Goal: Task Accomplishment & Management: Use online tool/utility

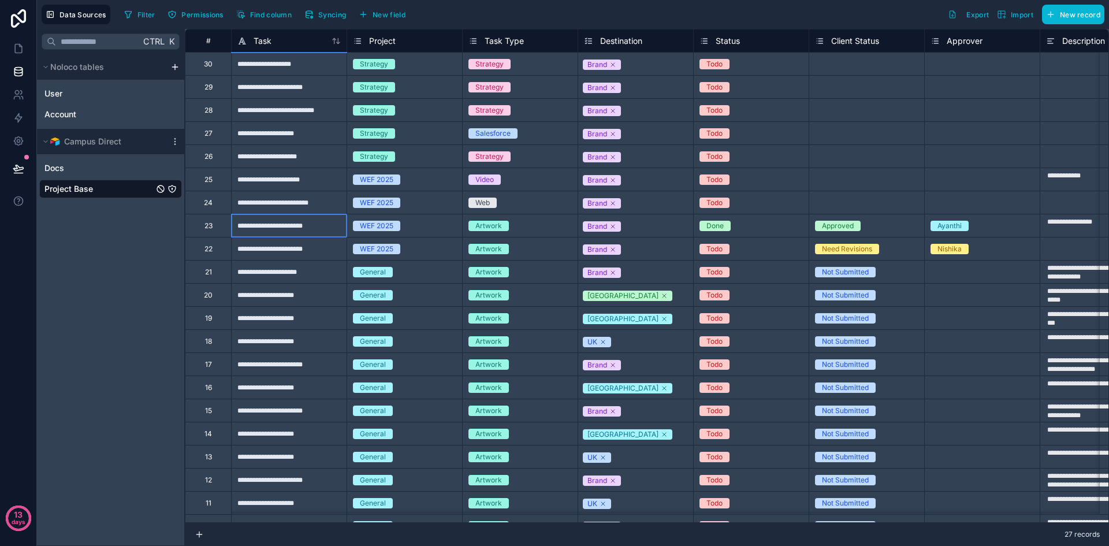
click at [286, 226] on div "**********" at bounding box center [289, 225] width 116 height 23
click at [99, 271] on div "Ctrl K Noloco tables User Account Campus Direct Docs Project Base" at bounding box center [111, 287] width 148 height 517
click at [303, 232] on div "**********" at bounding box center [289, 225] width 116 height 23
click at [306, 229] on div "**********" at bounding box center [289, 225] width 116 height 23
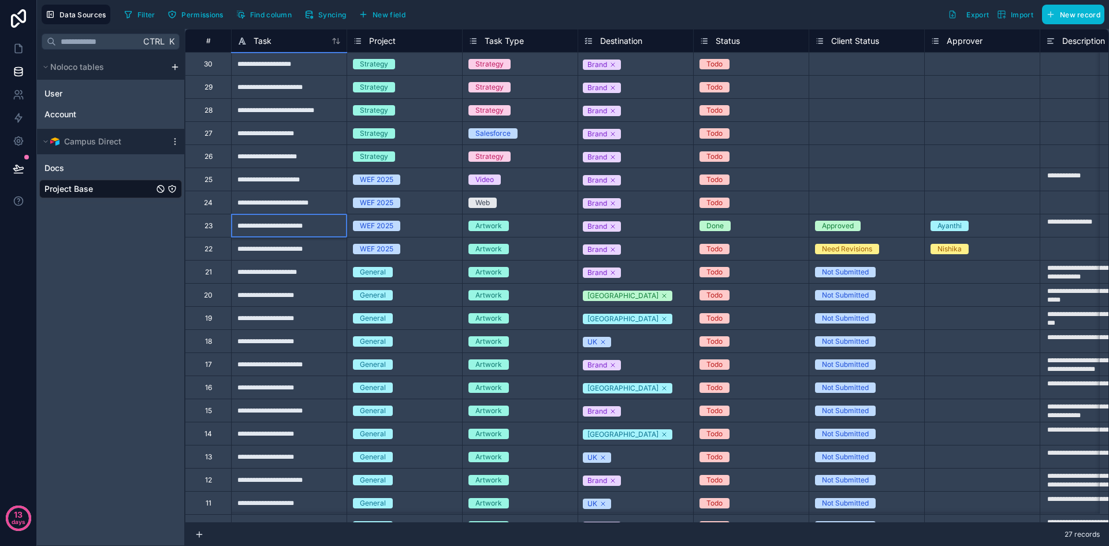
click at [135, 266] on div "Ctrl K Noloco tables User Account Campus Direct Docs Project Base" at bounding box center [111, 287] width 148 height 517
click at [329, 8] on button "Syncing" at bounding box center [325, 14] width 50 height 17
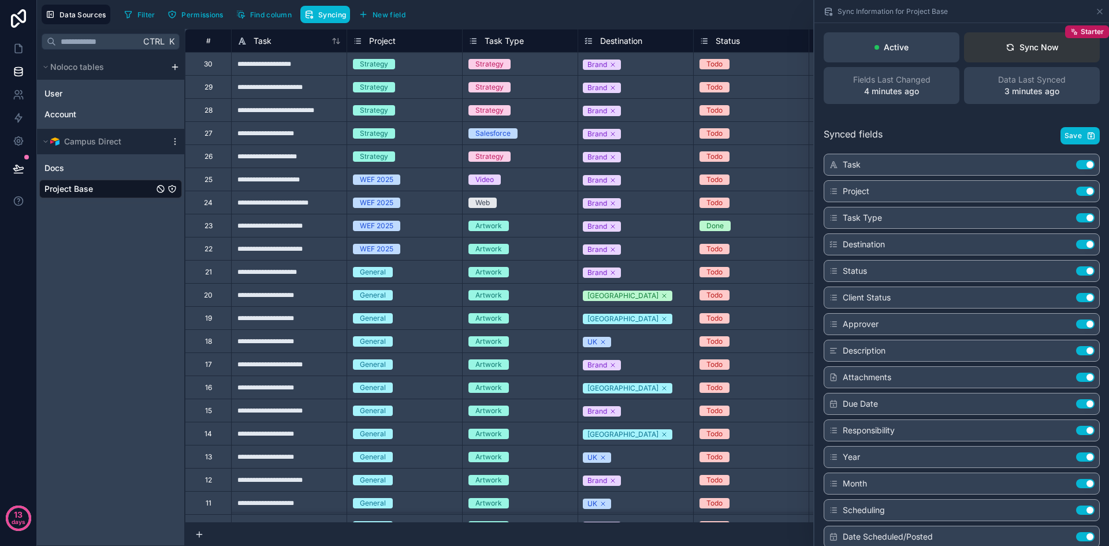
click at [1054, 53] on button "Sync Now Starter" at bounding box center [1032, 47] width 136 height 30
click at [1102, 13] on icon at bounding box center [1099, 11] width 9 height 9
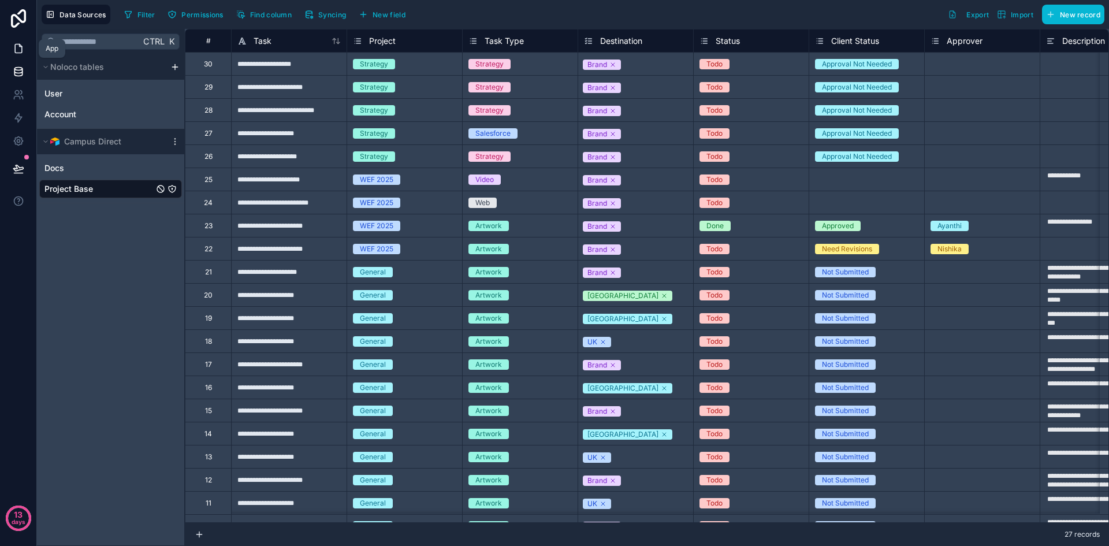
click at [32, 49] on link at bounding box center [18, 48] width 36 height 23
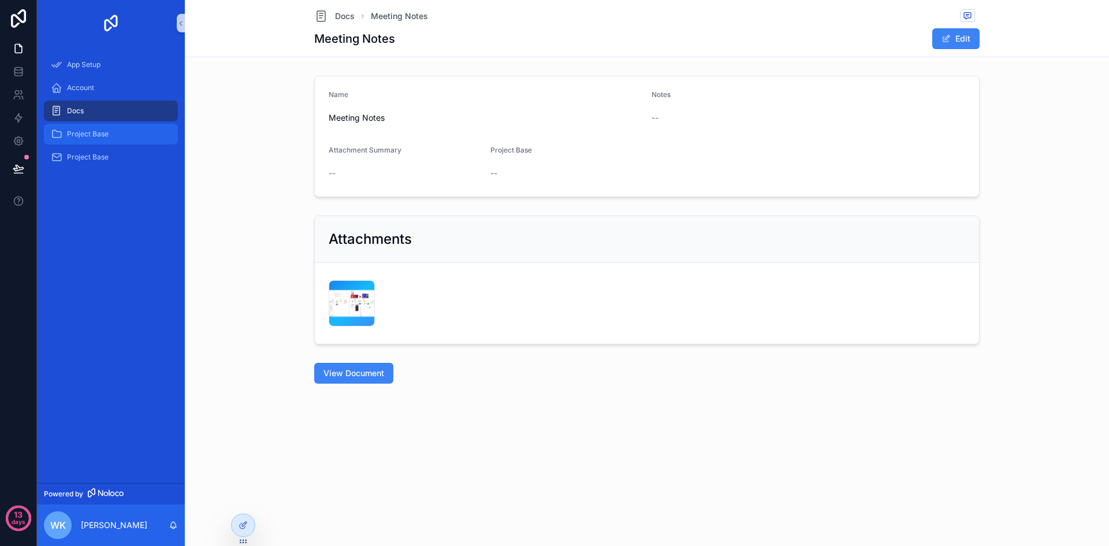
click at [119, 136] on div "Project Base" at bounding box center [111, 134] width 120 height 18
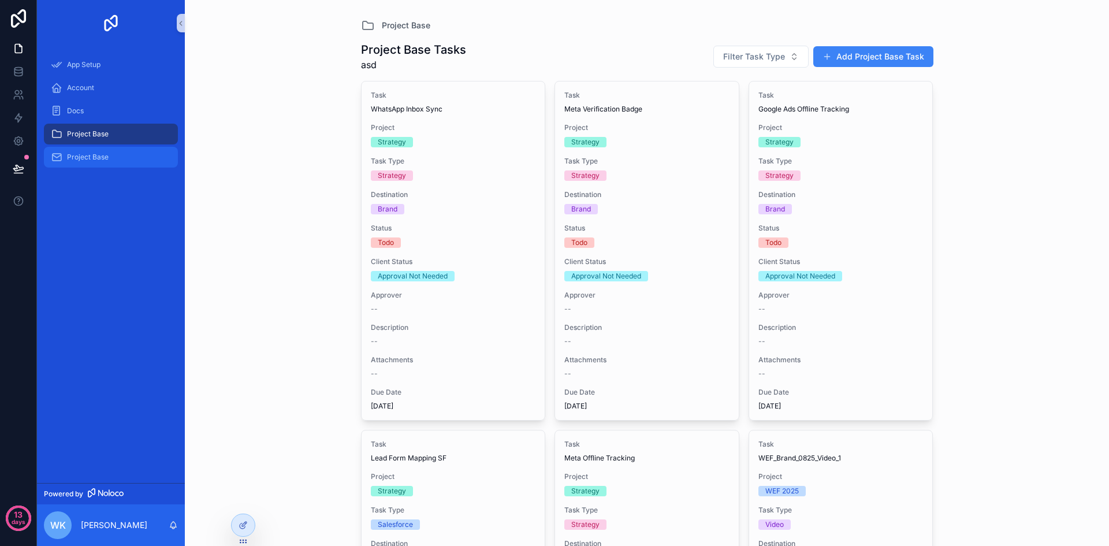
click at [121, 162] on div "Project Base" at bounding box center [111, 157] width 120 height 18
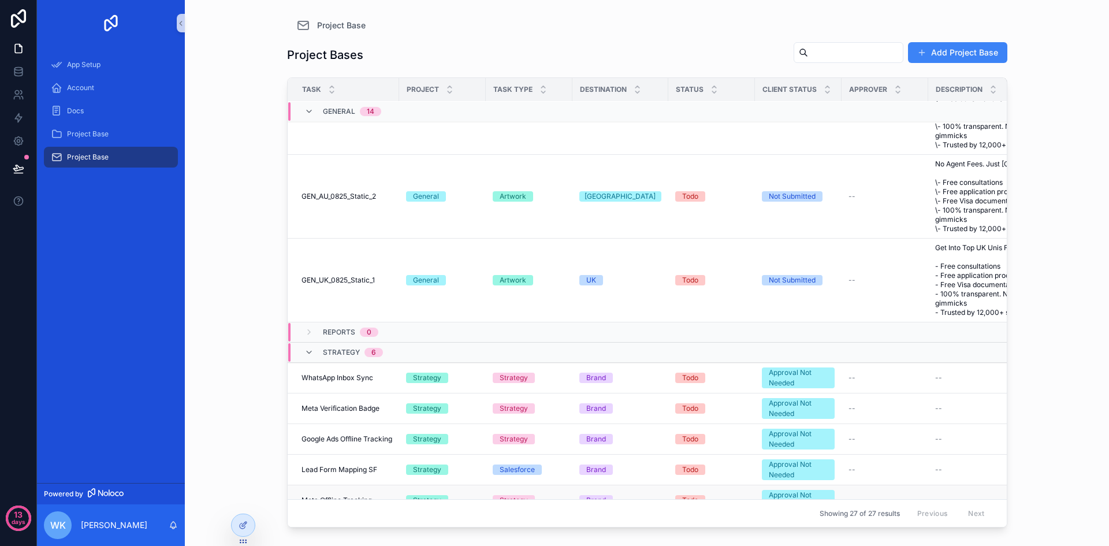
scroll to position [1520, 0]
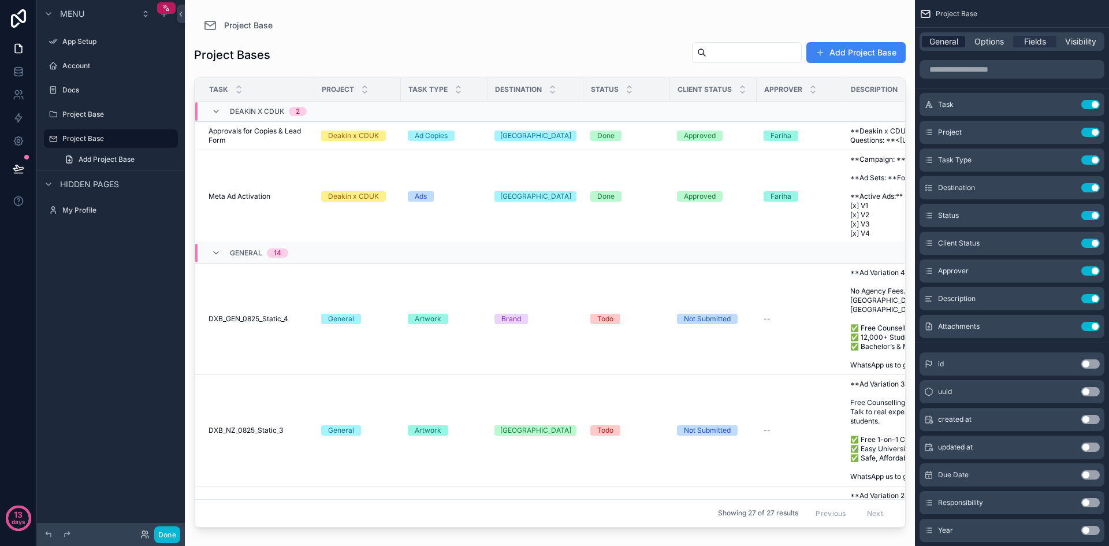
click at [954, 42] on span "General" at bounding box center [944, 42] width 29 height 12
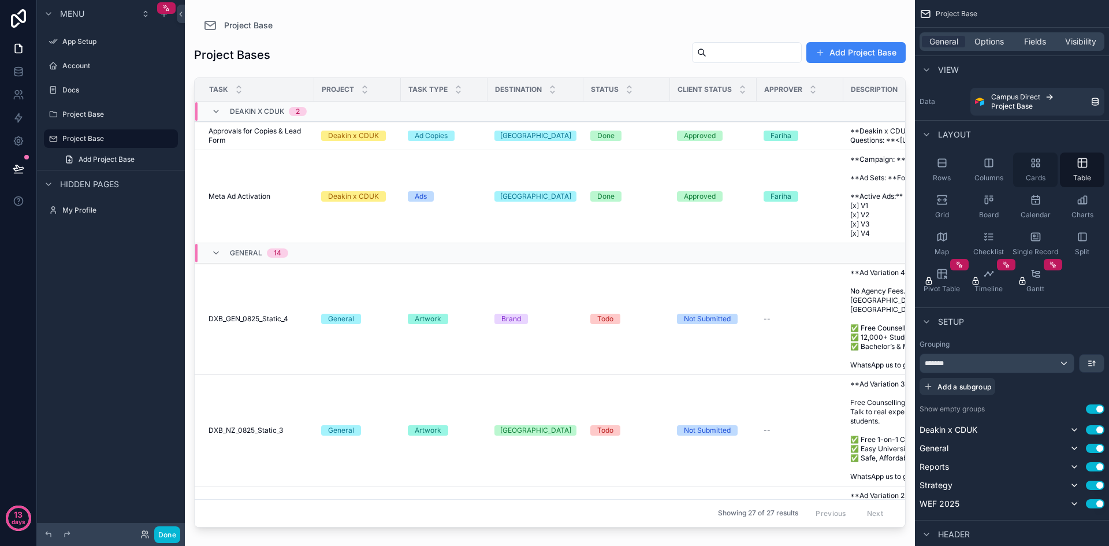
click at [1031, 170] on div "Cards" at bounding box center [1035, 170] width 44 height 35
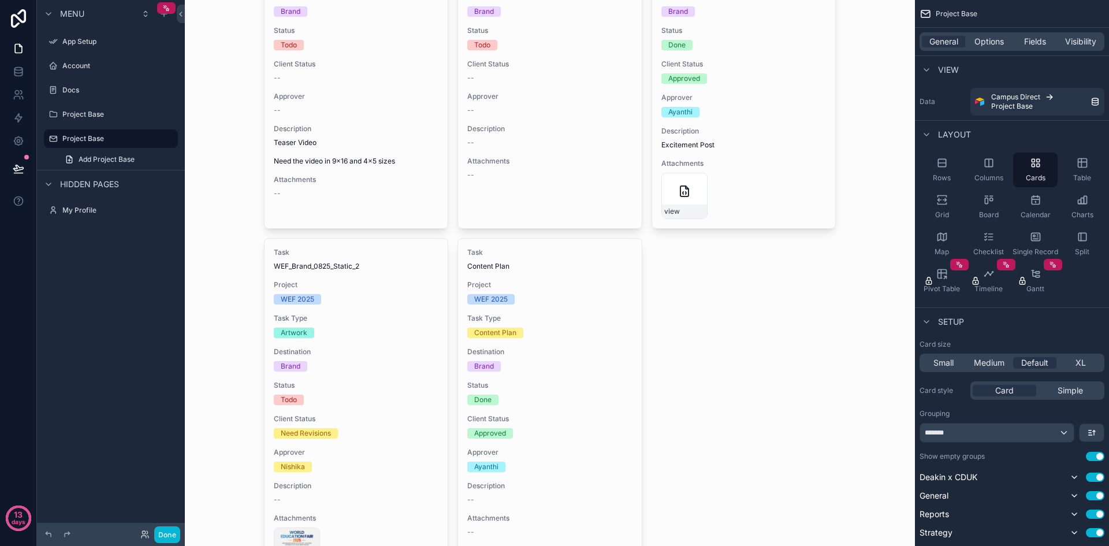
scroll to position [3120, 0]
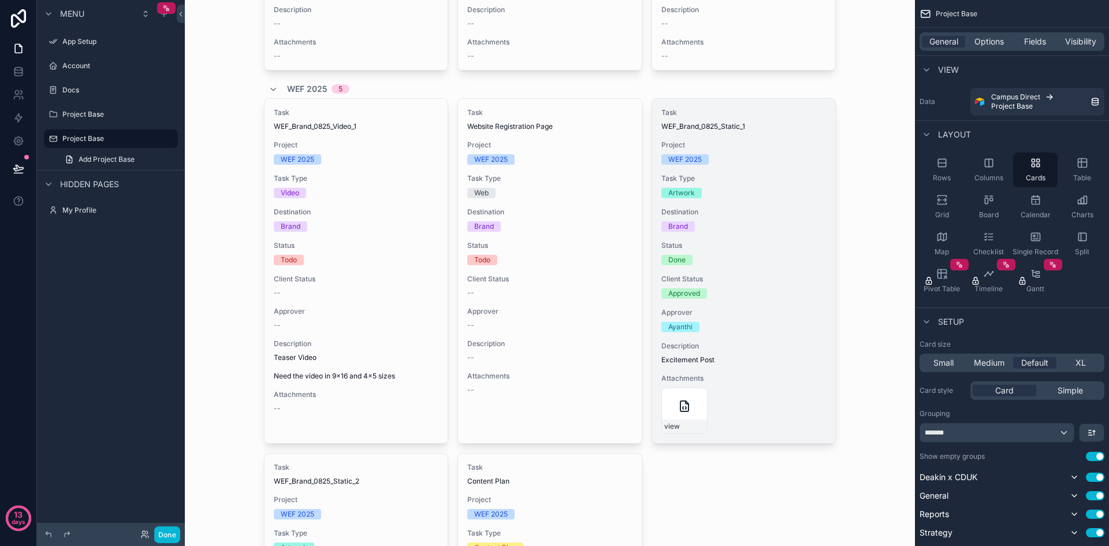
click at [778, 235] on div "Task WEF_Brand_0825_Static_1 Project WEF 2025 Task Type Artwork Destination Bra…" at bounding box center [744, 271] width 184 height 344
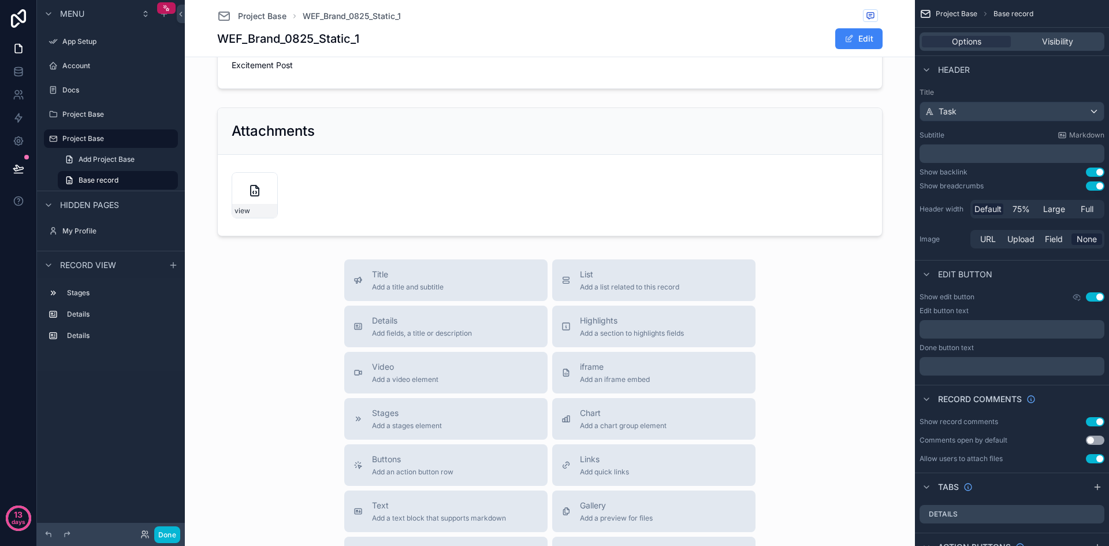
scroll to position [25, 0]
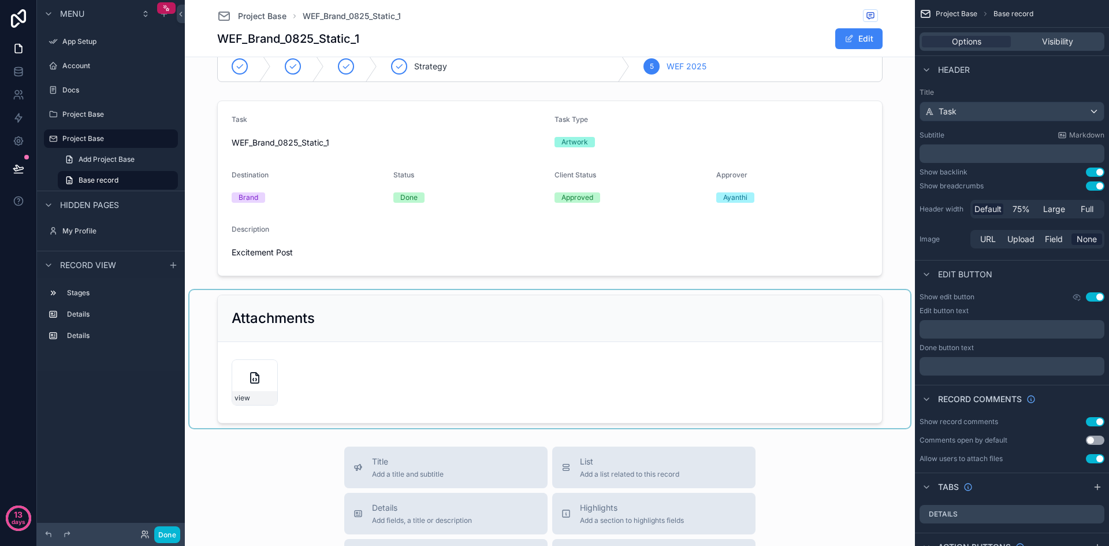
click at [255, 381] on div "scrollable content" at bounding box center [549, 359] width 721 height 138
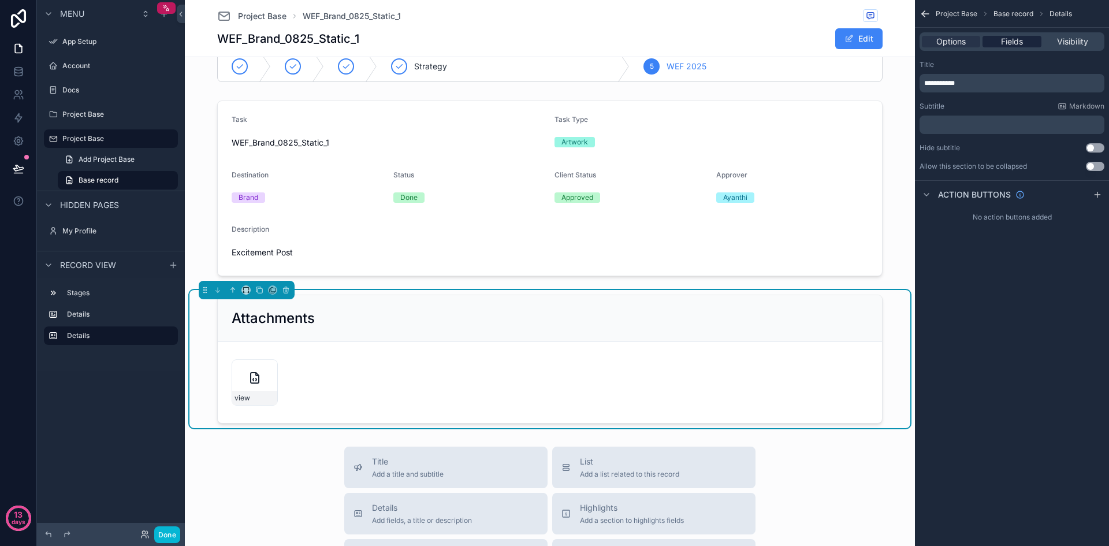
click at [1021, 46] on span "Fields" at bounding box center [1012, 42] width 22 height 12
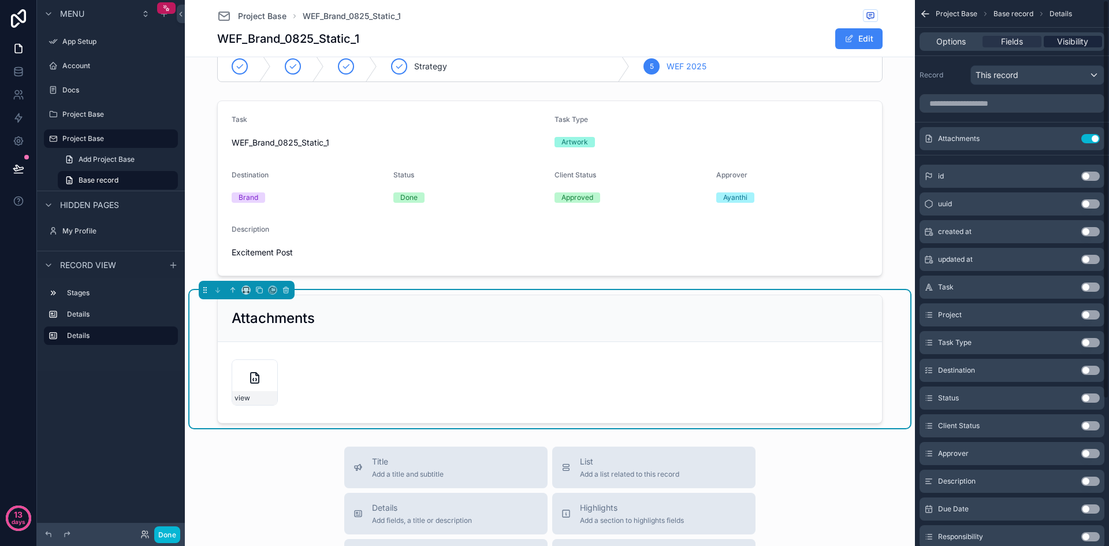
click at [1063, 43] on span "Visibility" at bounding box center [1072, 42] width 31 height 12
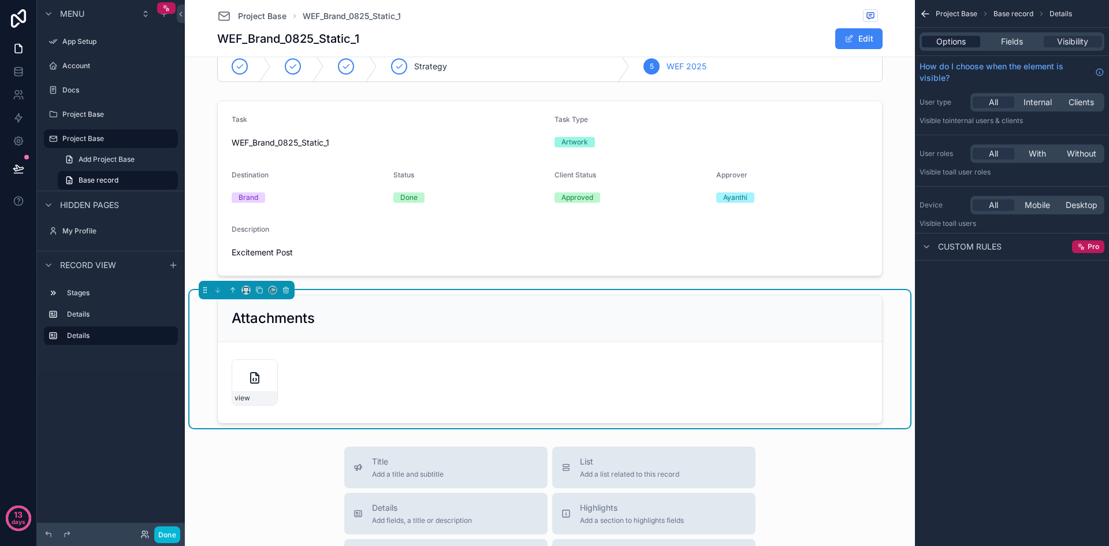
click at [942, 46] on span "Options" at bounding box center [951, 42] width 29 height 12
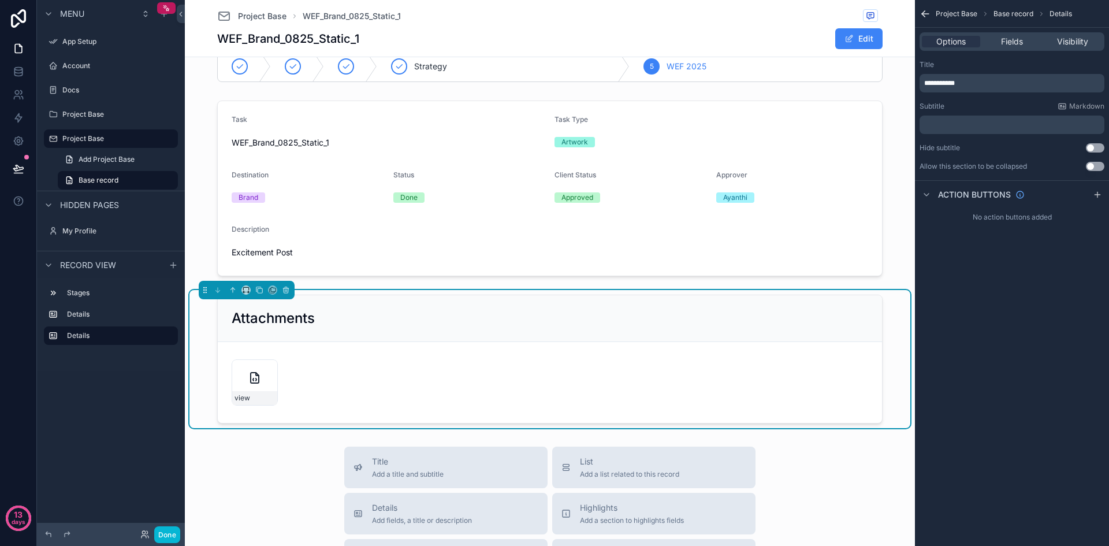
click at [690, 385] on div "view" at bounding box center [550, 382] width 637 height 46
click at [248, 377] on icon "scrollable content" at bounding box center [255, 378] width 14 height 14
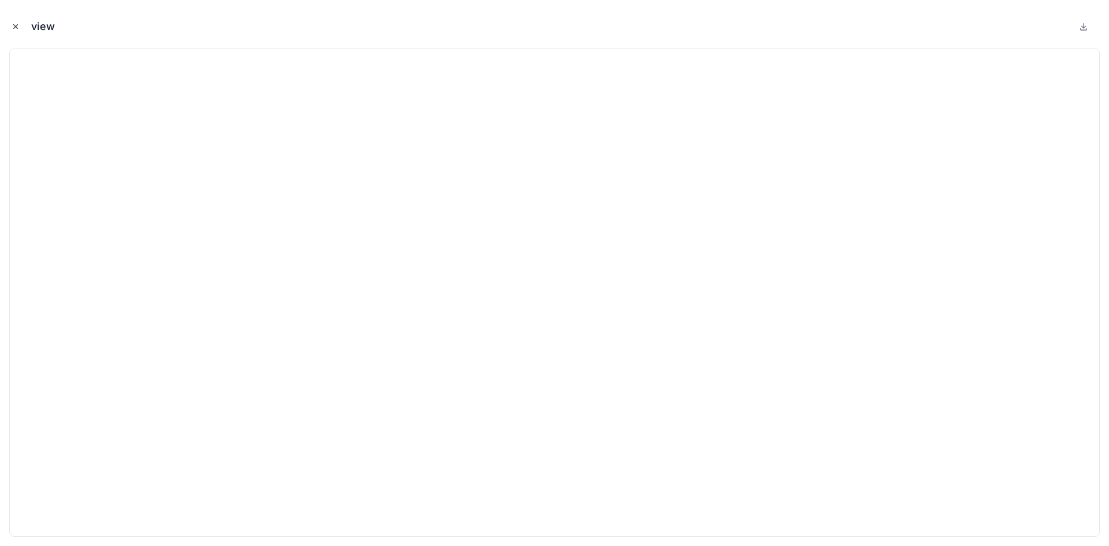
click at [15, 26] on icon "Close modal" at bounding box center [16, 27] width 4 height 4
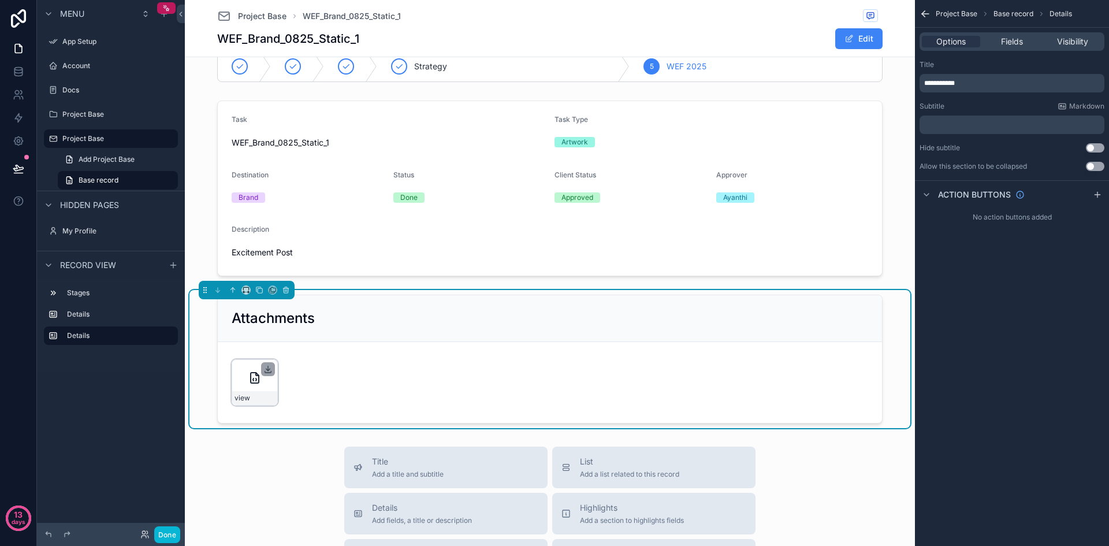
click at [263, 373] on icon "scrollable content" at bounding box center [267, 369] width 9 height 9
click at [266, 446] on div "Project Base WEF_Brand_0825_Static_1 WEF_Brand_0825_Static_1 Edit Strategy 5 WE…" at bounding box center [550, 462] width 730 height 975
click at [252, 383] on icon "scrollable content" at bounding box center [255, 378] width 8 height 10
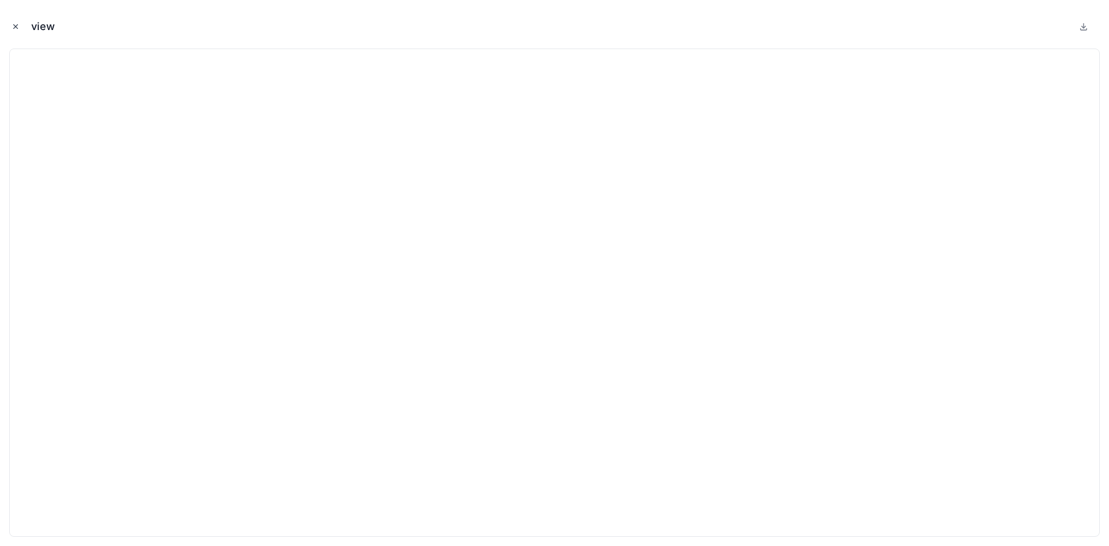
click at [12, 21] on button "Close modal" at bounding box center [15, 26] width 13 height 13
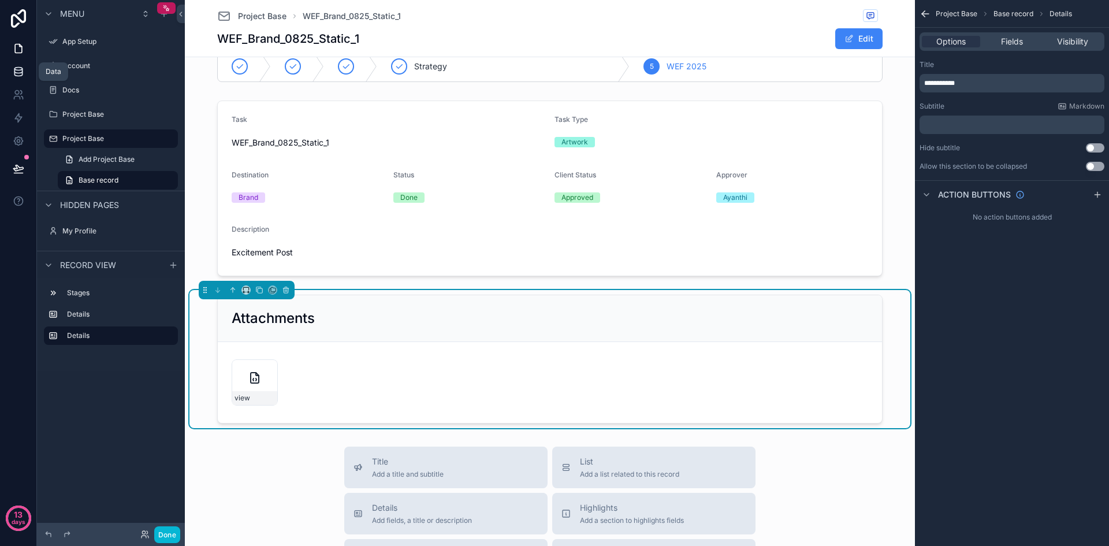
click at [21, 76] on icon at bounding box center [18, 74] width 8 height 5
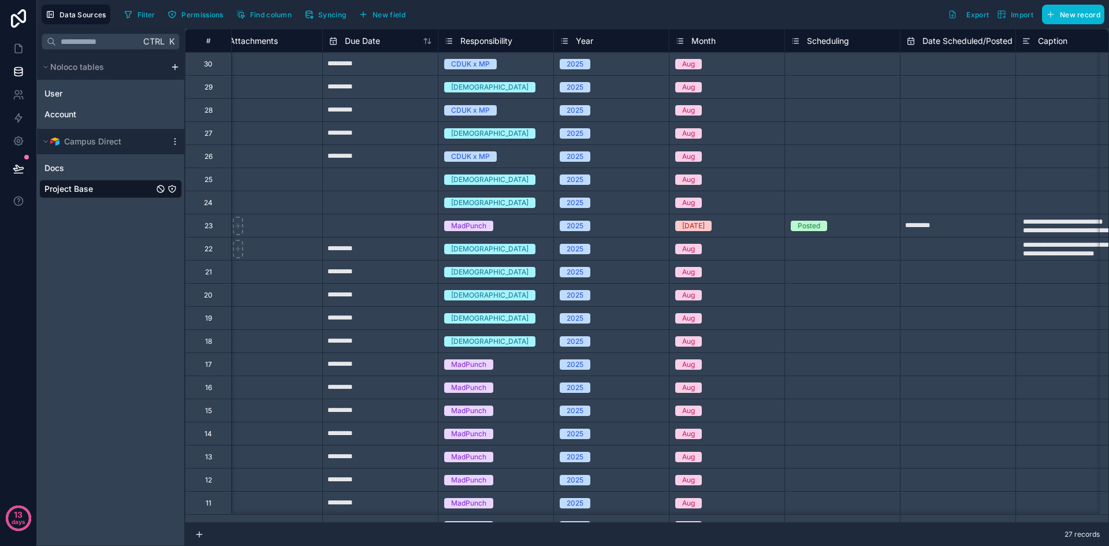
scroll to position [0, 833]
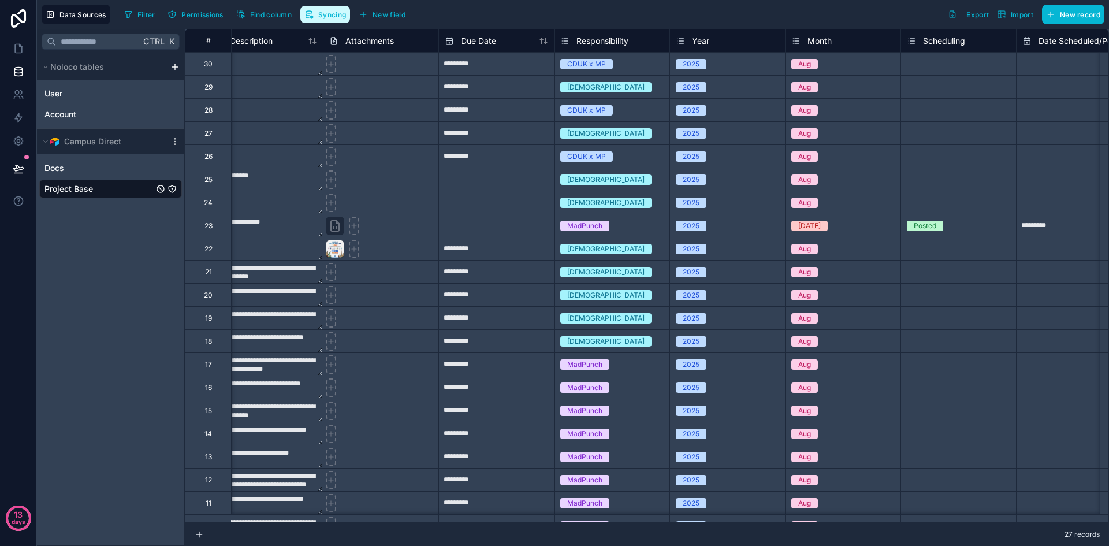
click at [337, 14] on span "Syncing" at bounding box center [332, 14] width 28 height 9
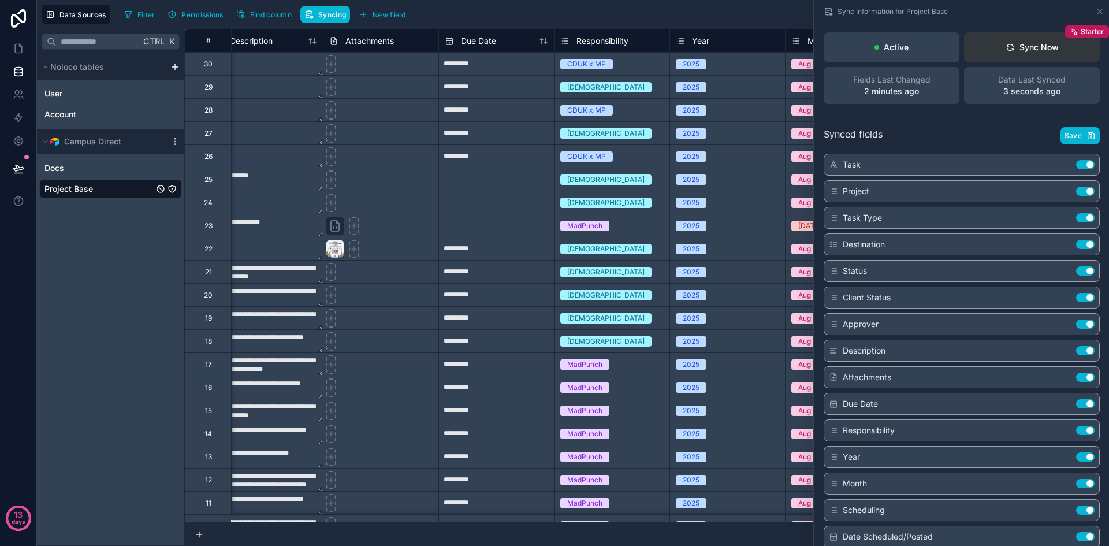
click at [1054, 53] on button "Sync Now Starter" at bounding box center [1032, 47] width 136 height 30
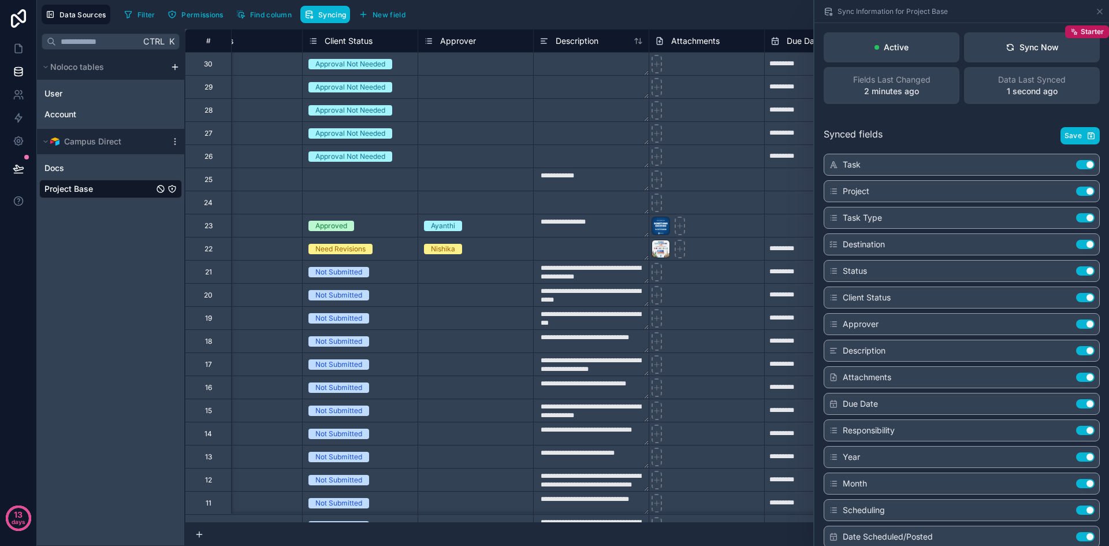
scroll to position [0, 512]
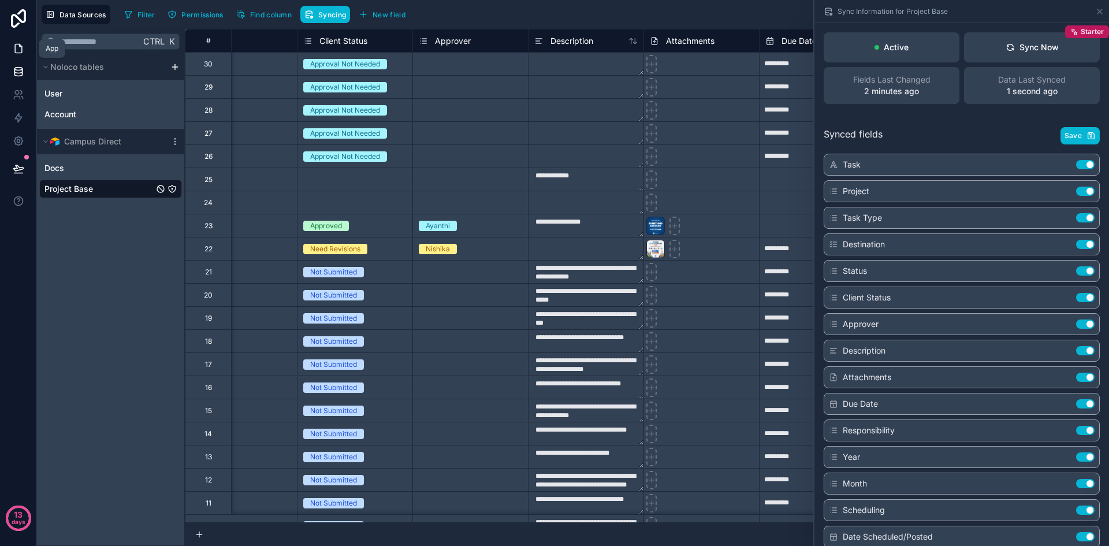
click at [23, 54] on link at bounding box center [18, 48] width 36 height 23
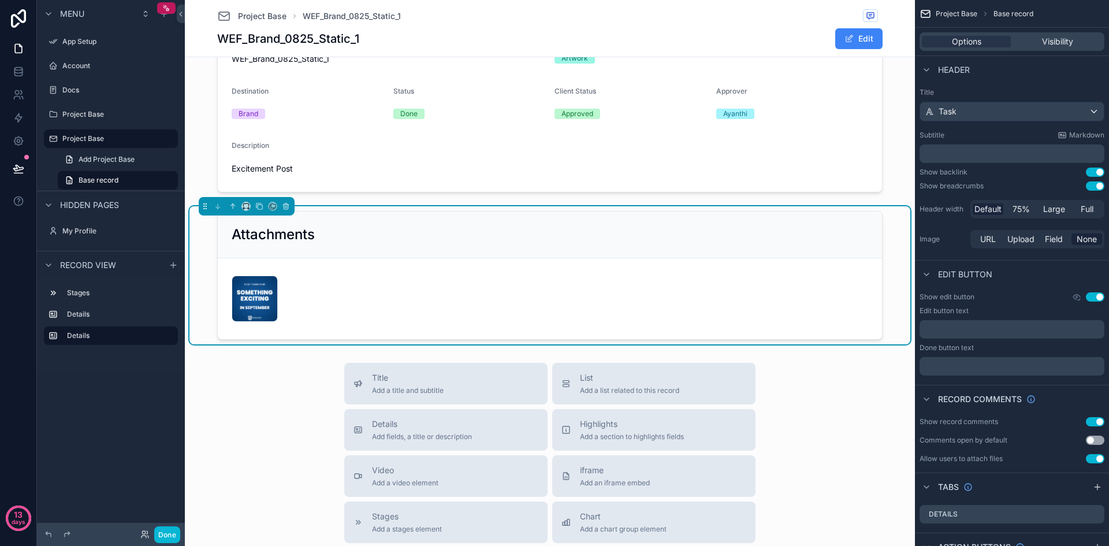
scroll to position [116, 0]
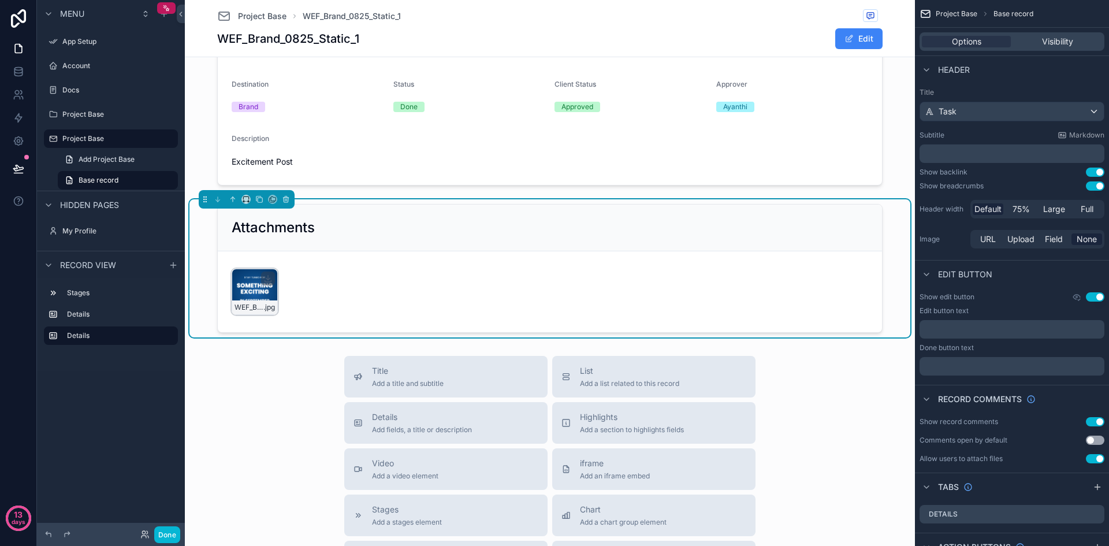
click at [242, 287] on div "WEF_Brand_0825_Static_1 .jpg" at bounding box center [255, 292] width 46 height 46
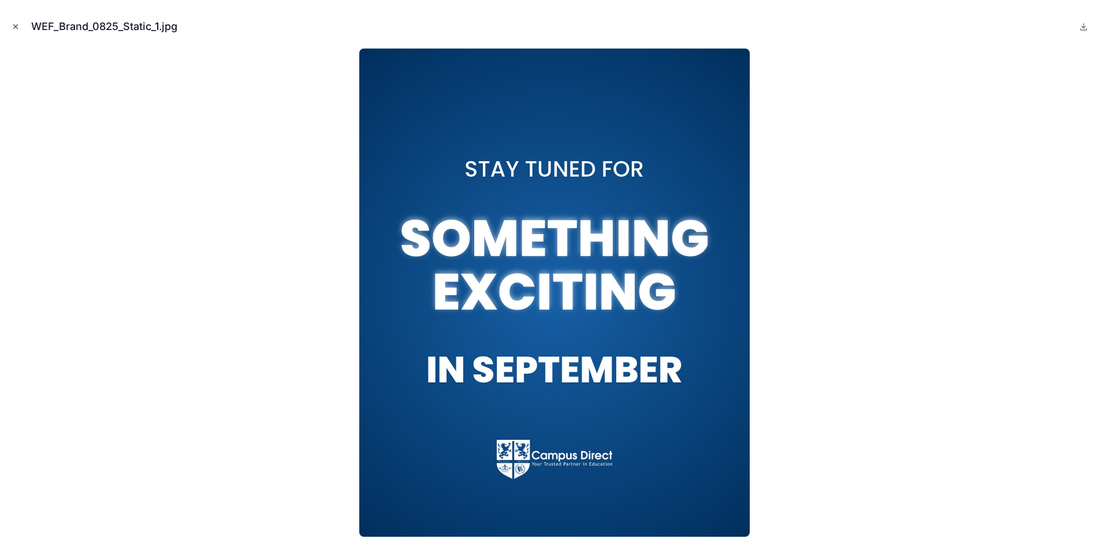
click at [17, 28] on icon "Close modal" at bounding box center [16, 27] width 4 height 4
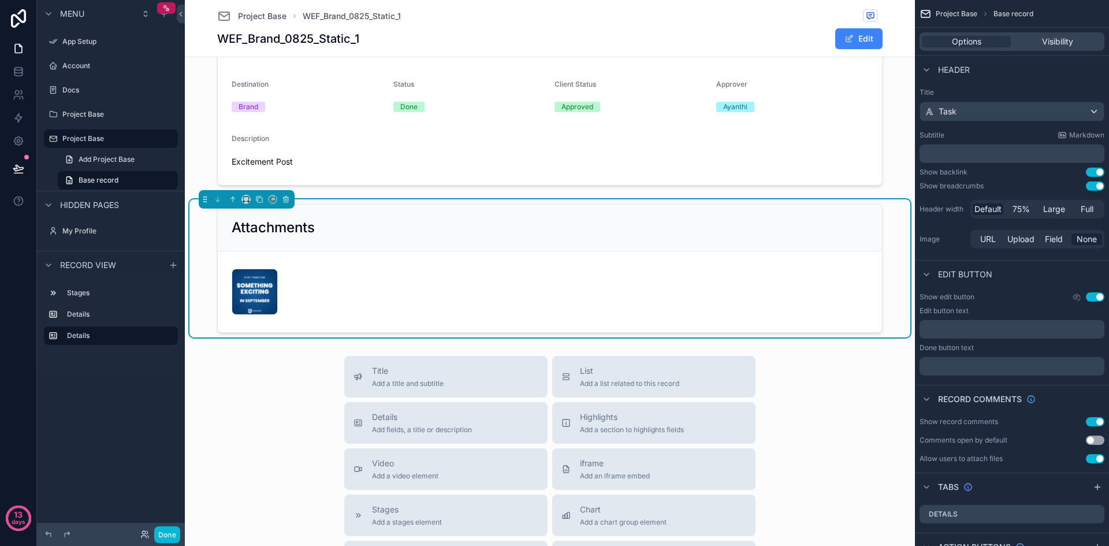
click at [21, 65] on link at bounding box center [18, 71] width 36 height 23
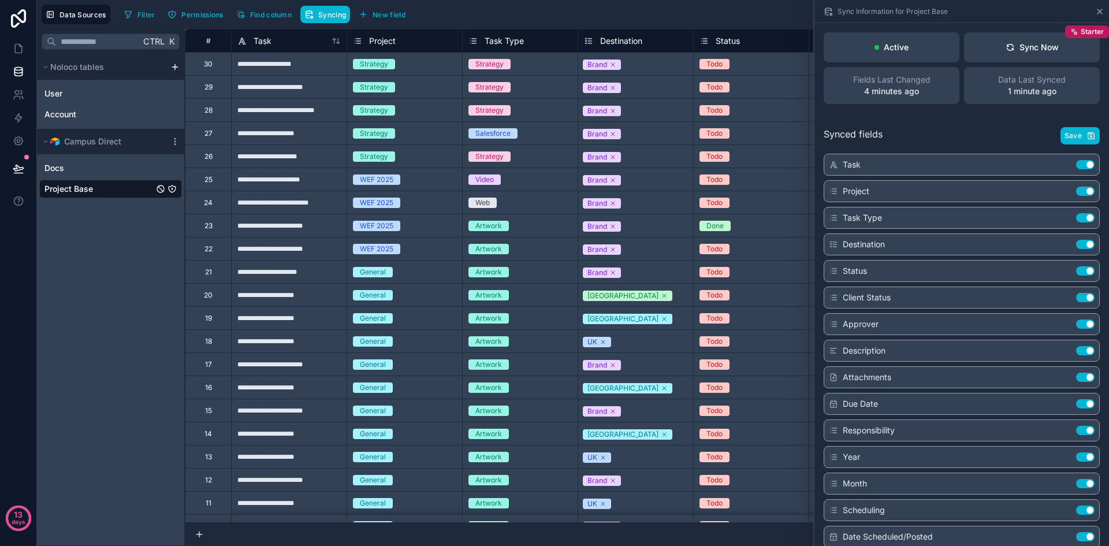
click at [1099, 14] on icon at bounding box center [1099, 11] width 9 height 9
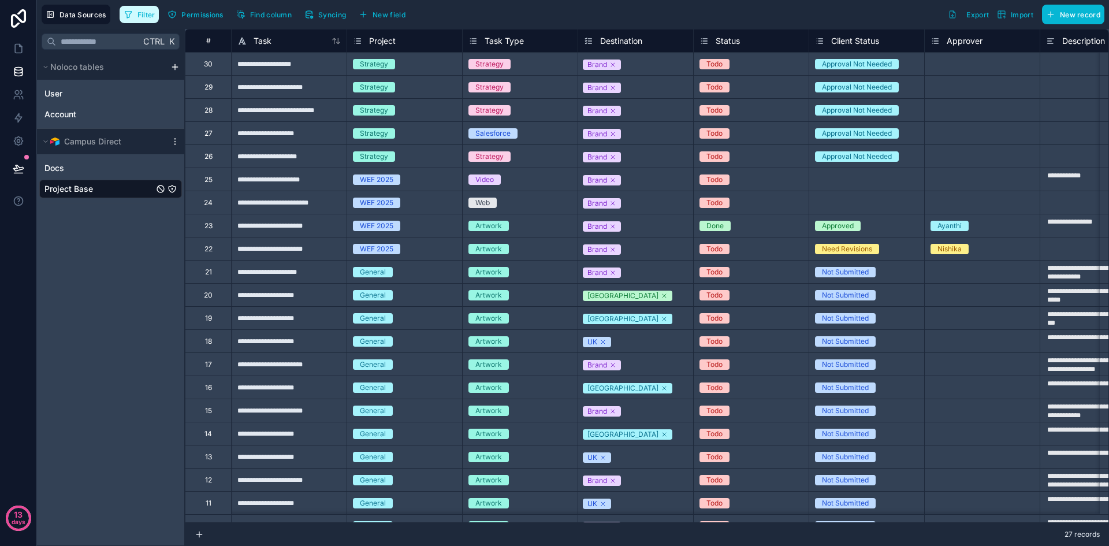
click at [145, 17] on span "Filter" at bounding box center [147, 14] width 18 height 9
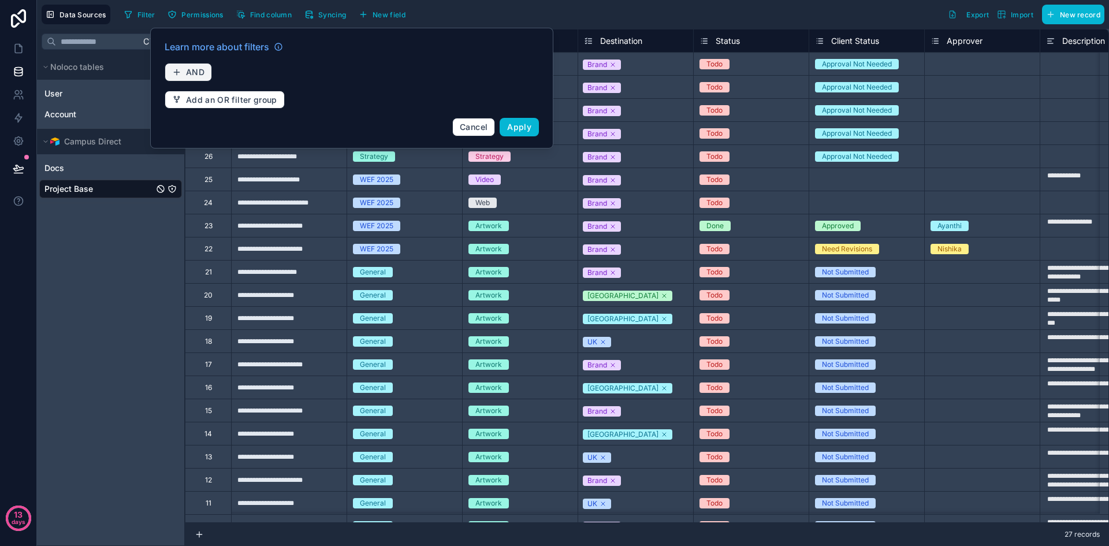
click at [189, 69] on span "AND" at bounding box center [195, 72] width 18 height 10
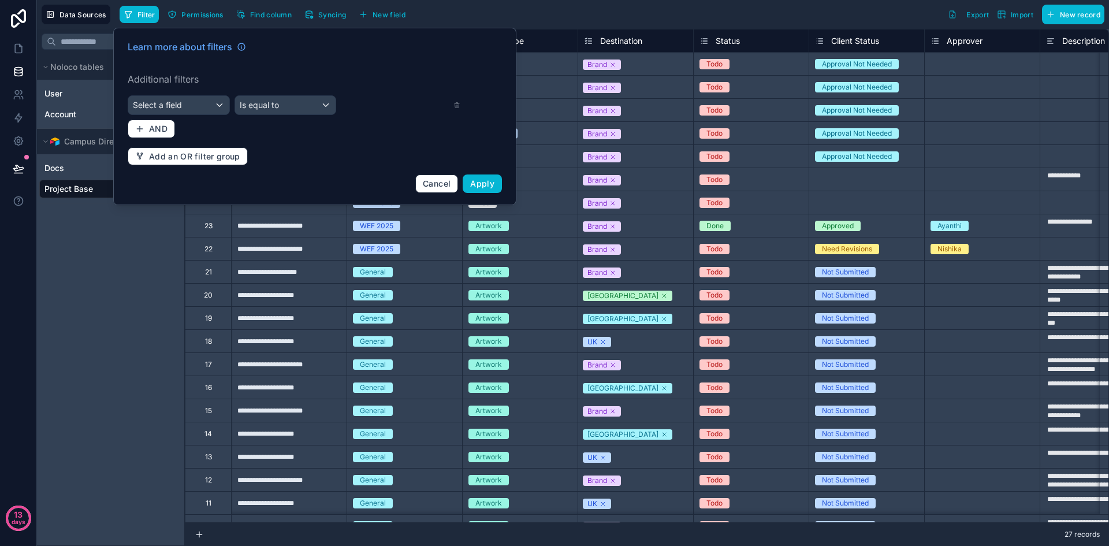
click at [199, 95] on div "Learn more about filters Additional filters Select a field Is equal to AND Add …" at bounding box center [315, 116] width 388 height 167
click at [203, 102] on div "Select a field" at bounding box center [178, 105] width 101 height 18
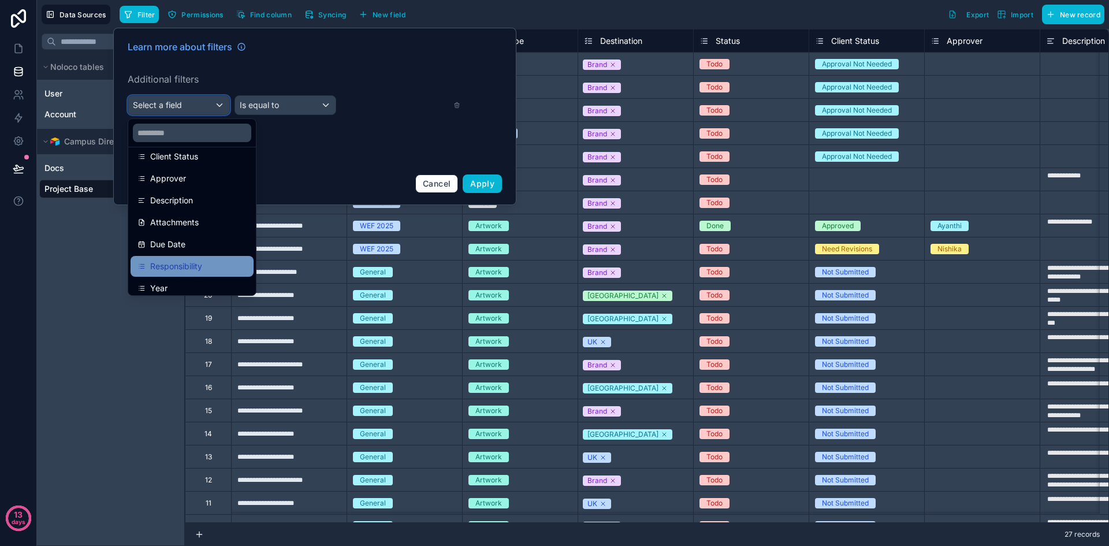
scroll to position [324, 0]
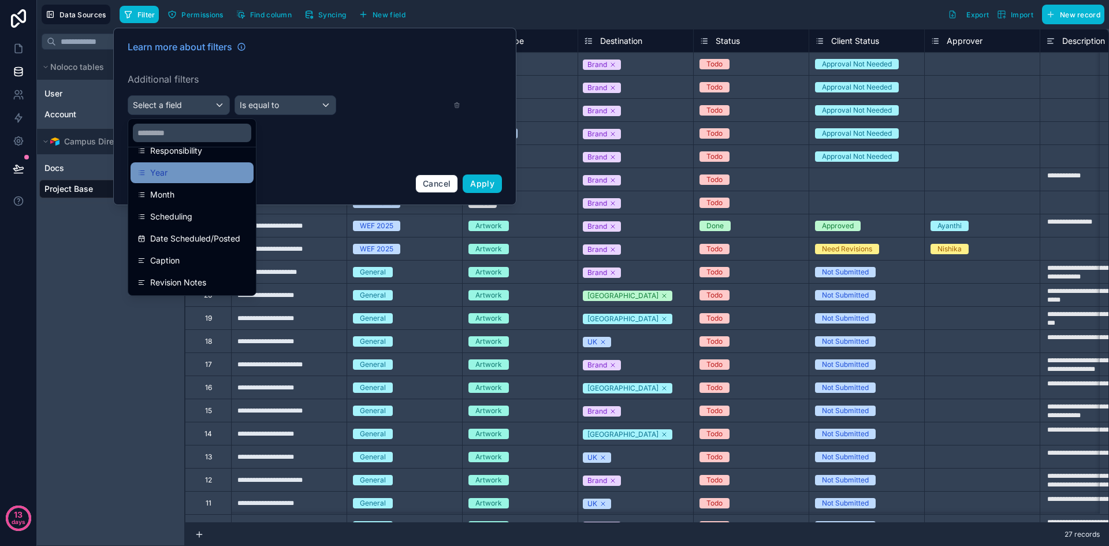
click at [188, 183] on div "Year" at bounding box center [192, 172] width 123 height 21
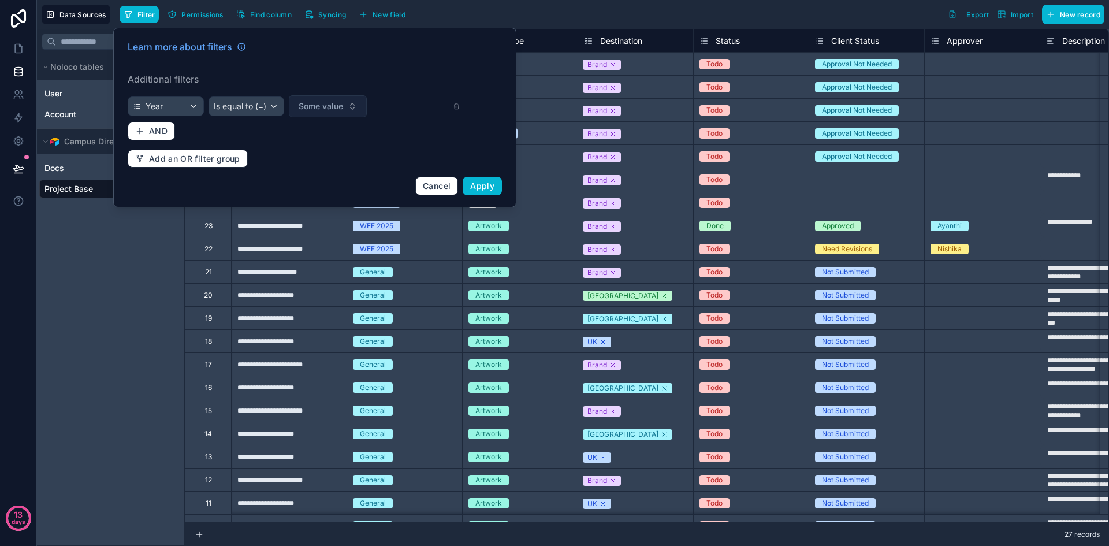
click at [329, 106] on span "Some value" at bounding box center [321, 107] width 44 height 12
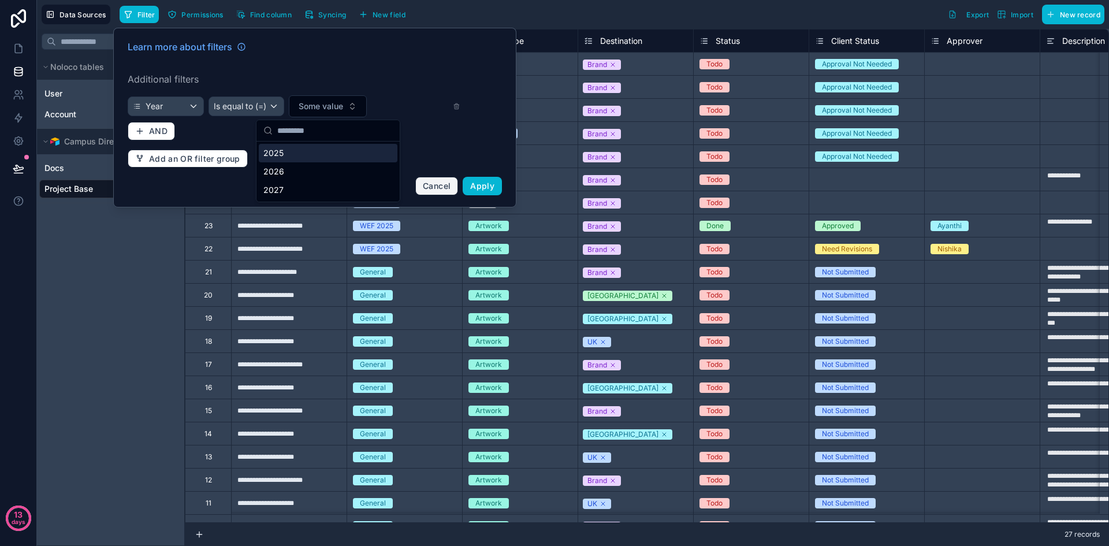
click at [441, 187] on span "Cancel" at bounding box center [437, 186] width 28 height 10
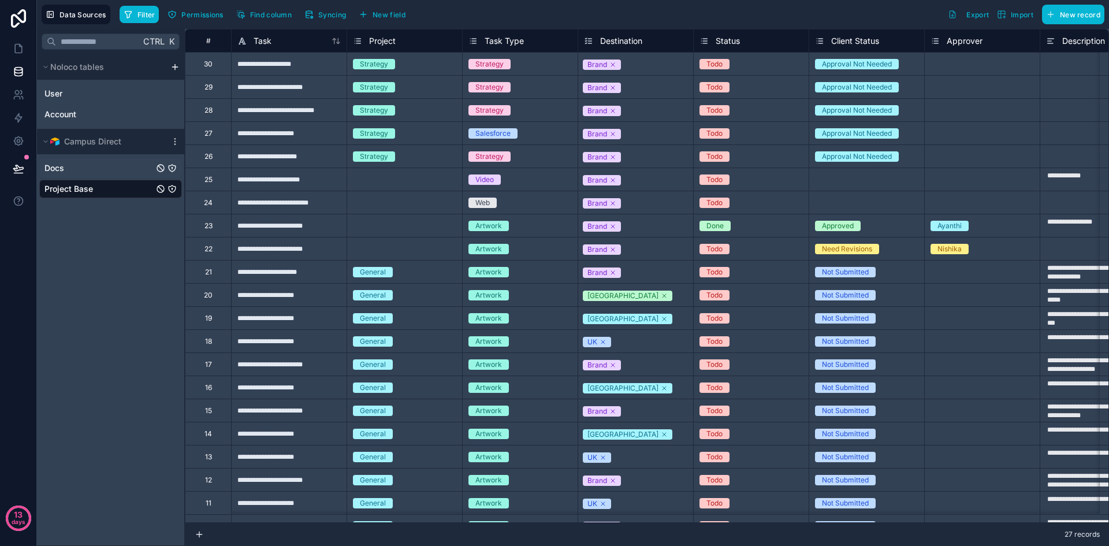
click at [90, 165] on div "Docs" at bounding box center [110, 168] width 143 height 18
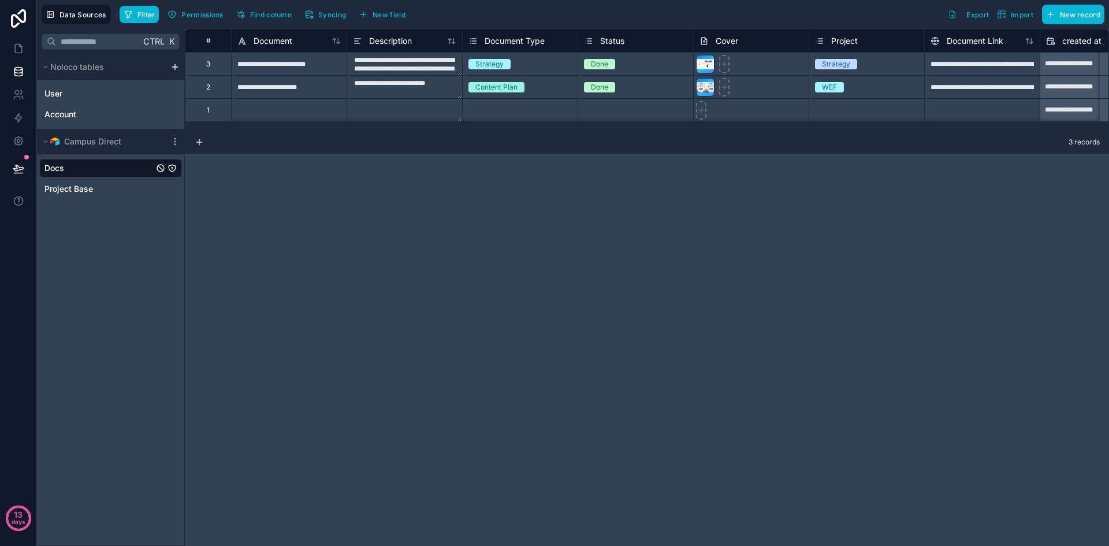
click at [464, 265] on div "**********" at bounding box center [647, 287] width 924 height 517
click at [23, 52] on icon at bounding box center [19, 49] width 12 height 12
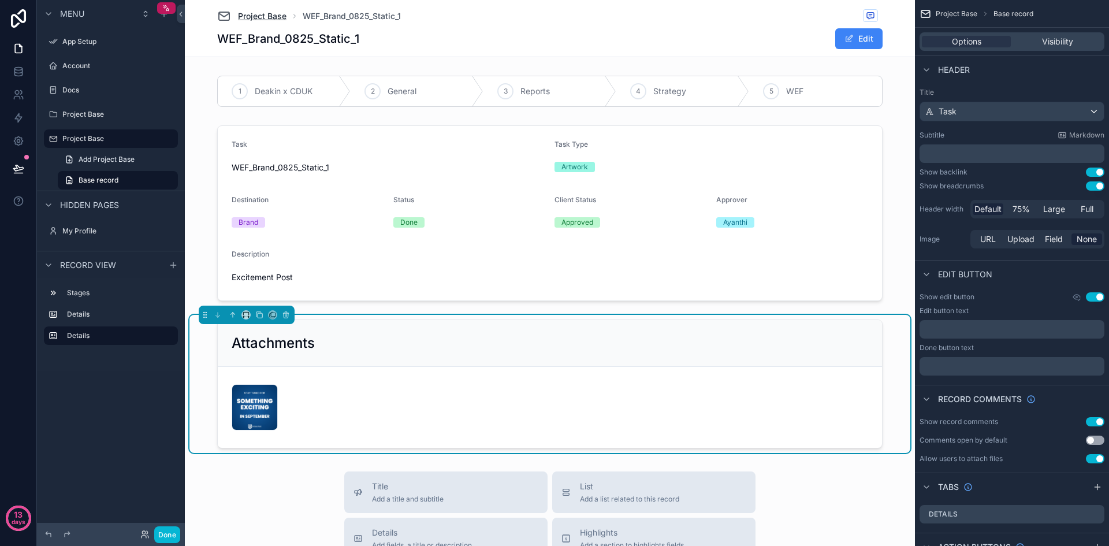
click at [272, 16] on span "Project Base" at bounding box center [262, 16] width 49 height 12
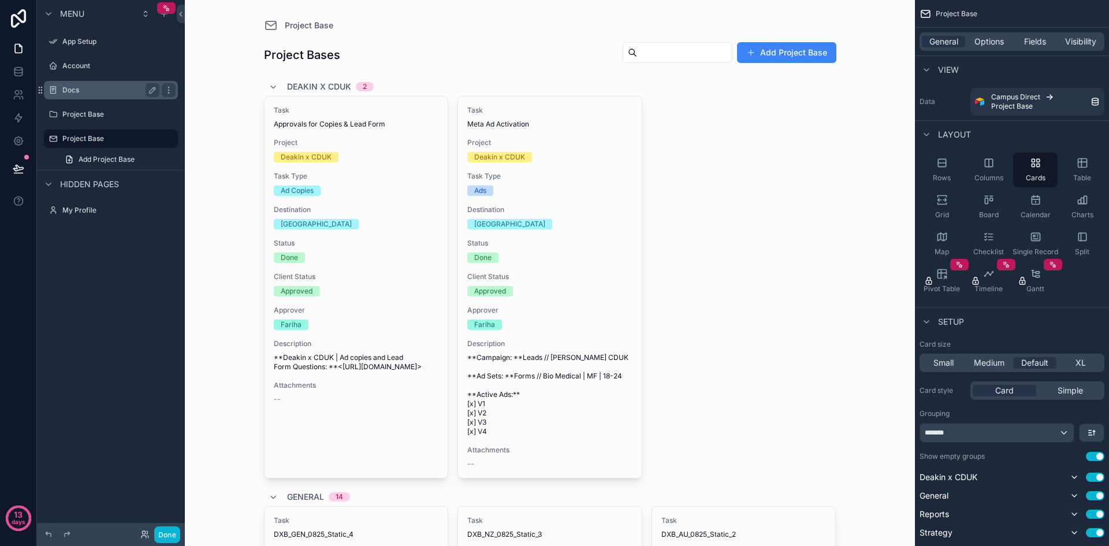
click at [87, 98] on div "Docs" at bounding box center [110, 90] width 129 height 18
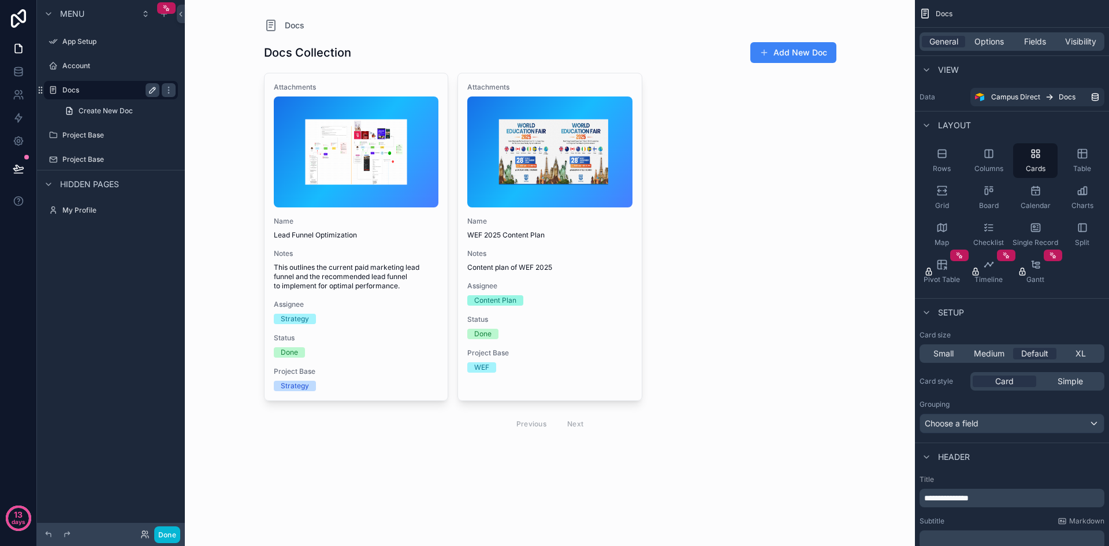
click at [147, 91] on button "scrollable content" at bounding box center [153, 90] width 14 height 14
click at [105, 91] on input "****" at bounding box center [101, 90] width 79 height 14
type input "*********"
click at [132, 244] on div "Menu App Setup Account ********* Create New Doc Project Base Project Base Hidde…" at bounding box center [111, 266] width 148 height 532
click at [146, 88] on button "scrollable content" at bounding box center [153, 90] width 14 height 14
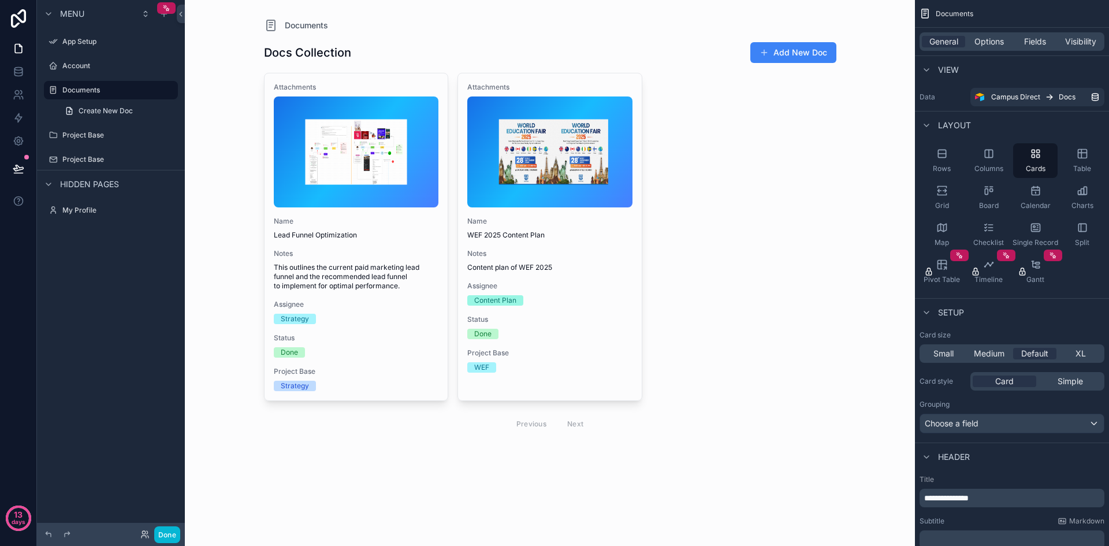
click at [568, 247] on div "scrollable content" at bounding box center [550, 237] width 591 height 474
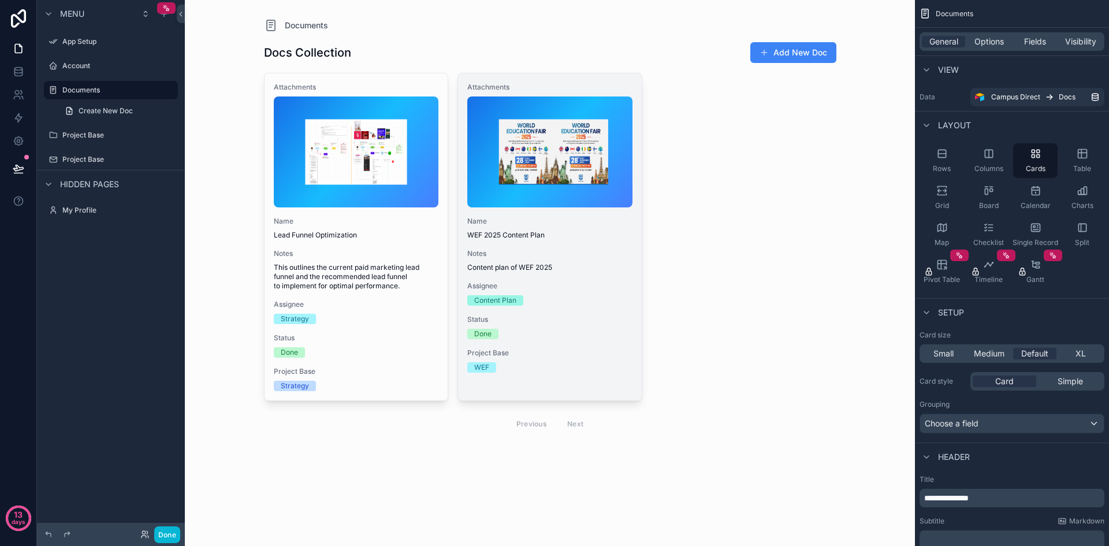
click at [523, 235] on span "WEF 2025 Content Plan" at bounding box center [549, 235] width 165 height 9
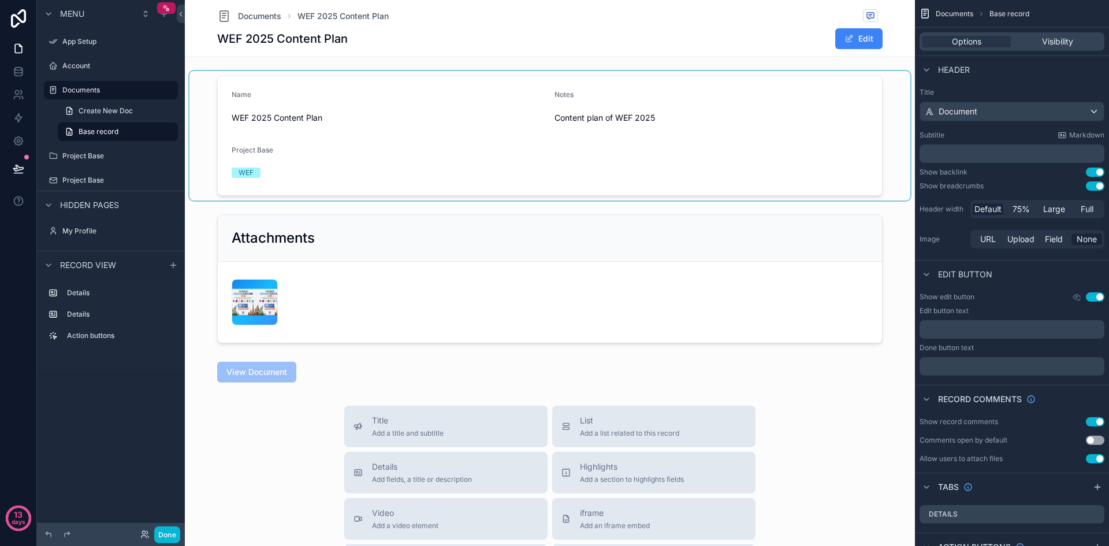
click at [310, 169] on div "scrollable content" at bounding box center [549, 135] width 721 height 129
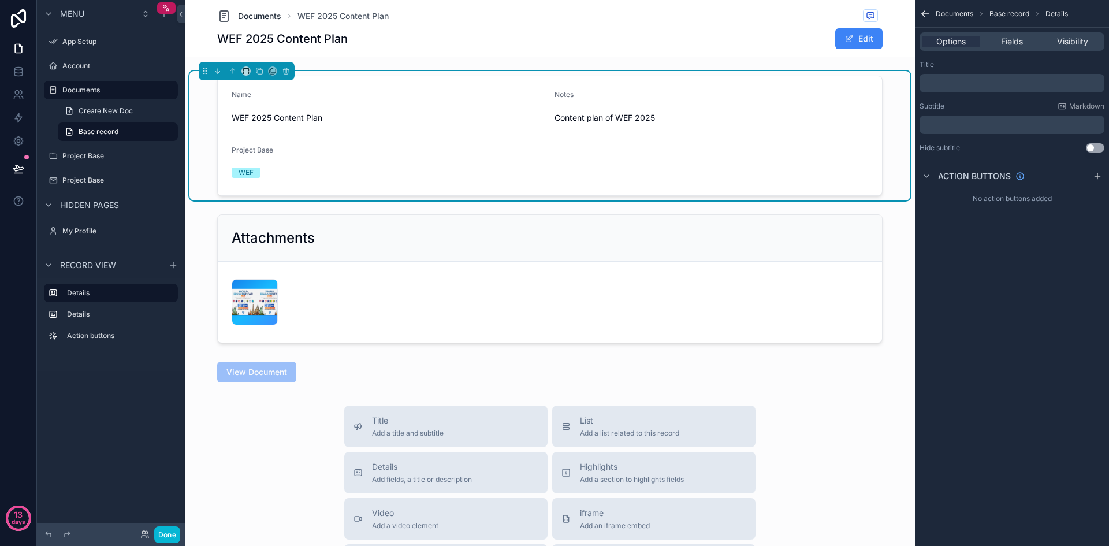
click at [257, 16] on span "Documents" at bounding box center [259, 16] width 43 height 12
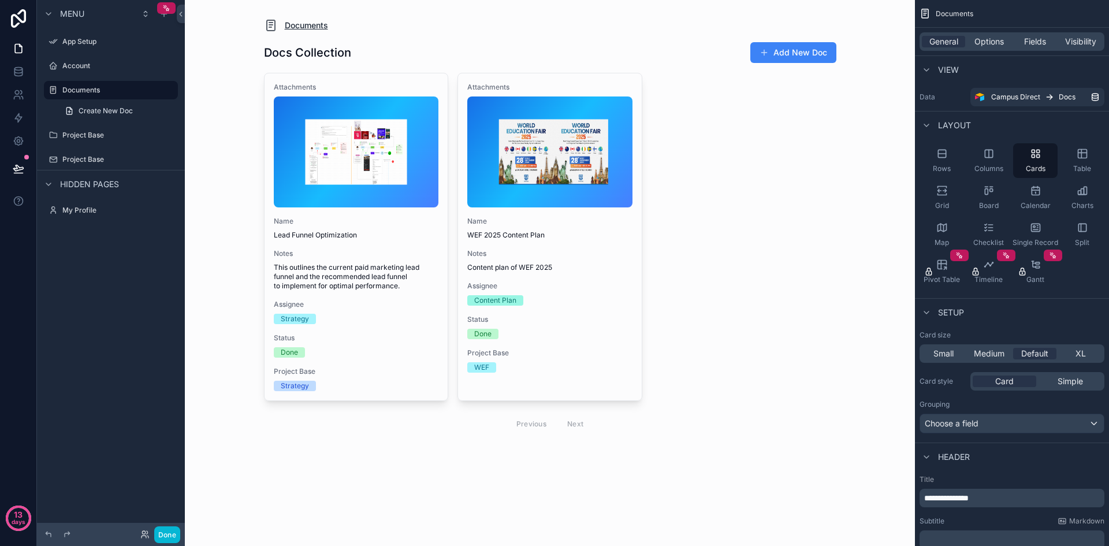
click at [311, 26] on span "Documents" at bounding box center [306, 26] width 43 height 12
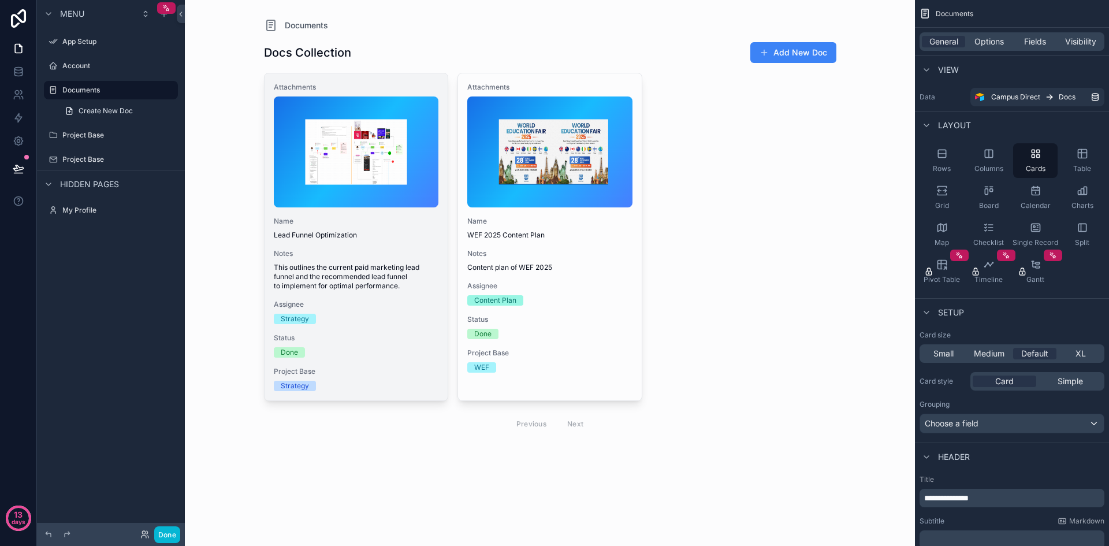
click at [319, 83] on span "Attachments" at bounding box center [356, 87] width 165 height 9
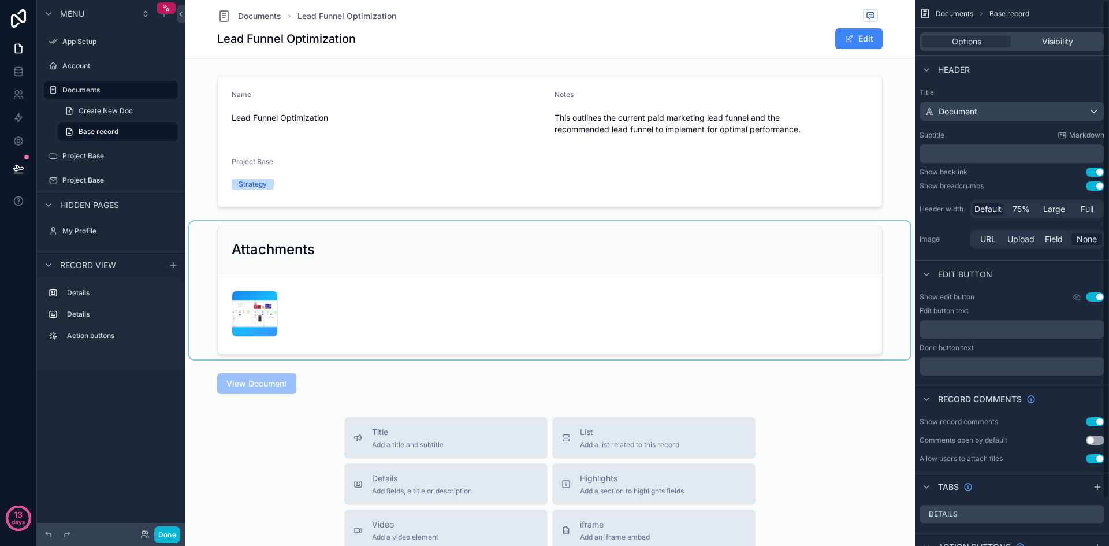
click at [508, 343] on div "scrollable content" at bounding box center [549, 290] width 721 height 138
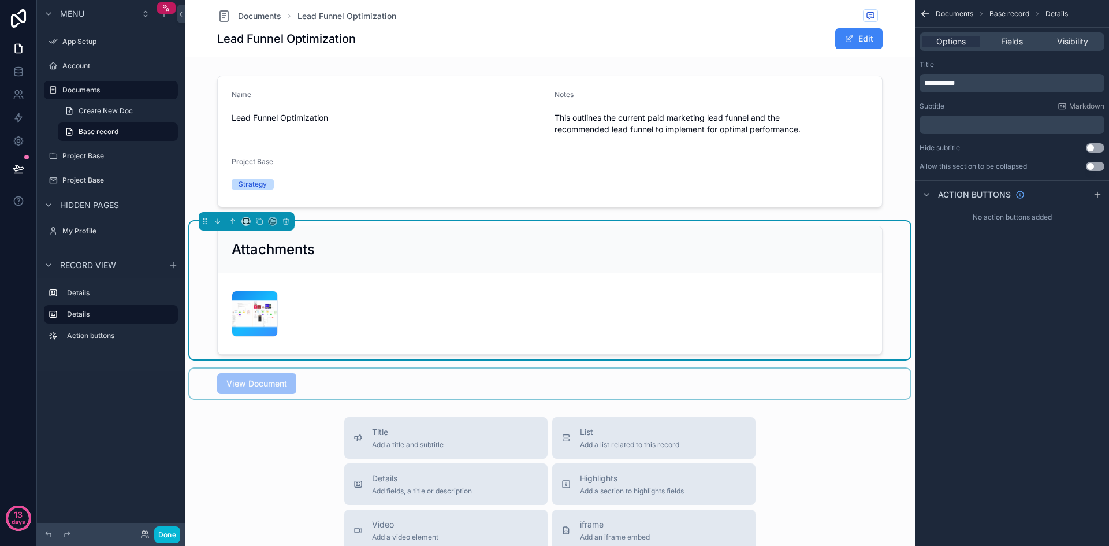
click at [301, 385] on div "scrollable content" at bounding box center [549, 384] width 721 height 30
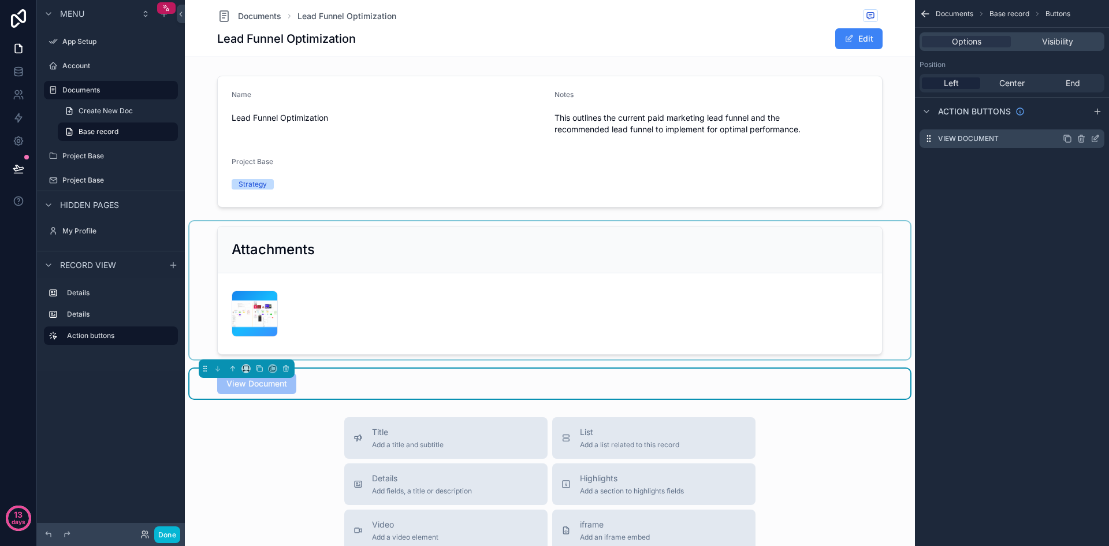
click at [1094, 139] on icon "scrollable content" at bounding box center [1095, 138] width 9 height 9
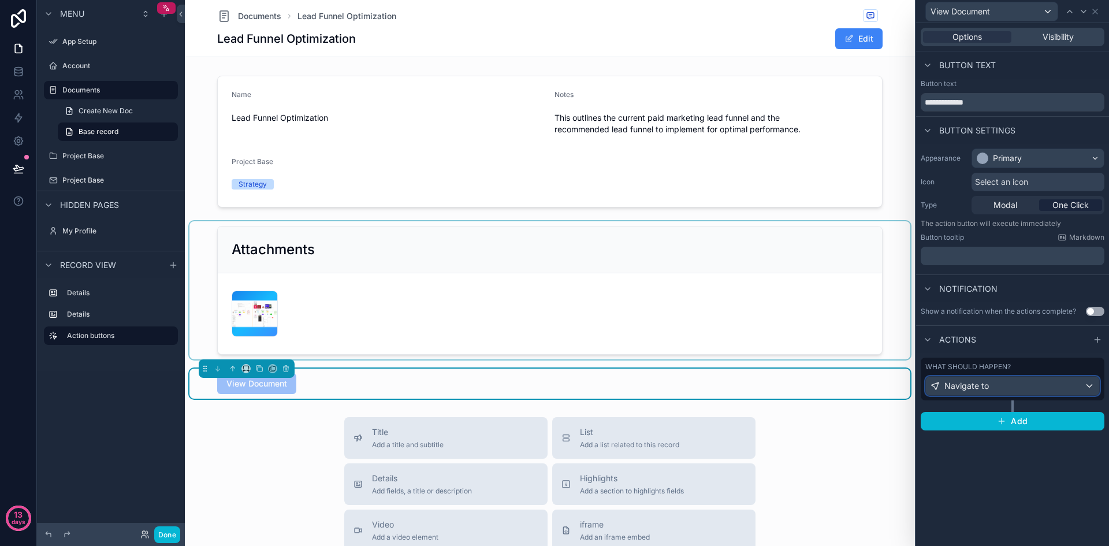
click at [1077, 382] on div "Navigate to" at bounding box center [1012, 386] width 173 height 18
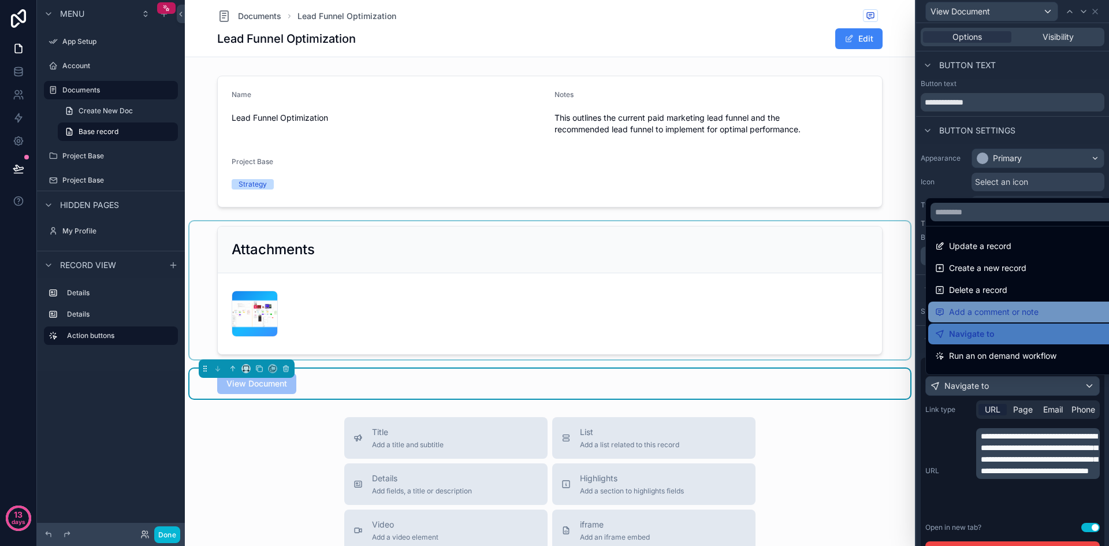
click at [1017, 313] on span "Add a comment or note" at bounding box center [994, 312] width 90 height 14
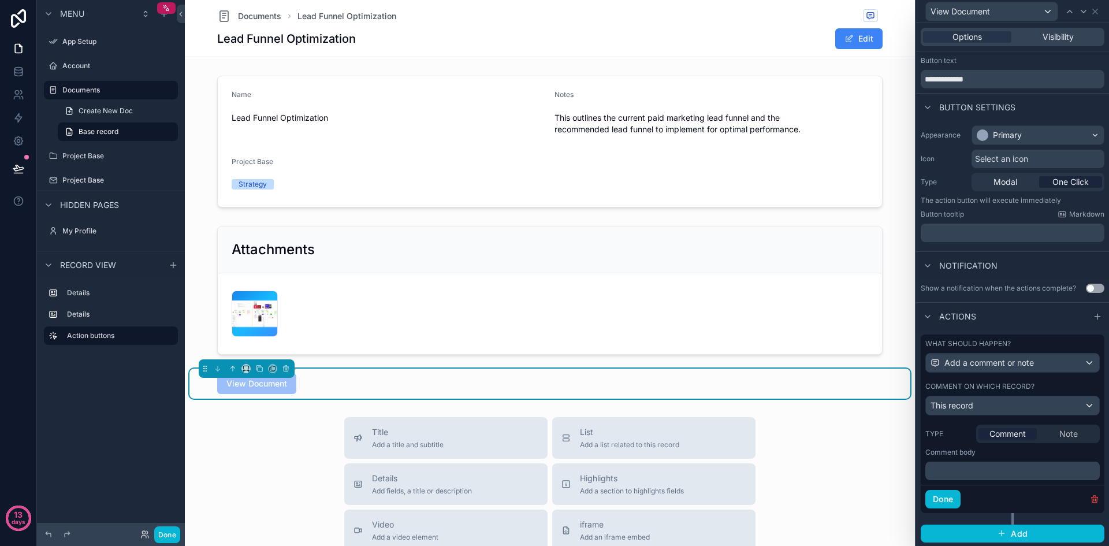
scroll to position [24, 0]
click at [1034, 364] on span "Add a comment or note" at bounding box center [990, 362] width 90 height 12
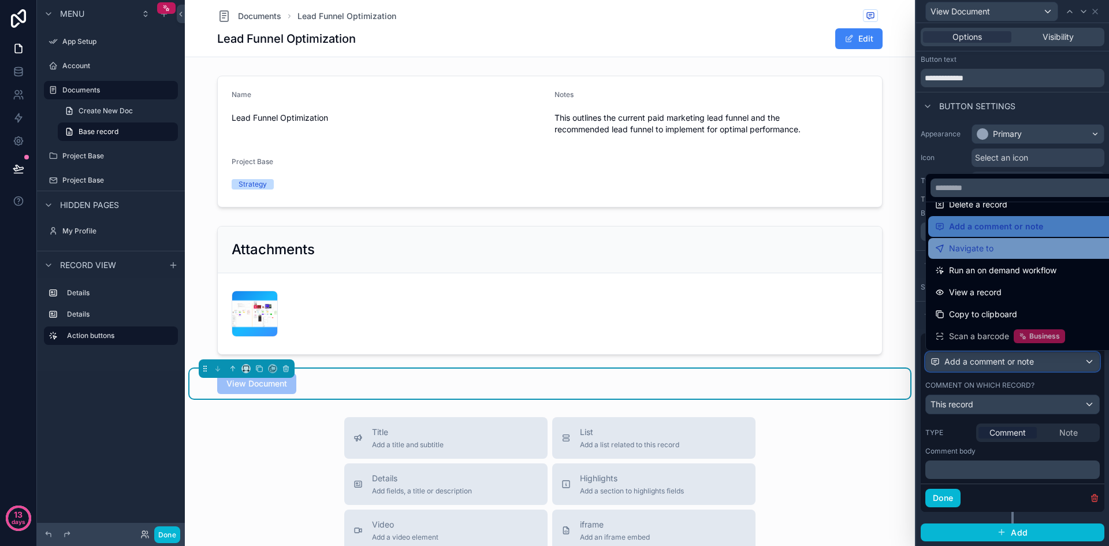
scroll to position [82, 0]
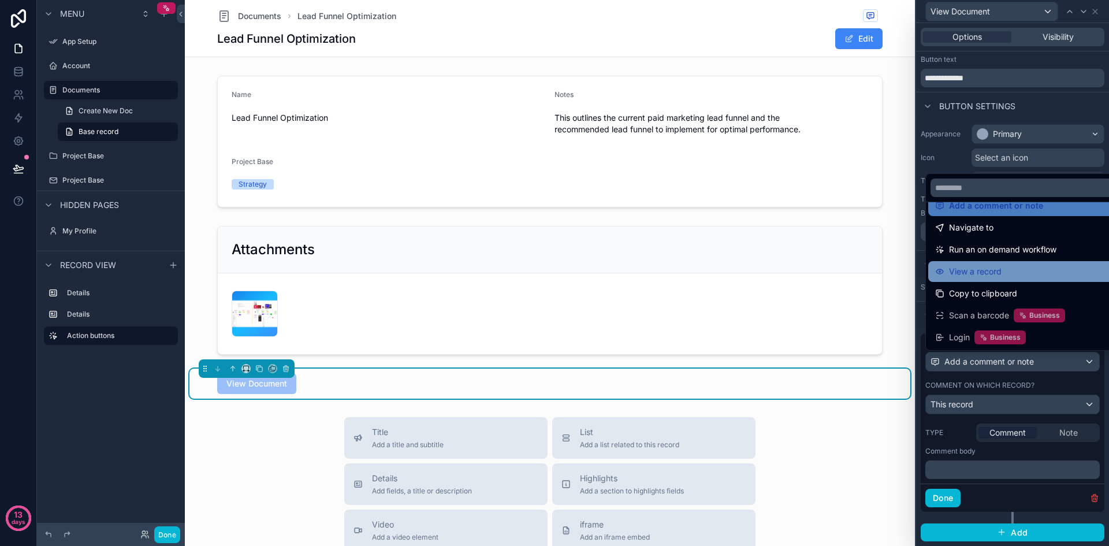
click at [1034, 278] on div "View a record" at bounding box center [1021, 271] width 187 height 21
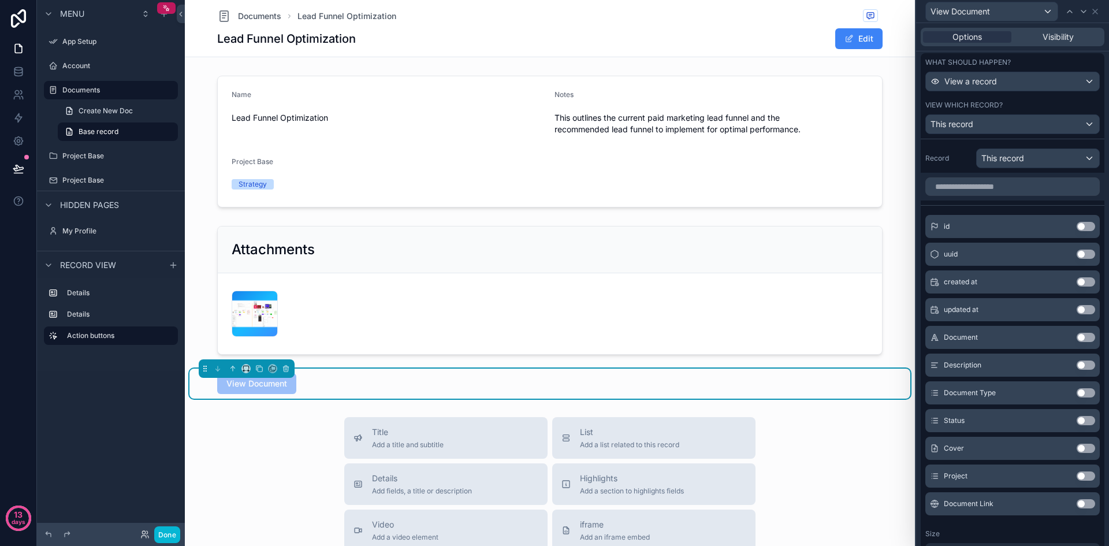
scroll to position [387, 0]
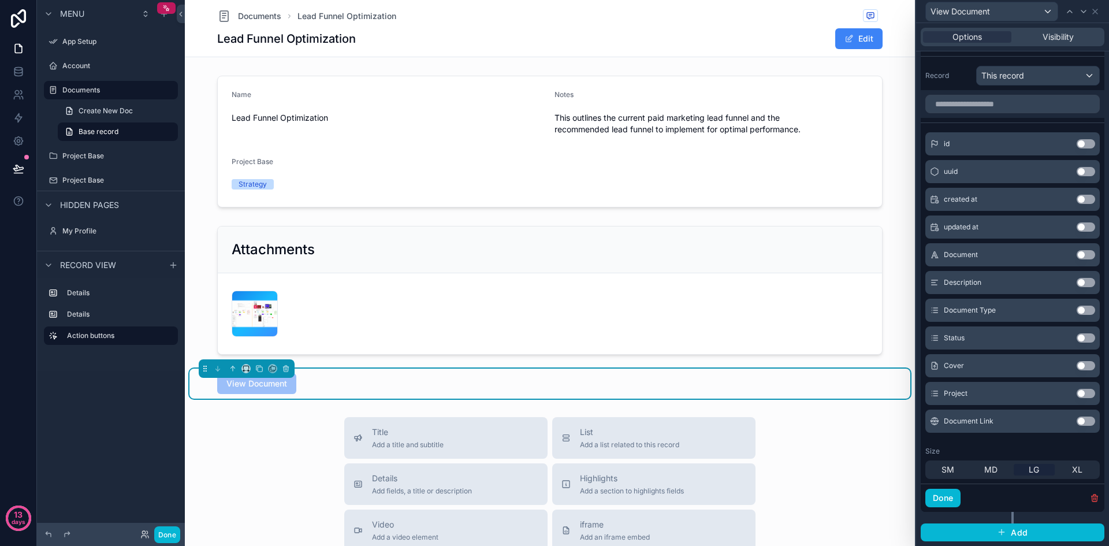
click at [1077, 420] on button "Use setting" at bounding box center [1086, 421] width 18 height 9
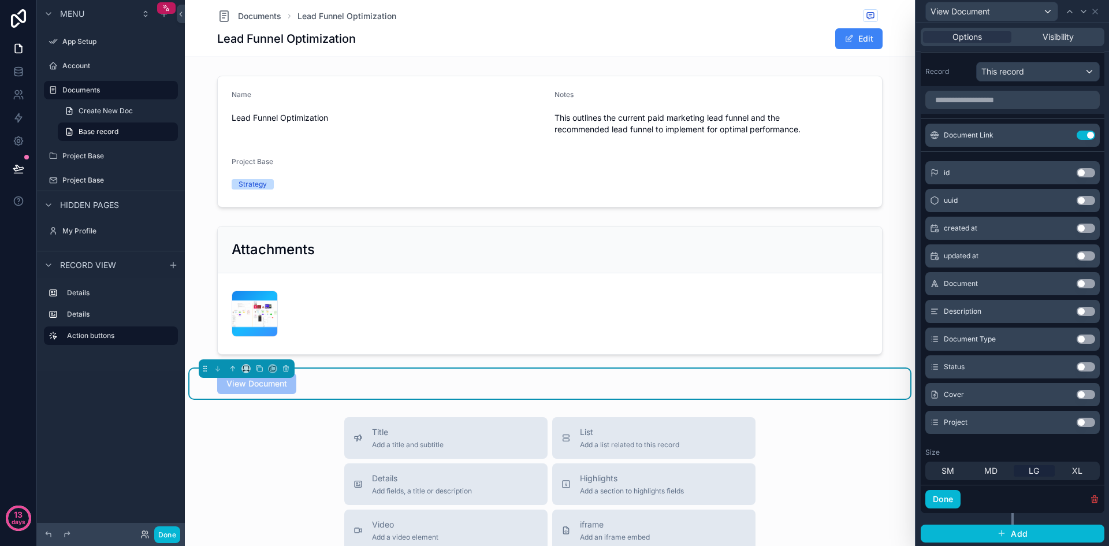
scroll to position [392, 0]
click at [953, 496] on button "Done" at bounding box center [943, 498] width 35 height 18
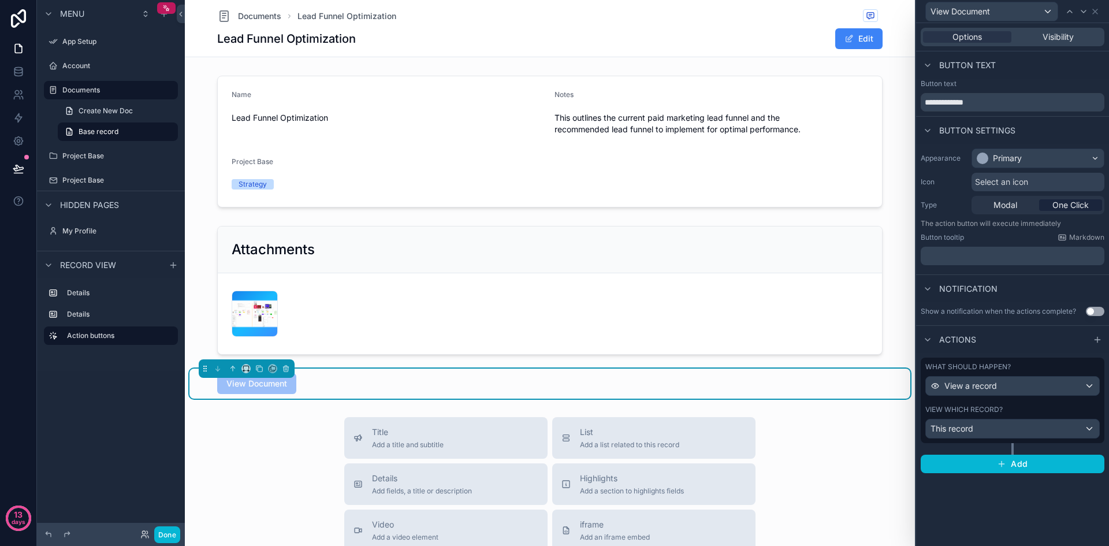
scroll to position [0, 0]
click at [1094, 10] on icon at bounding box center [1095, 11] width 5 height 5
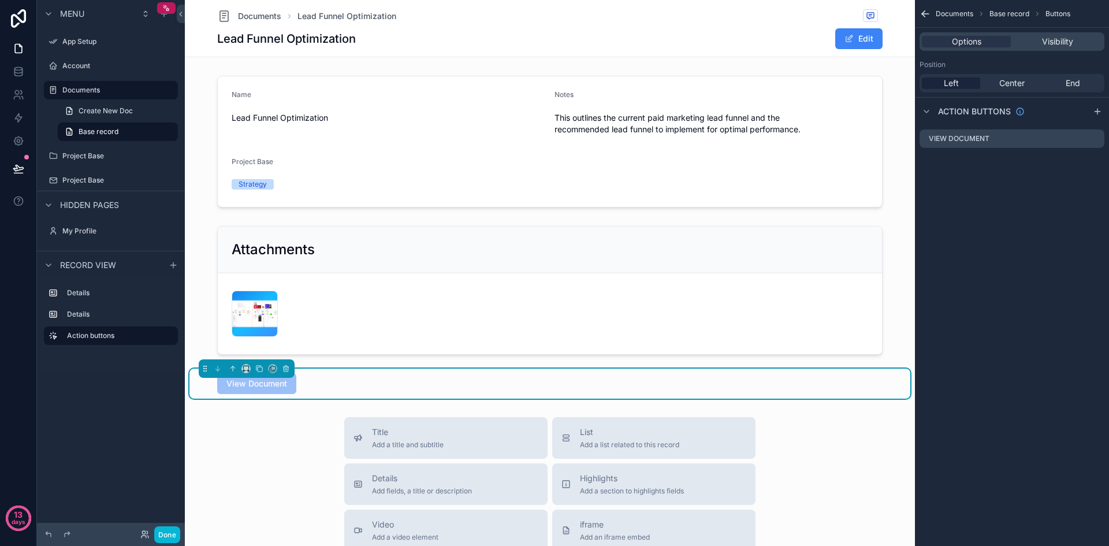
click at [782, 280] on div "scrollable content" at bounding box center [549, 290] width 721 height 138
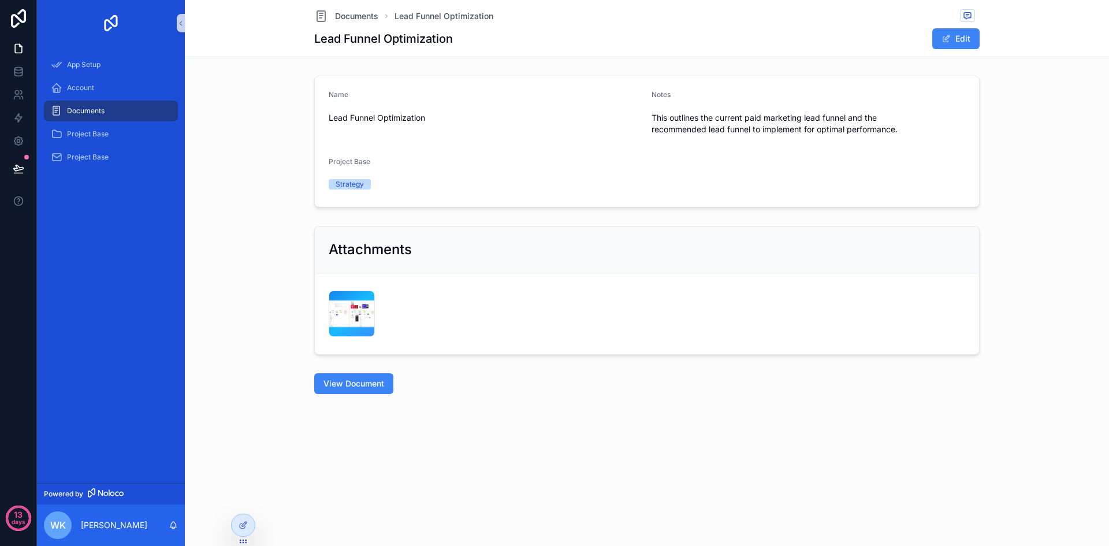
click at [735, 447] on div "Documents Lead Funnel Optimization Lead Funnel Optimization Edit Name Lead Funn…" at bounding box center [647, 236] width 924 height 473
click at [340, 382] on span "View Document" at bounding box center [354, 384] width 61 height 12
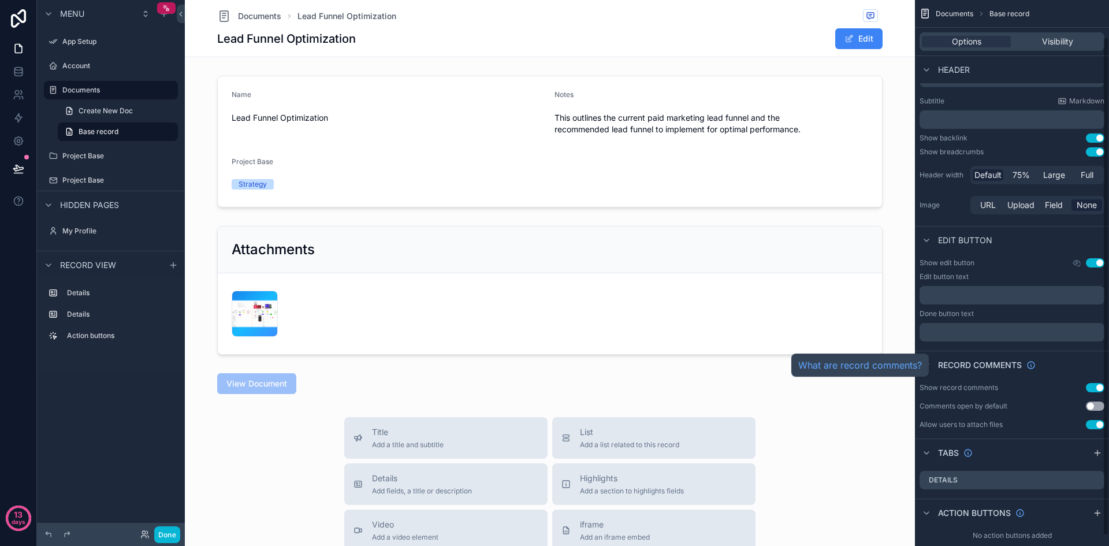
scroll to position [51, 0]
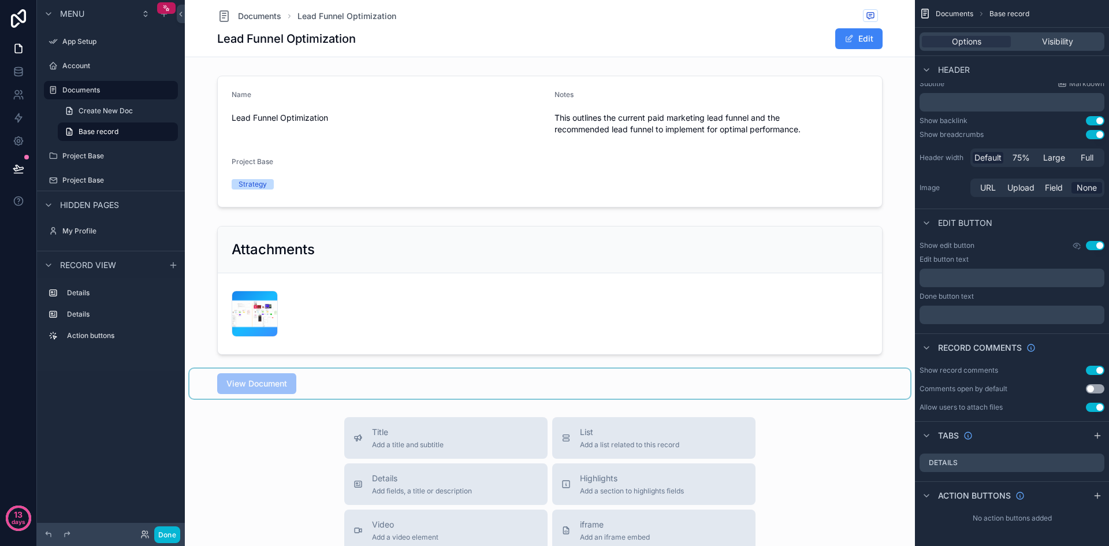
click at [598, 383] on div "scrollable content" at bounding box center [549, 384] width 721 height 30
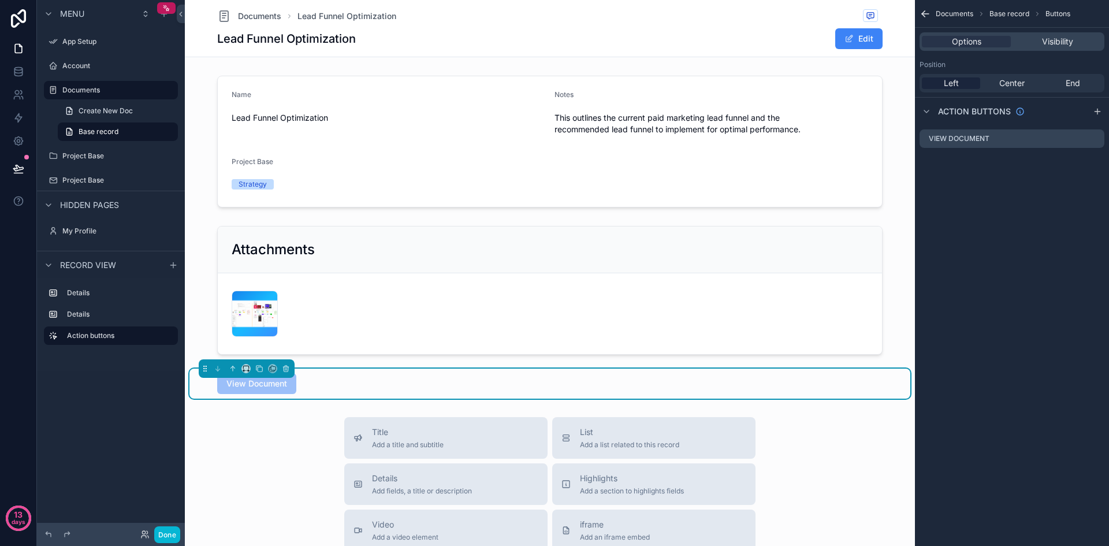
scroll to position [0, 0]
click at [1016, 147] on div "View Document" at bounding box center [1012, 138] width 185 height 18
click at [1095, 139] on icon "scrollable content" at bounding box center [1095, 138] width 9 height 9
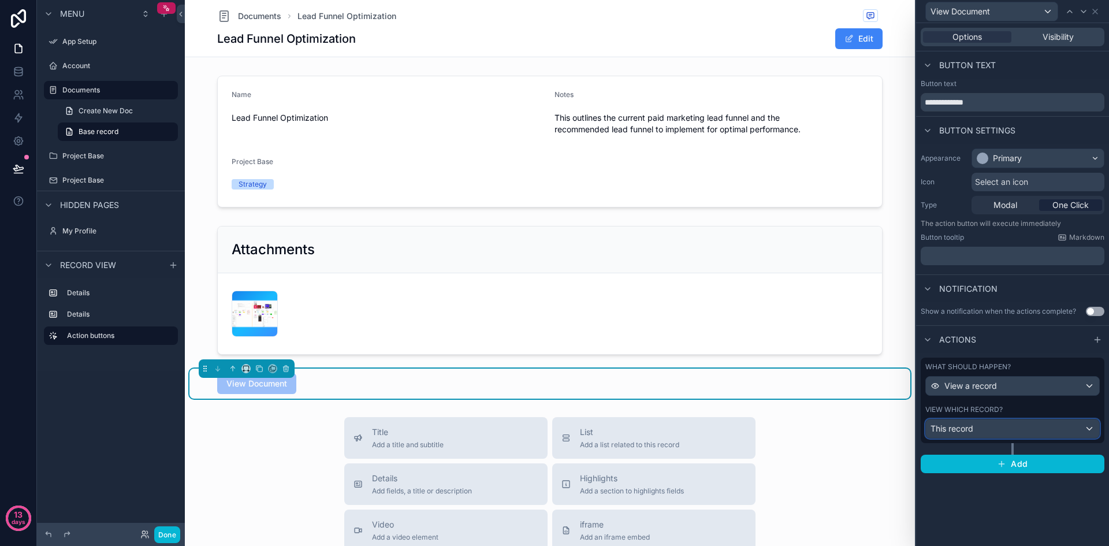
click at [1034, 433] on div "This record" at bounding box center [1012, 428] width 173 height 18
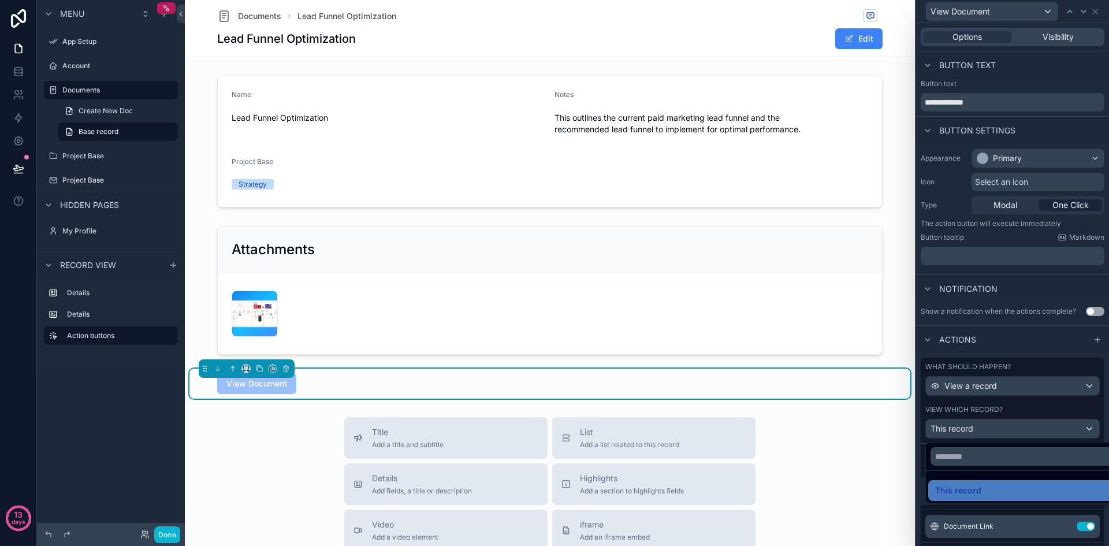
drag, startPoint x: 1108, startPoint y: 291, endPoint x: 1109, endPoint y: 369, distance: 78.6
click at [1109, 369] on div at bounding box center [1012, 273] width 193 height 546
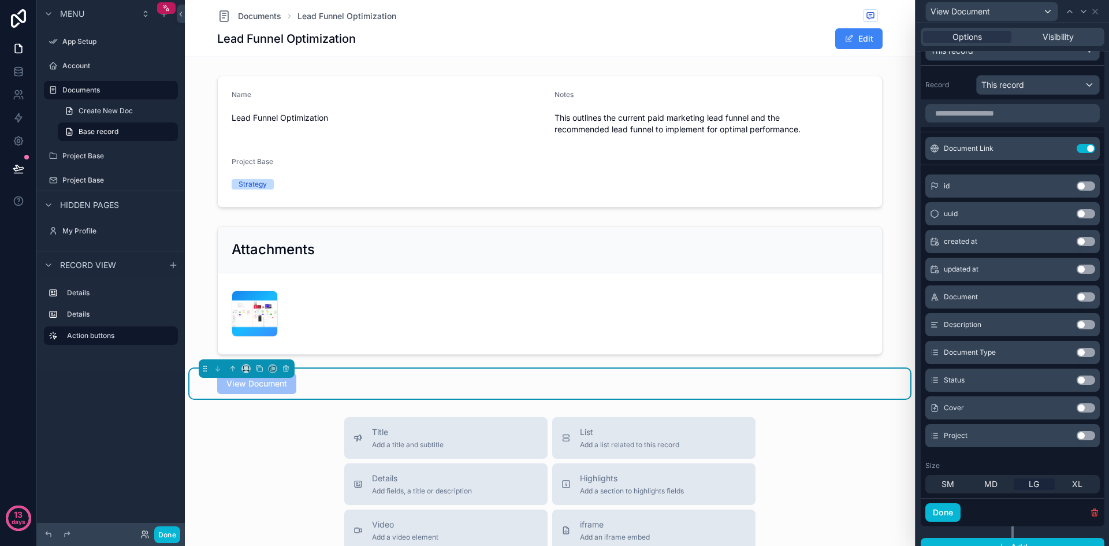
scroll to position [392, 0]
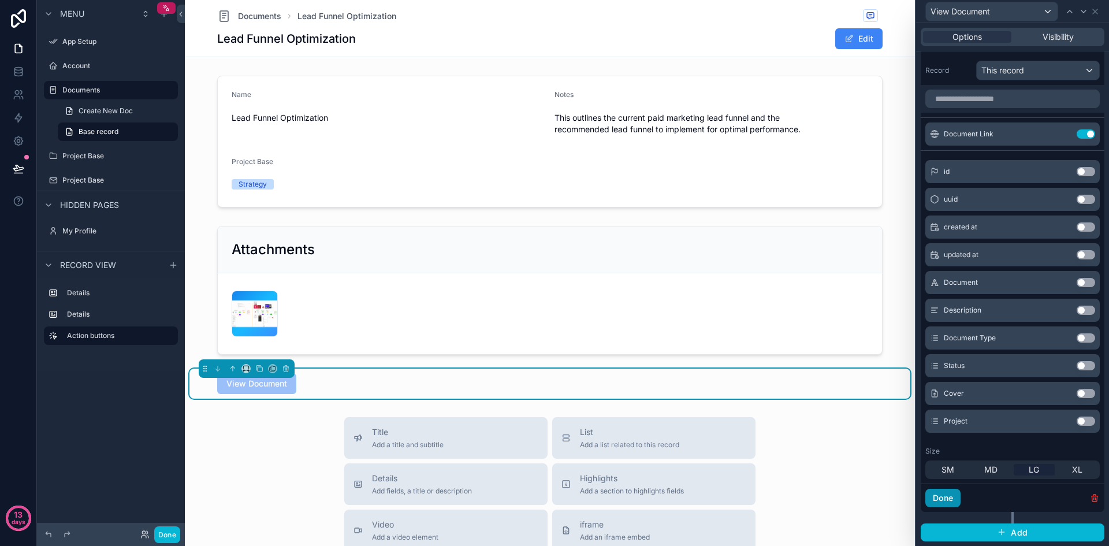
click at [949, 499] on button "Done" at bounding box center [943, 498] width 35 height 18
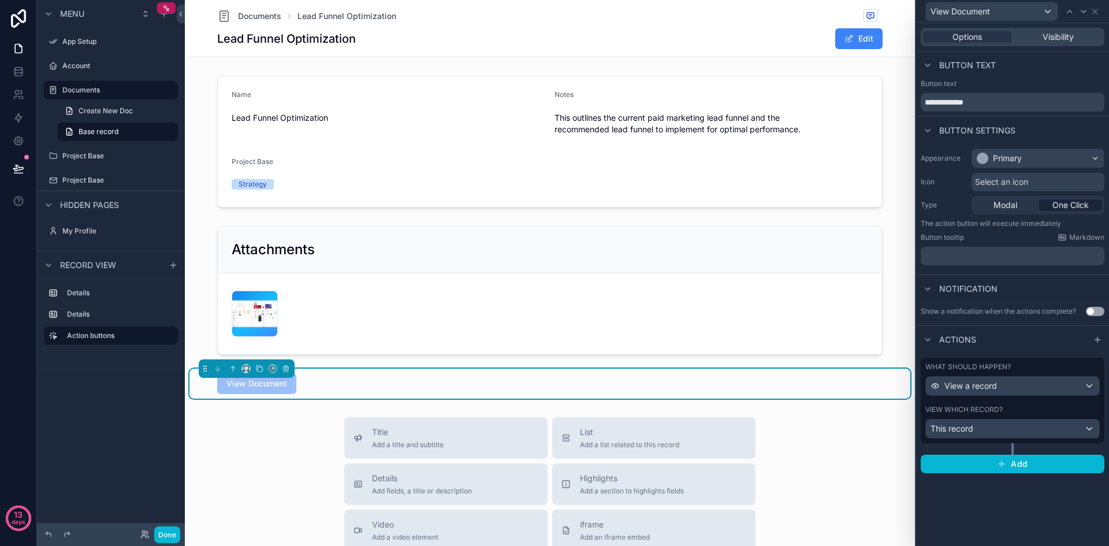
scroll to position [0, 0]
click at [1008, 470] on button "Add" at bounding box center [1013, 464] width 184 height 18
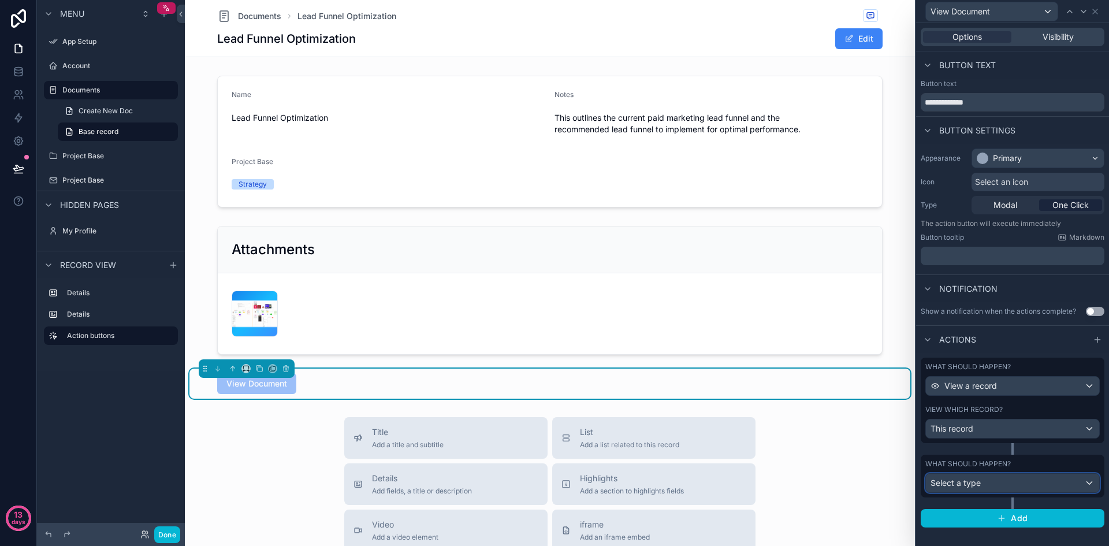
click at [1087, 486] on div "Select a type" at bounding box center [1012, 483] width 173 height 18
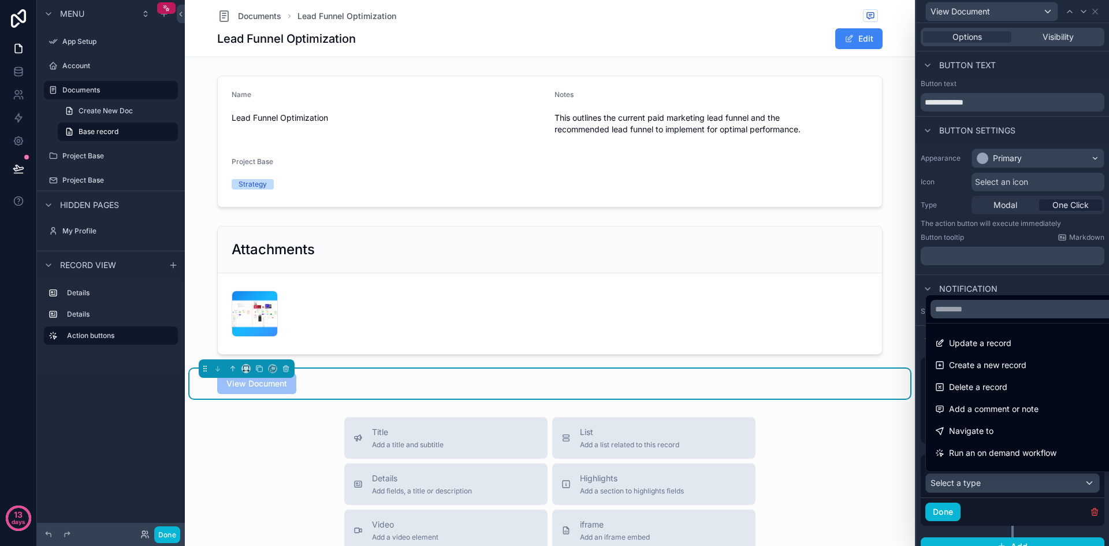
click at [1084, 513] on div at bounding box center [1012, 273] width 193 height 546
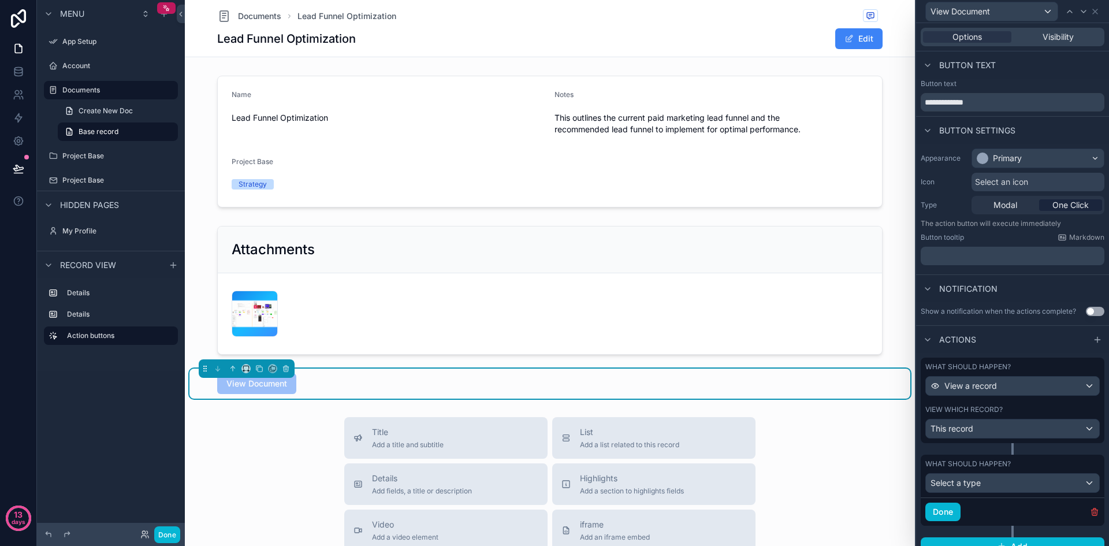
scroll to position [14, 0]
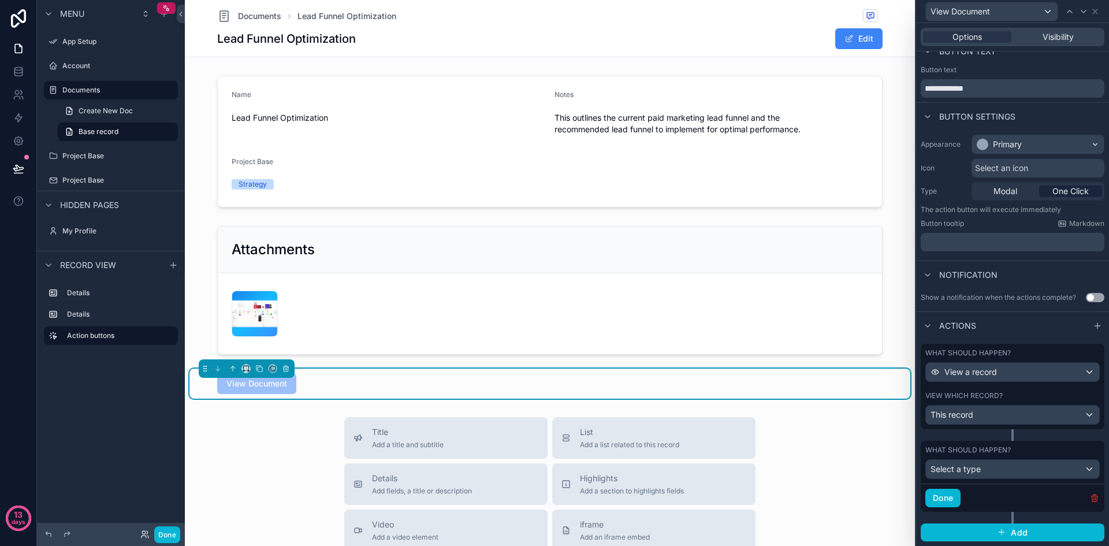
click at [1094, 499] on icon "button" at bounding box center [1094, 498] width 0 height 2
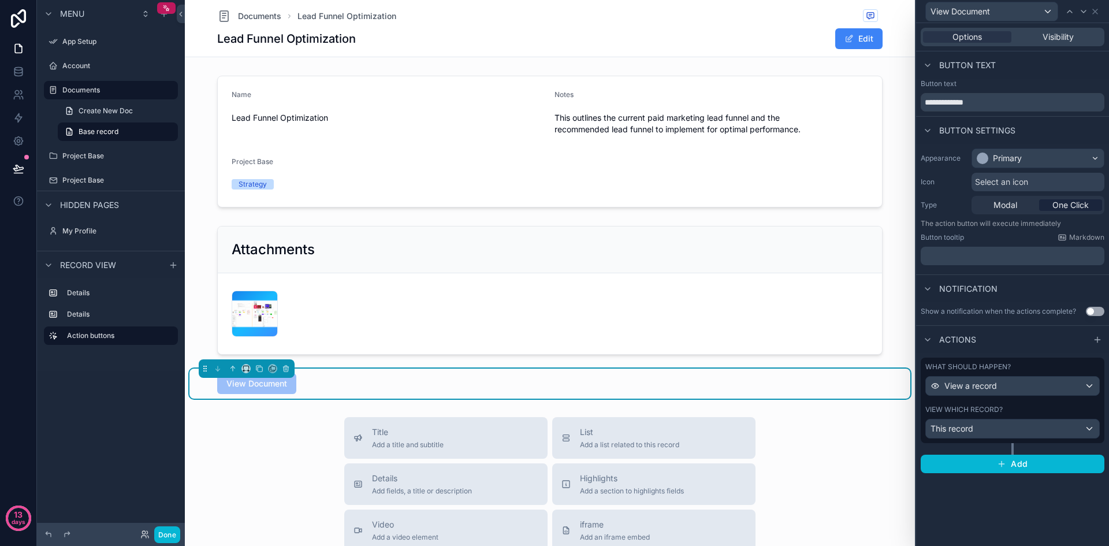
click at [1102, 309] on button "Use setting" at bounding box center [1095, 311] width 18 height 9
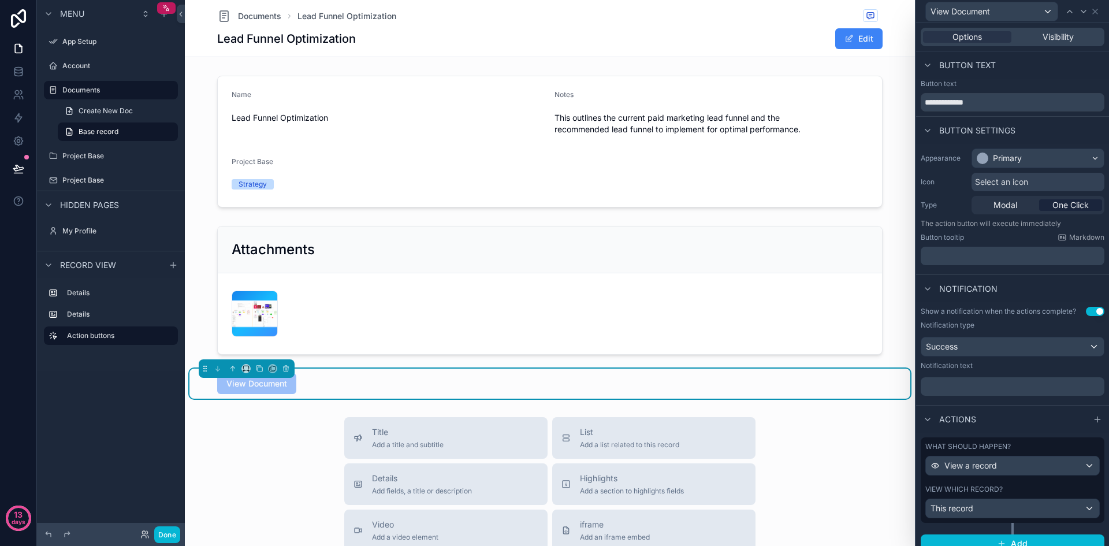
click at [1086, 310] on button "Use setting" at bounding box center [1095, 311] width 18 height 9
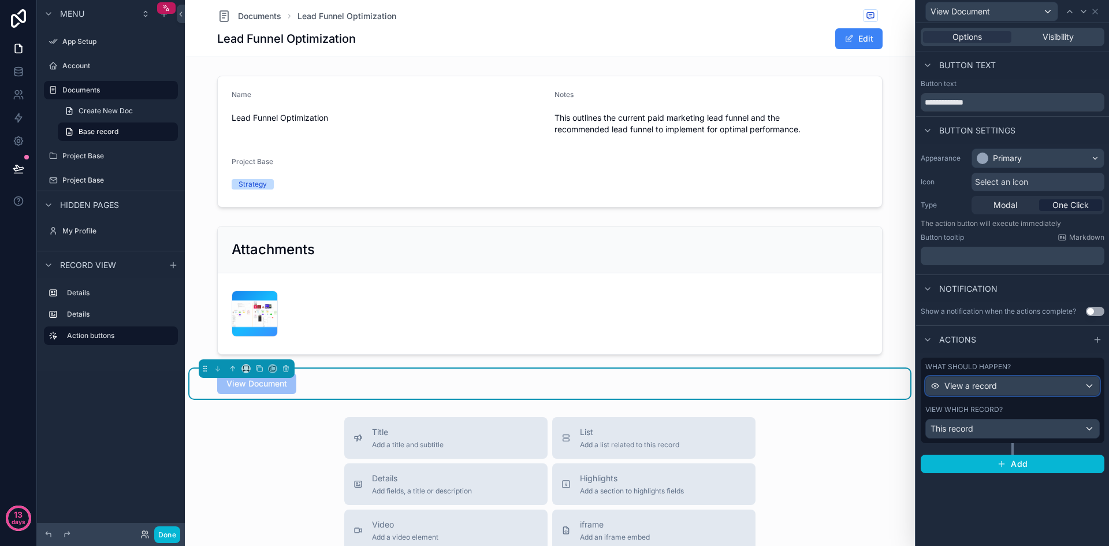
click at [1035, 385] on div "View a record" at bounding box center [1012, 386] width 173 height 18
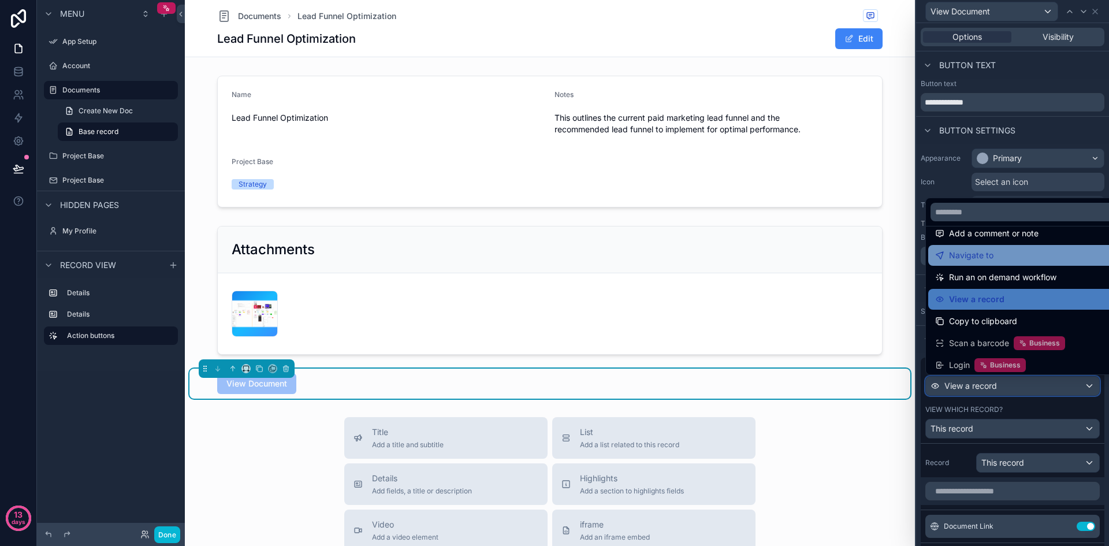
scroll to position [82, 0]
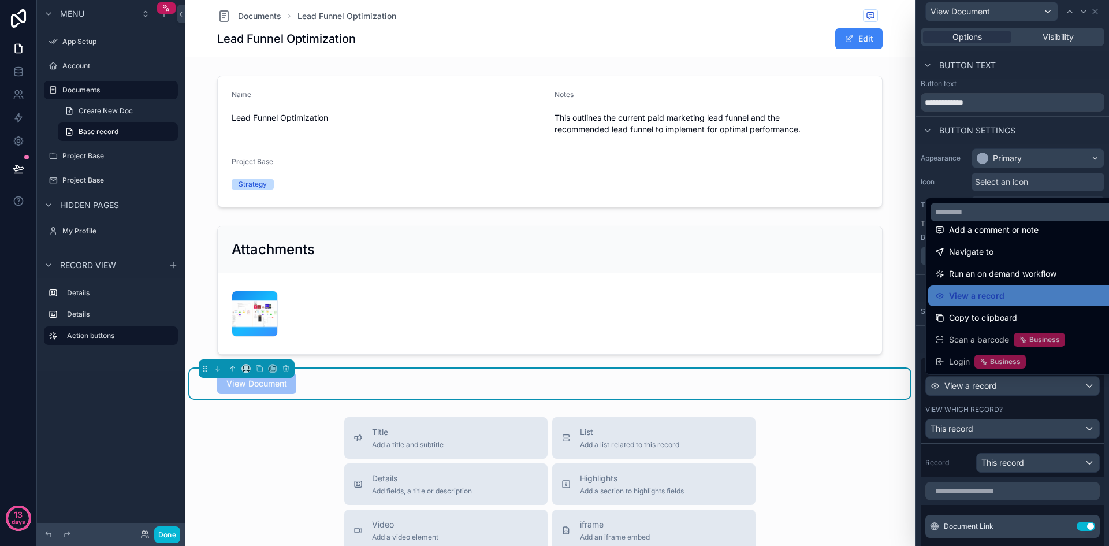
click at [959, 471] on div at bounding box center [1012, 273] width 193 height 546
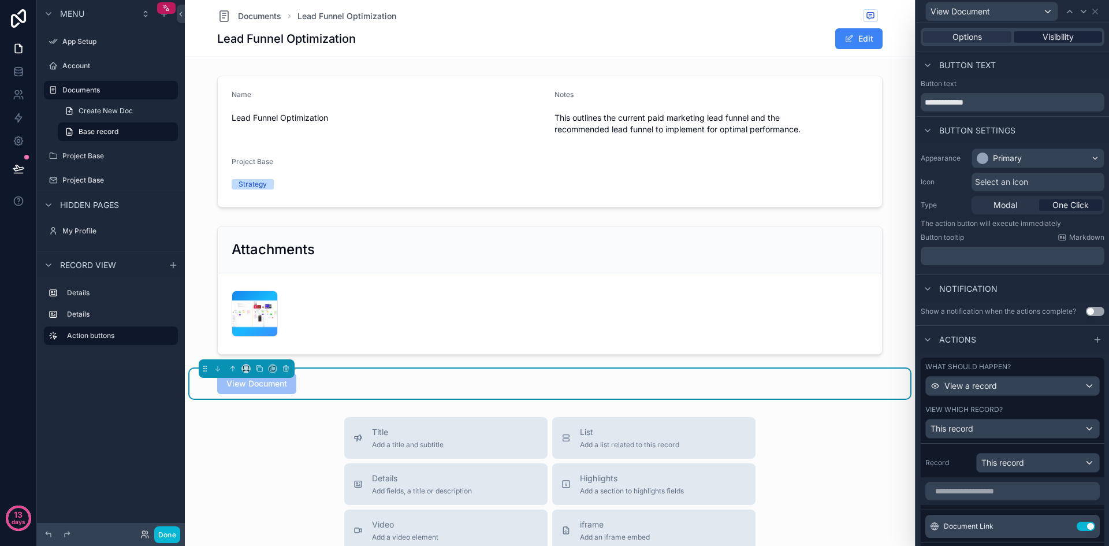
click at [1069, 36] on div "Visibility" at bounding box center [1058, 37] width 88 height 12
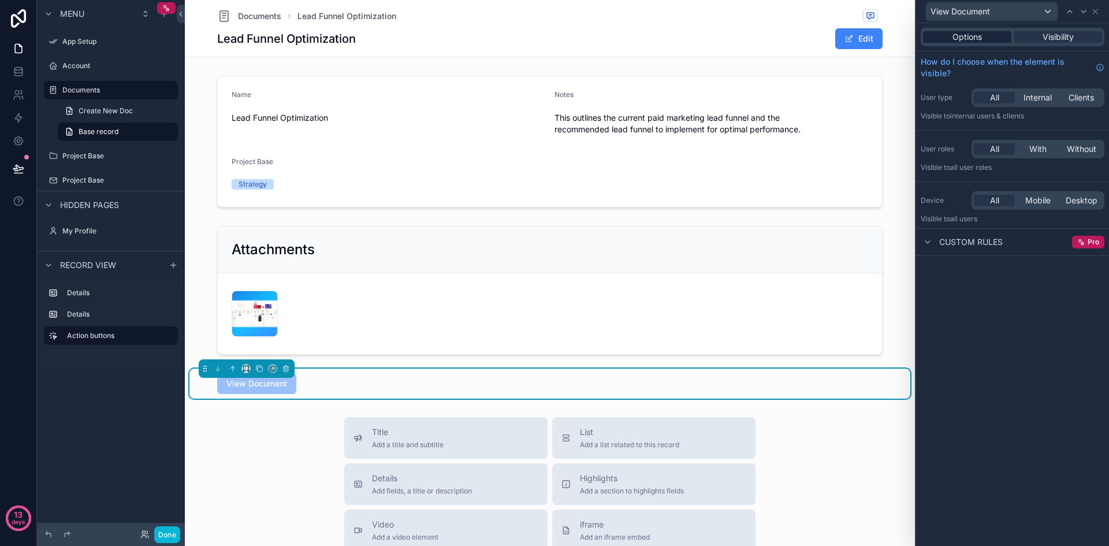
click at [984, 41] on div "Options" at bounding box center [967, 37] width 88 height 12
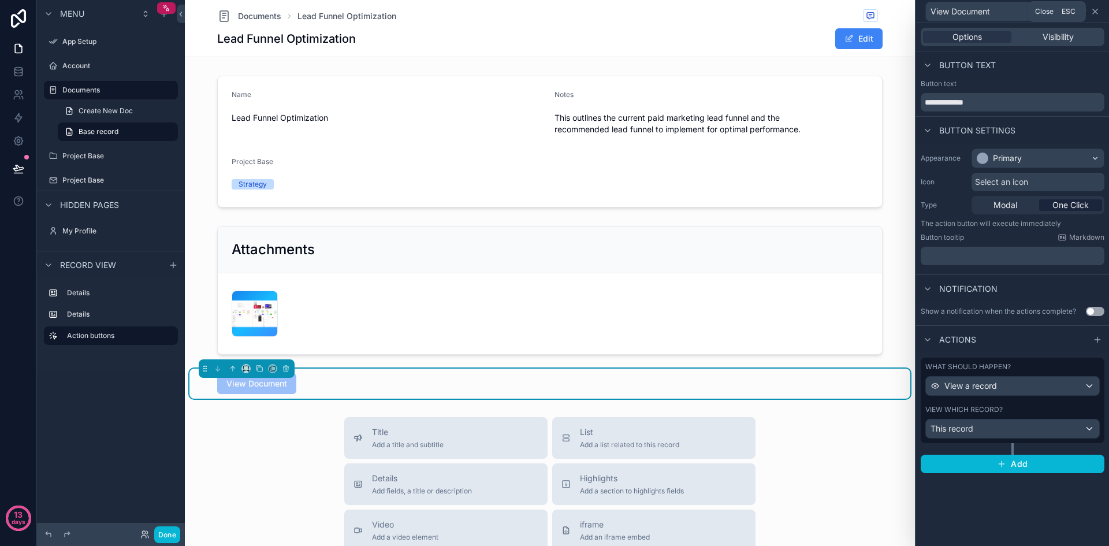
click at [1097, 13] on icon at bounding box center [1095, 11] width 5 height 5
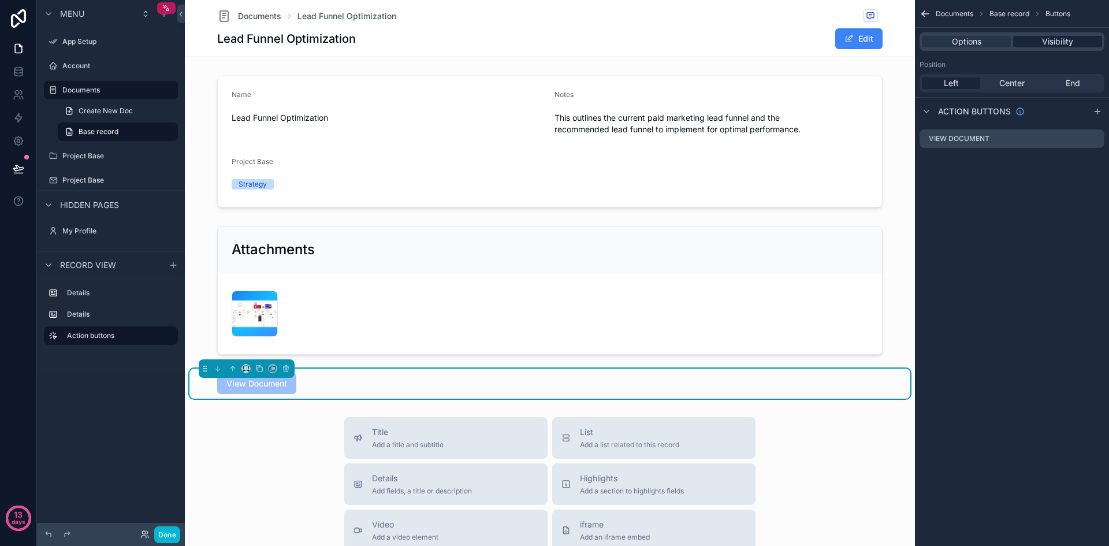
click at [1053, 42] on span "Visibility" at bounding box center [1057, 42] width 31 height 12
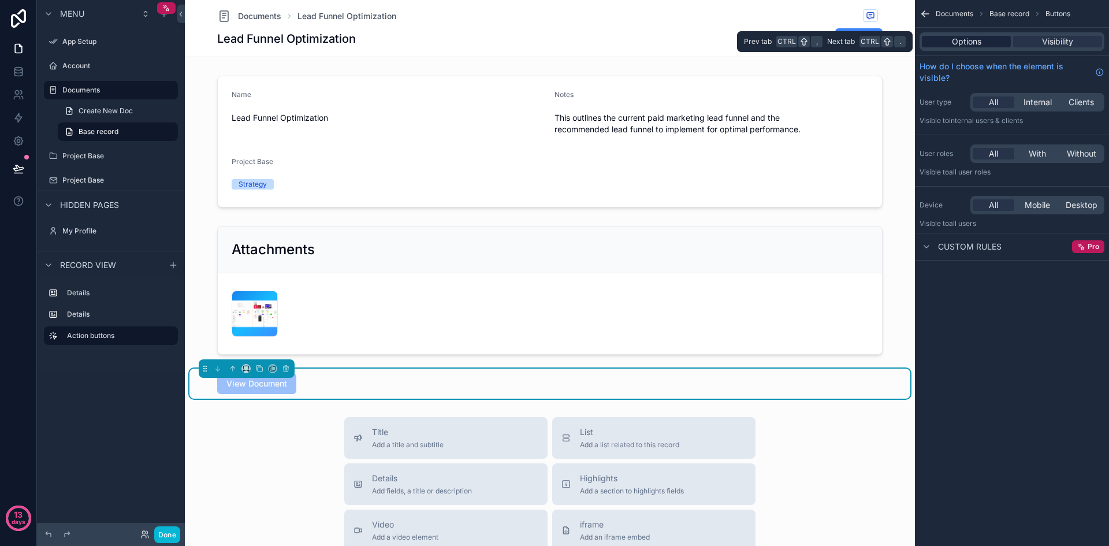
click at [997, 38] on div "Options" at bounding box center [966, 42] width 89 height 12
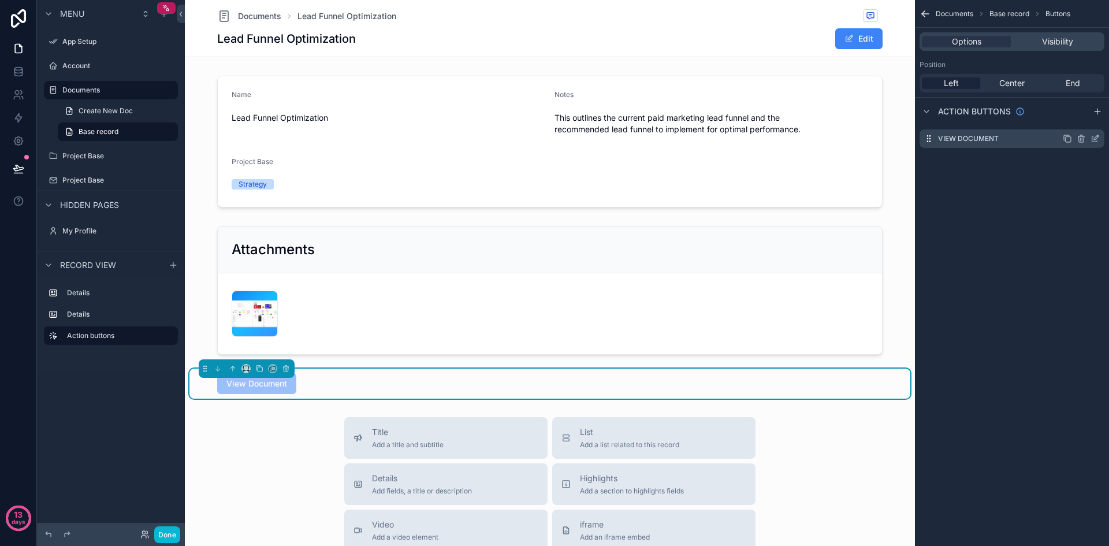
click at [985, 135] on label "View Document" at bounding box center [968, 138] width 61 height 9
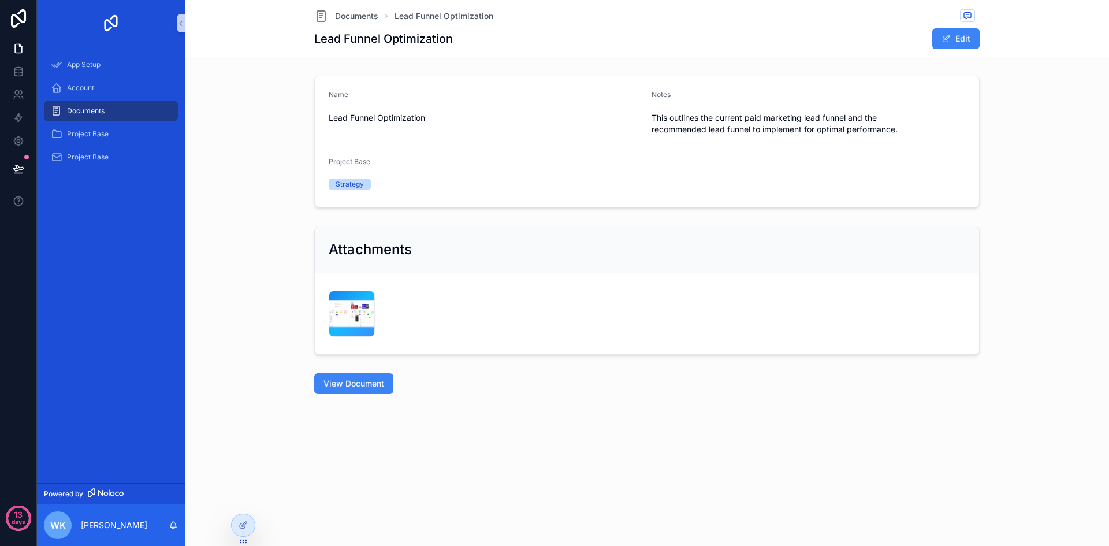
click at [877, 430] on div "Documents Lead Funnel Optimization Lead Funnel Optimization Edit Name Lead Funn…" at bounding box center [647, 236] width 924 height 473
click at [372, 388] on span "View Document" at bounding box center [354, 384] width 61 height 12
click at [371, 387] on span "View Document" at bounding box center [354, 384] width 61 height 12
click at [369, 382] on span "View Document" at bounding box center [354, 384] width 61 height 12
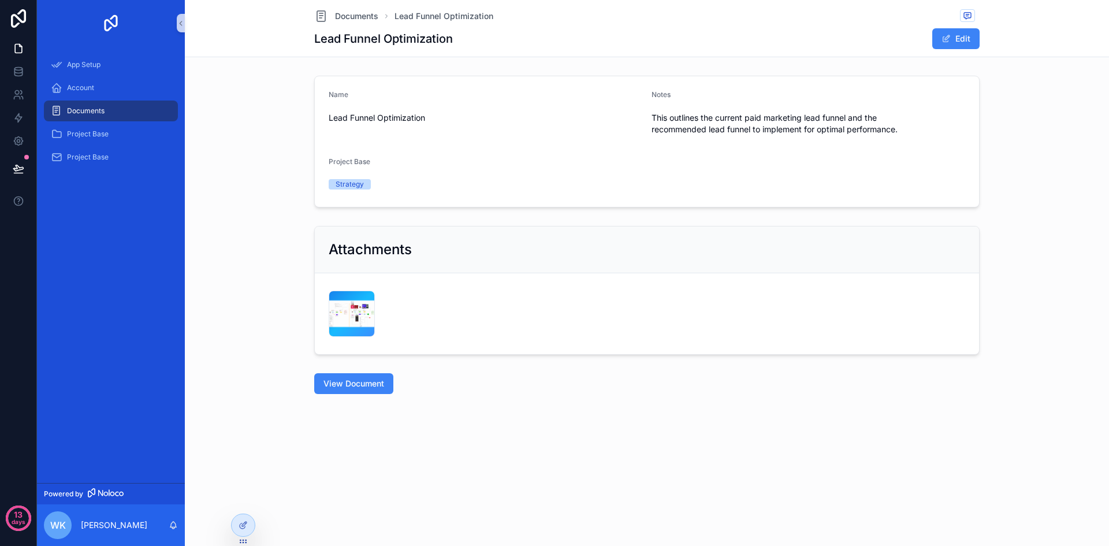
click at [369, 382] on span "View Document" at bounding box center [354, 384] width 61 height 12
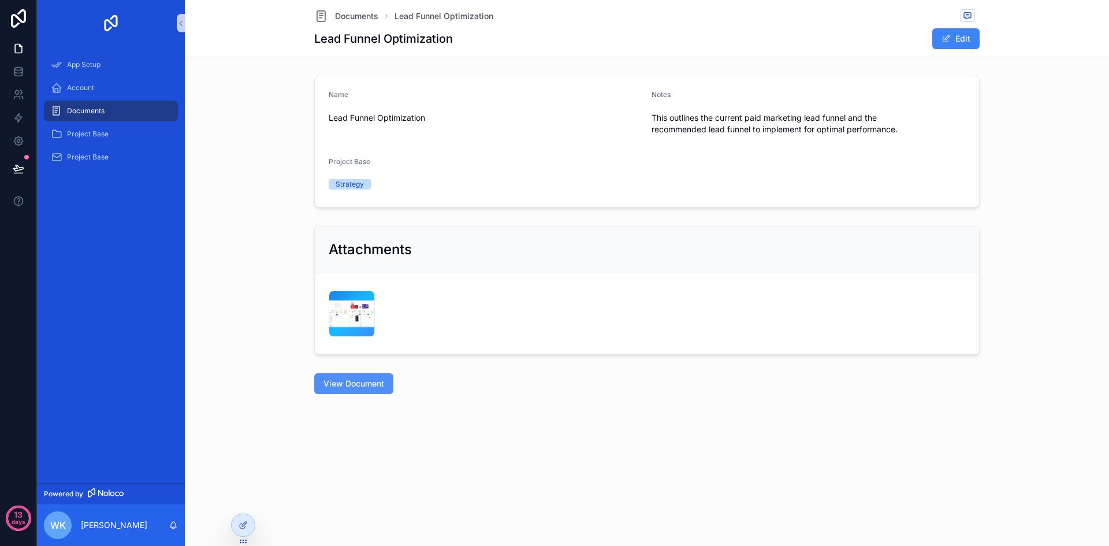
click at [375, 379] on span "View Document" at bounding box center [354, 384] width 61 height 12
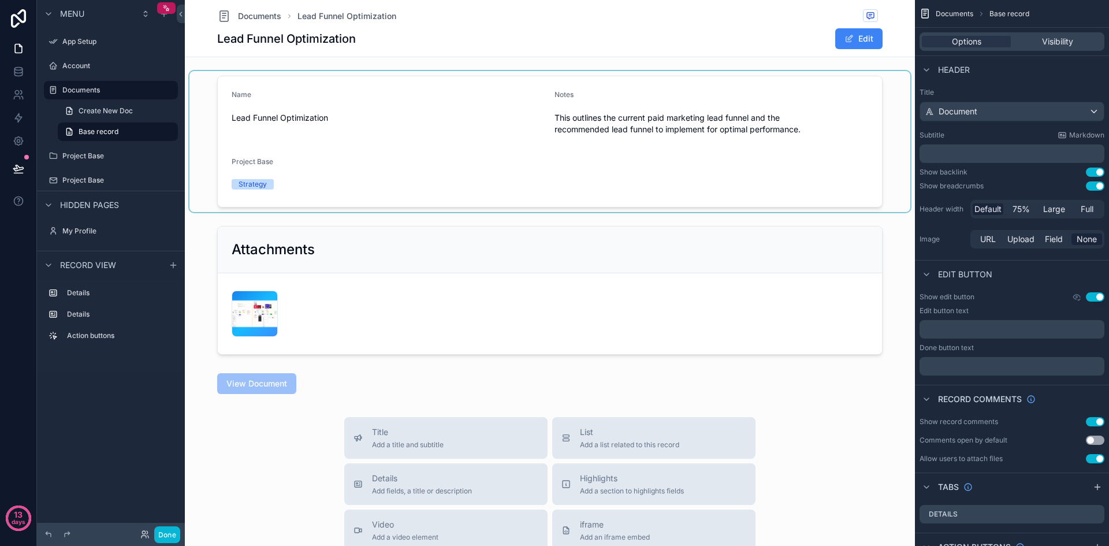
click at [490, 165] on div "scrollable content" at bounding box center [549, 141] width 721 height 141
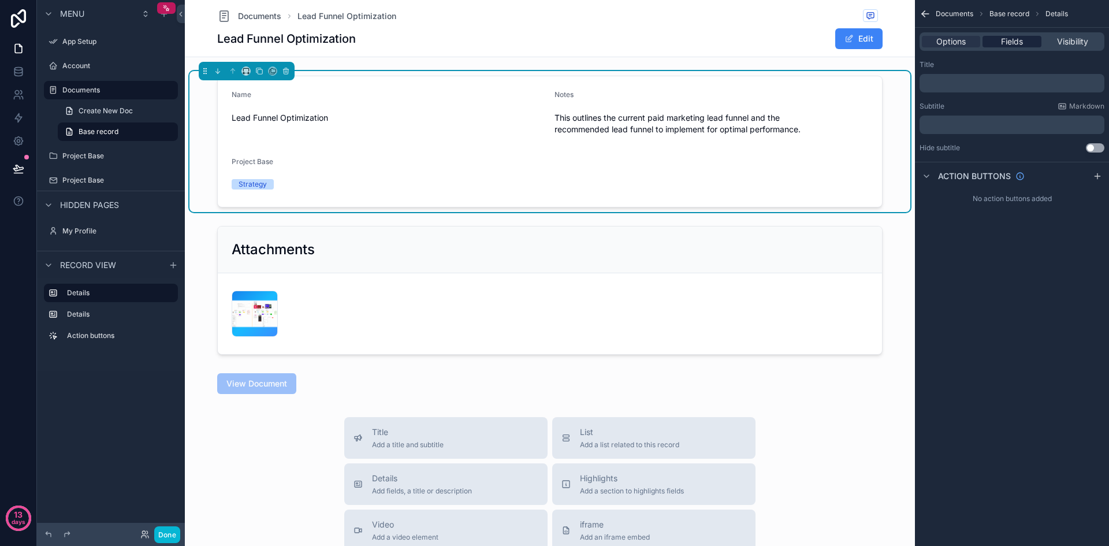
click at [1015, 40] on span "Fields" at bounding box center [1012, 42] width 22 height 12
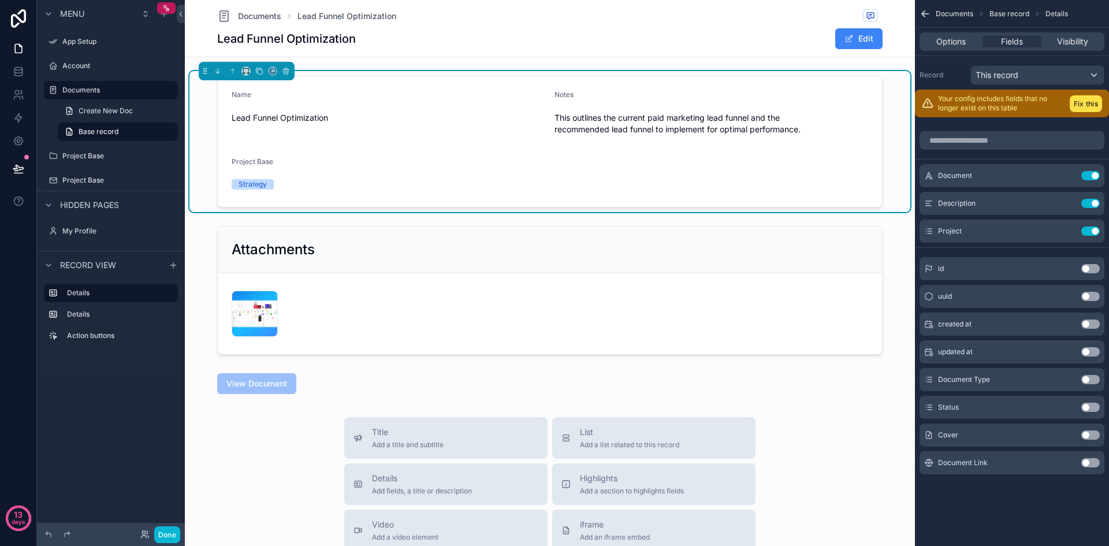
click at [1093, 463] on button "Use setting" at bounding box center [1091, 462] width 18 height 9
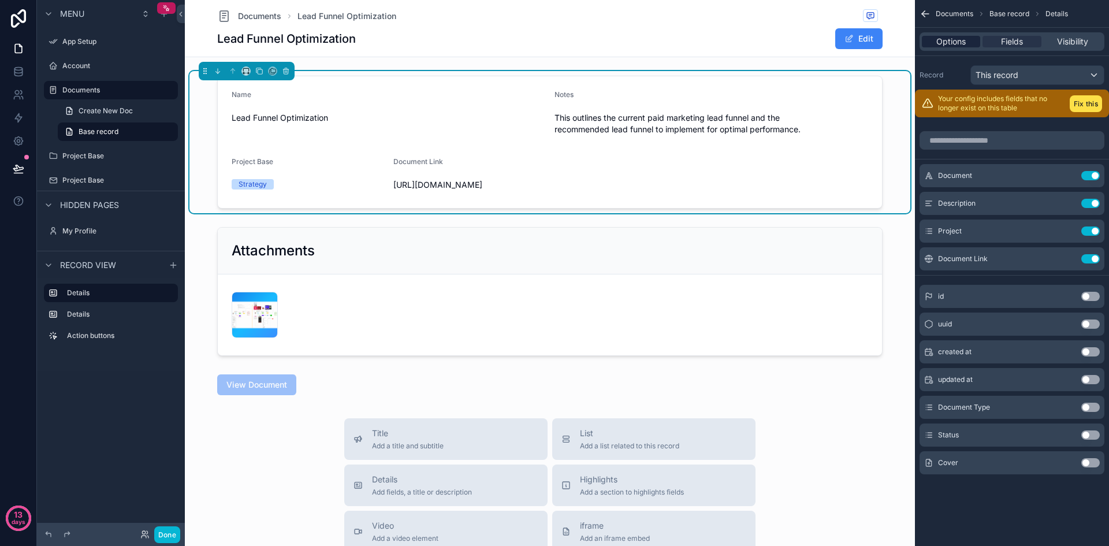
click at [966, 42] on span "Options" at bounding box center [951, 42] width 29 height 12
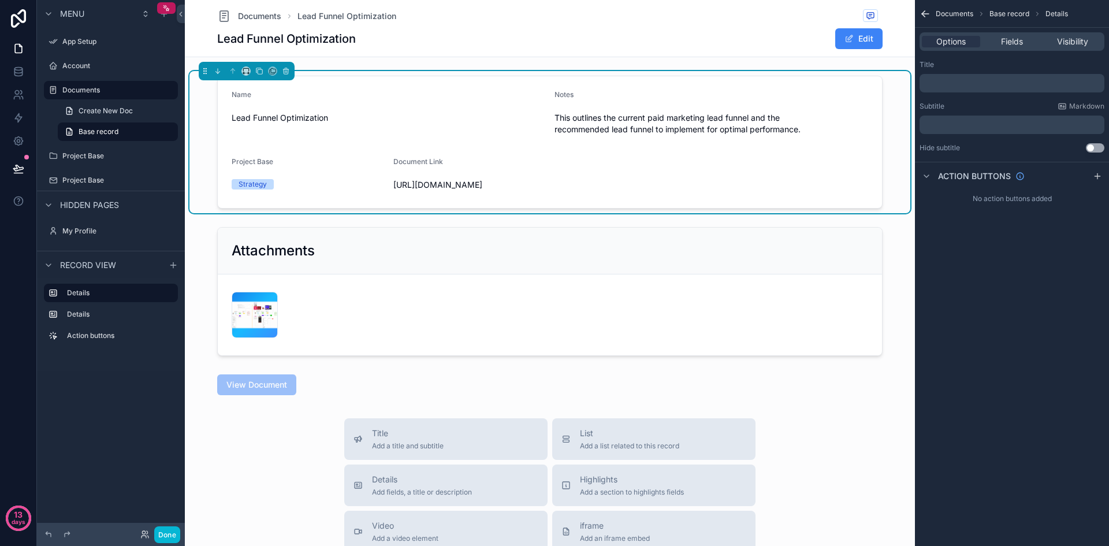
click at [799, 158] on form "Name Lead Funnel Optimization Notes This outlines the current paid marketing le…" at bounding box center [550, 142] width 664 height 132
click at [1007, 42] on span "Fields" at bounding box center [1012, 42] width 22 height 12
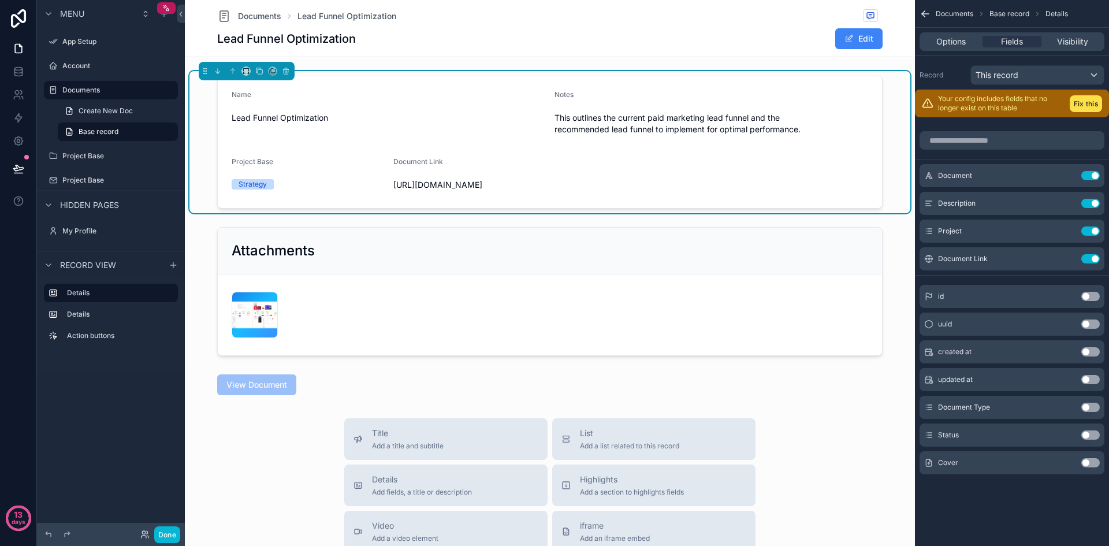
click at [1091, 466] on button "Use setting" at bounding box center [1091, 462] width 18 height 9
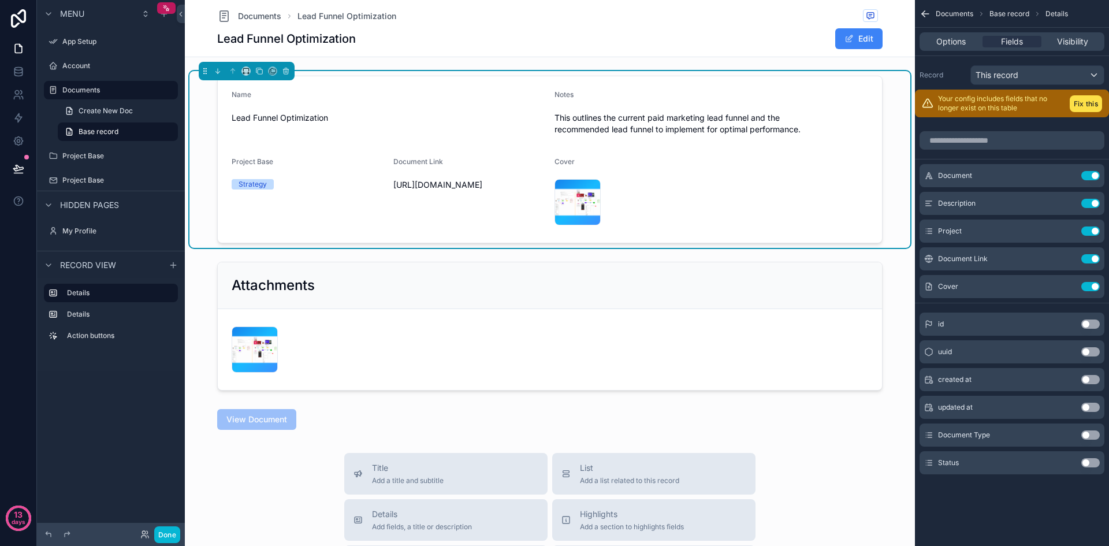
click at [1091, 465] on button "Use setting" at bounding box center [1091, 462] width 18 height 9
click at [1092, 287] on button "Use setting" at bounding box center [1091, 286] width 18 height 9
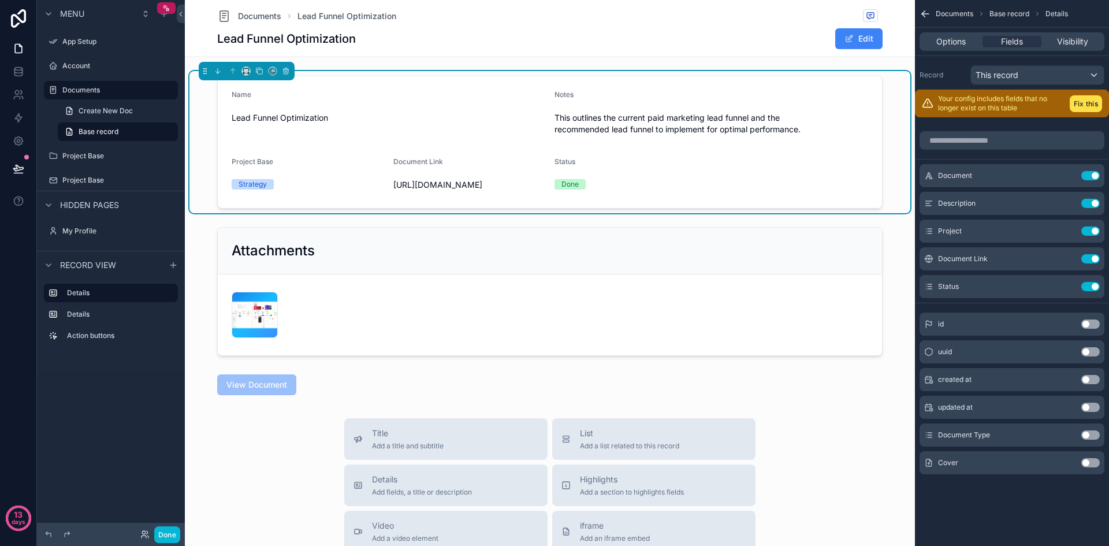
click at [1096, 437] on button "Use setting" at bounding box center [1091, 434] width 18 height 9
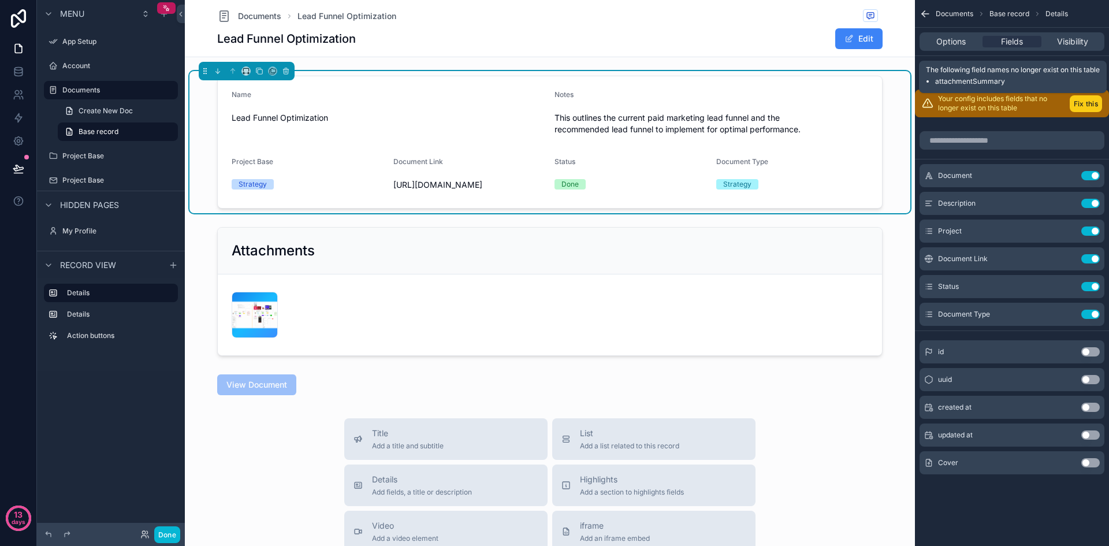
click at [1088, 106] on button "Fix this" at bounding box center [1086, 103] width 32 height 17
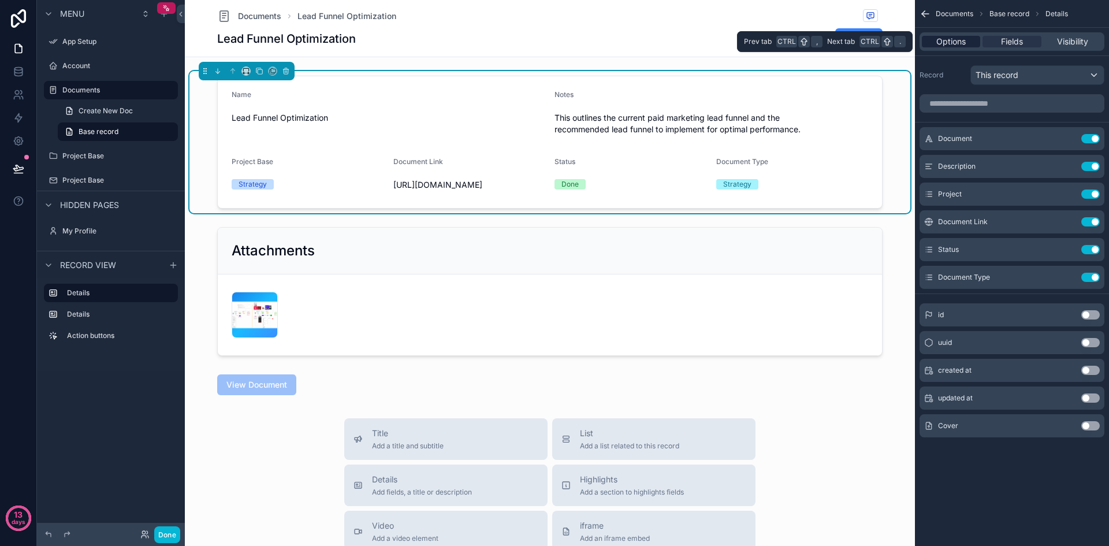
click at [952, 43] on span "Options" at bounding box center [951, 42] width 29 height 12
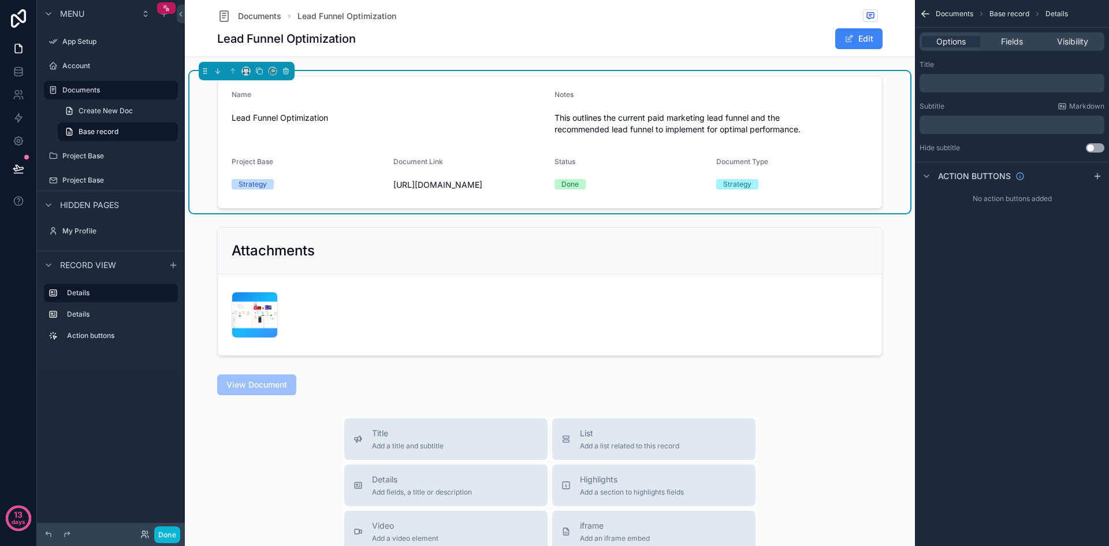
click at [924, 16] on icon "scrollable content" at bounding box center [923, 15] width 3 height 3
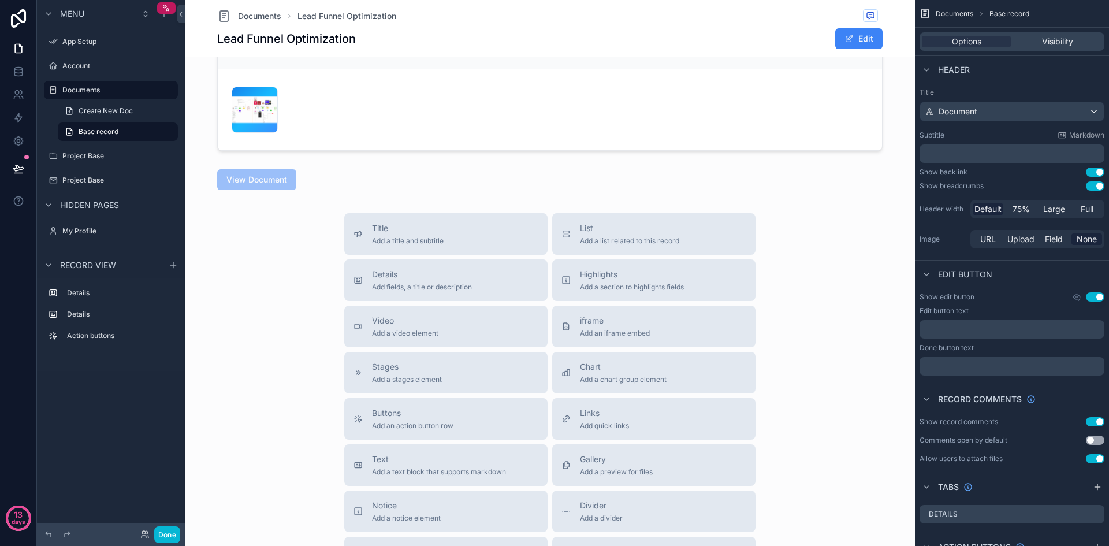
scroll to position [231, 0]
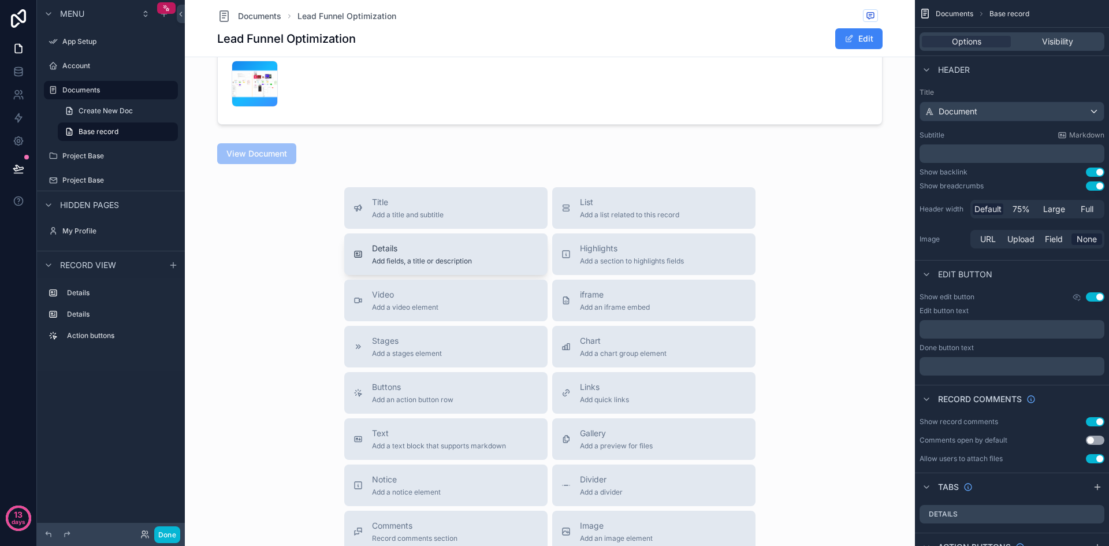
click at [475, 266] on div "Details Add fields, a title or description" at bounding box center [446, 254] width 185 height 23
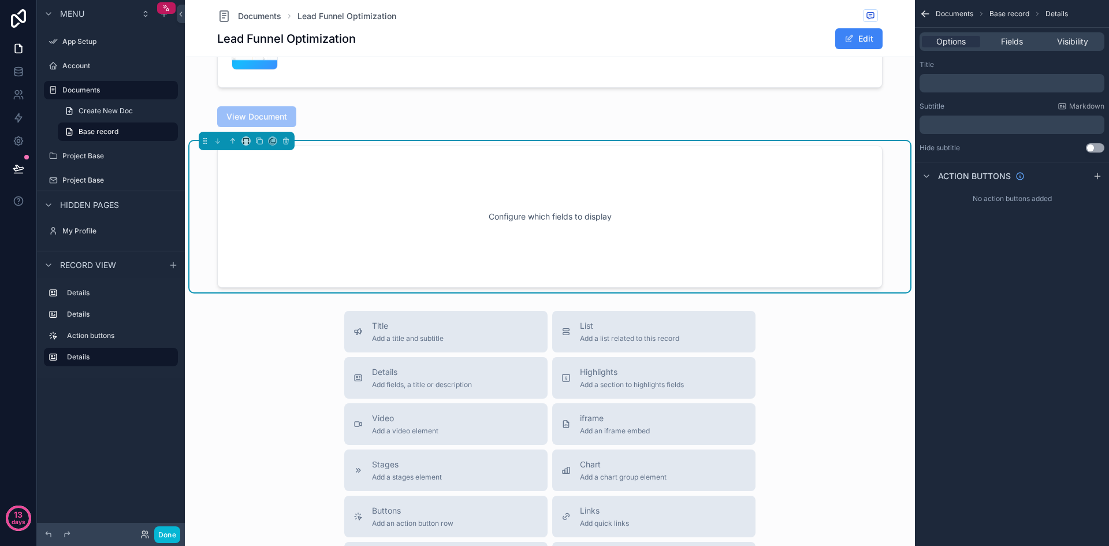
scroll to position [270, 0]
click at [1019, 45] on span "Fields" at bounding box center [1012, 42] width 22 height 12
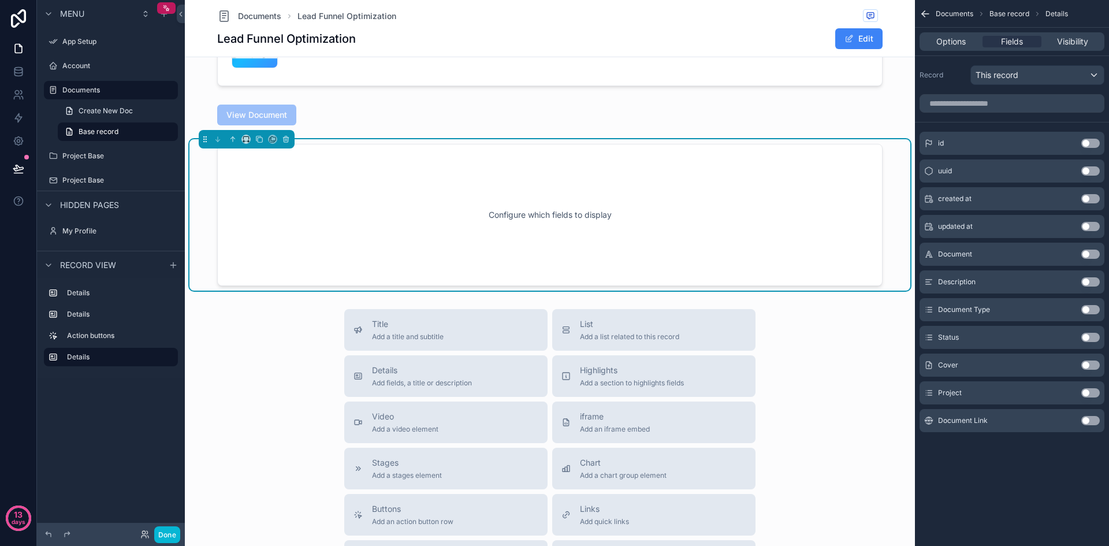
click at [1091, 281] on button "Use setting" at bounding box center [1091, 281] width 18 height 9
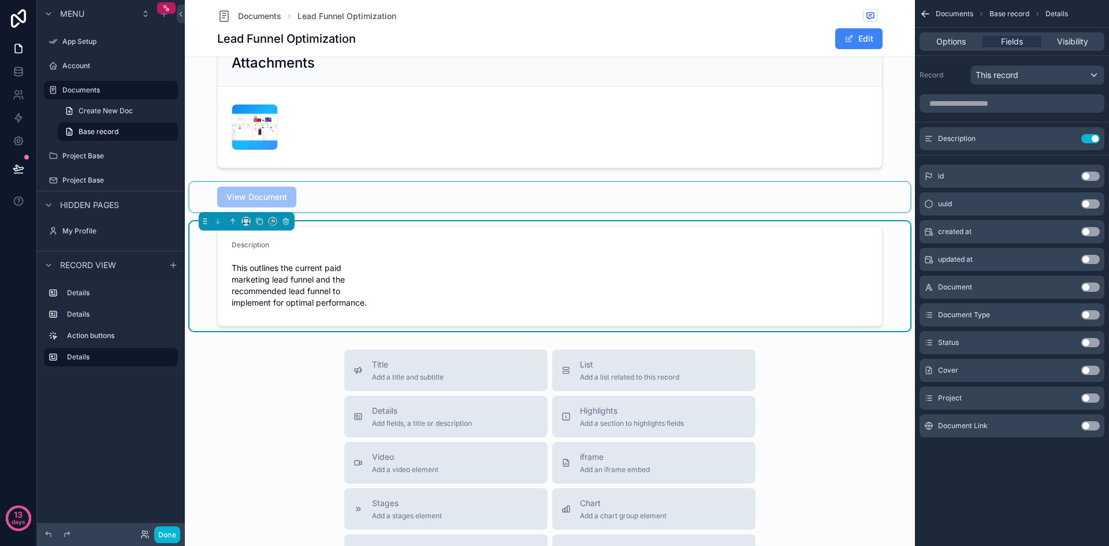
scroll to position [231, 0]
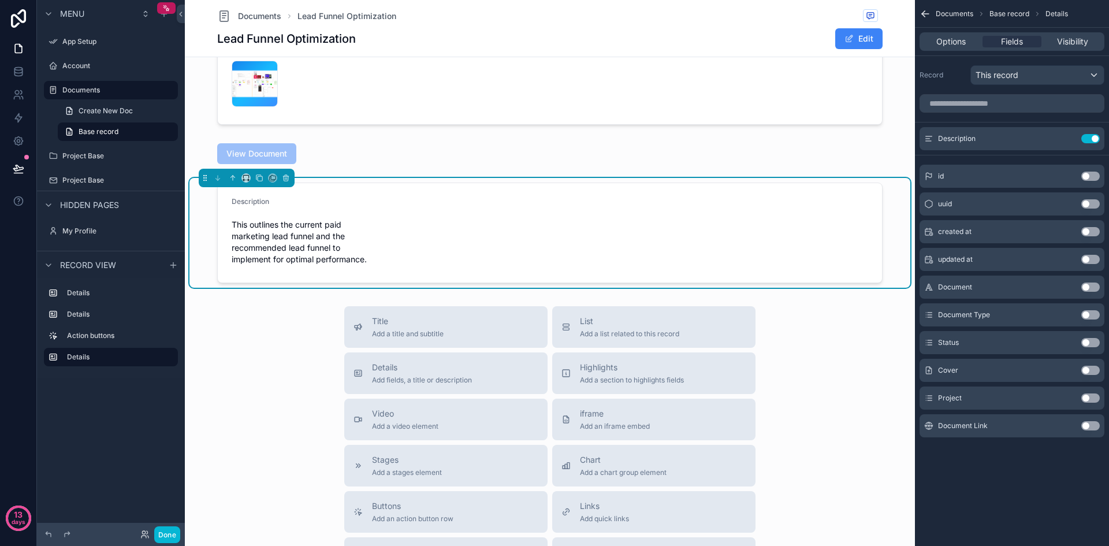
click at [1095, 229] on button "Use setting" at bounding box center [1091, 231] width 18 height 9
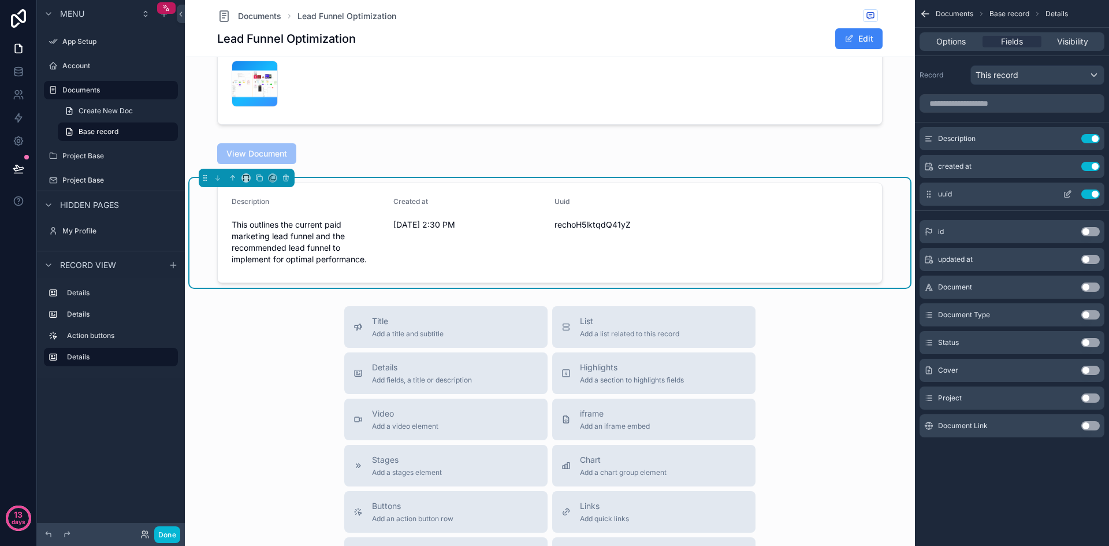
click at [1090, 193] on button "Use setting" at bounding box center [1091, 193] width 18 height 9
click at [1091, 166] on button "Use setting" at bounding box center [1091, 166] width 18 height 9
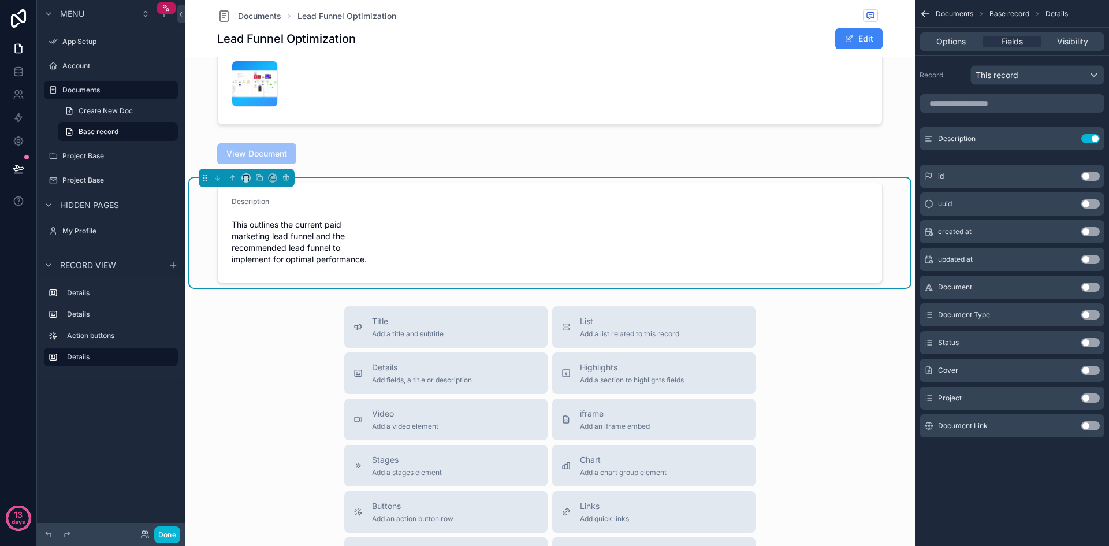
click at [823, 414] on div "Title Add a title and subtitle List Add a list related to this record Details A…" at bounding box center [550, 511] width 730 height 411
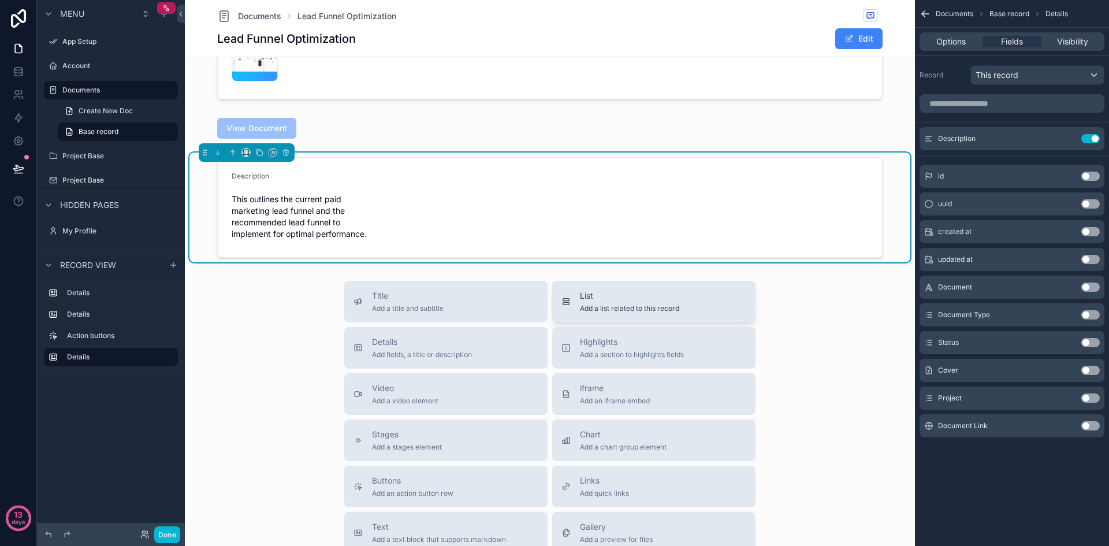
scroll to position [289, 0]
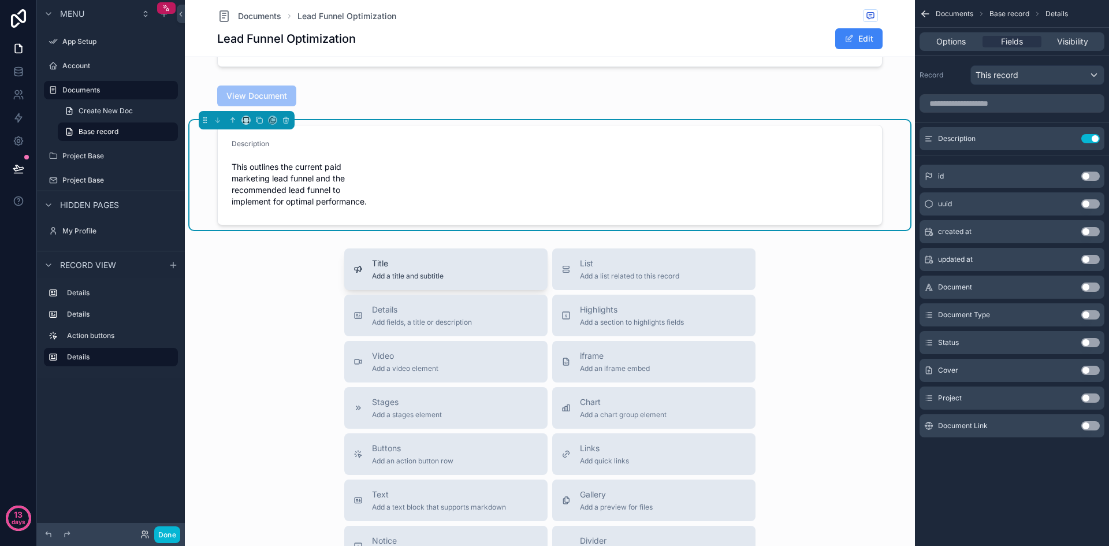
click at [466, 281] on div "Title Add a title and subtitle" at bounding box center [446, 269] width 185 height 23
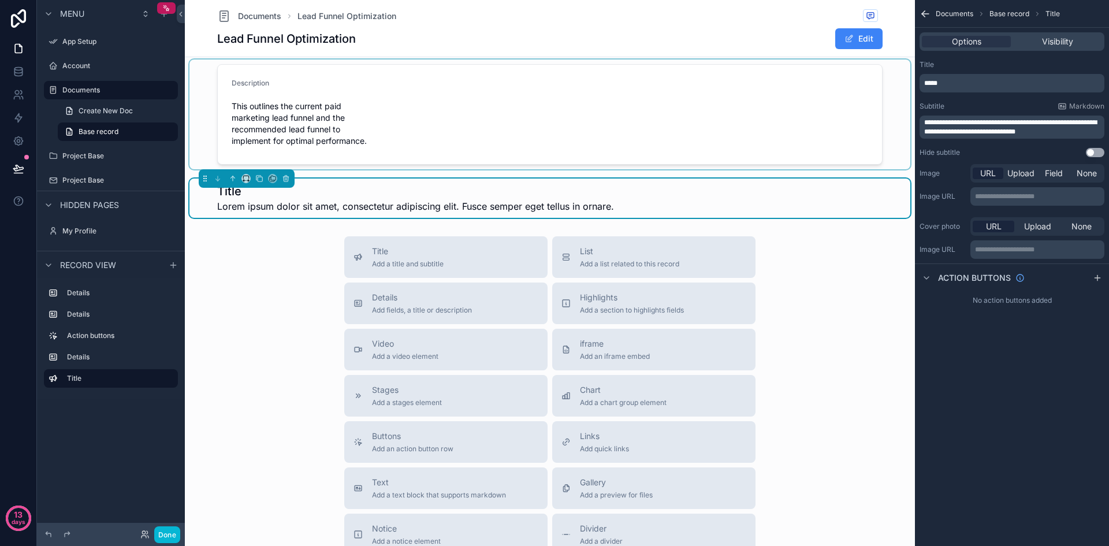
scroll to position [404, 0]
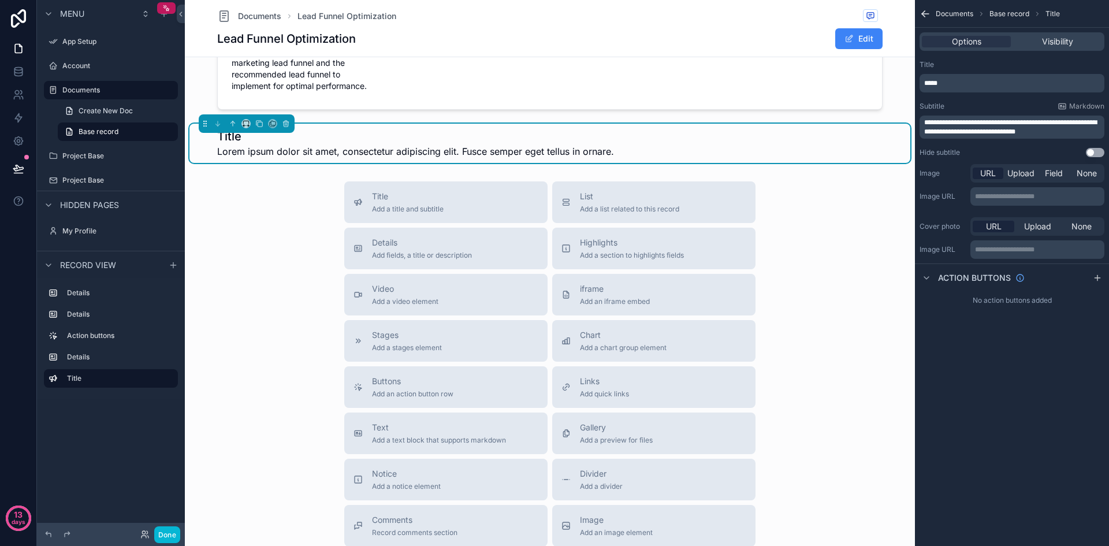
click at [811, 158] on div "Title Lorem ipsum dolor sit amet, consectetur adipiscing elit. Fusce semper ege…" at bounding box center [550, 143] width 666 height 30
click at [776, 290] on div "Title Add a title and subtitle List Add a list related to this record Details A…" at bounding box center [550, 386] width 730 height 411
click at [288, 128] on icon "scrollable content" at bounding box center [286, 124] width 8 height 8
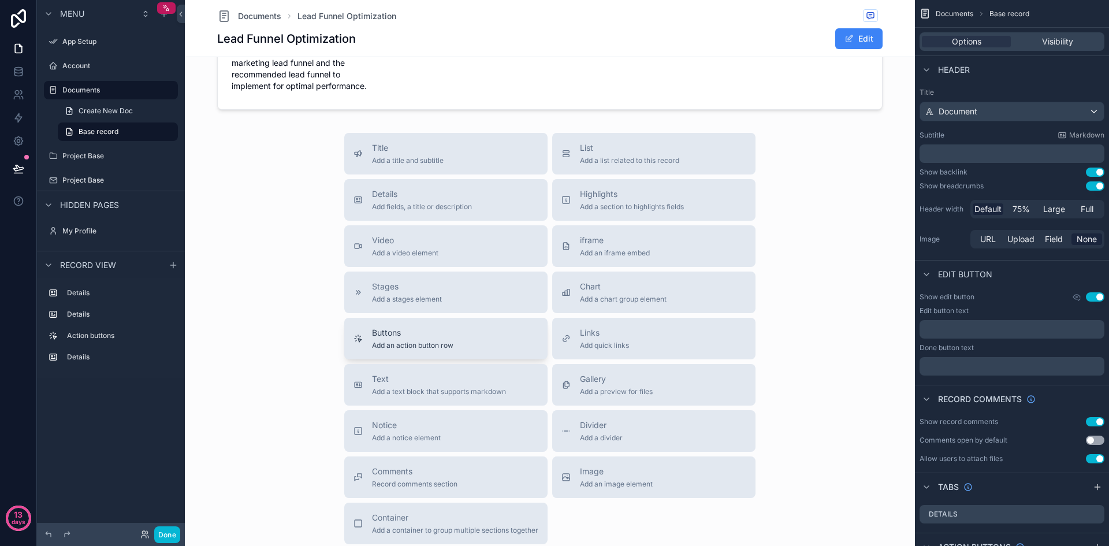
click at [442, 339] on span "Buttons" at bounding box center [412, 333] width 81 height 12
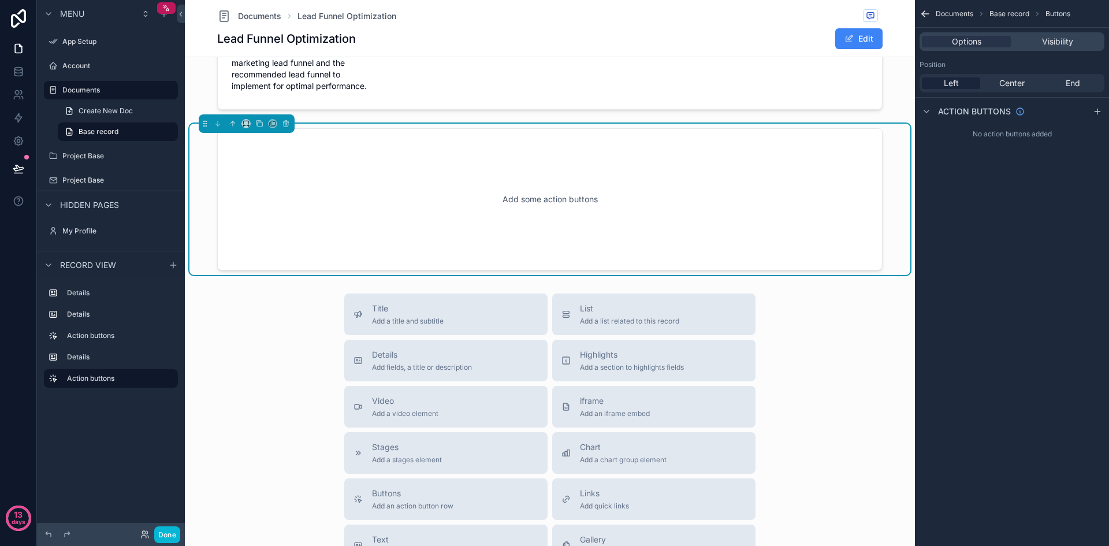
scroll to position [389, 0]
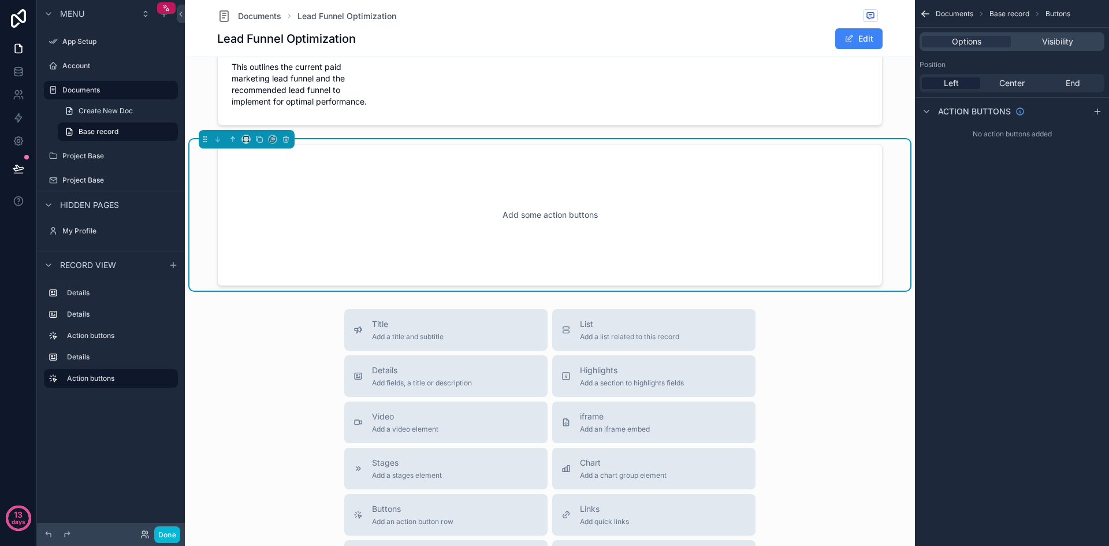
click at [558, 267] on div "Add some action buttons" at bounding box center [549, 215] width 627 height 104
click at [1103, 109] on div "scrollable content" at bounding box center [1098, 112] width 14 height 14
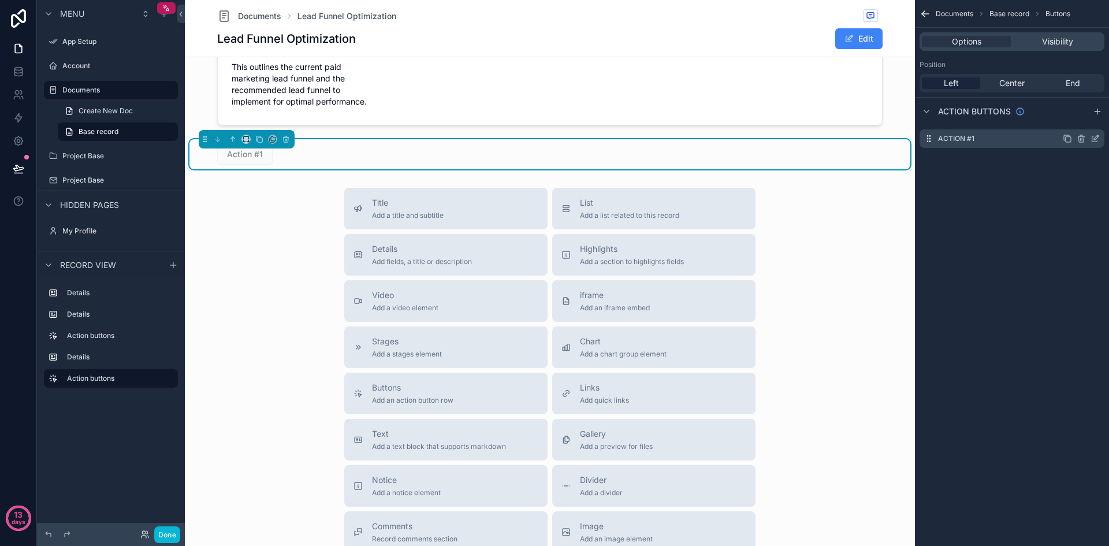
click at [1009, 135] on div "Action #1" at bounding box center [1012, 138] width 185 height 18
click at [1093, 138] on icon "scrollable content" at bounding box center [1095, 138] width 9 height 9
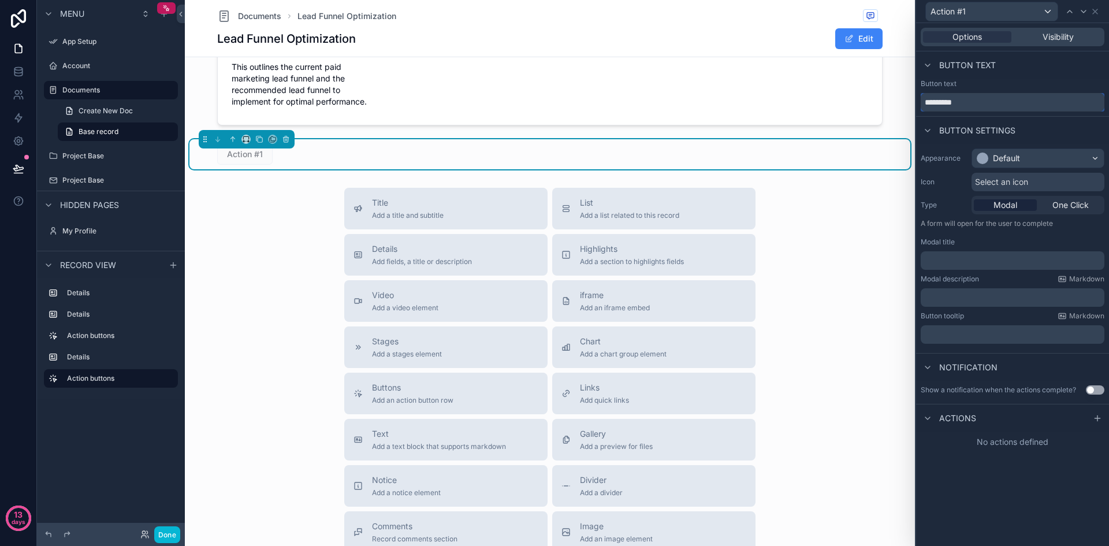
drag, startPoint x: 986, startPoint y: 103, endPoint x: 915, endPoint y: 102, distance: 71.1
click at [915, 102] on div "Action #1 Options Visibility Button text Button text ********* Button settings …" at bounding box center [1012, 273] width 194 height 546
type input "**********"
click at [1020, 156] on div "Default" at bounding box center [1006, 159] width 27 height 12
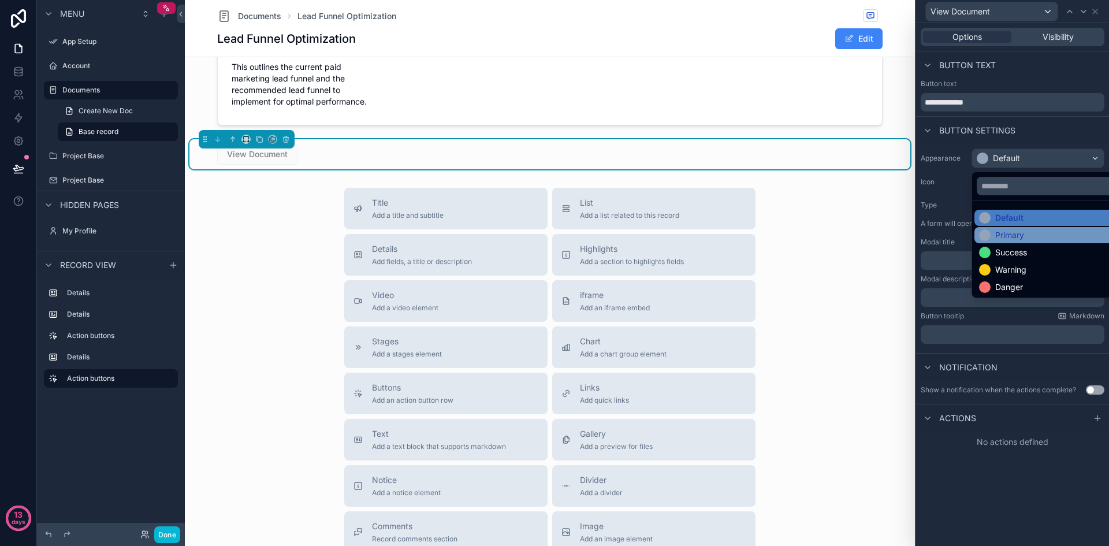
click at [1010, 235] on div "Primary" at bounding box center [1009, 235] width 29 height 12
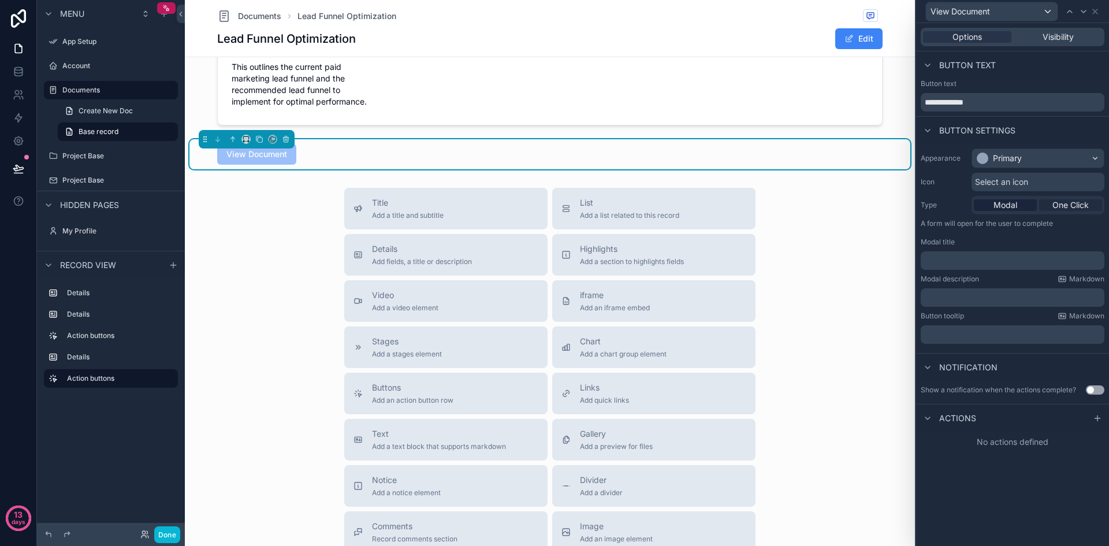
click at [1065, 209] on span "One Click" at bounding box center [1071, 205] width 36 height 12
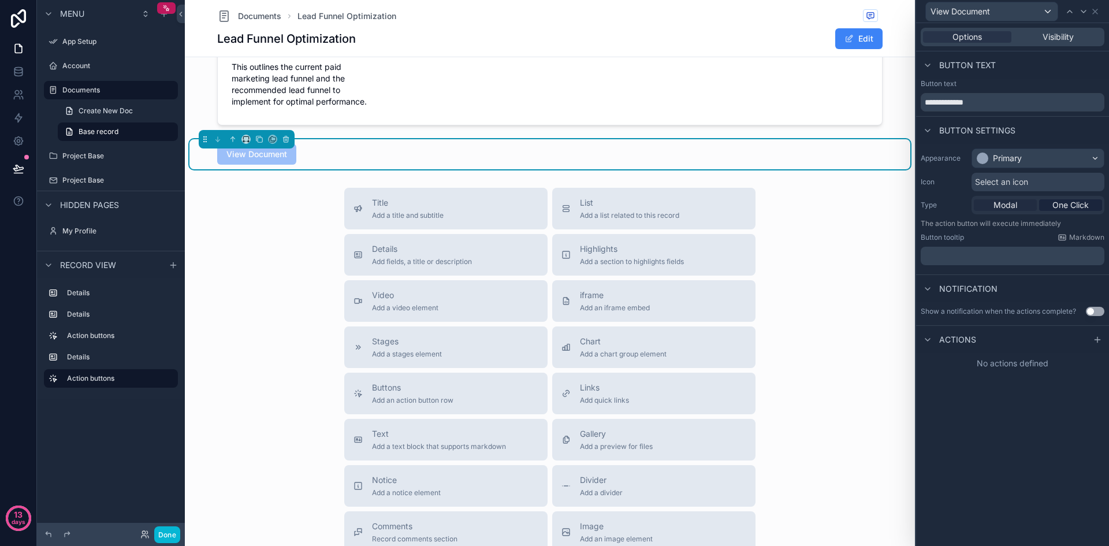
click at [1013, 210] on span "Modal" at bounding box center [1006, 205] width 24 height 12
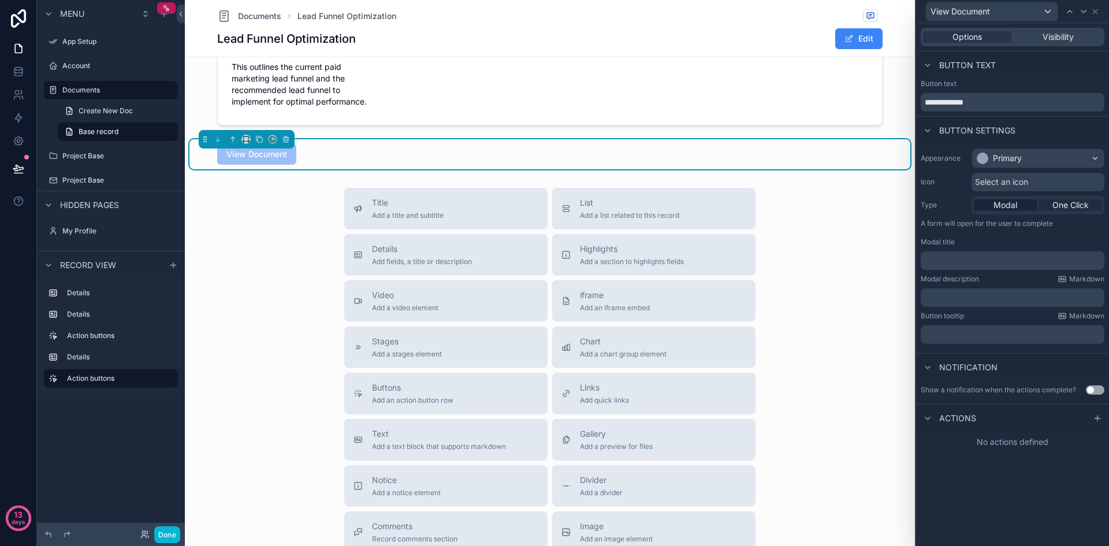
click at [1069, 206] on span "One Click" at bounding box center [1071, 205] width 36 height 12
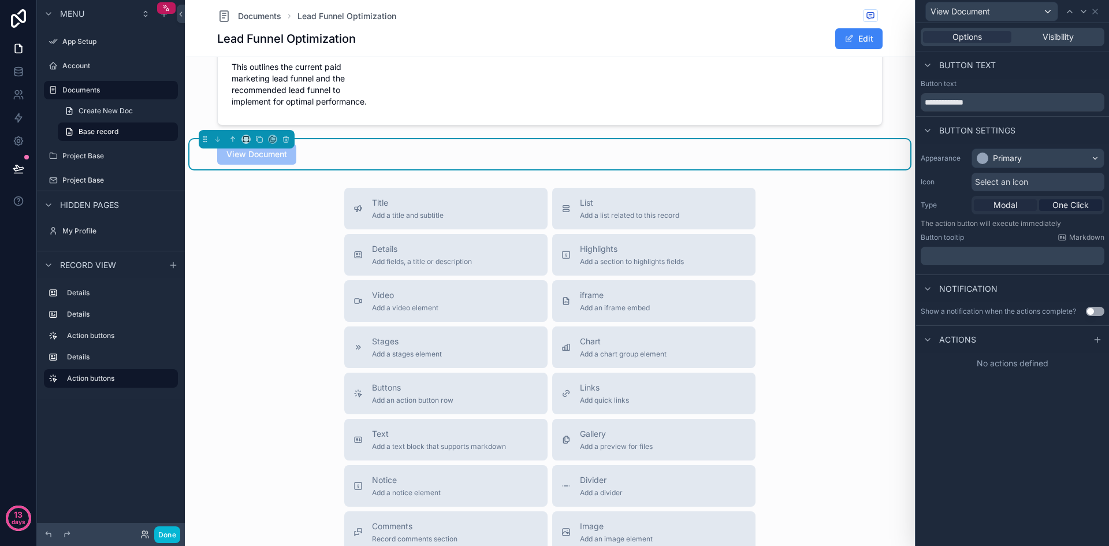
click at [1015, 205] on span "Modal" at bounding box center [1006, 205] width 24 height 12
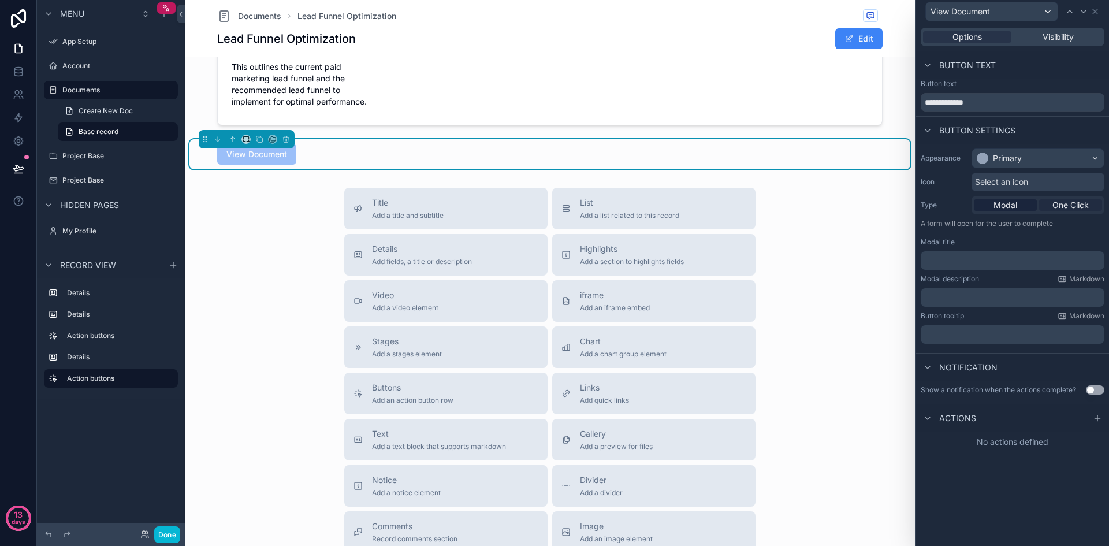
click at [1056, 206] on span "One Click" at bounding box center [1071, 205] width 36 height 12
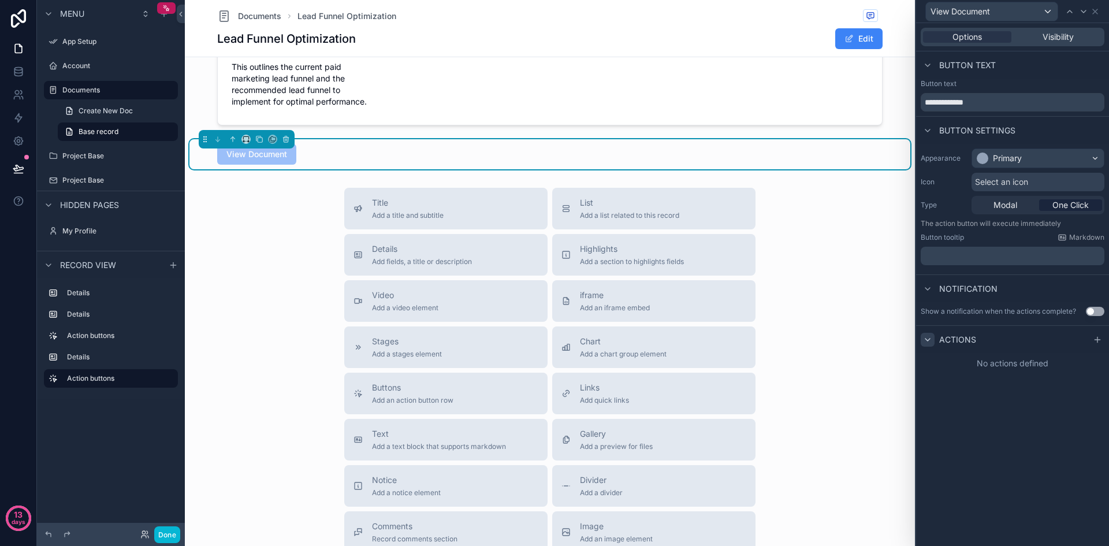
click at [927, 333] on div at bounding box center [928, 340] width 14 height 14
click at [1094, 336] on icon at bounding box center [1097, 339] width 9 height 9
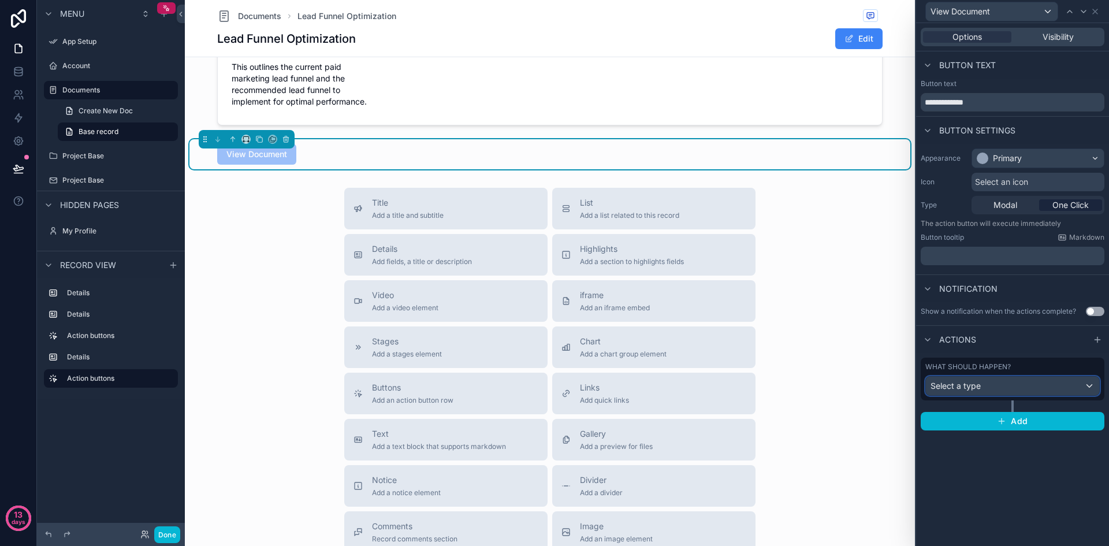
click at [1033, 393] on div "Select a type" at bounding box center [1012, 386] width 173 height 18
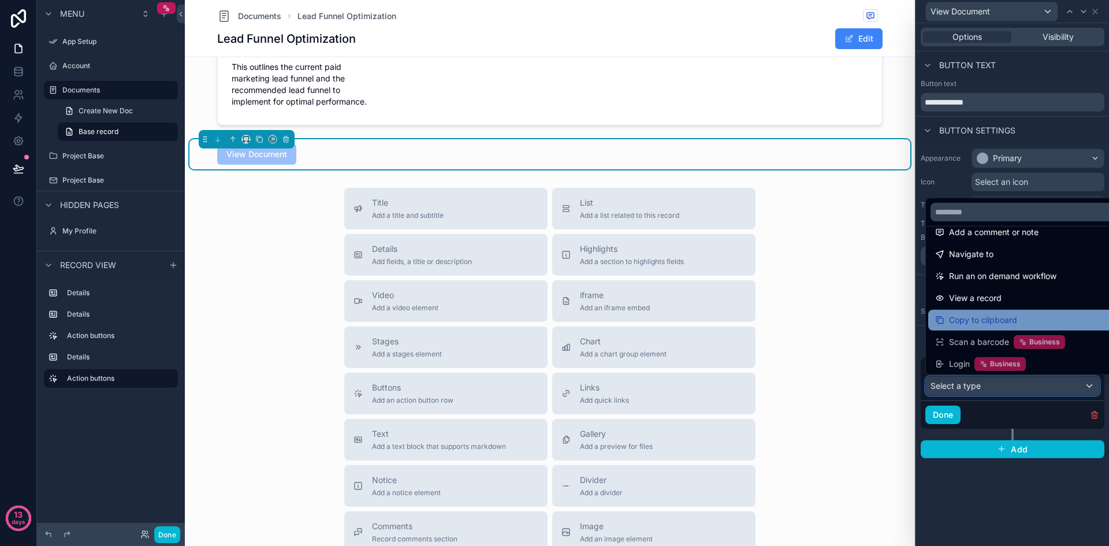
scroll to position [82, 0]
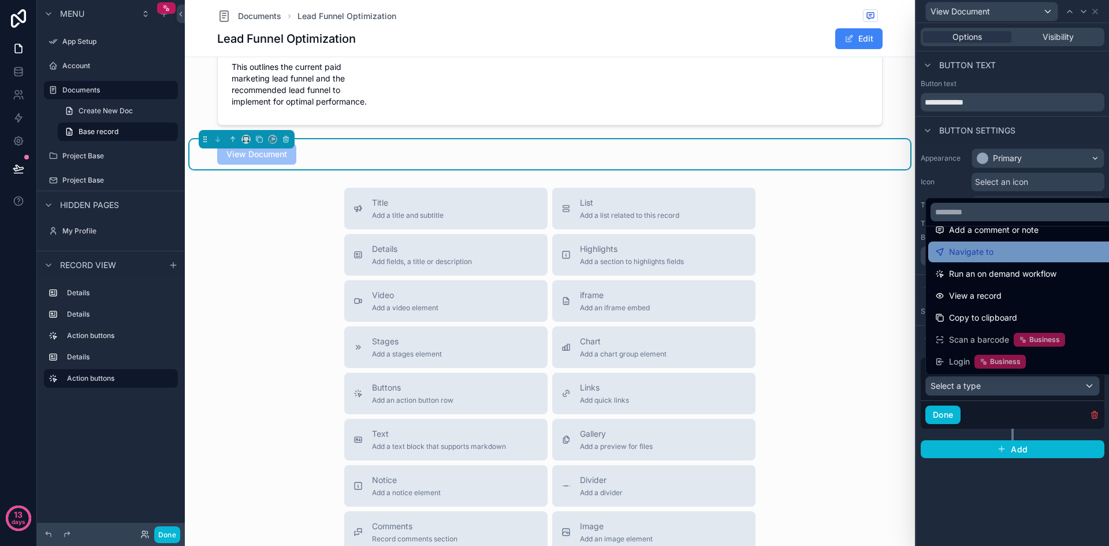
click at [1006, 254] on div "Navigate to" at bounding box center [1025, 252] width 181 height 14
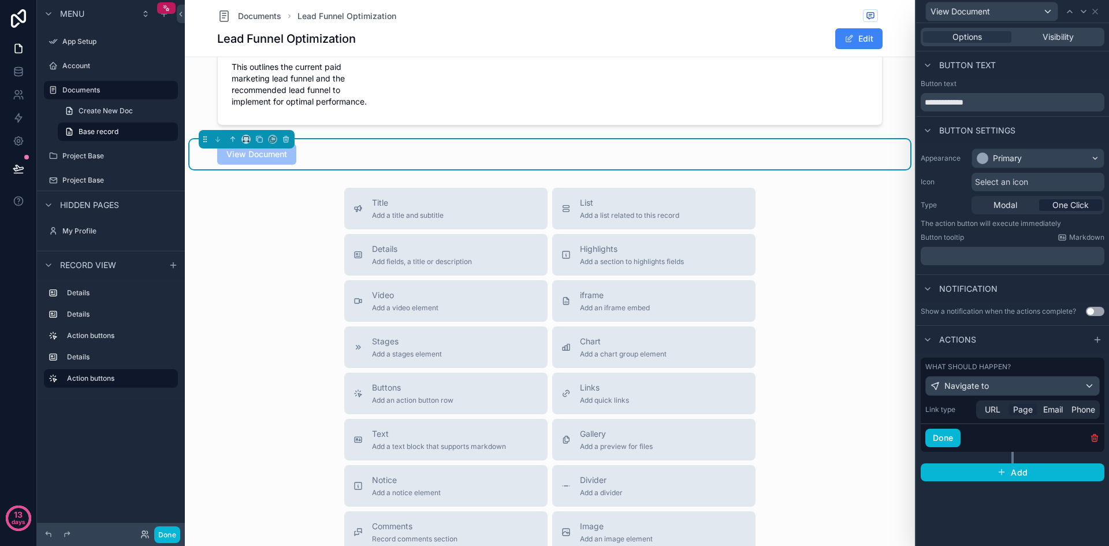
click at [1032, 412] on span "Page" at bounding box center [1023, 410] width 20 height 12
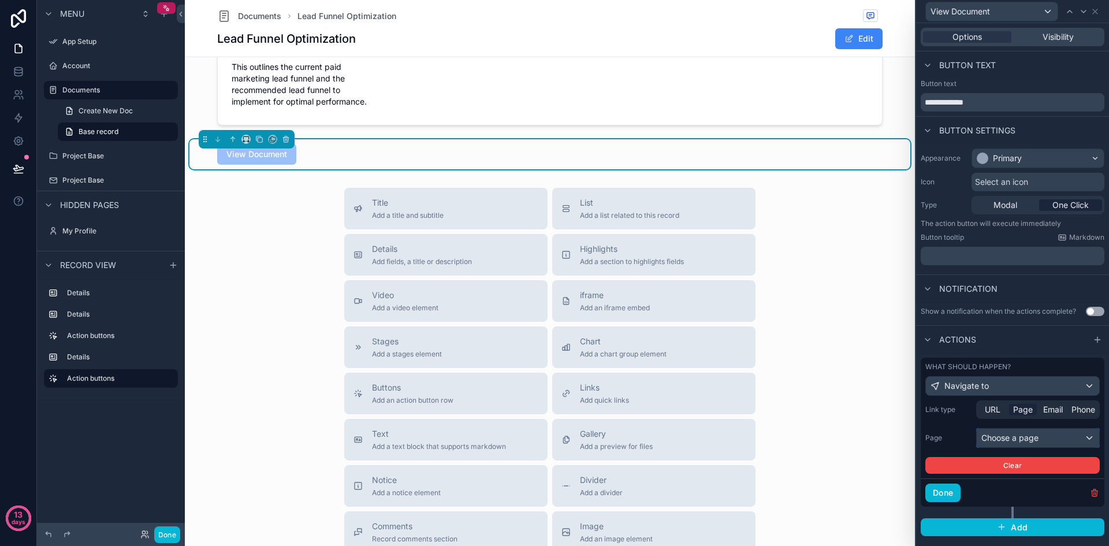
click at [1034, 432] on div "Choose a page" at bounding box center [1038, 438] width 122 height 18
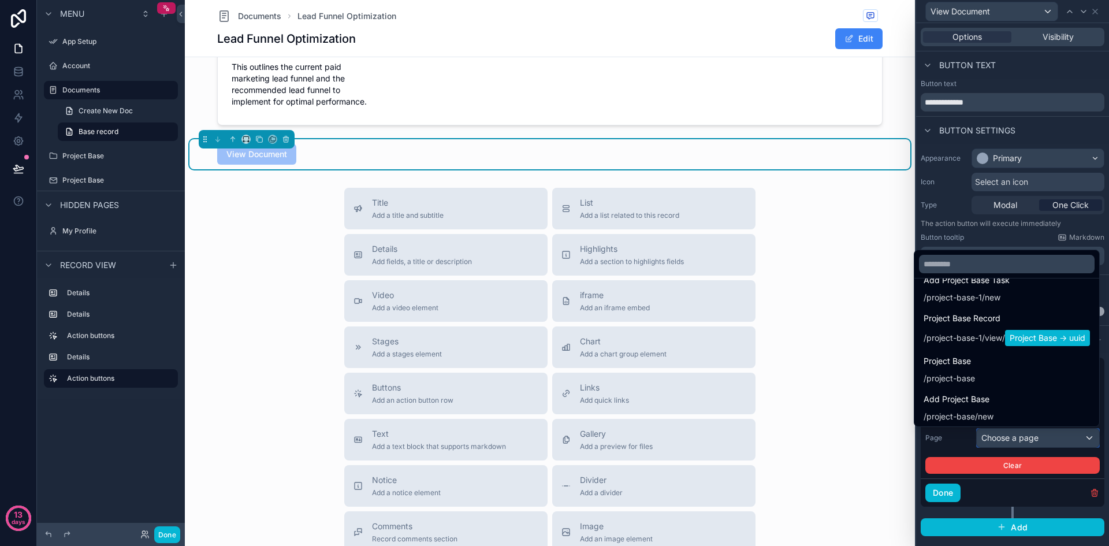
scroll to position [458, 0]
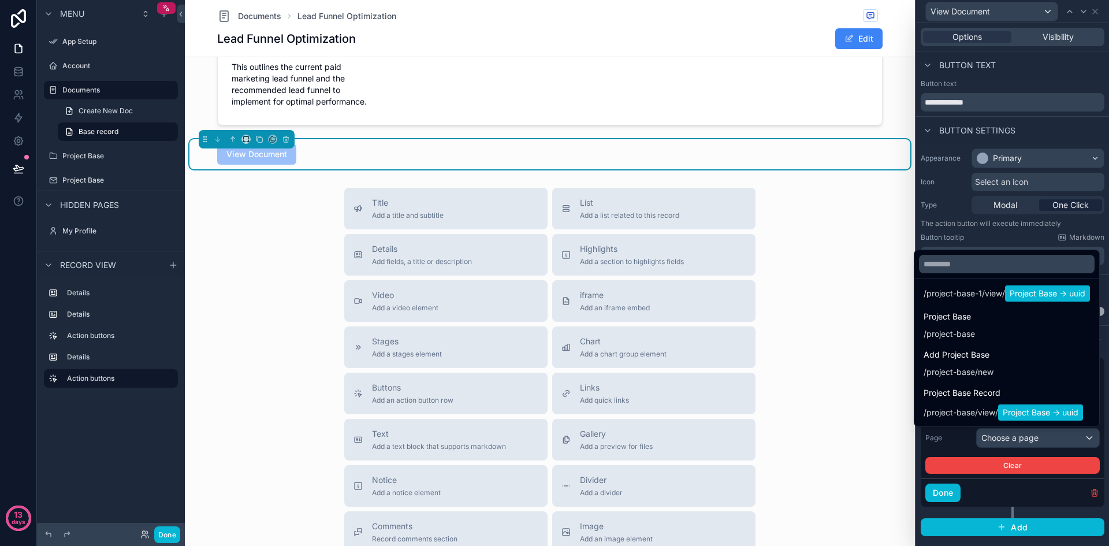
click at [958, 439] on div at bounding box center [1012, 273] width 193 height 546
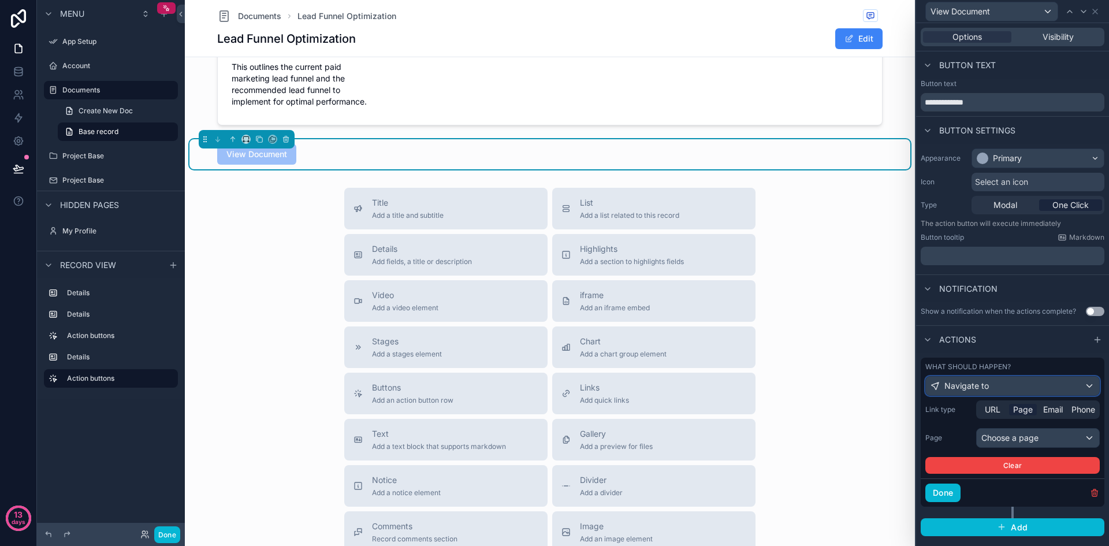
click at [1043, 382] on div "Navigate to" at bounding box center [1012, 386] width 173 height 18
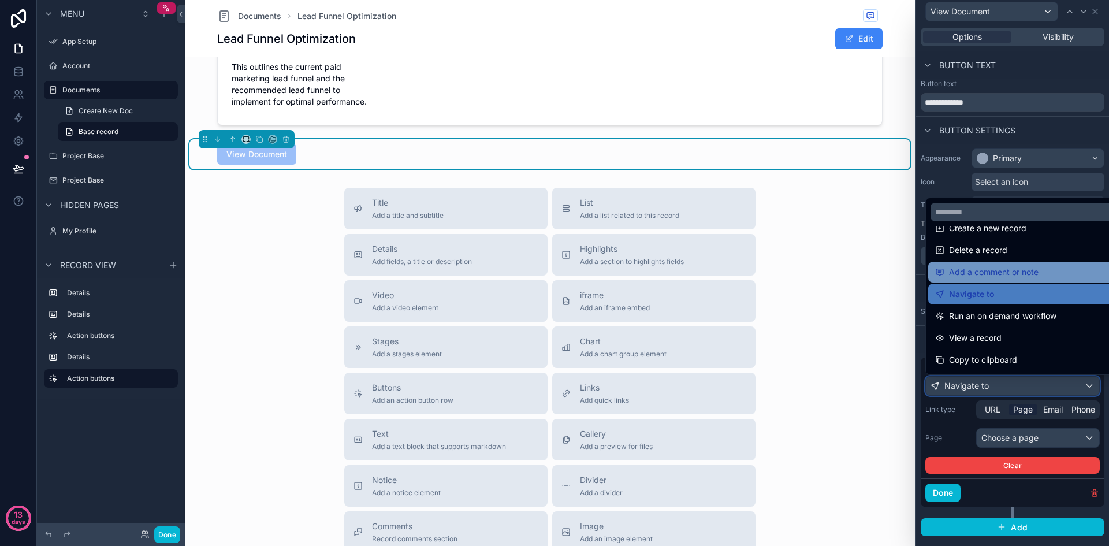
scroll to position [58, 0]
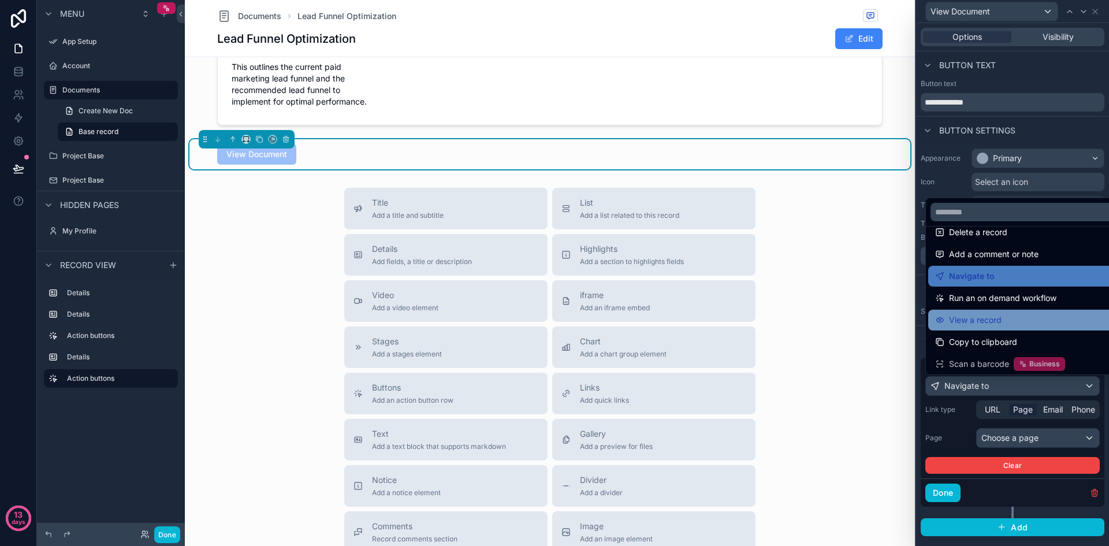
click at [1021, 313] on div "View a record" at bounding box center [1025, 320] width 195 height 21
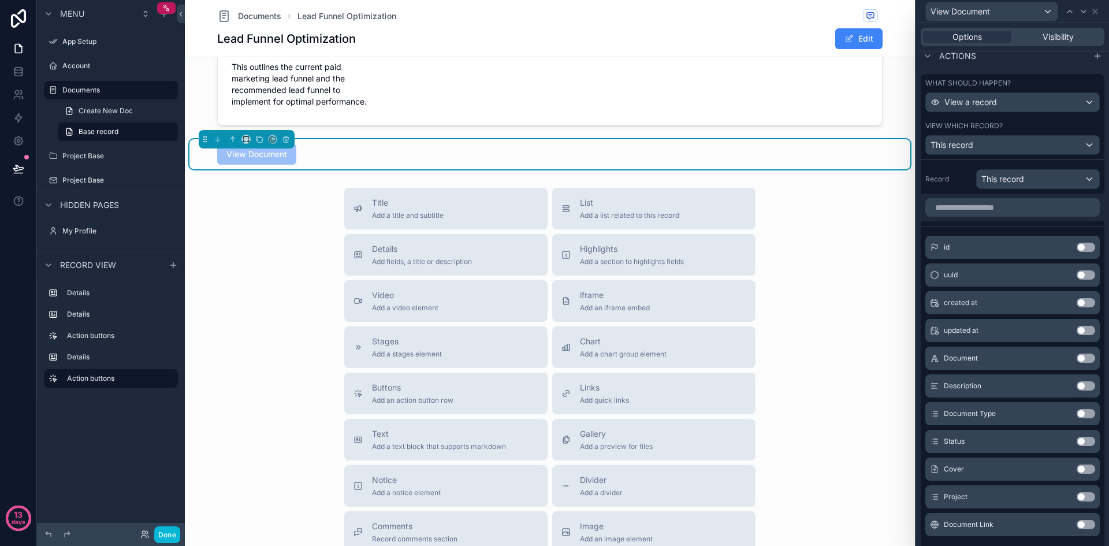
scroll to position [289, 0]
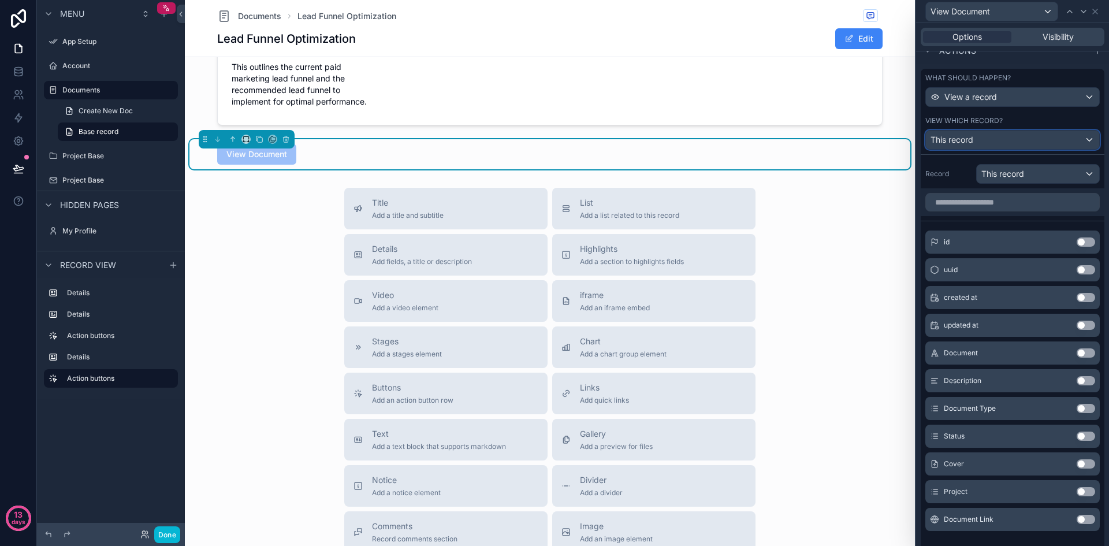
click at [1045, 139] on div "This record" at bounding box center [1012, 140] width 173 height 18
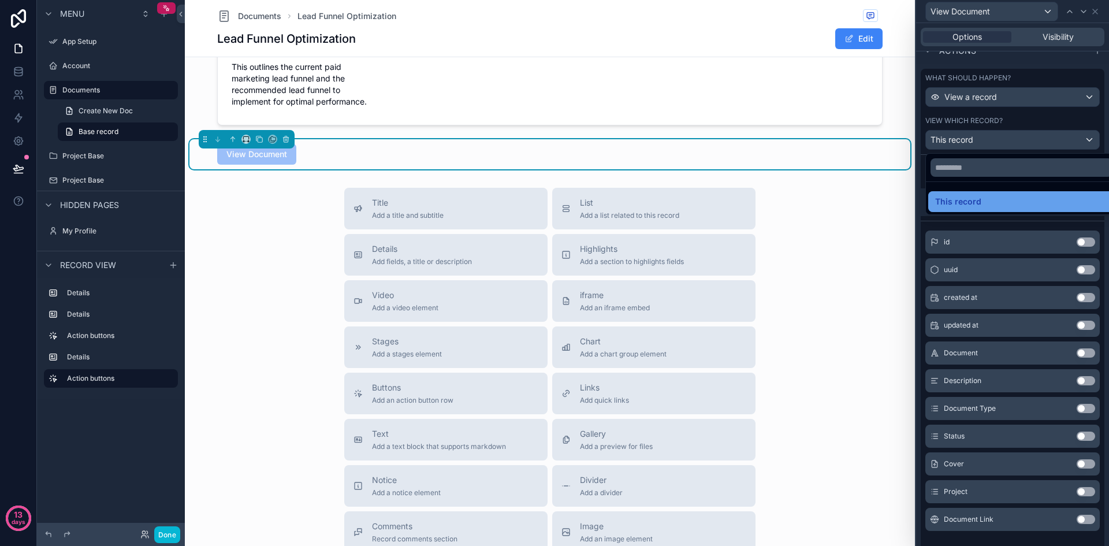
click at [1021, 207] on div "This record" at bounding box center [1021, 202] width 173 height 14
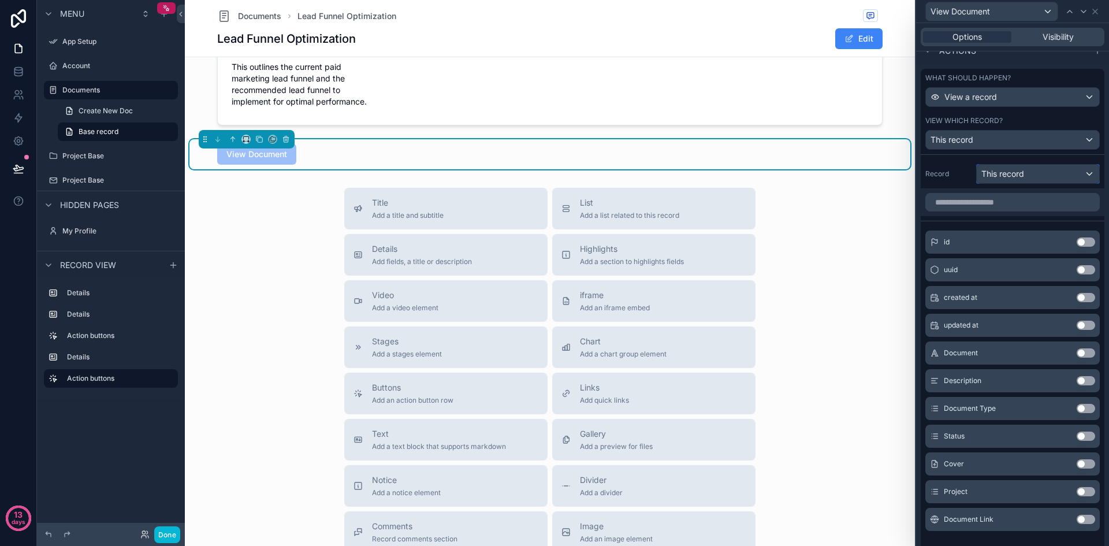
click at [1038, 175] on div "This record" at bounding box center [1038, 174] width 122 height 18
click at [1028, 239] on span "This record" at bounding box center [1009, 236] width 46 height 14
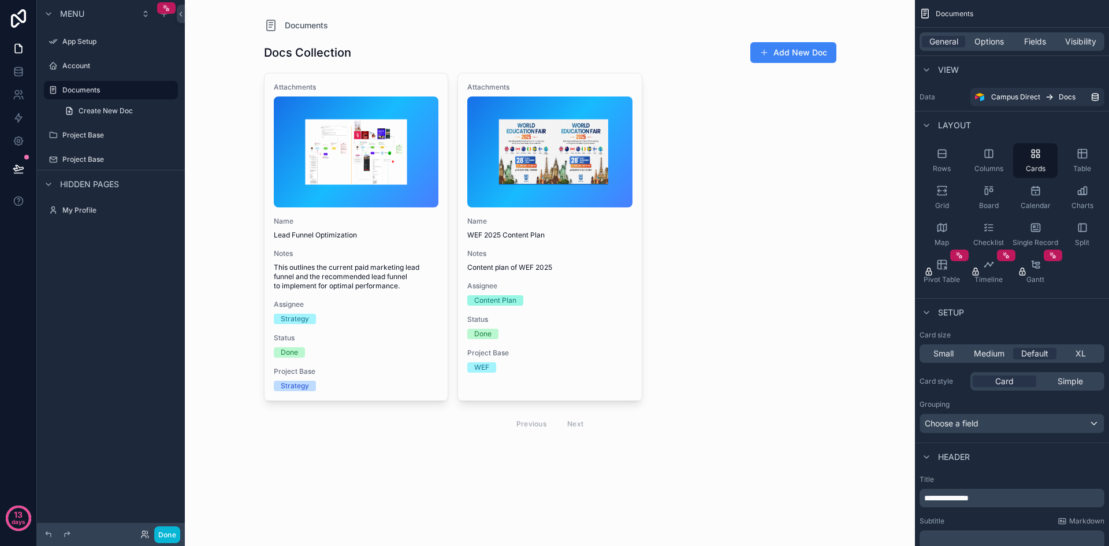
click at [589, 304] on div "scrollable content" at bounding box center [550, 237] width 591 height 474
click at [589, 304] on div "Content Plan" at bounding box center [549, 300] width 165 height 10
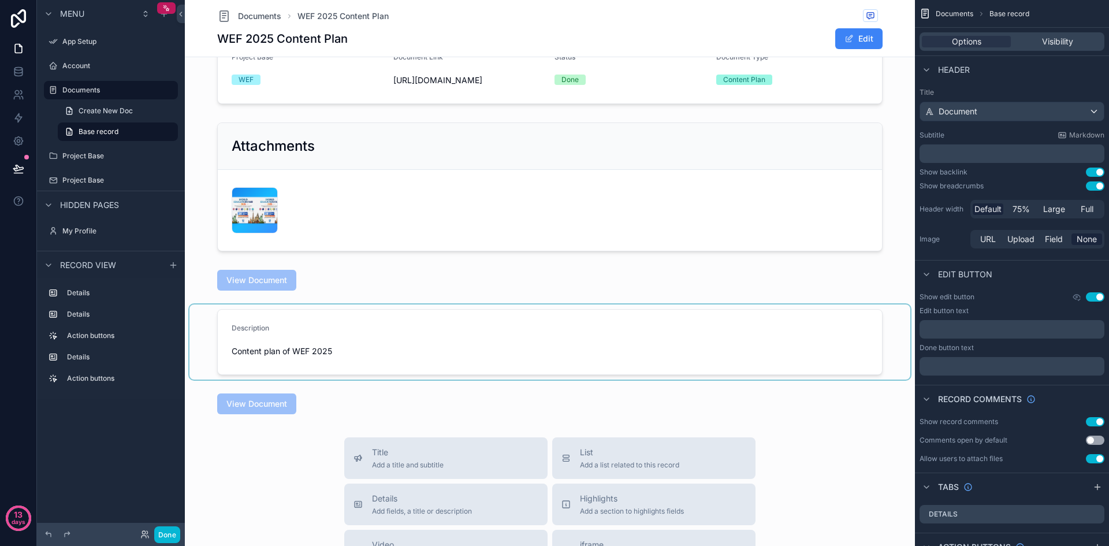
scroll to position [116, 0]
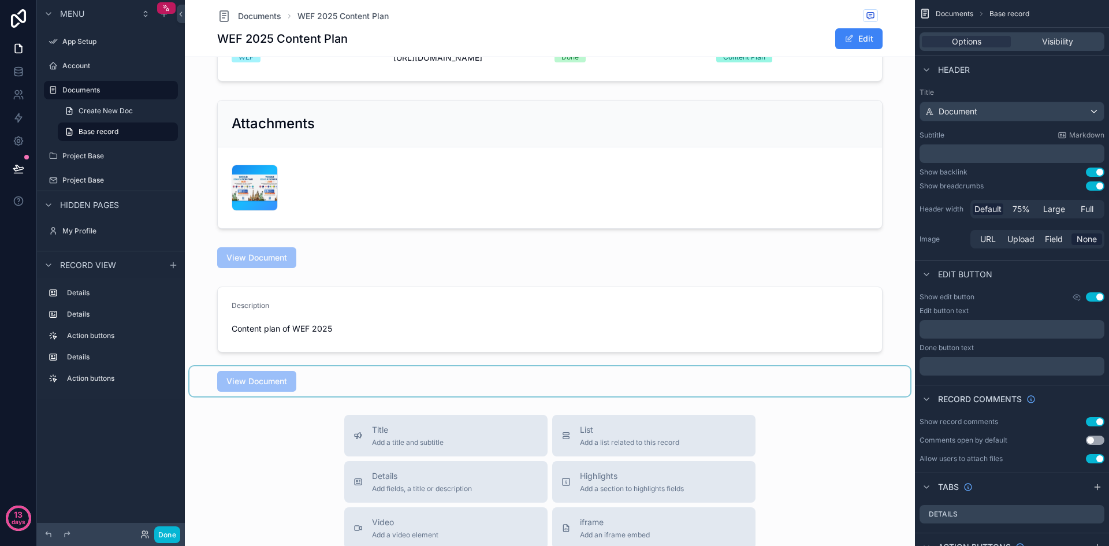
click at [289, 396] on div "scrollable content" at bounding box center [549, 381] width 721 height 30
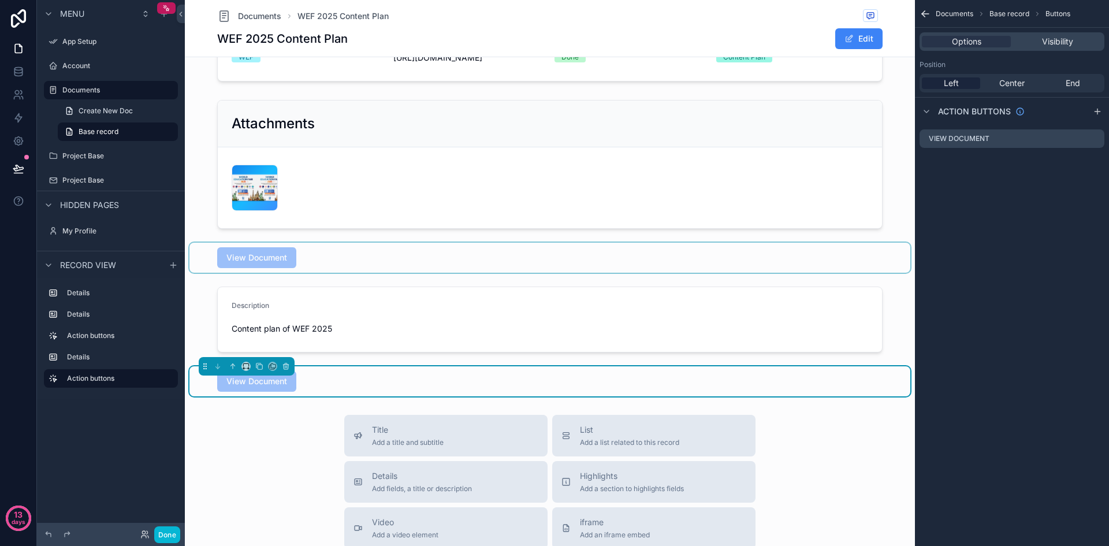
click at [495, 273] on div "scrollable content" at bounding box center [549, 258] width 721 height 30
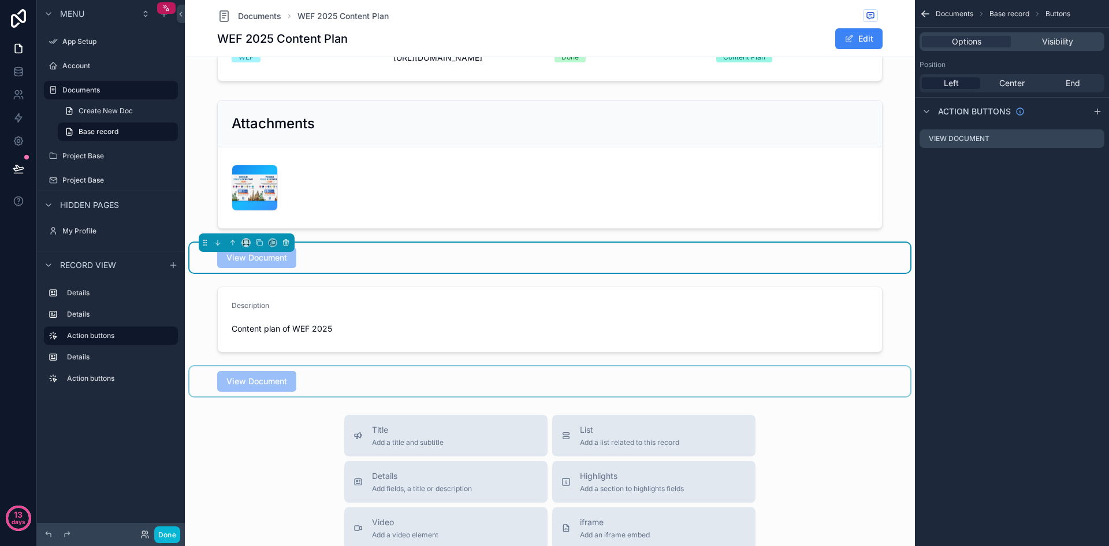
click at [291, 249] on button "scrollable content" at bounding box center [286, 242] width 13 height 13
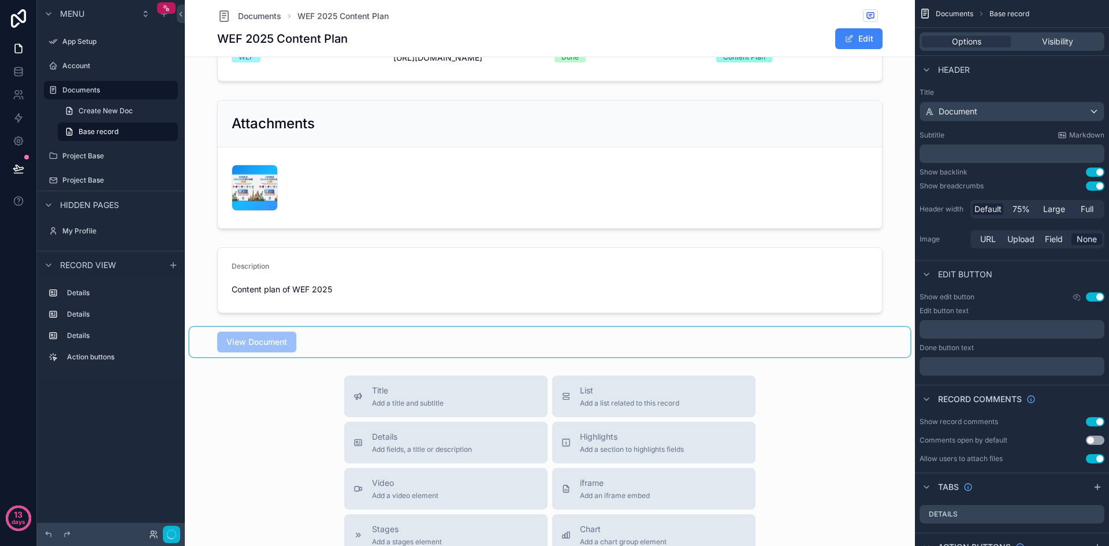
click at [397, 357] on div "scrollable content" at bounding box center [549, 342] width 721 height 30
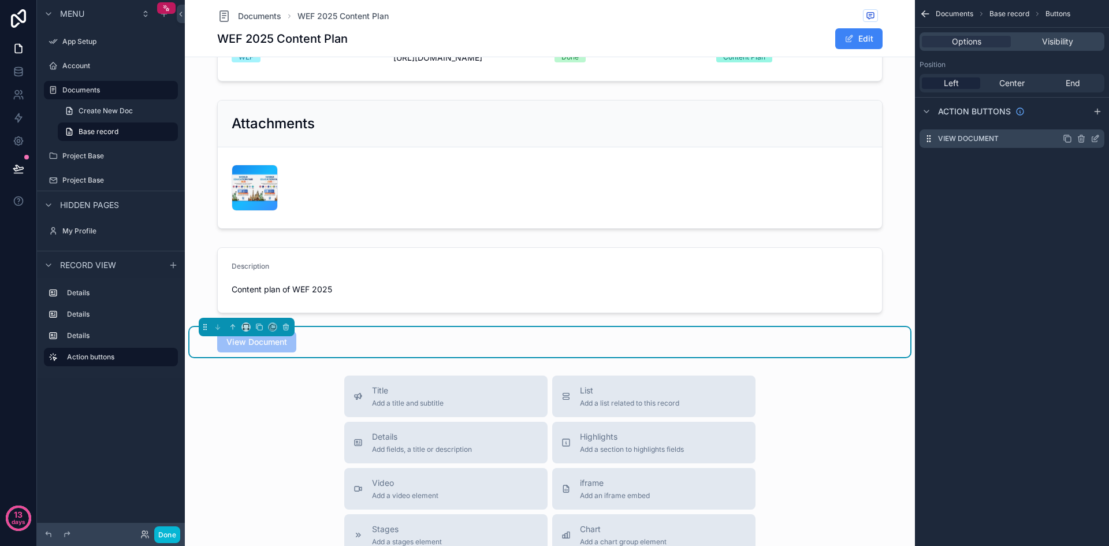
click at [1095, 138] on icon "scrollable content" at bounding box center [1095, 138] width 9 height 9
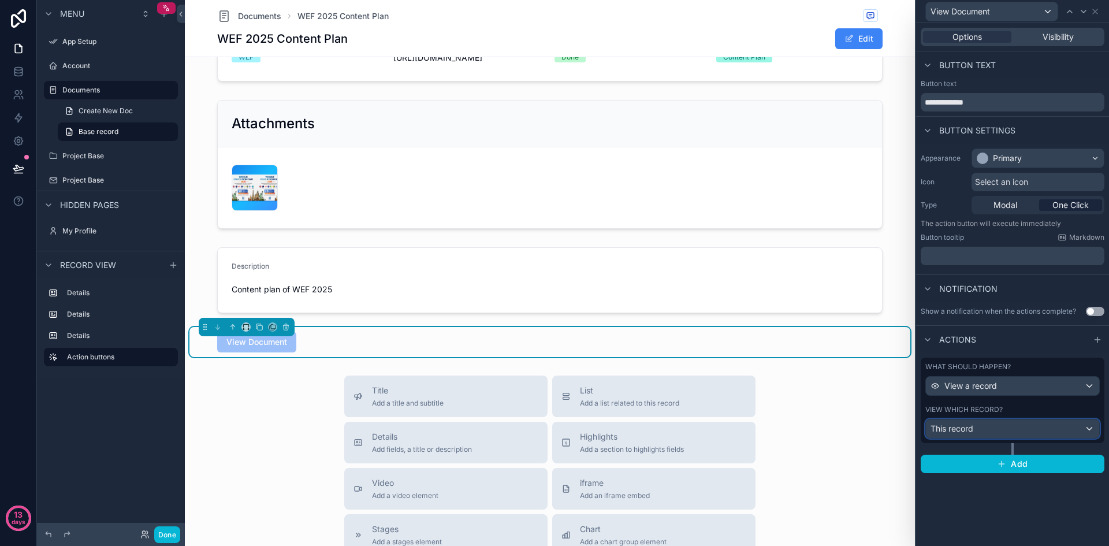
click at [1019, 438] on button "This record" at bounding box center [1013, 429] width 174 height 20
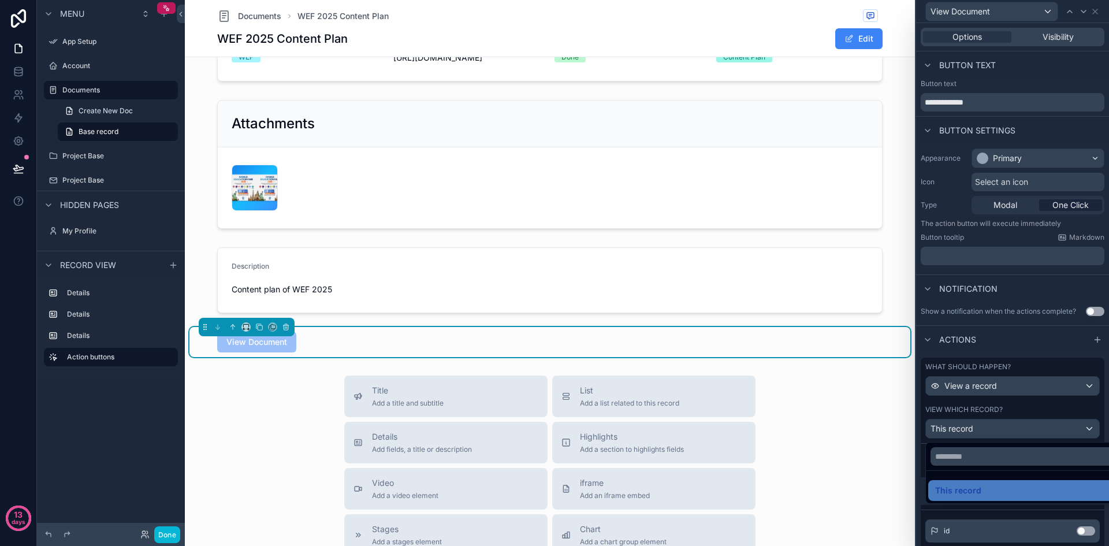
drag, startPoint x: 1106, startPoint y: 308, endPoint x: 1106, endPoint y: 378, distance: 69.9
click at [1106, 377] on div at bounding box center [1012, 273] width 193 height 546
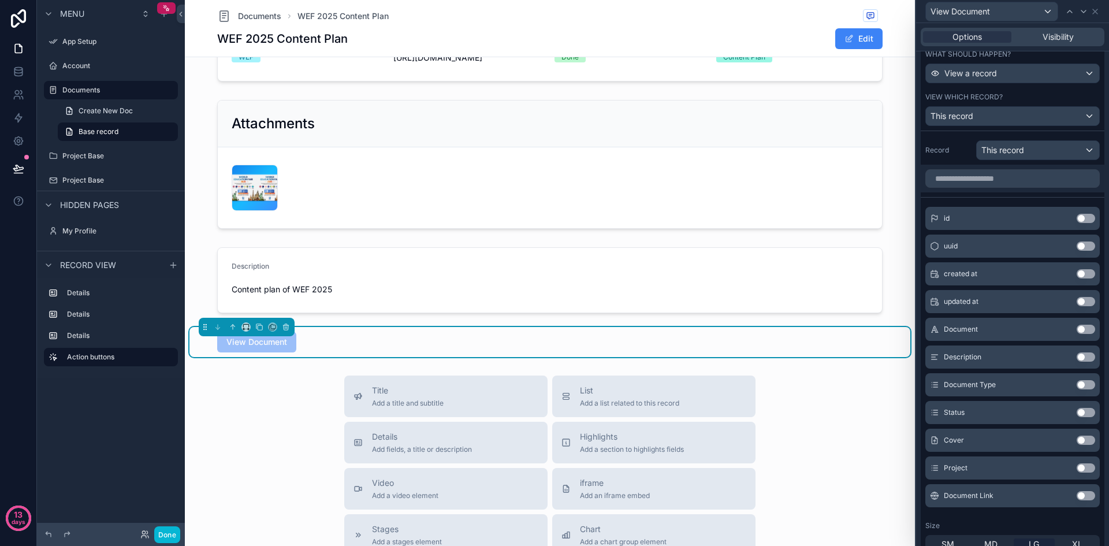
scroll to position [387, 0]
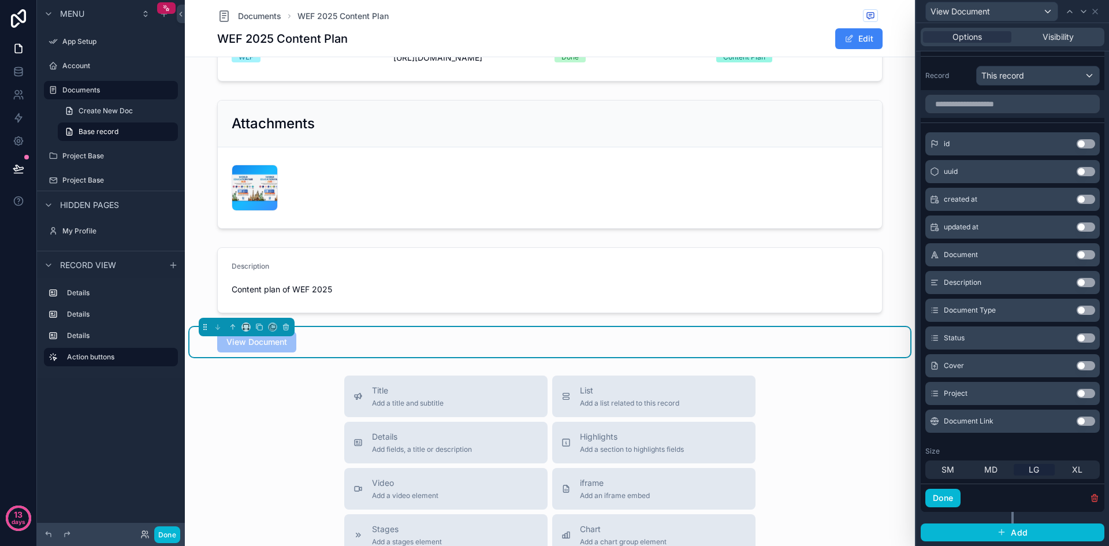
click at [1079, 421] on button "Use setting" at bounding box center [1086, 421] width 18 height 9
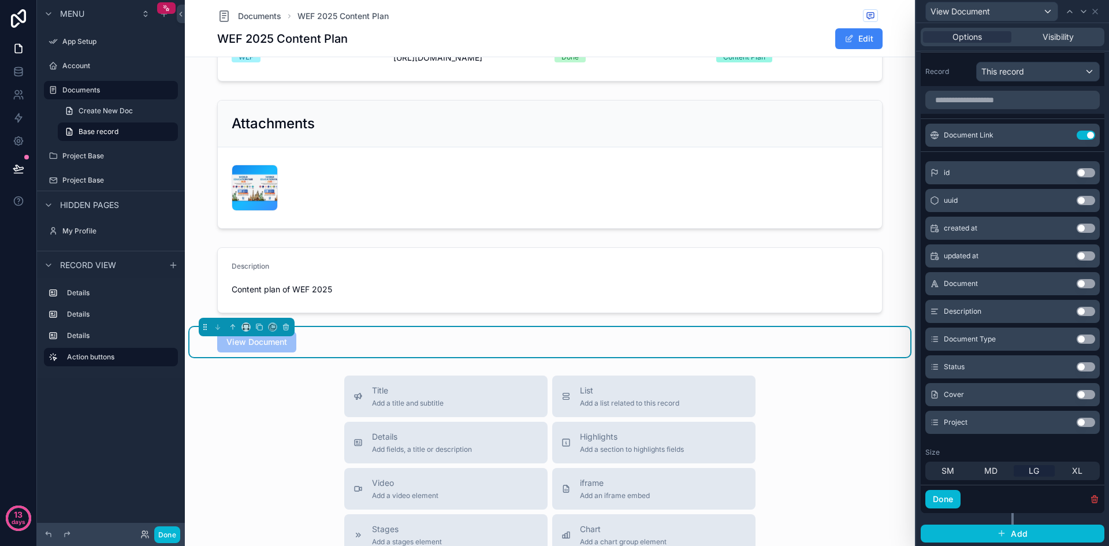
scroll to position [392, 0]
click at [952, 500] on button "Done" at bounding box center [943, 498] width 35 height 18
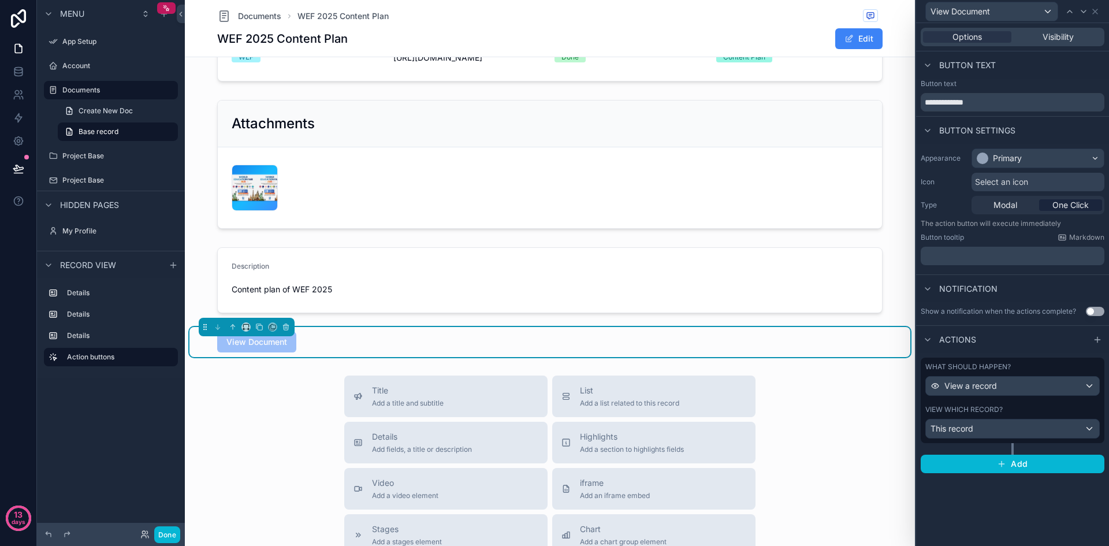
click at [254, 347] on span "View Document" at bounding box center [256, 342] width 79 height 12
click at [1097, 13] on icon at bounding box center [1095, 11] width 5 height 5
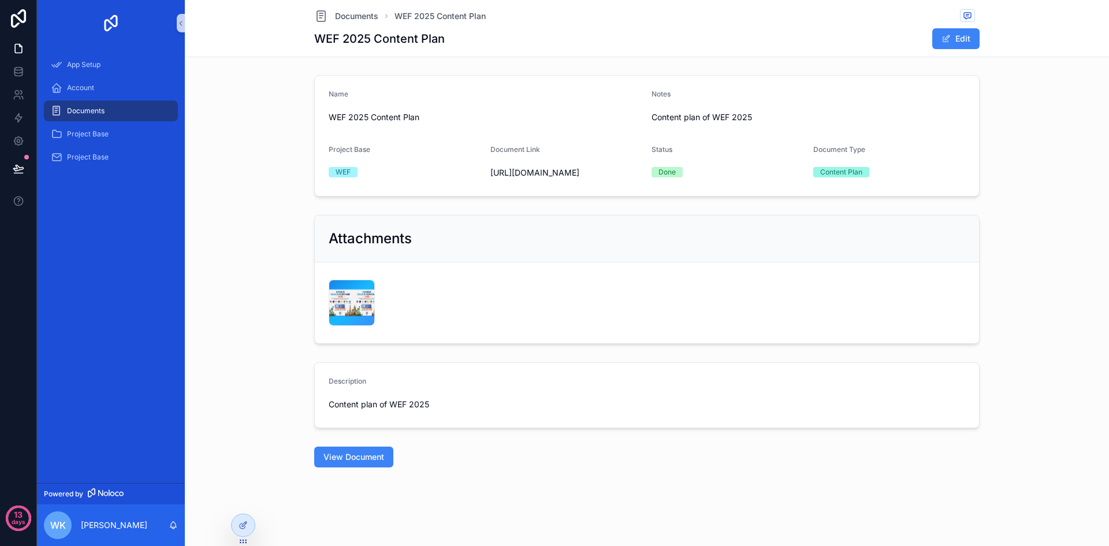
scroll to position [24, 0]
click at [493, 477] on div "Documents WEF 2025 Content Plan WEF 2025 Content Plan Edit Name WEF 2025 Conten…" at bounding box center [647, 272] width 924 height 547
click at [365, 462] on span "View Document" at bounding box center [354, 457] width 61 height 12
click at [365, 460] on span "View Document" at bounding box center [354, 457] width 61 height 12
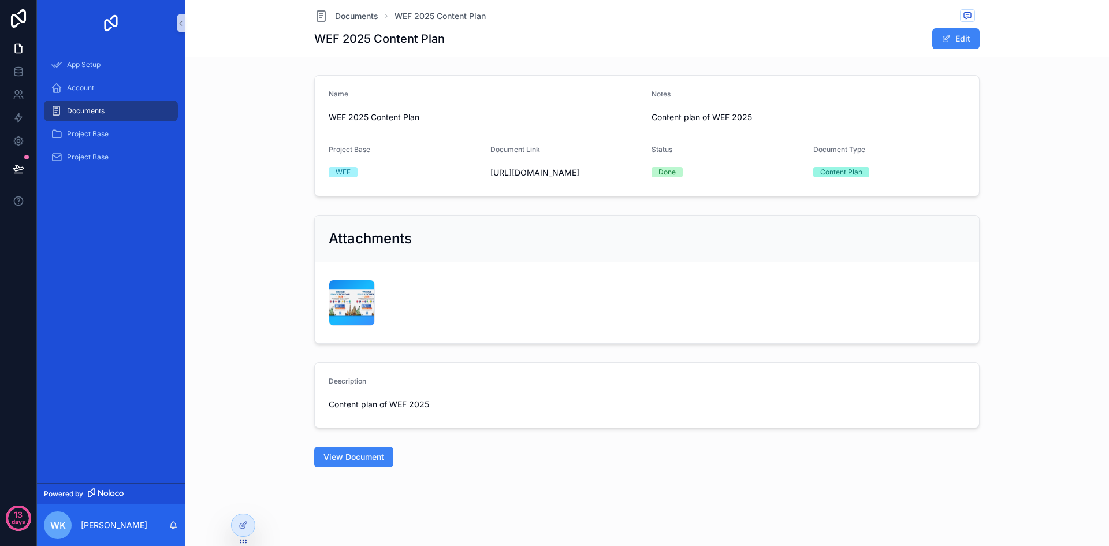
click at [365, 460] on span "View Document" at bounding box center [354, 457] width 61 height 12
click at [578, 167] on span "[URL][DOMAIN_NAME]" at bounding box center [566, 173] width 153 height 12
drag, startPoint x: 577, startPoint y: 151, endPoint x: 617, endPoint y: 169, distance: 44.5
click at [617, 169] on span "[URL][DOMAIN_NAME]" at bounding box center [566, 173] width 153 height 12
click at [652, 173] on div "Status Done" at bounding box center [728, 163] width 153 height 37
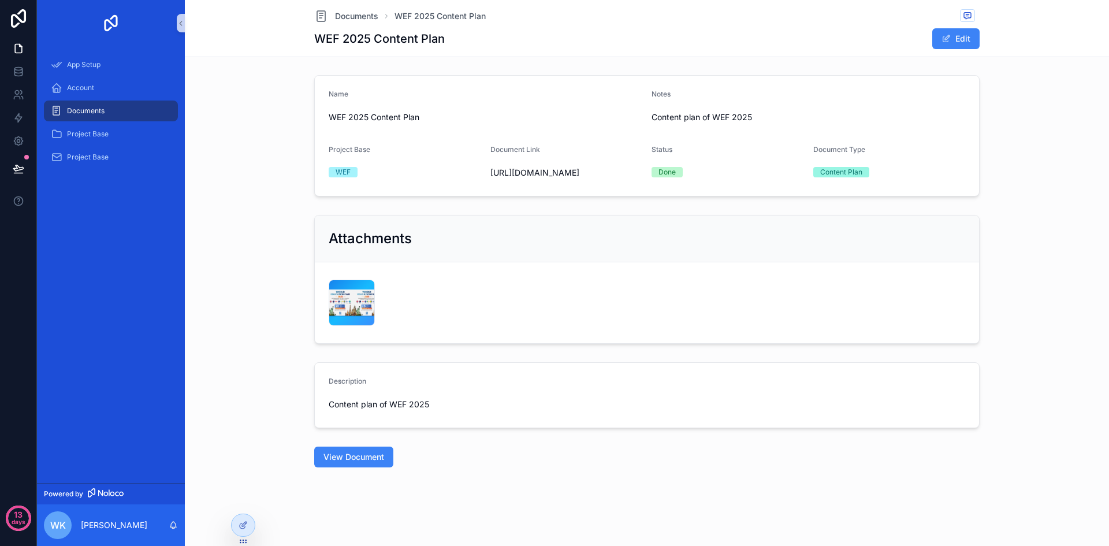
click at [380, 407] on span "Content plan of WEF 2025" at bounding box center [405, 405] width 153 height 12
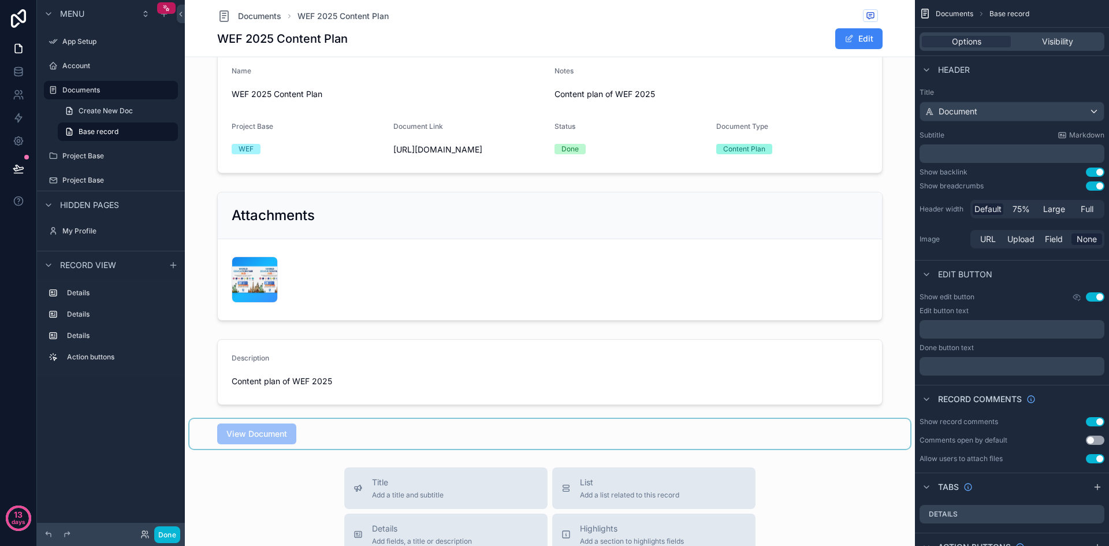
click at [475, 449] on div "scrollable content" at bounding box center [549, 434] width 721 height 30
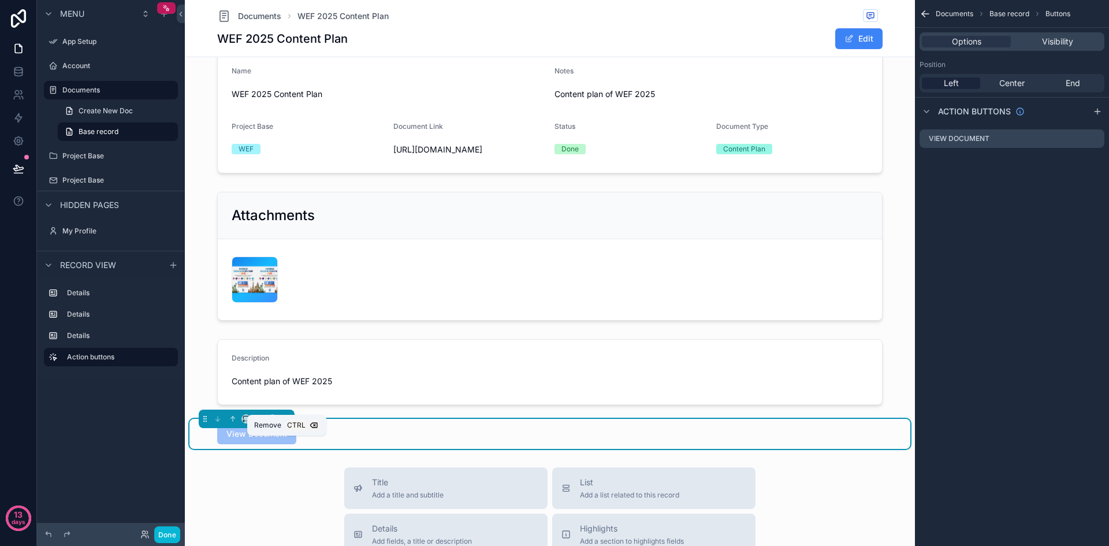
click at [289, 423] on icon "scrollable content" at bounding box center [286, 419] width 8 height 8
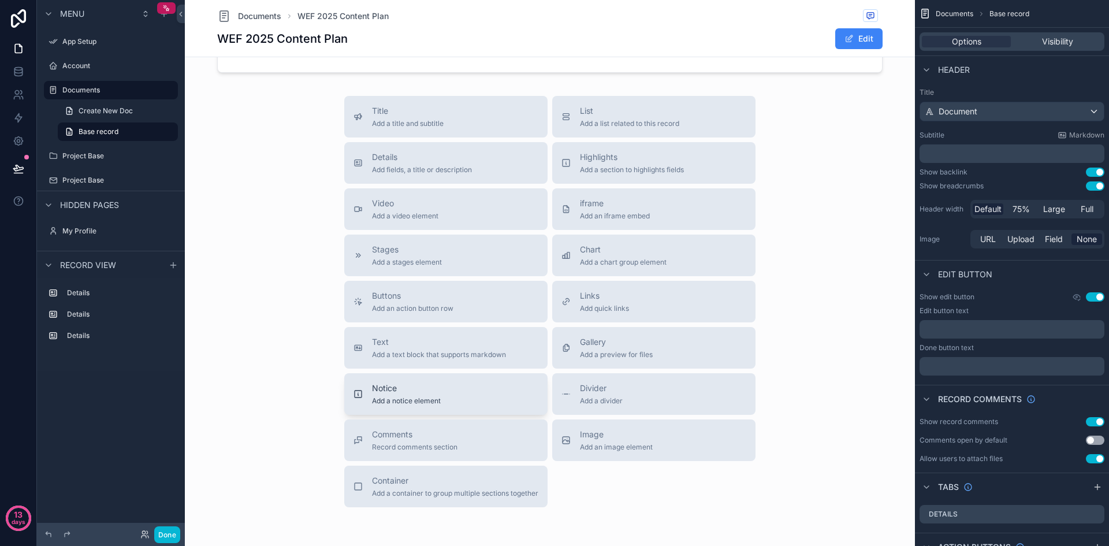
scroll to position [433, 0]
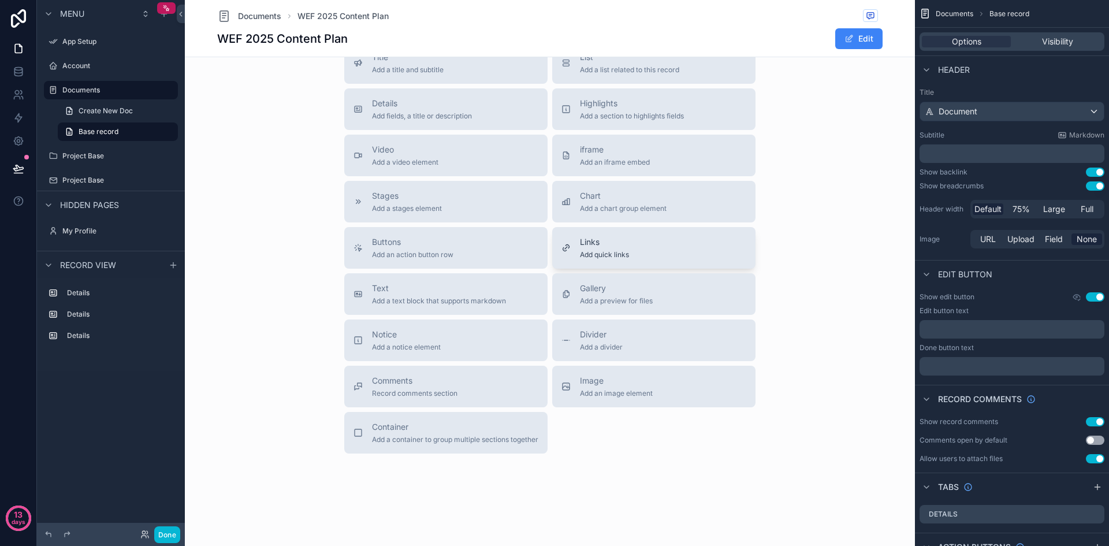
click at [660, 257] on div "Links Add quick links" at bounding box center [654, 247] width 185 height 23
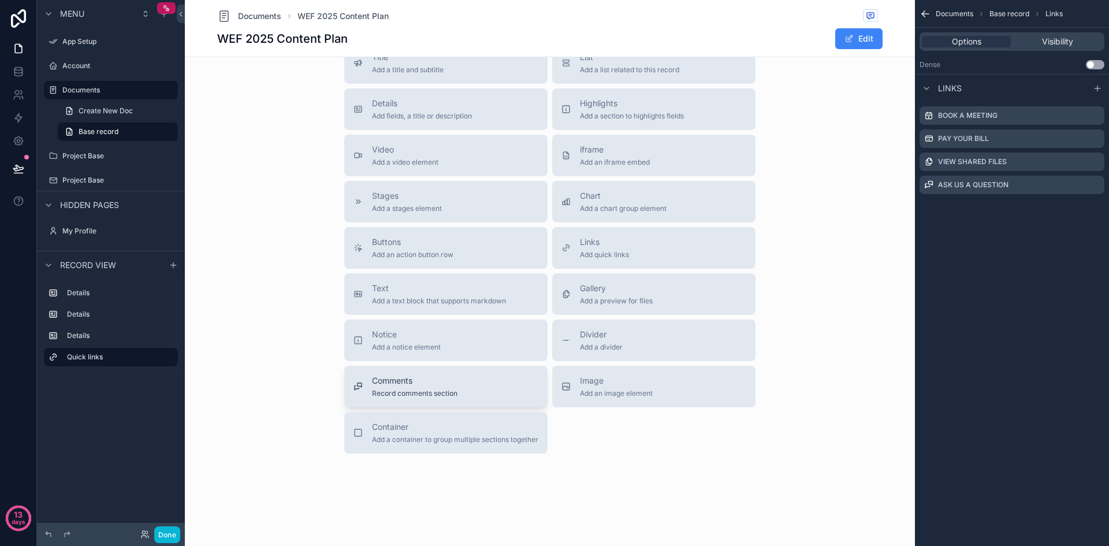
scroll to position [675, 0]
click at [708, 231] on button "Links Add quick links" at bounding box center [653, 248] width 203 height 42
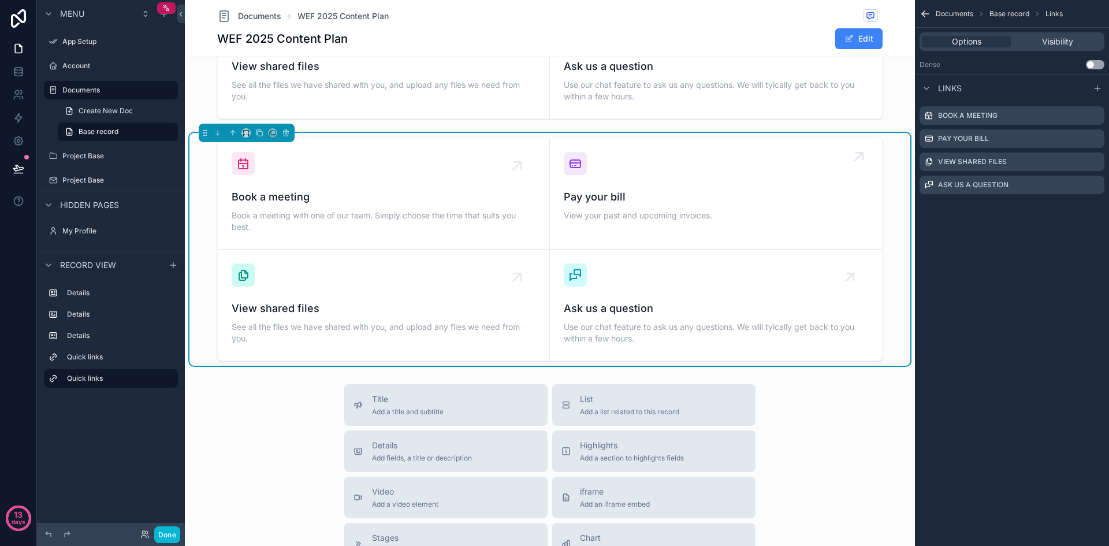
scroll to position [551, 0]
click at [288, 132] on icon "scrollable content" at bounding box center [285, 132] width 5 height 0
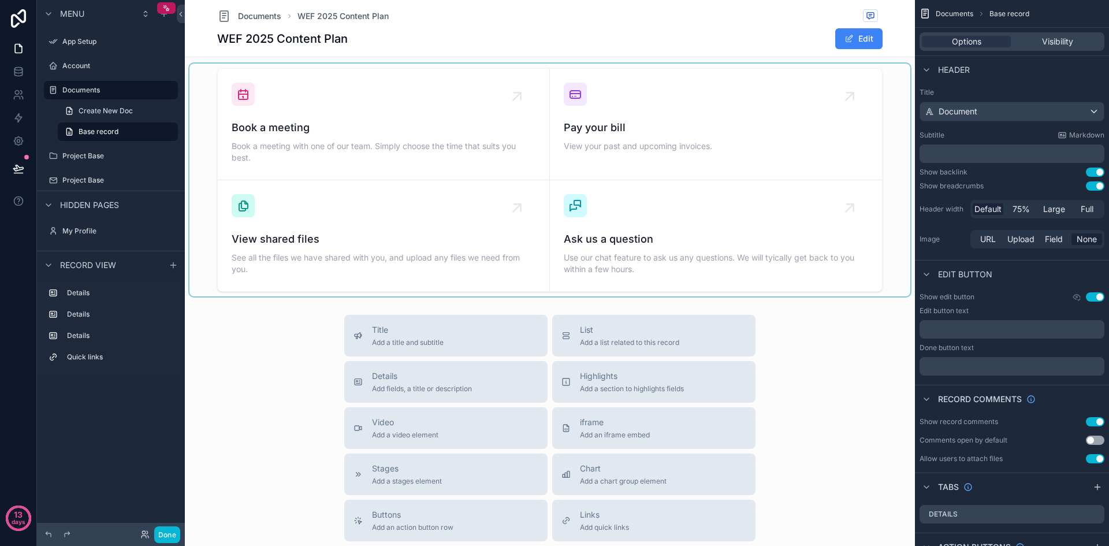
scroll to position [378, 0]
click at [335, 239] on div "scrollable content" at bounding box center [549, 181] width 721 height 233
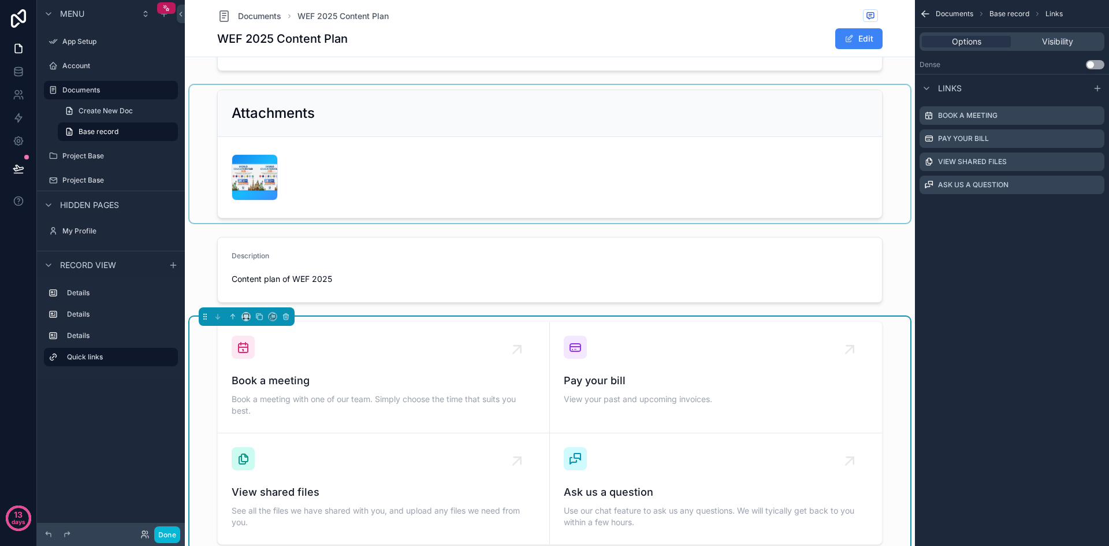
scroll to position [89, 0]
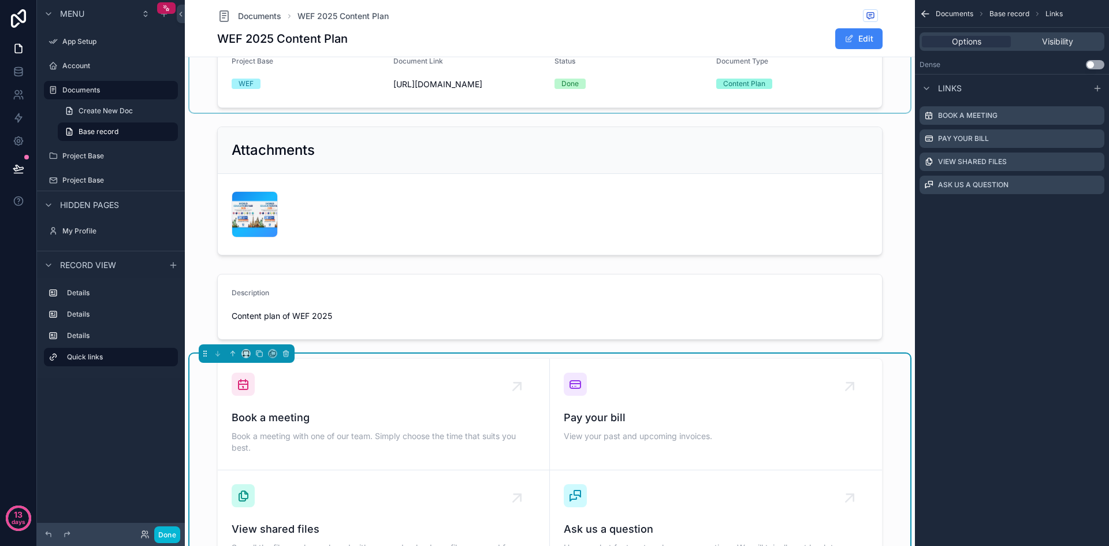
click at [482, 90] on div "scrollable content" at bounding box center [549, 47] width 721 height 131
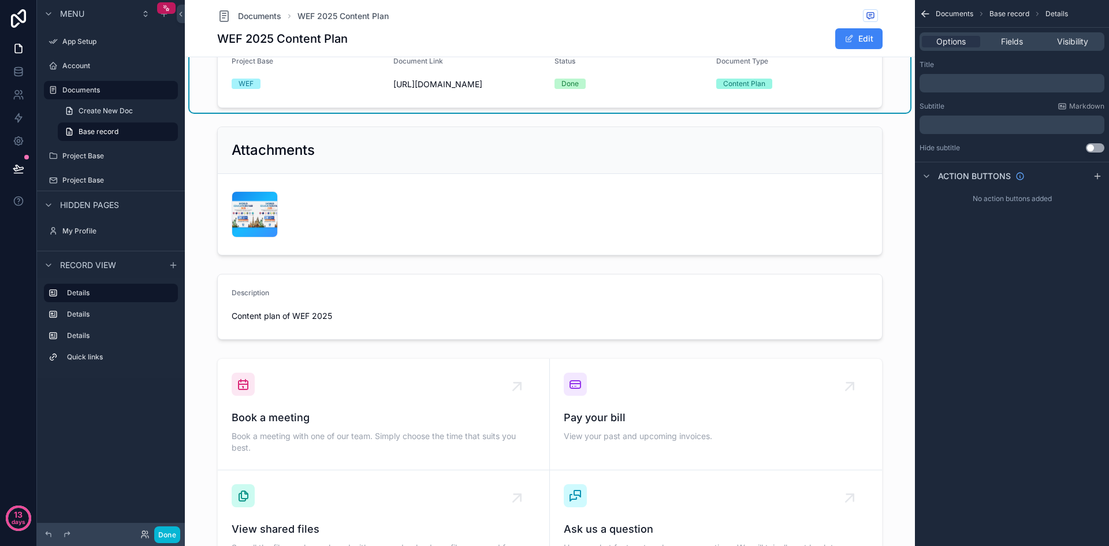
click at [485, 90] on span "[URL][DOMAIN_NAME]" at bounding box center [469, 85] width 153 height 12
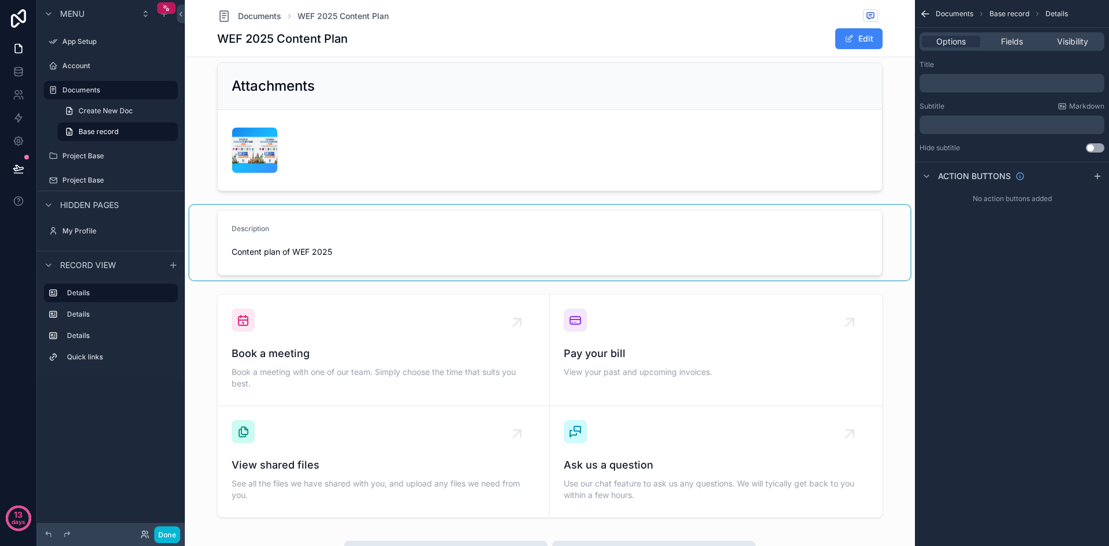
scroll to position [262, 0]
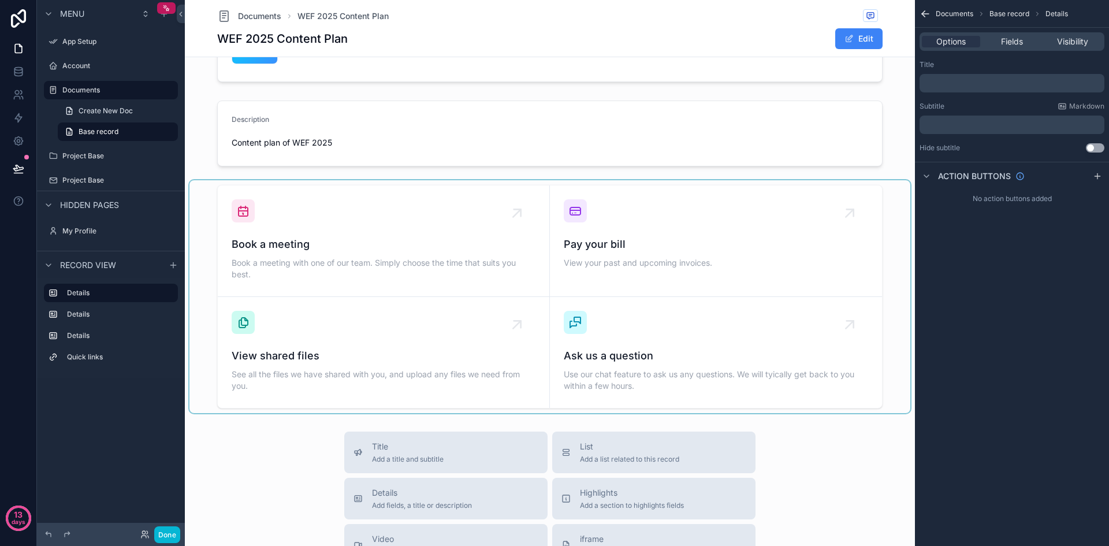
click at [423, 341] on div "scrollable content" at bounding box center [549, 296] width 721 height 233
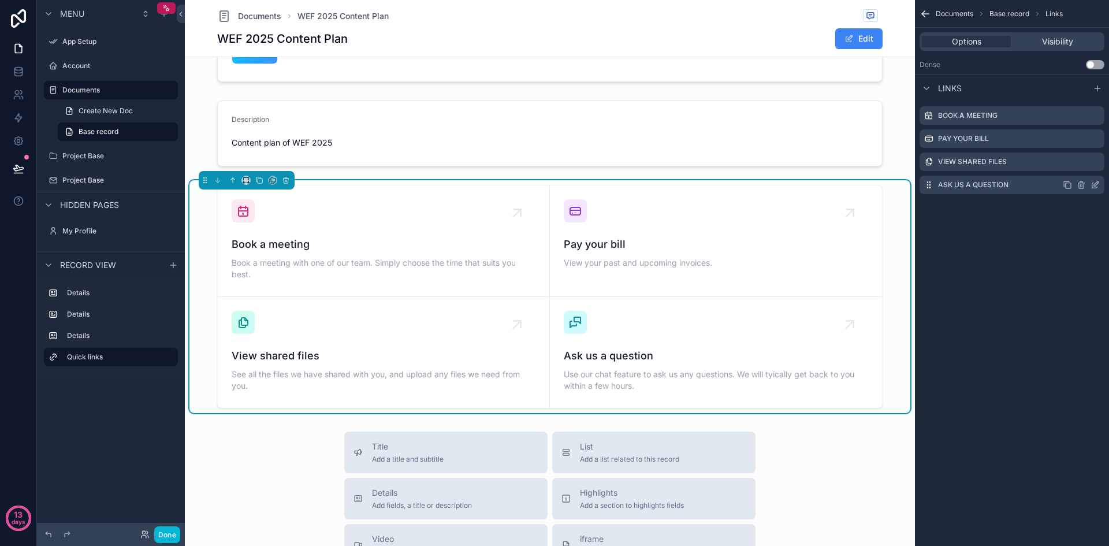
click at [1082, 184] on icon "scrollable content" at bounding box center [1081, 184] width 9 height 9
click at [1081, 140] on icon "scrollable content" at bounding box center [1081, 139] width 0 height 2
click at [1039, 163] on span "Confirm delete?" at bounding box center [1035, 166] width 52 height 9
click at [1074, 167] on icon at bounding box center [1076, 166] width 9 height 9
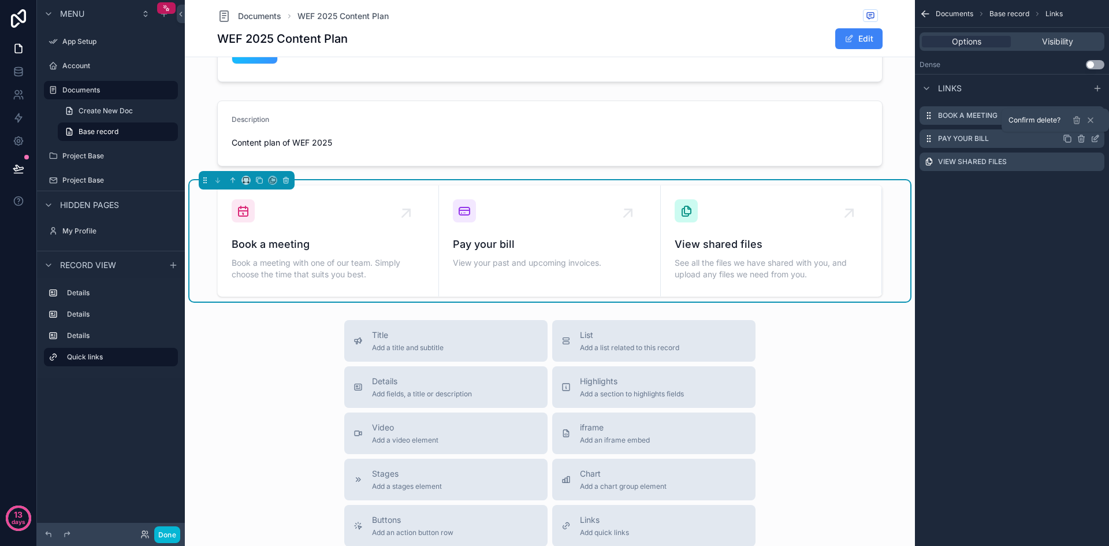
click at [1079, 114] on div "Confirm delete? 13 days Menu App Setup Account Documents Create New Doc Base re…" at bounding box center [554, 273] width 1109 height 546
click at [1075, 120] on icon at bounding box center [1076, 120] width 5 height 5
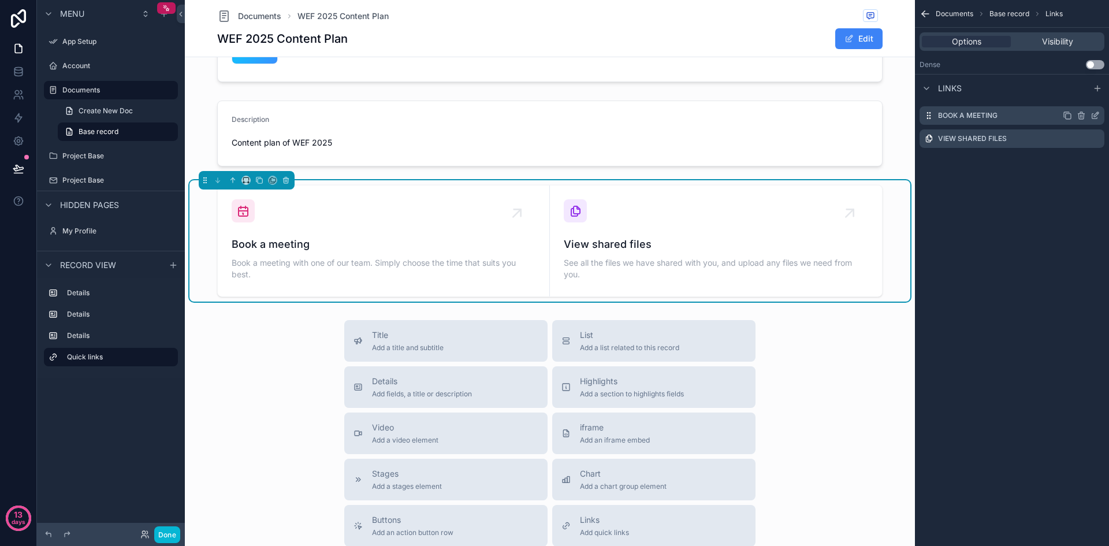
click at [1081, 116] on icon "scrollable content" at bounding box center [1081, 116] width 0 height 2
click at [1075, 97] on icon at bounding box center [1076, 96] width 9 height 9
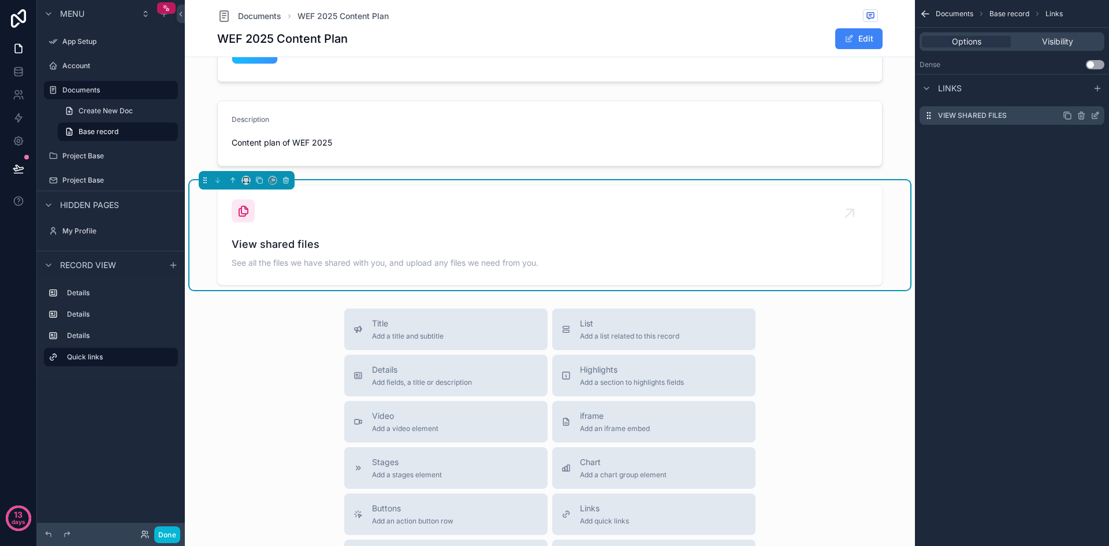
click at [1095, 116] on icon "scrollable content" at bounding box center [1095, 115] width 9 height 9
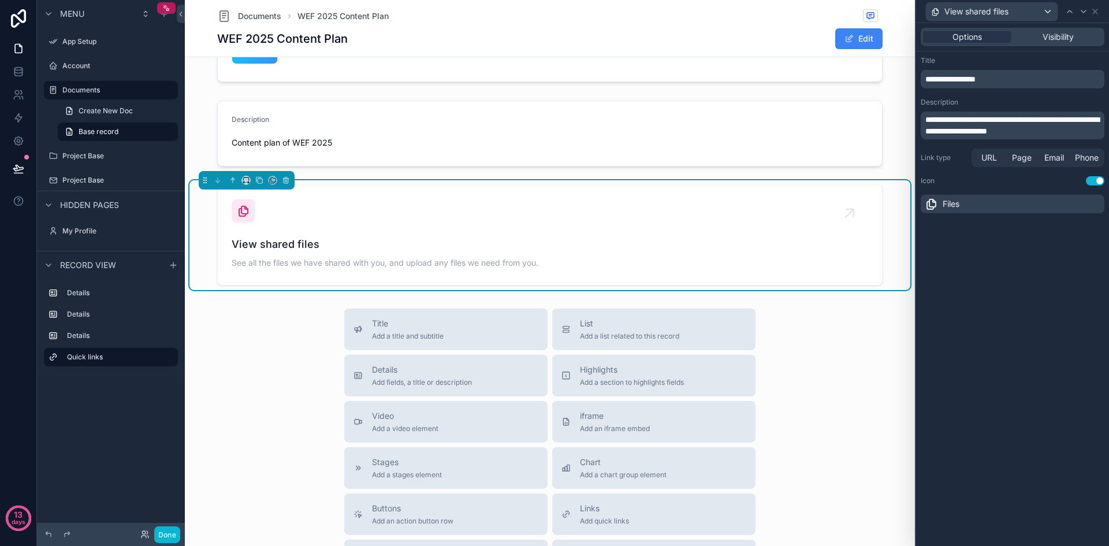
click at [1064, 128] on p "**********" at bounding box center [1014, 125] width 177 height 23
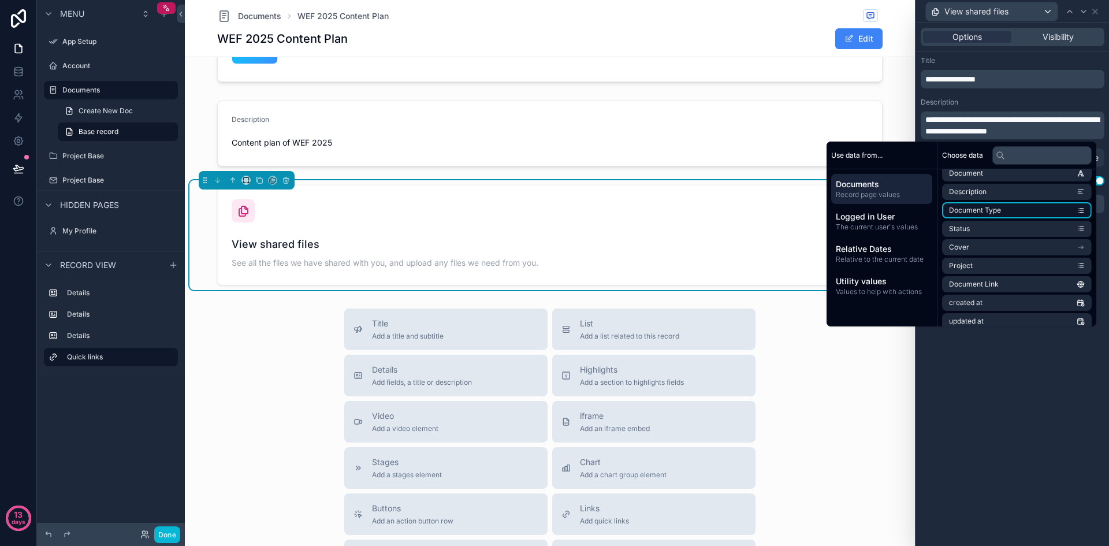
scroll to position [53, 0]
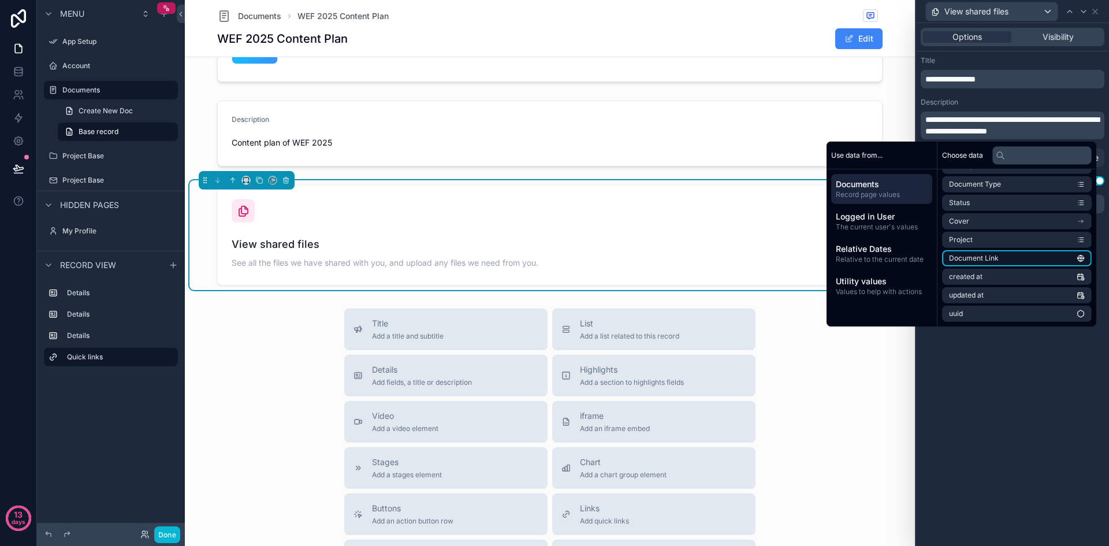
click at [1018, 257] on li "Document Link" at bounding box center [1017, 258] width 150 height 16
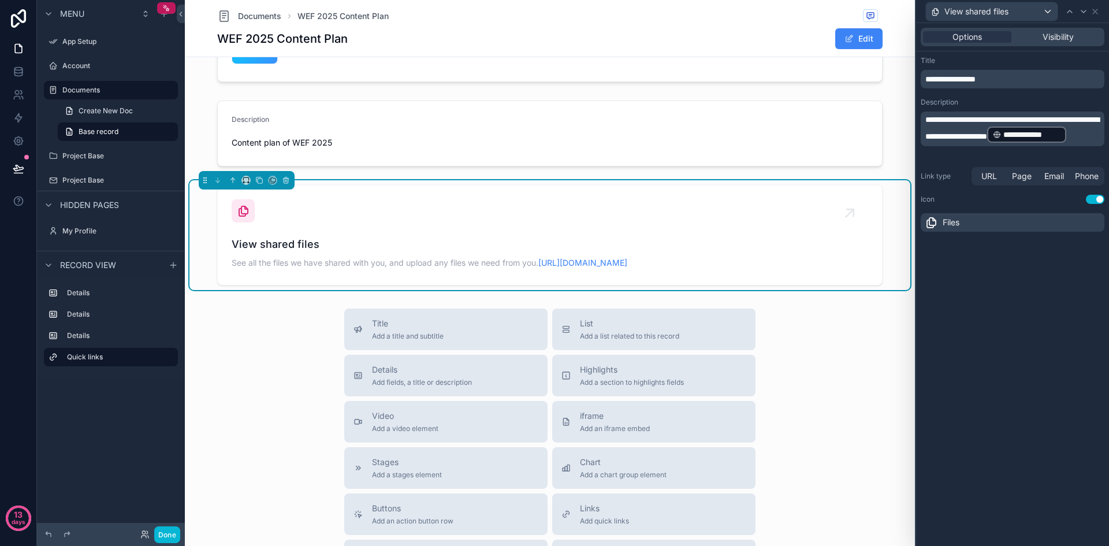
click at [999, 377] on div "**********" at bounding box center [1012, 284] width 193 height 523
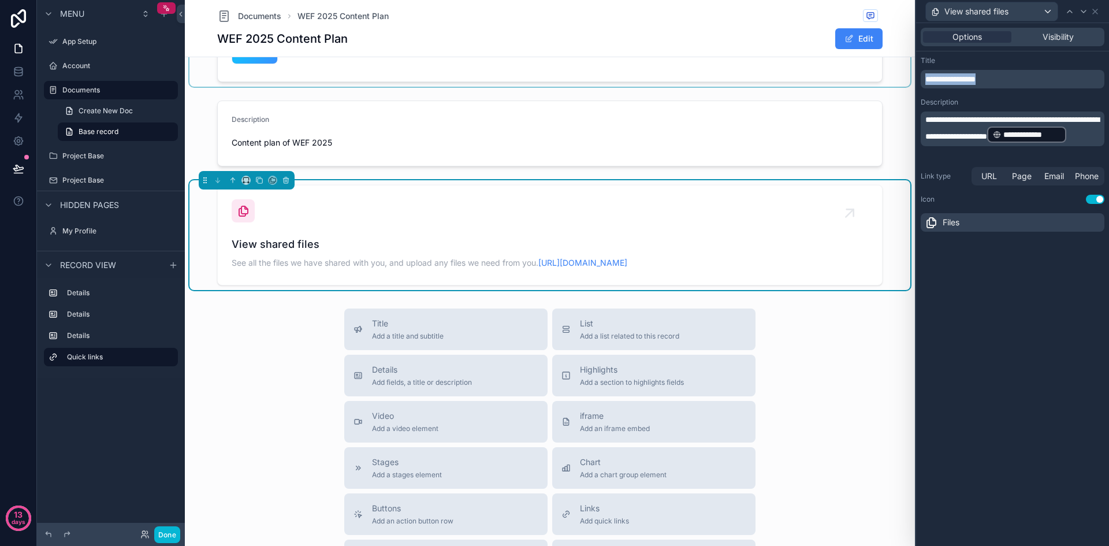
drag, startPoint x: 1027, startPoint y: 83, endPoint x: 852, endPoint y: 83, distance: 174.5
click at [852, 83] on div "**********" at bounding box center [554, 273] width 1109 height 546
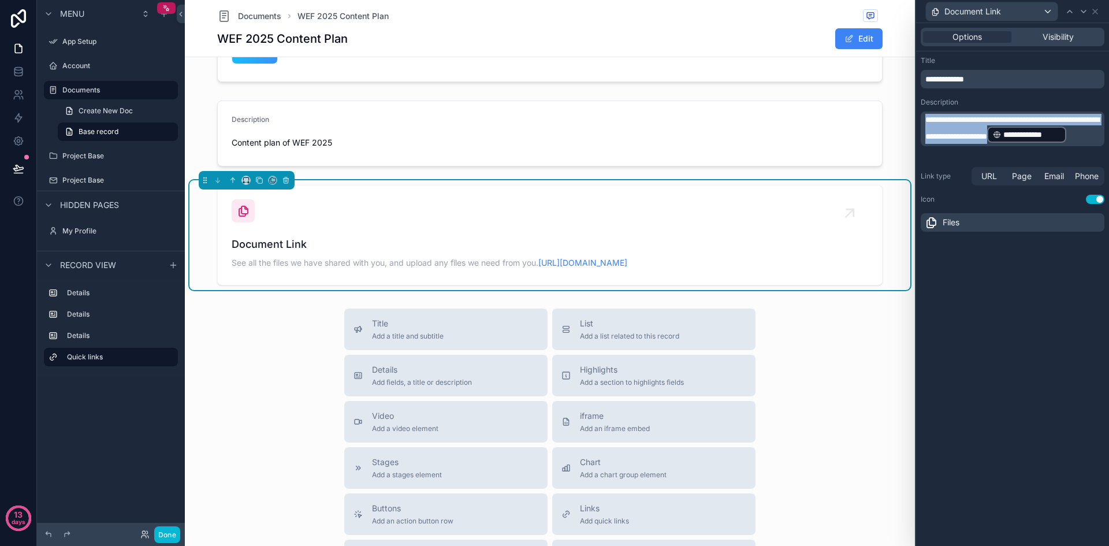
drag, startPoint x: 1074, startPoint y: 133, endPoint x: 911, endPoint y: 112, distance: 164.4
click at [911, 112] on div "**********" at bounding box center [554, 273] width 1109 height 546
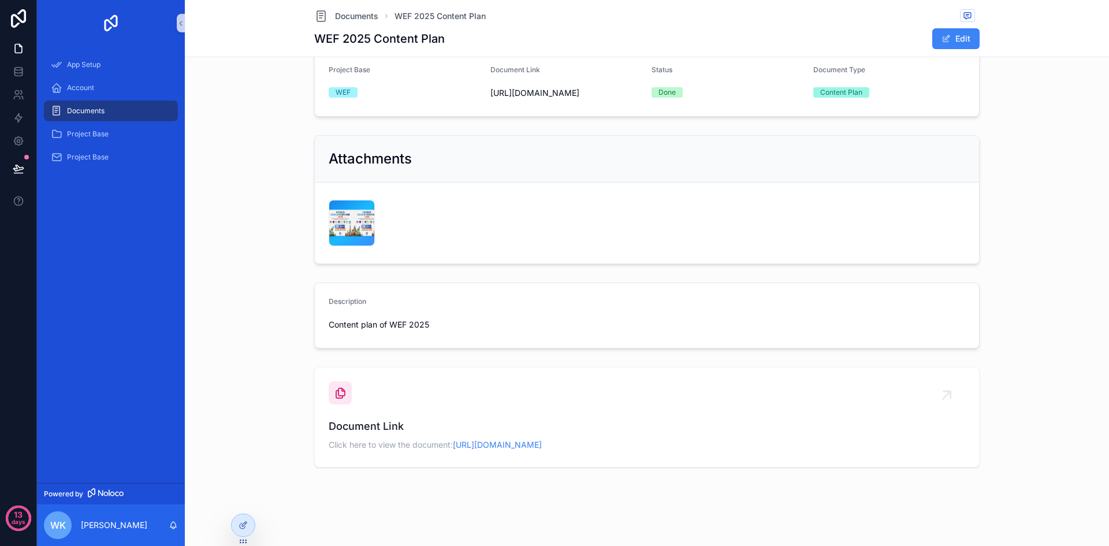
scroll to position [103, 0]
click at [1033, 332] on div "Description Content plan of WEF 2025" at bounding box center [646, 315] width 915 height 75
click at [542, 445] on link "[URL][DOMAIN_NAME]" at bounding box center [497, 445] width 89 height 10
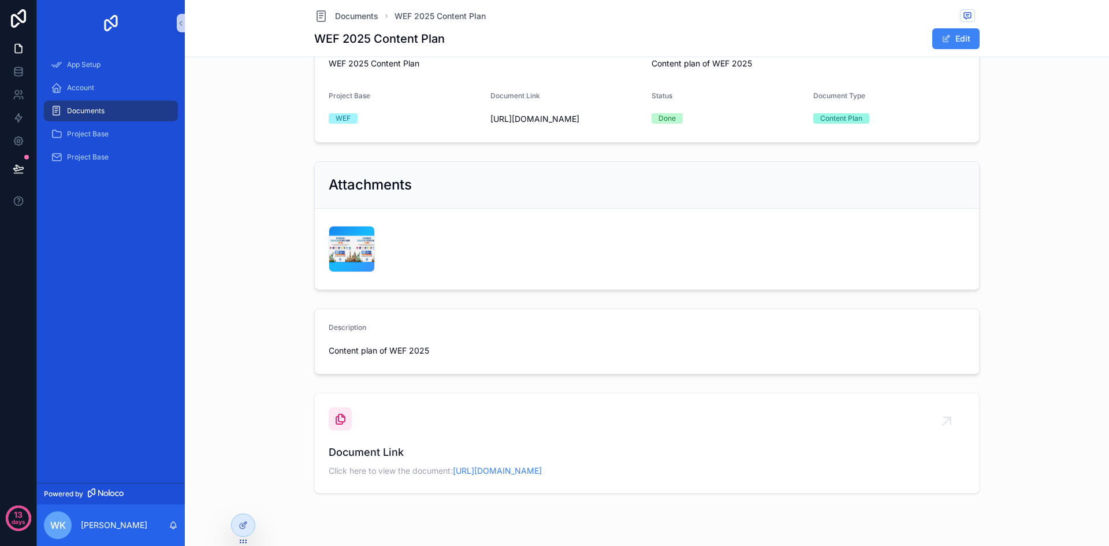
scroll to position [103, 0]
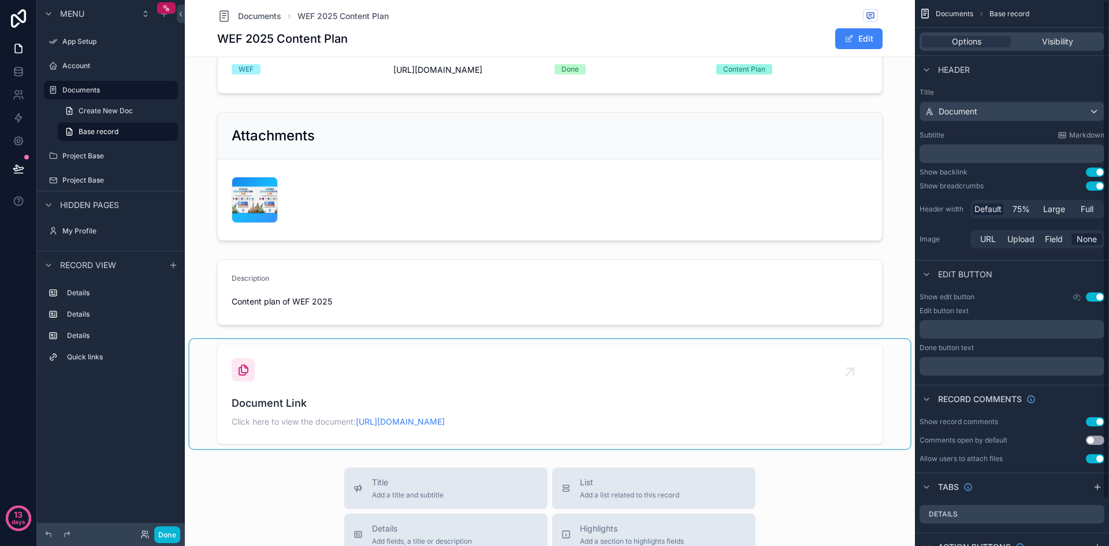
click at [708, 396] on div "scrollable content" at bounding box center [549, 394] width 721 height 110
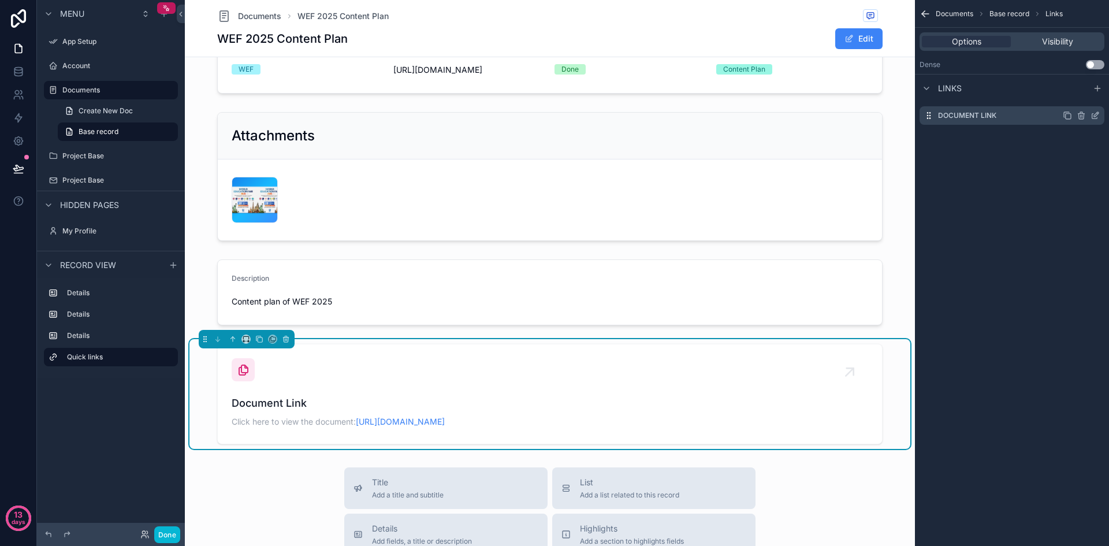
click at [1099, 116] on icon "scrollable content" at bounding box center [1095, 115] width 9 height 9
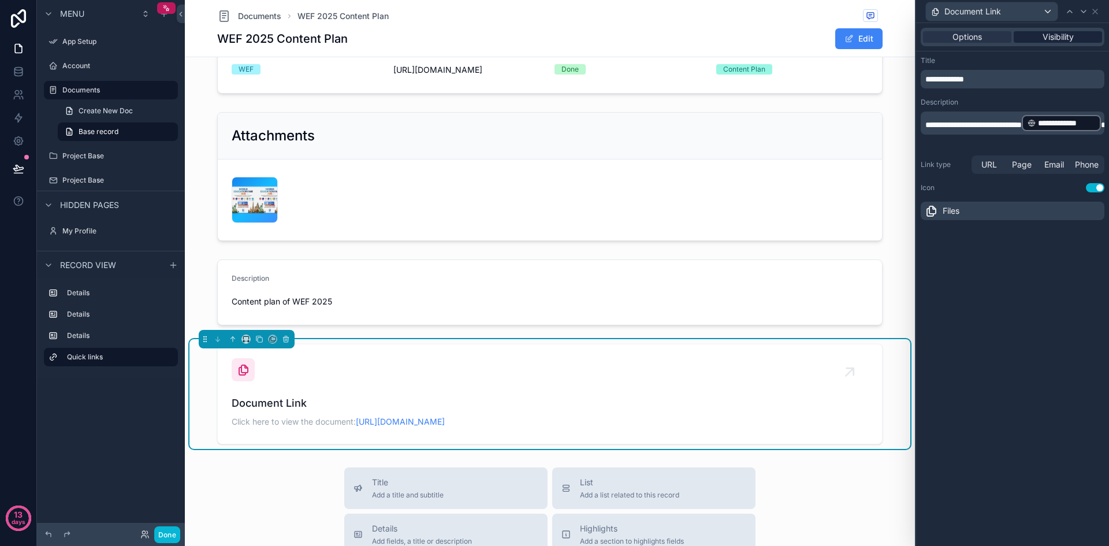
click at [1055, 38] on span "Visibility" at bounding box center [1058, 37] width 31 height 12
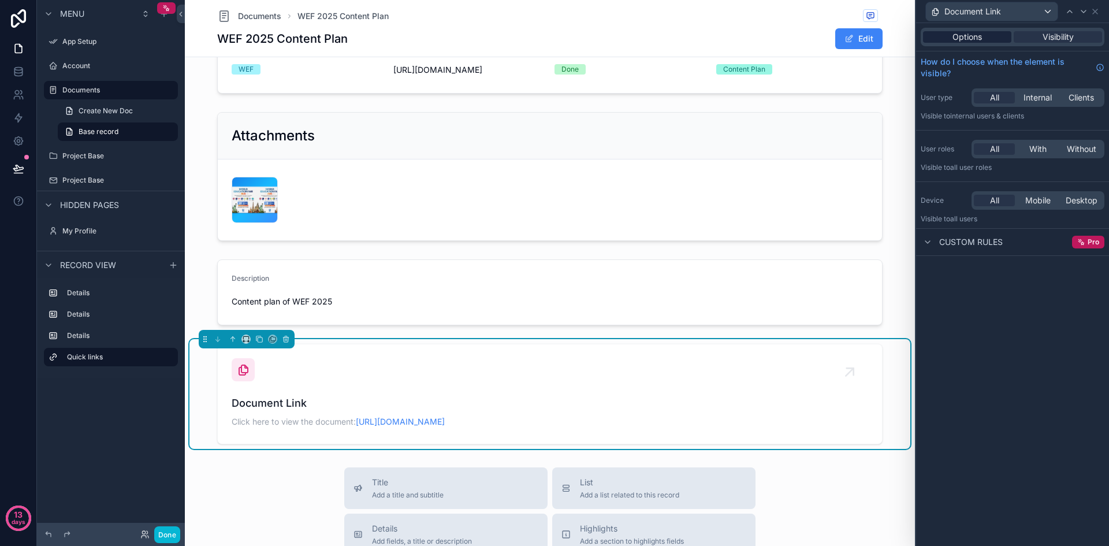
click at [984, 35] on div "Options" at bounding box center [967, 37] width 88 height 12
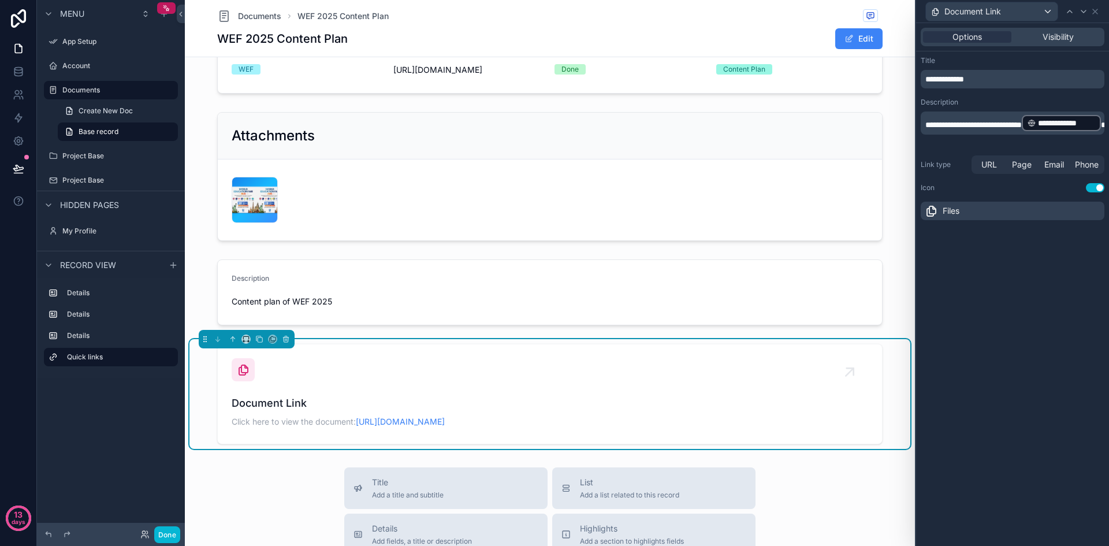
click at [973, 219] on div "Files" at bounding box center [1013, 211] width 184 height 18
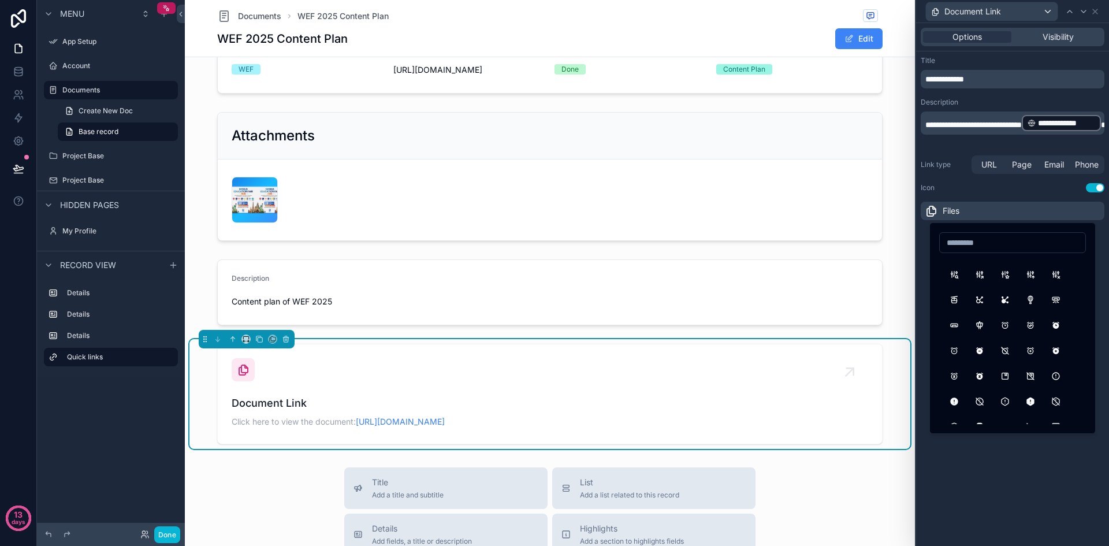
scroll to position [289, 0]
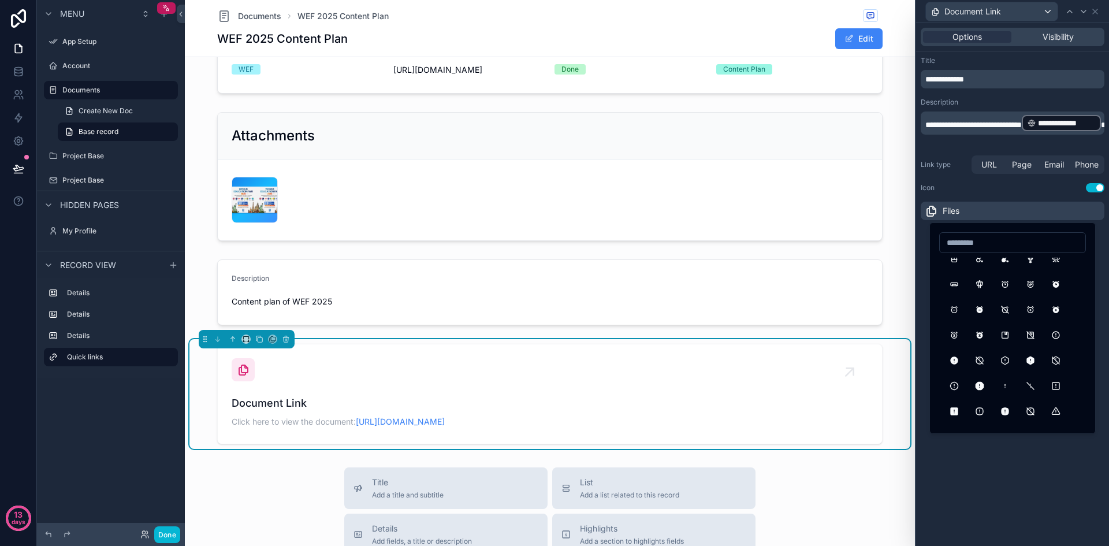
click at [1033, 494] on div "**********" at bounding box center [1012, 284] width 193 height 523
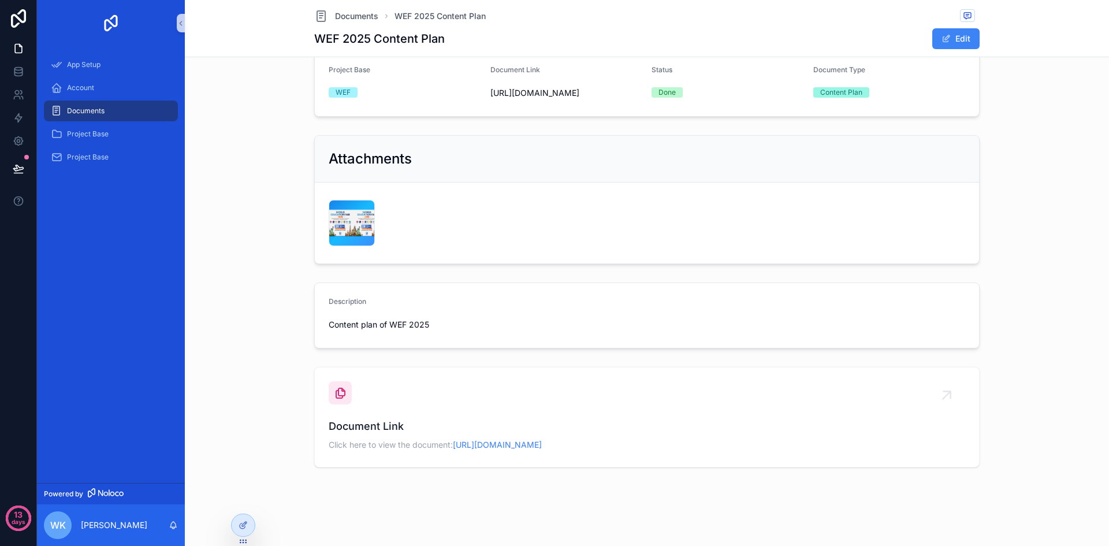
scroll to position [0, 0]
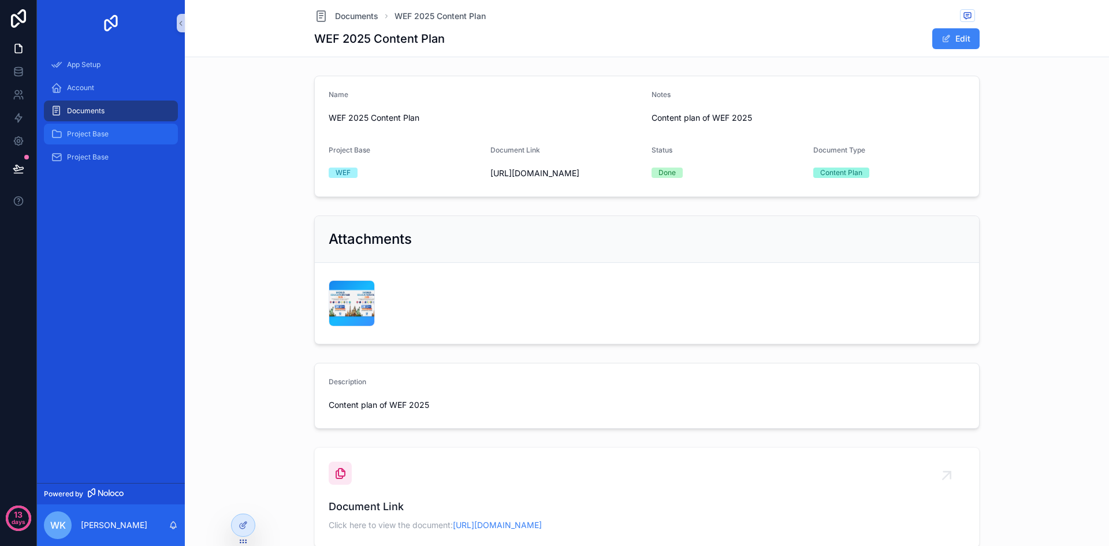
click at [108, 140] on div "Project Base" at bounding box center [111, 134] width 120 height 18
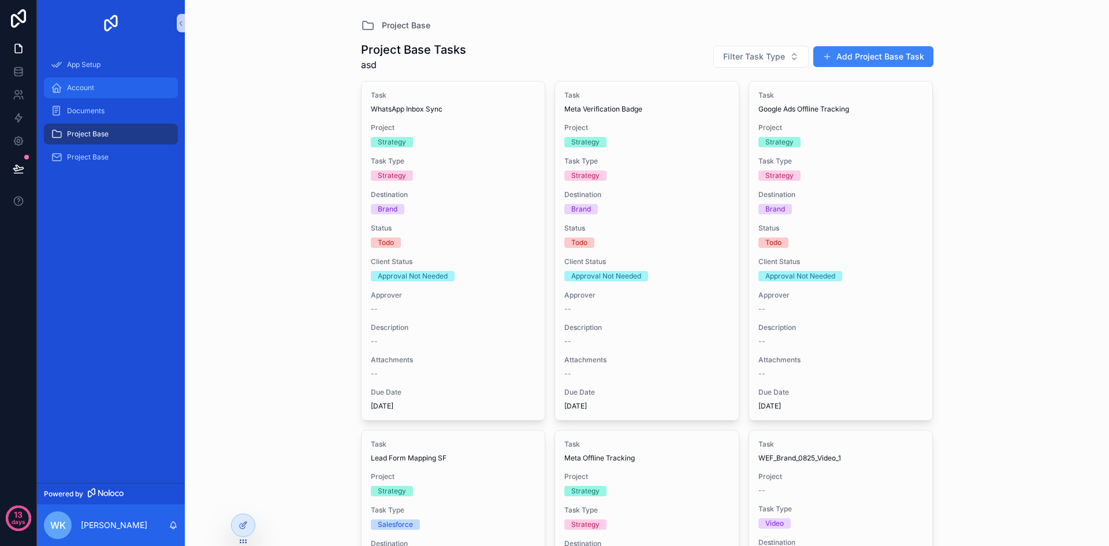
click at [91, 88] on span "Account" at bounding box center [80, 87] width 27 height 9
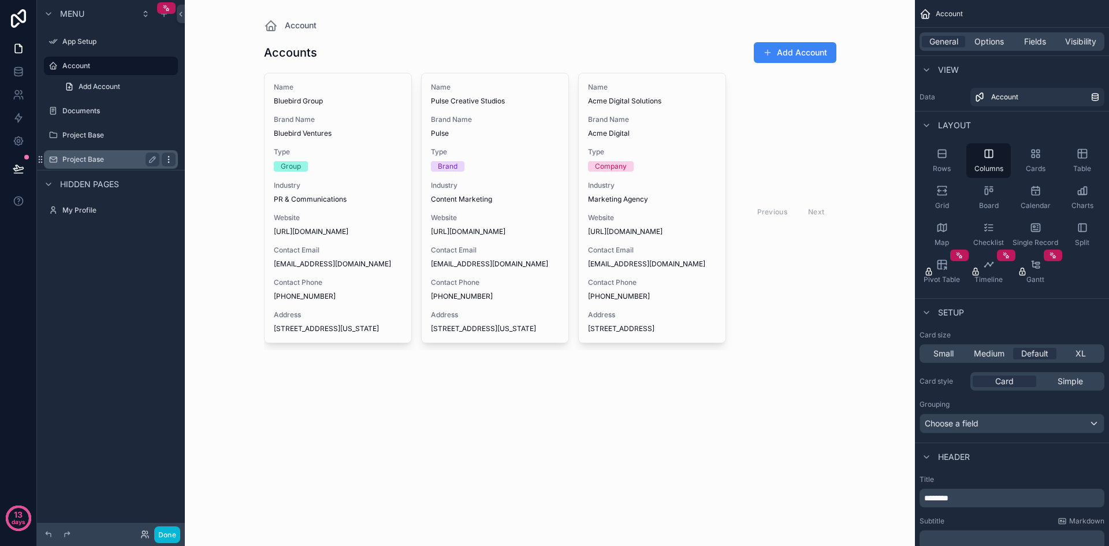
click at [168, 157] on icon "scrollable content" at bounding box center [168, 159] width 9 height 9
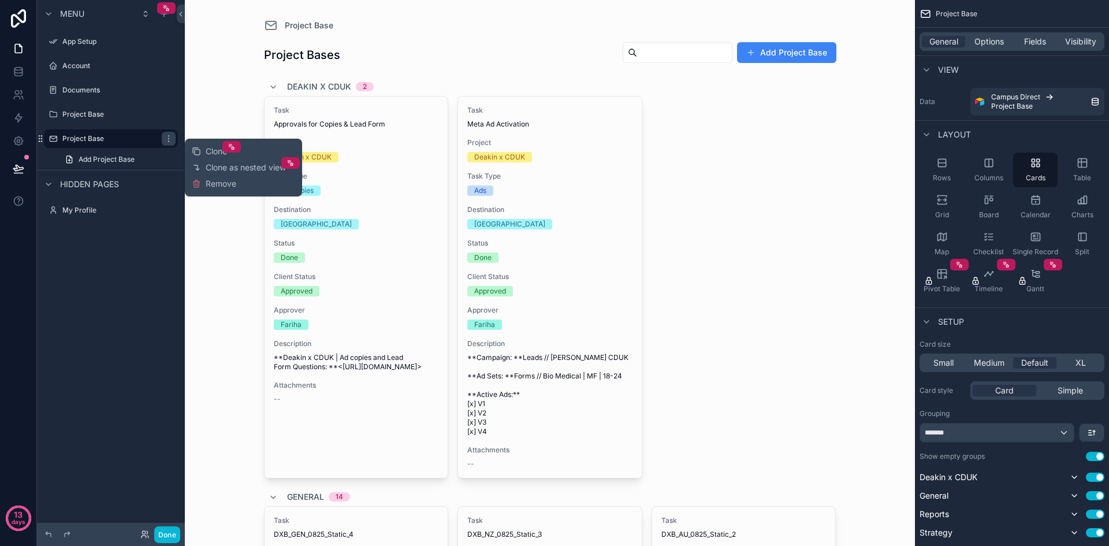
click at [117, 281] on div "Menu App Setup Account Documents Project Base Project Base Add Project Base Hid…" at bounding box center [111, 266] width 148 height 532
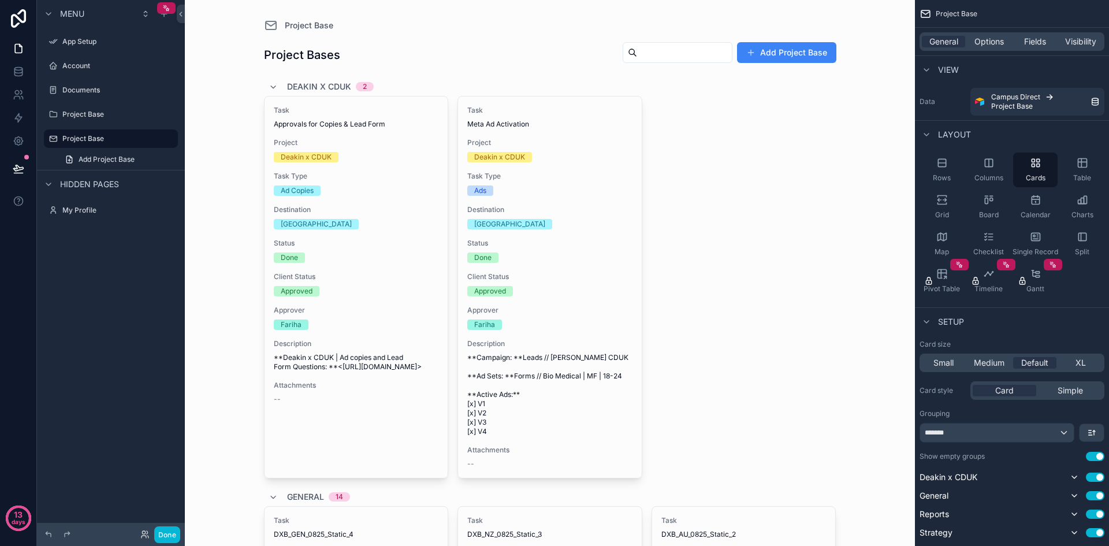
drag, startPoint x: 115, startPoint y: 61, endPoint x: 94, endPoint y: 298, distance: 238.4
click at [94, 298] on div "Menu App Setup Account Documents Project Base Project Base Add Project Base Hid…" at bounding box center [111, 266] width 148 height 532
click at [127, 236] on div "Menu App Setup Account Documents Project Base Project Base Add Project Base Hid…" at bounding box center [111, 119] width 148 height 239
click at [113, 257] on div "Menu App Setup Account Documents Project Base Project Base Add Project Base Hid…" at bounding box center [111, 266] width 148 height 532
click at [45, 12] on icon "scrollable content" at bounding box center [48, 13] width 9 height 9
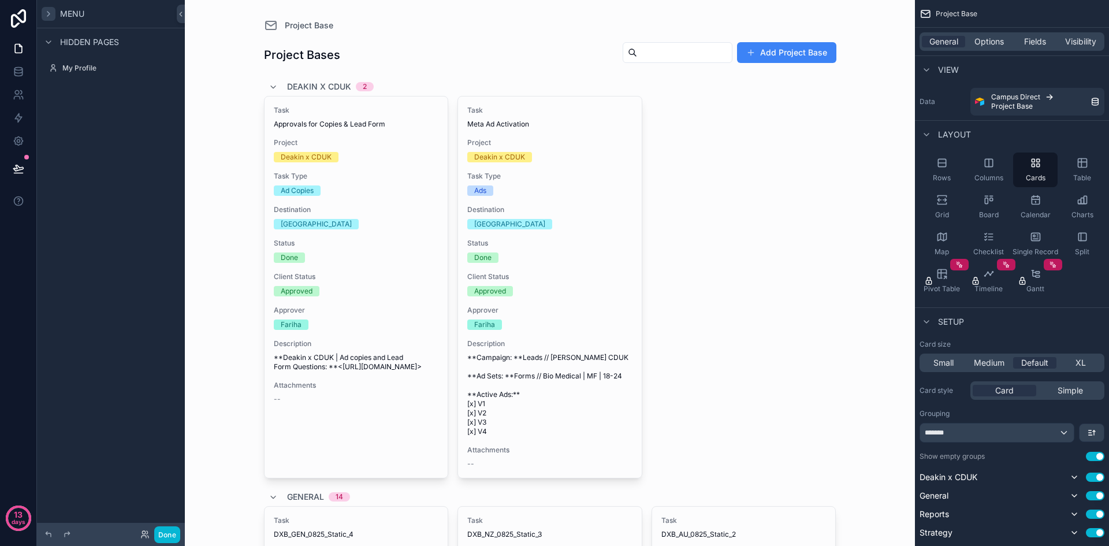
click at [45, 12] on icon "scrollable content" at bounding box center [48, 13] width 9 height 9
click at [69, 13] on span "Menu" at bounding box center [72, 14] width 24 height 12
click at [117, 14] on div "Menu" at bounding box center [111, 14] width 148 height 28
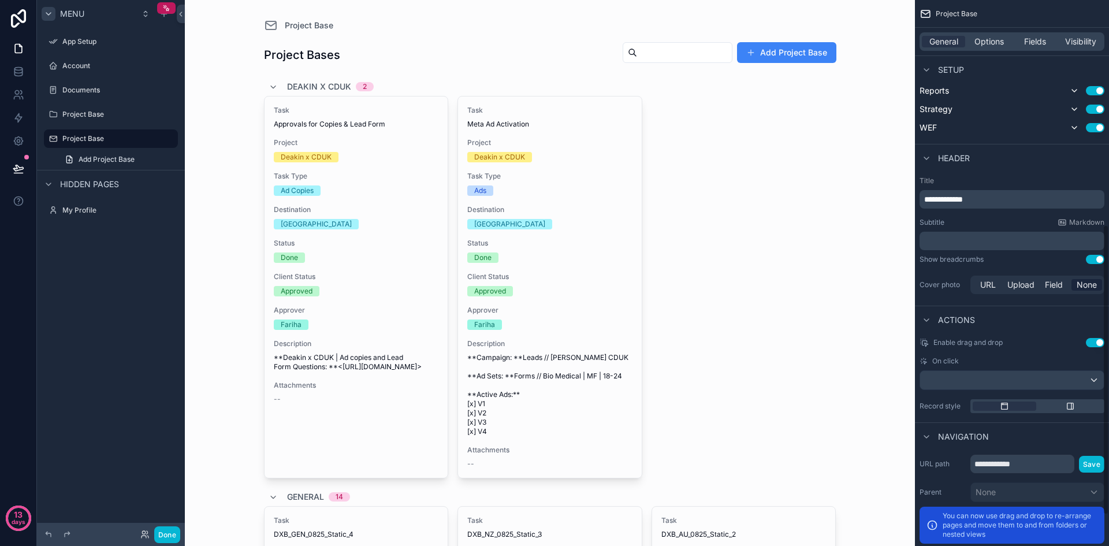
scroll to position [481, 0]
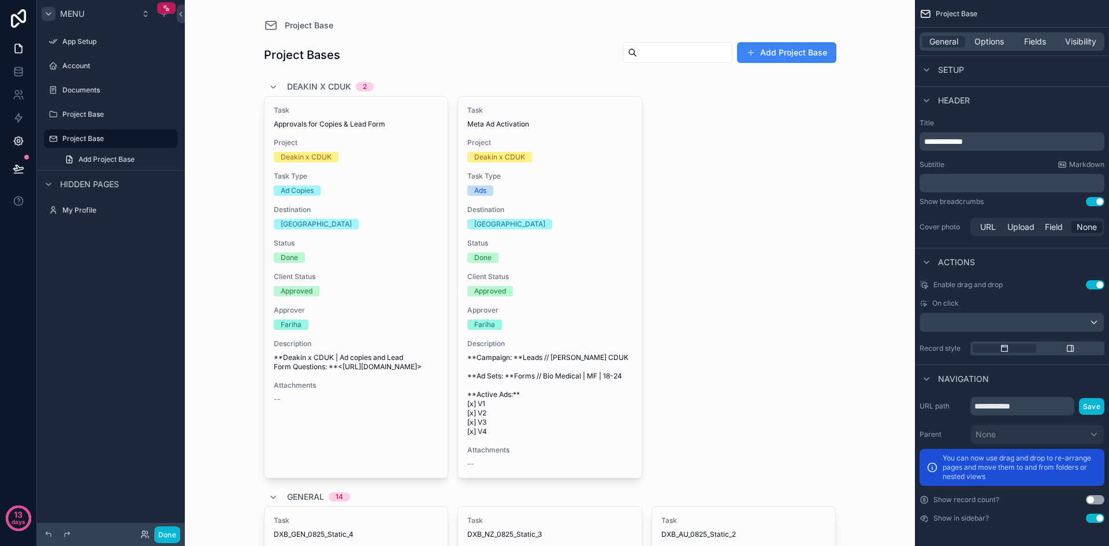
drag, startPoint x: 106, startPoint y: 281, endPoint x: 19, endPoint y: 142, distance: 163.5
click at [19, 142] on icon at bounding box center [18, 141] width 3 height 3
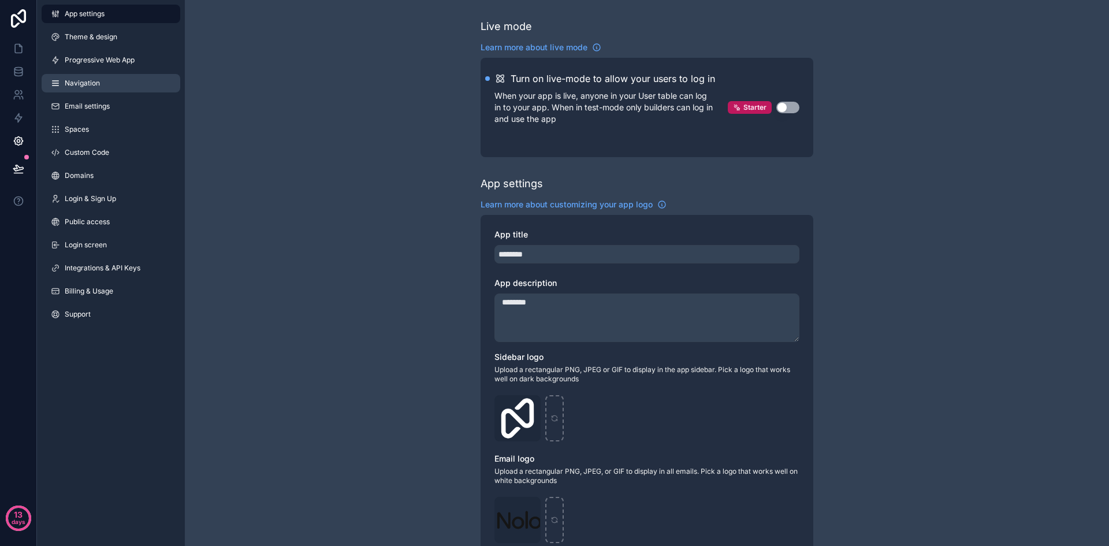
click at [129, 86] on link "Navigation" at bounding box center [111, 83] width 139 height 18
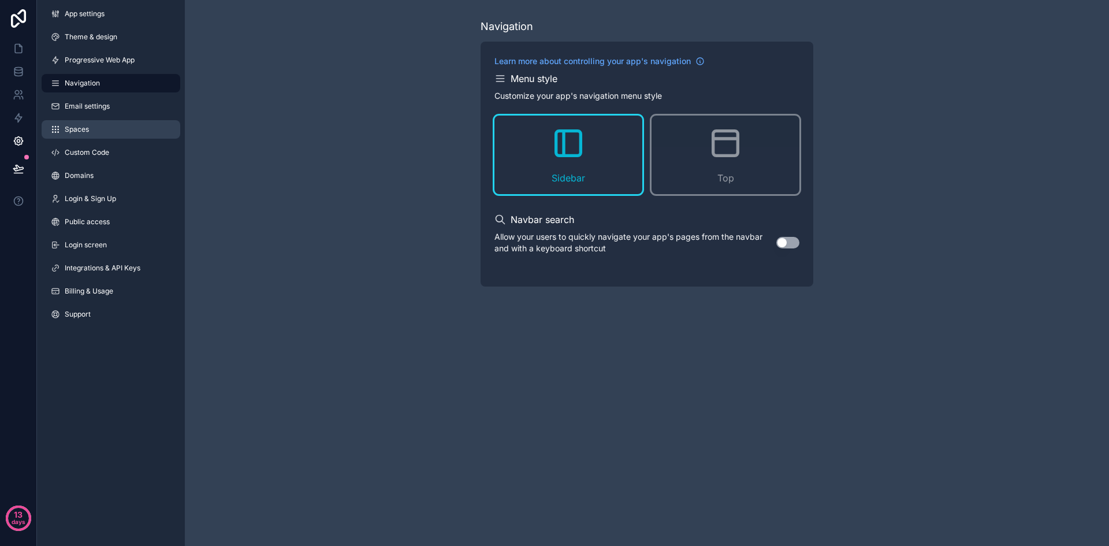
click at [110, 133] on link "Spaces" at bounding box center [111, 129] width 139 height 18
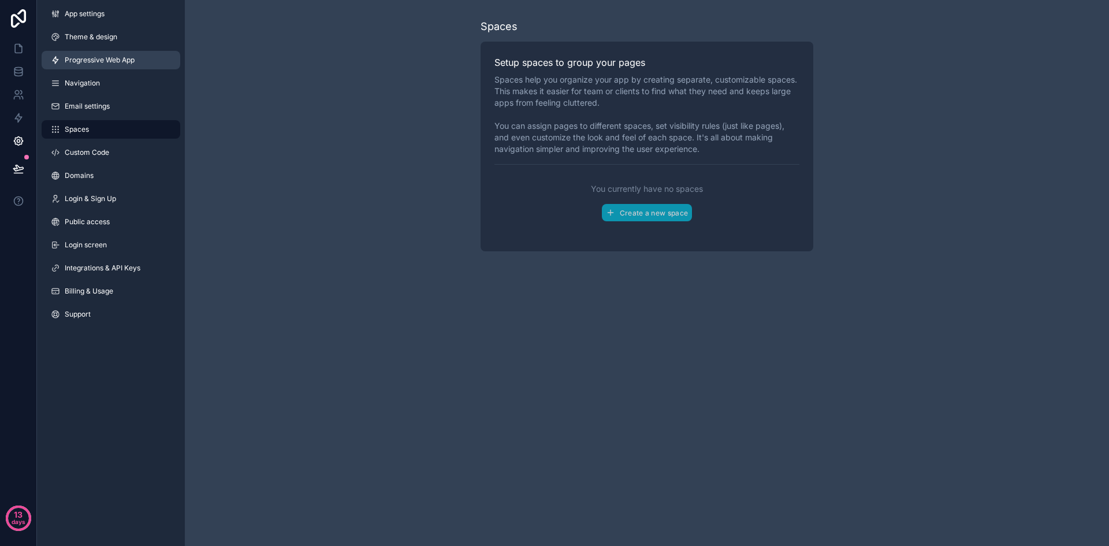
click at [120, 57] on span "Progressive Web App" at bounding box center [100, 59] width 70 height 9
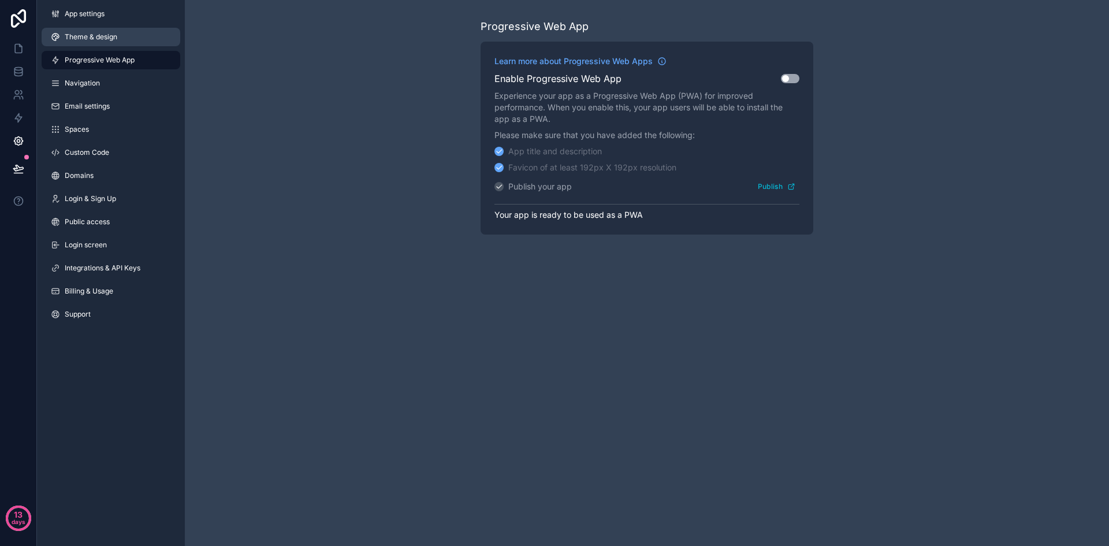
click at [127, 43] on link "Theme & design" at bounding box center [111, 37] width 139 height 18
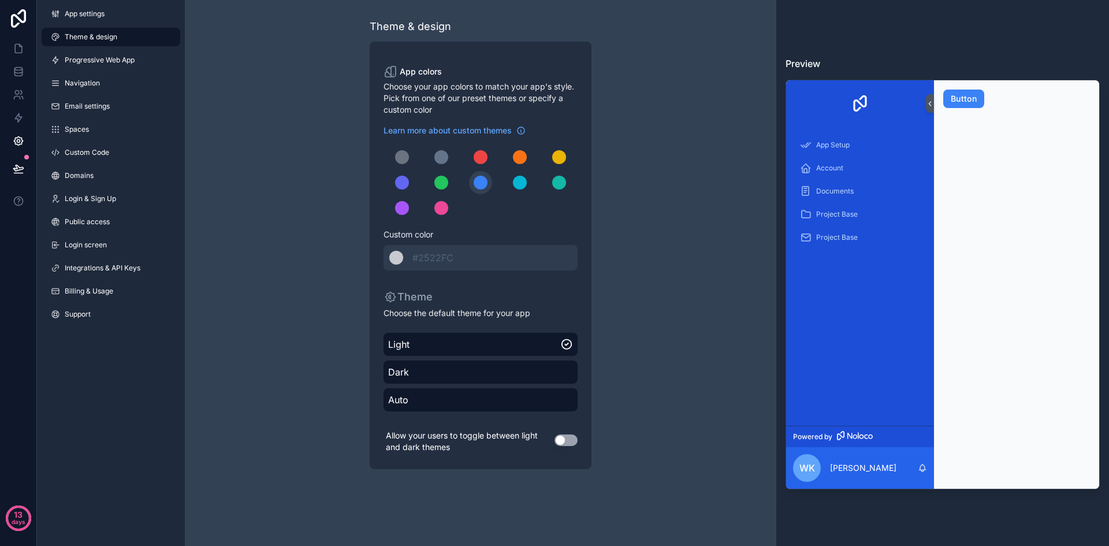
click at [568, 444] on button "Use setting" at bounding box center [566, 440] width 23 height 12
click at [81, 15] on span "App settings" at bounding box center [85, 13] width 40 height 9
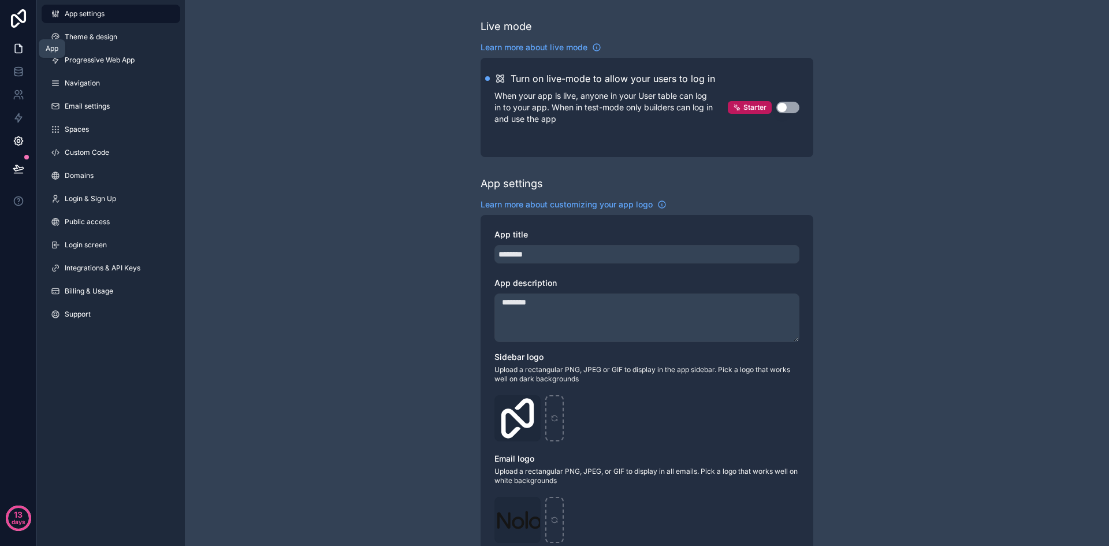
click at [18, 52] on icon at bounding box center [19, 49] width 12 height 12
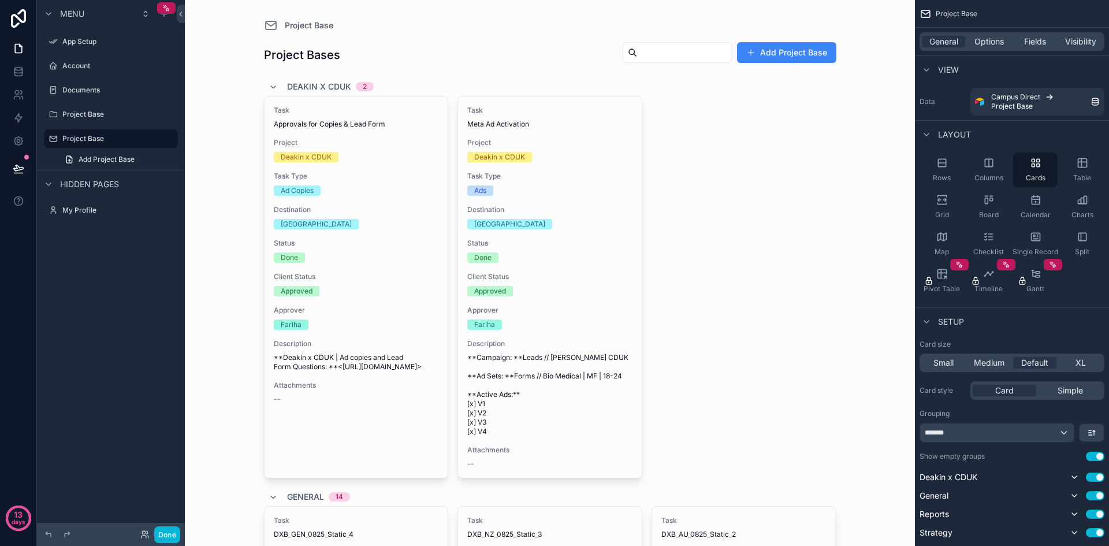
click at [114, 302] on div "Menu App Setup Account Documents Project Base Project Base Add Project Base Hid…" at bounding box center [111, 266] width 148 height 532
click at [81, 213] on label "My Profile" at bounding box center [108, 210] width 92 height 9
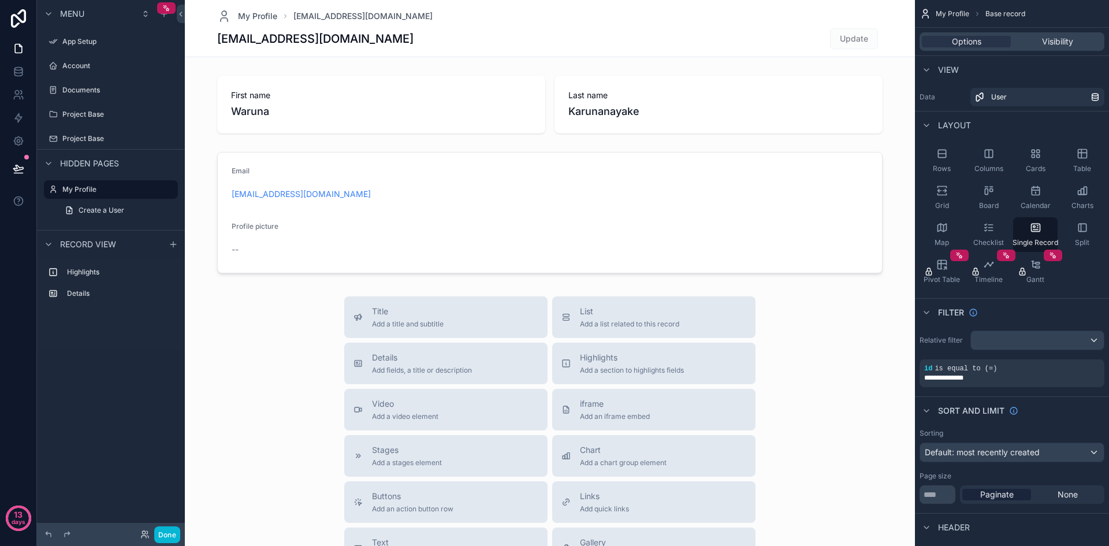
click at [112, 340] on div "Highlights Details" at bounding box center [111, 304] width 148 height 92
click at [101, 125] on div "scrollable content" at bounding box center [111, 126] width 148 height 2
click at [101, 129] on div "Project Base" at bounding box center [110, 138] width 129 height 18
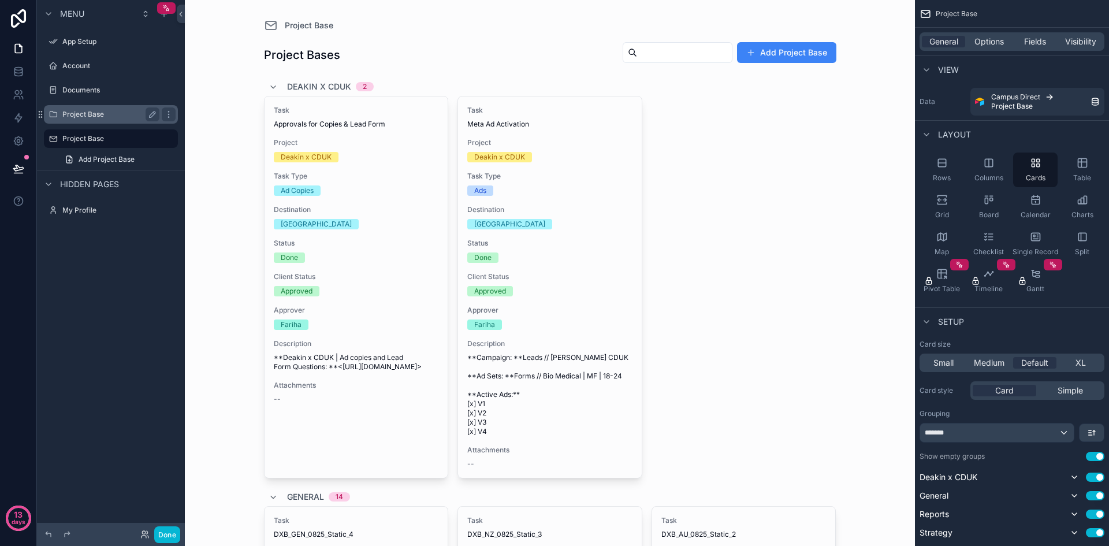
click at [101, 115] on label "Project Base" at bounding box center [108, 114] width 92 height 9
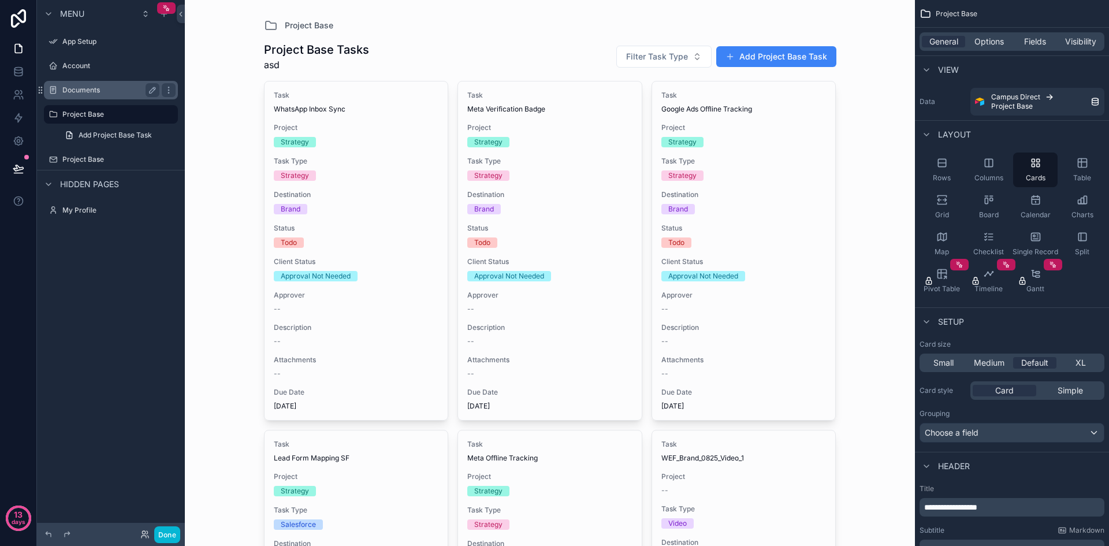
click at [105, 84] on div "Documents" at bounding box center [110, 90] width 97 height 14
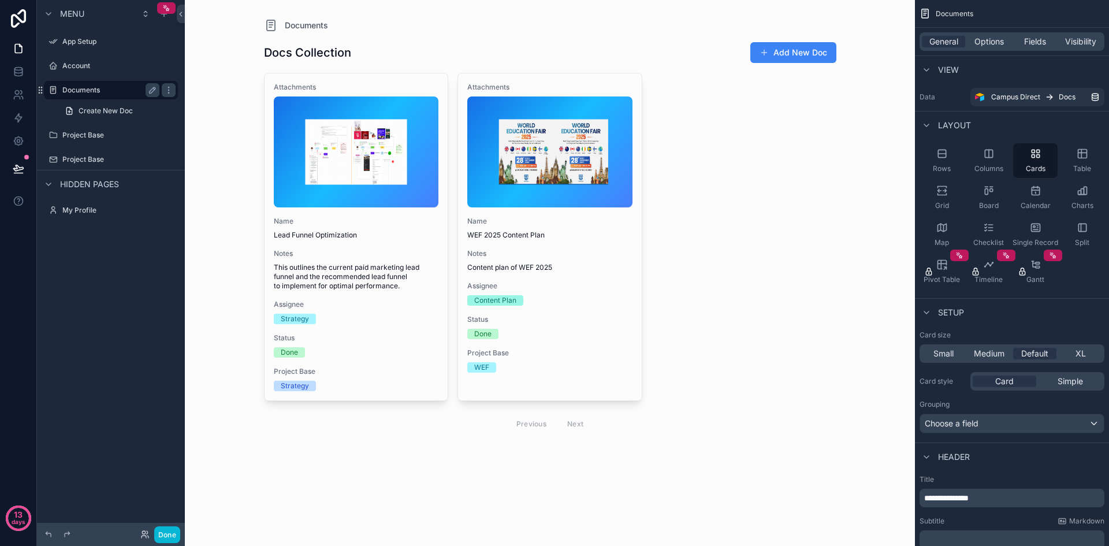
click at [120, 88] on label "Documents" at bounding box center [108, 90] width 92 height 9
click at [117, 93] on label "Documents" at bounding box center [108, 90] width 92 height 9
click at [101, 137] on label "Project Base" at bounding box center [108, 135] width 92 height 9
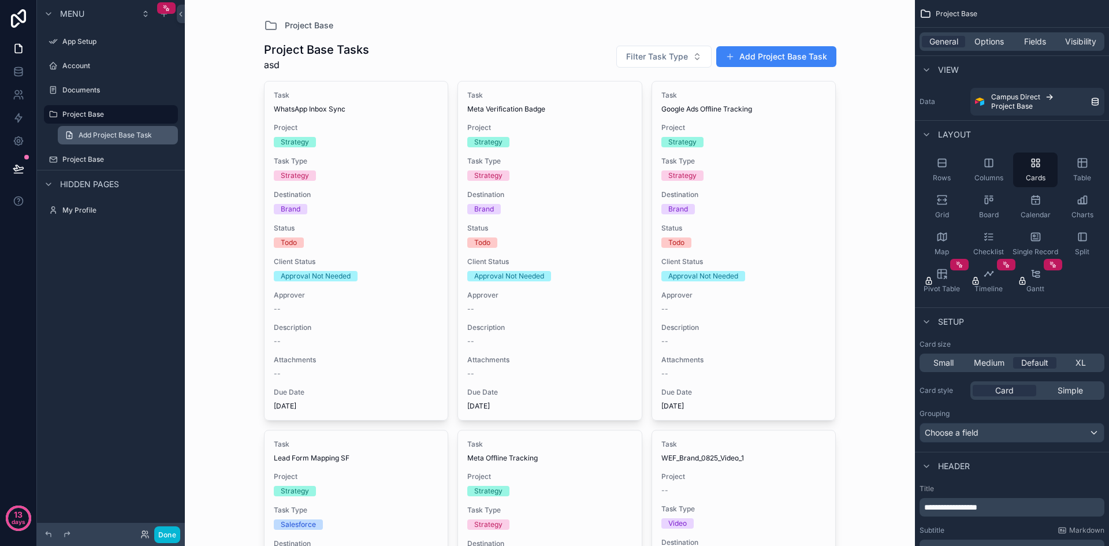
click at [102, 137] on span "Add Project Base Task" at bounding box center [115, 135] width 73 height 9
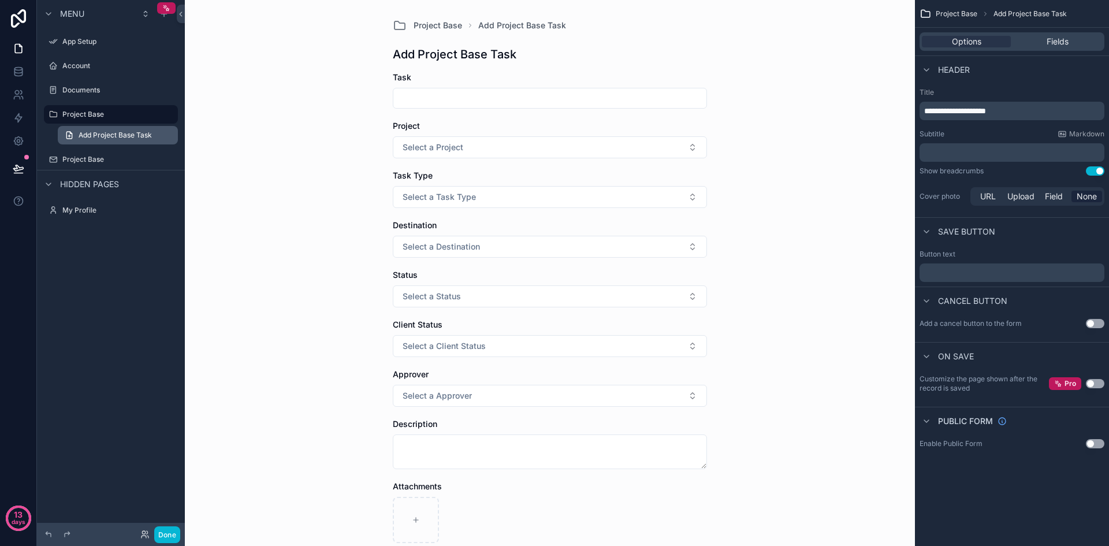
click at [154, 132] on link "Add Project Base Task" at bounding box center [118, 135] width 120 height 18
drag, startPoint x: 147, startPoint y: 131, endPoint x: 103, endPoint y: 267, distance: 143.2
click at [103, 267] on div "Menu App Setup Account Documents Project Base Add Project Base Task Project Bas…" at bounding box center [111, 266] width 148 height 532
click at [113, 140] on link "Add Project Base Task" at bounding box center [118, 135] width 120 height 18
click at [116, 111] on label "Project Base" at bounding box center [108, 114] width 92 height 9
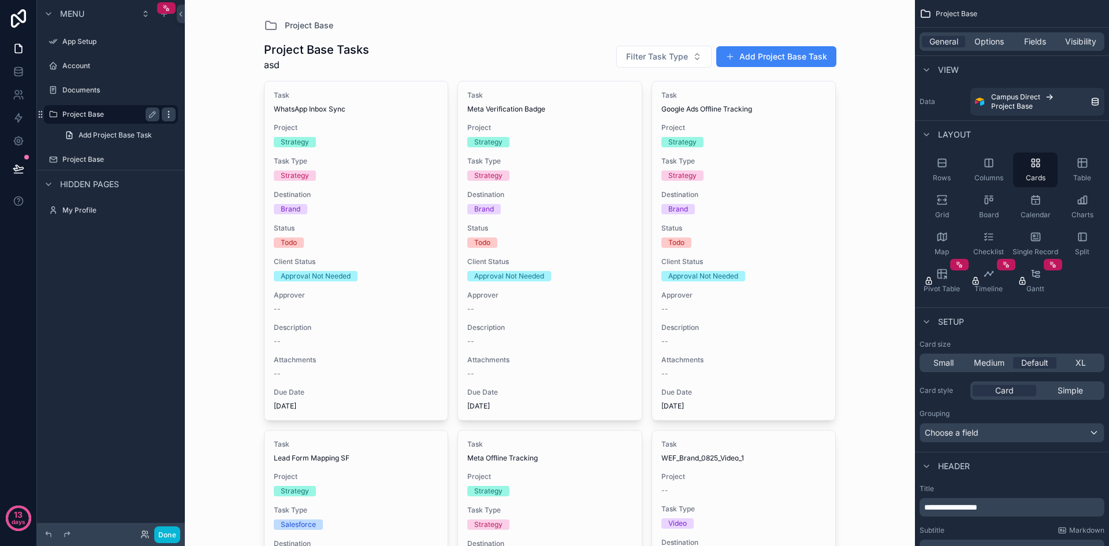
click at [166, 114] on icon "scrollable content" at bounding box center [168, 114] width 9 height 9
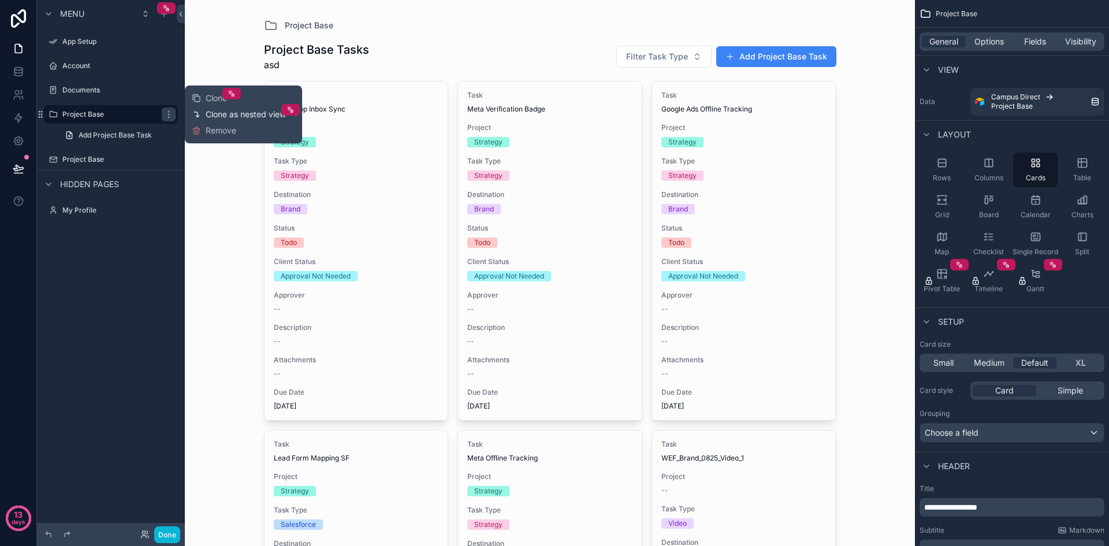
click at [214, 110] on span "Clone as nested view" at bounding box center [246, 115] width 80 height 12
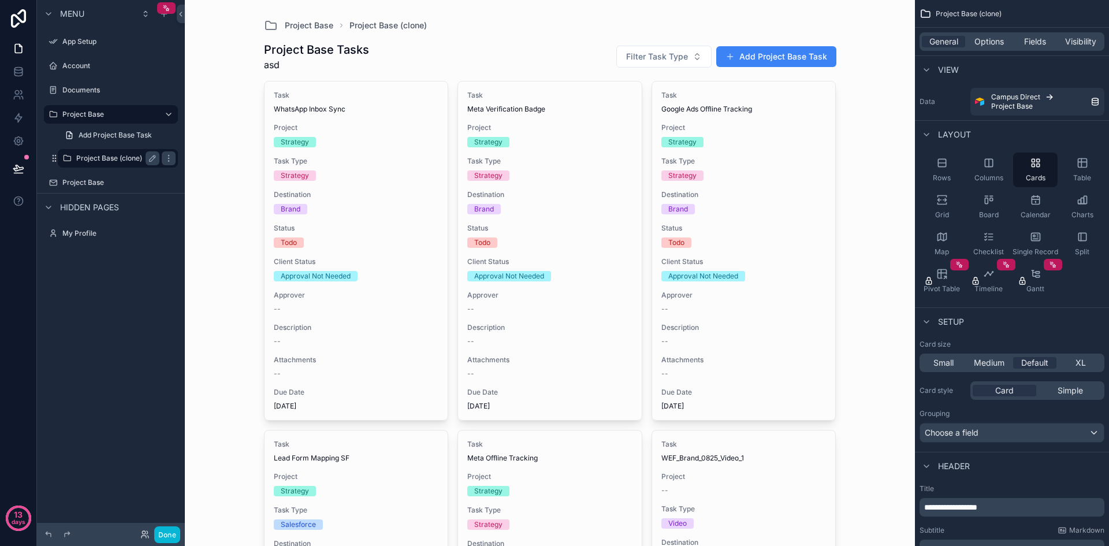
click at [122, 159] on label "Project Base (clone)" at bounding box center [115, 158] width 79 height 9
click at [979, 12] on span "Project Base (clone)" at bounding box center [969, 13] width 66 height 9
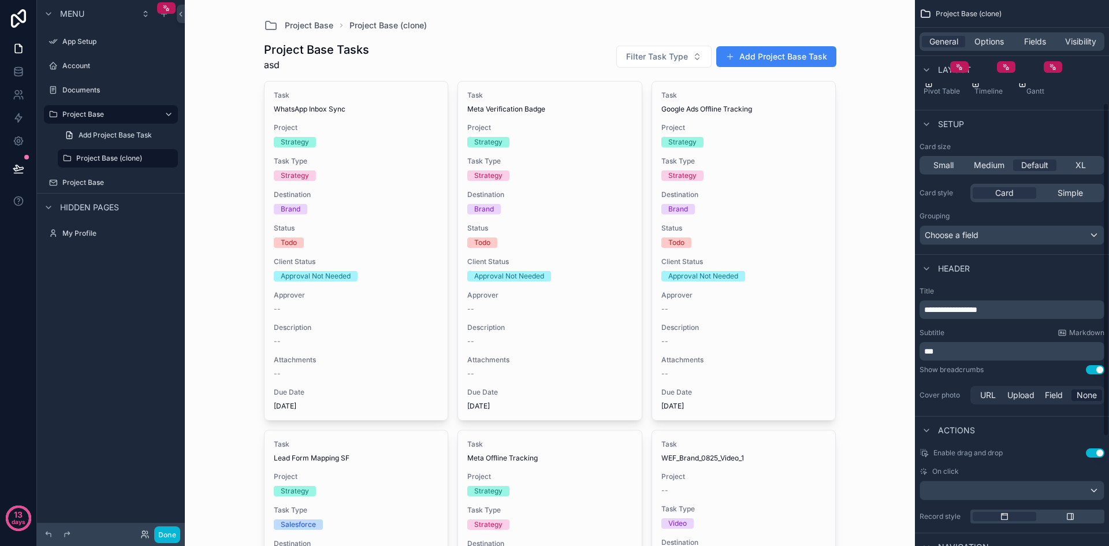
scroll to position [231, 0]
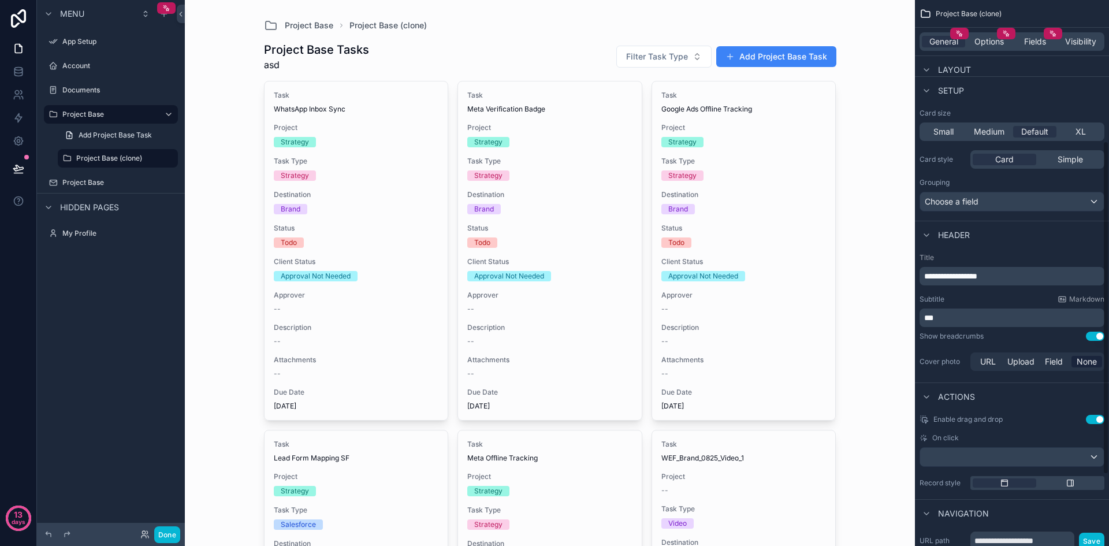
click at [1016, 276] on p "**********" at bounding box center [1013, 276] width 178 height 12
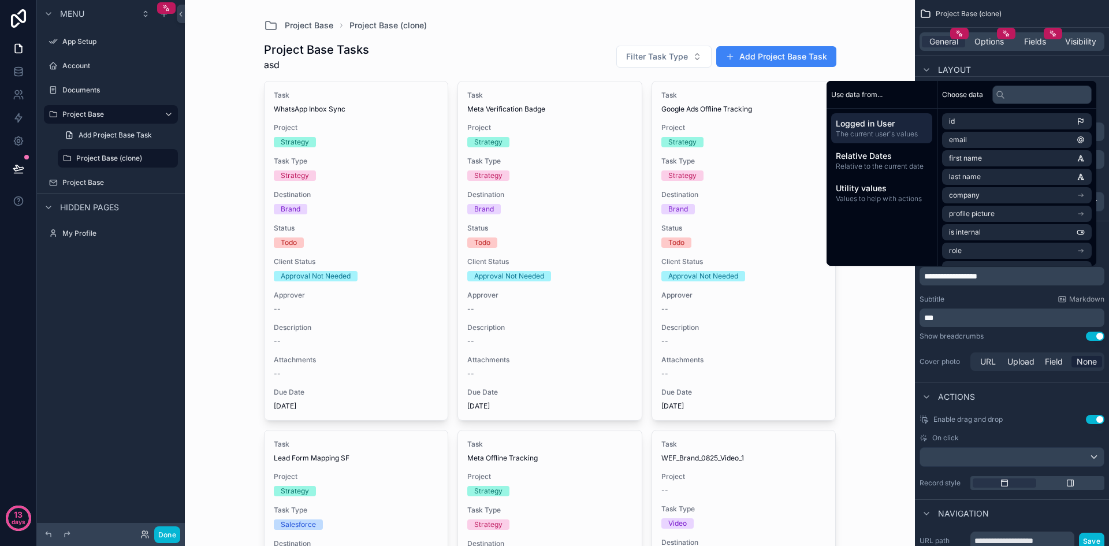
click at [990, 322] on p "***" at bounding box center [1013, 318] width 178 height 12
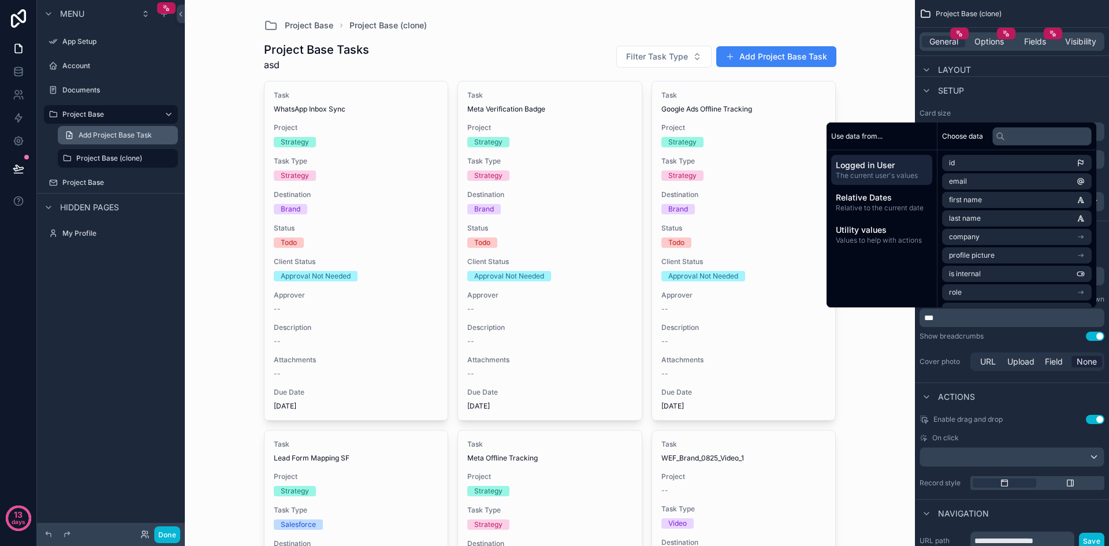
click at [107, 131] on span "Add Project Base Task" at bounding box center [115, 135] width 73 height 9
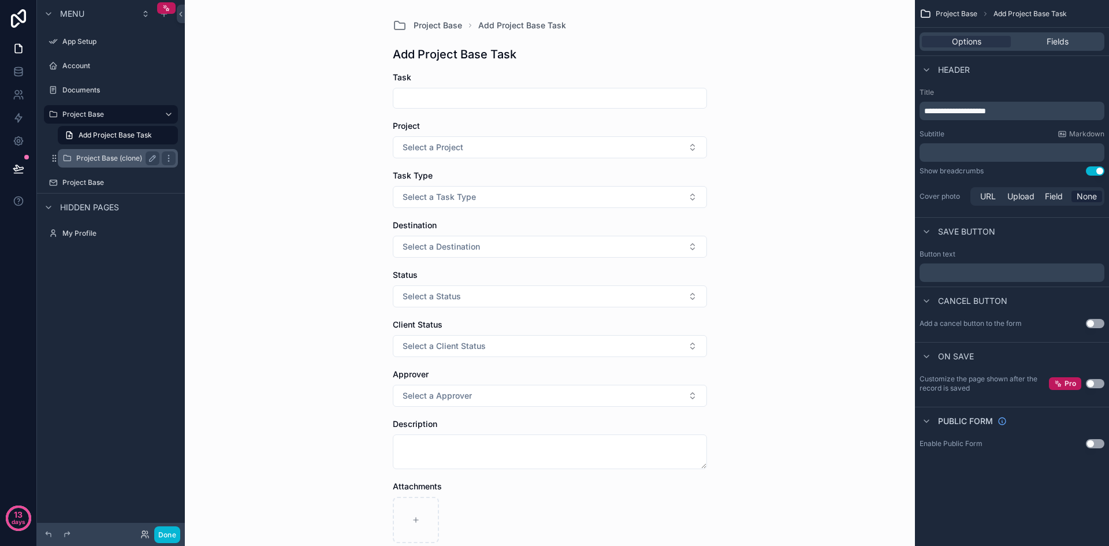
click at [109, 158] on label "Project Base (clone)" at bounding box center [115, 158] width 79 height 9
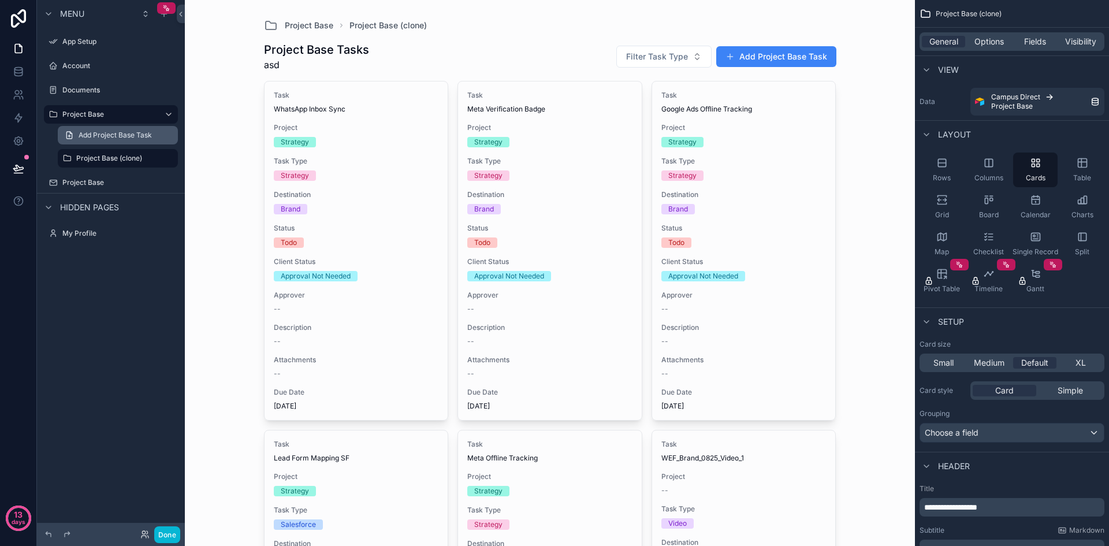
click at [152, 135] on span "Add Project Base Task" at bounding box center [115, 135] width 73 height 9
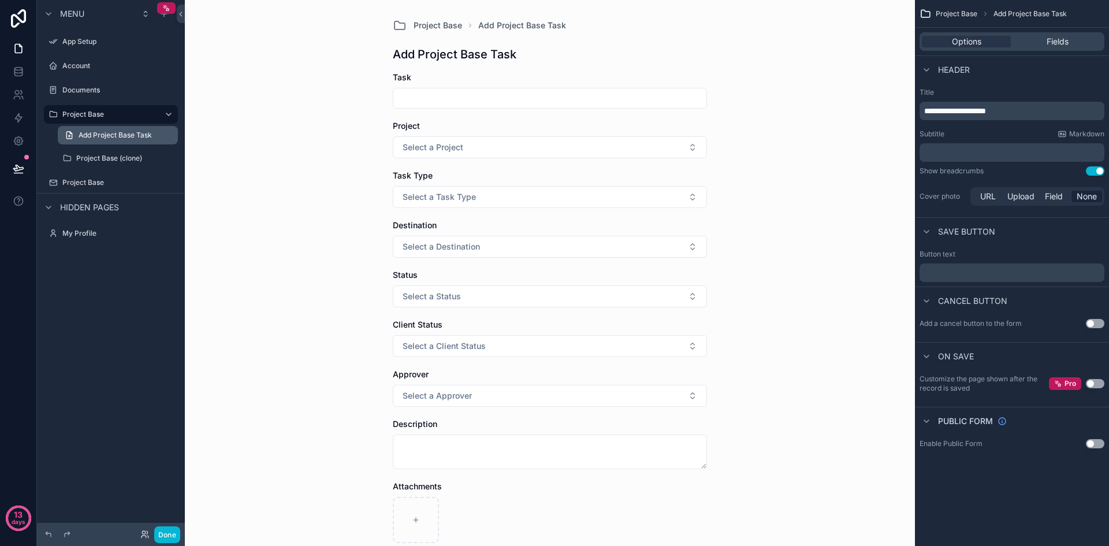
click at [168, 137] on link "Add Project Base Task" at bounding box center [118, 135] width 120 height 18
drag, startPoint x: 168, startPoint y: 137, endPoint x: 112, endPoint y: 136, distance: 56.1
drag, startPoint x: 112, startPoint y: 136, endPoint x: 78, endPoint y: 292, distance: 159.5
click at [78, 292] on div "Menu App Setup Account Documents Project Base Add Project Base Task Project Bas…" at bounding box center [111, 266] width 148 height 532
click at [163, 136] on link "Add Project Base Task" at bounding box center [118, 135] width 120 height 18
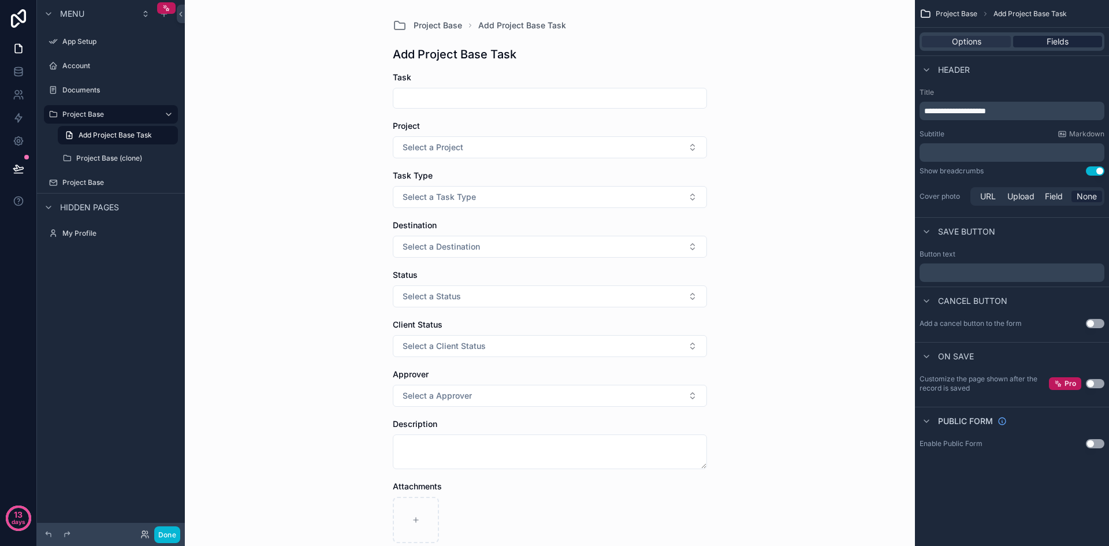
click at [1054, 43] on span "Fields" at bounding box center [1058, 42] width 22 height 12
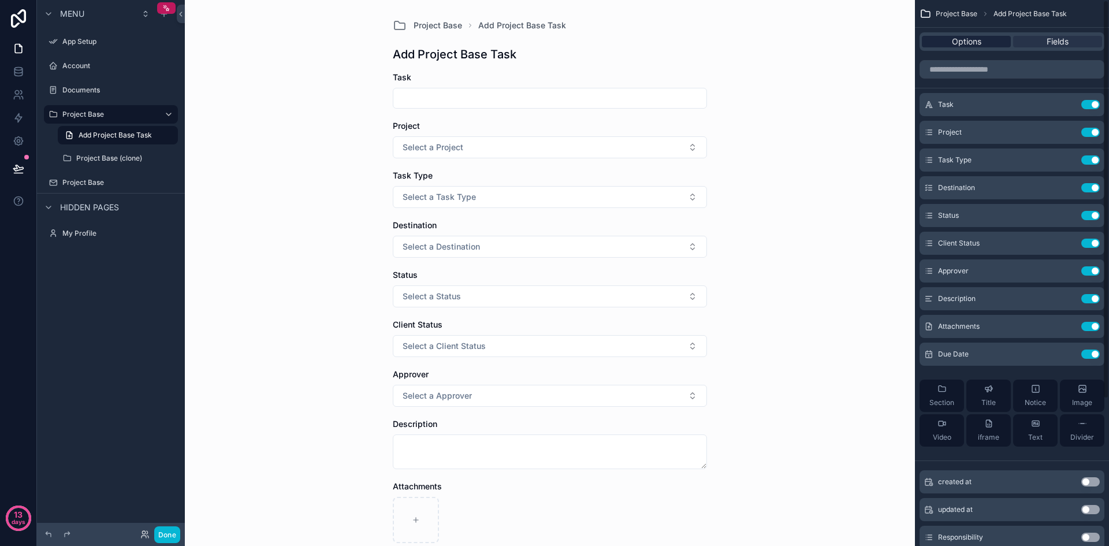
click at [968, 39] on span "Options" at bounding box center [966, 42] width 29 height 12
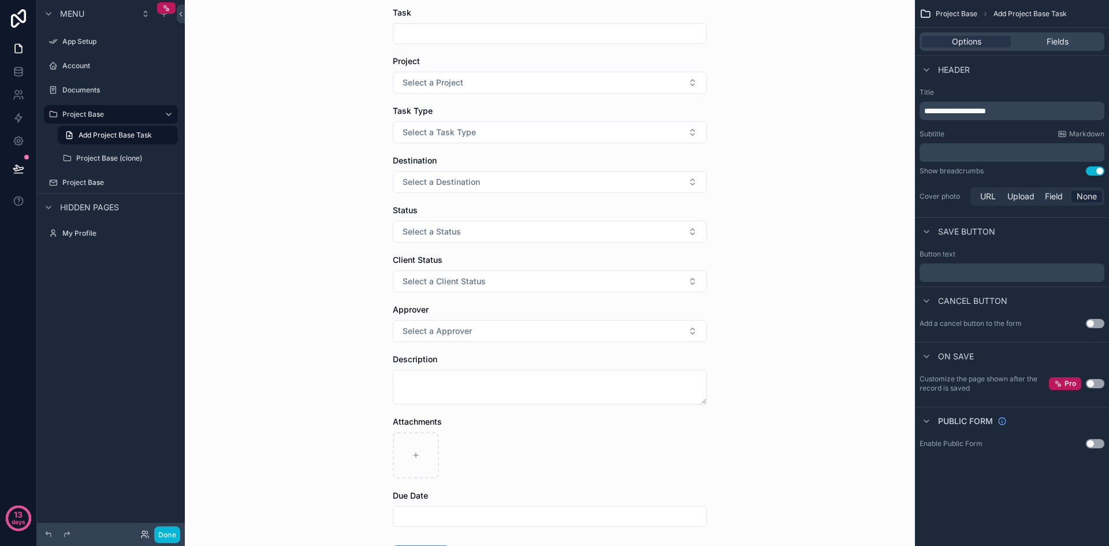
scroll to position [159, 0]
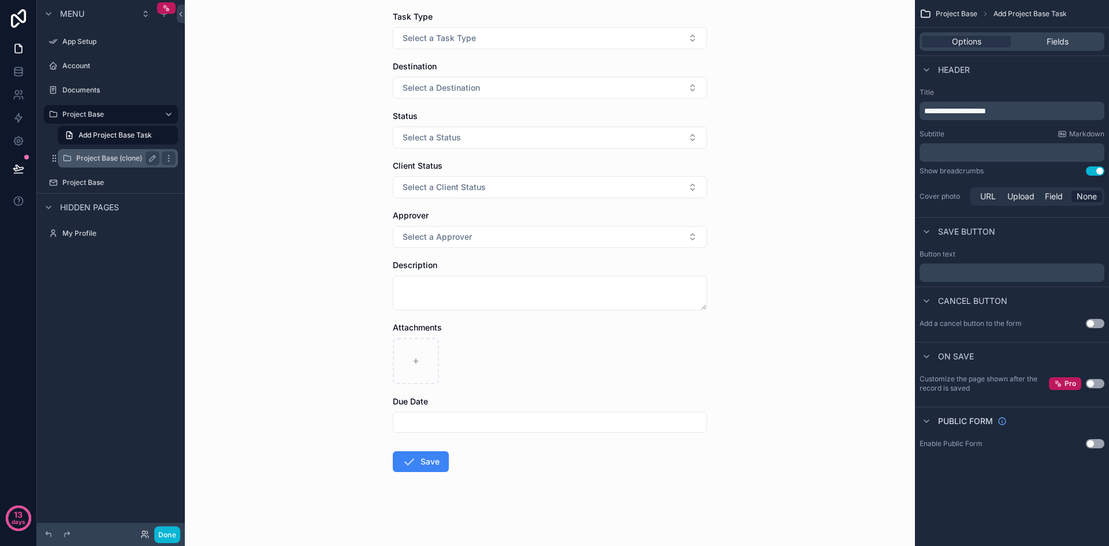
click at [104, 153] on div "Project Base (clone)" at bounding box center [117, 158] width 83 height 14
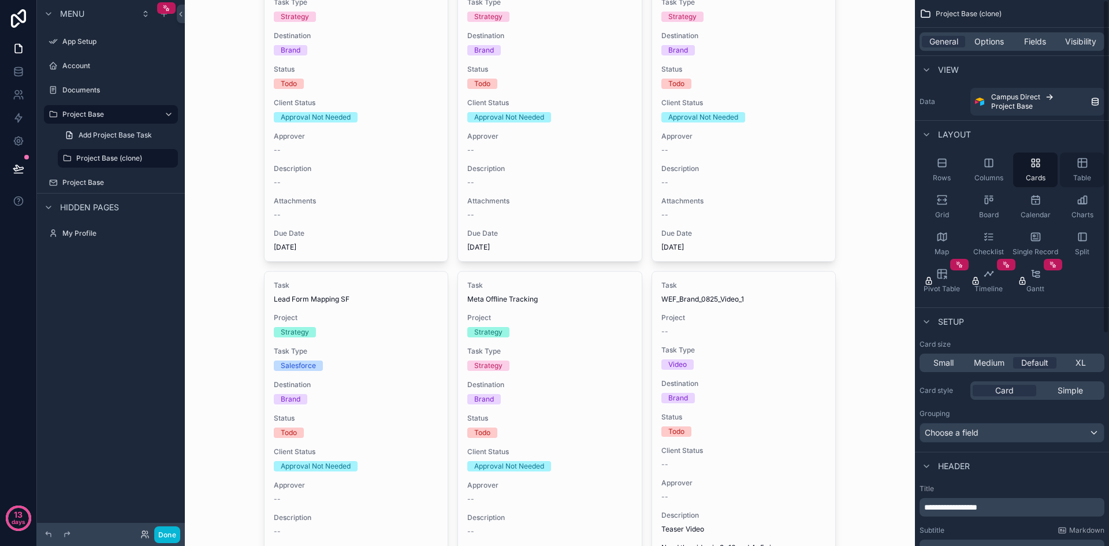
click at [1087, 166] on icon "scrollable content" at bounding box center [1082, 163] width 9 height 9
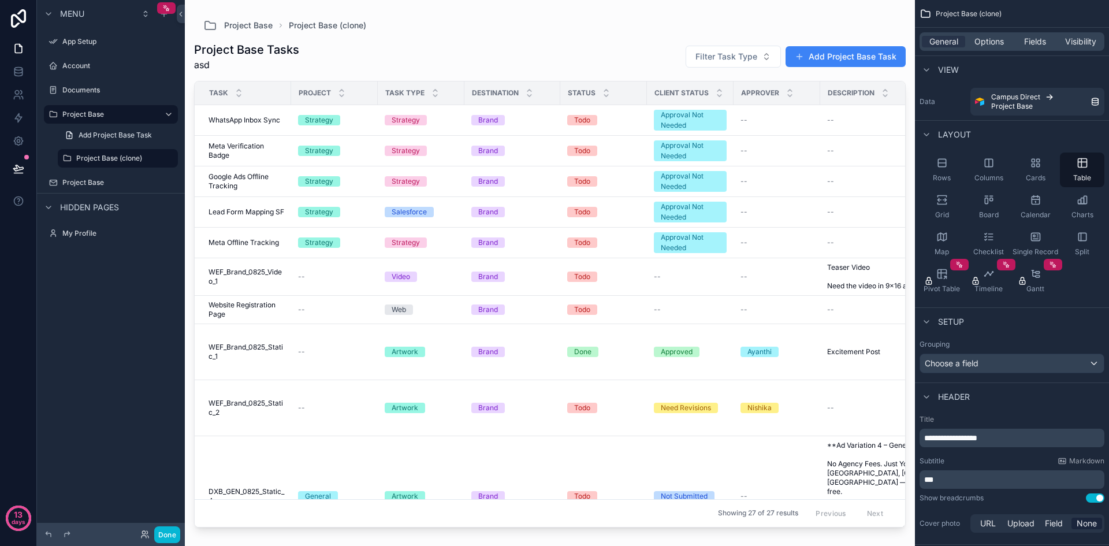
drag, startPoint x: 651, startPoint y: 525, endPoint x: 734, endPoint y: 522, distance: 83.3
click at [734, 522] on div "scrollable content" at bounding box center [550, 266] width 730 height 532
click at [1042, 39] on span "Fields" at bounding box center [1035, 42] width 22 height 12
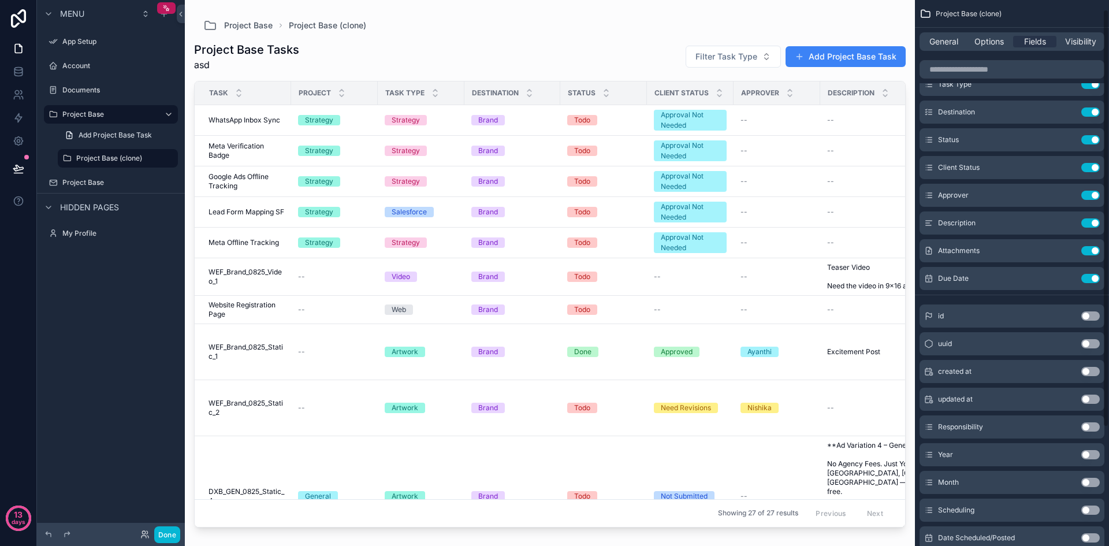
scroll to position [167, 0]
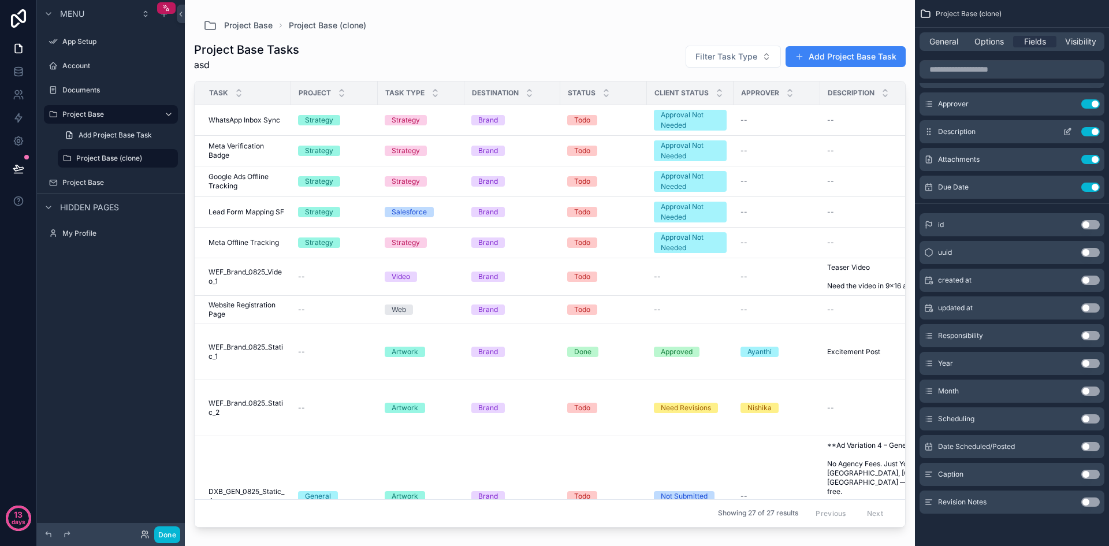
click at [1091, 132] on button "Use setting" at bounding box center [1091, 131] width 18 height 9
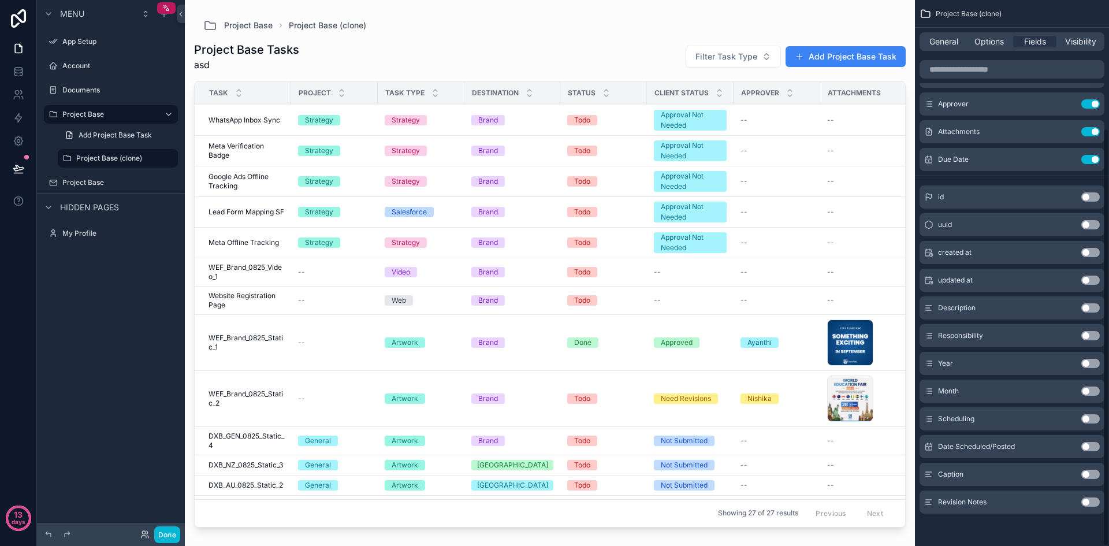
click at [957, 51] on div "General Options Fields Visibility" at bounding box center [1012, 42] width 194 height 28
click at [956, 41] on span "General" at bounding box center [944, 42] width 29 height 12
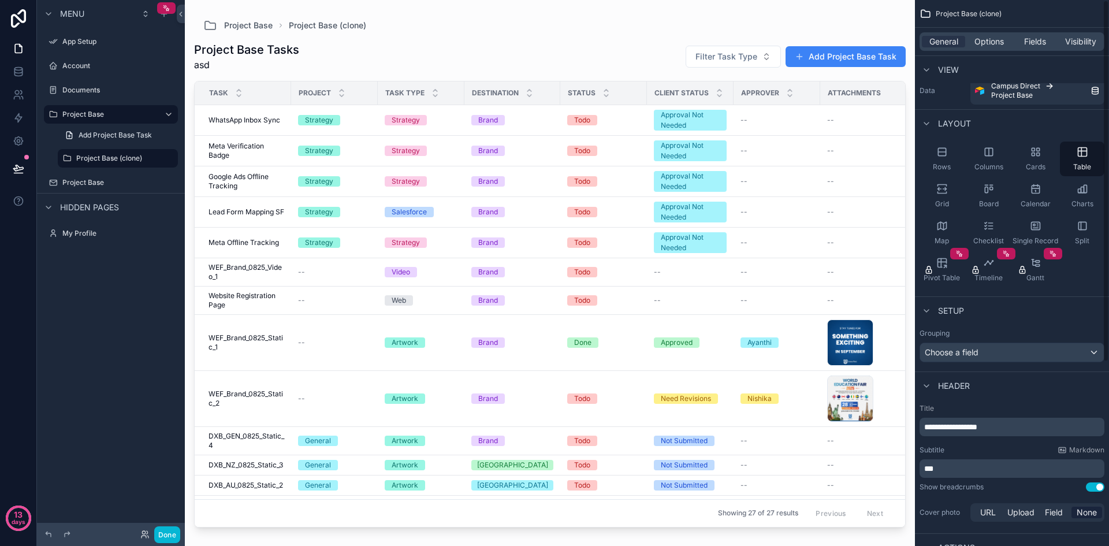
scroll to position [0, 0]
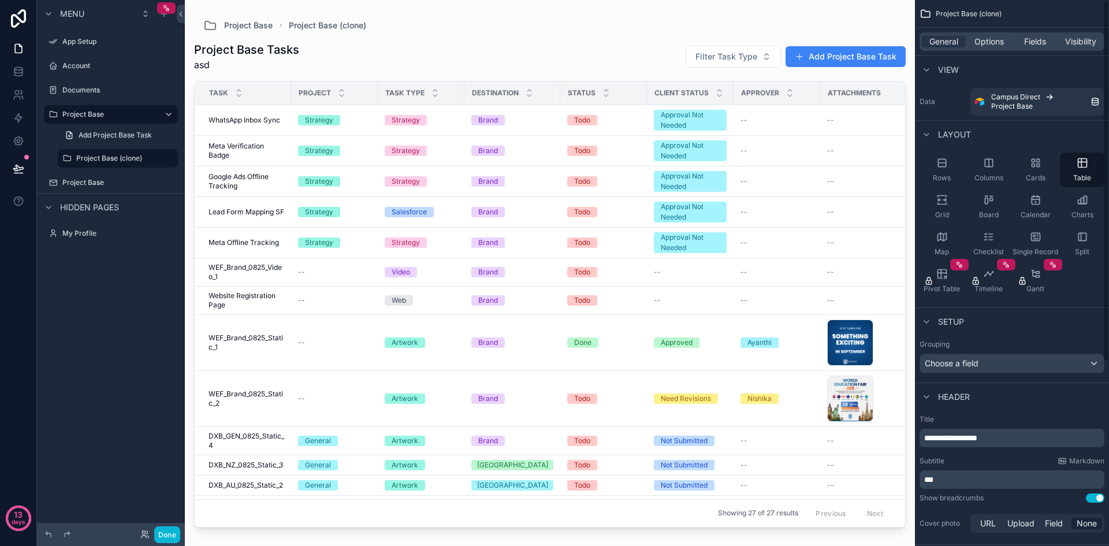
click at [1031, 35] on div "General Options Fields Visibility" at bounding box center [1012, 41] width 185 height 18
click at [1031, 41] on span "Fields" at bounding box center [1035, 42] width 22 height 12
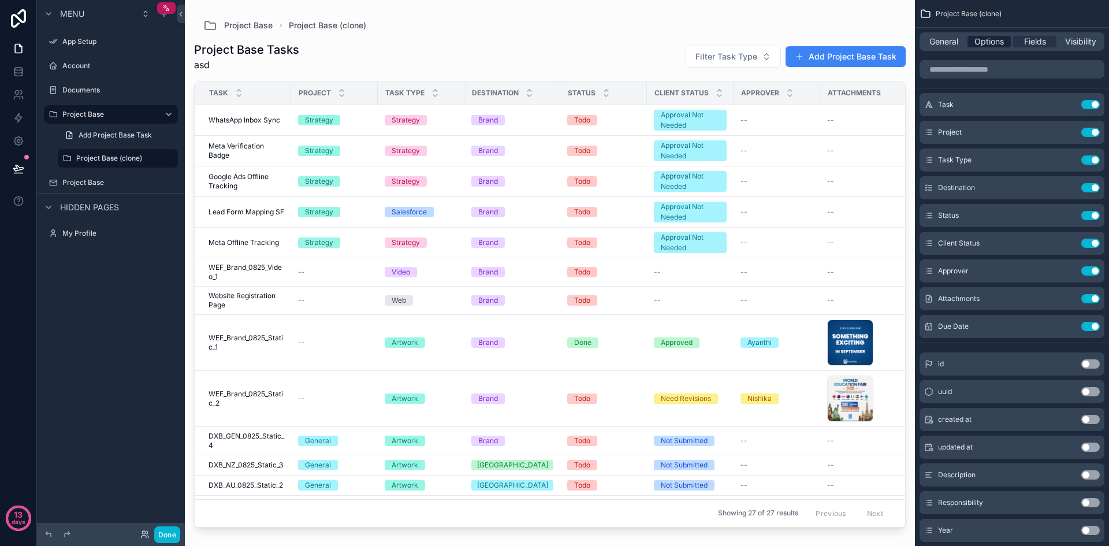
click at [996, 44] on span "Options" at bounding box center [989, 42] width 29 height 12
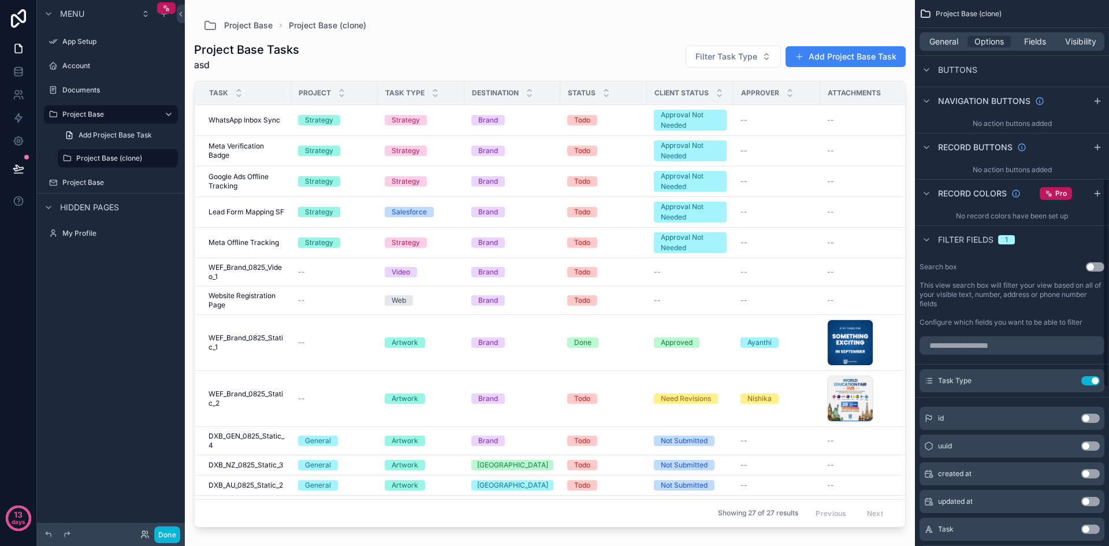
scroll to position [520, 0]
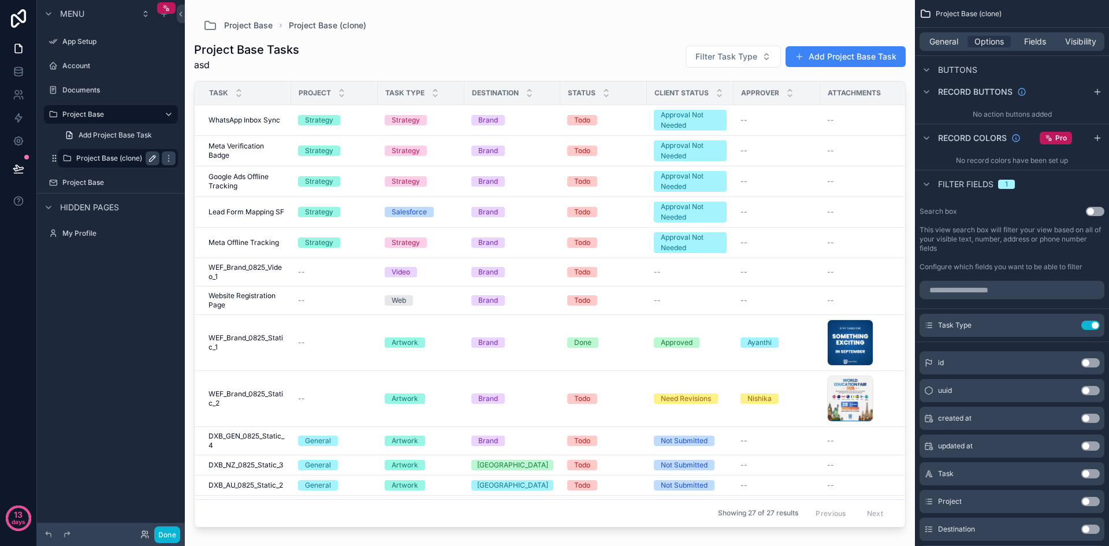
click at [153, 162] on icon "scrollable content" at bounding box center [152, 158] width 9 height 9
click at [130, 159] on input "**********" at bounding box center [108, 158] width 65 height 14
type input "*********"
click at [150, 326] on div "Menu App Setup Account Documents Project Base Add Project Base Task ********* P…" at bounding box center [111, 266] width 148 height 532
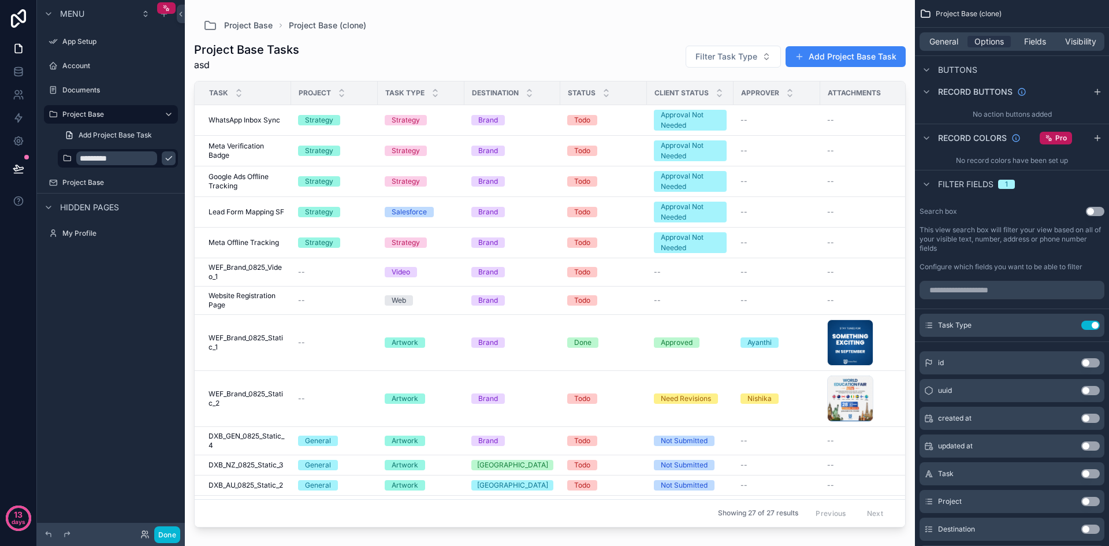
click at [122, 302] on div "Menu App Setup Account Documents Project Base Add Project Base Task ********* P…" at bounding box center [111, 266] width 148 height 532
click at [170, 161] on icon "scrollable content" at bounding box center [168, 158] width 9 height 9
click at [155, 161] on icon "scrollable content" at bounding box center [152, 158] width 9 height 9
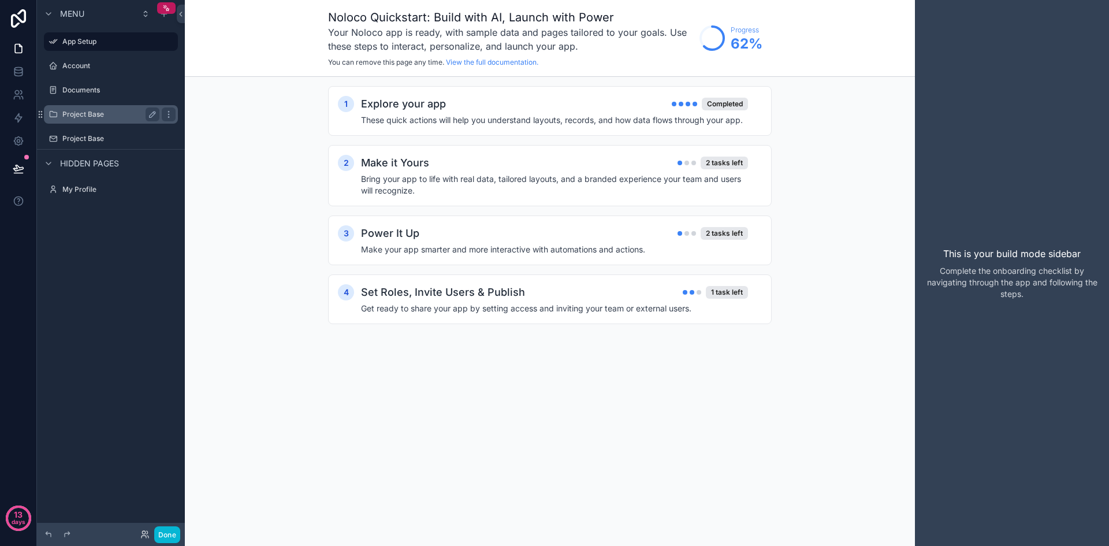
click at [118, 116] on label "Project Base" at bounding box center [108, 114] width 92 height 9
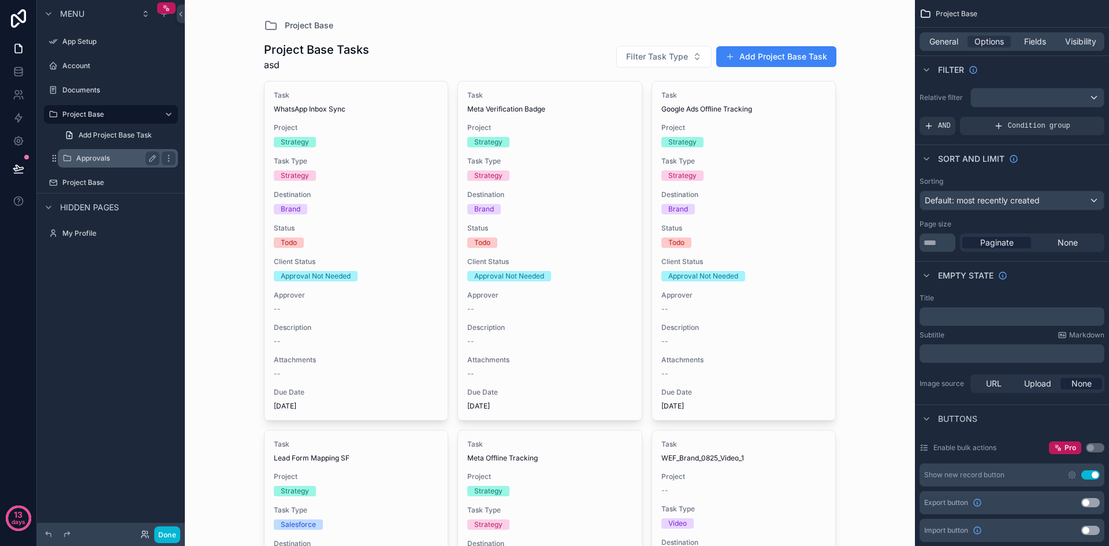
click at [106, 162] on label "Approvals" at bounding box center [115, 158] width 79 height 9
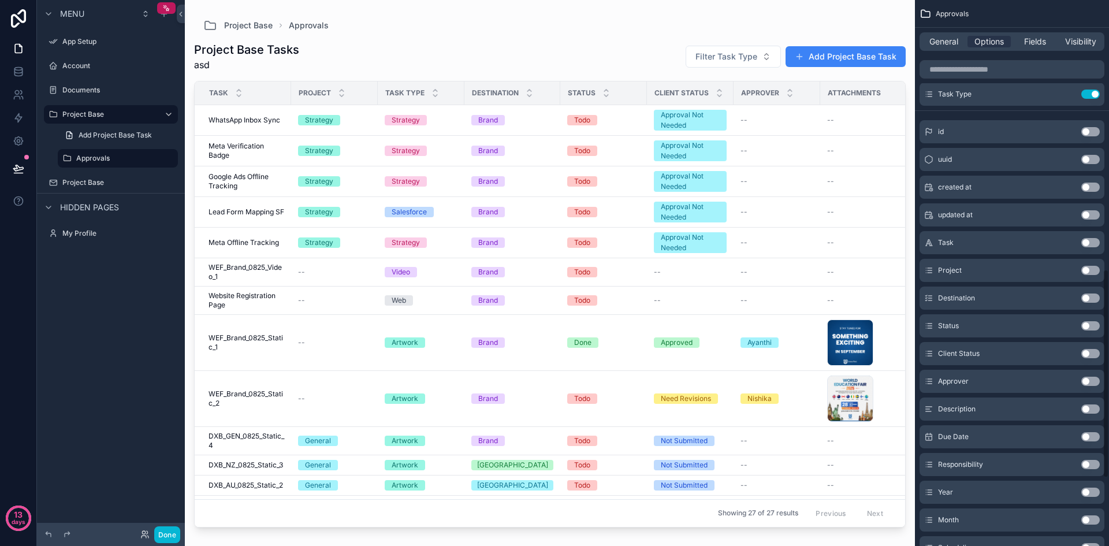
scroll to position [636, 0]
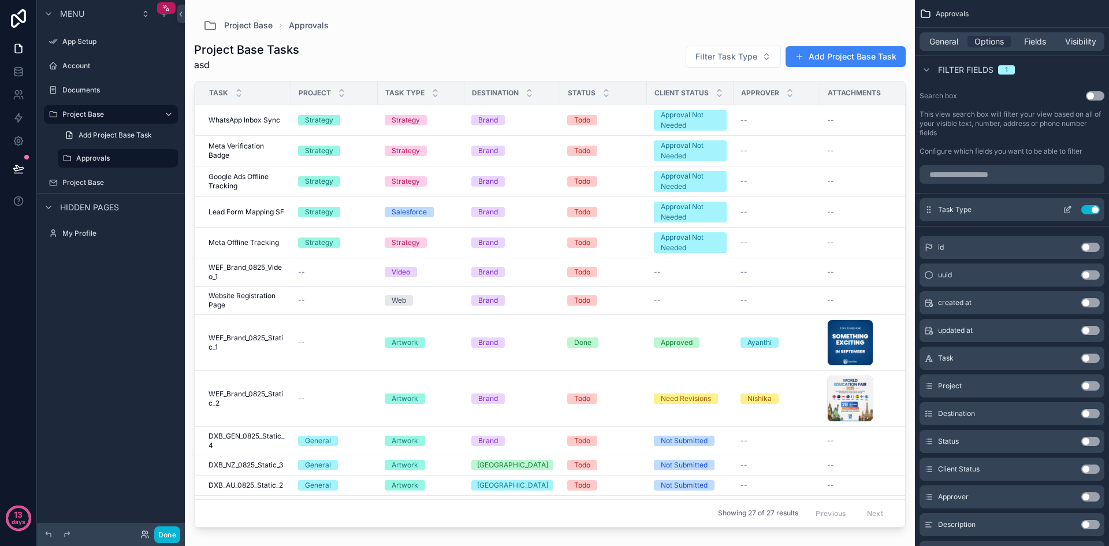
click at [1088, 212] on button "Use setting" at bounding box center [1091, 209] width 18 height 9
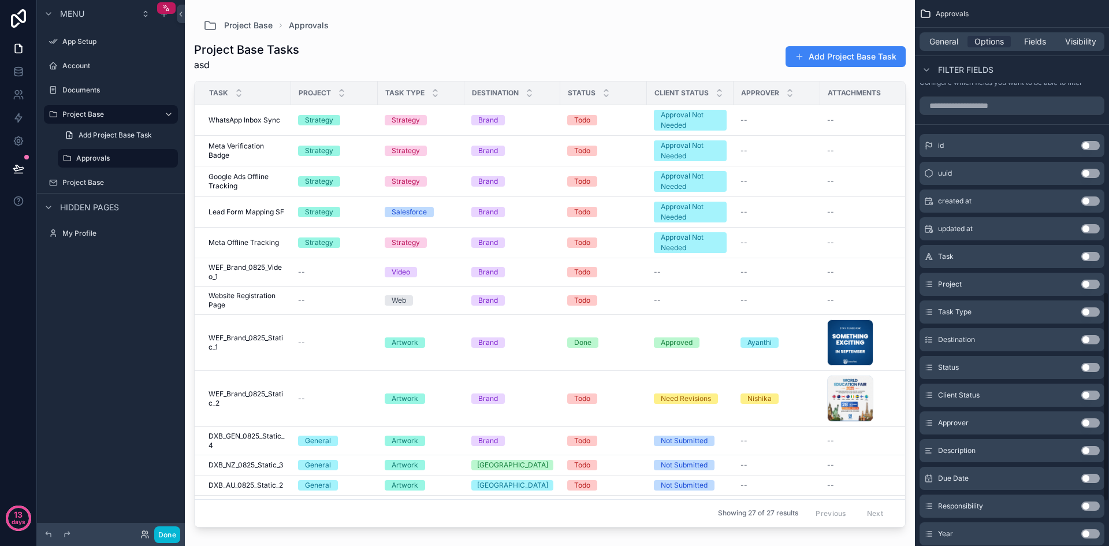
scroll to position [875, 0]
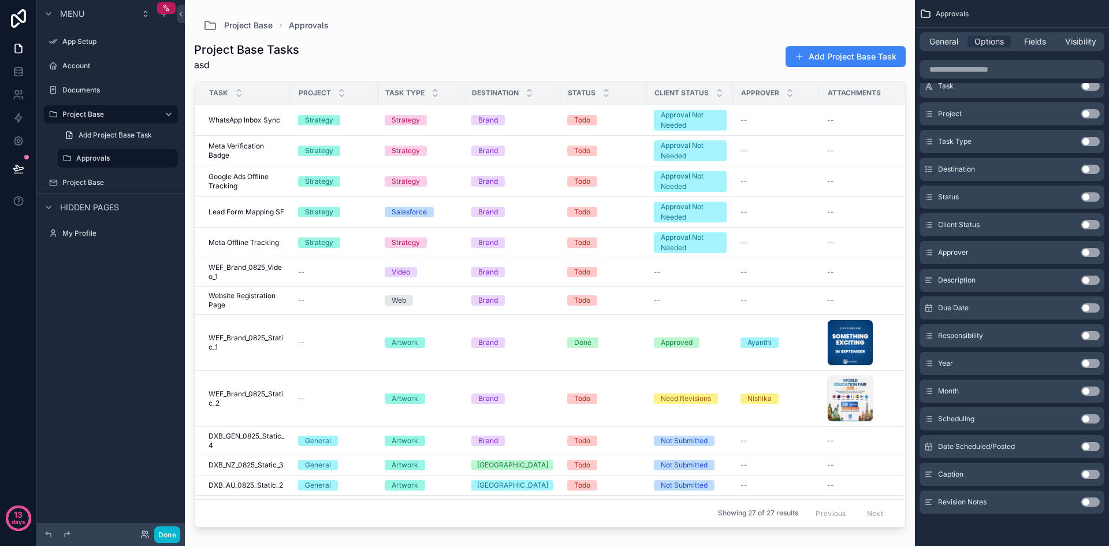
click at [1091, 225] on button "Use setting" at bounding box center [1091, 224] width 18 height 9
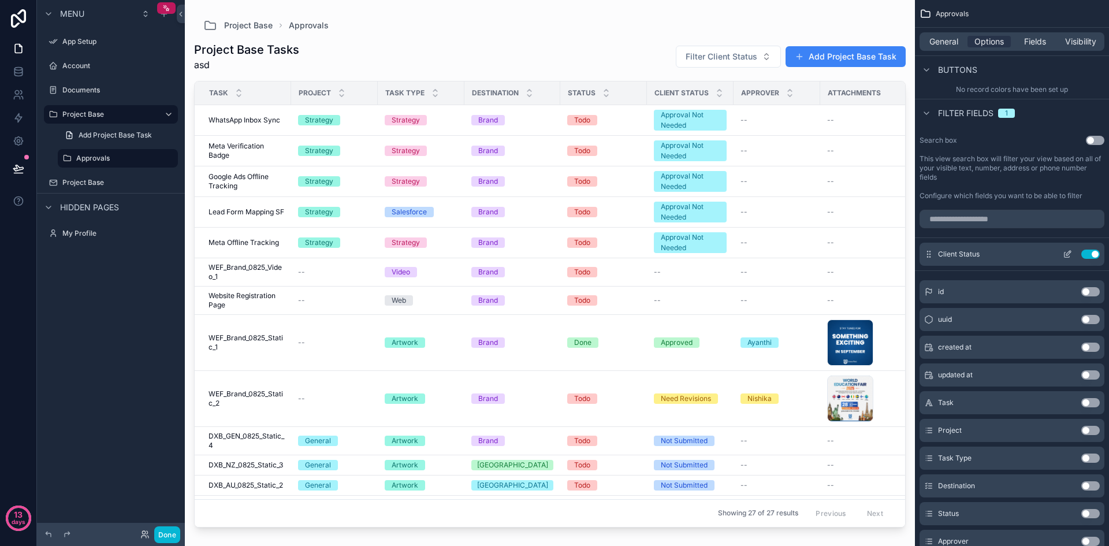
click at [1071, 253] on icon "scrollable content" at bounding box center [1067, 254] width 9 height 9
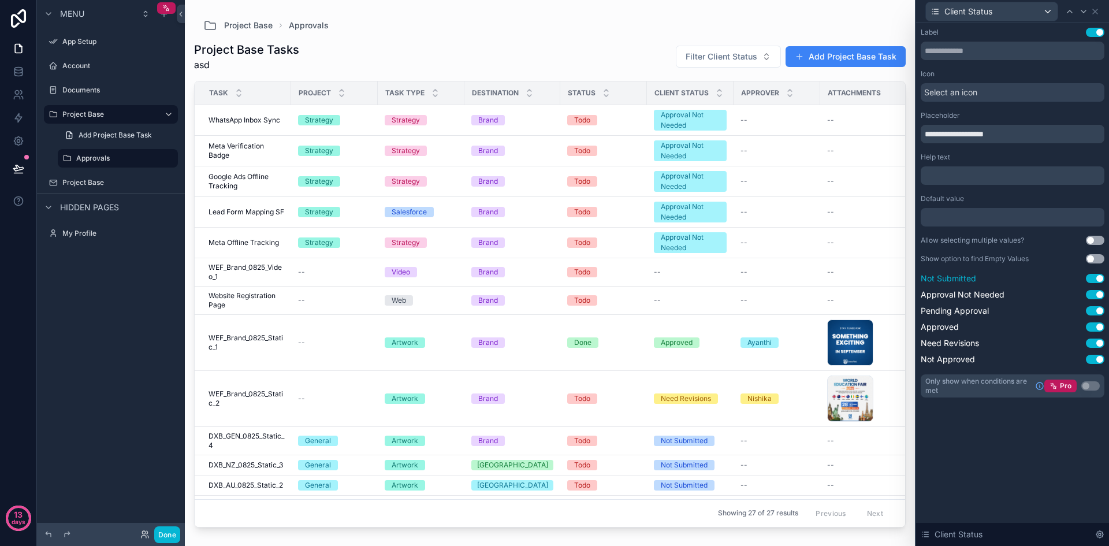
click at [1096, 280] on button "Use setting" at bounding box center [1095, 278] width 18 height 9
click at [1097, 291] on button "Use setting" at bounding box center [1095, 294] width 18 height 9
click at [1097, 10] on icon at bounding box center [1095, 11] width 9 height 9
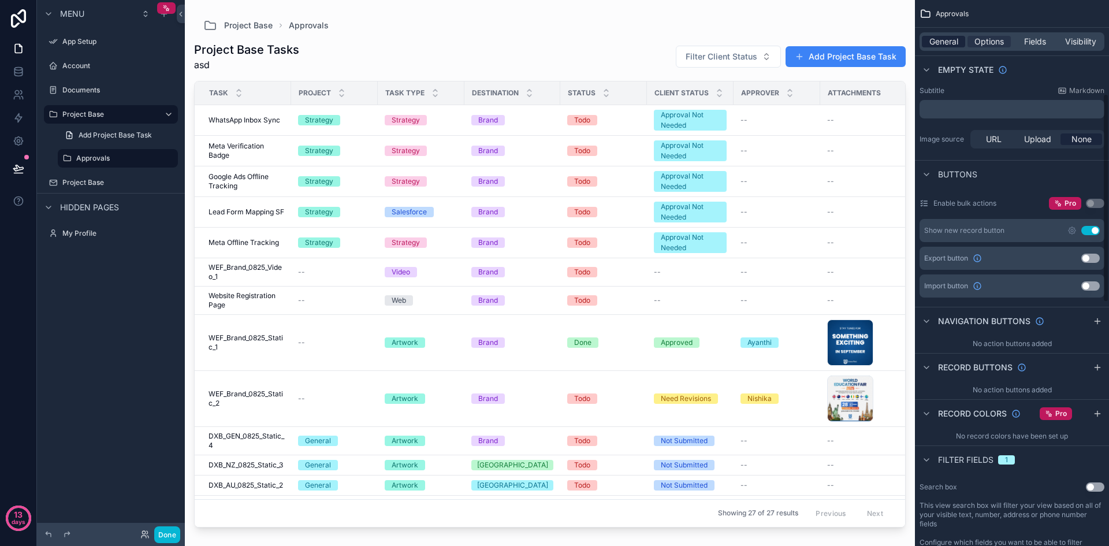
click at [951, 40] on span "General" at bounding box center [944, 42] width 29 height 12
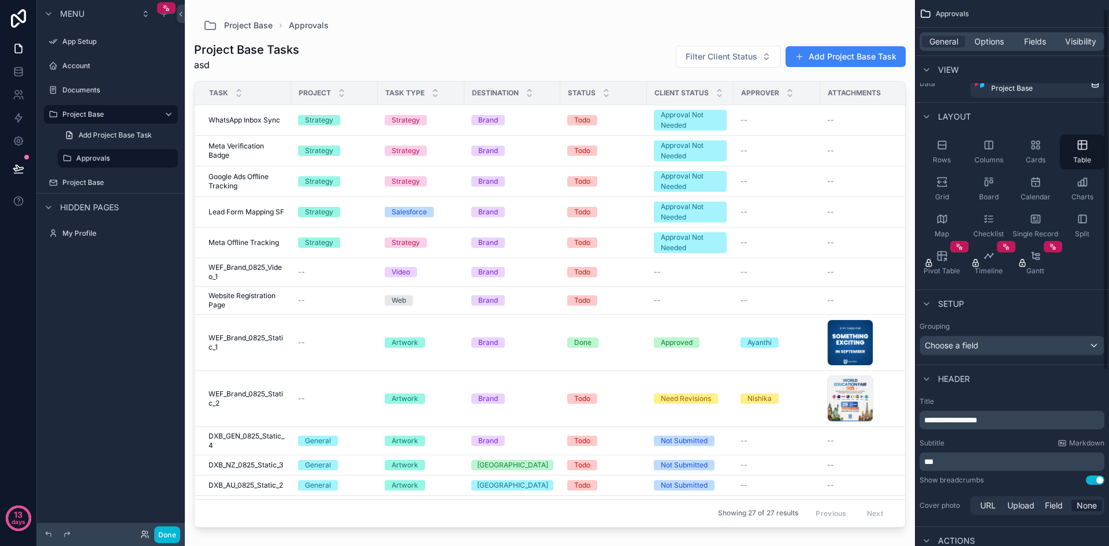
scroll to position [13, 0]
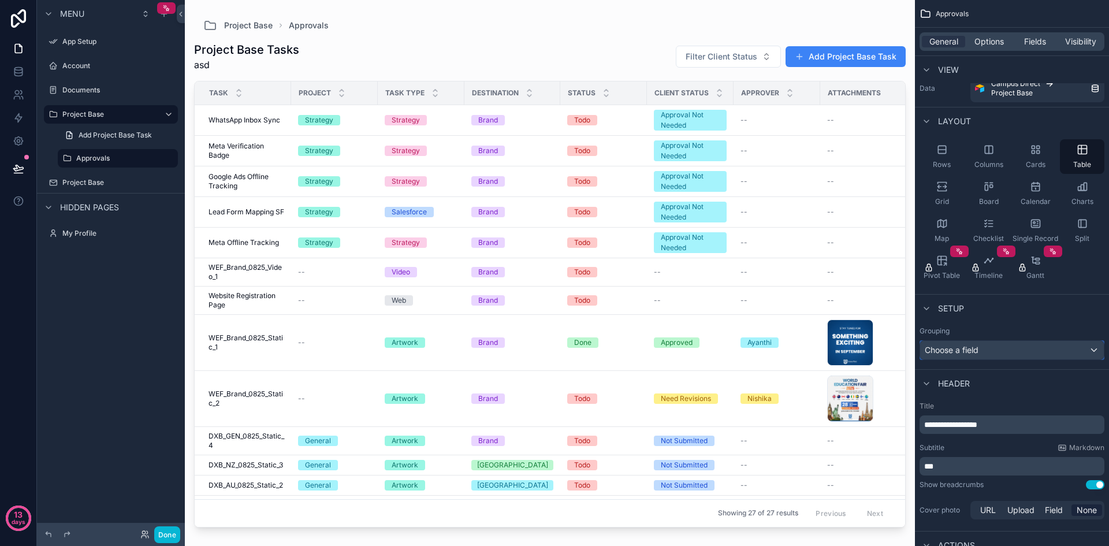
click at [1071, 356] on div "Choose a field" at bounding box center [1012, 350] width 184 height 18
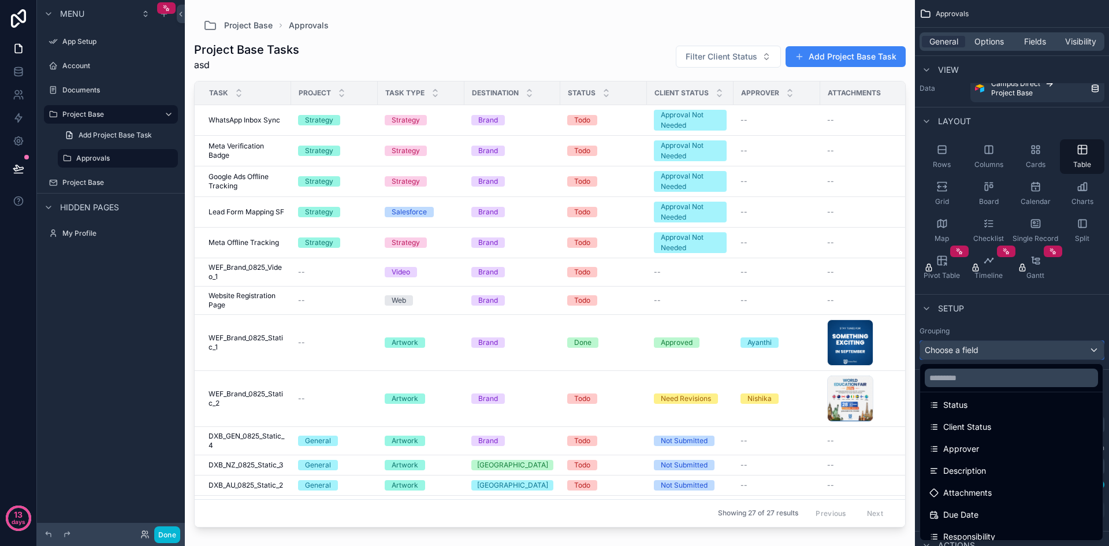
scroll to position [114, 0]
click at [1009, 451] on div "Client Status" at bounding box center [1012, 451] width 164 height 14
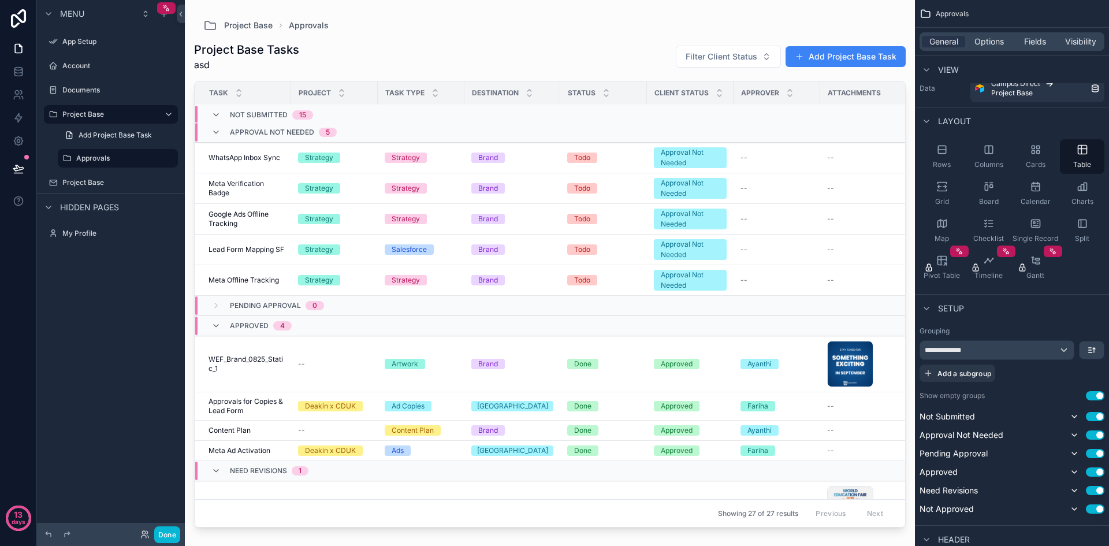
scroll to position [421, 0]
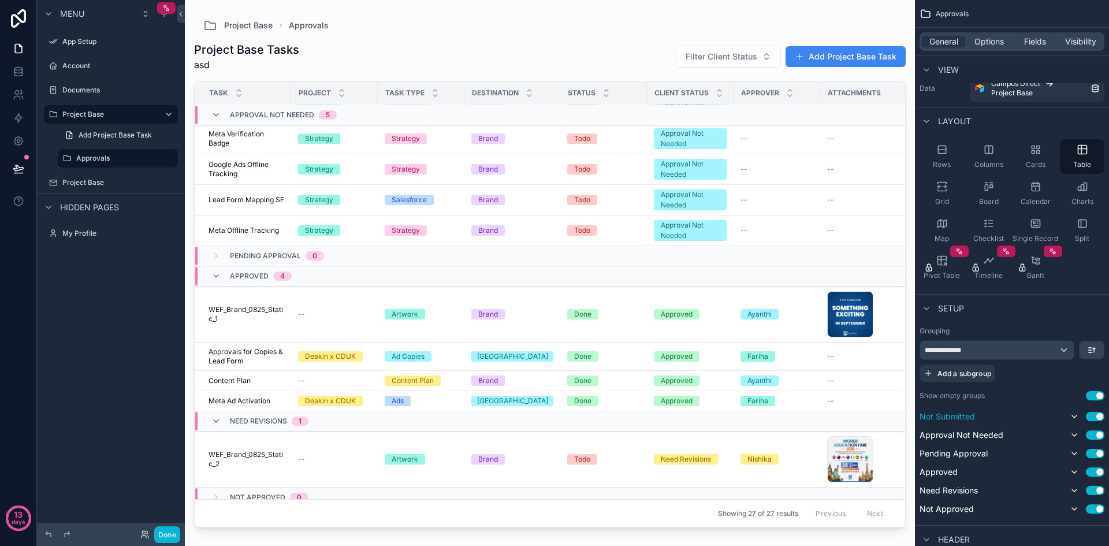
click at [1096, 417] on button "Use setting" at bounding box center [1095, 416] width 18 height 9
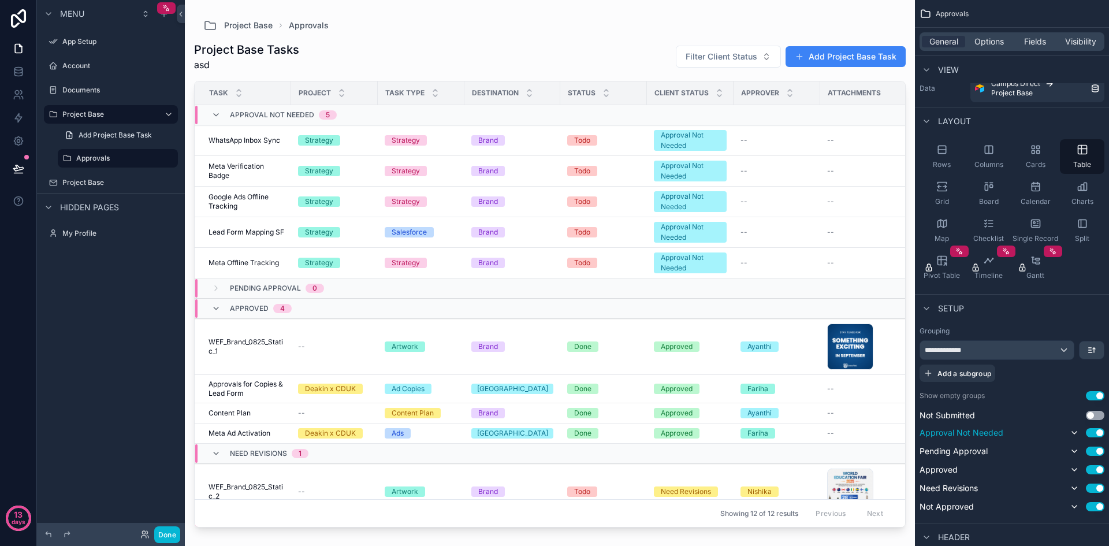
click at [1096, 430] on button "Use setting" at bounding box center [1095, 432] width 18 height 9
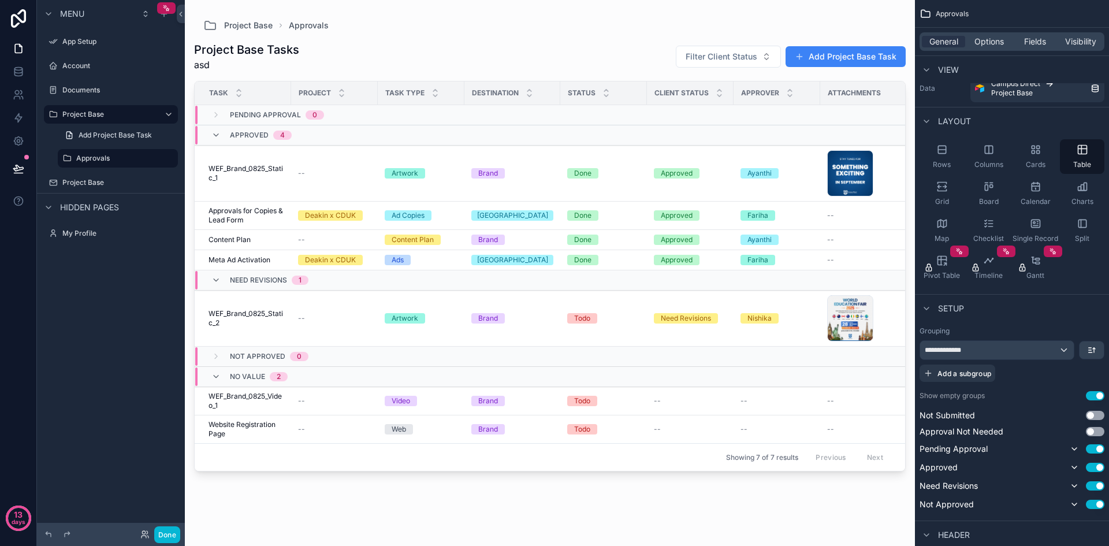
click at [1097, 396] on button "Use setting" at bounding box center [1095, 395] width 18 height 9
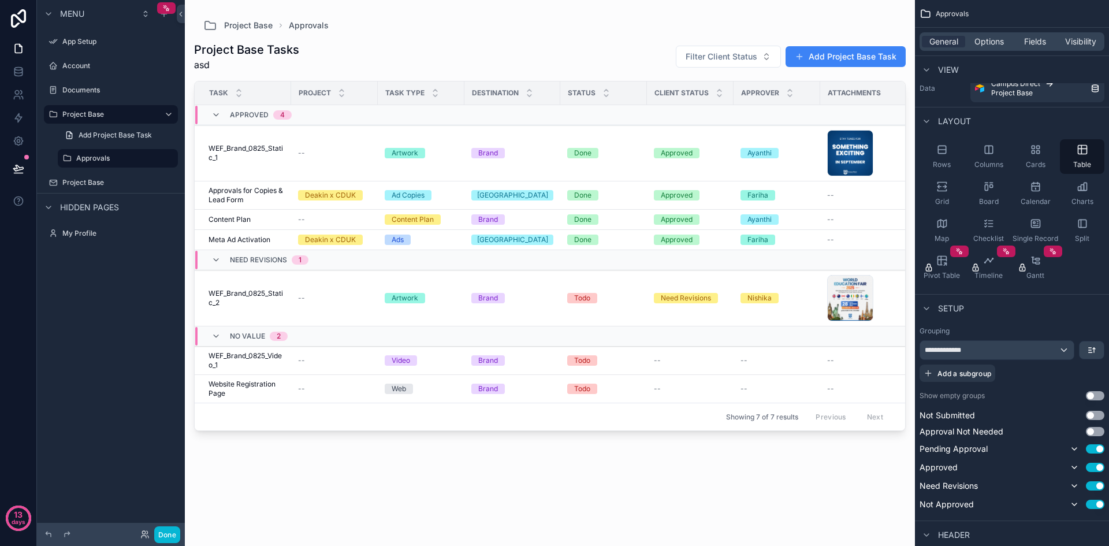
click at [1097, 396] on button "Use setting" at bounding box center [1095, 395] width 18 height 9
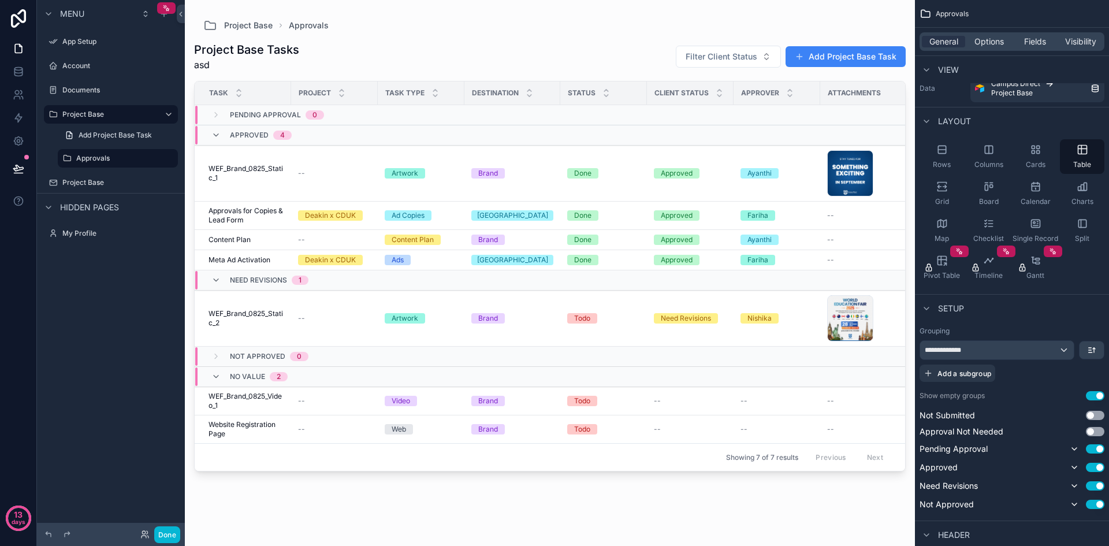
click at [1097, 396] on button "Use setting" at bounding box center [1095, 395] width 18 height 9
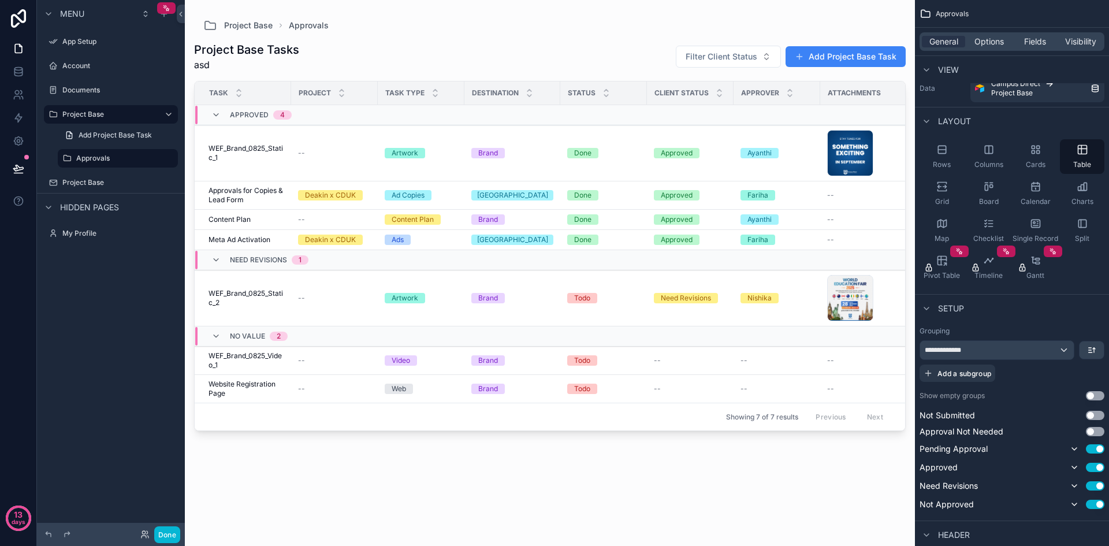
click at [1097, 396] on button "Use setting" at bounding box center [1095, 395] width 18 height 9
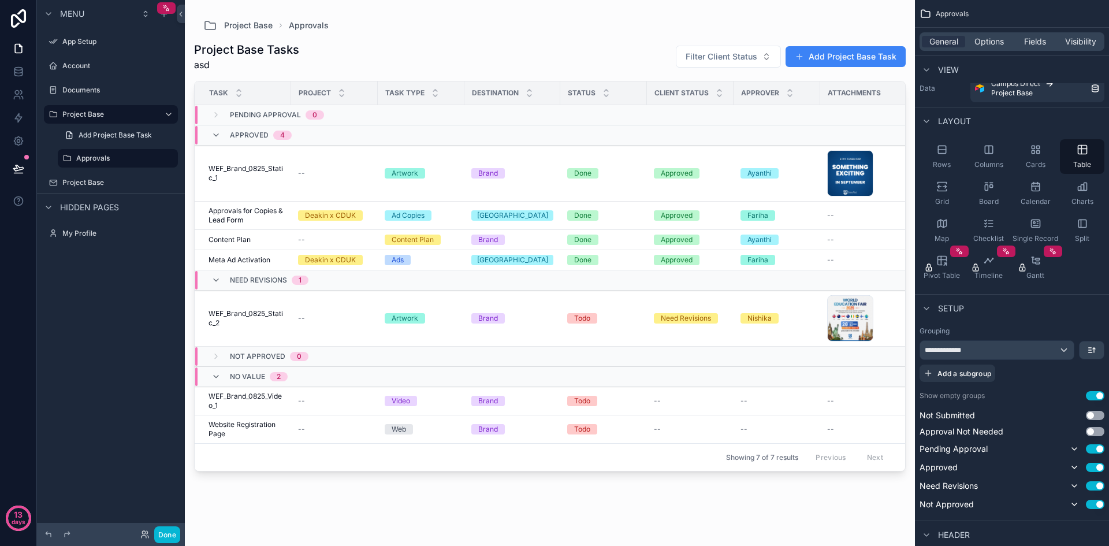
click at [1097, 396] on button "Use setting" at bounding box center [1095, 395] width 18 height 9
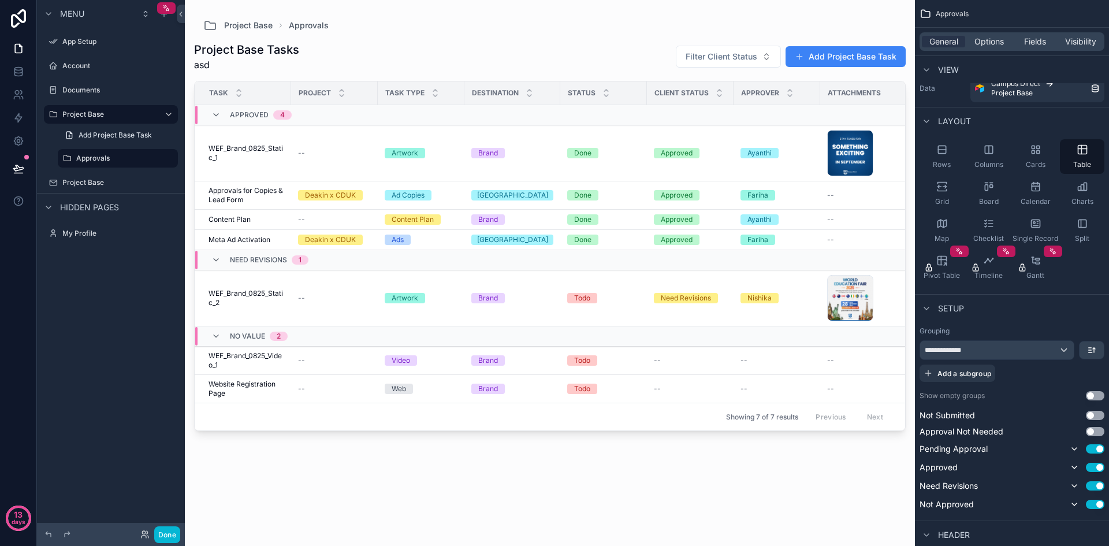
click at [1097, 396] on button "Use setting" at bounding box center [1095, 395] width 18 height 9
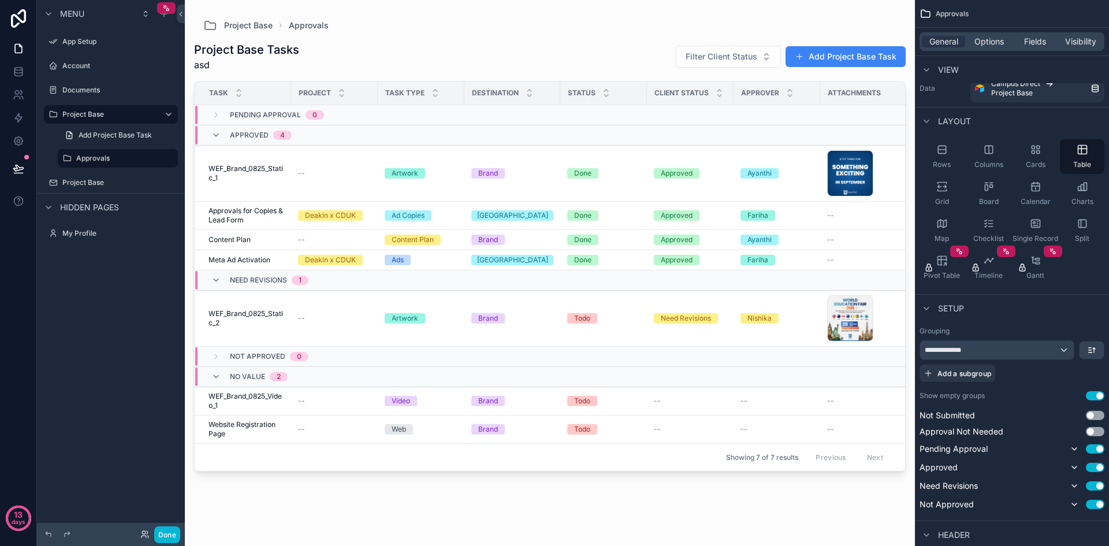
click at [1097, 396] on button "Use setting" at bounding box center [1095, 395] width 18 height 9
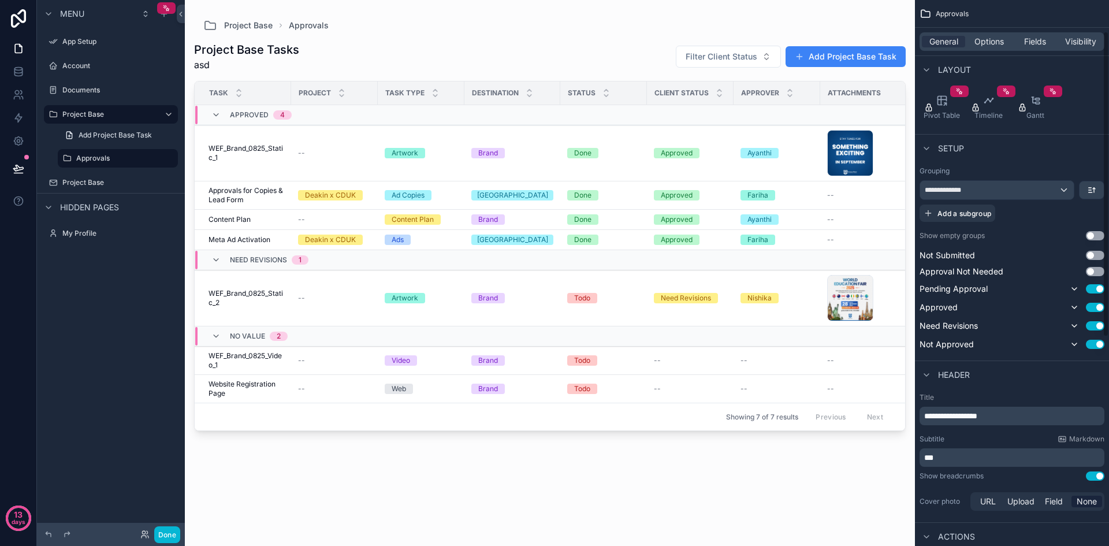
scroll to position [187, 0]
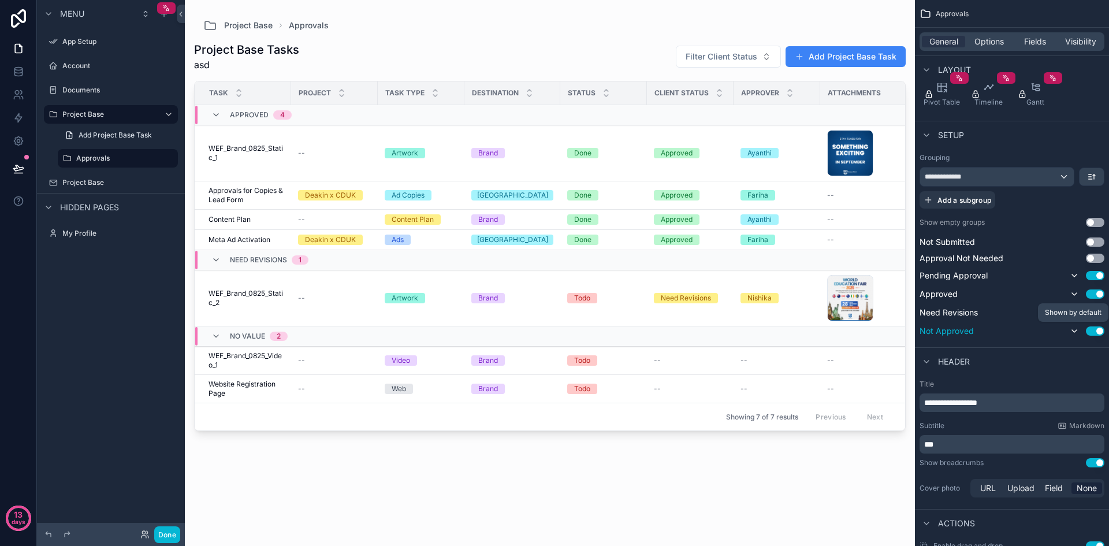
click at [1073, 326] on icon "scrollable content" at bounding box center [1074, 330] width 9 height 9
click at [1075, 332] on icon "scrollable content" at bounding box center [1074, 330] width 9 height 9
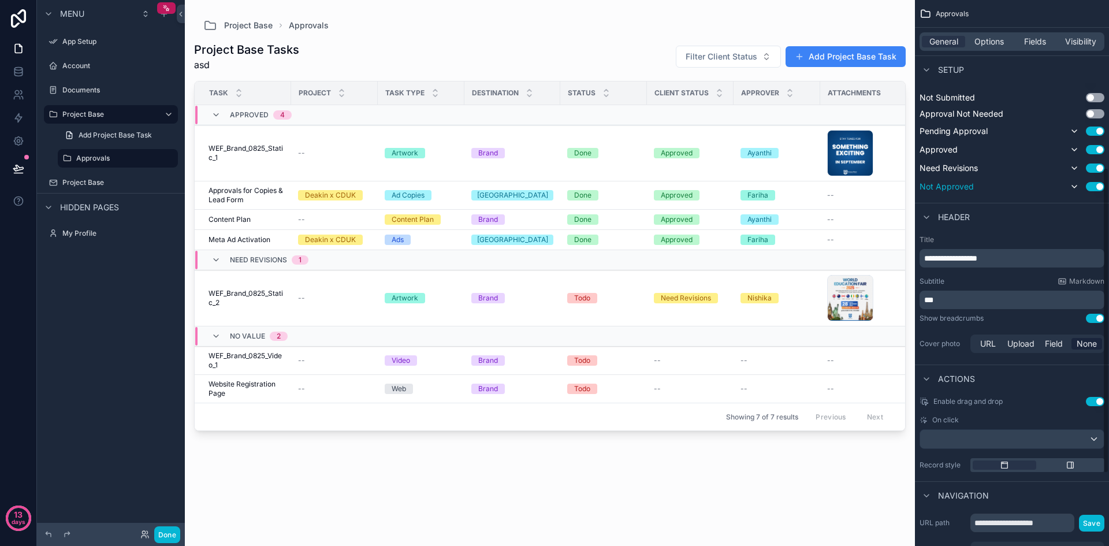
scroll to position [360, 0]
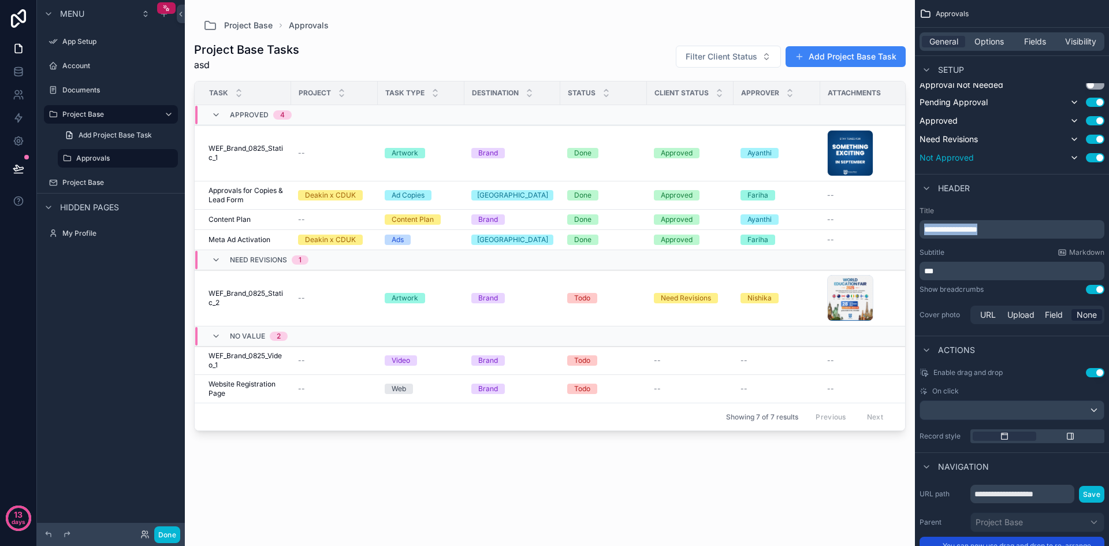
drag, startPoint x: 1010, startPoint y: 227, endPoint x: 913, endPoint y: 224, distance: 96.5
click at [913, 224] on div "App Setup Account Documents Project Base Approvals Project Base My Profile Powe…" at bounding box center [647, 273] width 924 height 546
drag, startPoint x: 944, startPoint y: 267, endPoint x: 917, endPoint y: 265, distance: 26.7
click at [917, 265] on div "Title ********* Subtitle Markdown *** Show breadcrumbs Use setting Cover photo …" at bounding box center [1012, 266] width 194 height 129
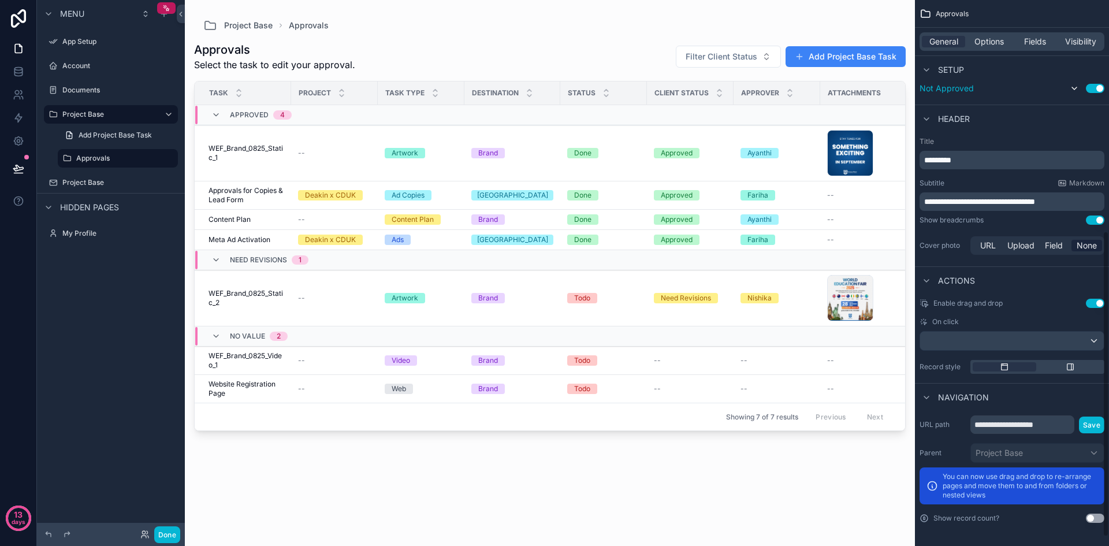
scroll to position [198, 0]
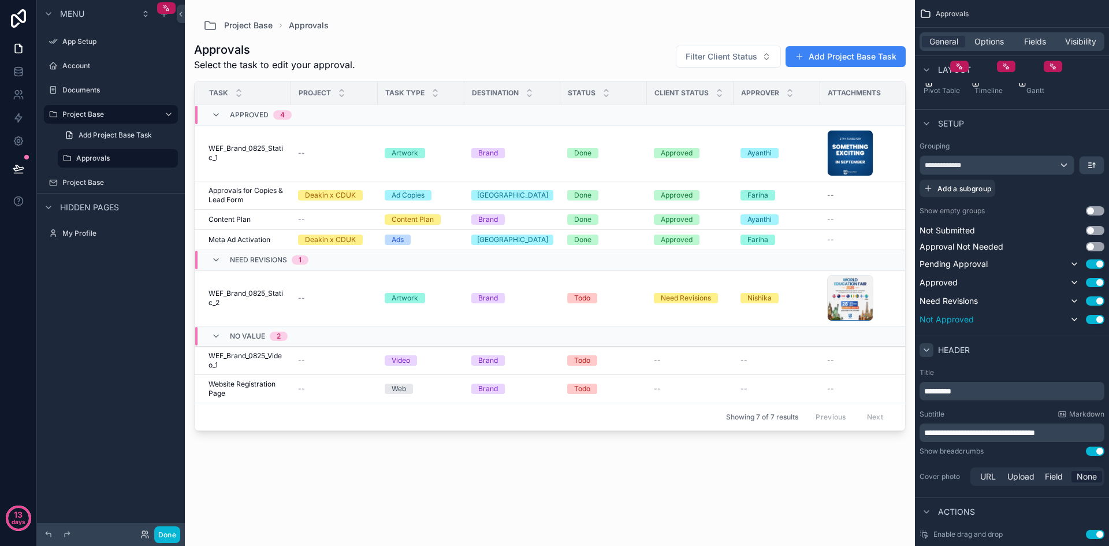
click at [928, 352] on icon "scrollable content" at bounding box center [926, 349] width 9 height 9
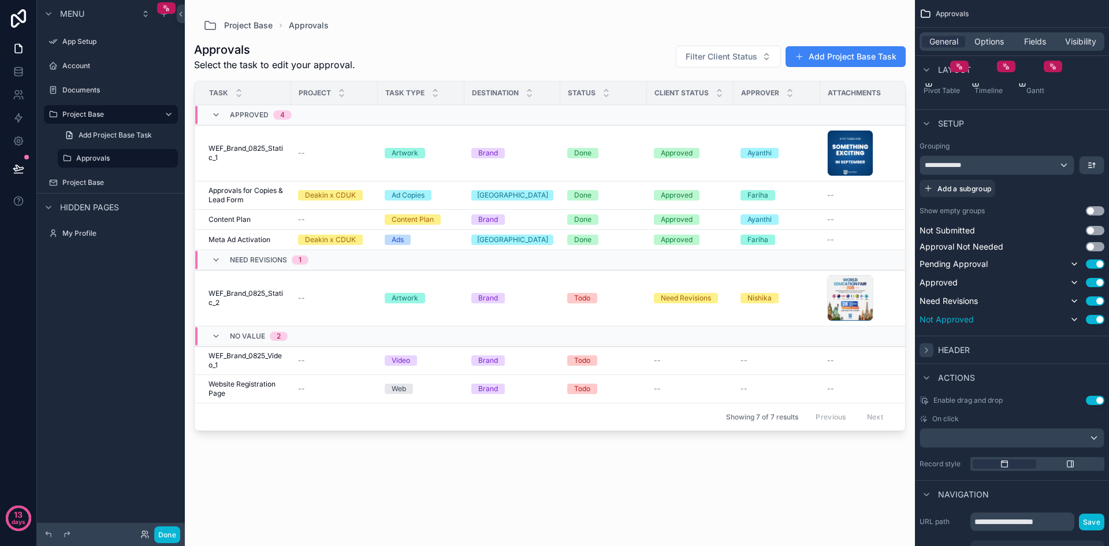
click at [928, 352] on icon "scrollable content" at bounding box center [926, 349] width 9 height 9
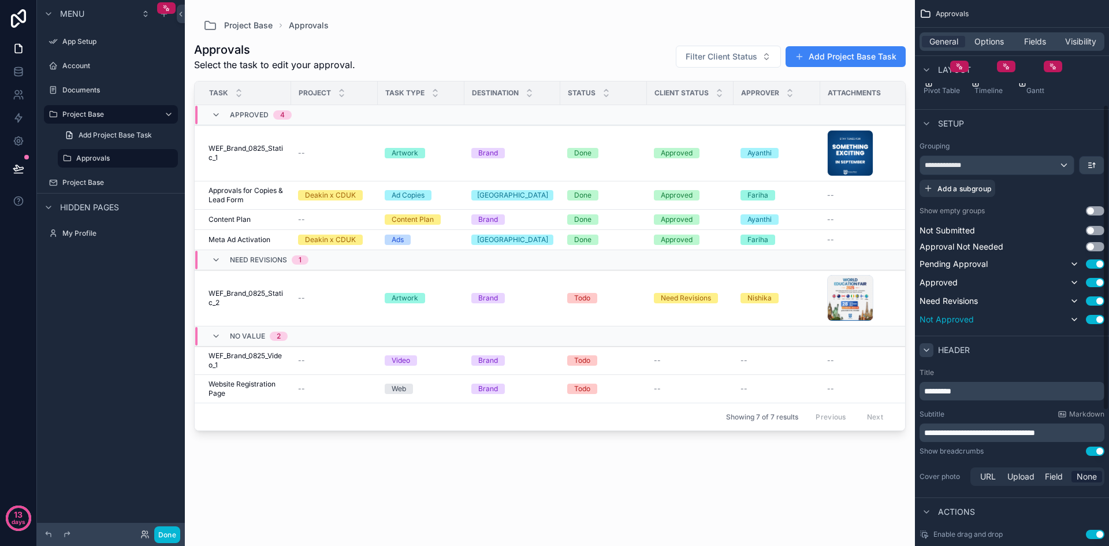
scroll to position [145, 0]
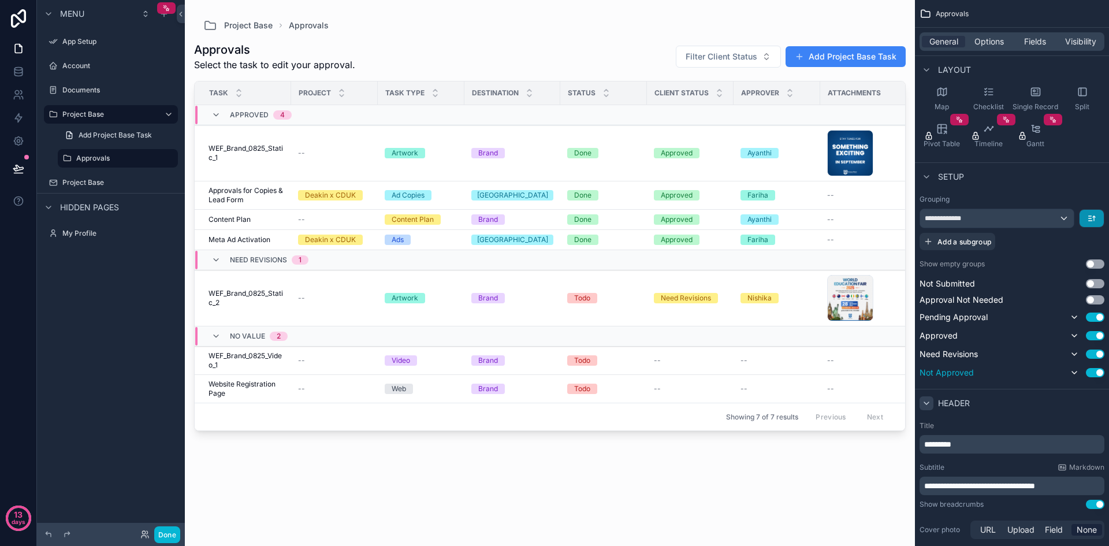
click at [1087, 221] on button "scrollable content" at bounding box center [1092, 218] width 24 height 17
click at [1075, 194] on div "scrollable content" at bounding box center [554, 273] width 1109 height 546
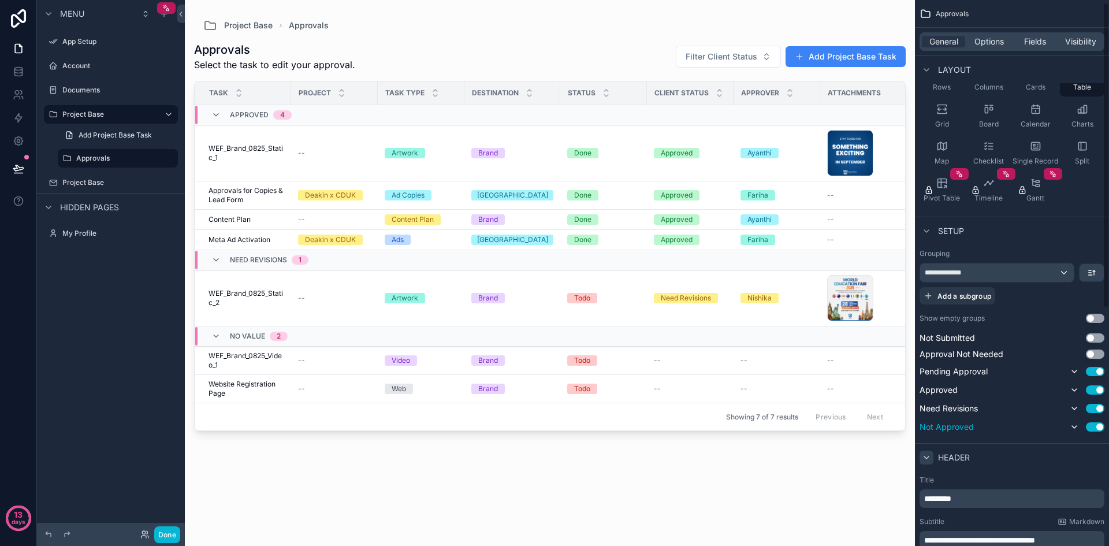
scroll to position [0, 0]
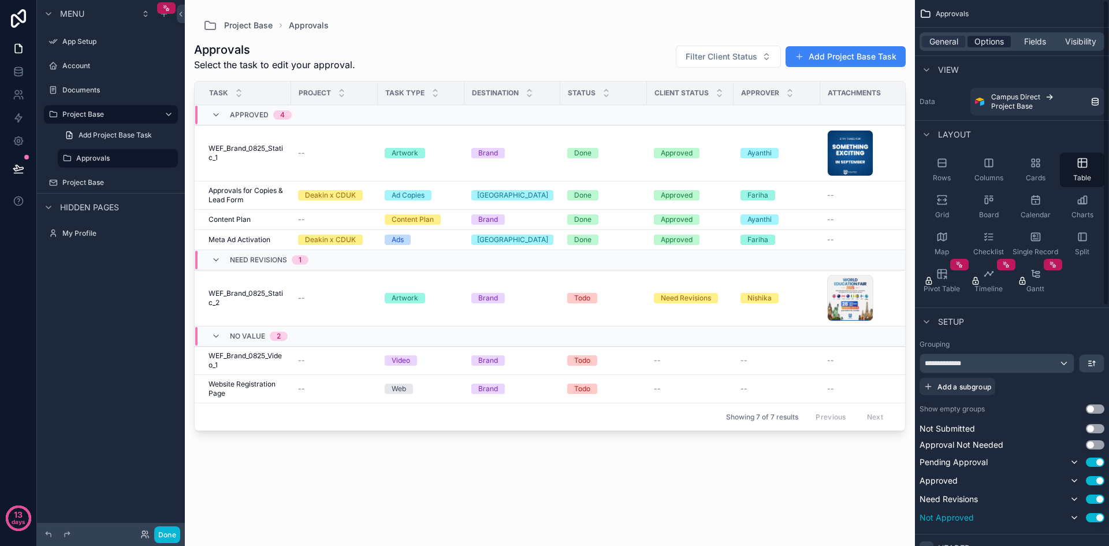
click at [1004, 37] on span "Options" at bounding box center [989, 42] width 29 height 12
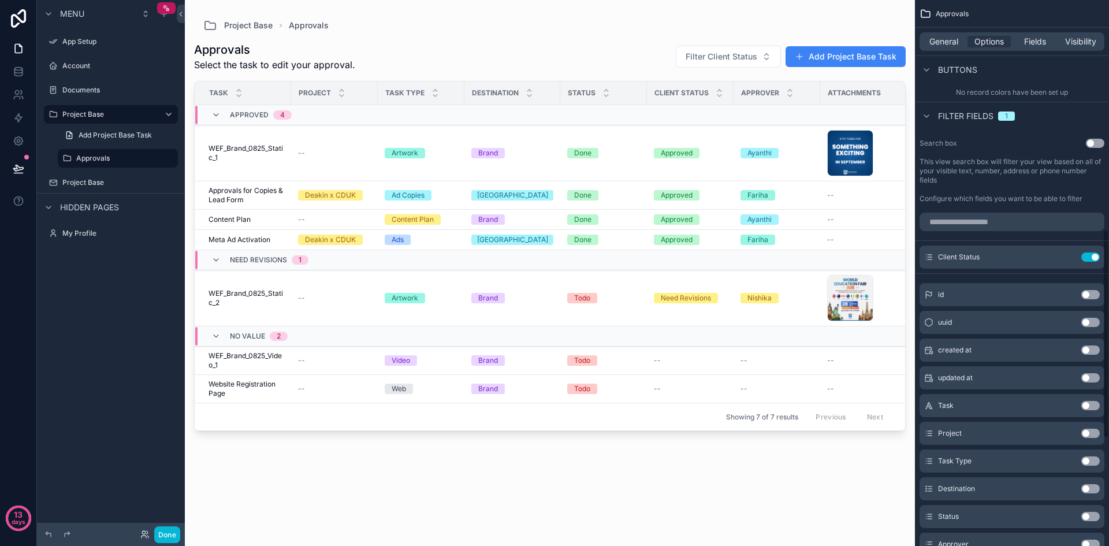
scroll to position [578, 0]
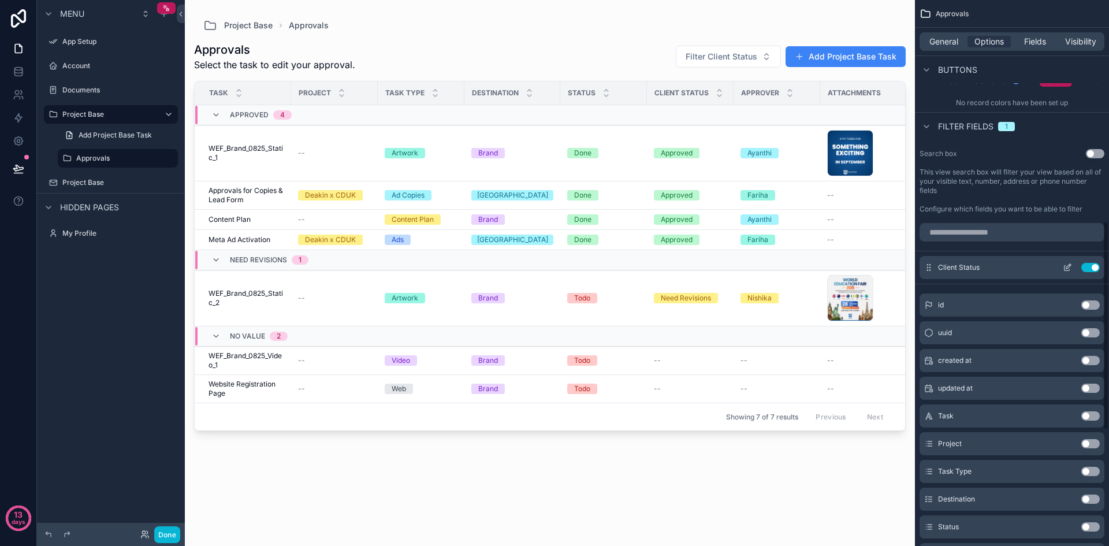
click at [1068, 270] on icon "scrollable content" at bounding box center [1067, 267] width 9 height 9
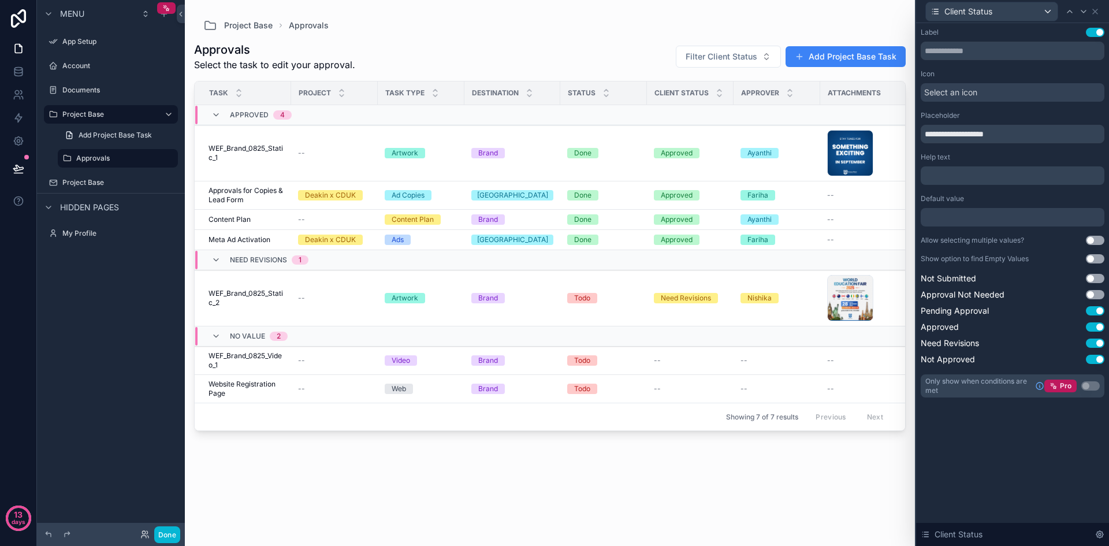
click at [1095, 258] on button "Use setting" at bounding box center [1095, 258] width 18 height 9
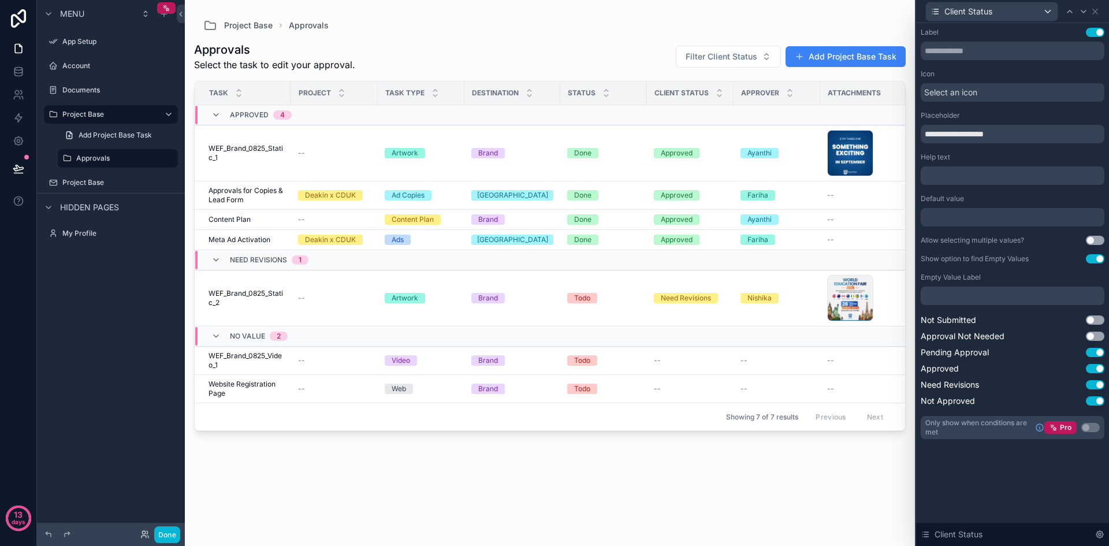
click at [1095, 258] on button "Use setting" at bounding box center [1095, 258] width 18 height 9
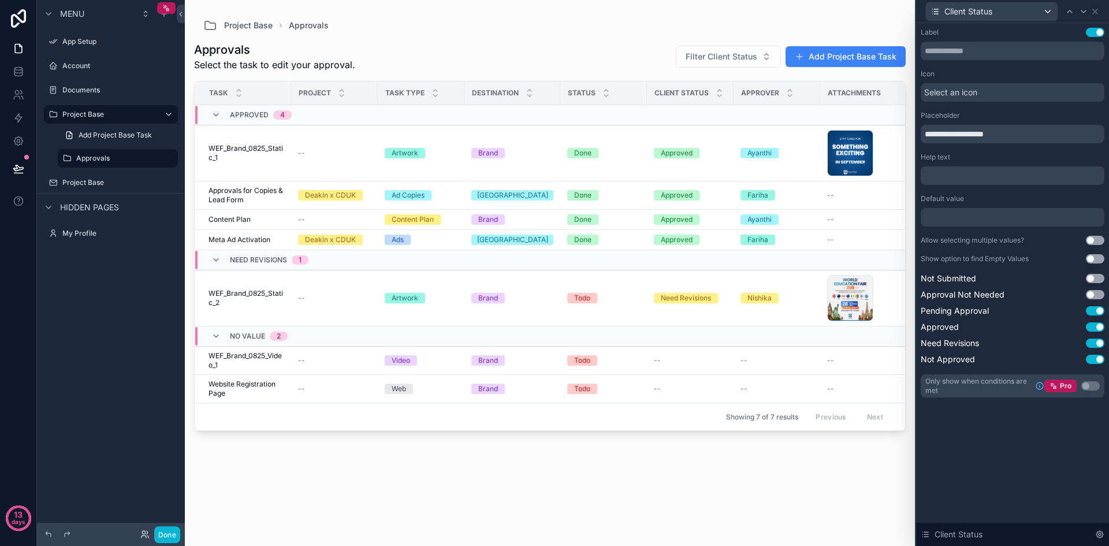
click at [1095, 258] on button "Use setting" at bounding box center [1095, 258] width 18 height 9
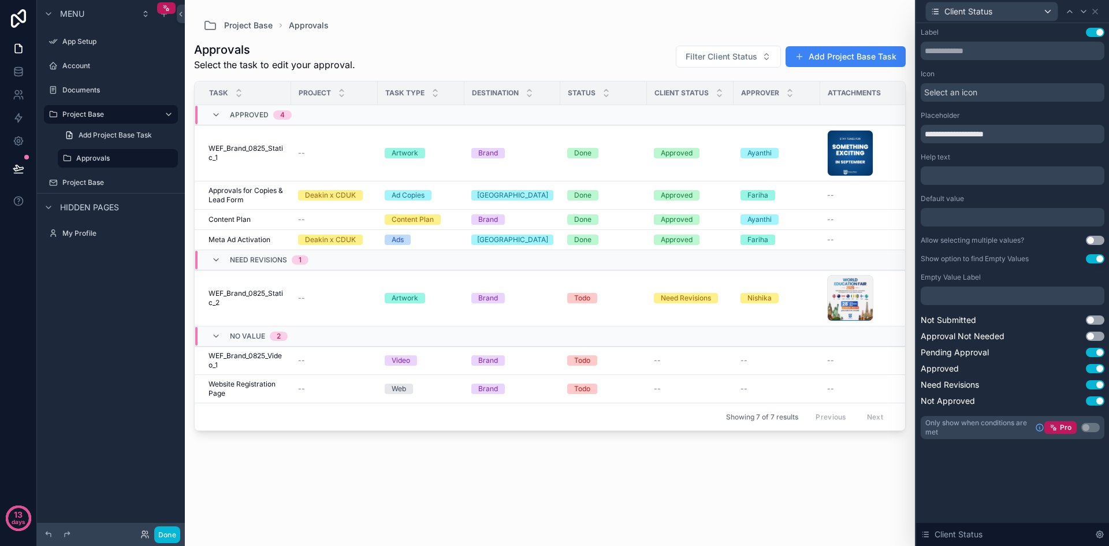
click at [1095, 258] on button "Use setting" at bounding box center [1095, 258] width 18 height 9
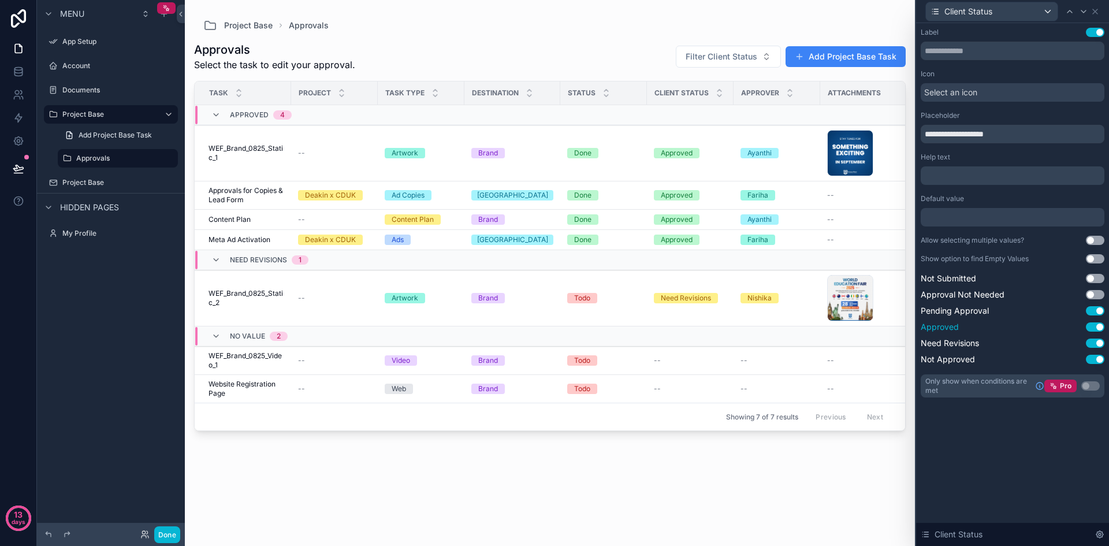
click at [1097, 324] on button "Use setting" at bounding box center [1095, 326] width 18 height 9
click at [1097, 291] on button "Use setting" at bounding box center [1095, 294] width 18 height 9
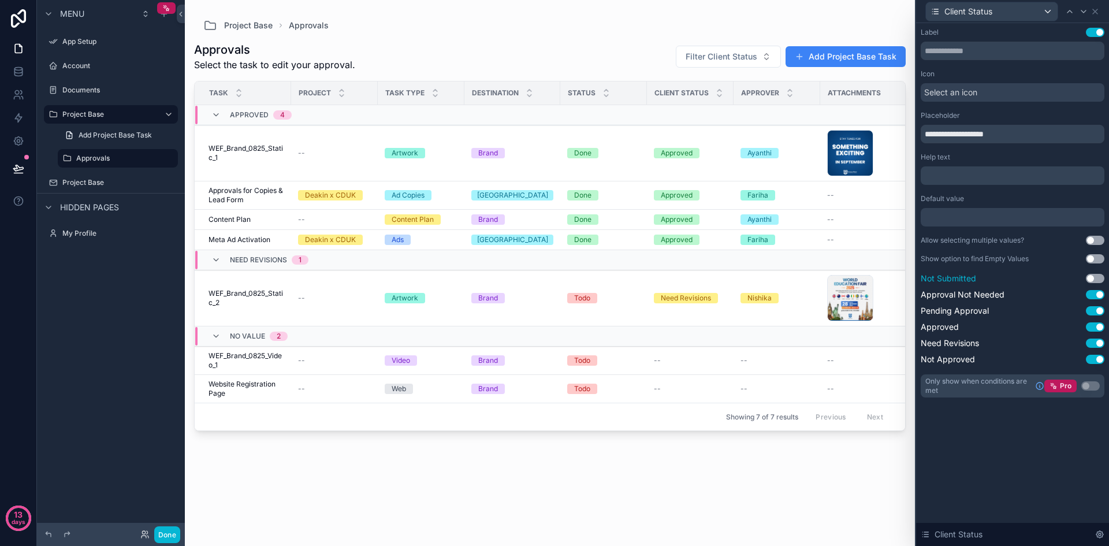
click at [1100, 277] on button "Use setting" at bounding box center [1095, 278] width 18 height 9
click at [1095, 14] on icon at bounding box center [1095, 11] width 9 height 9
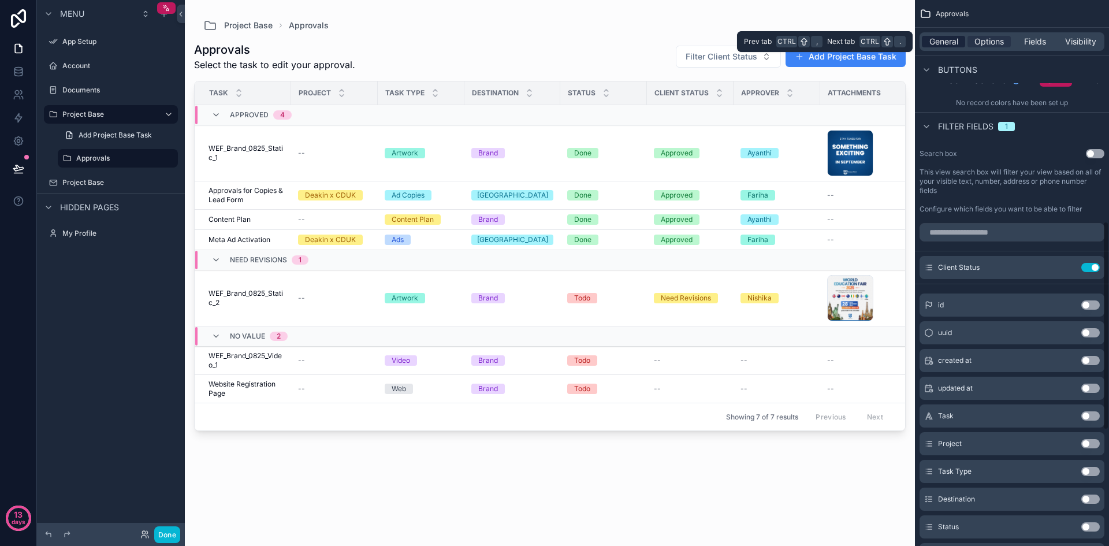
click at [948, 42] on span "General" at bounding box center [944, 42] width 29 height 12
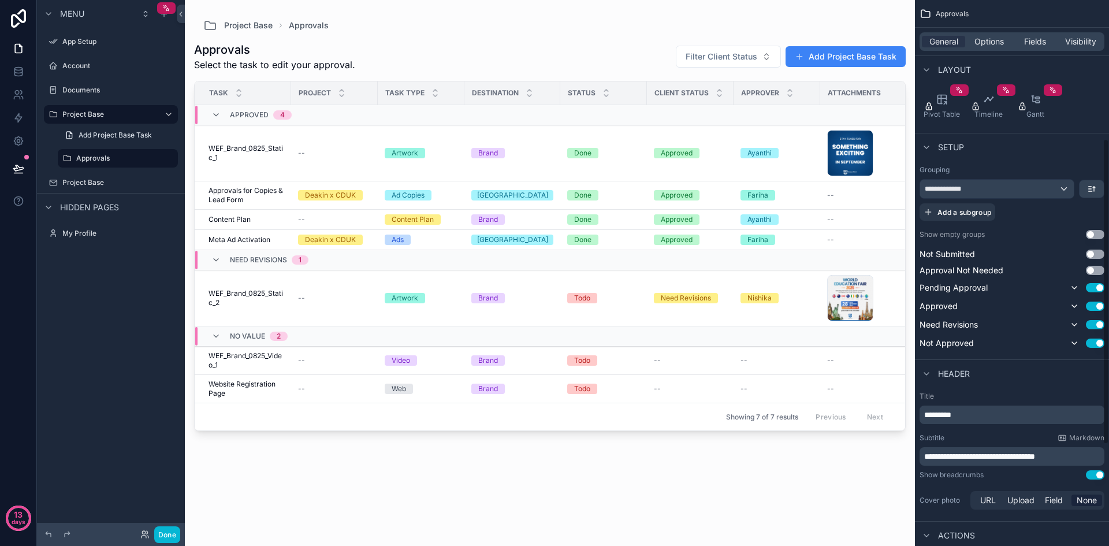
scroll to position [173, 0]
click at [1094, 307] on button "Use setting" at bounding box center [1095, 307] width 18 height 9
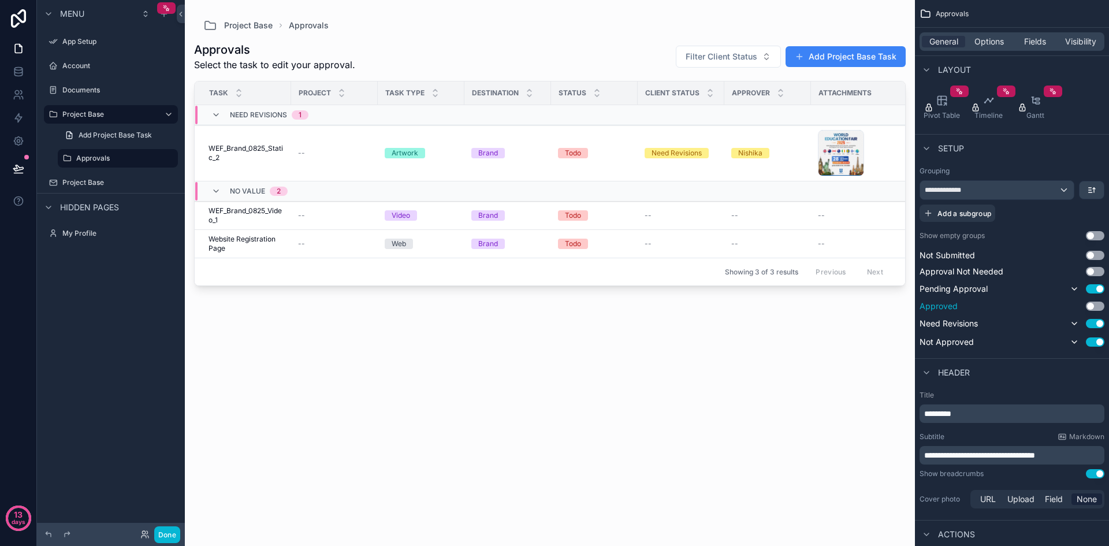
click at [1097, 311] on div "Approved Use setting" at bounding box center [1012, 306] width 185 height 12
click at [1098, 305] on button "Use setting" at bounding box center [1095, 306] width 18 height 9
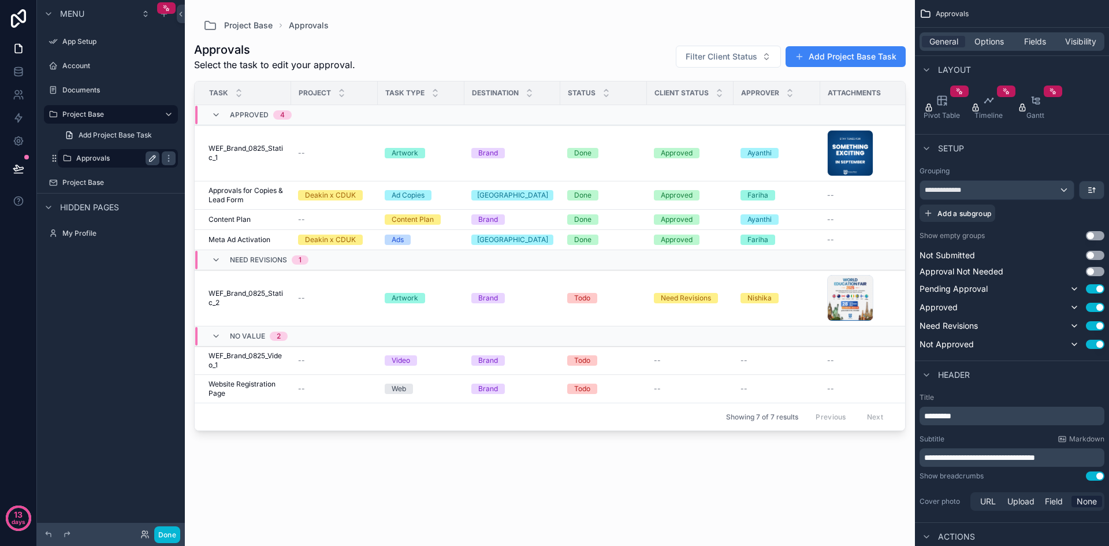
click at [152, 156] on icon "scrollable content" at bounding box center [152, 158] width 9 height 9
type input "********"
click at [164, 159] on icon "scrollable content" at bounding box center [168, 158] width 9 height 9
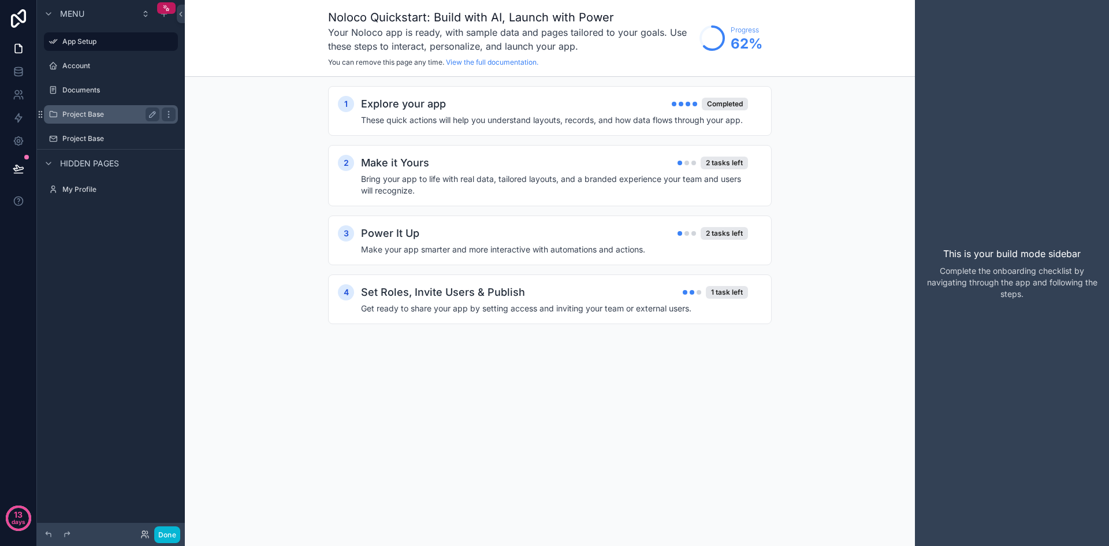
click at [88, 117] on label "Project Base" at bounding box center [108, 114] width 92 height 9
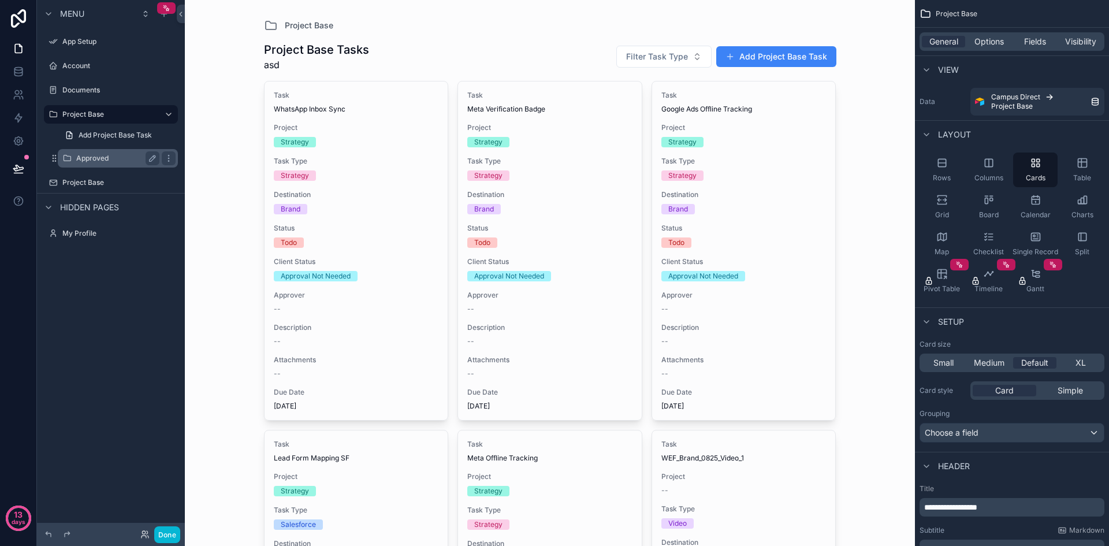
click at [92, 154] on label "Approved" at bounding box center [115, 158] width 79 height 9
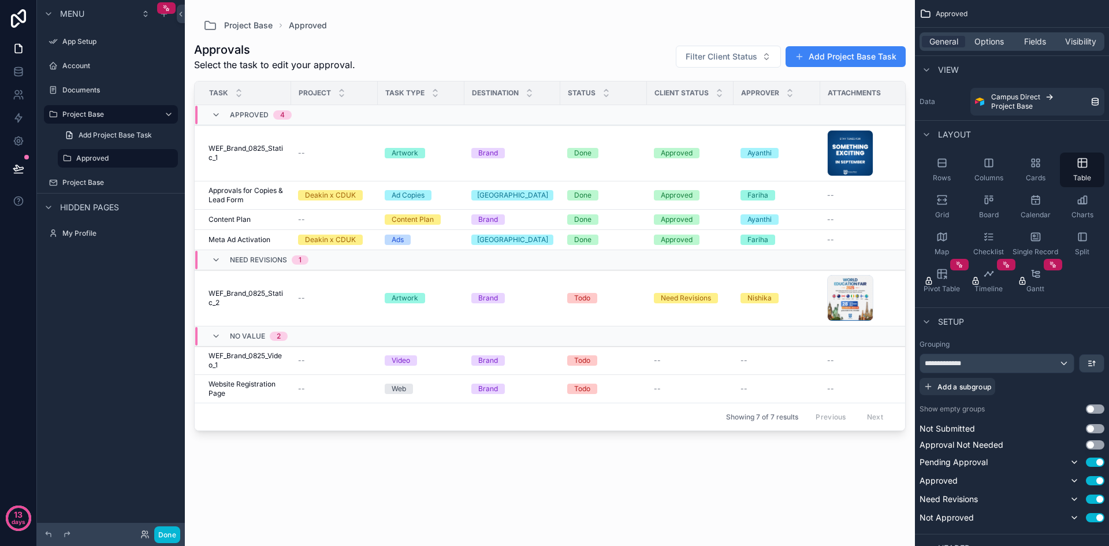
click at [1097, 500] on button "Use setting" at bounding box center [1095, 499] width 18 height 9
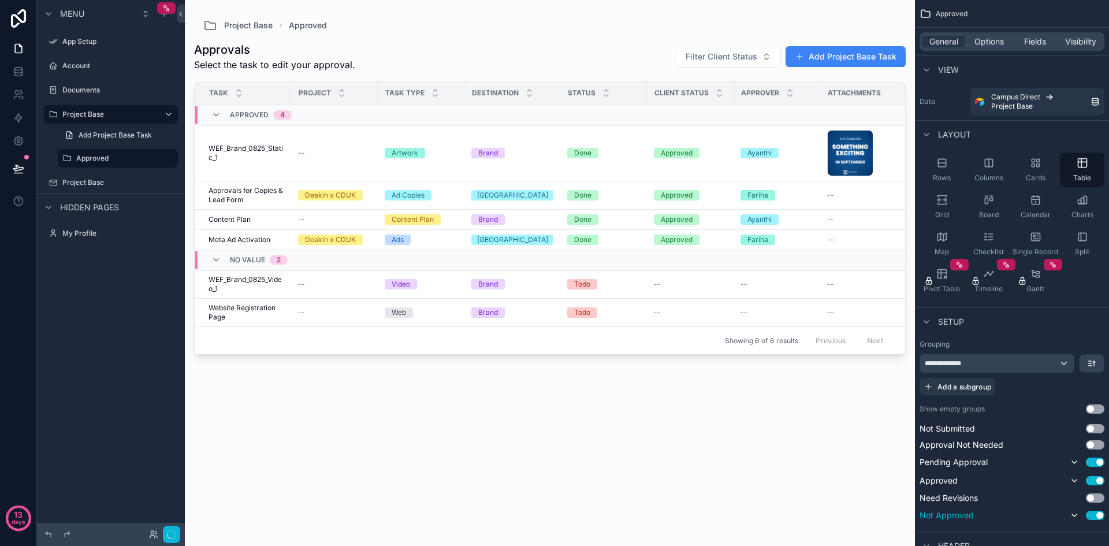
click at [1097, 516] on button "Use setting" at bounding box center [1095, 515] width 18 height 9
click at [1098, 462] on button "Use setting" at bounding box center [1095, 462] width 18 height 9
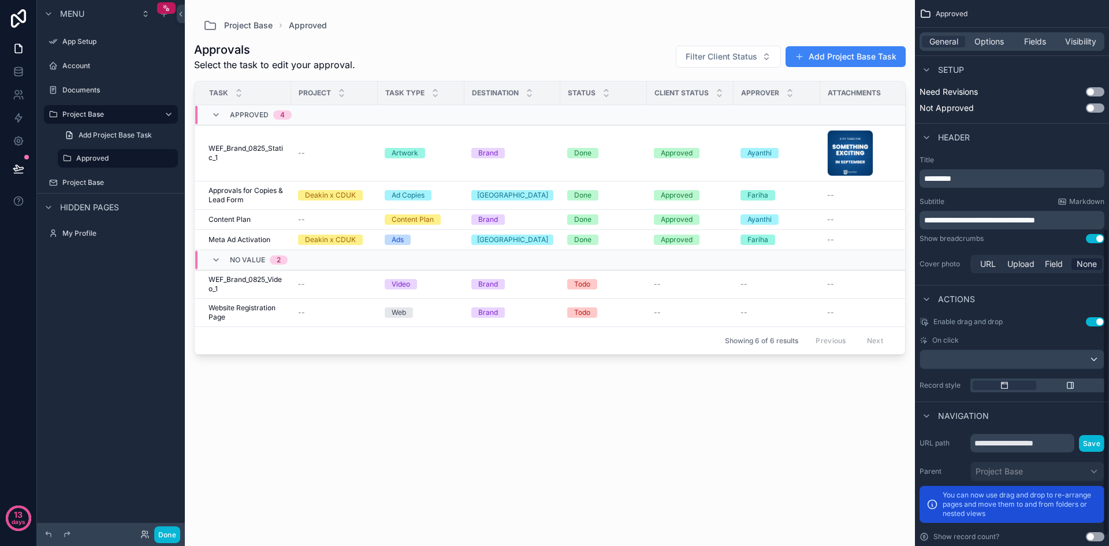
scroll to position [404, 0]
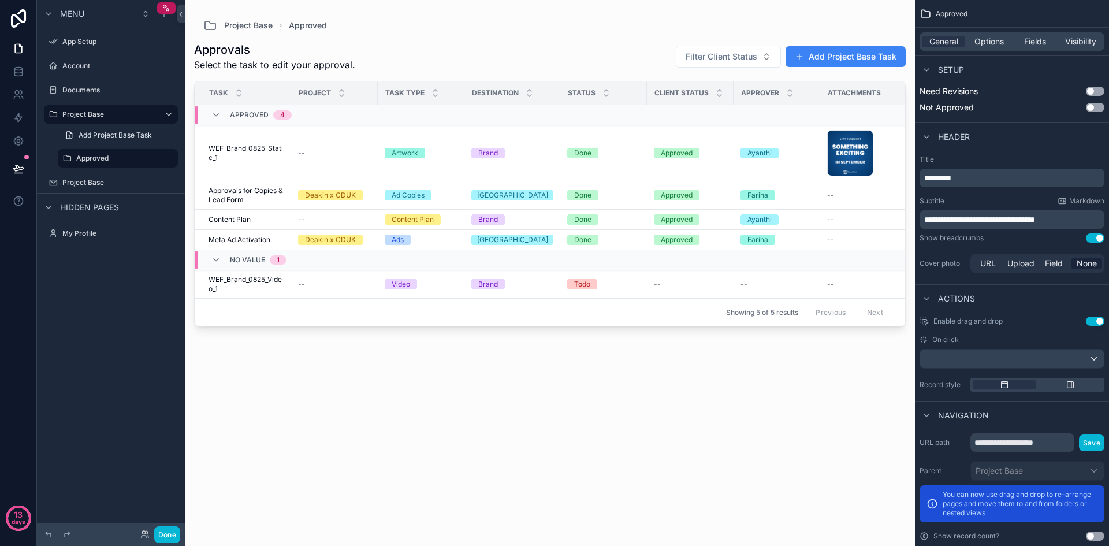
click at [642, 470] on div "Approvals Select the task to edit your approval. Filter Client Status Add Proje…" at bounding box center [550, 282] width 712 height 500
click at [323, 116] on div "Approved 4" at bounding box center [329, 115] width 269 height 18
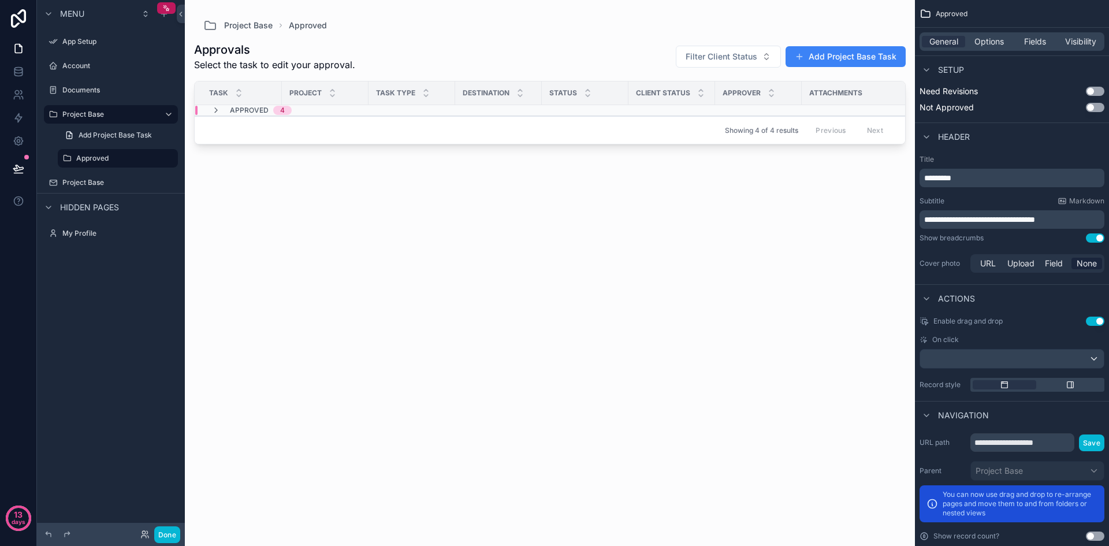
click at [324, 112] on div "Approved 4" at bounding box center [324, 110] width 259 height 9
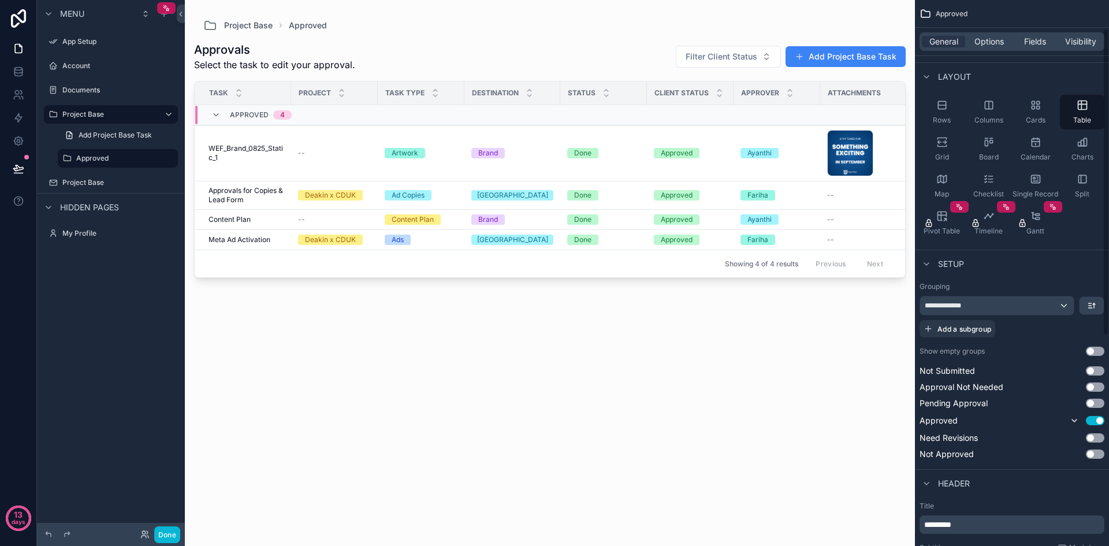
scroll to position [0, 0]
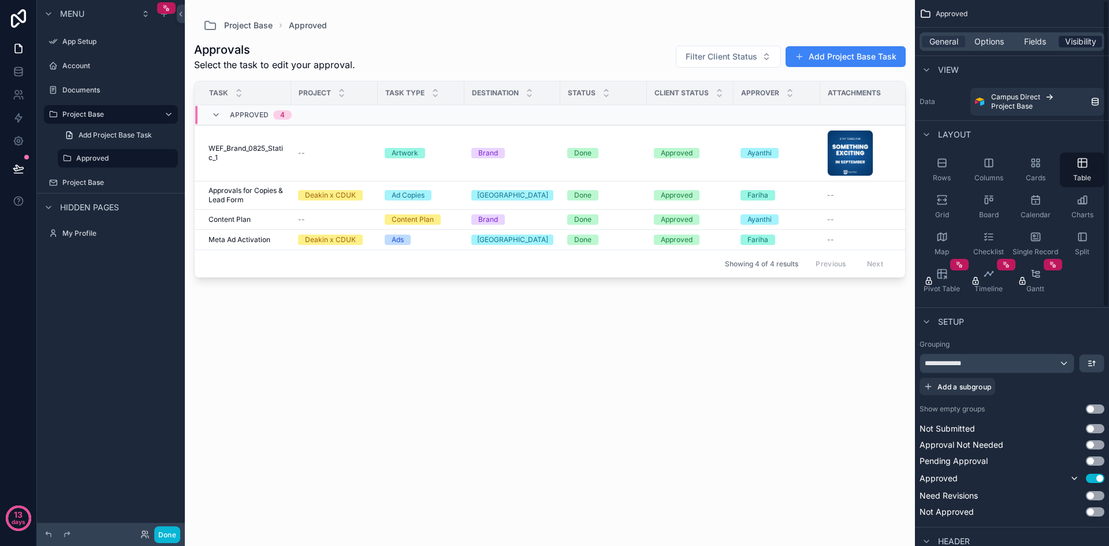
click at [1094, 39] on span "Visibility" at bounding box center [1080, 42] width 31 height 12
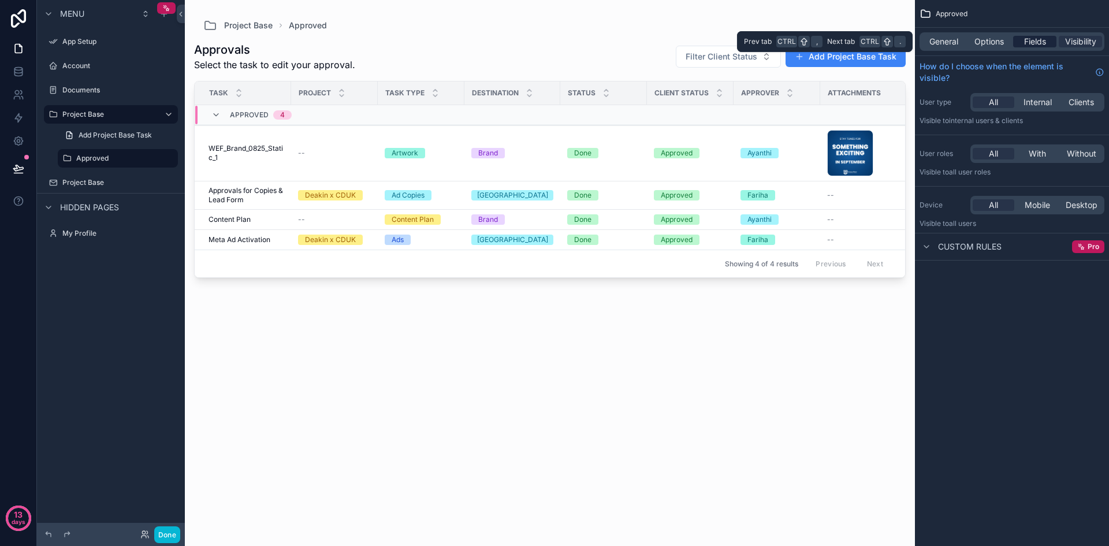
click at [1017, 41] on div "Fields" at bounding box center [1034, 42] width 43 height 12
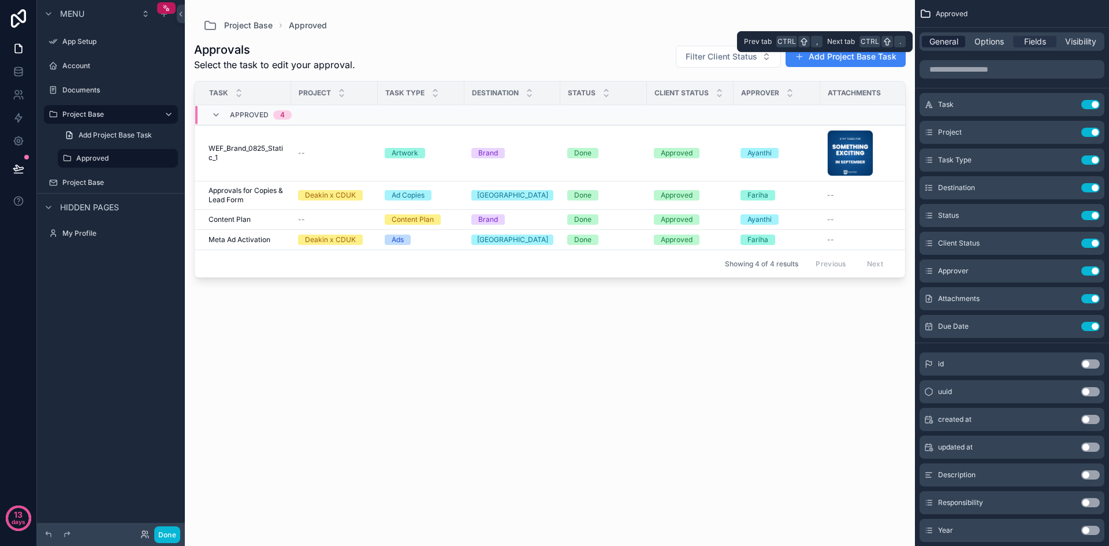
click at [943, 41] on span "General" at bounding box center [944, 42] width 29 height 12
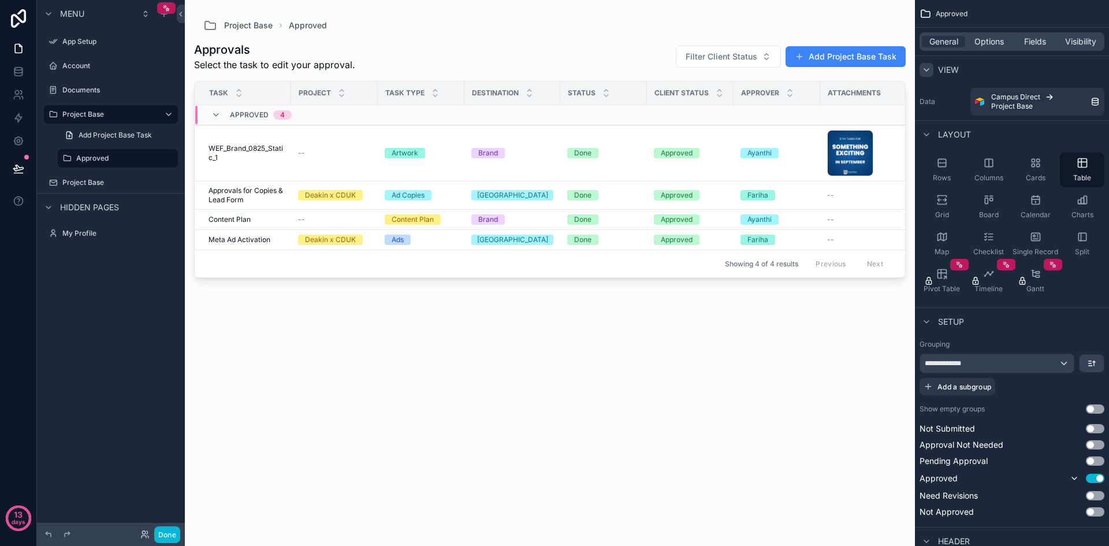
click at [927, 72] on icon "scrollable content" at bounding box center [926, 69] width 9 height 9
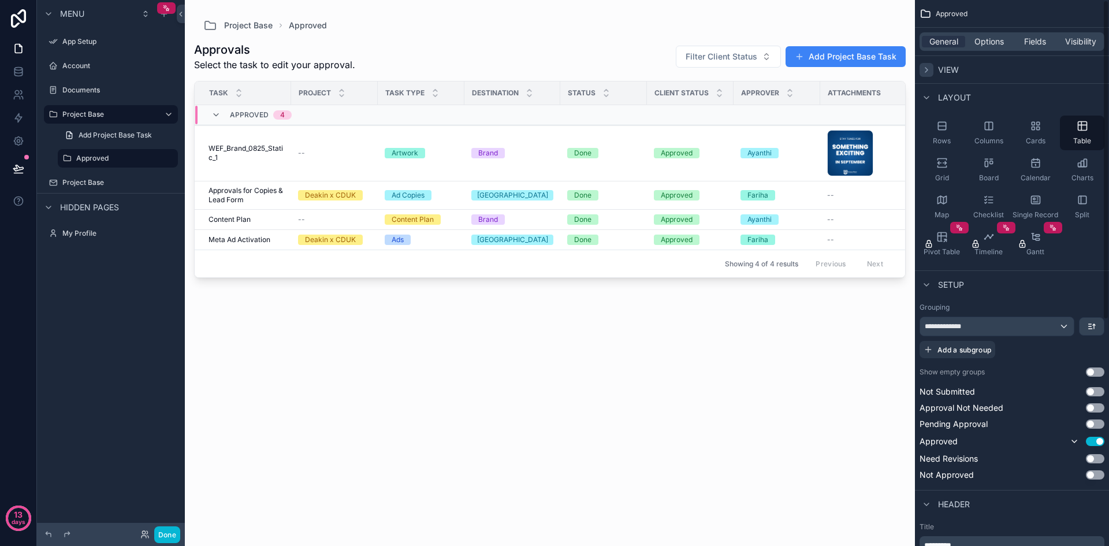
click at [927, 72] on icon "scrollable content" at bounding box center [926, 69] width 9 height 9
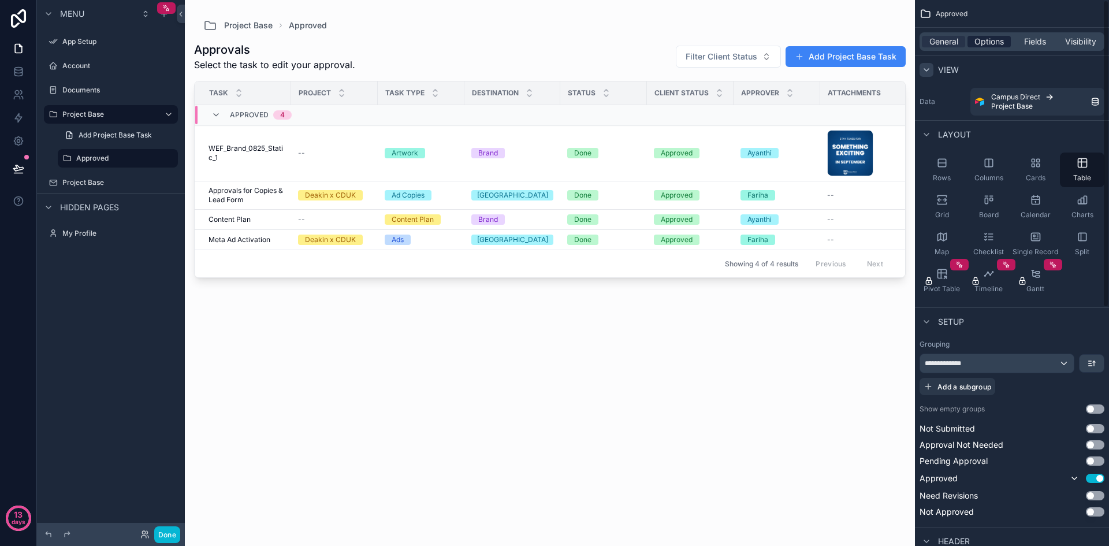
click at [982, 43] on span "Options" at bounding box center [989, 42] width 29 height 12
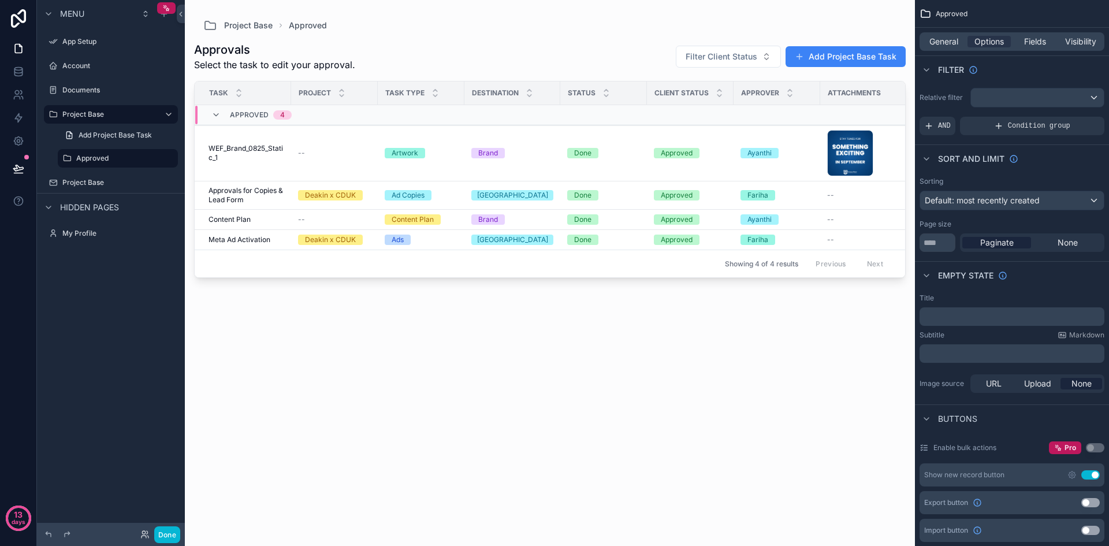
click at [753, 417] on div "Approvals Select the task to edit your approval. Filter Client Status Add Proje…" at bounding box center [550, 282] width 712 height 500
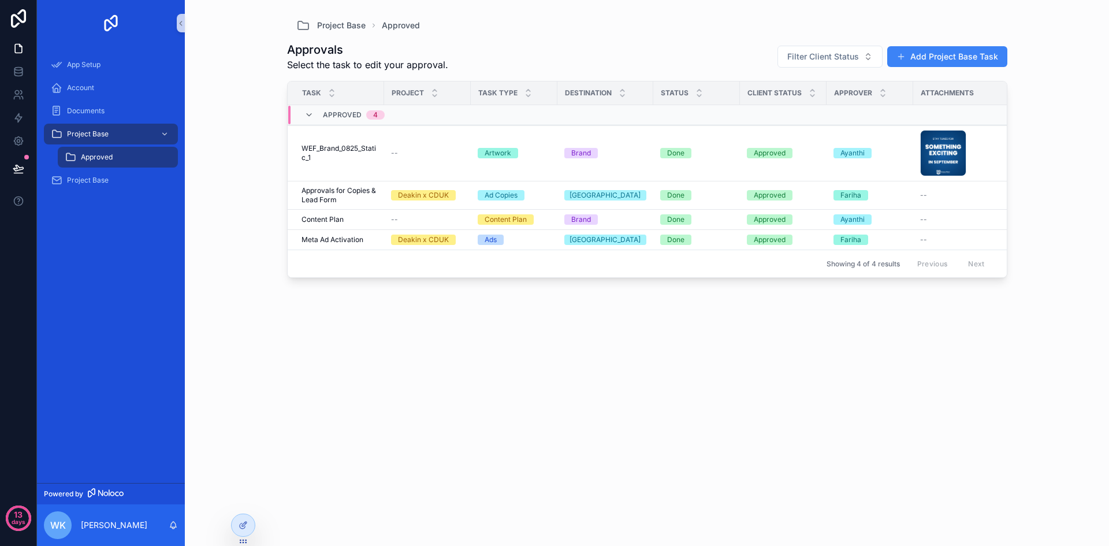
click at [805, 418] on div "Approvals Select the task to edit your approval. Filter Client Status Add Proje…" at bounding box center [647, 282] width 720 height 500
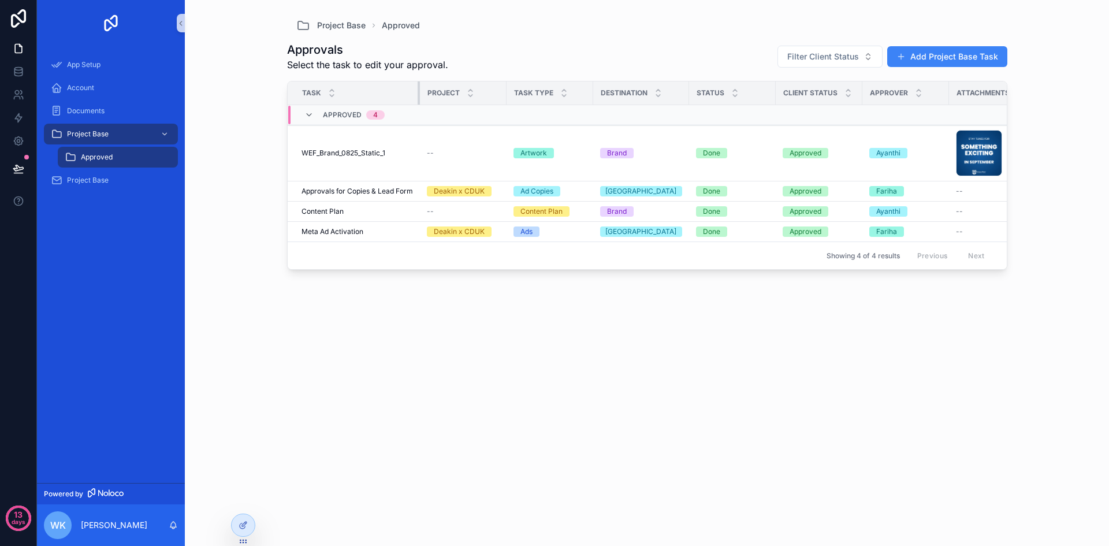
drag, startPoint x: 382, startPoint y: 89, endPoint x: 419, endPoint y: 87, distance: 37.0
click at [419, 87] on div "scrollable content" at bounding box center [420, 92] width 5 height 23
click at [673, 356] on div "Approvals Select the task to edit your approval. Filter Client Status Add Proje…" at bounding box center [647, 282] width 720 height 500
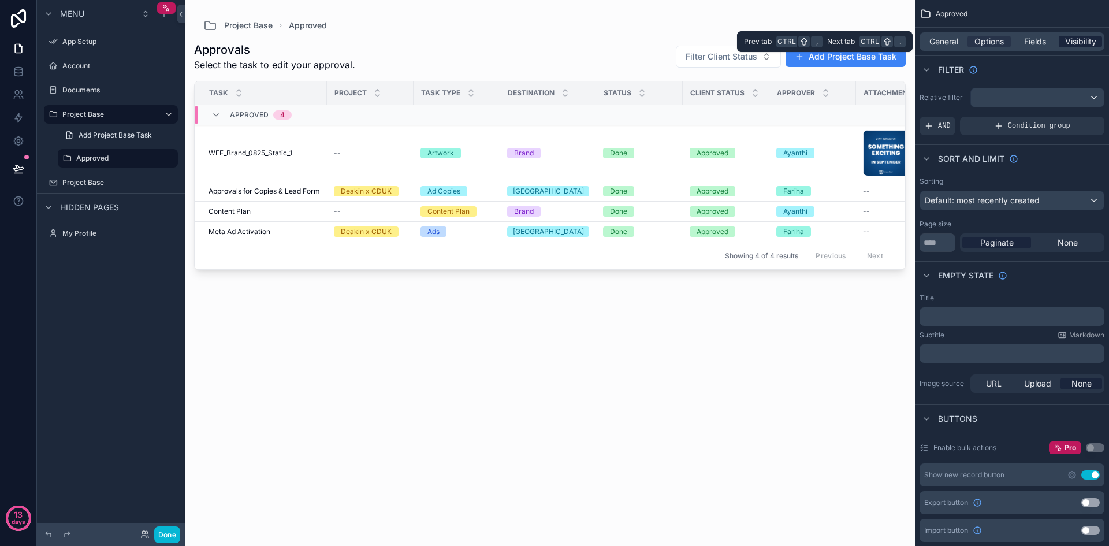
click at [1095, 43] on span "Visibility" at bounding box center [1080, 42] width 31 height 12
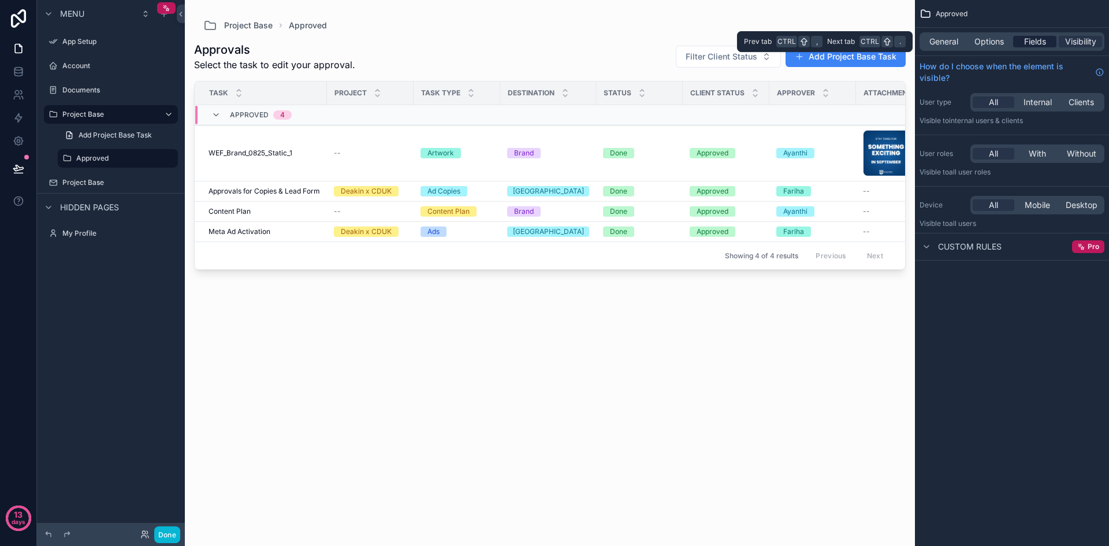
click at [1042, 38] on span "Fields" at bounding box center [1035, 42] width 22 height 12
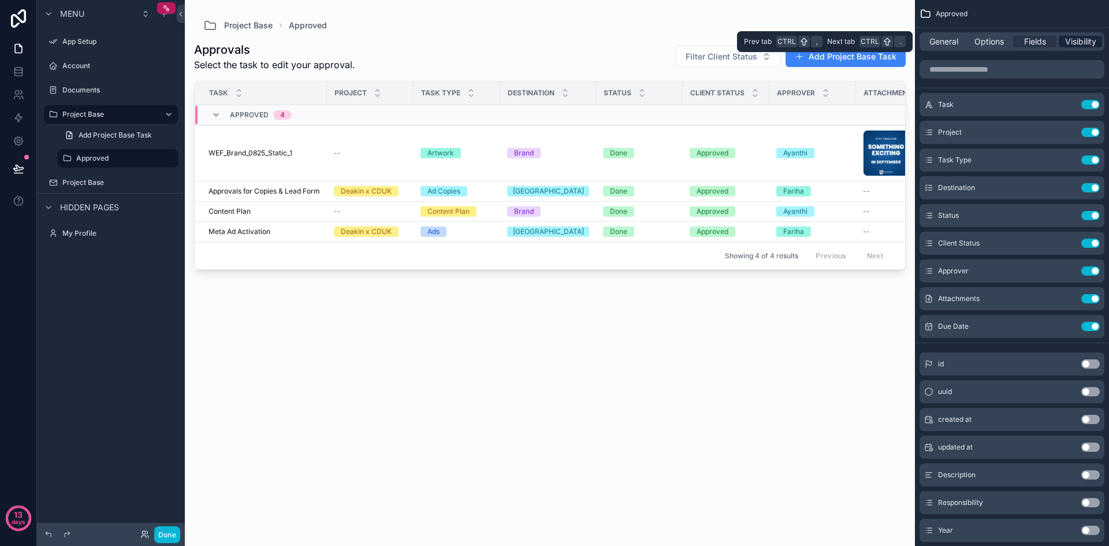
click at [1085, 40] on span "Visibility" at bounding box center [1080, 42] width 31 height 12
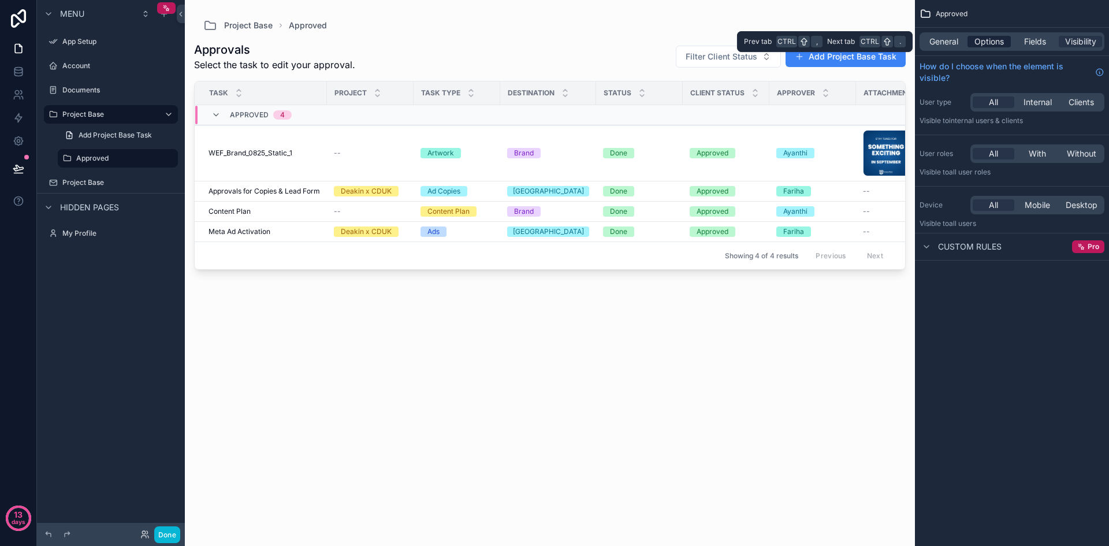
click at [1001, 46] on span "Options" at bounding box center [989, 42] width 29 height 12
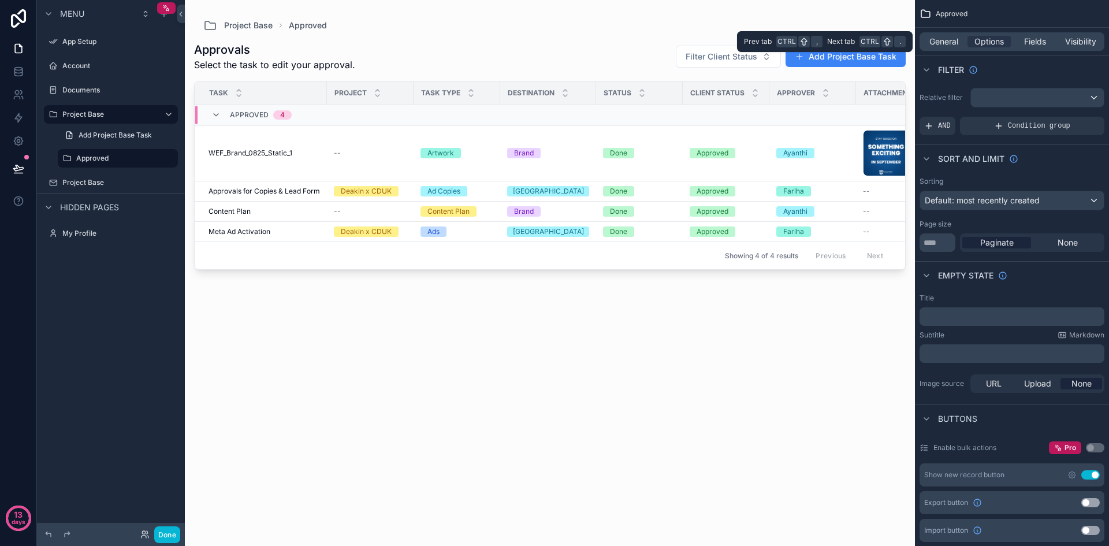
click at [1023, 49] on div "General Options Fields Visibility" at bounding box center [1012, 41] width 185 height 18
click at [942, 39] on span "General" at bounding box center [944, 42] width 29 height 12
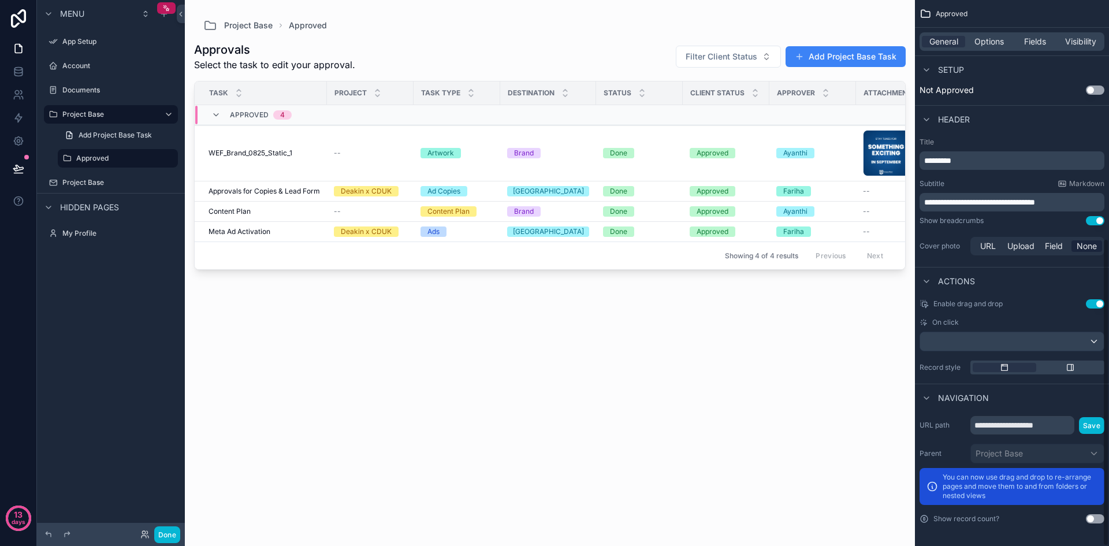
scroll to position [422, 0]
click at [992, 46] on span "Options" at bounding box center [989, 42] width 29 height 12
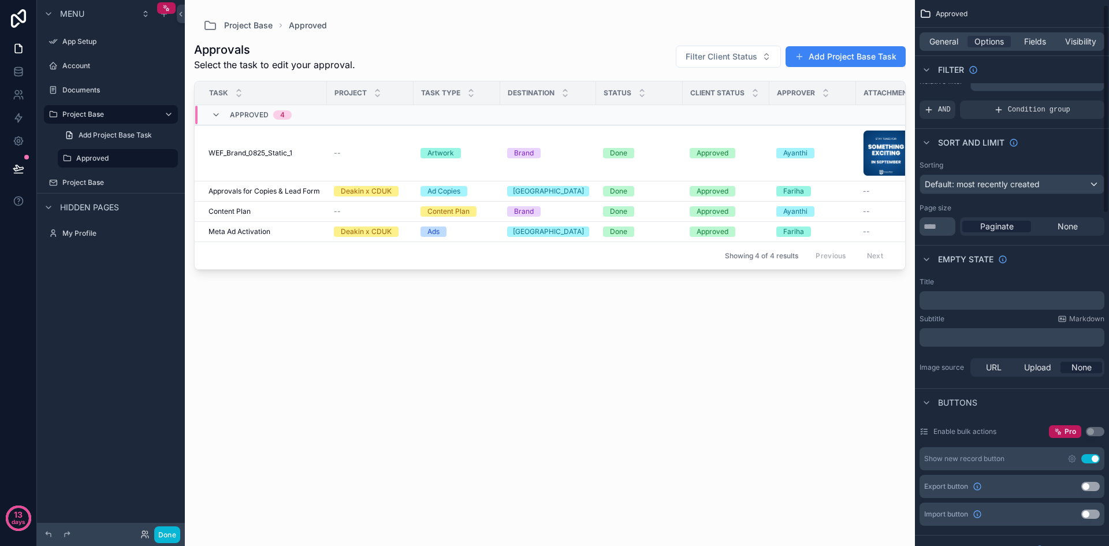
scroll to position [13, 0]
click at [1068, 228] on span "None" at bounding box center [1068, 230] width 20 height 12
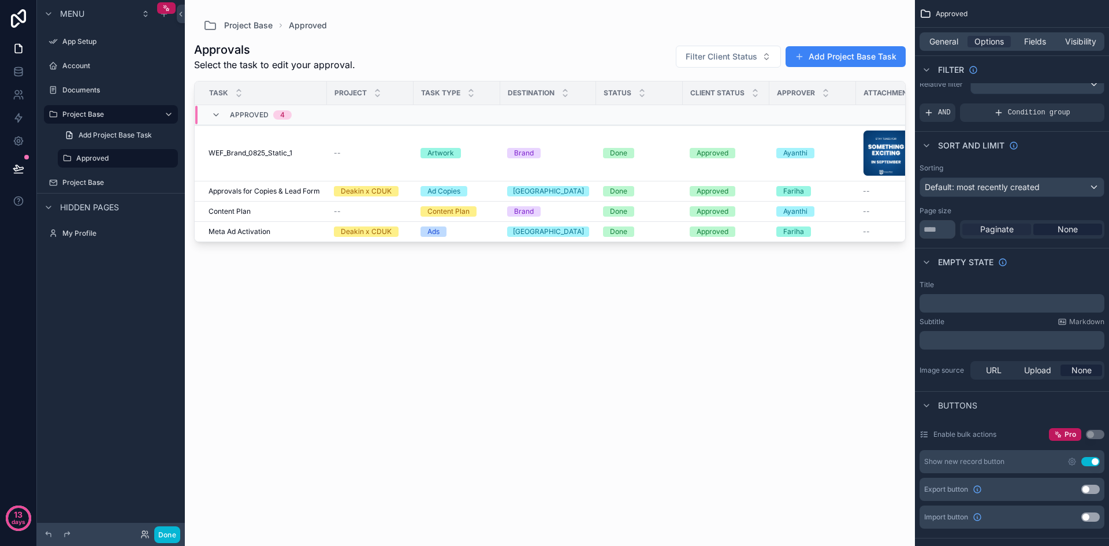
click at [1006, 226] on span "Paginate" at bounding box center [997, 230] width 34 height 12
click at [939, 229] on input "**" at bounding box center [938, 229] width 36 height 18
drag, startPoint x: 939, startPoint y: 229, endPoint x: 925, endPoint y: 230, distance: 13.9
click at [925, 230] on input "**" at bounding box center [938, 229] width 36 height 18
type input "***"
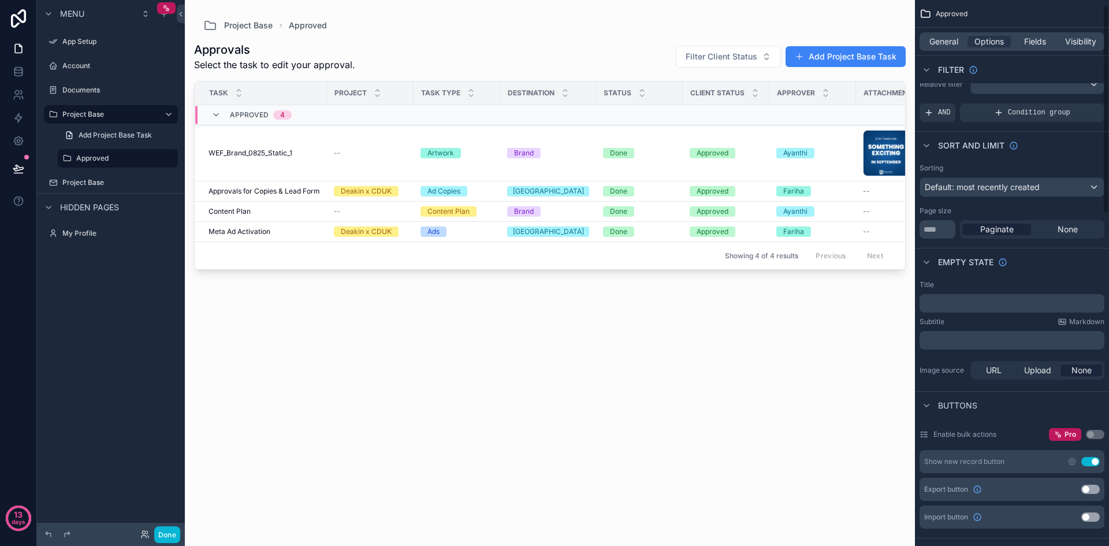
click at [1091, 252] on div "Empty state" at bounding box center [1012, 262] width 194 height 28
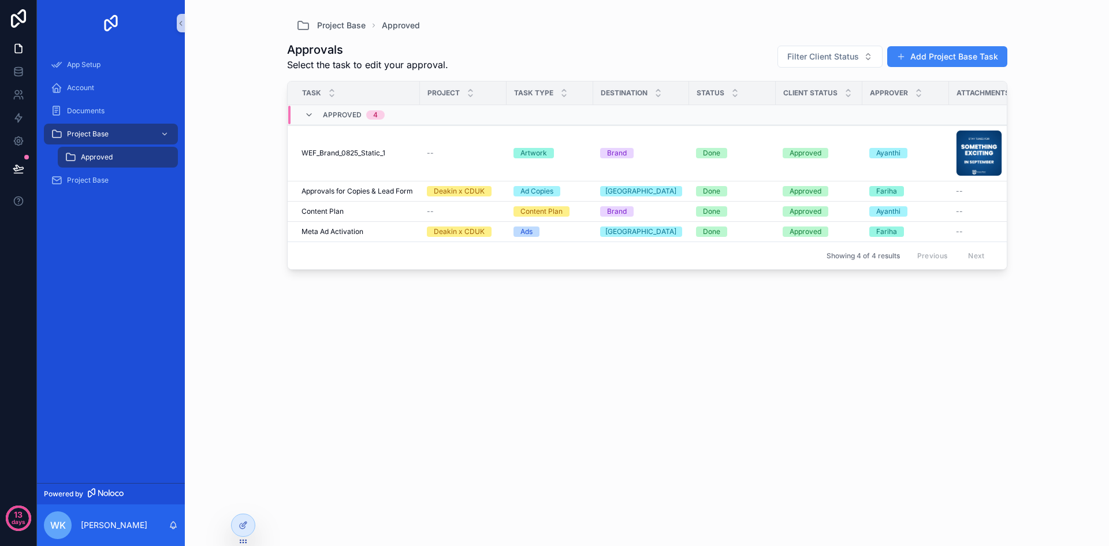
click at [1050, 248] on div "Project Base Approved Approvals Select the task to edit your approval. Filter C…" at bounding box center [647, 273] width 924 height 546
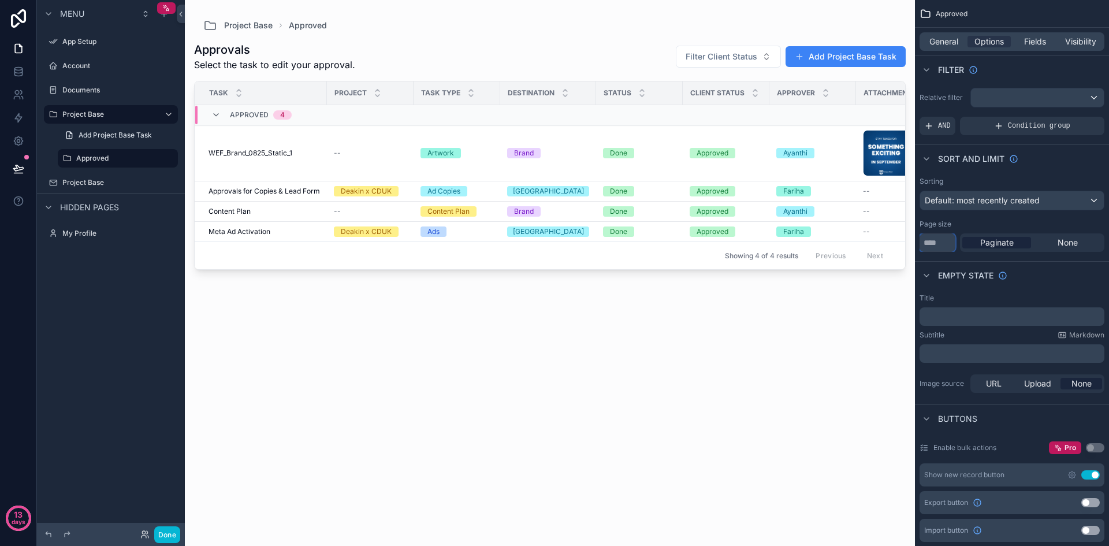
drag, startPoint x: 945, startPoint y: 247, endPoint x: 916, endPoint y: 246, distance: 28.9
click at [916, 246] on div "Sorting Default: most recently created Page size *** Paginate None" at bounding box center [1012, 214] width 194 height 84
type input "**"
click at [950, 223] on label "Page size" at bounding box center [936, 224] width 32 height 9
click at [1039, 40] on span "Fields" at bounding box center [1035, 42] width 22 height 12
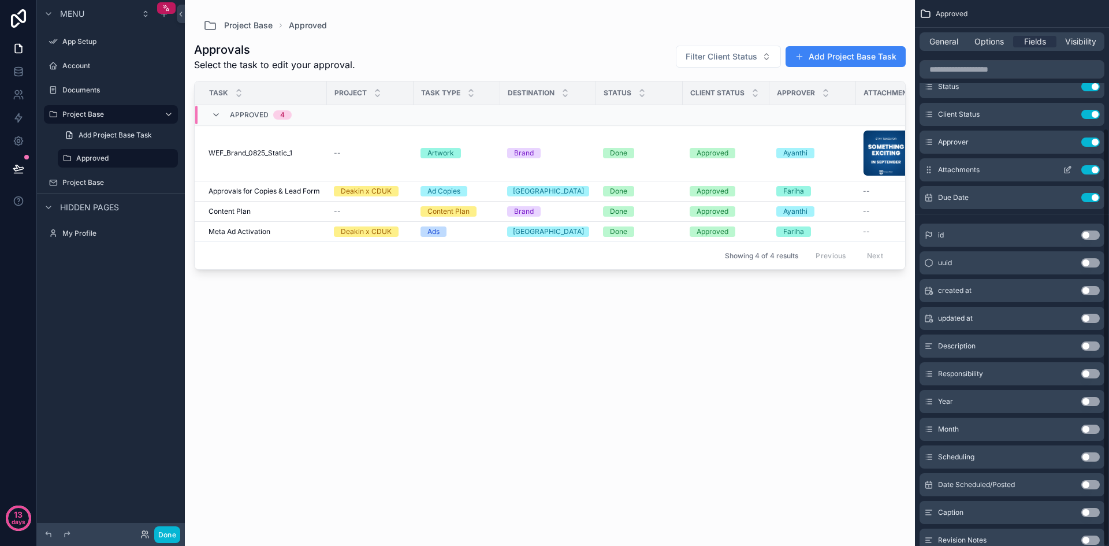
scroll to position [167, 0]
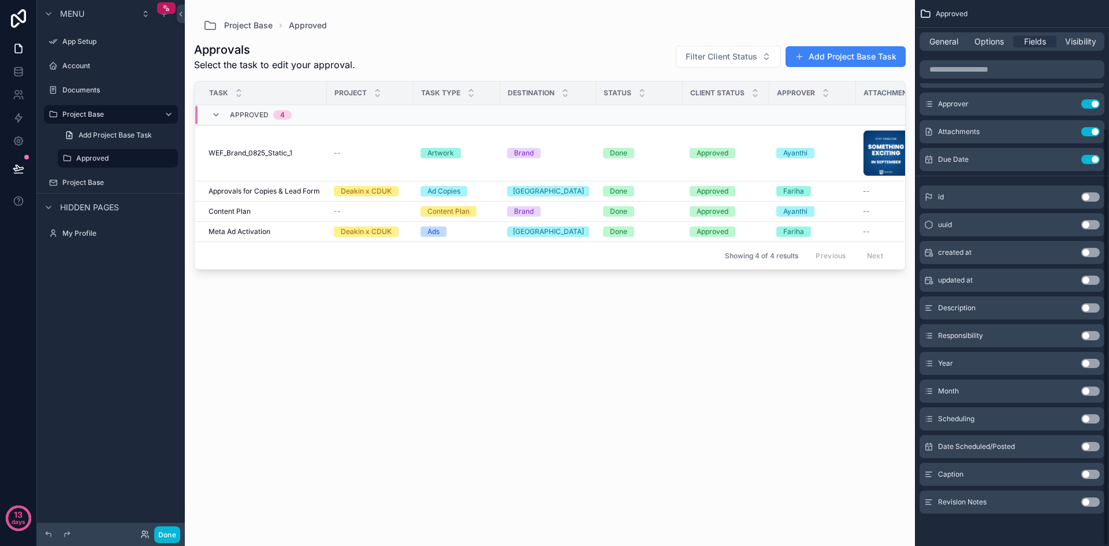
click at [995, 49] on div "General Options Fields Visibility" at bounding box center [1012, 41] width 185 height 18
click at [996, 44] on span "Options" at bounding box center [989, 42] width 29 height 12
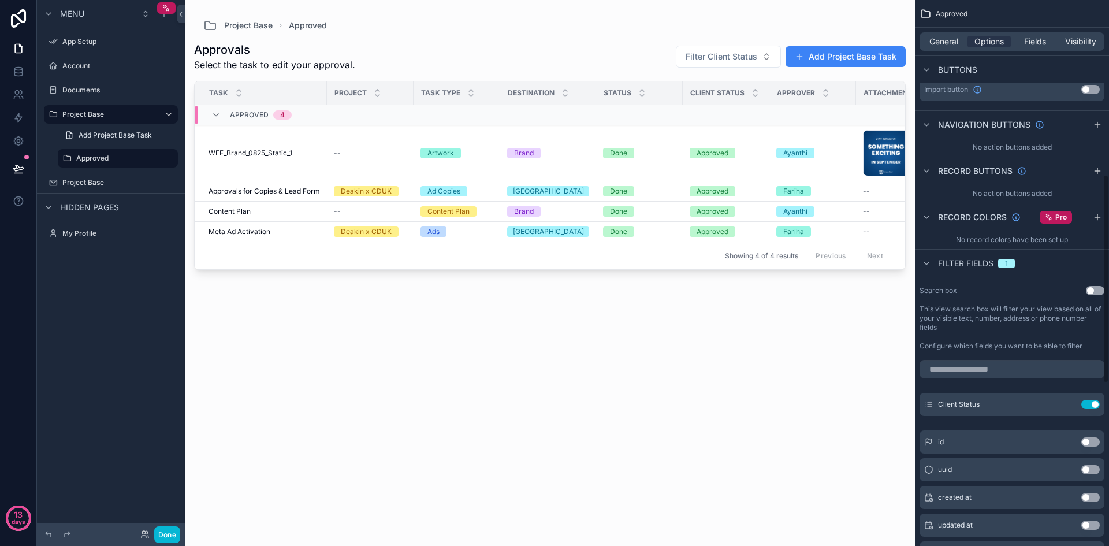
scroll to position [456, 0]
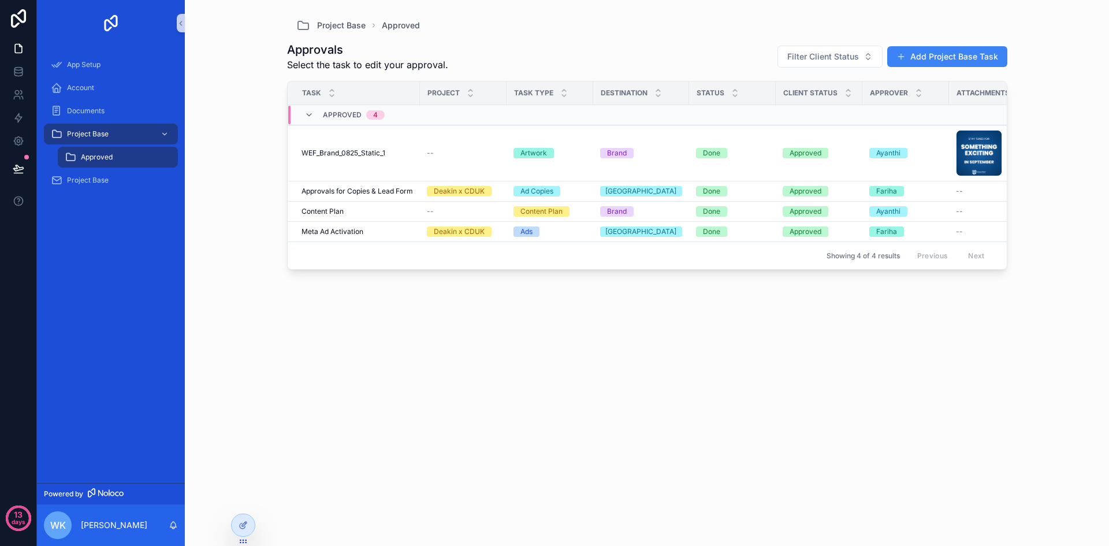
click at [828, 406] on div "Approvals Select the task to edit your approval. Filter Client Status Add Proje…" at bounding box center [647, 282] width 720 height 500
drag, startPoint x: 1005, startPoint y: 87, endPoint x: 1019, endPoint y: 87, distance: 13.9
click at [1019, 87] on div "Project Base Approved Approvals Select the task to edit your approval. Filter C…" at bounding box center [647, 273] width 924 height 546
click at [1083, 148] on div "Project Base Approved Approvals Select the task to edit your approval. Filter C…" at bounding box center [647, 273] width 924 height 546
click at [842, 52] on span "Filter Client Status" at bounding box center [823, 57] width 72 height 12
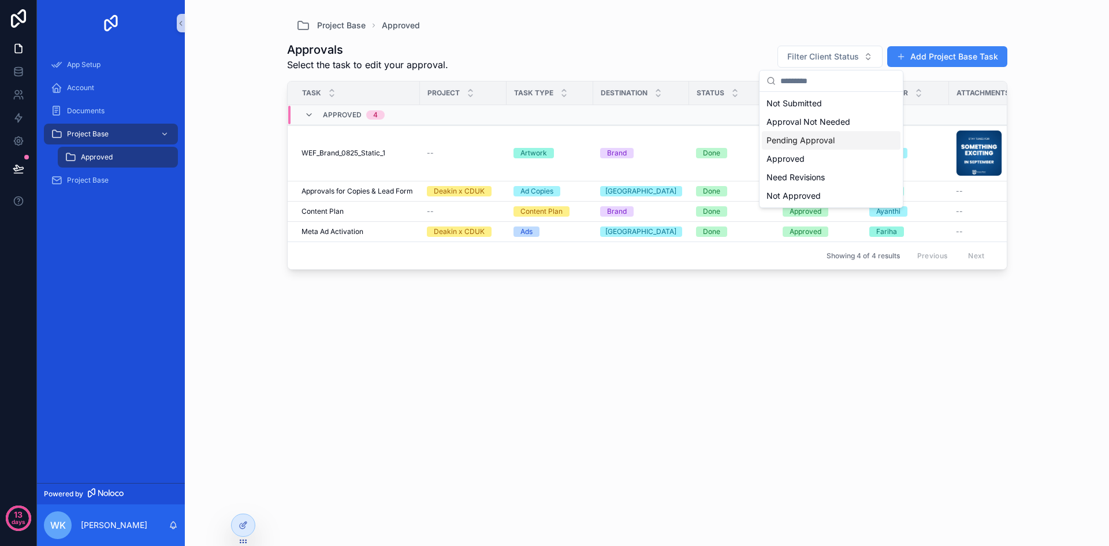
click at [827, 140] on div "Pending Approval" at bounding box center [831, 140] width 139 height 18
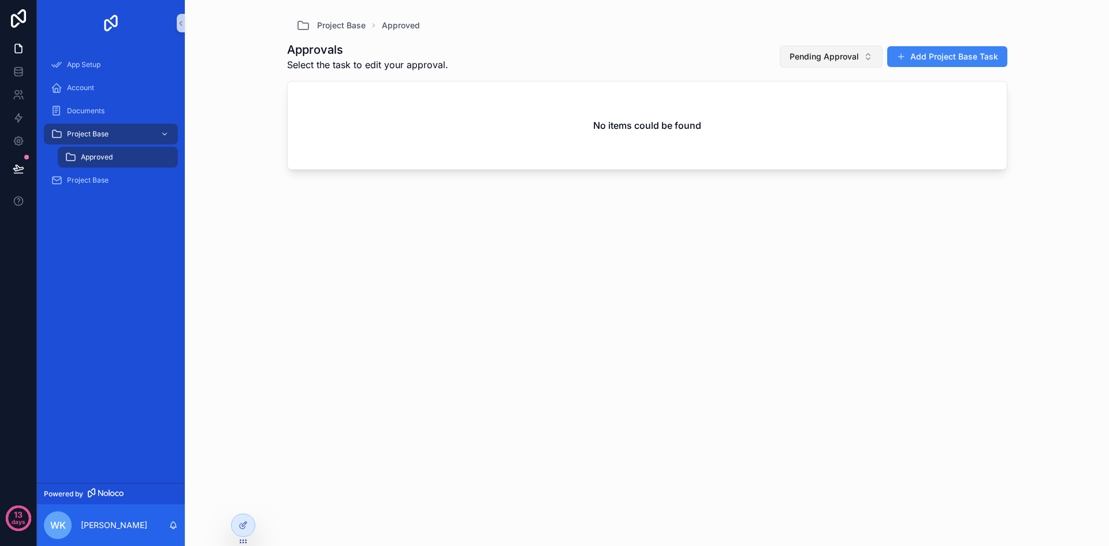
click at [859, 47] on button "Pending Approval" at bounding box center [831, 57] width 103 height 22
click at [826, 177] on div "Approved" at bounding box center [832, 177] width 139 height 18
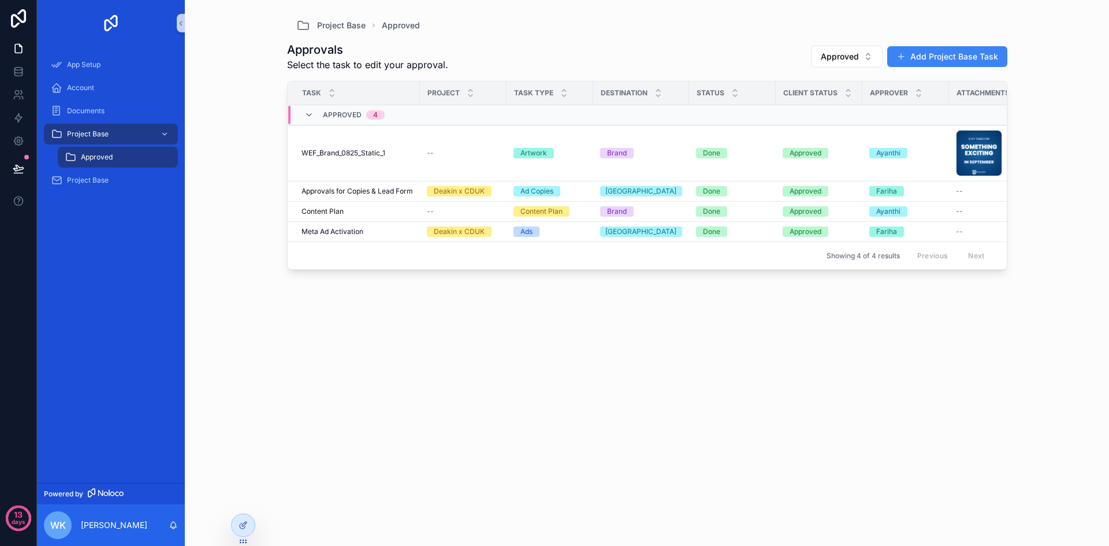
drag, startPoint x: 567, startPoint y: 337, endPoint x: 571, endPoint y: 348, distance: 11.0
click at [568, 338] on div "Approvals Select the task to edit your approval. Approved Add Project Base Task…" at bounding box center [647, 282] width 720 height 500
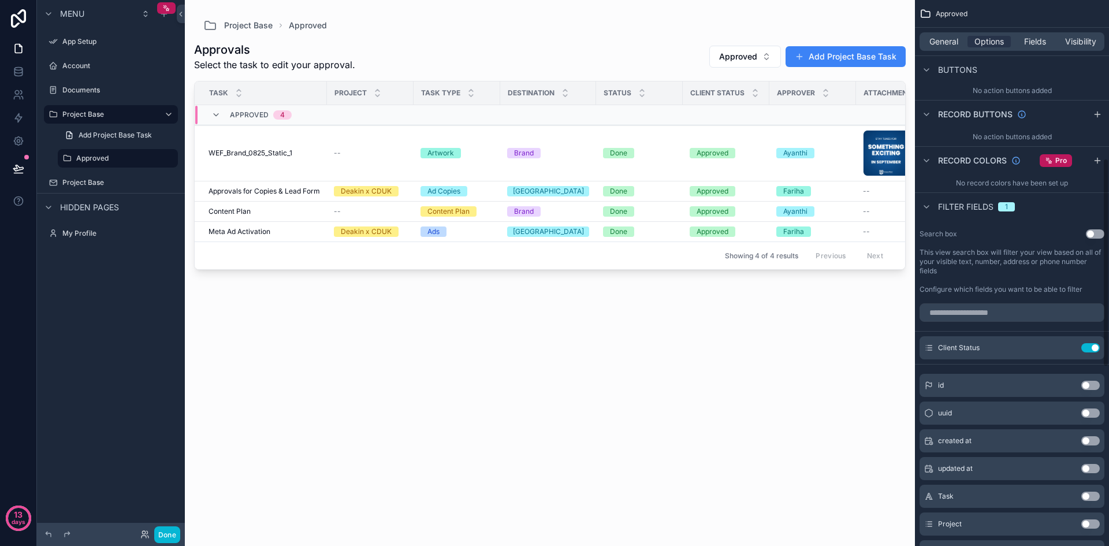
scroll to position [693, 0]
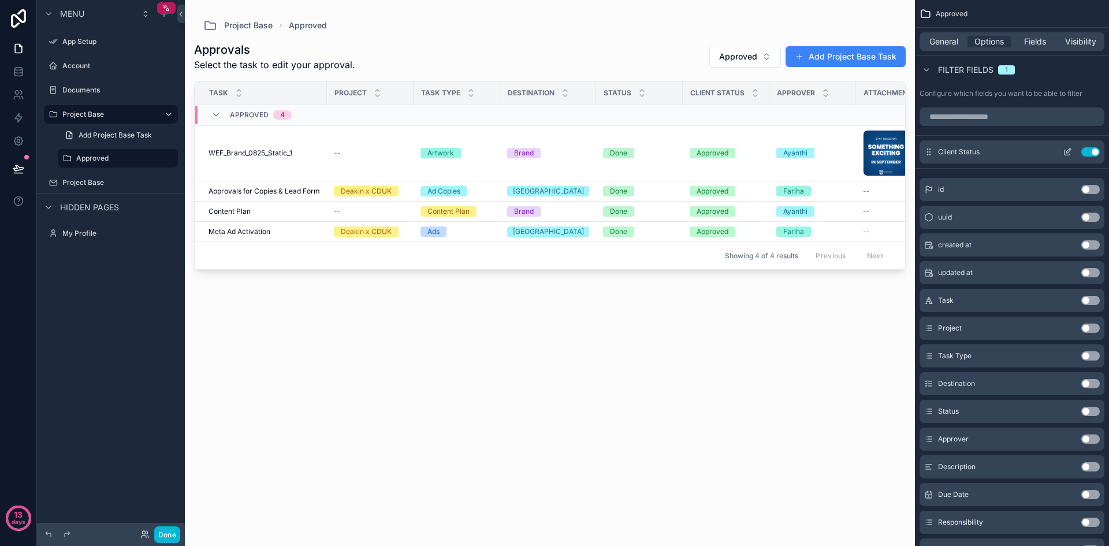
click at [1066, 151] on icon "scrollable content" at bounding box center [1067, 151] width 9 height 9
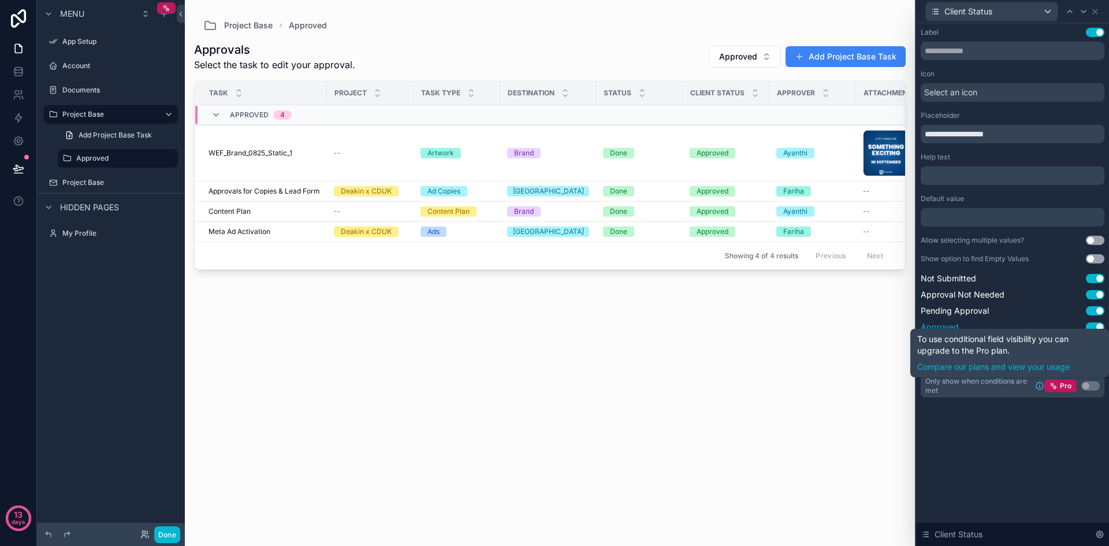
scroll to position [404, 0]
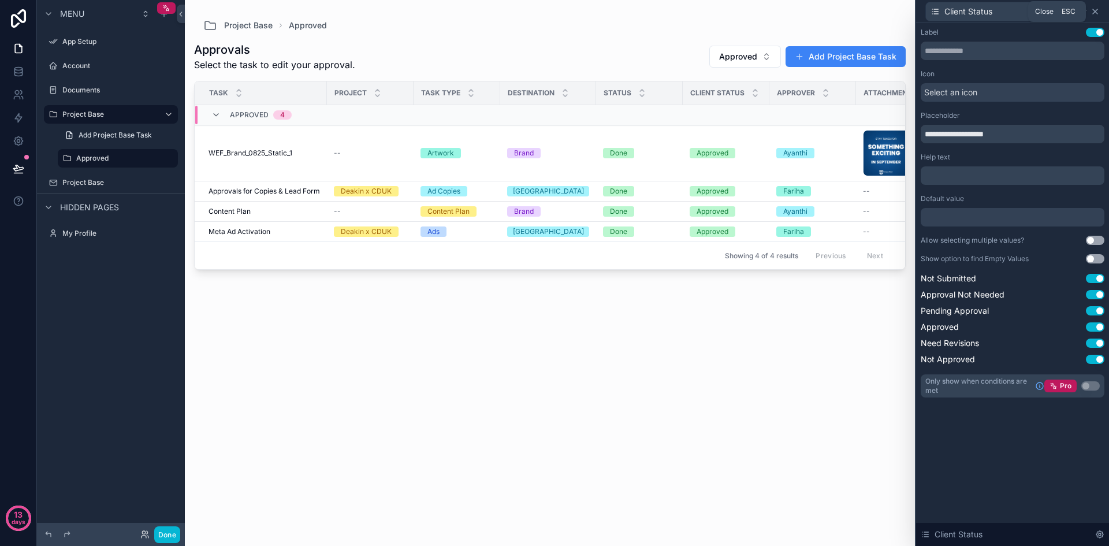
click at [1099, 11] on icon at bounding box center [1095, 11] width 9 height 9
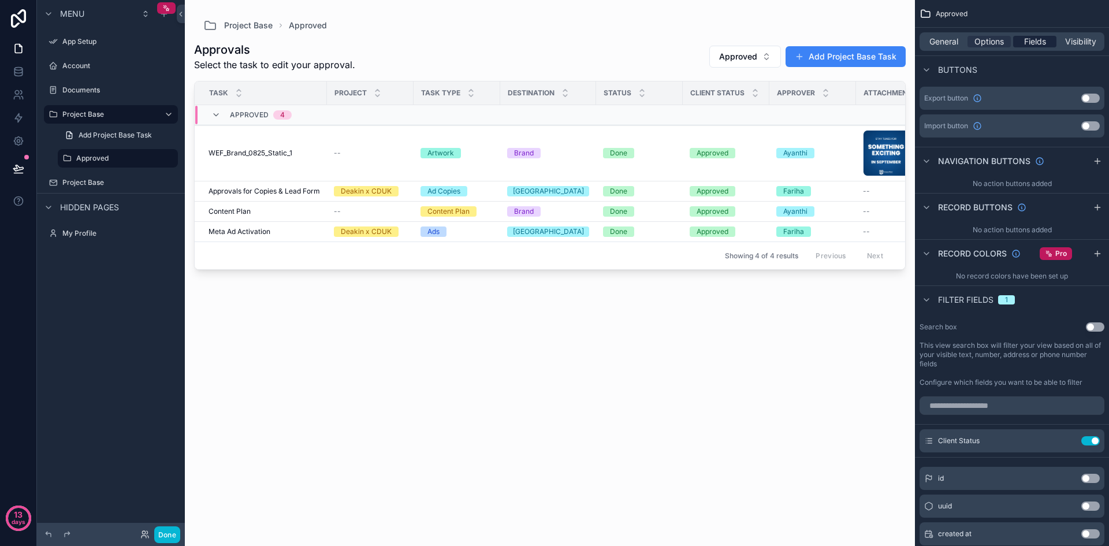
click at [1048, 44] on div "Fields" at bounding box center [1034, 42] width 43 height 12
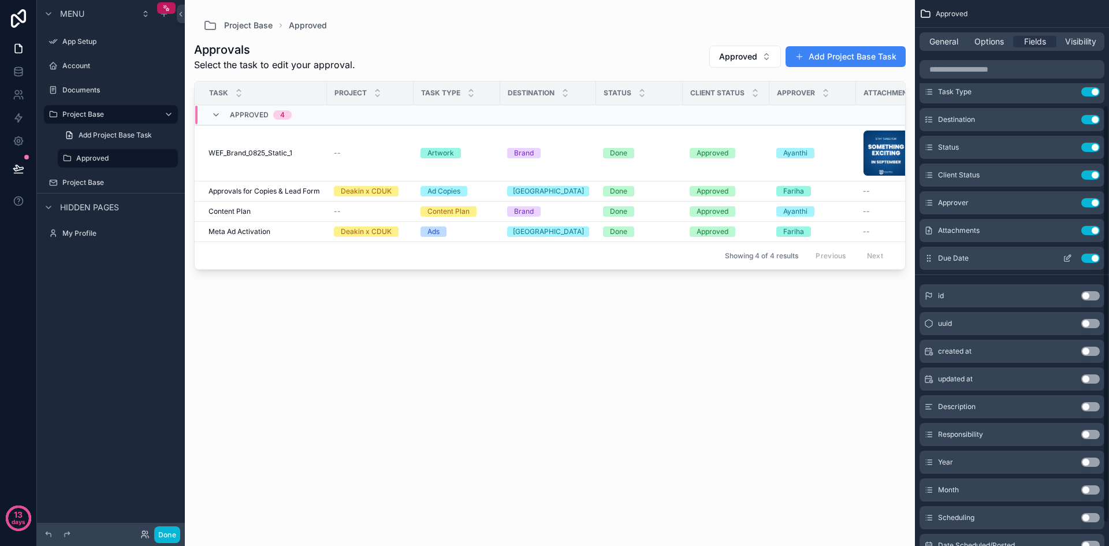
scroll to position [167, 0]
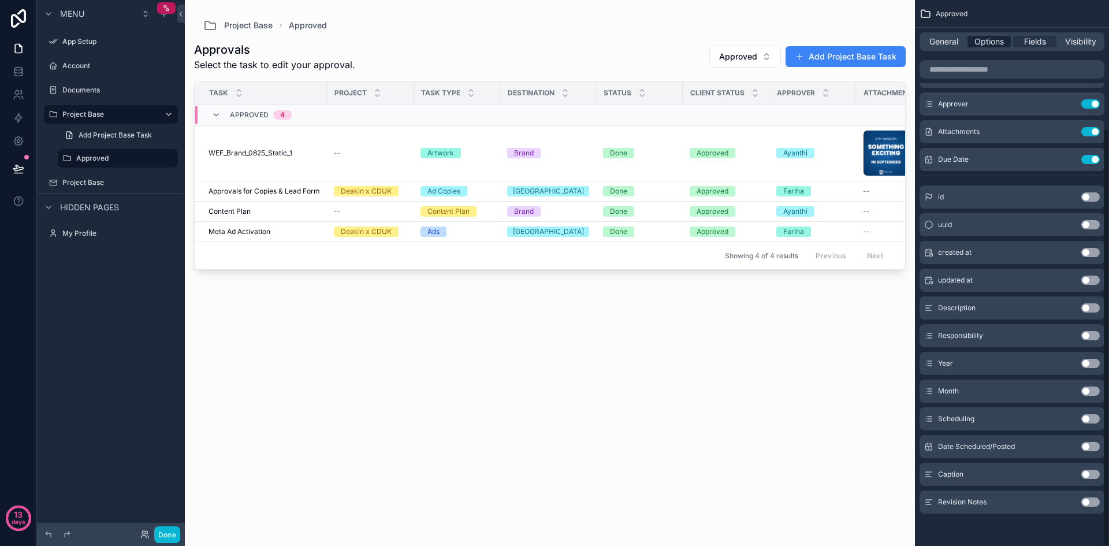
click at [992, 39] on span "Options" at bounding box center [989, 42] width 29 height 12
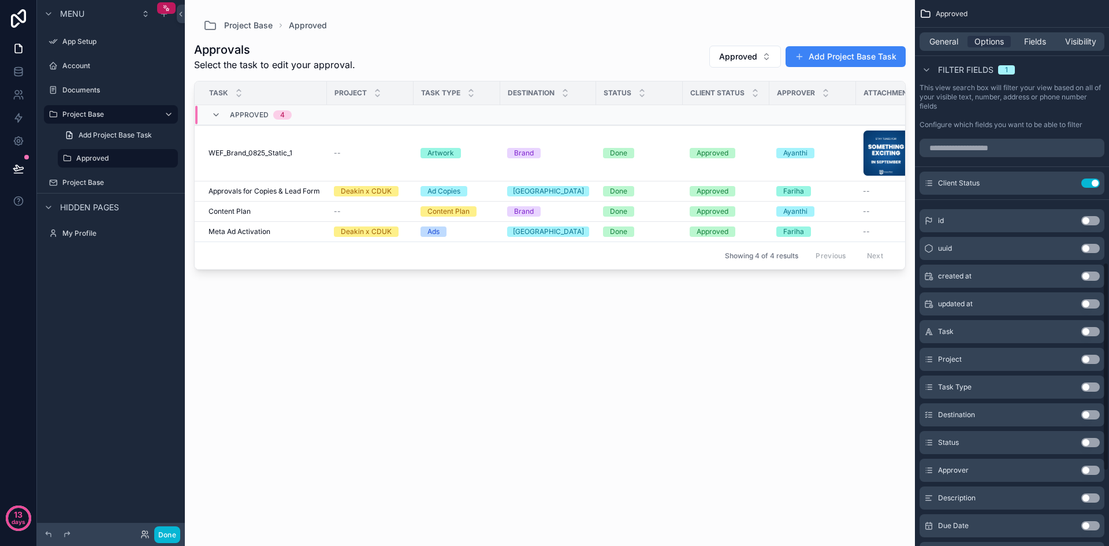
scroll to position [745, 0]
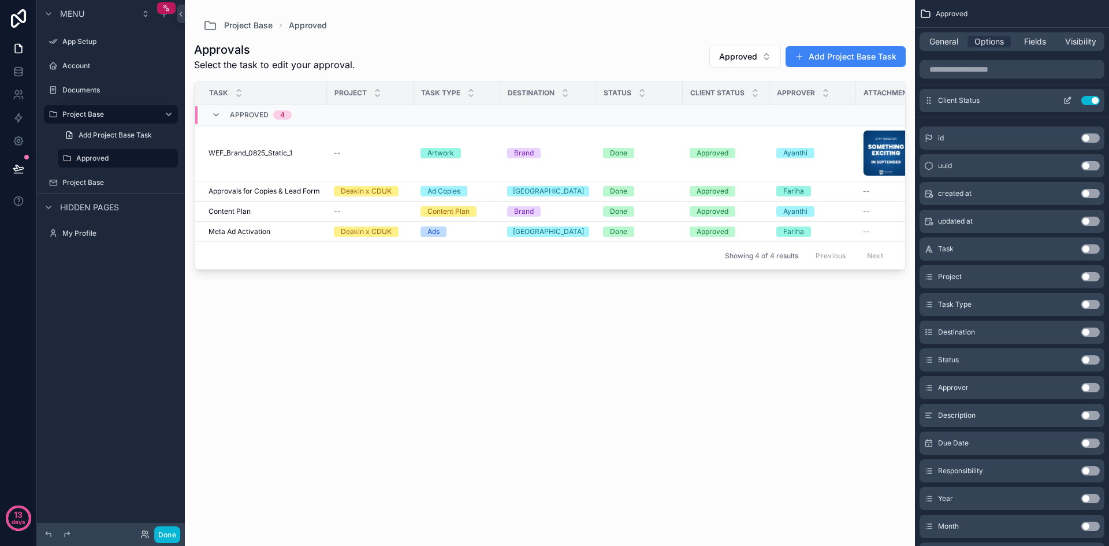
click at [1065, 101] on icon "scrollable content" at bounding box center [1067, 101] width 5 height 5
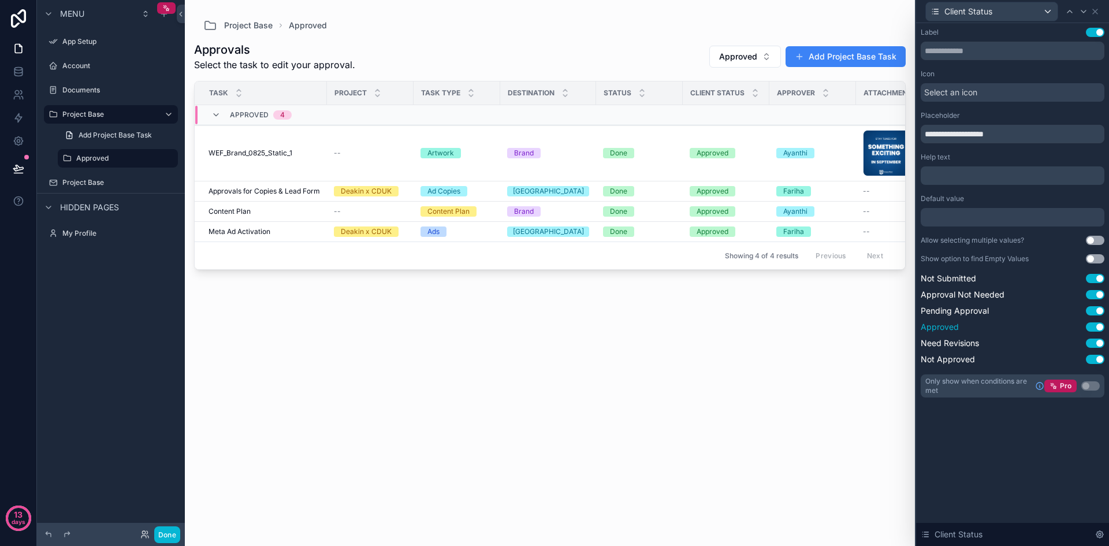
click at [1099, 330] on button "Use setting" at bounding box center [1095, 326] width 18 height 9
click at [1099, 329] on button "Use setting" at bounding box center [1095, 326] width 18 height 9
click at [1097, 16] on icon at bounding box center [1095, 11] width 9 height 9
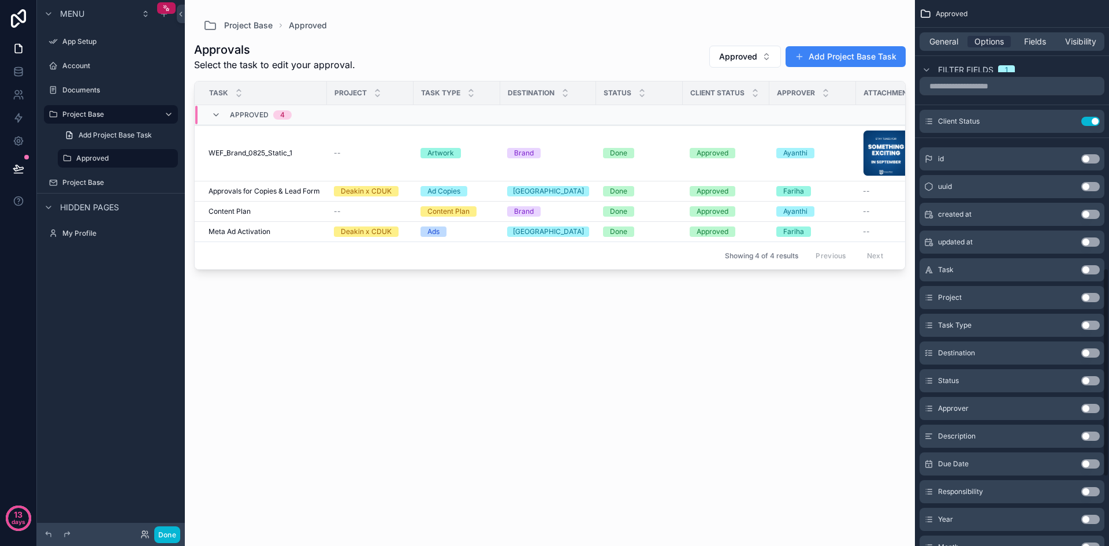
scroll to position [745, 0]
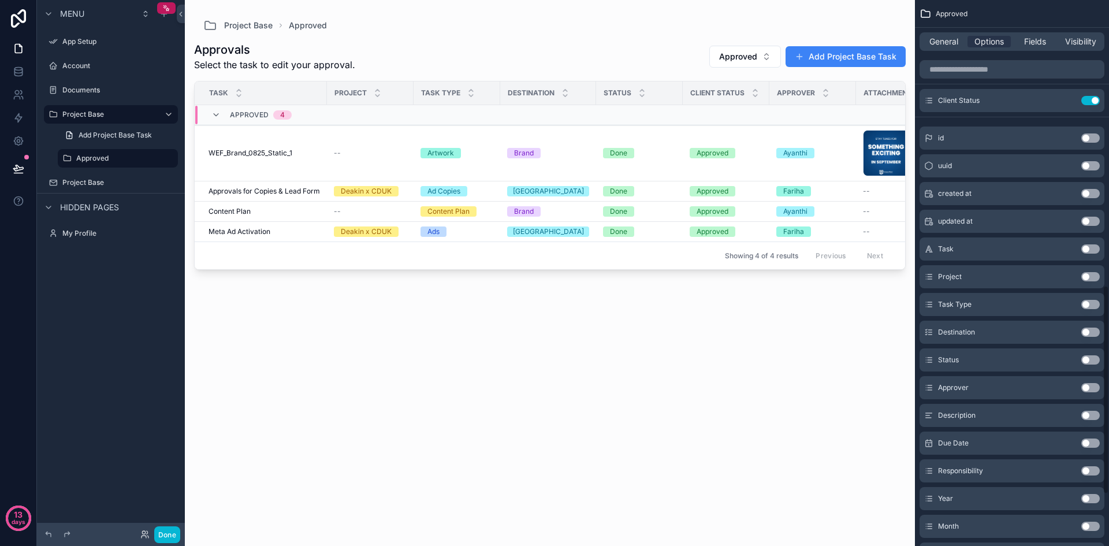
click at [1096, 330] on button "Use setting" at bounding box center [1091, 332] width 18 height 9
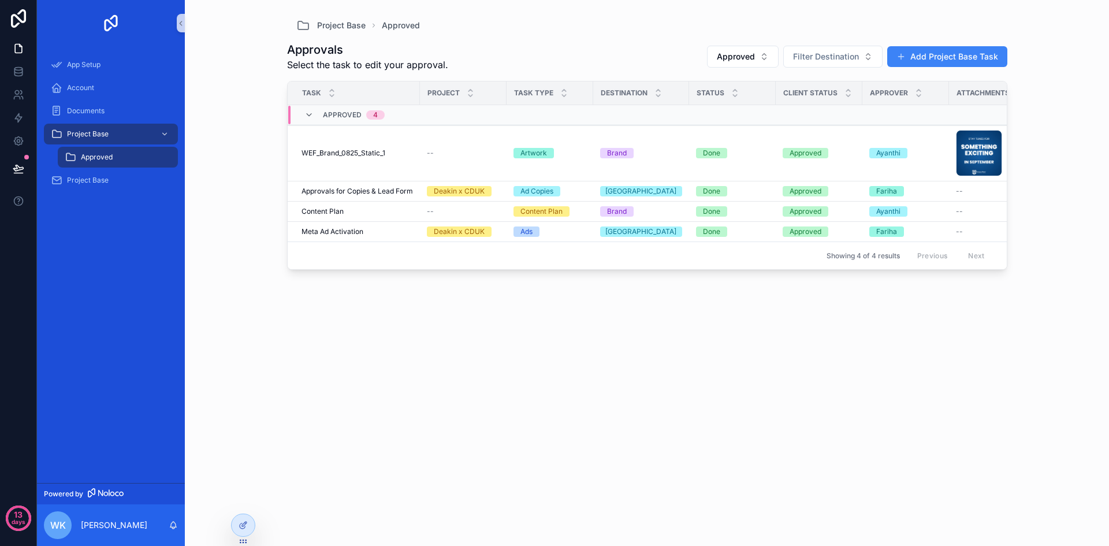
click at [833, 350] on div "Approvals Select the task to edit your approval. Approved Filter Destination Ad…" at bounding box center [647, 282] width 720 height 500
click at [835, 48] on button "Filter Destination" at bounding box center [832, 57] width 99 height 22
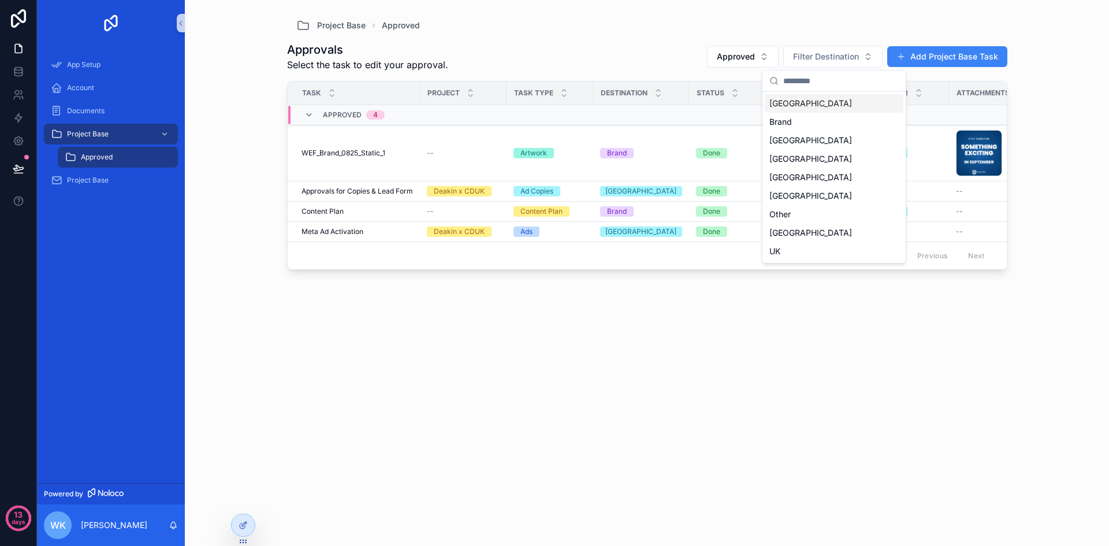
click at [819, 106] on div "[GEOGRAPHIC_DATA]" at bounding box center [834, 103] width 139 height 18
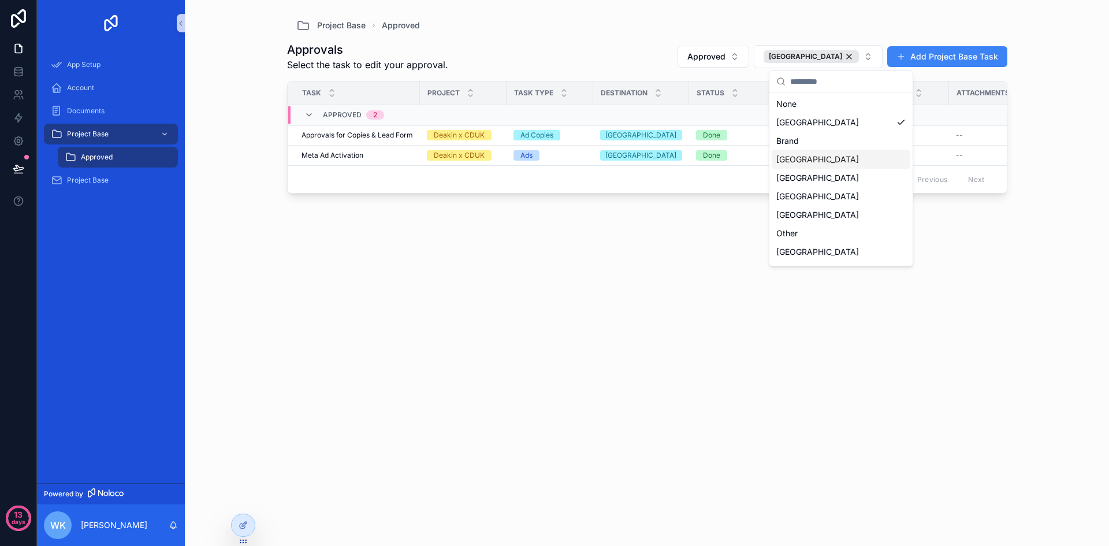
click at [670, 275] on div "Approvals Select the task to edit your approval. Approved Australia Add Project…" at bounding box center [647, 282] width 720 height 500
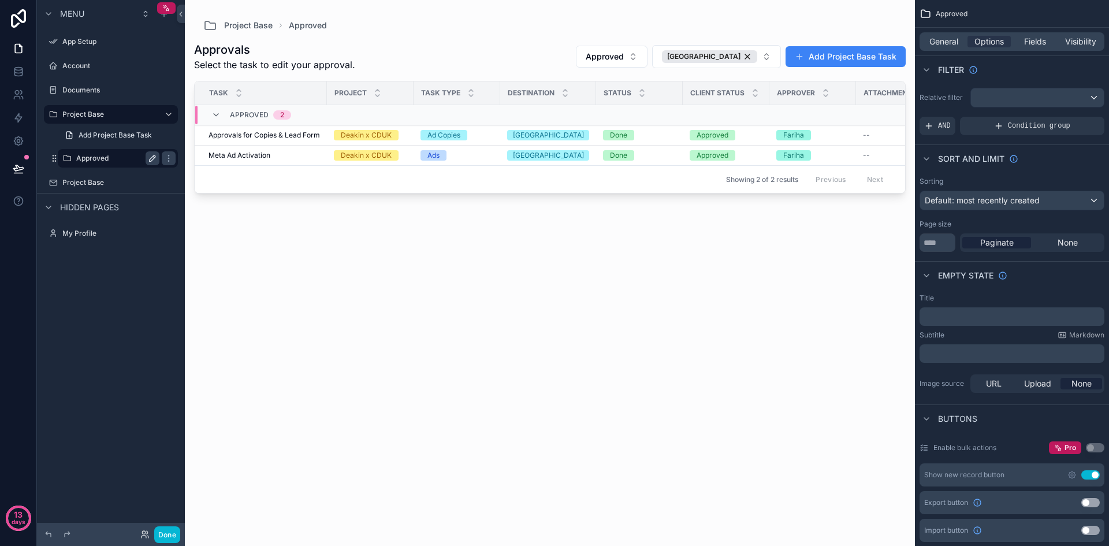
click at [155, 158] on icon "scrollable content" at bounding box center [152, 158] width 9 height 9
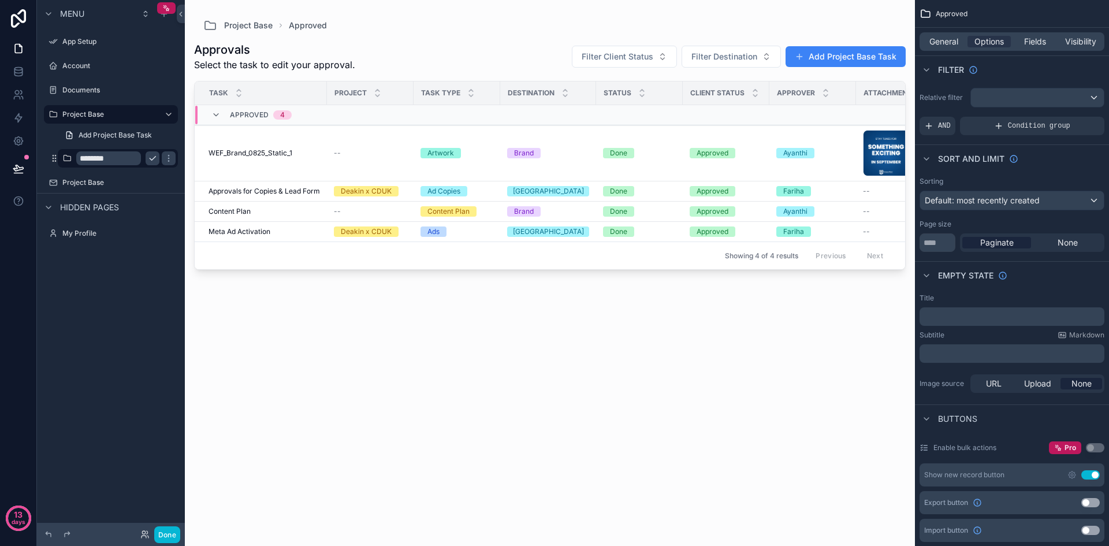
click at [132, 158] on input "********" at bounding box center [108, 158] width 65 height 14
type input "*********"
click at [169, 155] on icon "scrollable content" at bounding box center [168, 155] width 1 height 1
click at [164, 155] on icon "scrollable content" at bounding box center [168, 158] width 9 height 9
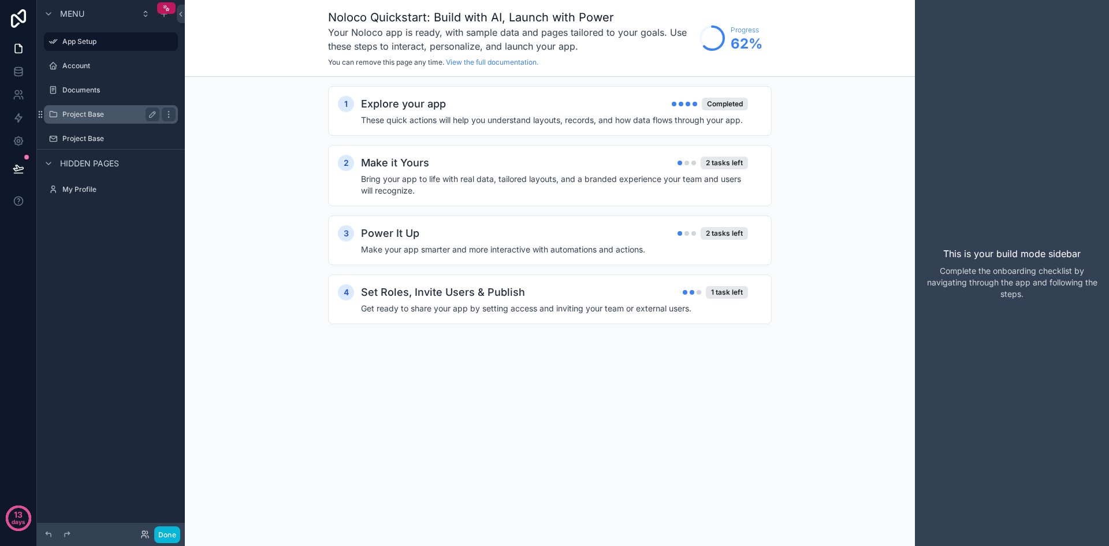
click at [120, 115] on label "Project Base" at bounding box center [108, 114] width 92 height 9
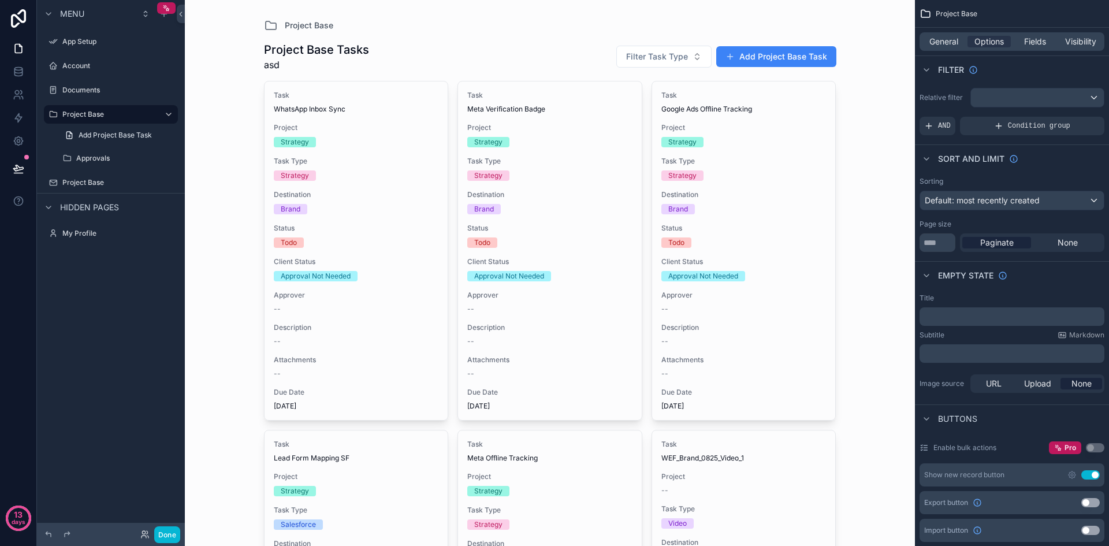
drag, startPoint x: 129, startPoint y: 142, endPoint x: 83, endPoint y: 253, distance: 119.9
click at [76, 275] on div "Menu App Setup Account Documents Project Base Add Project Base Task Approvals P…" at bounding box center [111, 266] width 148 height 532
click at [158, 135] on link "Add Project Base Task" at bounding box center [118, 135] width 120 height 18
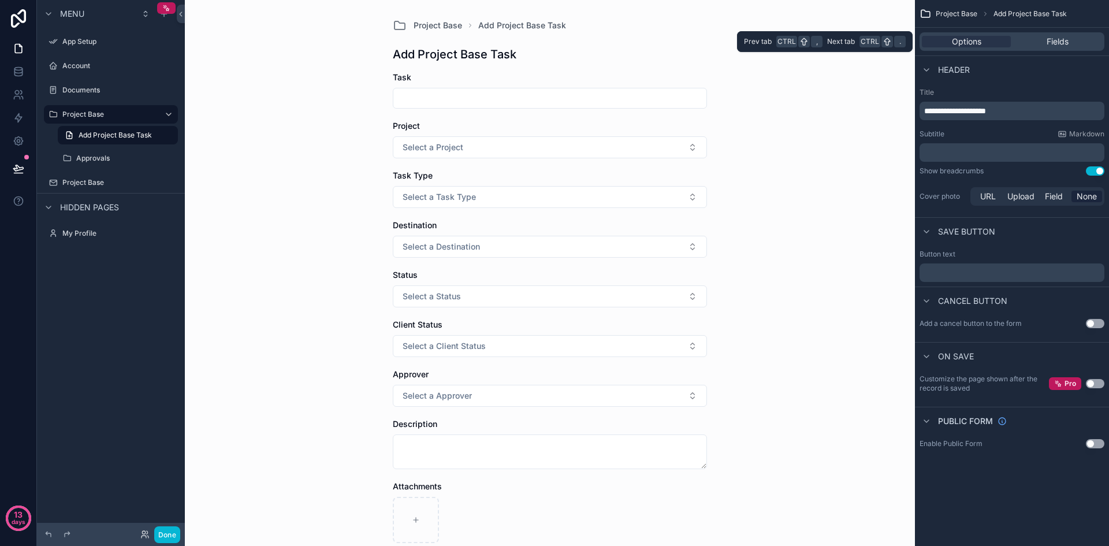
click at [1045, 32] on div "Options Fields" at bounding box center [1012, 42] width 194 height 28
click at [1048, 44] on span "Fields" at bounding box center [1058, 42] width 22 height 12
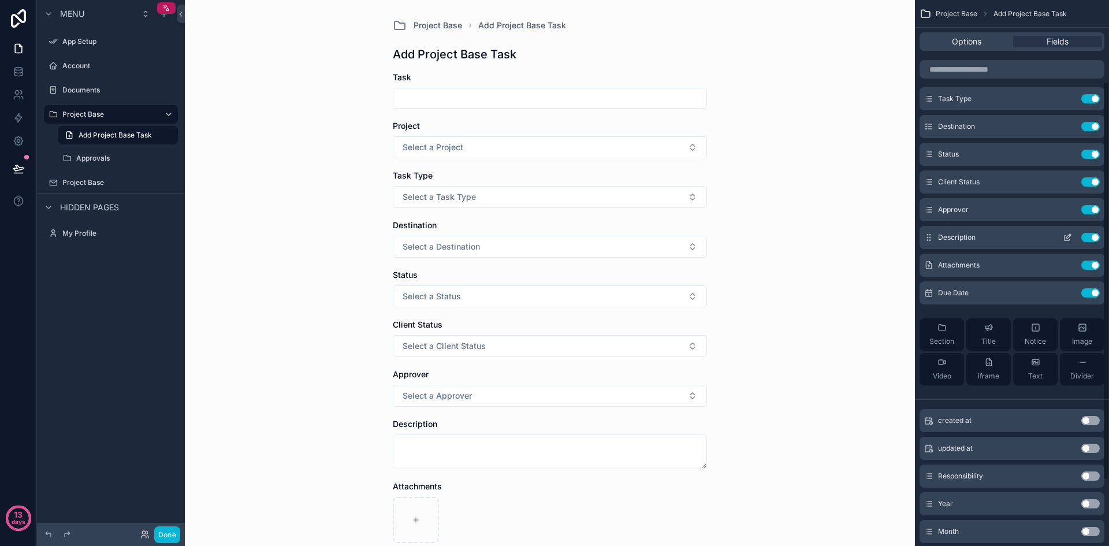
scroll to position [202, 0]
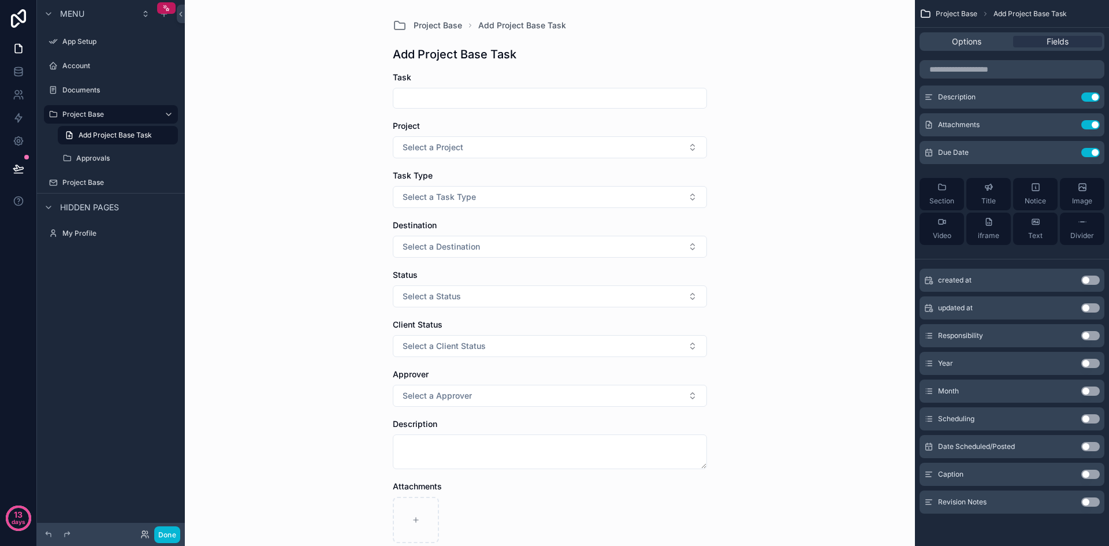
click at [129, 246] on div "Menu App Setup Account Documents Project Base Add Project Base Task Approvals P…" at bounding box center [111, 126] width 148 height 253
click at [16, 80] on link at bounding box center [18, 71] width 36 height 23
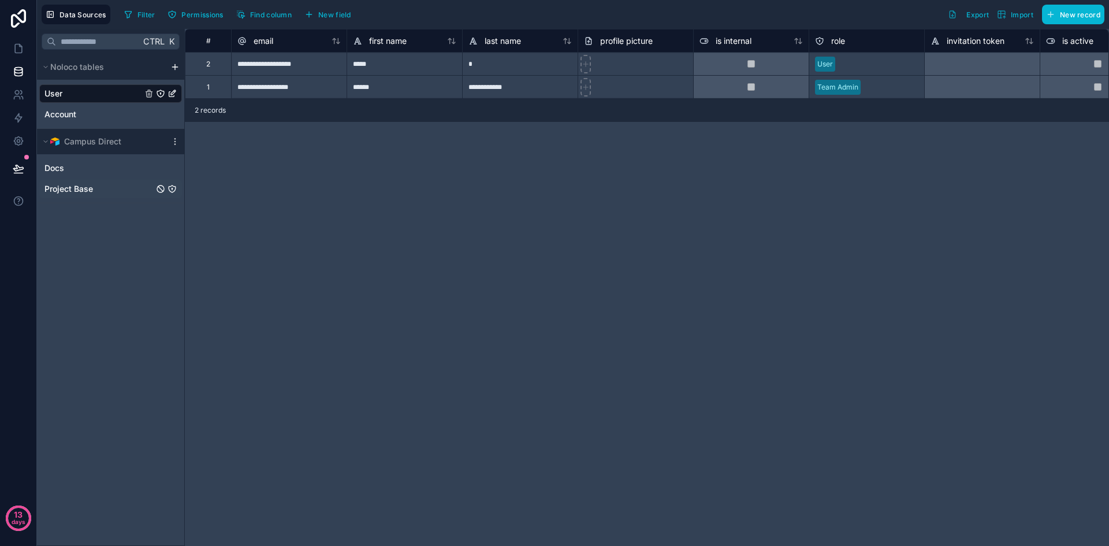
click at [113, 183] on div "Project Base" at bounding box center [110, 189] width 143 height 18
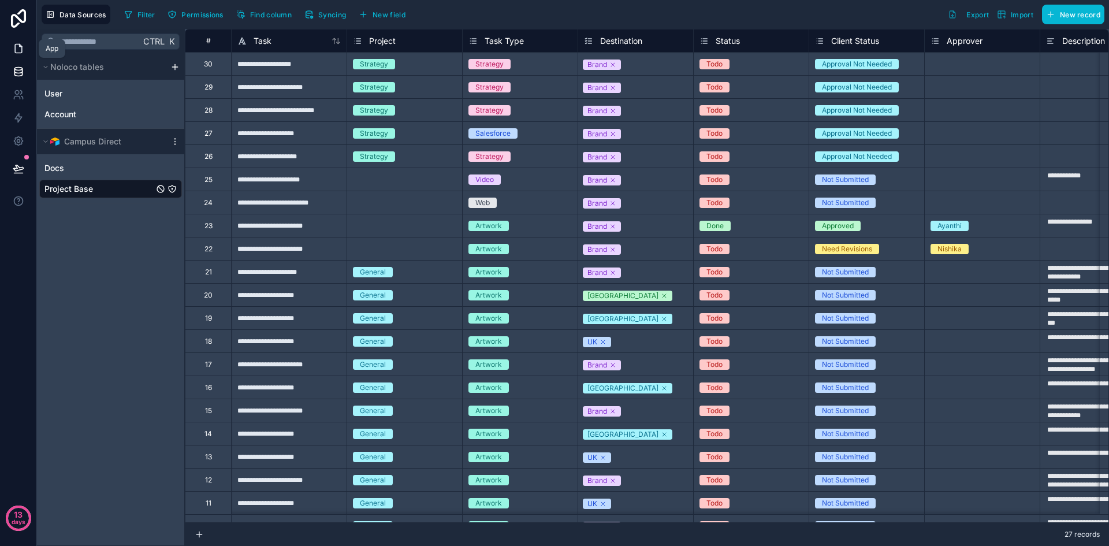
click at [15, 47] on icon at bounding box center [18, 48] width 7 height 9
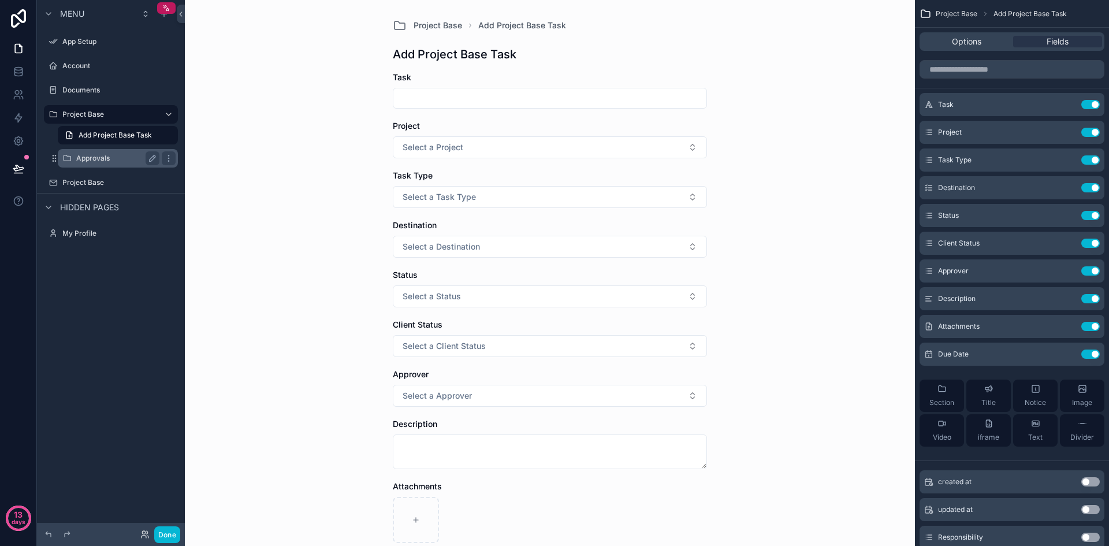
click at [105, 152] on div "Approvals" at bounding box center [117, 158] width 83 height 14
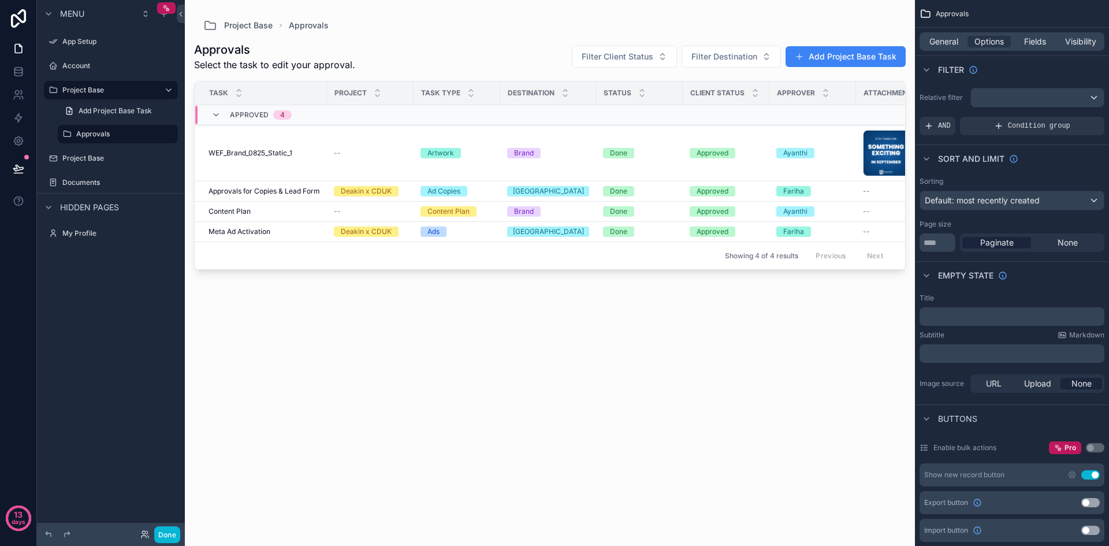
click at [100, 289] on div "Menu App Setup Account Project Base Add Project Base Task Approvals Project Bas…" at bounding box center [111, 266] width 148 height 532
click at [102, 66] on label "Account" at bounding box center [108, 65] width 92 height 9
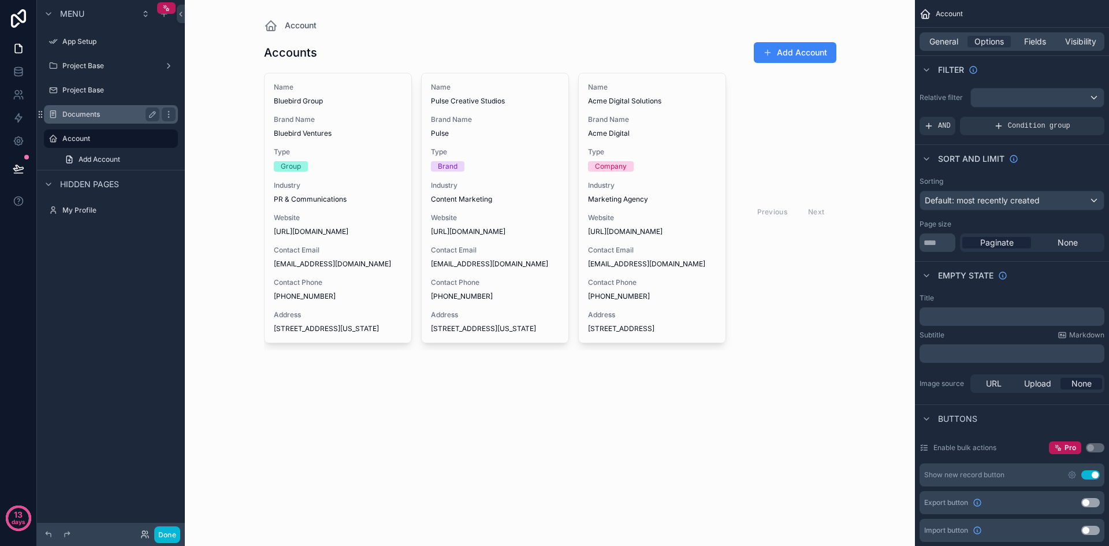
click at [112, 118] on label "Documents" at bounding box center [108, 114] width 92 height 9
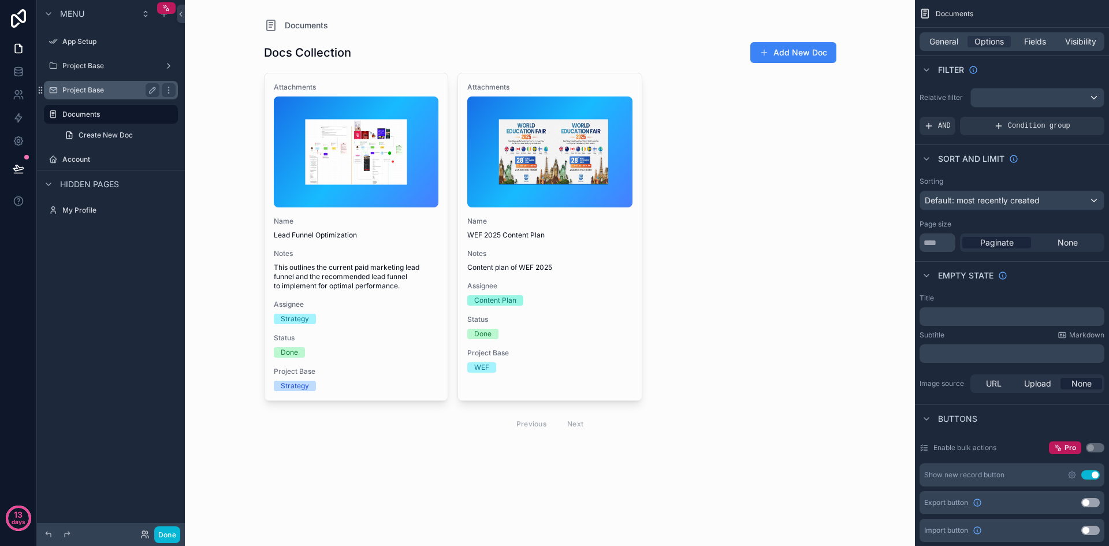
click at [120, 86] on label "Project Base" at bounding box center [108, 90] width 92 height 9
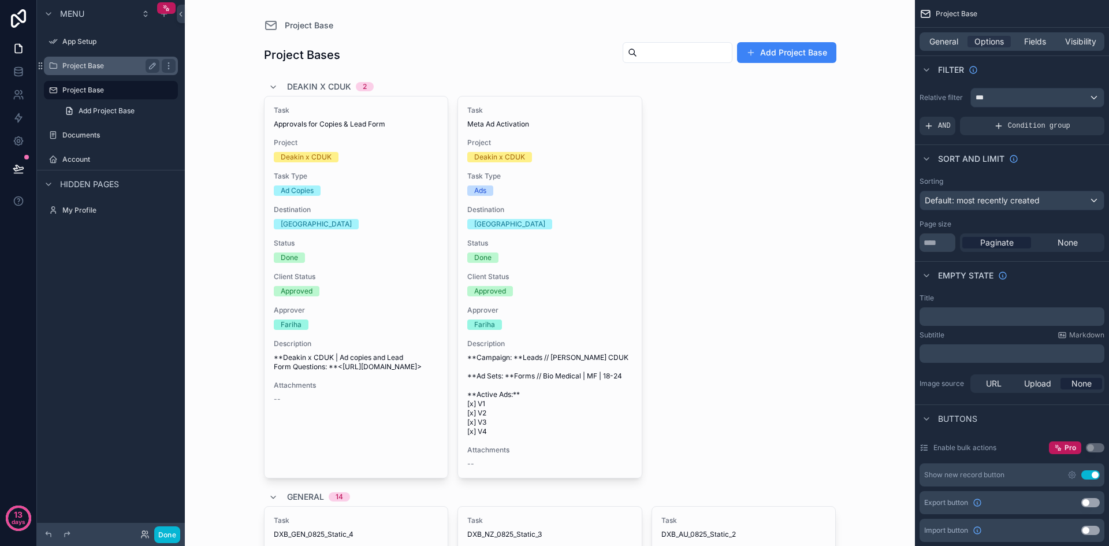
click at [111, 66] on label "Project Base" at bounding box center [108, 65] width 92 height 9
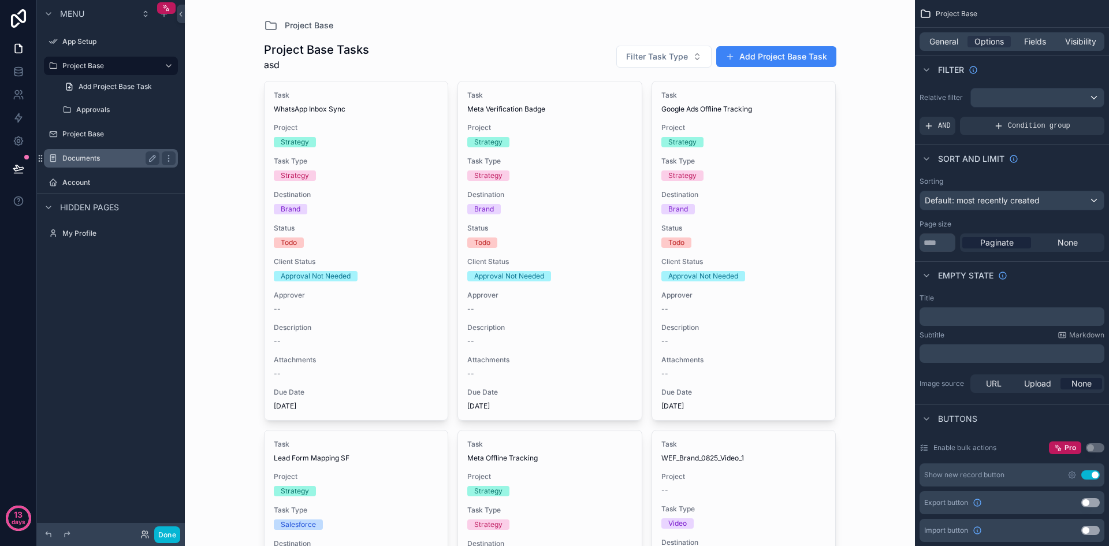
click at [109, 163] on div "Documents" at bounding box center [110, 158] width 97 height 14
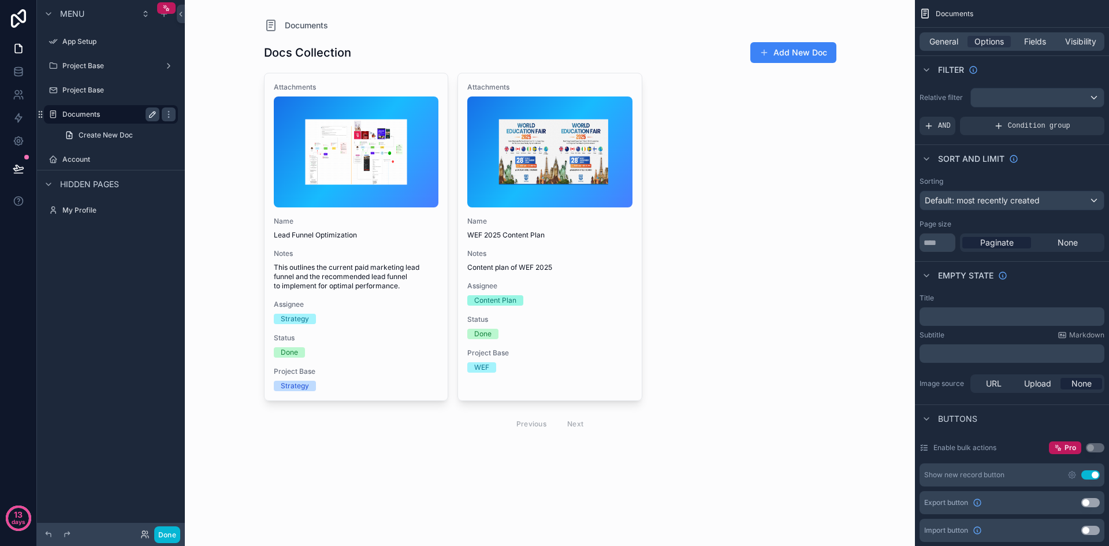
click at [151, 113] on icon "scrollable content" at bounding box center [152, 114] width 9 height 9
click at [52, 116] on icon "scrollable content" at bounding box center [53, 114] width 9 height 9
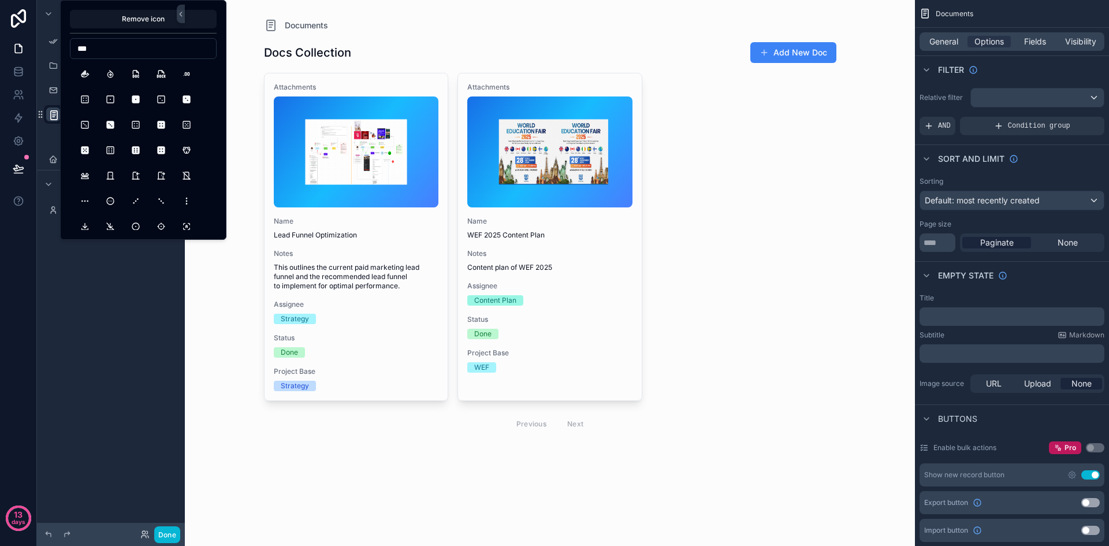
click at [125, 50] on input "***" at bounding box center [143, 48] width 146 height 16
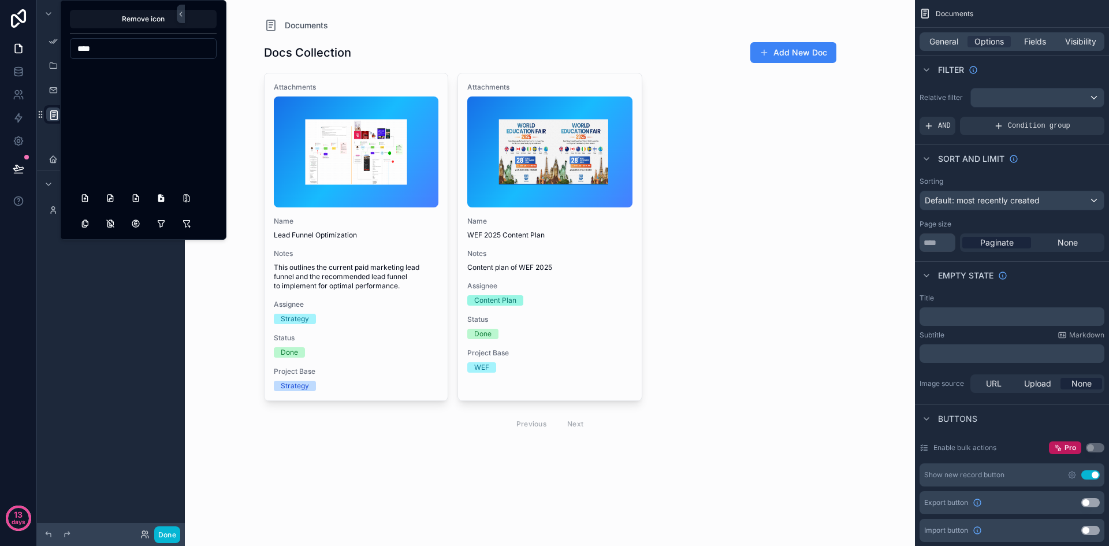
scroll to position [578, 0]
click at [121, 44] on input "****" at bounding box center [143, 48] width 146 height 16
type input "******"
click at [188, 100] on button "FolderFilled" at bounding box center [186, 99] width 21 height 21
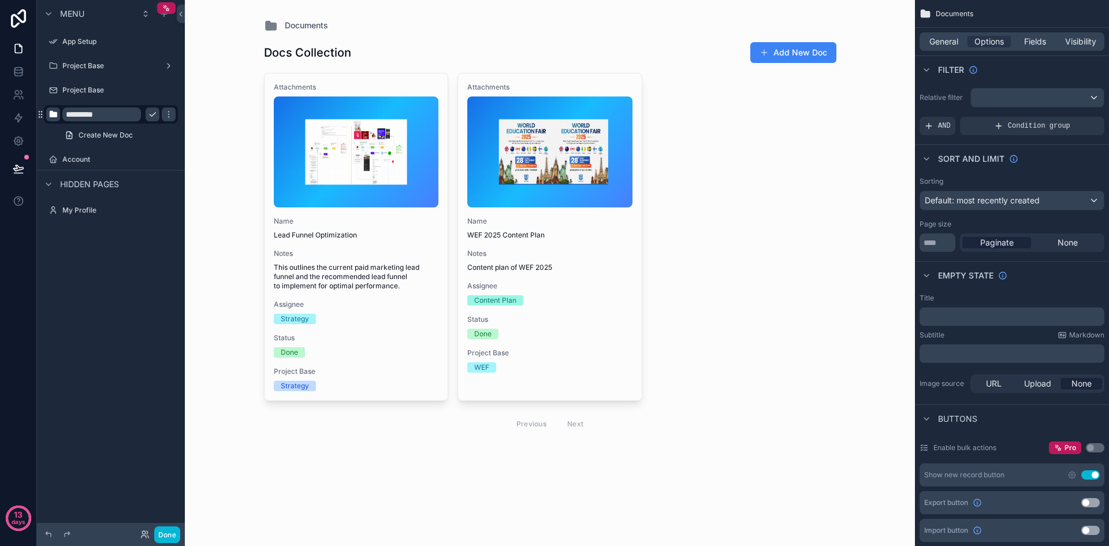
click at [112, 265] on div "Menu App Setup Project Base Project Base ********* Create New Doc Account Hidde…" at bounding box center [111, 266] width 148 height 532
click at [70, 291] on div "Menu App Setup Project Base Project Base ********* Create New Doc Account Hidde…" at bounding box center [111, 266] width 148 height 532
click at [330, 55] on div "scrollable content" at bounding box center [550, 237] width 591 height 474
click at [155, 116] on icon "scrollable content" at bounding box center [152, 114] width 9 height 9
click at [386, 51] on div "Docs Collection Add New Doc" at bounding box center [550, 53] width 573 height 22
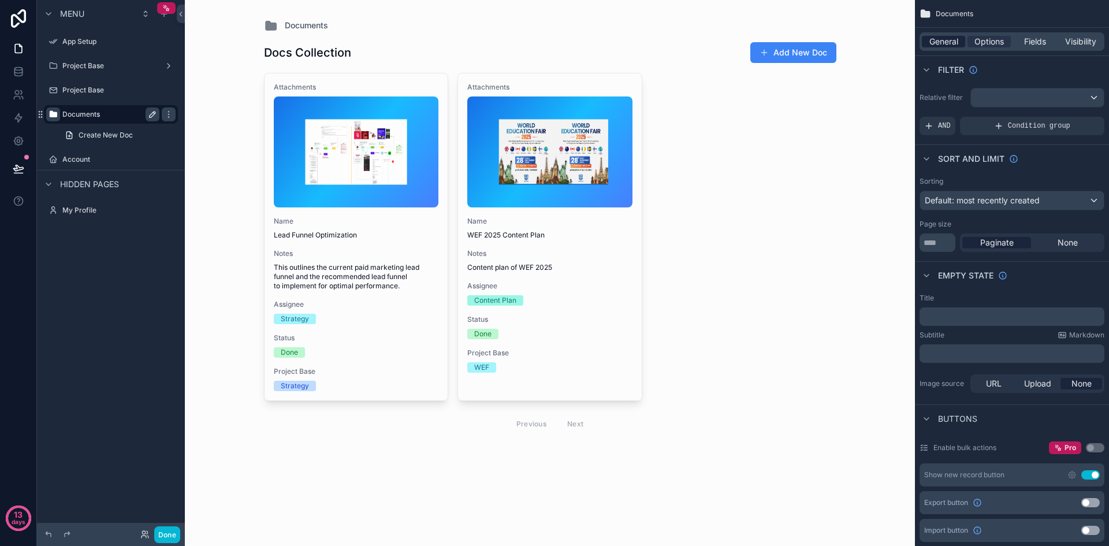
click at [954, 46] on span "General" at bounding box center [944, 42] width 29 height 12
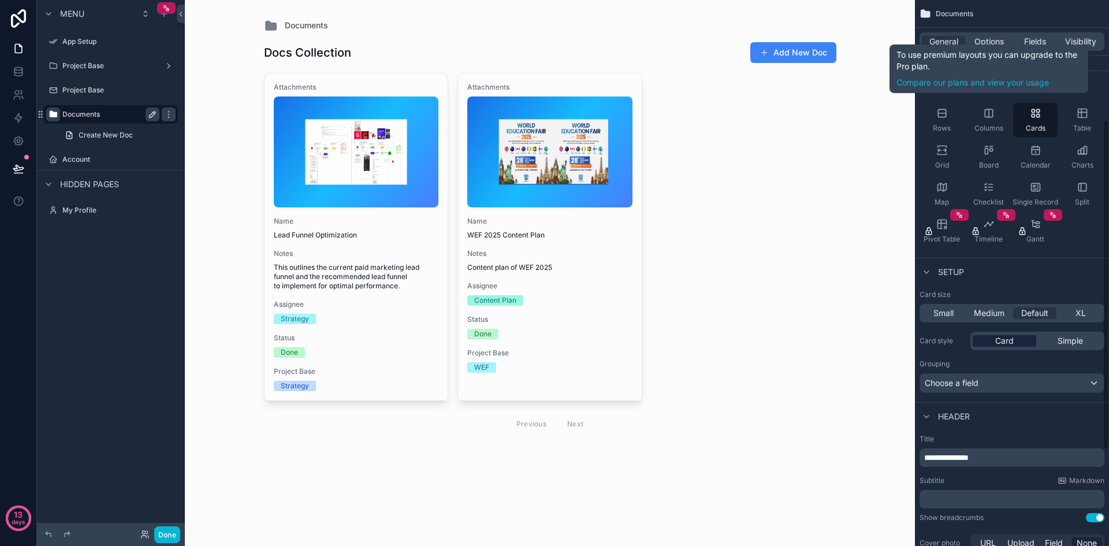
scroll to position [289, 0]
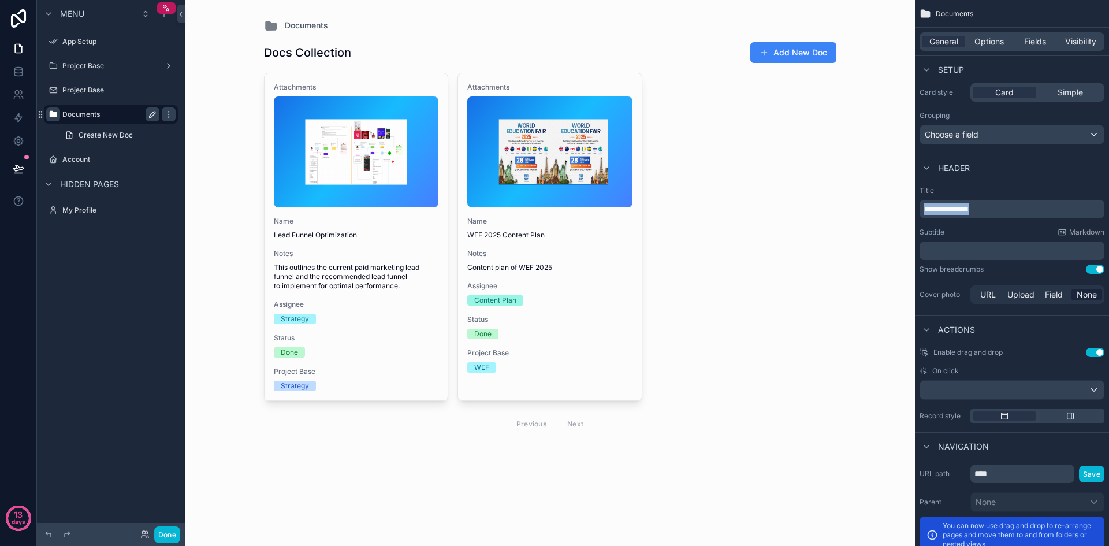
drag, startPoint x: 995, startPoint y: 211, endPoint x: 925, endPoint y: 215, distance: 70.6
click at [925, 215] on div "**********" at bounding box center [1012, 209] width 185 height 18
click at [963, 255] on p "﻿" at bounding box center [1013, 251] width 178 height 12
click at [1005, 275] on div "**********" at bounding box center [1012, 245] width 194 height 129
drag, startPoint x: 155, startPoint y: 133, endPoint x: 112, endPoint y: 133, distance: 43.9
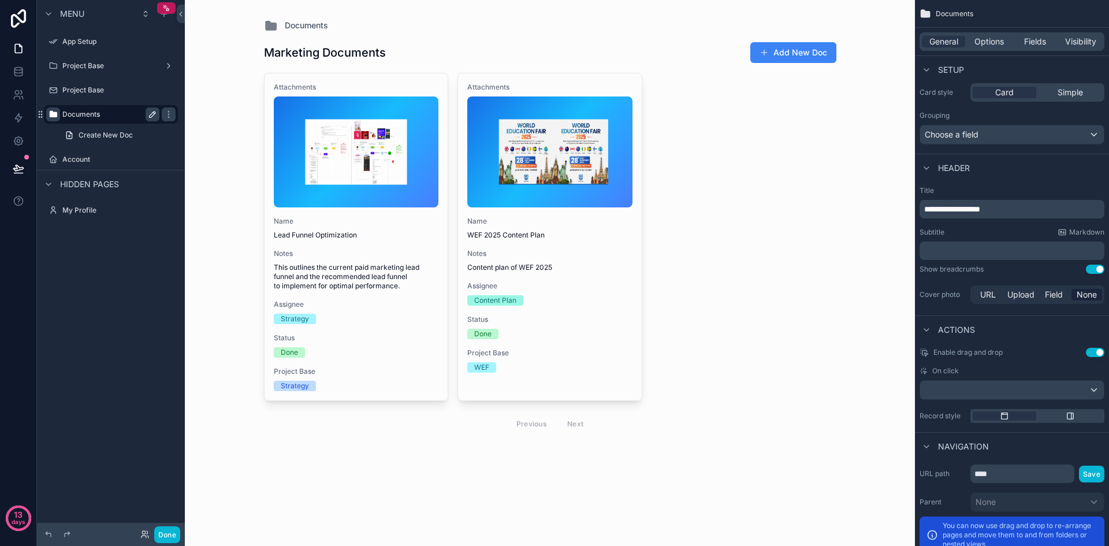
drag, startPoint x: 112, startPoint y: 133, endPoint x: 109, endPoint y: 337, distance: 203.4
click at [109, 337] on div "Menu App Setup Project Base Project Base Documents Create New Doc Account Hidde…" at bounding box center [111, 266] width 148 height 532
click at [107, 86] on label "Project Base" at bounding box center [108, 90] width 92 height 9
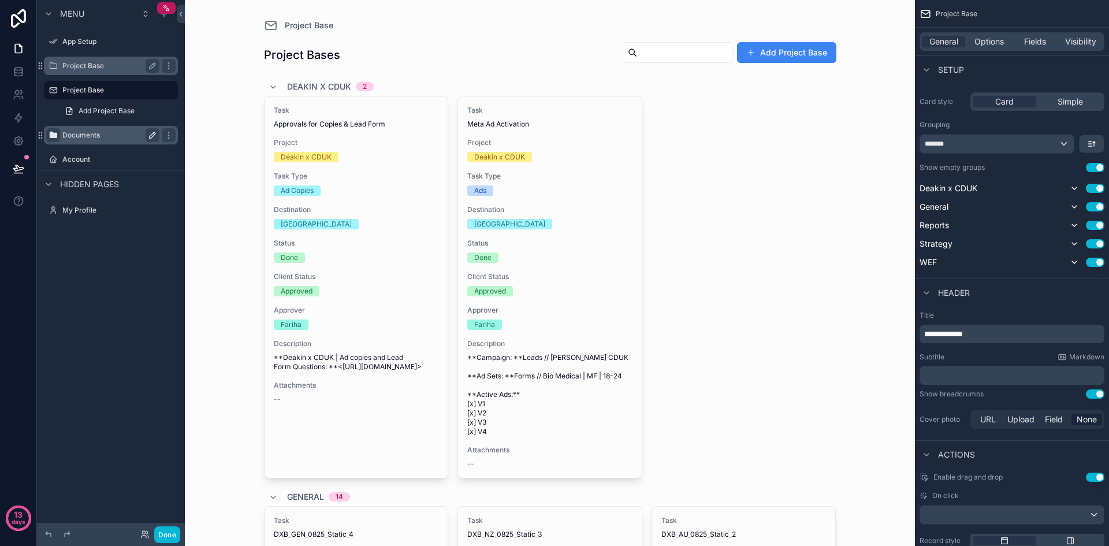
click at [125, 66] on label "Project Base" at bounding box center [108, 65] width 92 height 9
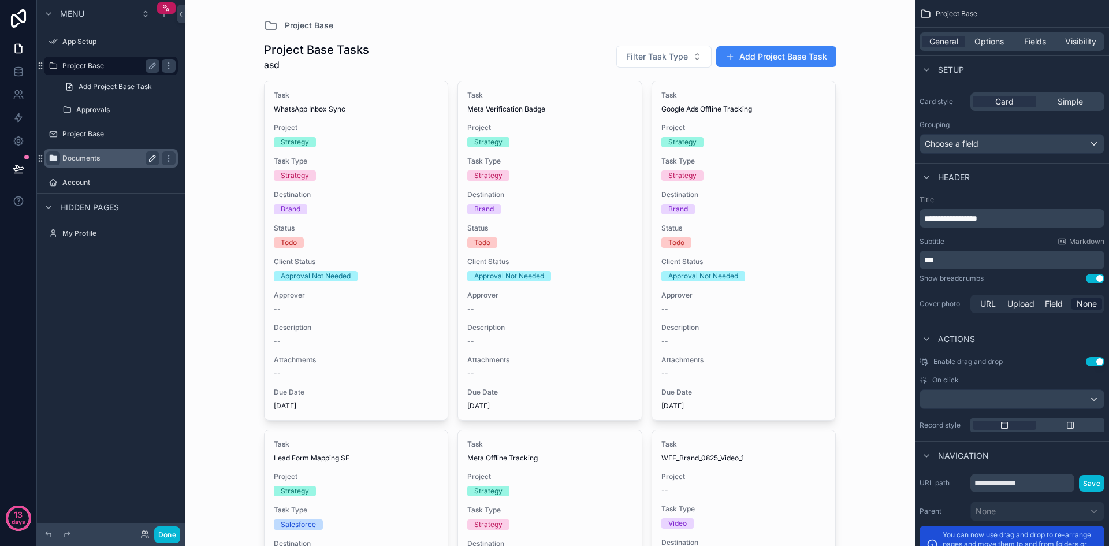
click at [125, 66] on label "Project Base" at bounding box center [108, 65] width 92 height 9
click at [119, 136] on label "Project Base" at bounding box center [108, 133] width 92 height 9
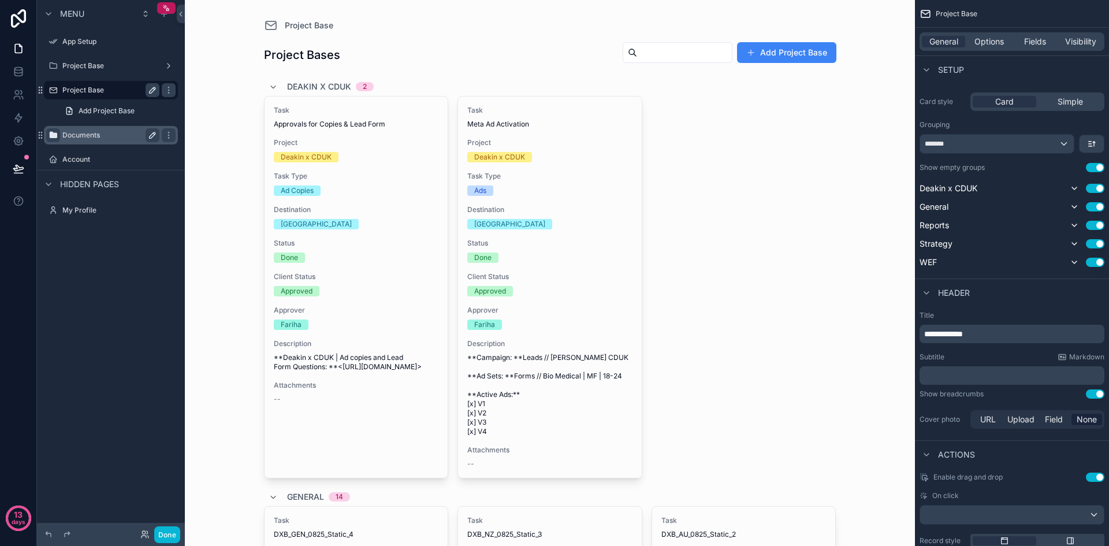
click at [157, 84] on button "scrollable content" at bounding box center [153, 90] width 14 height 14
click at [121, 91] on input "**********" at bounding box center [101, 90] width 79 height 14
type input "*******"
click at [54, 87] on icon "scrollable content" at bounding box center [53, 90] width 9 height 9
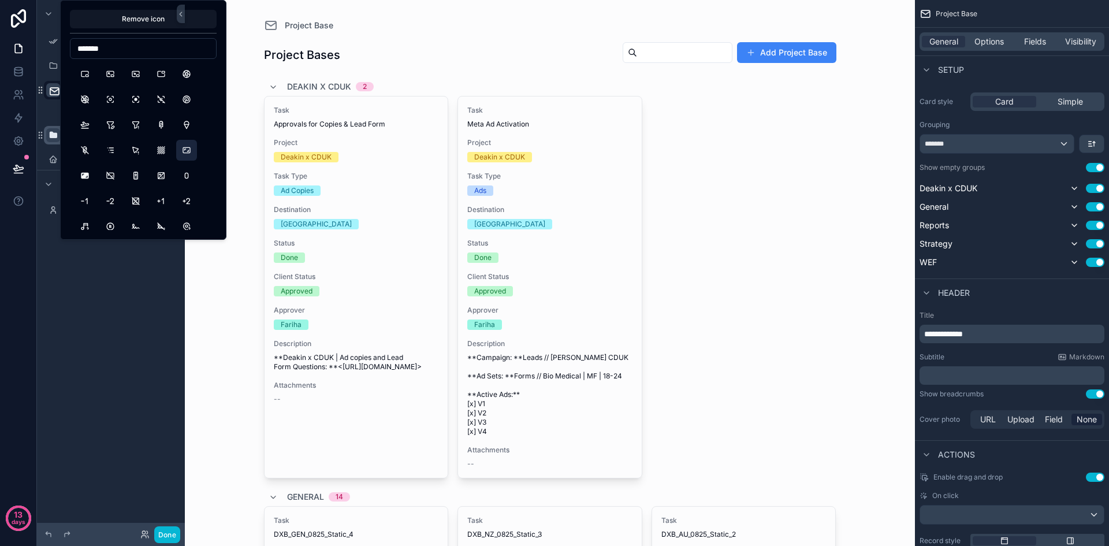
type input "*******"
click at [195, 149] on button "AspectRatio" at bounding box center [186, 150] width 21 height 21
click at [115, 270] on div "Menu App Setup Project Base ******* Add Project Base Documents Account Hidden p…" at bounding box center [111, 266] width 148 height 532
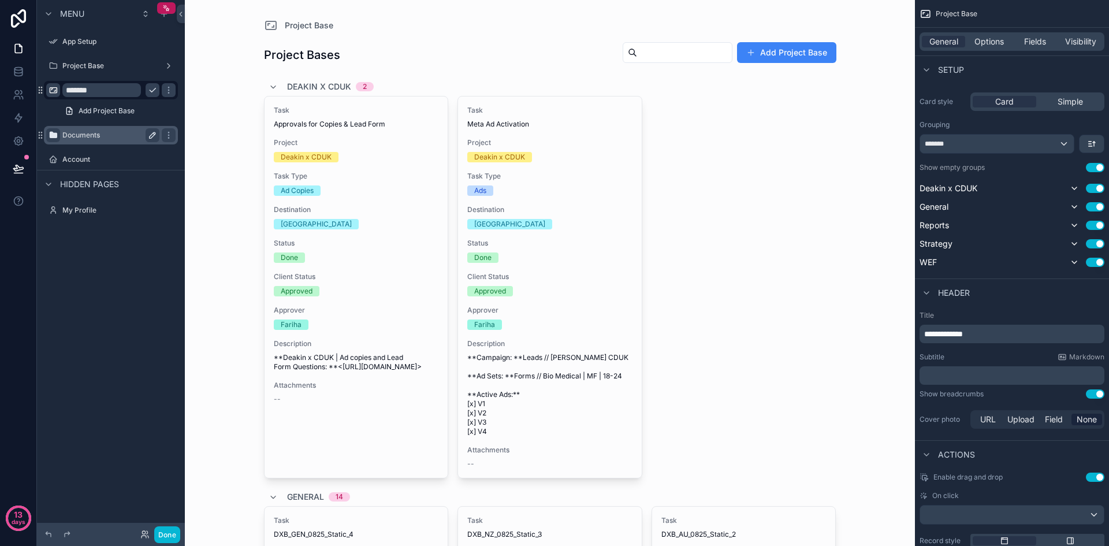
click at [151, 89] on icon "scrollable content" at bounding box center [152, 90] width 9 height 9
click at [169, 90] on icon "scrollable content" at bounding box center [168, 90] width 1 height 1
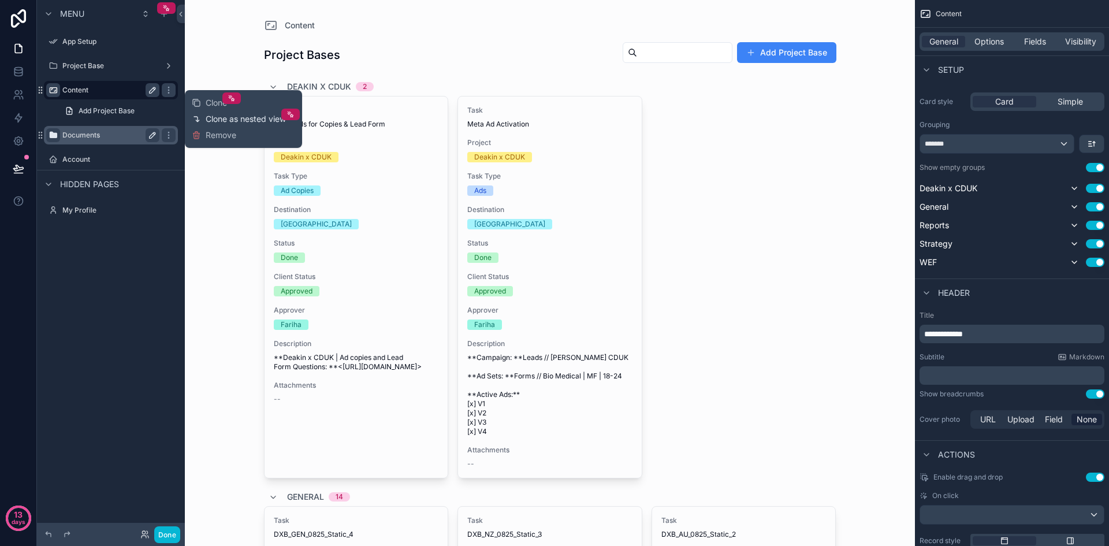
click at [210, 120] on span "Clone as nested view" at bounding box center [246, 119] width 80 height 12
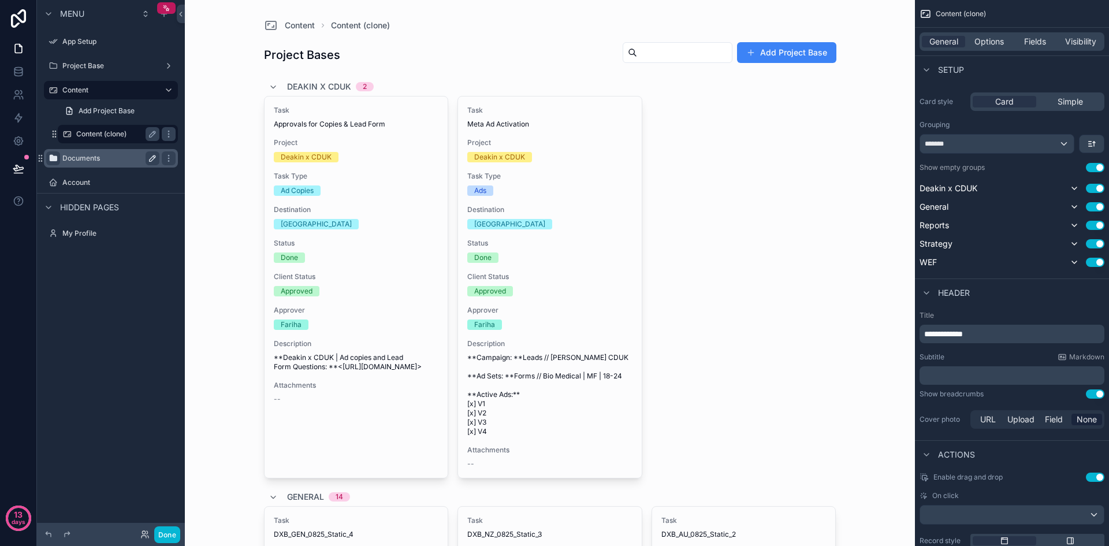
click at [112, 132] on label "Content (clone)" at bounding box center [115, 133] width 79 height 9
click at [148, 132] on icon "scrollable content" at bounding box center [152, 133] width 9 height 9
click at [138, 133] on input "**********" at bounding box center [108, 134] width 65 height 14
type input "**********"
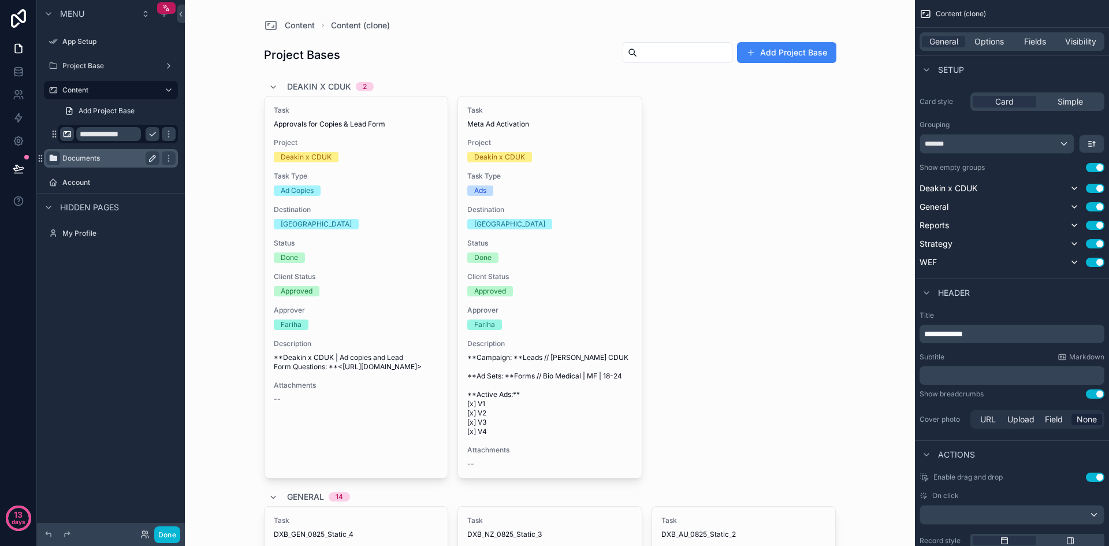
click at [69, 135] on icon "scrollable content" at bounding box center [66, 133] width 9 height 9
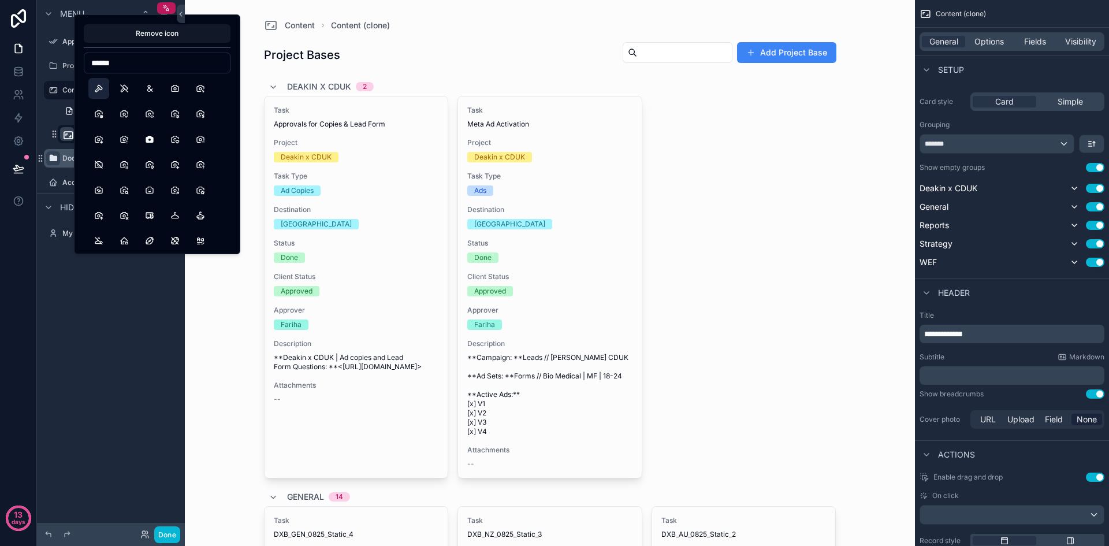
type input "******"
click at [98, 90] on button "Hammer" at bounding box center [98, 88] width 21 height 21
click at [125, 284] on div "**********" at bounding box center [111, 266] width 148 height 532
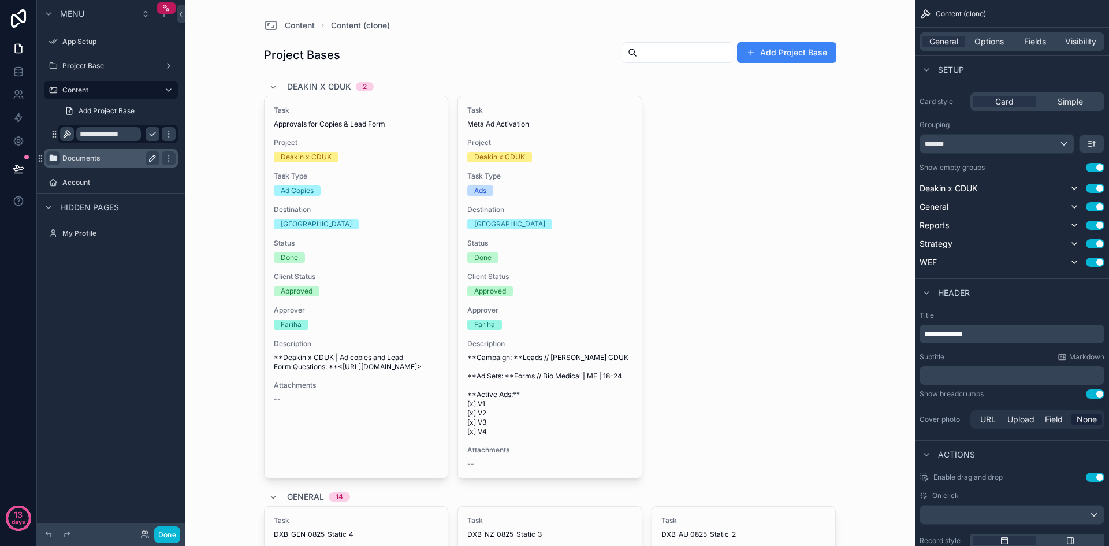
click at [157, 135] on button "scrollable content" at bounding box center [153, 134] width 14 height 14
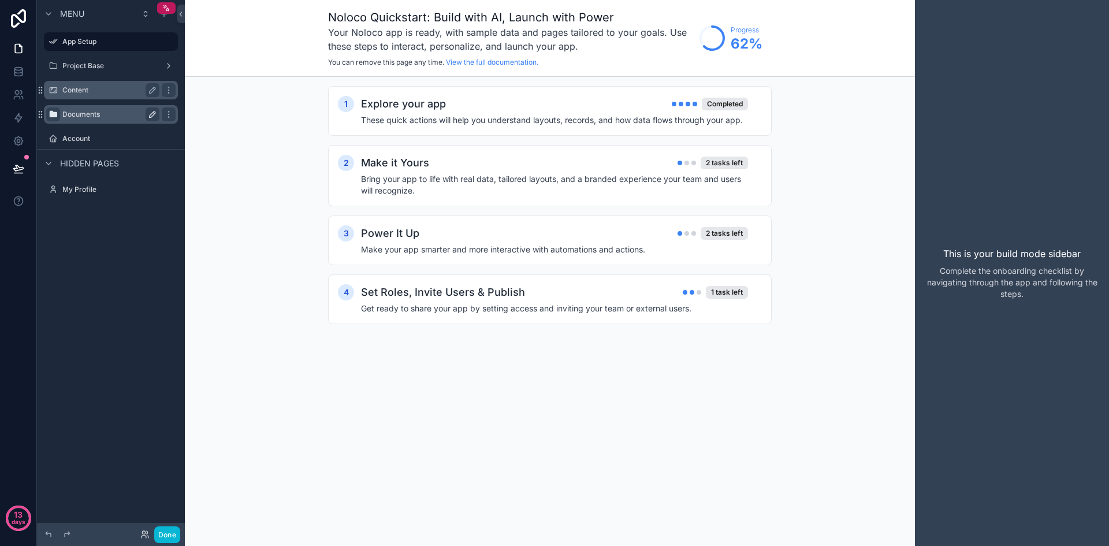
click at [122, 91] on label "Content" at bounding box center [108, 90] width 92 height 9
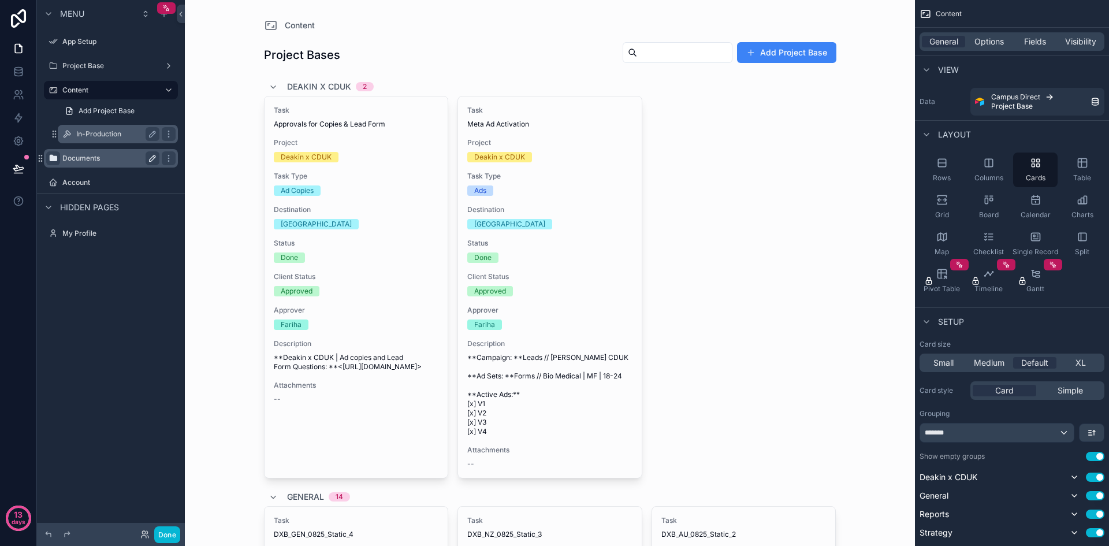
click at [125, 131] on label "In-Production" at bounding box center [115, 133] width 79 height 9
click at [1083, 169] on div "Table" at bounding box center [1082, 170] width 44 height 35
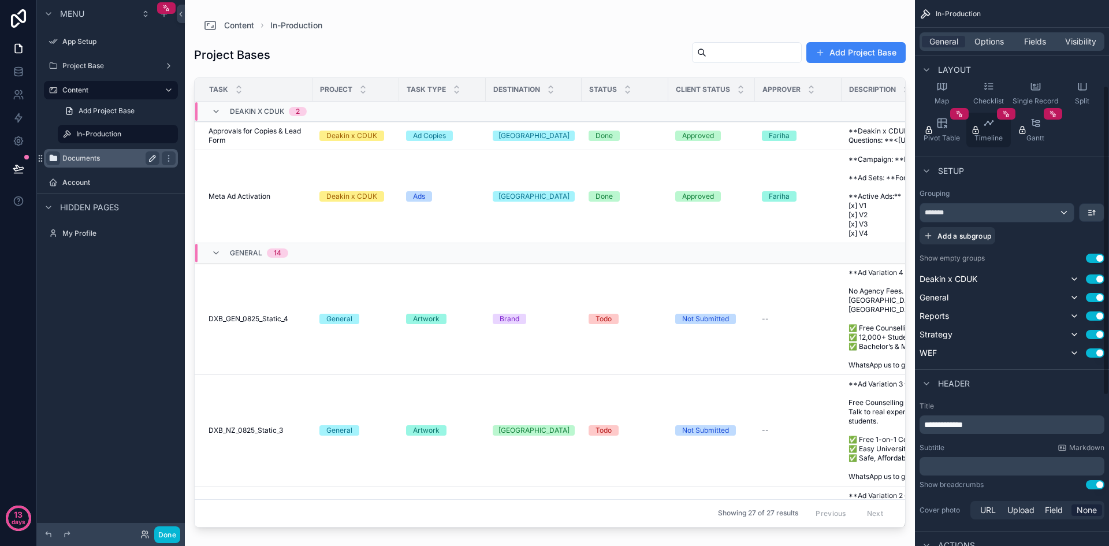
scroll to position [69, 0]
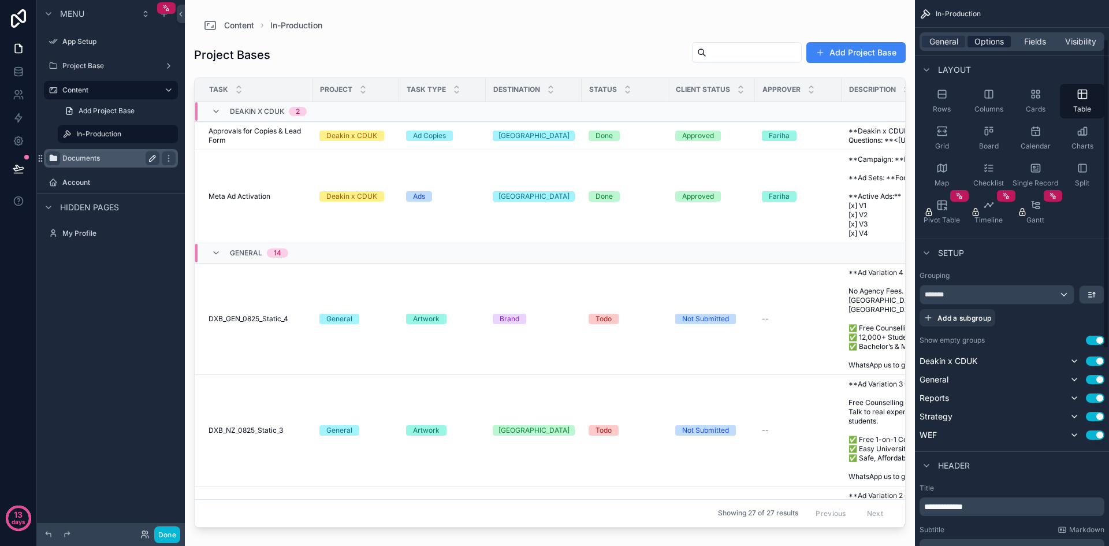
click at [987, 38] on span "Options" at bounding box center [989, 42] width 29 height 12
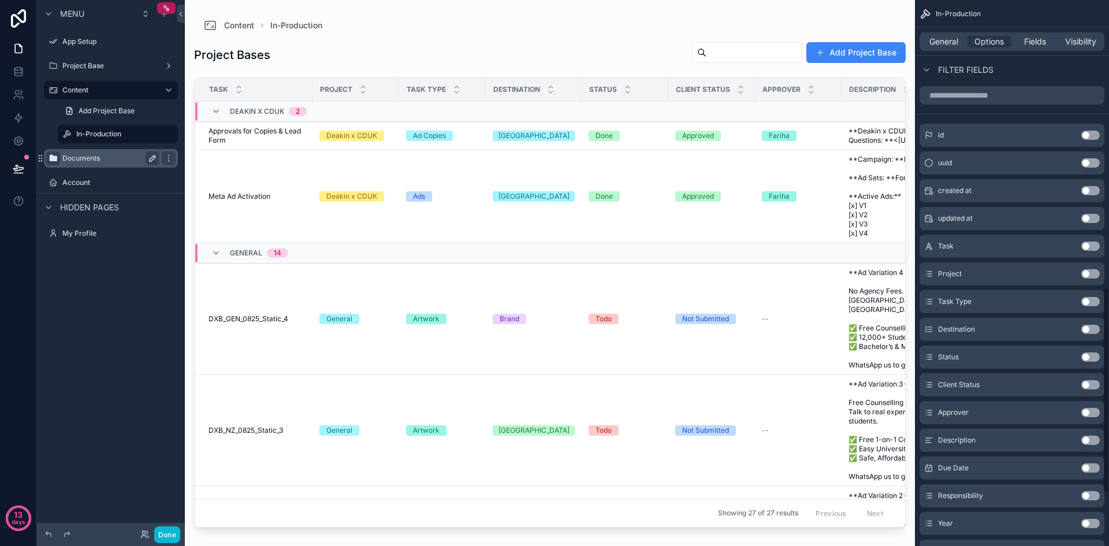
scroll to position [820, 0]
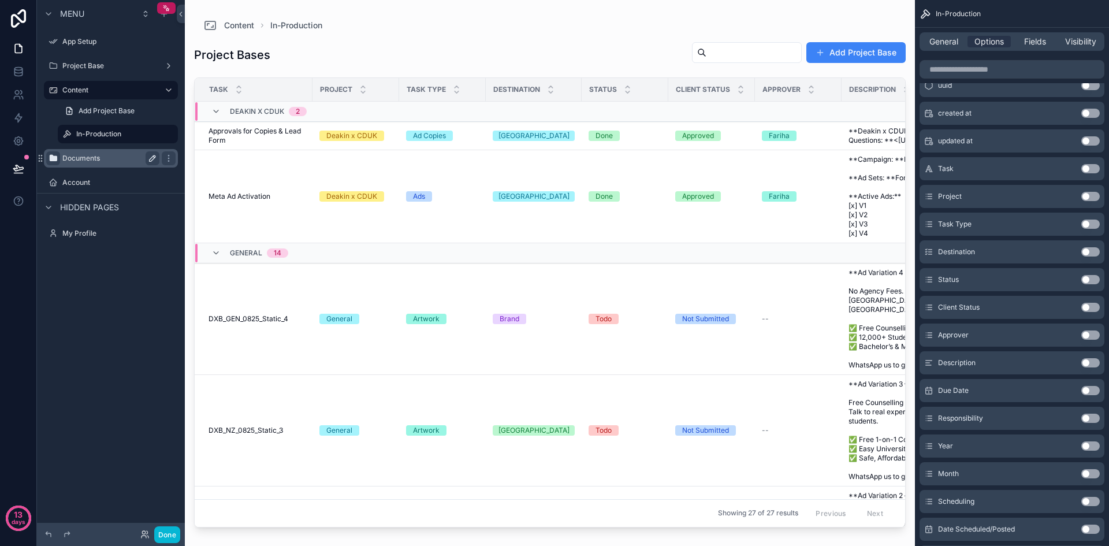
click at [1091, 220] on button "Use setting" at bounding box center [1091, 224] width 18 height 9
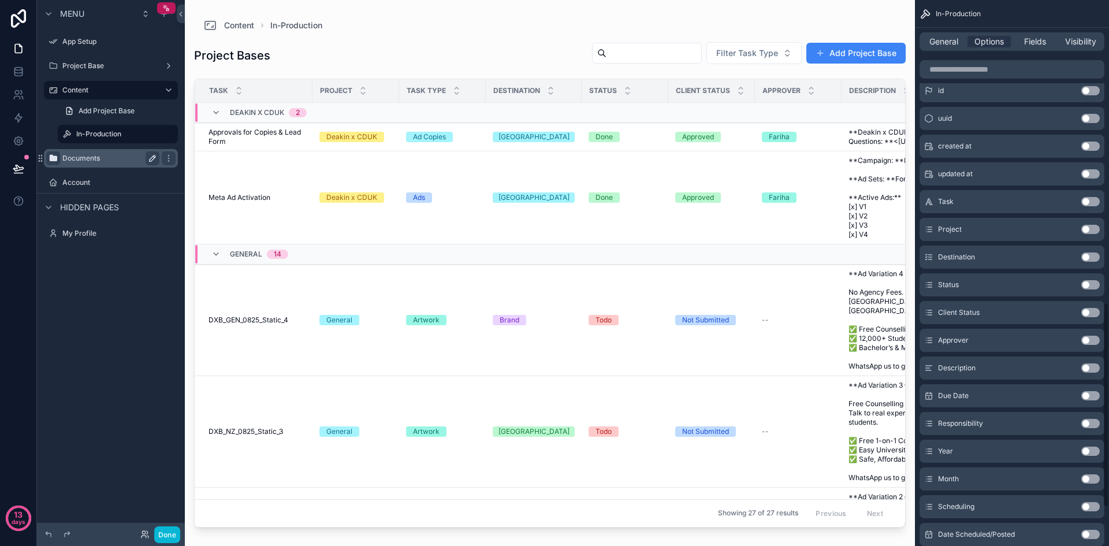
scroll to position [704, 0]
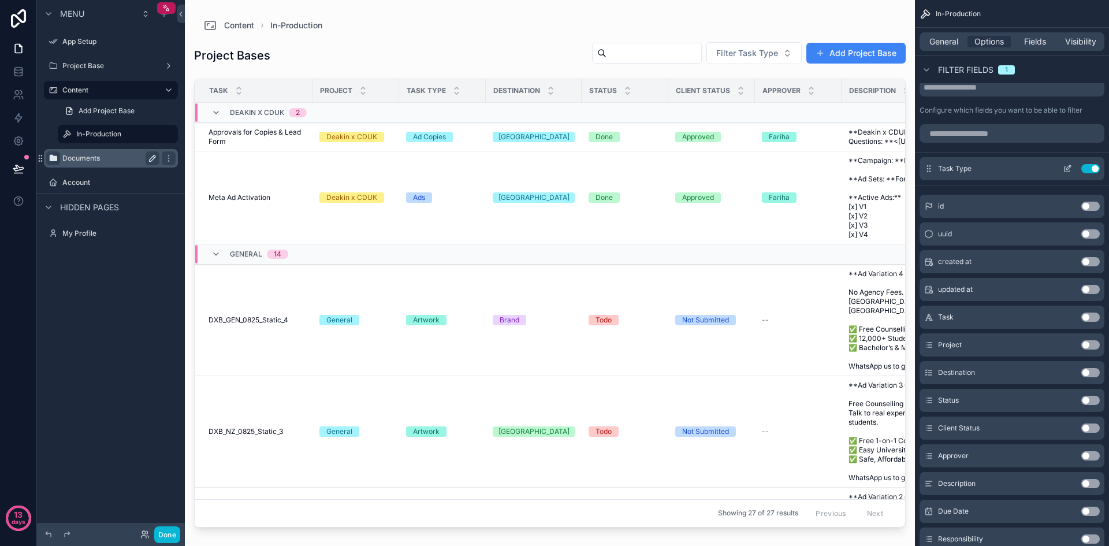
click at [1066, 169] on icon "scrollable content" at bounding box center [1067, 168] width 9 height 9
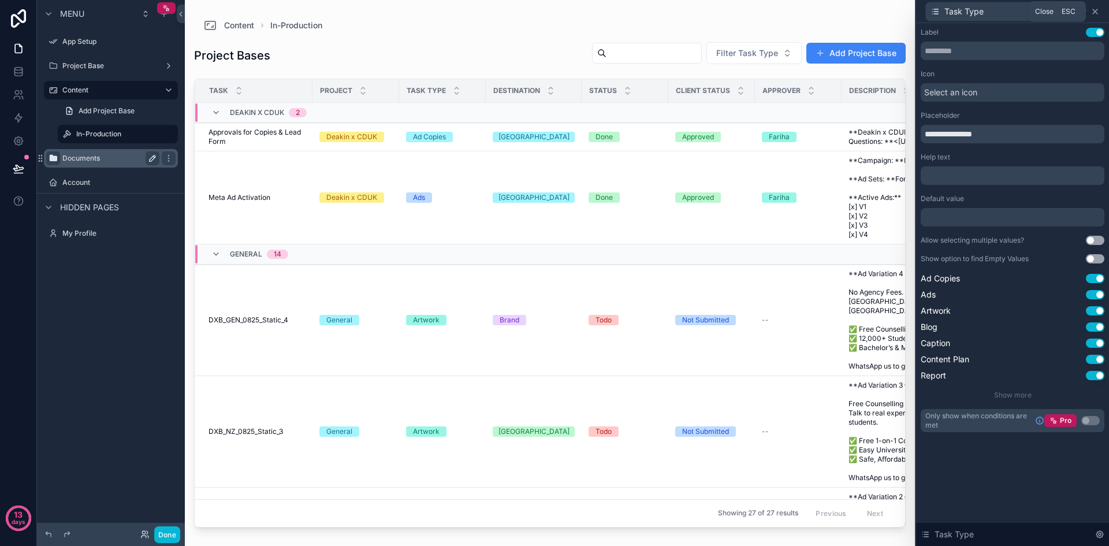
click at [1098, 13] on icon at bounding box center [1095, 11] width 9 height 9
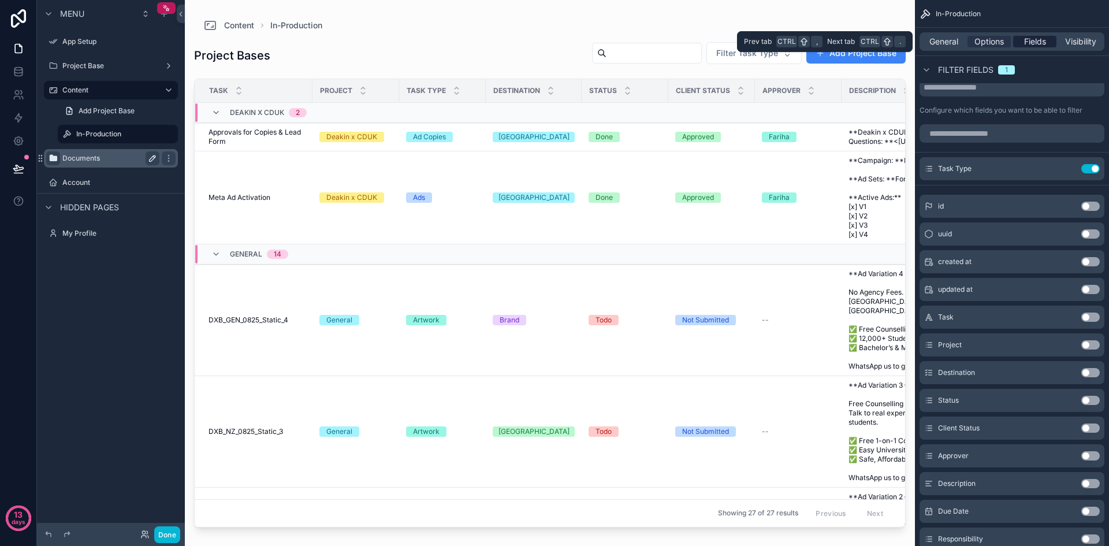
click at [1042, 43] on span "Fields" at bounding box center [1035, 42] width 22 height 12
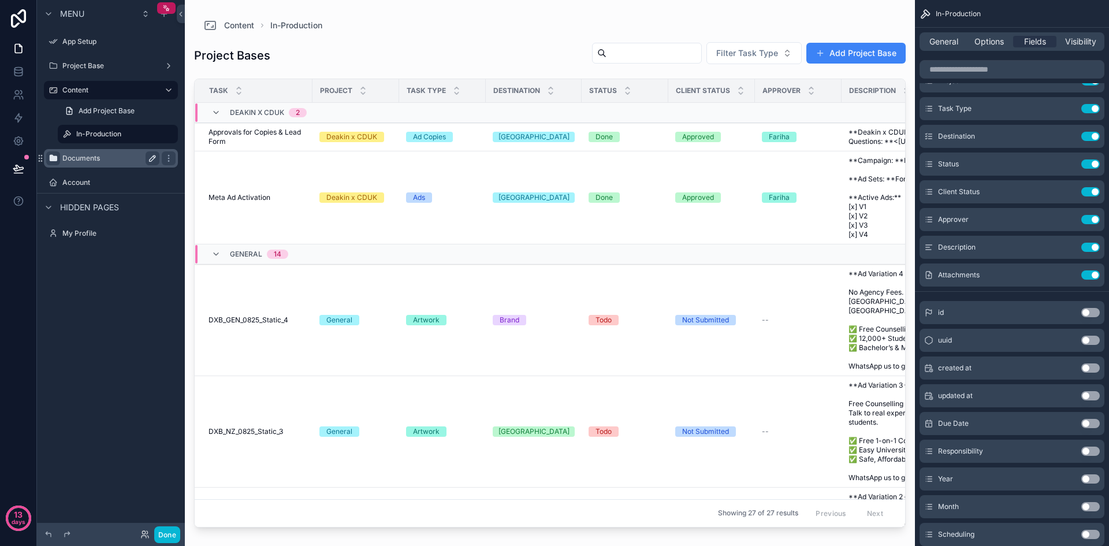
scroll to position [0, 0]
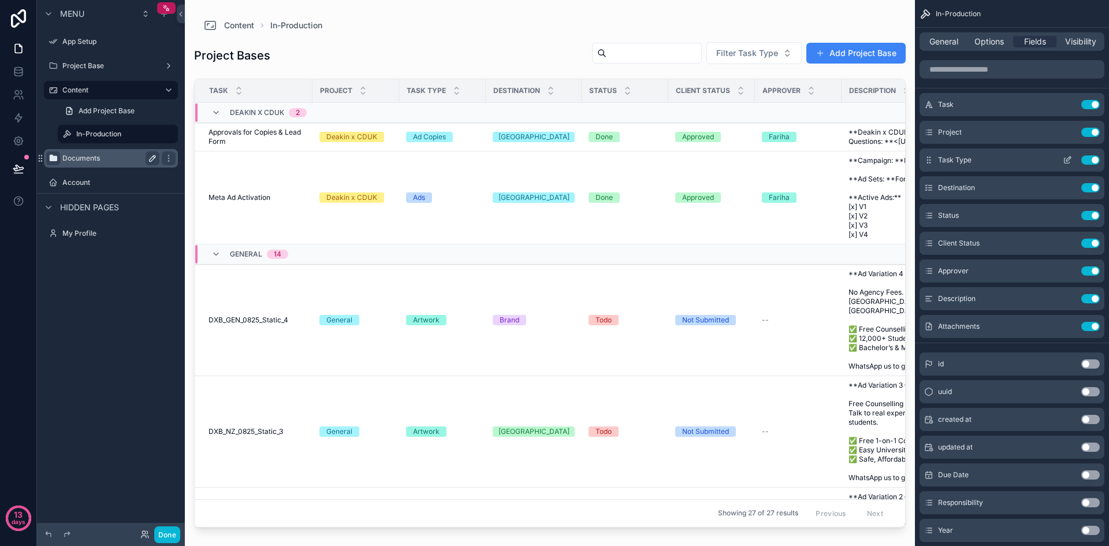
click at [1069, 159] on icon "scrollable content" at bounding box center [1067, 159] width 9 height 9
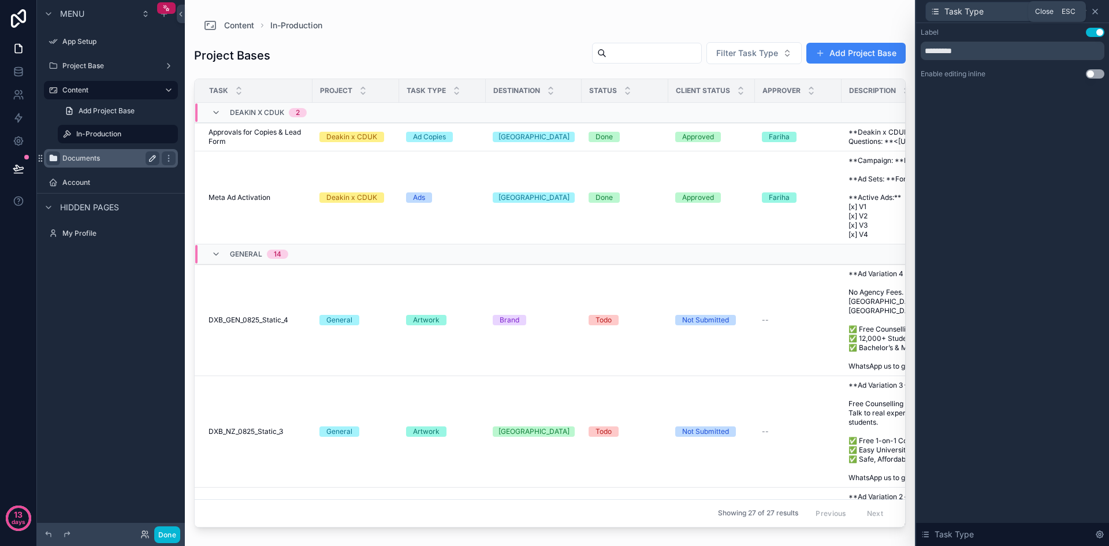
click at [1099, 9] on icon at bounding box center [1095, 11] width 9 height 9
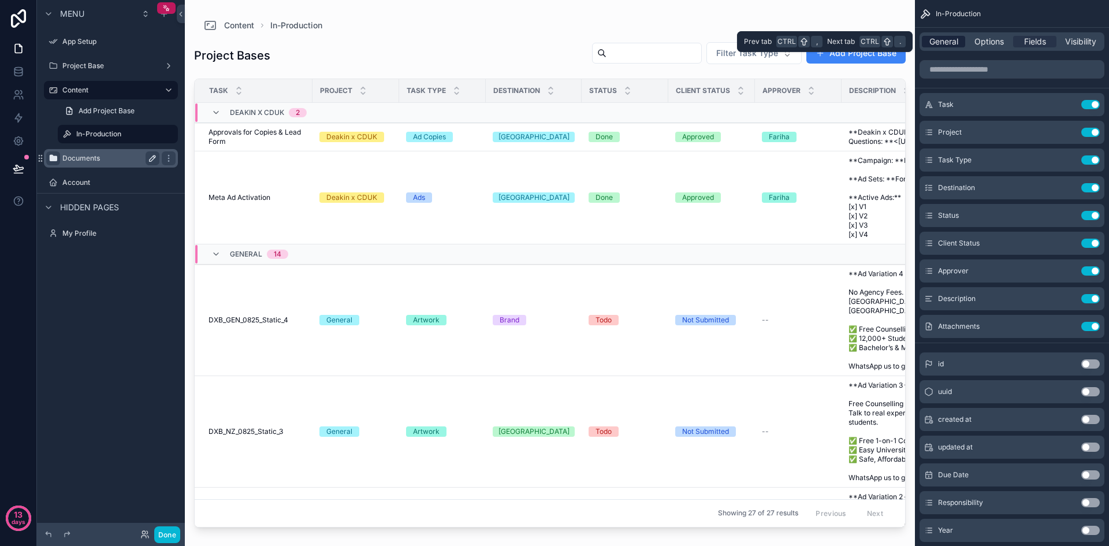
click at [946, 36] on span "General" at bounding box center [944, 42] width 29 height 12
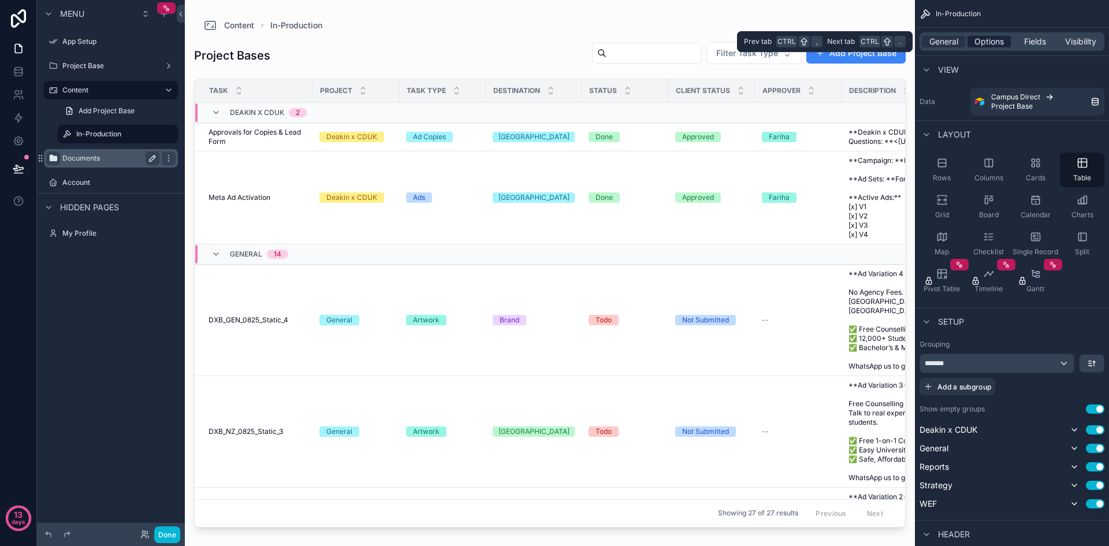
click at [987, 38] on span "Options" at bounding box center [989, 42] width 29 height 12
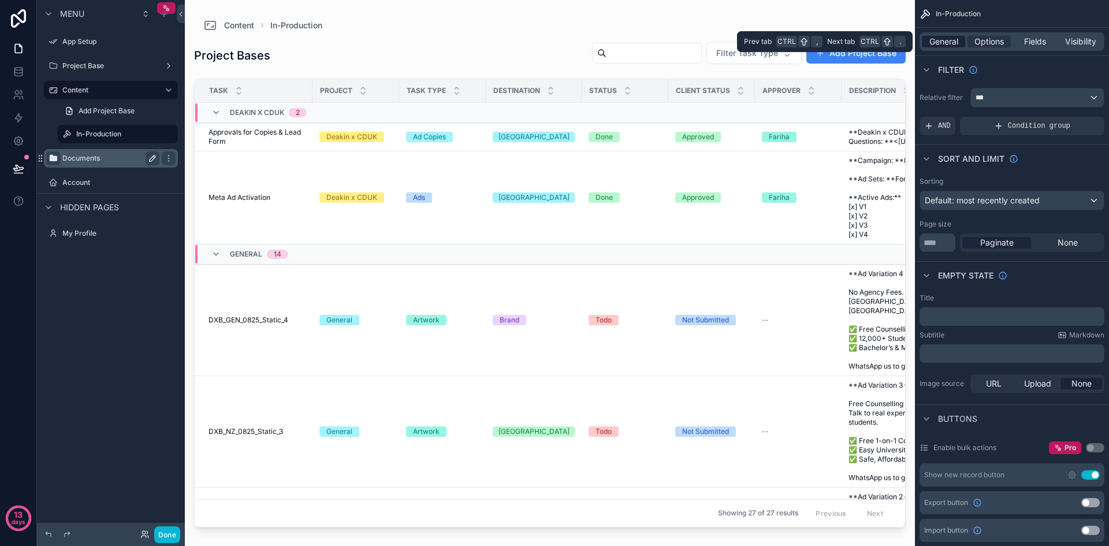
click at [941, 39] on span "General" at bounding box center [944, 42] width 29 height 12
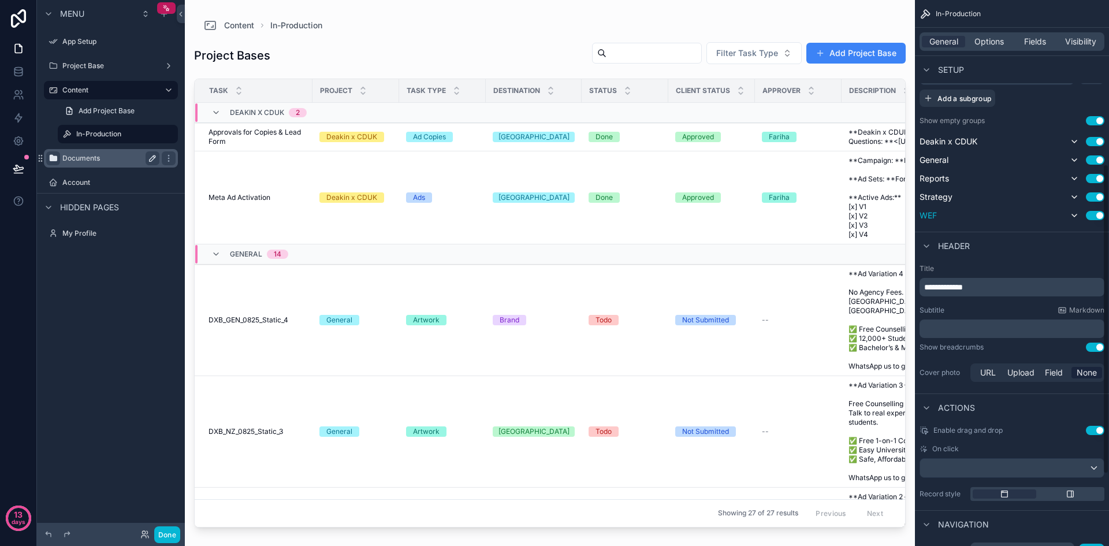
scroll to position [289, 0]
drag, startPoint x: 986, startPoint y: 281, endPoint x: 912, endPoint y: 287, distance: 73.6
click at [912, 287] on div "App Setup Project Base Content In-Production Documents Account My Profile Power…" at bounding box center [647, 273] width 924 height 546
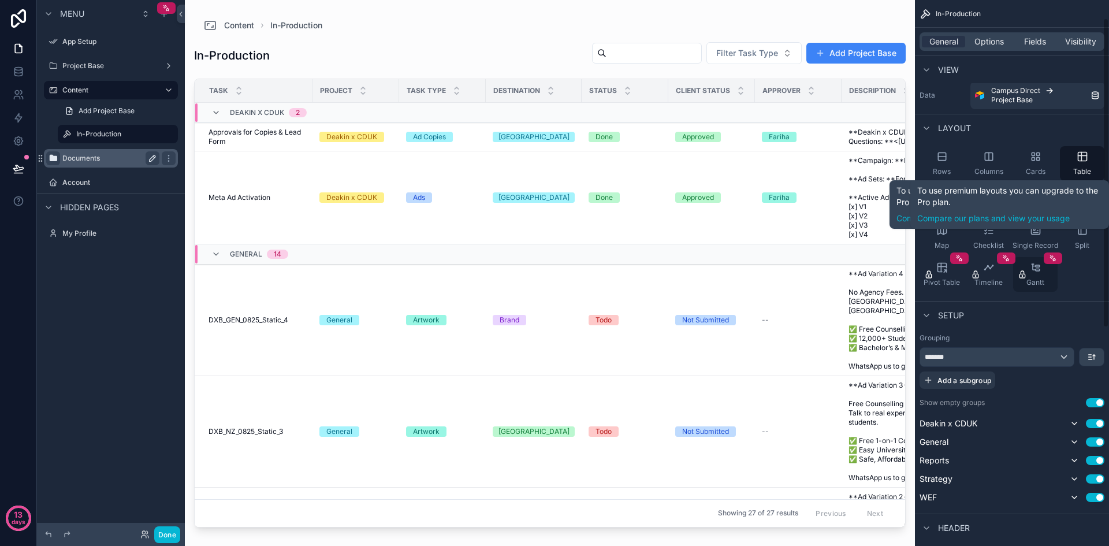
scroll to position [0, 0]
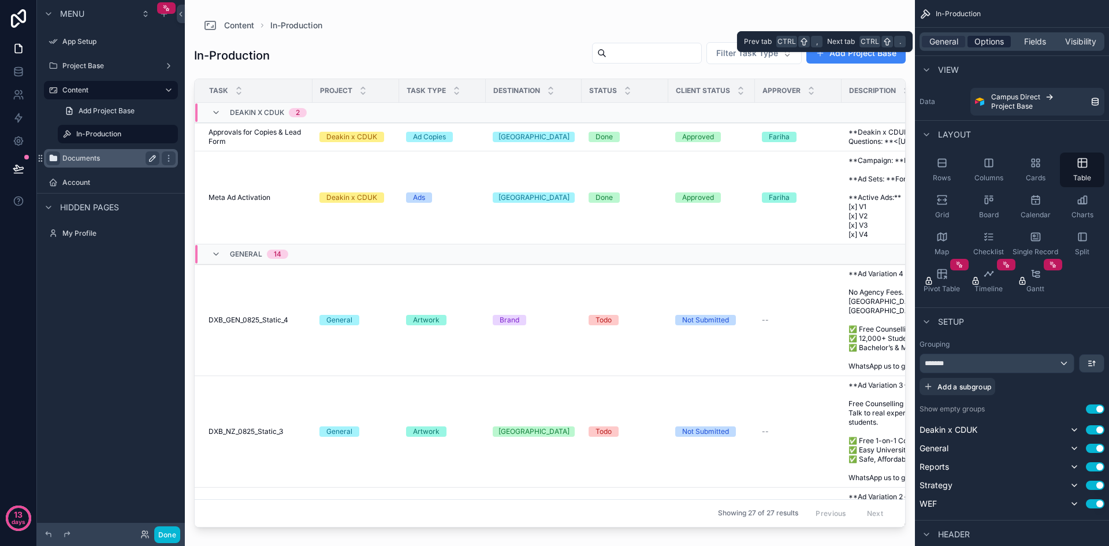
click at [980, 40] on span "Options" at bounding box center [989, 42] width 29 height 12
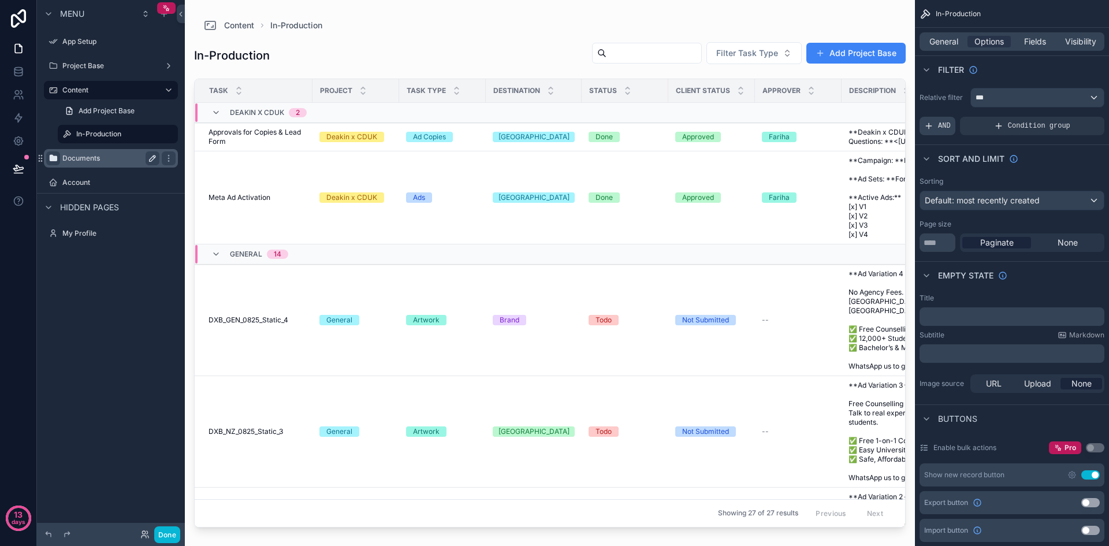
click at [937, 122] on div "AND" at bounding box center [938, 126] width 36 height 18
click at [976, 131] on div "Add a filter" at bounding box center [1012, 126] width 185 height 18
click at [1072, 117] on icon "scrollable content" at bounding box center [1075, 117] width 7 height 7
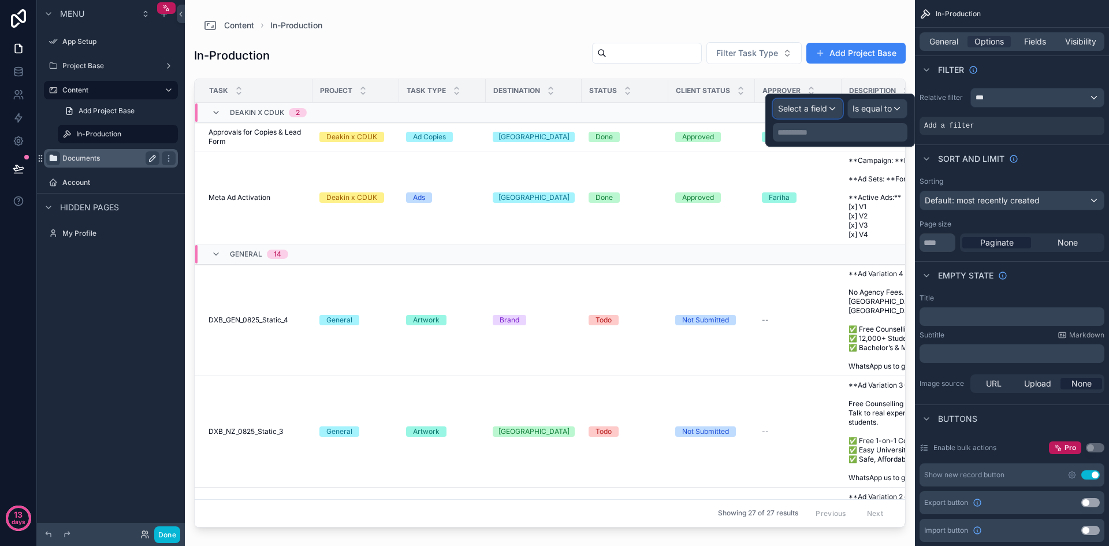
click at [828, 107] on div "Select a field" at bounding box center [808, 108] width 69 height 18
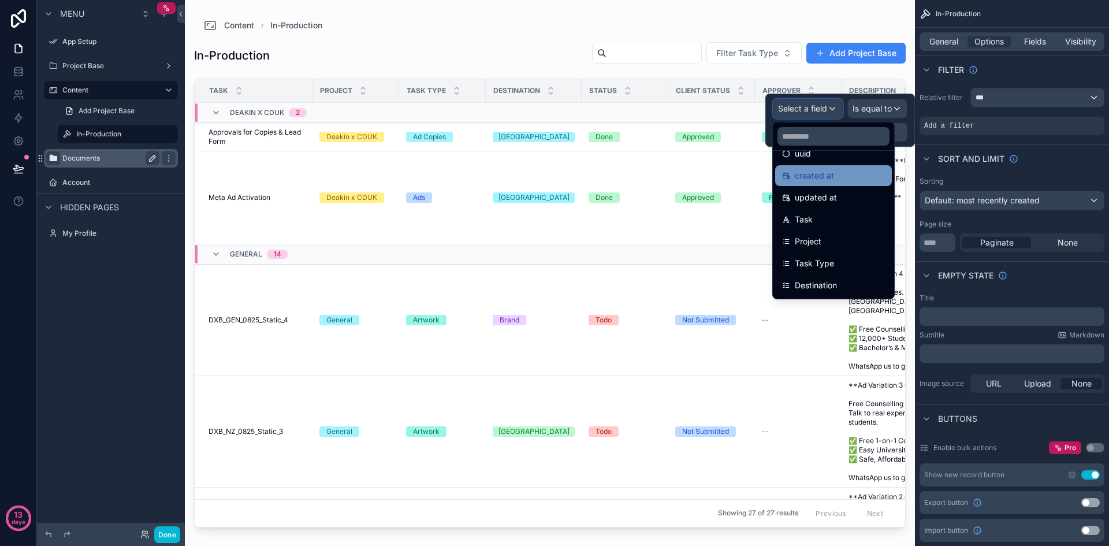
scroll to position [116, 0]
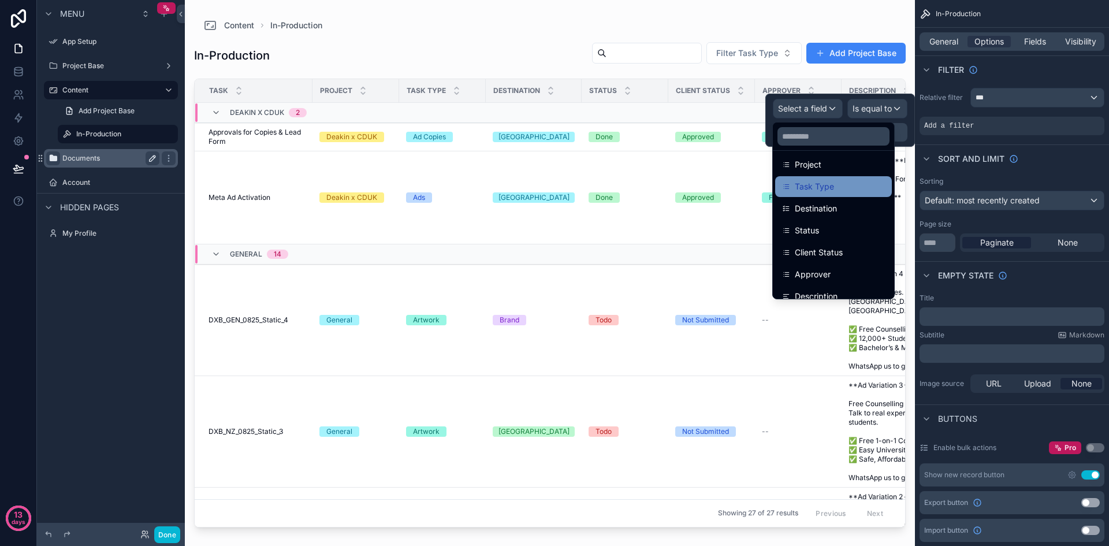
click at [843, 188] on div "Task Type" at bounding box center [833, 187] width 103 height 14
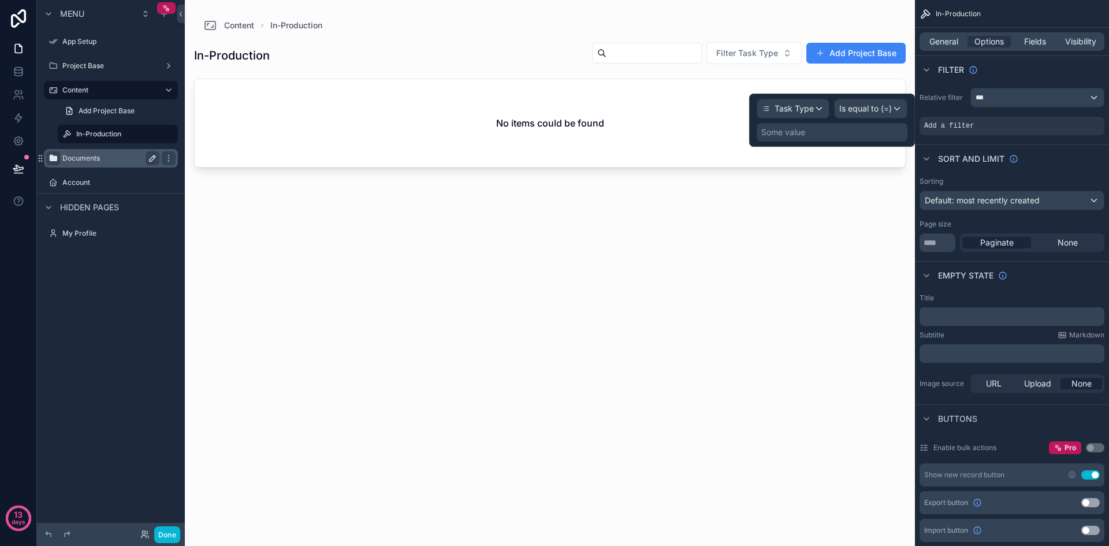
click at [856, 127] on div "Some value" at bounding box center [832, 132] width 151 height 18
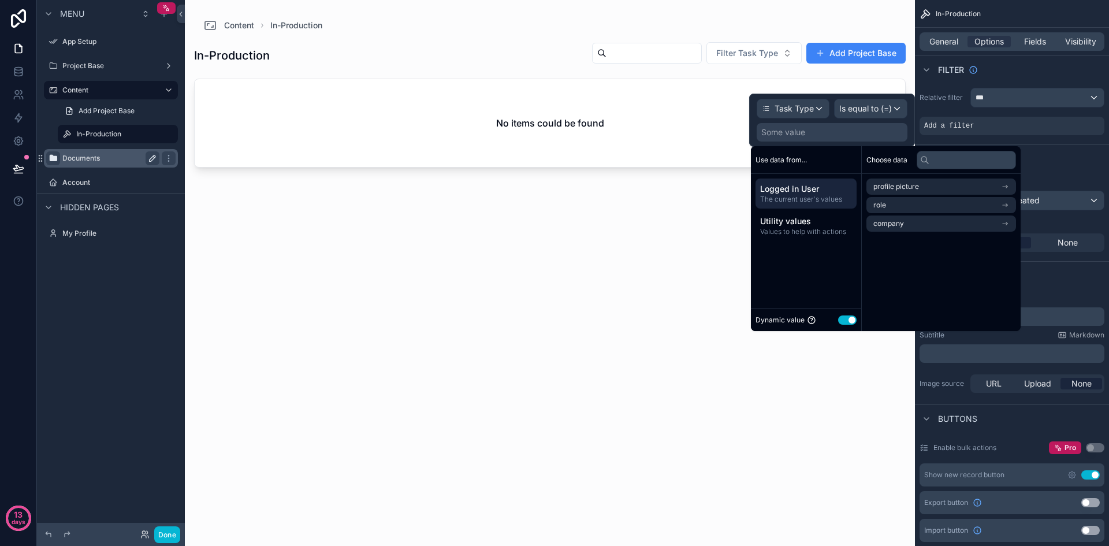
click at [851, 129] on div "Some value" at bounding box center [832, 132] width 151 height 18
click at [805, 226] on span "Utility values" at bounding box center [806, 221] width 92 height 12
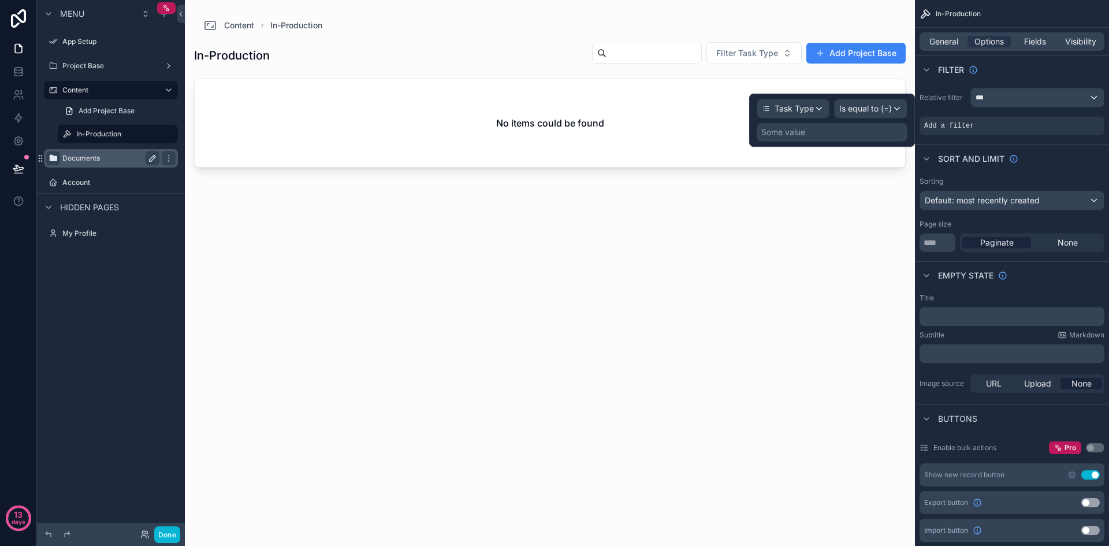
click at [820, 136] on div "Some value" at bounding box center [832, 132] width 151 height 18
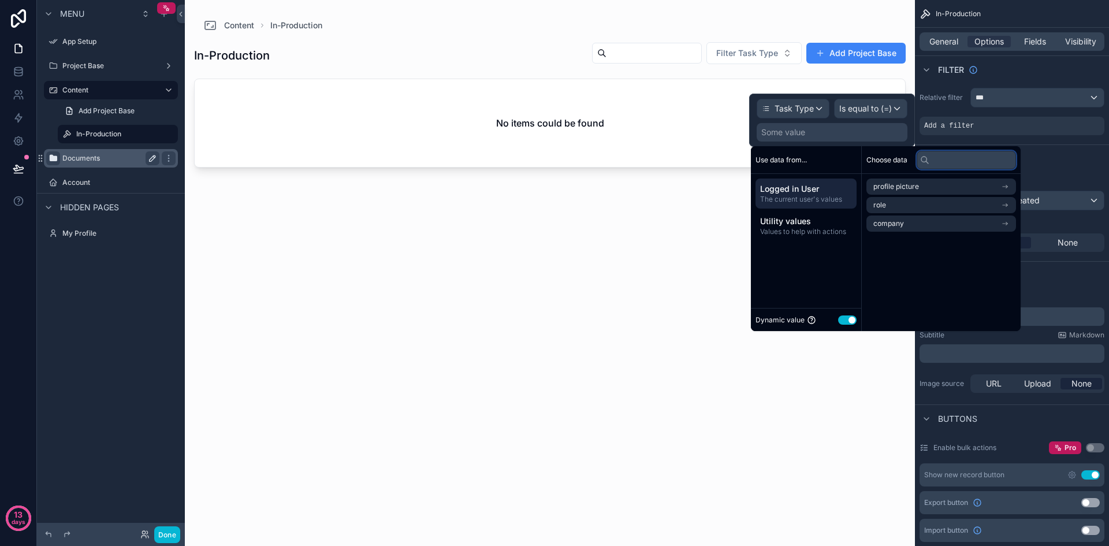
click at [943, 163] on input "text" at bounding box center [966, 160] width 99 height 18
drag, startPoint x: 943, startPoint y: 163, endPoint x: 928, endPoint y: 163, distance: 14.4
click at [928, 163] on div "*" at bounding box center [966, 160] width 99 height 18
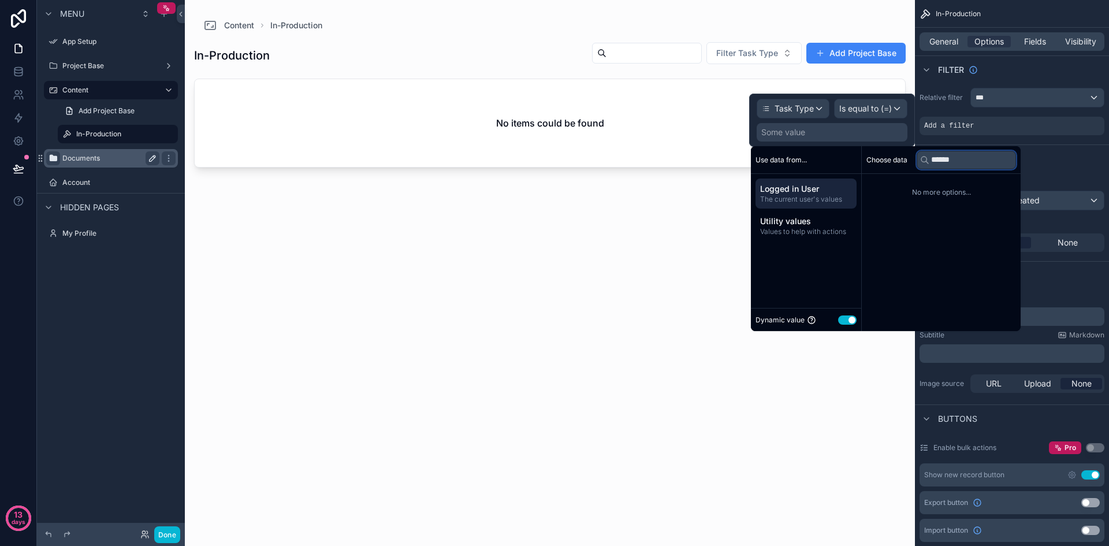
type input "*******"
click at [872, 138] on div "Some value" at bounding box center [832, 132] width 151 height 18
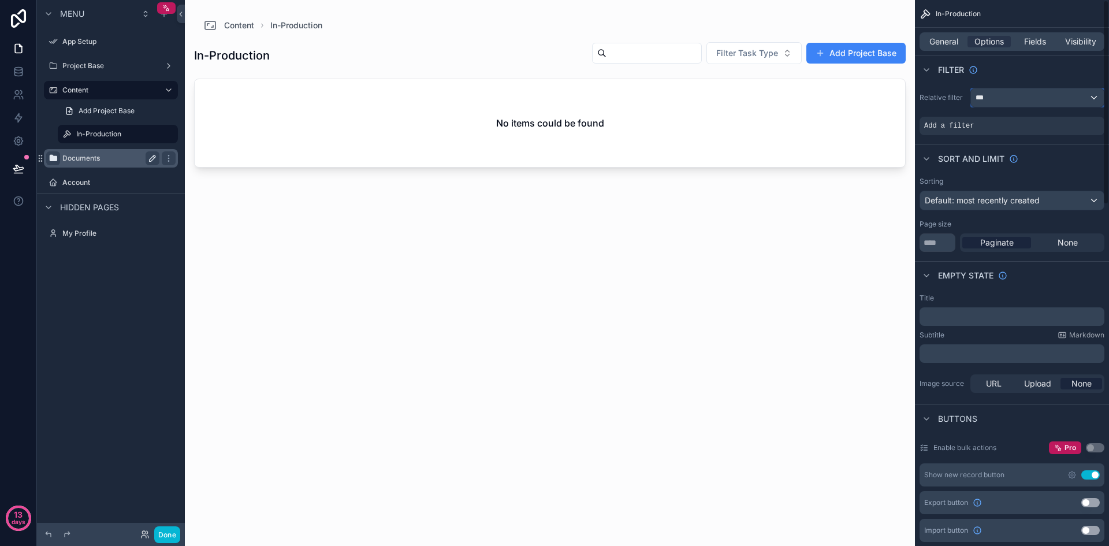
click at [1022, 94] on div "***" at bounding box center [1037, 97] width 133 height 18
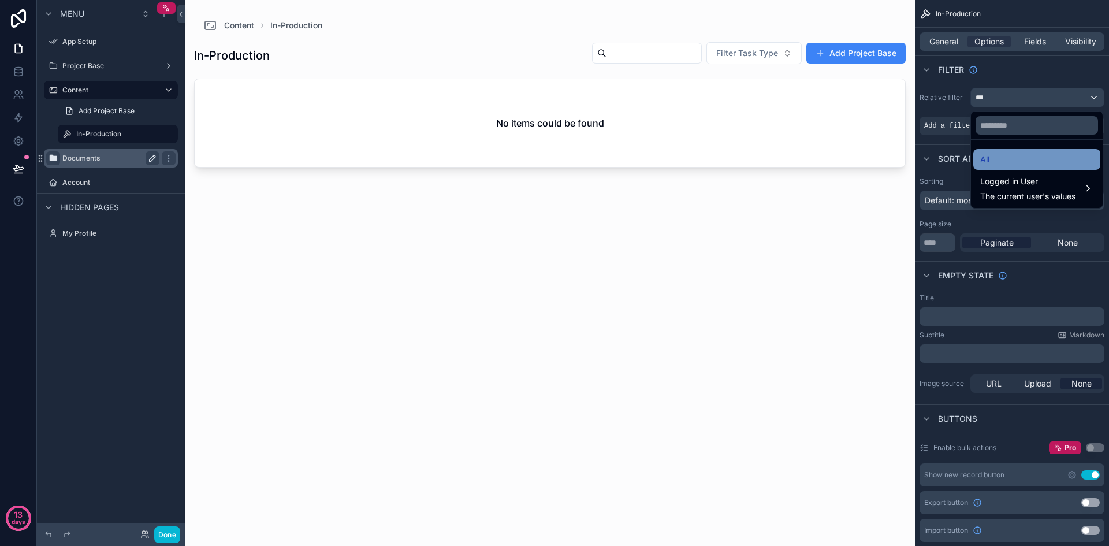
click at [1010, 157] on div "All" at bounding box center [1036, 160] width 113 height 14
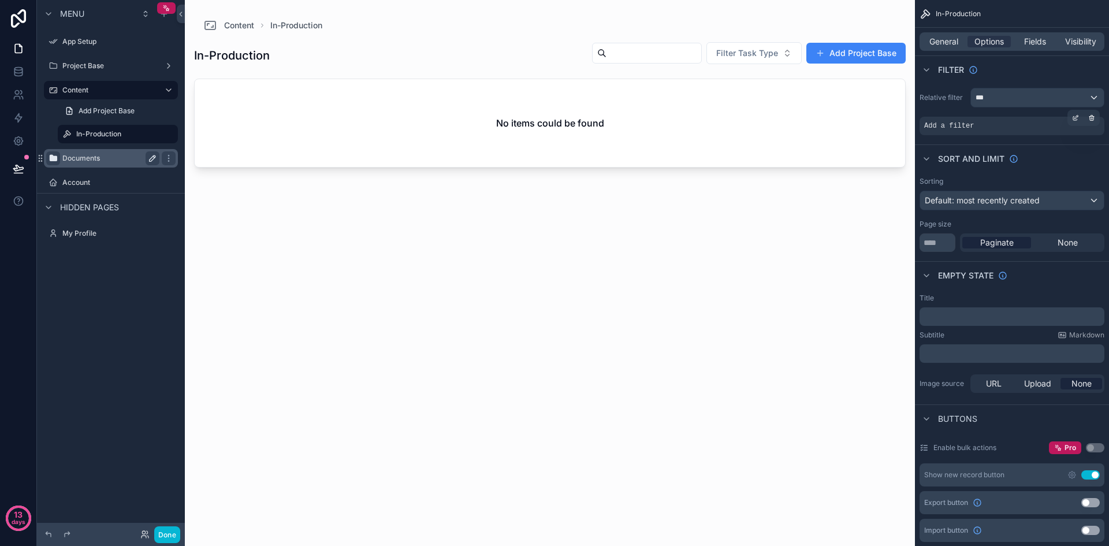
click at [976, 128] on div "Add a filter" at bounding box center [1012, 126] width 185 height 18
click at [1092, 117] on icon "scrollable content" at bounding box center [1092, 117] width 5 height 0
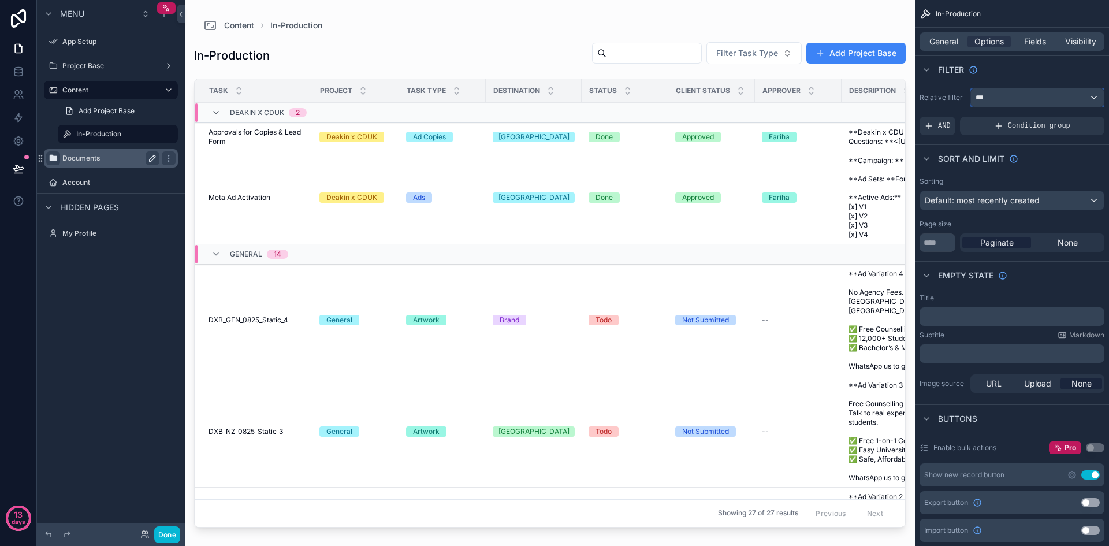
click at [1019, 101] on div "***" at bounding box center [1037, 97] width 133 height 18
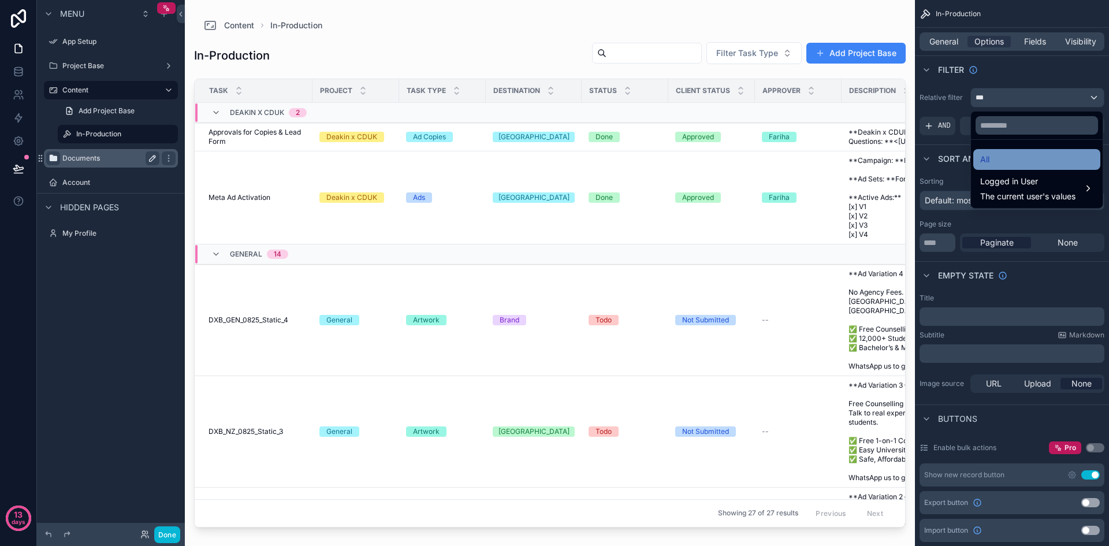
click at [1006, 163] on div "All" at bounding box center [1036, 160] width 113 height 14
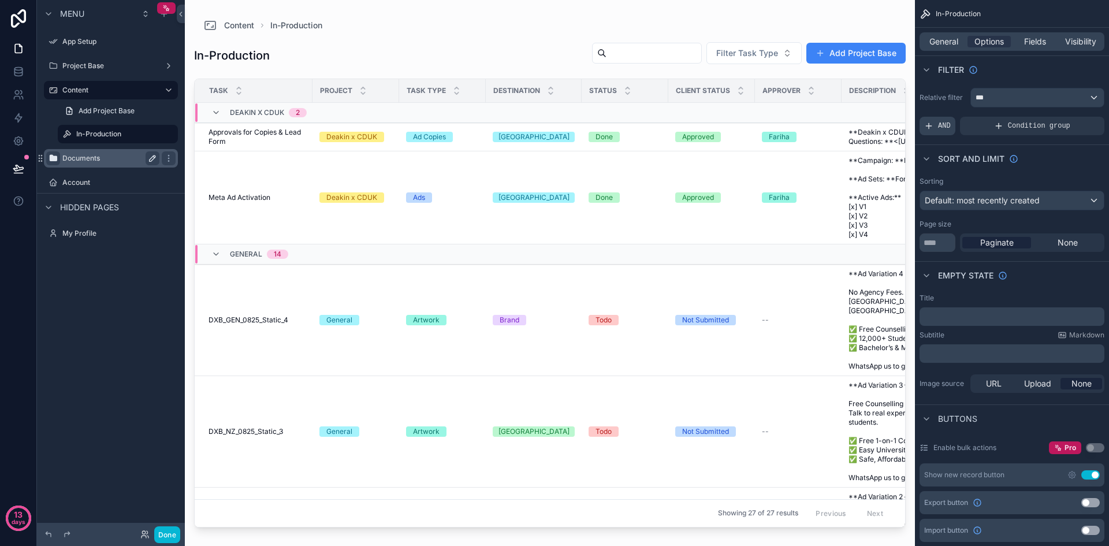
click at [941, 123] on span "AND" at bounding box center [944, 125] width 13 height 9
click at [1088, 118] on icon "scrollable content" at bounding box center [1091, 117] width 7 height 7
click at [1062, 124] on span "Condition group" at bounding box center [1039, 125] width 62 height 9
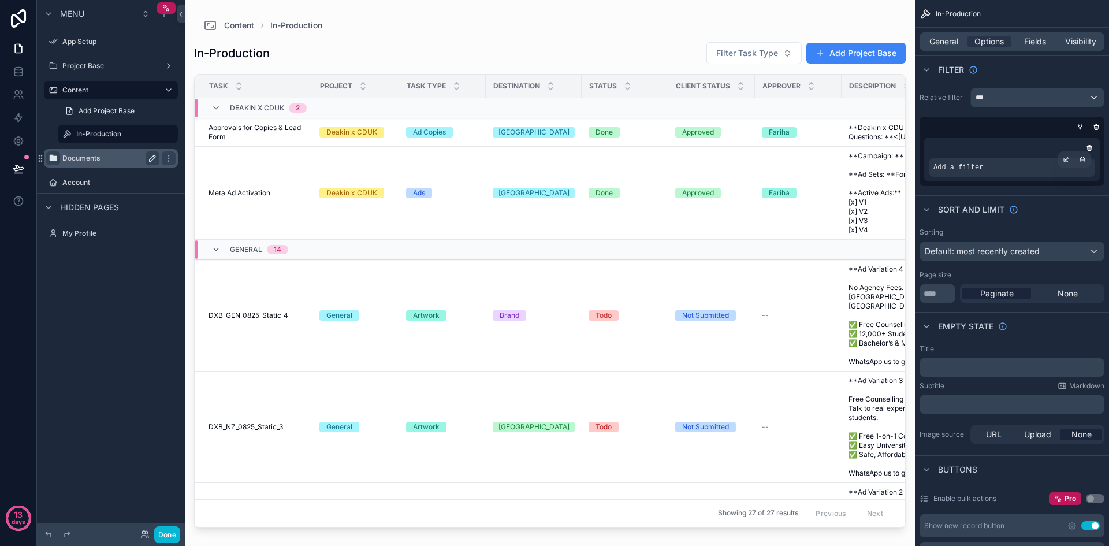
click at [1028, 173] on div "Add a filter" at bounding box center [1012, 167] width 166 height 18
click at [1065, 160] on icon "scrollable content" at bounding box center [1066, 159] width 7 height 7
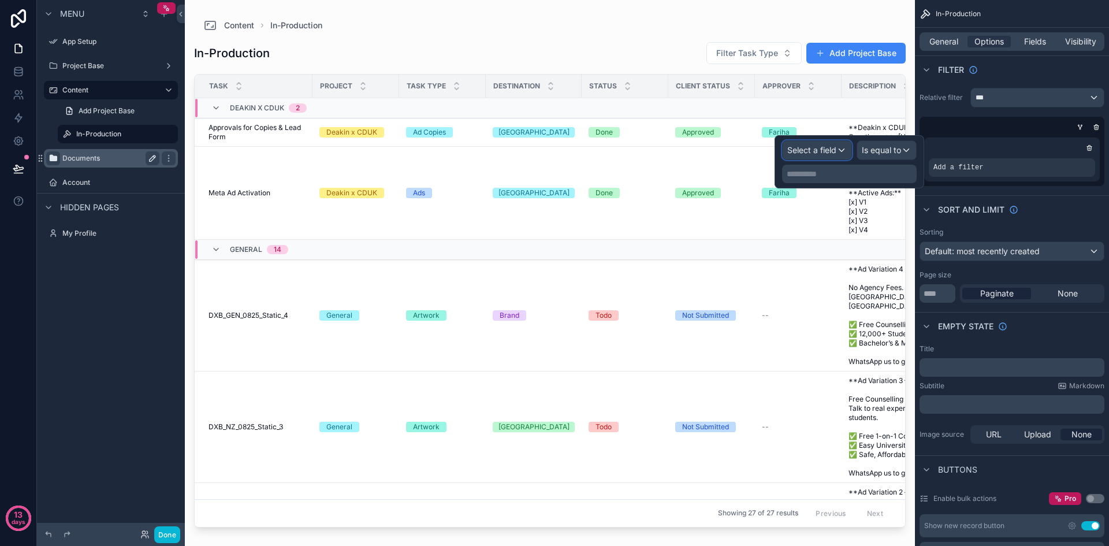
click at [846, 150] on div "Select a field" at bounding box center [817, 150] width 69 height 18
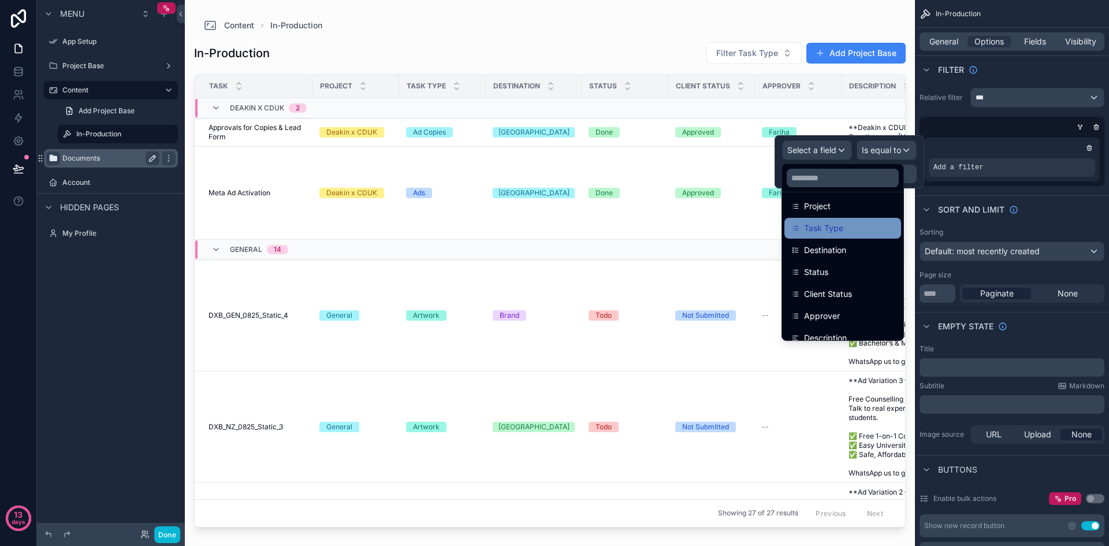
click at [848, 229] on div "Task Type" at bounding box center [842, 228] width 103 height 14
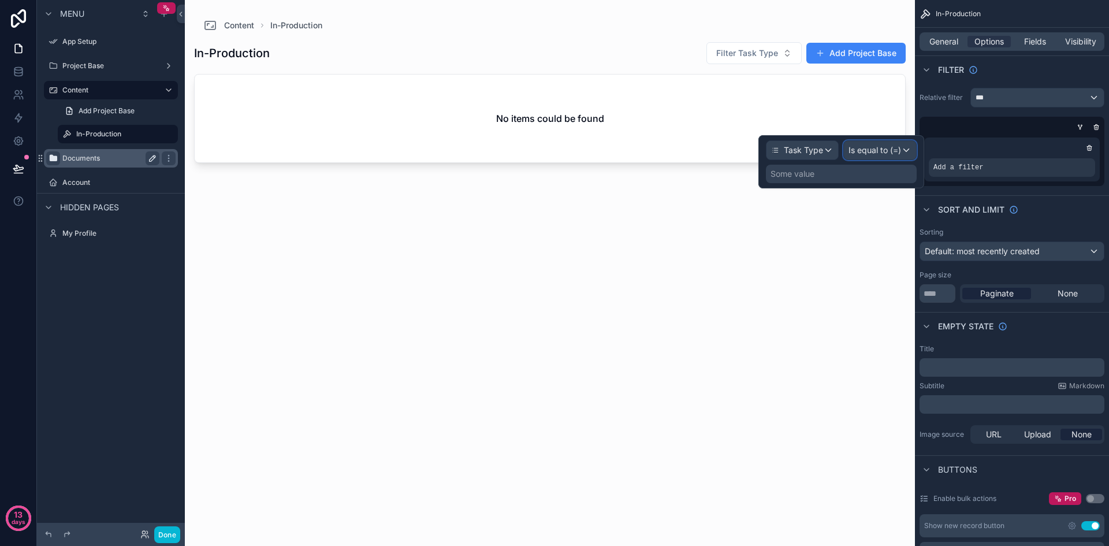
click at [907, 150] on div "Is equal to (=)" at bounding box center [880, 150] width 72 height 18
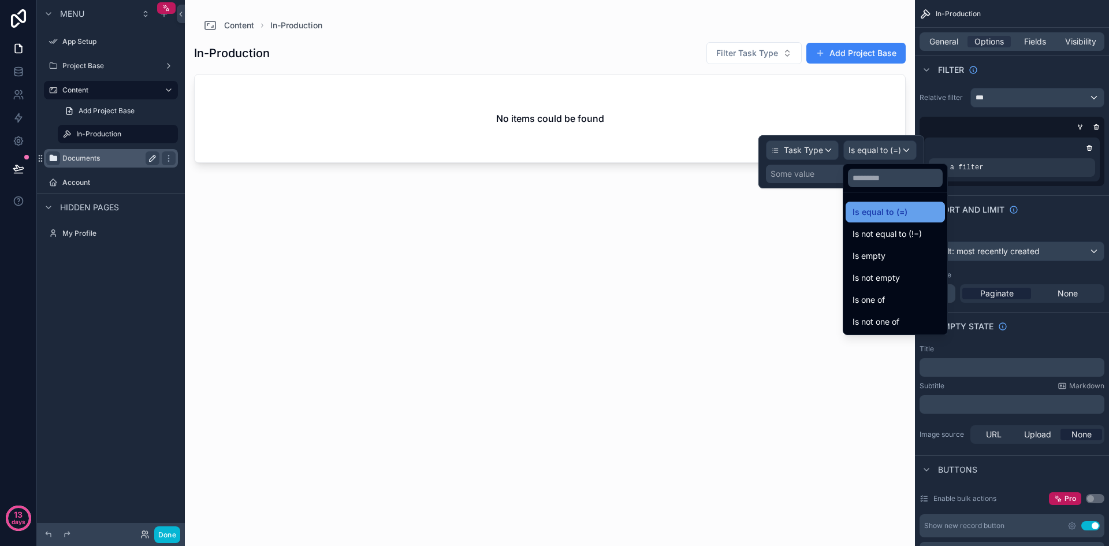
click at [938, 210] on div "Is equal to (=)" at bounding box center [896, 212] width 86 height 14
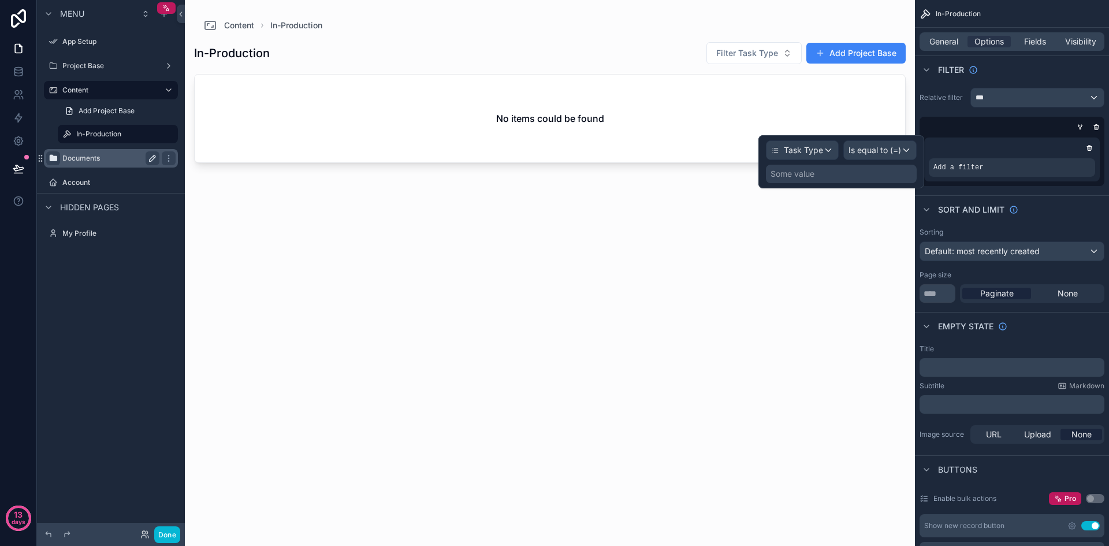
click at [854, 172] on div "Some value" at bounding box center [841, 174] width 151 height 18
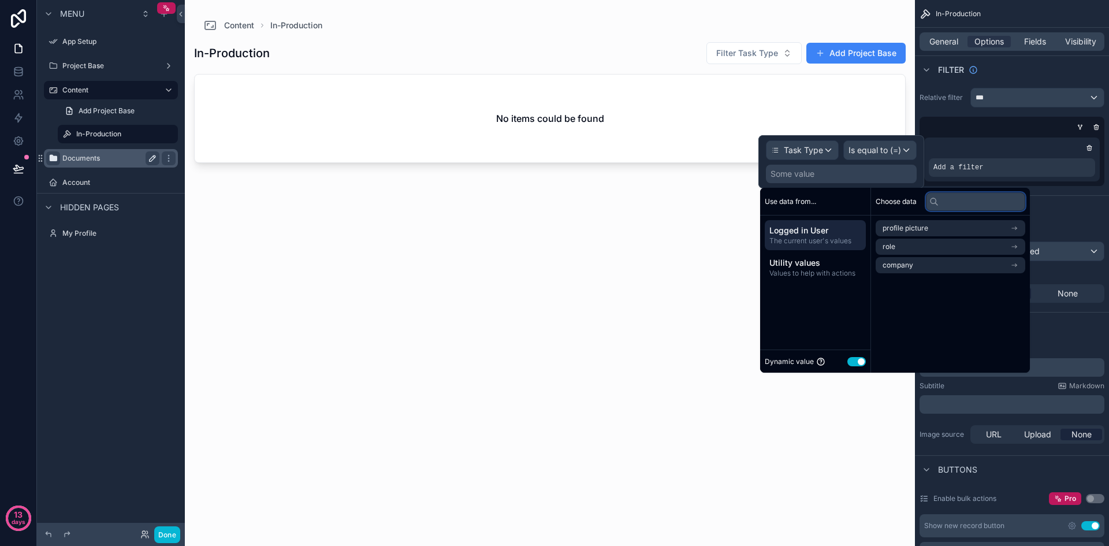
click at [973, 199] on input "text" at bounding box center [975, 201] width 99 height 18
click at [839, 277] on span "Values to help with actions" at bounding box center [816, 273] width 92 height 9
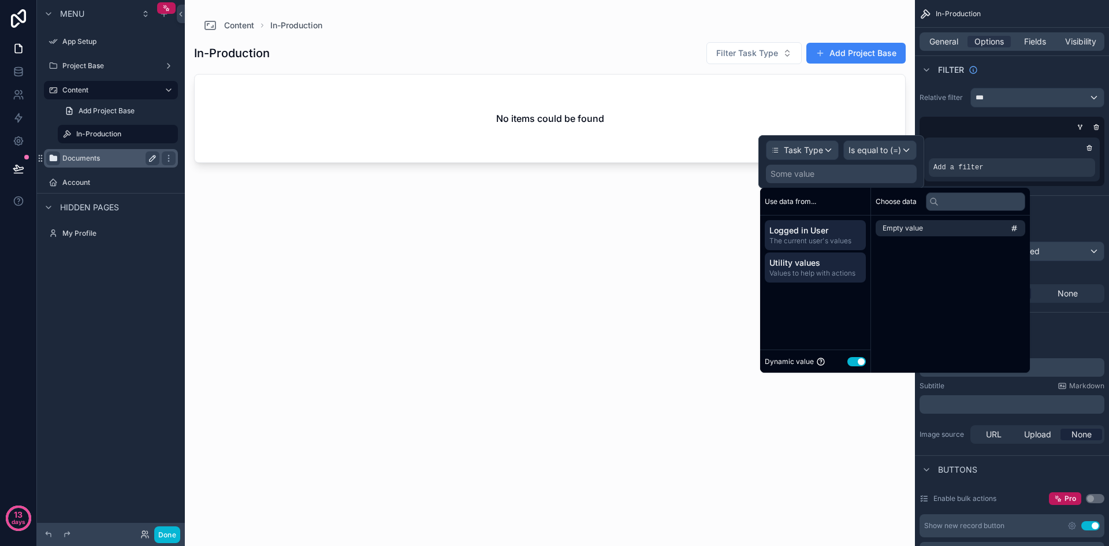
click at [843, 244] on span "The current user's values" at bounding box center [816, 240] width 92 height 9
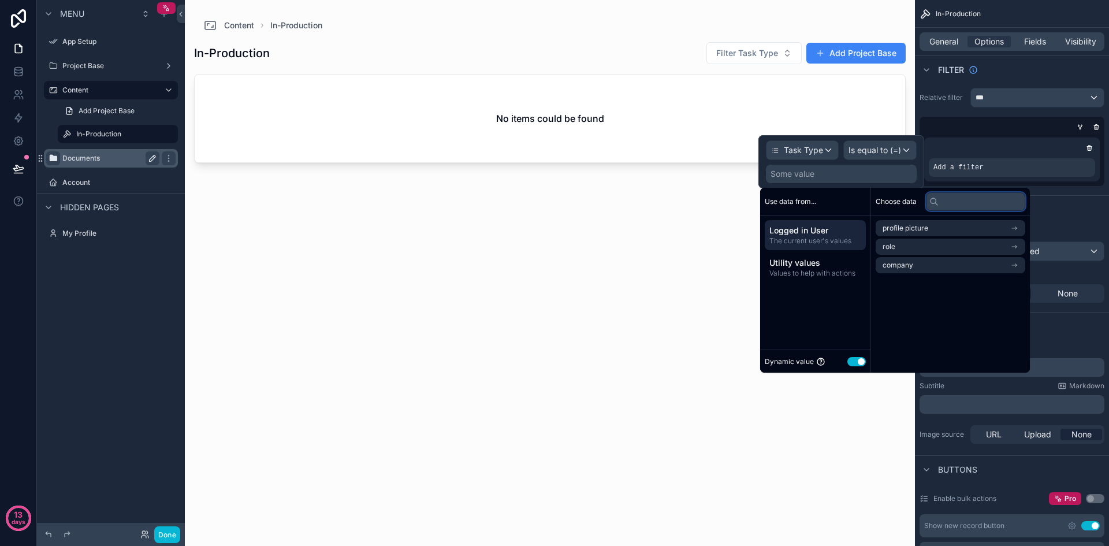
click at [945, 199] on input "text" at bounding box center [975, 201] width 99 height 18
type input "*"
drag, startPoint x: 956, startPoint y: 198, endPoint x: 934, endPoint y: 198, distance: 22.0
click at [934, 198] on div "*" at bounding box center [975, 201] width 99 height 18
click at [941, 259] on li "company" at bounding box center [951, 265] width 150 height 16
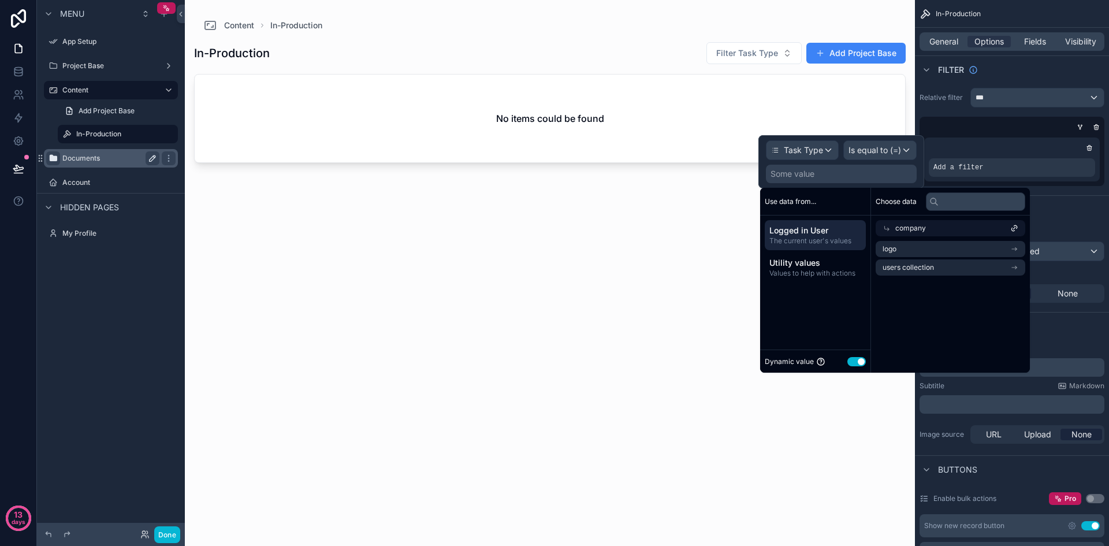
click at [887, 227] on icon at bounding box center [887, 228] width 8 height 8
click at [943, 253] on li "role" at bounding box center [951, 247] width 150 height 16
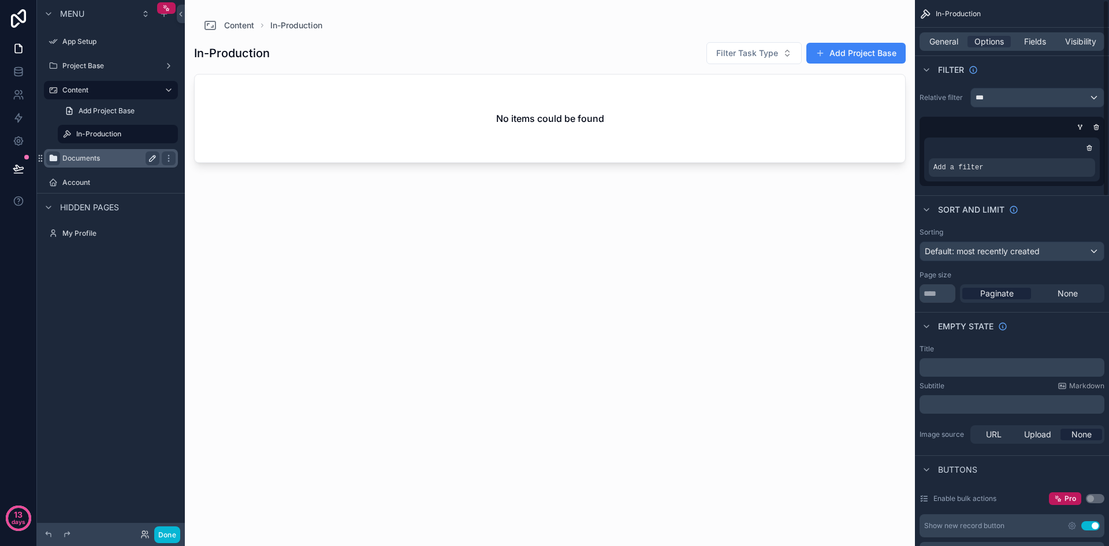
click at [1099, 127] on icon "scrollable content" at bounding box center [1096, 127] width 7 height 7
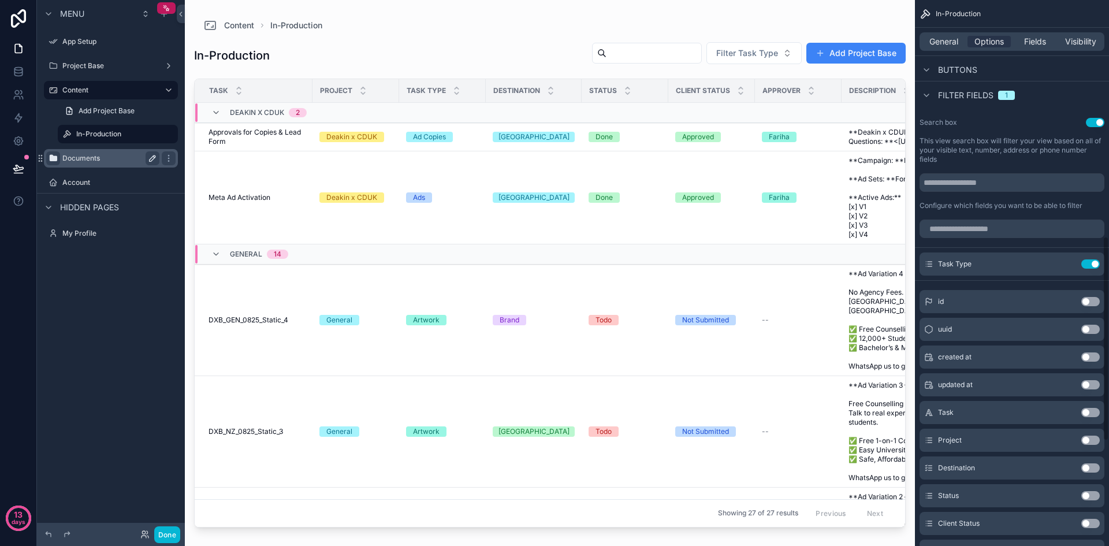
scroll to position [693, 0]
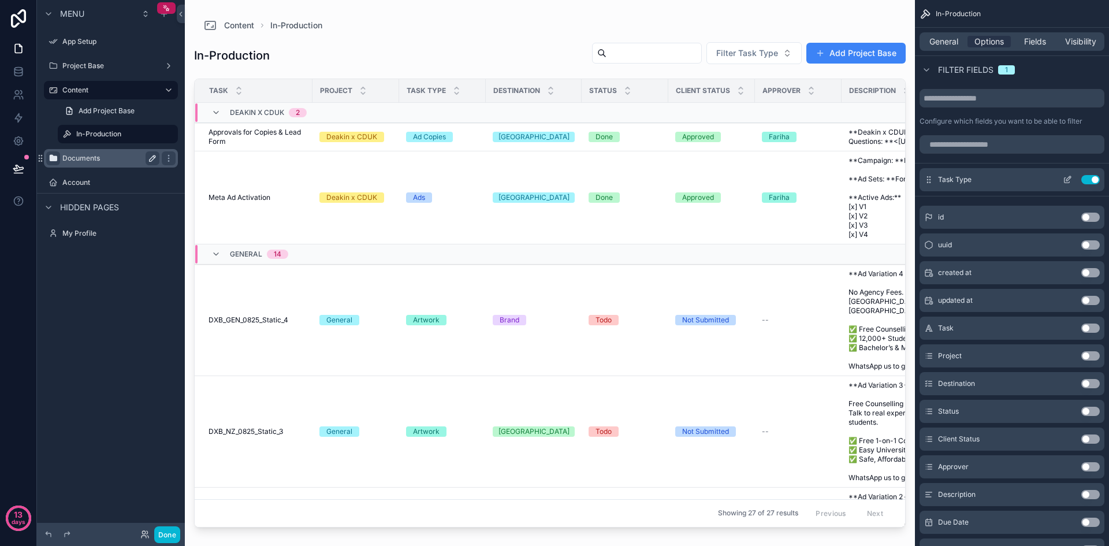
click at [1068, 183] on icon "scrollable content" at bounding box center [1067, 180] width 5 height 5
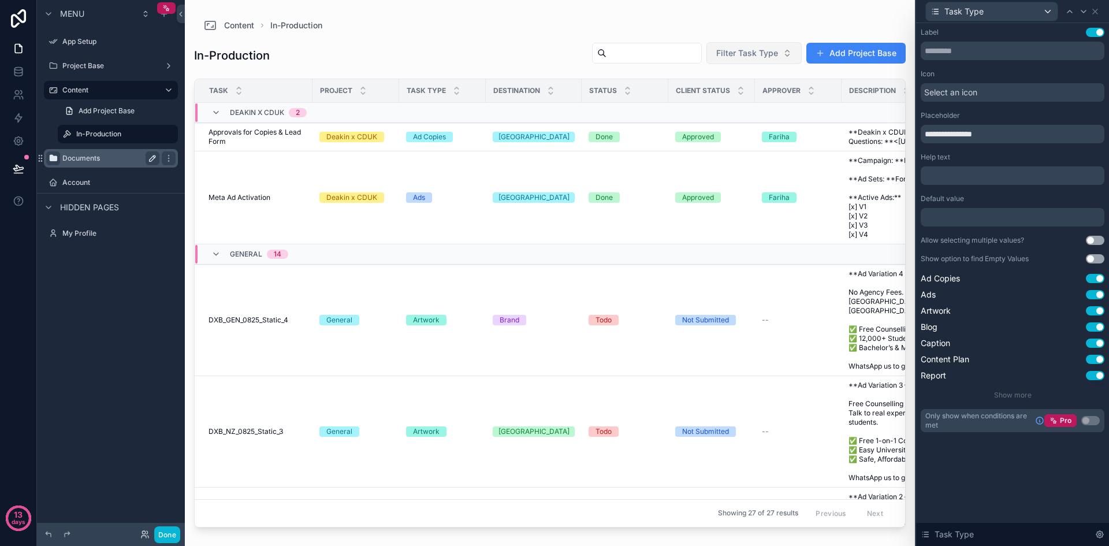
click at [743, 57] on span "Filter Task Type" at bounding box center [747, 53] width 62 height 12
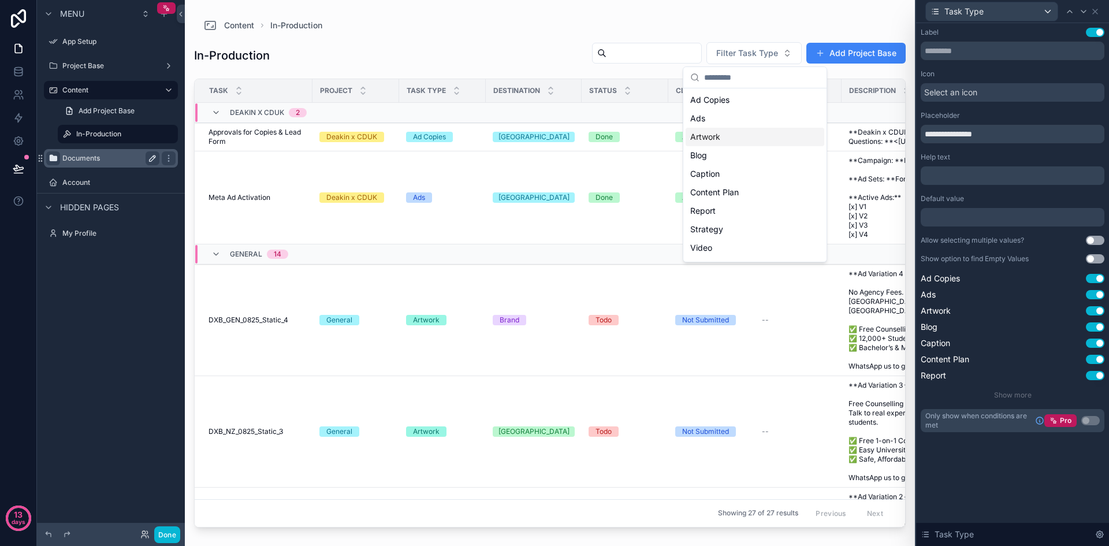
click at [745, 142] on div "Artwork" at bounding box center [755, 137] width 139 height 18
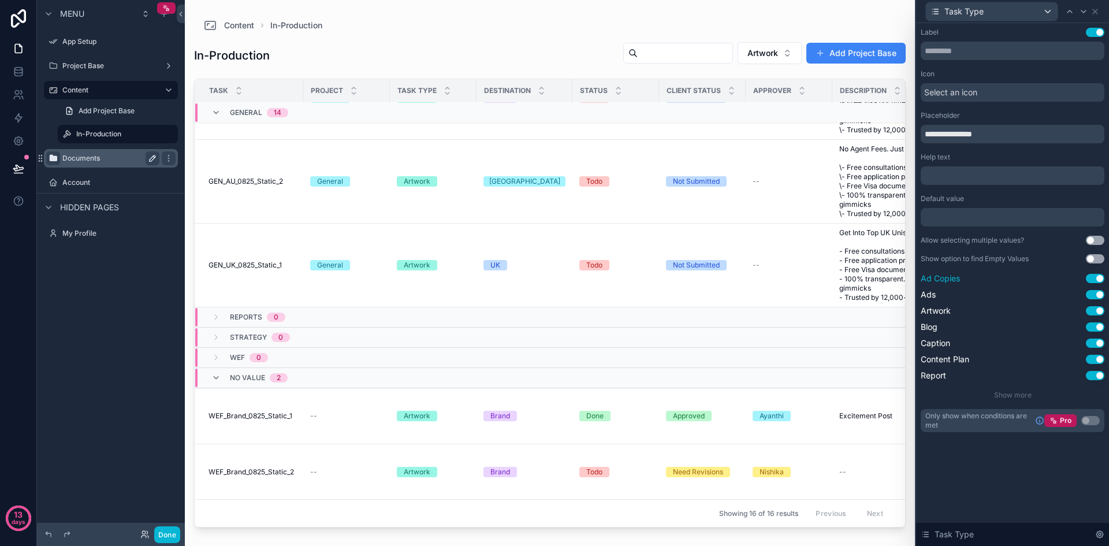
scroll to position [404, 0]
click at [1098, 373] on button "Use setting" at bounding box center [1095, 375] width 18 height 9
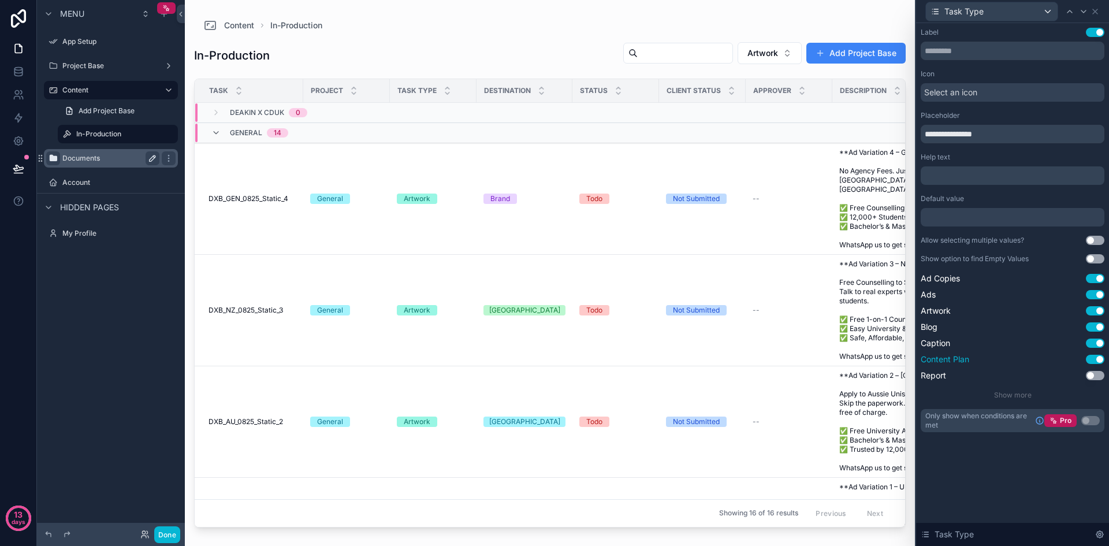
click at [1098, 361] on button "Use setting" at bounding box center [1095, 359] width 18 height 9
click at [1097, 327] on button "Use setting" at bounding box center [1095, 326] width 18 height 9
click at [1097, 295] on button "Use setting" at bounding box center [1095, 294] width 18 height 9
click at [1096, 12] on icon at bounding box center [1095, 11] width 5 height 5
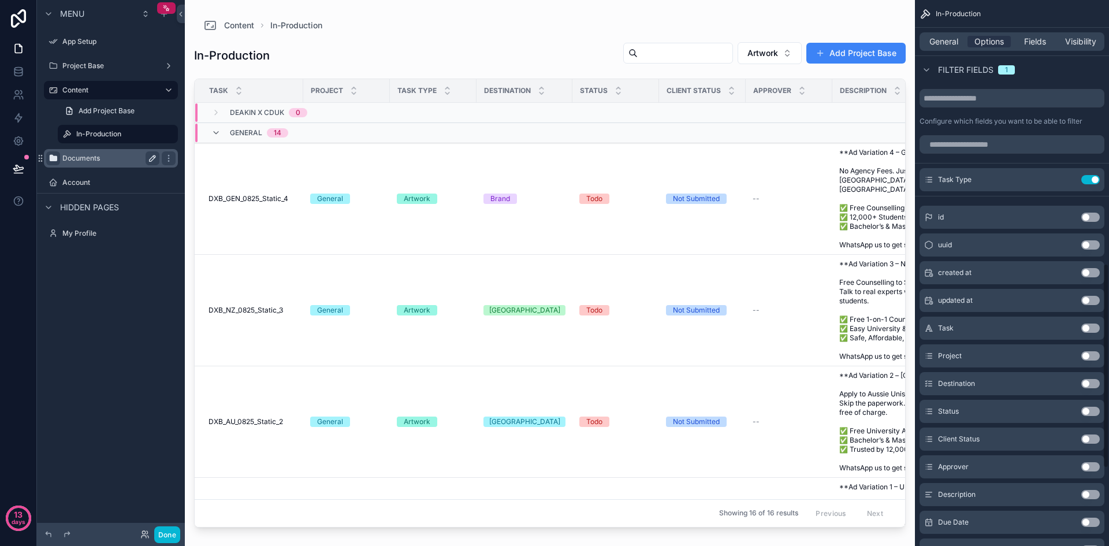
scroll to position [751, 0]
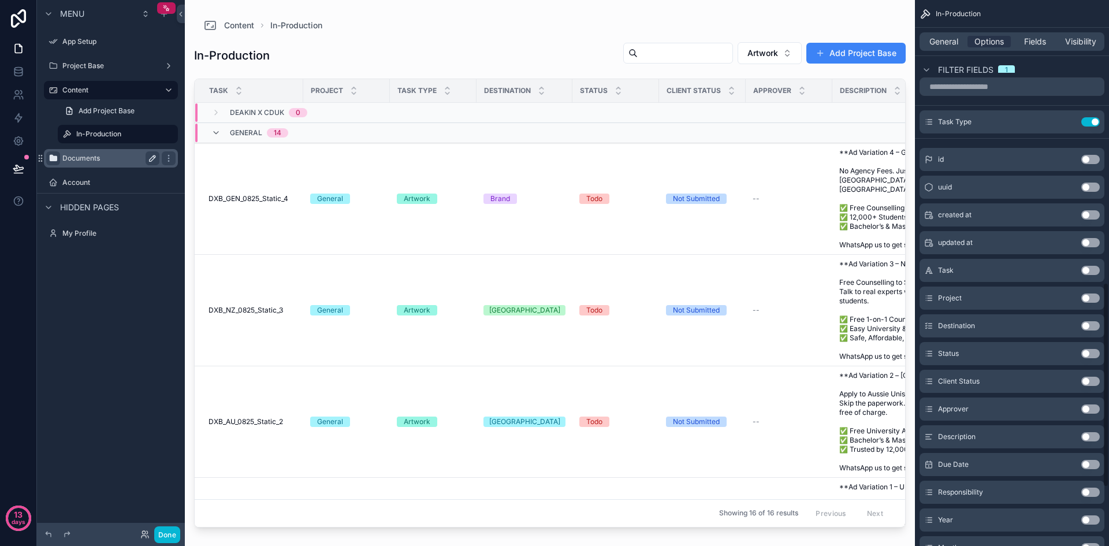
click at [1090, 350] on button "Use setting" at bounding box center [1091, 353] width 18 height 9
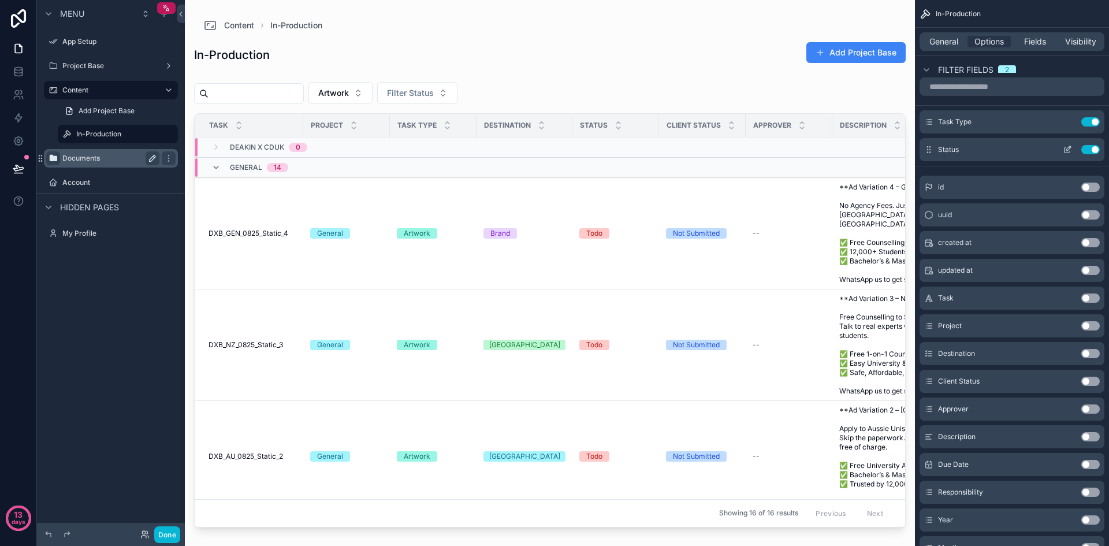
click at [1068, 150] on icon "scrollable content" at bounding box center [1067, 149] width 9 height 9
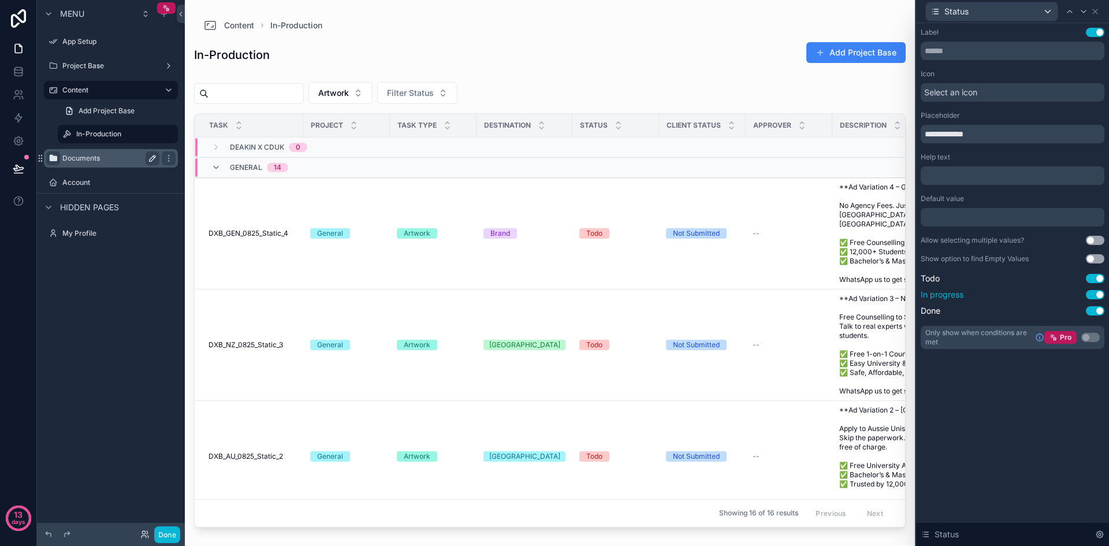
click at [1099, 295] on button "Use setting" at bounding box center [1095, 294] width 18 height 9
click at [1092, 311] on button "Use setting" at bounding box center [1095, 310] width 18 height 9
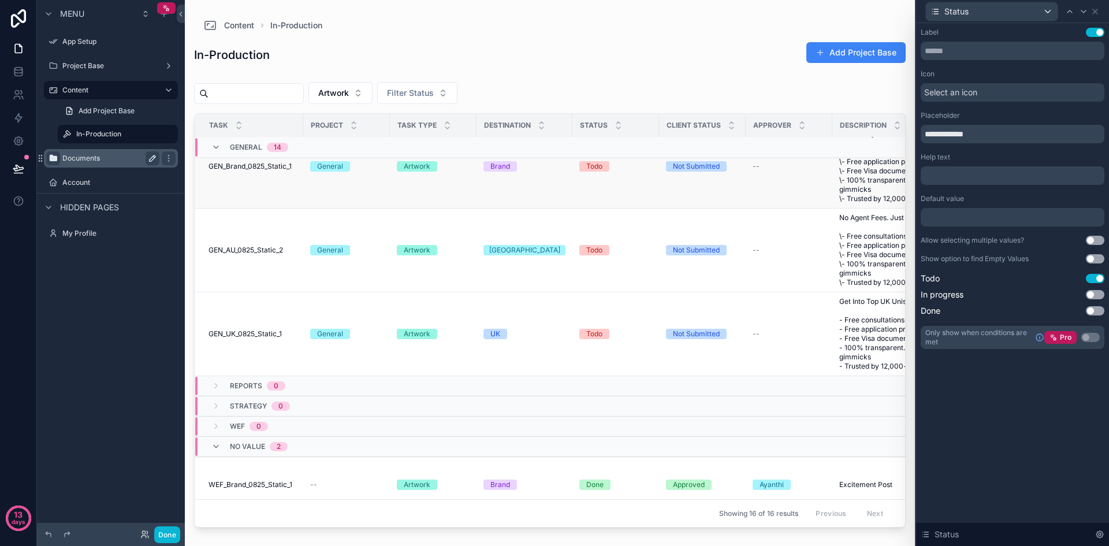
scroll to position [1185, 0]
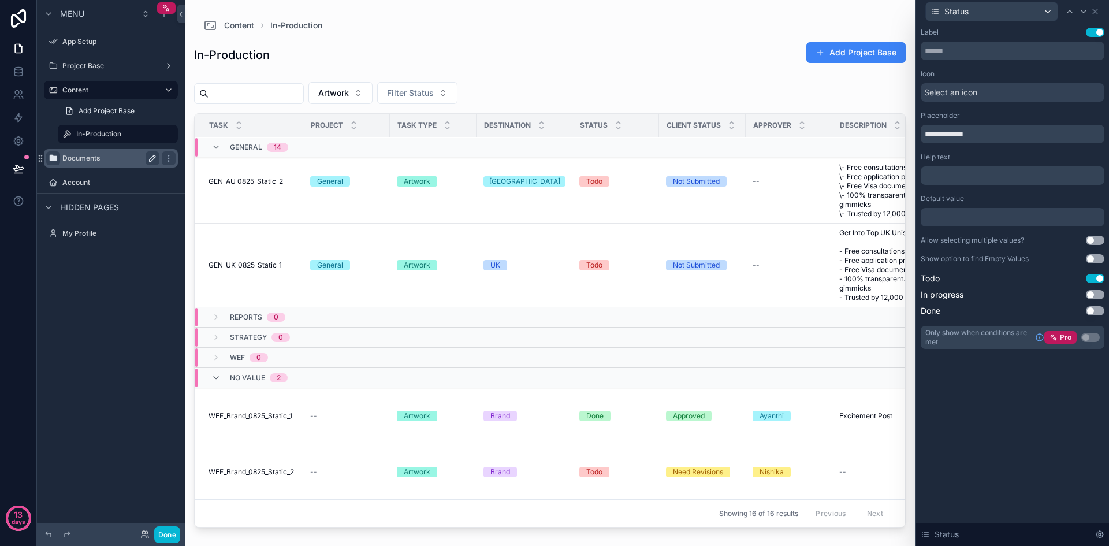
click at [947, 218] on div at bounding box center [1013, 217] width 184 height 18
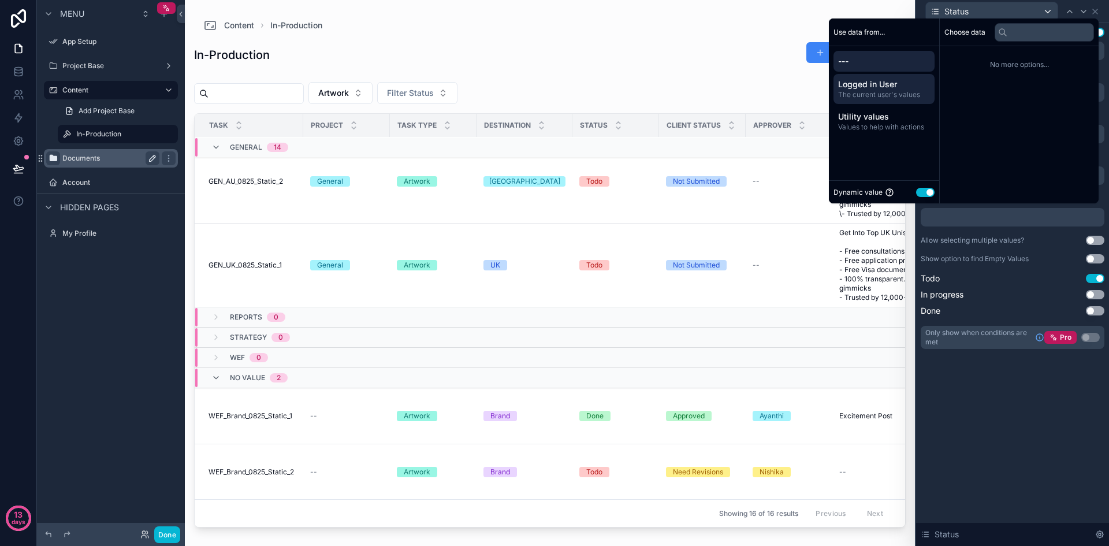
click at [872, 94] on span "The current user's values" at bounding box center [884, 94] width 92 height 9
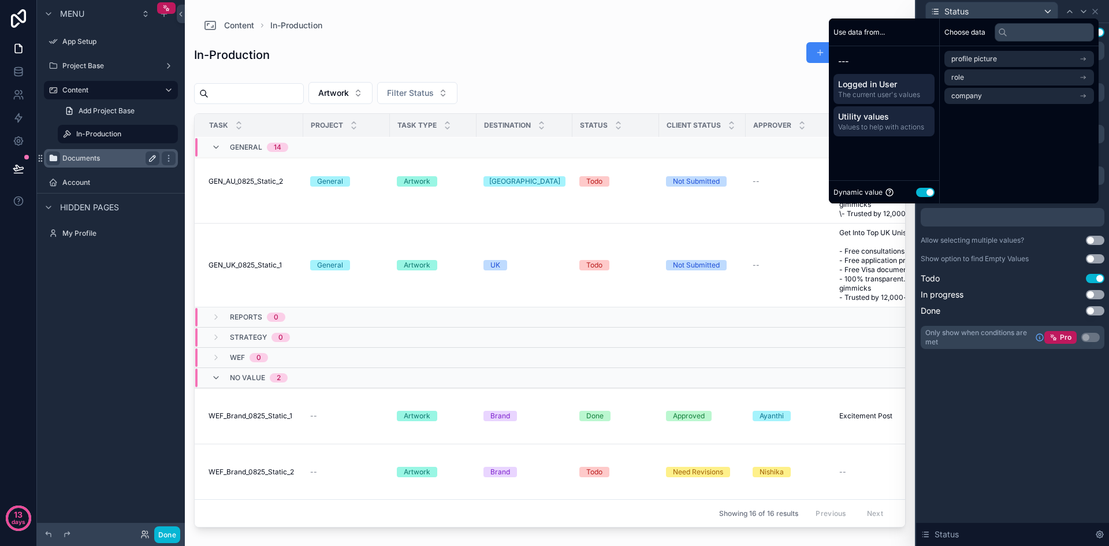
click at [871, 114] on span "Utility values" at bounding box center [884, 117] width 92 height 12
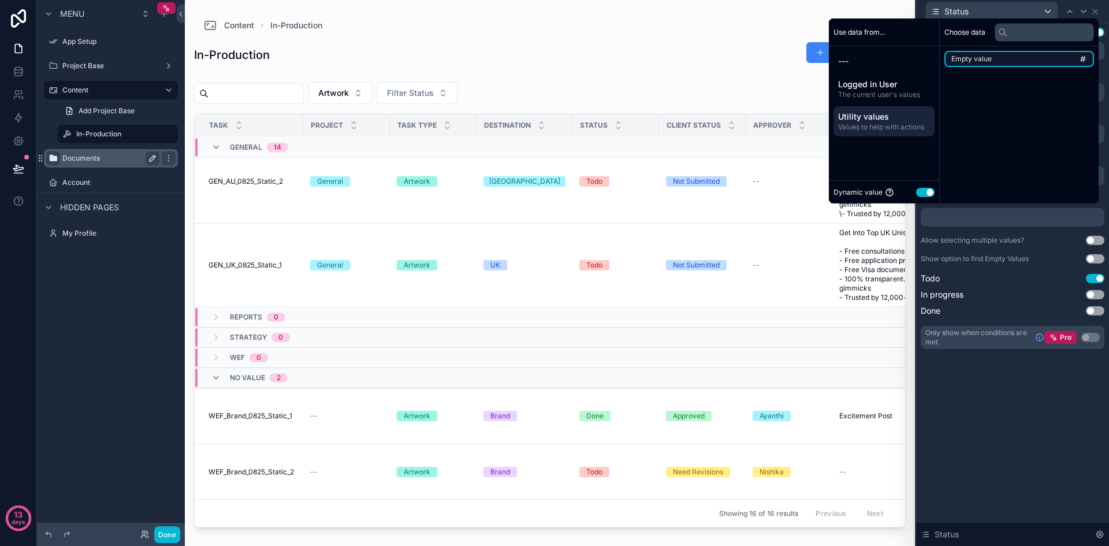
click at [1021, 60] on li "Empty value" at bounding box center [1020, 59] width 150 height 16
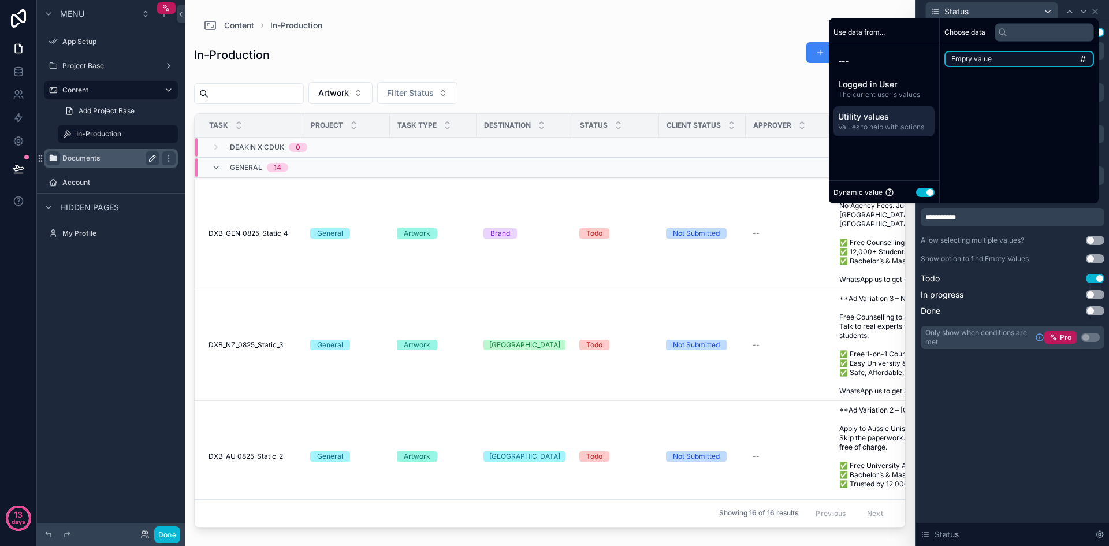
click at [1018, 54] on li "Empty value" at bounding box center [1020, 59] width 150 height 16
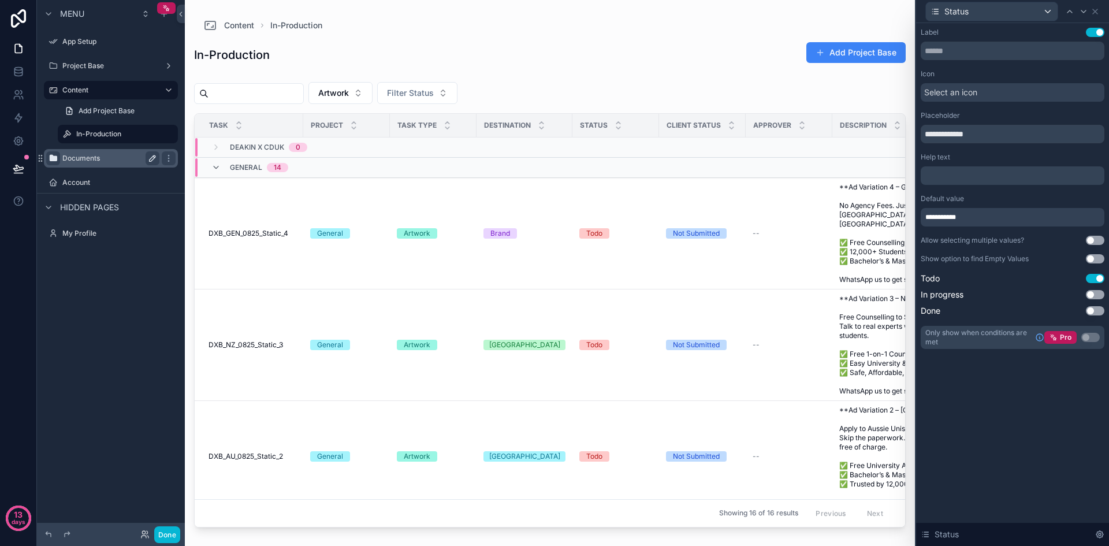
click at [982, 429] on div "**********" at bounding box center [1012, 284] width 193 height 523
click at [995, 220] on div "**********" at bounding box center [1013, 217] width 184 height 18
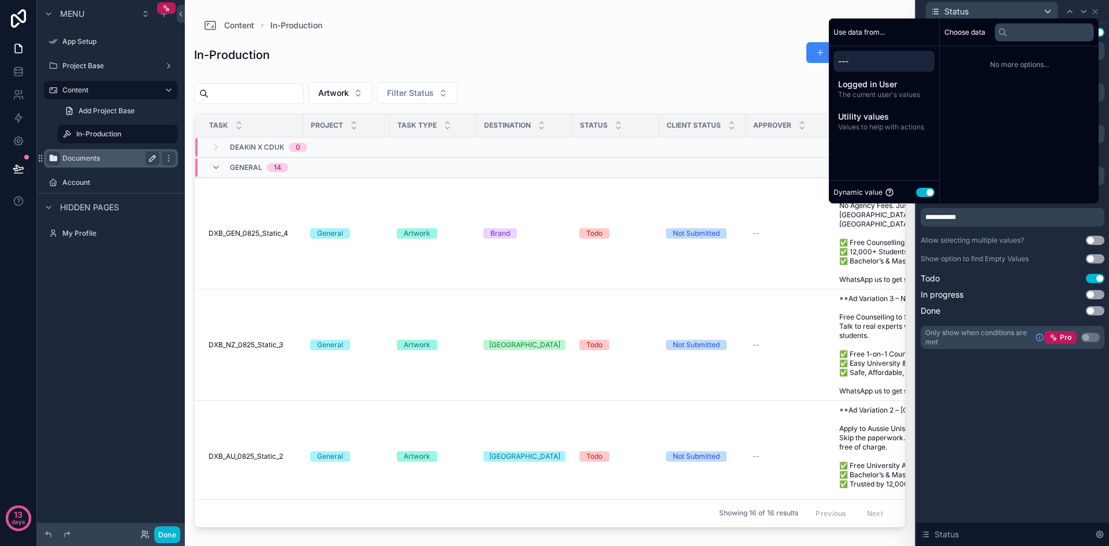
click at [890, 29] on div "Use data from..." at bounding box center [884, 32] width 110 height 28
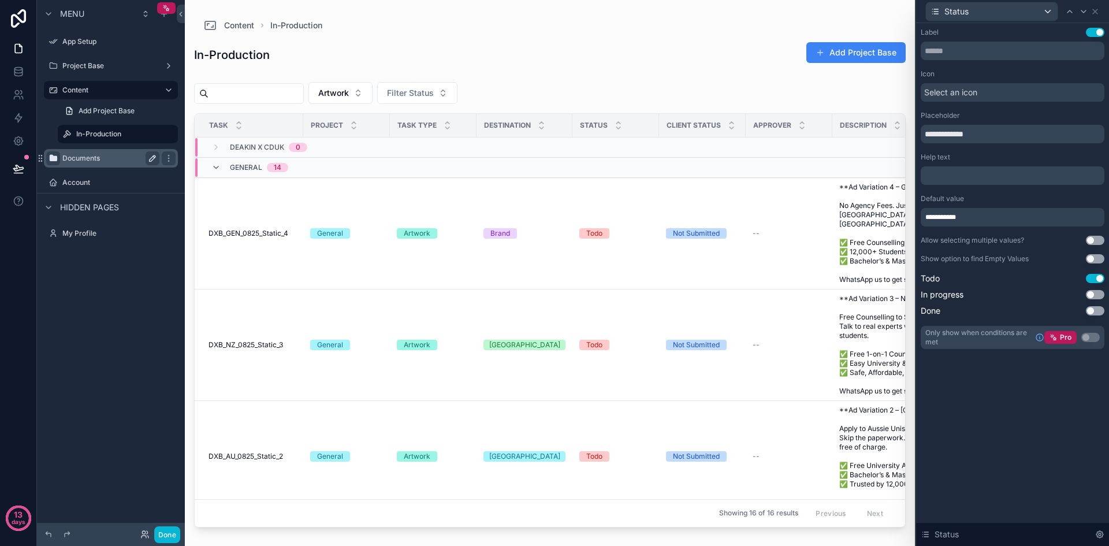
click at [972, 219] on div "**********" at bounding box center [1013, 217] width 184 height 18
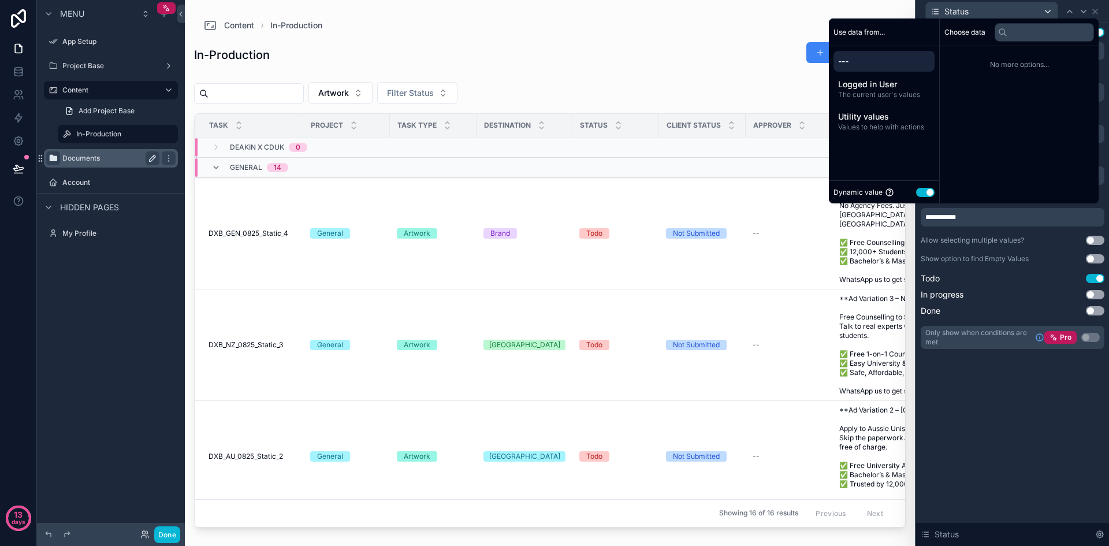
click at [916, 192] on button "Use setting" at bounding box center [925, 192] width 18 height 9
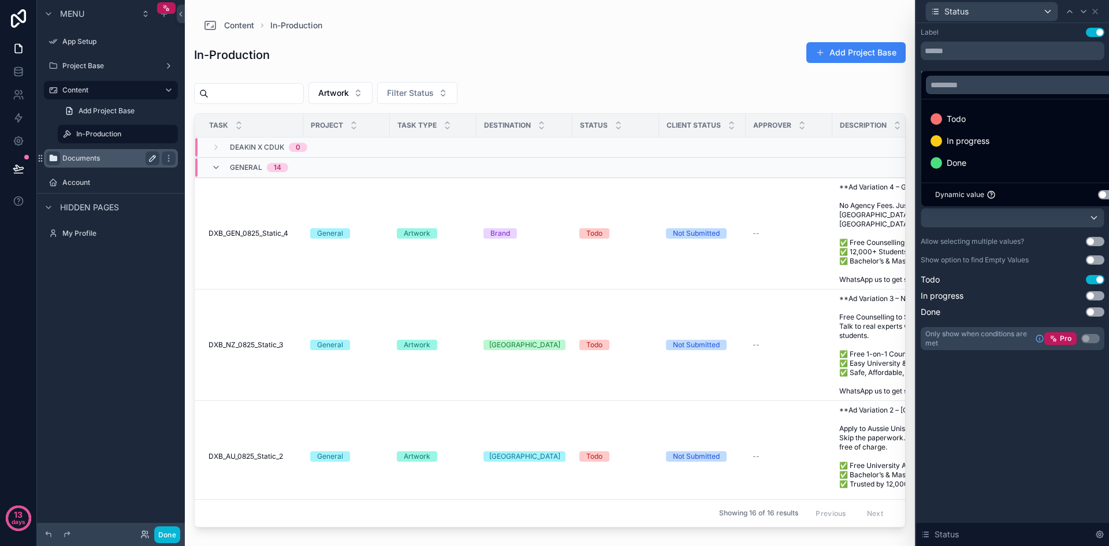
click at [1016, 426] on div at bounding box center [1012, 273] width 193 height 546
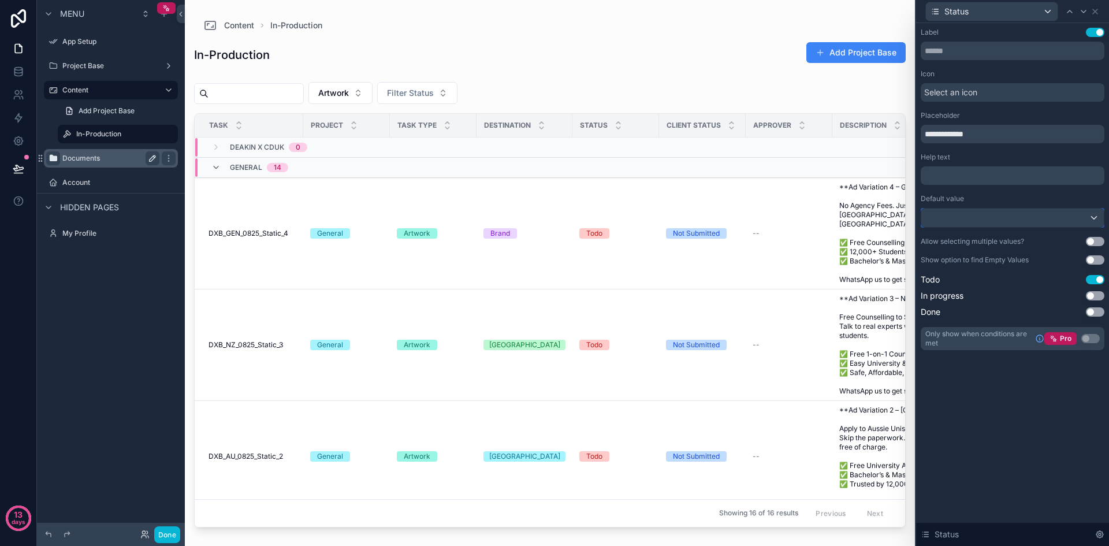
click at [1000, 221] on div at bounding box center [1012, 218] width 183 height 18
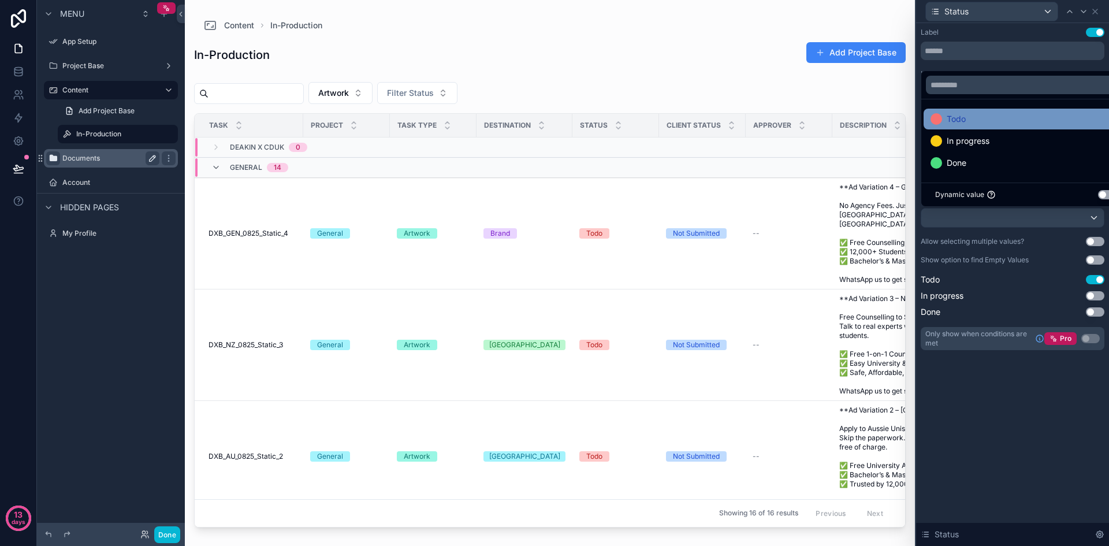
click at [973, 122] on div "Todo" at bounding box center [1026, 119] width 191 height 14
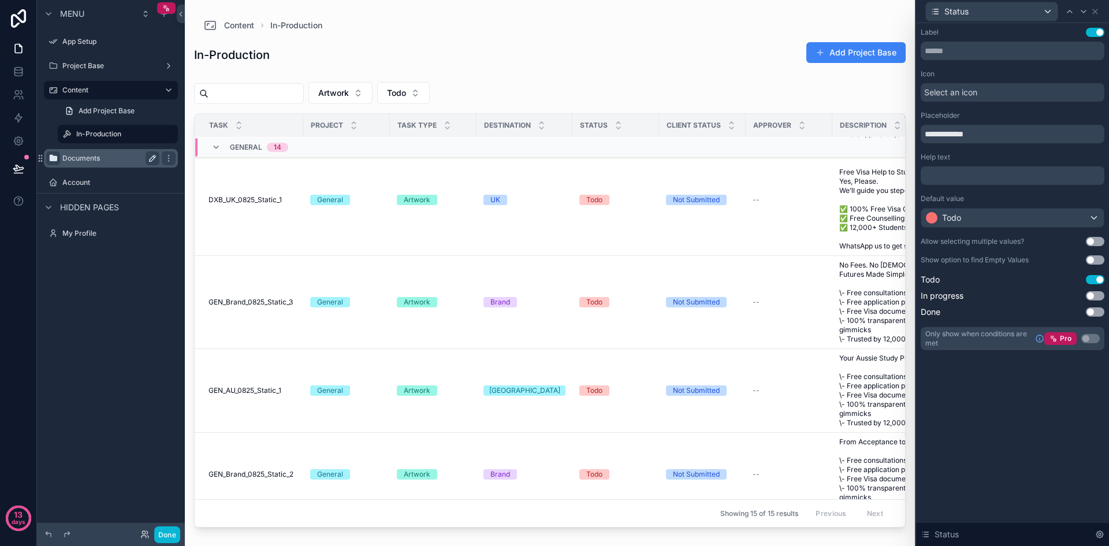
scroll to position [366, 0]
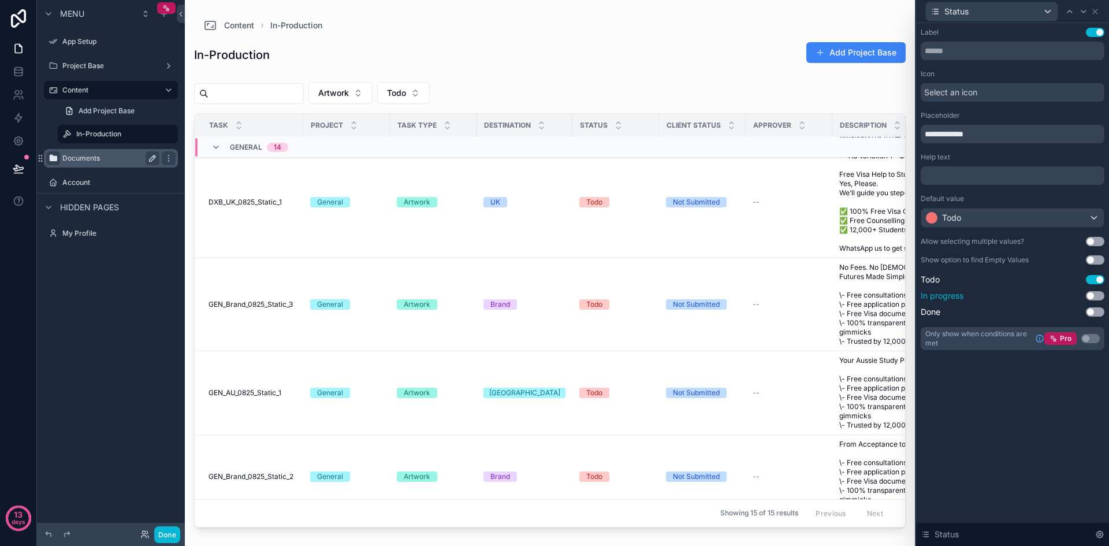
click at [1097, 295] on button "Use setting" at bounding box center [1095, 295] width 18 height 9
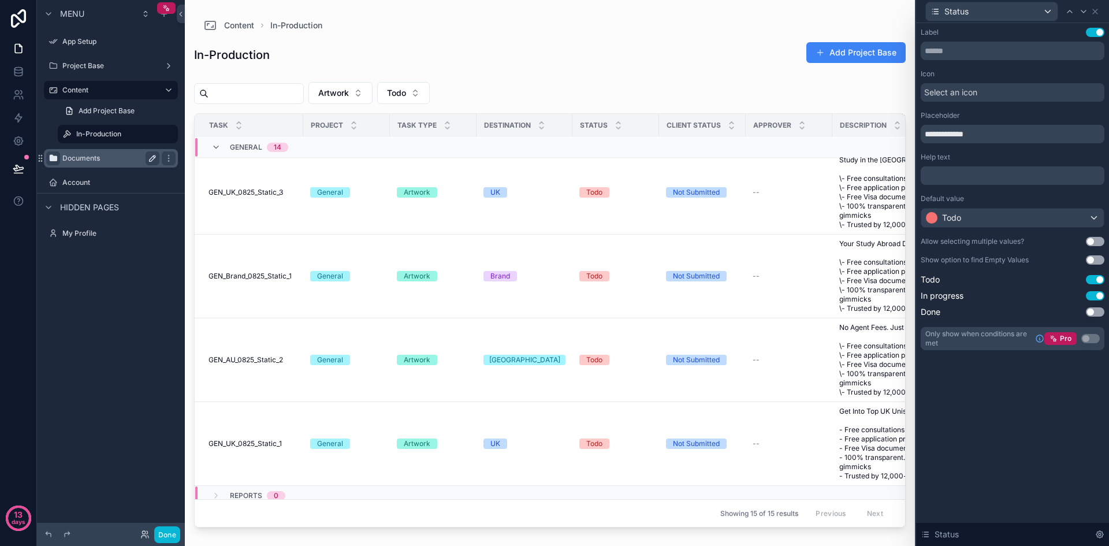
scroll to position [1129, 0]
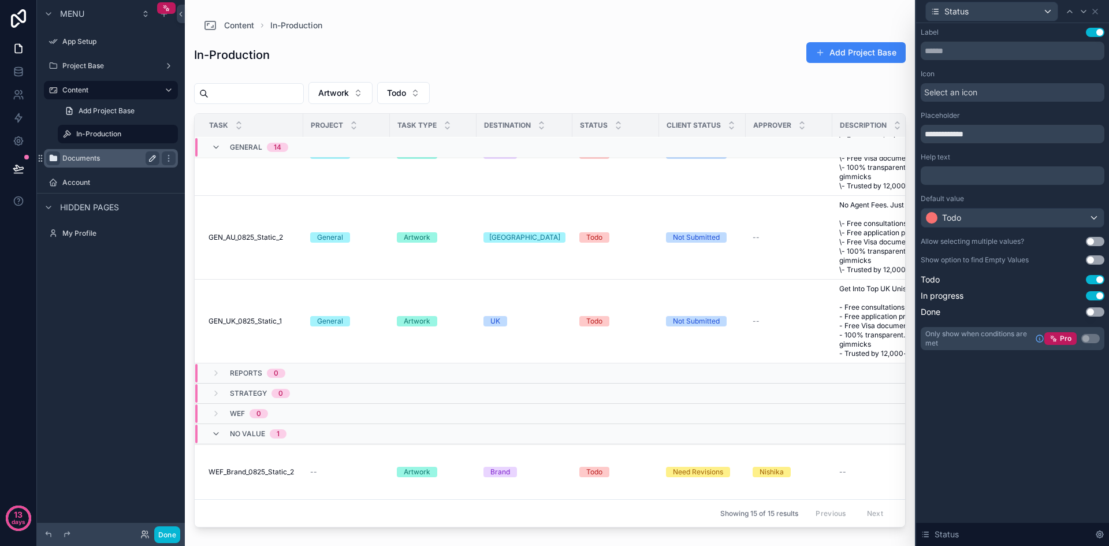
click at [1020, 424] on div "**********" at bounding box center [1012, 284] width 193 height 523
click at [1063, 463] on div "**********" at bounding box center [1012, 284] width 193 height 523
click at [1099, 311] on button "Use setting" at bounding box center [1095, 311] width 18 height 9
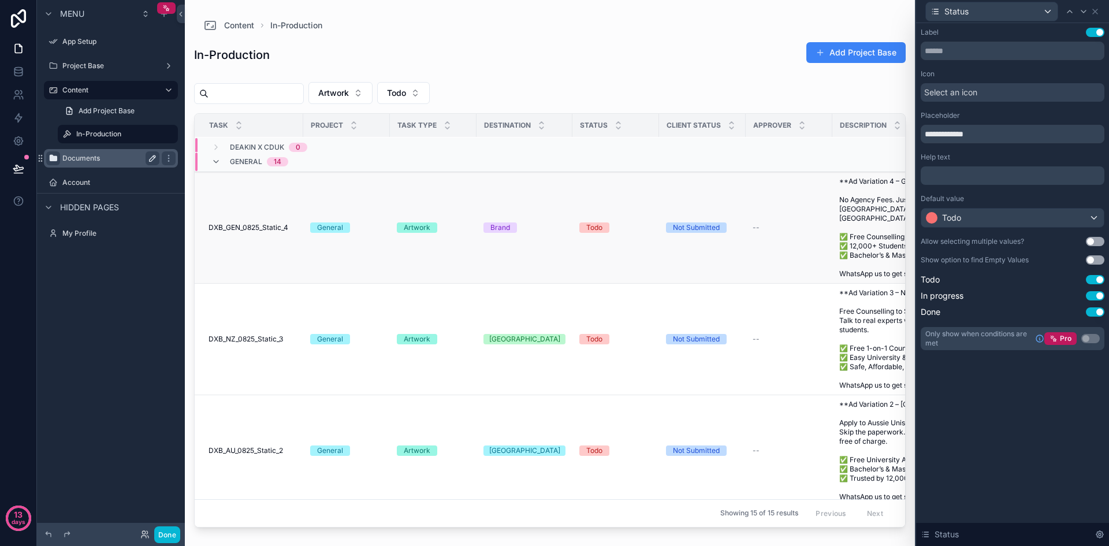
scroll to position [0, 0]
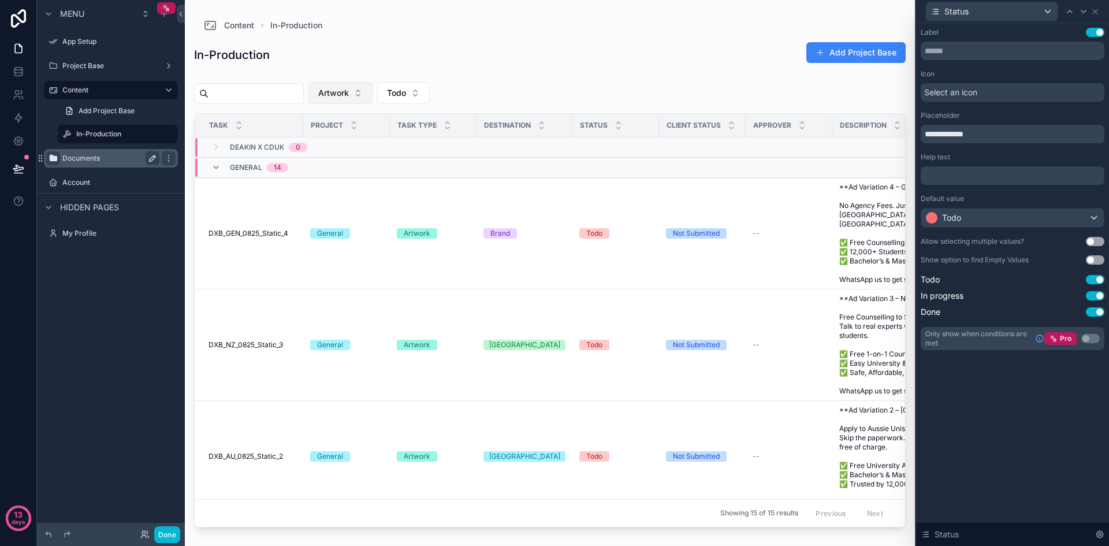
click at [373, 94] on button "Artwork" at bounding box center [341, 93] width 64 height 22
click at [1097, 10] on icon at bounding box center [1095, 11] width 9 height 9
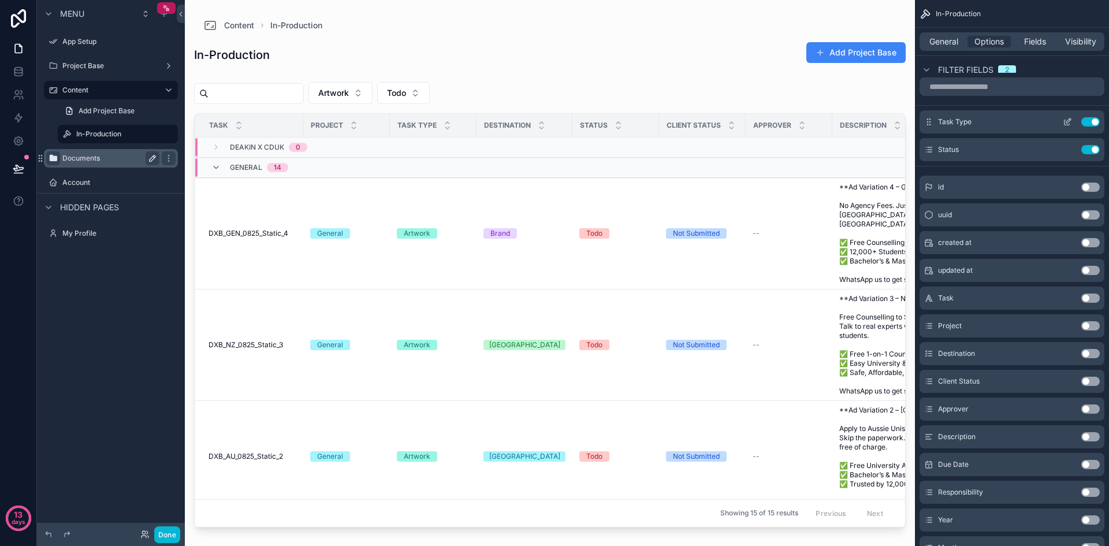
click at [1066, 121] on icon "scrollable content" at bounding box center [1067, 121] width 9 height 9
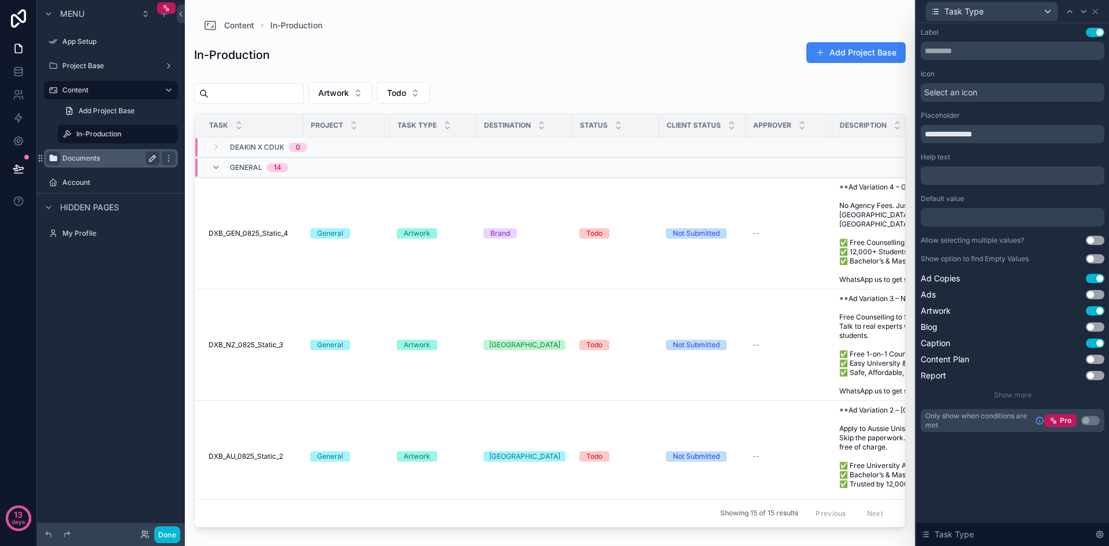
click at [1034, 217] on div at bounding box center [1013, 217] width 184 height 18
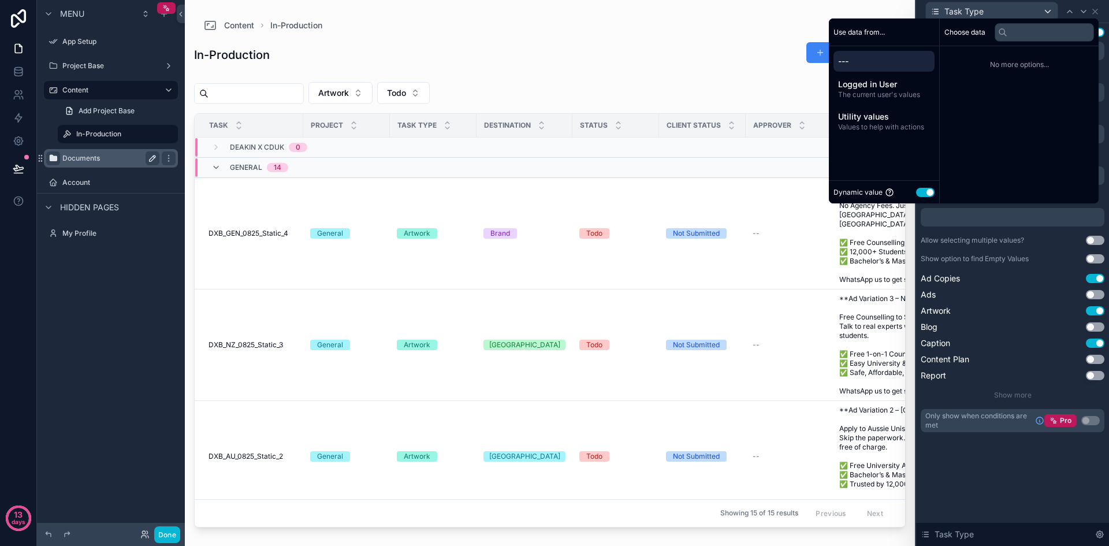
click at [917, 189] on button "Use setting" at bounding box center [925, 192] width 18 height 9
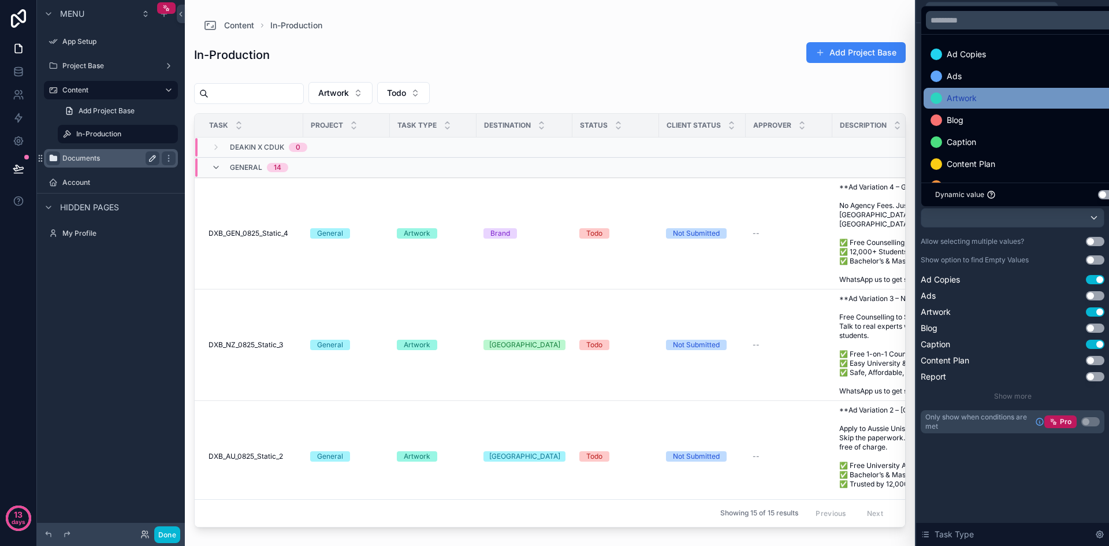
click at [999, 95] on div "Artwork" at bounding box center [1026, 98] width 191 height 14
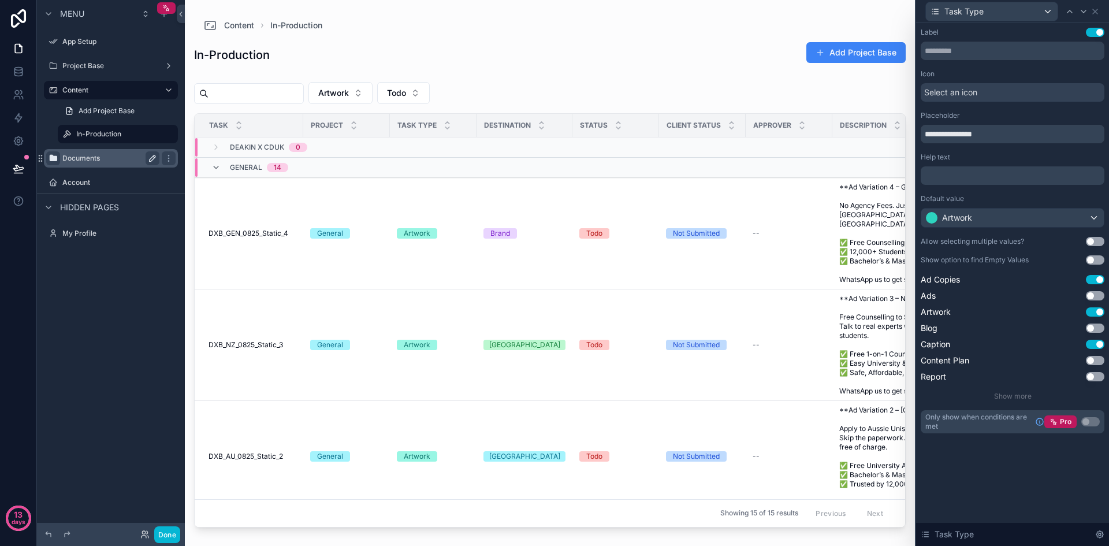
click at [1042, 451] on div "**********" at bounding box center [1012, 242] width 193 height 438
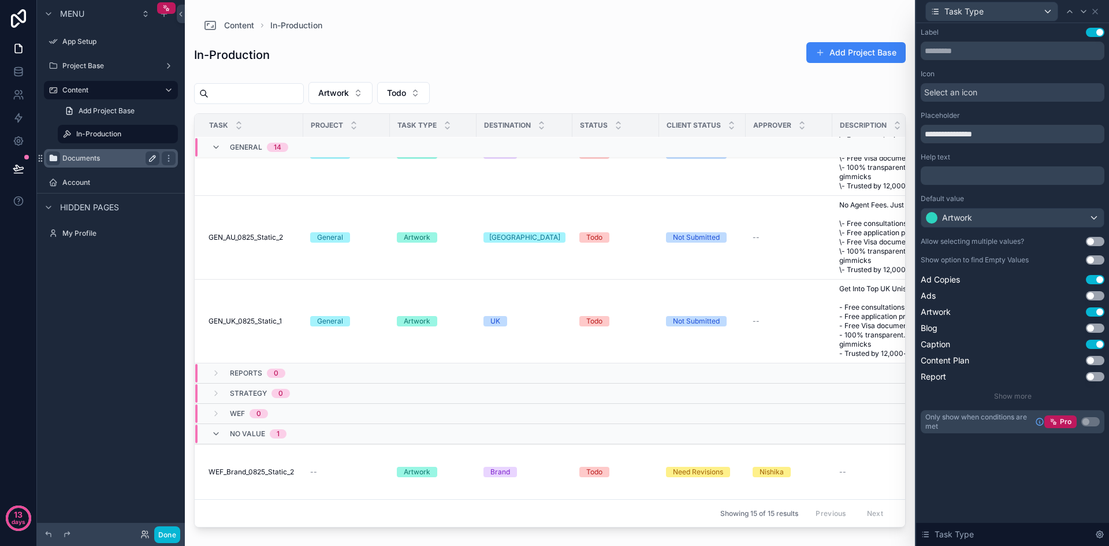
scroll to position [404, 0]
click at [1097, 6] on div "Task Type" at bounding box center [1013, 11] width 184 height 23
click at [1090, 17] on div at bounding box center [1084, 12] width 14 height 14
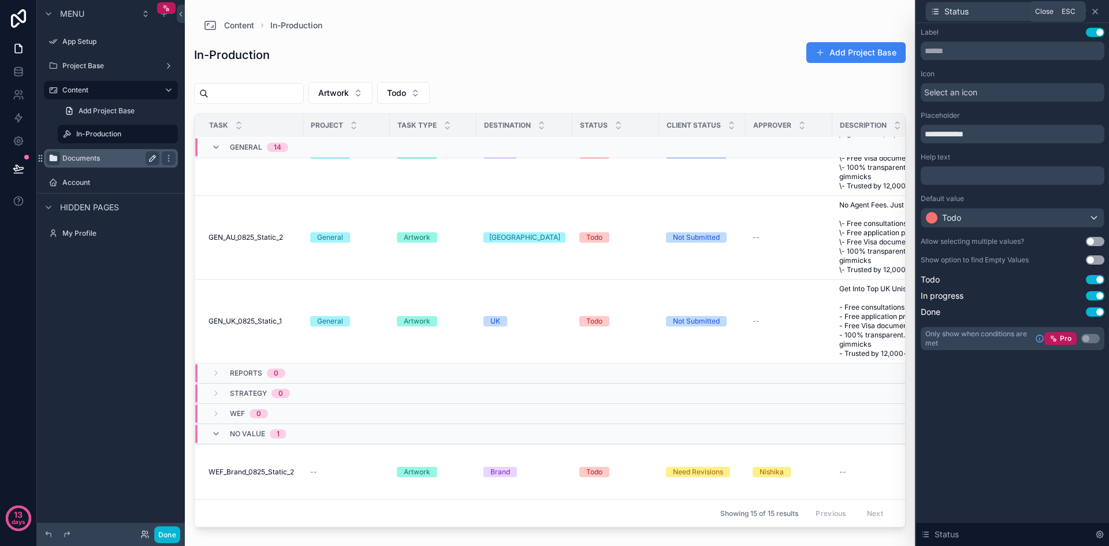
click at [1094, 12] on icon at bounding box center [1095, 11] width 5 height 5
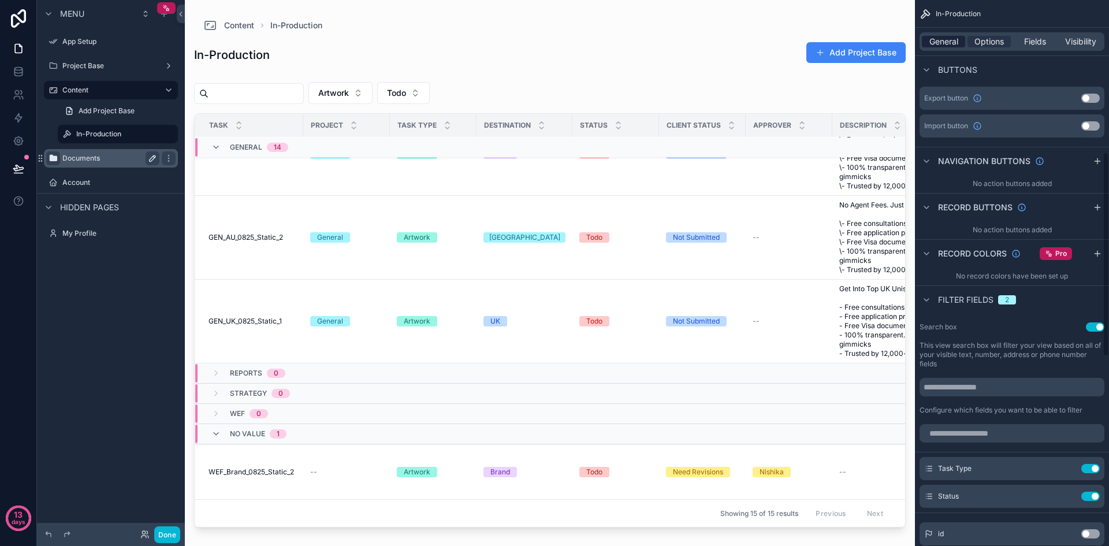
click at [959, 37] on div "General" at bounding box center [943, 42] width 43 height 12
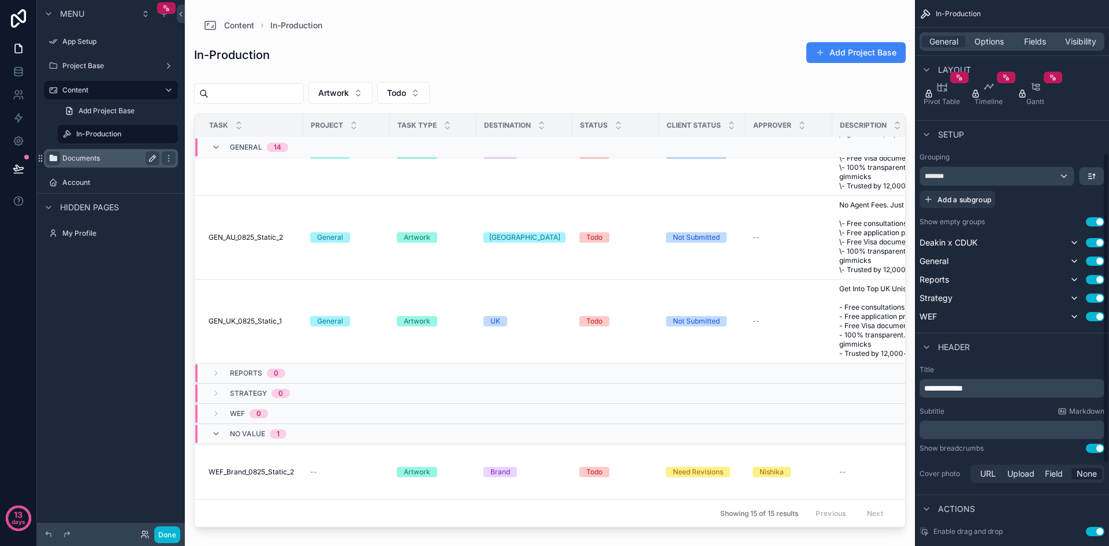
scroll to position [173, 0]
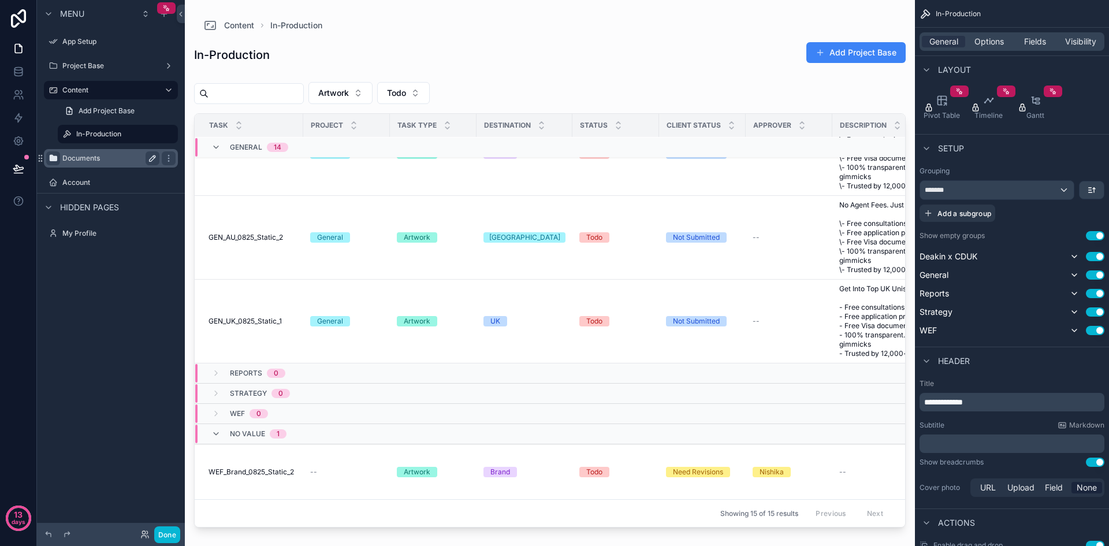
click at [1100, 235] on button "Use setting" at bounding box center [1095, 235] width 18 height 9
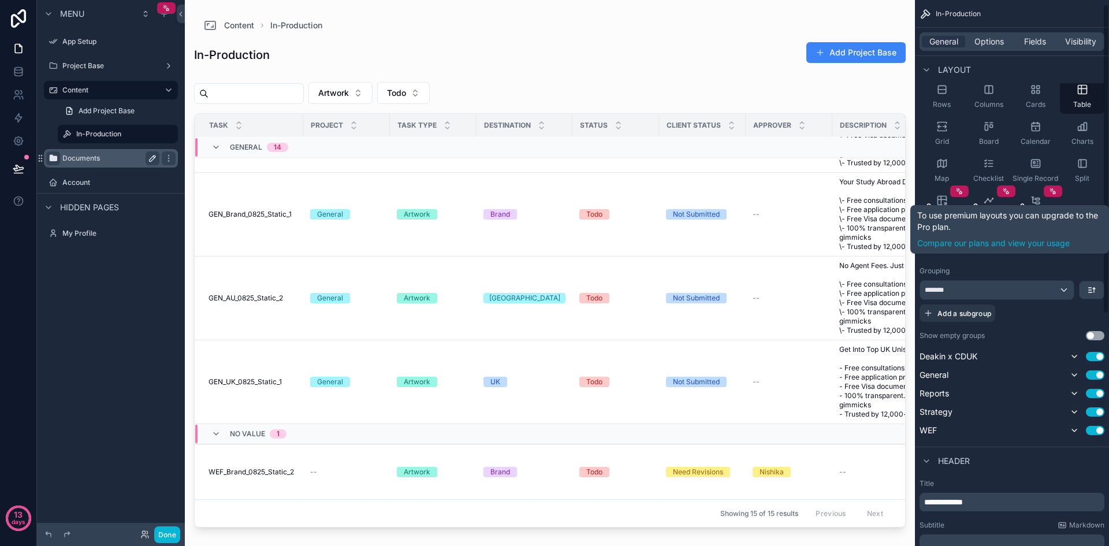
scroll to position [0, 0]
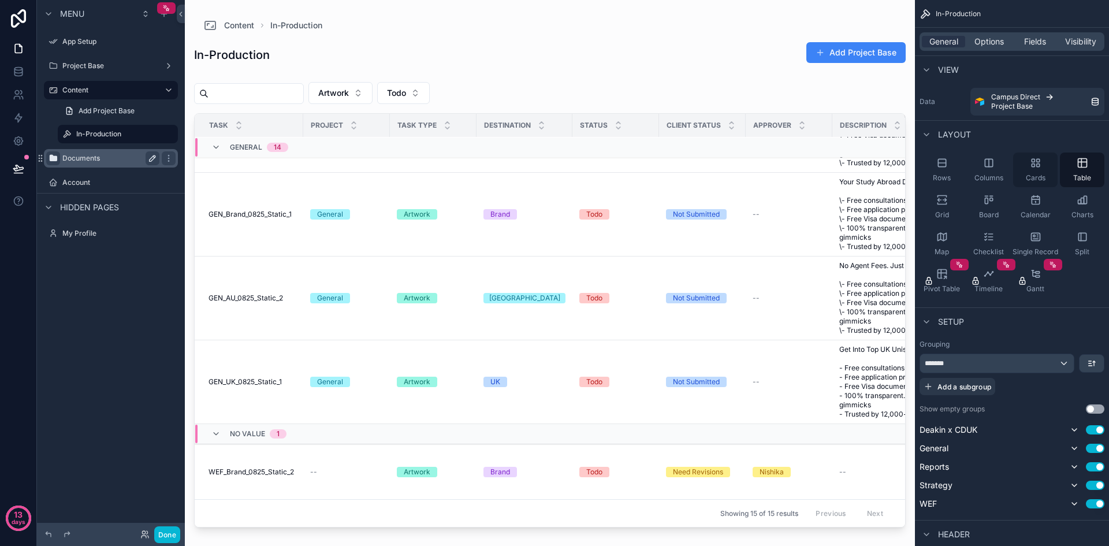
click at [1038, 163] on icon "scrollable content" at bounding box center [1036, 163] width 12 height 12
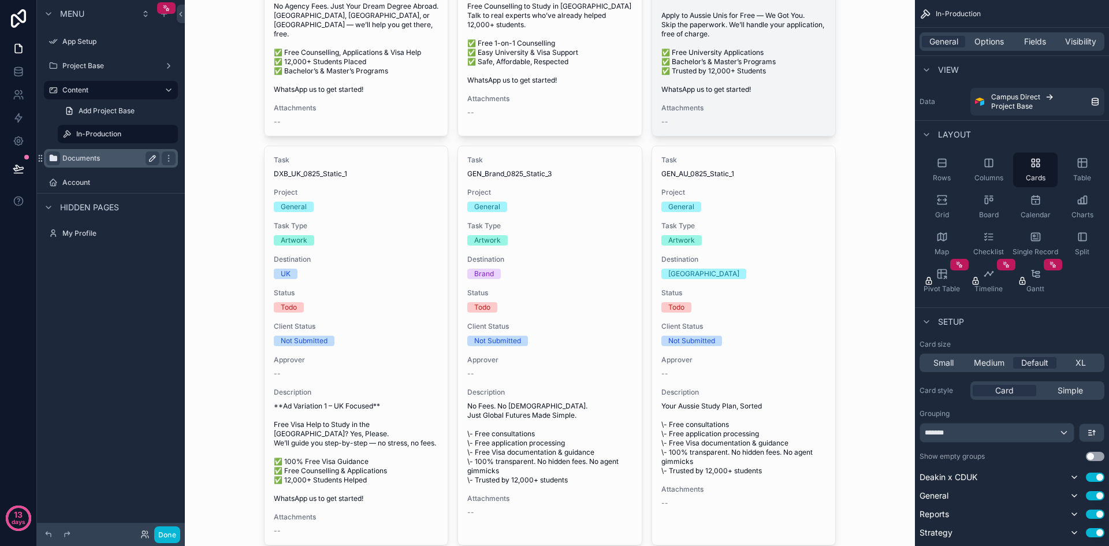
scroll to position [58, 0]
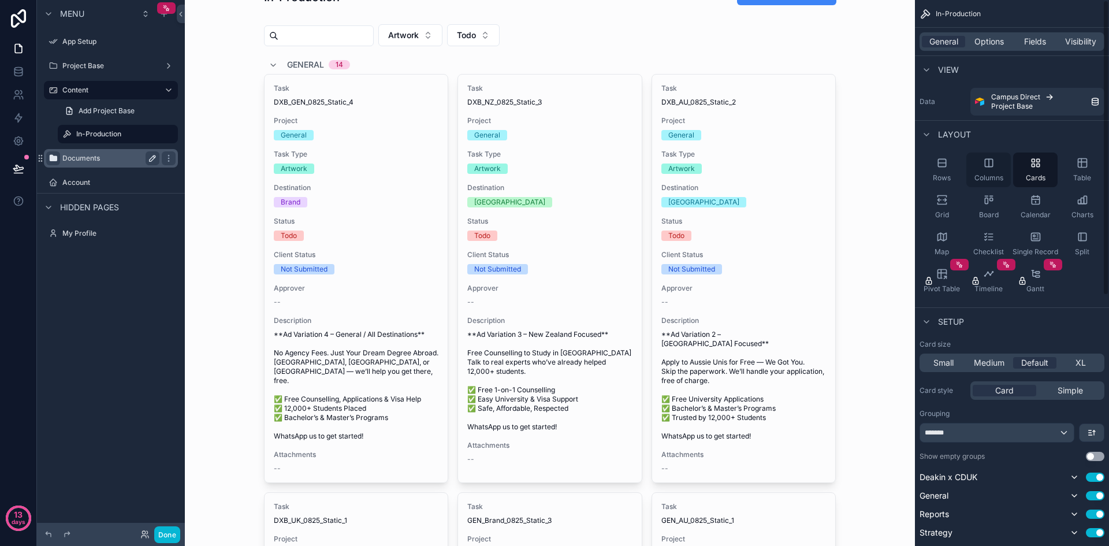
click at [985, 171] on div "Columns" at bounding box center [989, 170] width 44 height 35
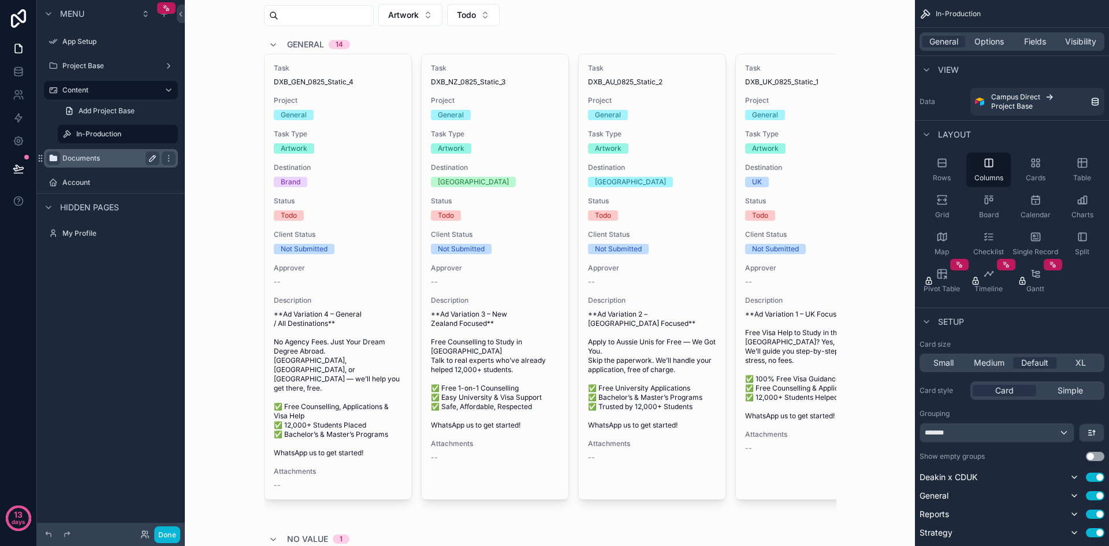
scroll to position [0, 0]
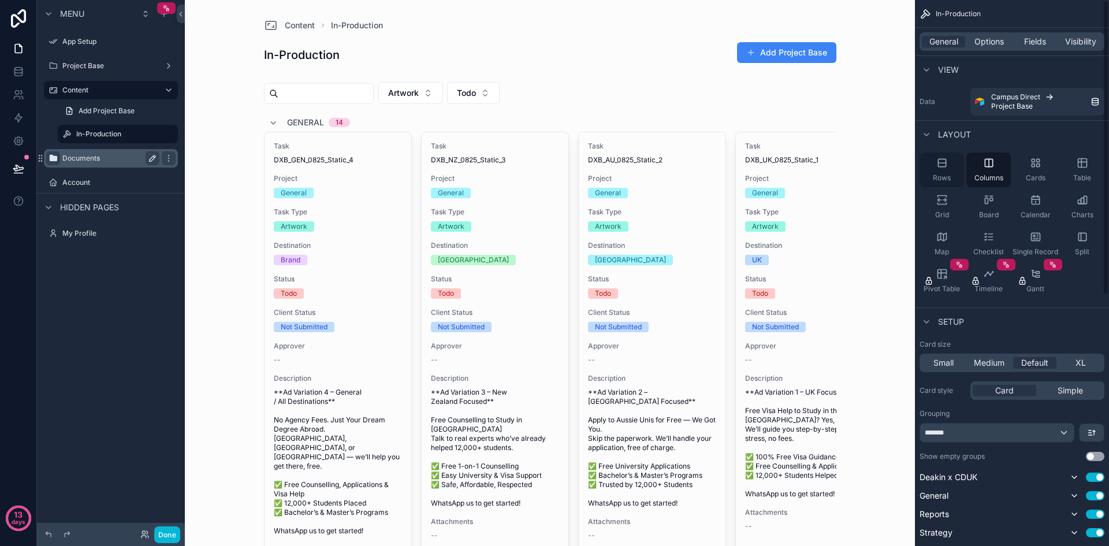
click at [941, 170] on div "Rows" at bounding box center [942, 170] width 44 height 35
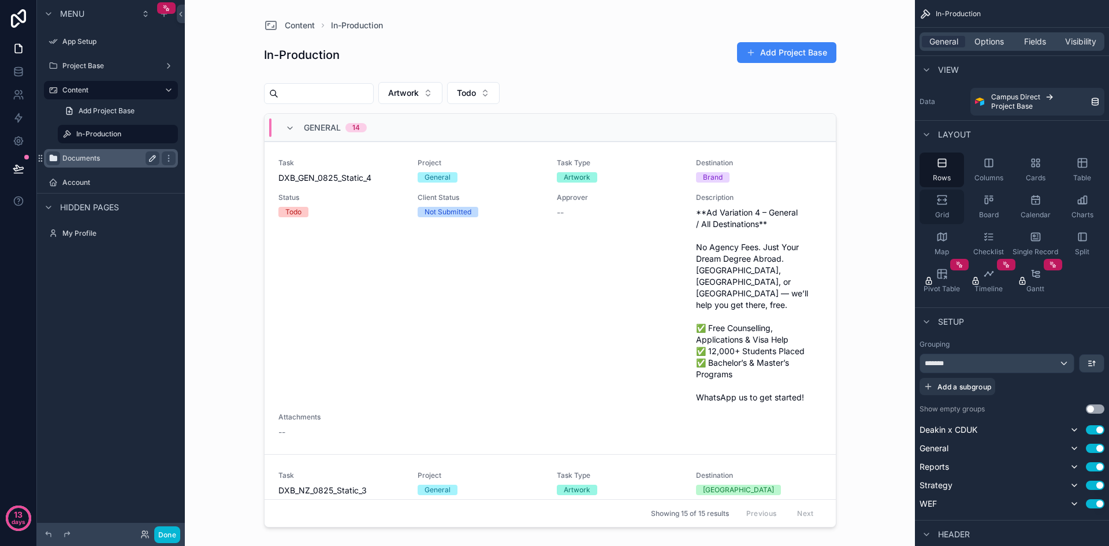
click at [948, 203] on div "Grid" at bounding box center [942, 206] width 44 height 35
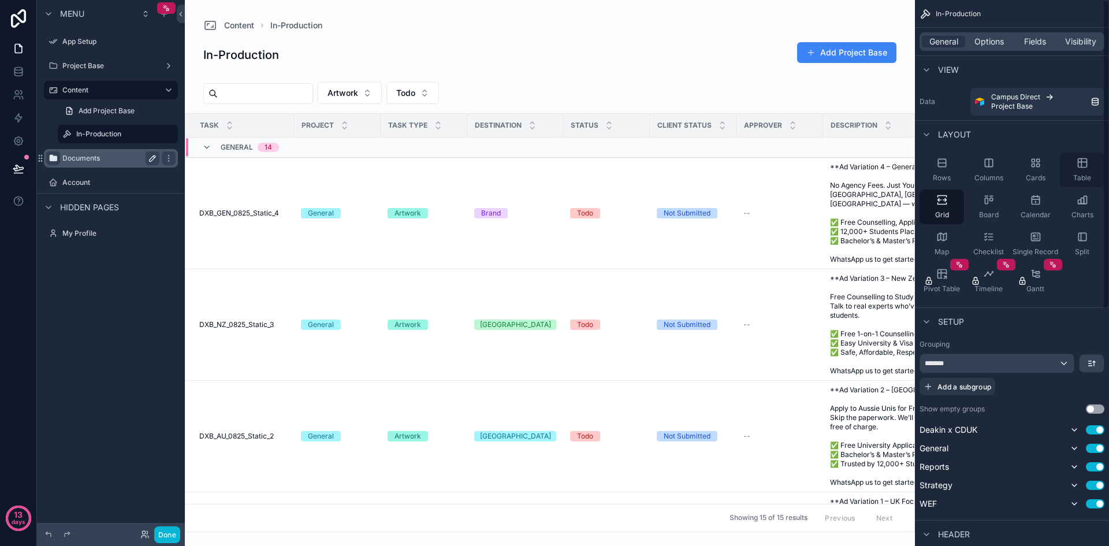
click at [1080, 164] on icon "scrollable content" at bounding box center [1083, 163] width 12 height 12
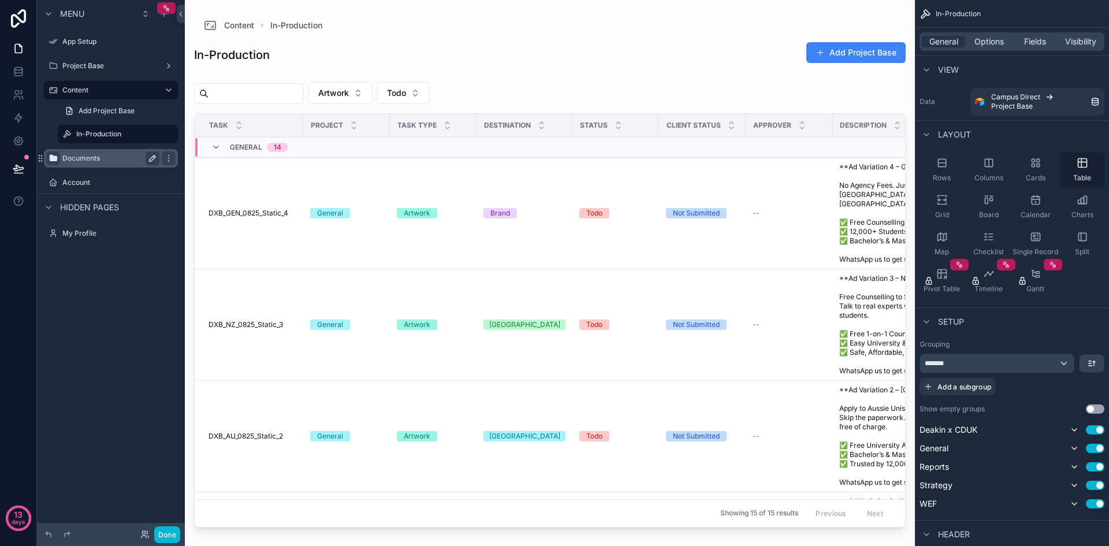
click at [1082, 163] on icon "scrollable content" at bounding box center [1082, 163] width 0 height 9
click at [1033, 205] on icon "scrollable content" at bounding box center [1036, 200] width 12 height 12
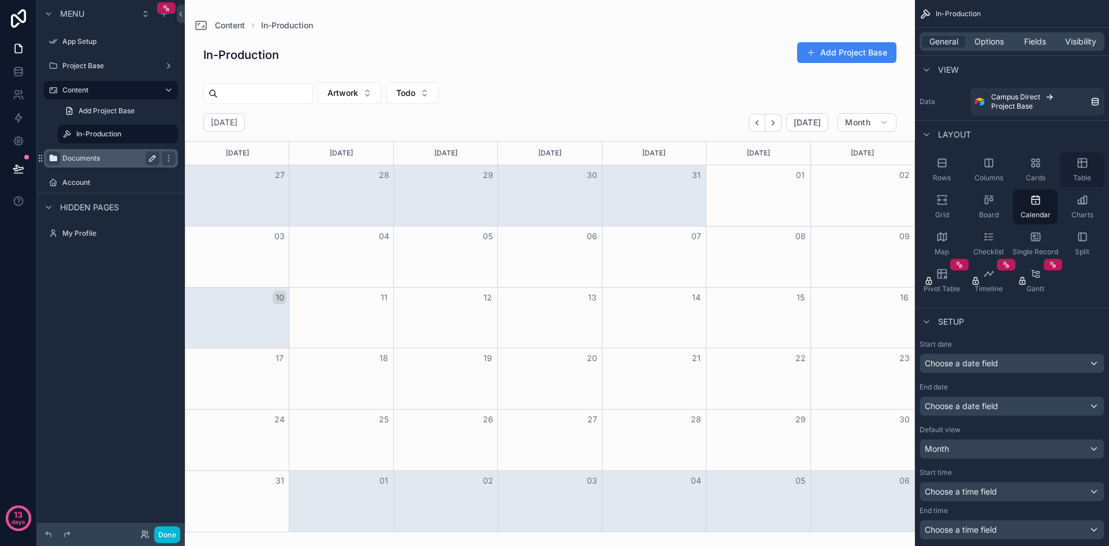
click at [1084, 178] on span "Table" at bounding box center [1082, 177] width 18 height 9
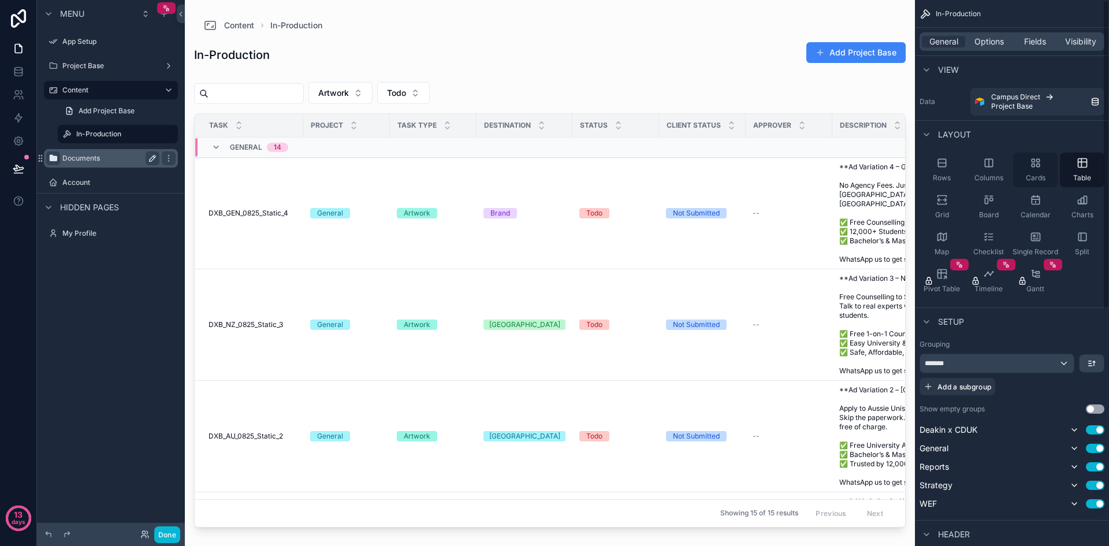
click at [1032, 169] on div "Cards" at bounding box center [1035, 170] width 44 height 35
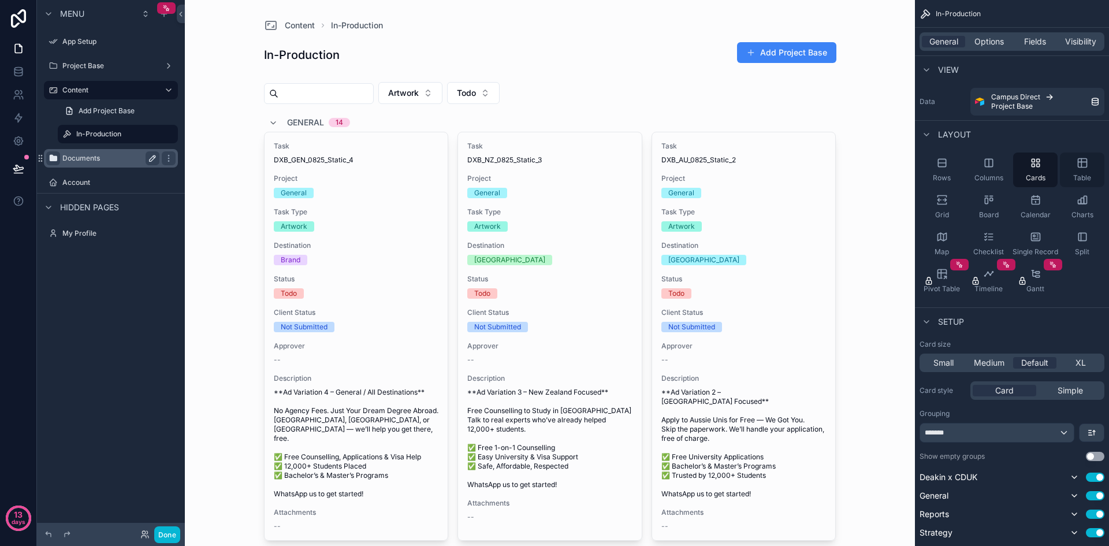
click at [1082, 172] on div "Table" at bounding box center [1082, 170] width 44 height 35
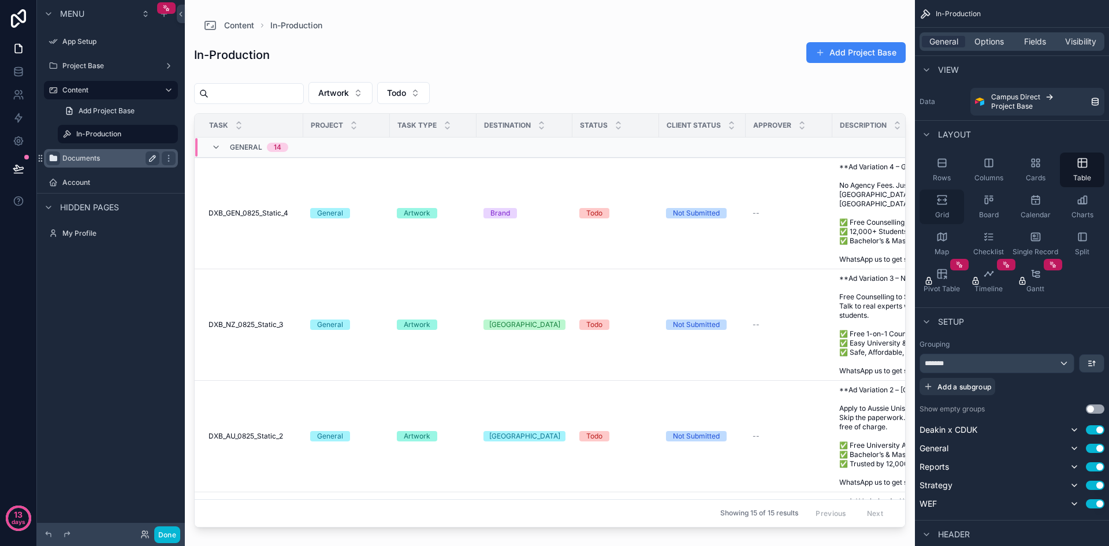
click at [948, 201] on div "Grid" at bounding box center [942, 206] width 44 height 35
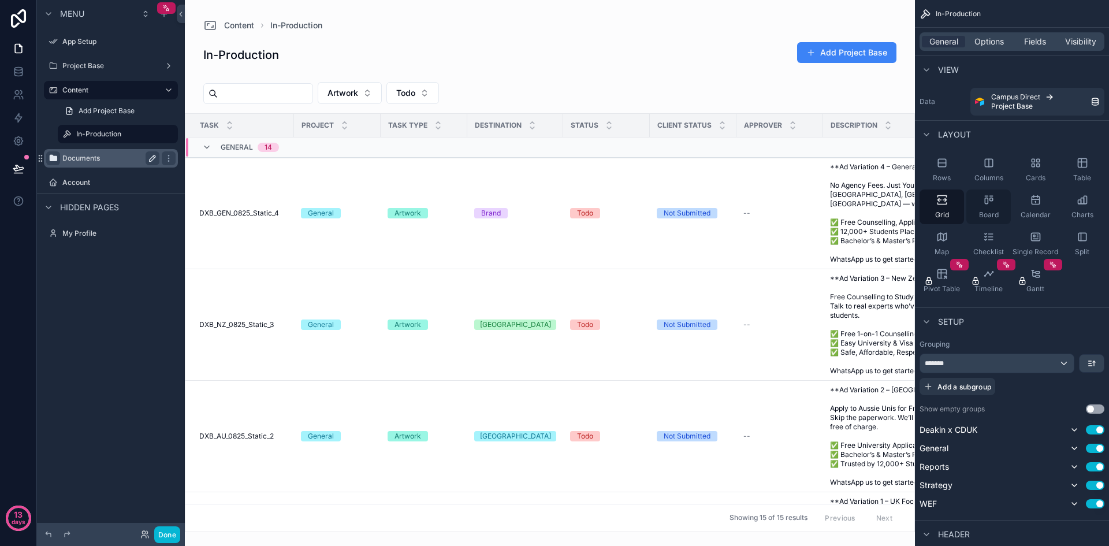
click at [982, 201] on div "Board" at bounding box center [989, 206] width 44 height 35
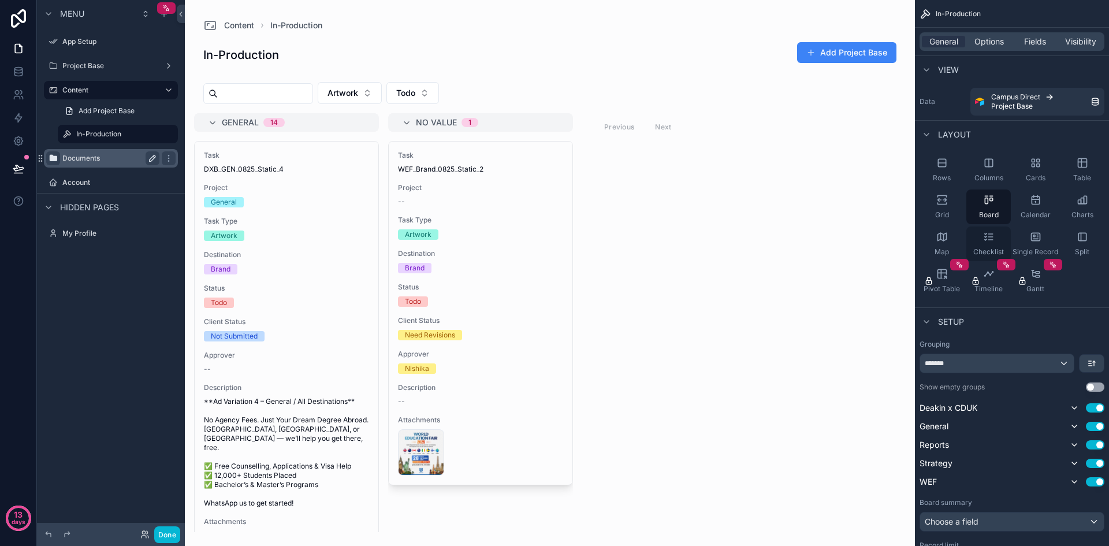
click at [989, 242] on icon "scrollable content" at bounding box center [989, 237] width 12 height 12
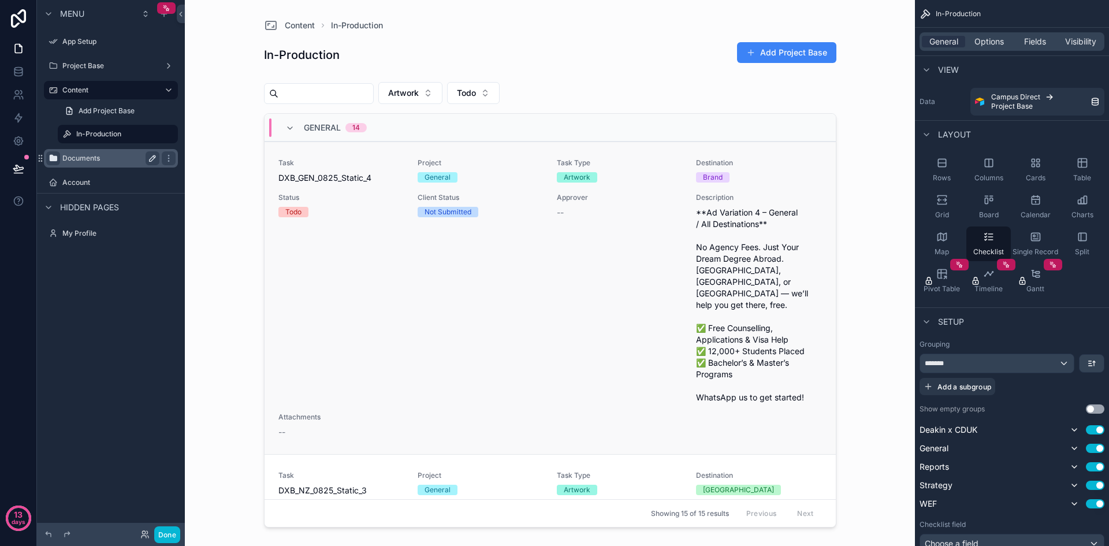
click at [763, 243] on span "**Ad Variation 4 – General / All Destinations** No Agency Fees. Just Your Dream…" at bounding box center [758, 305] width 125 height 196
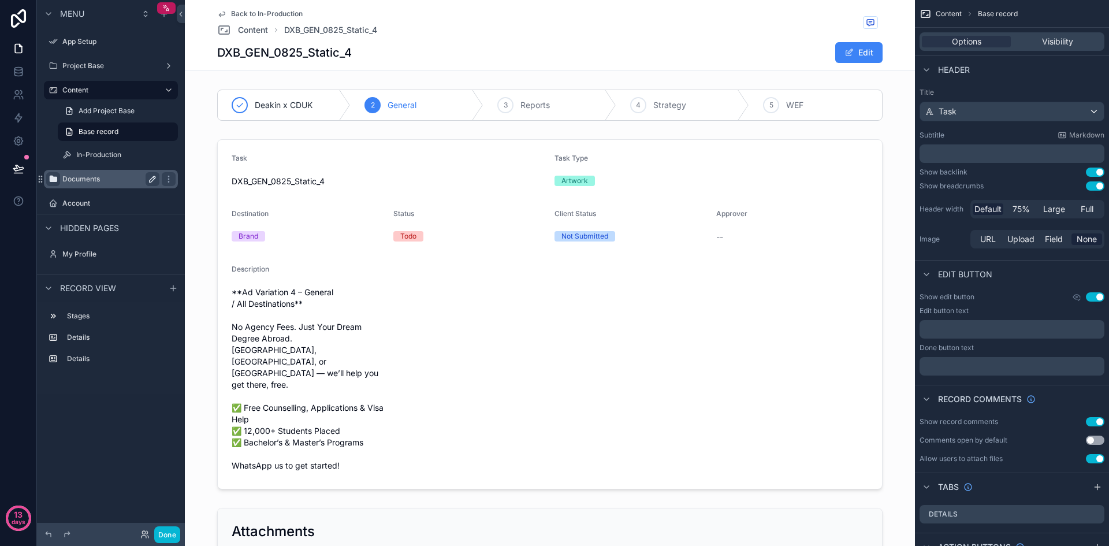
click at [274, 16] on span "Back to In-Production" at bounding box center [267, 13] width 72 height 9
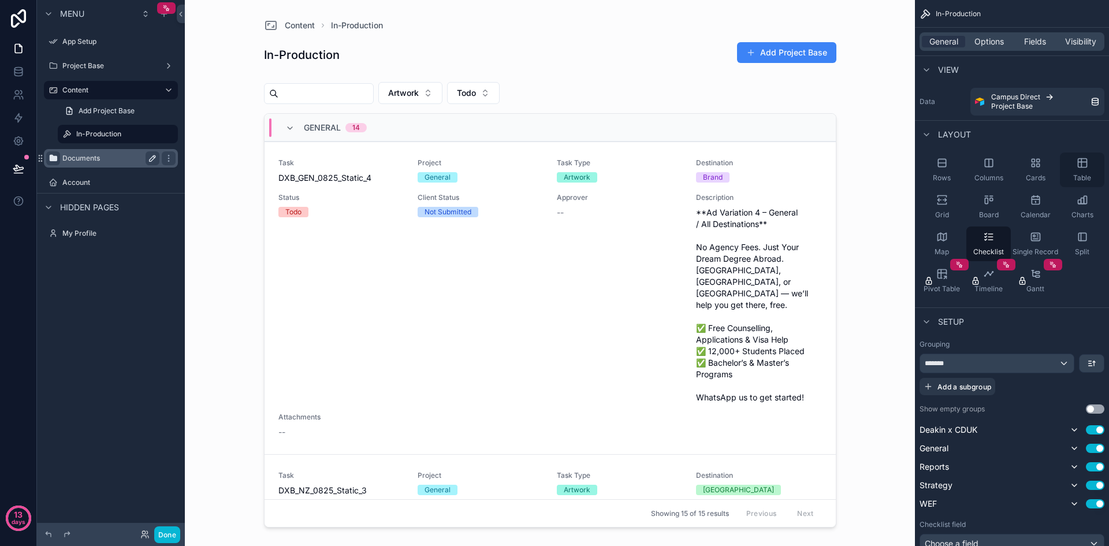
click at [1090, 165] on div "Table" at bounding box center [1082, 170] width 44 height 35
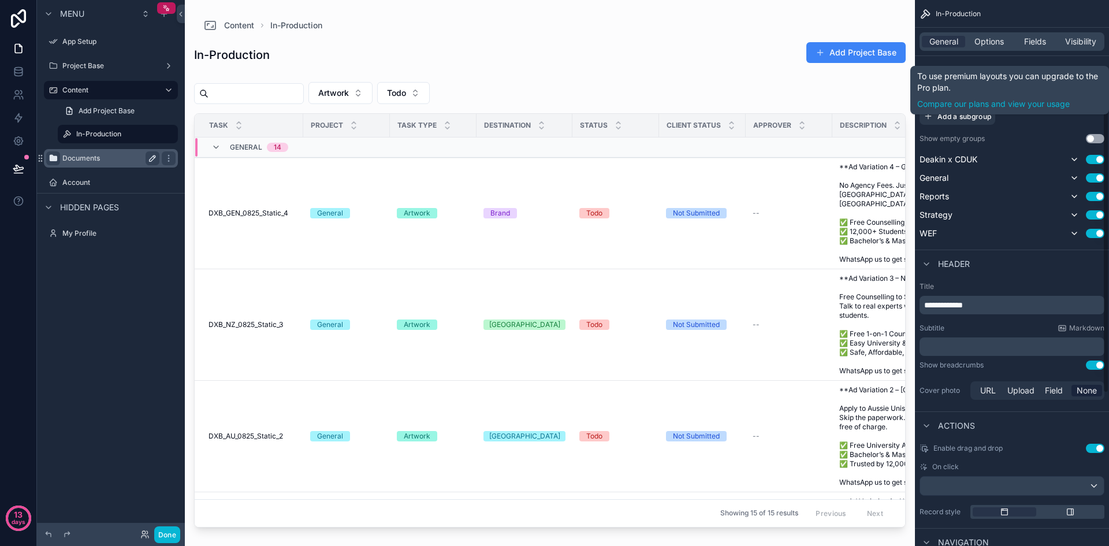
scroll to position [347, 0]
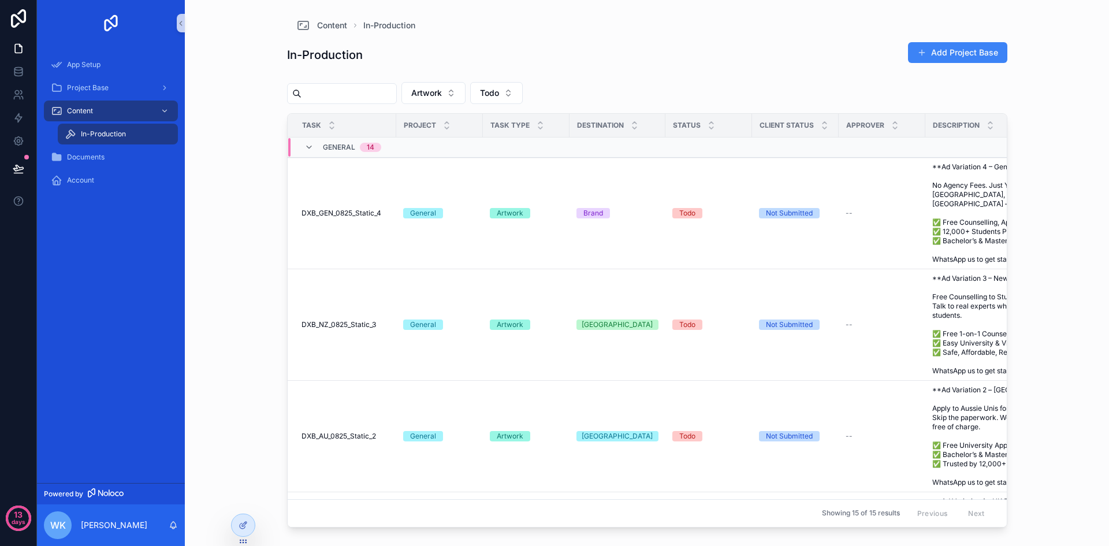
click at [1041, 314] on div "Content In-Production In-Production Add Project Base Artwork Todo Task Project …" at bounding box center [647, 273] width 924 height 546
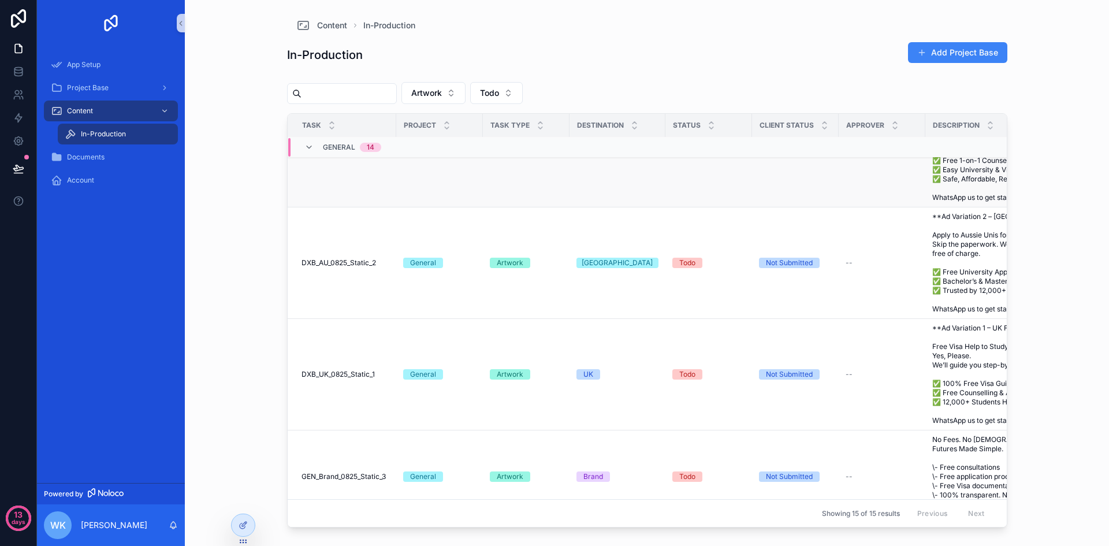
scroll to position [0, 0]
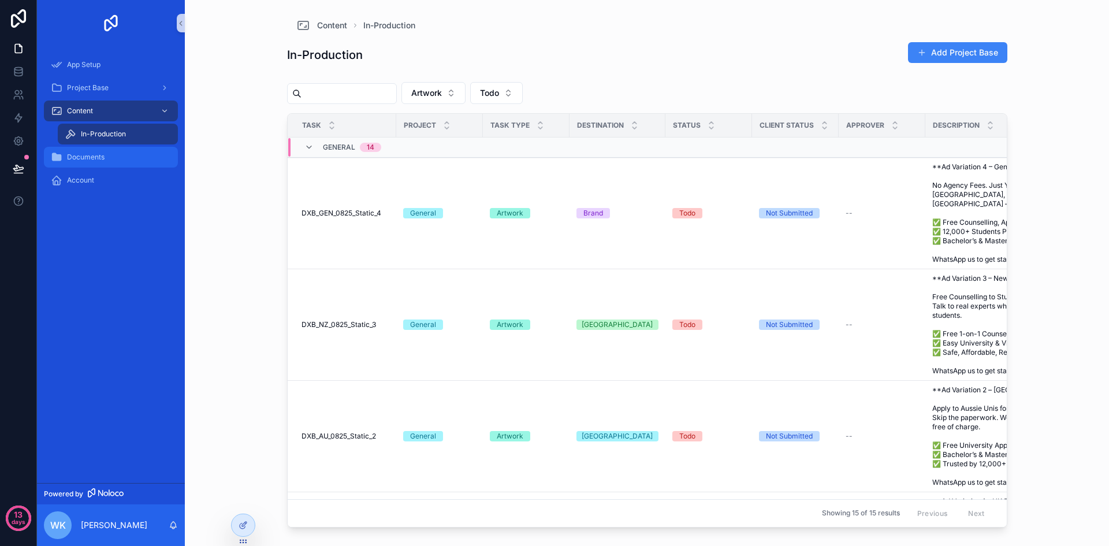
click at [120, 162] on div "Documents" at bounding box center [111, 157] width 120 height 18
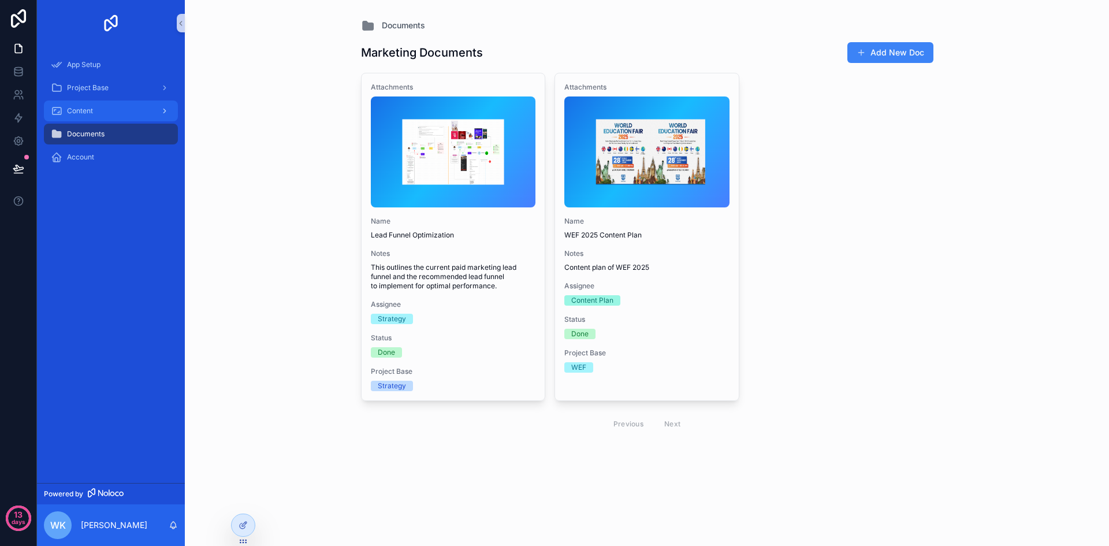
click at [106, 113] on div "Content" at bounding box center [111, 111] width 120 height 18
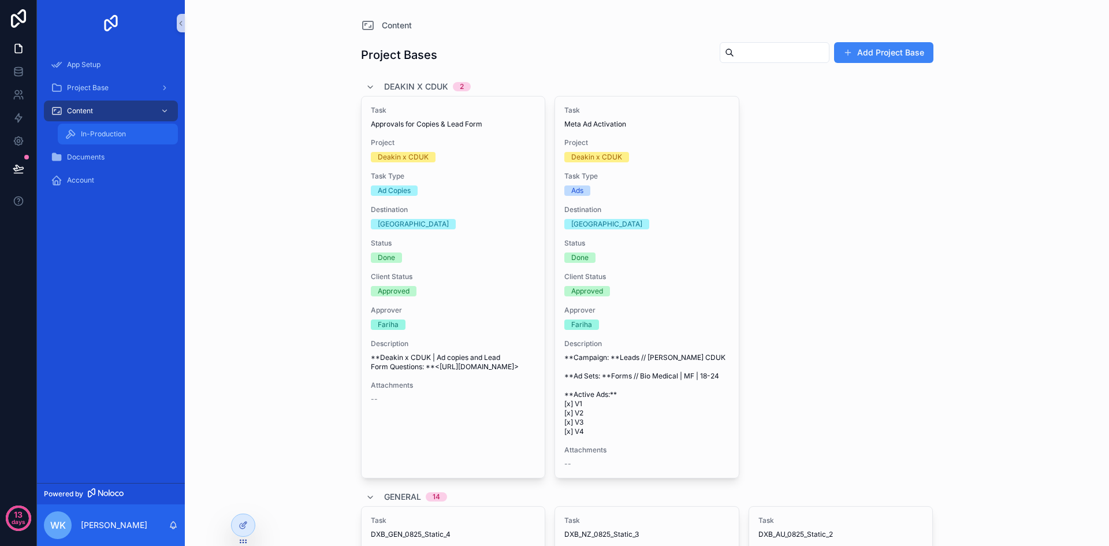
click at [112, 135] on span "In-Production" at bounding box center [103, 133] width 45 height 9
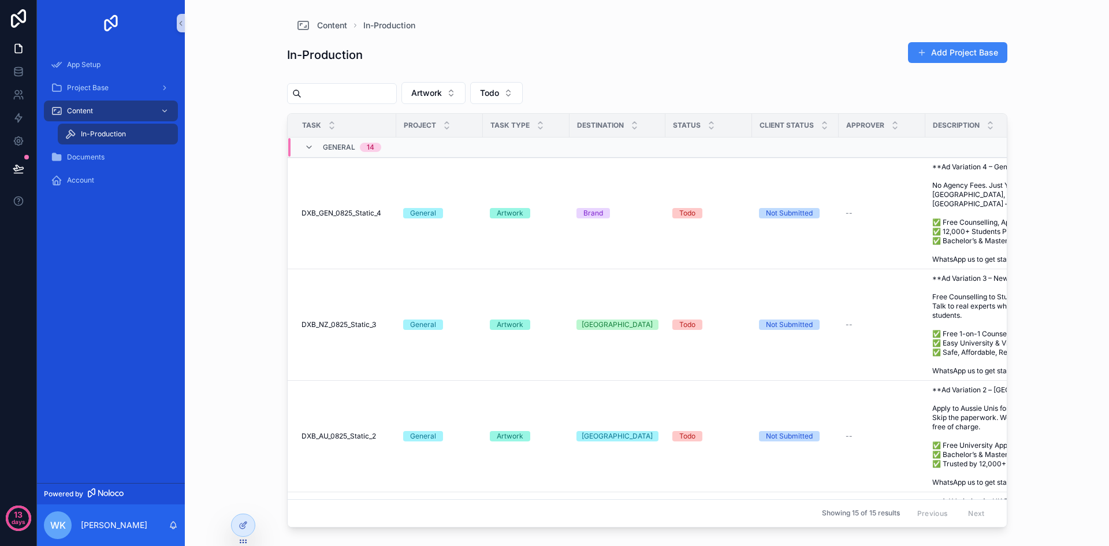
click at [383, 87] on input "scrollable content" at bounding box center [349, 94] width 95 height 16
click at [740, 96] on div "Artwork Todo" at bounding box center [647, 95] width 720 height 36
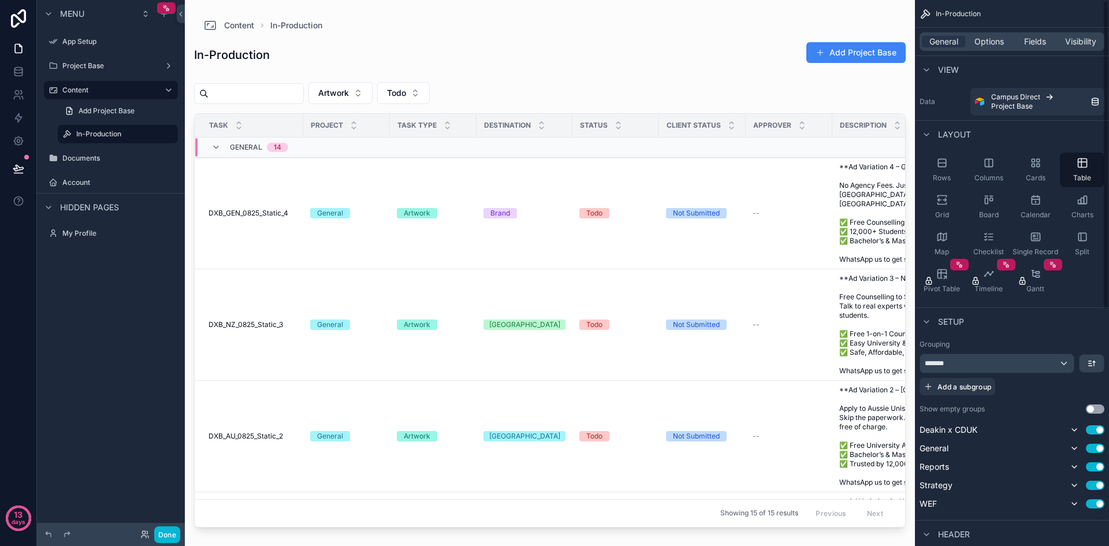
click at [640, 71] on div "scrollable content" at bounding box center [550, 266] width 730 height 532
click at [975, 38] on span "Options" at bounding box center [989, 42] width 29 height 12
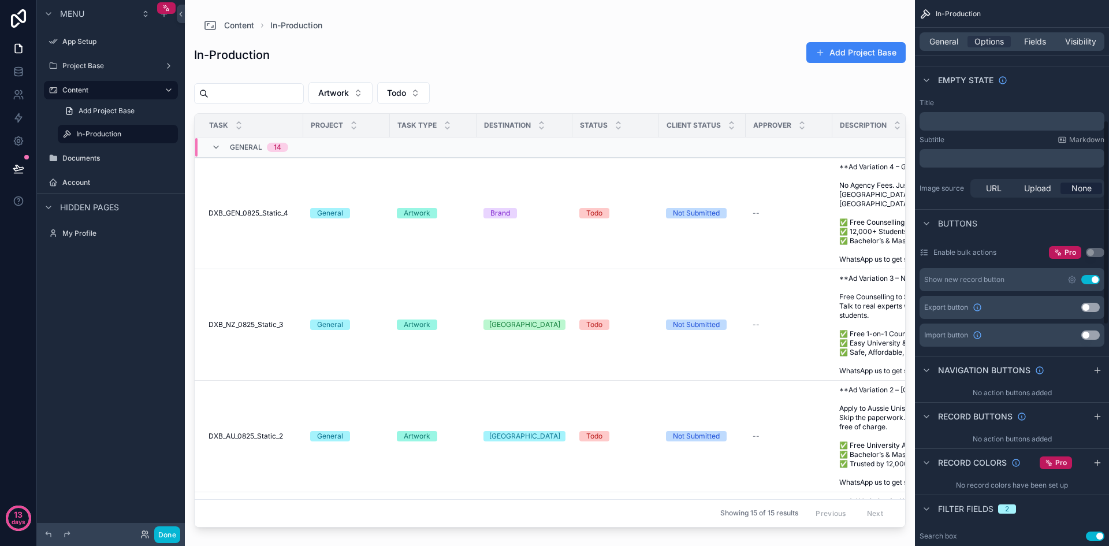
scroll to position [347, 0]
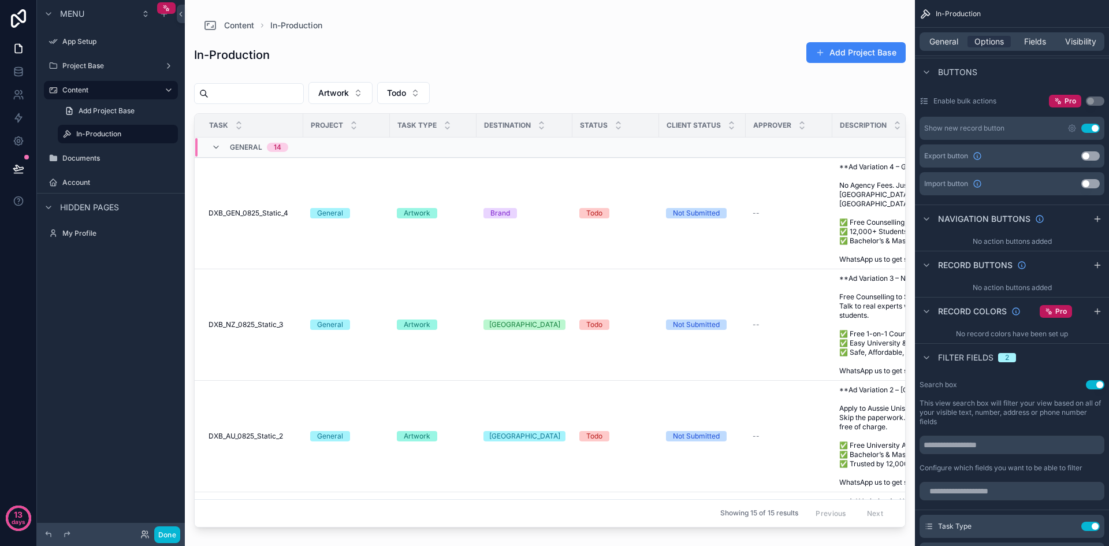
click at [1094, 130] on button "Use setting" at bounding box center [1091, 128] width 18 height 9
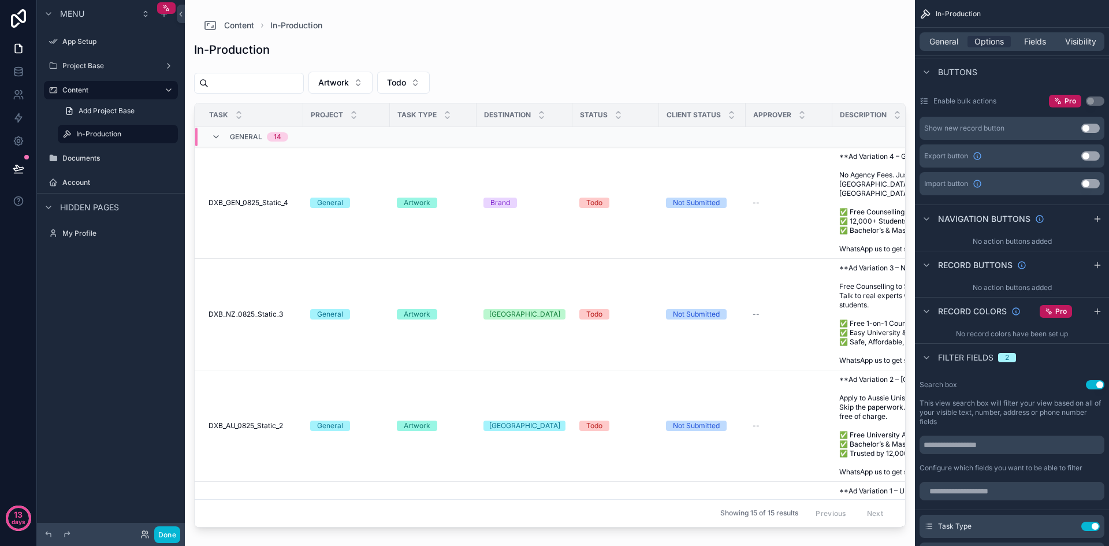
click at [1094, 130] on button "Use setting" at bounding box center [1091, 128] width 18 height 9
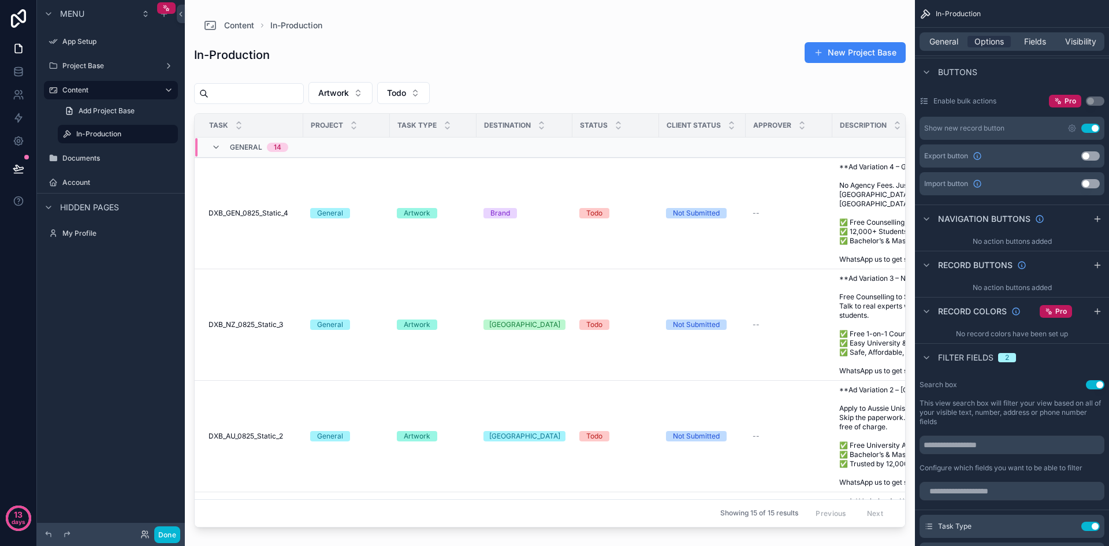
click at [1094, 130] on button "Use setting" at bounding box center [1091, 128] width 18 height 9
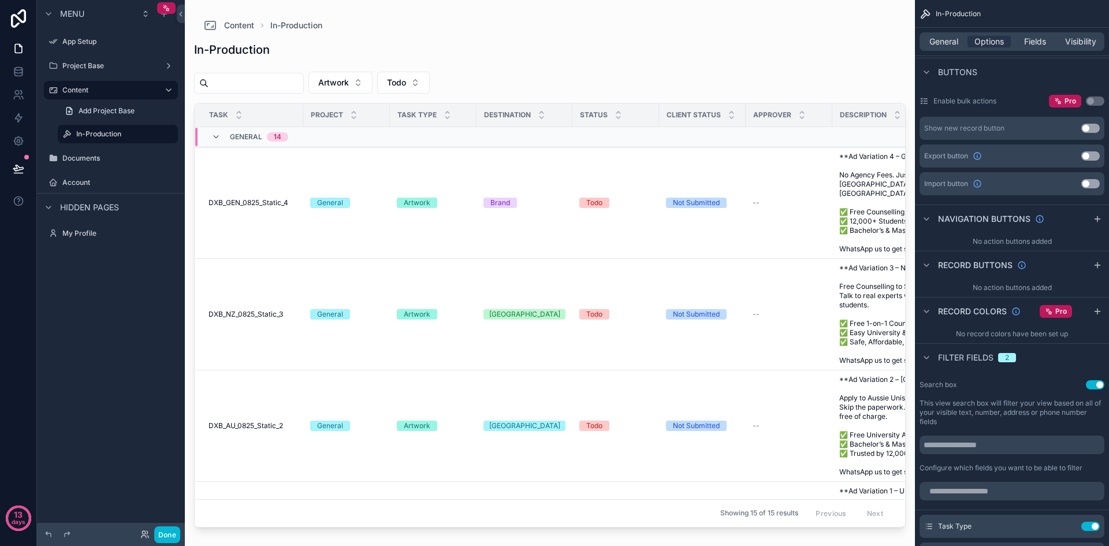
click at [1094, 130] on button "Use setting" at bounding box center [1091, 128] width 18 height 9
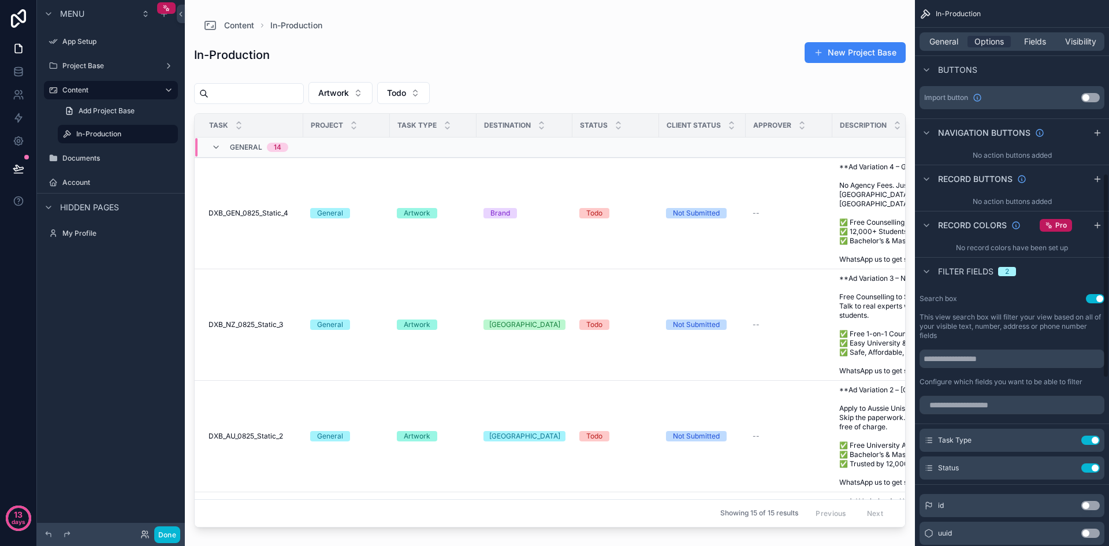
scroll to position [462, 0]
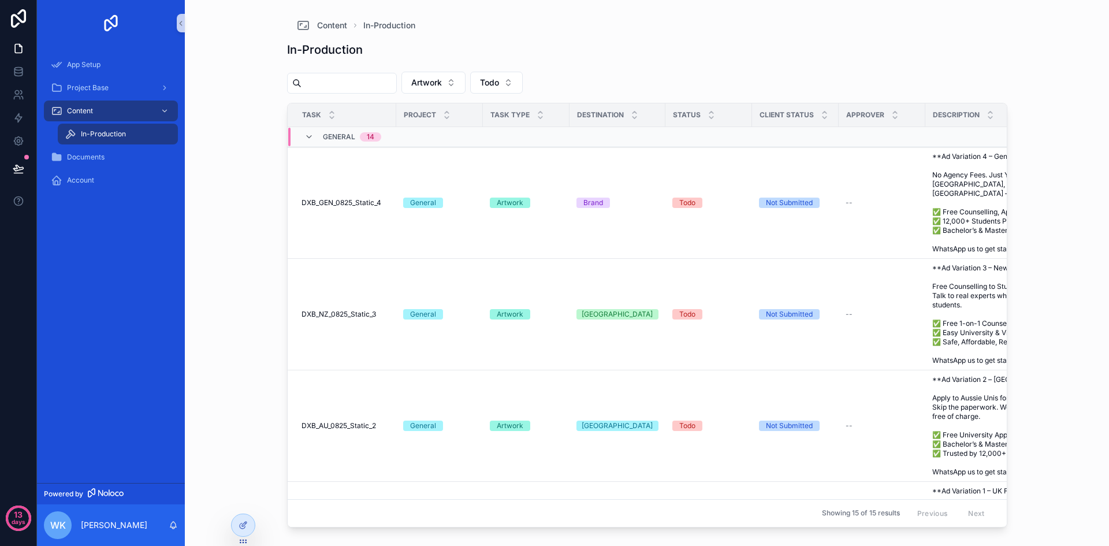
click at [1069, 313] on div "Content In-Production In-Production Artwork Todo Task Project Task Type Destina…" at bounding box center [647, 273] width 924 height 546
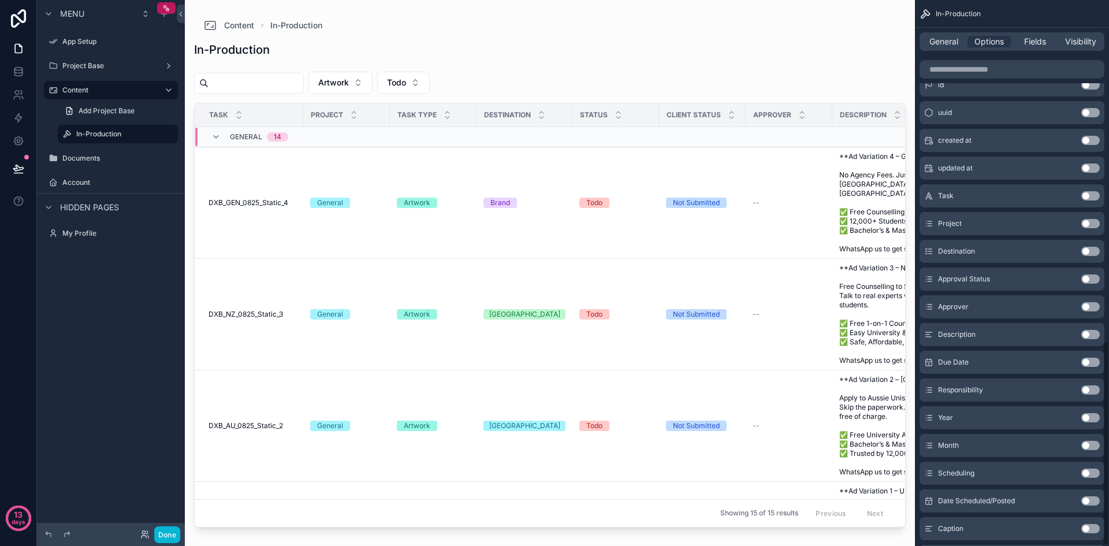
scroll to position [908, 0]
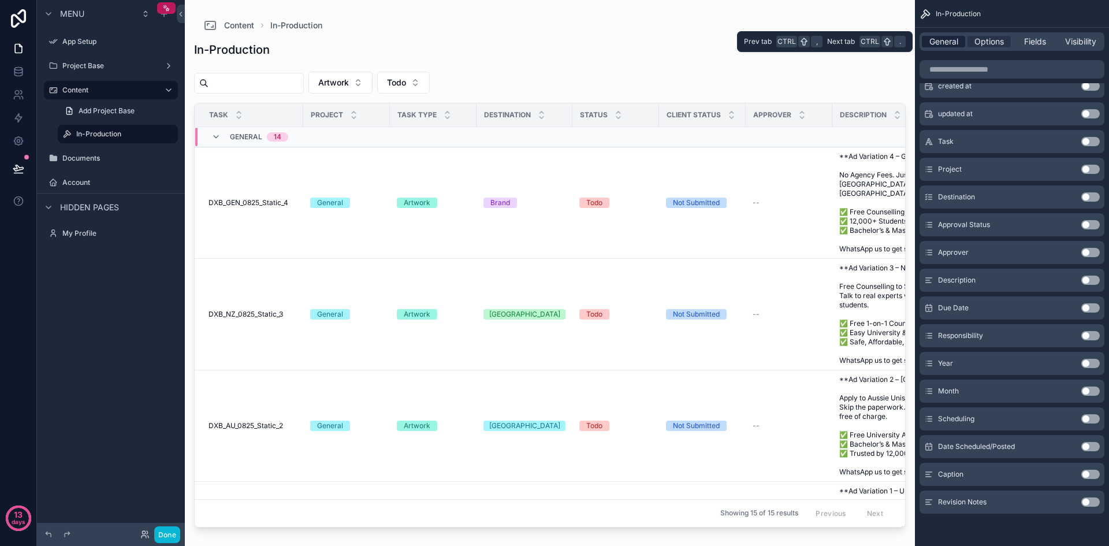
click at [949, 43] on span "General" at bounding box center [944, 42] width 29 height 12
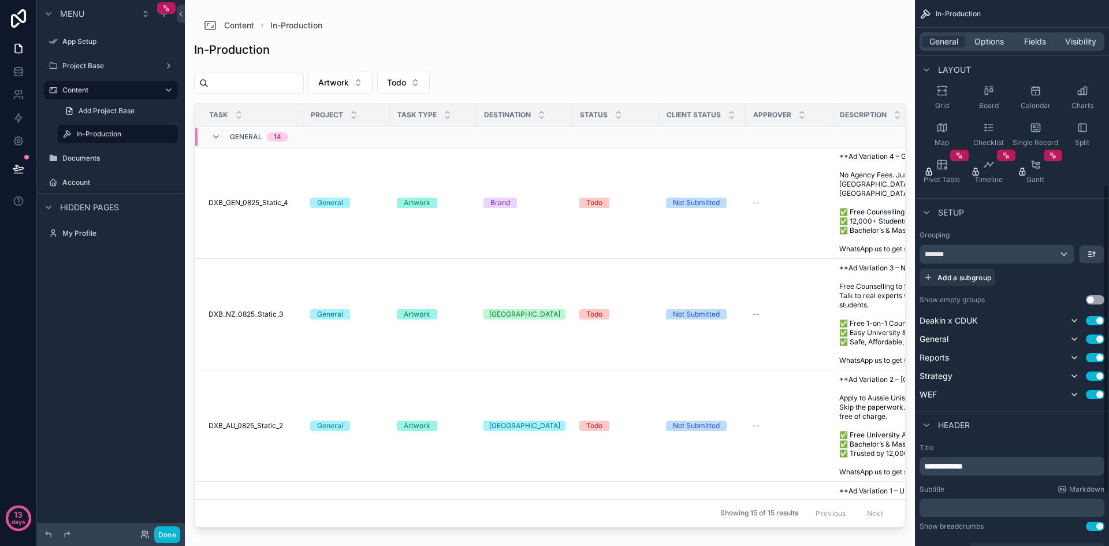
scroll to position [415, 0]
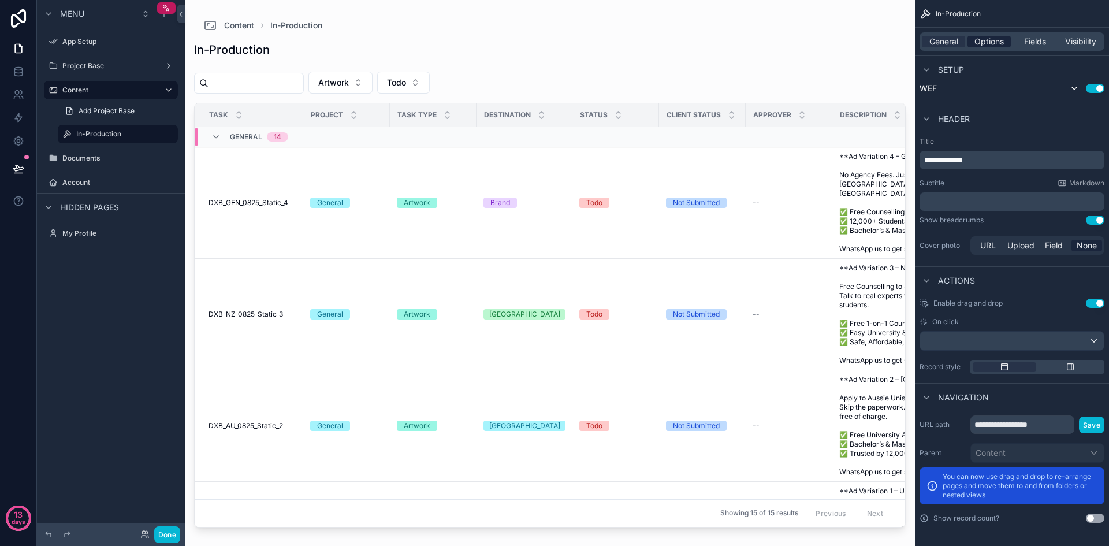
click at [991, 38] on span "Options" at bounding box center [989, 42] width 29 height 12
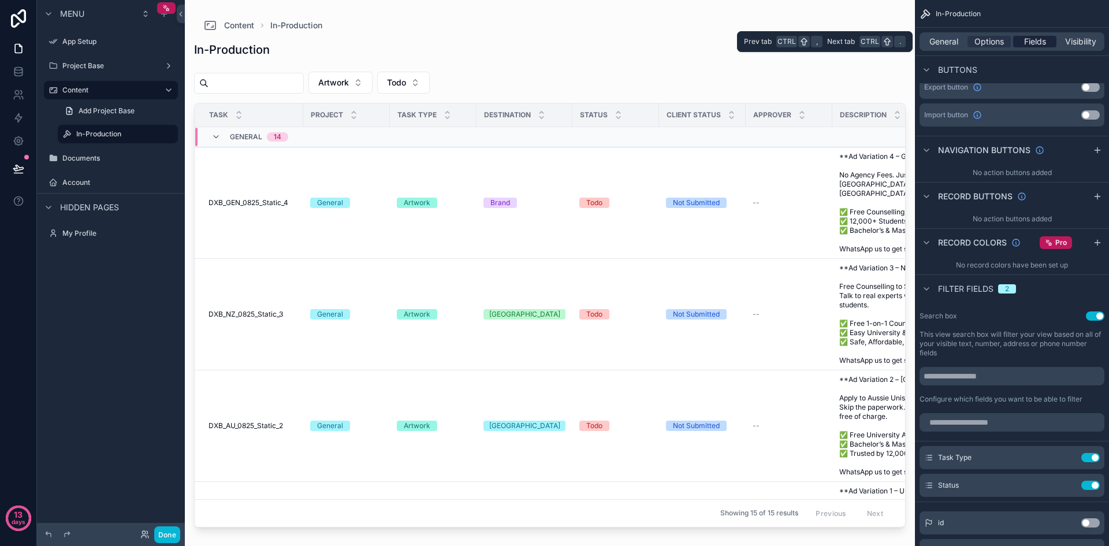
click at [1045, 40] on span "Fields" at bounding box center [1035, 42] width 22 height 12
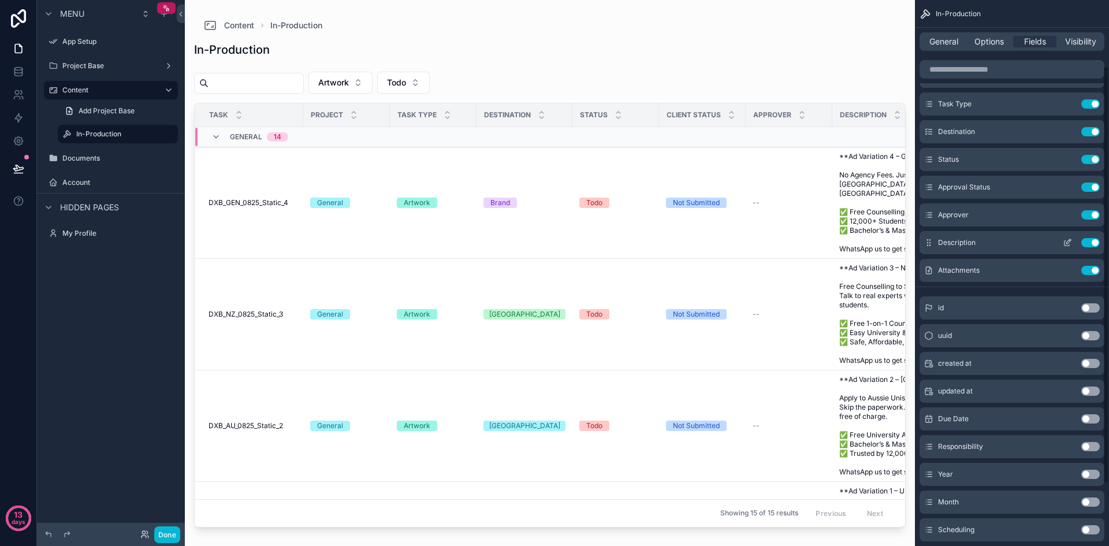
scroll to position [51, 0]
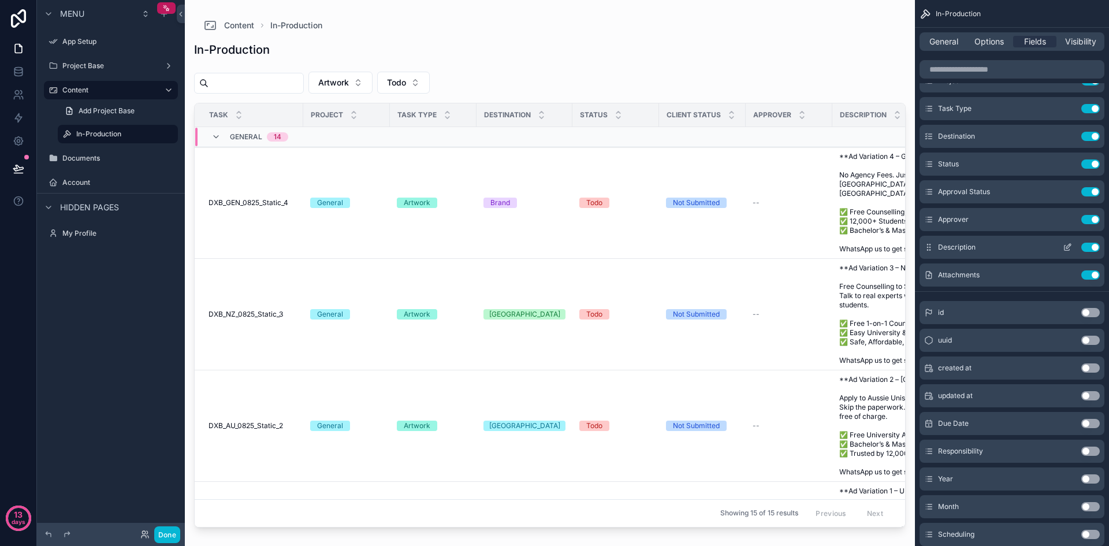
click at [1090, 247] on button "Use setting" at bounding box center [1091, 247] width 18 height 9
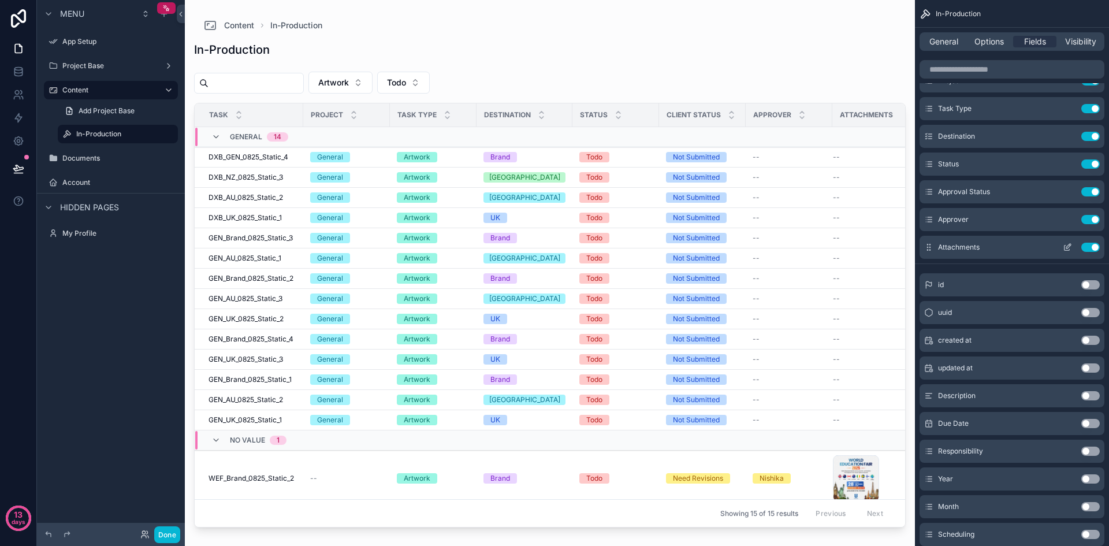
click at [1088, 247] on button "Use setting" at bounding box center [1091, 247] width 18 height 9
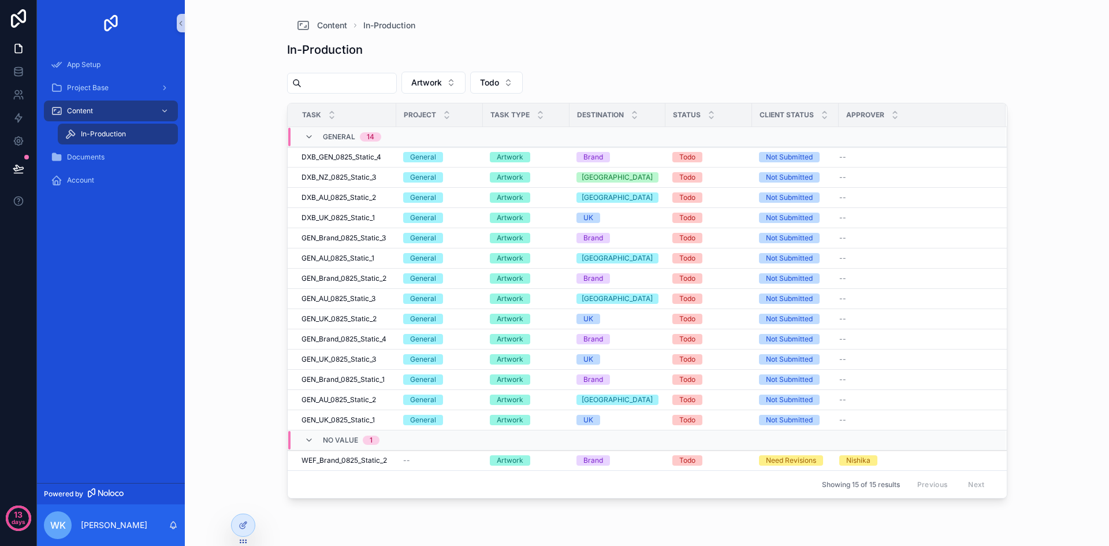
click at [1052, 313] on div "Content In-Production In-Production Artwork Todo Task Project Task Type Destina…" at bounding box center [647, 273] width 924 height 546
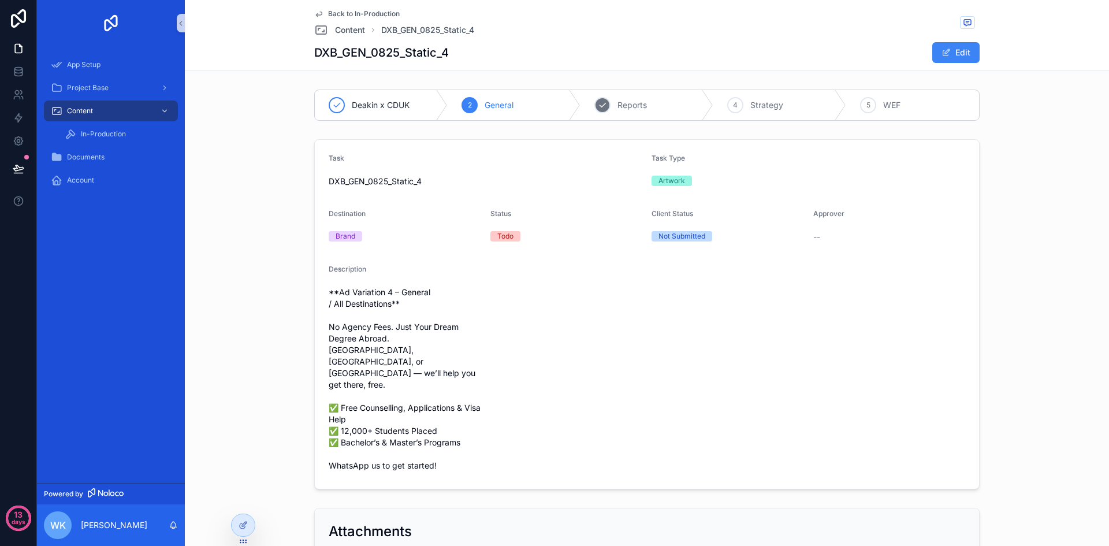
click at [646, 107] on div "3 Reports" at bounding box center [647, 105] width 133 height 30
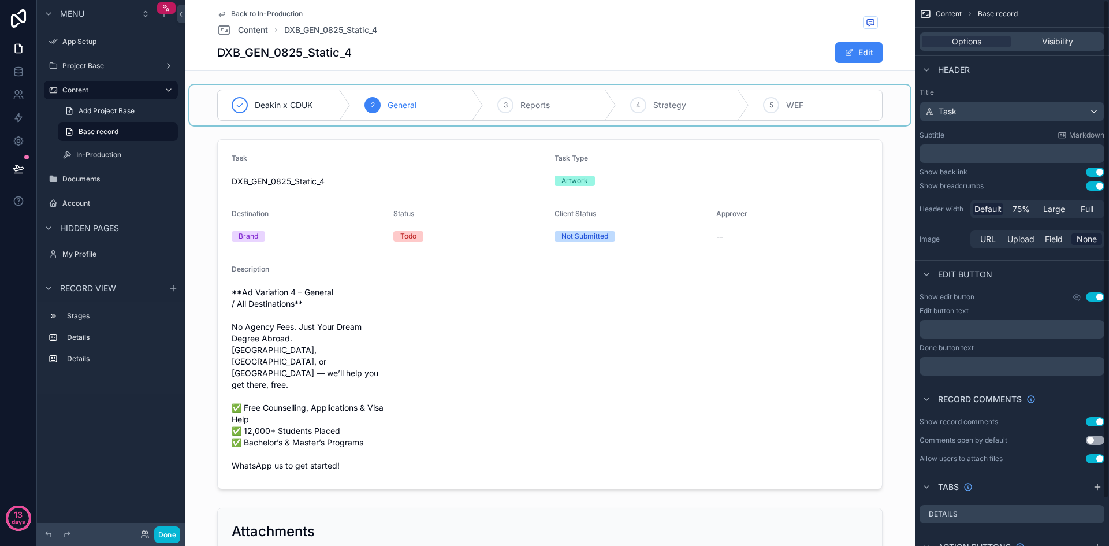
click at [861, 107] on div "scrollable content" at bounding box center [549, 105] width 721 height 40
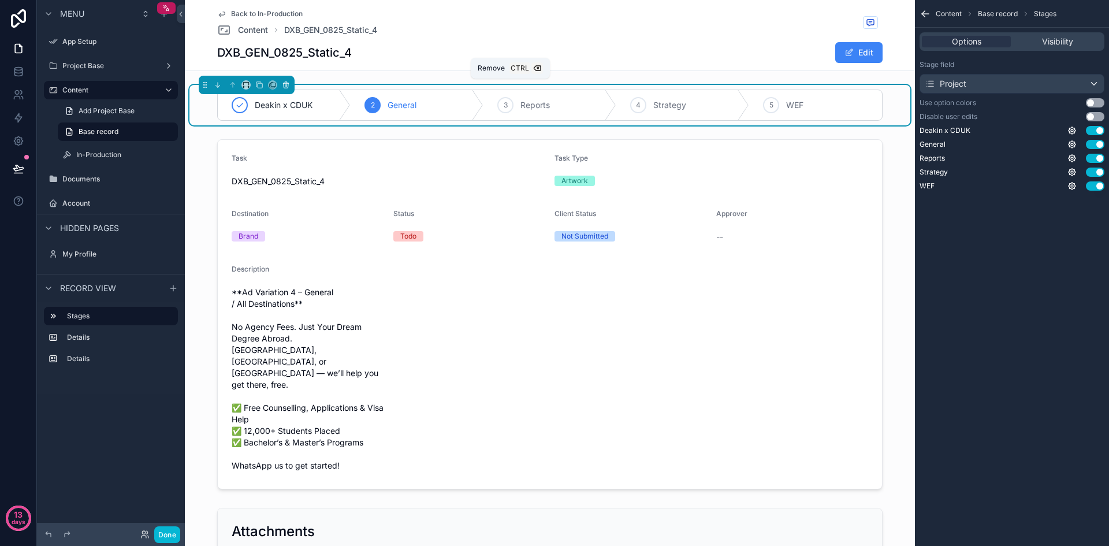
click at [291, 83] on button "scrollable content" at bounding box center [286, 85] width 13 height 13
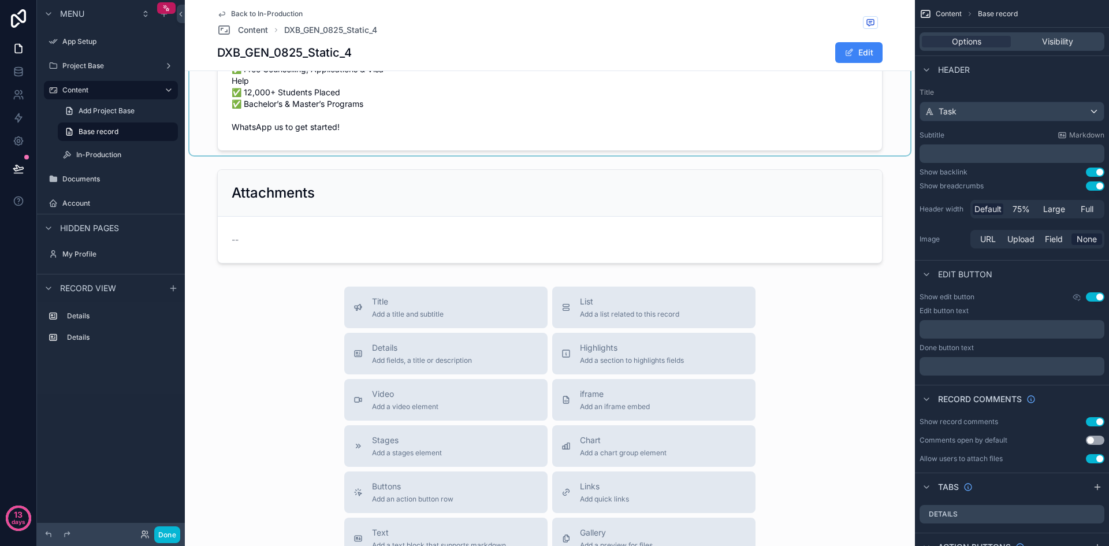
scroll to position [62, 0]
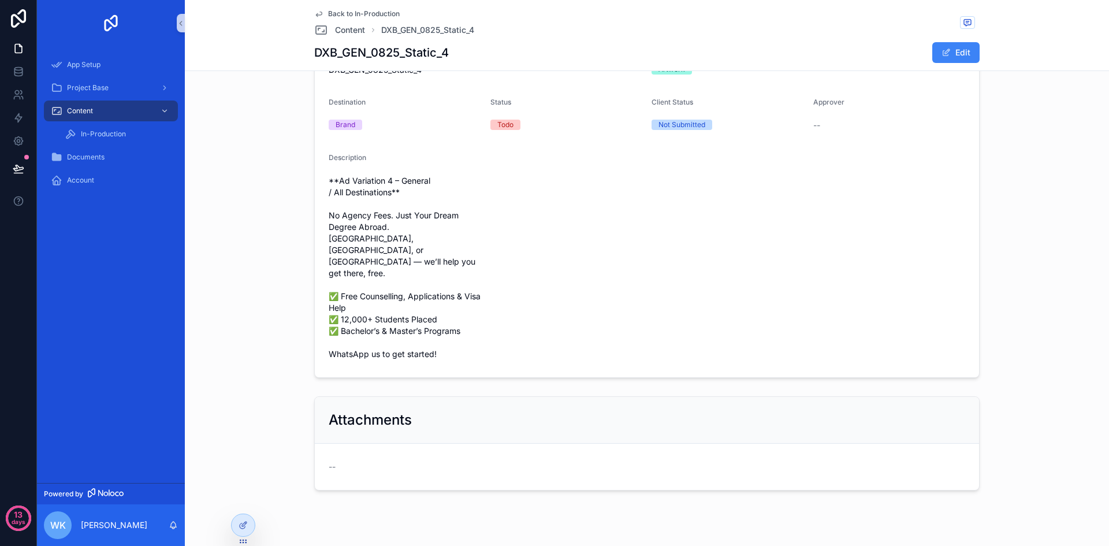
click at [1077, 274] on div "Task DXB_GEN_0825_Static_4 Task Type Artwork Destination Brand Status Todo Clie…" at bounding box center [646, 202] width 915 height 359
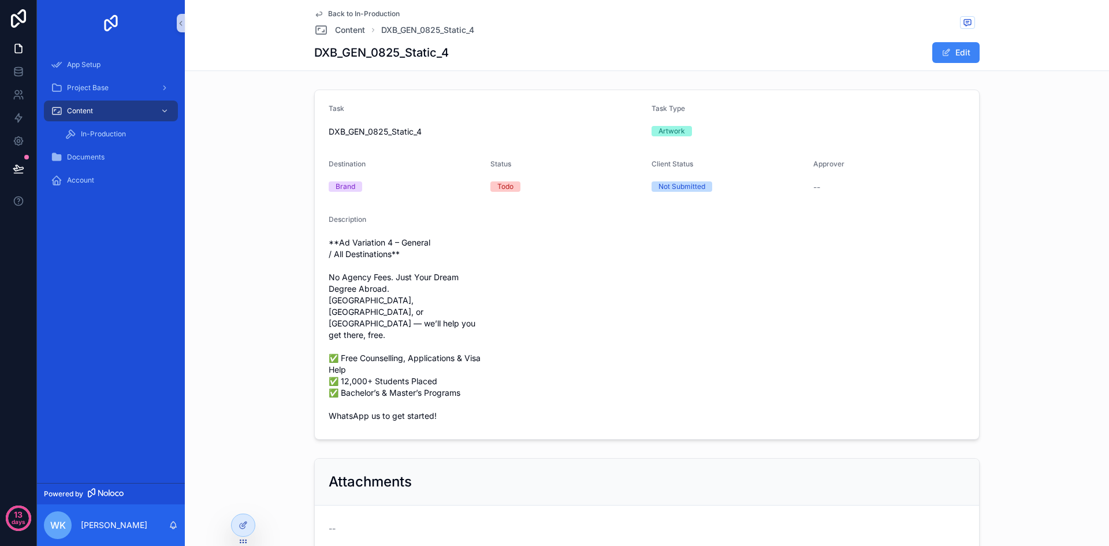
click at [345, 15] on span "Back to In-Production" at bounding box center [364, 13] width 72 height 9
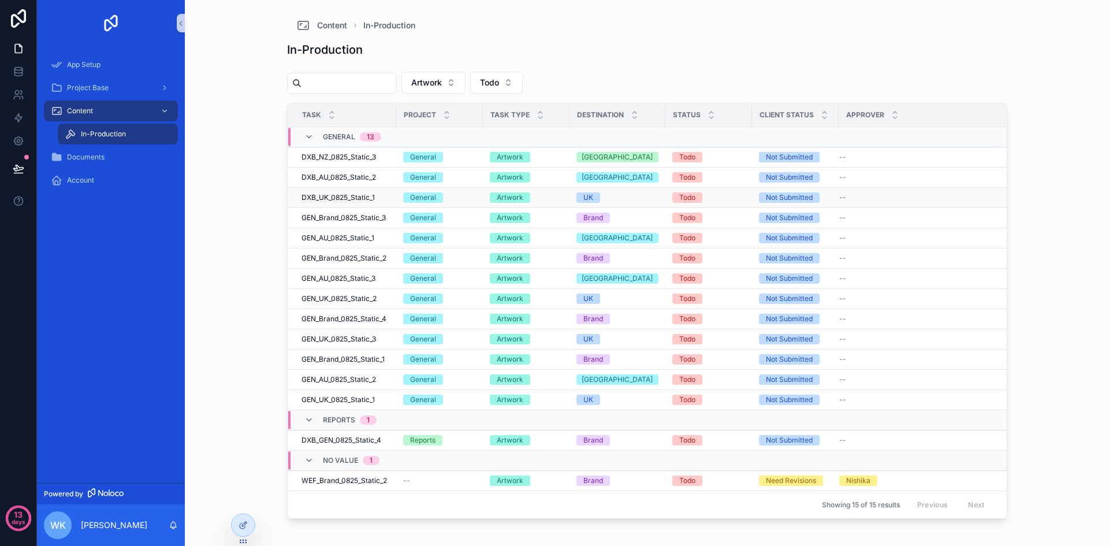
click at [365, 200] on span "DXB_UK_0825_Static_1" at bounding box center [338, 197] width 73 height 9
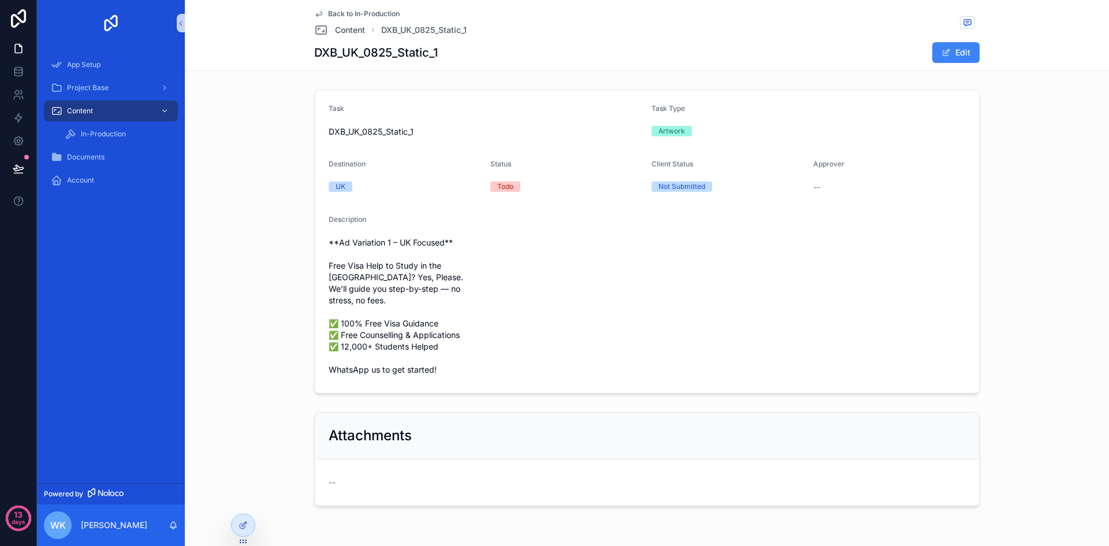
click at [376, 15] on span "Back to In-Production" at bounding box center [364, 13] width 72 height 9
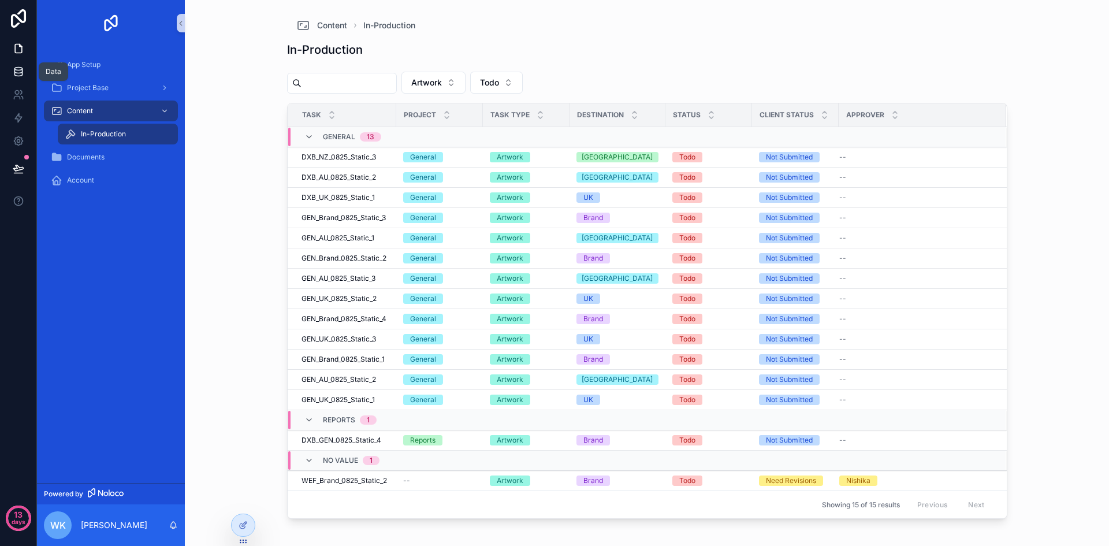
click at [25, 72] on link at bounding box center [18, 71] width 36 height 23
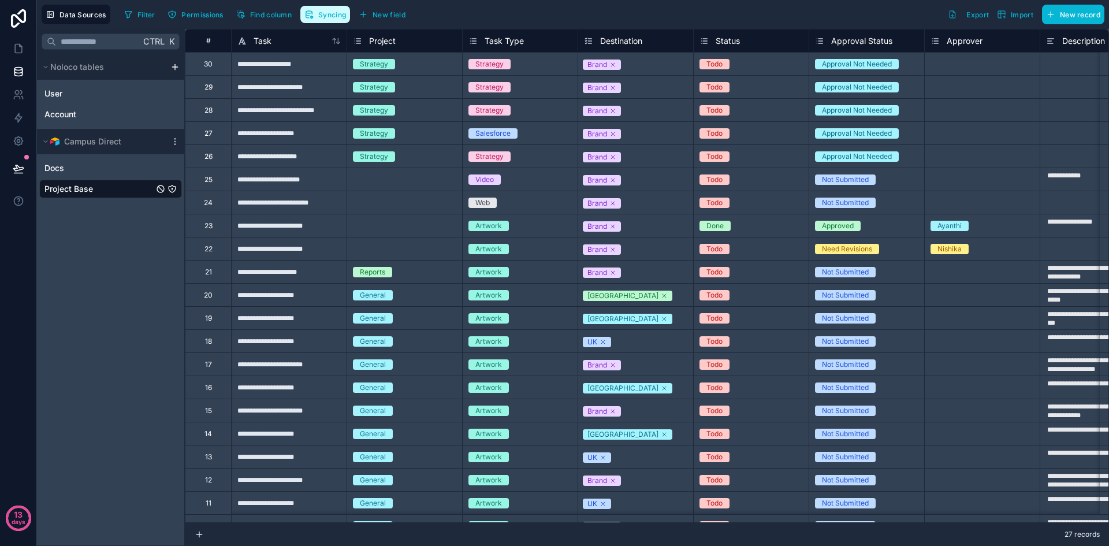
click at [322, 18] on span "Syncing" at bounding box center [332, 14] width 28 height 9
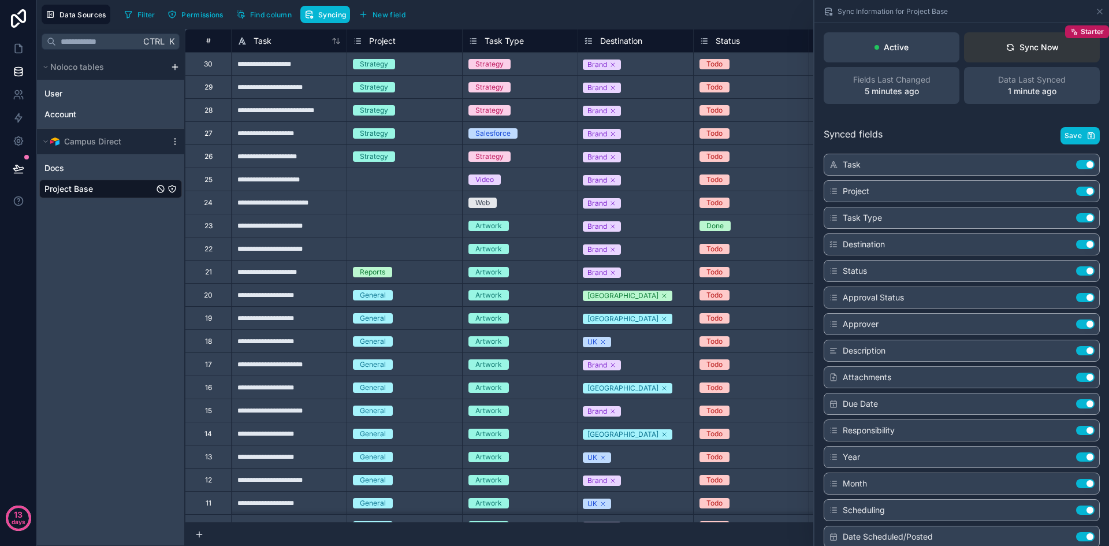
click at [1064, 53] on button "Sync Now Starter" at bounding box center [1032, 47] width 136 height 30
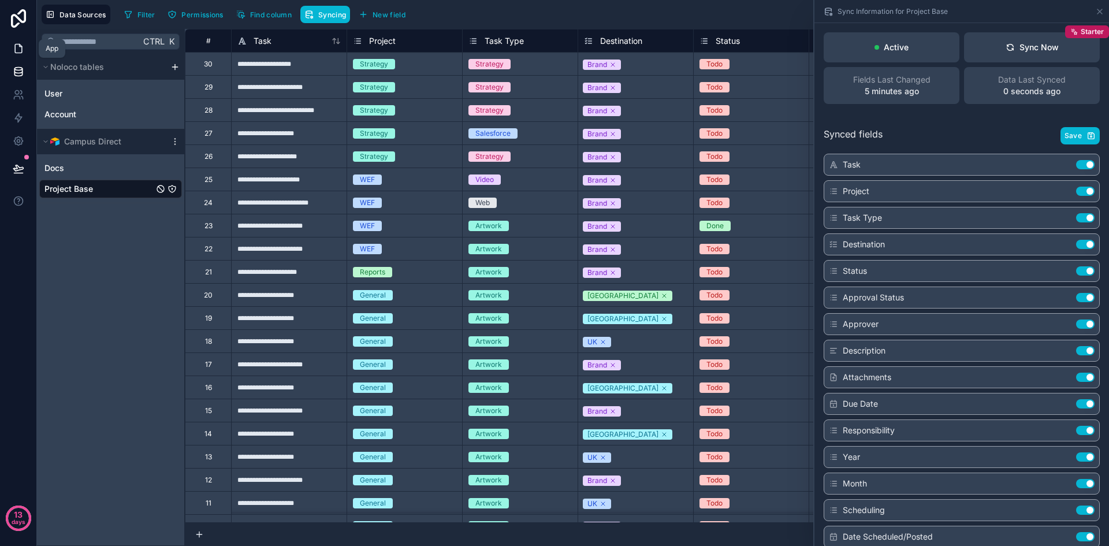
click at [15, 49] on icon at bounding box center [18, 48] width 7 height 9
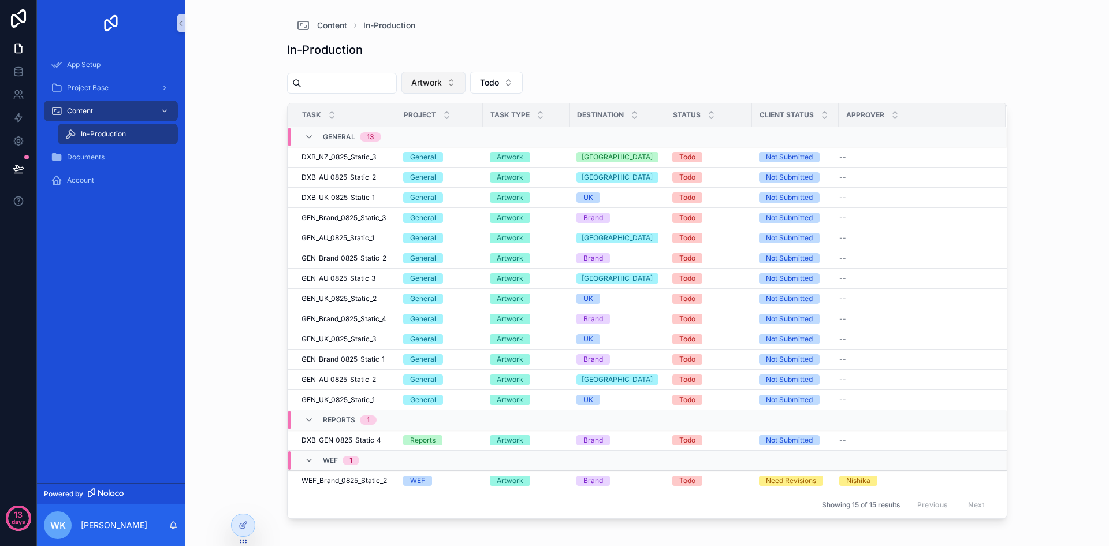
click at [466, 84] on button "Artwork" at bounding box center [434, 83] width 64 height 22
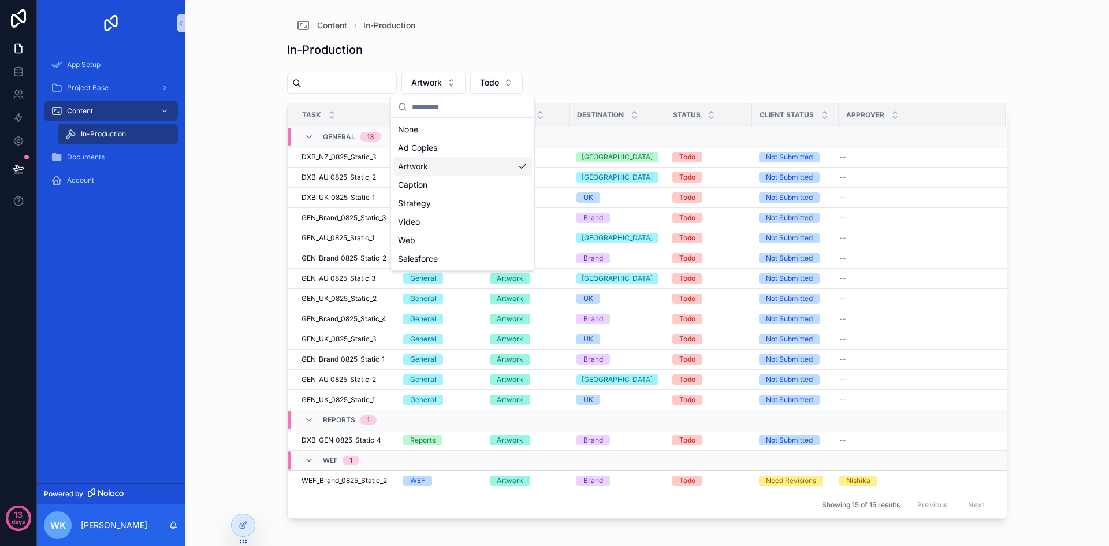
click at [642, 86] on div "Artwork Todo" at bounding box center [647, 85] width 720 height 36
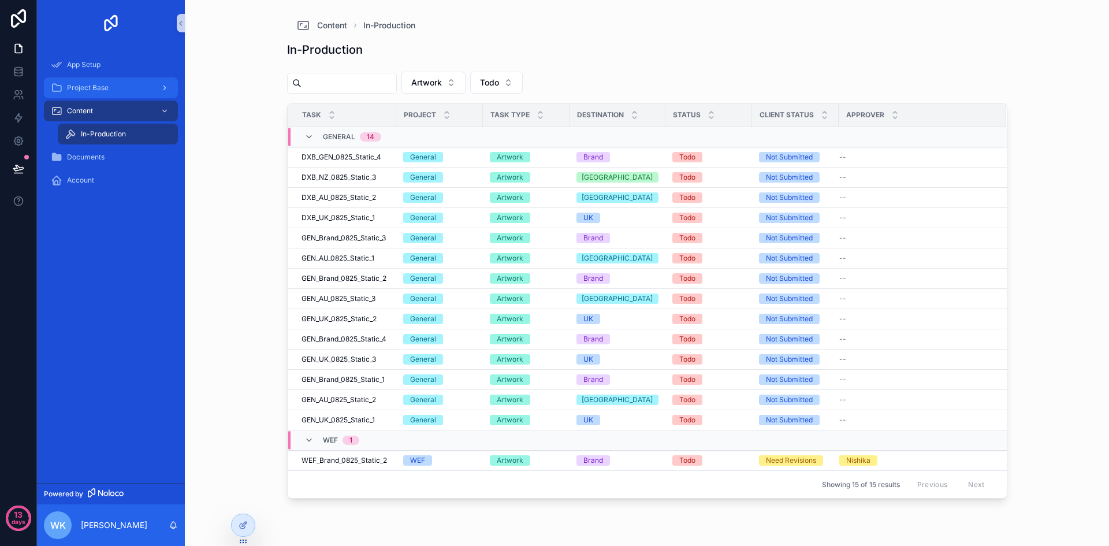
click at [115, 90] on div "Project Base" at bounding box center [111, 88] width 120 height 18
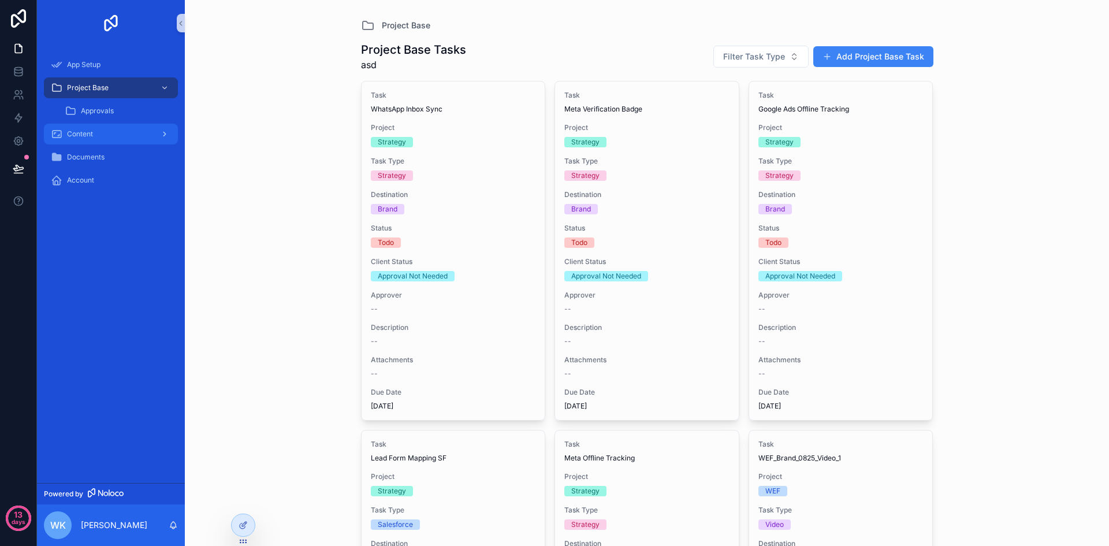
click at [125, 131] on div "Content" at bounding box center [111, 134] width 120 height 18
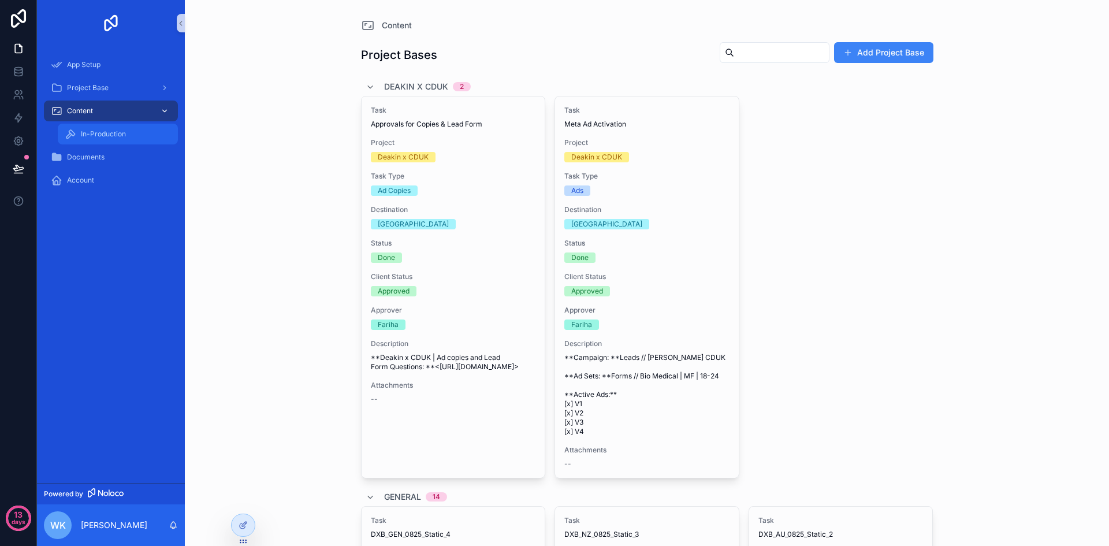
click at [125, 131] on span "In-Production" at bounding box center [103, 133] width 45 height 9
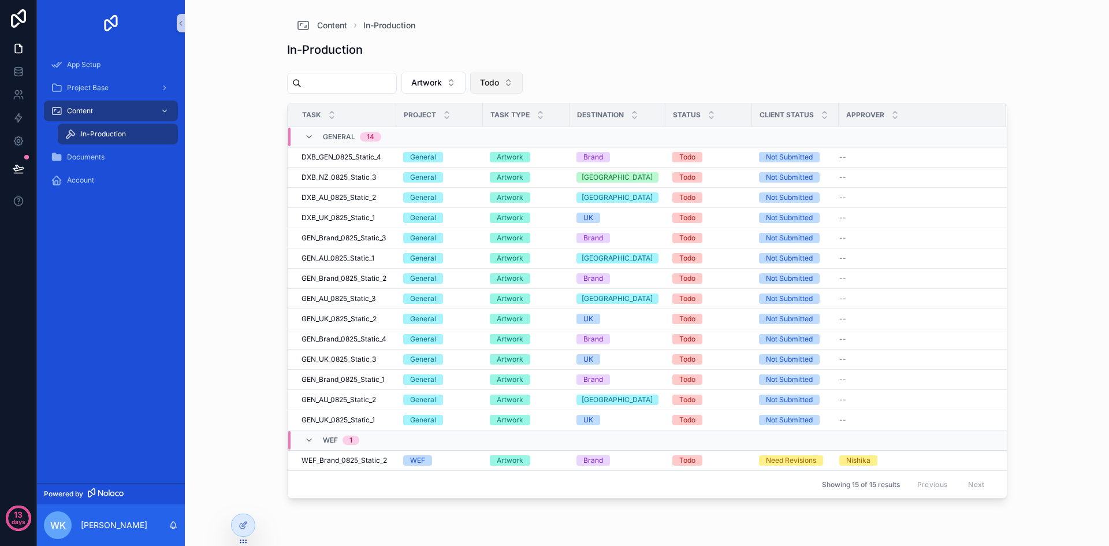
click at [523, 90] on button "Todo" at bounding box center [496, 83] width 53 height 22
click at [466, 81] on button "Artwork" at bounding box center [434, 83] width 64 height 22
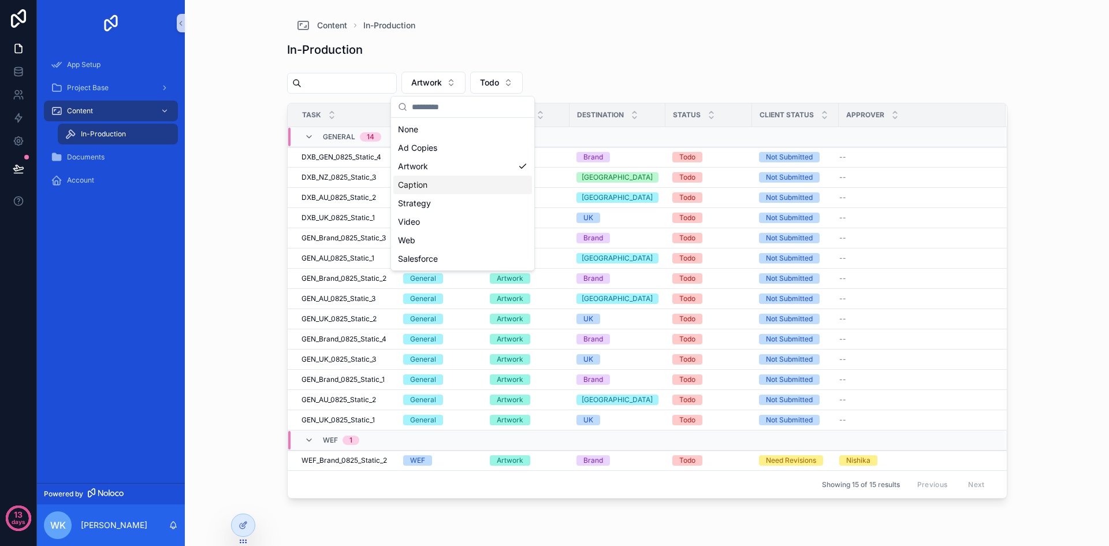
click at [703, 49] on div "In-Production" at bounding box center [647, 50] width 720 height 16
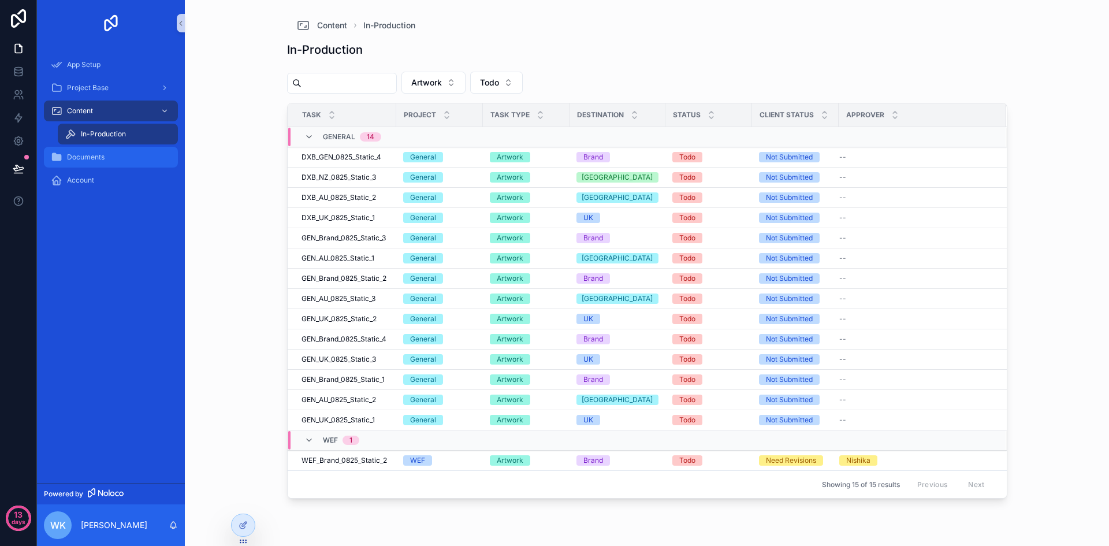
click at [78, 156] on span "Documents" at bounding box center [86, 157] width 38 height 9
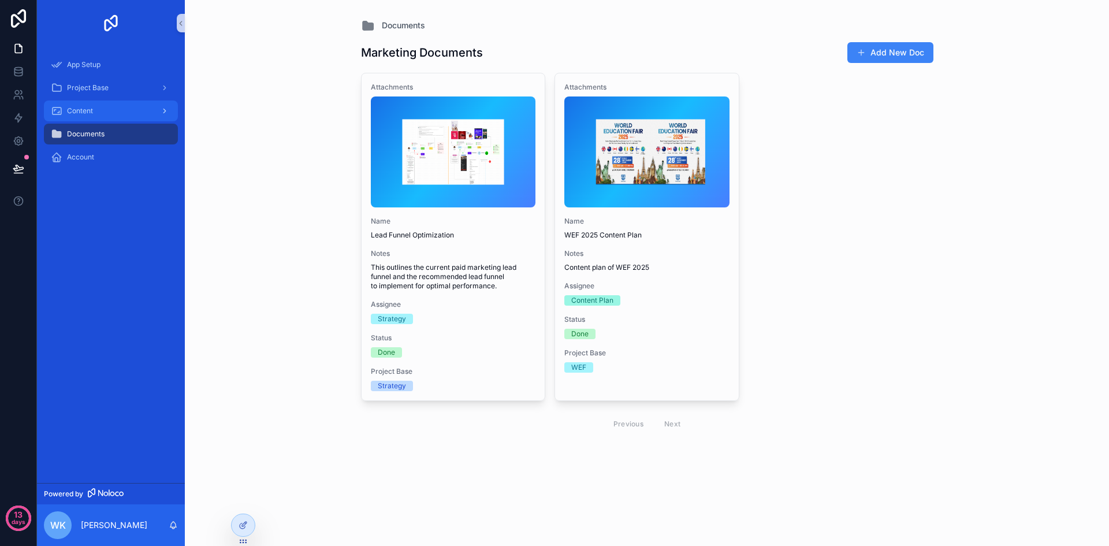
click at [116, 117] on div "Content" at bounding box center [111, 111] width 120 height 18
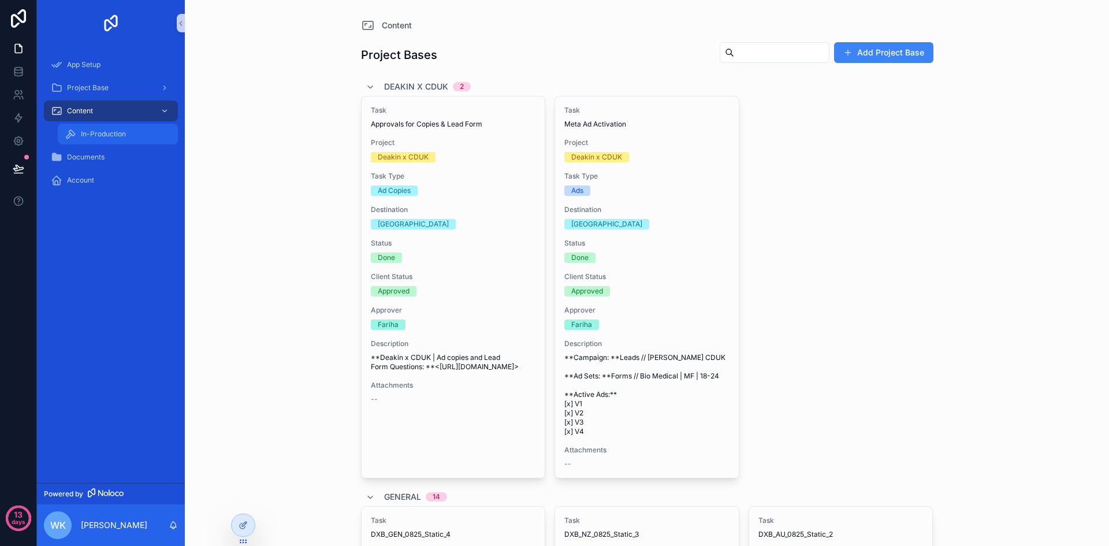
click at [116, 129] on span "In-Production" at bounding box center [103, 133] width 45 height 9
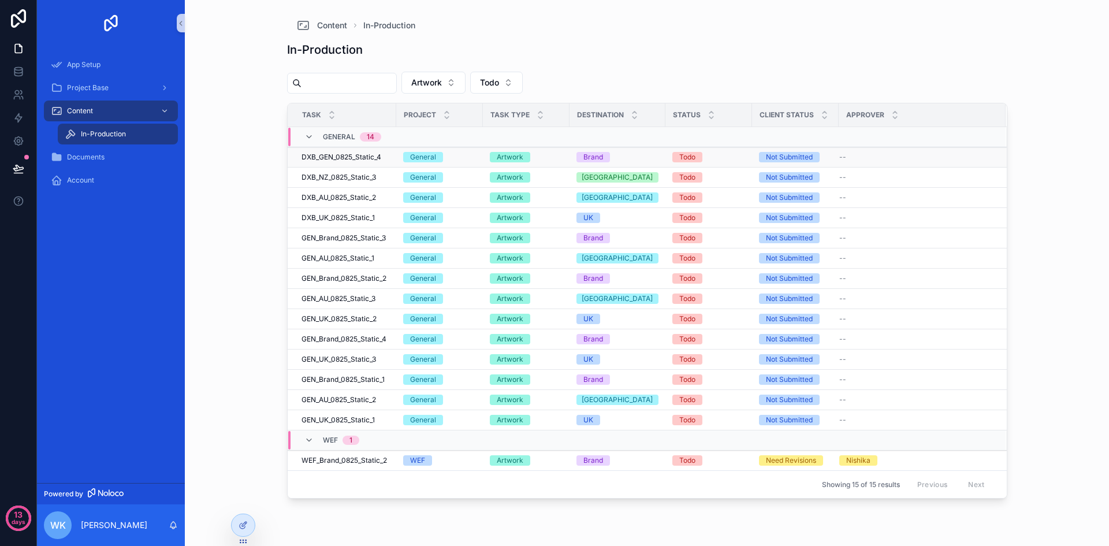
click at [853, 155] on div "--" at bounding box center [915, 157] width 153 height 9
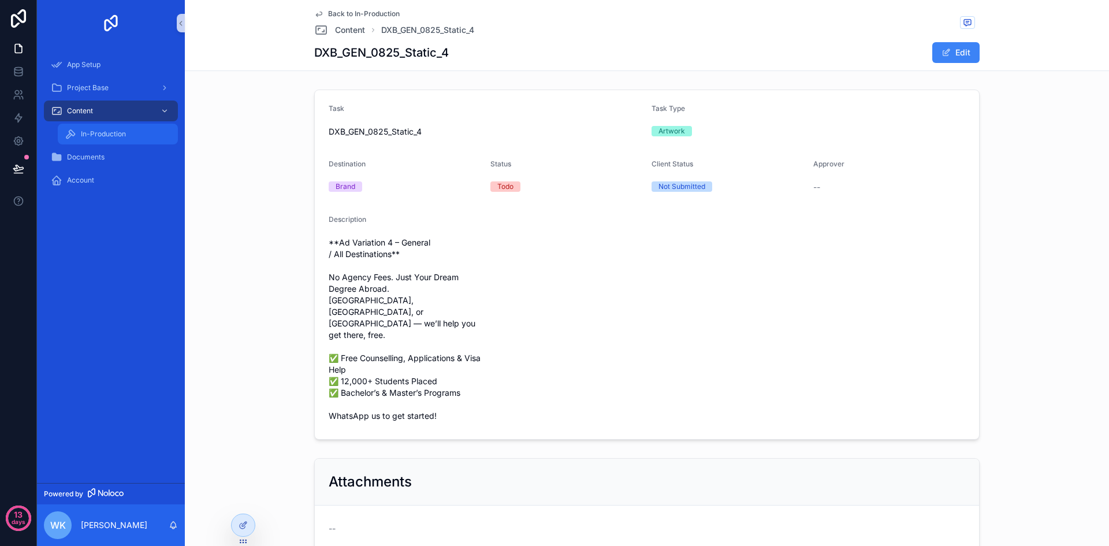
click at [115, 131] on span "In-Production" at bounding box center [103, 133] width 45 height 9
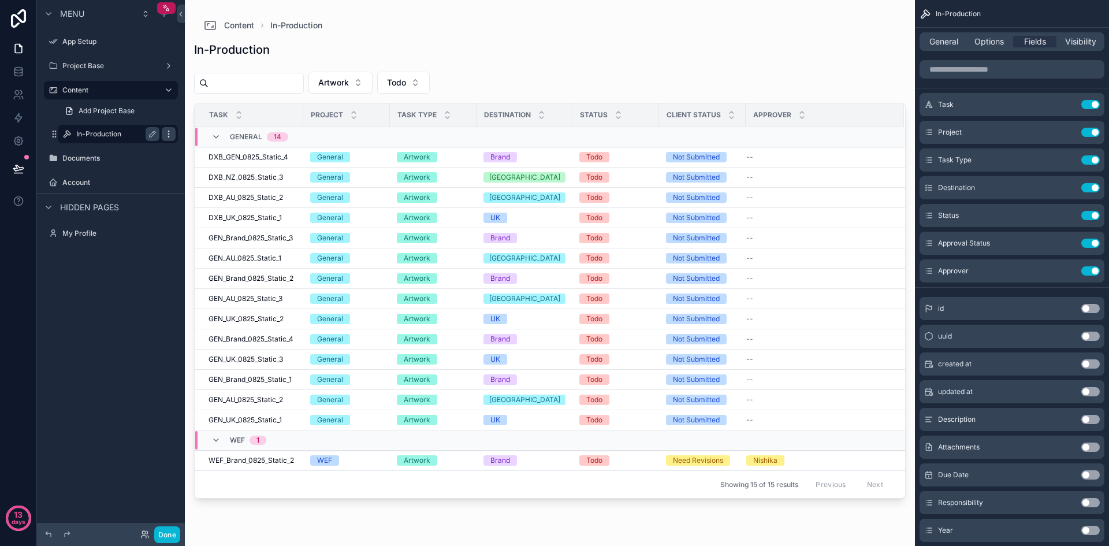
click at [165, 133] on icon "scrollable content" at bounding box center [168, 133] width 9 height 9
click at [200, 145] on icon at bounding box center [196, 146] width 9 height 9
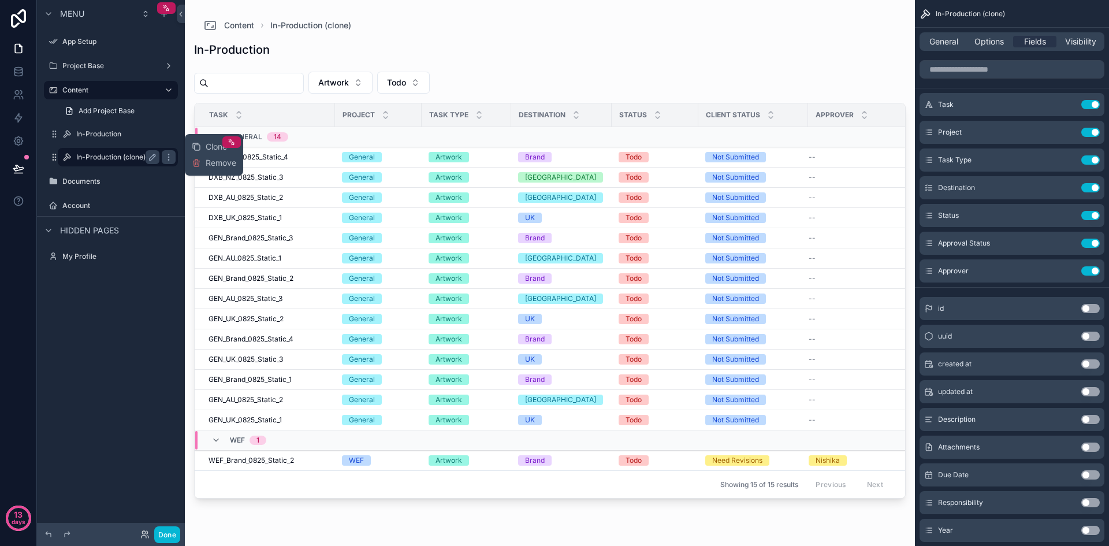
click at [103, 153] on label "In-Production (clone)" at bounding box center [115, 157] width 79 height 9
click at [154, 158] on icon "scrollable content" at bounding box center [153, 157] width 6 height 6
click at [135, 159] on input "**********" at bounding box center [108, 157] width 65 height 14
type input "**********"
click at [164, 158] on icon "scrollable content" at bounding box center [168, 157] width 9 height 9
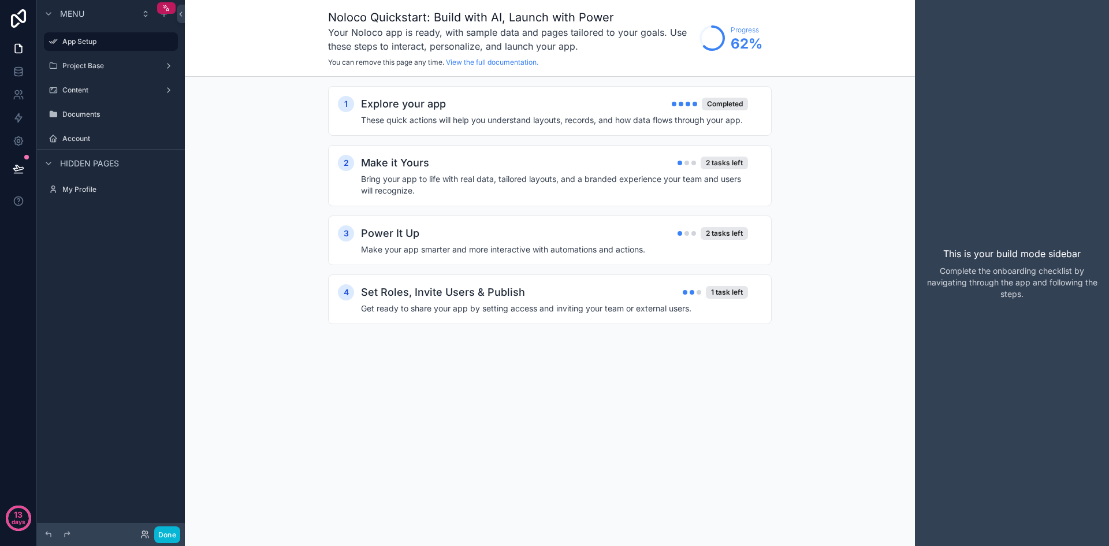
click at [64, 157] on div "Hidden pages" at bounding box center [80, 164] width 77 height 14
click at [120, 83] on div "Content" at bounding box center [110, 90] width 97 height 14
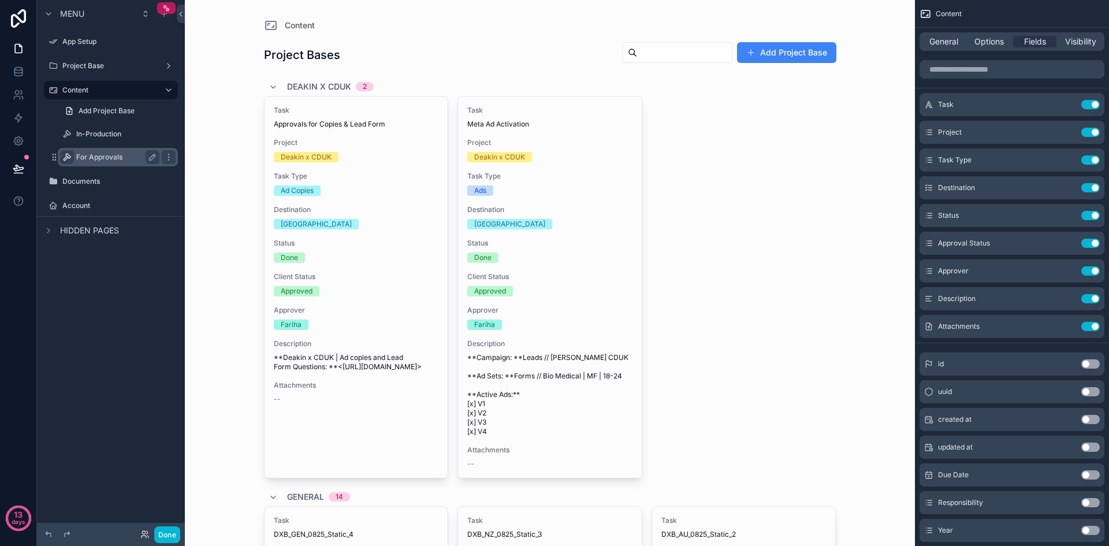
click at [69, 154] on icon "scrollable content" at bounding box center [66, 157] width 9 height 9
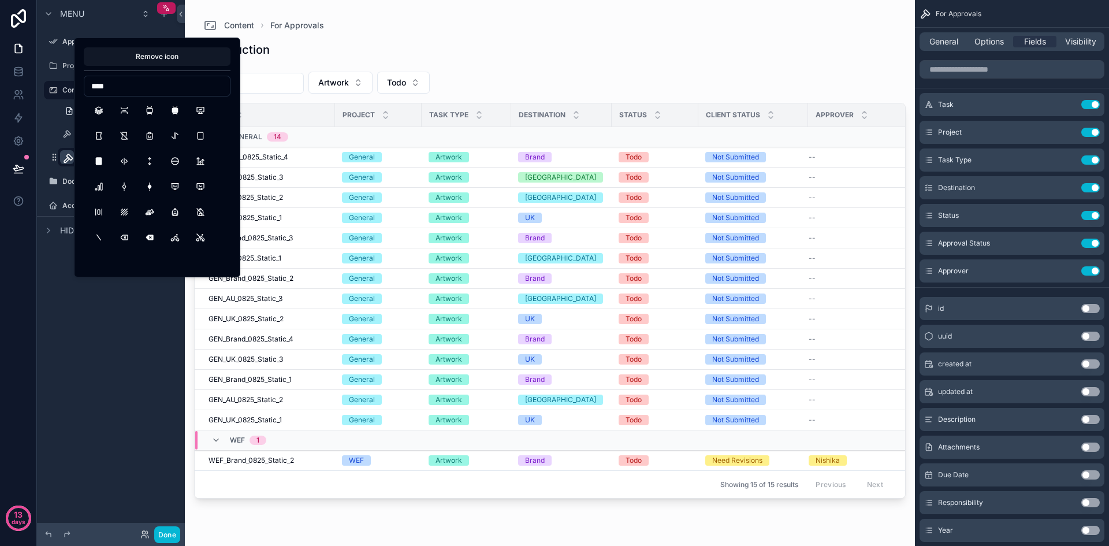
scroll to position [289, 0]
click at [151, 88] on input "****" at bounding box center [157, 86] width 146 height 16
click at [144, 86] on input "**" at bounding box center [157, 86] width 146 height 16
type input "*****"
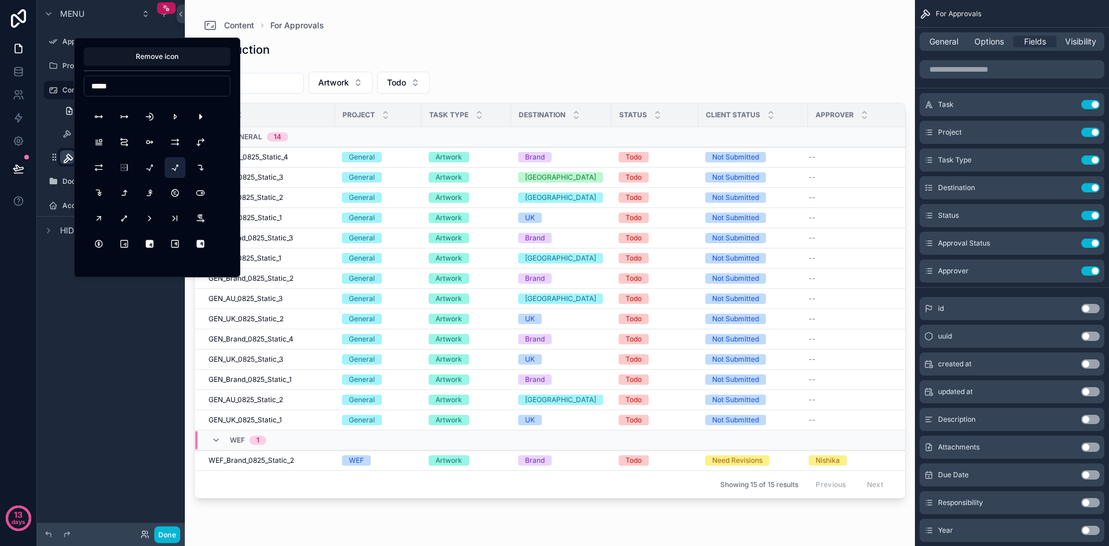
scroll to position [116, 0]
click at [200, 177] on button "ToggleRight" at bounding box center [200, 173] width 21 height 21
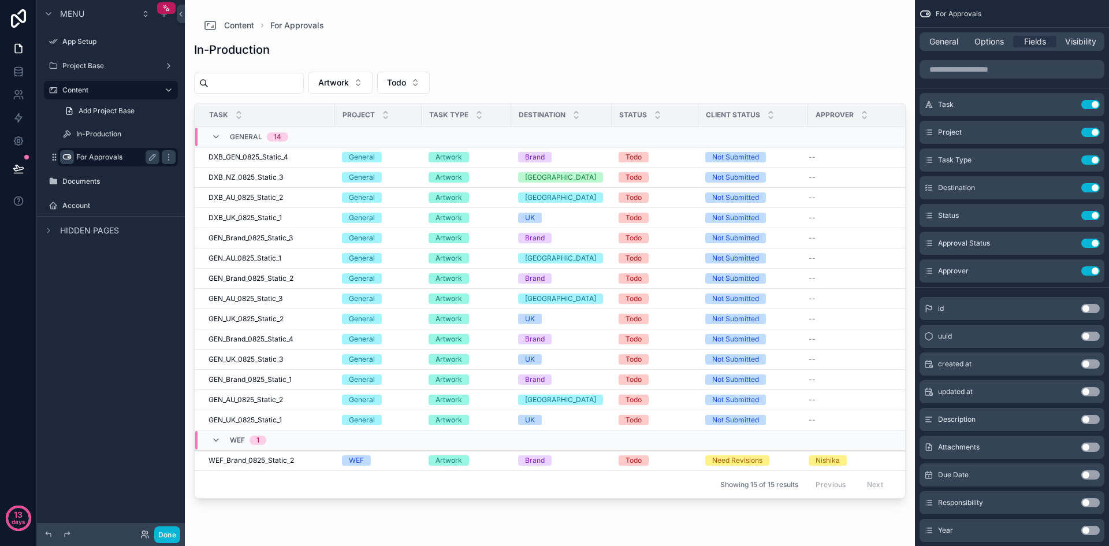
click at [79, 292] on div "Menu App Setup Project Base Content Add Project Base In-Production For Approval…" at bounding box center [111, 266] width 148 height 532
click at [129, 132] on label "In-Production" at bounding box center [115, 133] width 79 height 9
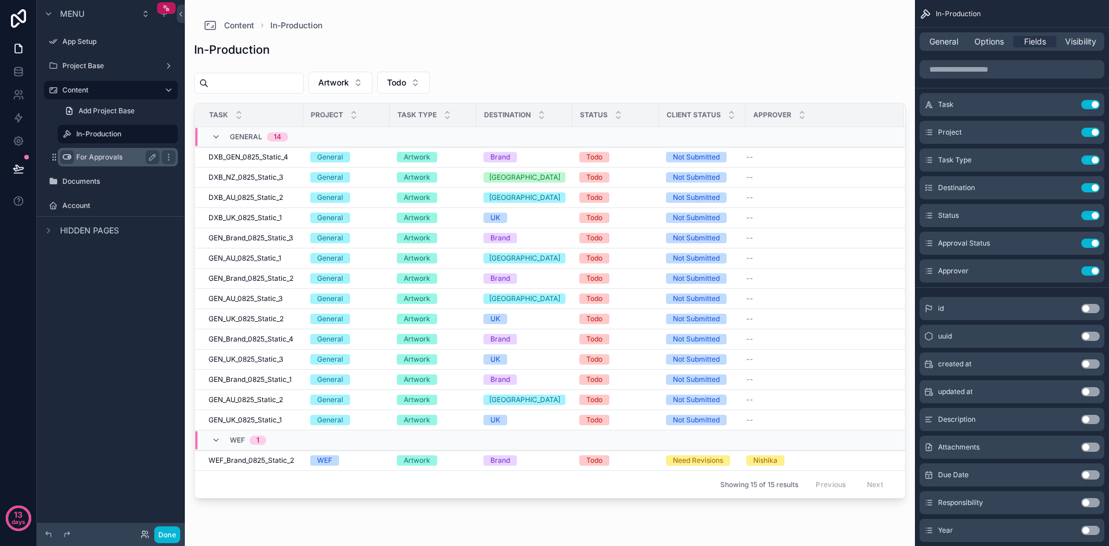
click at [130, 154] on label "For Approvals" at bounding box center [115, 157] width 79 height 9
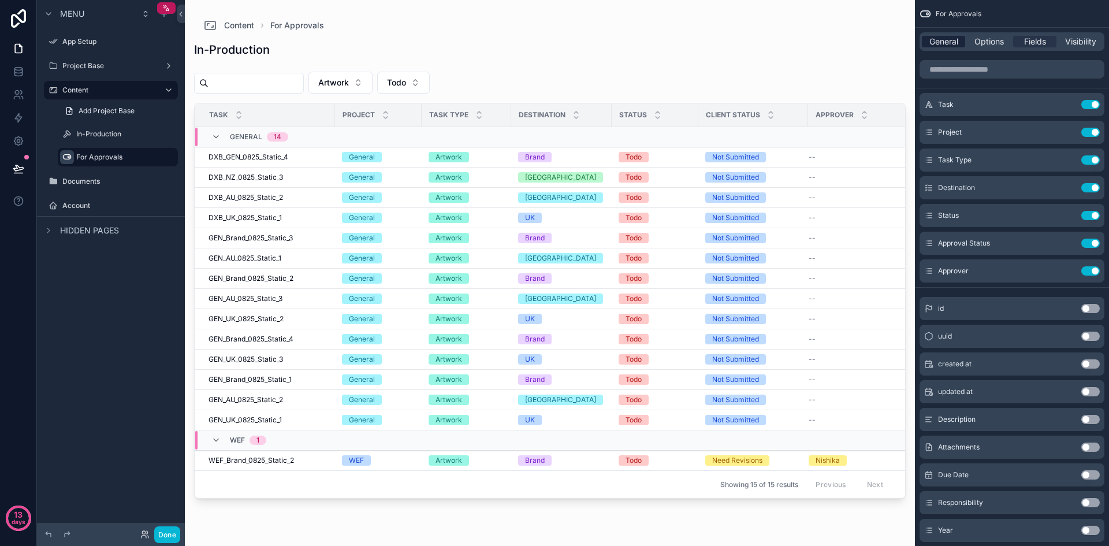
click at [946, 40] on span "General" at bounding box center [944, 42] width 29 height 12
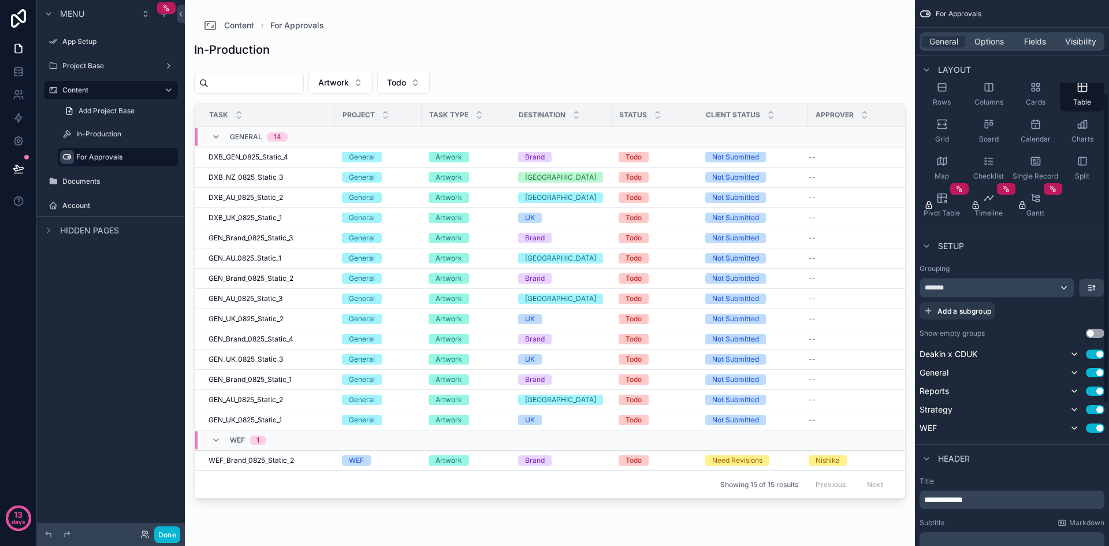
scroll to position [173, 0]
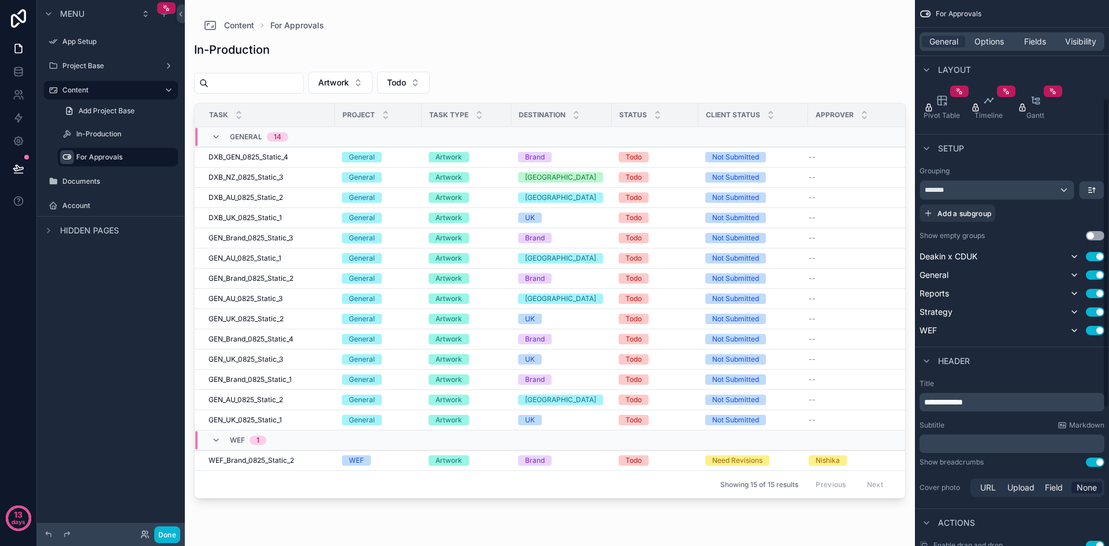
click at [998, 406] on p "**********" at bounding box center [1013, 402] width 178 height 12
click at [867, 530] on div "scrollable content" at bounding box center [550, 266] width 730 height 532
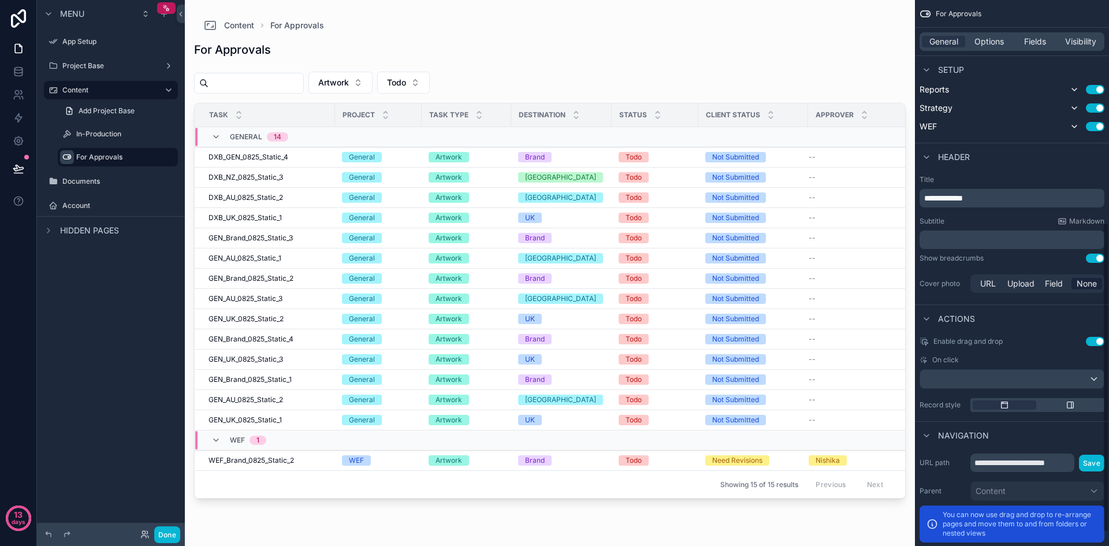
scroll to position [415, 0]
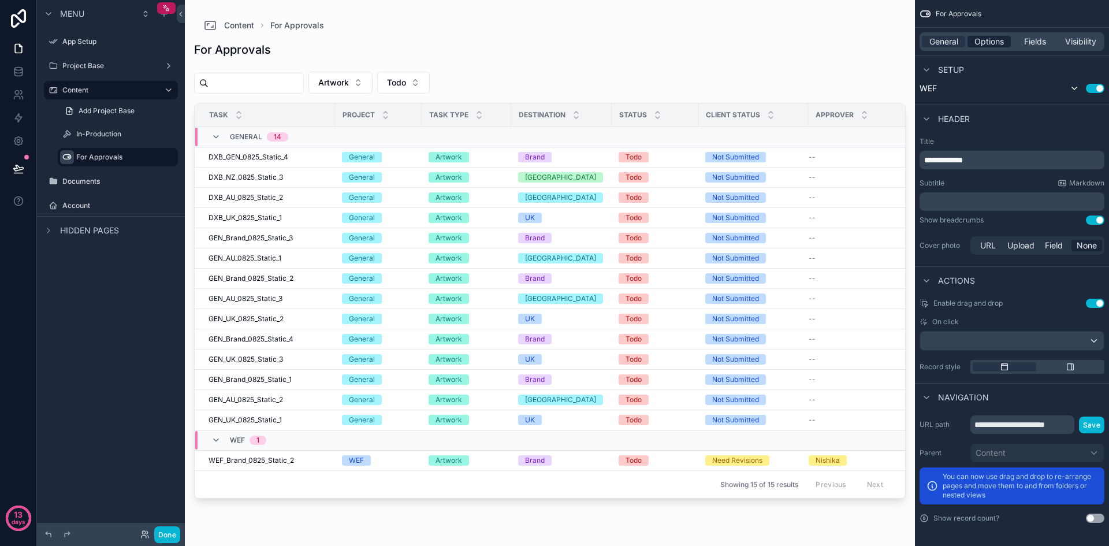
click at [987, 40] on span "Options" at bounding box center [989, 42] width 29 height 12
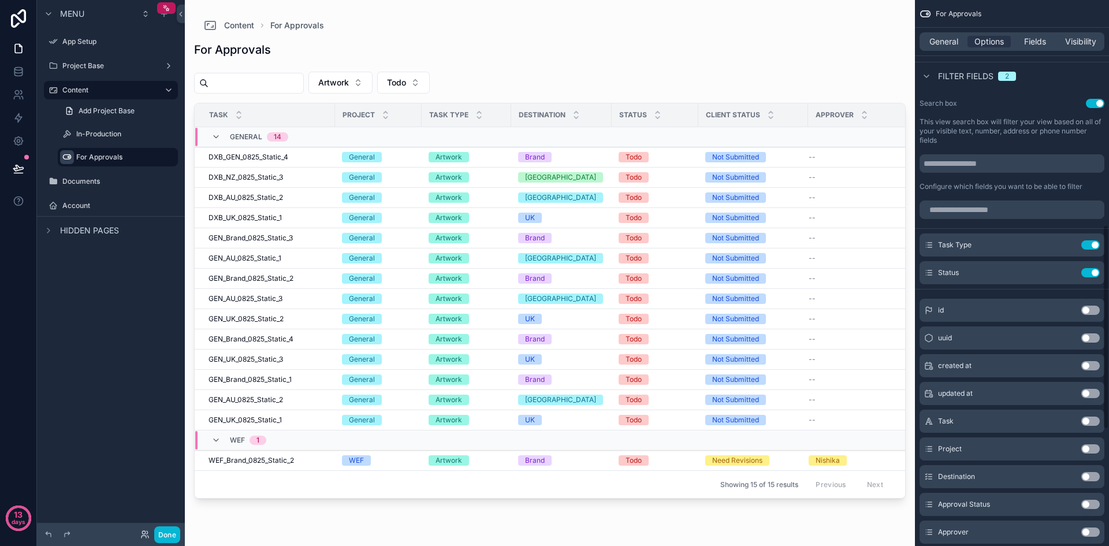
scroll to position [636, 0]
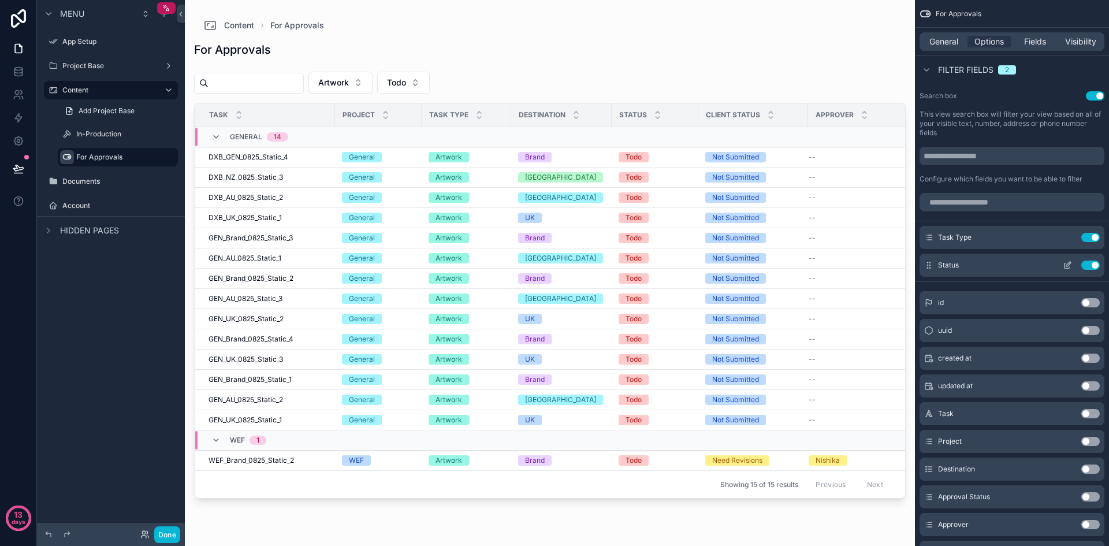
click at [1066, 263] on icon "scrollable content" at bounding box center [1067, 265] width 9 height 9
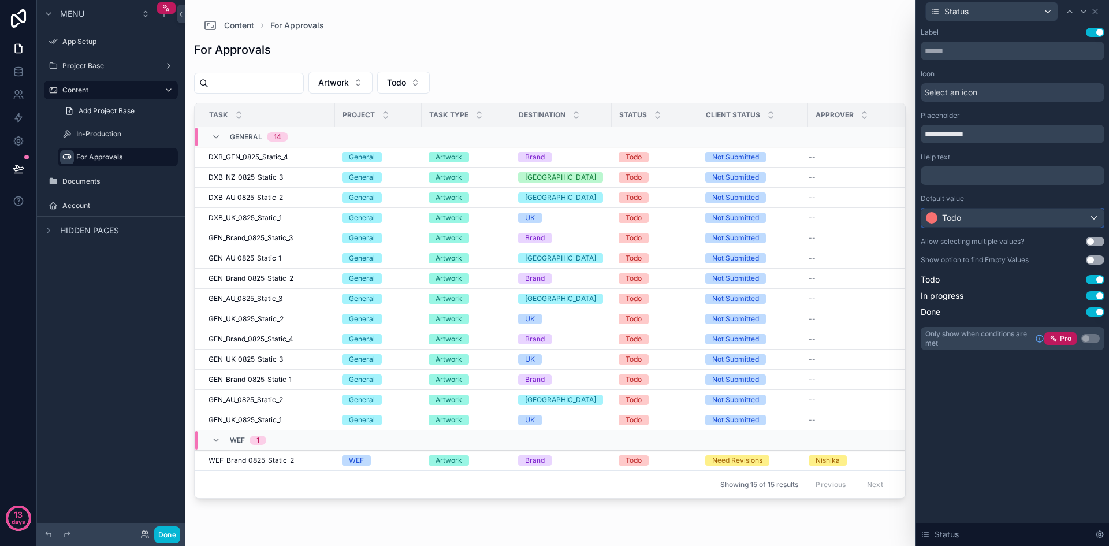
click at [1047, 216] on div "Todo" at bounding box center [1012, 218] width 183 height 18
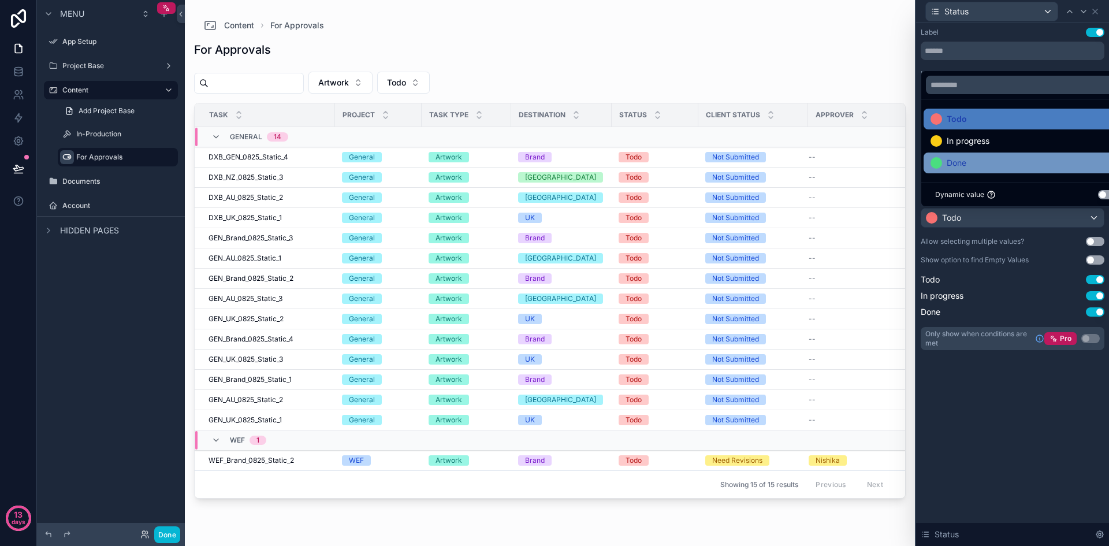
click at [1001, 166] on div "Done" at bounding box center [1026, 163] width 191 height 14
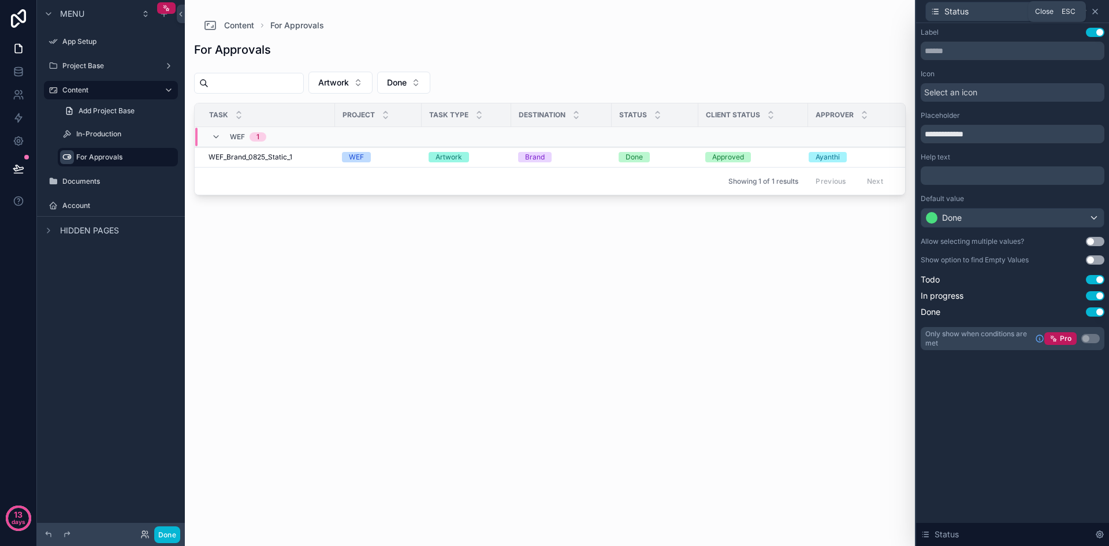
click at [1097, 11] on icon at bounding box center [1095, 11] width 9 height 9
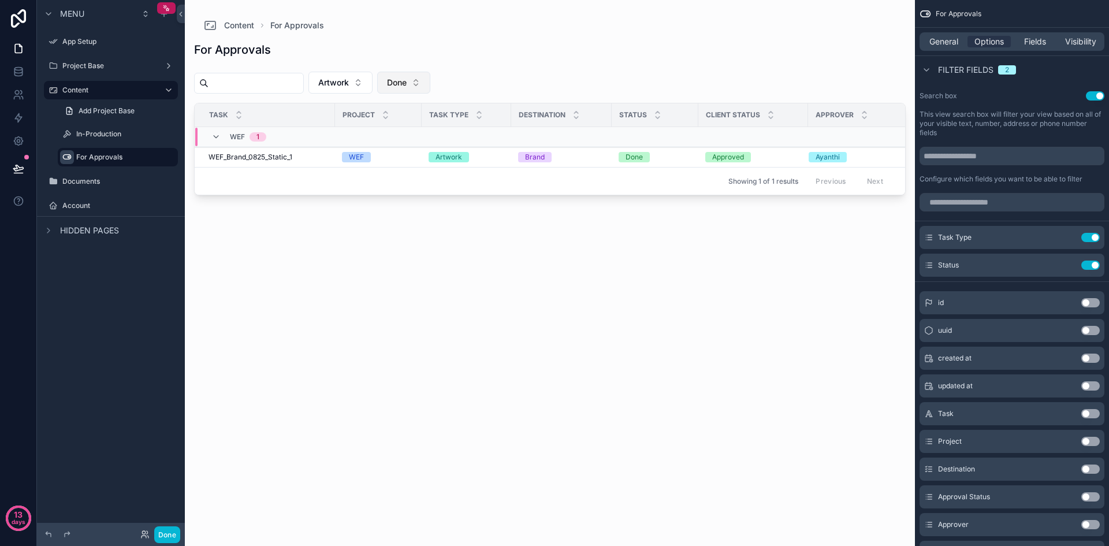
click at [423, 76] on button "Done" at bounding box center [403, 83] width 53 height 22
click at [1068, 265] on icon "scrollable content" at bounding box center [1067, 265] width 9 height 9
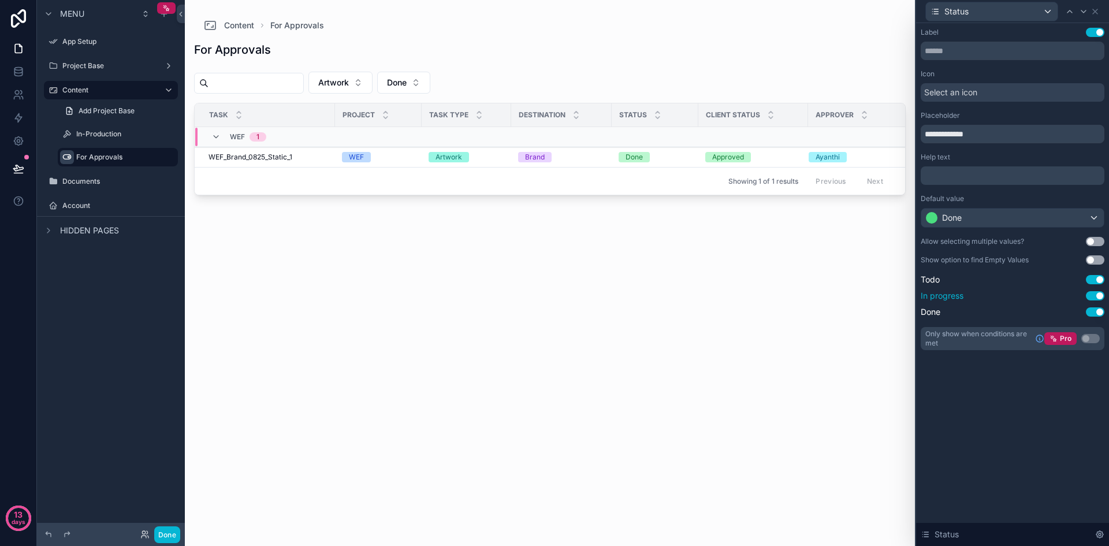
click at [1095, 293] on button "Use setting" at bounding box center [1095, 295] width 18 height 9
click at [1095, 279] on button "Use setting" at bounding box center [1095, 279] width 18 height 9
click at [413, 84] on button "Done" at bounding box center [403, 83] width 53 height 22
click at [986, 389] on div "**********" at bounding box center [1012, 284] width 193 height 523
click at [1095, 13] on icon at bounding box center [1095, 11] width 9 height 9
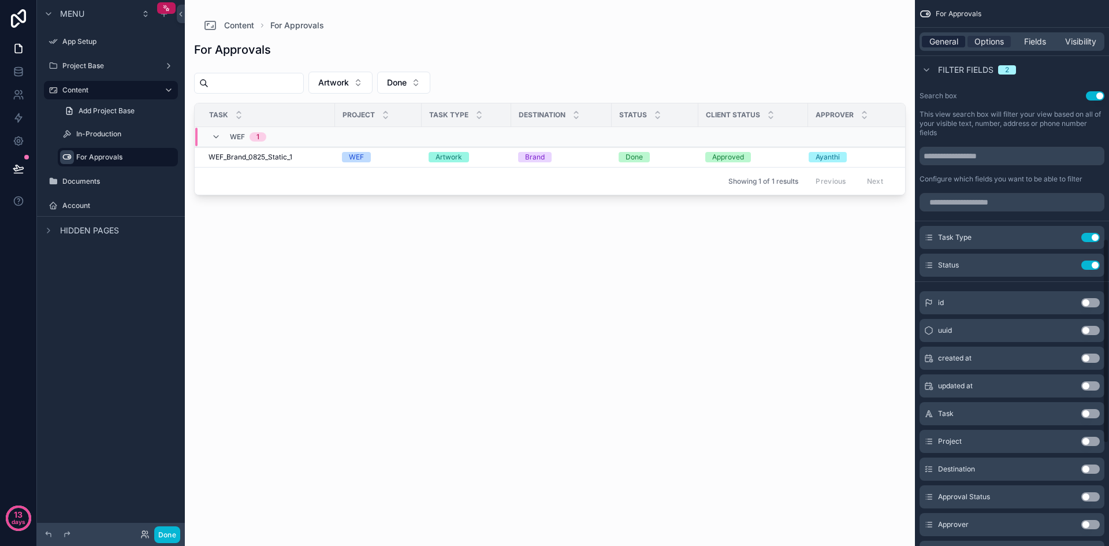
click at [947, 41] on span "General" at bounding box center [944, 42] width 29 height 12
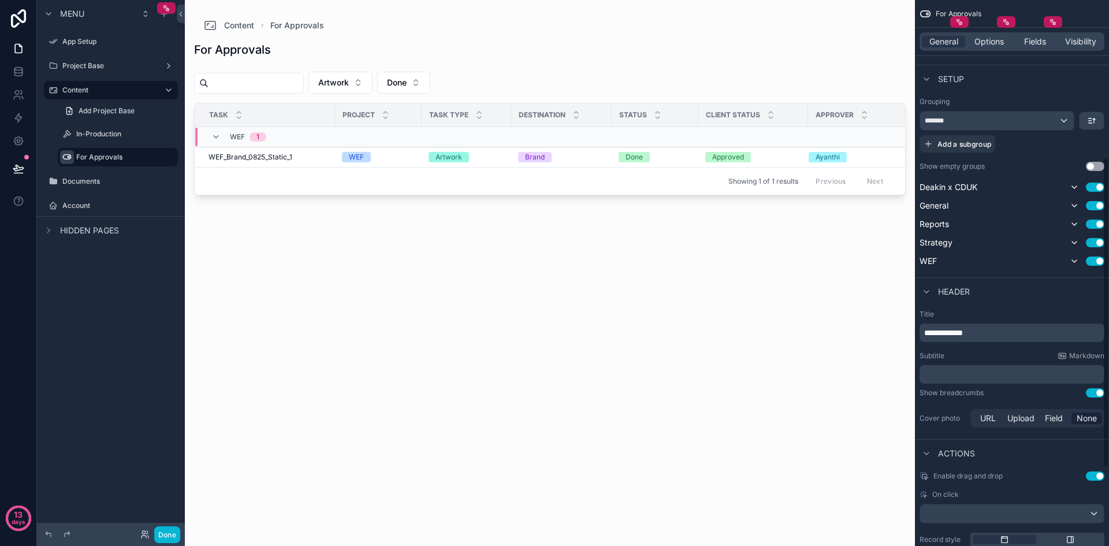
scroll to position [242, 0]
click at [1007, 114] on div "*******" at bounding box center [997, 121] width 154 height 18
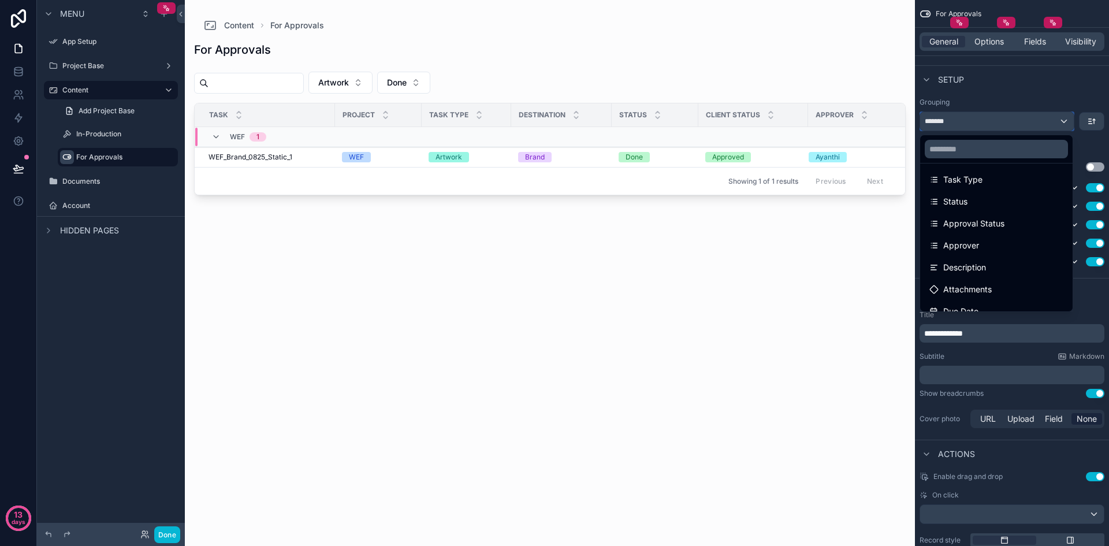
scroll to position [116, 0]
click at [993, 225] on span "Approval Status" at bounding box center [973, 221] width 61 height 14
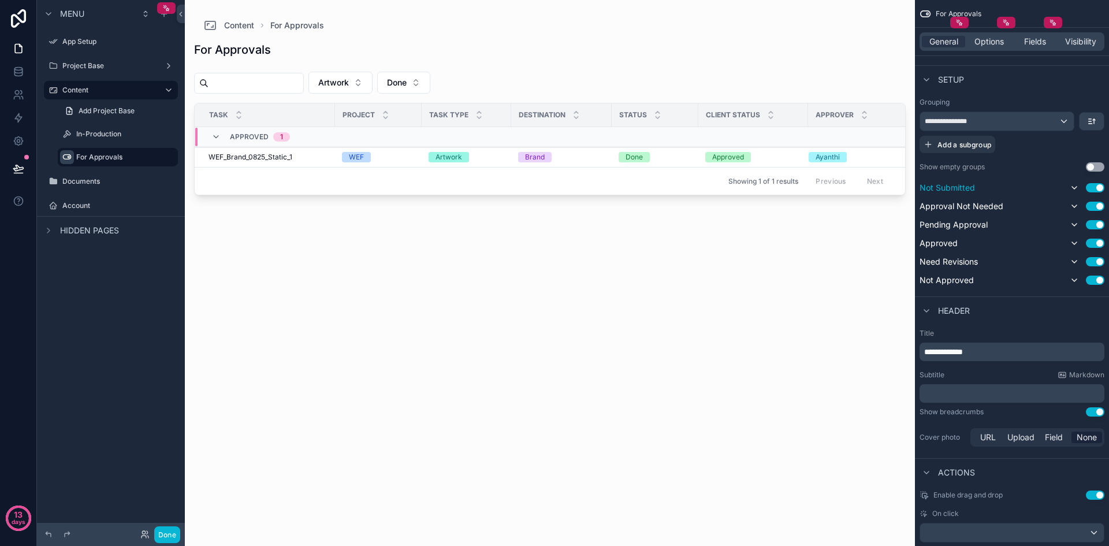
click at [1098, 185] on button "Use setting" at bounding box center [1095, 187] width 18 height 9
click at [1097, 202] on button "Use setting" at bounding box center [1095, 203] width 18 height 9
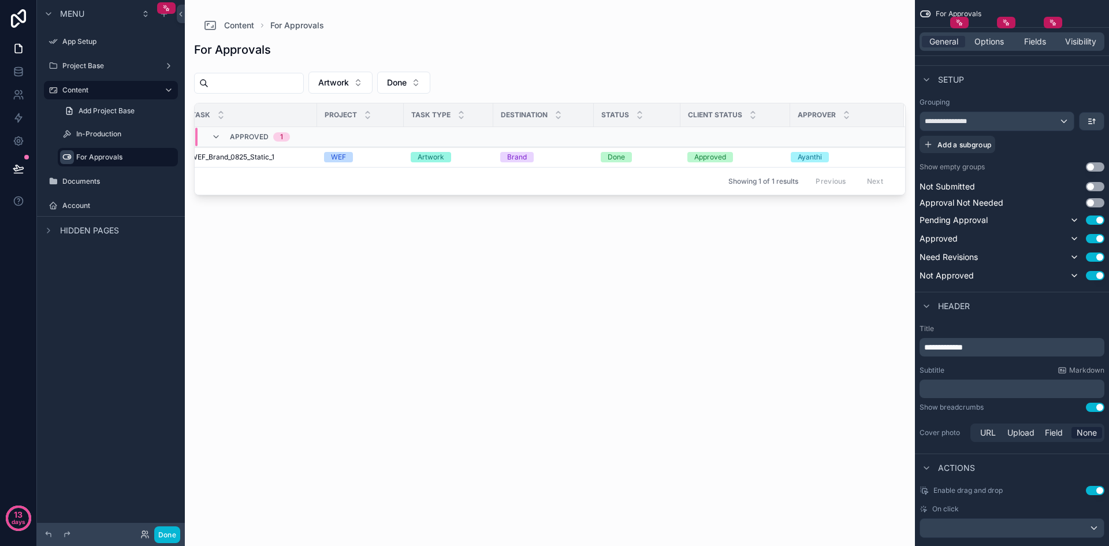
scroll to position [0, 0]
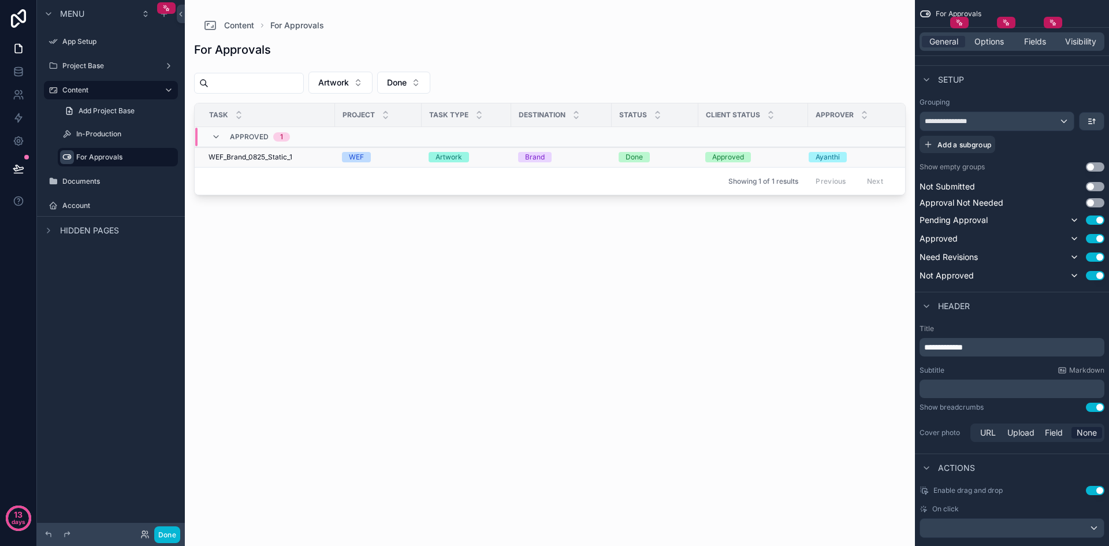
click at [277, 156] on span "WEF_Brand_0825_Static_1" at bounding box center [251, 157] width 84 height 9
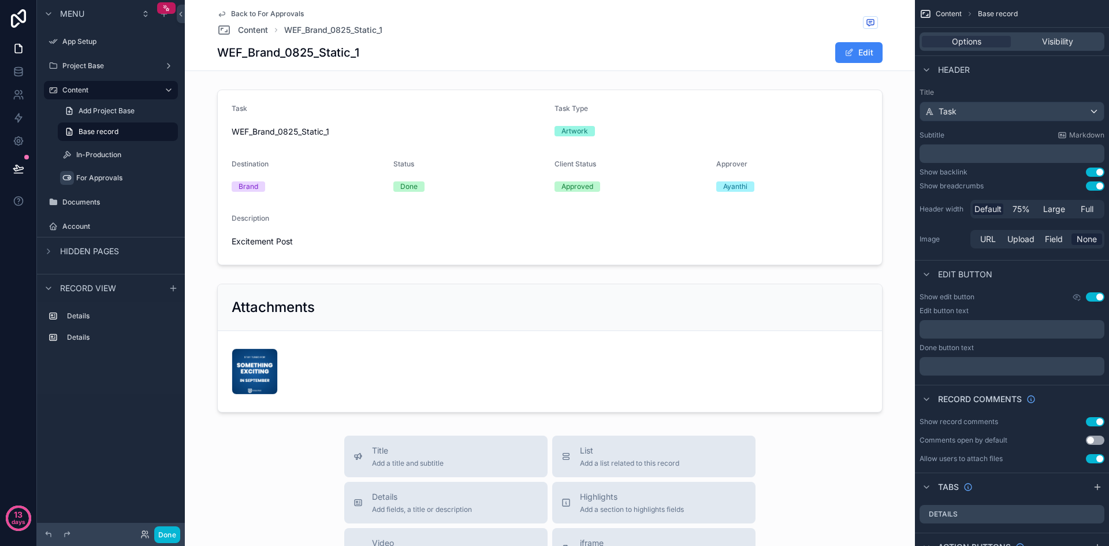
click at [265, 14] on span "Back to For Approvals" at bounding box center [267, 13] width 73 height 9
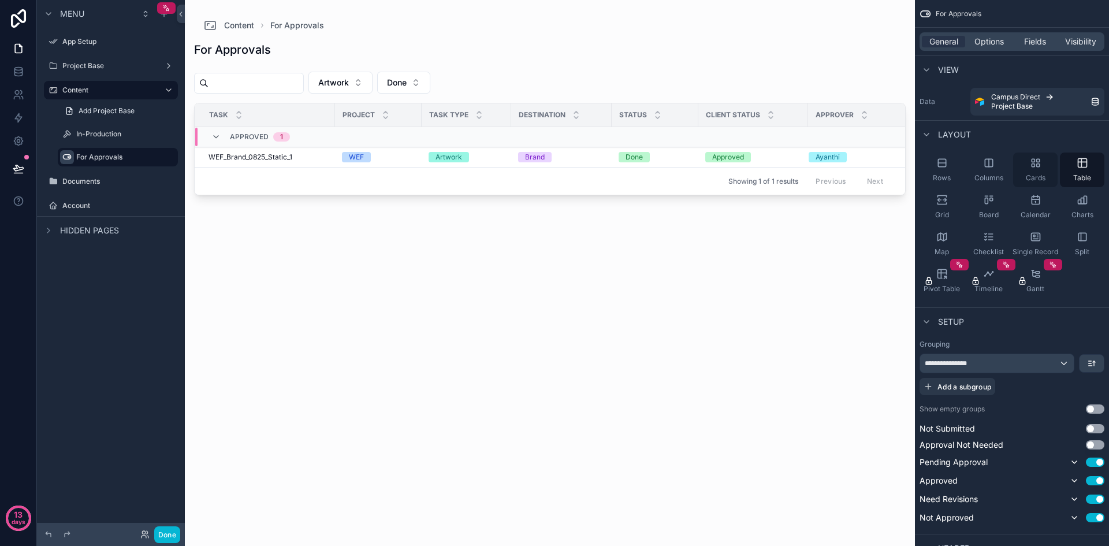
click at [1043, 165] on div "Cards" at bounding box center [1035, 170] width 44 height 35
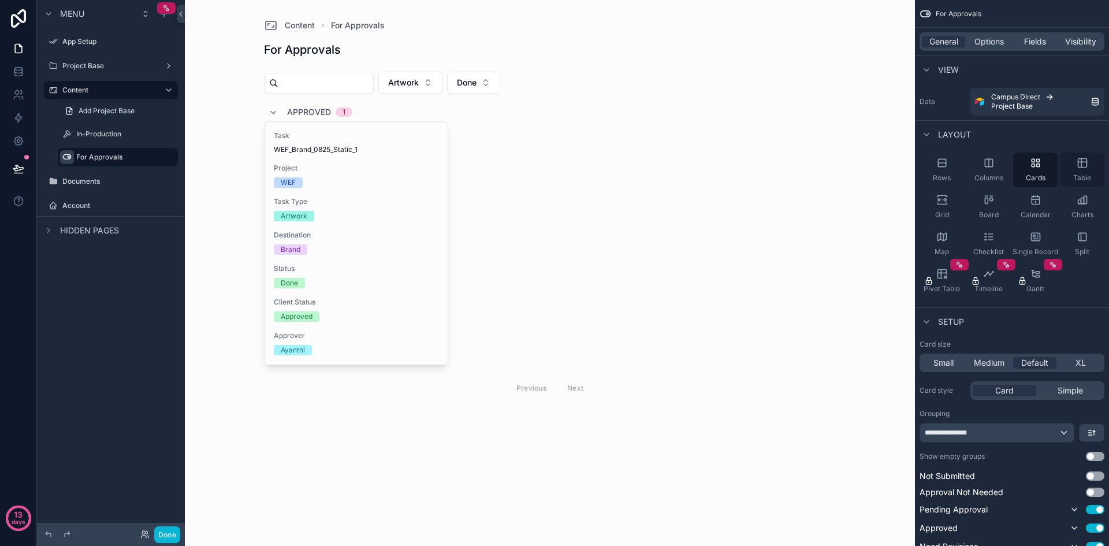
click at [1075, 169] on div "Table" at bounding box center [1082, 170] width 44 height 35
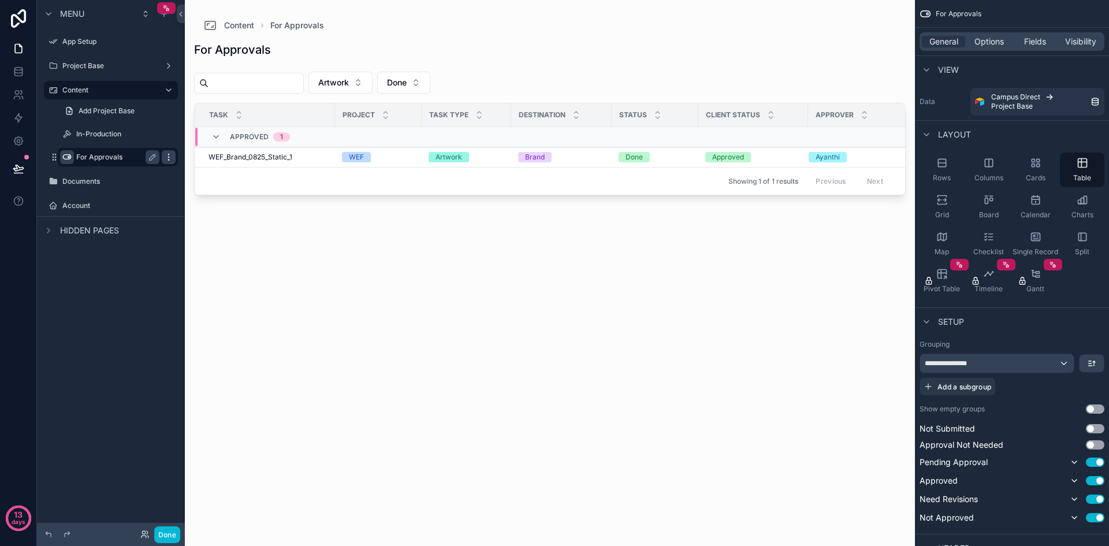
click at [169, 160] on icon "scrollable content" at bounding box center [168, 159] width 1 height 1
click at [203, 152] on div "Clone" at bounding box center [209, 149] width 35 height 12
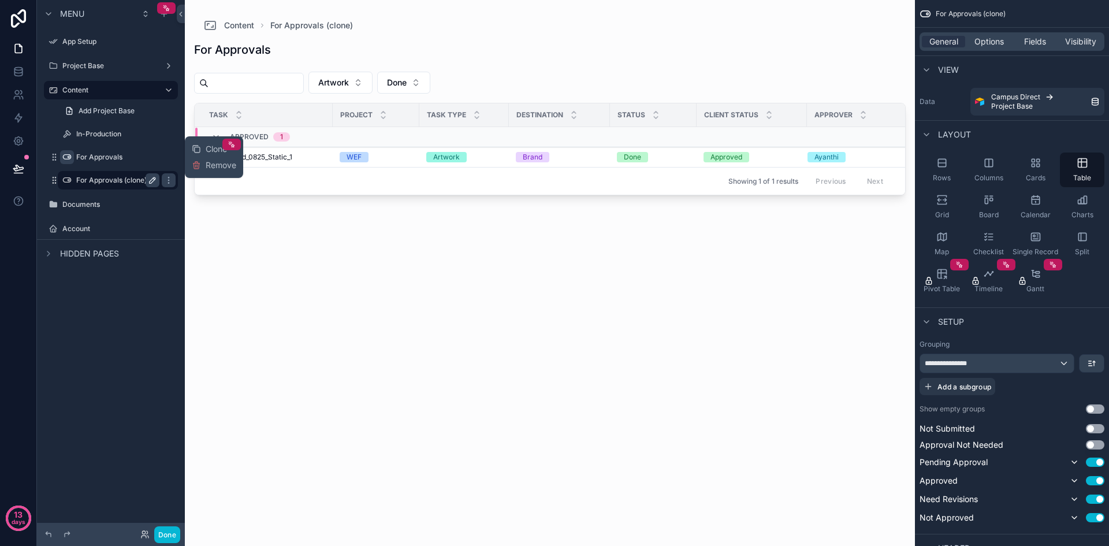
click at [150, 181] on icon "scrollable content" at bounding box center [153, 180] width 6 height 6
click at [129, 179] on input "**********" at bounding box center [108, 180] width 65 height 14
type input "*********"
click at [65, 183] on icon "scrollable content" at bounding box center [66, 180] width 9 height 9
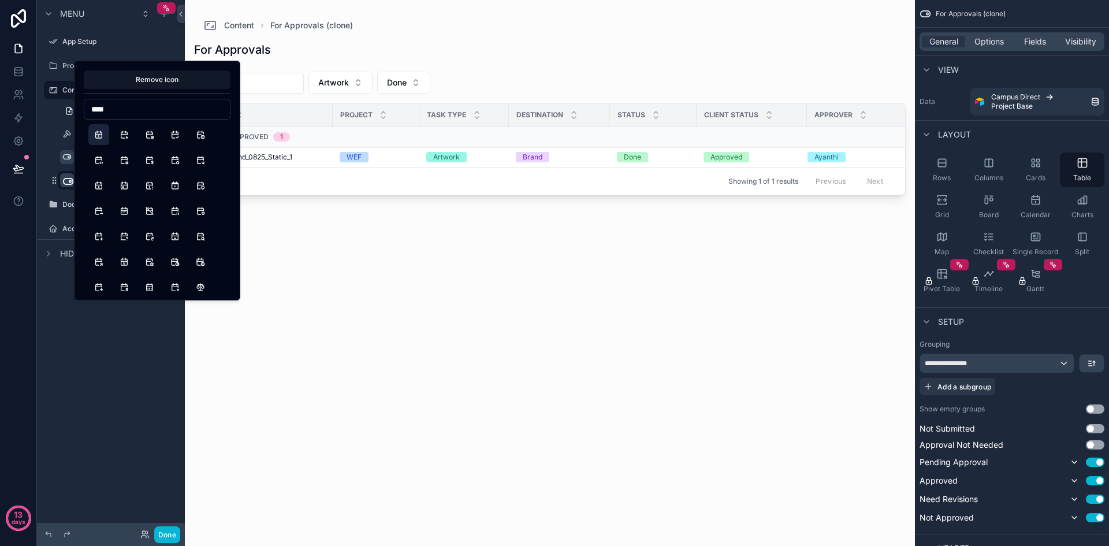
type input "****"
click at [99, 136] on button "Calendar" at bounding box center [98, 134] width 21 height 21
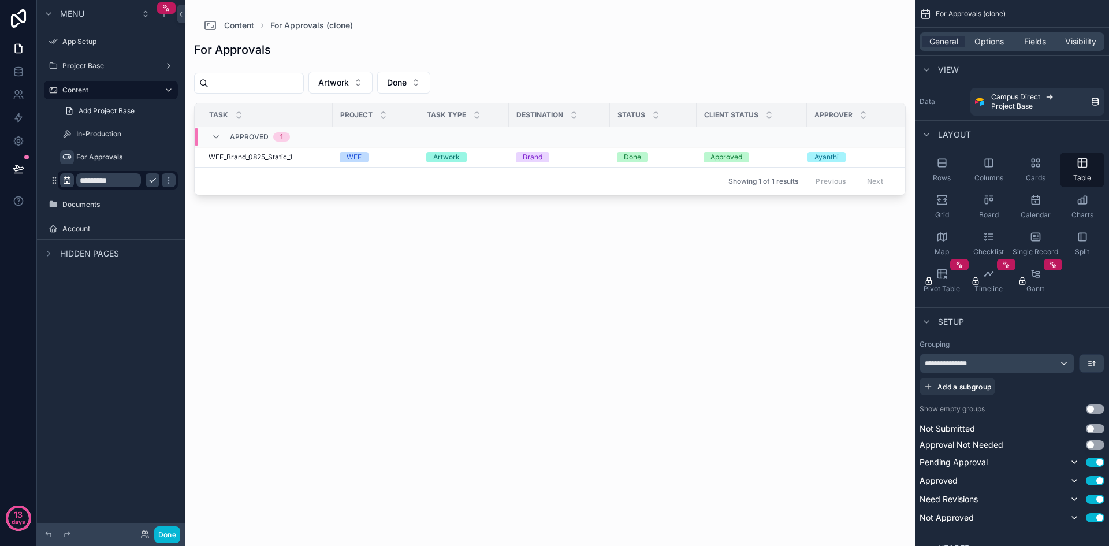
click at [119, 328] on div "Menu App Setup Project Base Content Add Project Base In-Production For Approval…" at bounding box center [111, 266] width 148 height 532
click at [139, 179] on input "*********" at bounding box center [108, 180] width 65 height 14
click at [164, 177] on icon "scrollable content" at bounding box center [168, 180] width 9 height 9
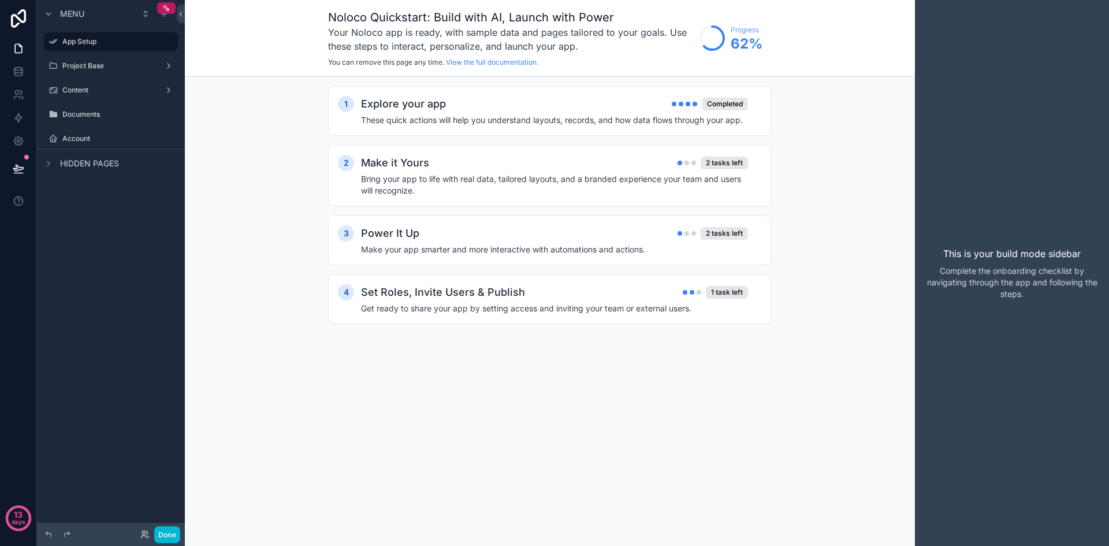
click at [124, 182] on div "Menu App Setup Project Base Content Documents Account Hidden pages" at bounding box center [111, 93] width 148 height 186
click at [123, 84] on div "Content" at bounding box center [110, 90] width 97 height 14
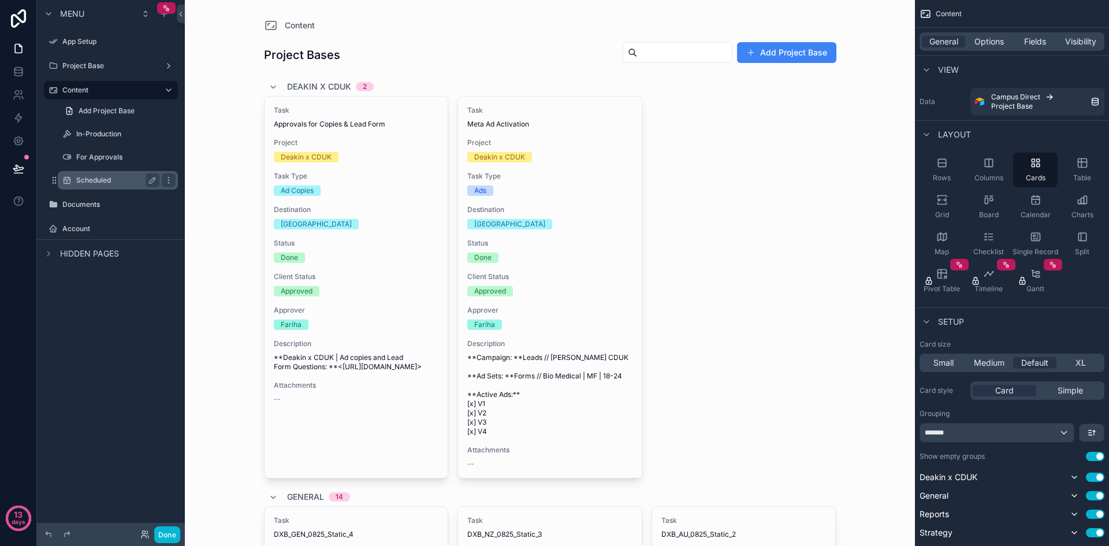
click at [118, 178] on label "Scheduled" at bounding box center [115, 180] width 79 height 9
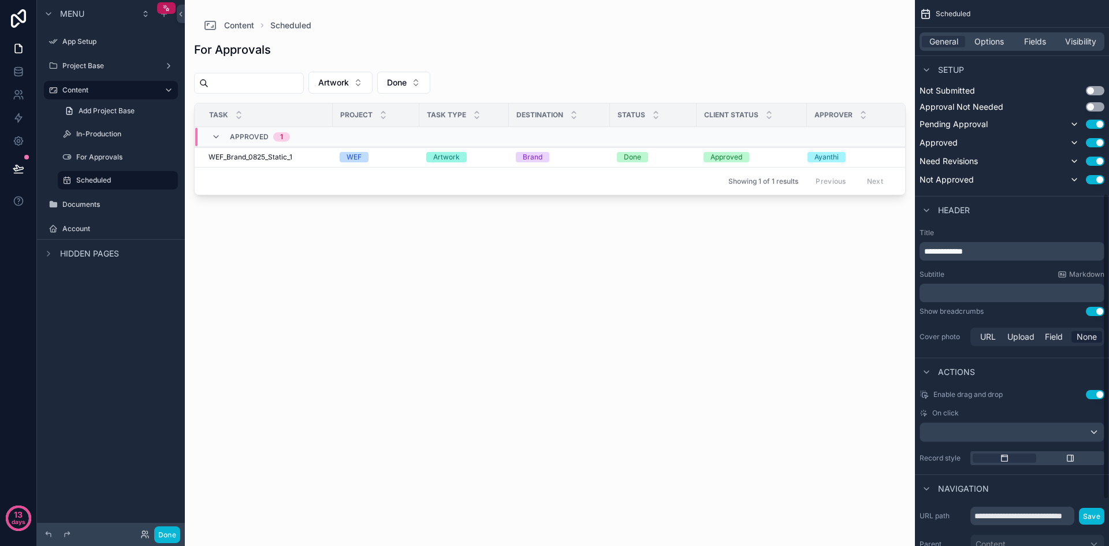
scroll to position [347, 0]
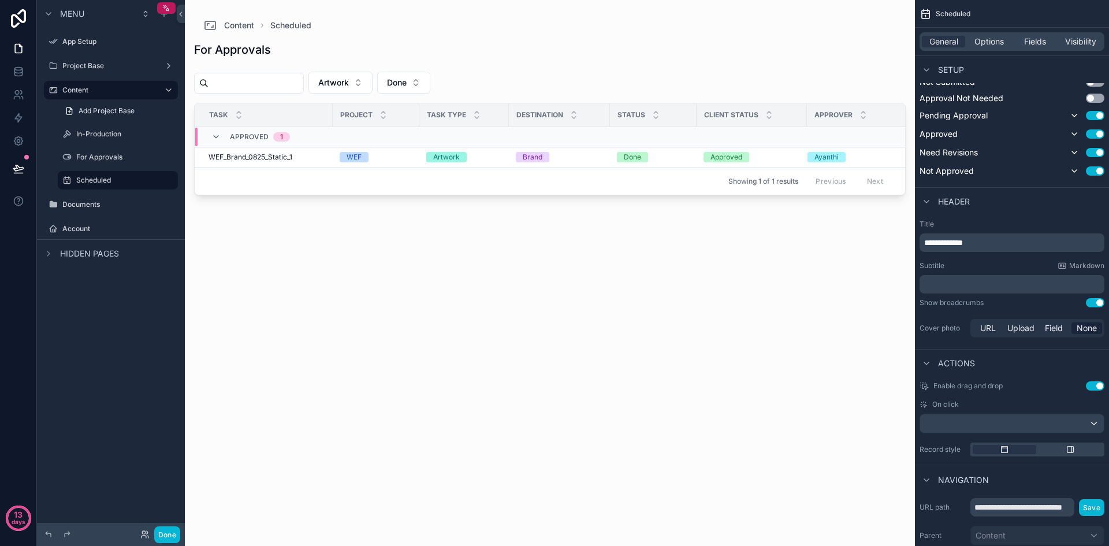
click at [996, 241] on p "**********" at bounding box center [1013, 243] width 178 height 12
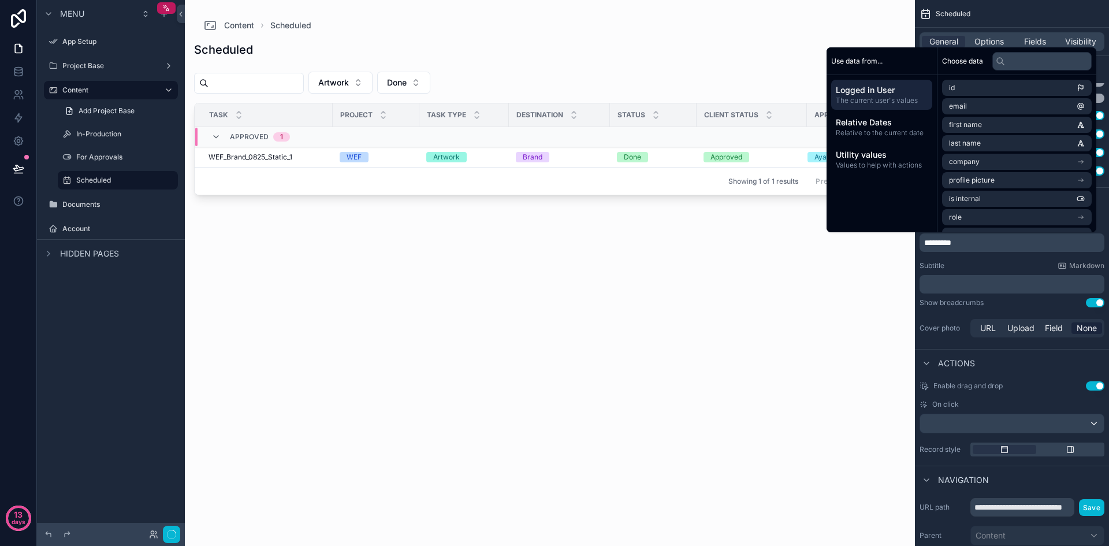
click at [986, 264] on div "Subtitle Markdown" at bounding box center [1012, 265] width 185 height 9
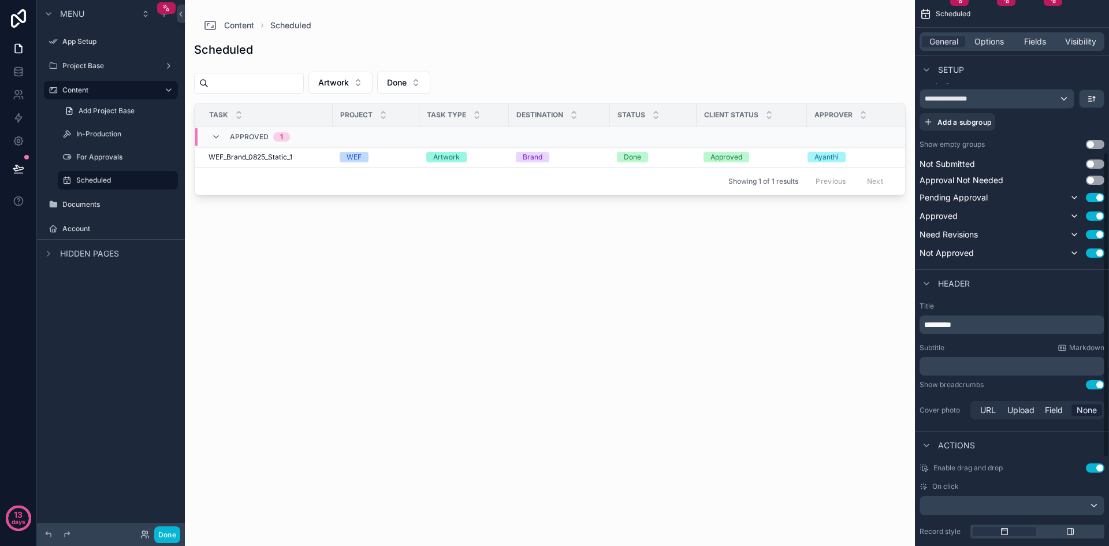
scroll to position [231, 0]
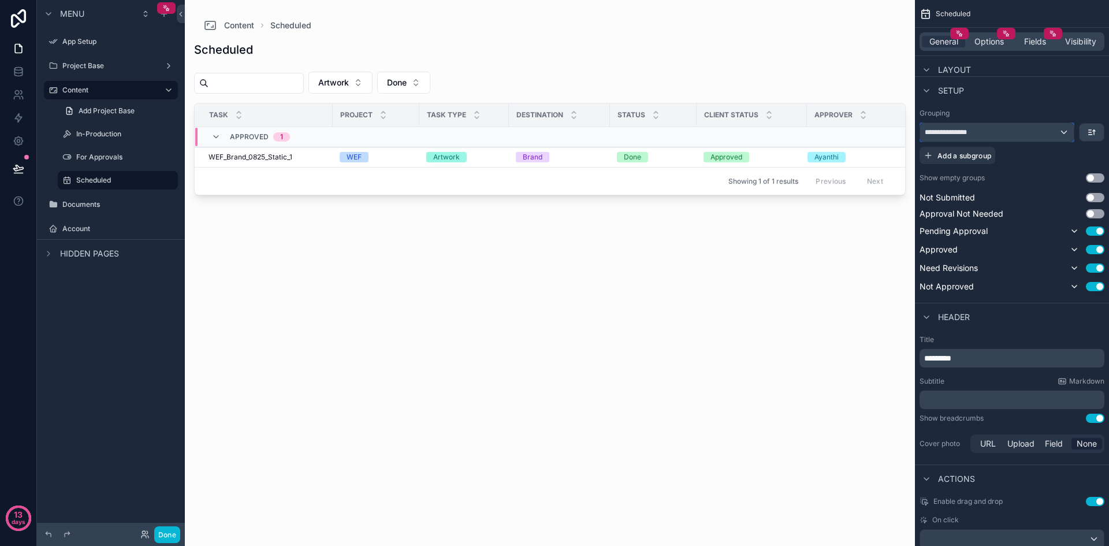
click at [1064, 135] on div "**********" at bounding box center [997, 132] width 154 height 18
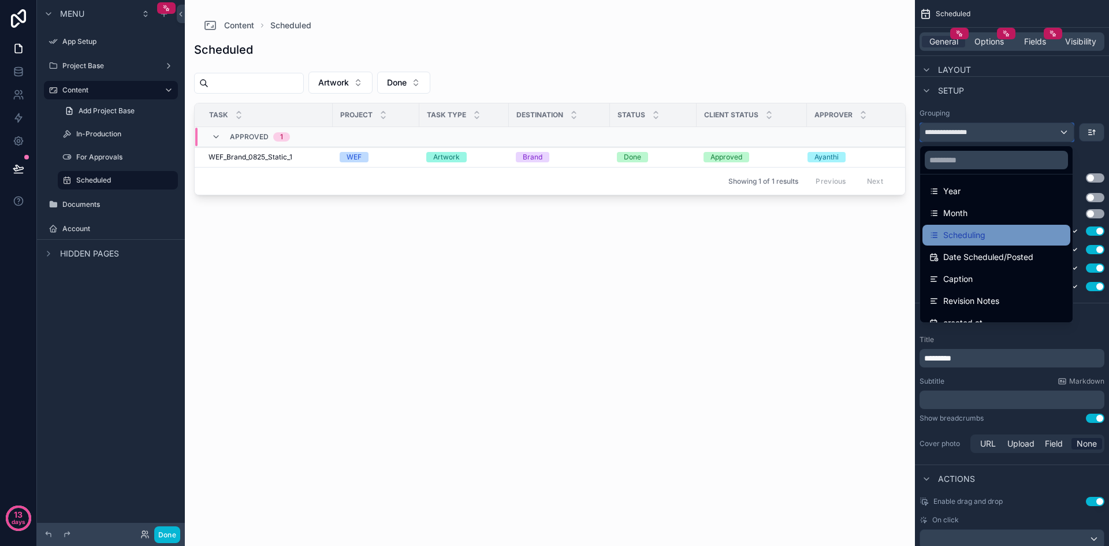
scroll to position [288, 0]
click at [995, 229] on div "Scheduling" at bounding box center [997, 236] width 134 height 14
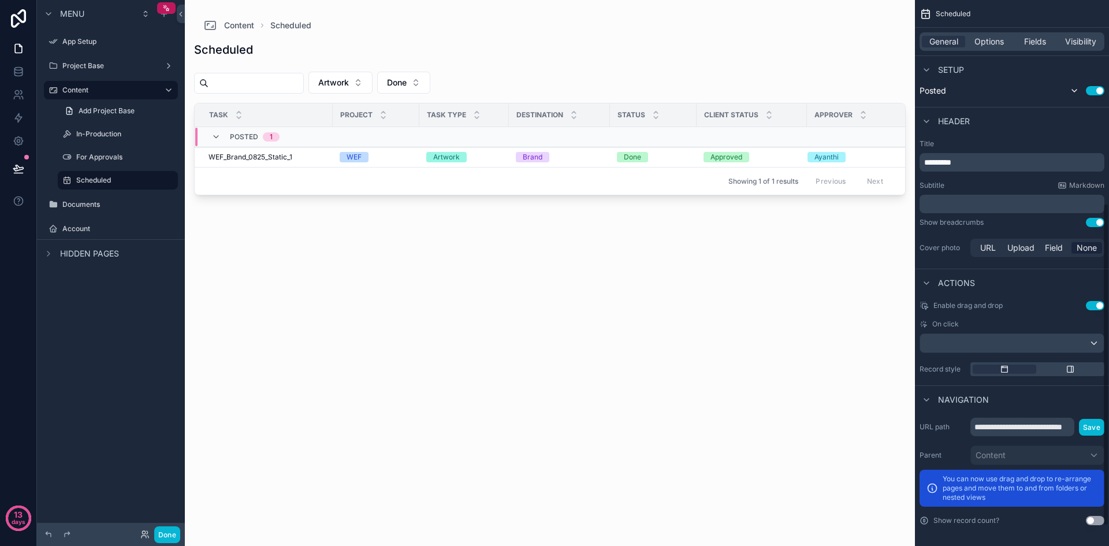
scroll to position [378, 0]
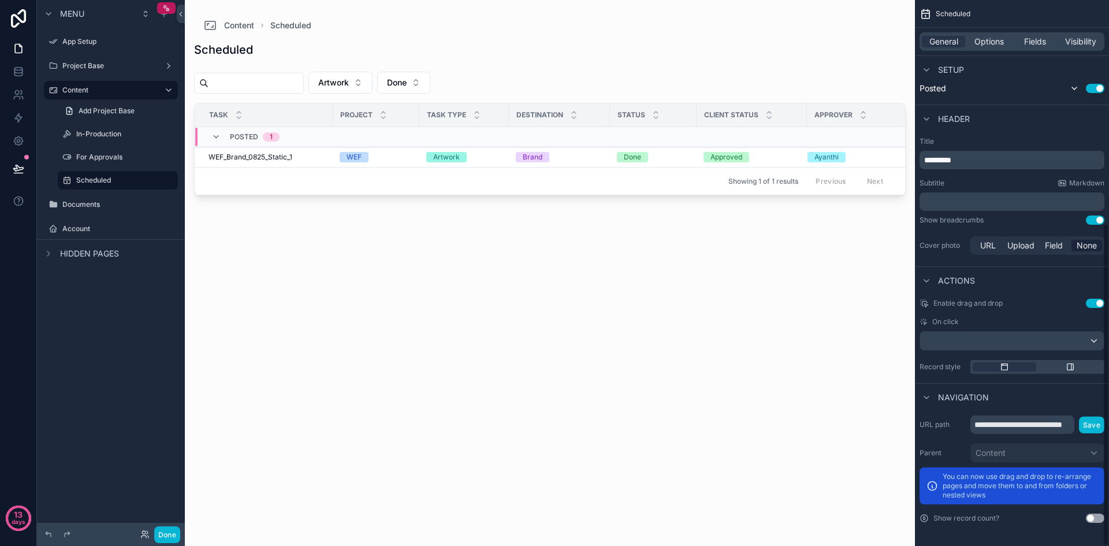
click at [814, 372] on div "scrollable content" at bounding box center [550, 266] width 730 height 532
click at [112, 64] on label "Project Base" at bounding box center [108, 65] width 92 height 9
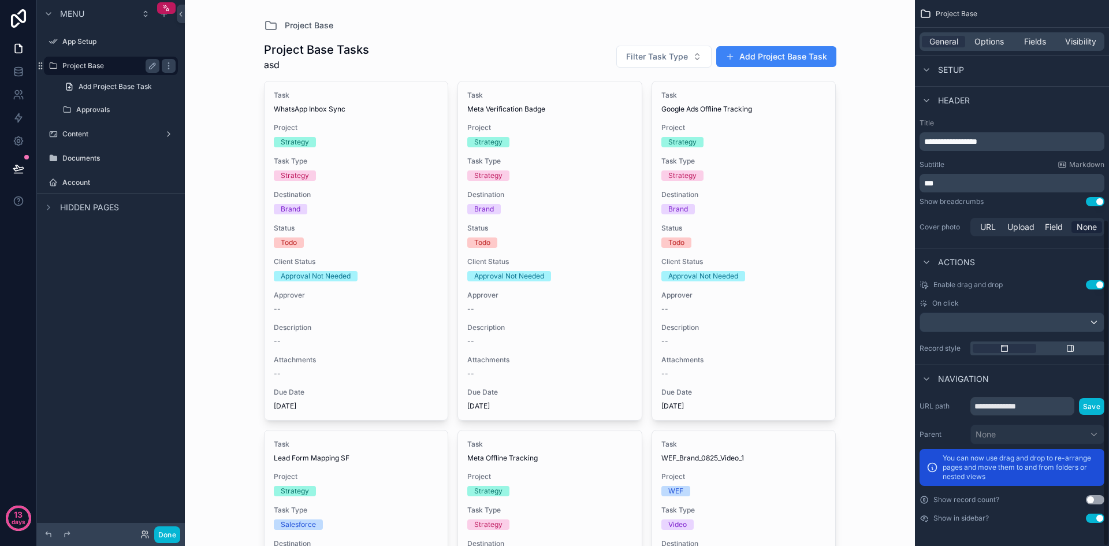
scroll to position [366, 0]
click at [107, 110] on label "Approvals" at bounding box center [115, 109] width 79 height 9
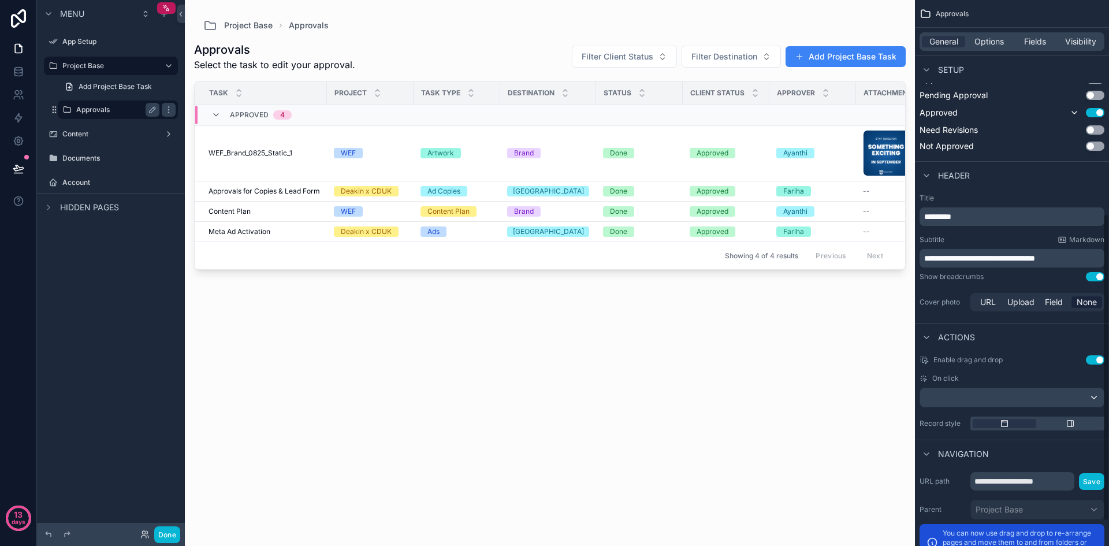
scroll to position [378, 0]
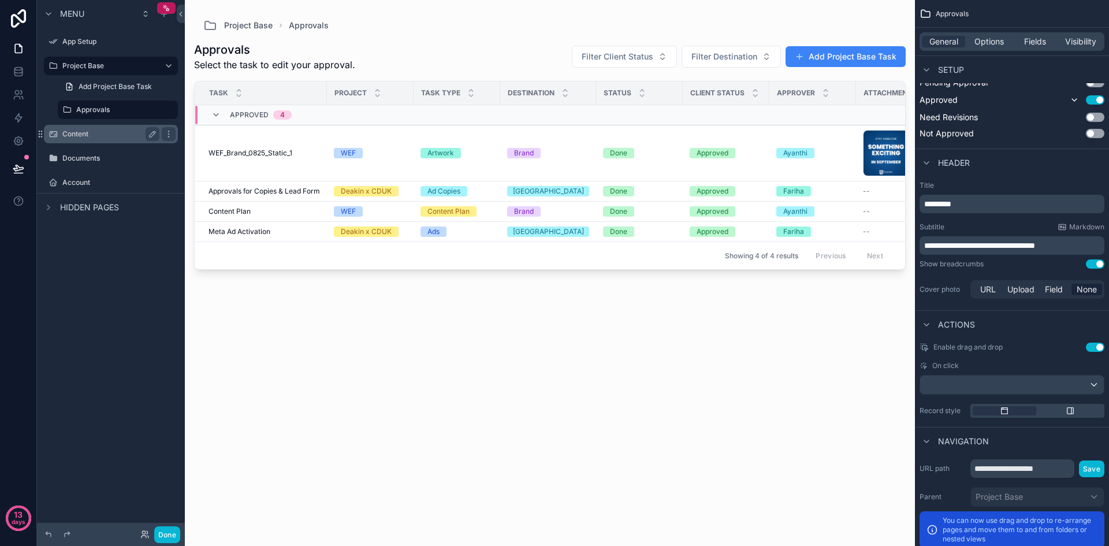
click at [94, 131] on label "Content" at bounding box center [108, 133] width 92 height 9
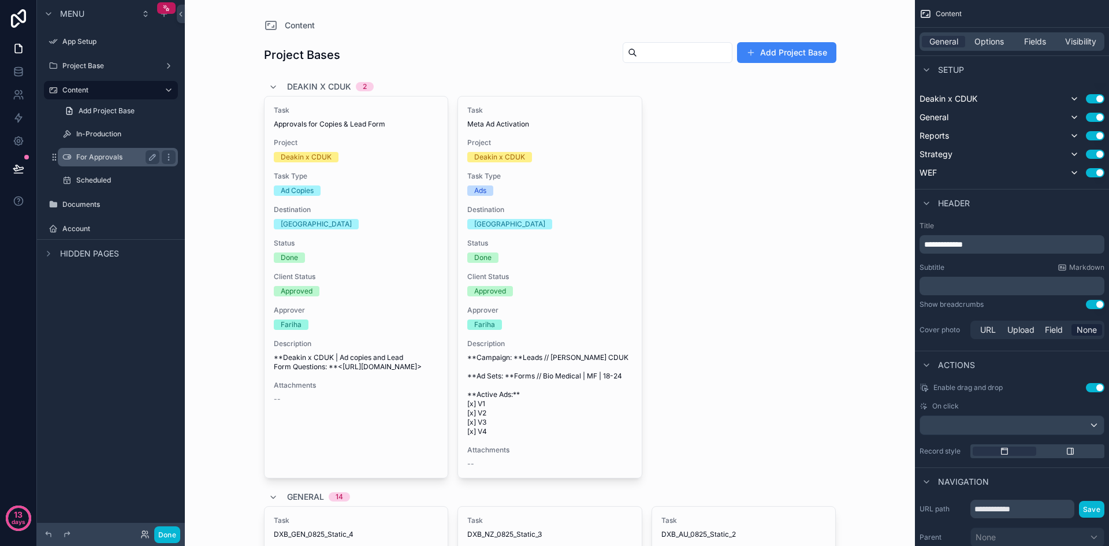
click at [106, 154] on label "For Approvals" at bounding box center [115, 157] width 79 height 9
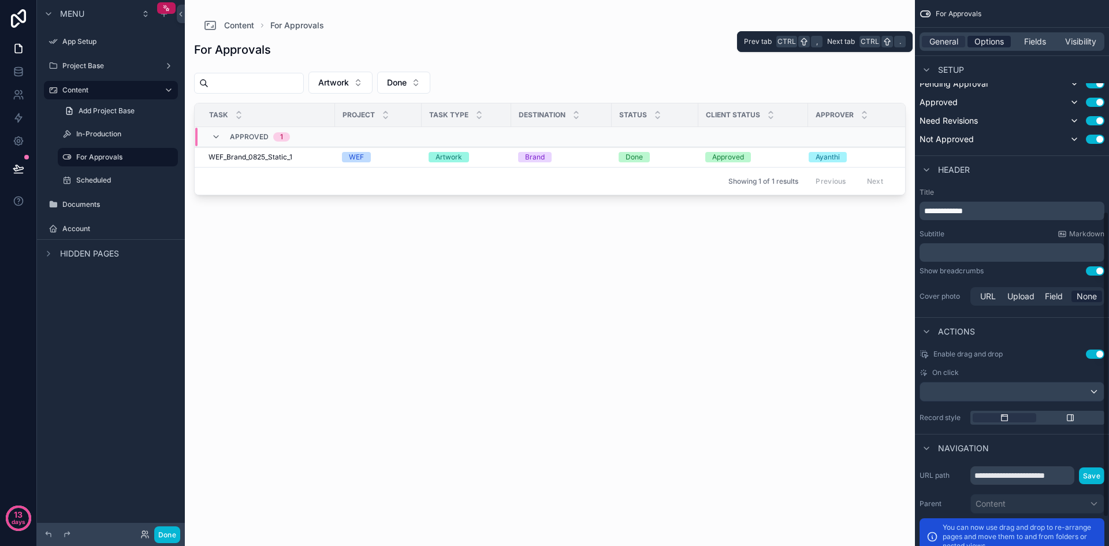
click at [1006, 43] on div "Options" at bounding box center [989, 42] width 43 height 12
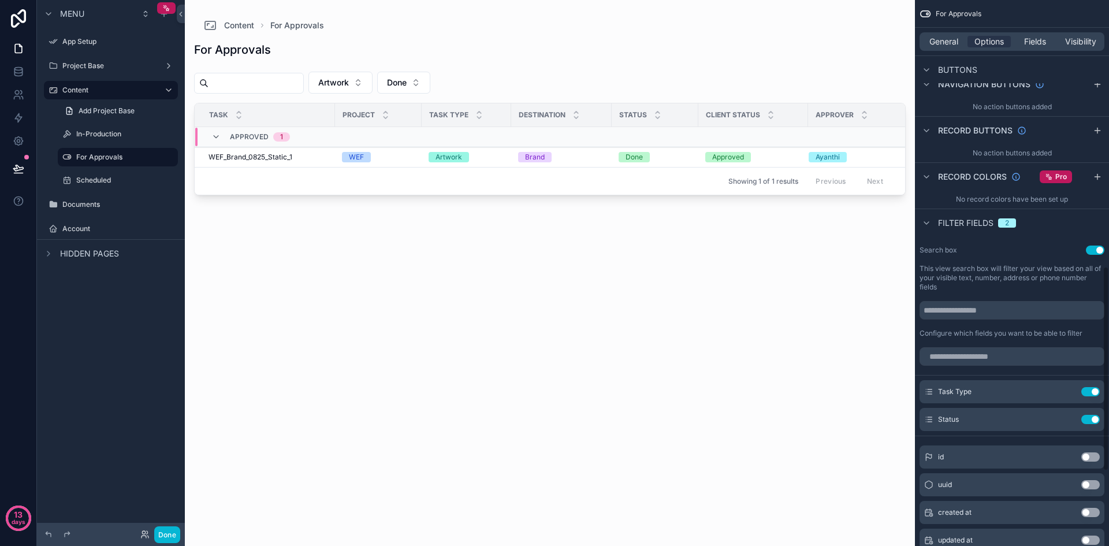
scroll to position [783, 0]
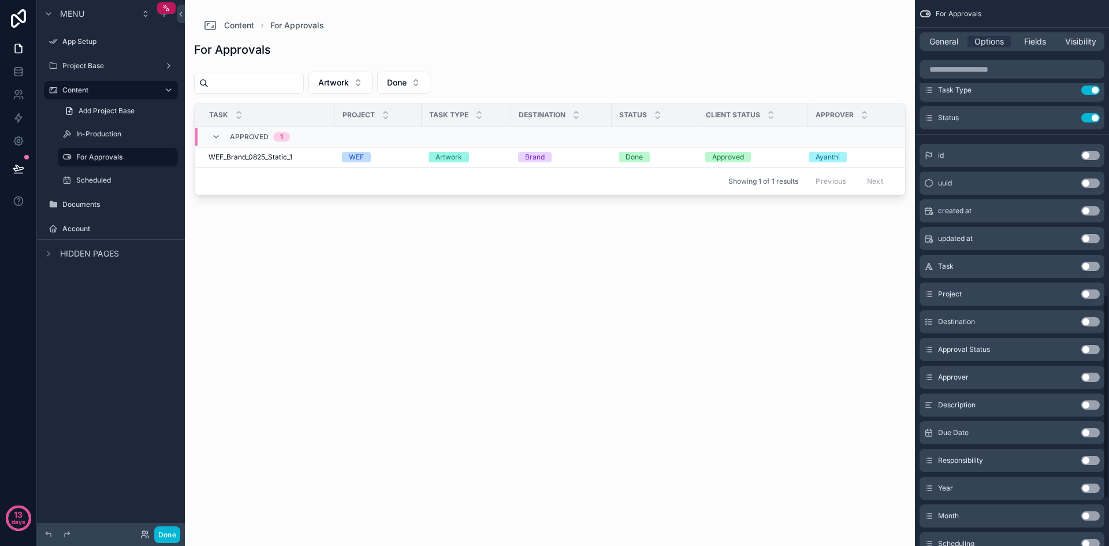
click at [1093, 322] on button "Use setting" at bounding box center [1091, 321] width 18 height 9
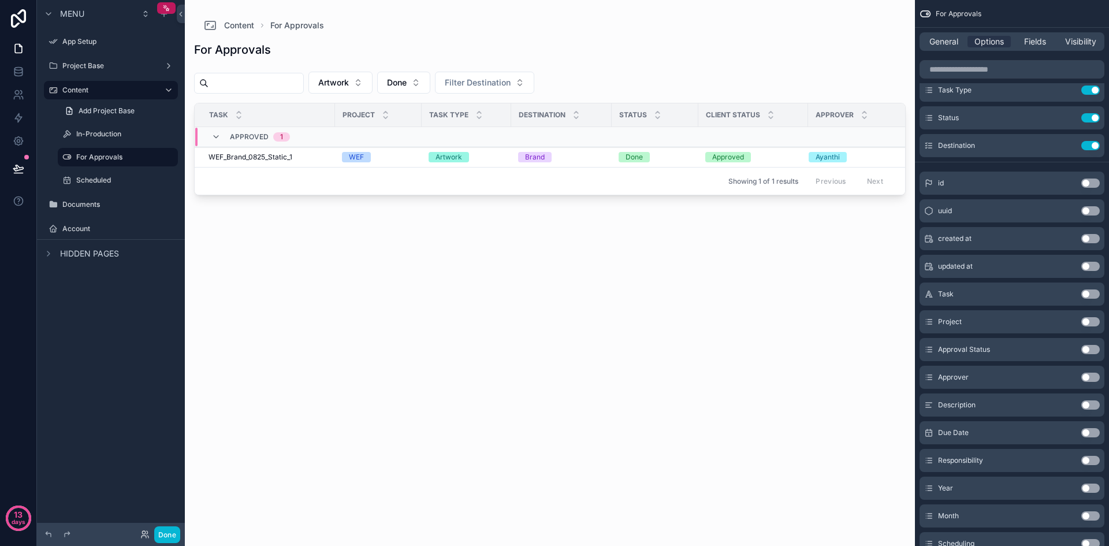
click at [444, 87] on div "scrollable content" at bounding box center [550, 266] width 730 height 532
click at [430, 90] on button "Done" at bounding box center [403, 83] width 53 height 22
click at [373, 88] on button "Artwork" at bounding box center [341, 83] width 64 height 22
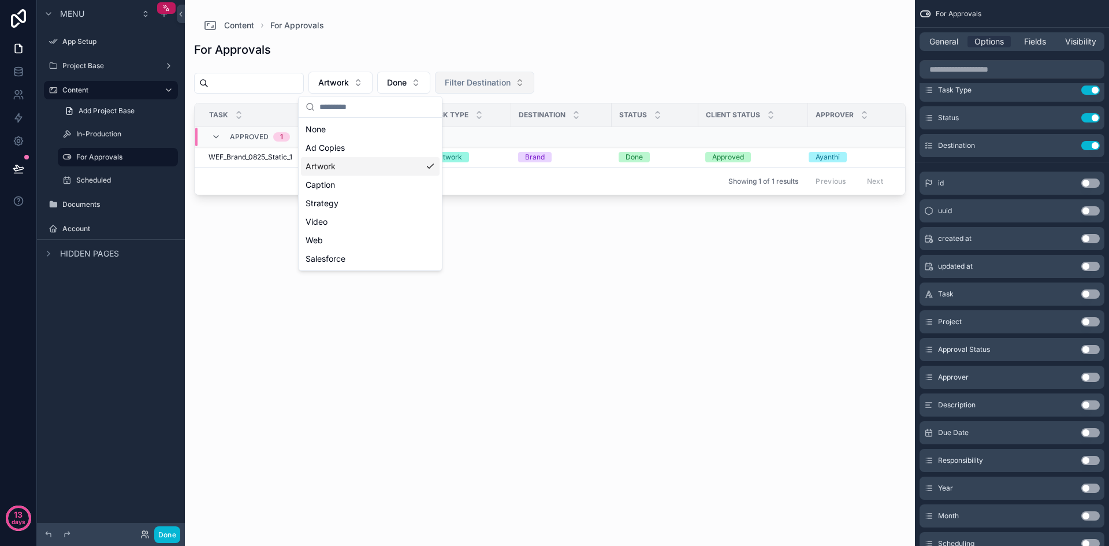
click at [511, 83] on span "Filter Destination" at bounding box center [478, 83] width 66 height 12
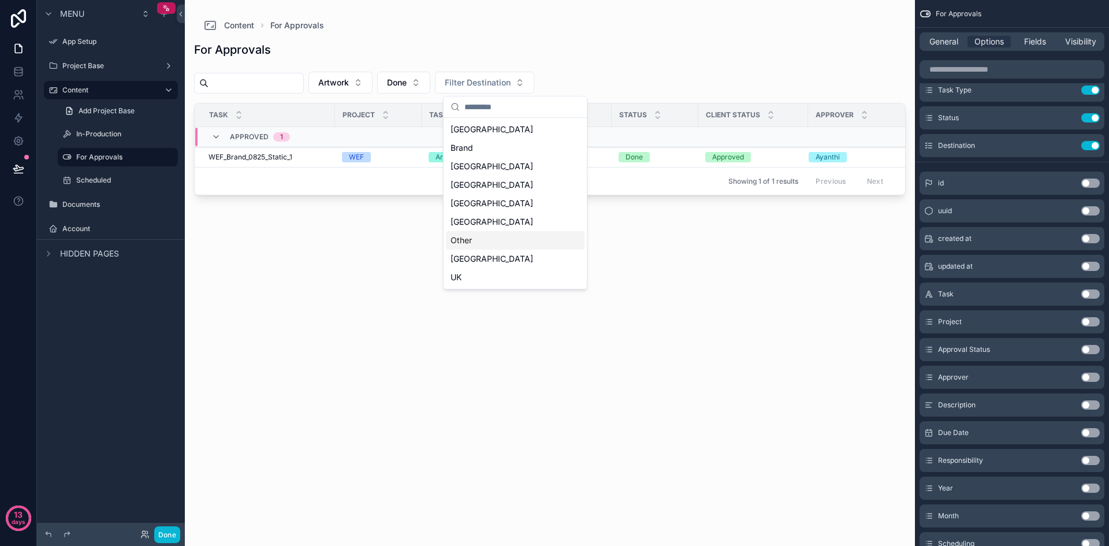
click at [677, 367] on div "For Approvals Artwork Done Filter Destination Task Project Task Type Destinatio…" at bounding box center [550, 282] width 712 height 500
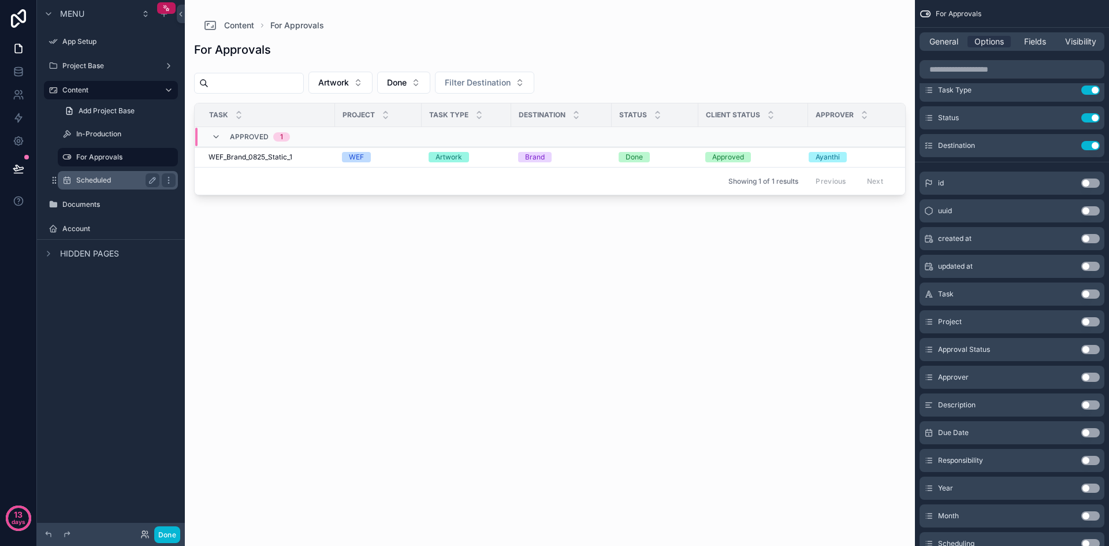
click at [80, 181] on label "Scheduled" at bounding box center [115, 180] width 79 height 9
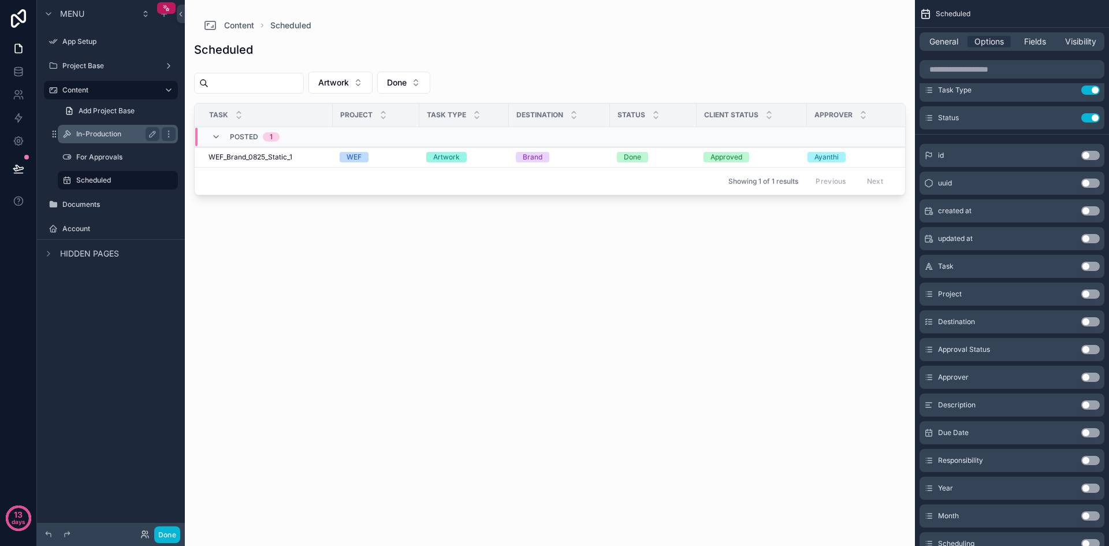
click at [109, 135] on label "In-Production" at bounding box center [115, 133] width 79 height 9
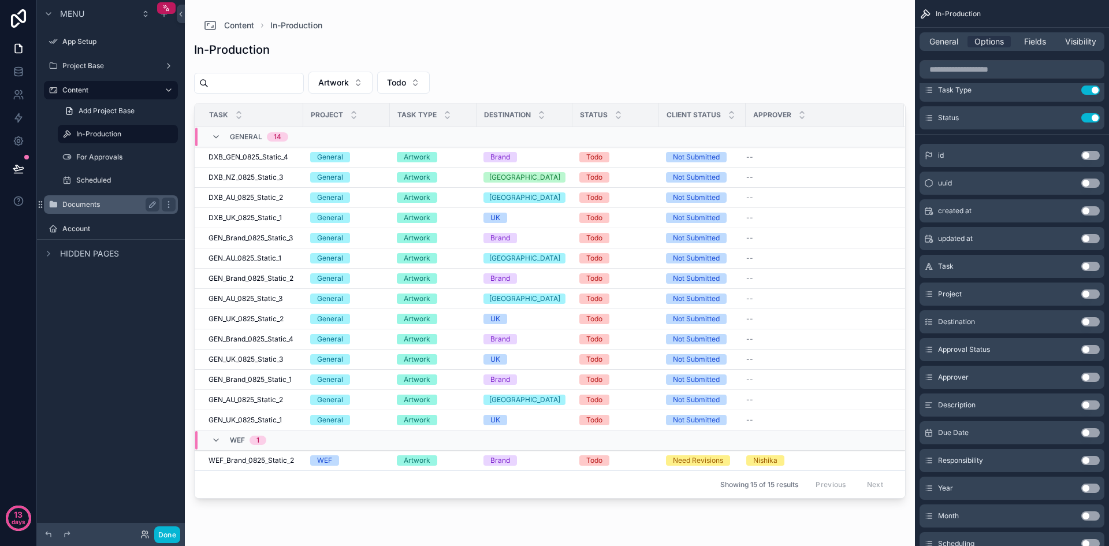
click at [72, 201] on label "Documents" at bounding box center [108, 204] width 92 height 9
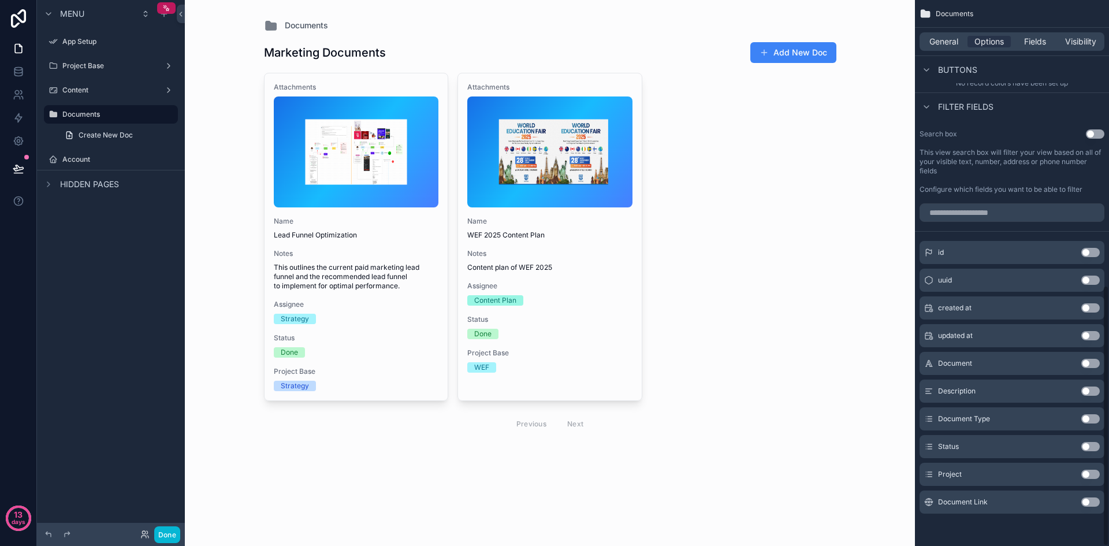
scroll to position [597, 0]
click at [170, 117] on icon "scrollable content" at bounding box center [168, 114] width 9 height 9
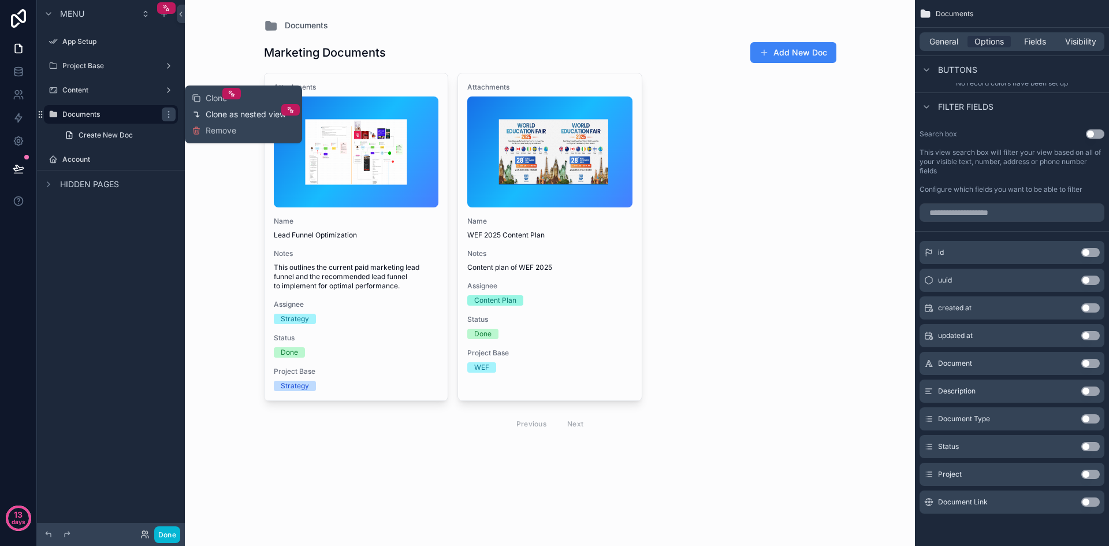
click at [224, 114] on span "Clone as nested view" at bounding box center [246, 115] width 80 height 12
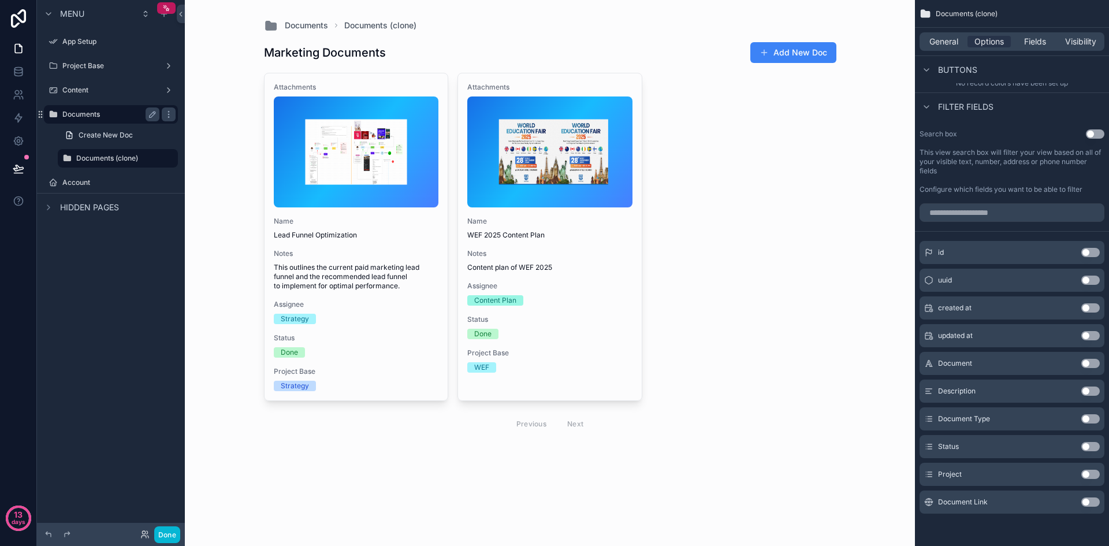
click at [122, 118] on label "Documents" at bounding box center [108, 114] width 92 height 9
click at [133, 158] on label "Documents (clone)" at bounding box center [115, 158] width 79 height 9
click at [148, 158] on icon "scrollable content" at bounding box center [152, 158] width 9 height 9
click at [127, 160] on input "**********" at bounding box center [108, 158] width 65 height 14
type input "**********"
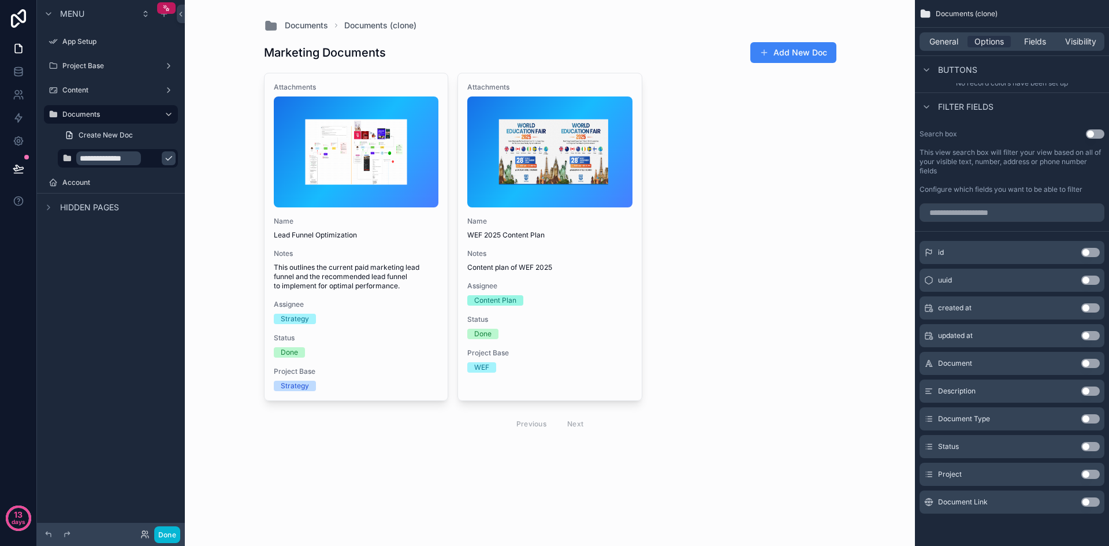
click at [162, 160] on button "scrollable content" at bounding box center [169, 158] width 14 height 14
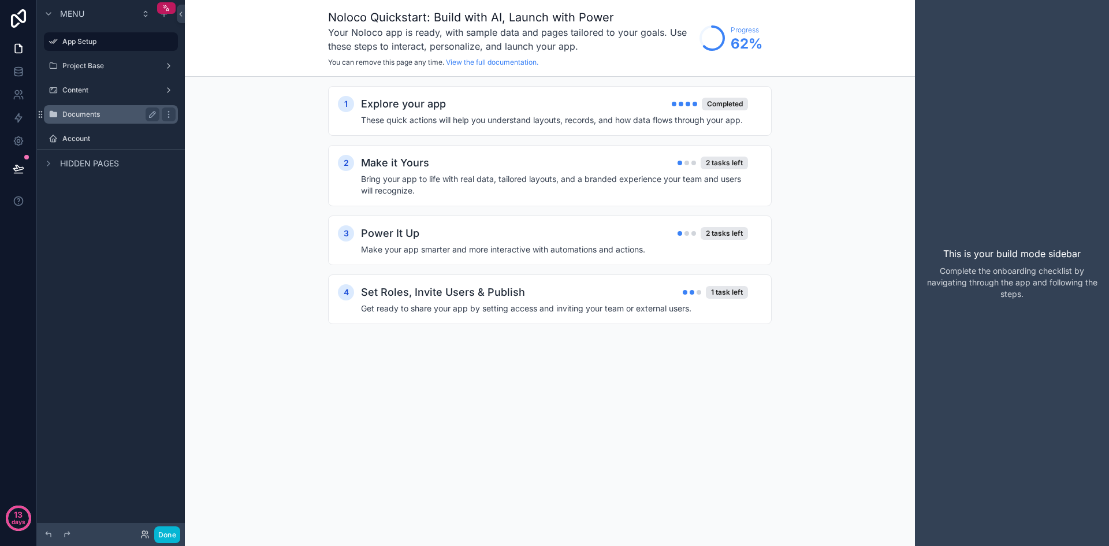
click at [139, 116] on label "Documents" at bounding box center [108, 114] width 92 height 9
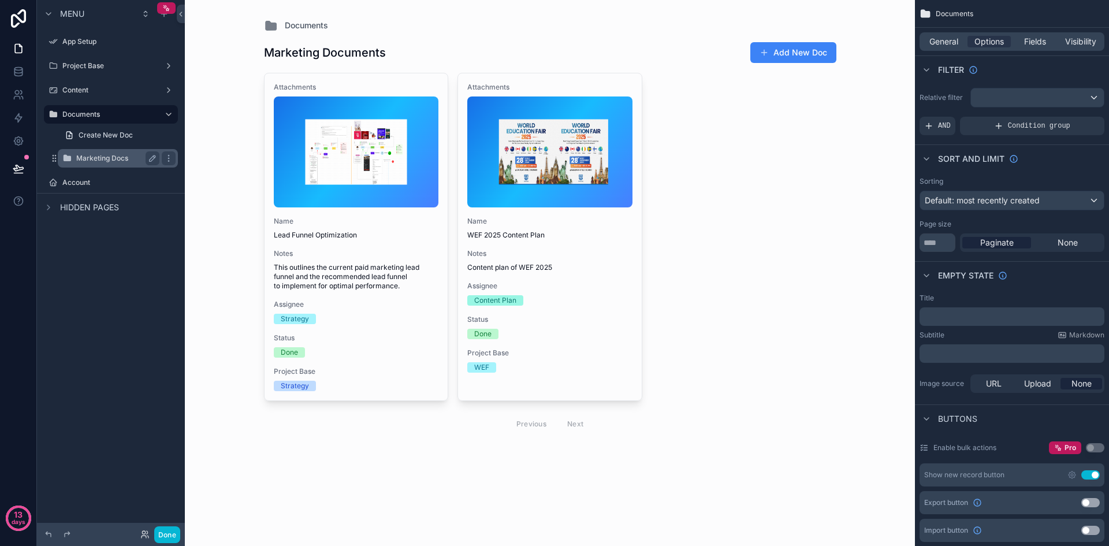
click at [115, 156] on label "Marketing Docs" at bounding box center [115, 158] width 79 height 9
click at [167, 157] on icon "scrollable content" at bounding box center [168, 158] width 9 height 9
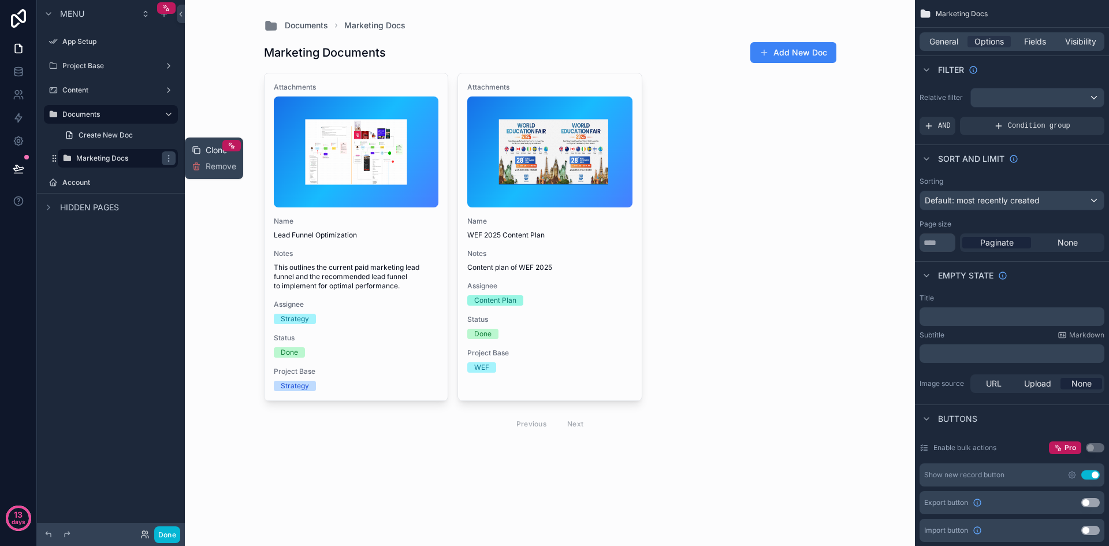
click at [212, 150] on span "Clone" at bounding box center [216, 150] width 21 height 12
click at [113, 184] on label "Marketing Docs (clone)" at bounding box center [115, 181] width 79 height 9
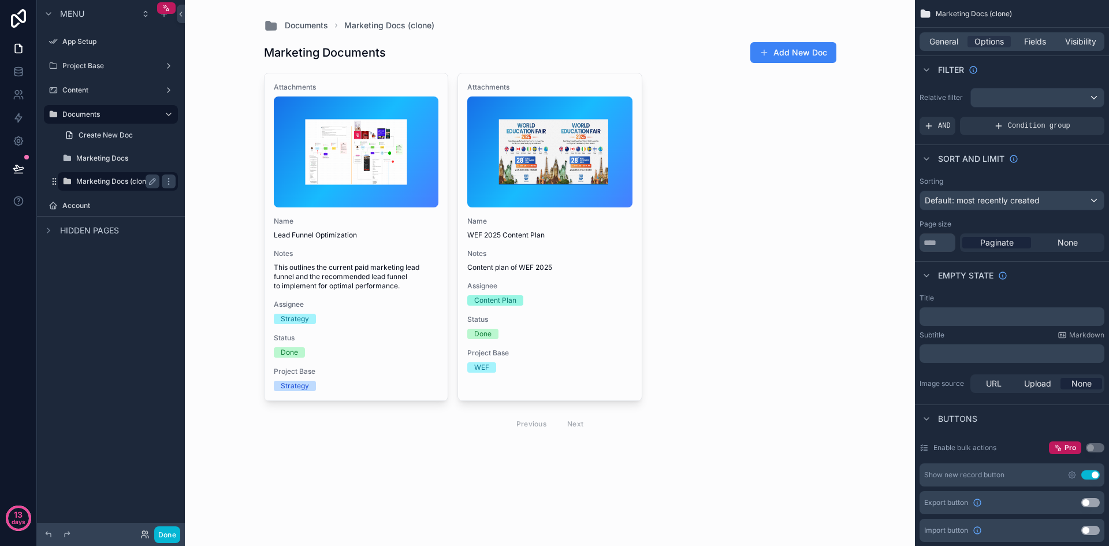
click at [113, 184] on label "Marketing Docs (clone)" at bounding box center [115, 181] width 79 height 9
click at [151, 183] on icon "scrollable content" at bounding box center [152, 181] width 9 height 9
click at [113, 181] on input "**********" at bounding box center [108, 181] width 65 height 14
type input "*******"
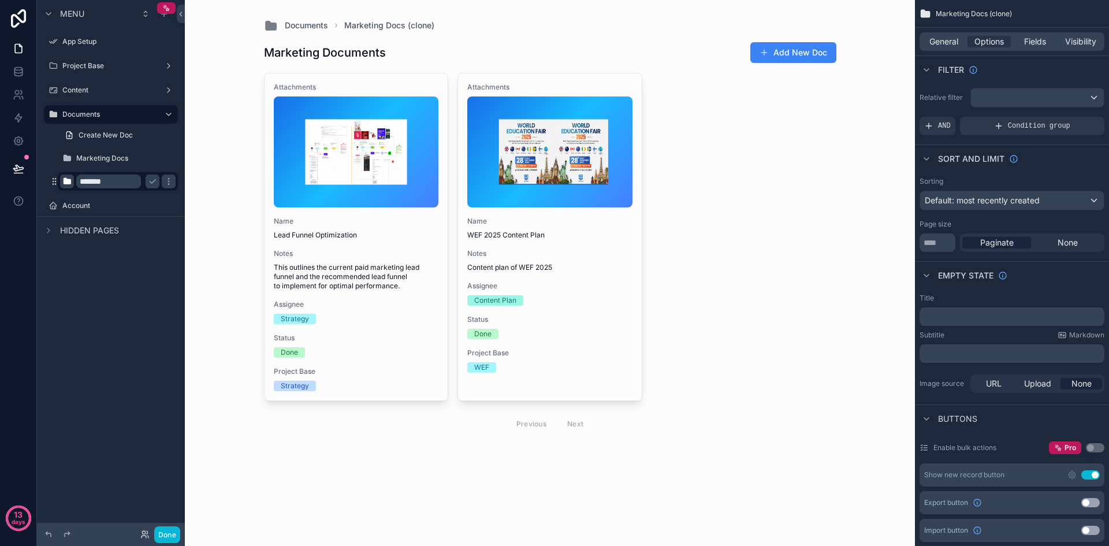
click at [66, 183] on icon "scrollable content" at bounding box center [66, 181] width 9 height 9
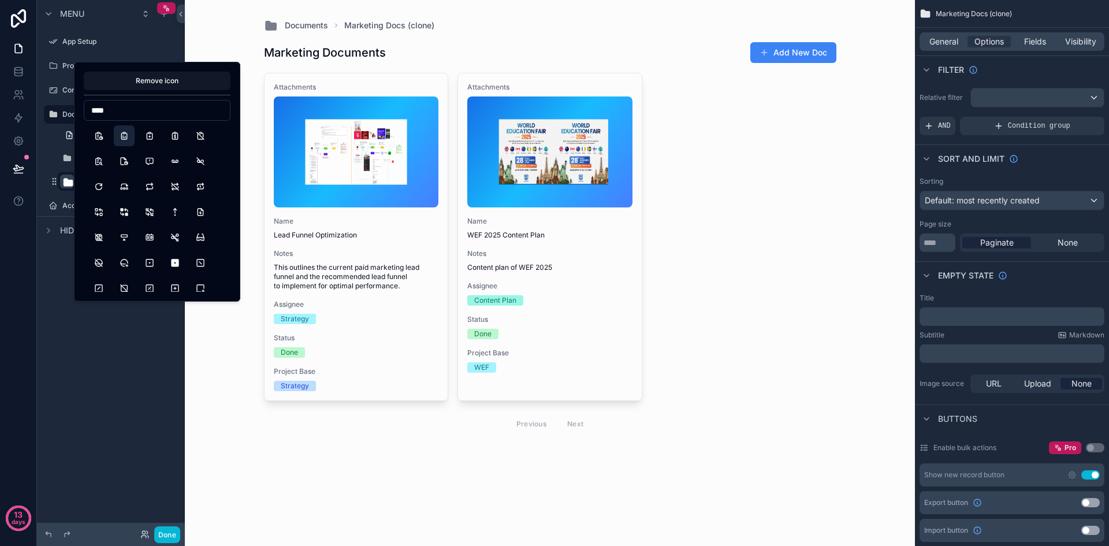
type input "****"
click at [128, 140] on button "ReportAnalytics" at bounding box center [124, 135] width 21 height 21
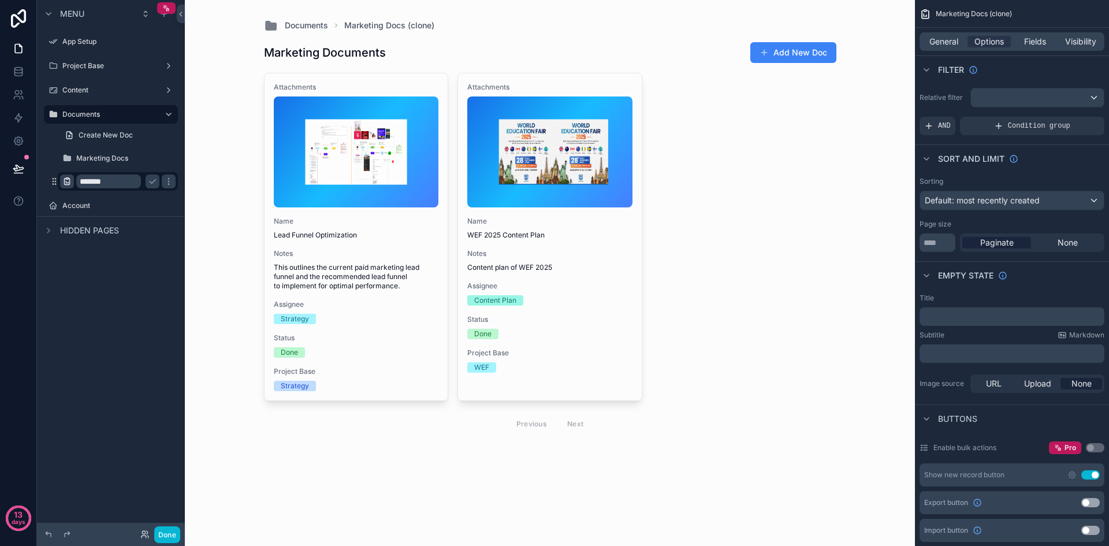
click at [74, 335] on div "Menu App Setup Project Base Content Documents Create New Doc Marketing Docs ***…" at bounding box center [111, 266] width 148 height 532
click at [155, 182] on icon "scrollable content" at bounding box center [152, 181] width 9 height 9
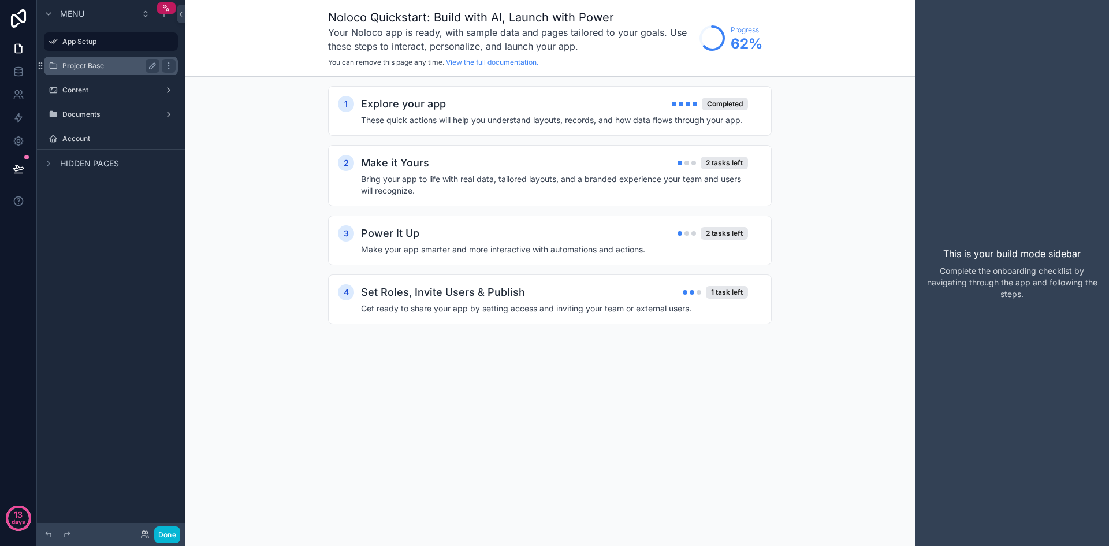
click at [117, 64] on label "Project Base" at bounding box center [108, 65] width 92 height 9
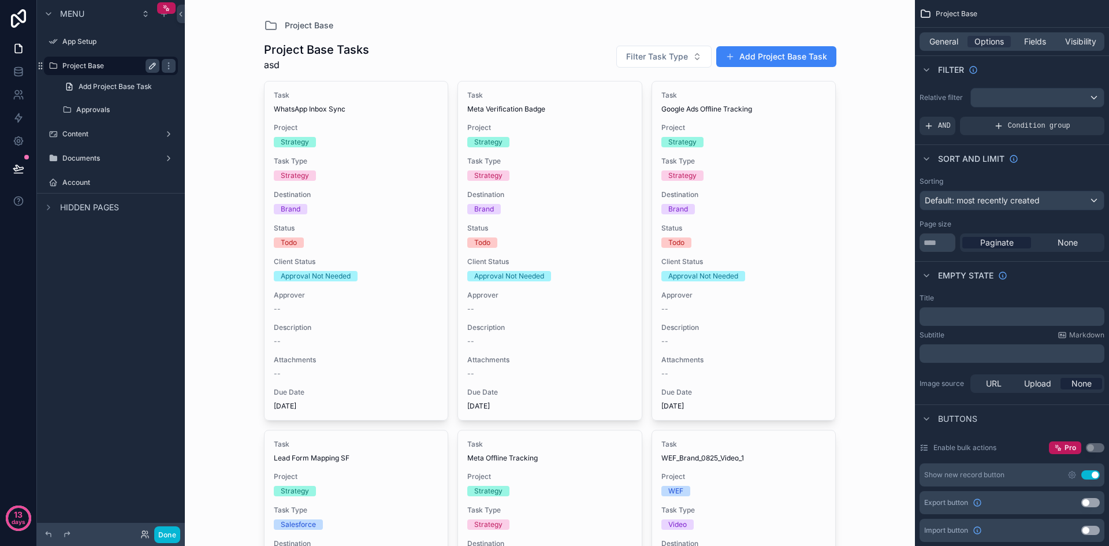
click at [151, 66] on icon "scrollable content" at bounding box center [153, 66] width 6 height 6
click at [117, 67] on input "**********" at bounding box center [101, 66] width 79 height 14
type input "*********"
click at [53, 67] on icon "scrollable content" at bounding box center [53, 65] width 9 height 9
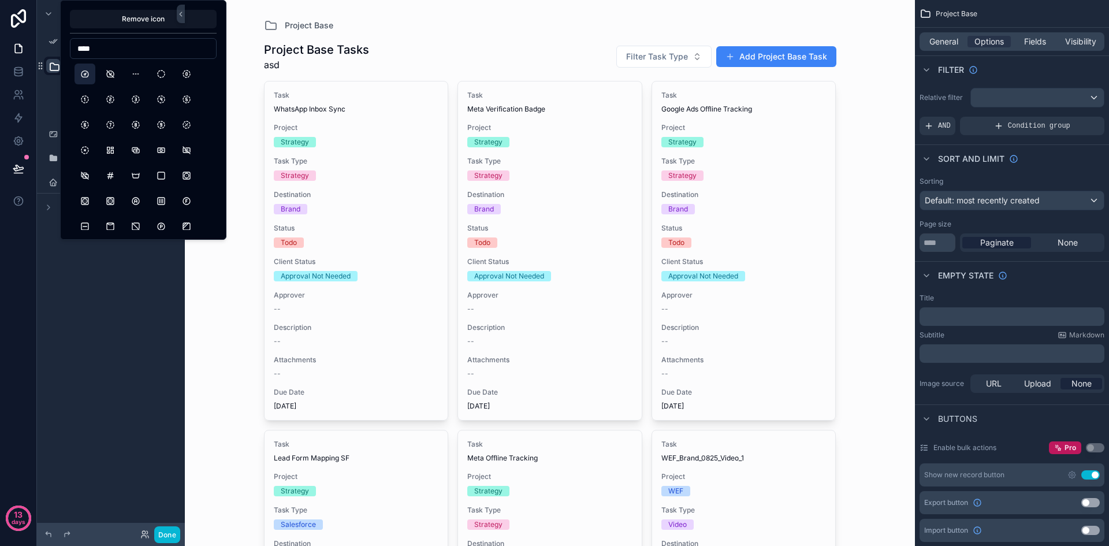
type input "****"
click at [90, 70] on button "Dashboard" at bounding box center [85, 74] width 21 height 21
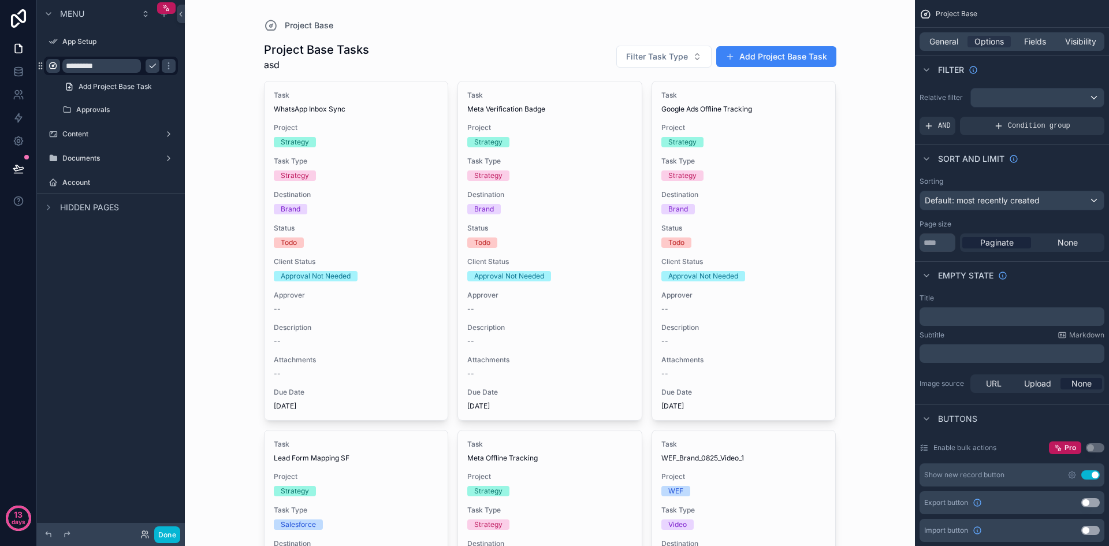
click at [103, 285] on div "Menu App Setup ********* Add Project Base Task Approvals Content Documents Acco…" at bounding box center [111, 266] width 148 height 532
click at [154, 68] on icon "scrollable content" at bounding box center [152, 65] width 9 height 9
click at [114, 69] on label "Dashboard" at bounding box center [108, 65] width 92 height 9
click at [0, 0] on icon "scrollable content" at bounding box center [0, 0] width 0 height 0
click at [127, 65] on input "*********" at bounding box center [101, 66] width 79 height 14
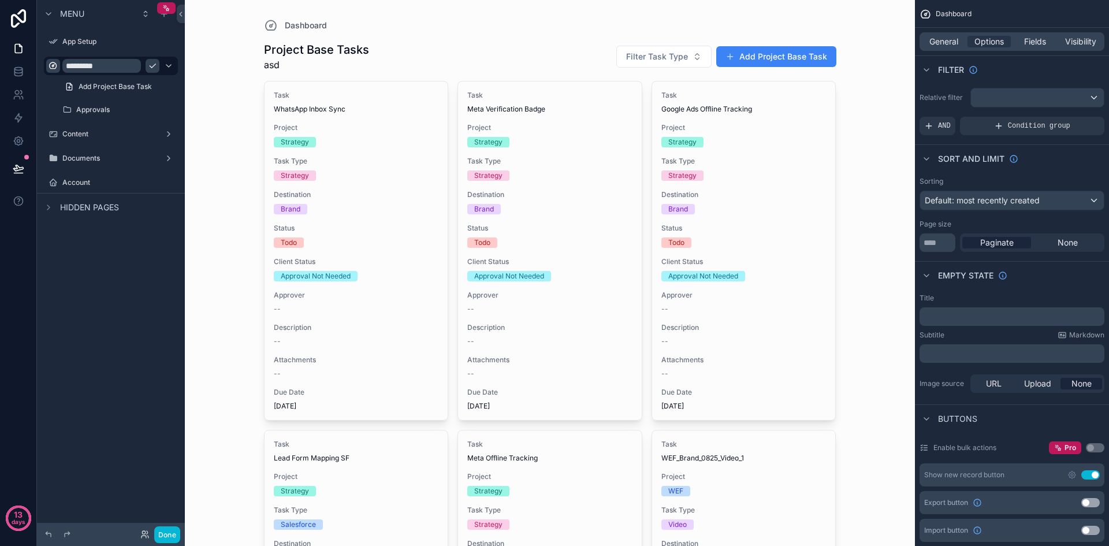
click at [99, 306] on div "Menu App Setup ********* Add Project Base Task Approvals Content Documents Acco…" at bounding box center [111, 266] width 148 height 532
click at [154, 110] on icon "scrollable content" at bounding box center [153, 110] width 6 height 6
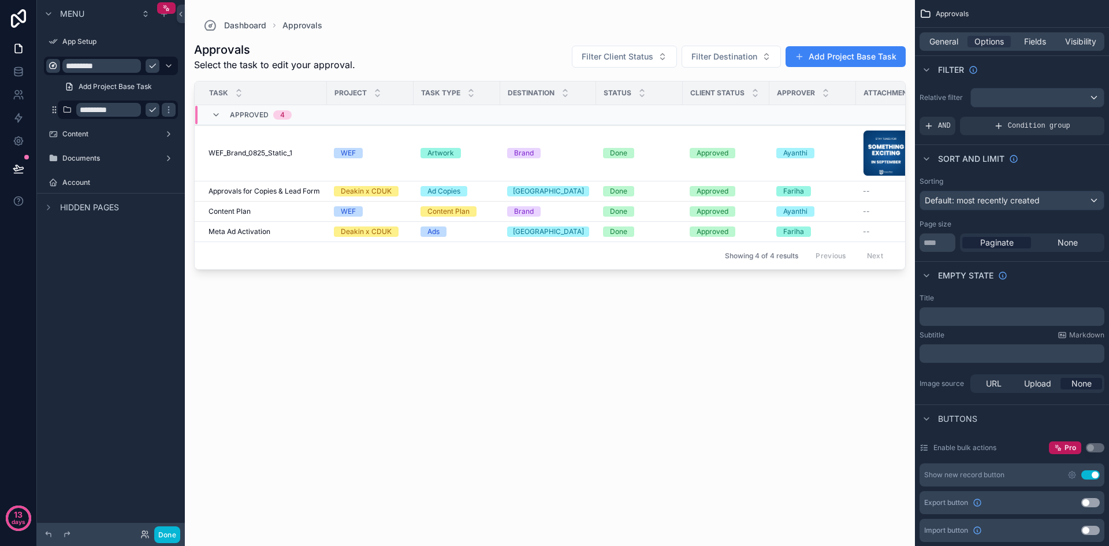
click at [132, 112] on input "*********" at bounding box center [108, 110] width 65 height 14
type input "********"
click at [166, 109] on icon "scrollable content" at bounding box center [169, 110] width 6 height 4
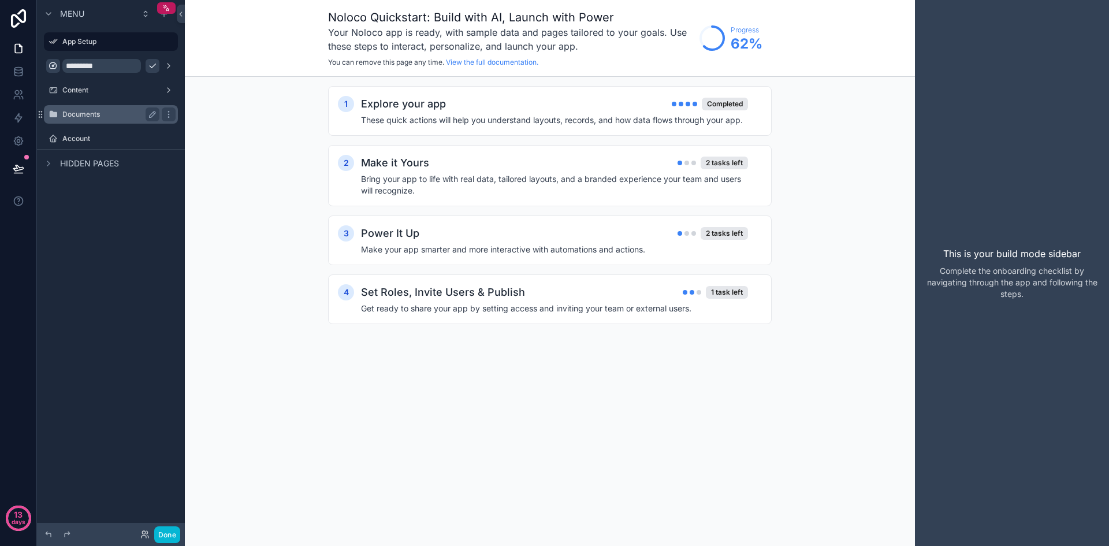
click at [65, 110] on label "Documents" at bounding box center [108, 114] width 92 height 9
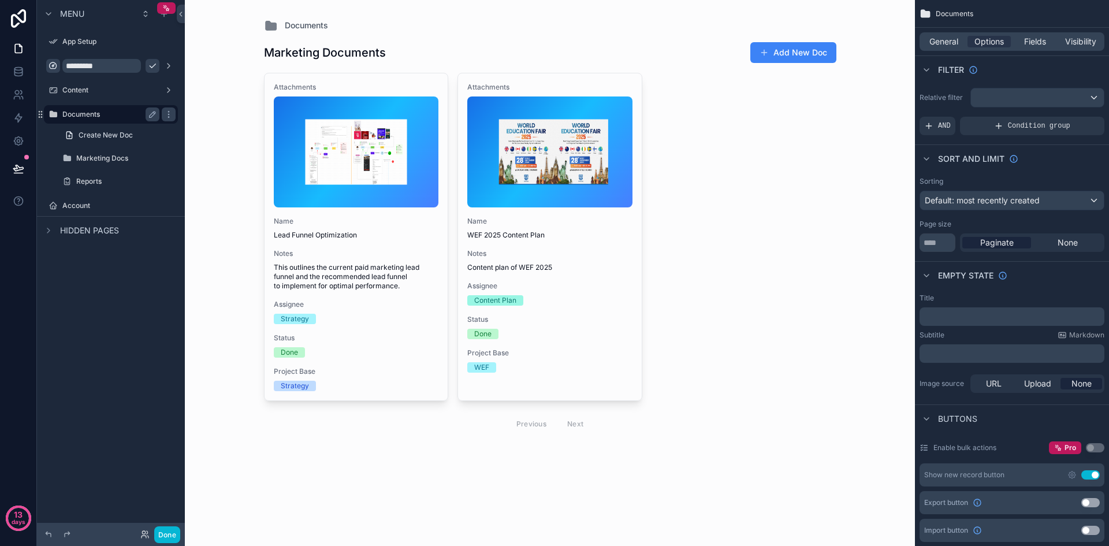
click at [66, 116] on label "Documents" at bounding box center [108, 114] width 92 height 9
click at [150, 67] on icon "scrollable content" at bounding box center [152, 65] width 9 height 9
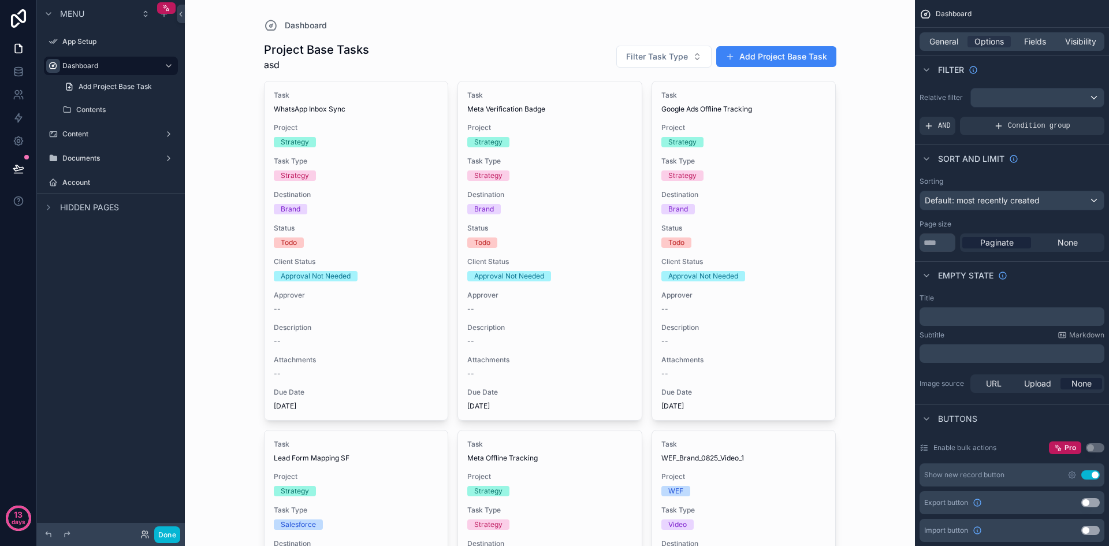
click at [105, 300] on div "Menu App Setup Dashboard Add Project Base Task Contents Content Documents Accou…" at bounding box center [111, 266] width 148 height 532
click at [99, 112] on label "Contents" at bounding box center [115, 109] width 79 height 9
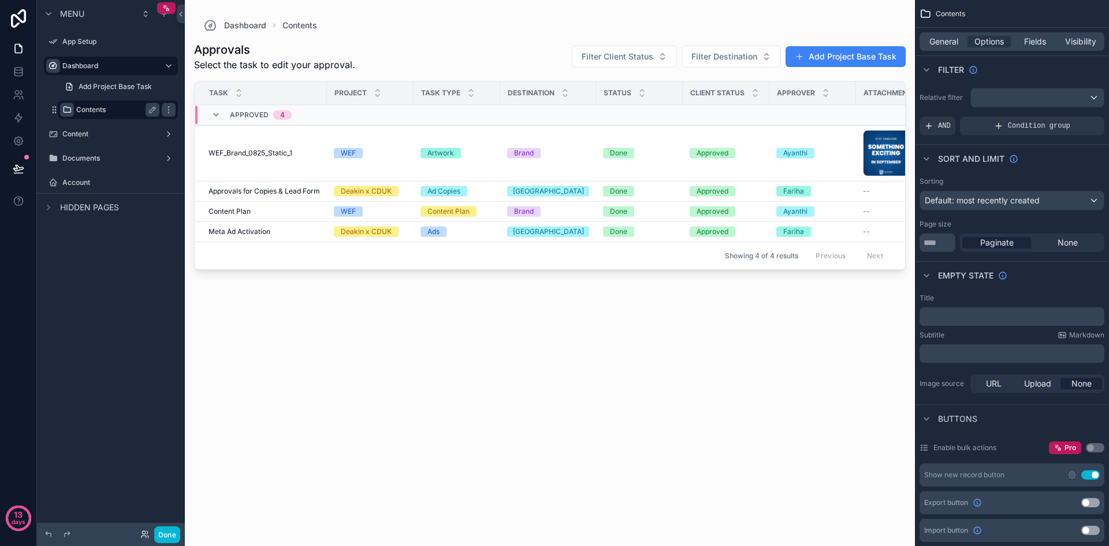
click at [64, 111] on icon "scrollable content" at bounding box center [66, 109] width 9 height 9
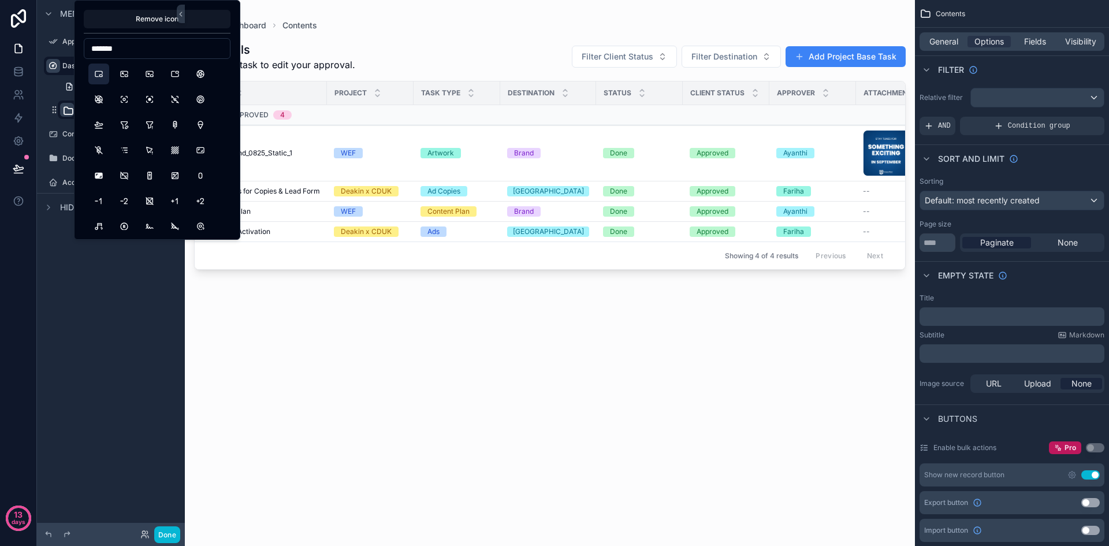
type input "*******"
click at [95, 75] on button "PictureInPicture" at bounding box center [98, 74] width 21 height 21
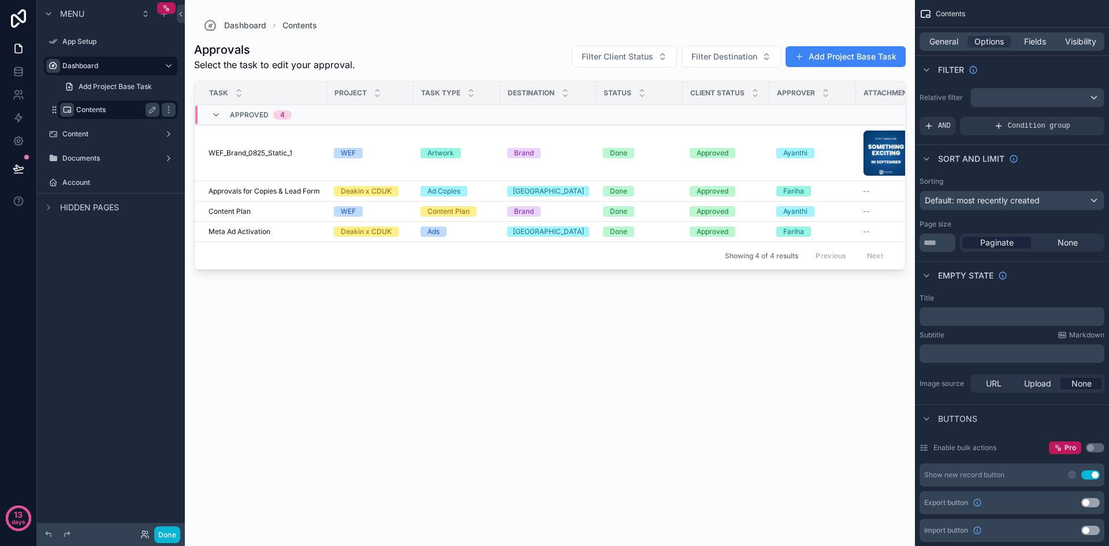
click at [86, 272] on div "Menu App Setup Dashboard Add Project Base Task Contents Content Documents Accou…" at bounding box center [111, 266] width 148 height 532
click at [153, 111] on icon "scrollable content" at bounding box center [153, 110] width 6 height 6
click at [68, 114] on span "scrollable content" at bounding box center [66, 109] width 9 height 9
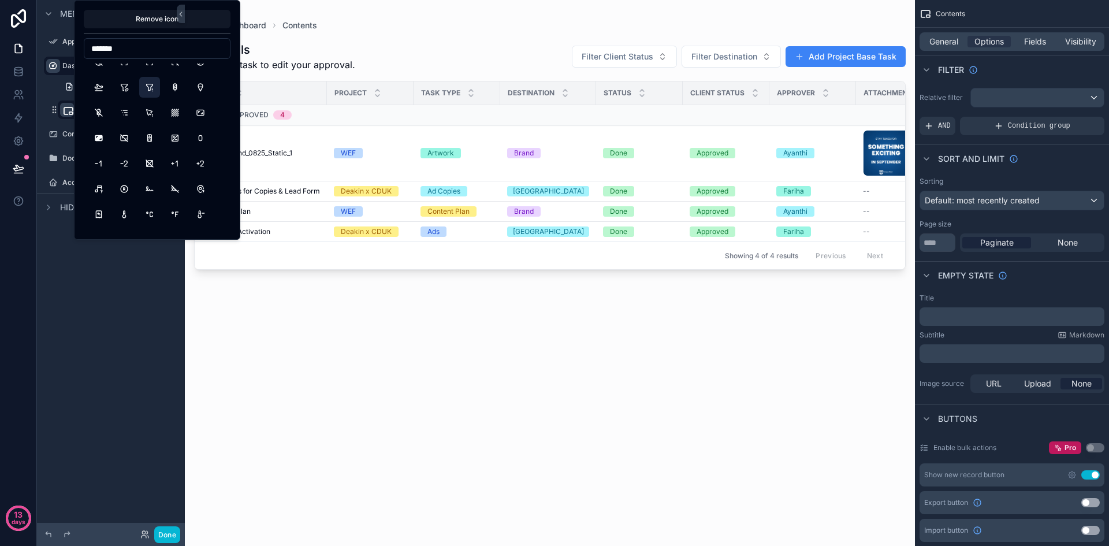
scroll to position [58, 0]
type input "*******"
click at [202, 90] on button "AspectRatio" at bounding box center [200, 92] width 21 height 21
click at [118, 285] on div "Menu App Setup Dashboard Add Project Base Task ******** Content Documents Accou…" at bounding box center [111, 266] width 148 height 532
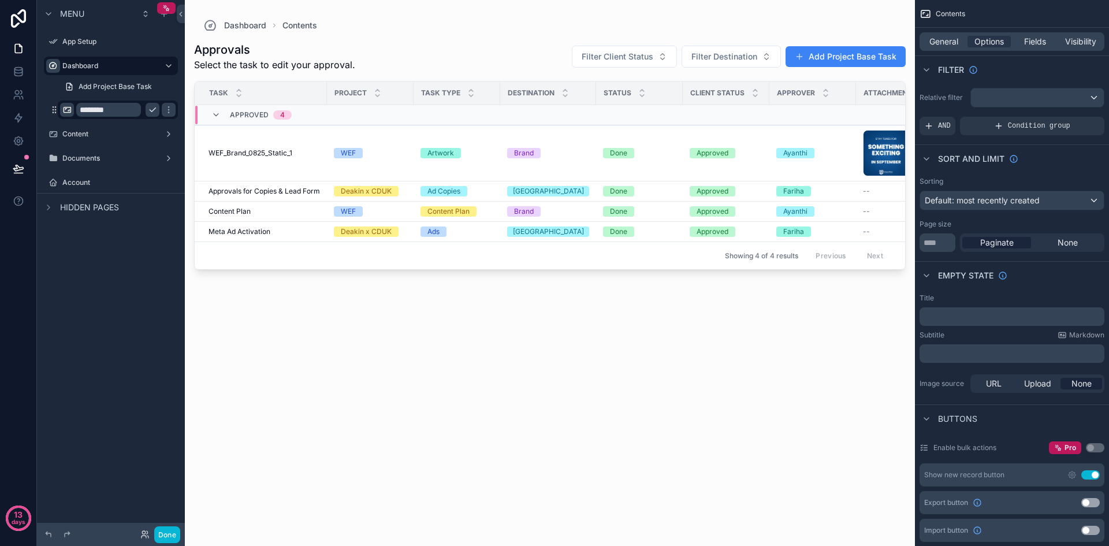
click at [151, 112] on icon "scrollable content" at bounding box center [152, 109] width 9 height 9
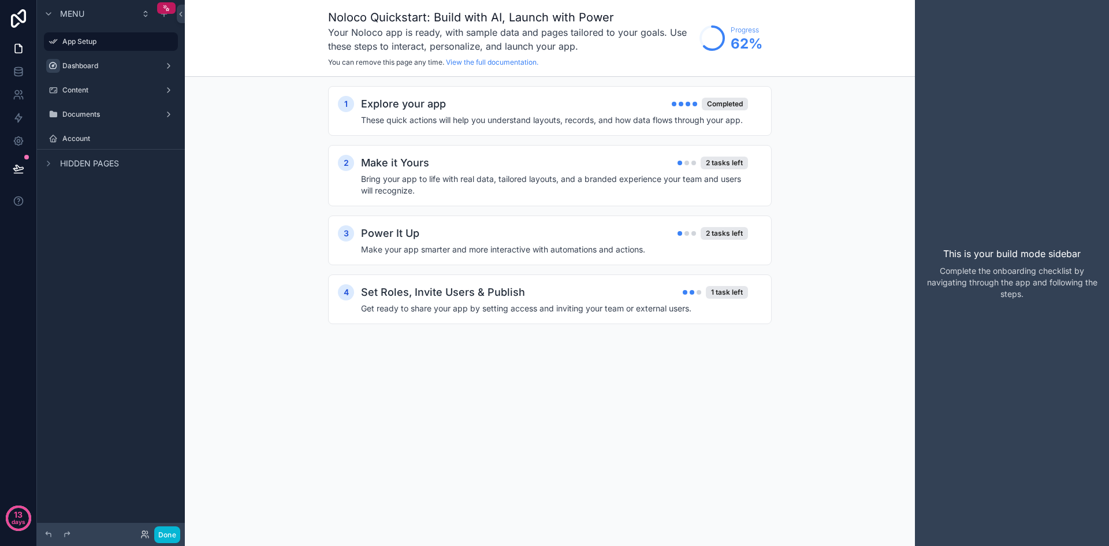
click at [0, 0] on button "scrollable content" at bounding box center [0, 0] width 0 height 0
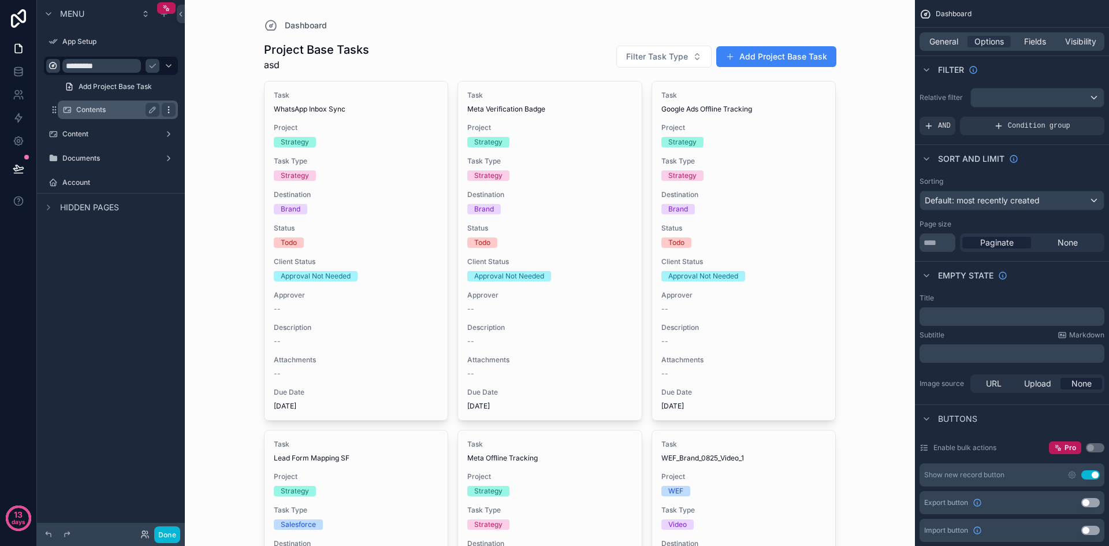
click at [172, 114] on div "scrollable content" at bounding box center [169, 110] width 14 height 14
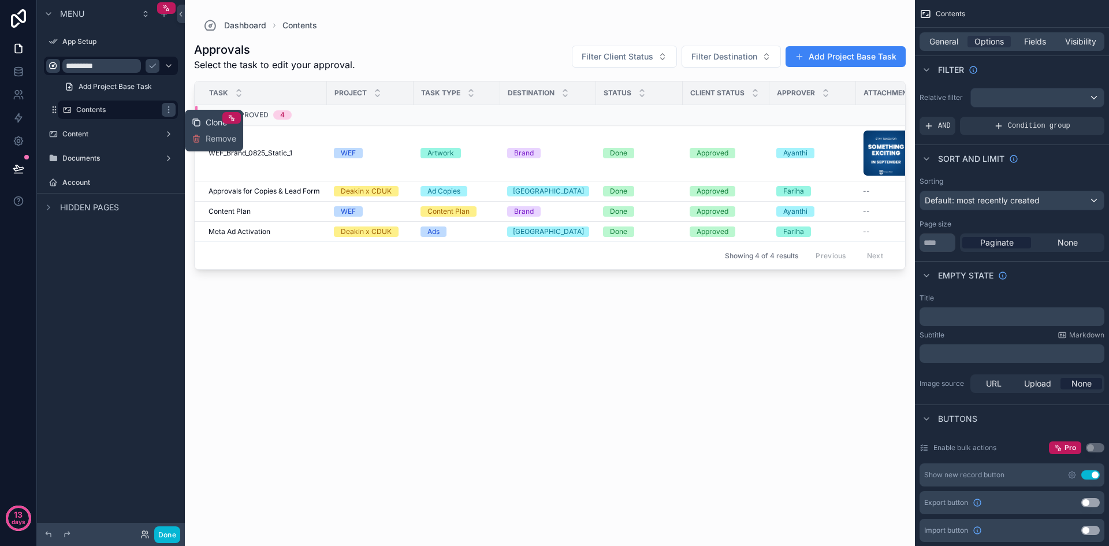
click at [207, 123] on span "Clone" at bounding box center [216, 123] width 21 height 12
click at [128, 133] on label "Contents (clone)" at bounding box center [115, 132] width 79 height 9
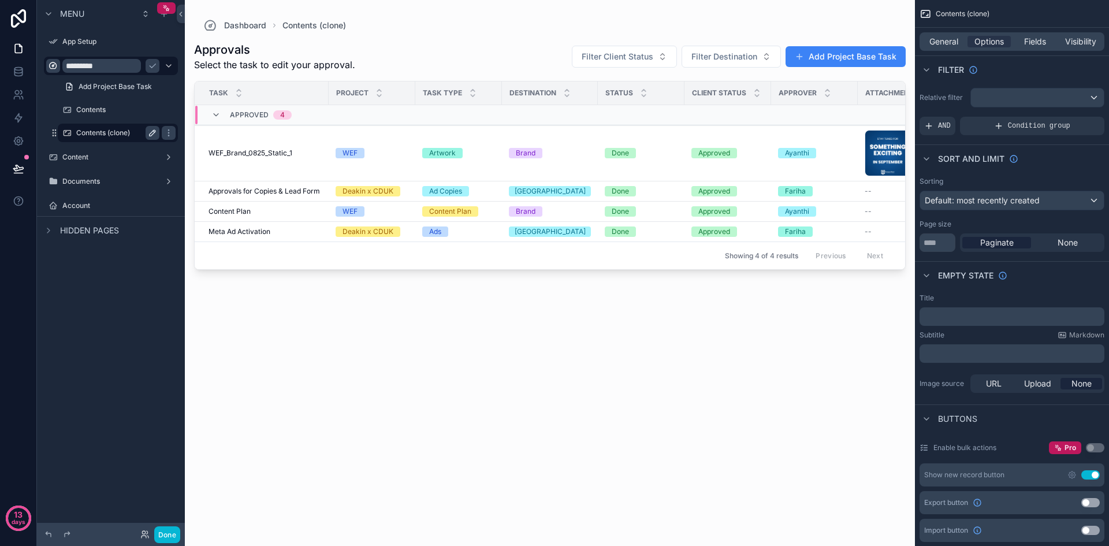
click at [152, 133] on icon "scrollable content" at bounding box center [152, 132] width 9 height 9
click at [117, 134] on input "**********" at bounding box center [108, 133] width 65 height 14
type input "*"
type input "**********"
click at [65, 136] on icon "scrollable content" at bounding box center [66, 132] width 9 height 9
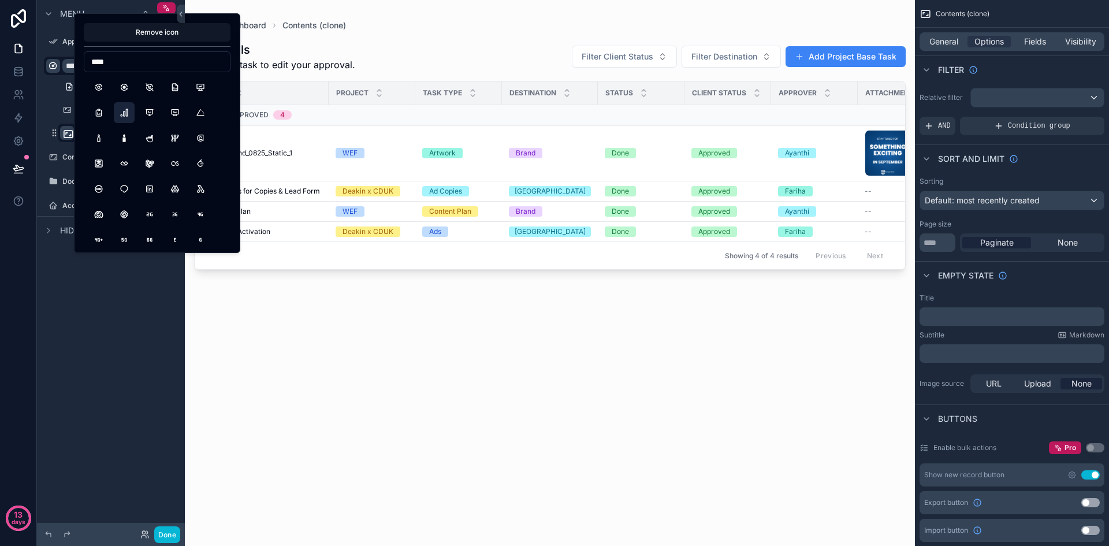
type input "****"
click at [125, 109] on button "BrandGoogleAnalytics" at bounding box center [124, 112] width 21 height 21
click at [117, 280] on div "**********" at bounding box center [111, 266] width 148 height 532
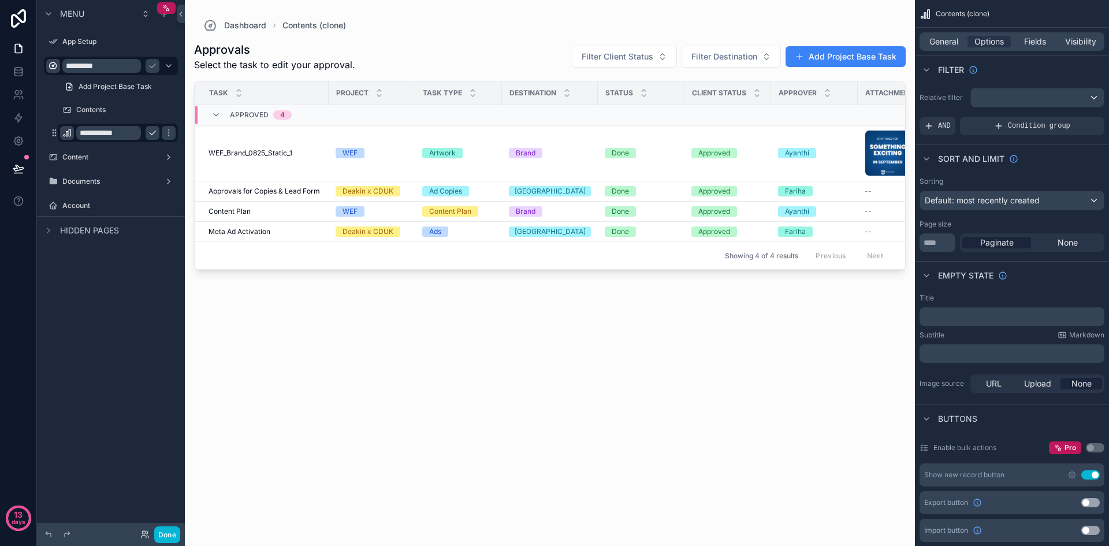
click at [151, 138] on button "scrollable content" at bounding box center [153, 133] width 14 height 14
click at [124, 295] on div "Menu App Setup ********* Add Project Base Task Contents Performance Content Doc…" at bounding box center [111, 266] width 148 height 532
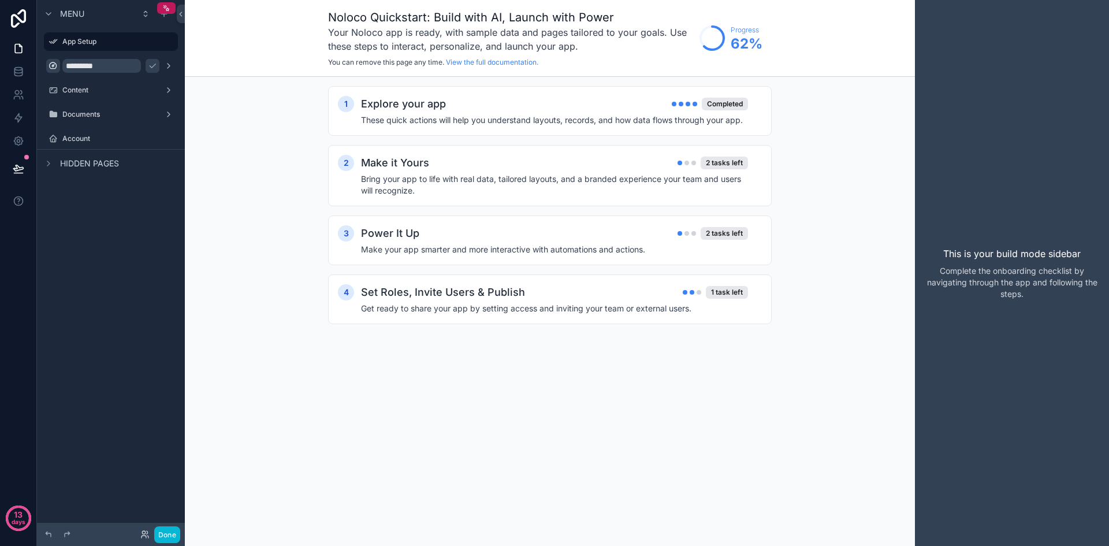
click at [131, 210] on div "Menu App Setup ********* Content Documents Account Hidden pages" at bounding box center [111, 266] width 148 height 532
click at [151, 61] on icon "scrollable content" at bounding box center [152, 65] width 9 height 9
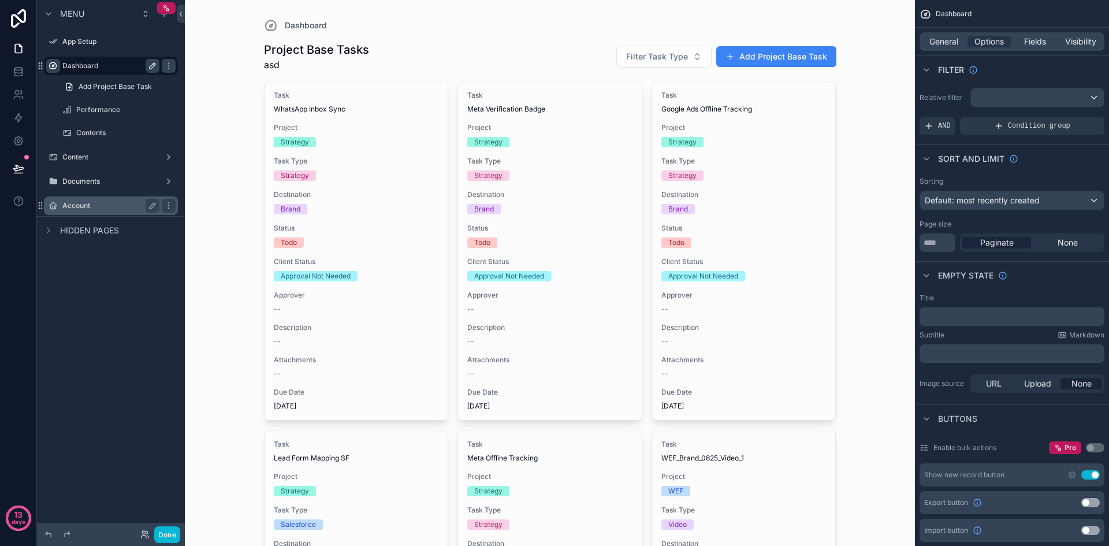
click at [77, 211] on div "Account" at bounding box center [110, 206] width 97 height 14
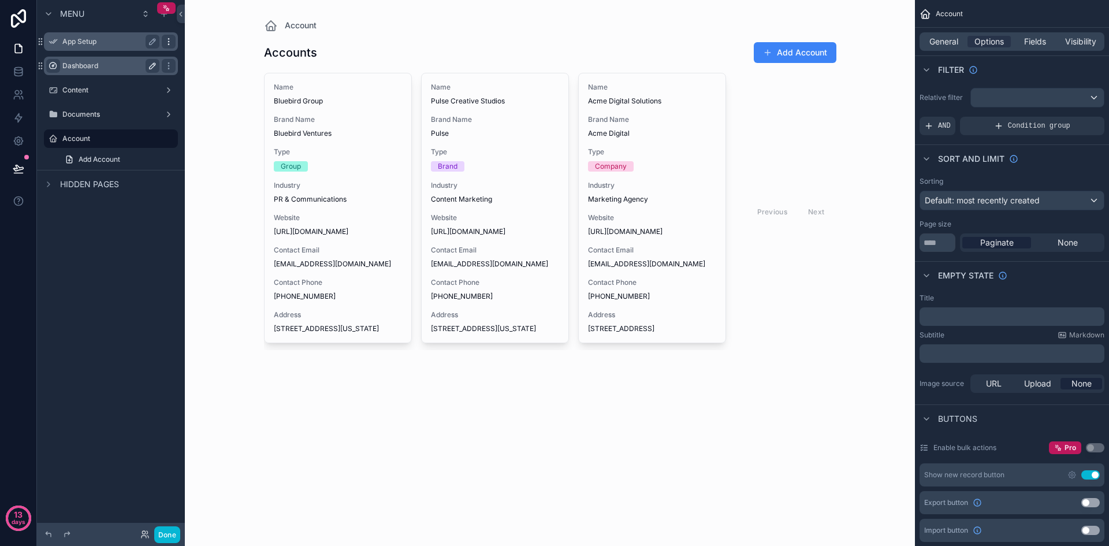
click at [170, 42] on icon "scrollable content" at bounding box center [168, 41] width 9 height 9
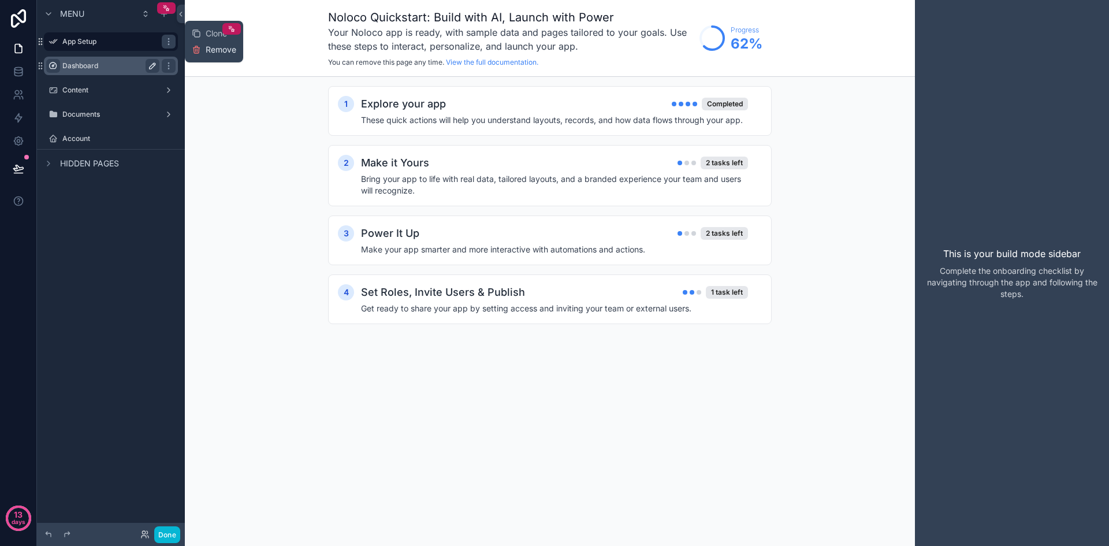
click at [205, 54] on button "Remove" at bounding box center [214, 50] width 44 height 12
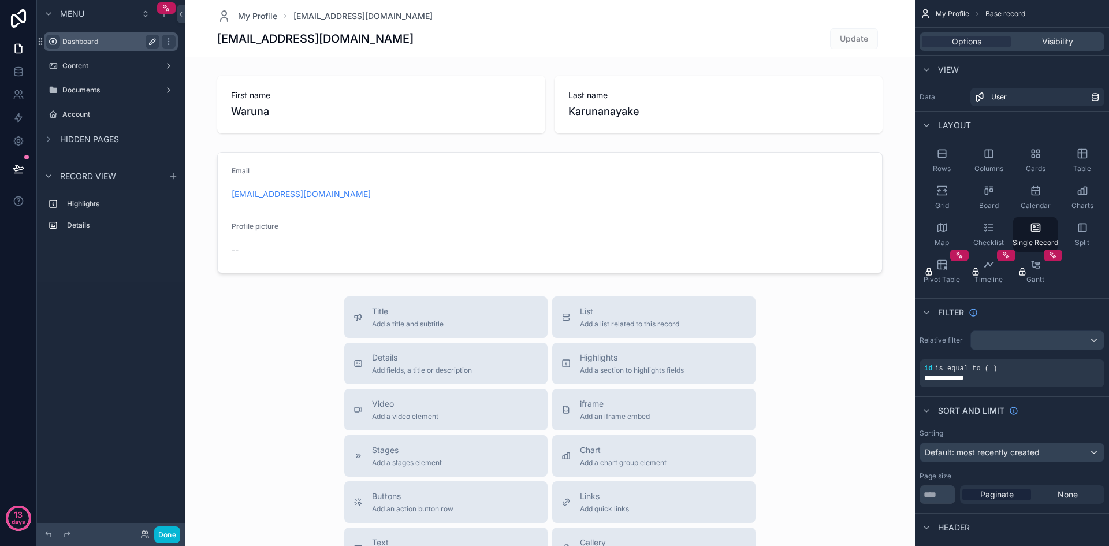
click at [109, 40] on label "Dashboard" at bounding box center [108, 41] width 92 height 9
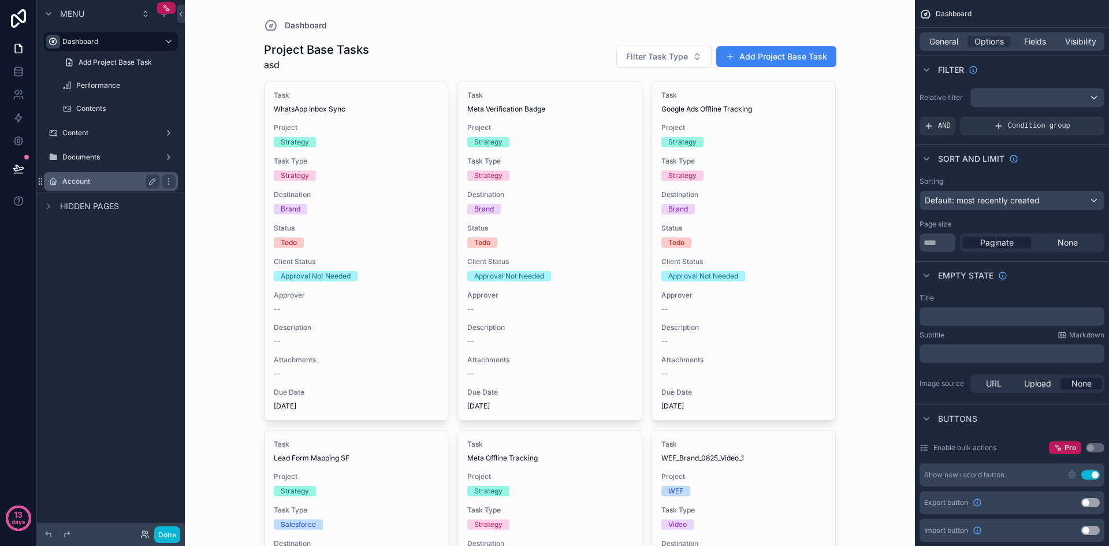
click at [97, 181] on label "Account" at bounding box center [108, 181] width 92 height 9
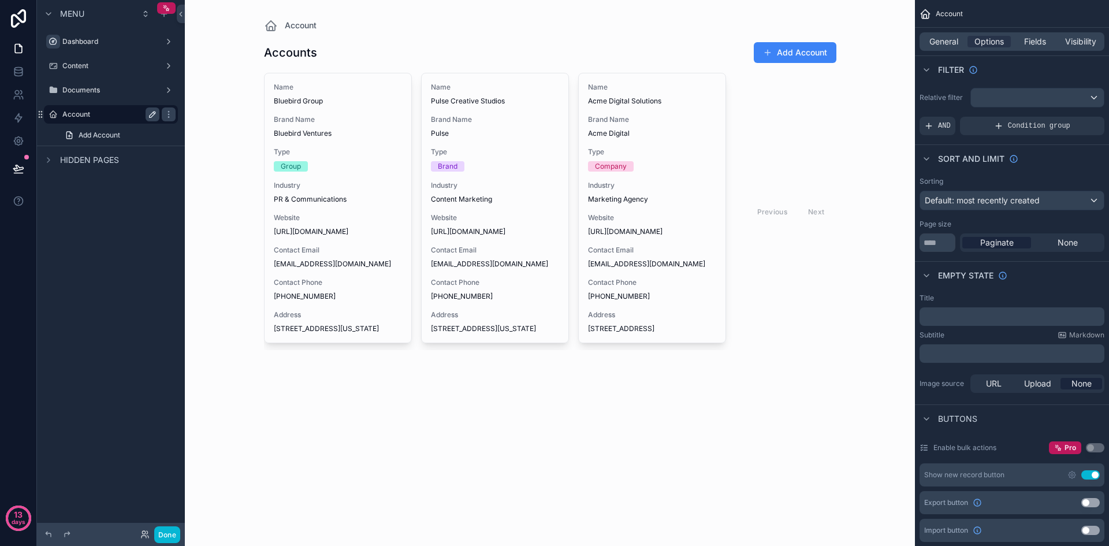
click at [154, 114] on icon "scrollable content" at bounding box center [152, 114] width 9 height 9
click at [109, 117] on input "*******" at bounding box center [101, 114] width 79 height 14
type input "**********"
click at [164, 117] on icon "scrollable content" at bounding box center [168, 114] width 9 height 9
click at [113, 250] on div "Menu Dashboard Content Documents MadPunch.io Add Account Hidden pages" at bounding box center [111, 266] width 148 height 532
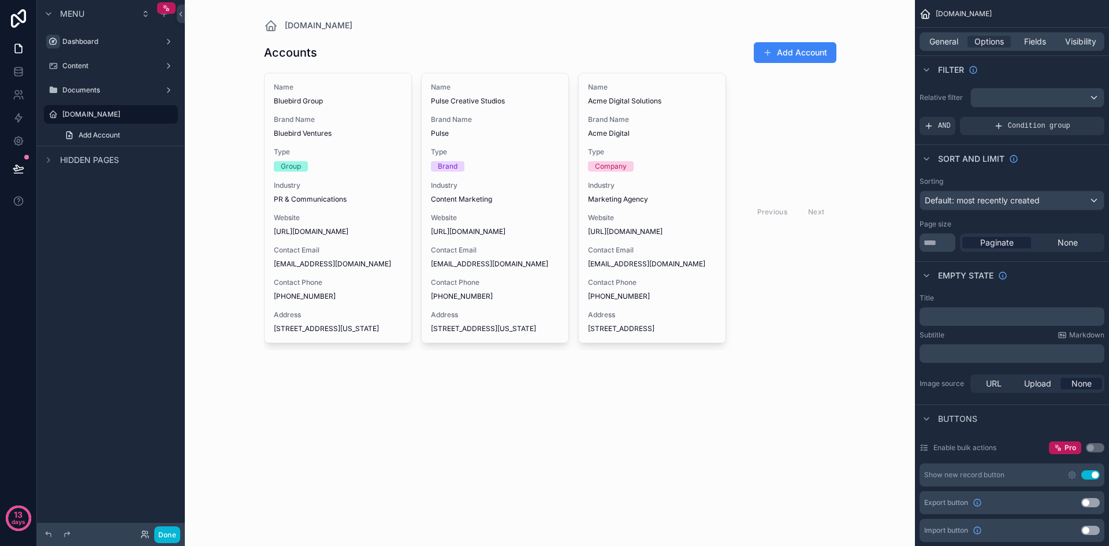
click at [83, 250] on div "Menu Dashboard Content Documents MadPunch.io Add Account Hidden pages" at bounding box center [111, 266] width 148 height 532
click at [113, 376] on div "Menu Dashboard Content Documents MadPunch.io Add Account Hidden pages" at bounding box center [111, 266] width 148 height 532
click at [98, 45] on label "Dashboard" at bounding box center [108, 41] width 92 height 9
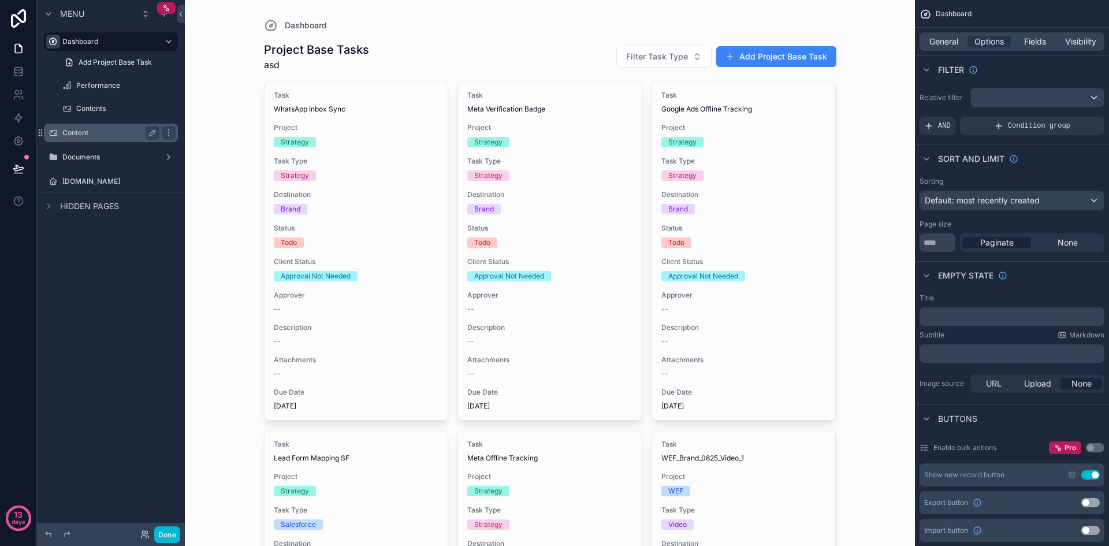
click at [109, 131] on label "Content" at bounding box center [108, 132] width 92 height 9
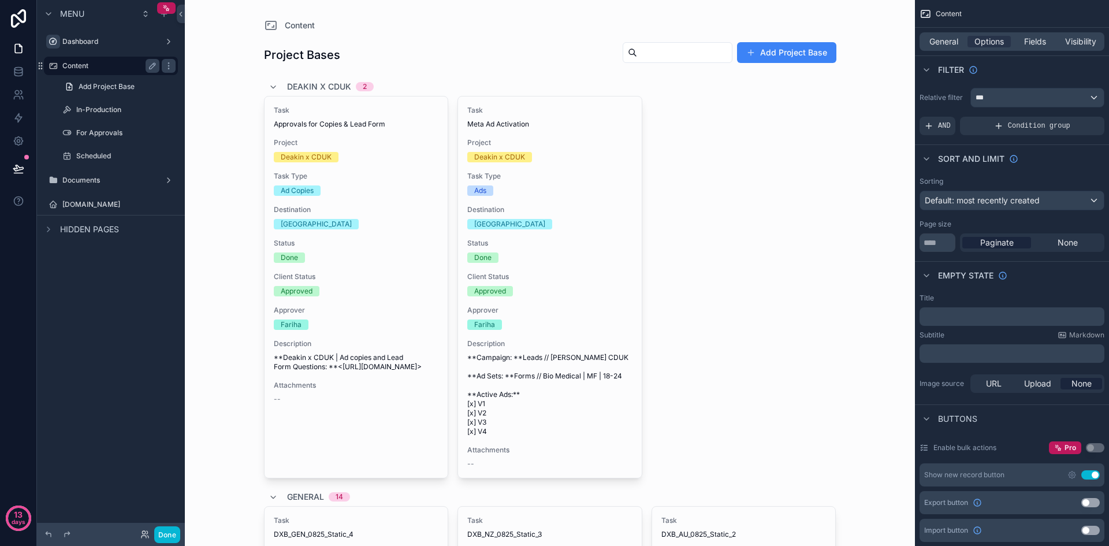
click at [105, 63] on label "Content" at bounding box center [108, 65] width 92 height 9
click at [139, 43] on label "Dashboard" at bounding box center [108, 41] width 92 height 9
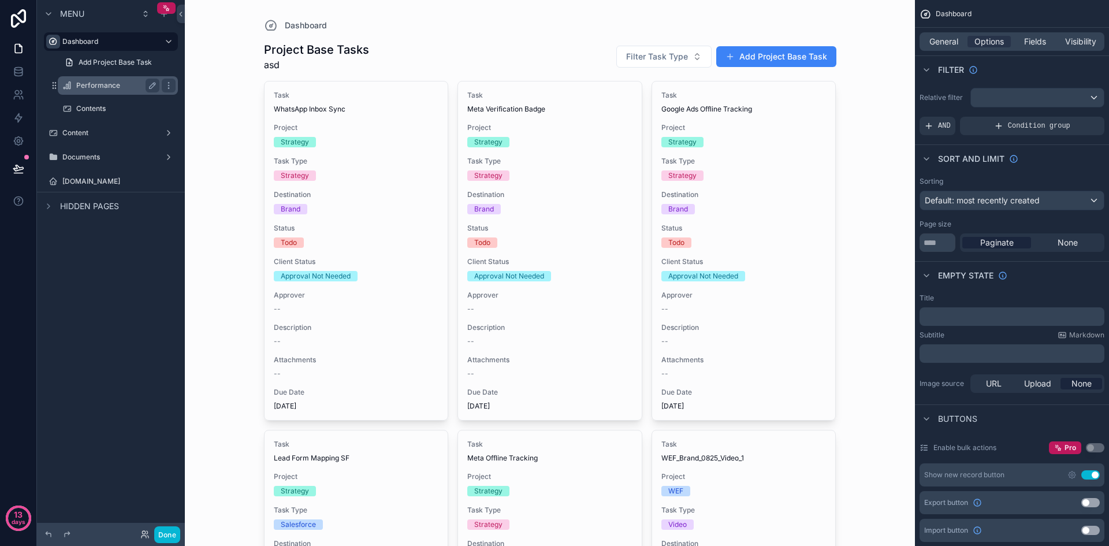
click at [125, 83] on label "Performance" at bounding box center [115, 85] width 79 height 9
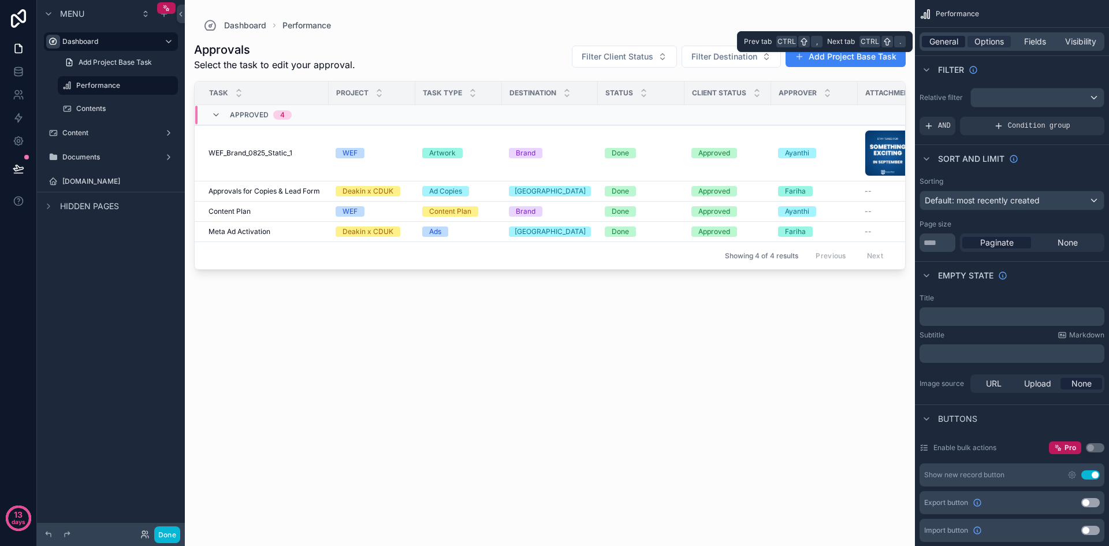
click at [950, 37] on span "General" at bounding box center [944, 42] width 29 height 12
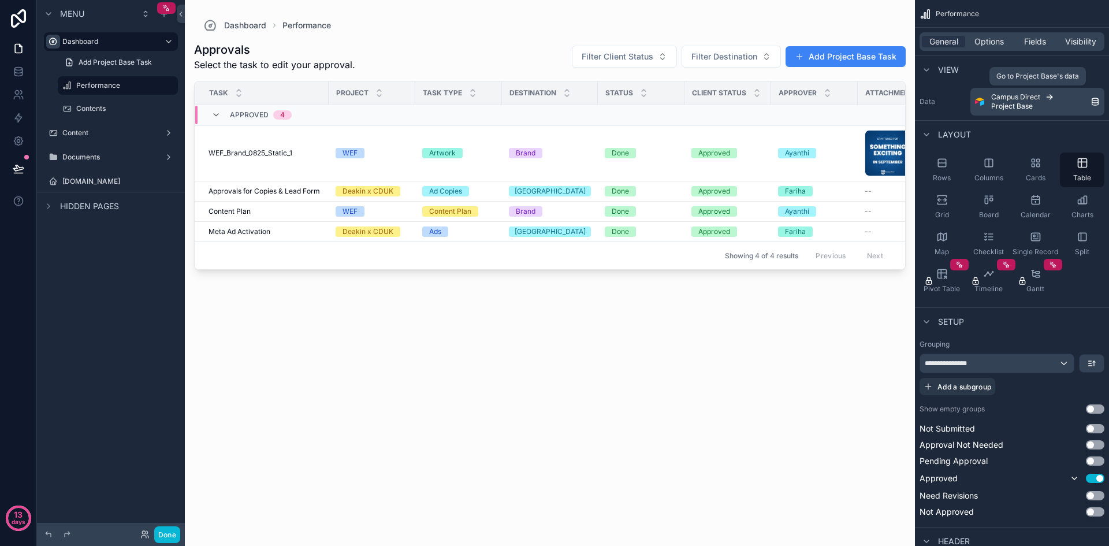
click at [1060, 100] on div "Campus Direct Project Base" at bounding box center [1040, 101] width 99 height 18
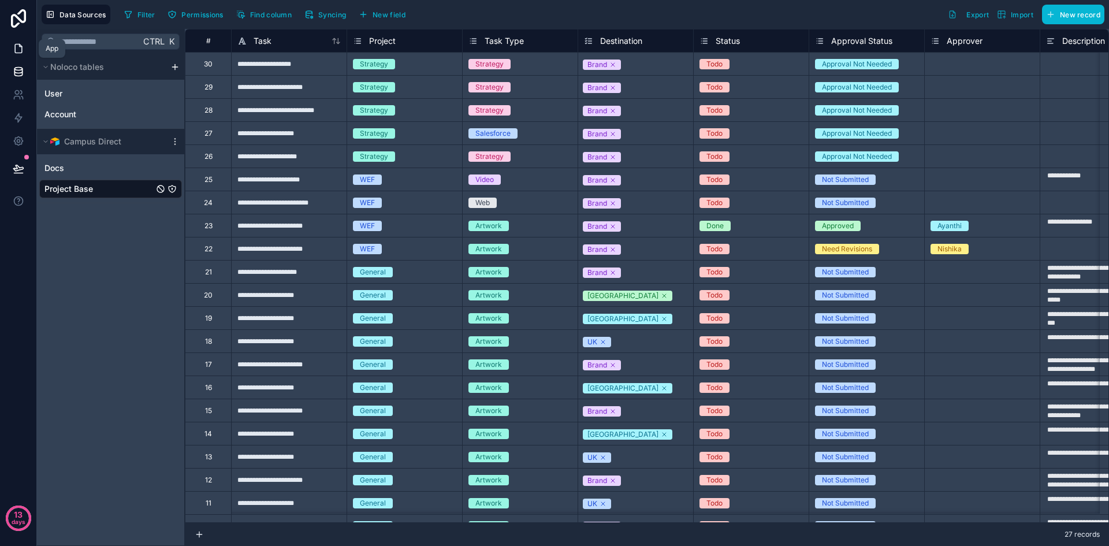
click at [17, 43] on icon at bounding box center [19, 49] width 12 height 12
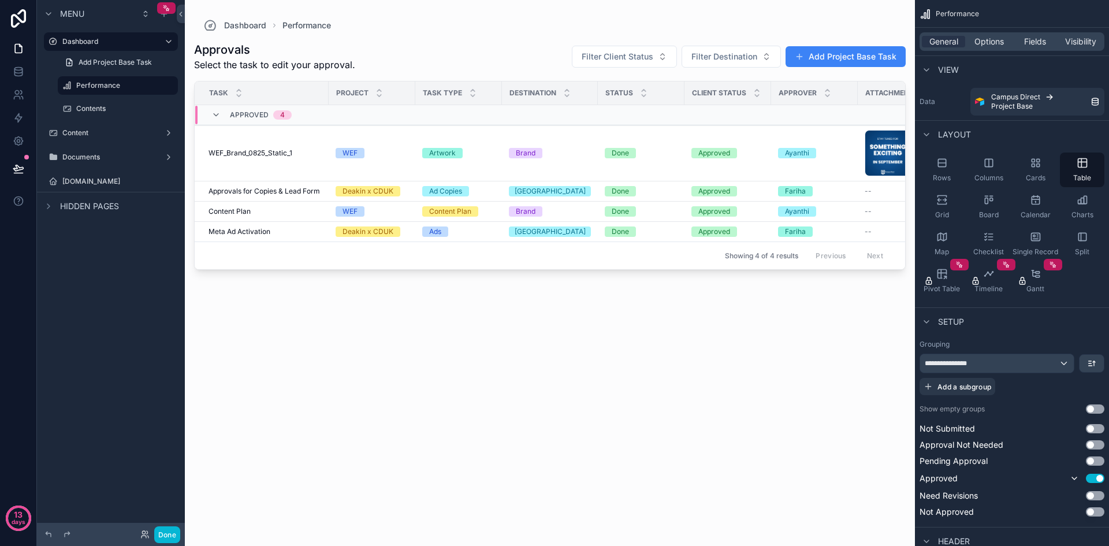
click at [447, 360] on div "scrollable content" at bounding box center [550, 266] width 730 height 532
click at [92, 107] on label "Contents" at bounding box center [115, 108] width 79 height 9
click at [1081, 207] on div "Charts" at bounding box center [1082, 206] width 44 height 35
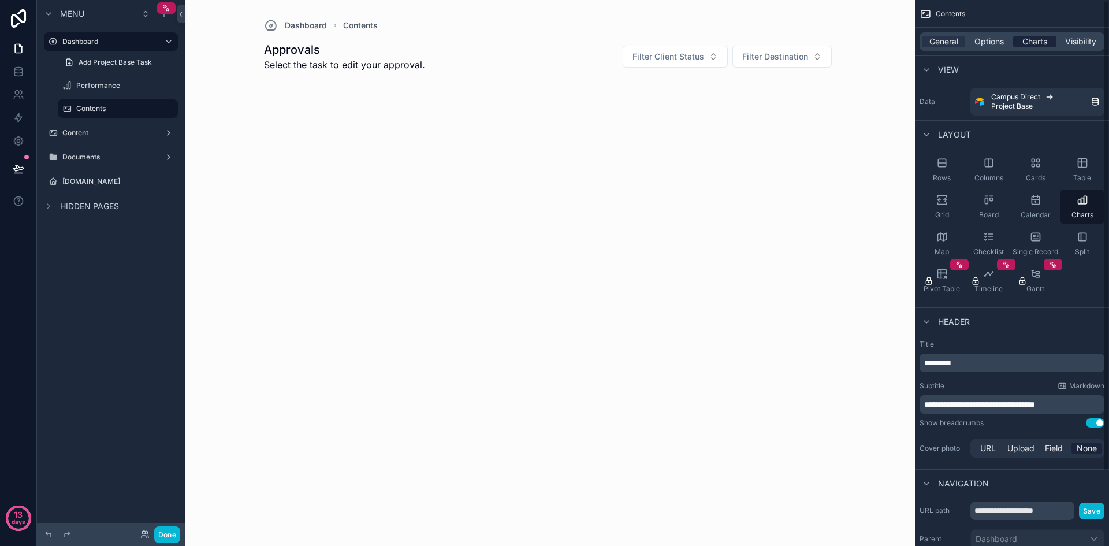
click at [1047, 44] on span "Charts" at bounding box center [1035, 42] width 25 height 12
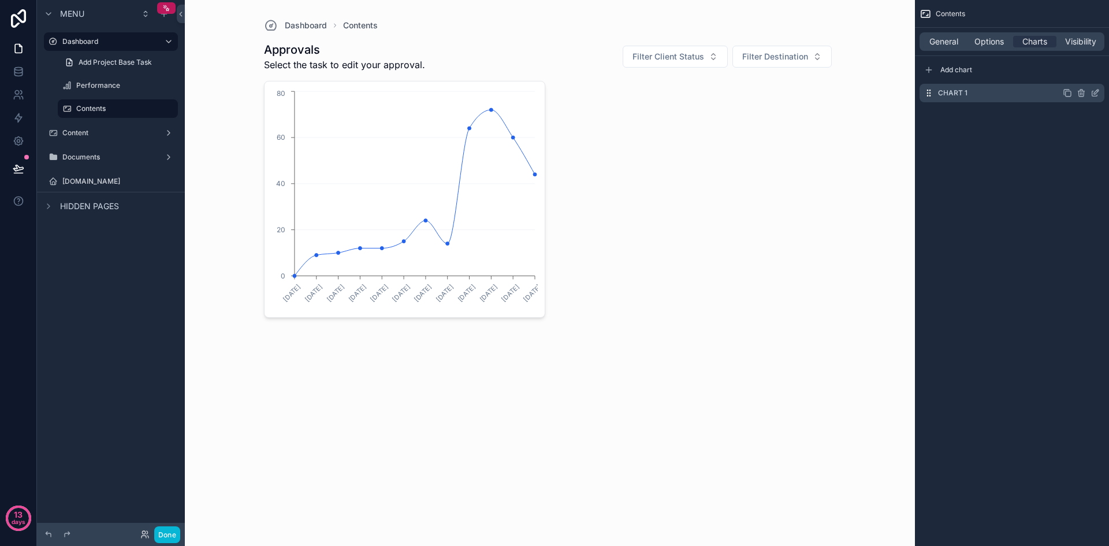
click at [1097, 93] on icon "scrollable content" at bounding box center [1095, 92] width 9 height 9
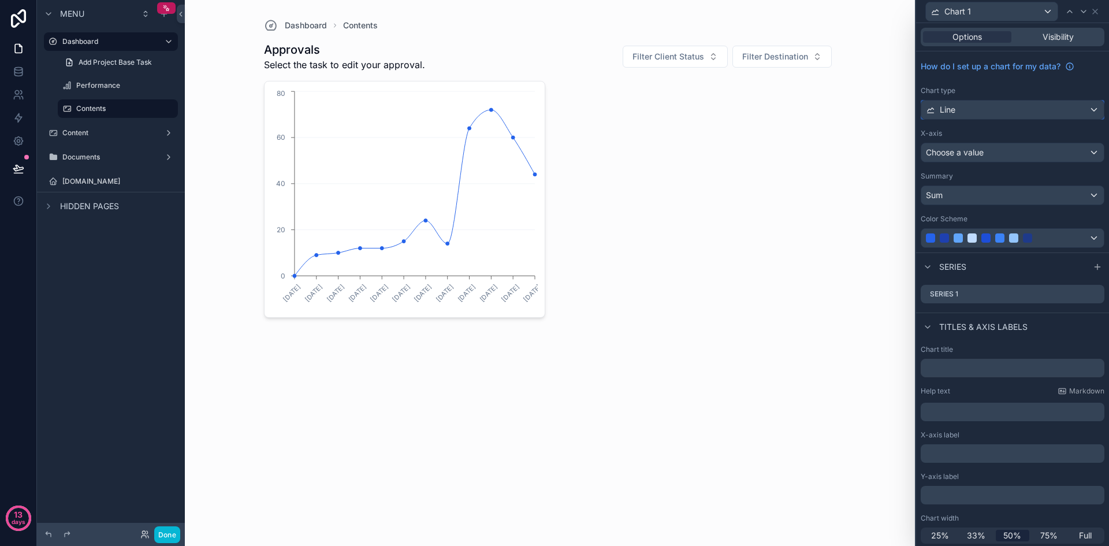
click at [984, 104] on div "Line" at bounding box center [1012, 110] width 183 height 18
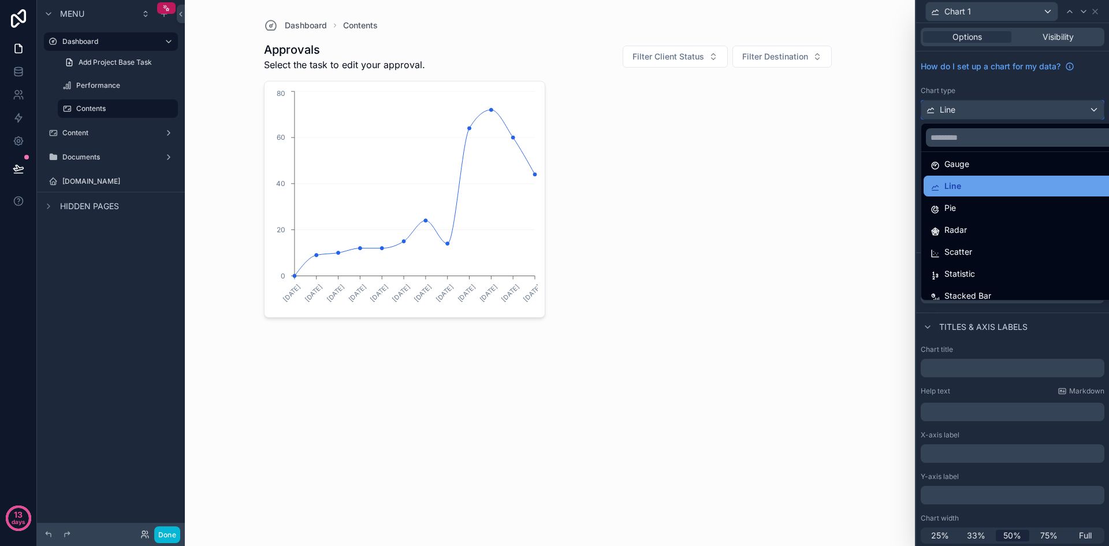
scroll to position [82, 0]
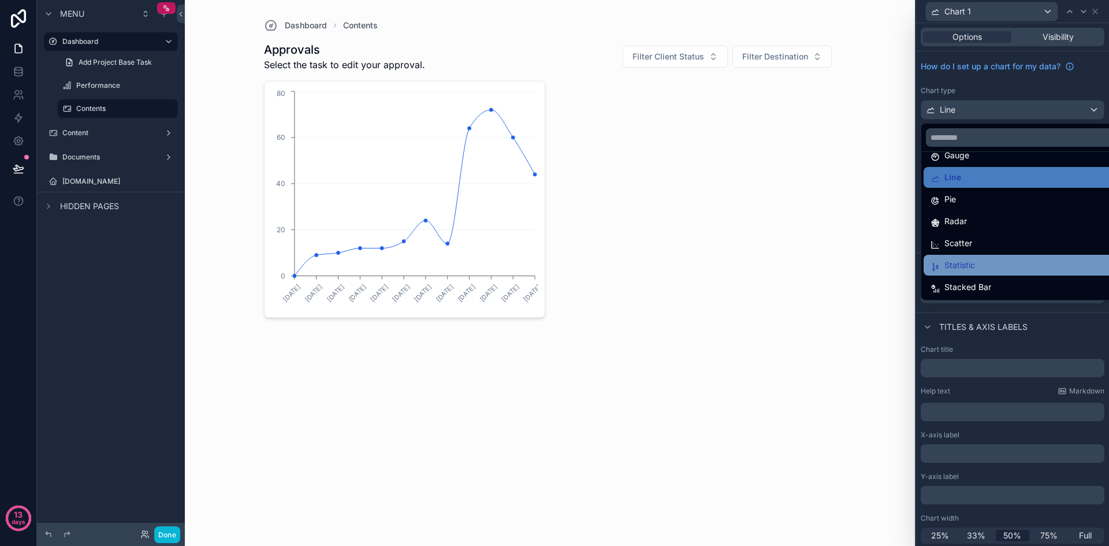
click at [995, 269] on div "Statistic" at bounding box center [1022, 265] width 182 height 14
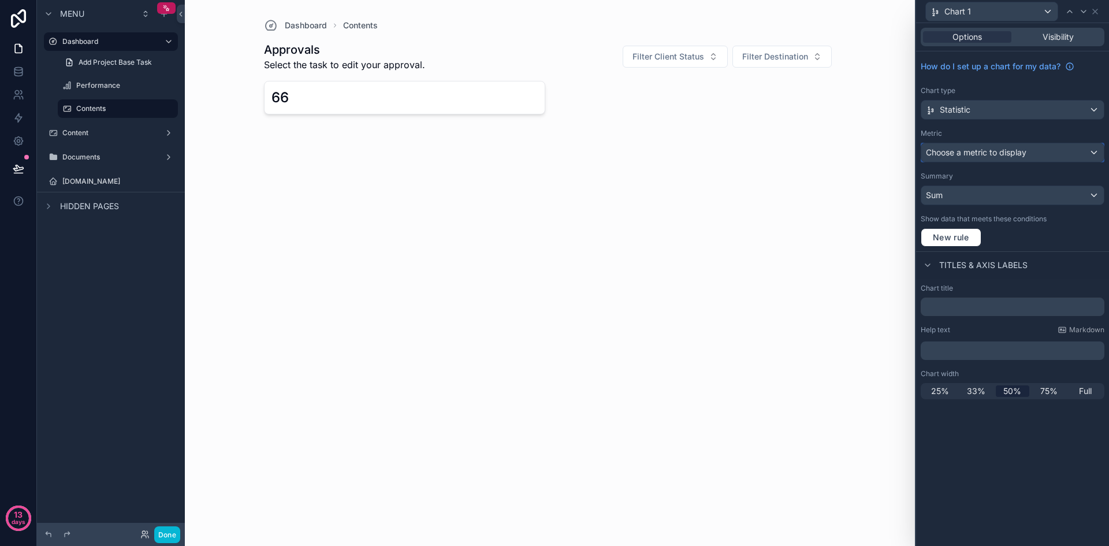
click at [1051, 157] on div "Choose a metric to display" at bounding box center [1012, 152] width 183 height 18
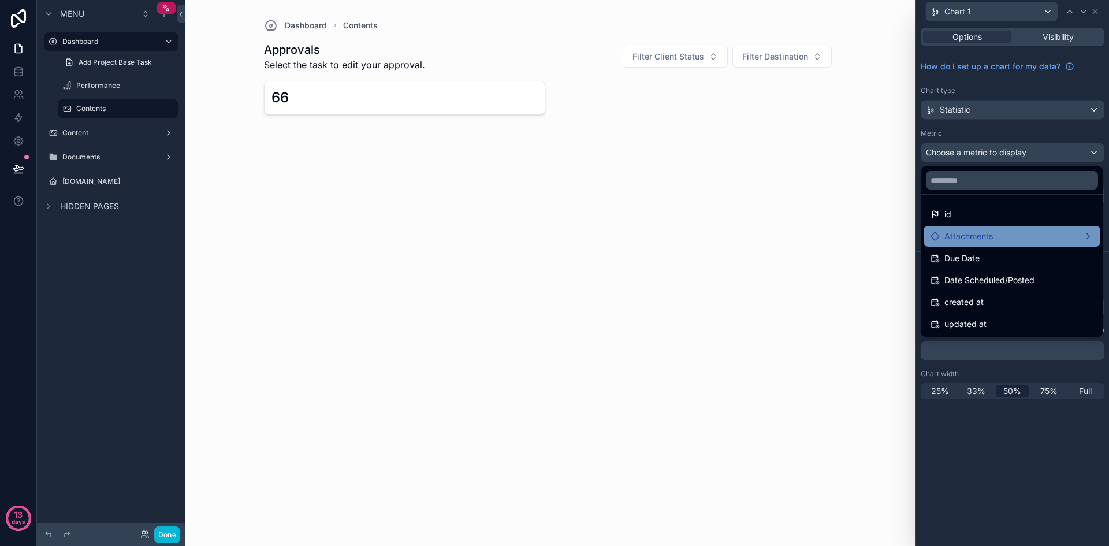
click at [1089, 233] on div "Attachments" at bounding box center [1012, 236] width 163 height 14
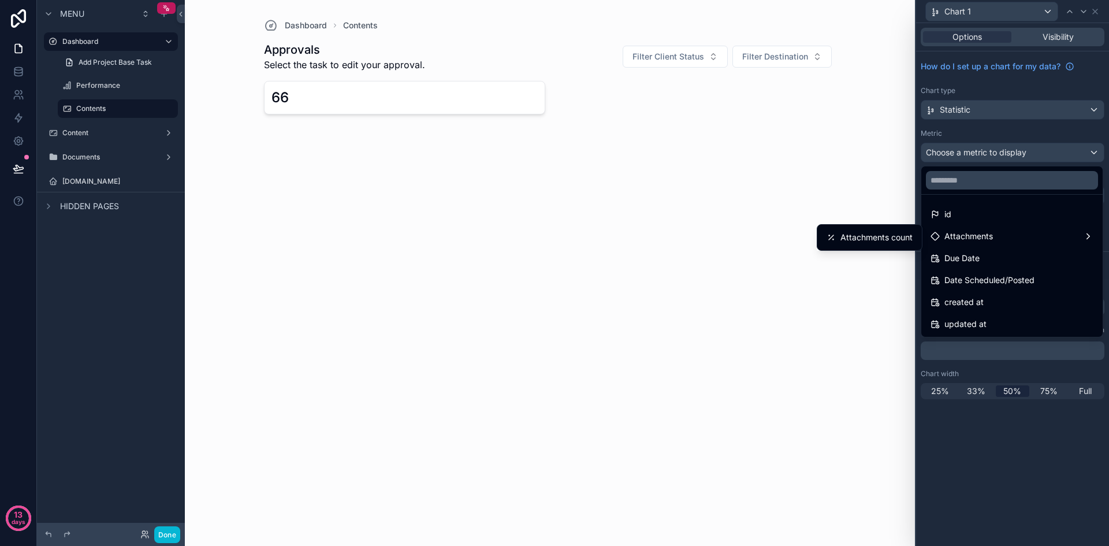
click at [1032, 444] on div at bounding box center [1012, 273] width 193 height 546
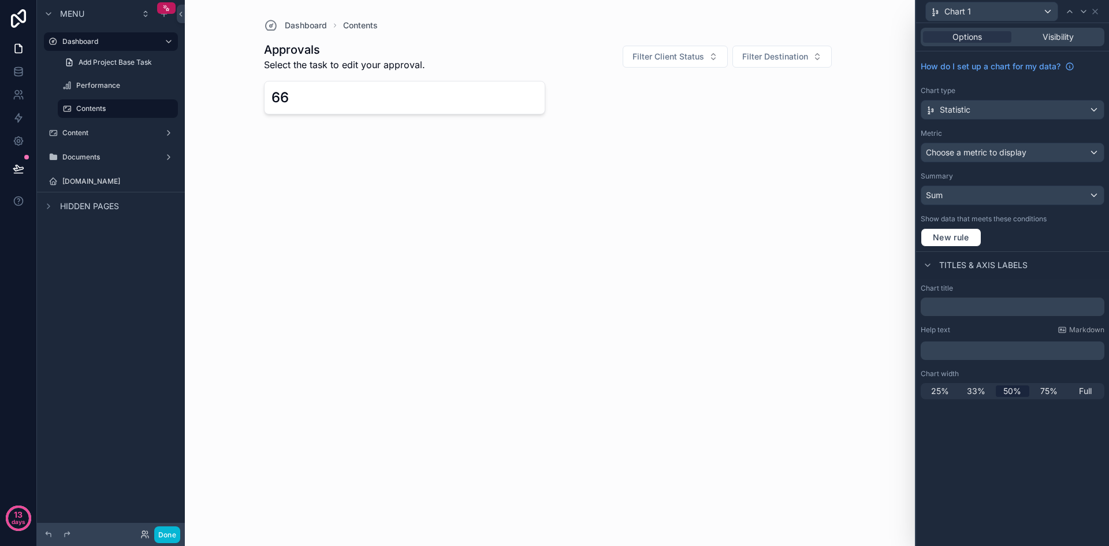
click at [939, 247] on div "How do I set up a chart for my data? Chart type Statistic Metric Choose a metri…" at bounding box center [1012, 151] width 193 height 200
click at [956, 236] on span "New rule" at bounding box center [951, 237] width 46 height 10
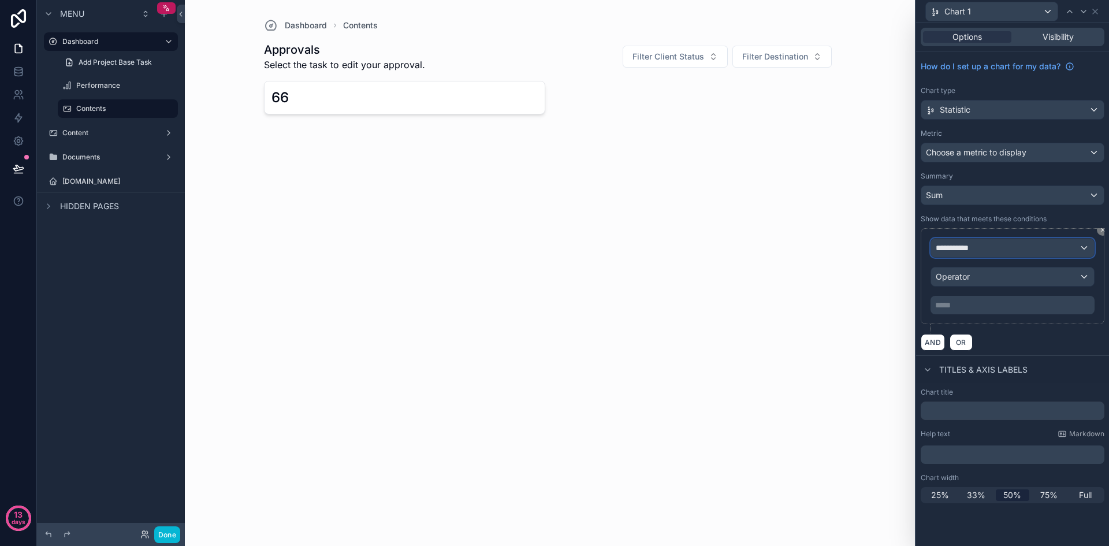
click at [1010, 248] on div "**********" at bounding box center [1012, 248] width 163 height 18
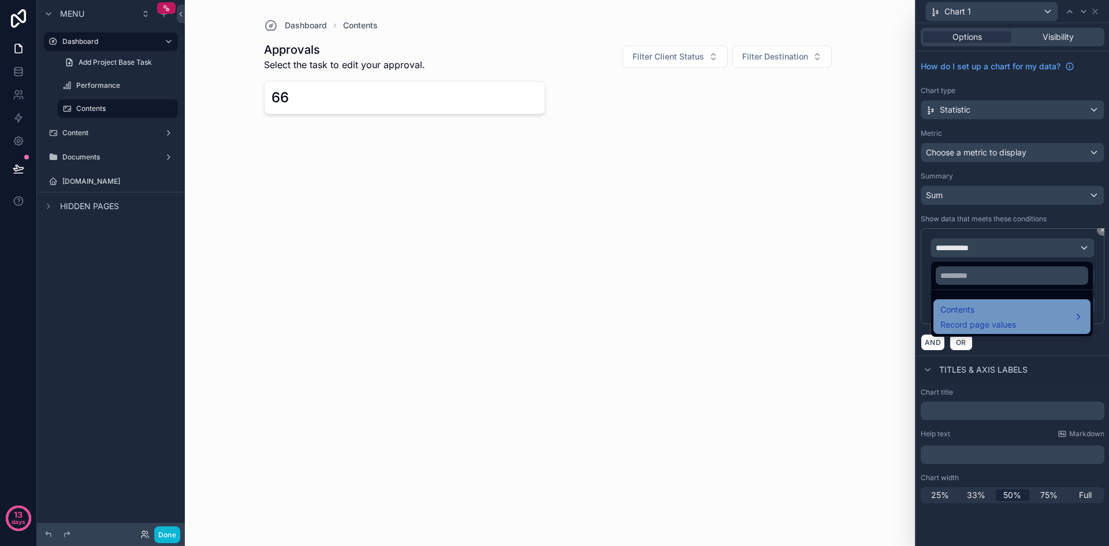
click at [1068, 313] on div "Contents Record page values" at bounding box center [1012, 317] width 143 height 28
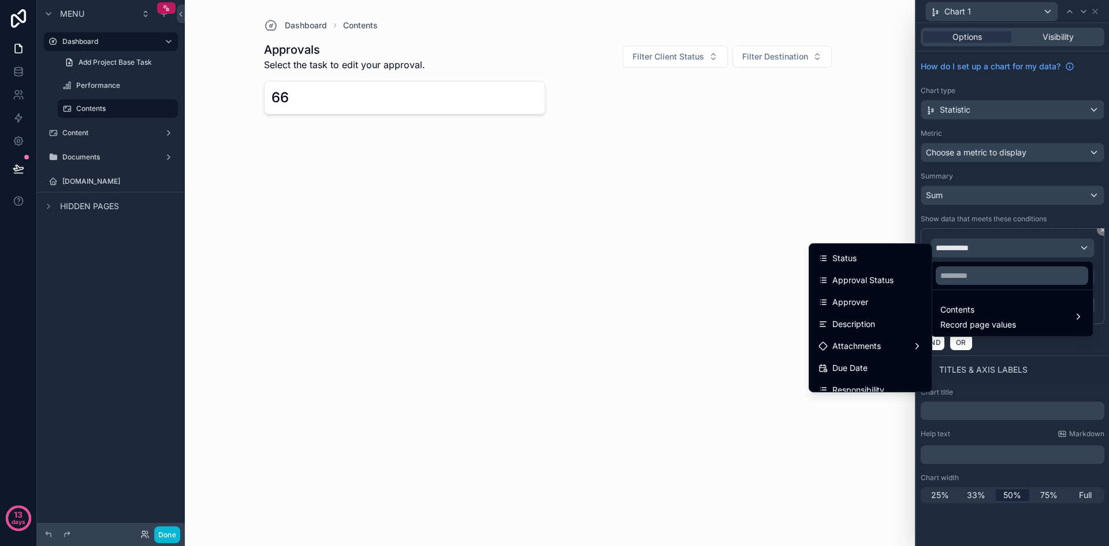
scroll to position [116, 0]
click at [867, 253] on div "Status" at bounding box center [871, 251] width 104 height 14
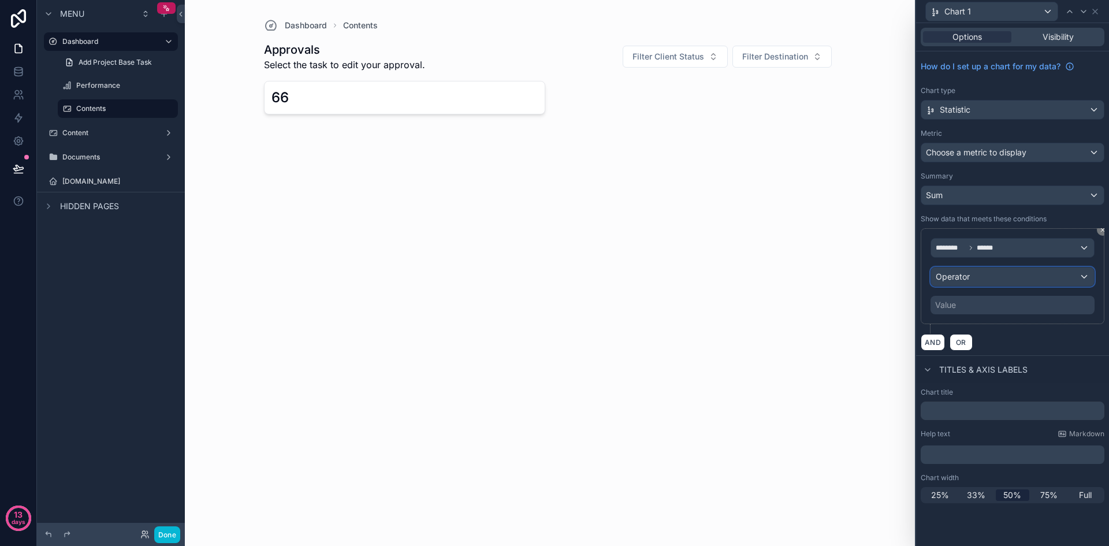
click at [998, 277] on div "Operator" at bounding box center [1012, 276] width 163 height 18
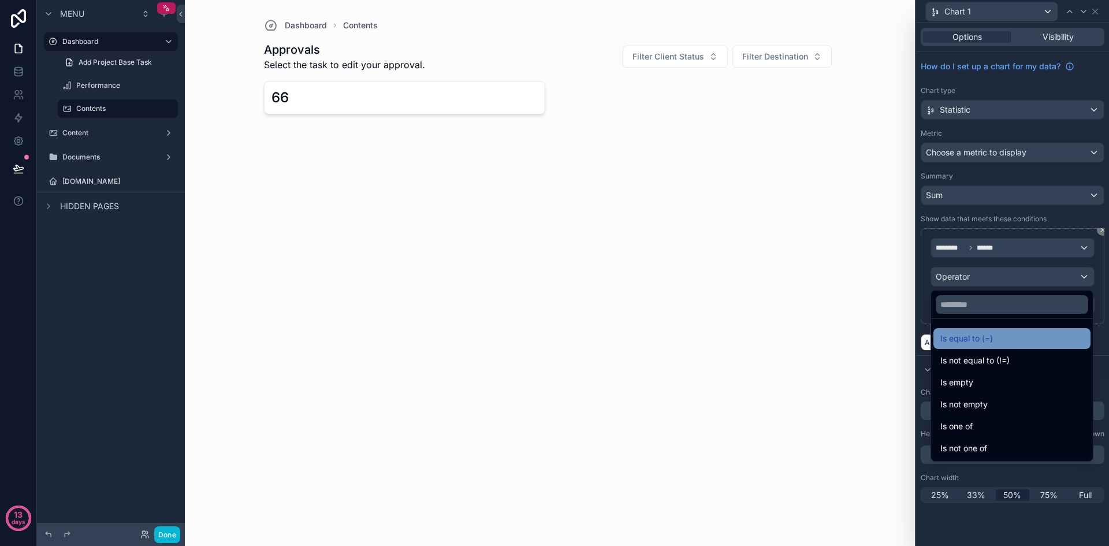
click at [1017, 337] on div "Is equal to (=)" at bounding box center [1012, 339] width 143 height 14
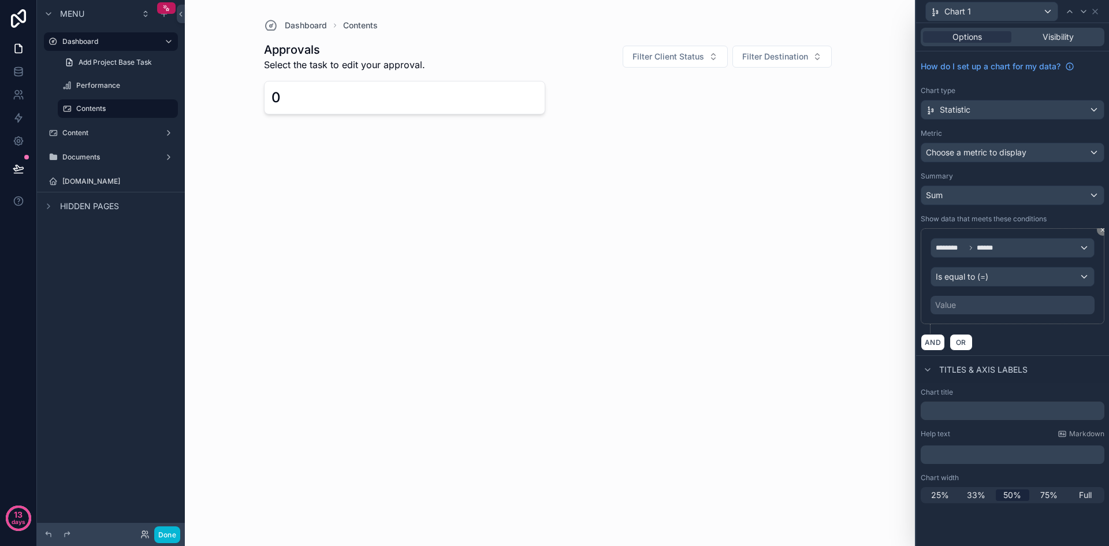
click at [968, 306] on div "Value" at bounding box center [1013, 305] width 164 height 18
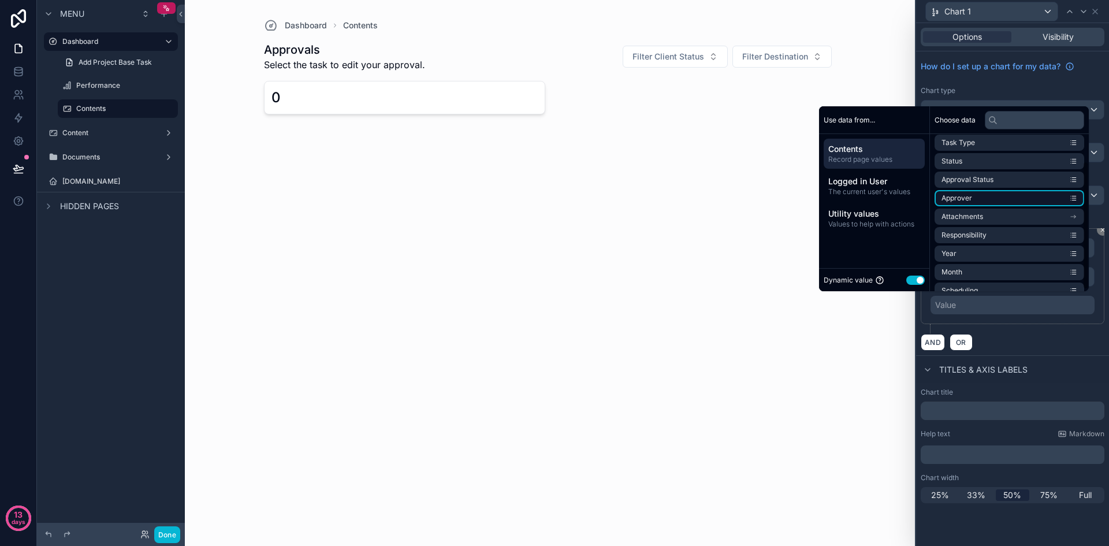
scroll to position [35, 0]
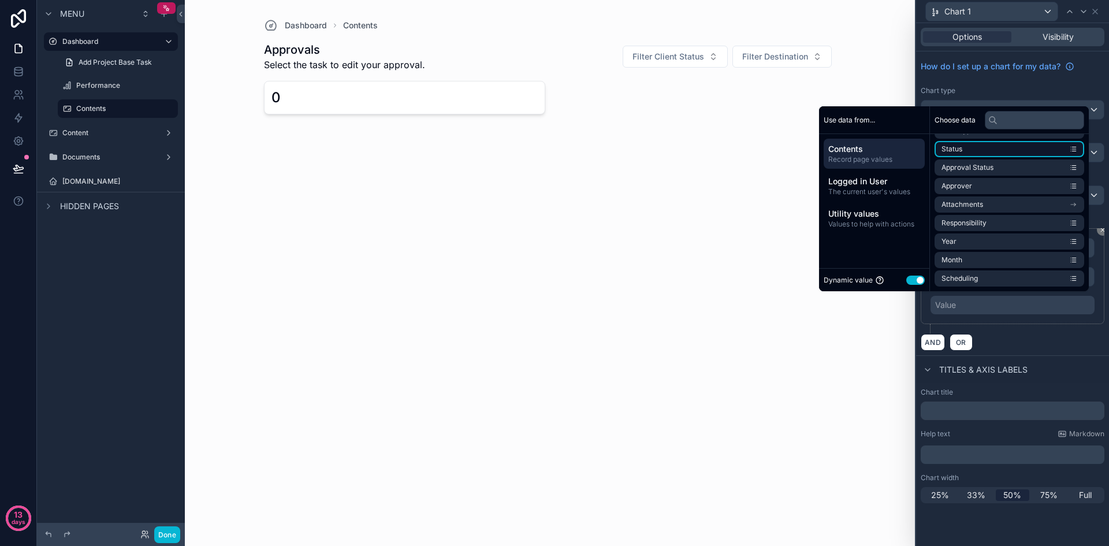
click at [1015, 150] on li "Status" at bounding box center [1010, 149] width 150 height 16
click at [998, 148] on li "Status" at bounding box center [1010, 149] width 150 height 16
click at [1075, 148] on icon "scrollable content" at bounding box center [1073, 149] width 8 height 8
click at [1017, 339] on div "AND OR" at bounding box center [1013, 341] width 184 height 17
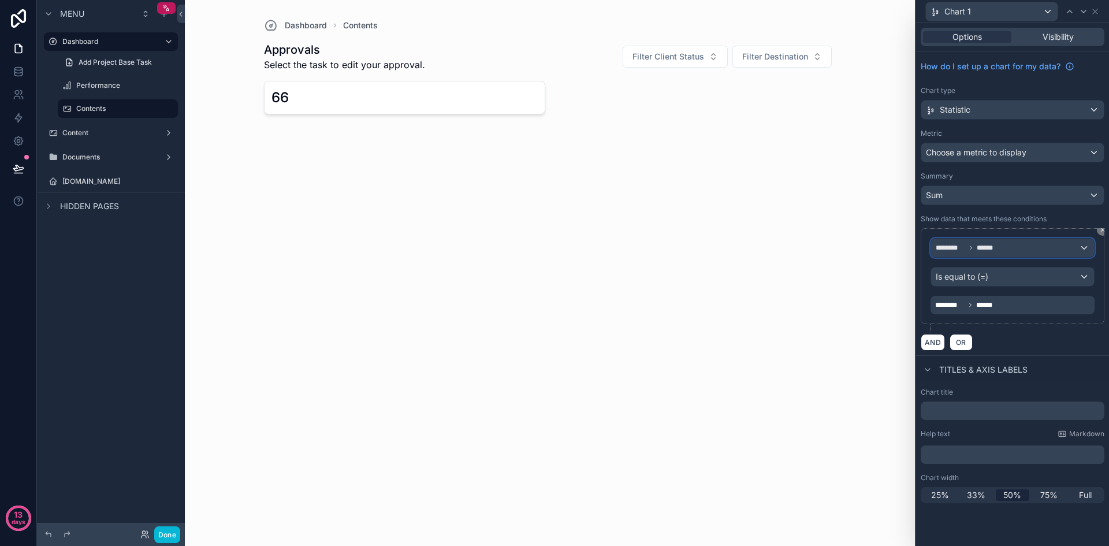
click at [1086, 245] on div "******** ******" at bounding box center [1012, 248] width 163 height 18
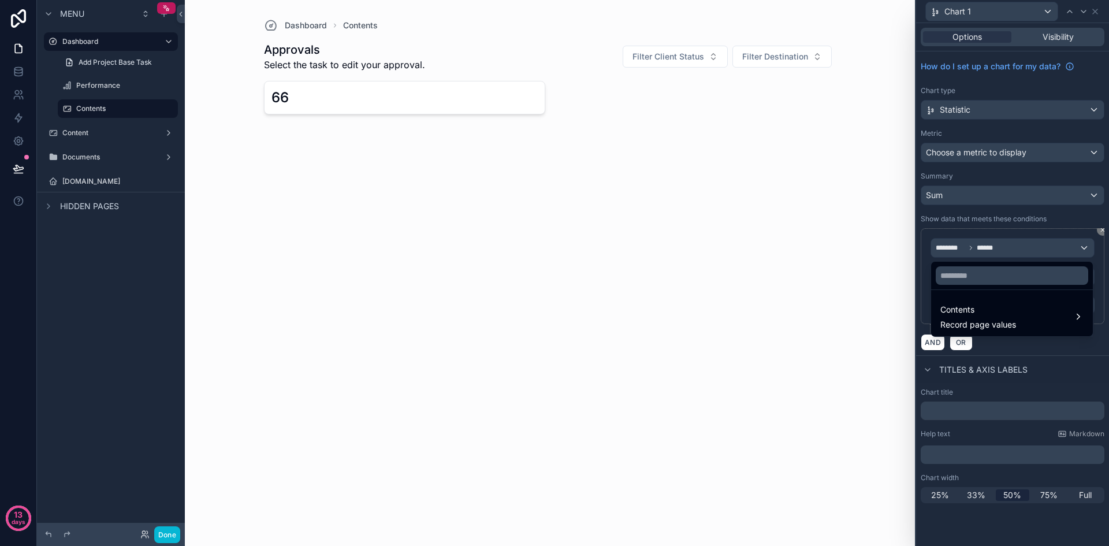
click at [1081, 355] on div at bounding box center [1012, 273] width 193 height 546
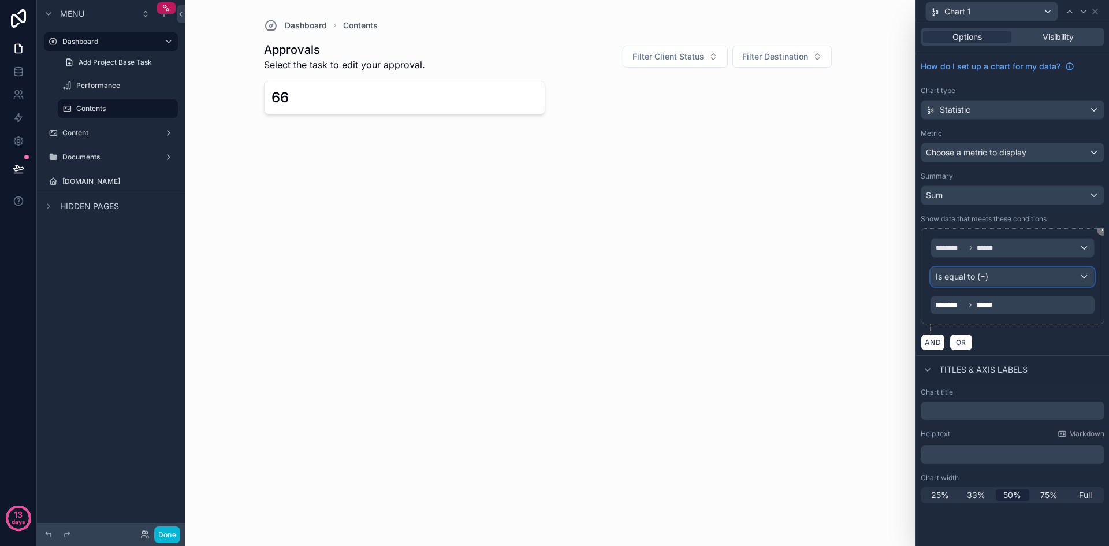
click at [1068, 272] on div "Is equal to (=)" at bounding box center [1012, 276] width 163 height 18
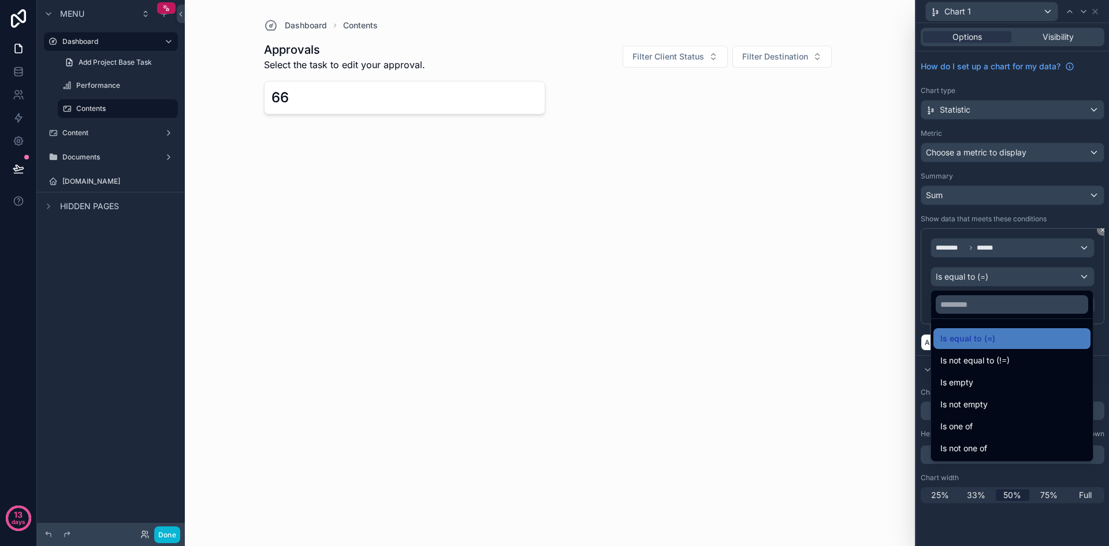
click at [1101, 336] on div at bounding box center [1012, 273] width 193 height 546
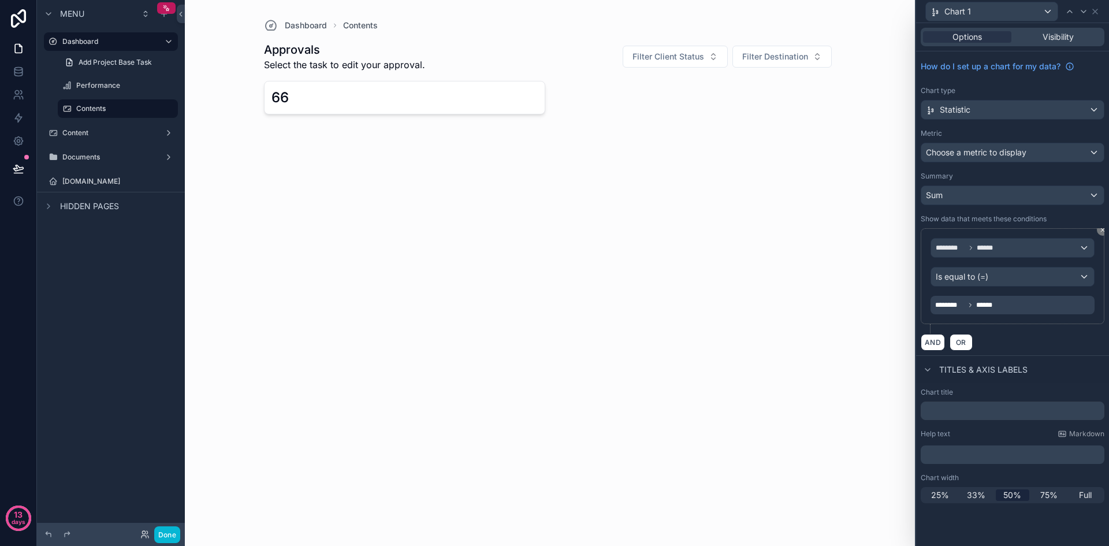
click at [1050, 302] on div "******** ******" at bounding box center [1013, 305] width 164 height 18
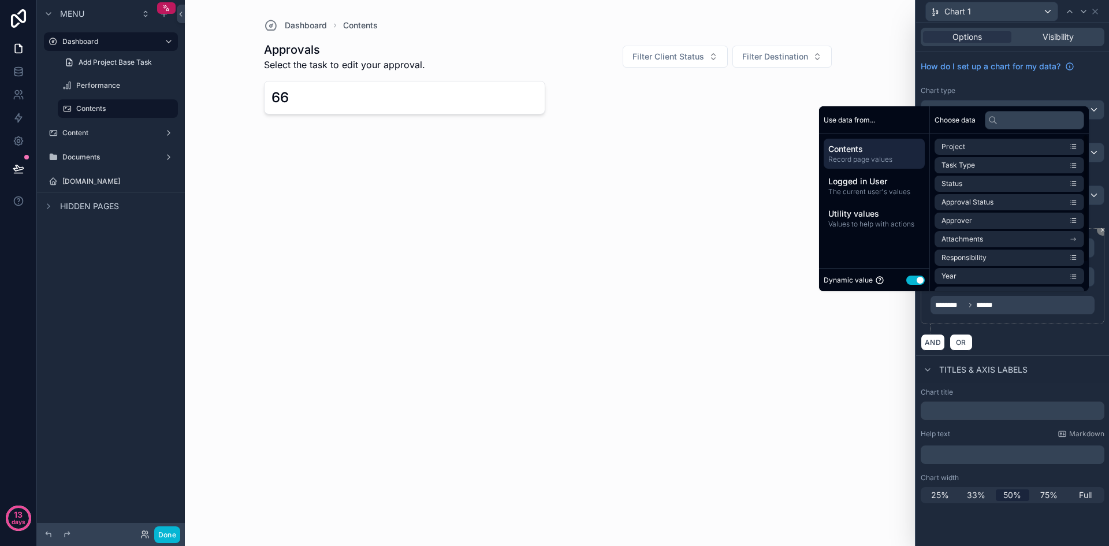
click at [909, 279] on button "Use setting" at bounding box center [915, 280] width 18 height 9
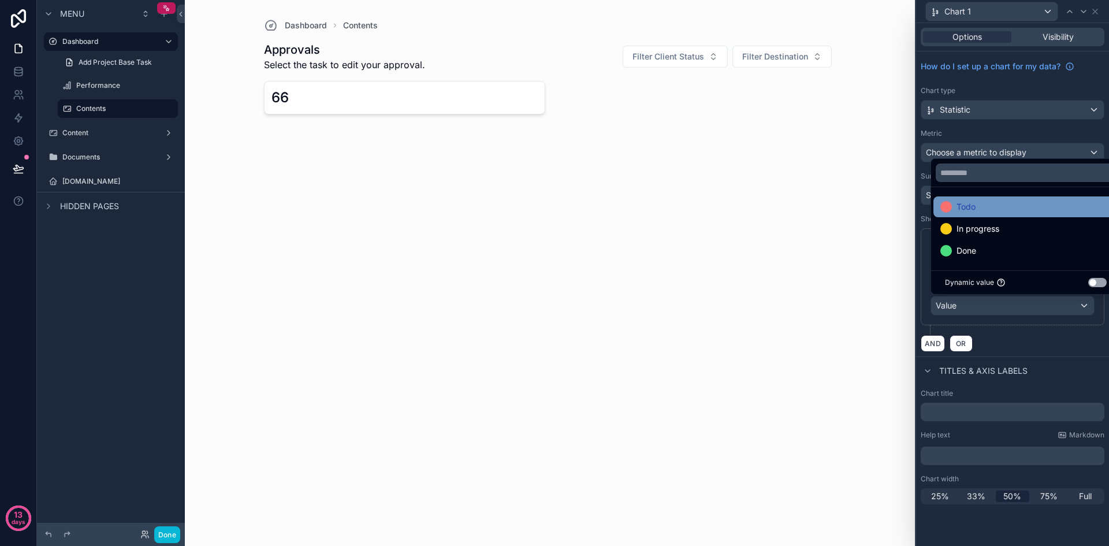
click at [990, 217] on div "Todo" at bounding box center [1026, 206] width 185 height 21
click at [1029, 332] on div "******** ****** Is equal to (=) Todo" at bounding box center [1013, 281] width 184 height 106
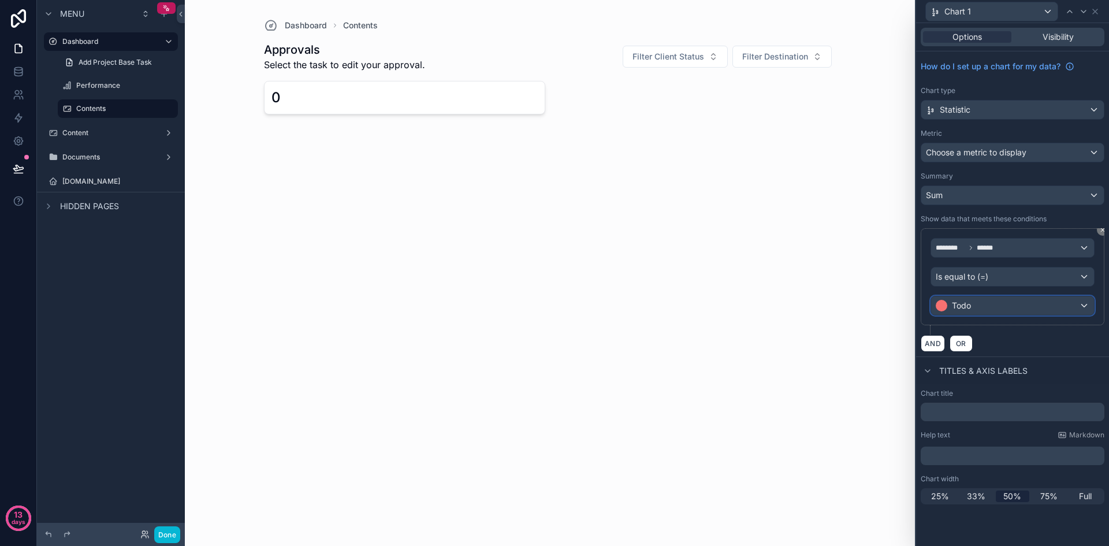
click at [983, 309] on div "Todo" at bounding box center [1012, 305] width 163 height 18
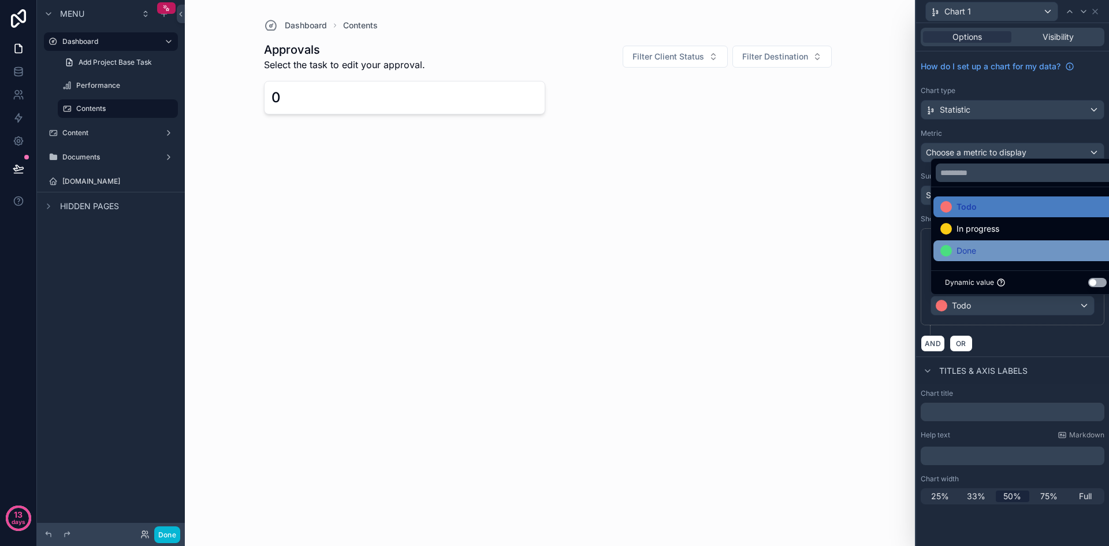
click at [982, 248] on div "Done" at bounding box center [1026, 251] width 171 height 14
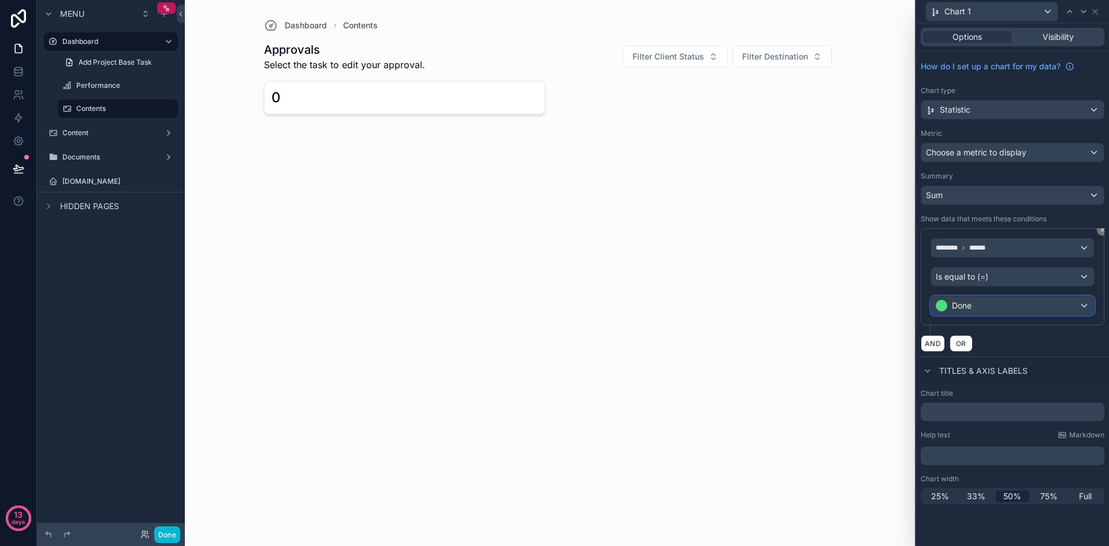
click at [987, 309] on div "Done" at bounding box center [1012, 305] width 163 height 18
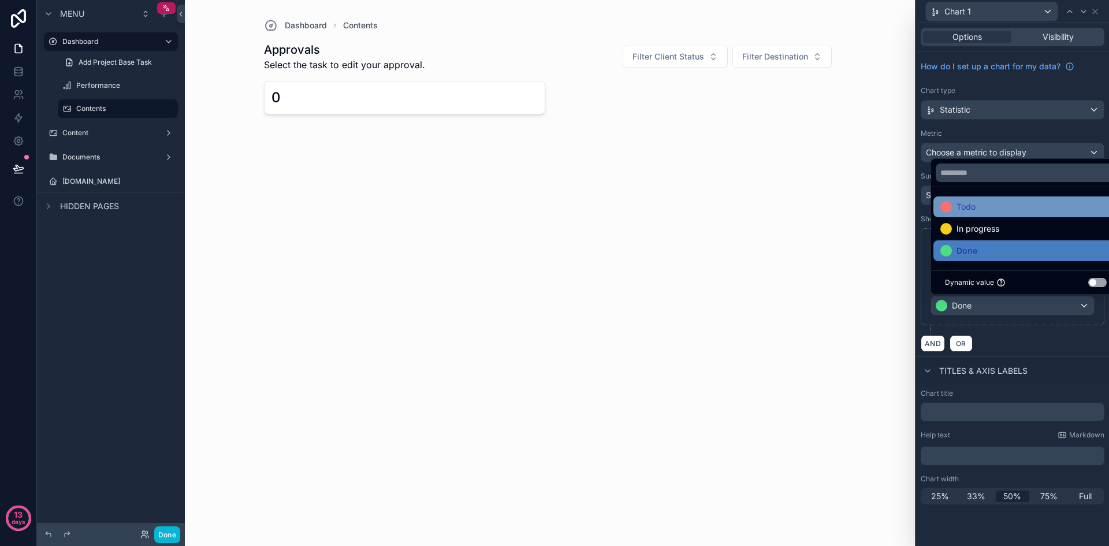
click at [989, 209] on div "Todo" at bounding box center [1026, 207] width 171 height 14
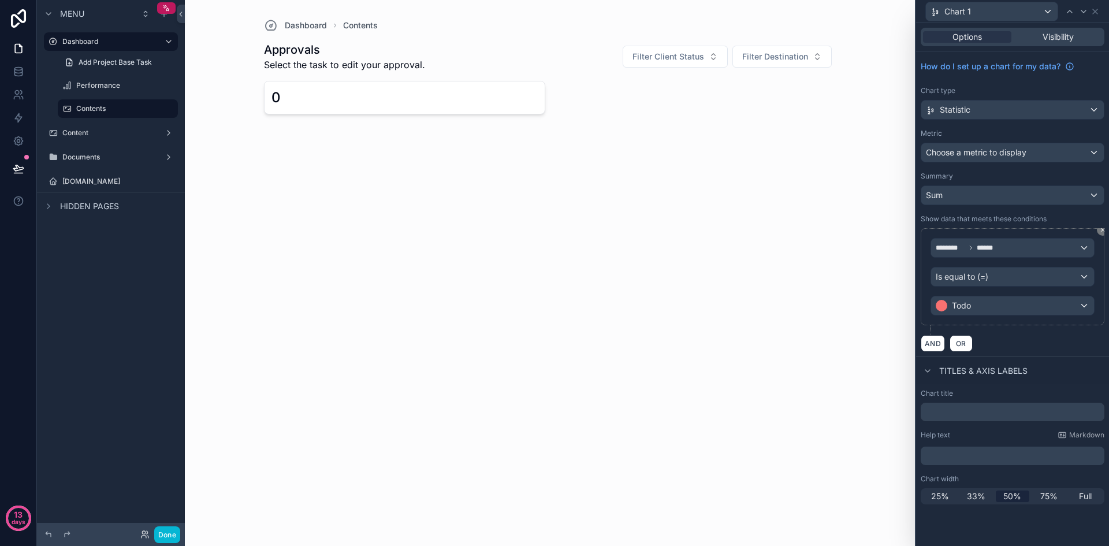
click at [1056, 359] on div "Titles & Axis labels" at bounding box center [1012, 370] width 193 height 28
click at [1094, 192] on div "Sum" at bounding box center [1012, 195] width 183 height 18
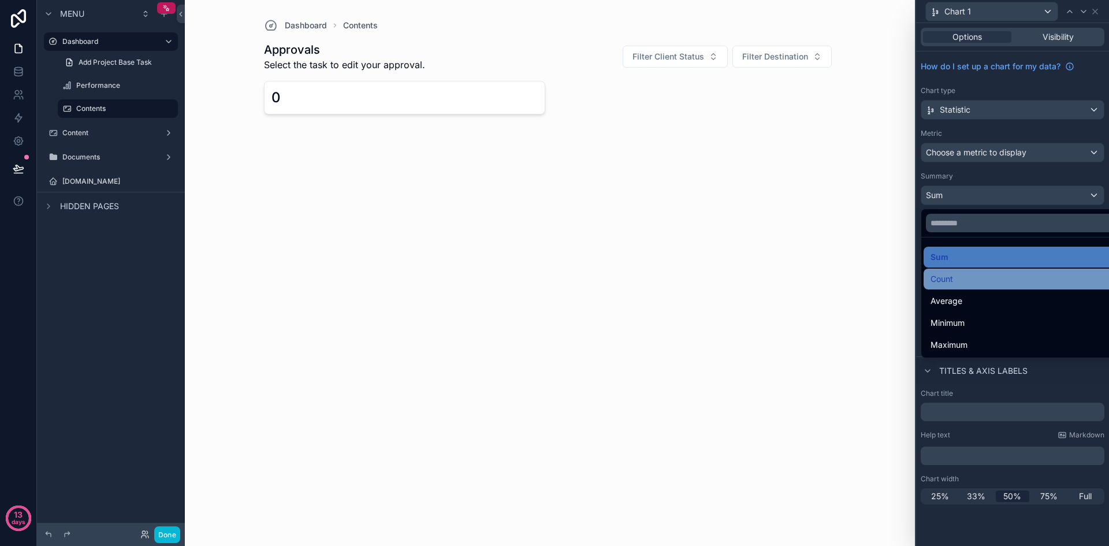
click at [1020, 277] on div "Count" at bounding box center [1026, 279] width 191 height 14
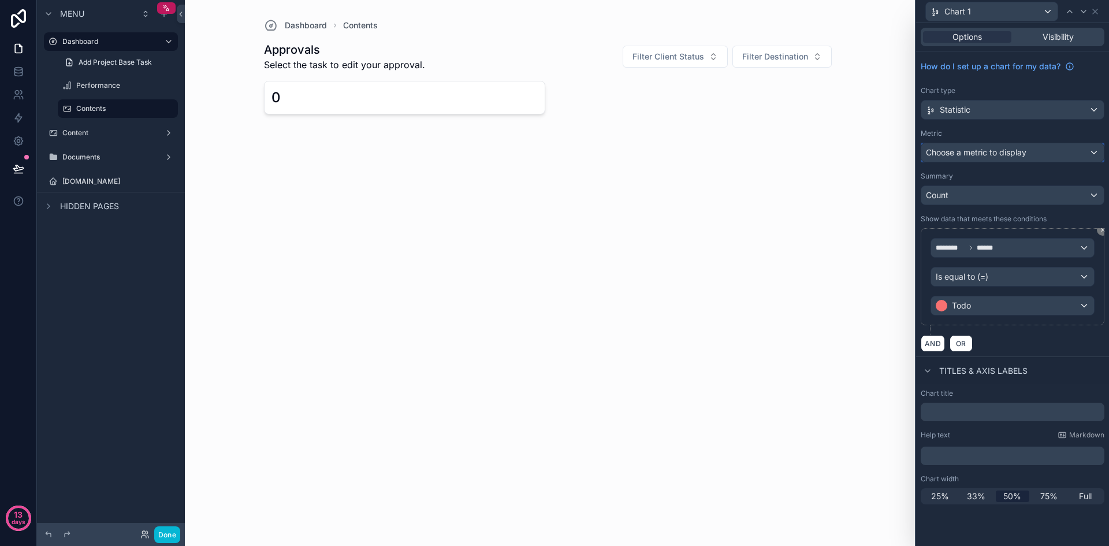
click at [1077, 153] on div "Choose a metric to display" at bounding box center [1012, 152] width 183 height 18
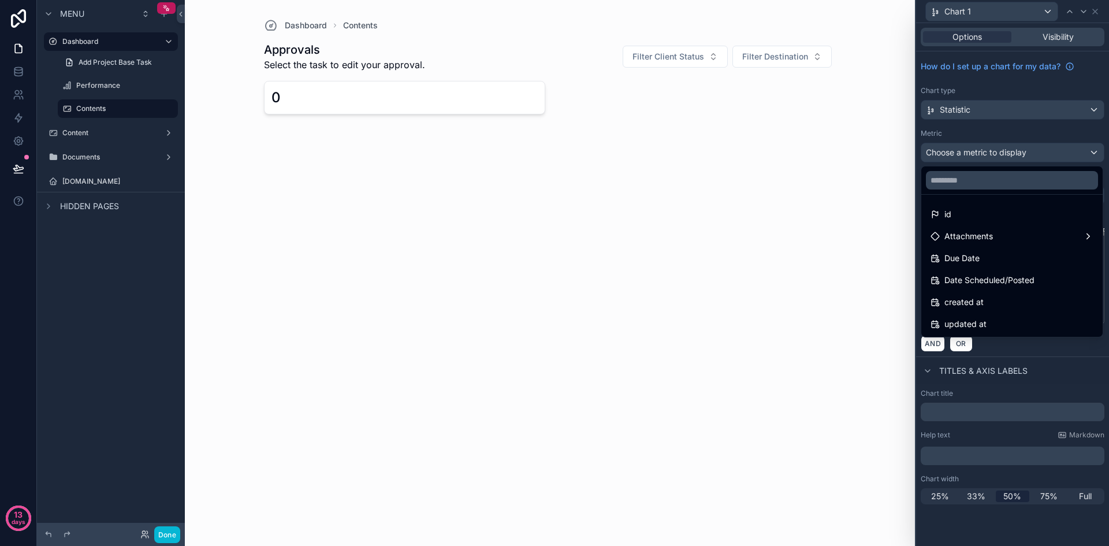
click at [1083, 355] on div at bounding box center [1012, 273] width 193 height 546
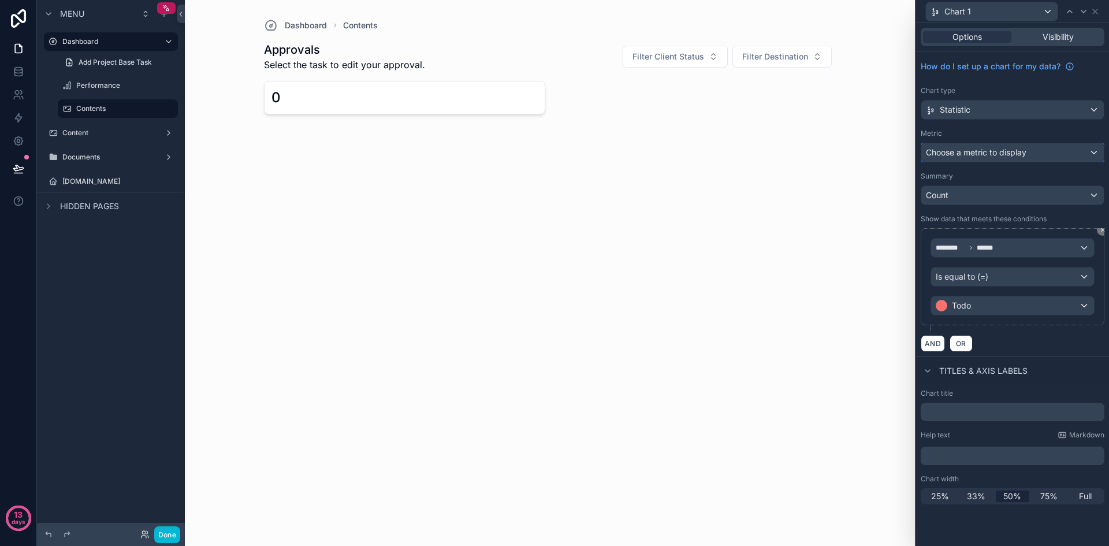
click at [1057, 150] on div "Choose a metric to display" at bounding box center [1012, 152] width 183 height 18
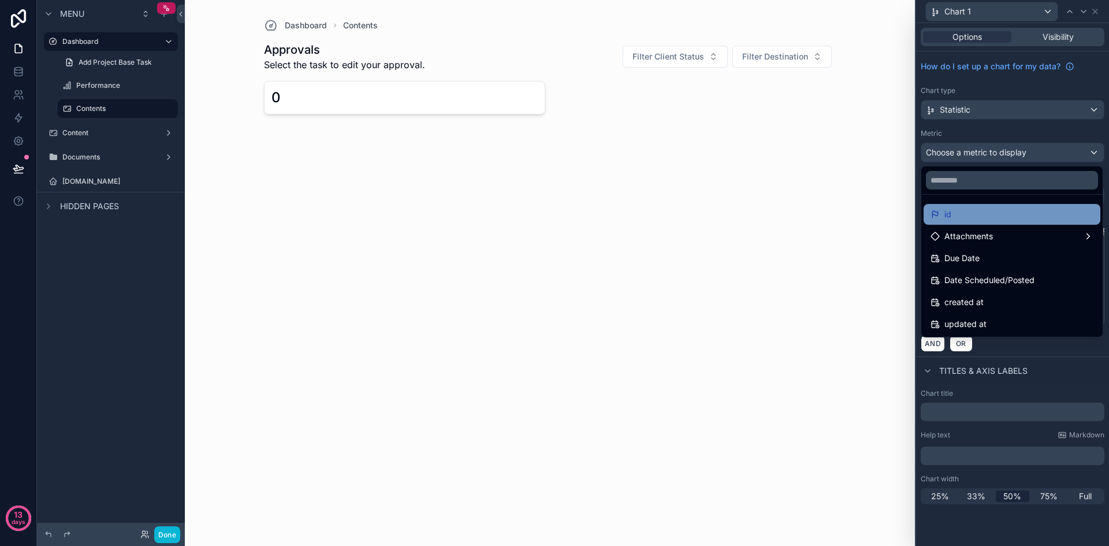
click at [1010, 210] on div "id" at bounding box center [1012, 214] width 163 height 14
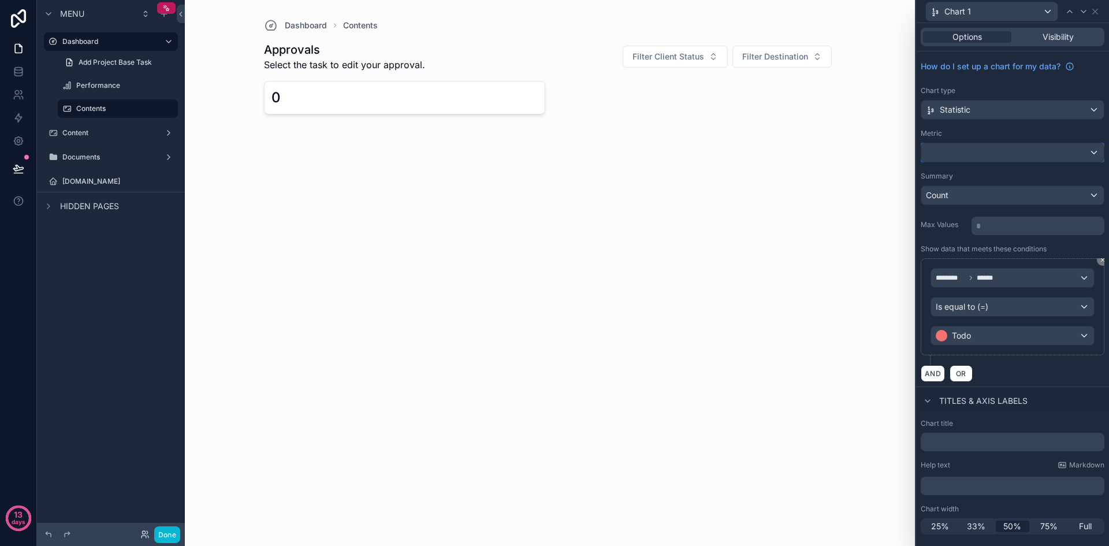
click at [1041, 144] on div at bounding box center [1012, 152] width 183 height 18
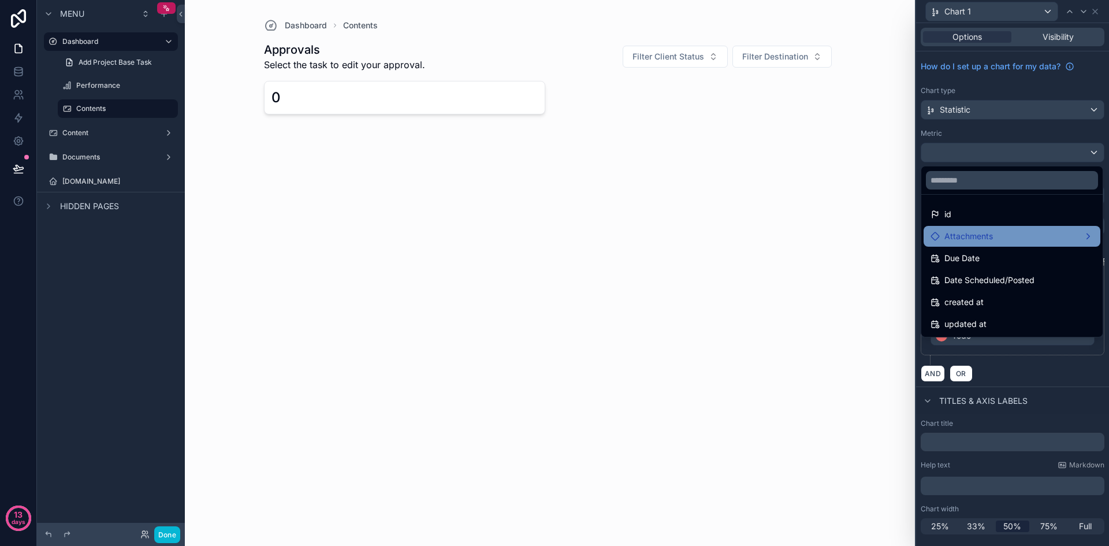
click at [1029, 229] on div "Attachments" at bounding box center [1012, 236] width 163 height 14
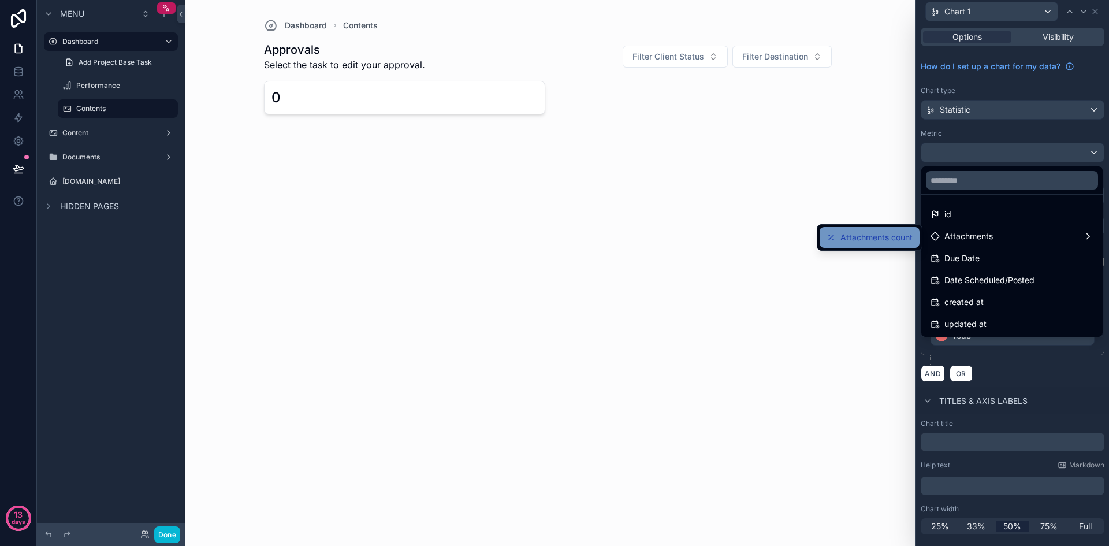
click at [900, 240] on span "Attachments count" at bounding box center [877, 238] width 72 height 14
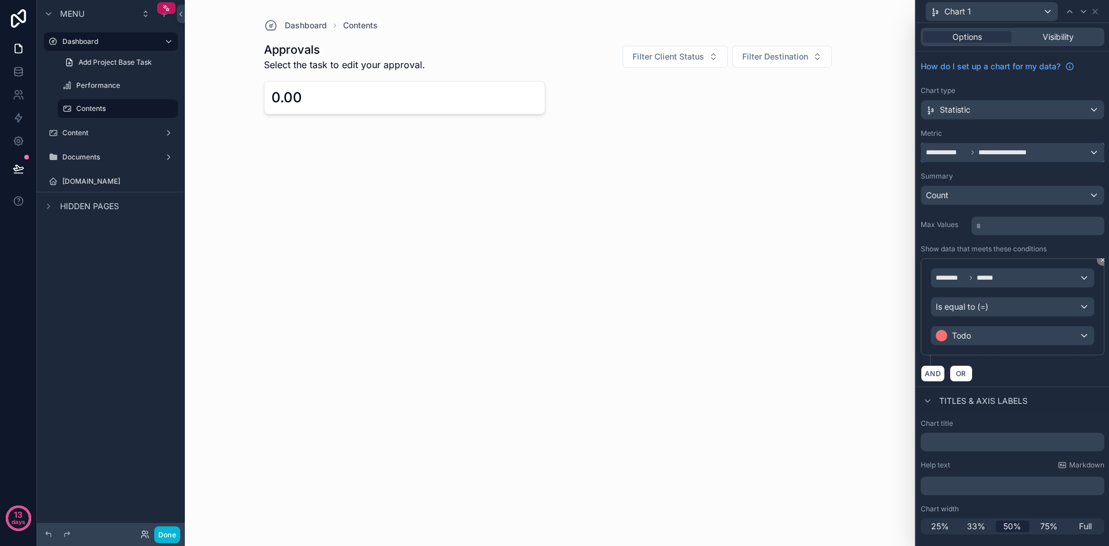
click at [1027, 155] on span "**********" at bounding box center [1010, 152] width 62 height 9
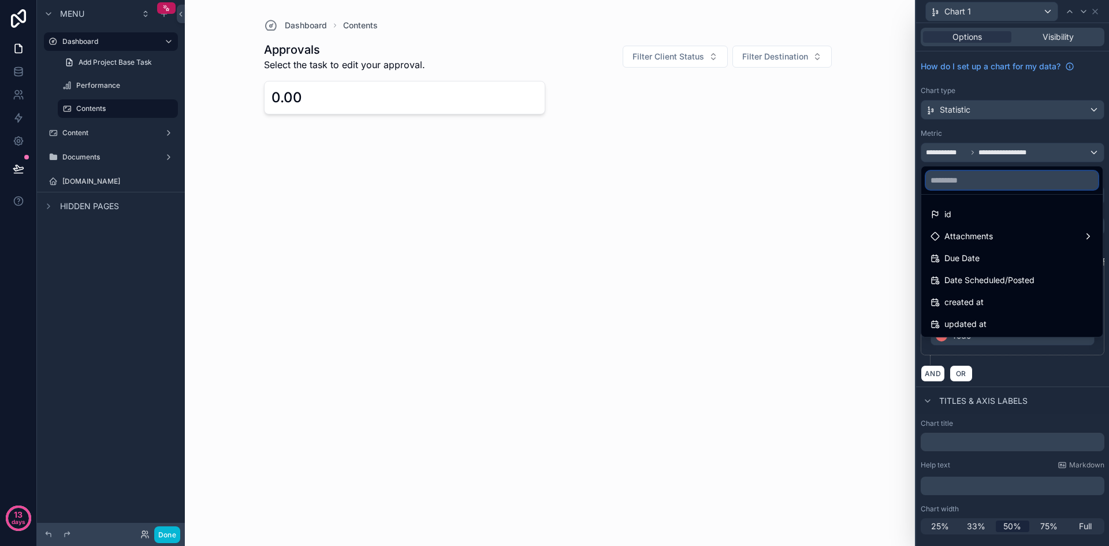
click at [1001, 180] on input "text" at bounding box center [1012, 180] width 172 height 18
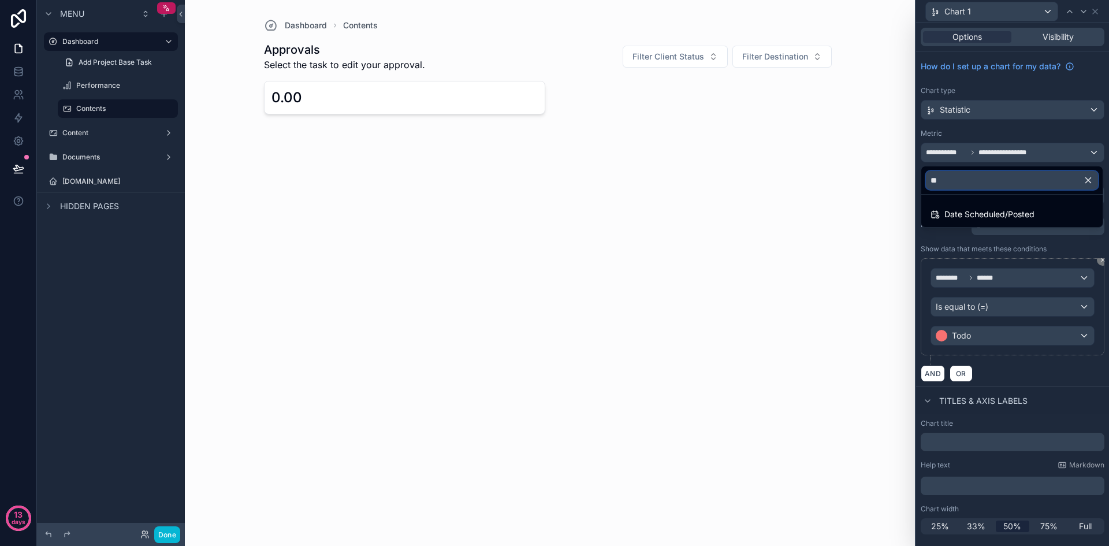
type input "*"
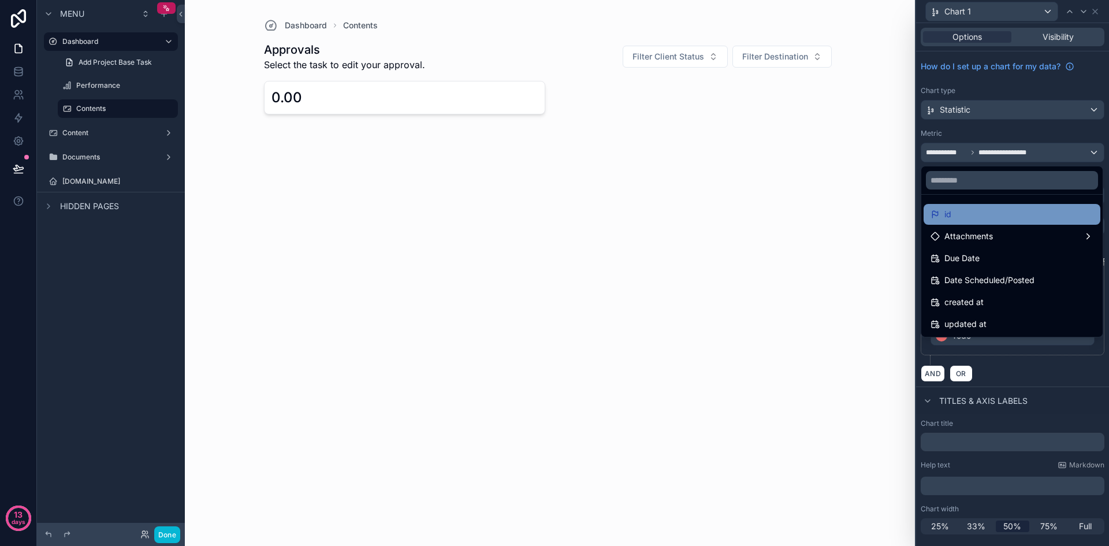
click at [991, 211] on div "id" at bounding box center [1012, 214] width 163 height 14
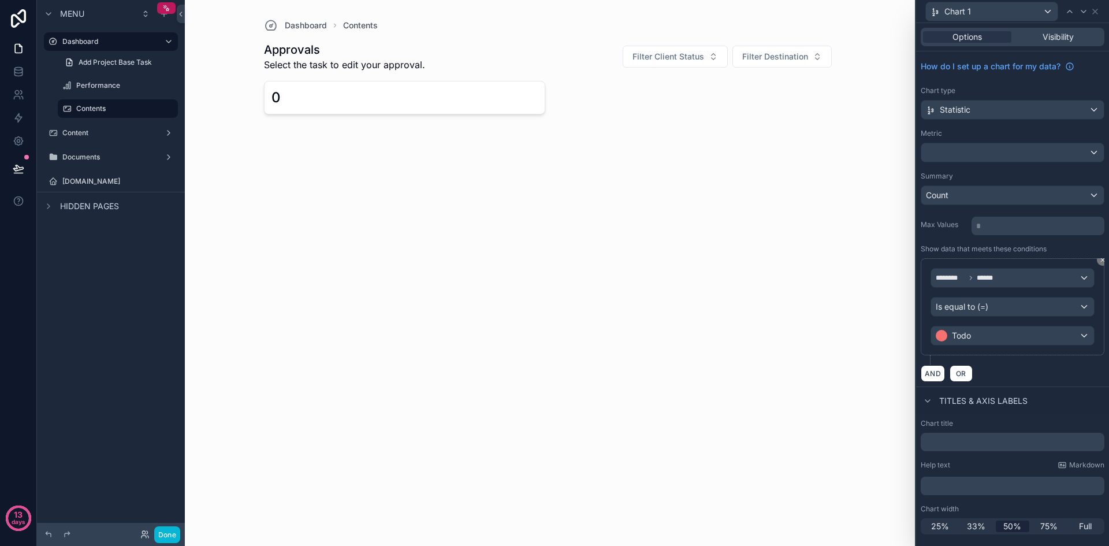
click at [1006, 225] on p "* ﻿" at bounding box center [1039, 226] width 126 height 12
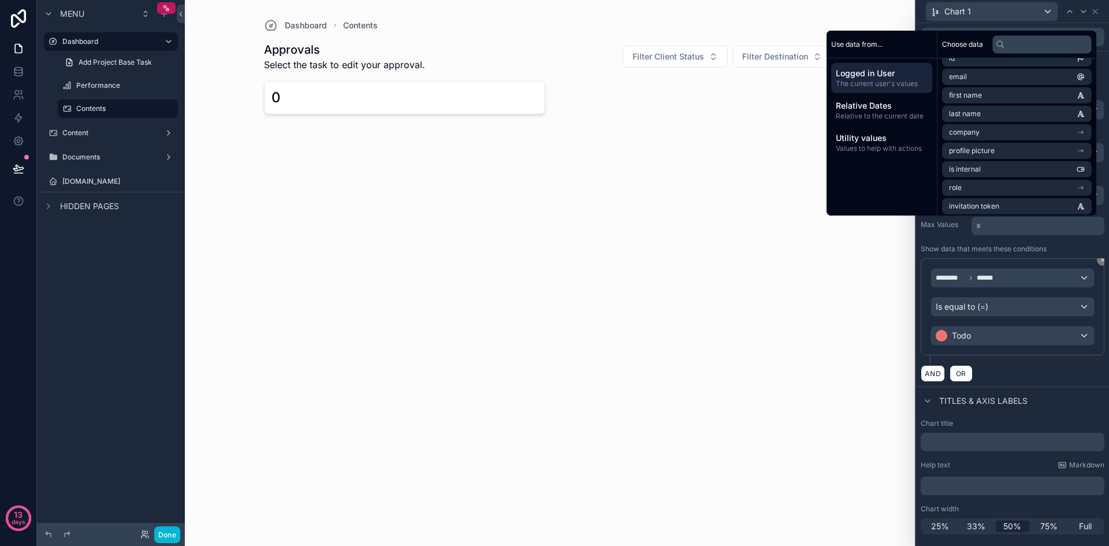
scroll to position [0, 0]
click at [1020, 70] on li "id" at bounding box center [1017, 71] width 150 height 16
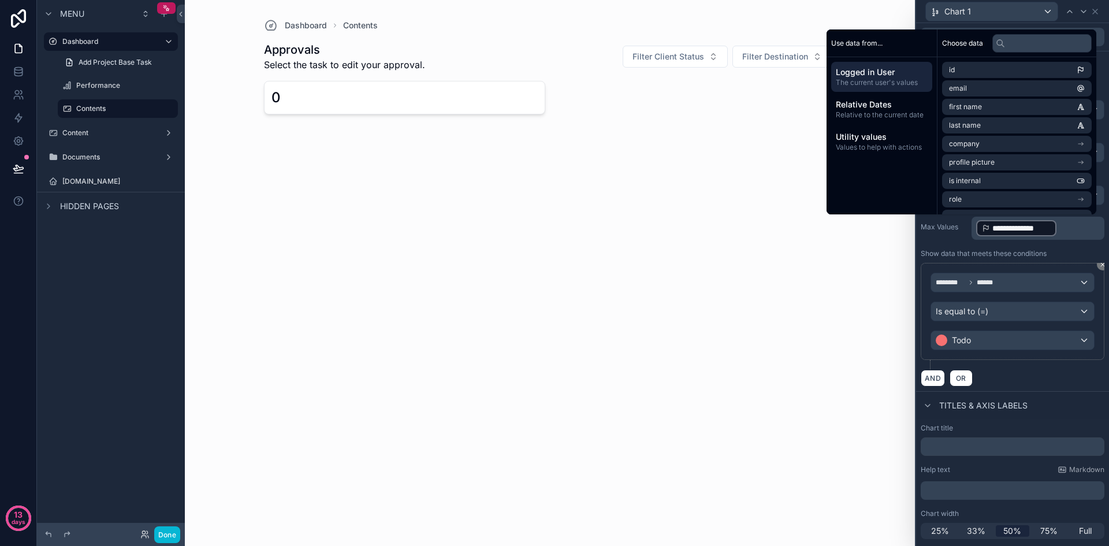
click at [1070, 231] on p "**********" at bounding box center [1039, 228] width 126 height 18
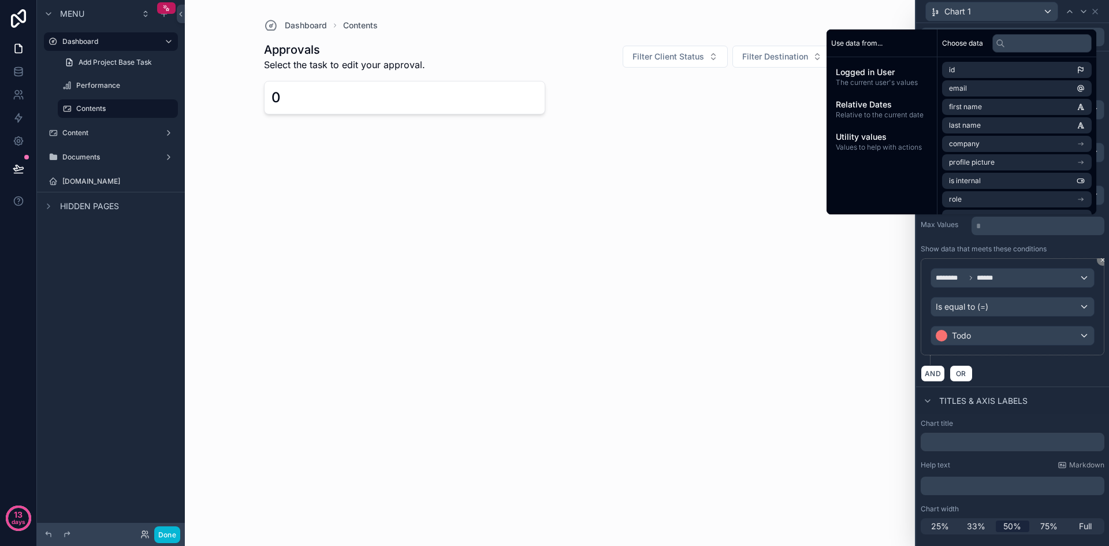
click at [1006, 242] on div "How do I set up a chart for my data? Chart type Statistic Metric Summary Count …" at bounding box center [1012, 218] width 193 height 335
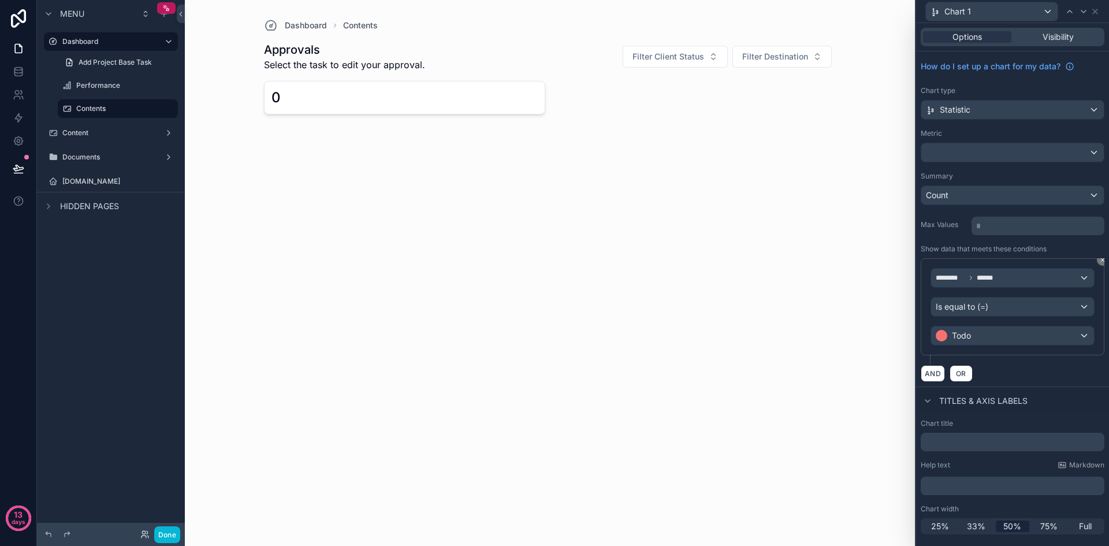
click at [805, 195] on div "Dashboard Contents Approvals Select the task to edit your approval. Filter Clie…" at bounding box center [550, 273] width 730 height 546
click at [1039, 36] on div "Visibility" at bounding box center [1058, 37] width 88 height 12
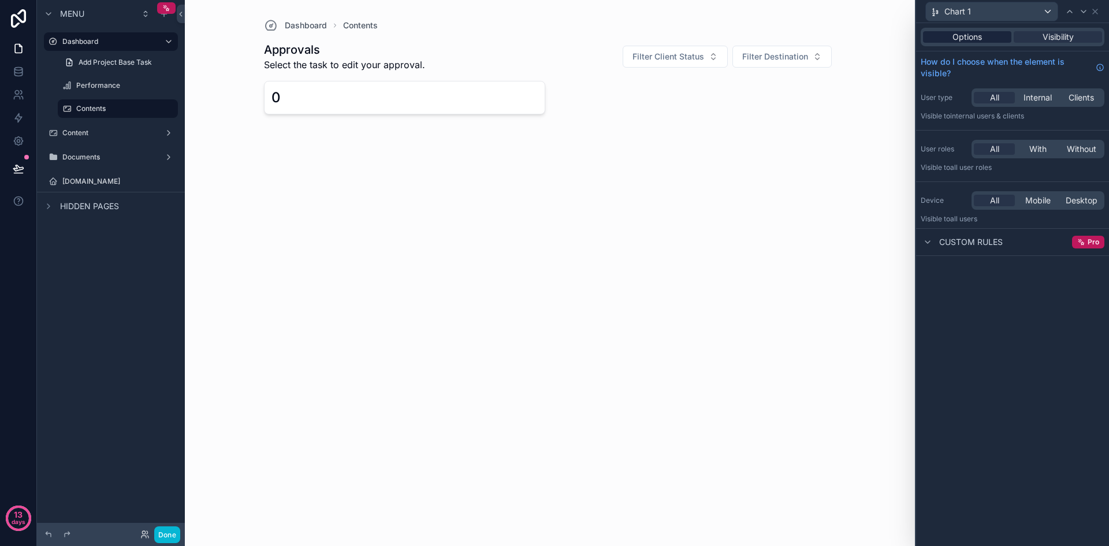
click at [978, 39] on span "Options" at bounding box center [967, 37] width 29 height 12
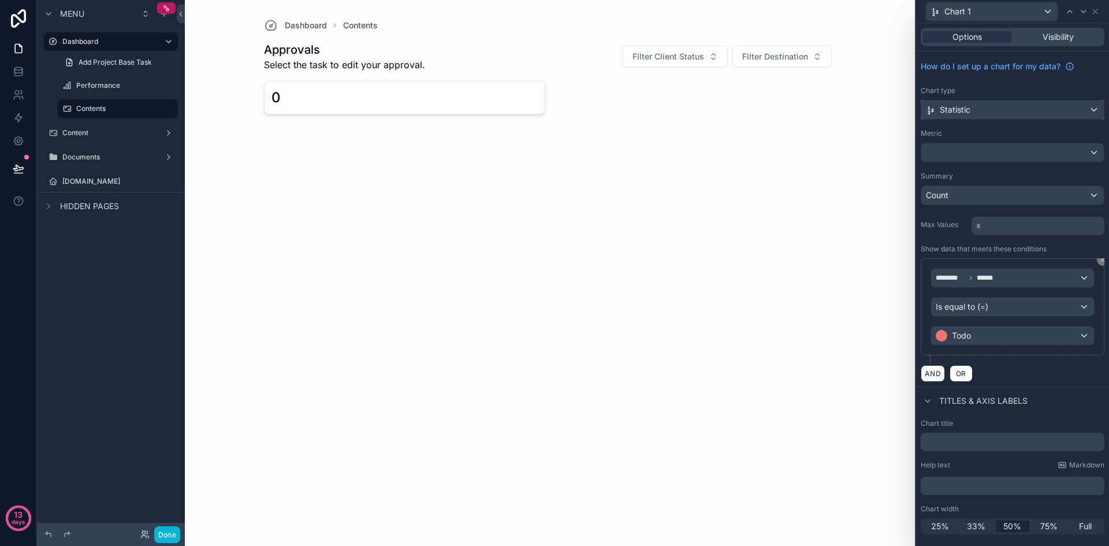
click at [1034, 104] on div "Statistic" at bounding box center [1012, 110] width 183 height 18
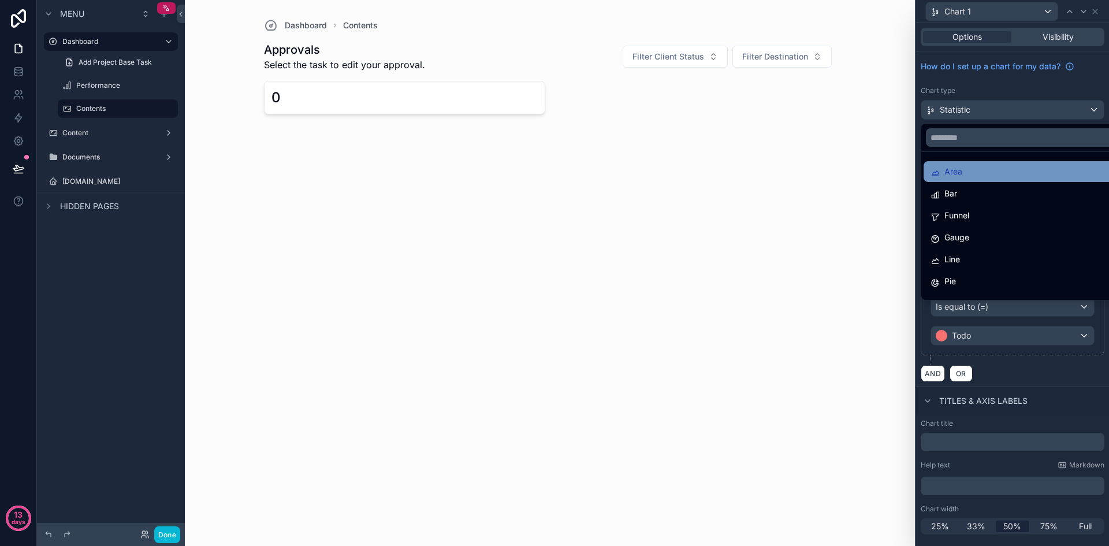
click at [995, 174] on div "Area" at bounding box center [1026, 172] width 191 height 14
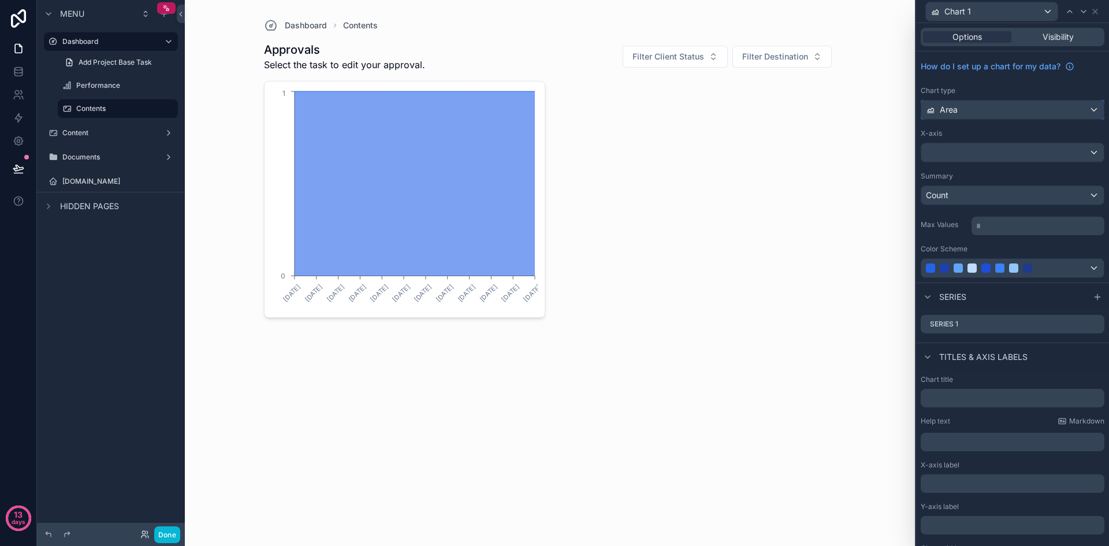
click at [1019, 105] on div "Area" at bounding box center [1012, 110] width 183 height 18
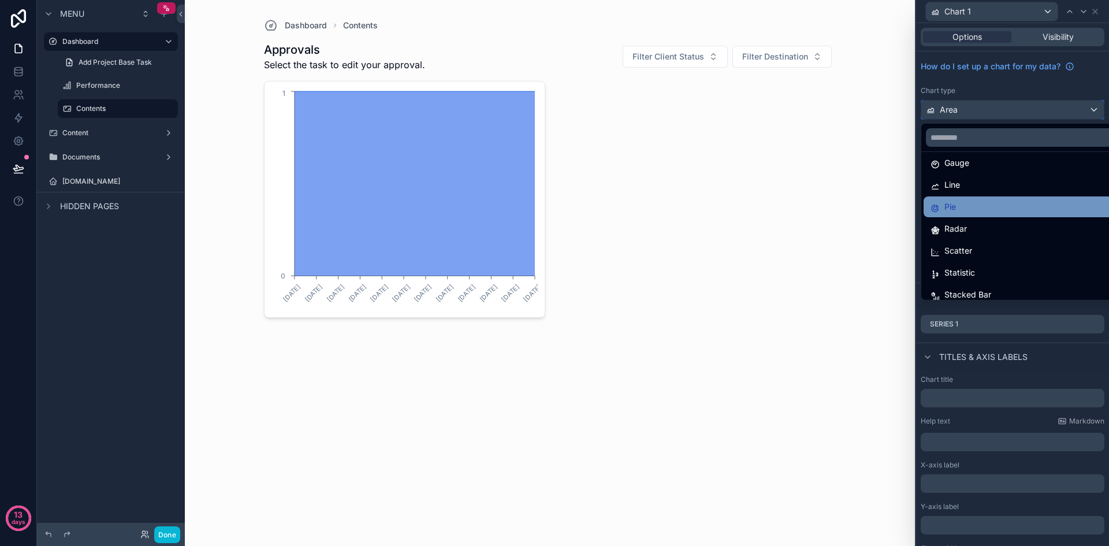
scroll to position [82, 0]
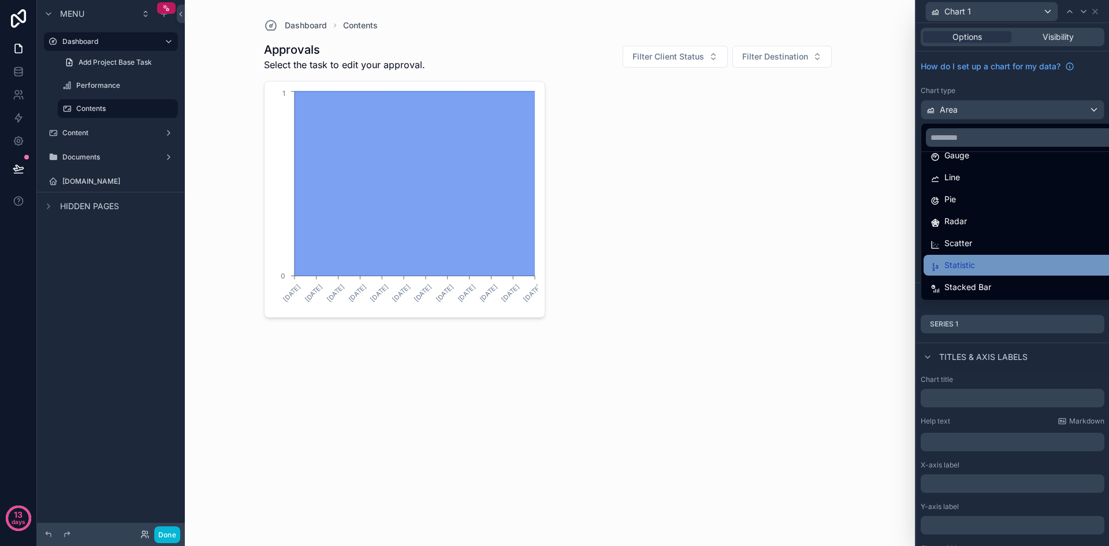
click at [978, 270] on div "Statistic" at bounding box center [1022, 265] width 182 height 14
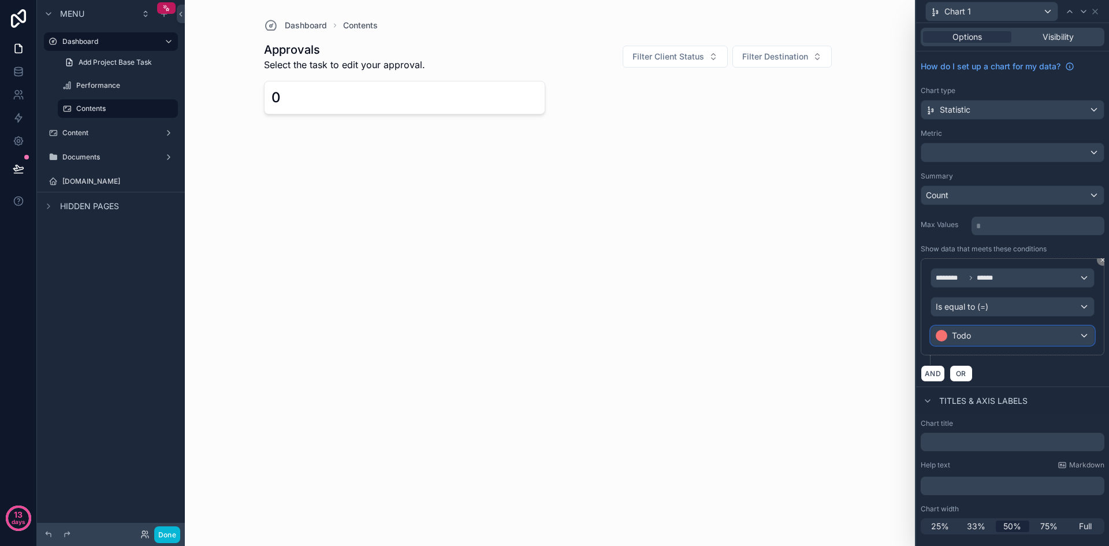
click at [1079, 336] on div "Todo" at bounding box center [1012, 335] width 163 height 18
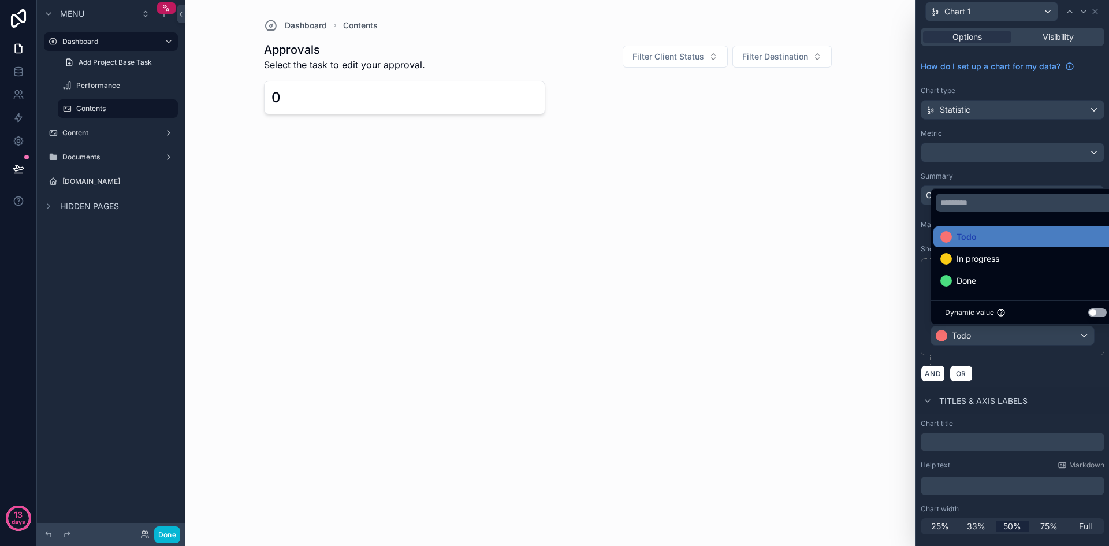
click at [1090, 374] on div at bounding box center [1012, 273] width 193 height 546
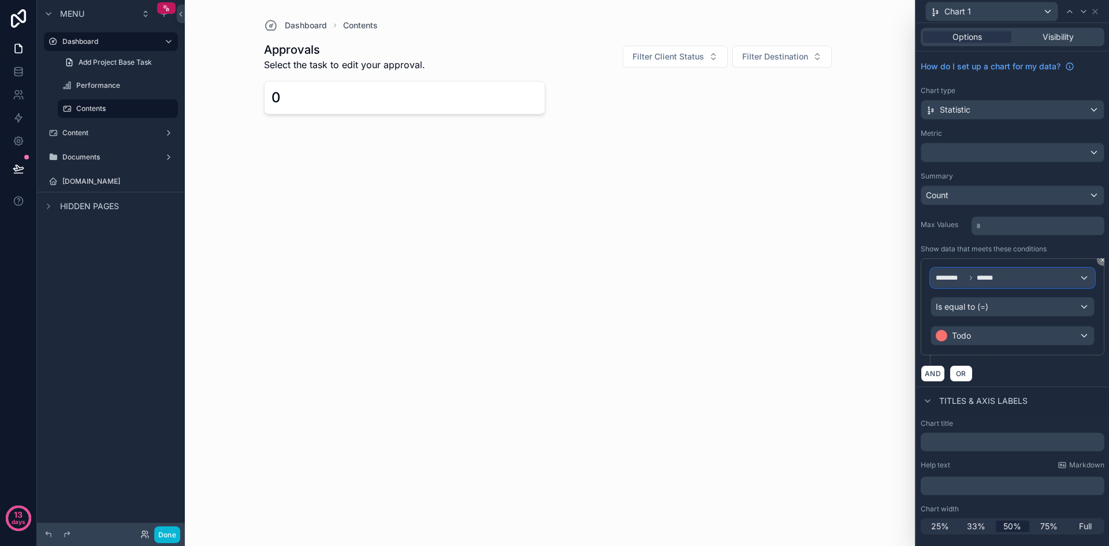
click at [1080, 280] on div "******** ******" at bounding box center [1012, 278] width 163 height 18
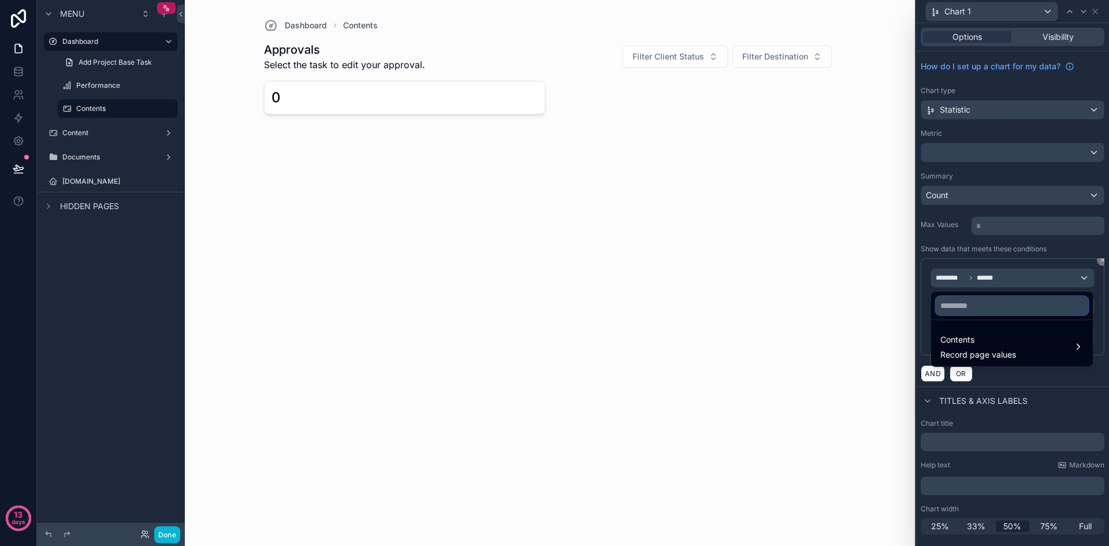
click at [1054, 310] on input "text" at bounding box center [1012, 305] width 153 height 18
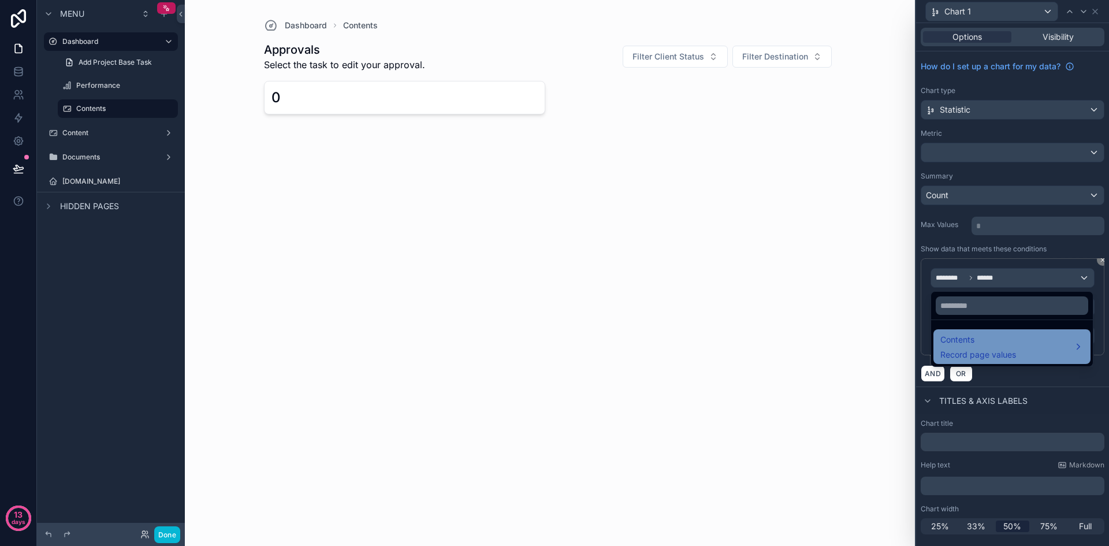
click at [1049, 337] on div "Contents Record page values" at bounding box center [1012, 347] width 143 height 28
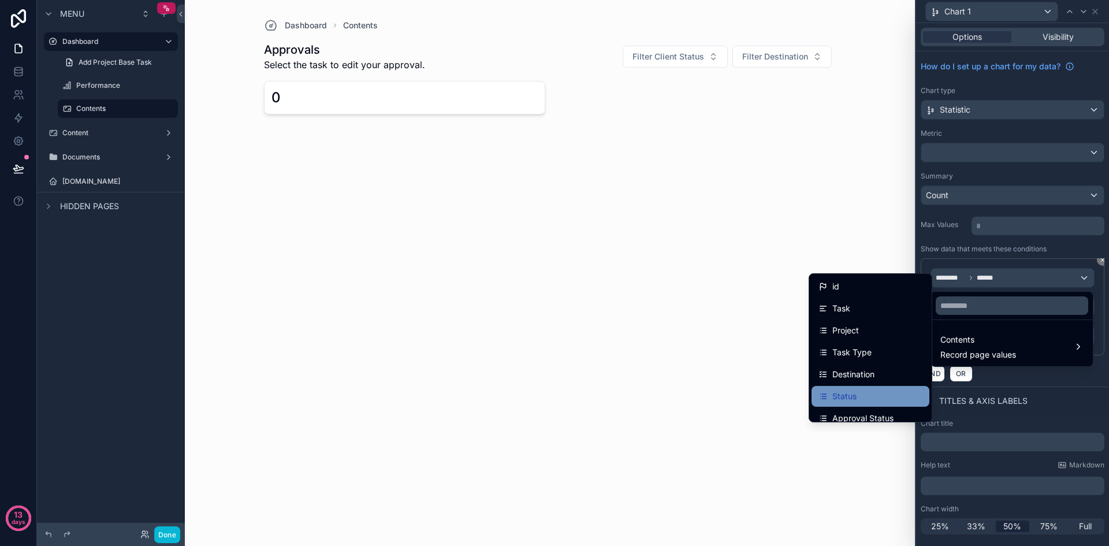
click at [856, 389] on div "Status" at bounding box center [871, 396] width 104 height 14
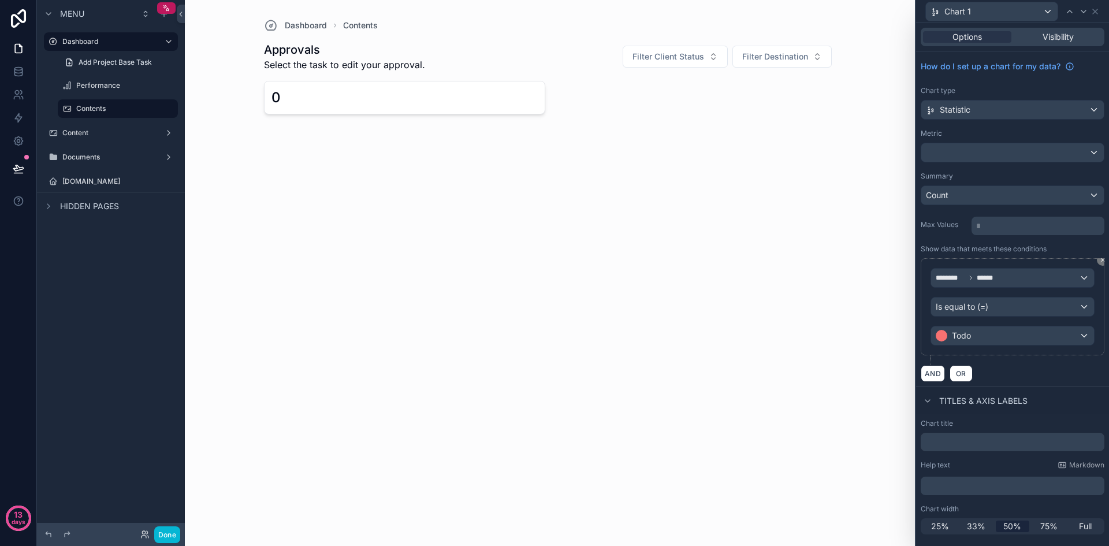
click at [1065, 356] on div "******** ****** Is equal to (=) Todo" at bounding box center [1013, 311] width 184 height 106
click at [819, 321] on div "Dashboard Contents Approvals Select the task to edit your approval. Filter Clie…" at bounding box center [550, 273] width 730 height 546
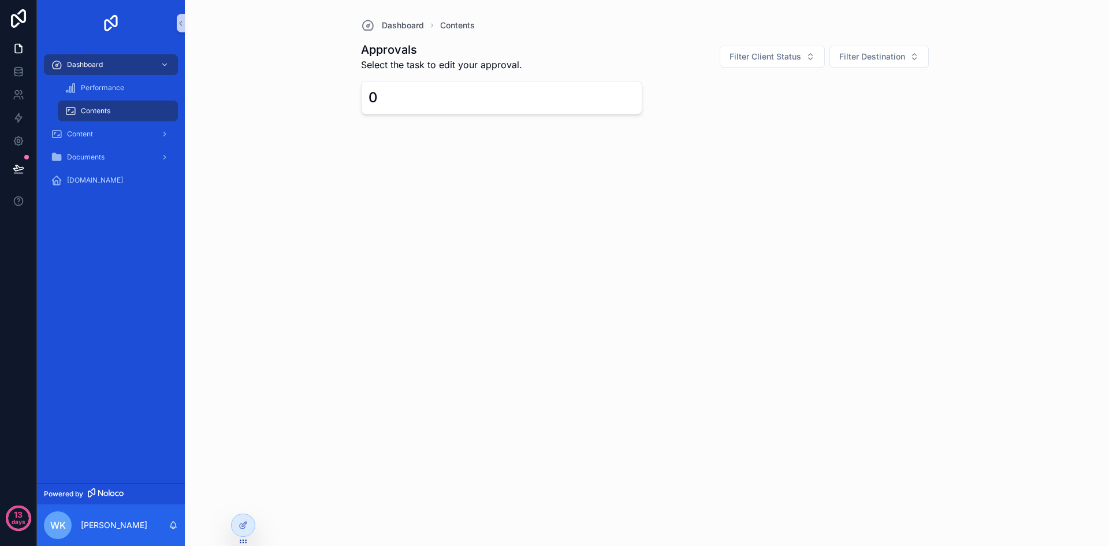
click at [814, 320] on div "Dashboard Contents Approvals Select the task to edit your approval. Filter Clie…" at bounding box center [647, 273] width 924 height 546
click at [802, 54] on button "Filter Client Status" at bounding box center [772, 57] width 105 height 22
click at [892, 55] on span "Filter Destination" at bounding box center [872, 57] width 66 height 12
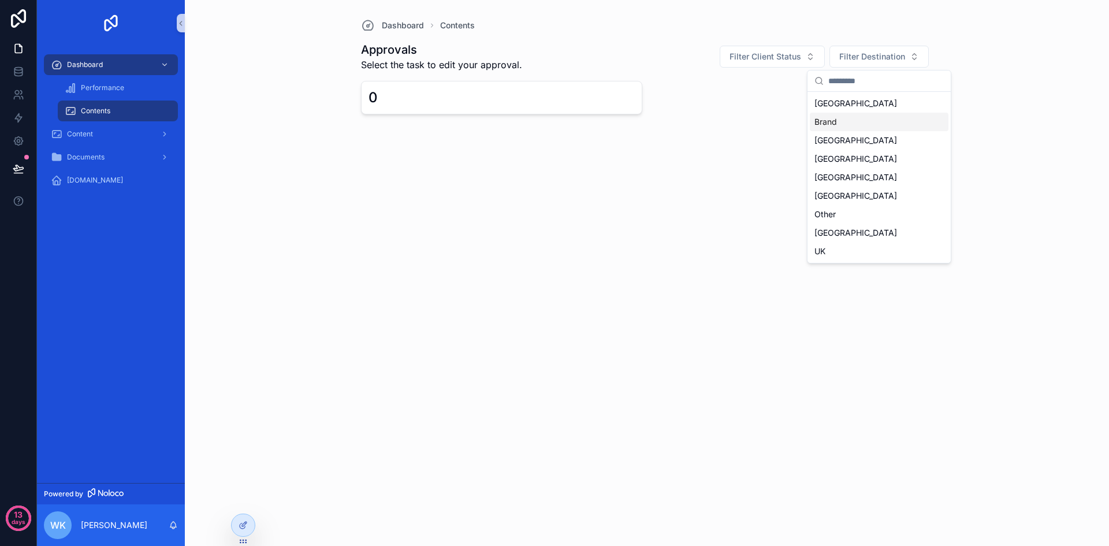
click at [856, 123] on div "Brand" at bounding box center [879, 122] width 139 height 18
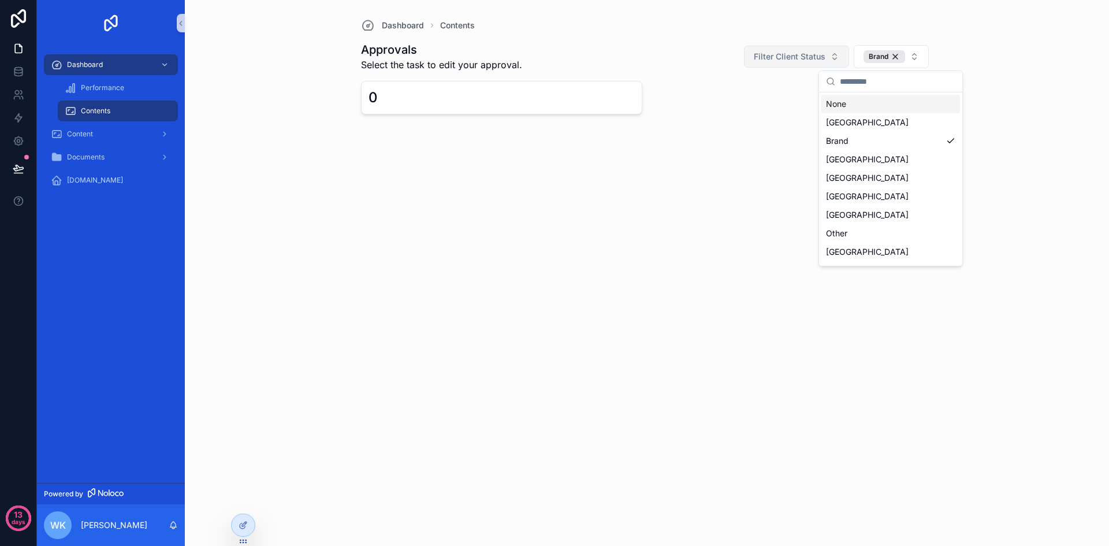
click at [831, 46] on button "Filter Client Status" at bounding box center [796, 57] width 105 height 22
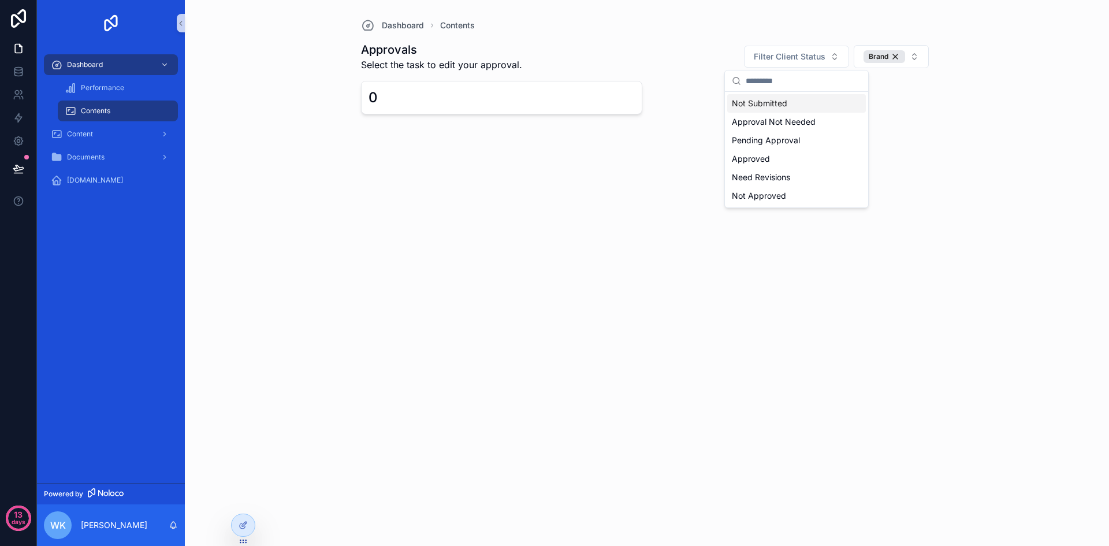
click at [809, 112] on div "Not Submitted" at bounding box center [796, 103] width 139 height 18
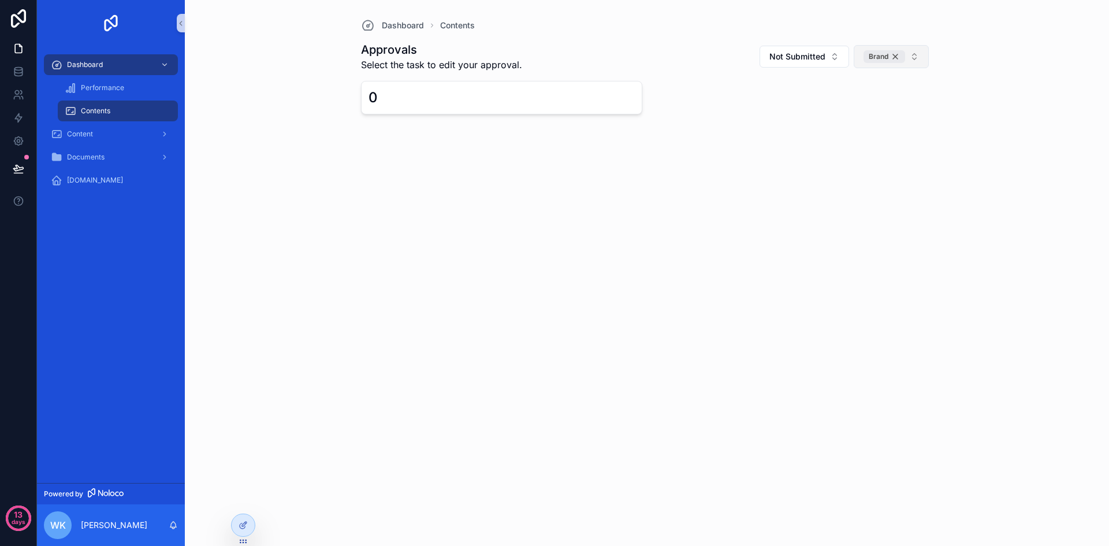
click at [894, 54] on div "Brand" at bounding box center [885, 56] width 42 height 13
click at [800, 58] on span "Not Submitted" at bounding box center [773, 57] width 56 height 12
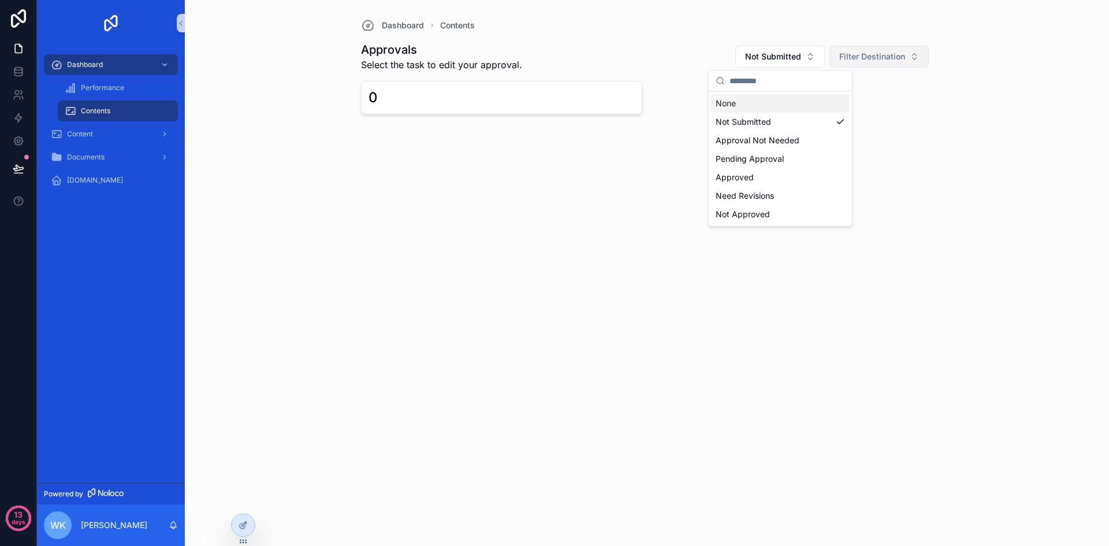
click at [805, 81] on input "scrollable content" at bounding box center [788, 80] width 116 height 21
click at [833, 105] on div "None" at bounding box center [780, 103] width 139 height 18
click at [826, 179] on div "Dashboard Contents Approvals Select the task to edit your approval. Filter Clie…" at bounding box center [647, 273] width 924 height 546
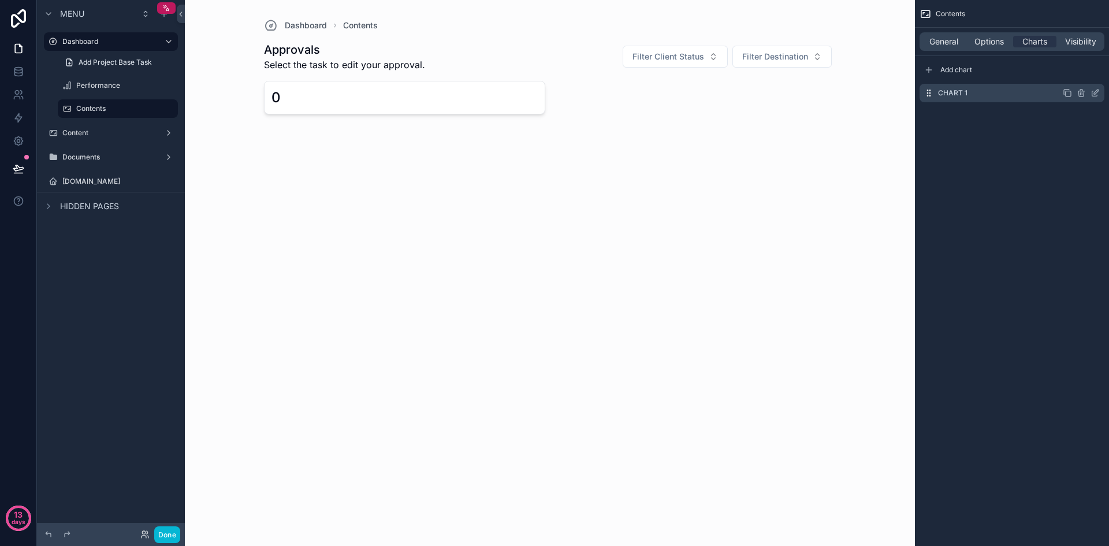
click at [990, 85] on div "Chart 1" at bounding box center [1012, 93] width 185 height 18
click at [1097, 90] on icon "scrollable content" at bounding box center [1095, 92] width 9 height 9
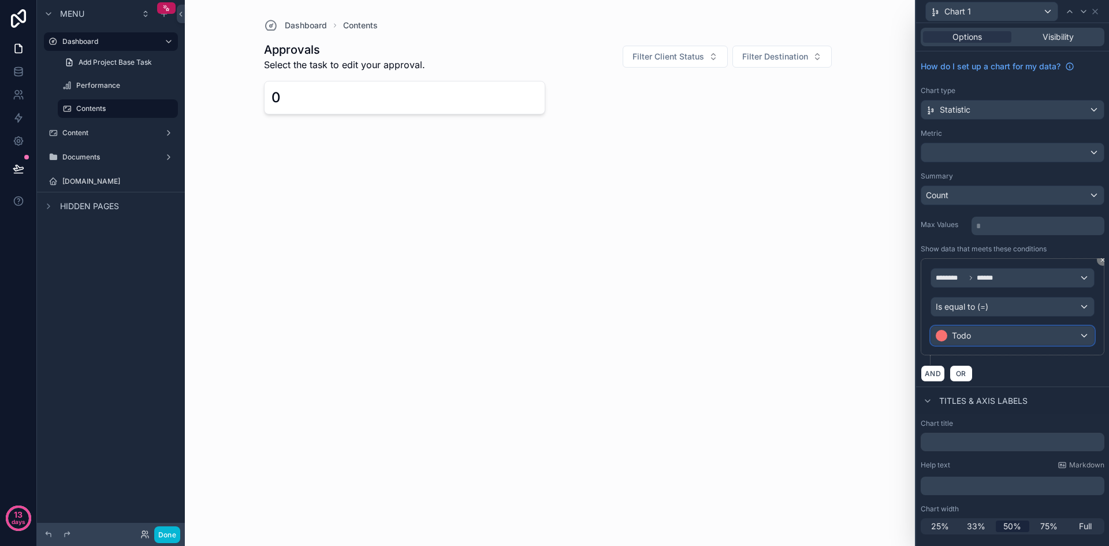
click at [1082, 336] on div "Todo" at bounding box center [1012, 335] width 163 height 18
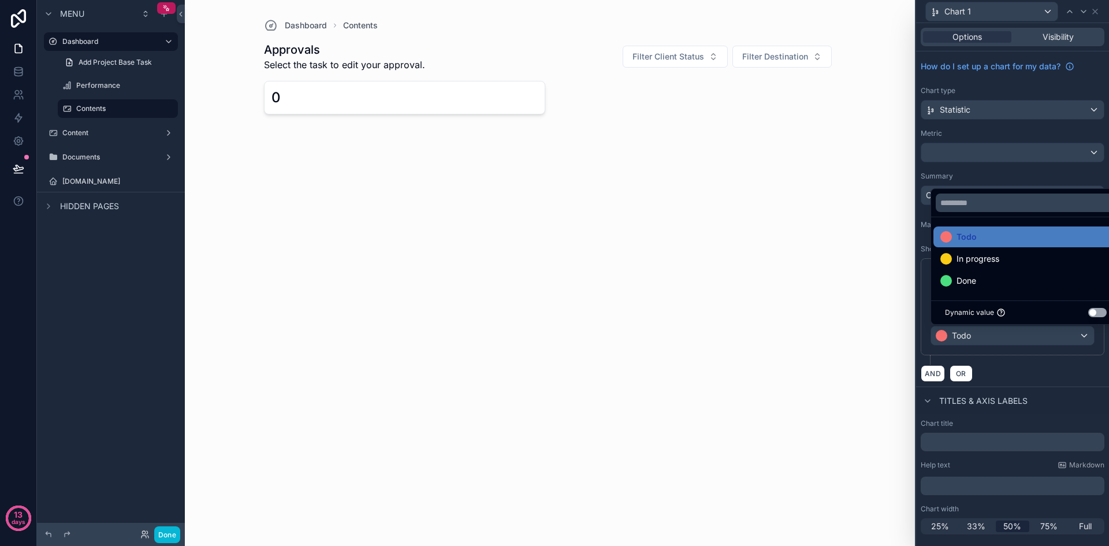
click at [1064, 371] on div at bounding box center [1012, 273] width 193 height 546
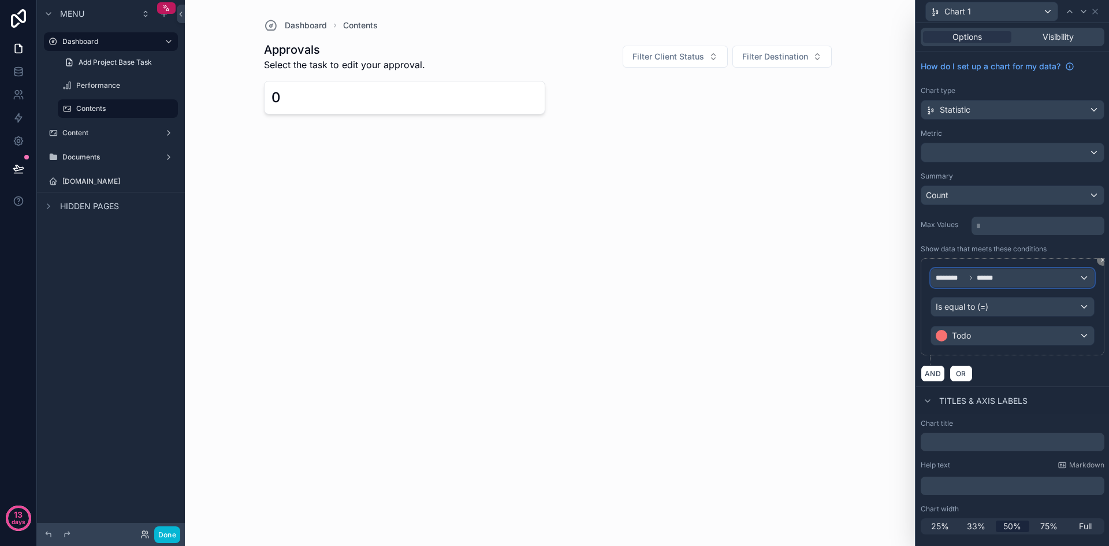
click at [1073, 274] on div "******** ******" at bounding box center [1012, 278] width 163 height 18
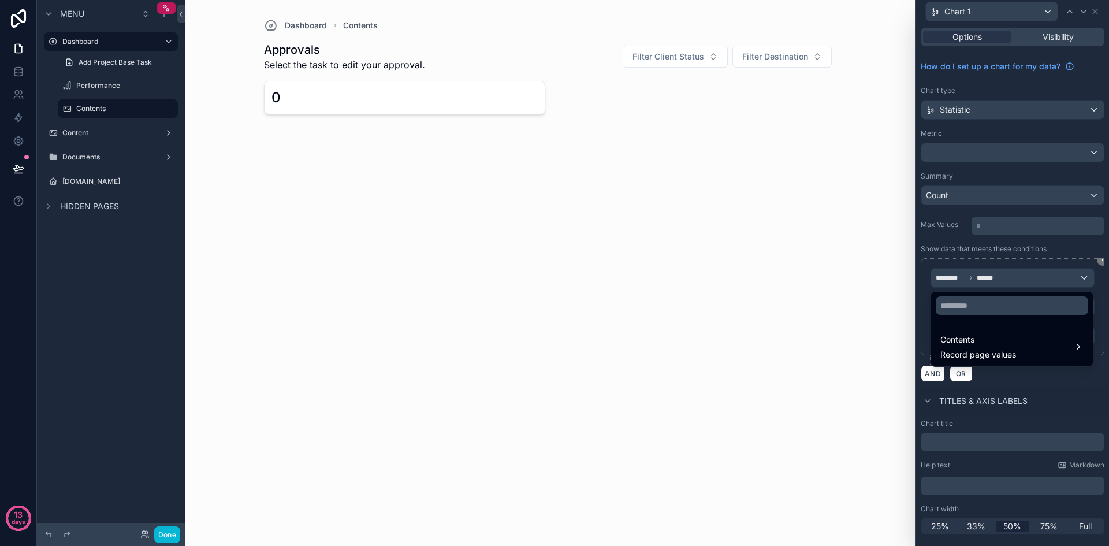
click at [1056, 403] on div at bounding box center [1012, 273] width 193 height 546
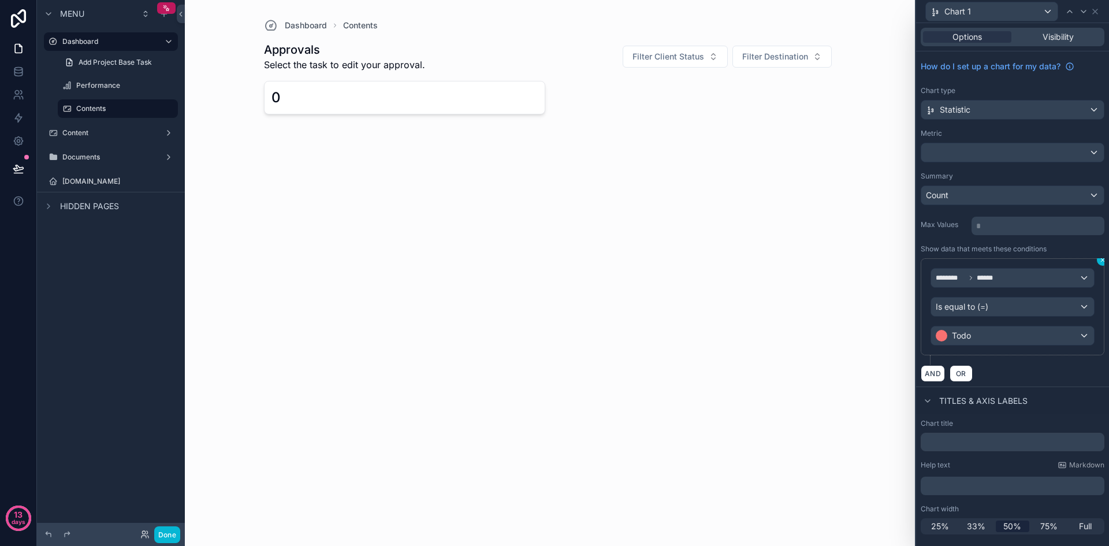
click at [1102, 261] on icon at bounding box center [1102, 259] width 3 height 3
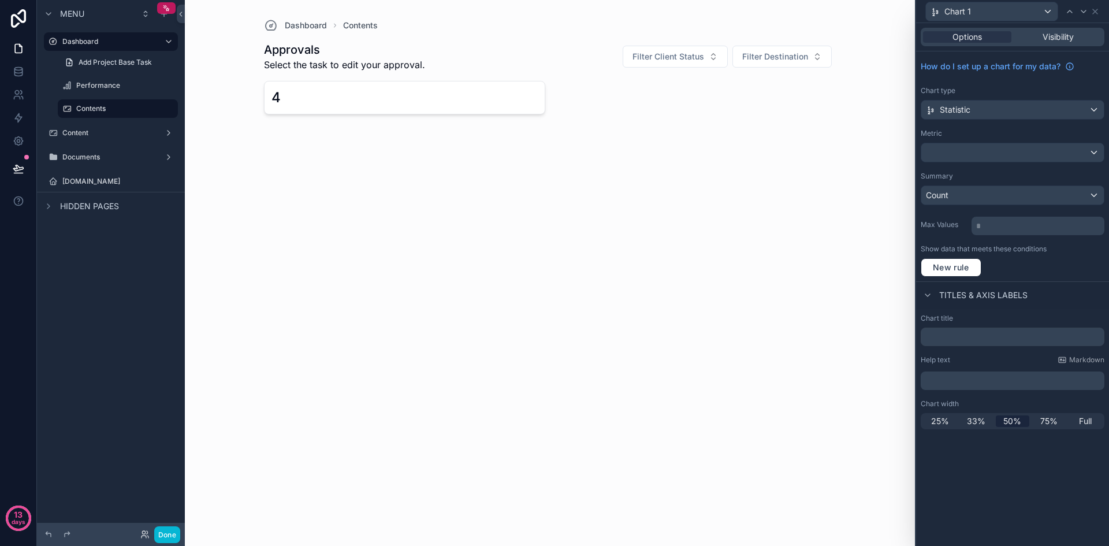
click at [1079, 265] on div "New rule" at bounding box center [1013, 267] width 184 height 18
click at [1077, 38] on div "Visibility" at bounding box center [1058, 37] width 88 height 12
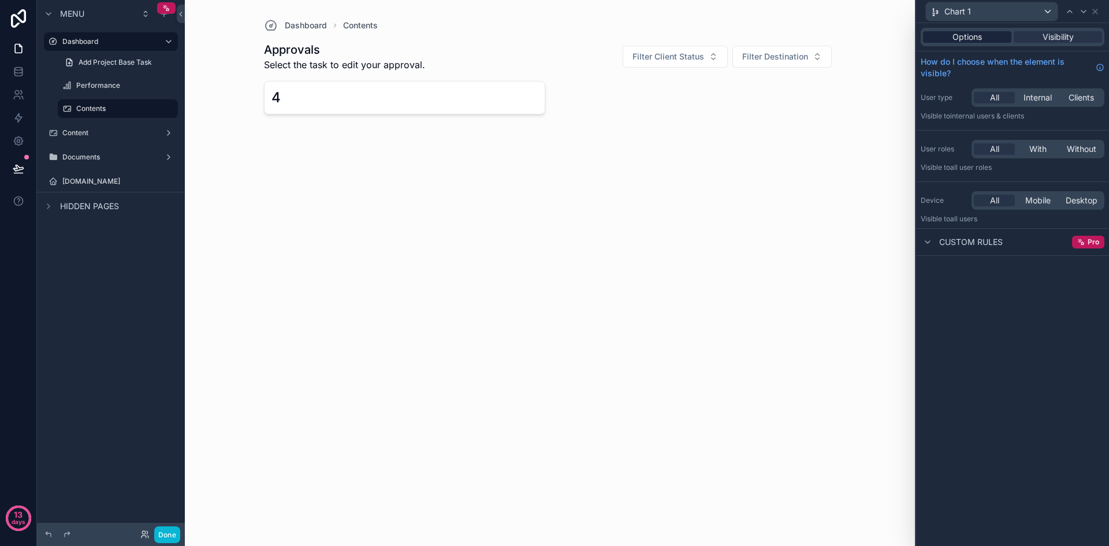
click at [975, 39] on span "Options" at bounding box center [967, 37] width 29 height 12
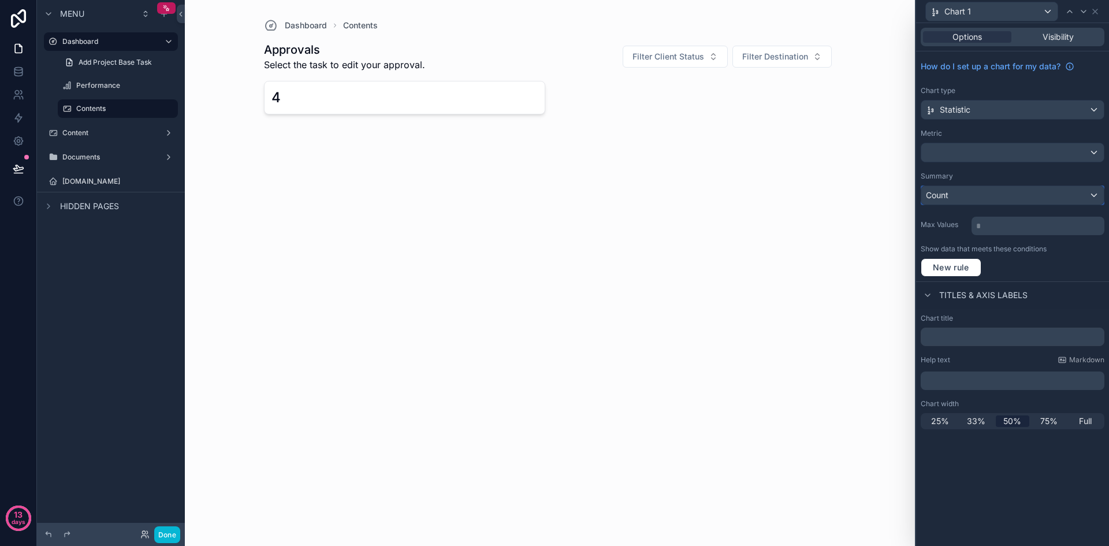
click at [1095, 191] on div "Count" at bounding box center [1012, 195] width 183 height 18
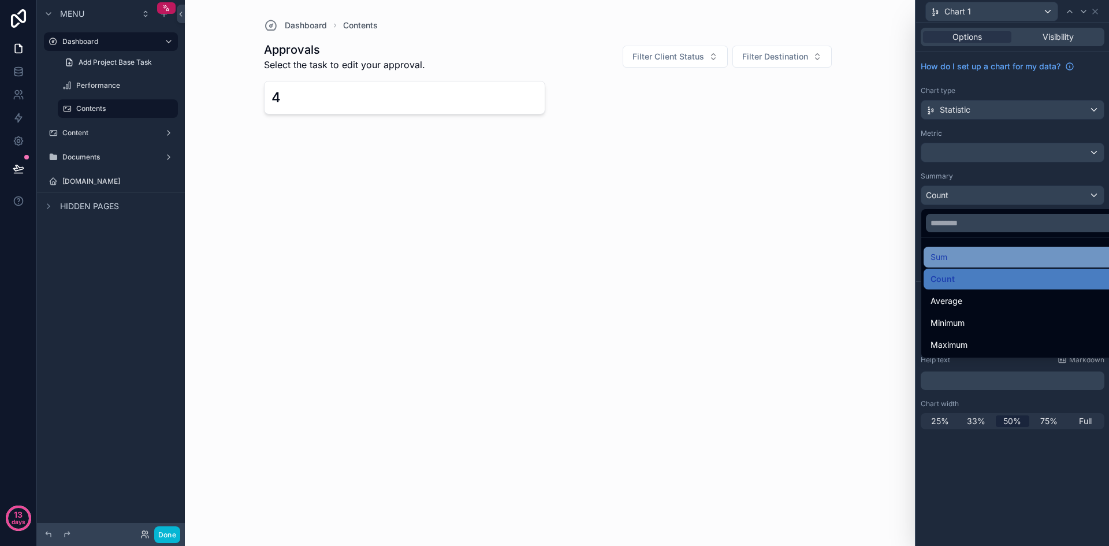
click at [978, 249] on div "Sum" at bounding box center [1026, 257] width 205 height 21
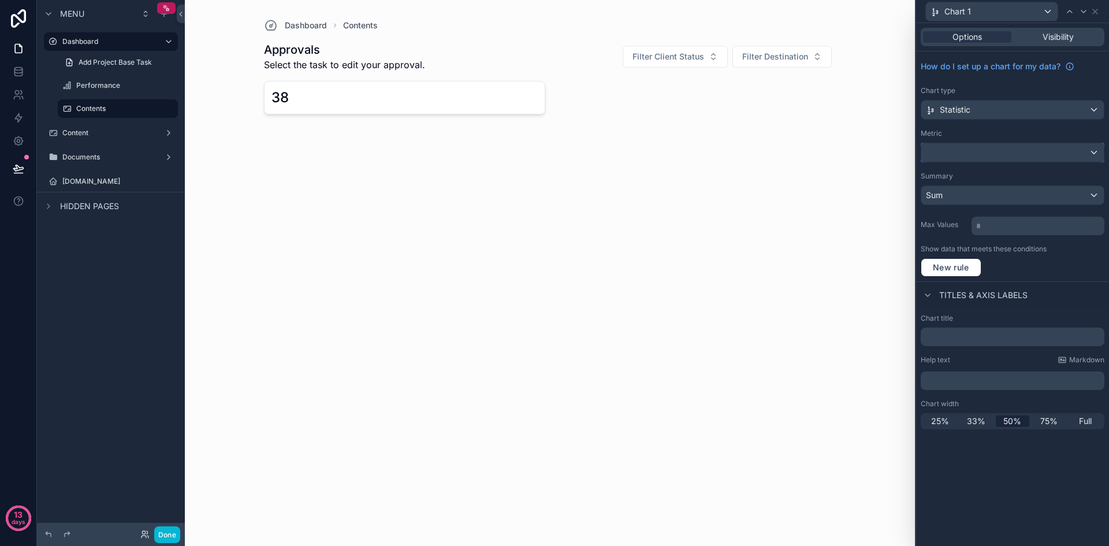
click at [1096, 156] on div at bounding box center [1012, 152] width 183 height 18
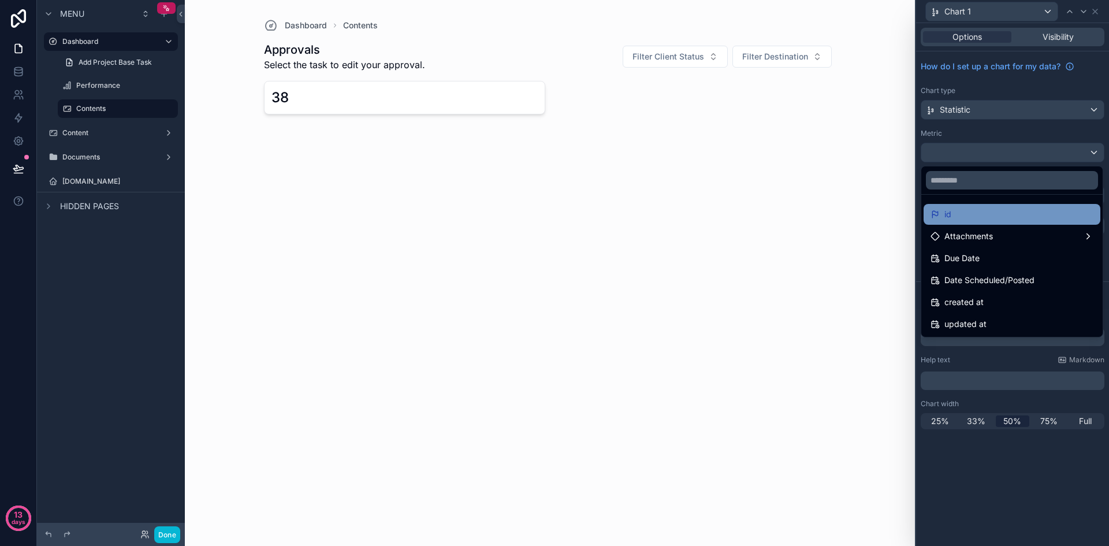
click at [989, 213] on div "id" at bounding box center [1012, 214] width 163 height 14
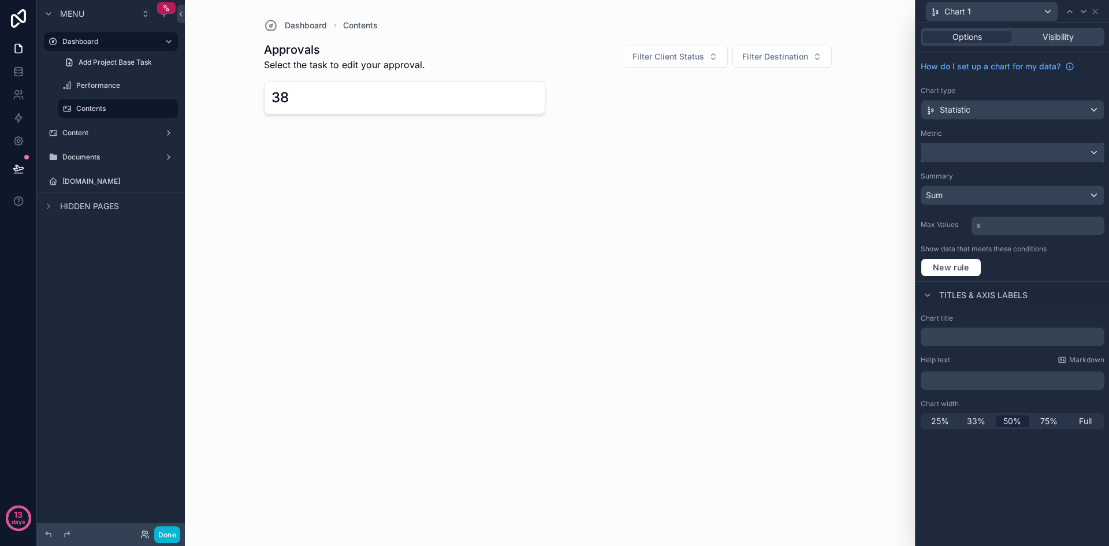
click at [1035, 155] on div at bounding box center [1012, 152] width 183 height 18
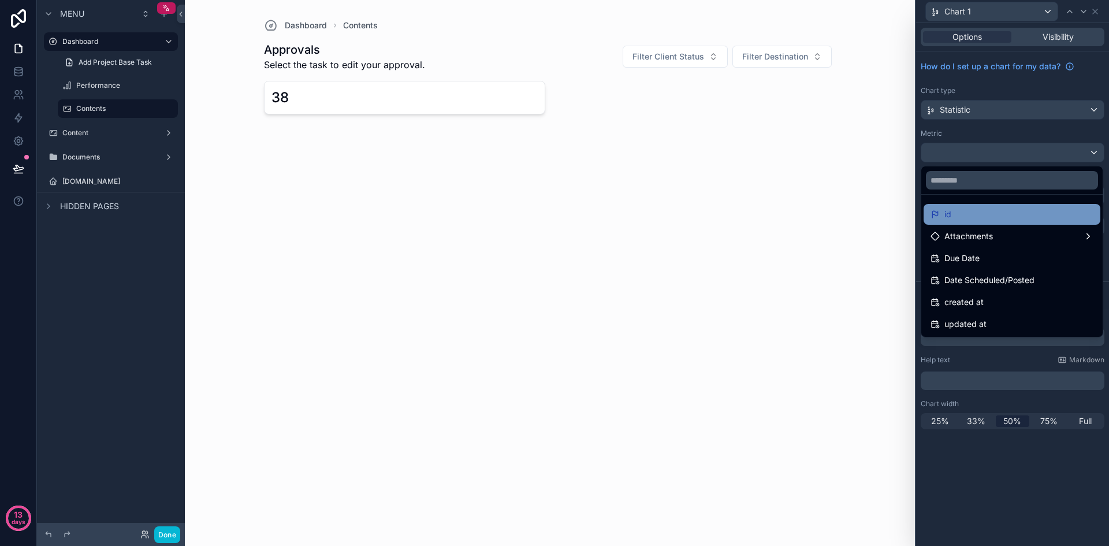
click at [973, 216] on div "id" at bounding box center [1012, 214] width 163 height 14
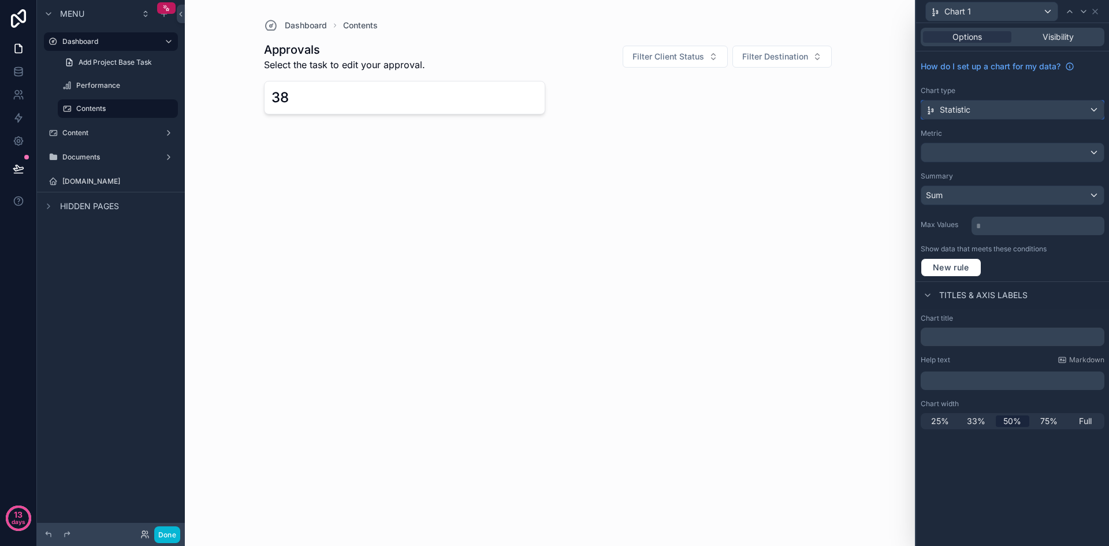
click at [1020, 110] on div "Statistic" at bounding box center [1012, 110] width 183 height 18
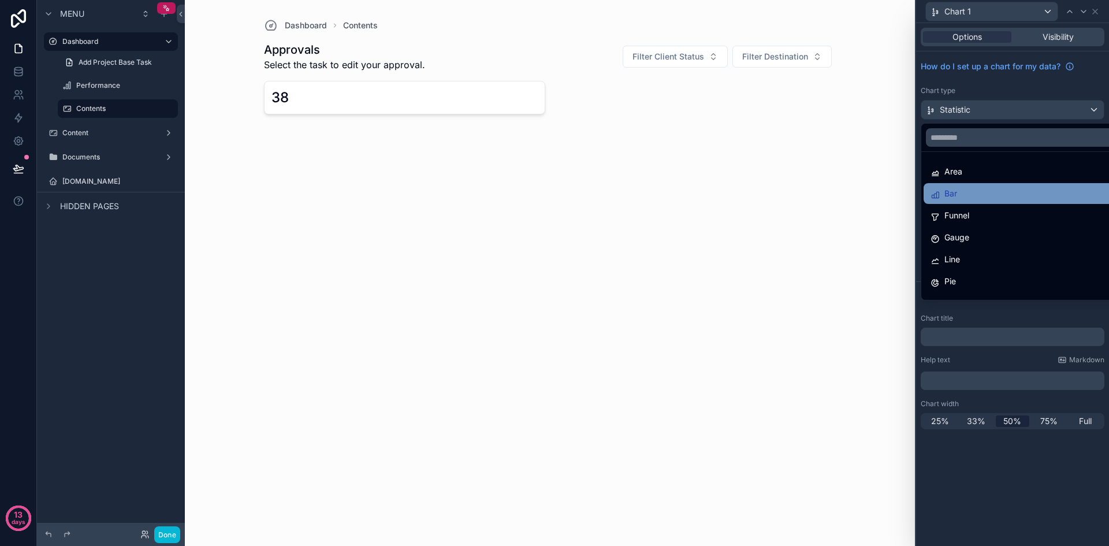
click at [966, 197] on div "Bar" at bounding box center [1026, 194] width 191 height 14
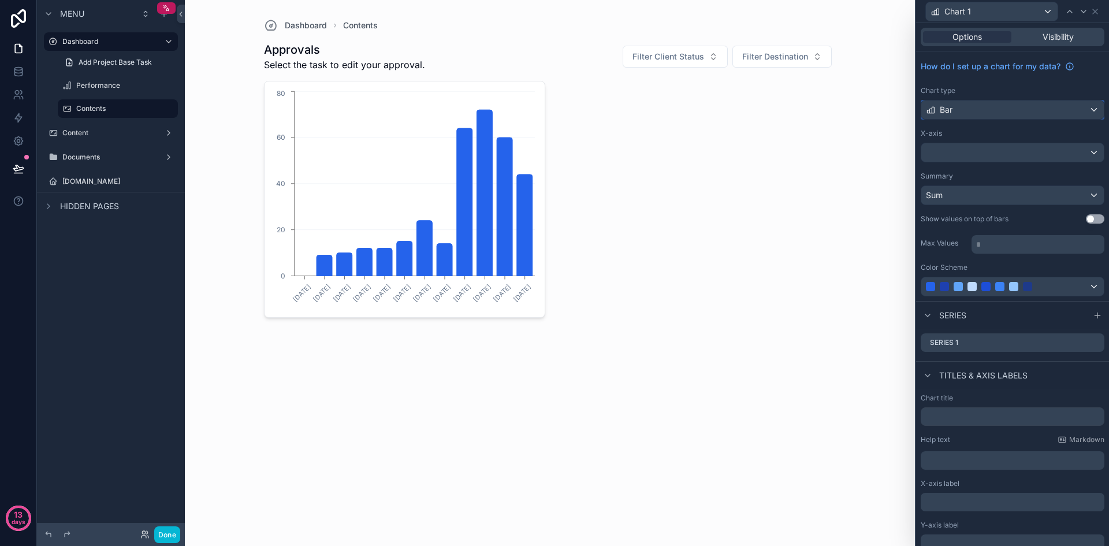
click at [1058, 113] on div "Bar" at bounding box center [1012, 110] width 183 height 18
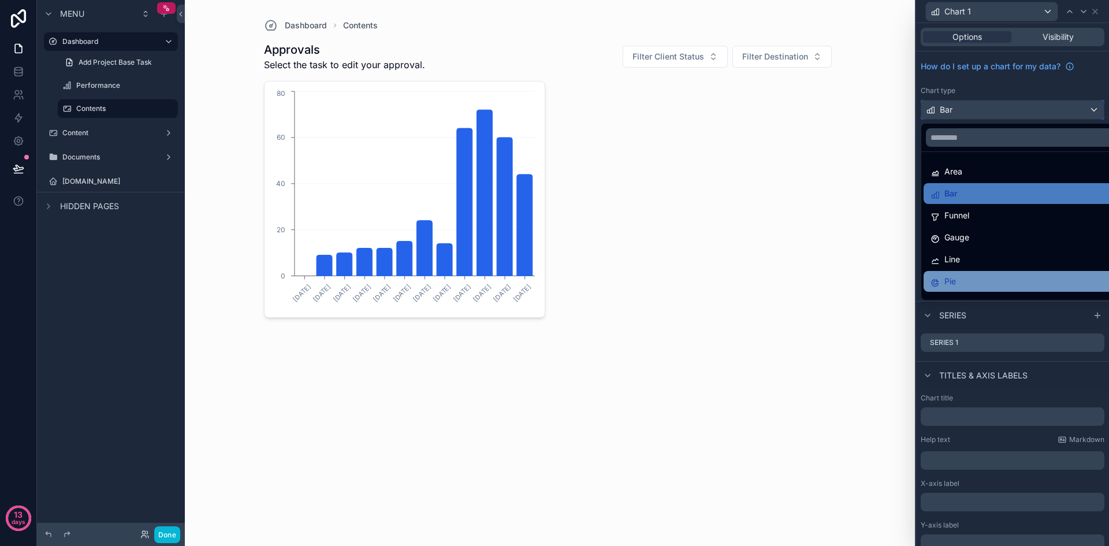
scroll to position [82, 0]
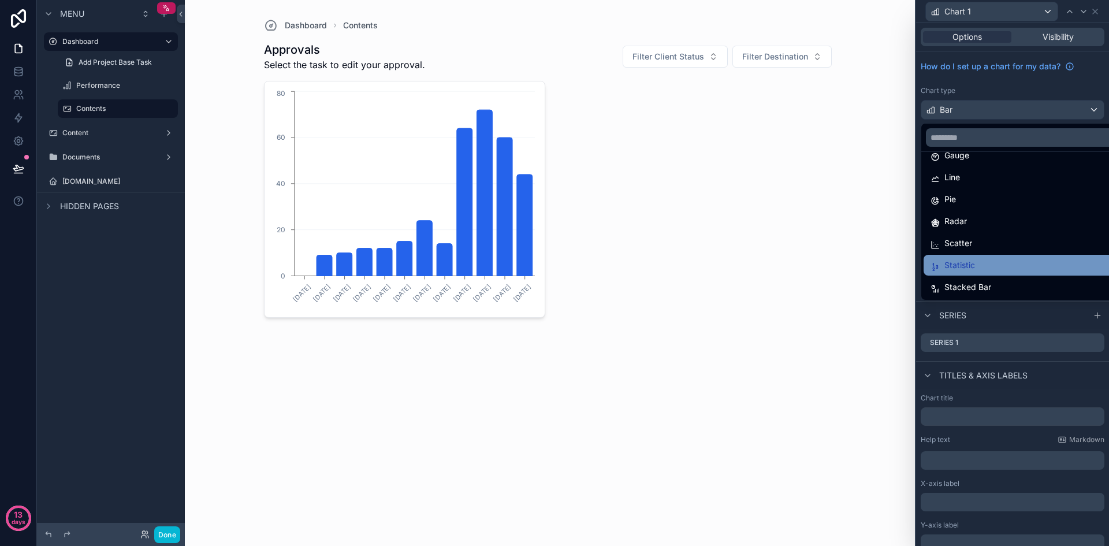
click at [971, 263] on span "Statistic" at bounding box center [960, 265] width 31 height 14
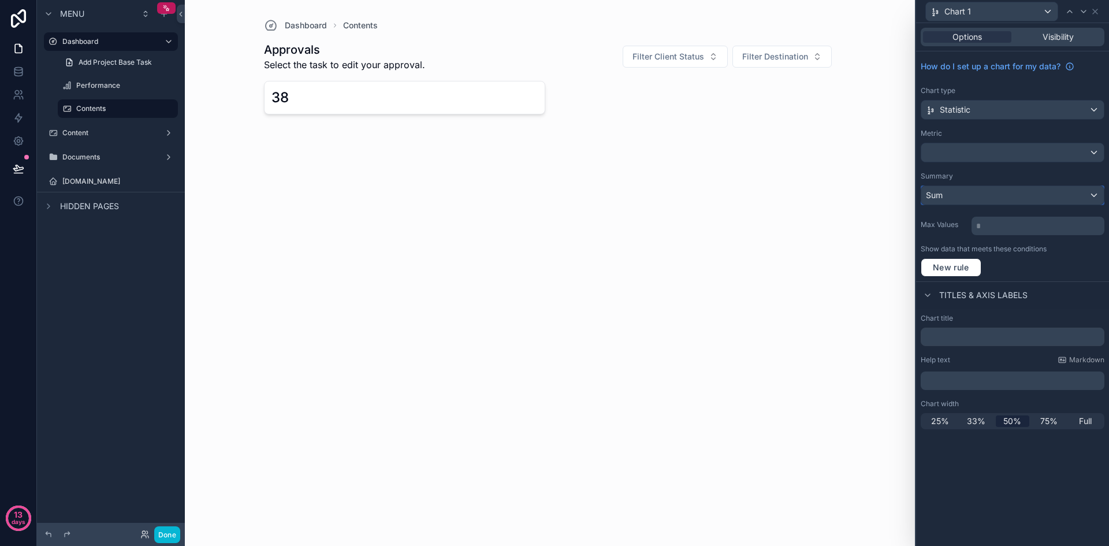
click at [1096, 192] on div "Sum" at bounding box center [1012, 195] width 183 height 18
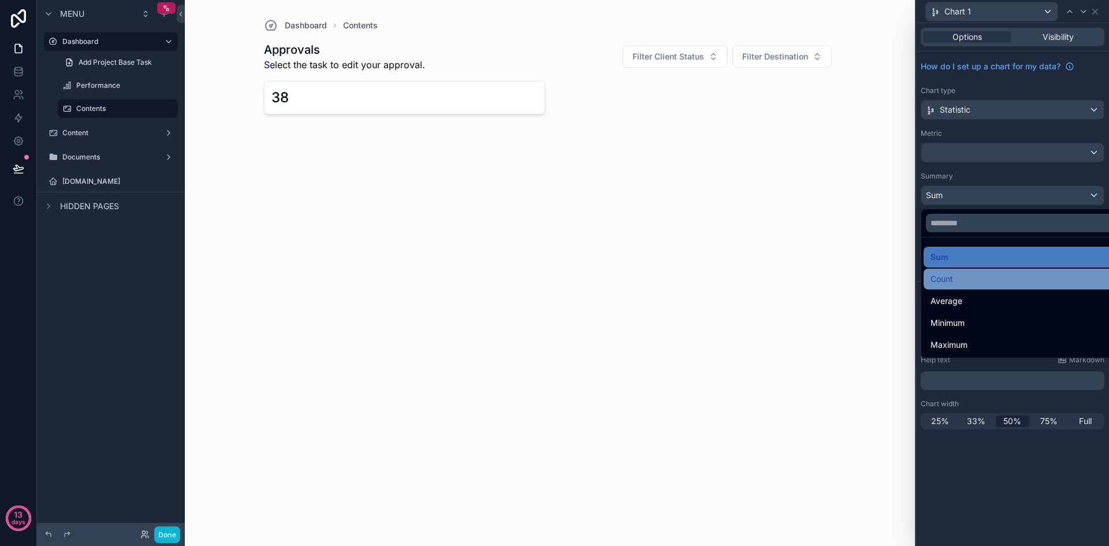
click at [1002, 281] on div "Count" at bounding box center [1026, 279] width 191 height 14
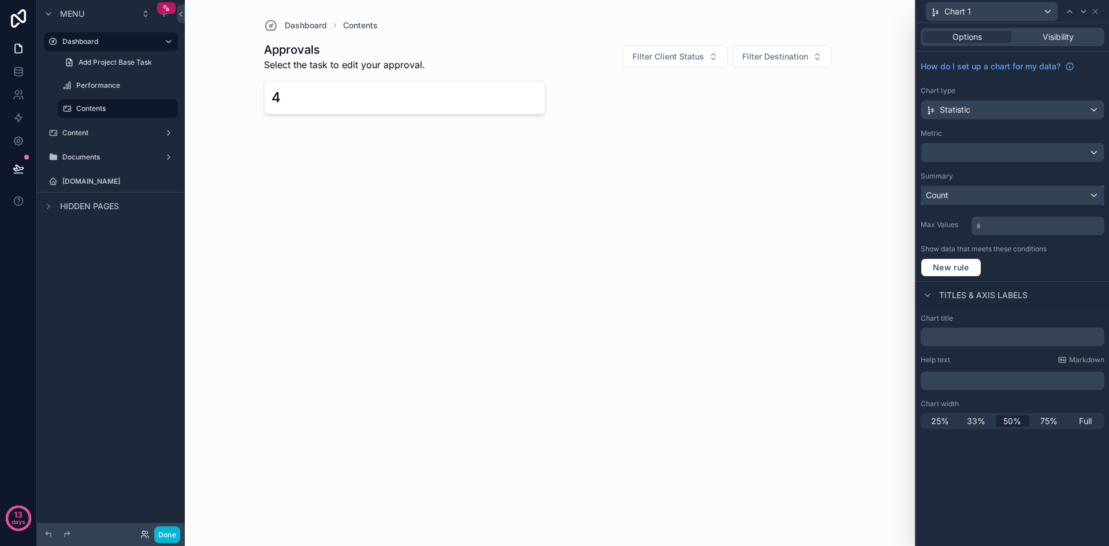
click at [1099, 195] on div "Count" at bounding box center [1012, 195] width 183 height 18
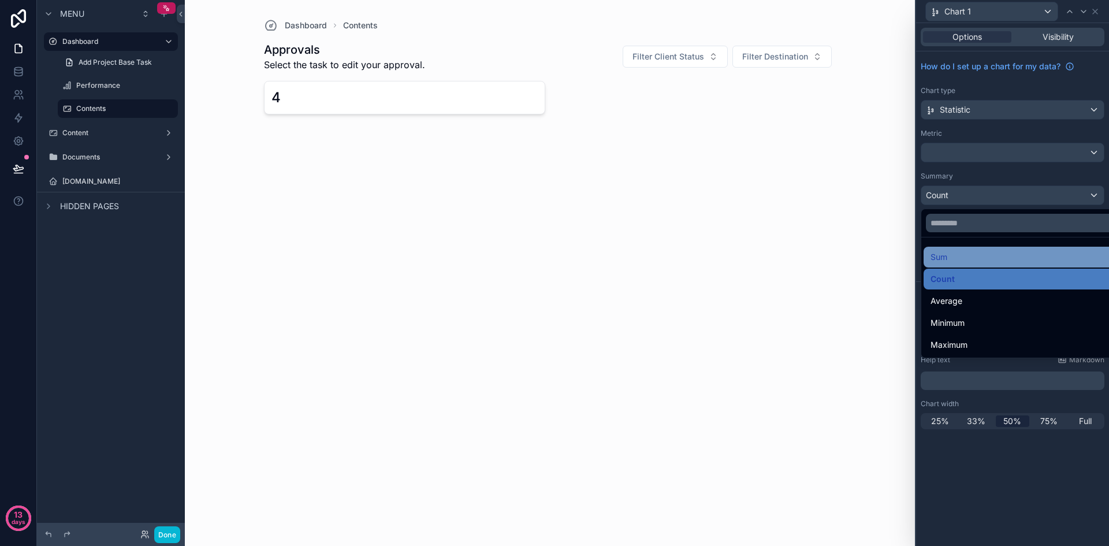
click at [1026, 250] on div "Sum" at bounding box center [1026, 257] width 191 height 14
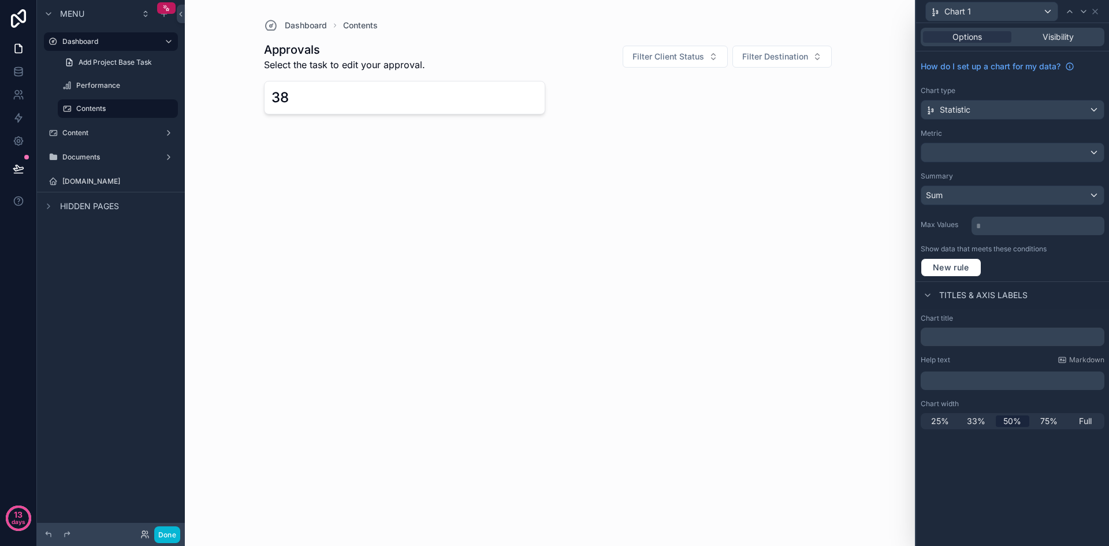
click at [1035, 221] on p "* ﻿" at bounding box center [1039, 226] width 126 height 12
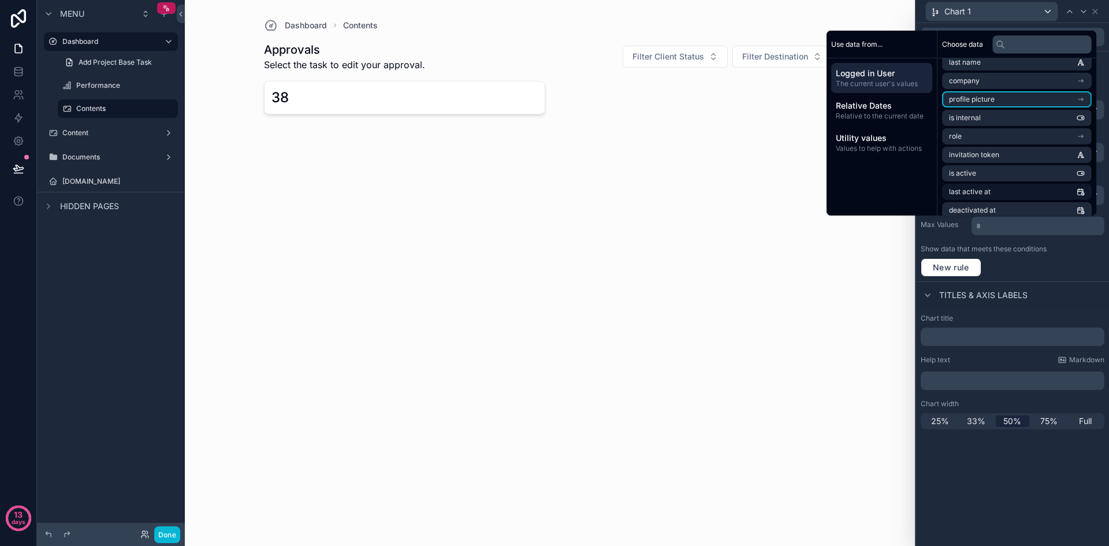
scroll to position [127, 0]
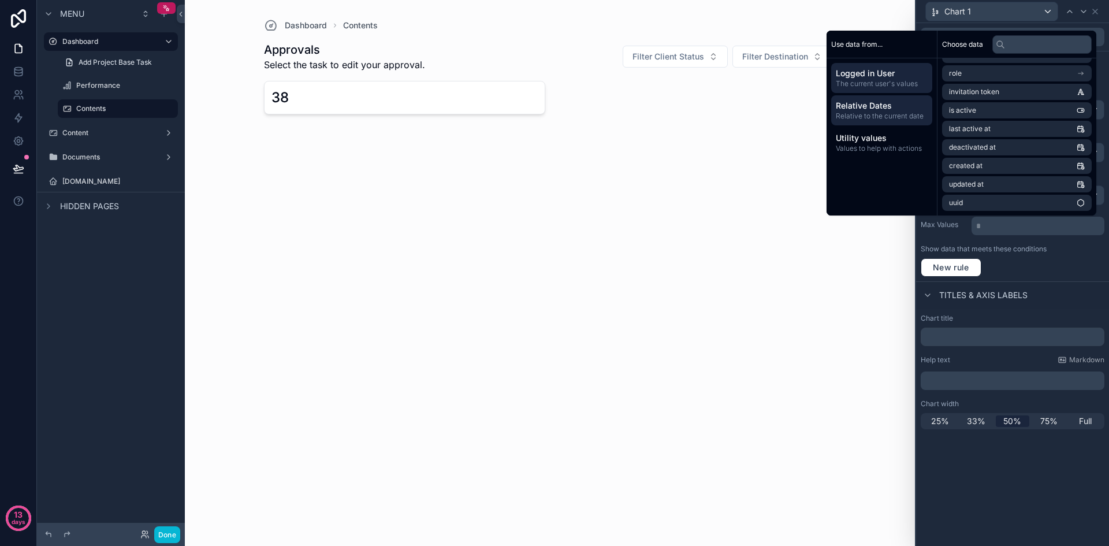
click at [890, 110] on span "Relative Dates" at bounding box center [882, 106] width 92 height 12
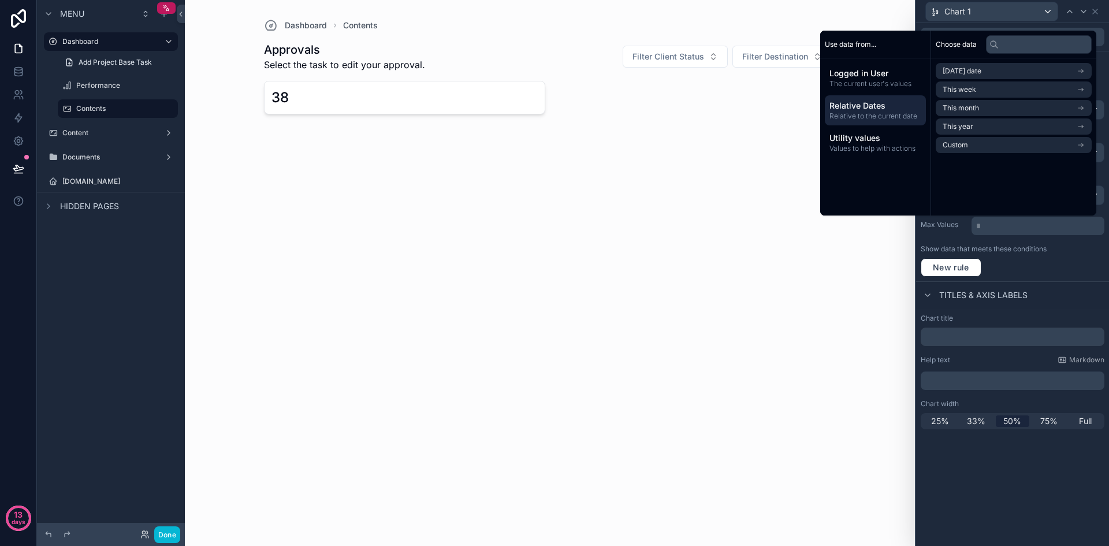
scroll to position [0, 0]
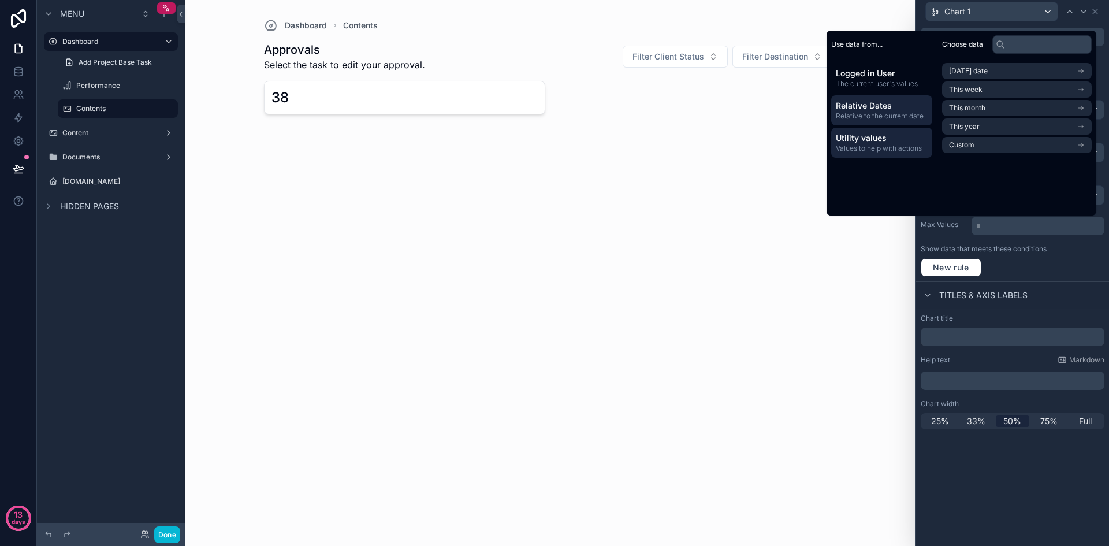
click at [894, 150] on span "Values to help with actions" at bounding box center [882, 148] width 92 height 9
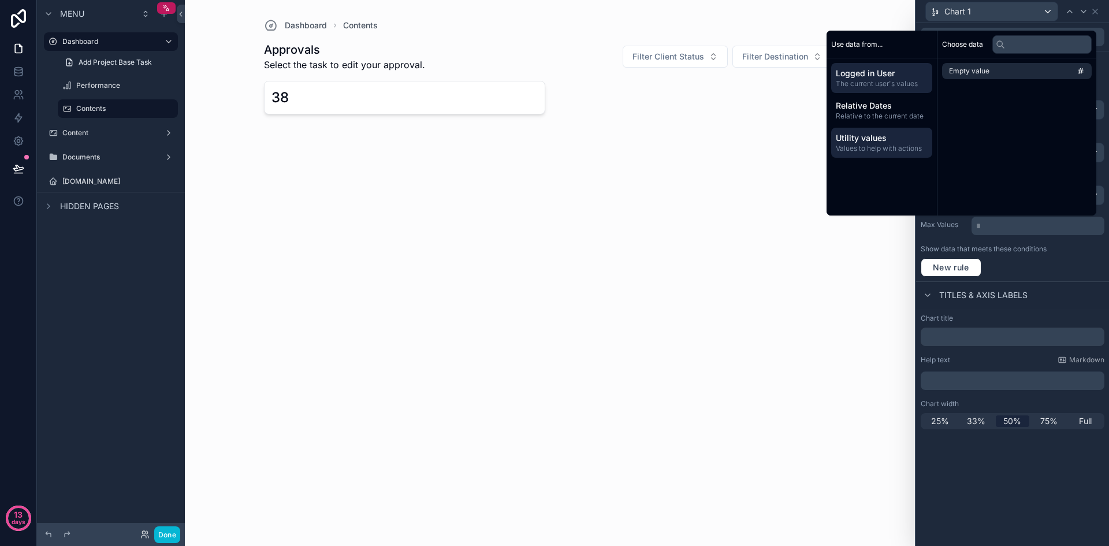
click at [896, 80] on span "The current user's values" at bounding box center [882, 83] width 92 height 9
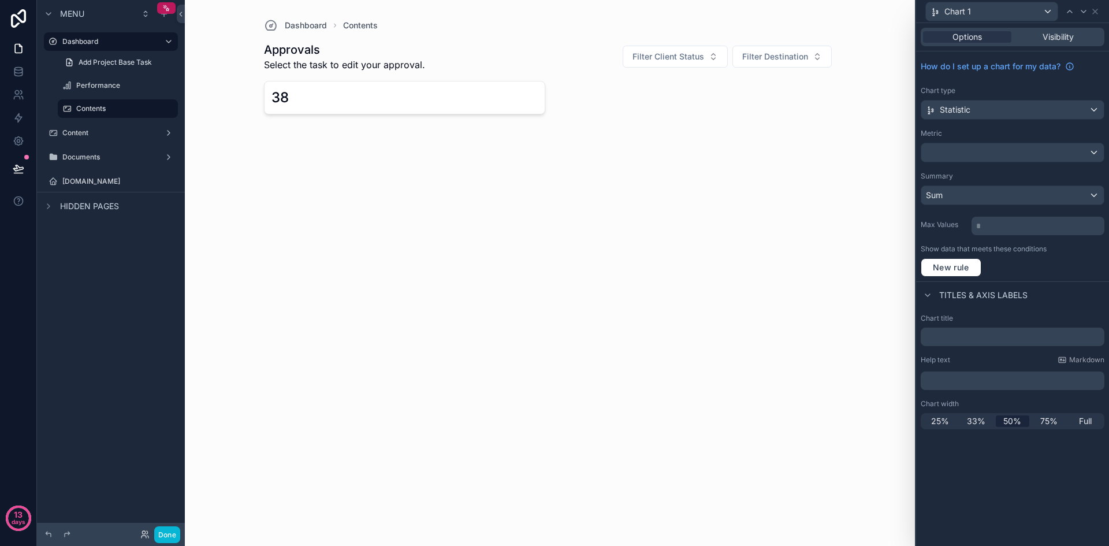
click at [1079, 270] on div "New rule" at bounding box center [1013, 267] width 184 height 18
click at [953, 265] on span "New rule" at bounding box center [951, 267] width 46 height 10
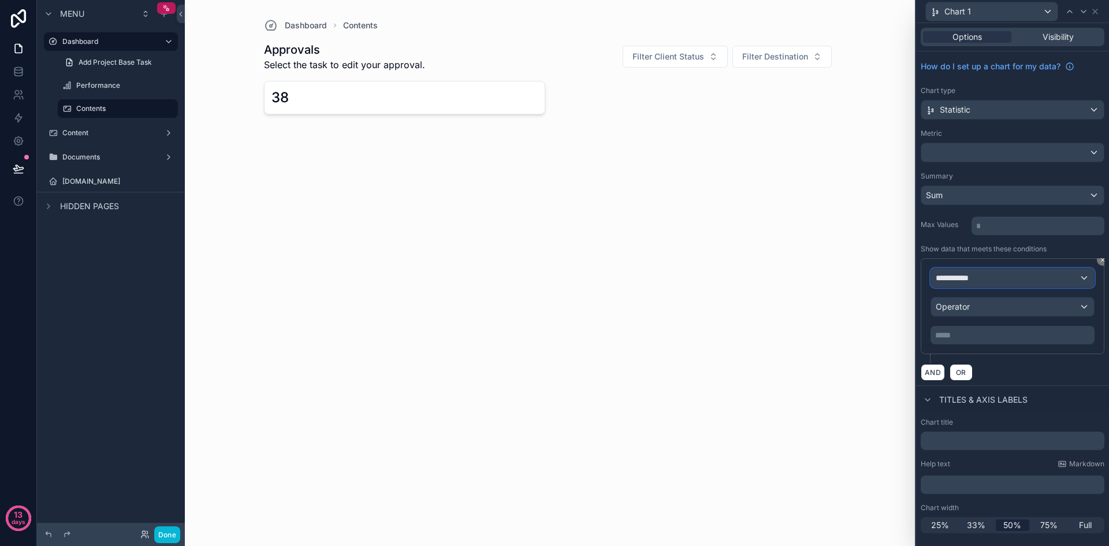
click at [1030, 278] on div "**********" at bounding box center [1012, 278] width 163 height 18
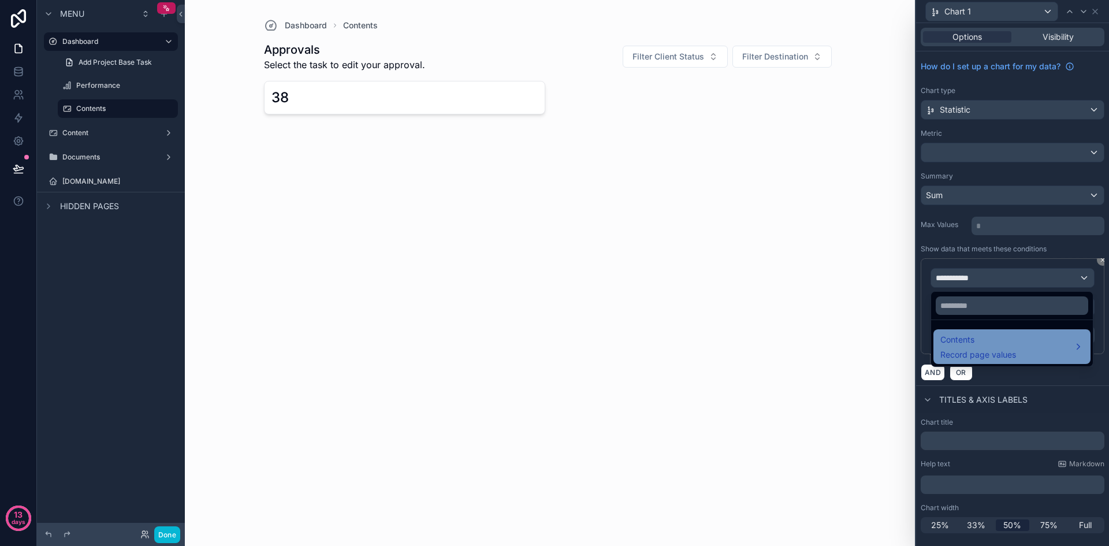
click at [1026, 352] on div "Contents Record page values" at bounding box center [1012, 347] width 143 height 28
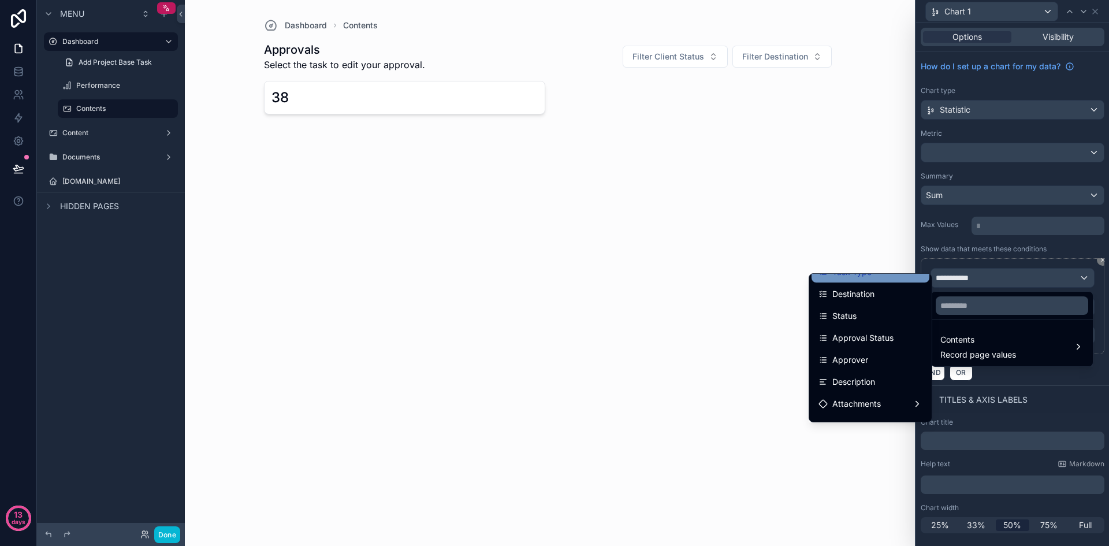
scroll to position [116, 0]
click at [884, 304] on span "Approval Status" at bounding box center [863, 303] width 61 height 14
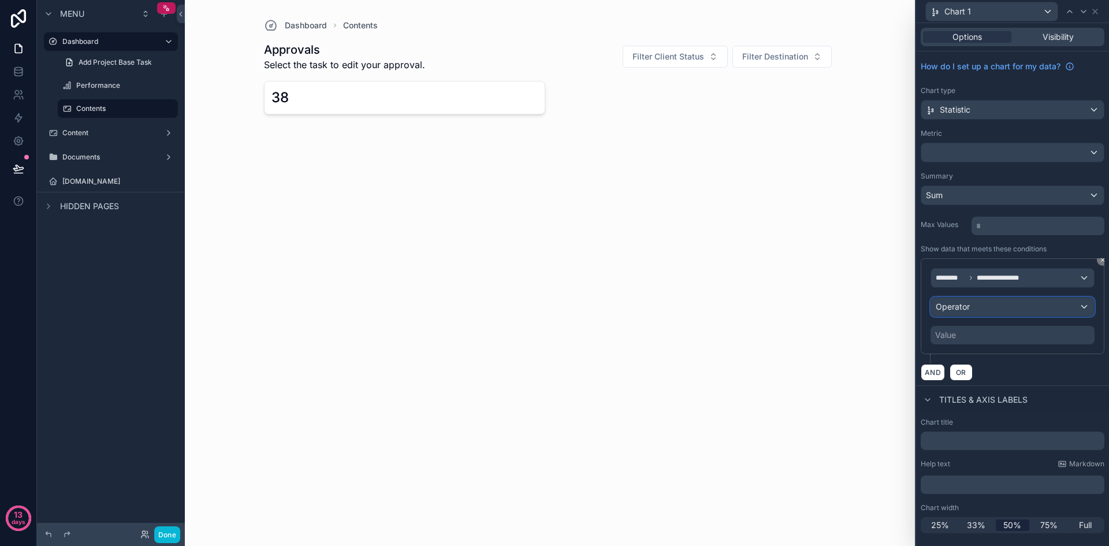
click at [1024, 304] on div "Operator" at bounding box center [1012, 307] width 163 height 18
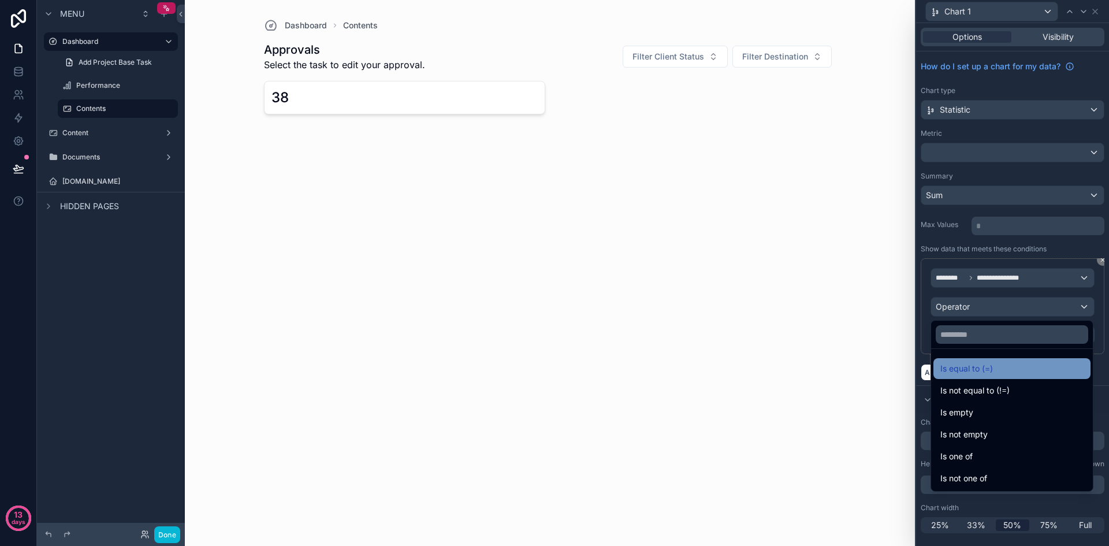
click at [1007, 369] on div "Is equal to (=)" at bounding box center [1012, 369] width 143 height 14
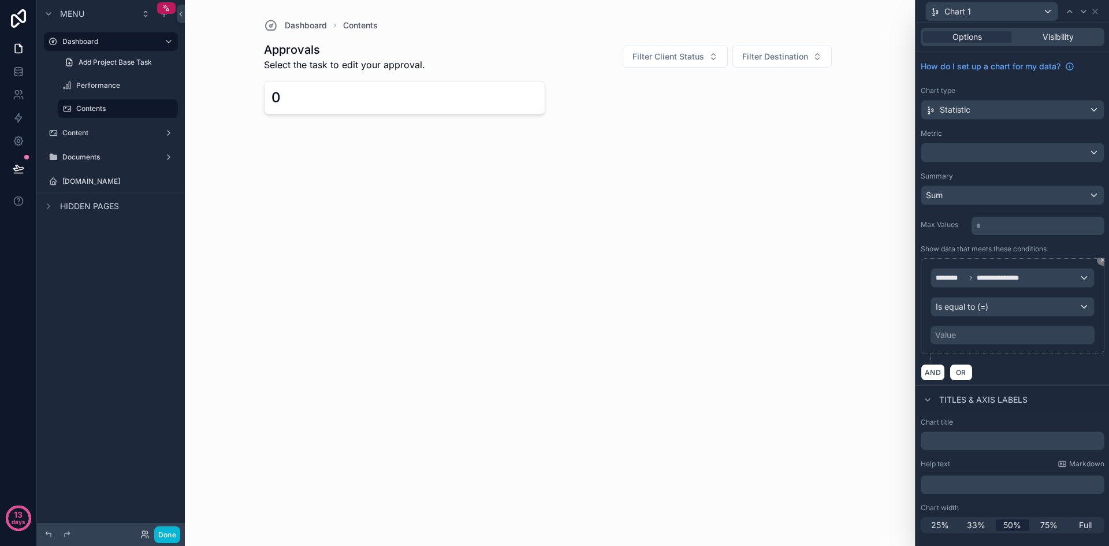
click at [978, 336] on div "Value" at bounding box center [1013, 335] width 164 height 18
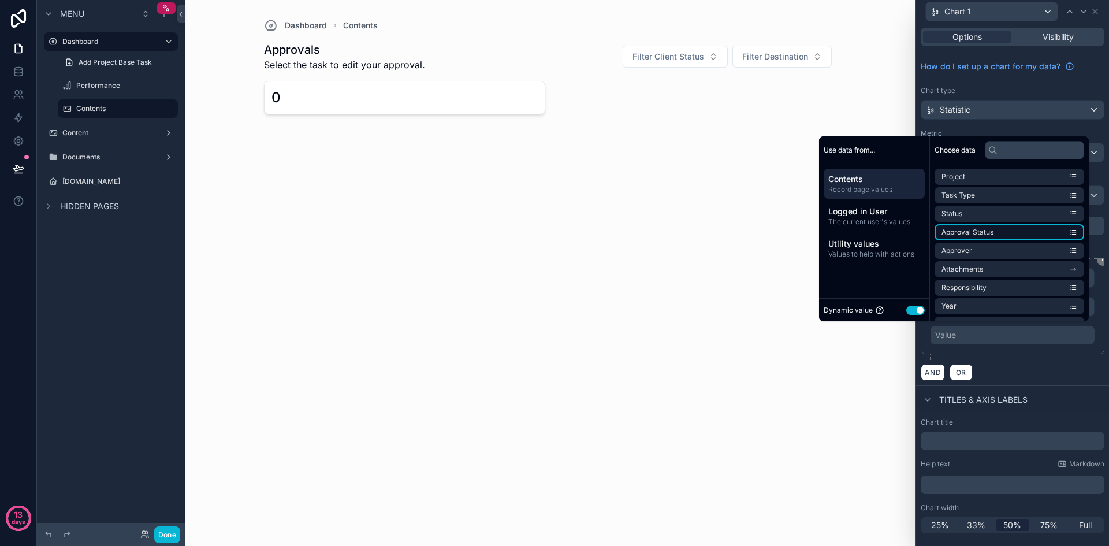
click at [1012, 232] on li "Approval Status" at bounding box center [1010, 232] width 150 height 16
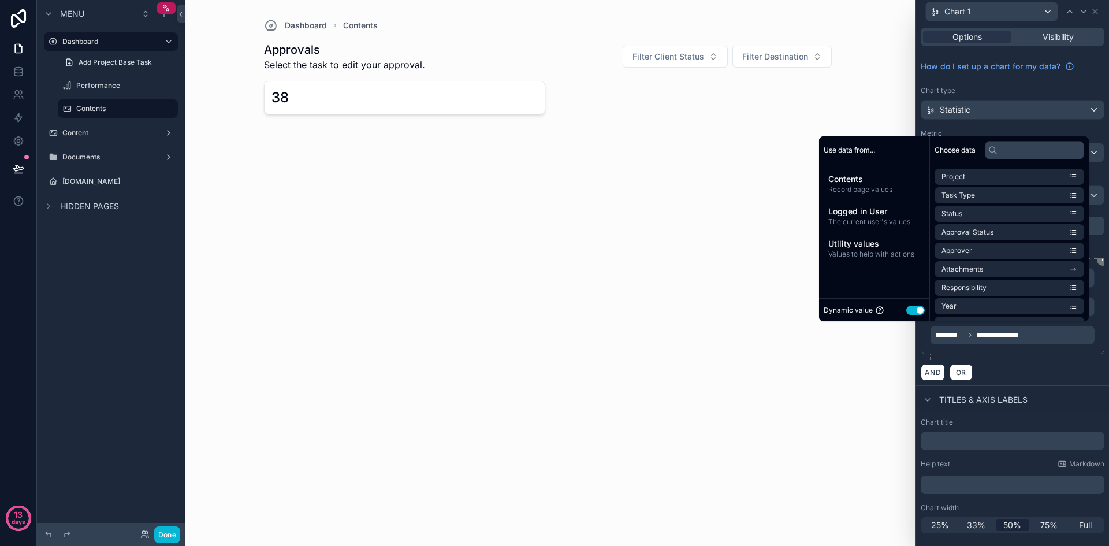
click at [906, 310] on button "Use setting" at bounding box center [915, 310] width 18 height 9
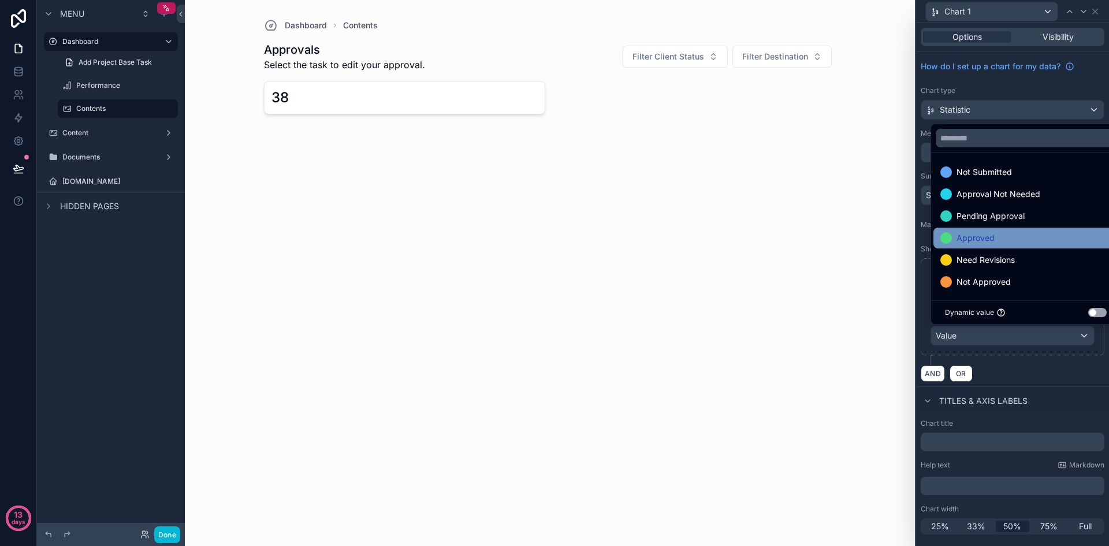
click at [1010, 235] on div "Approved" at bounding box center [1026, 238] width 171 height 14
click at [1045, 373] on div "AND OR" at bounding box center [1013, 373] width 184 height 17
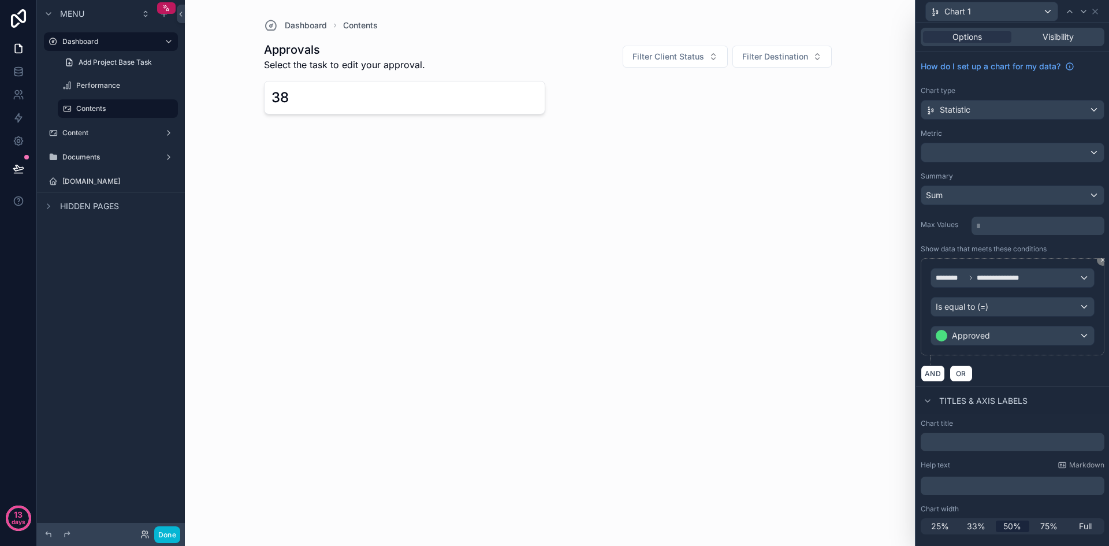
click at [1007, 209] on div "**********" at bounding box center [1012, 218] width 193 height 335
click at [1009, 194] on div "Sum" at bounding box center [1012, 195] width 183 height 18
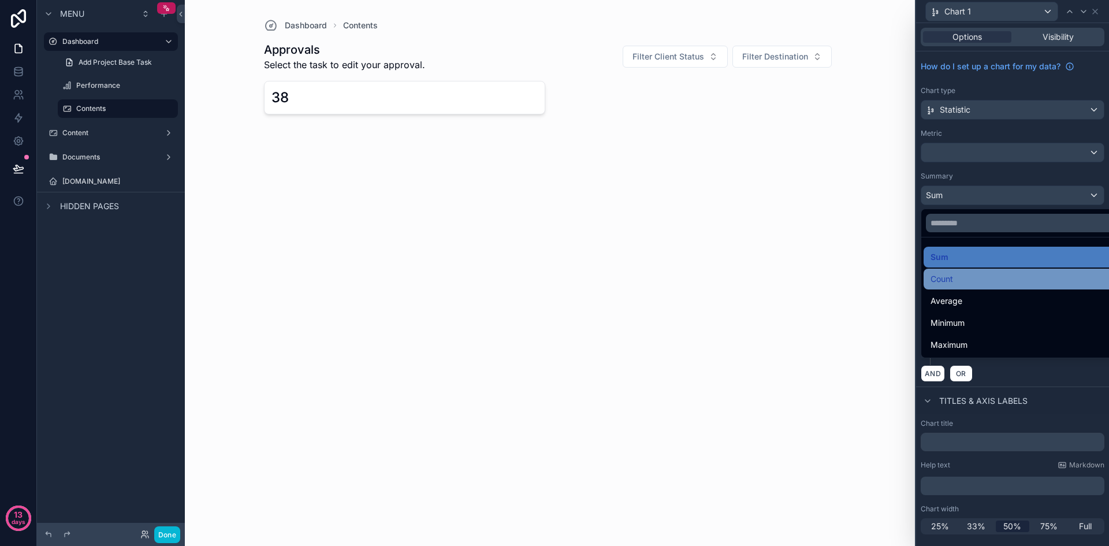
click at [975, 282] on div "Count" at bounding box center [1026, 279] width 191 height 14
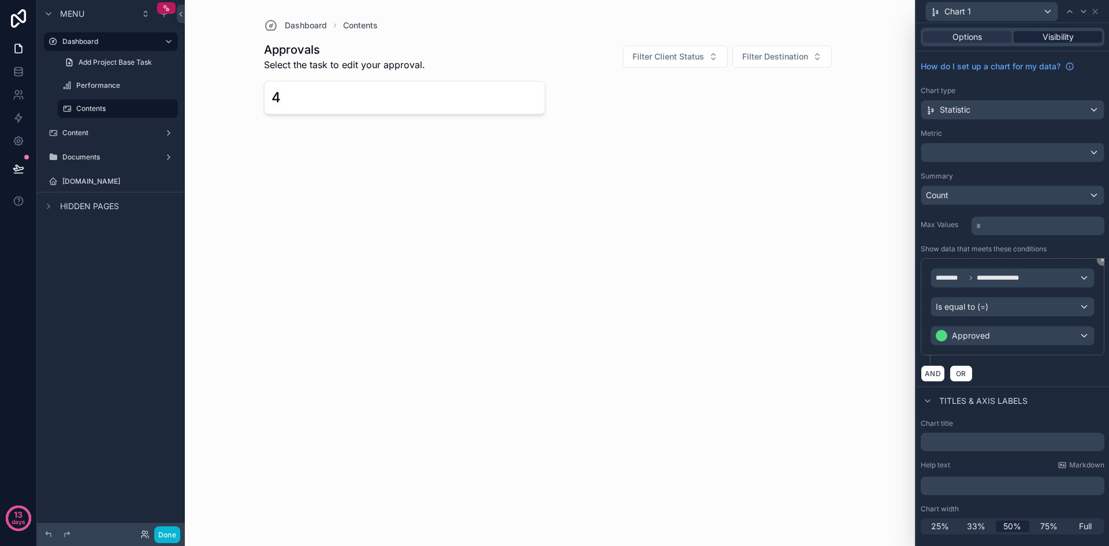
click at [1077, 34] on div "Visibility" at bounding box center [1058, 37] width 88 height 12
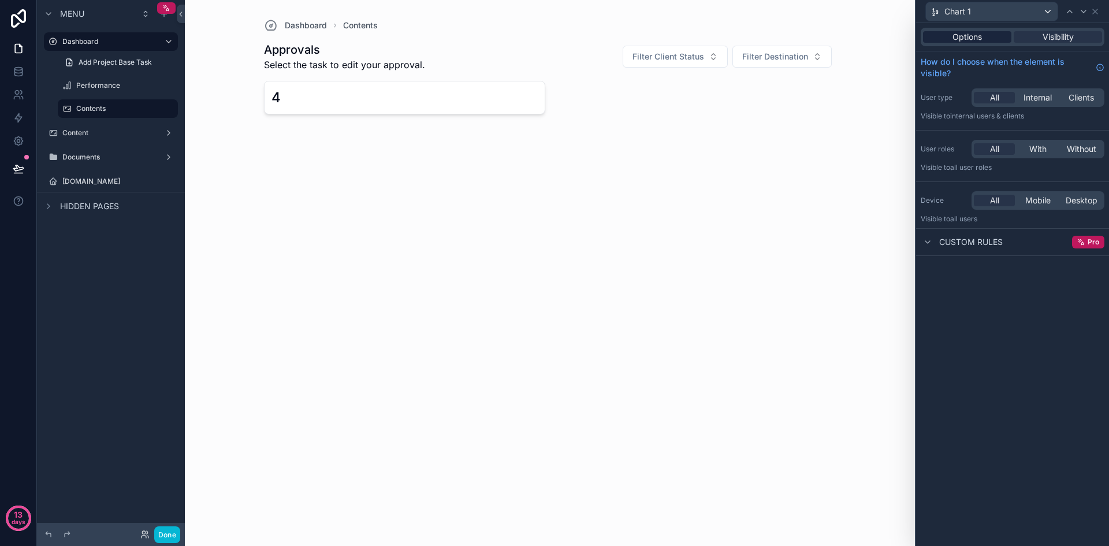
click at [969, 38] on span "Options" at bounding box center [967, 37] width 29 height 12
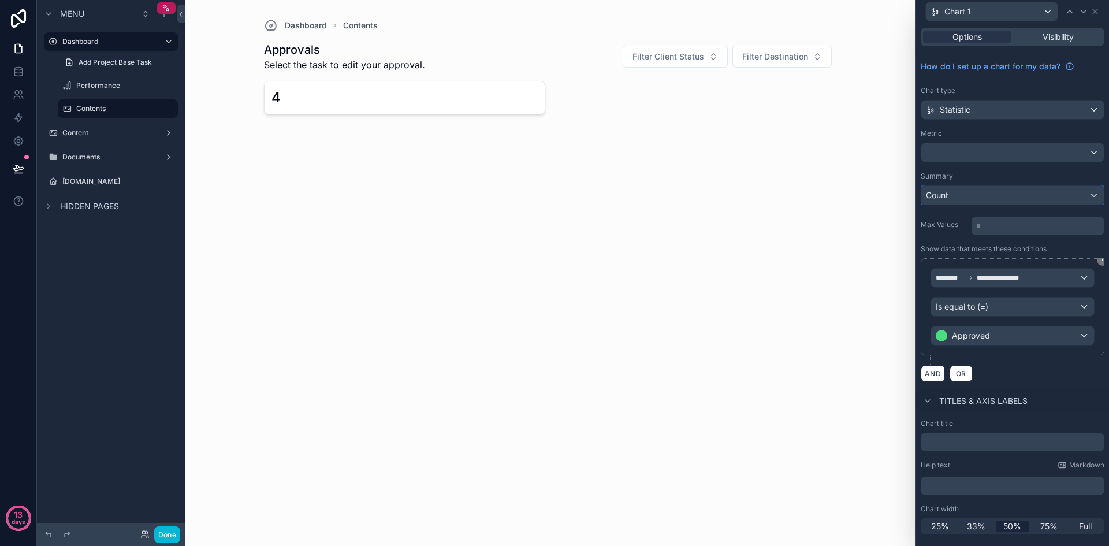
click at [1010, 196] on div "Count" at bounding box center [1012, 195] width 183 height 18
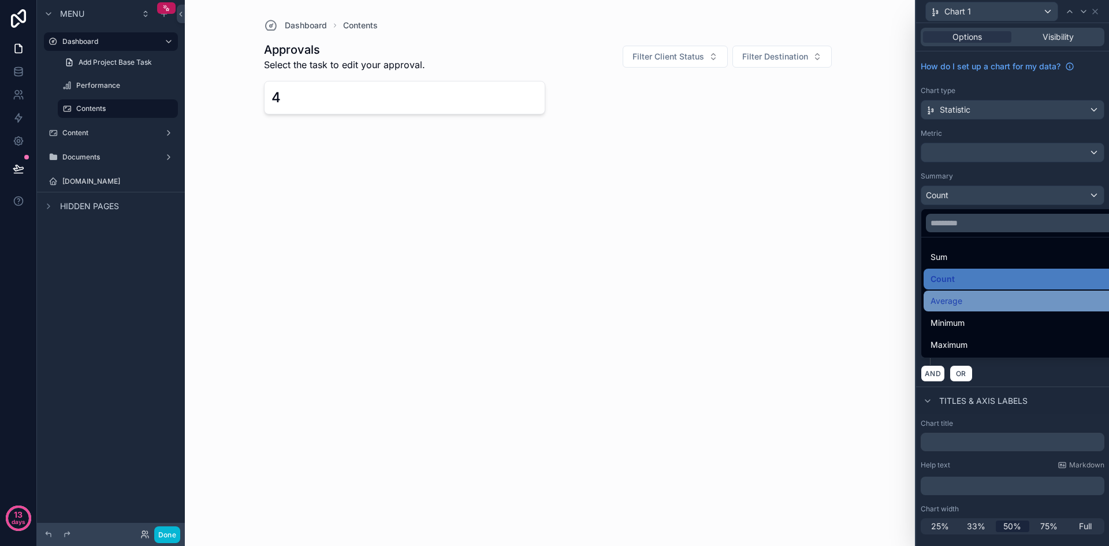
click at [968, 306] on div "Average" at bounding box center [1026, 301] width 191 height 14
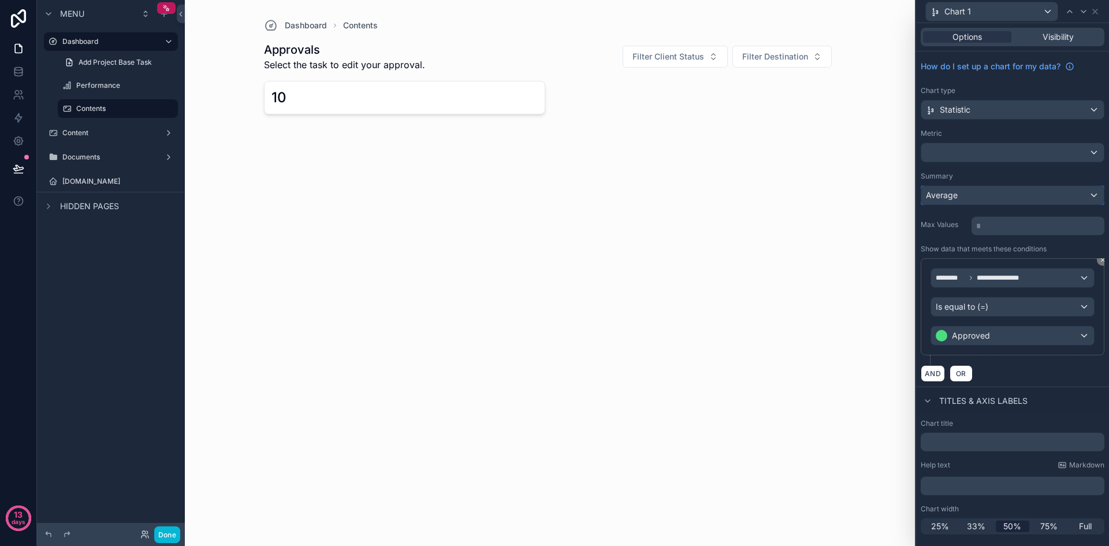
click at [989, 195] on div "Average" at bounding box center [1012, 195] width 183 height 18
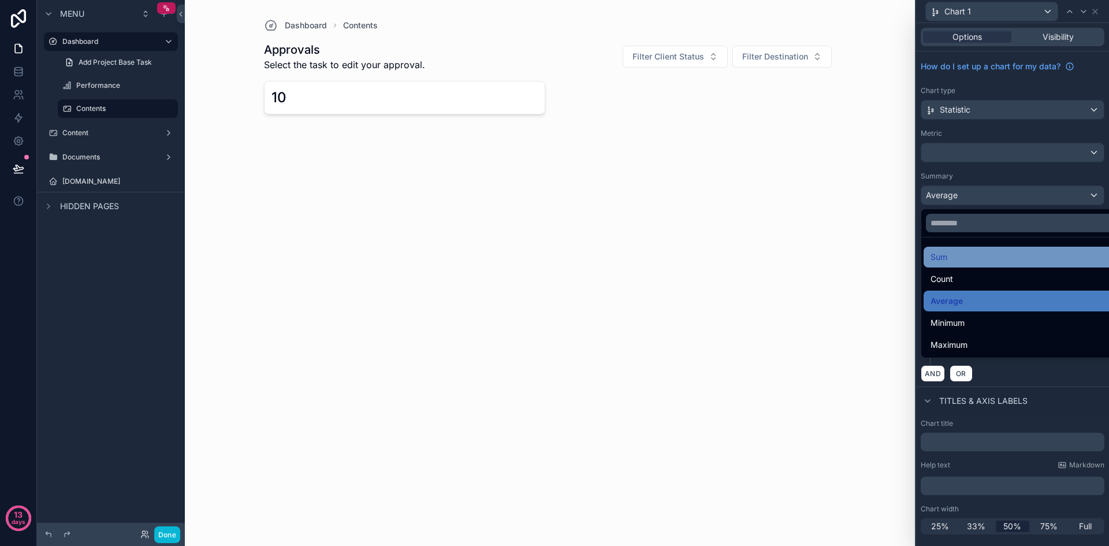
click at [969, 260] on div "Sum" at bounding box center [1026, 257] width 191 height 14
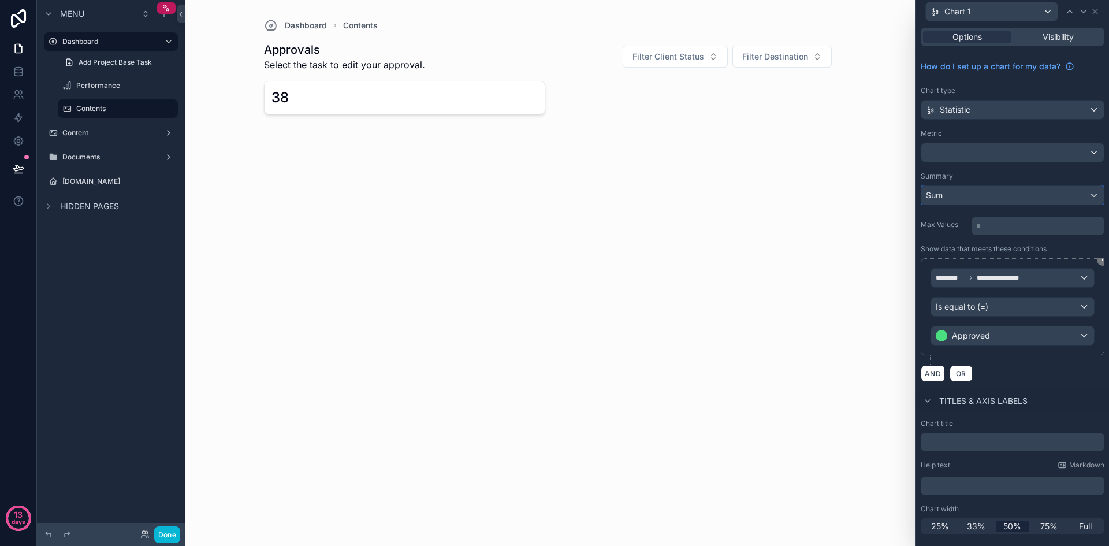
click at [1006, 194] on div "Sum" at bounding box center [1012, 195] width 183 height 18
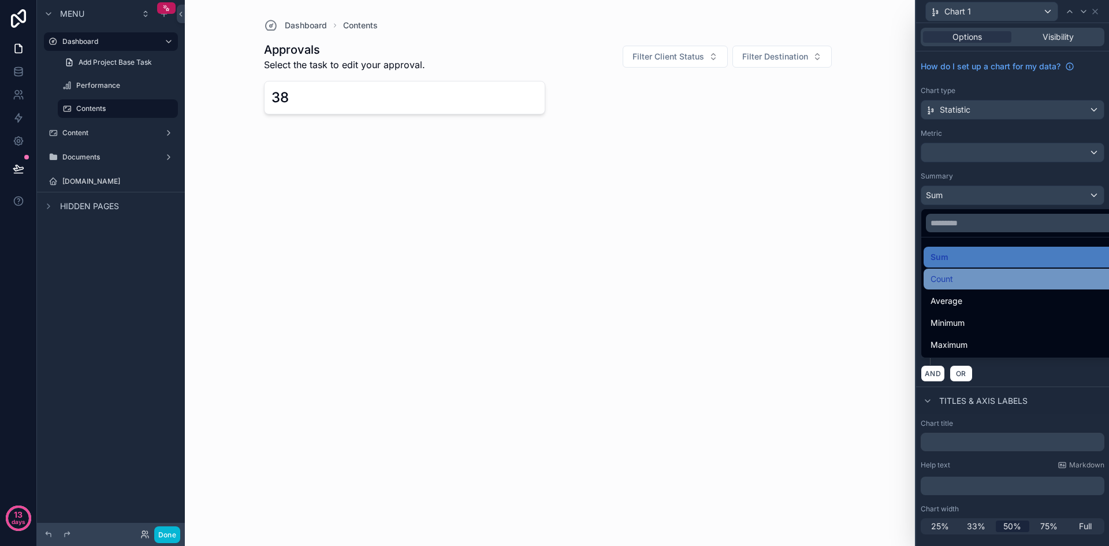
click at [963, 279] on div "Count" at bounding box center [1026, 279] width 191 height 14
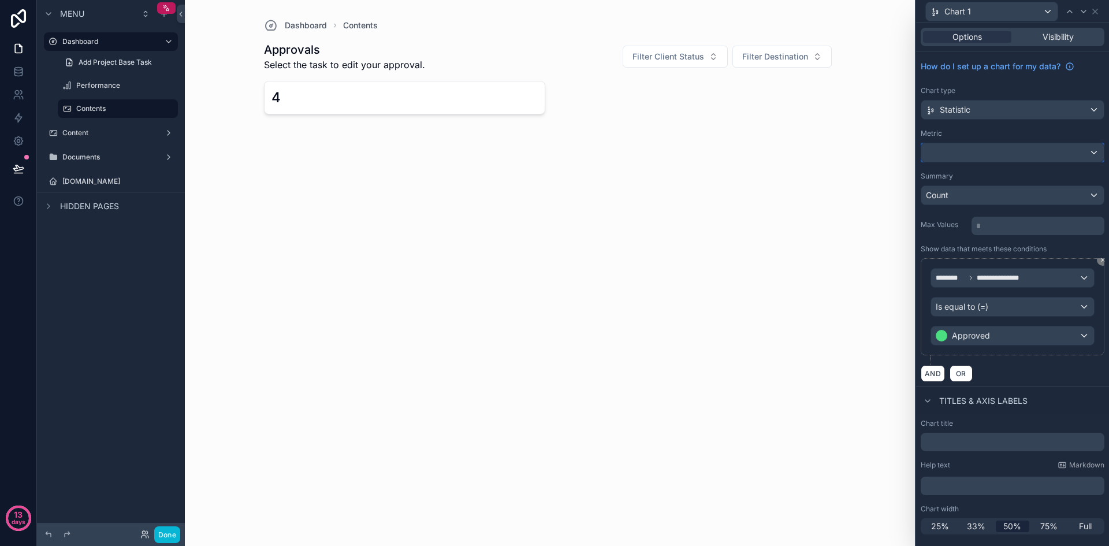
click at [1091, 155] on div at bounding box center [1012, 152] width 183 height 18
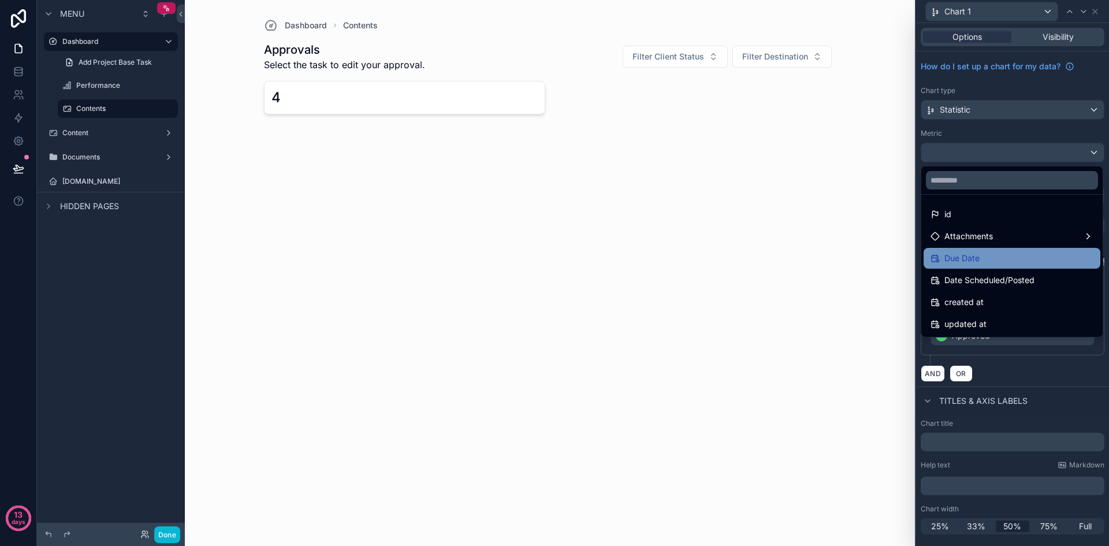
click at [1043, 254] on div "Due Date" at bounding box center [1012, 258] width 163 height 14
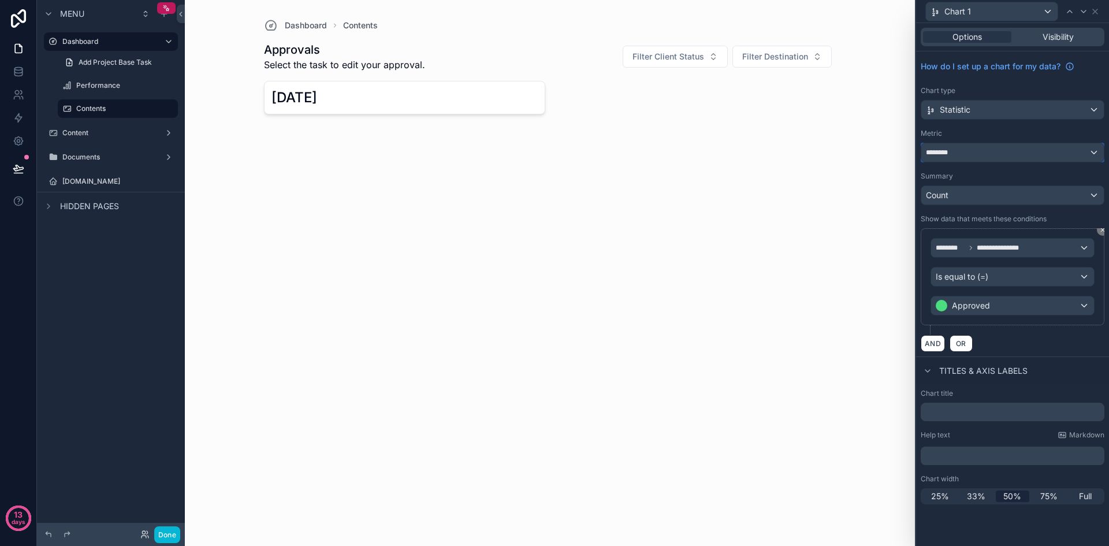
click at [1083, 151] on div "********" at bounding box center [1012, 152] width 183 height 18
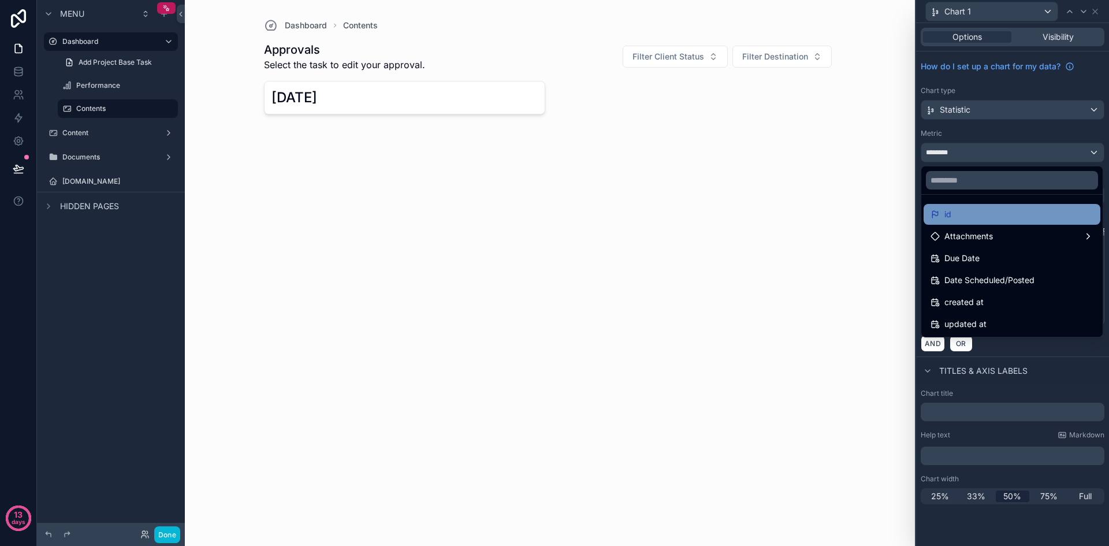
click at [994, 220] on div "id" at bounding box center [1012, 214] width 163 height 14
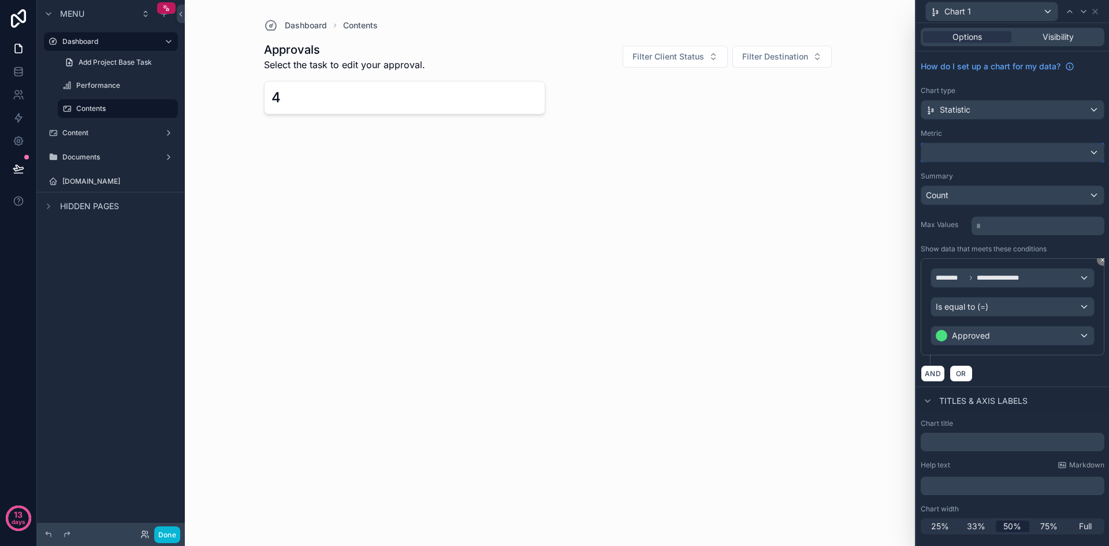
click at [1078, 146] on div at bounding box center [1012, 152] width 183 height 18
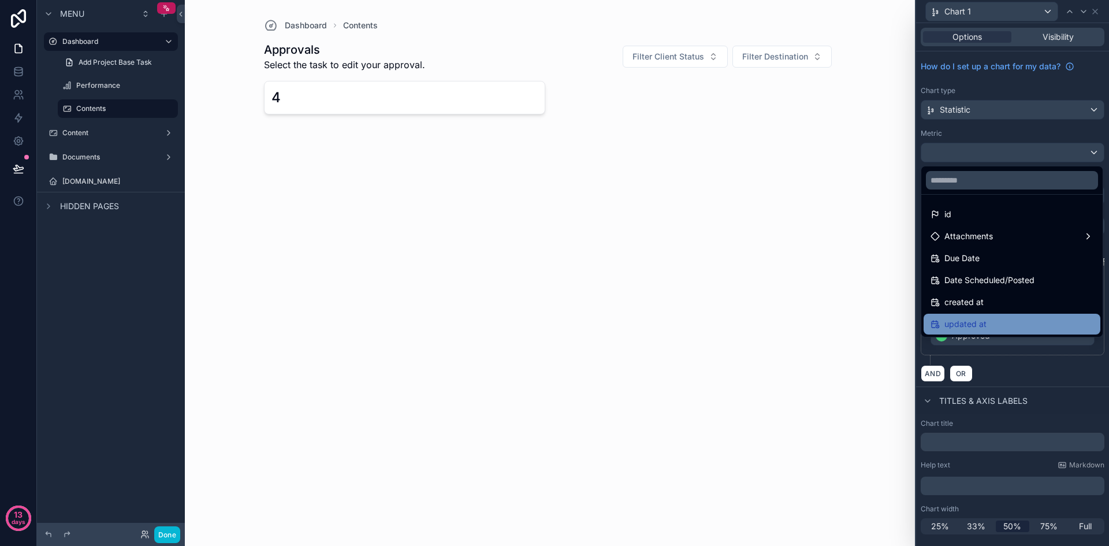
click at [991, 319] on div "updated at" at bounding box center [1012, 324] width 163 height 14
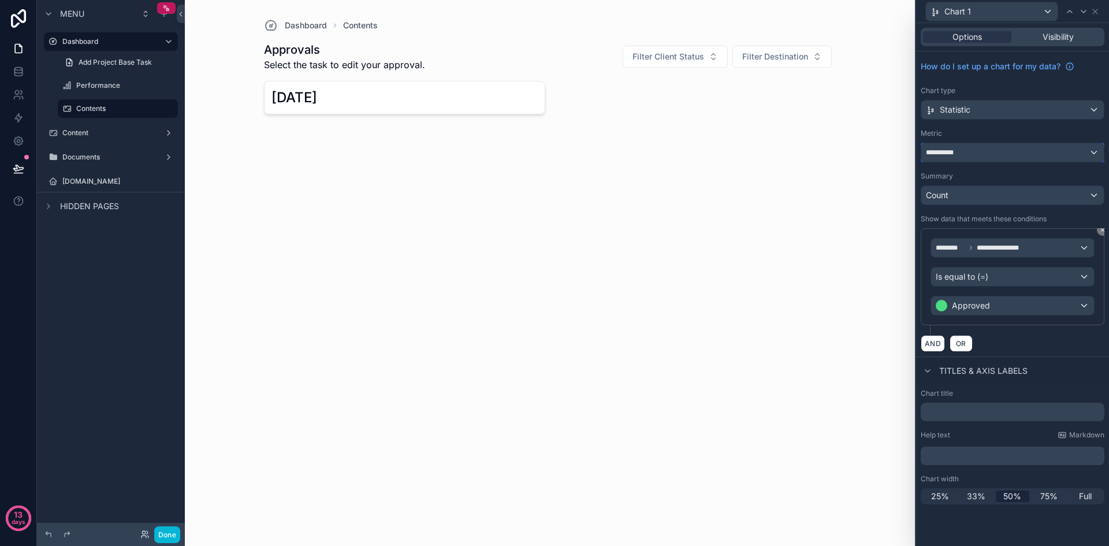
click at [1024, 151] on div "**********" at bounding box center [1012, 152] width 183 height 18
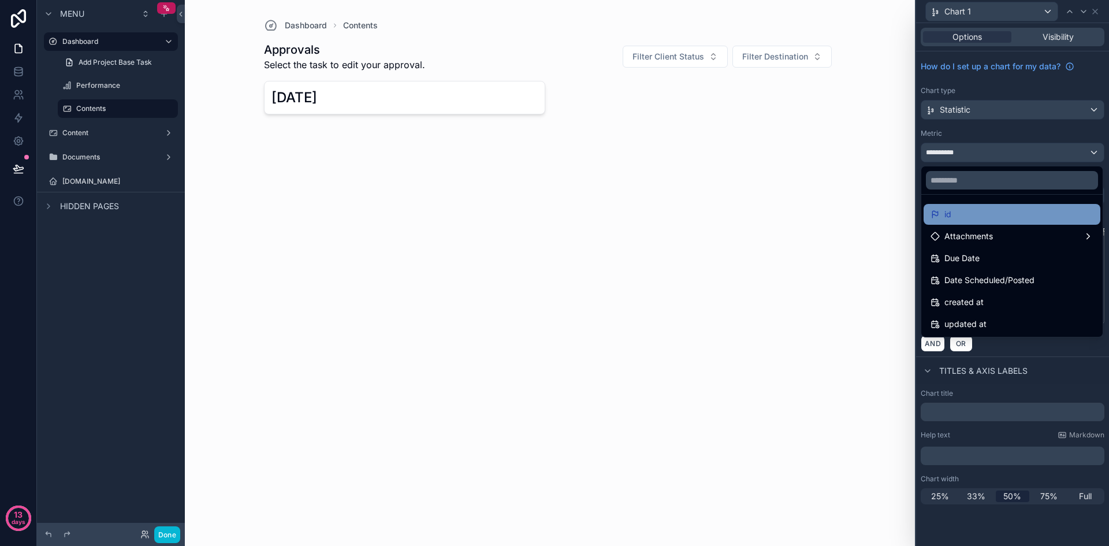
click at [984, 220] on div "id" at bounding box center [1012, 214] width 163 height 14
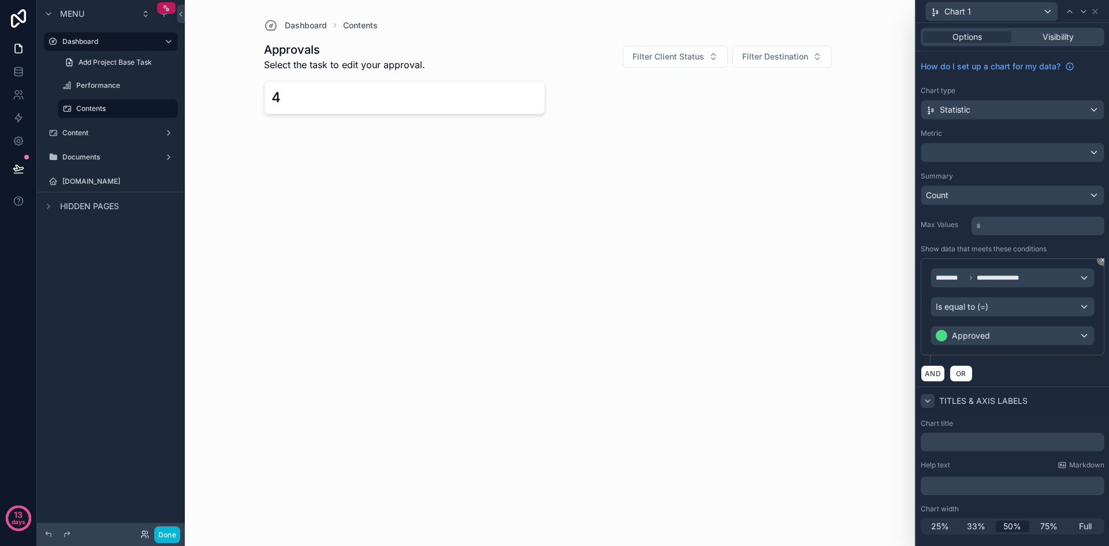
click at [932, 399] on icon at bounding box center [927, 400] width 9 height 9
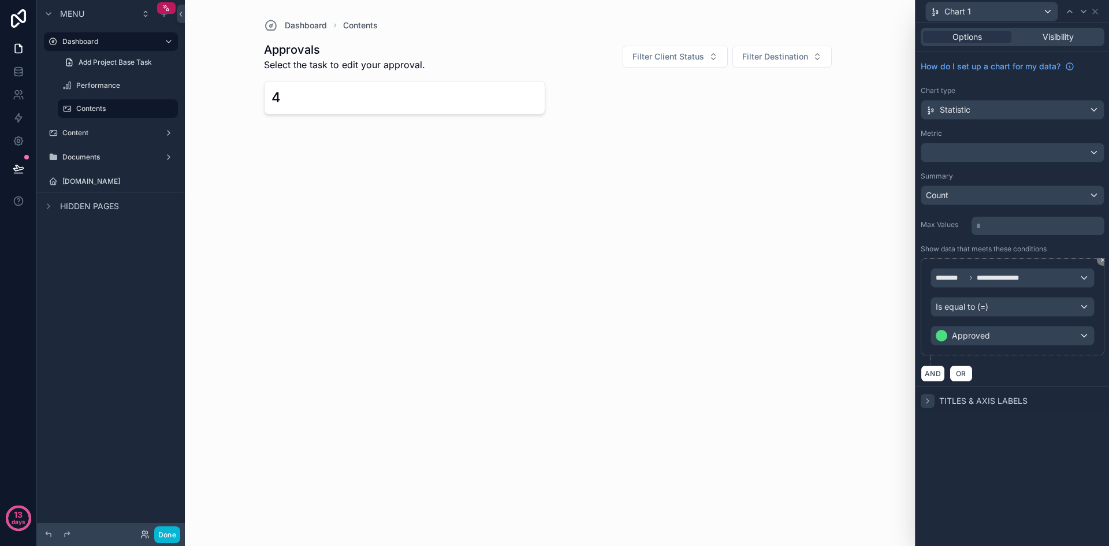
click at [927, 396] on icon at bounding box center [927, 400] width 9 height 9
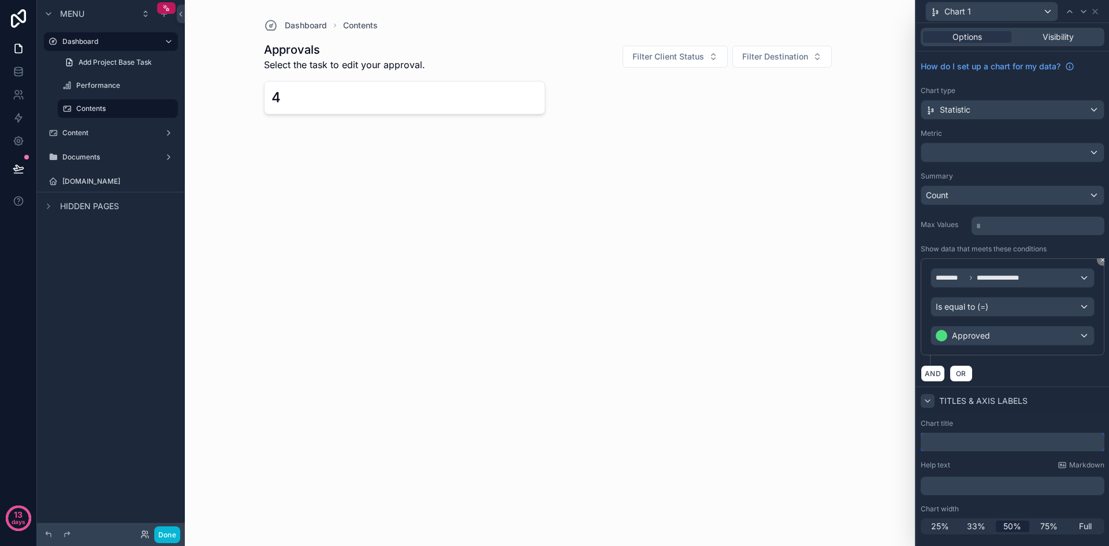
click at [971, 437] on input "text" at bounding box center [1013, 442] width 184 height 18
click at [1023, 410] on div "Titles & Axis labels" at bounding box center [1012, 401] width 193 height 28
drag, startPoint x: 953, startPoint y: 439, endPoint x: 910, endPoint y: 449, distance: 44.6
click at [910, 449] on div "**********" at bounding box center [554, 273] width 1109 height 546
type input "*"
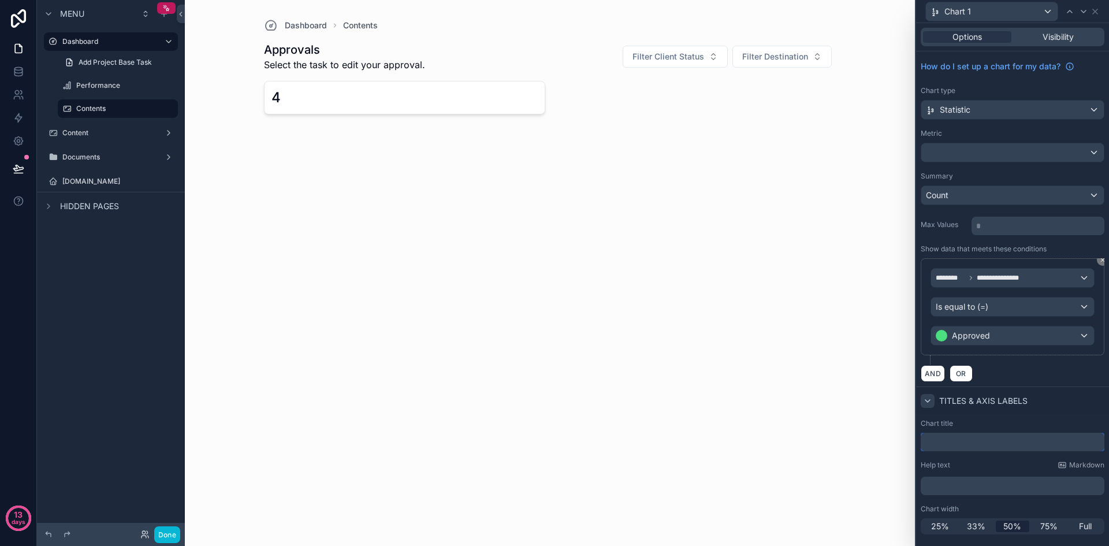
type input "*"
click at [964, 444] on input "text" at bounding box center [1013, 442] width 184 height 18
click at [952, 449] on input "**********" at bounding box center [1013, 442] width 184 height 18
click at [957, 448] on input "**********" at bounding box center [1013, 442] width 184 height 18
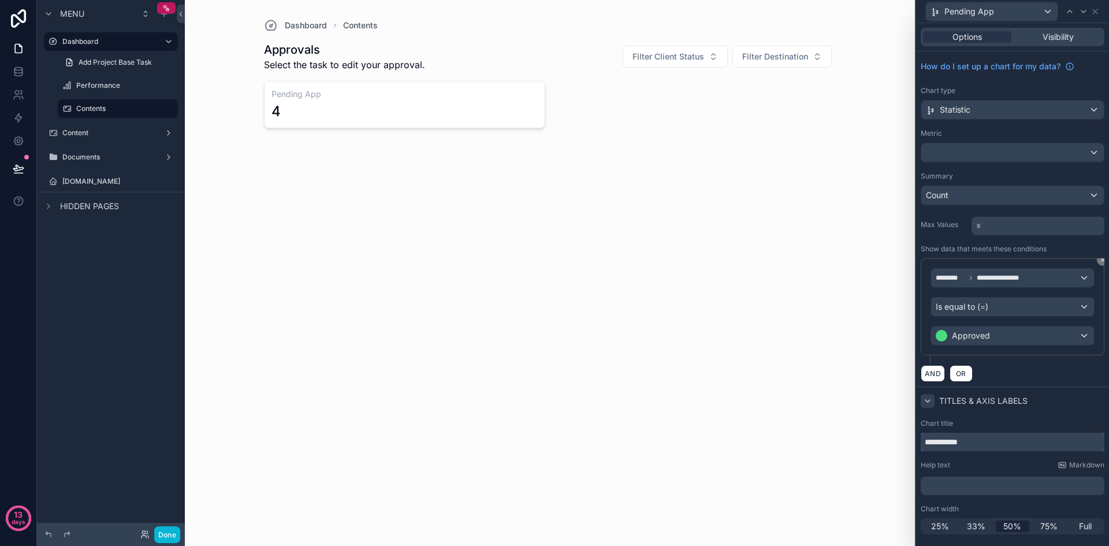
drag, startPoint x: 958, startPoint y: 448, endPoint x: 1012, endPoint y: 445, distance: 53.8
click at [1012, 445] on input "**********" at bounding box center [1013, 442] width 184 height 18
paste input "*****"
type input "**********"
click at [1051, 420] on div "Chart title" at bounding box center [1013, 423] width 184 height 9
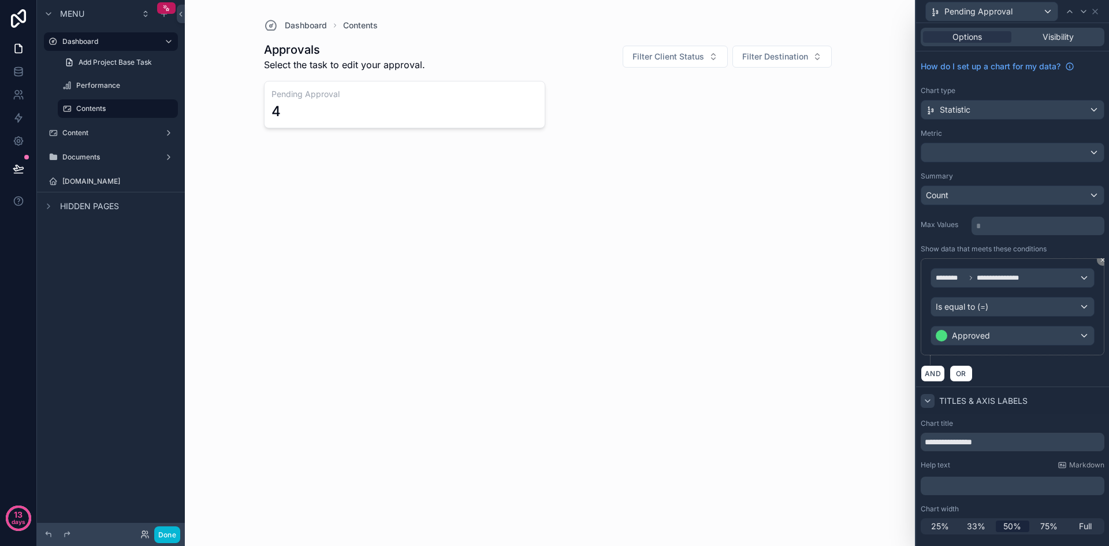
click at [649, 187] on div "Dashboard Contents Approvals Select the task to edit your approval. Filter Clie…" at bounding box center [550, 273] width 730 height 546
click at [1099, 10] on icon at bounding box center [1095, 11] width 9 height 9
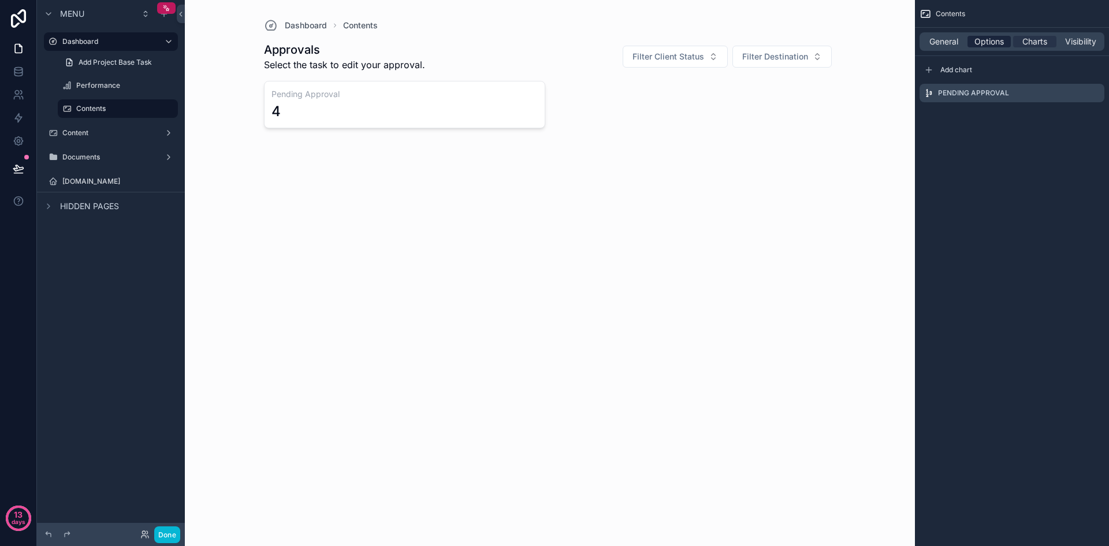
click at [991, 42] on span "Options" at bounding box center [989, 42] width 29 height 12
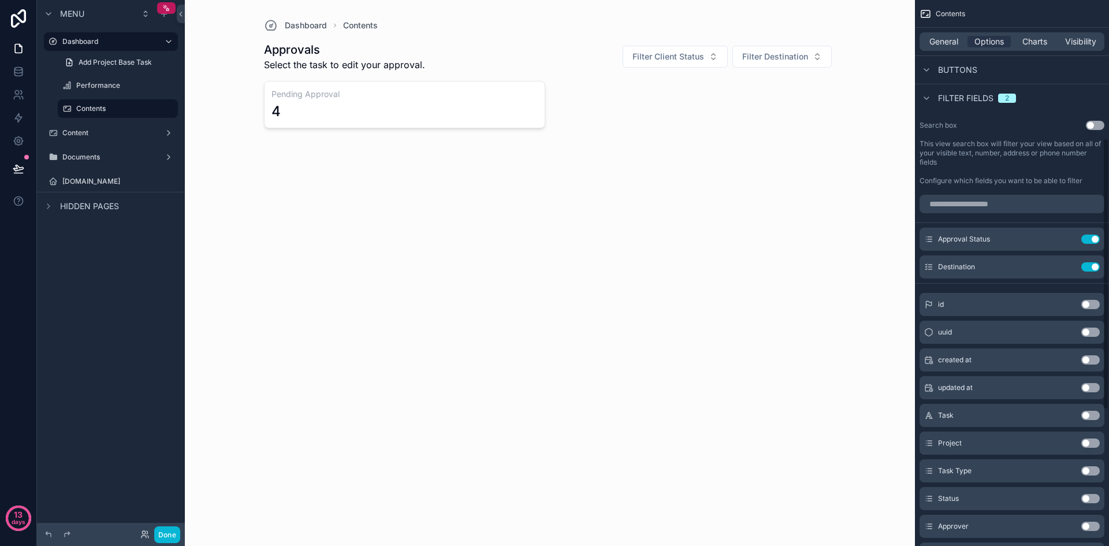
scroll to position [289, 0]
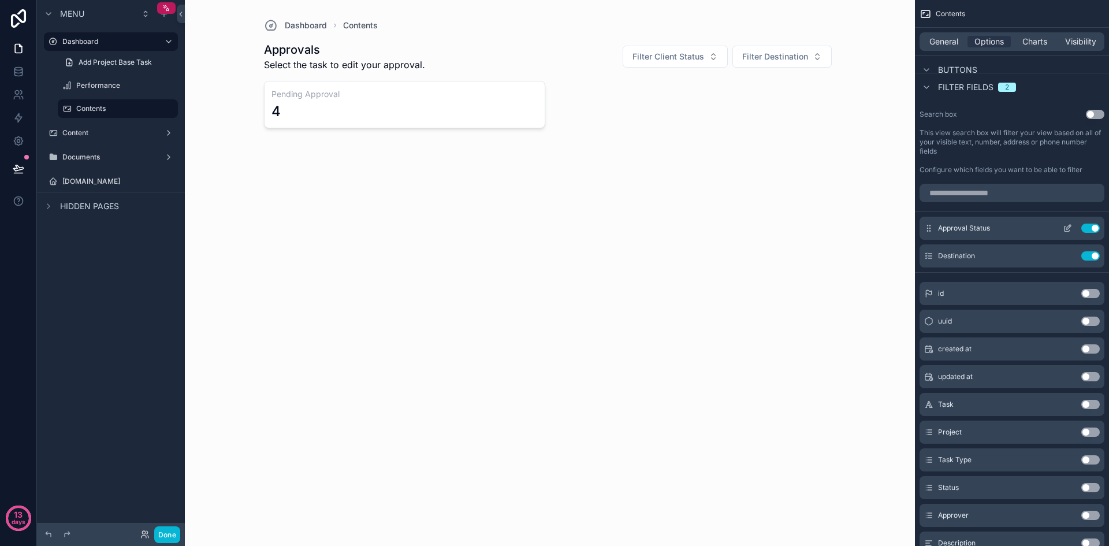
click at [1066, 229] on icon "scrollable content" at bounding box center [1067, 228] width 9 height 9
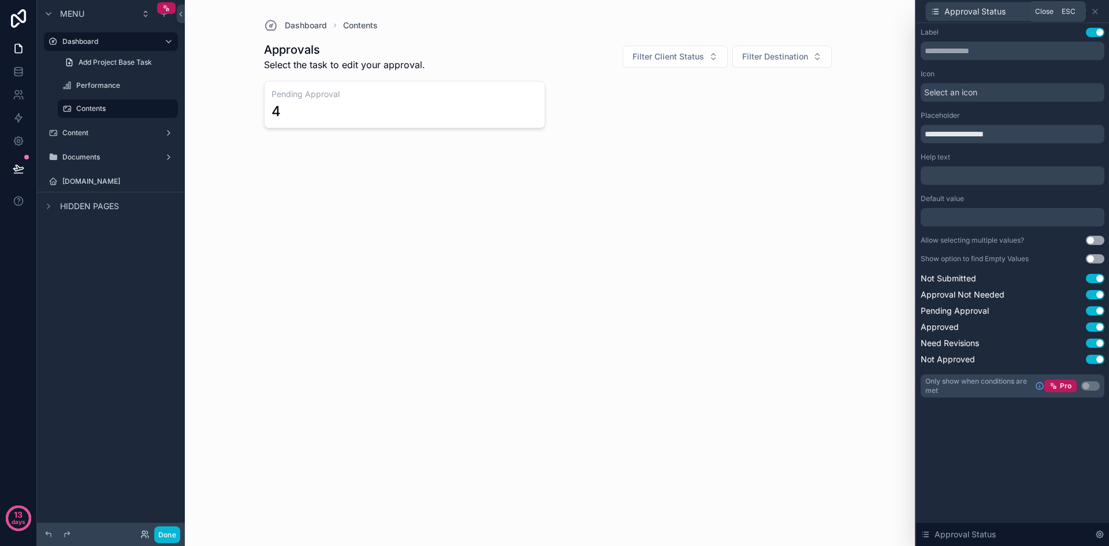
click at [1098, 12] on icon at bounding box center [1095, 11] width 9 height 9
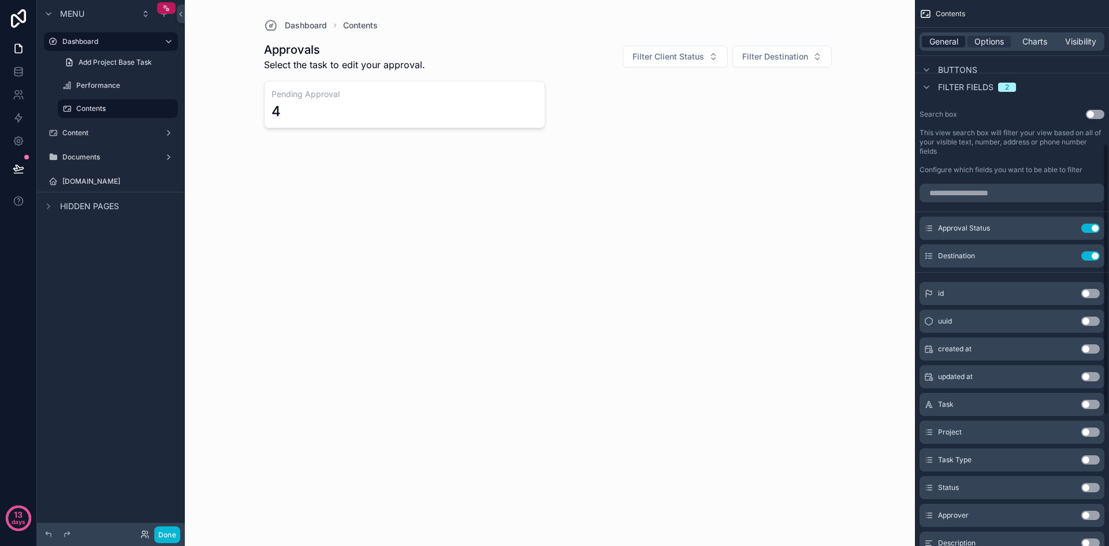
click at [950, 39] on span "General" at bounding box center [944, 42] width 29 height 12
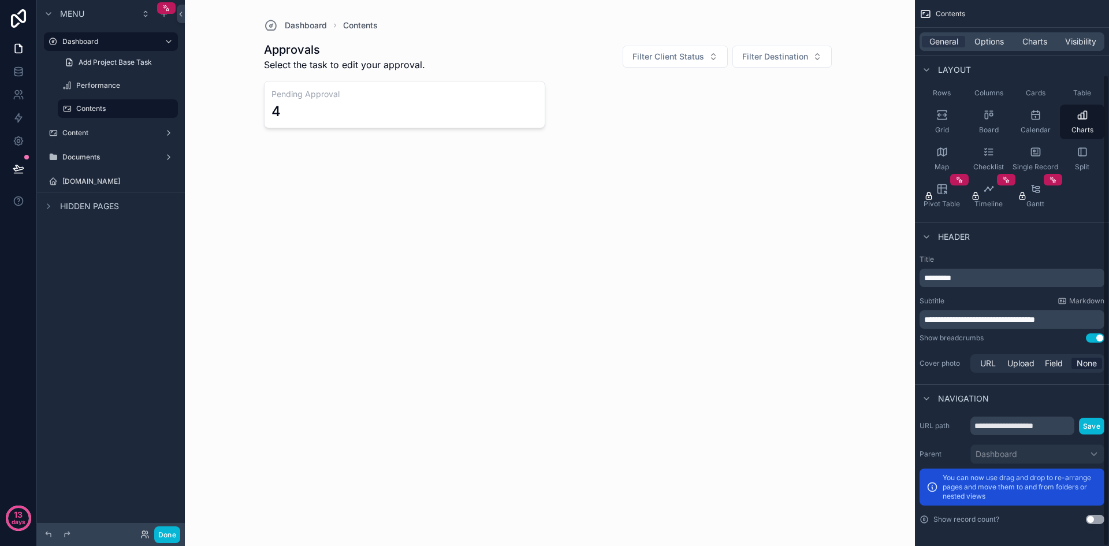
scroll to position [86, 0]
click at [980, 40] on span "Options" at bounding box center [989, 42] width 29 height 12
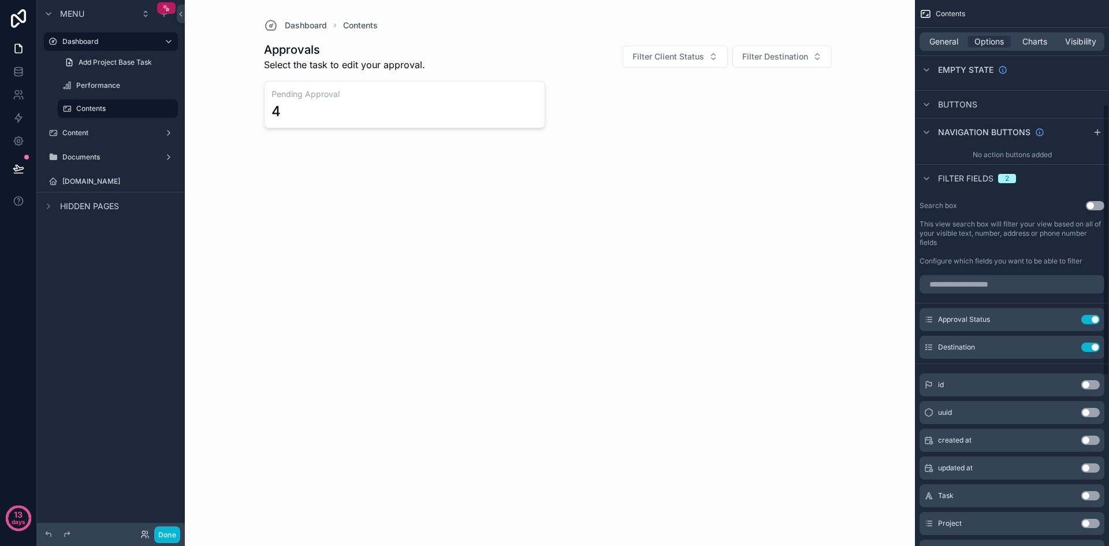
scroll to position [259, 0]
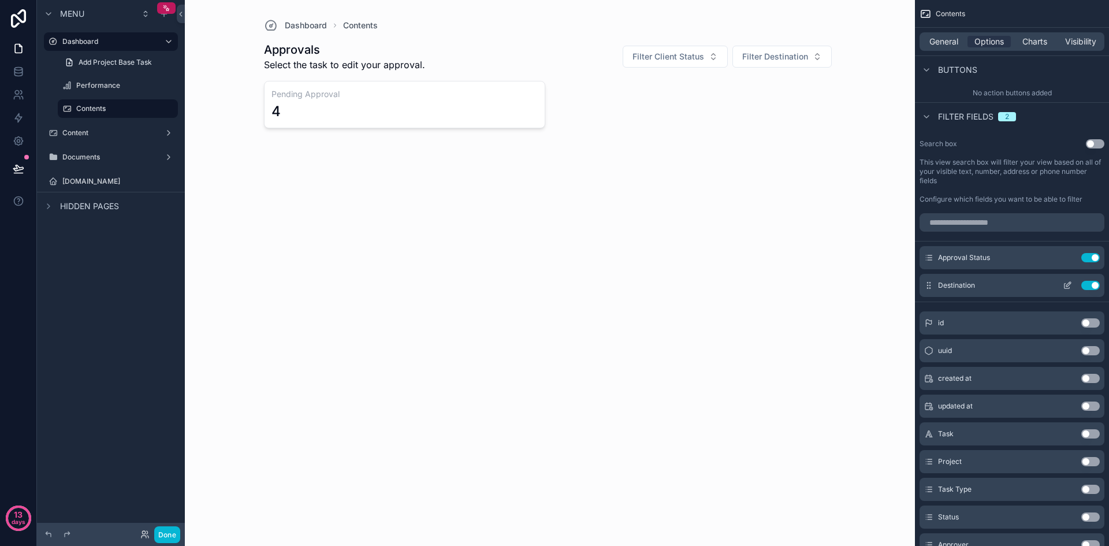
click at [1067, 283] on icon "scrollable content" at bounding box center [1067, 285] width 9 height 9
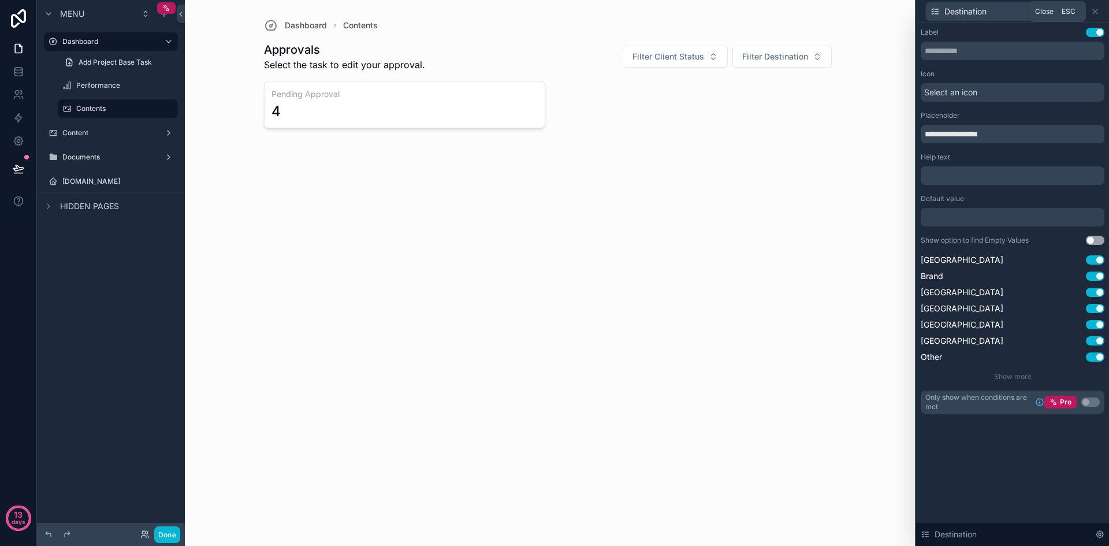
drag, startPoint x: 1097, startPoint y: 13, endPoint x: 1090, endPoint y: 81, distance: 68.6
click at [1097, 13] on icon at bounding box center [1095, 11] width 5 height 5
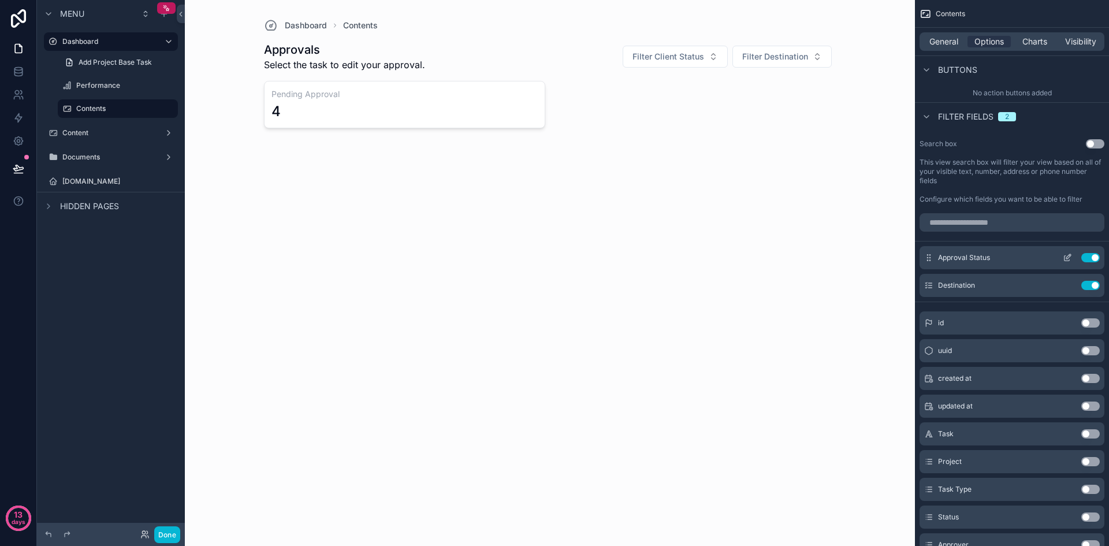
click at [1065, 258] on icon "scrollable content" at bounding box center [1067, 257] width 9 height 9
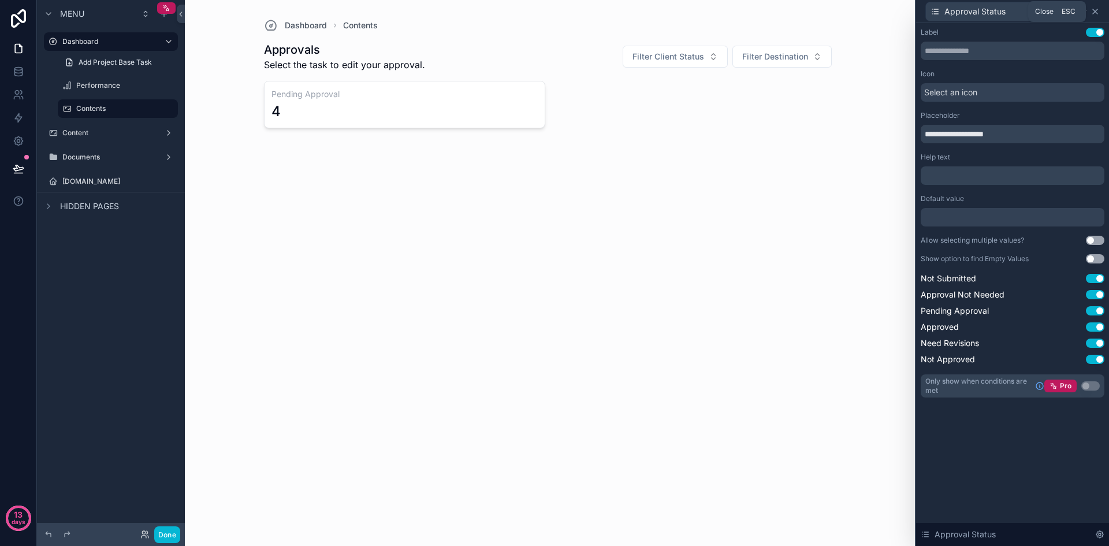
click at [1097, 10] on icon at bounding box center [1095, 11] width 5 height 5
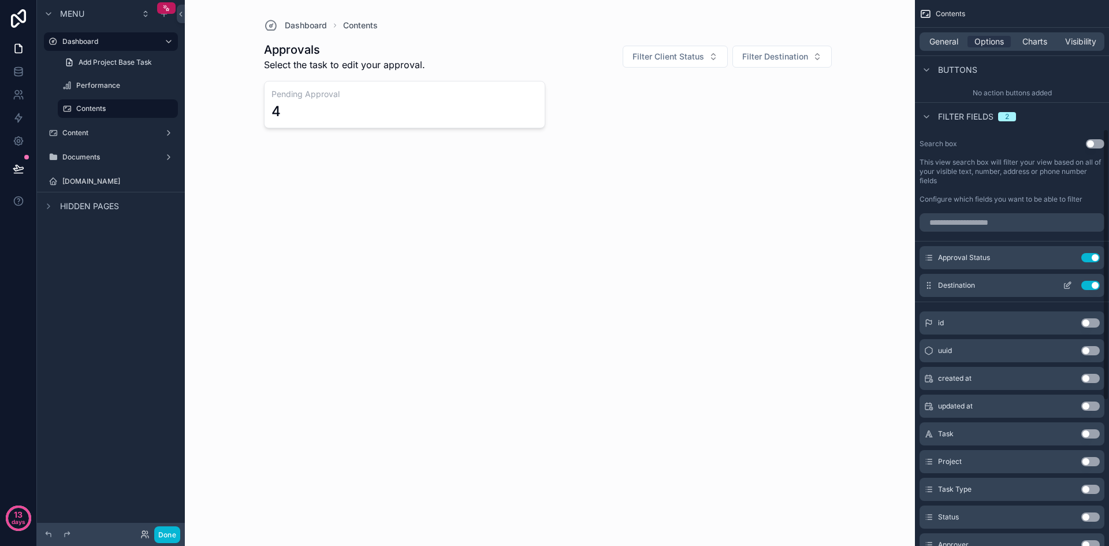
click at [1091, 288] on button "Use setting" at bounding box center [1091, 285] width 18 height 9
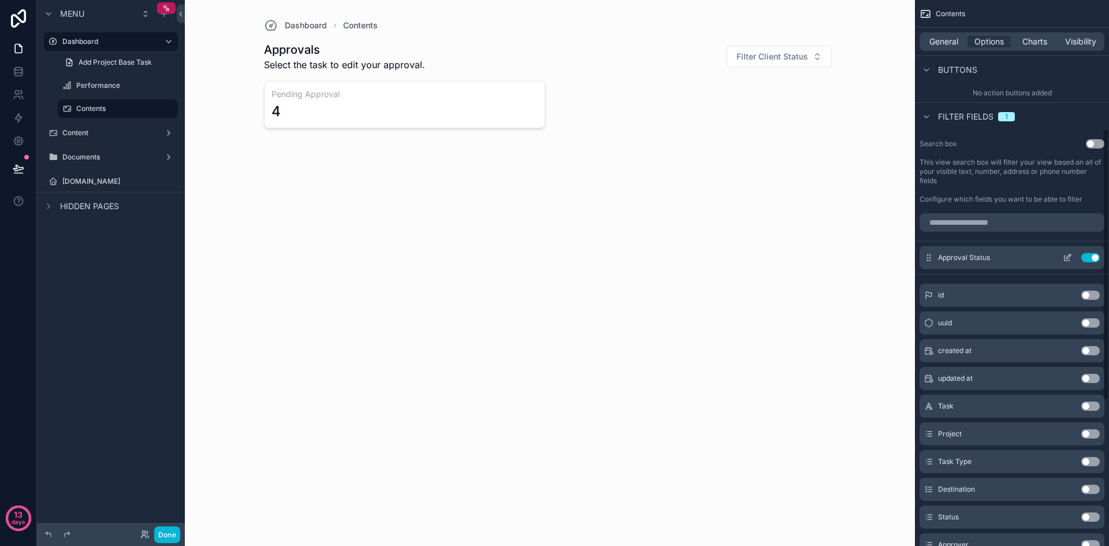
click at [1088, 255] on button "Use setting" at bounding box center [1091, 257] width 18 height 9
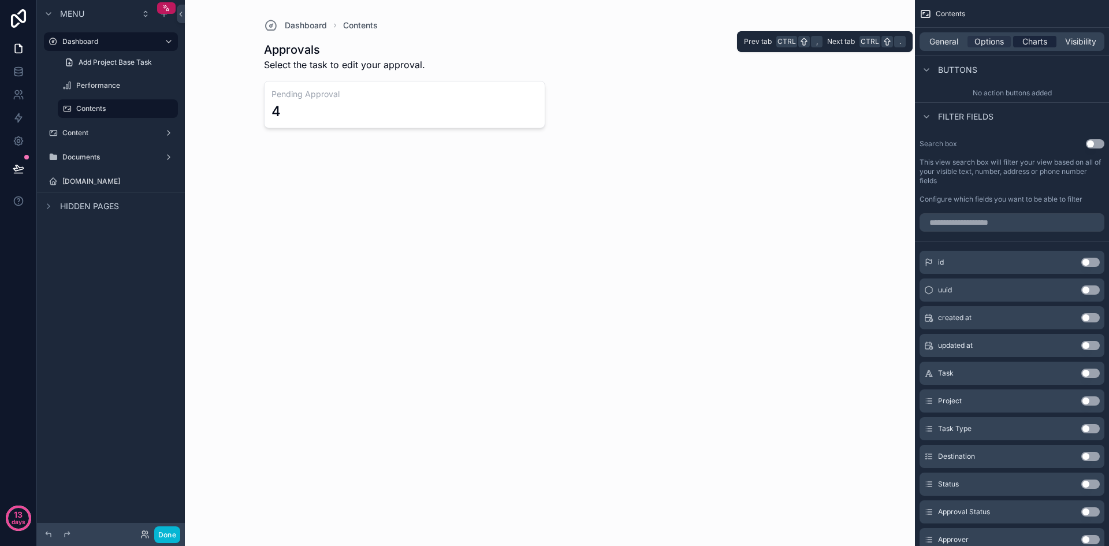
click at [1036, 44] on span "Charts" at bounding box center [1035, 42] width 25 height 12
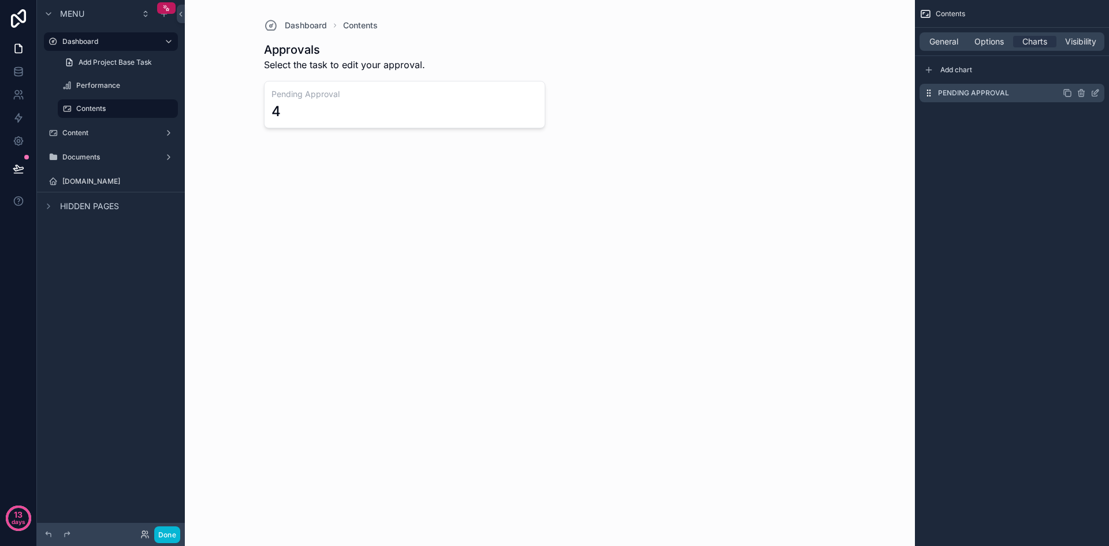
click at [1092, 95] on icon "scrollable content" at bounding box center [1094, 93] width 5 height 5
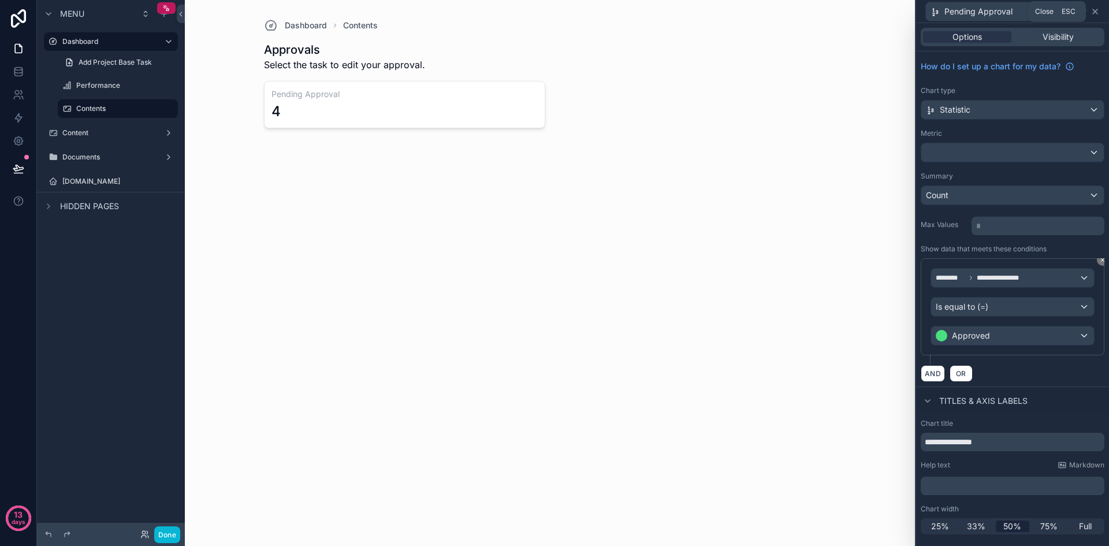
click at [1097, 8] on icon at bounding box center [1095, 11] width 9 height 9
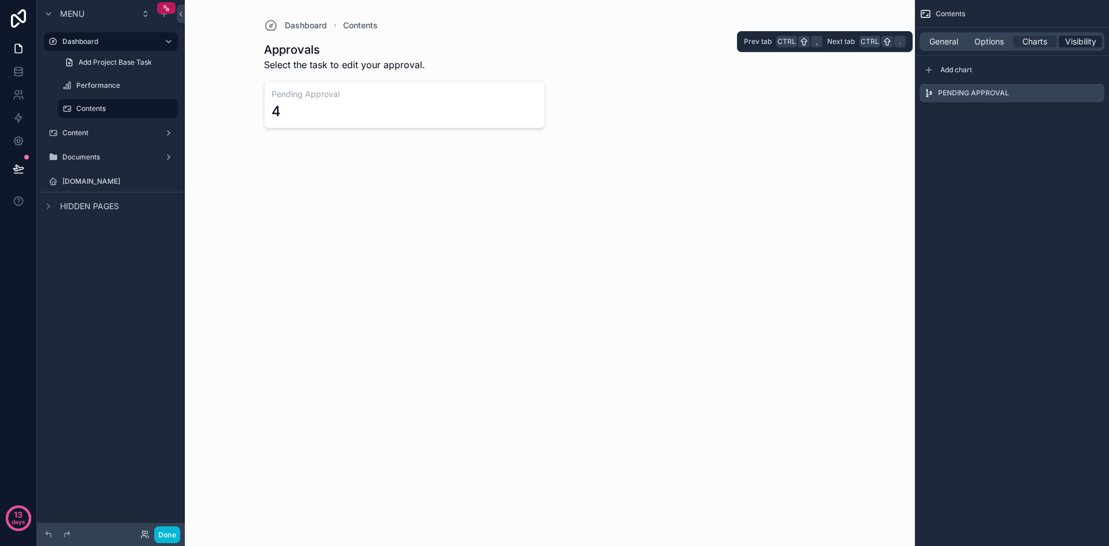
click at [1080, 42] on span "Visibility" at bounding box center [1080, 42] width 31 height 12
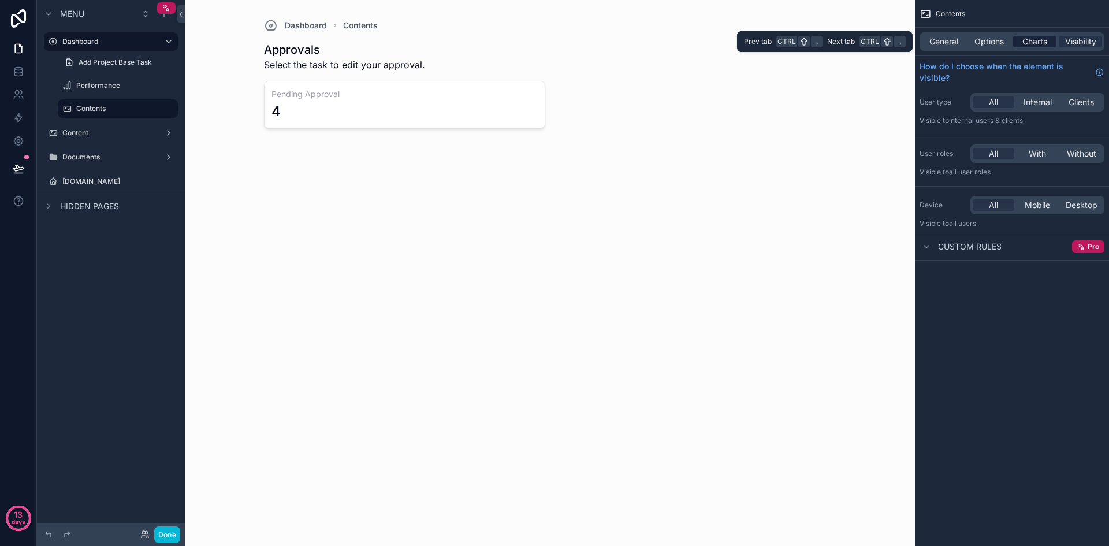
click at [1041, 41] on span "Charts" at bounding box center [1035, 42] width 25 height 12
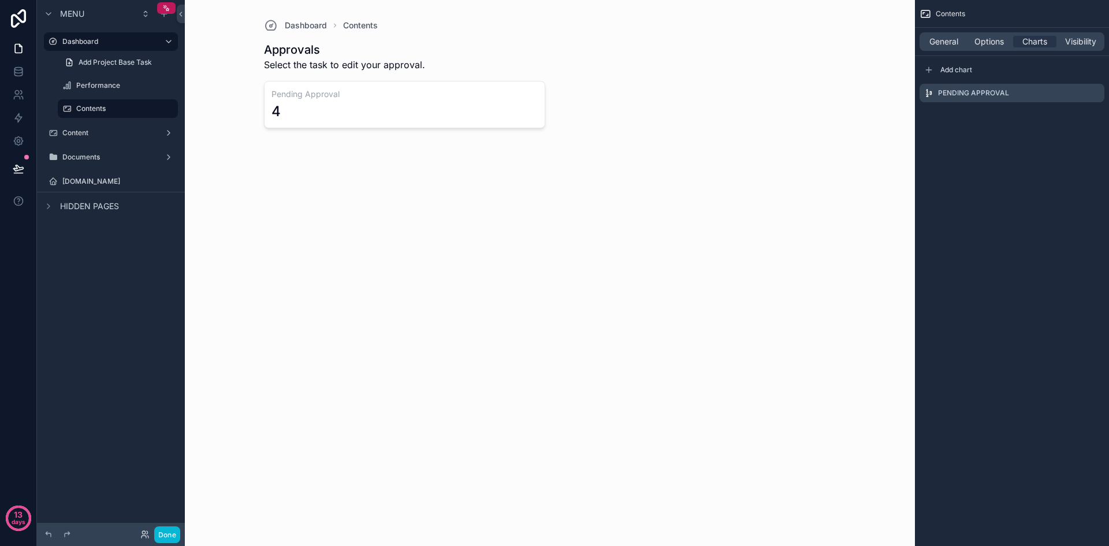
click at [839, 70] on div "scrollable content" at bounding box center [550, 82] width 591 height 165
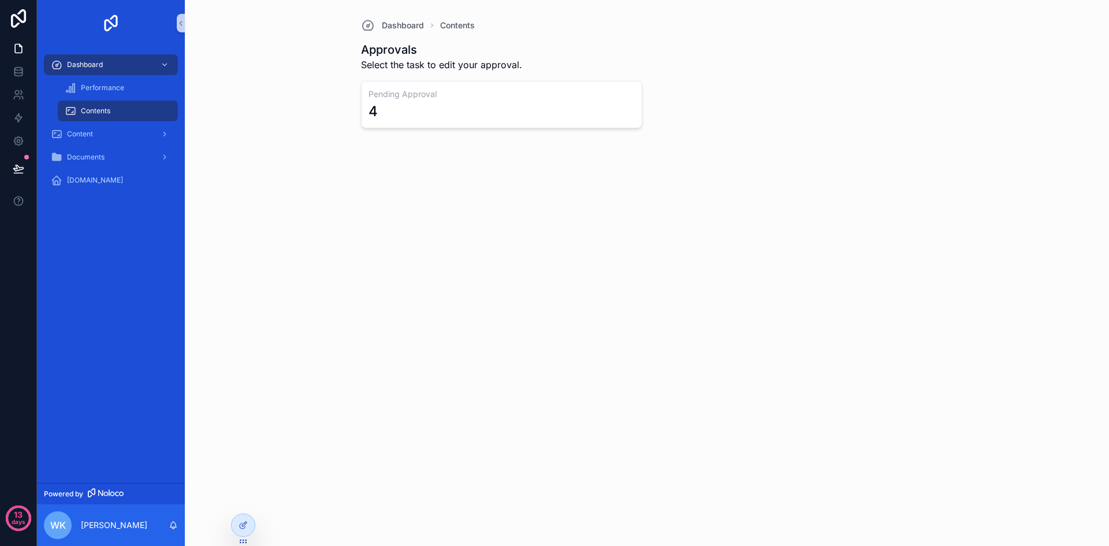
click at [802, 320] on div "Dashboard Contents Approvals Select the task to edit your approval. Pending App…" at bounding box center [647, 273] width 924 height 546
click at [20, 70] on icon at bounding box center [18, 69] width 8 height 3
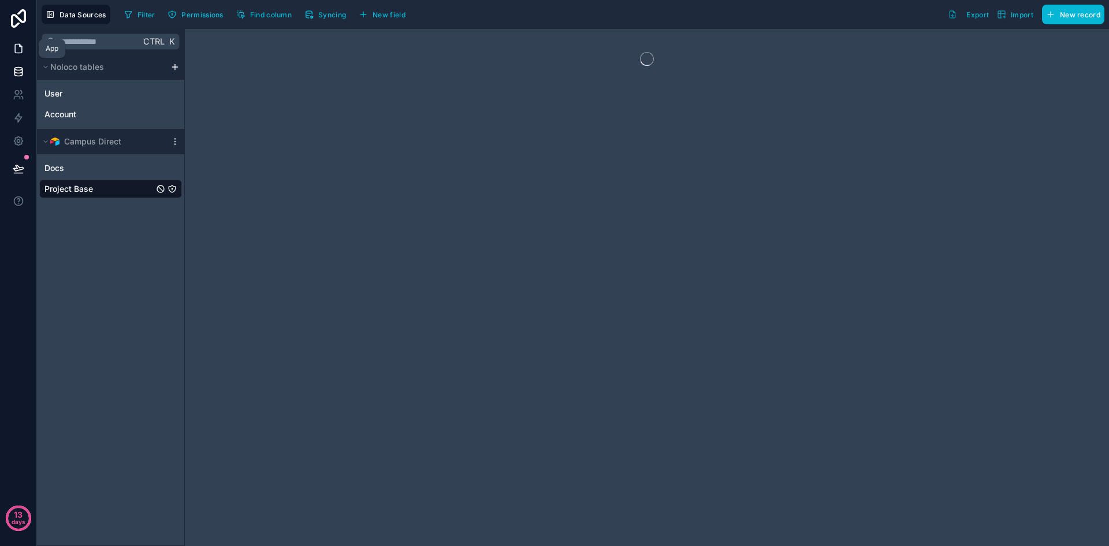
click at [20, 52] on icon at bounding box center [19, 49] width 12 height 12
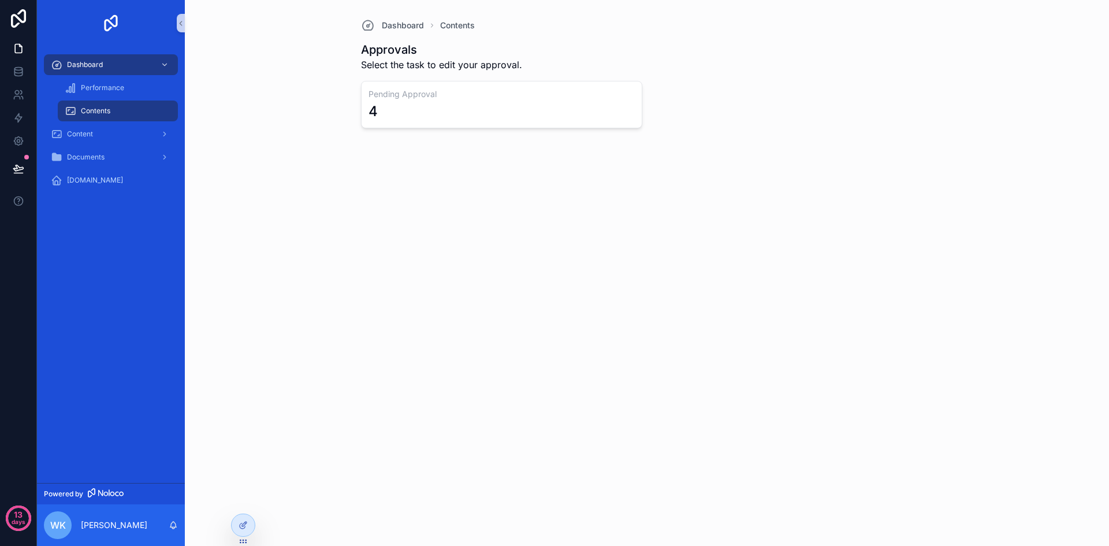
click at [459, 98] on h3 "Pending Approval" at bounding box center [502, 94] width 267 height 12
click at [106, 86] on span "Performance" at bounding box center [102, 87] width 43 height 9
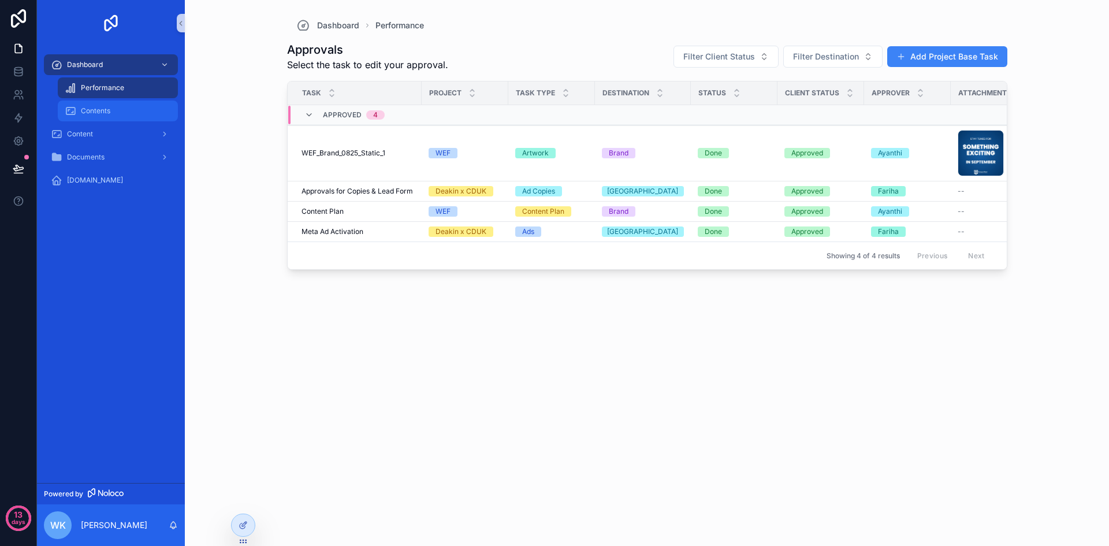
click at [96, 108] on span "Contents" at bounding box center [95, 110] width 29 height 9
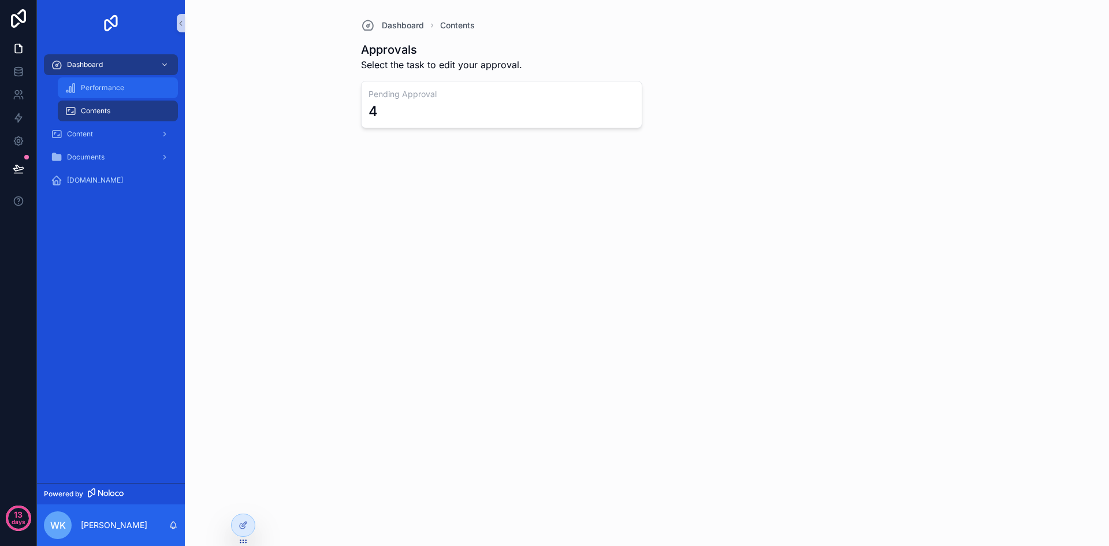
click at [115, 91] on span "Performance" at bounding box center [102, 87] width 43 height 9
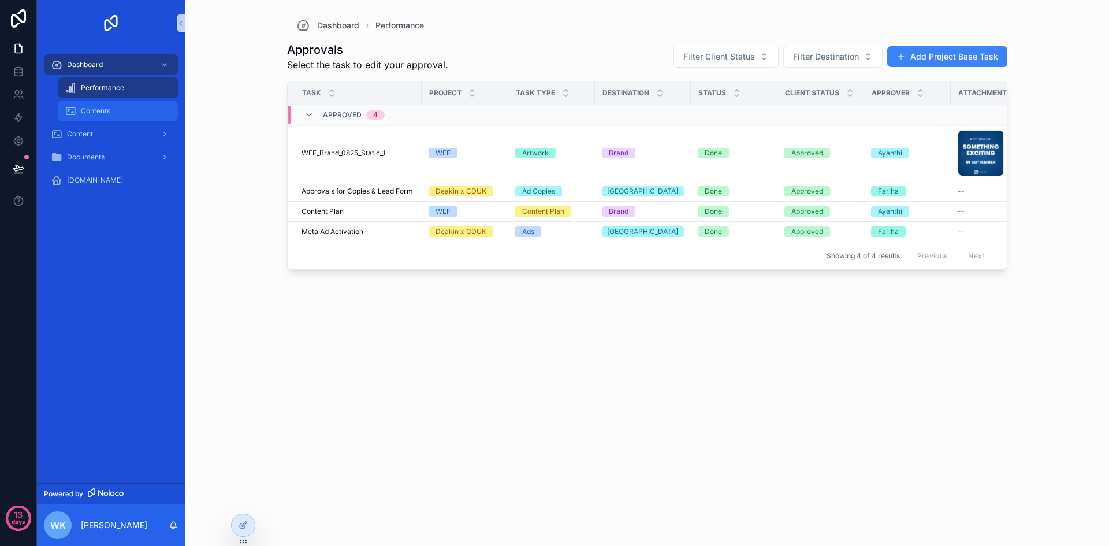
click at [114, 105] on div "Contents" at bounding box center [118, 111] width 106 height 18
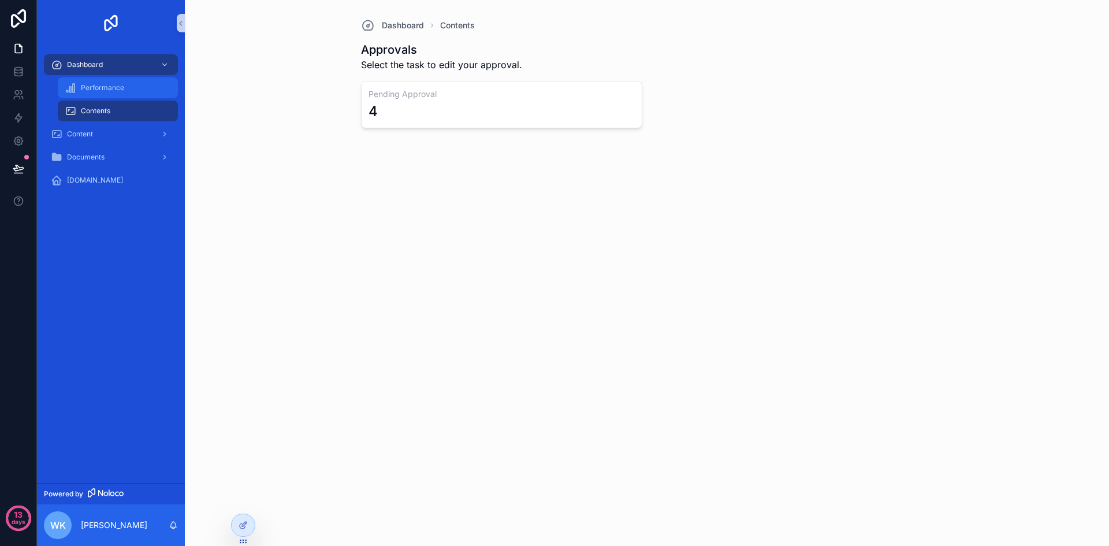
click at [139, 88] on div "Performance" at bounding box center [118, 88] width 106 height 18
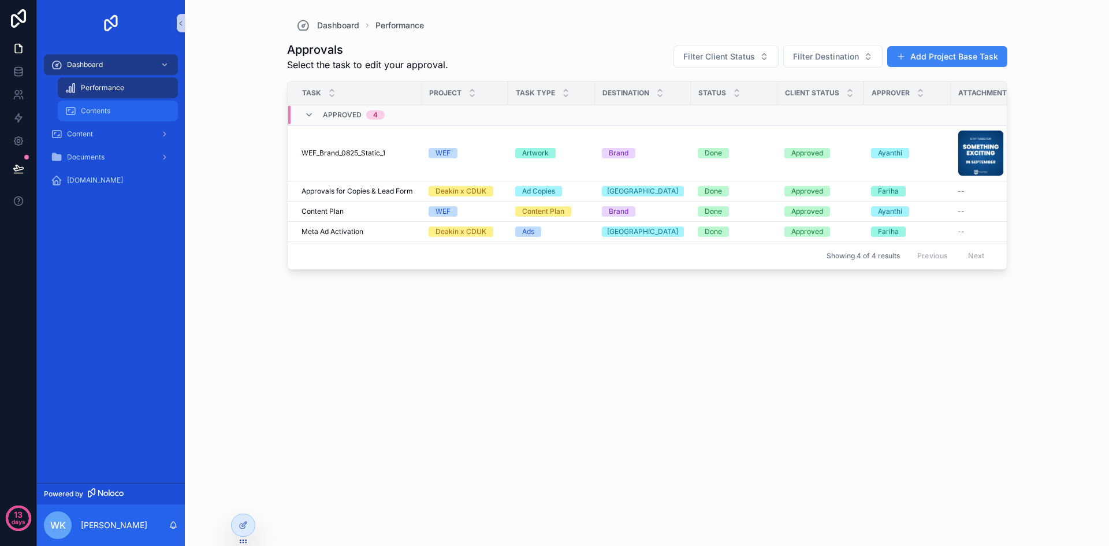
click at [124, 110] on div "Contents" at bounding box center [118, 111] width 106 height 18
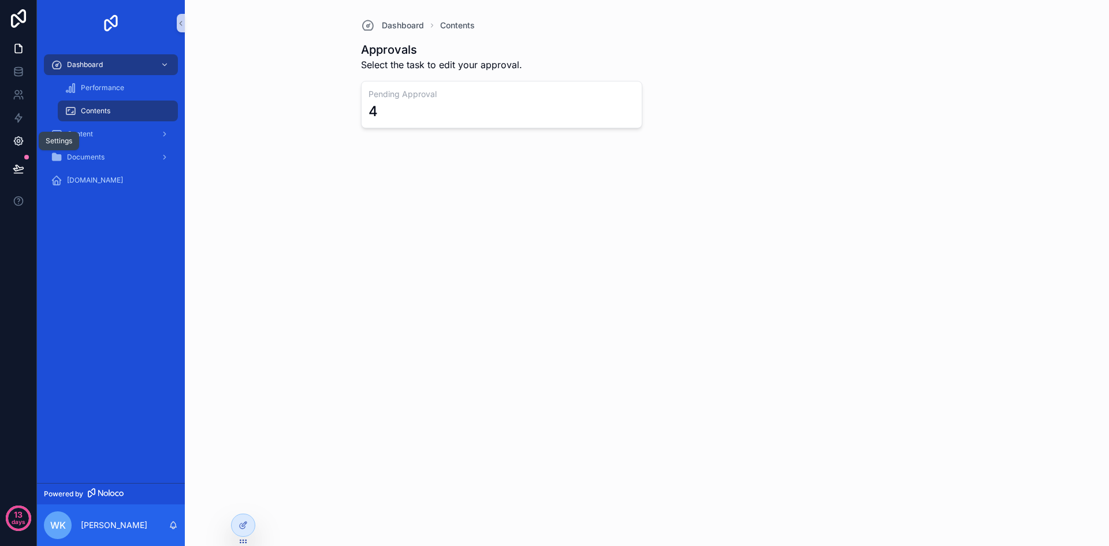
click at [20, 138] on icon at bounding box center [18, 141] width 9 height 9
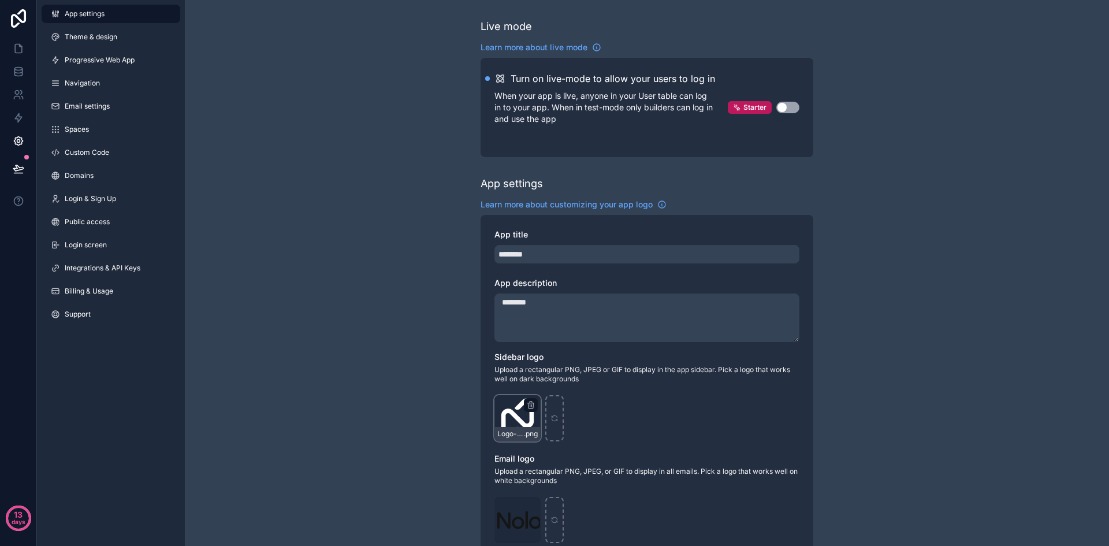
click at [516, 418] on div "Logo-Sq-No-Padding .png" at bounding box center [518, 418] width 46 height 46
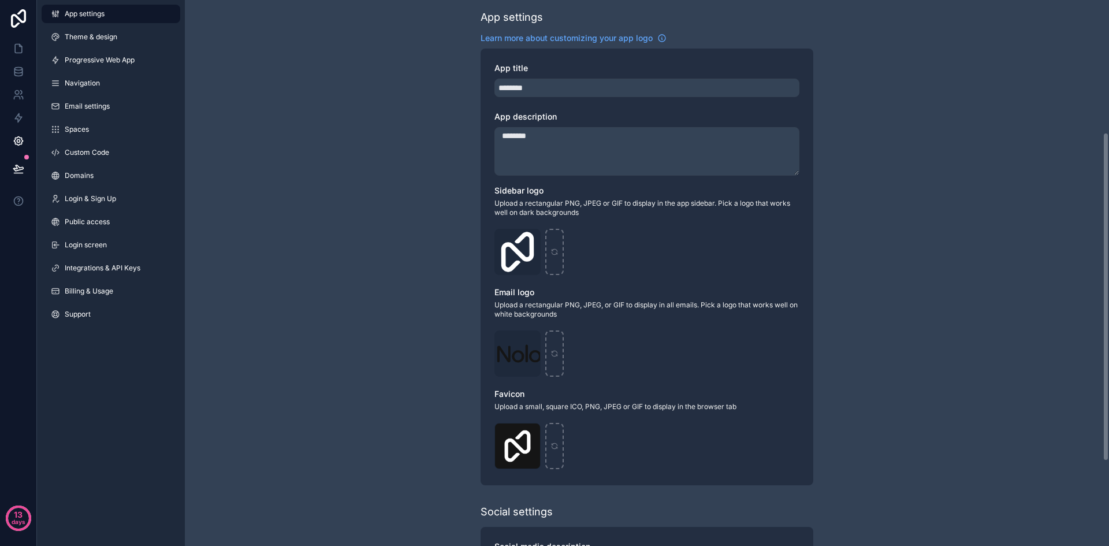
scroll to position [129, 0]
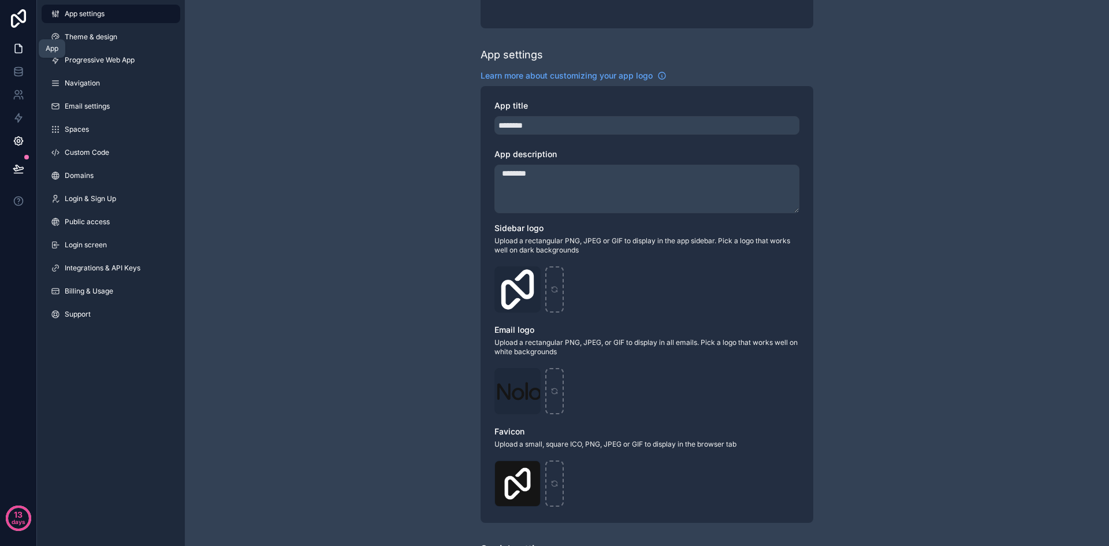
click at [17, 46] on icon at bounding box center [19, 49] width 12 height 12
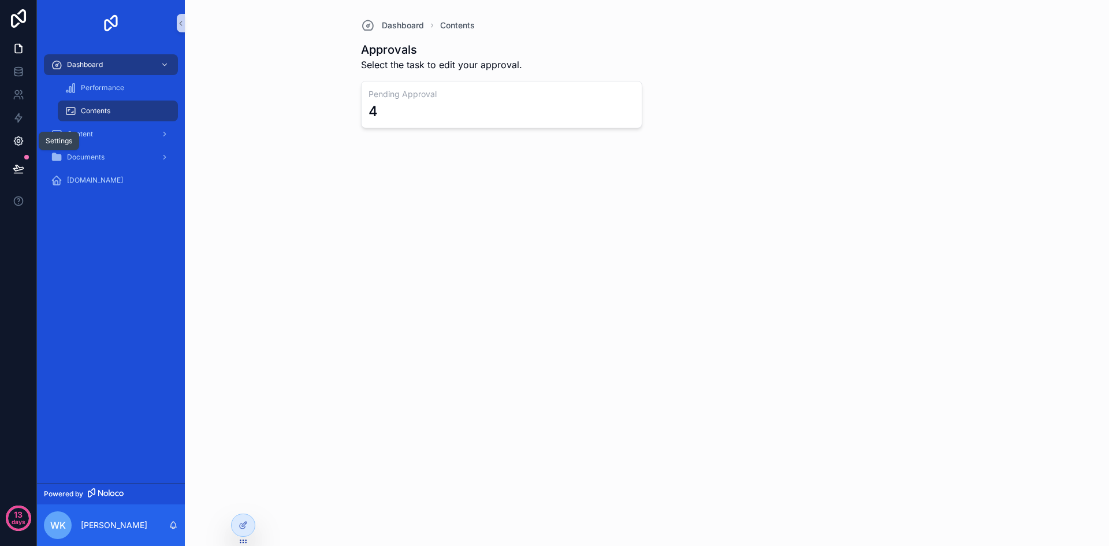
click at [24, 135] on link at bounding box center [18, 140] width 36 height 23
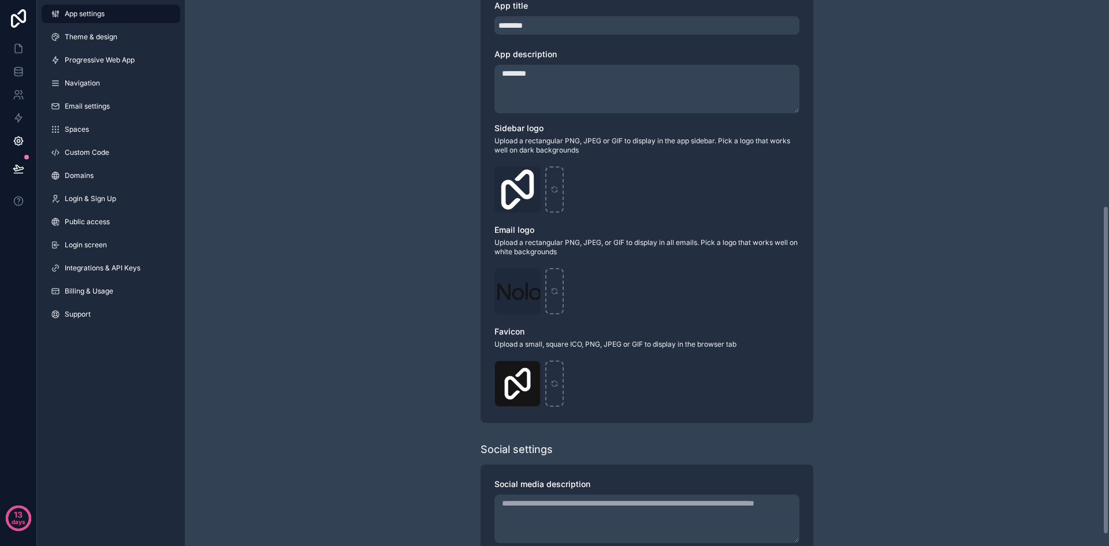
scroll to position [347, 0]
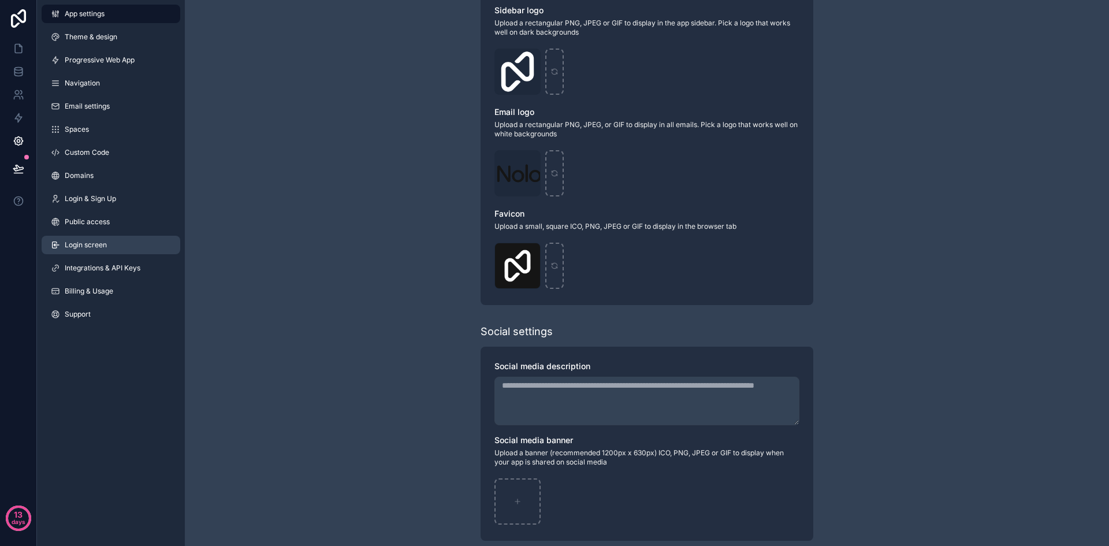
click at [85, 247] on span "Login screen" at bounding box center [86, 244] width 42 height 9
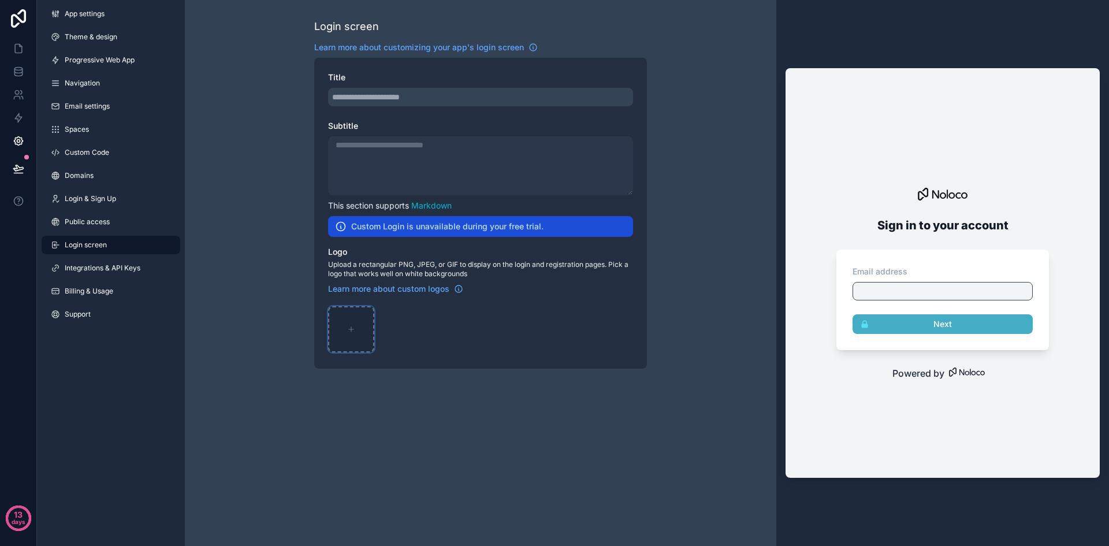
click at [343, 330] on div "scrollable content" at bounding box center [351, 329] width 46 height 46
click at [107, 171] on link "Domains" at bounding box center [111, 175] width 139 height 18
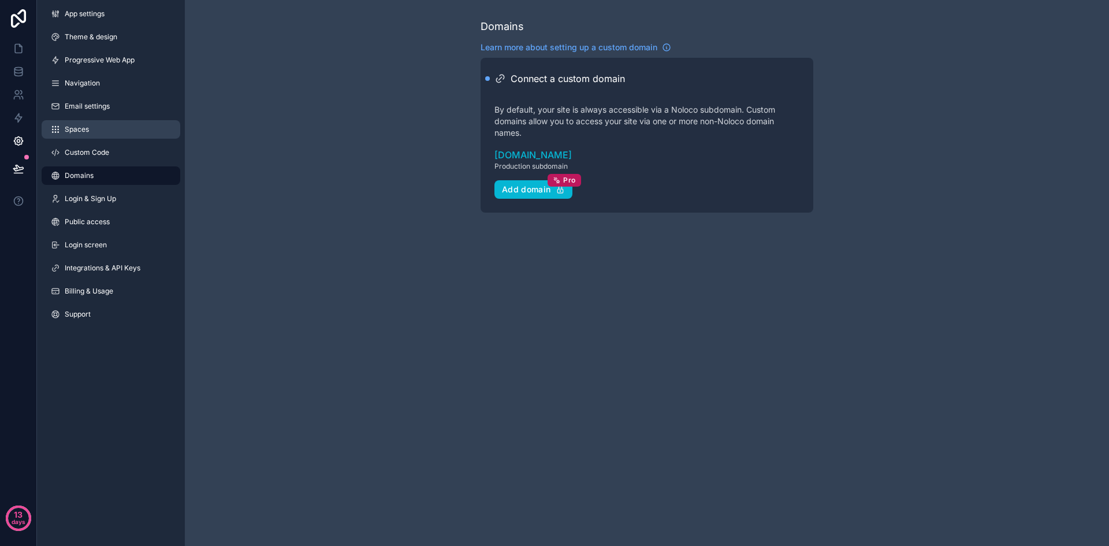
click at [120, 135] on link "Spaces" at bounding box center [111, 129] width 139 height 18
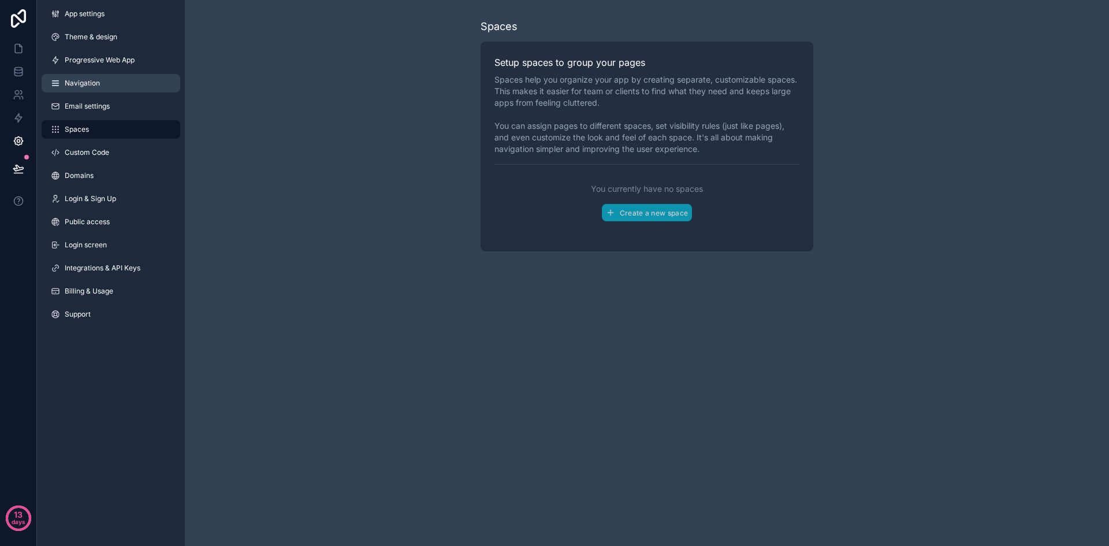
click at [110, 81] on link "Navigation" at bounding box center [111, 83] width 139 height 18
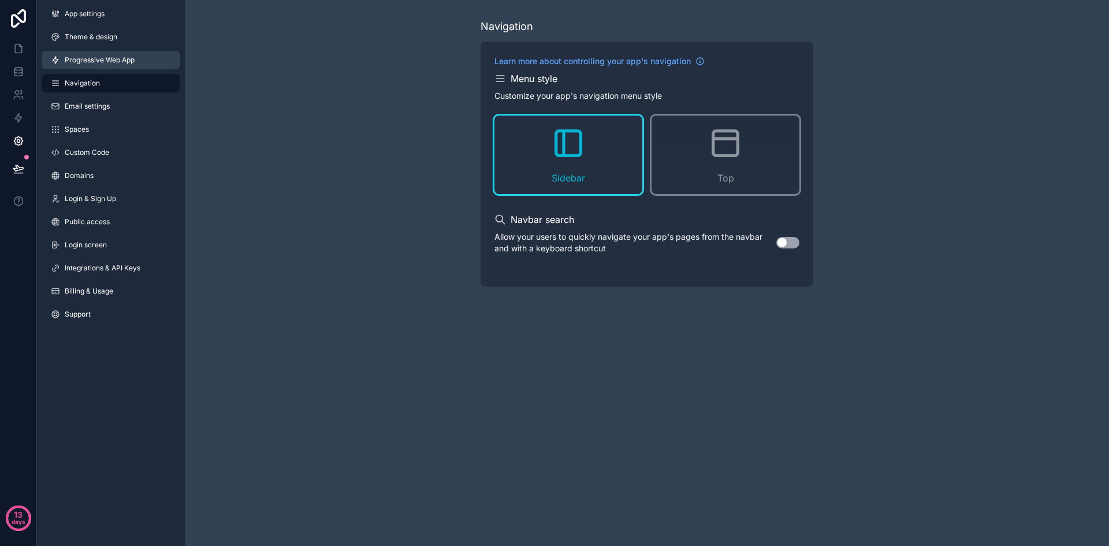
click at [114, 62] on span "Progressive Web App" at bounding box center [100, 59] width 70 height 9
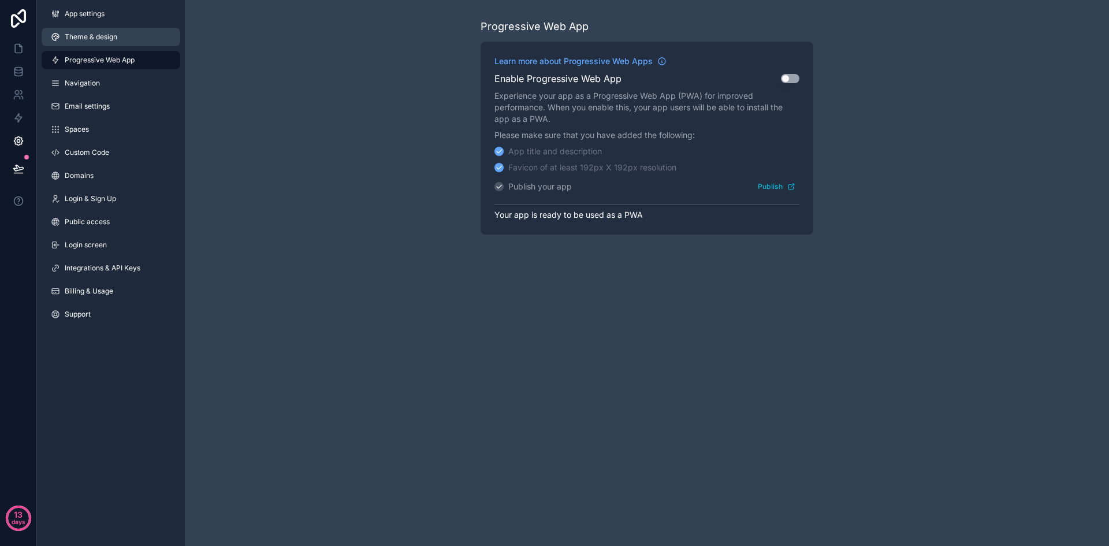
click at [116, 40] on span "Theme & design" at bounding box center [91, 36] width 53 height 9
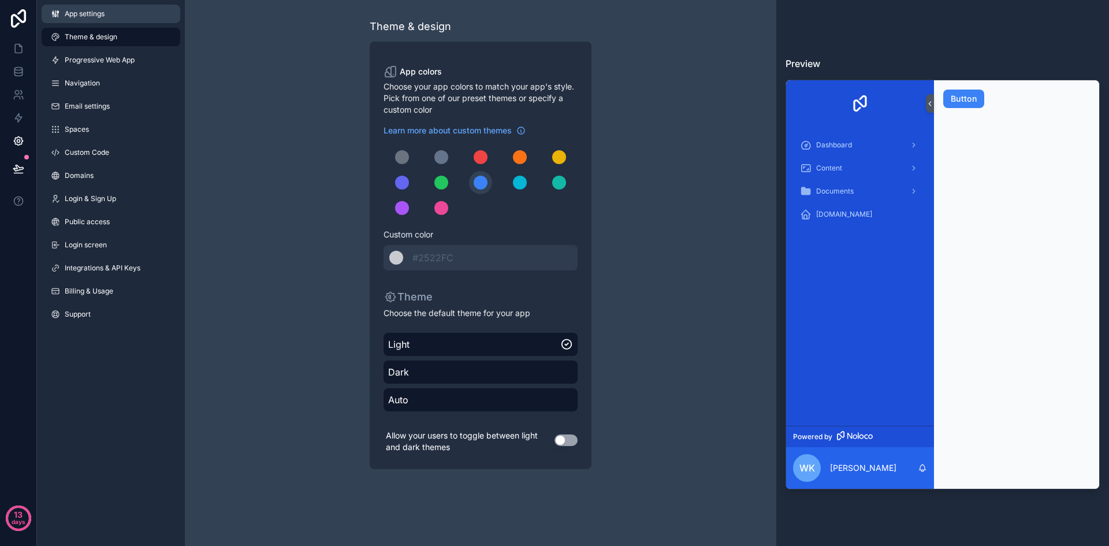
click at [118, 16] on link "App settings" at bounding box center [111, 14] width 139 height 18
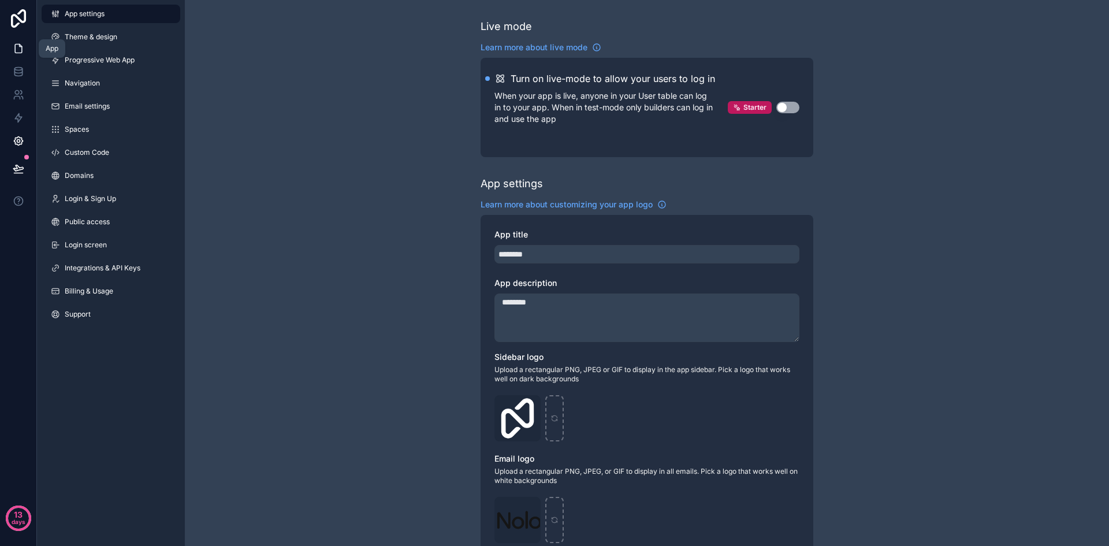
click at [15, 50] on icon at bounding box center [18, 48] width 7 height 9
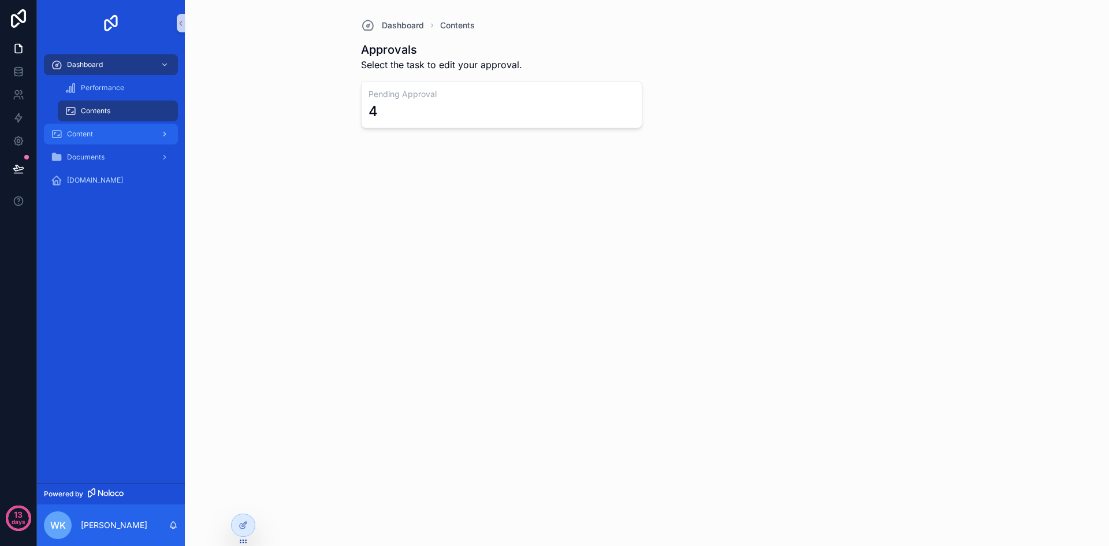
click at [114, 139] on div "Content" at bounding box center [111, 134] width 120 height 18
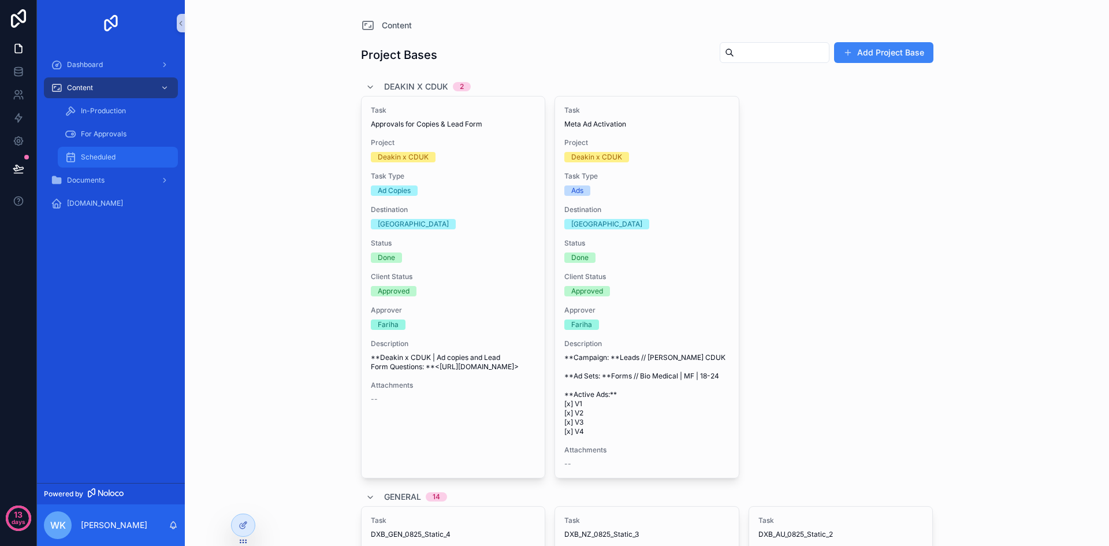
click at [115, 150] on div "Scheduled" at bounding box center [118, 157] width 106 height 18
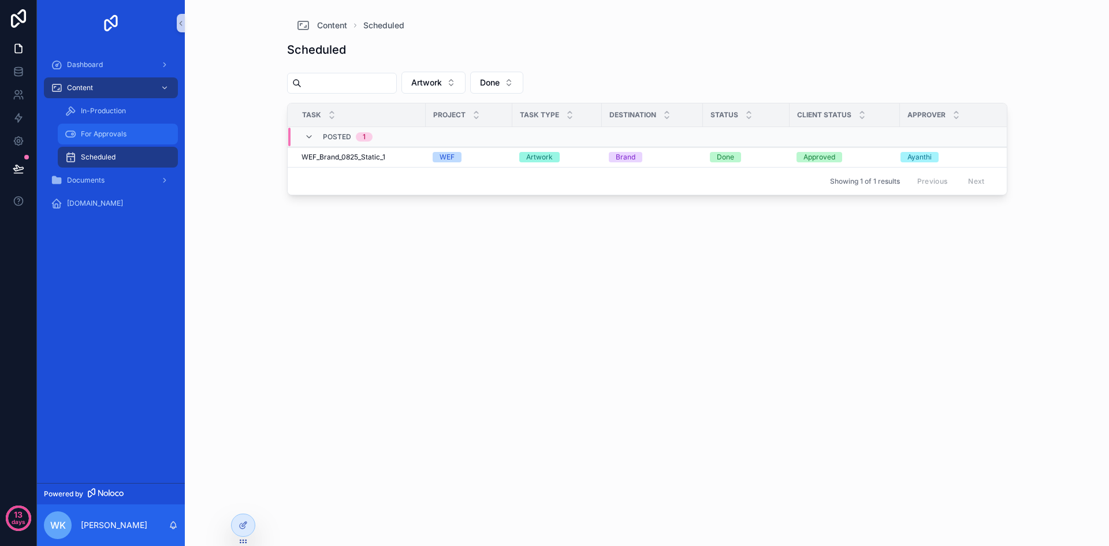
click at [122, 133] on span "For Approvals" at bounding box center [104, 133] width 46 height 9
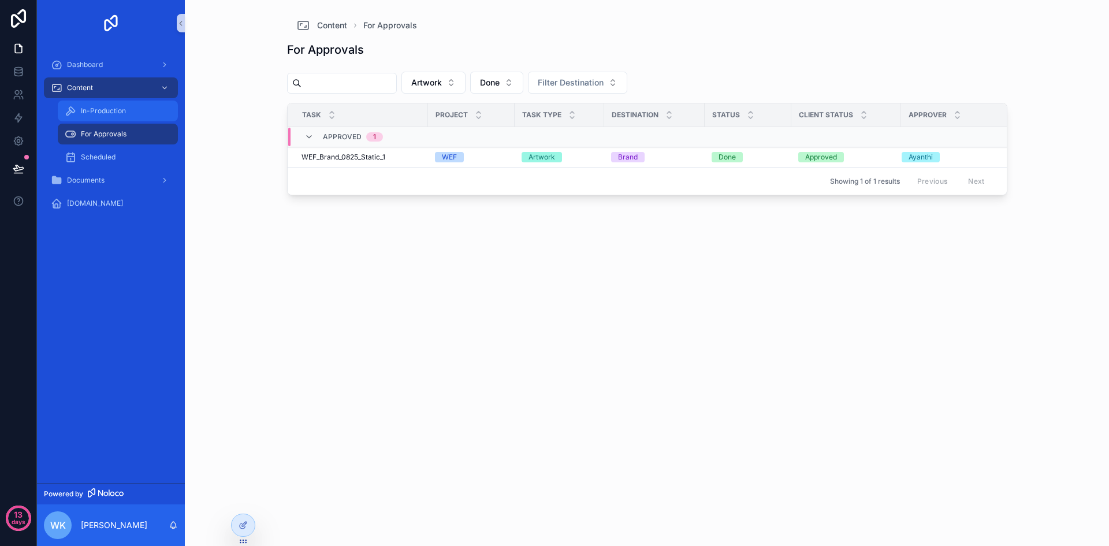
click at [125, 112] on span "In-Production" at bounding box center [103, 110] width 45 height 9
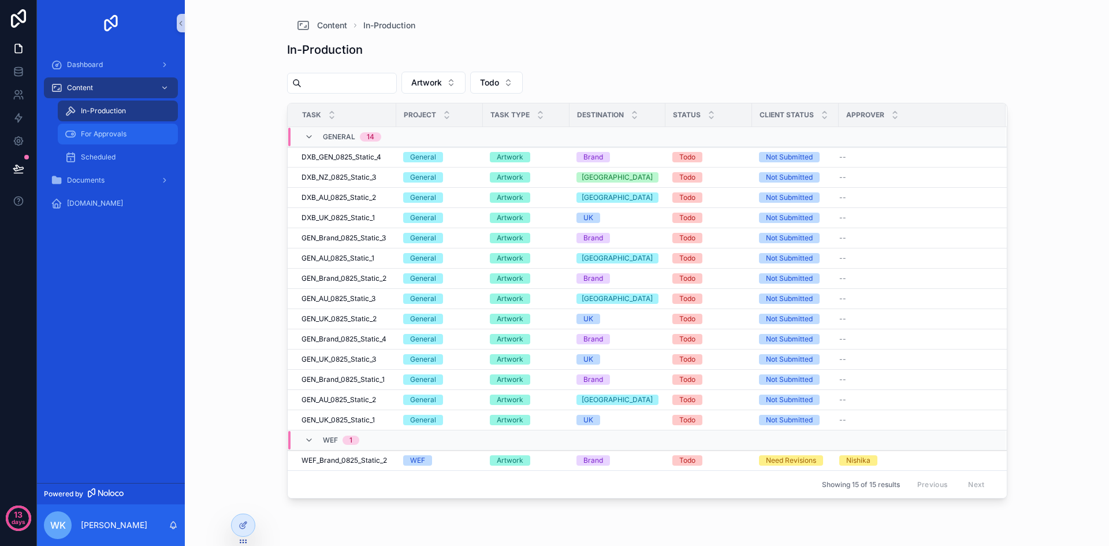
click at [122, 130] on span "For Approvals" at bounding box center [104, 133] width 46 height 9
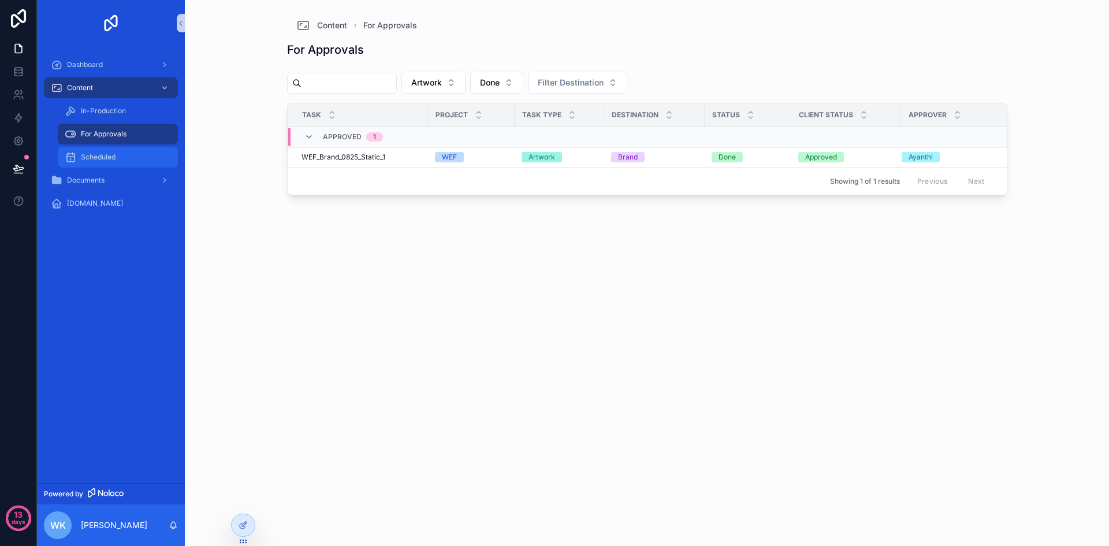
click at [125, 154] on div "Scheduled" at bounding box center [118, 157] width 106 height 18
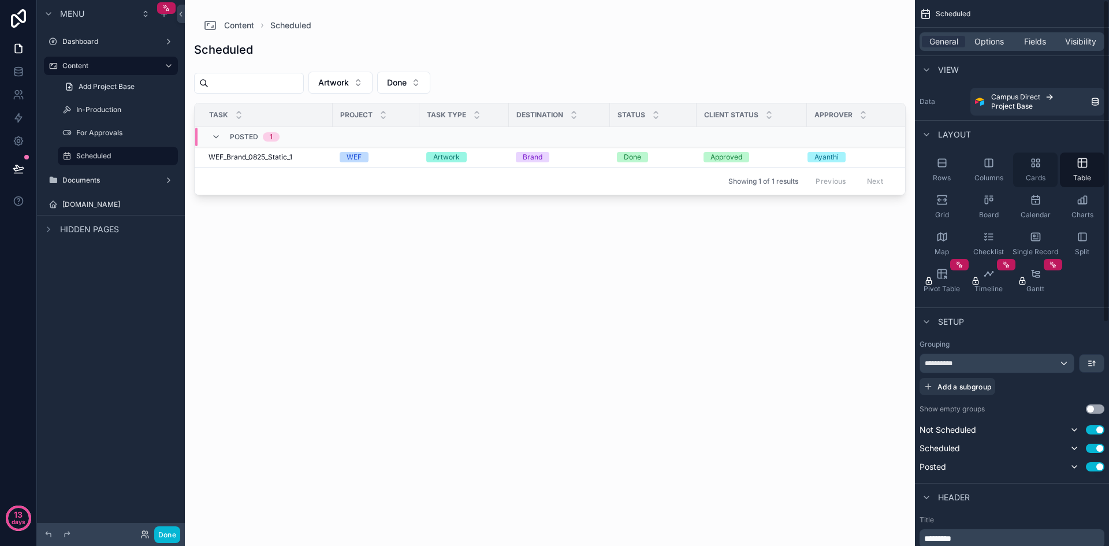
click at [1041, 173] on div "Cards" at bounding box center [1035, 170] width 44 height 35
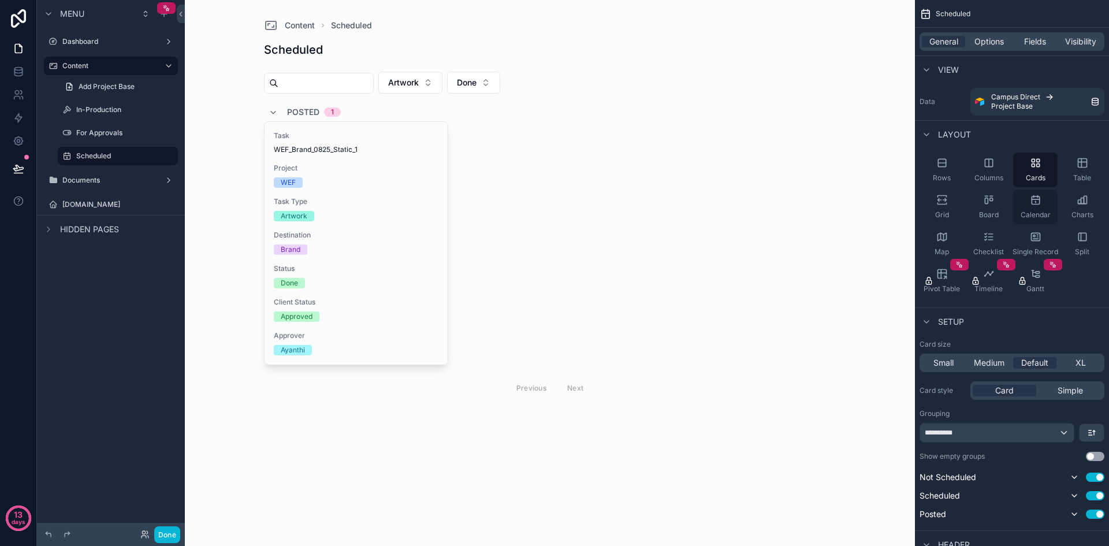
click at [1033, 200] on icon "scrollable content" at bounding box center [1036, 200] width 12 height 12
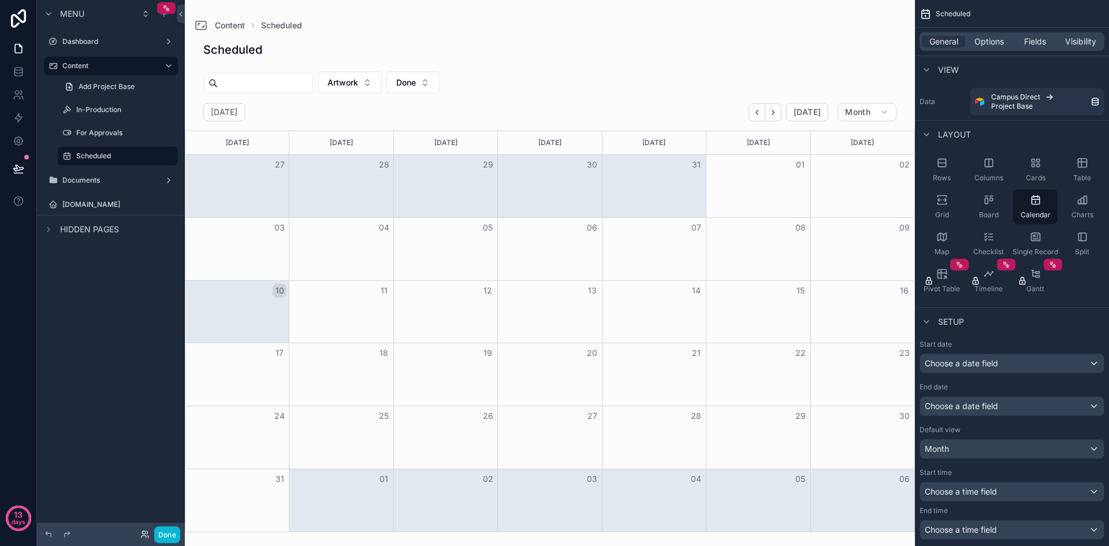
click at [759, 110] on div "scrollable content" at bounding box center [550, 273] width 730 height 546
click at [759, 110] on icon "Back" at bounding box center [757, 112] width 9 height 9
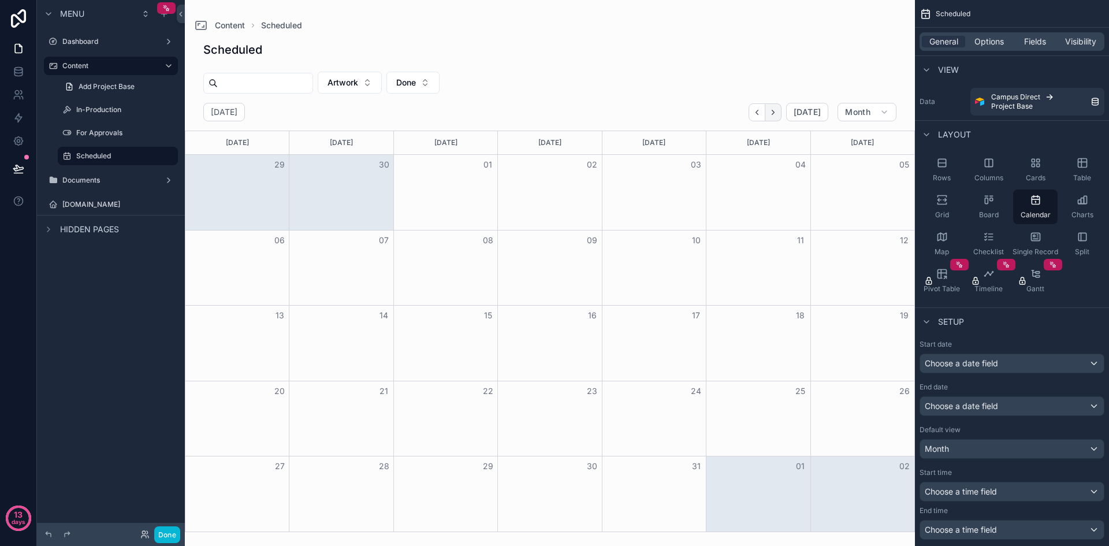
click at [778, 115] on icon "Next" at bounding box center [773, 112] width 9 height 9
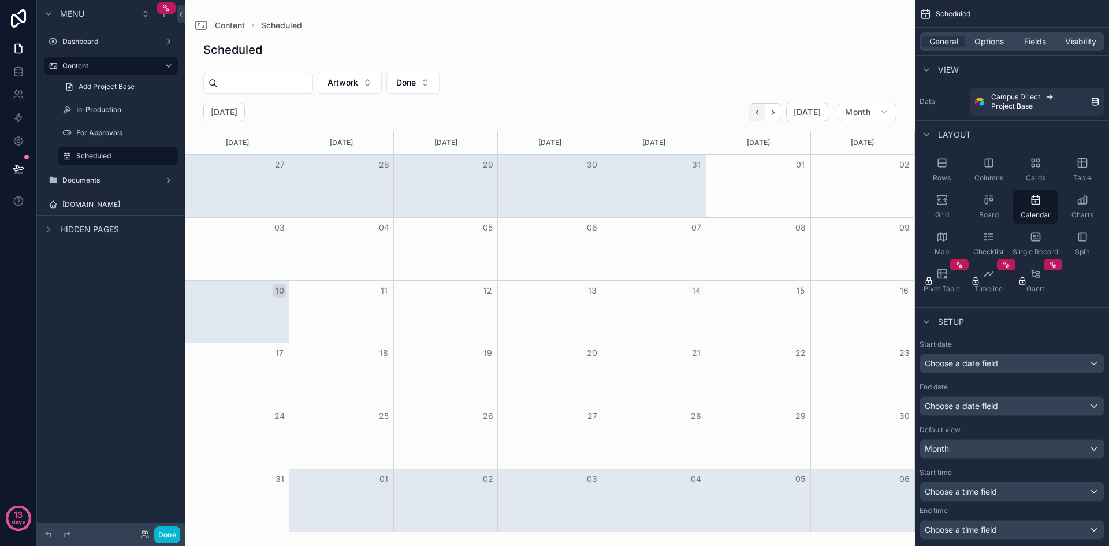
click at [761, 112] on icon "Back" at bounding box center [757, 112] width 9 height 9
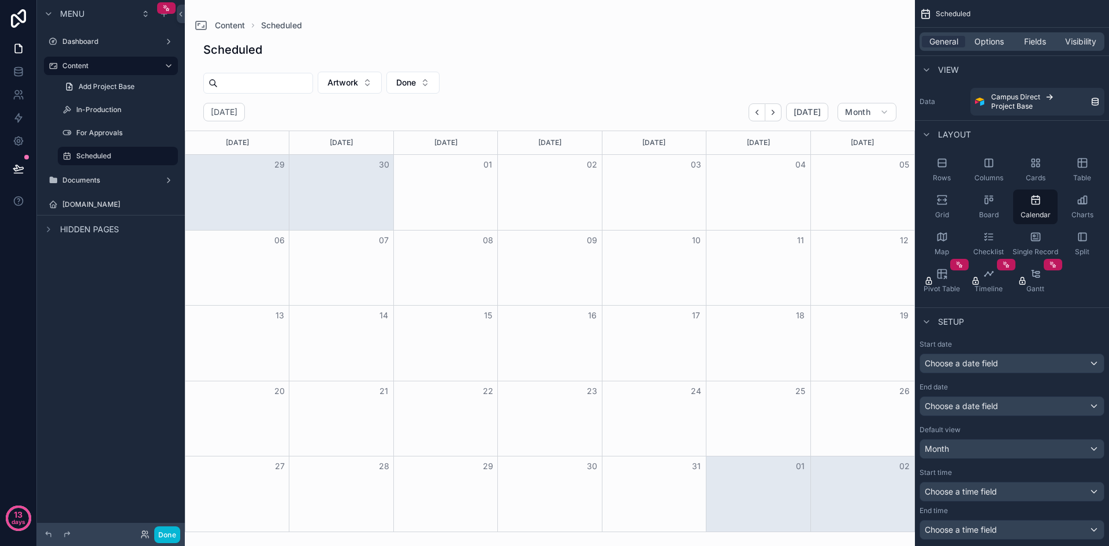
click at [843, 407] on div "Month View" at bounding box center [863, 418] width 104 height 75
click at [382, 90] on button "Artwork" at bounding box center [350, 83] width 64 height 22
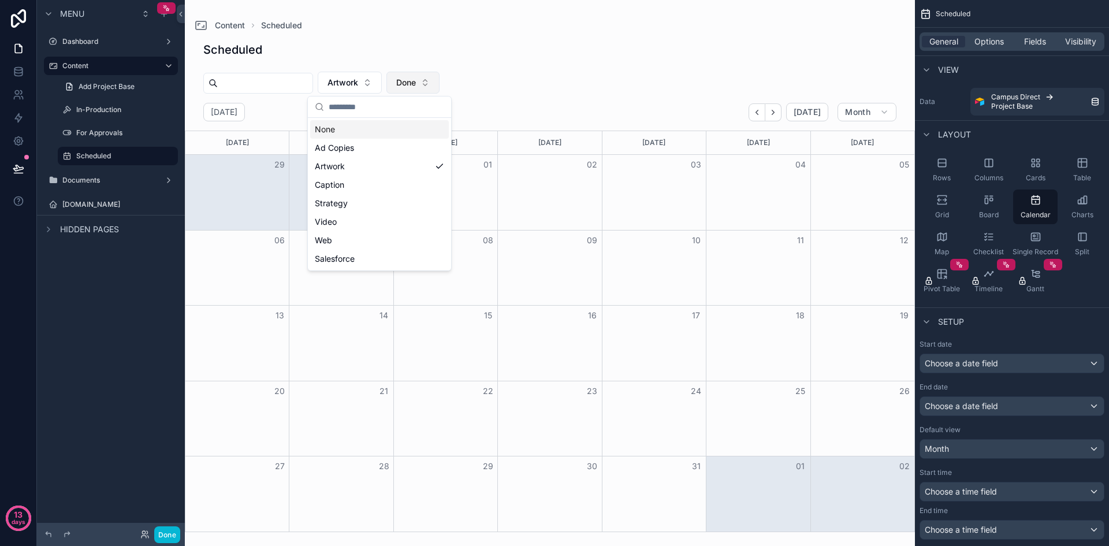
click at [440, 84] on button "Done" at bounding box center [413, 83] width 53 height 22
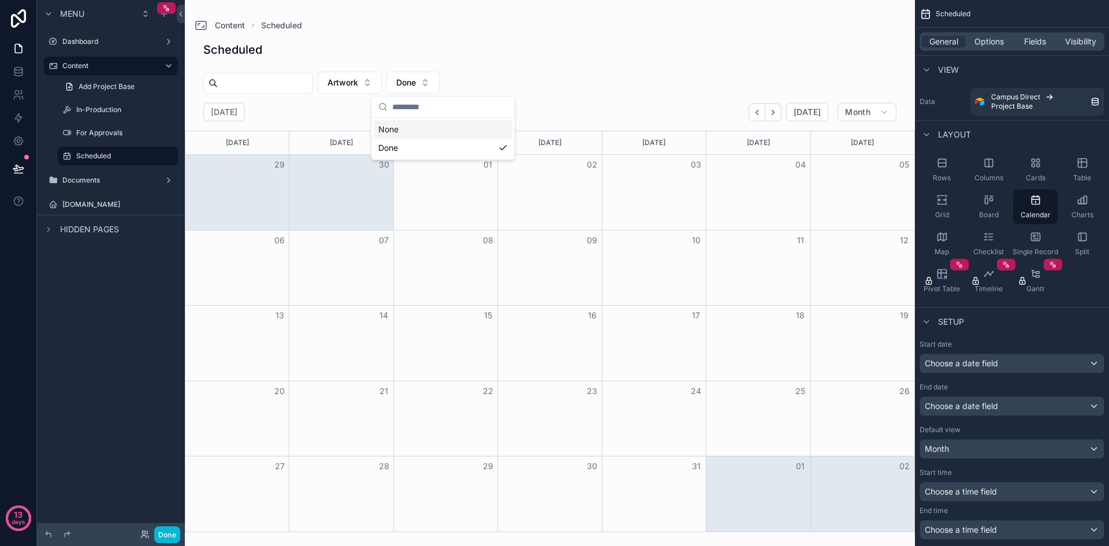
click at [455, 130] on div "None" at bounding box center [443, 129] width 139 height 18
click at [467, 84] on button "Filter Status" at bounding box center [427, 83] width 80 height 22
click at [474, 127] on div "Done" at bounding box center [456, 129] width 139 height 18
click at [1042, 169] on div "Cards" at bounding box center [1035, 170] width 44 height 35
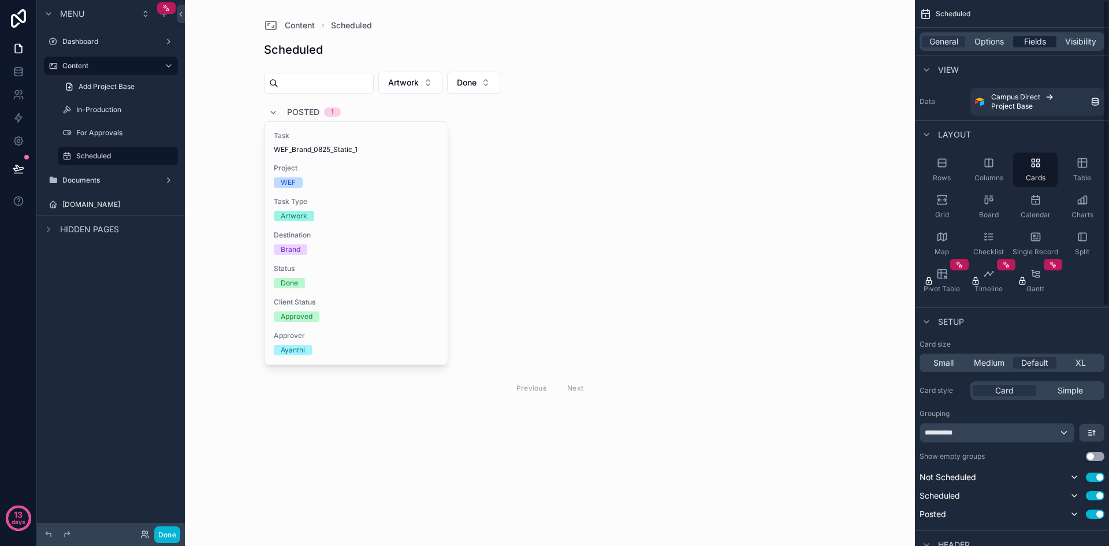
click at [1046, 40] on span "Fields" at bounding box center [1035, 42] width 22 height 12
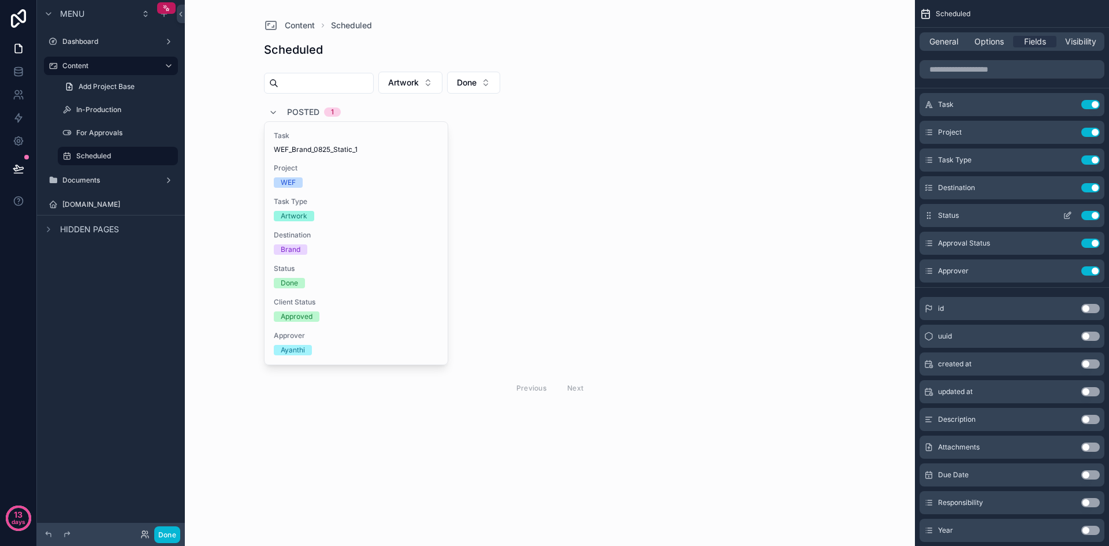
click at [1090, 217] on button "Use setting" at bounding box center [1091, 215] width 18 height 9
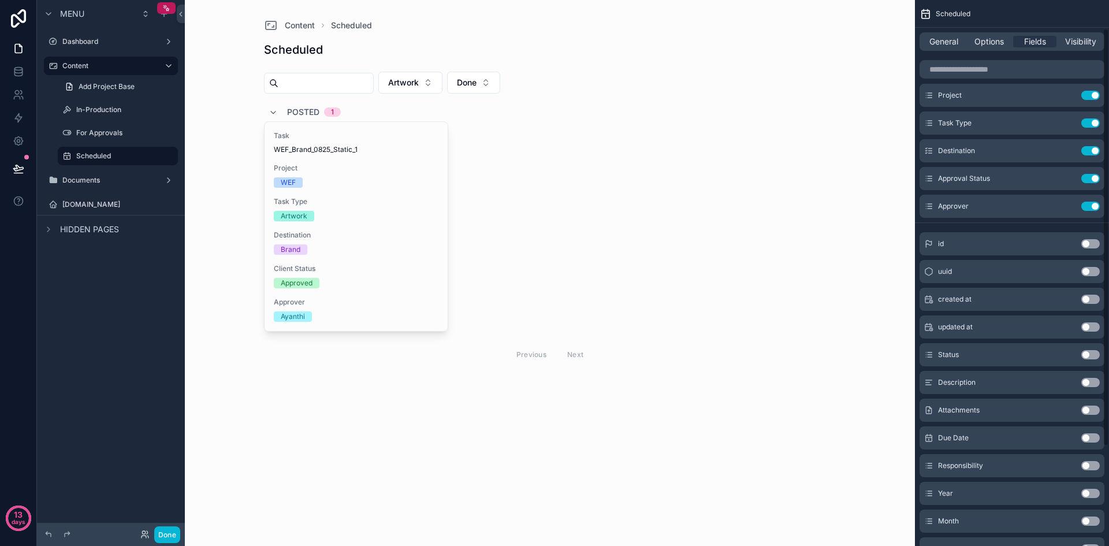
scroll to position [116, 0]
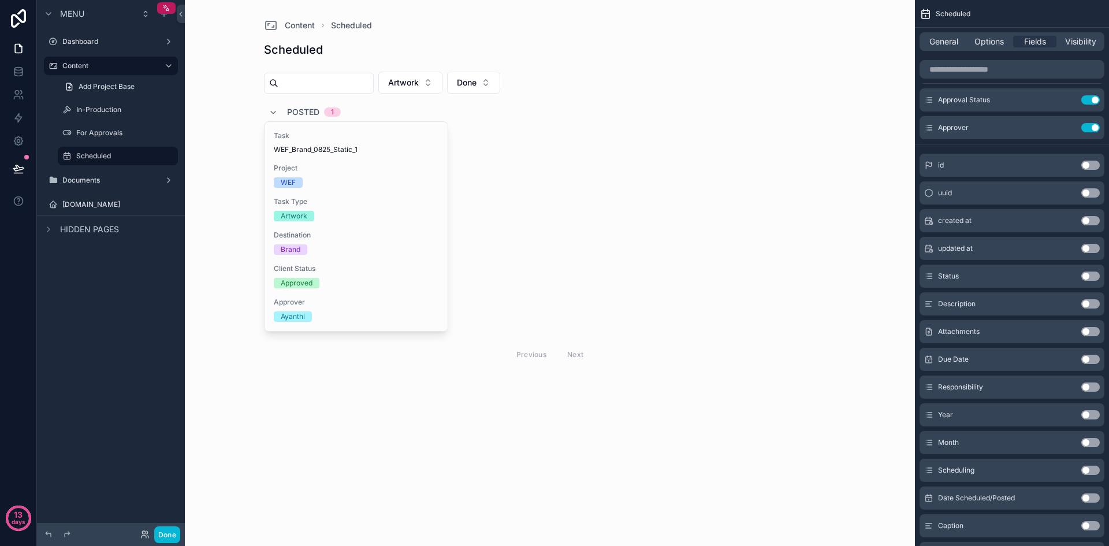
click at [1097, 330] on button "Use setting" at bounding box center [1091, 331] width 18 height 9
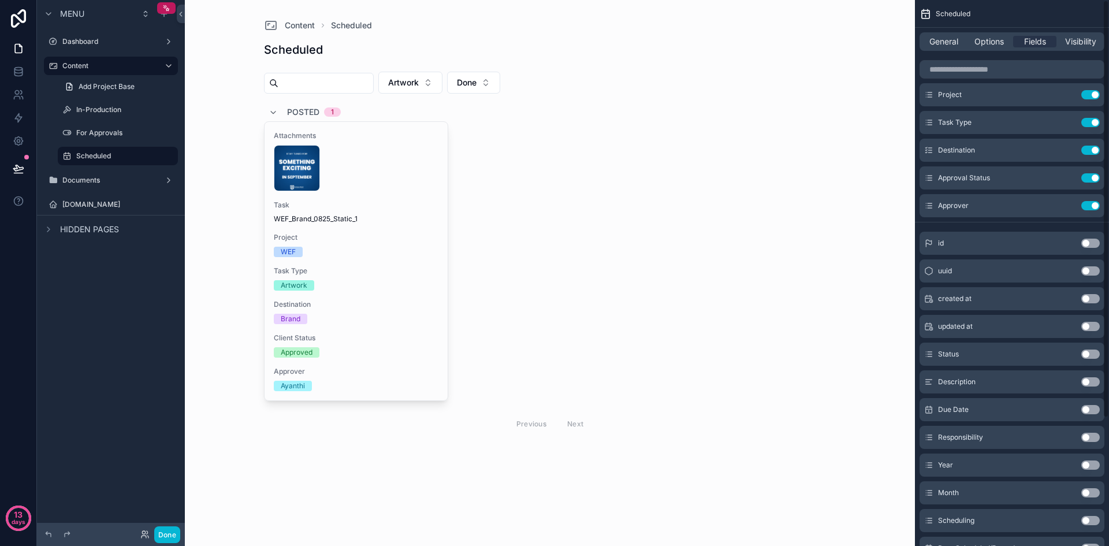
scroll to position [167, 0]
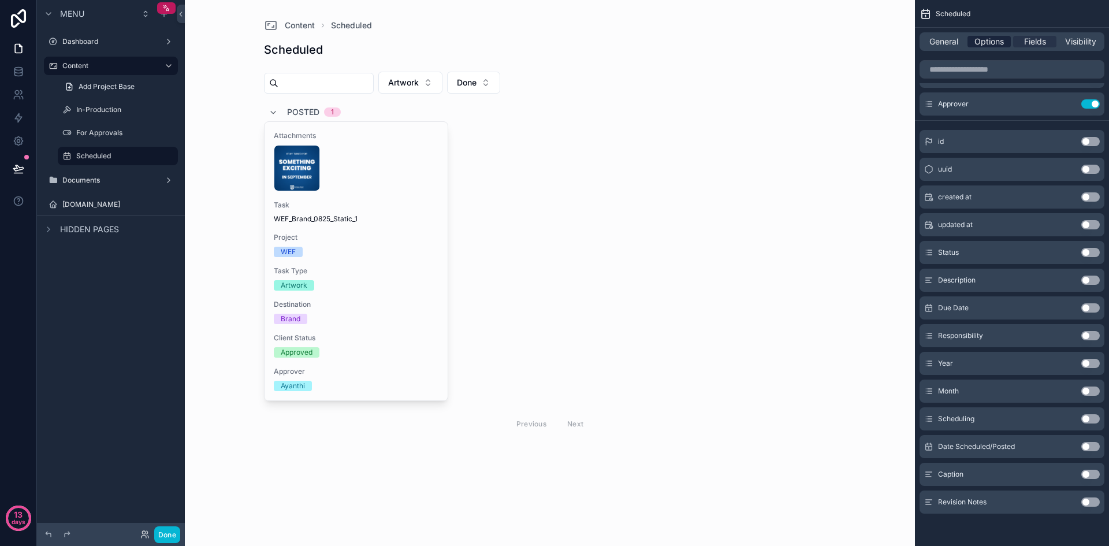
click at [998, 42] on span "Options" at bounding box center [989, 42] width 29 height 12
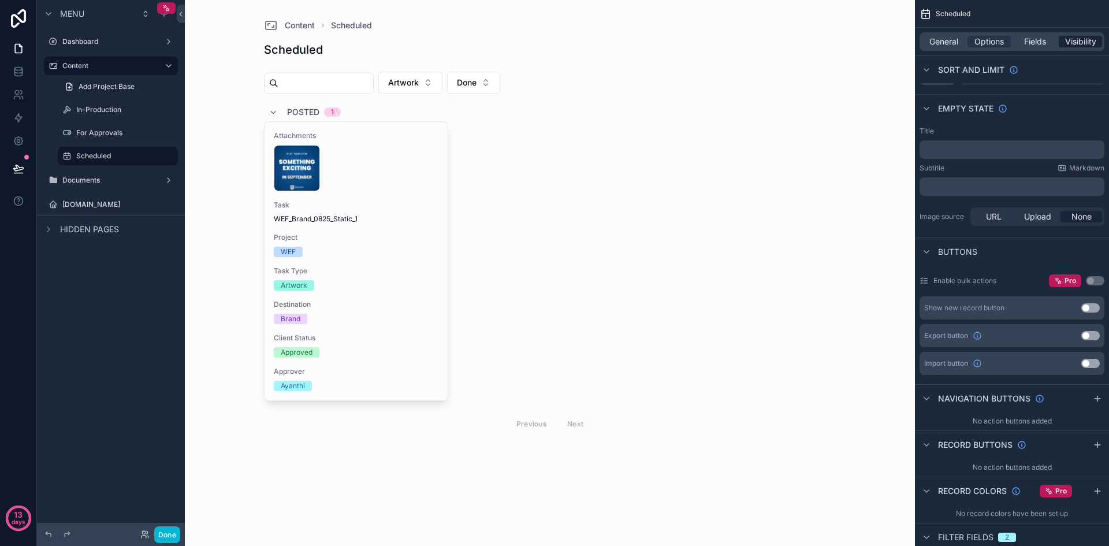
click at [1081, 38] on span "Visibility" at bounding box center [1080, 42] width 31 height 12
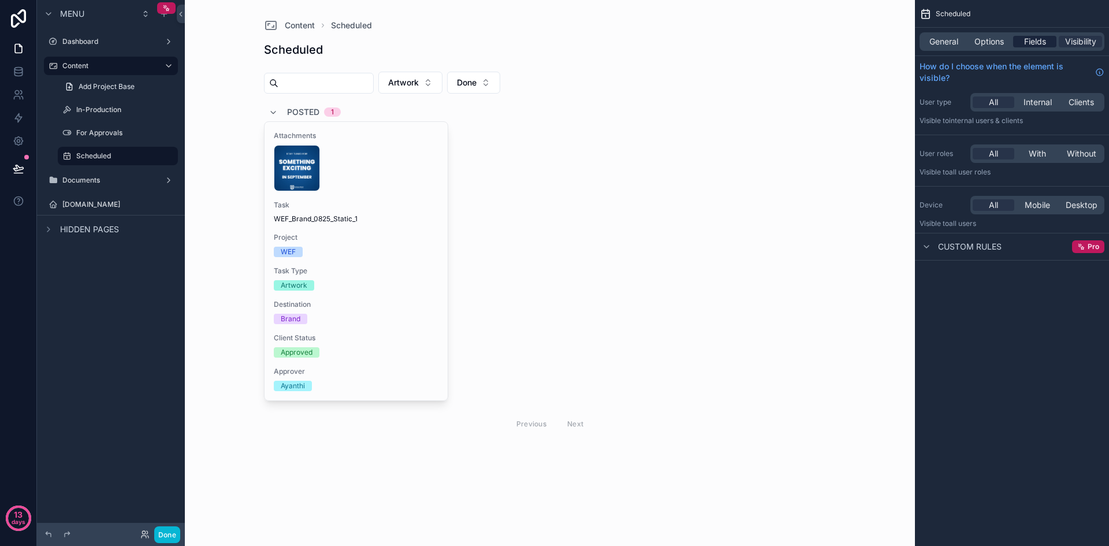
scroll to position [0, 0]
click at [1038, 41] on span "Fields" at bounding box center [1035, 42] width 22 height 12
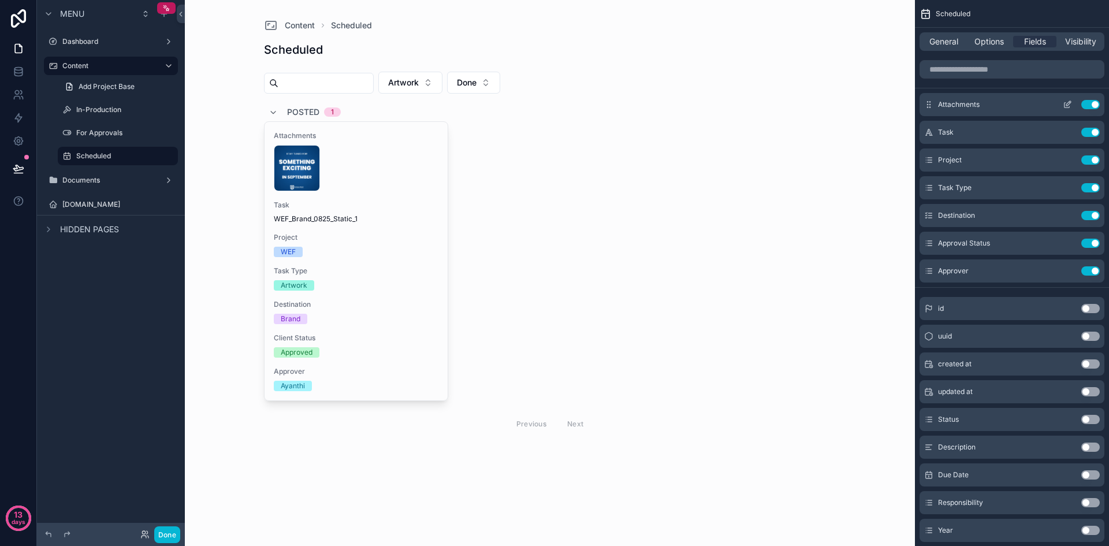
click at [1069, 103] on icon "scrollable content" at bounding box center [1067, 104] width 9 height 9
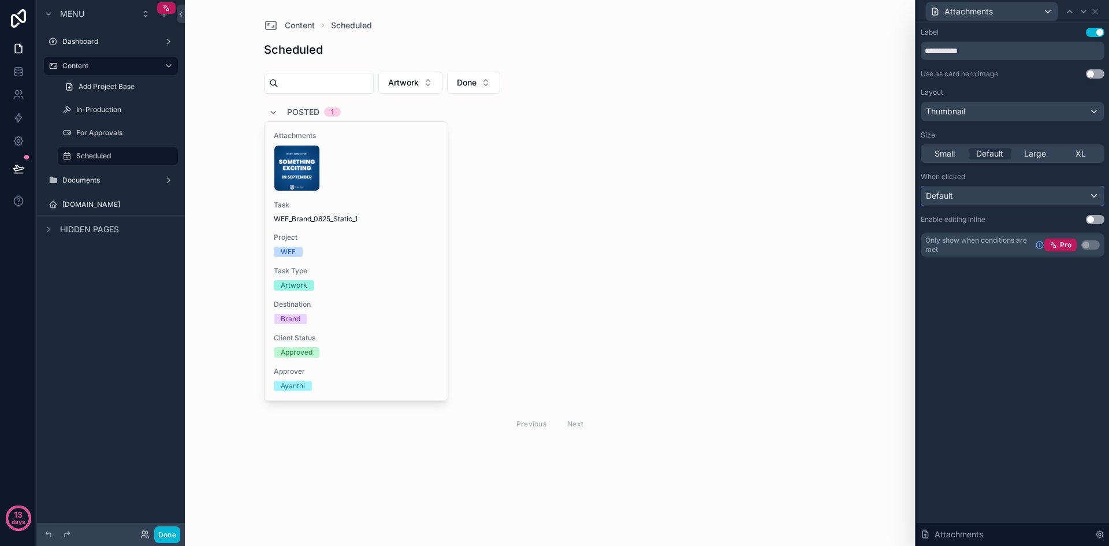
click at [1095, 195] on div "Default" at bounding box center [1012, 196] width 183 height 18
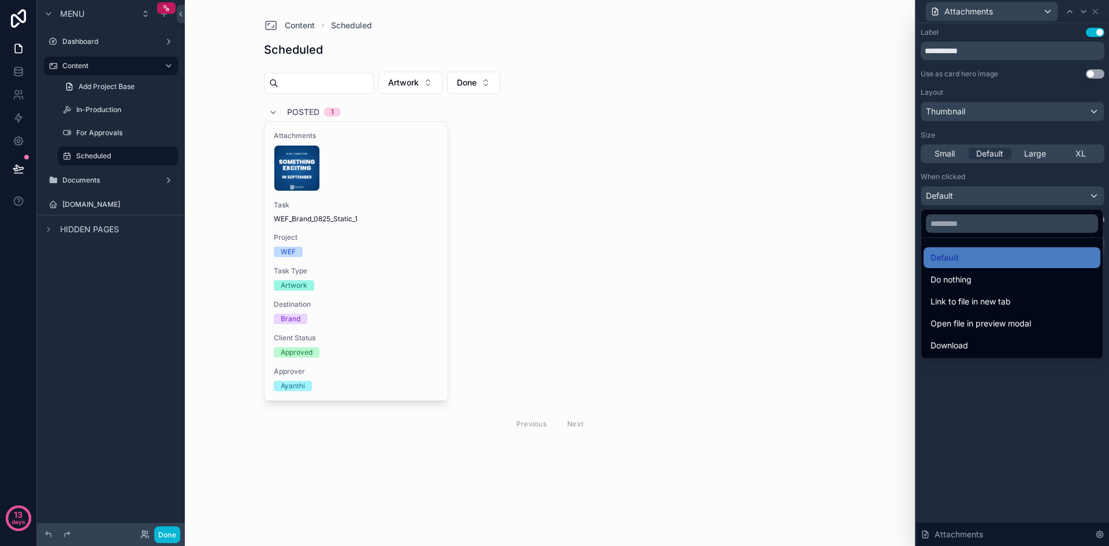
click at [1041, 410] on div at bounding box center [1012, 273] width 193 height 546
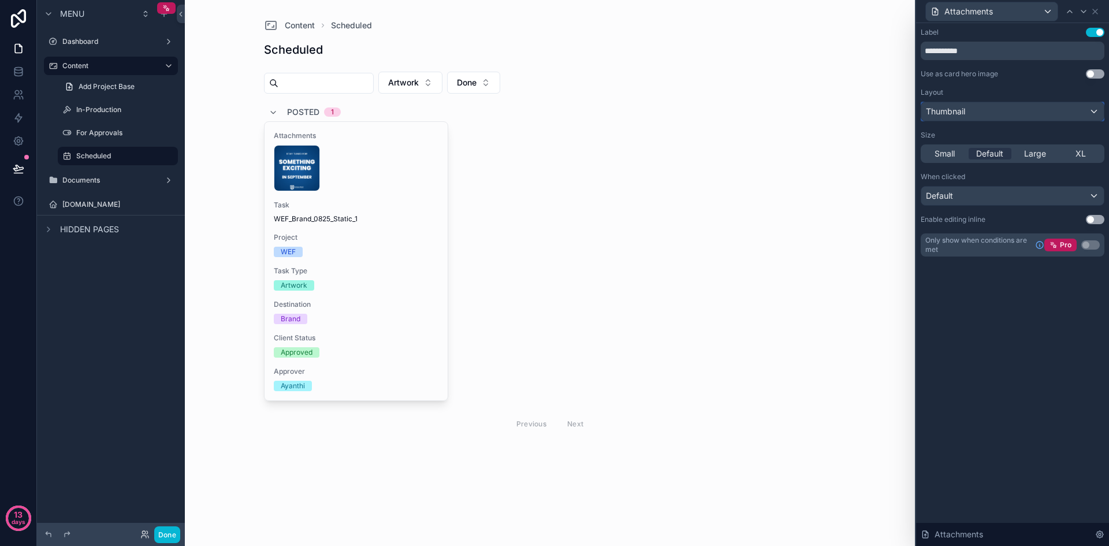
click at [1090, 110] on div "Thumbnail" at bounding box center [1012, 111] width 183 height 18
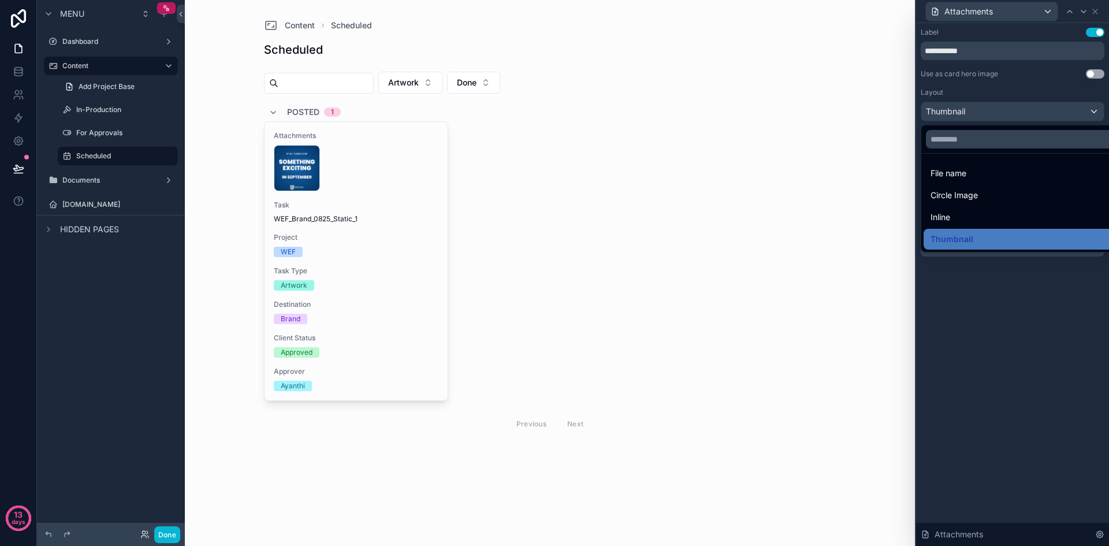
click at [1031, 299] on div at bounding box center [1012, 273] width 193 height 546
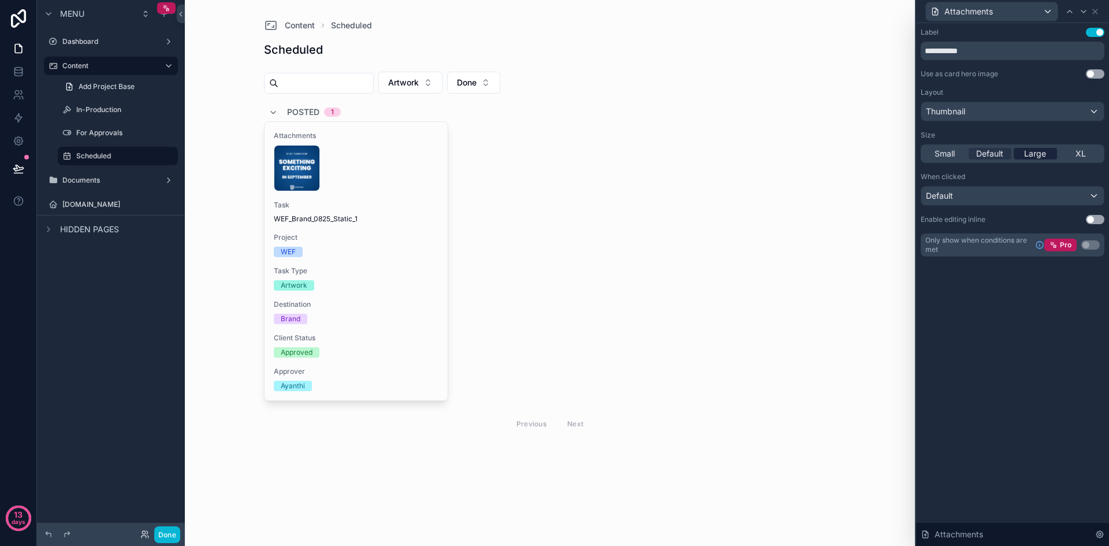
click at [1046, 154] on span "Large" at bounding box center [1035, 154] width 22 height 12
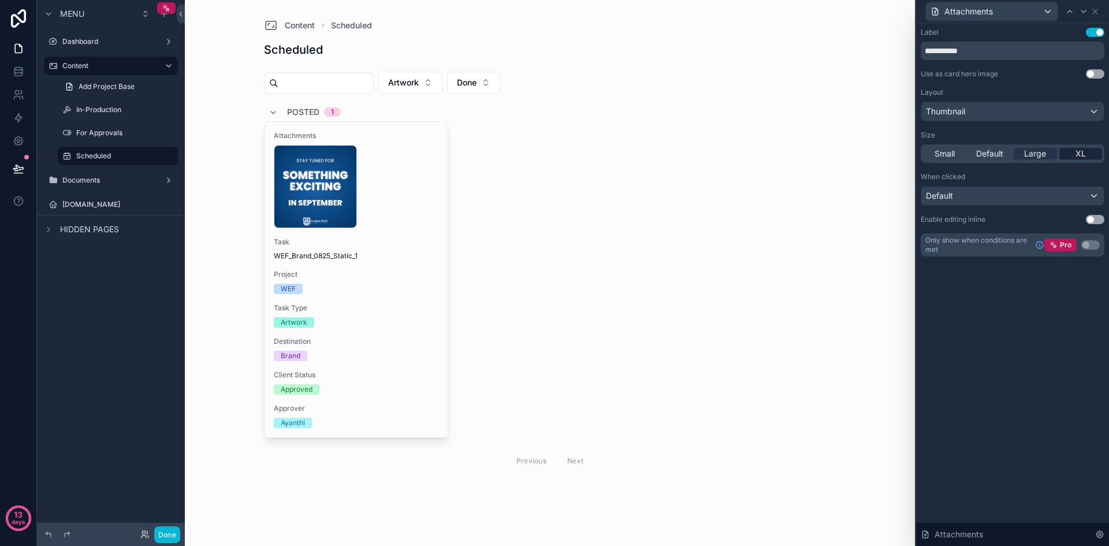
click at [1072, 152] on div "XL" at bounding box center [1081, 154] width 43 height 12
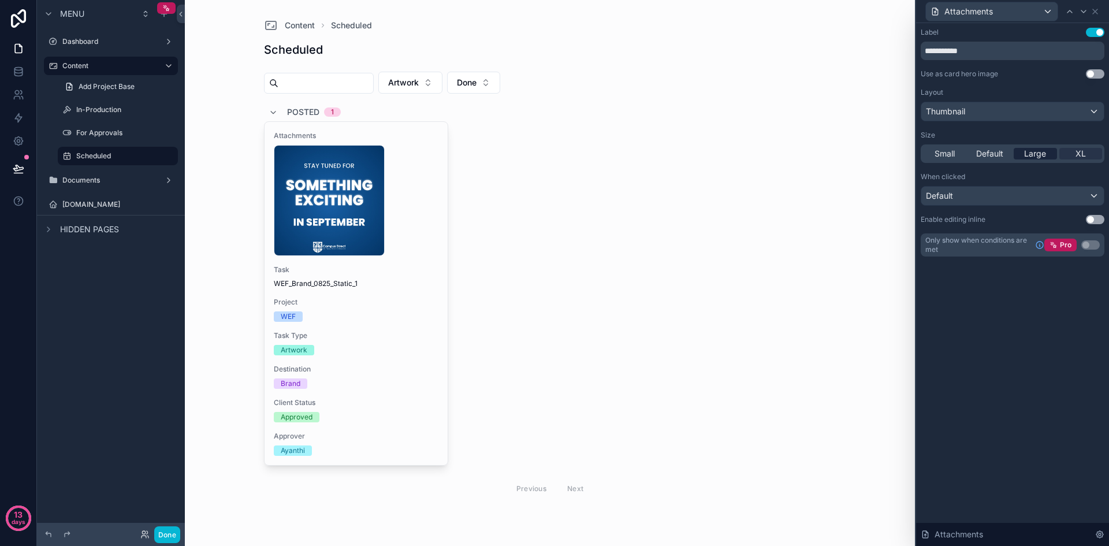
click at [1034, 155] on span "Large" at bounding box center [1035, 154] width 22 height 12
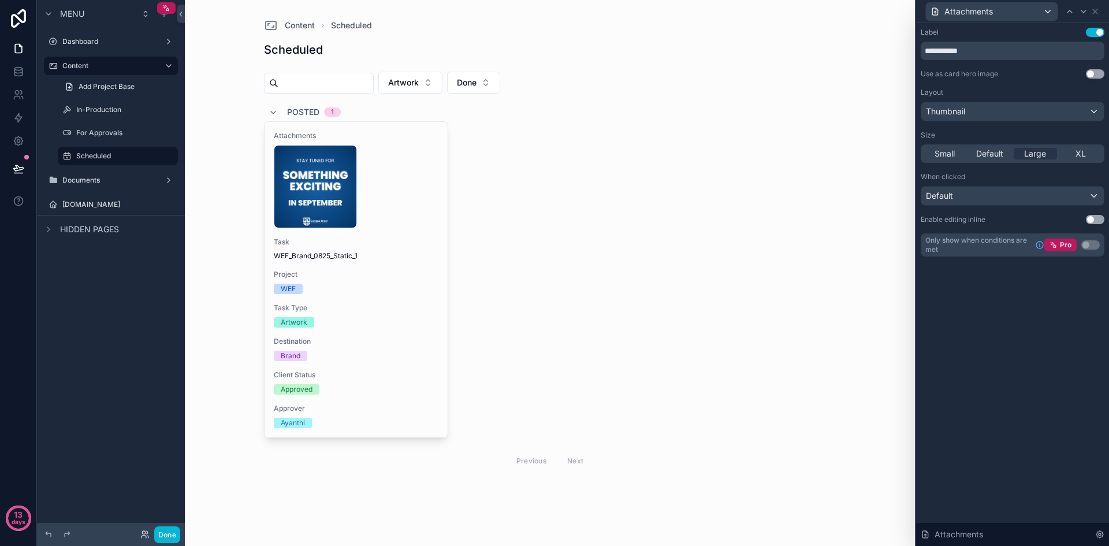
click at [1094, 77] on button "Use setting" at bounding box center [1095, 73] width 18 height 9
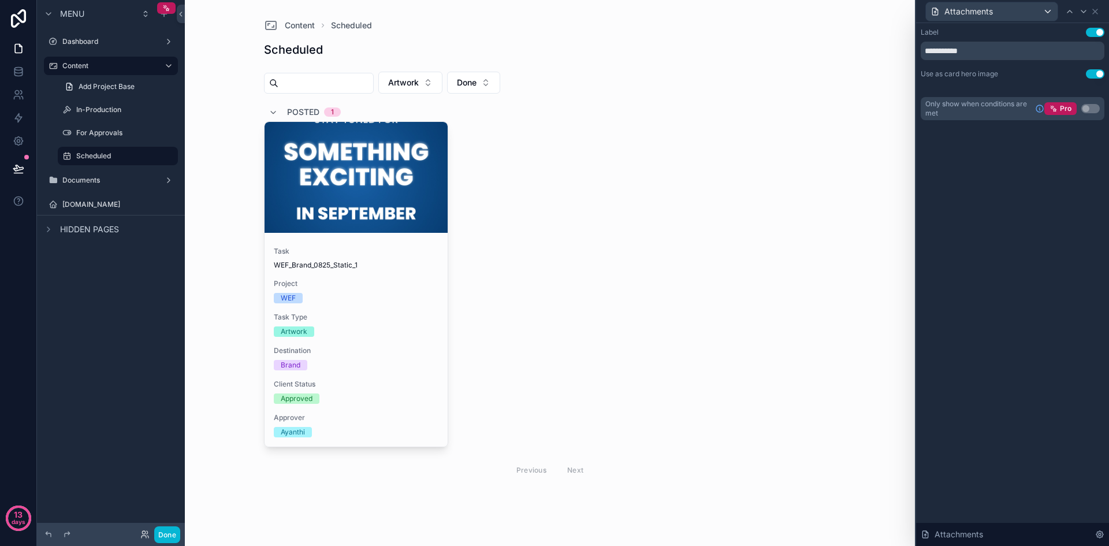
click at [1094, 77] on button "Use setting" at bounding box center [1095, 73] width 18 height 9
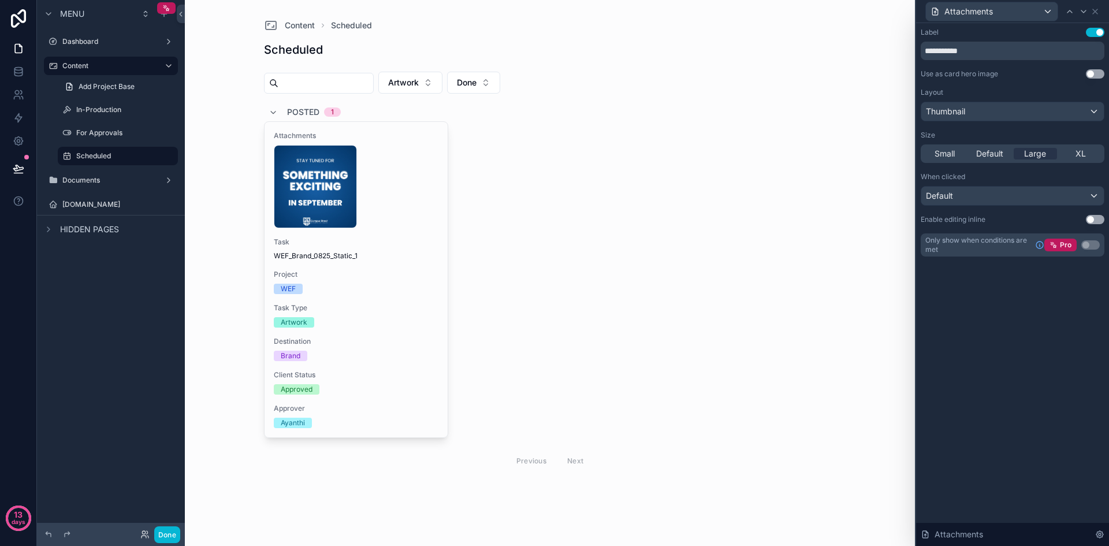
click at [1099, 28] on button "Use setting" at bounding box center [1095, 32] width 18 height 9
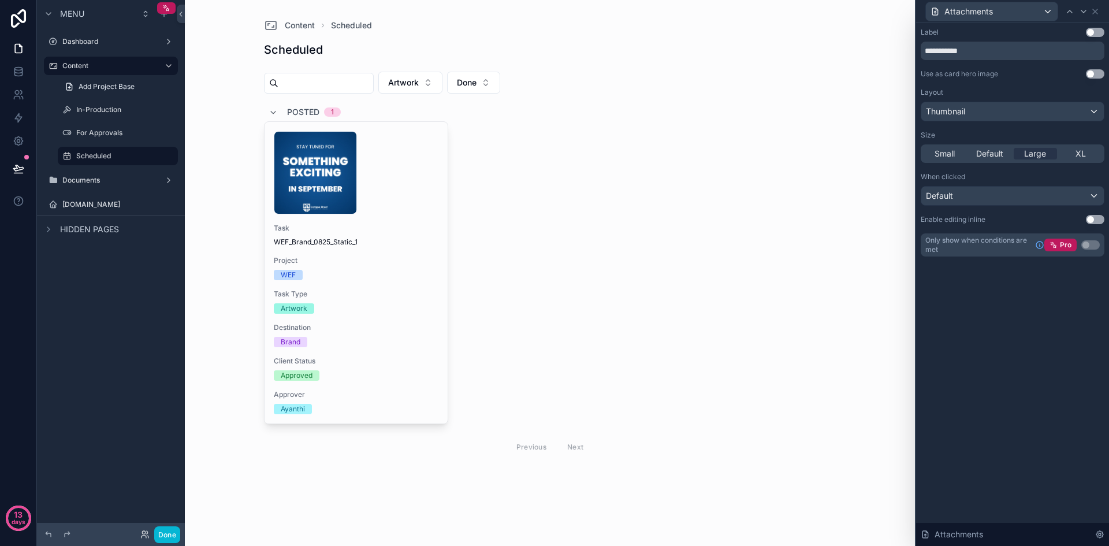
click at [1099, 28] on button "Use setting" at bounding box center [1095, 32] width 18 height 9
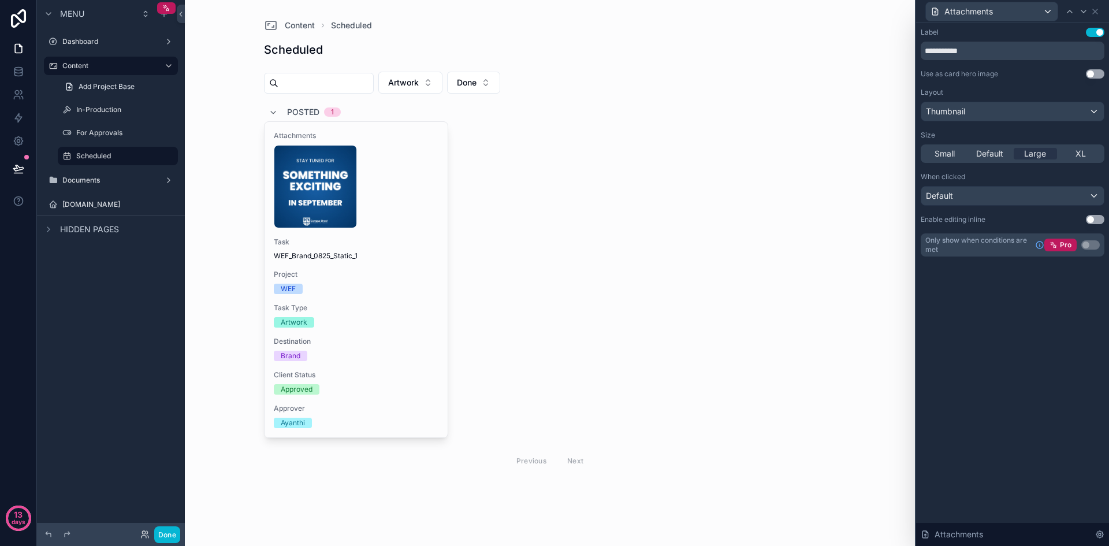
click at [1099, 28] on button "Use setting" at bounding box center [1095, 32] width 18 height 9
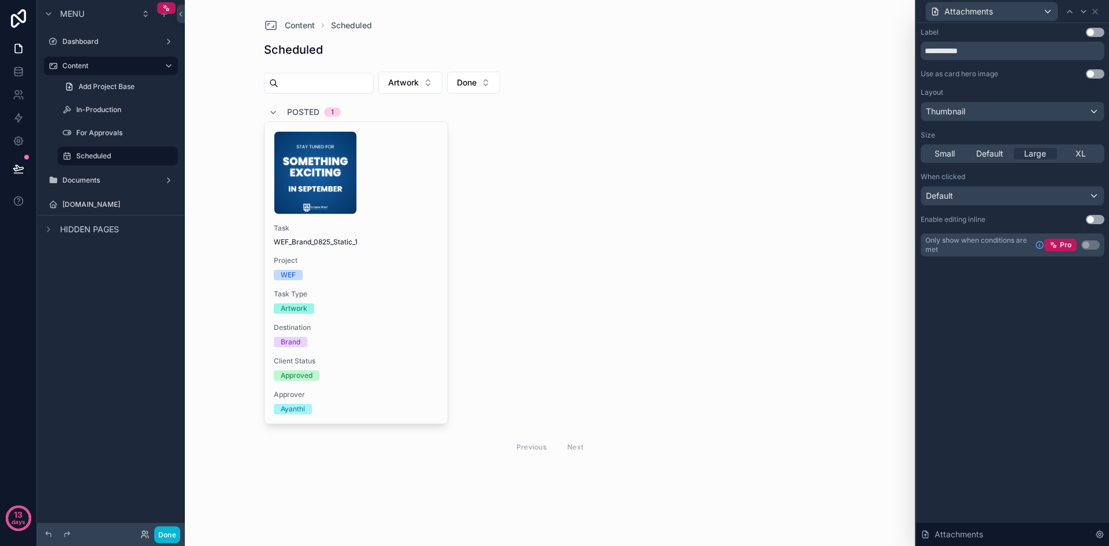
click at [1099, 28] on button "Use setting" at bounding box center [1095, 32] width 18 height 9
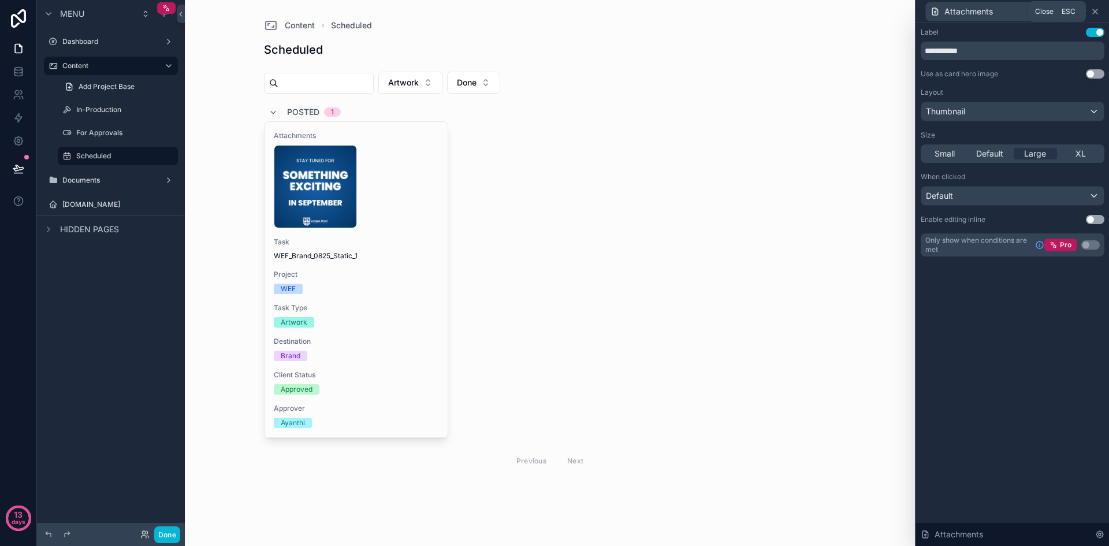
click at [1095, 13] on icon at bounding box center [1095, 11] width 9 height 9
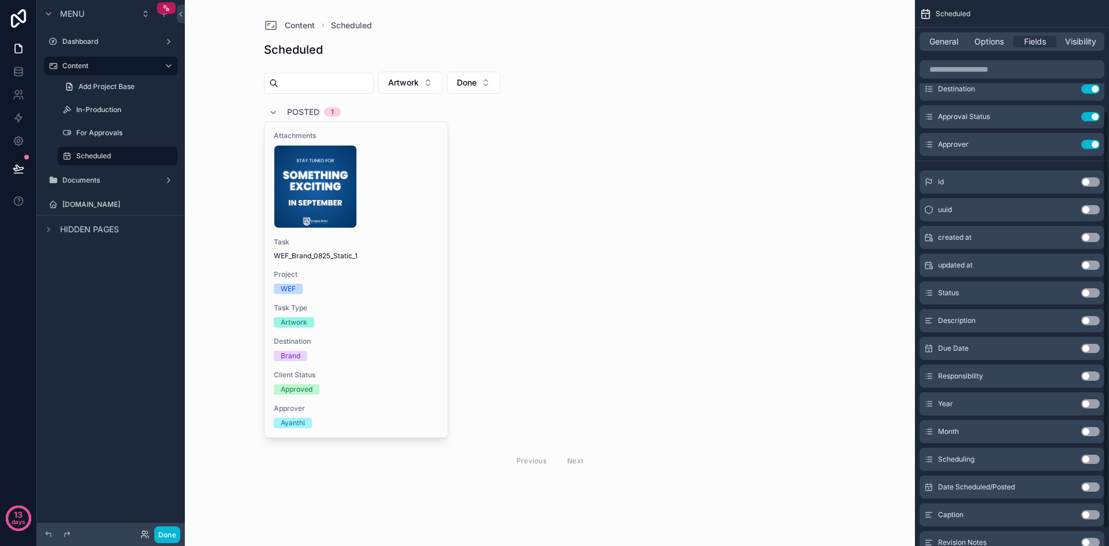
scroll to position [167, 0]
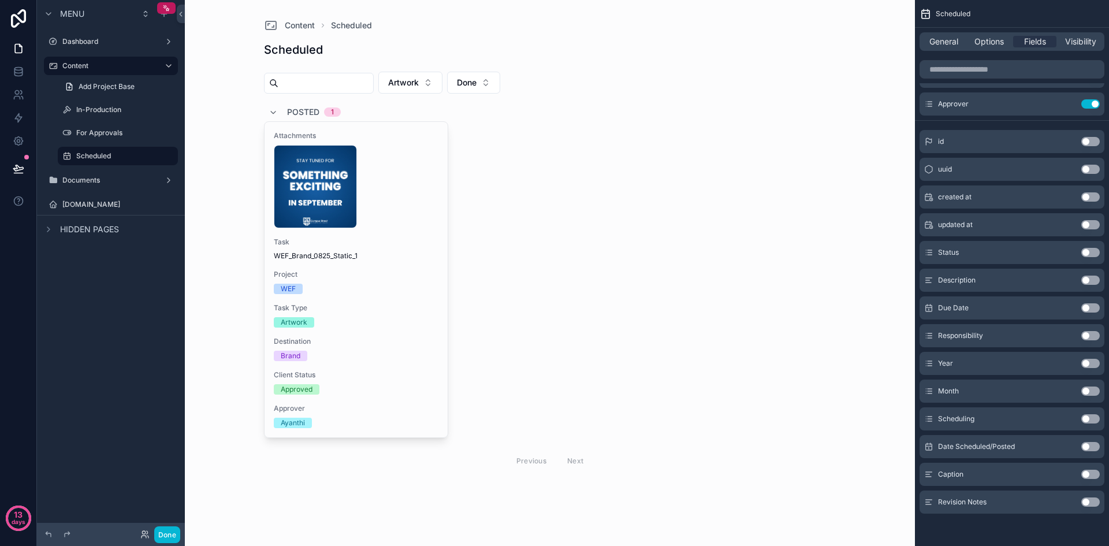
click at [1091, 443] on button "Use setting" at bounding box center [1091, 446] width 18 height 9
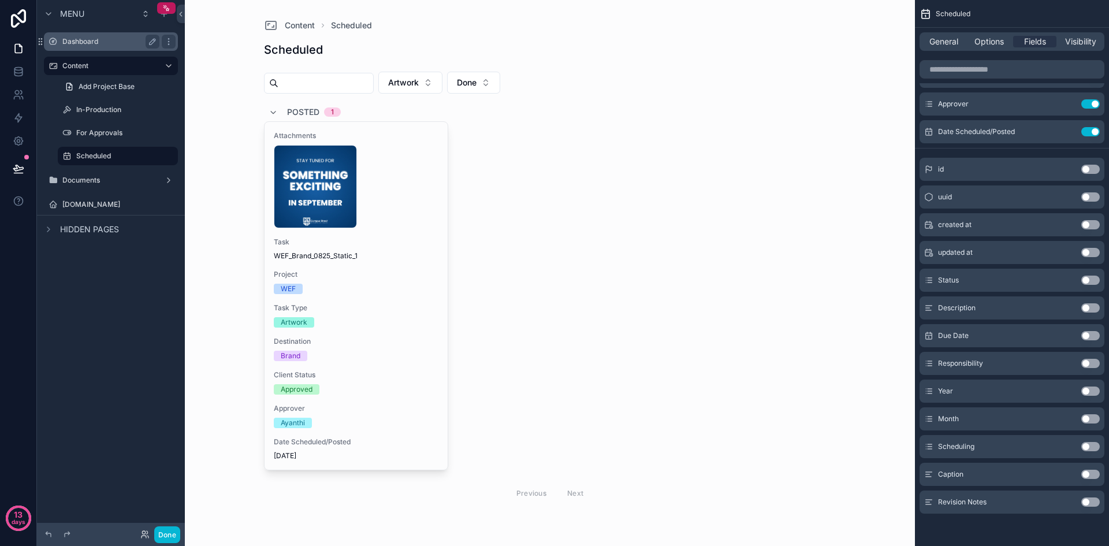
click at [101, 50] on div "Dashboard" at bounding box center [110, 41] width 129 height 18
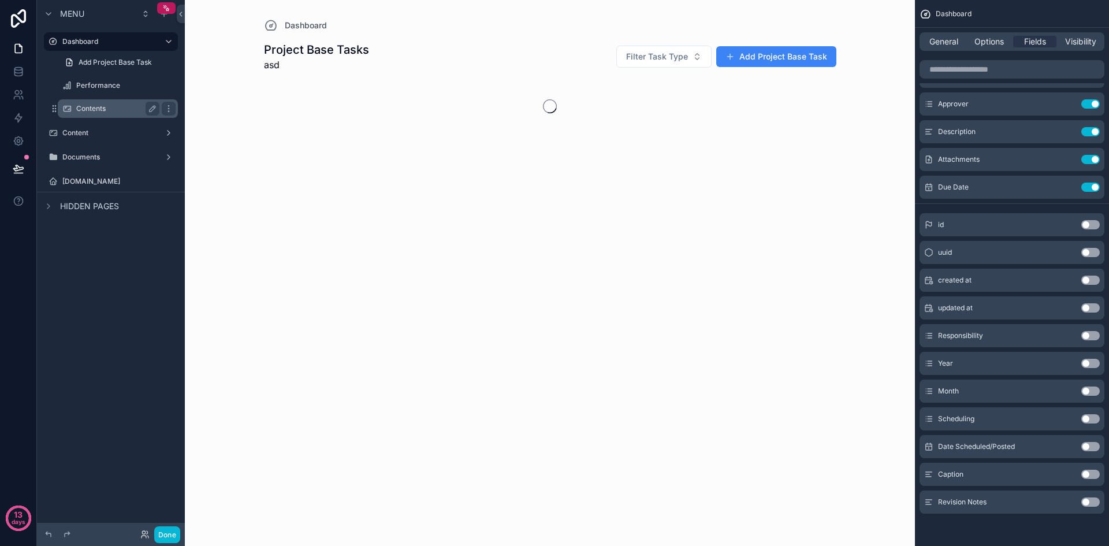
click at [114, 101] on div "Contents" at bounding box center [118, 108] width 116 height 18
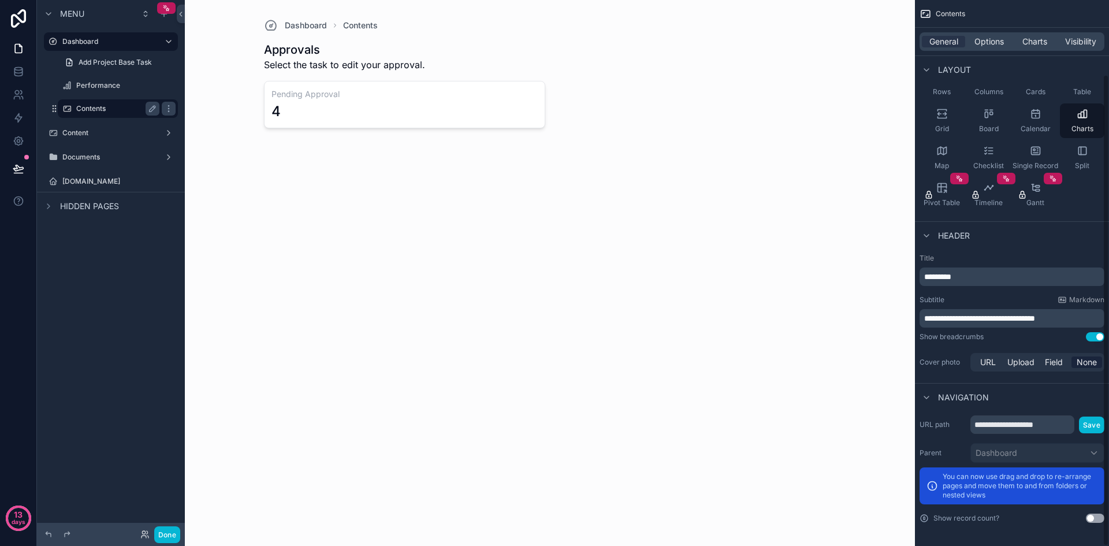
scroll to position [86, 0]
click at [1090, 518] on button "Use setting" at bounding box center [1095, 518] width 18 height 9
click at [997, 38] on span "Options" at bounding box center [989, 42] width 29 height 12
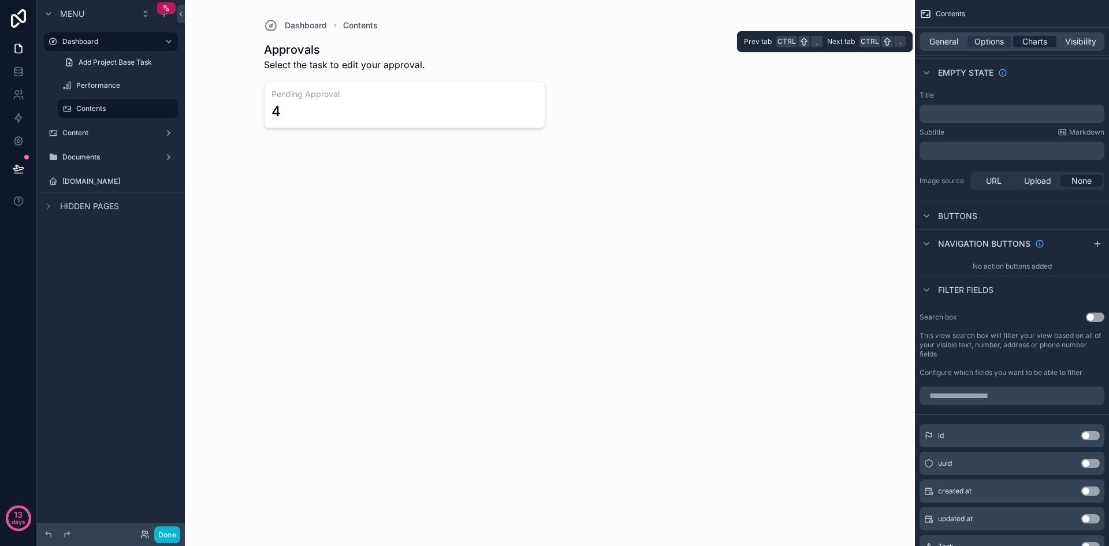
click at [1037, 42] on span "Charts" at bounding box center [1035, 42] width 25 height 12
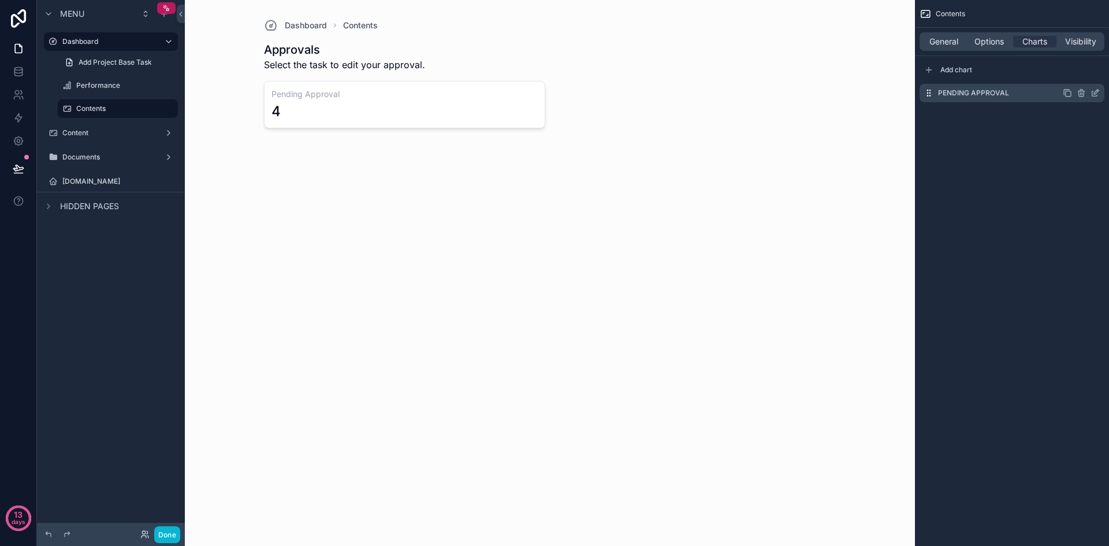
click at [1097, 91] on icon "scrollable content" at bounding box center [1095, 92] width 9 height 9
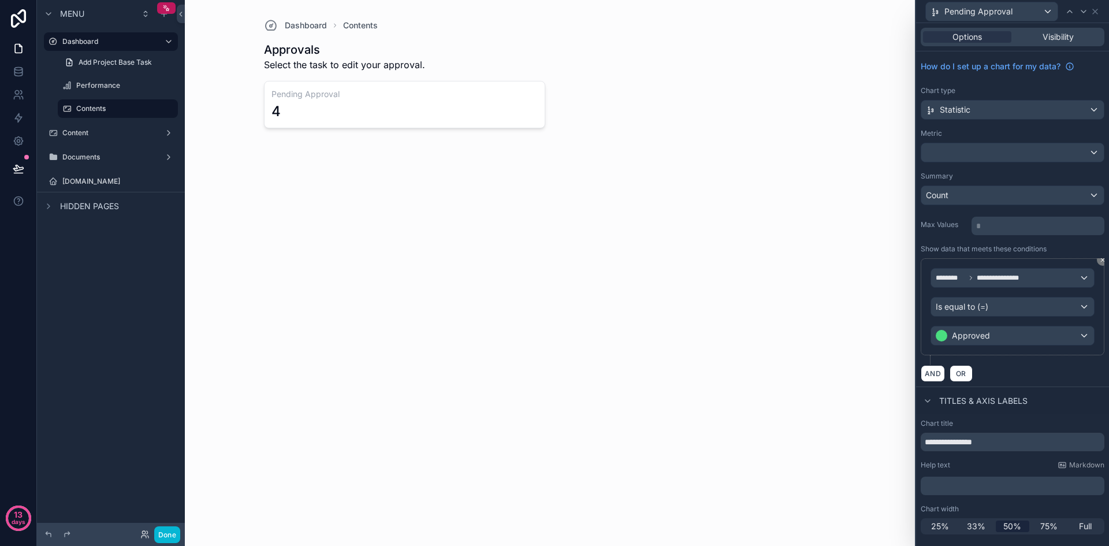
click at [1007, 225] on p "* ﻿" at bounding box center [1039, 226] width 126 height 12
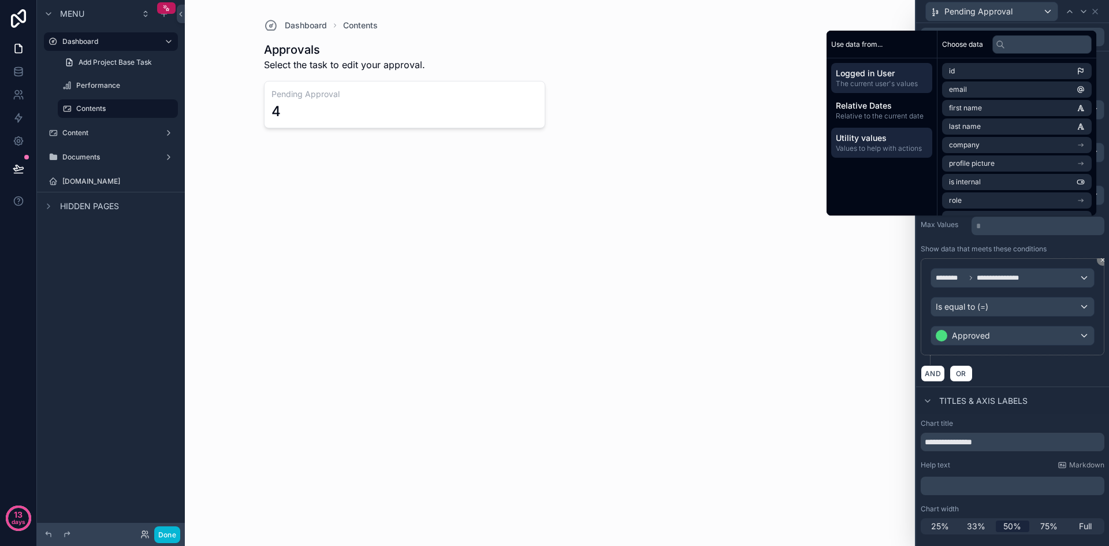
click at [901, 150] on span "Values to help with actions" at bounding box center [882, 148] width 92 height 9
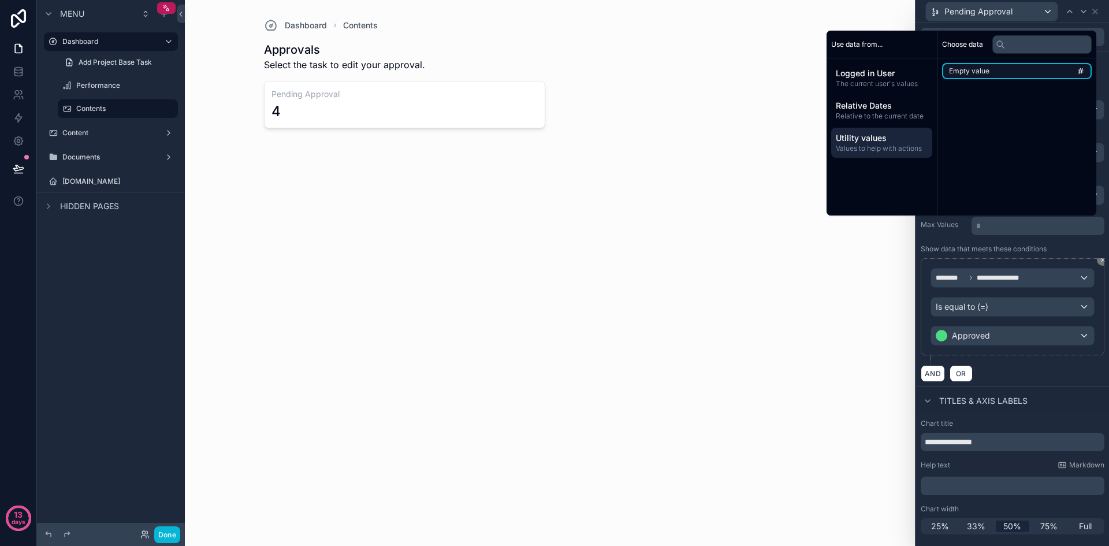
click at [997, 69] on li "Empty value" at bounding box center [1017, 71] width 150 height 16
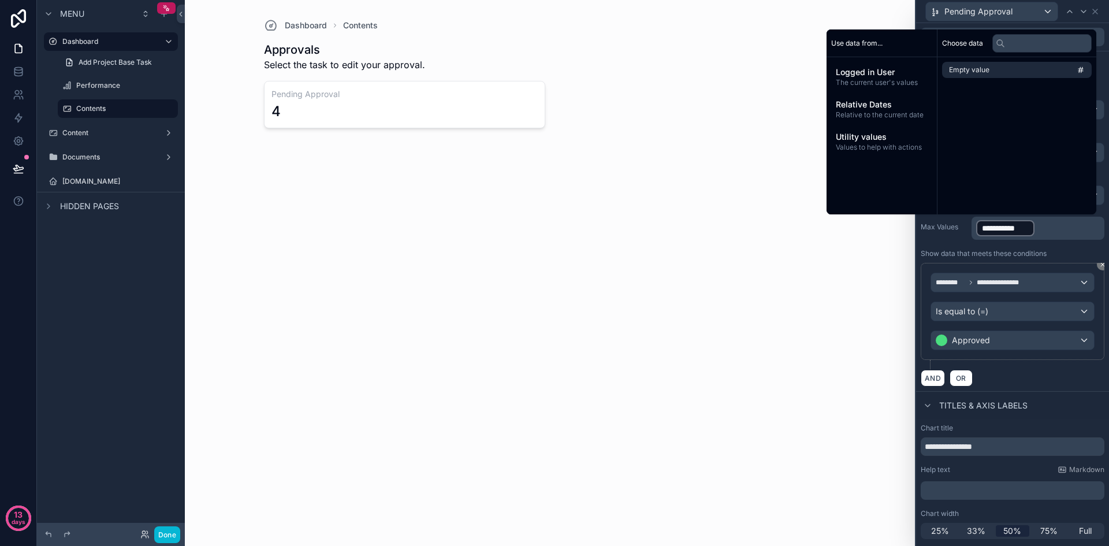
click at [1050, 235] on p "**********" at bounding box center [1039, 228] width 126 height 18
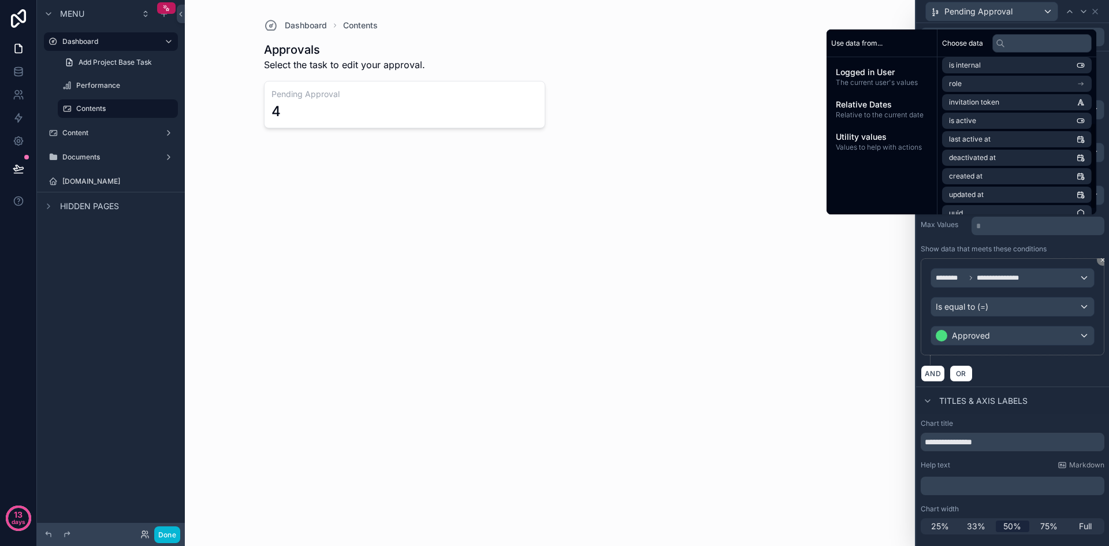
scroll to position [127, 0]
click at [999, 210] on div "id email first name last name company profile picture is internal role invitati…" at bounding box center [1017, 72] width 159 height 284
click at [1001, 203] on li "uuid" at bounding box center [1017, 202] width 150 height 16
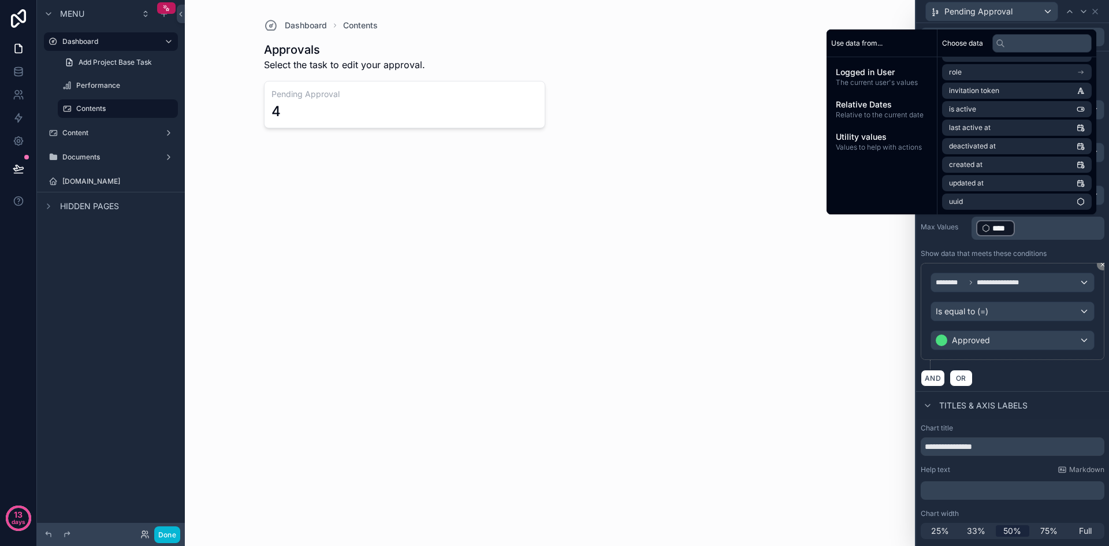
click at [1056, 248] on div "**********" at bounding box center [1012, 221] width 193 height 340
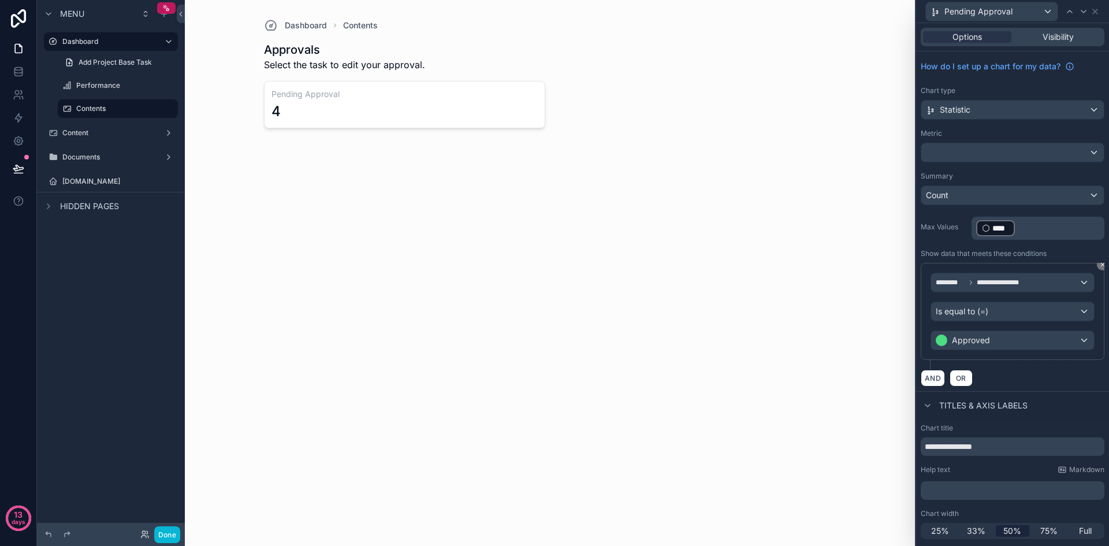
click at [1042, 224] on p "﻿ **** ﻿ ﻿" at bounding box center [1039, 228] width 126 height 18
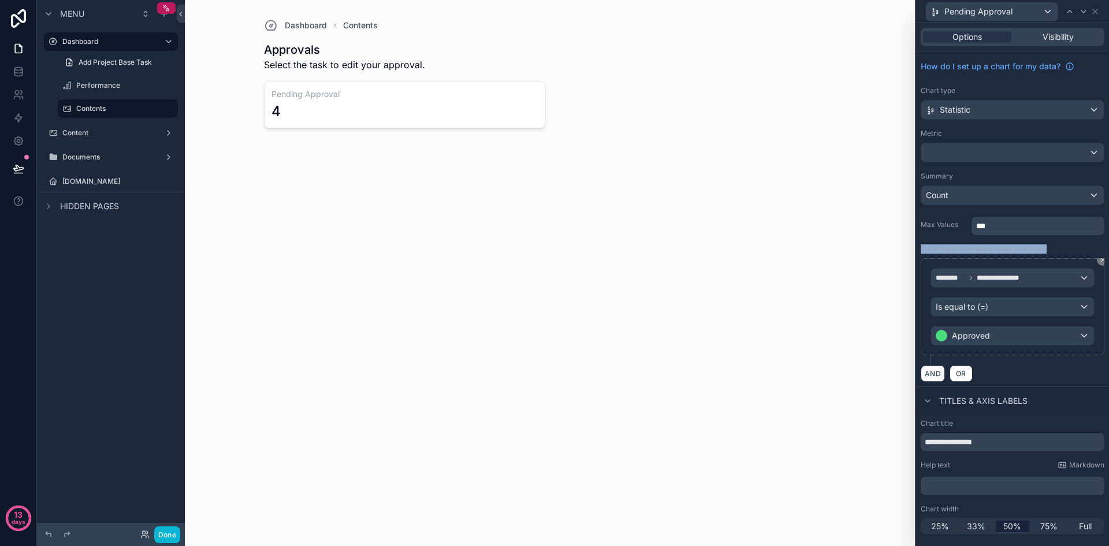
click at [1059, 240] on div "**********" at bounding box center [1012, 218] width 193 height 335
click at [1041, 228] on p "***" at bounding box center [1039, 226] width 126 height 12
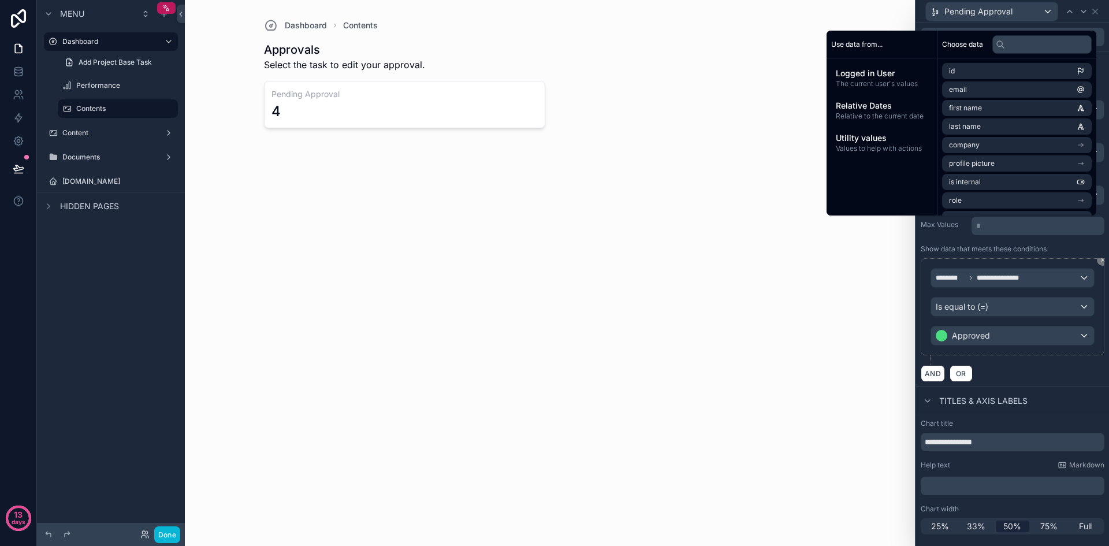
click at [1077, 243] on div "**********" at bounding box center [1012, 218] width 193 height 335
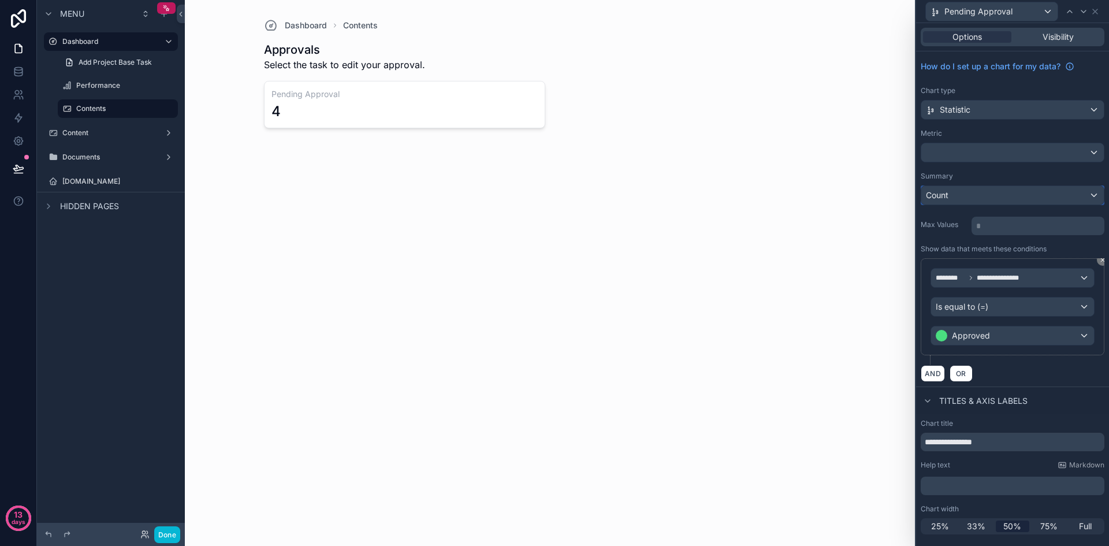
click at [1097, 195] on div "Count" at bounding box center [1012, 195] width 183 height 18
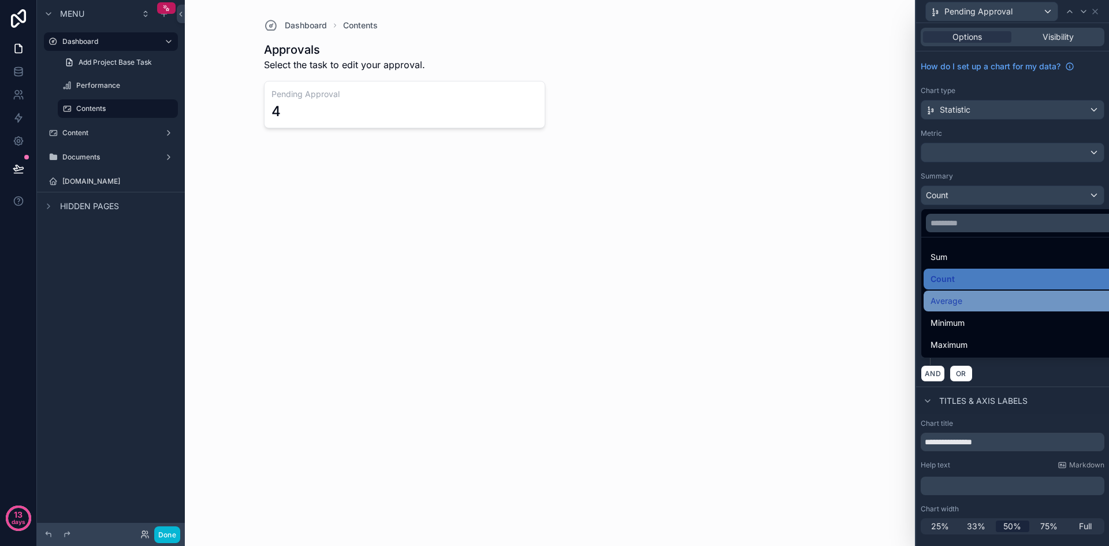
click at [999, 293] on div "Average" at bounding box center [1026, 301] width 205 height 21
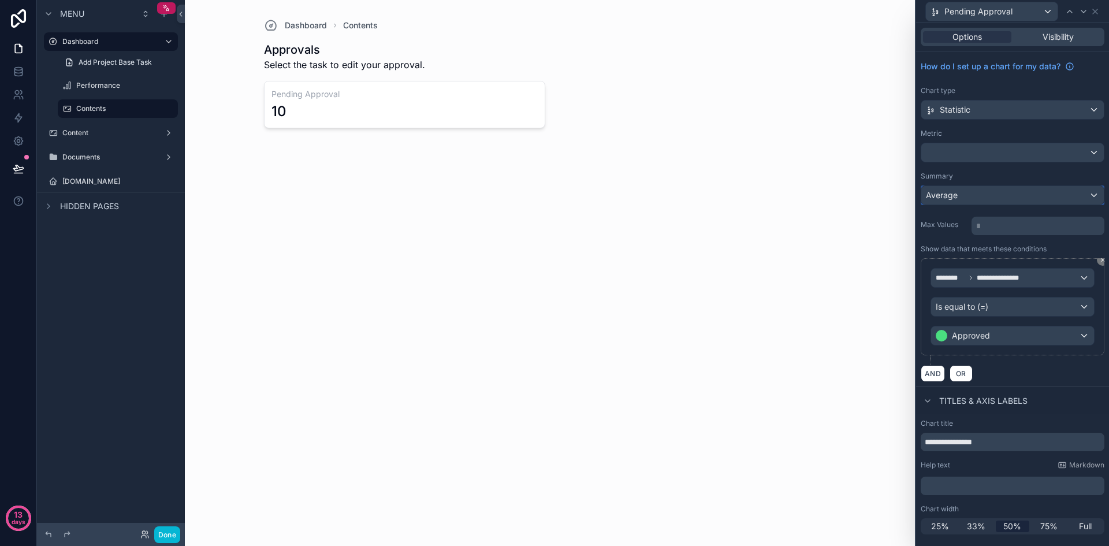
click at [1090, 198] on div "Average" at bounding box center [1012, 195] width 183 height 18
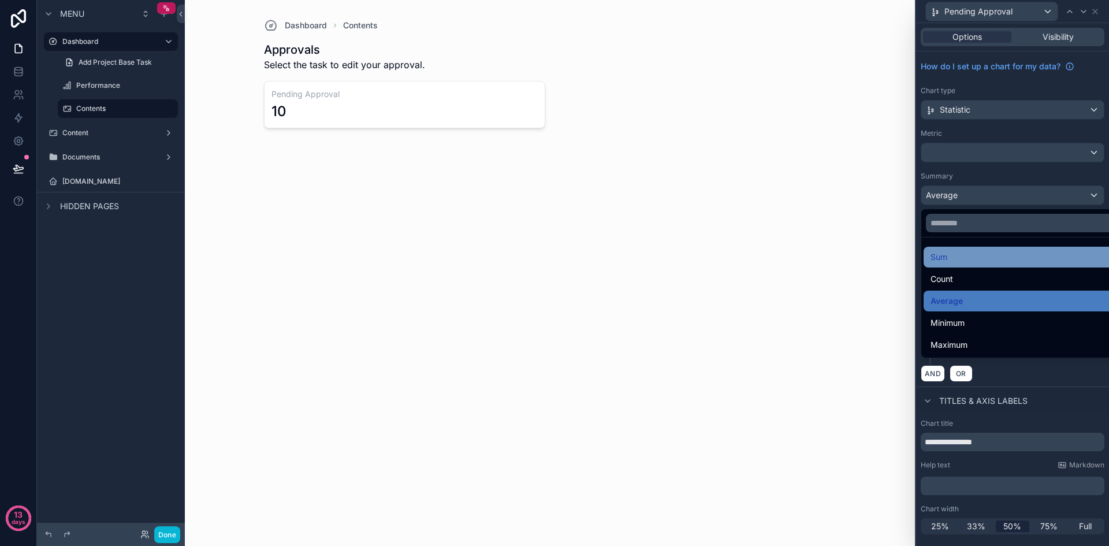
click at [995, 252] on div "Sum" at bounding box center [1026, 257] width 191 height 14
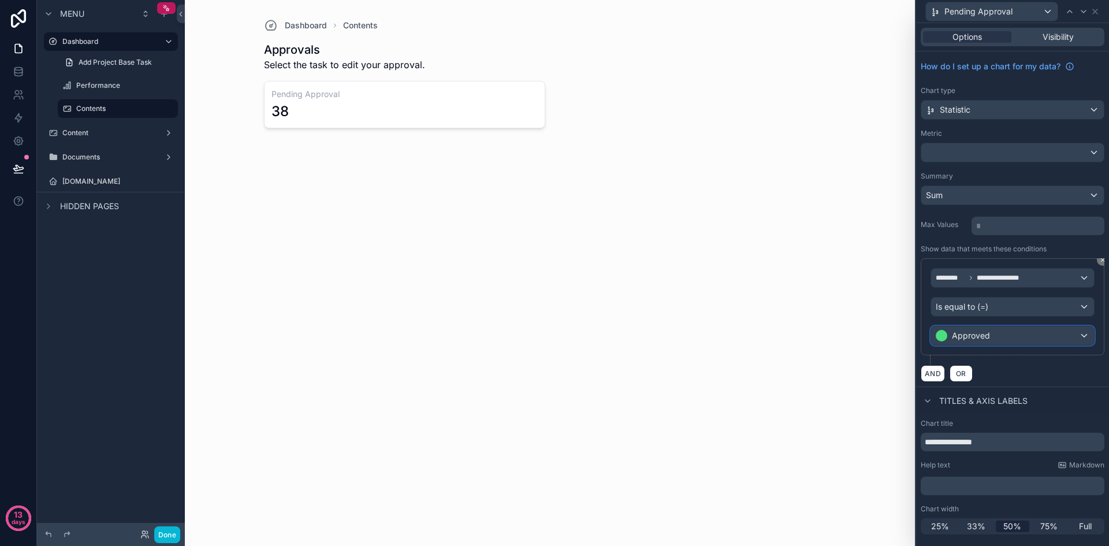
click at [1060, 336] on div "Approved" at bounding box center [1012, 335] width 163 height 18
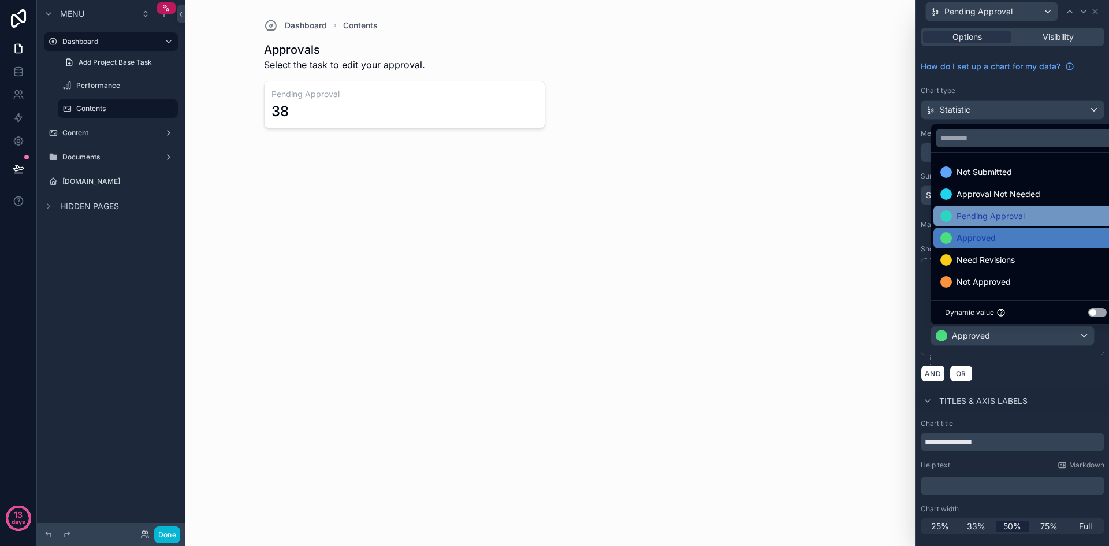
click at [1033, 213] on div "Pending Approval" at bounding box center [1026, 216] width 171 height 14
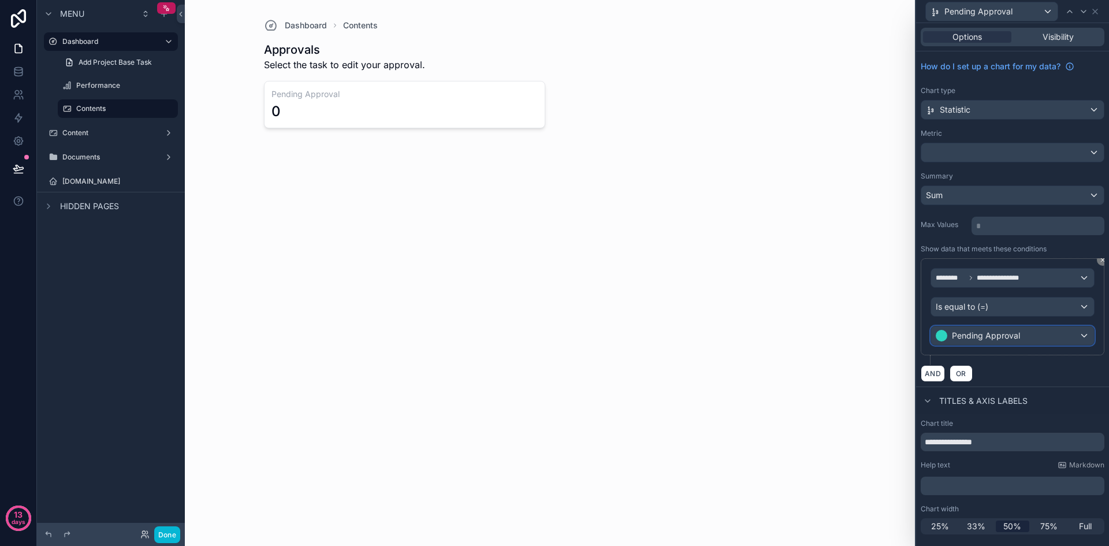
click at [1047, 339] on div "Pending Approval" at bounding box center [1012, 335] width 163 height 18
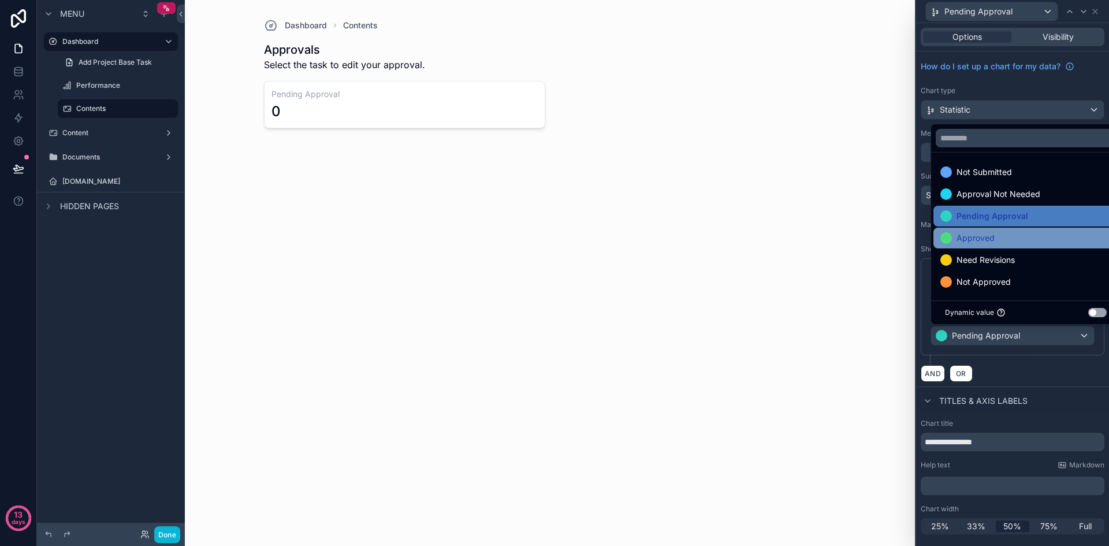
click at [1019, 240] on div "Approved" at bounding box center [1026, 238] width 171 height 14
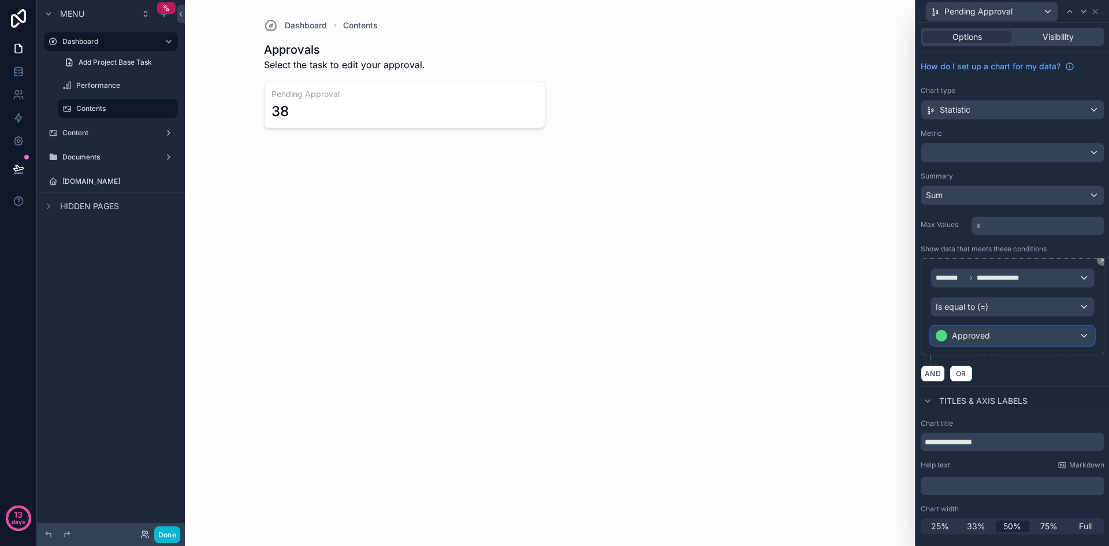
click at [1044, 336] on div "Approved" at bounding box center [1012, 335] width 163 height 18
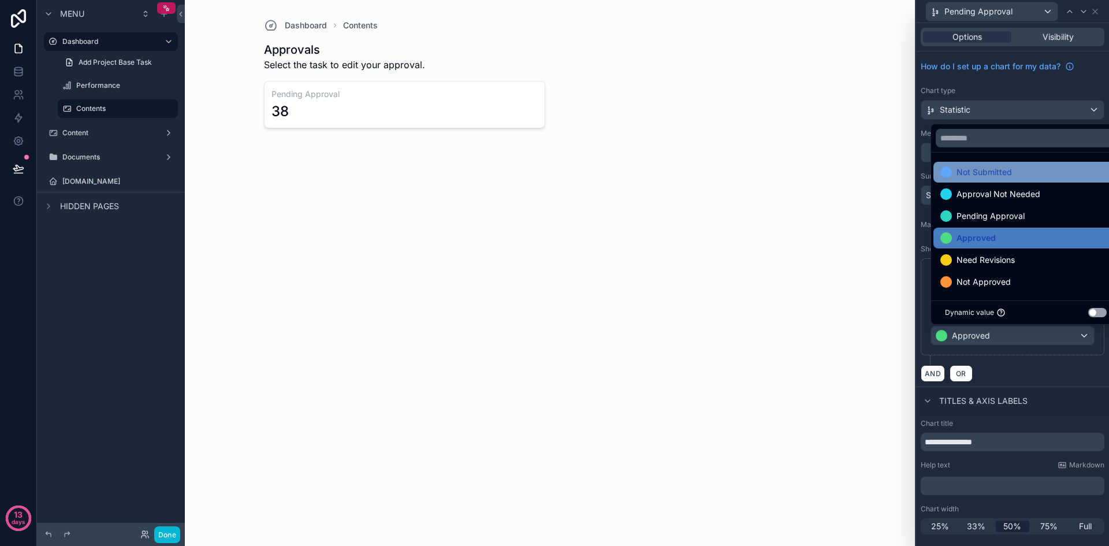
click at [1025, 182] on div "Not Submitted" at bounding box center [1026, 172] width 185 height 21
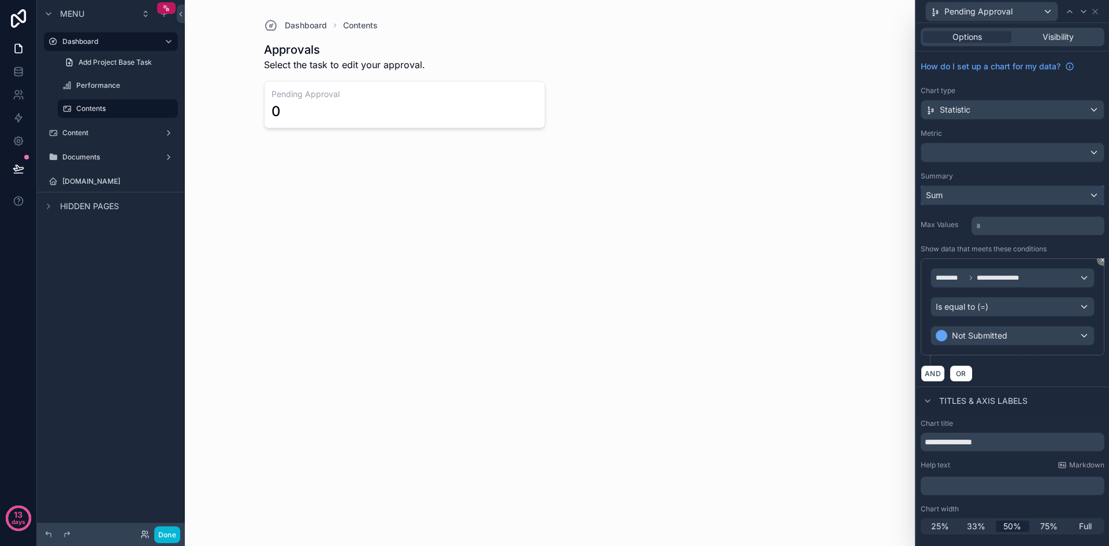
click at [1014, 200] on div "Sum" at bounding box center [1012, 195] width 183 height 18
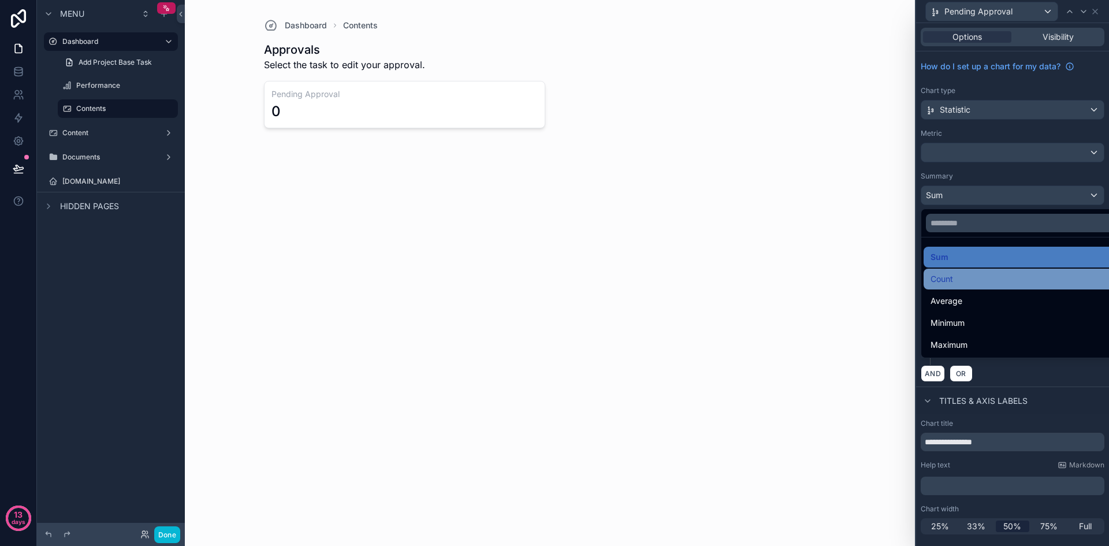
click at [985, 286] on div "Count" at bounding box center [1026, 279] width 205 height 21
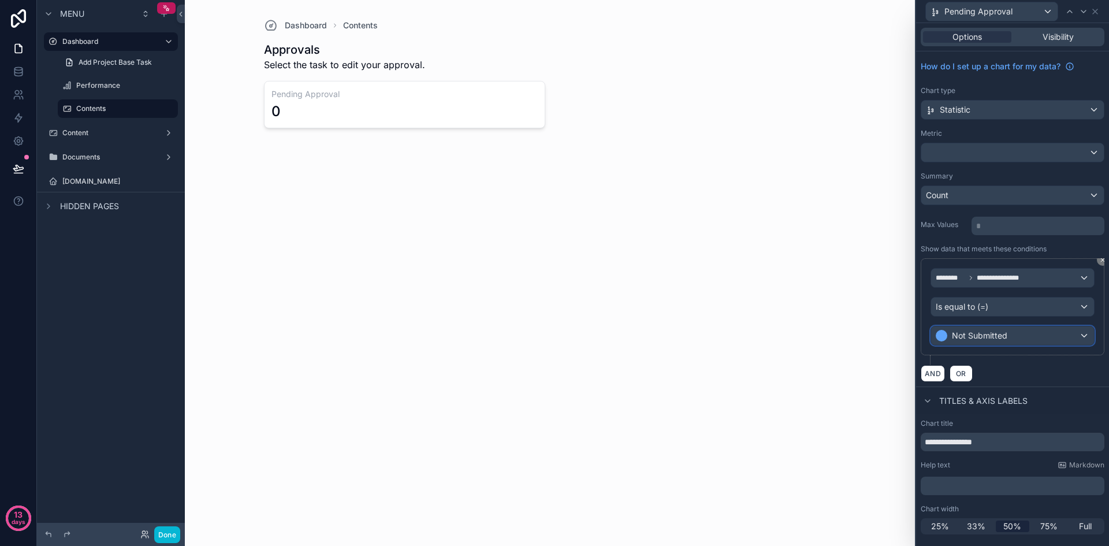
click at [1072, 336] on div "Not Submitted" at bounding box center [1012, 335] width 163 height 18
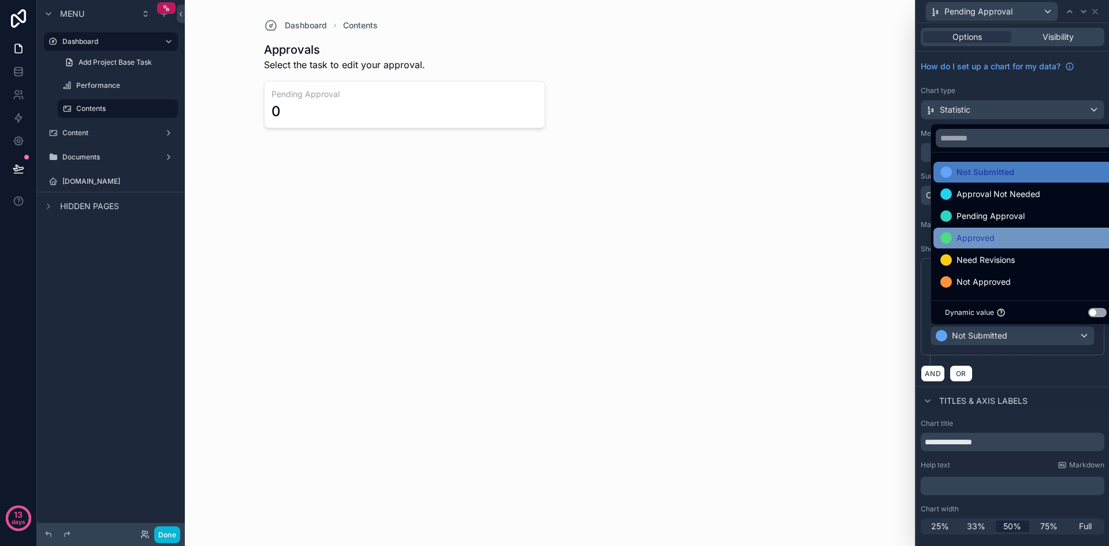
click at [1006, 243] on div "Approved" at bounding box center [1026, 238] width 171 height 14
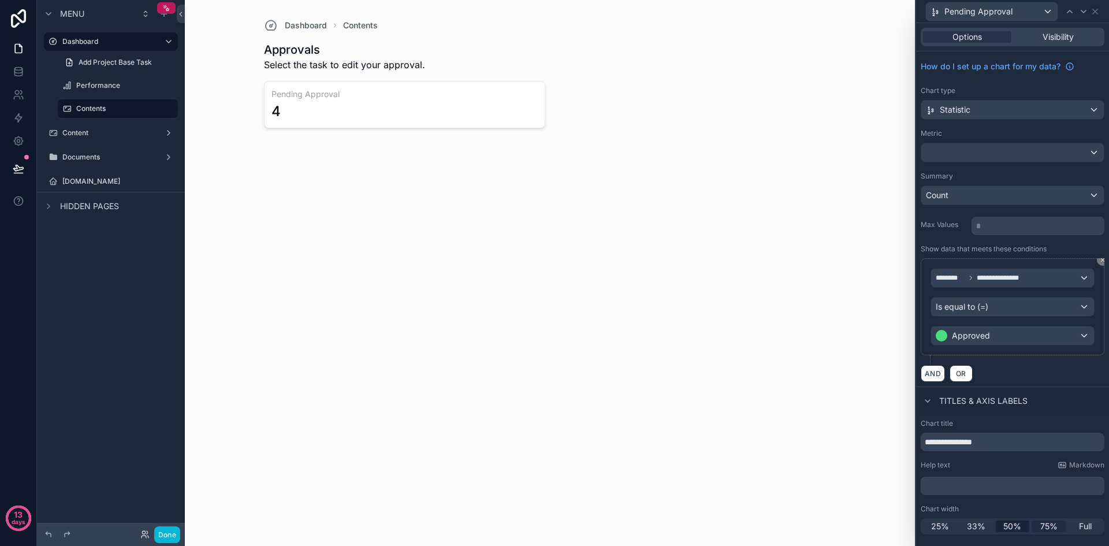
click at [1049, 526] on span "75%" at bounding box center [1049, 527] width 17 height 12
click at [1009, 529] on span "50%" at bounding box center [1013, 527] width 18 height 12
click at [979, 527] on span "33%" at bounding box center [976, 527] width 18 height 12
click at [934, 530] on span "25%" at bounding box center [940, 527] width 18 height 12
click at [971, 530] on span "33%" at bounding box center [976, 527] width 18 height 12
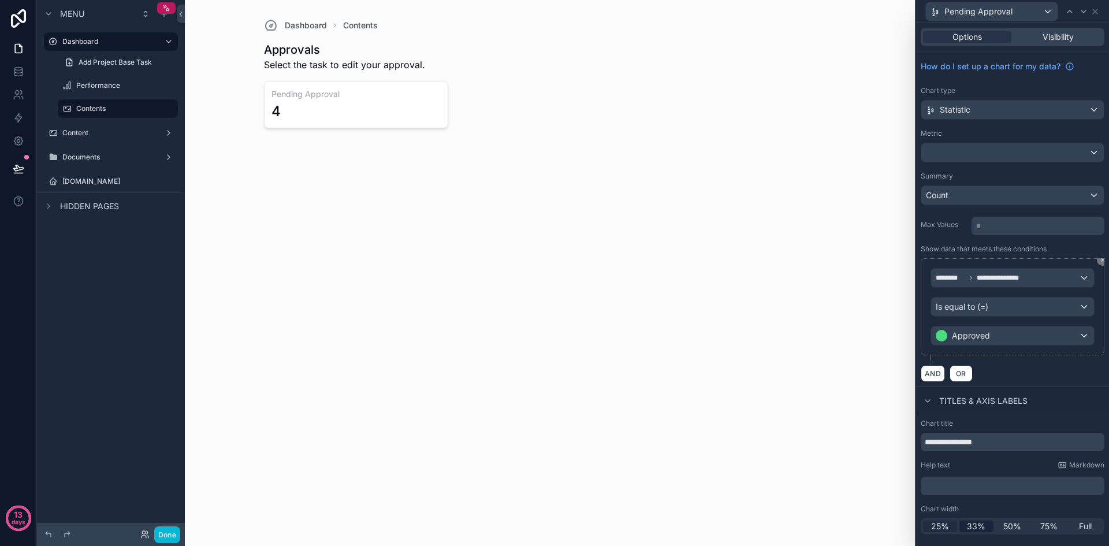
click at [939, 528] on span "25%" at bounding box center [940, 527] width 18 height 12
click at [969, 528] on span "33%" at bounding box center [976, 527] width 18 height 12
click at [1031, 340] on div "Approved" at bounding box center [1012, 335] width 163 height 18
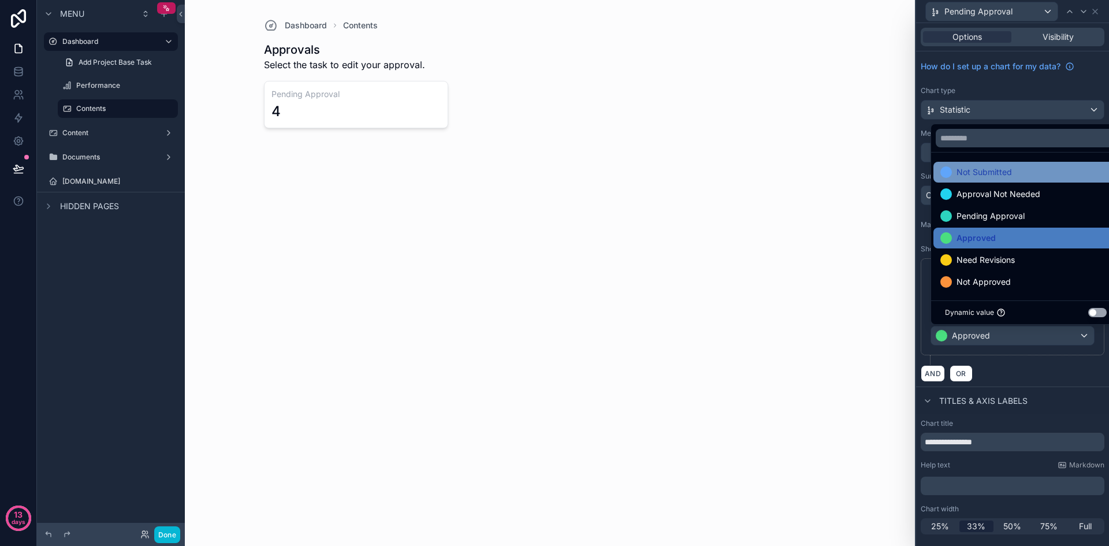
click at [1024, 173] on div "Not Submitted" at bounding box center [1026, 172] width 171 height 14
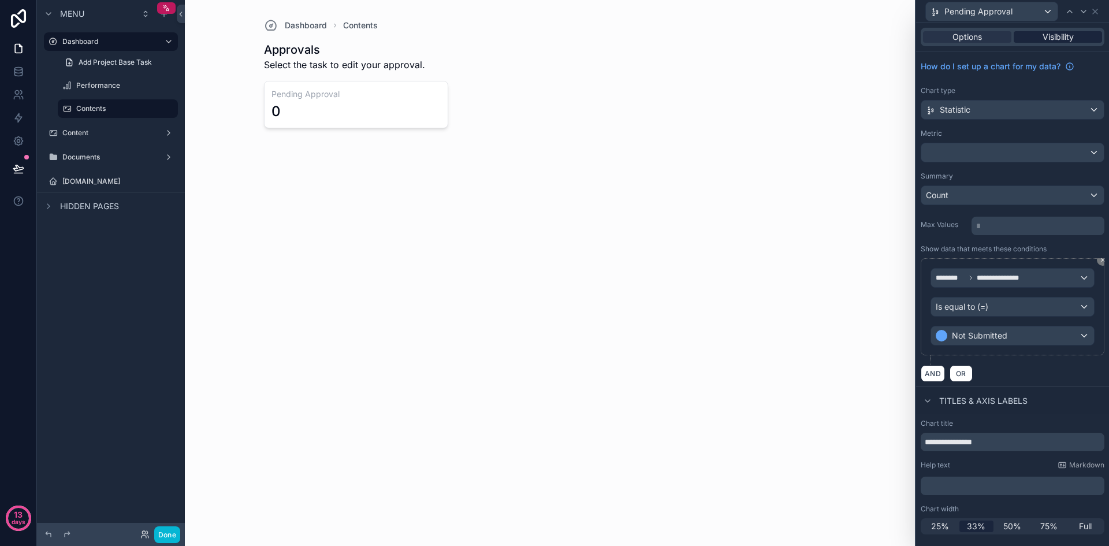
click at [1065, 40] on span "Visibility" at bounding box center [1058, 37] width 31 height 12
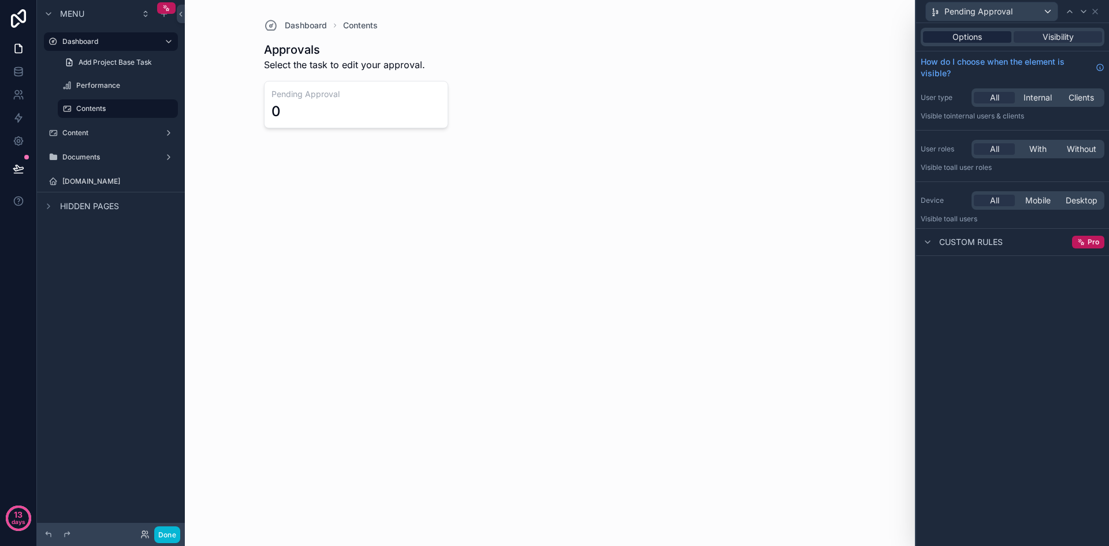
click at [995, 42] on div "Options" at bounding box center [967, 37] width 88 height 12
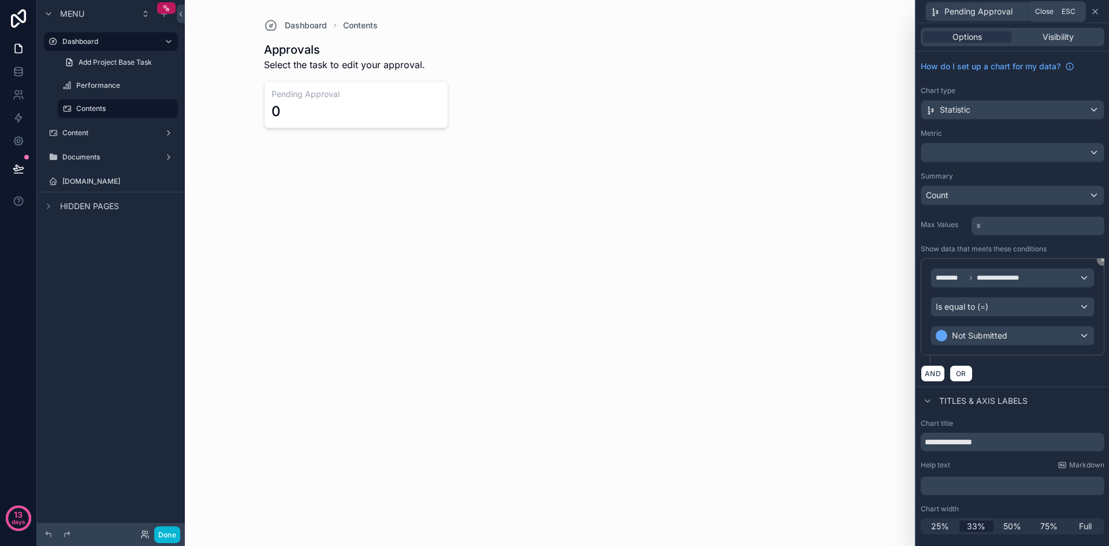
click at [1095, 13] on icon at bounding box center [1095, 11] width 9 height 9
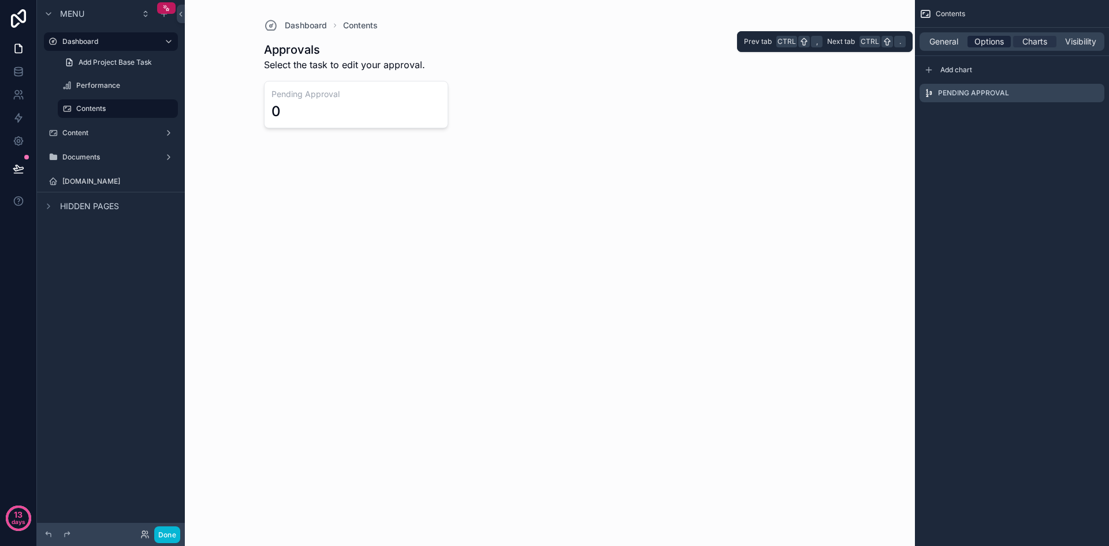
click at [1006, 43] on div "Options" at bounding box center [989, 42] width 43 height 12
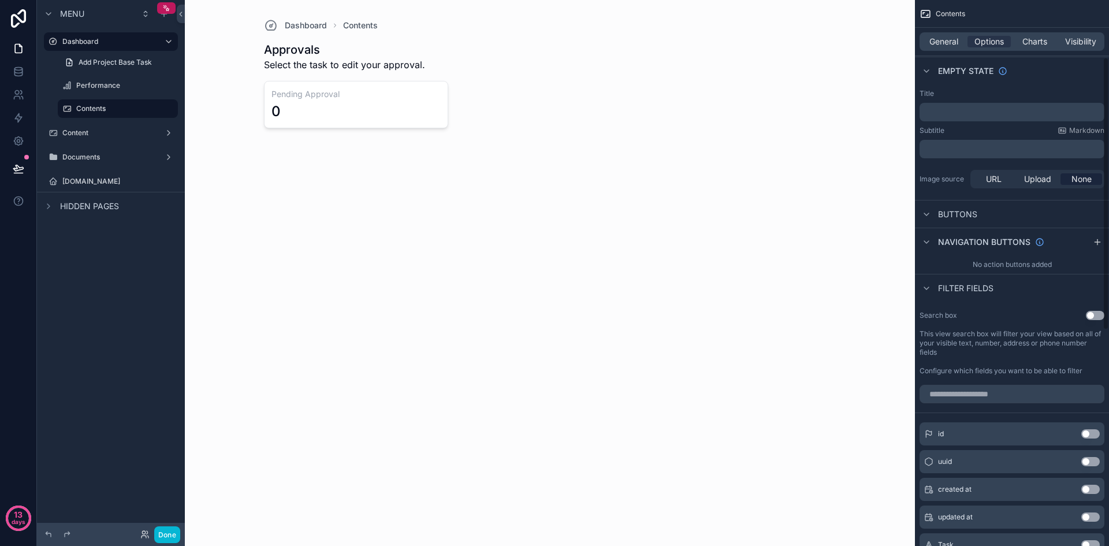
scroll to position [84, 0]
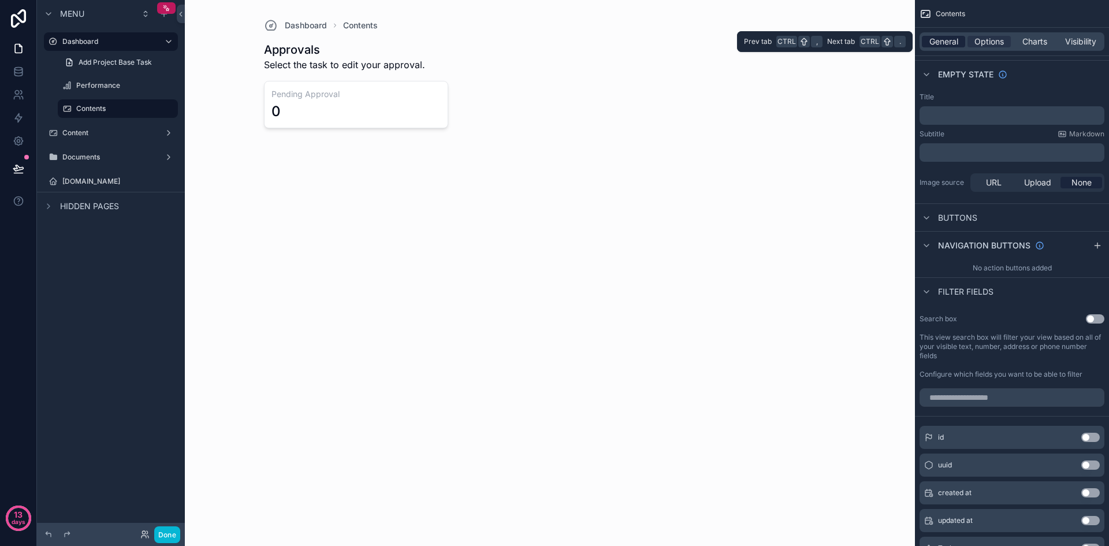
click at [948, 44] on span "General" at bounding box center [944, 42] width 29 height 12
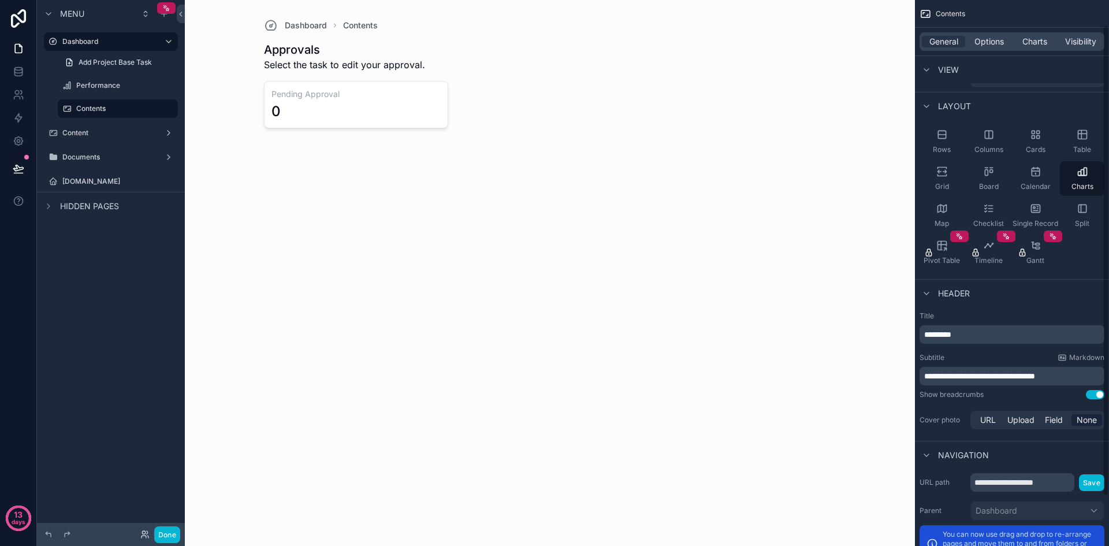
scroll to position [86, 0]
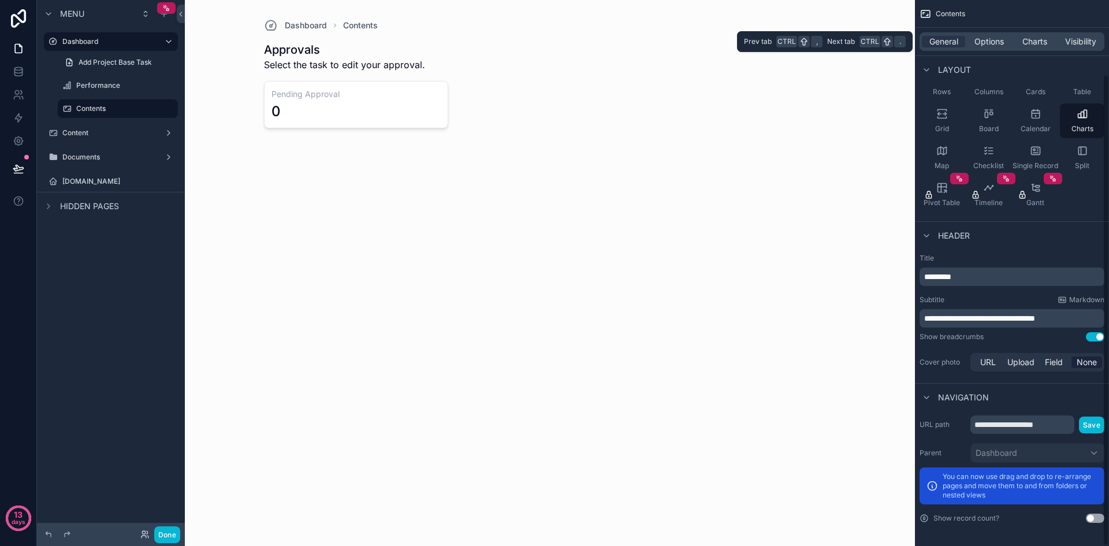
click at [995, 49] on div "General Options Charts Visibility" at bounding box center [1012, 41] width 185 height 18
click at [995, 43] on span "Options" at bounding box center [989, 42] width 29 height 12
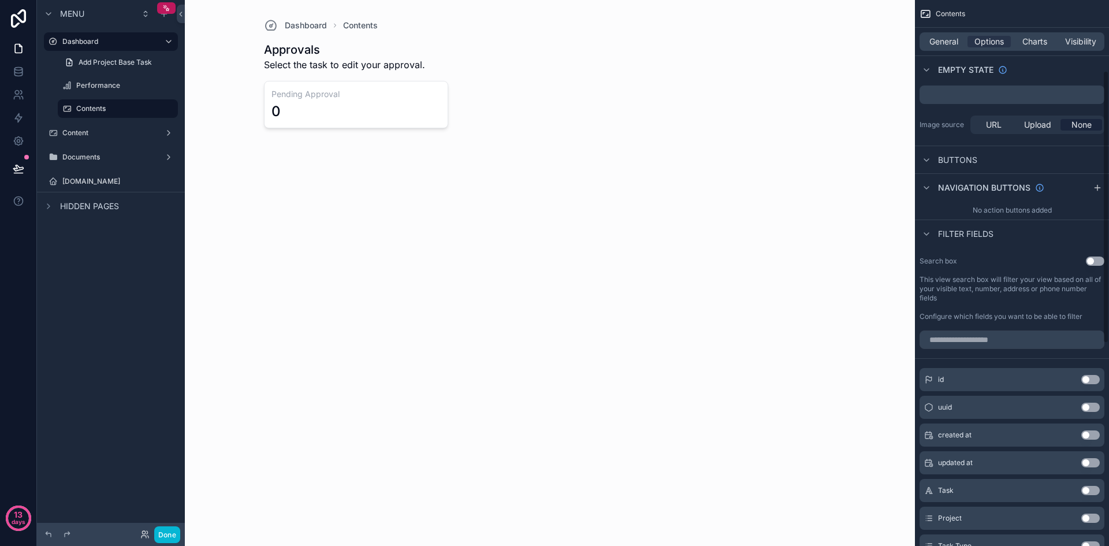
scroll to position [0, 0]
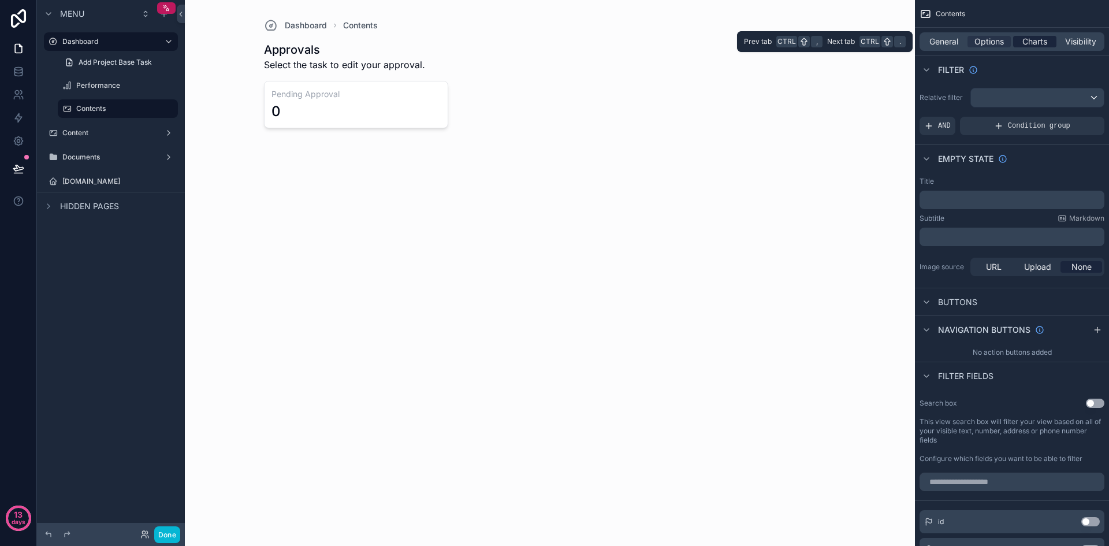
click at [1037, 43] on span "Charts" at bounding box center [1035, 42] width 25 height 12
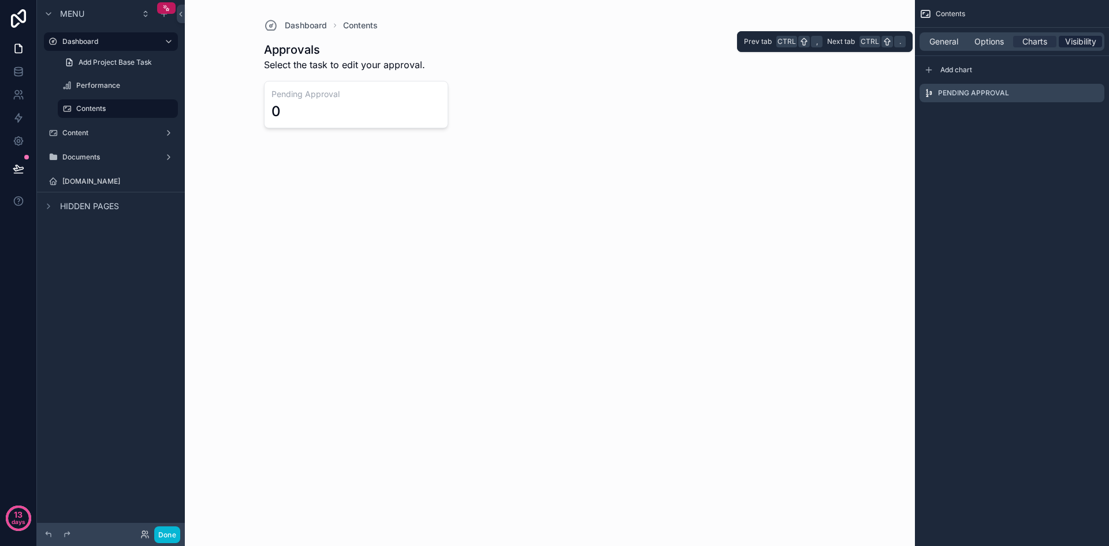
click at [1090, 42] on span "Visibility" at bounding box center [1080, 42] width 31 height 12
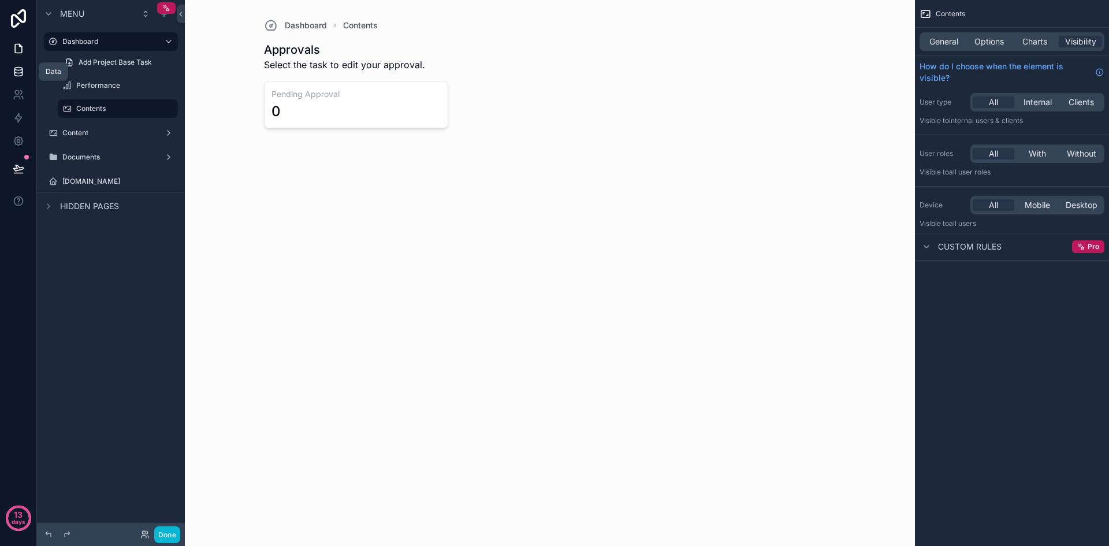
click at [14, 64] on link at bounding box center [18, 71] width 36 height 23
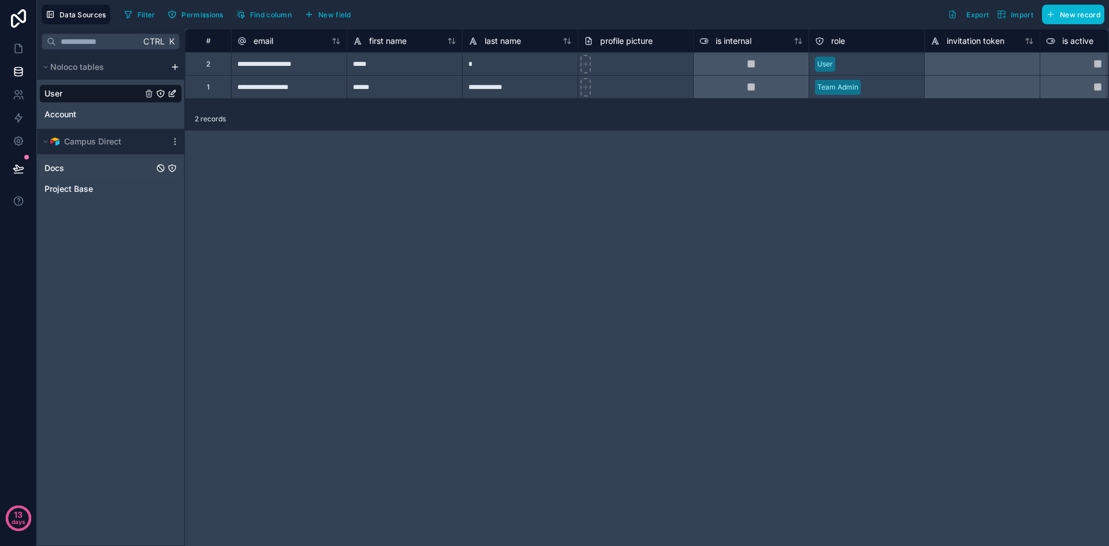
click at [89, 171] on div "Docs" at bounding box center [110, 168] width 143 height 18
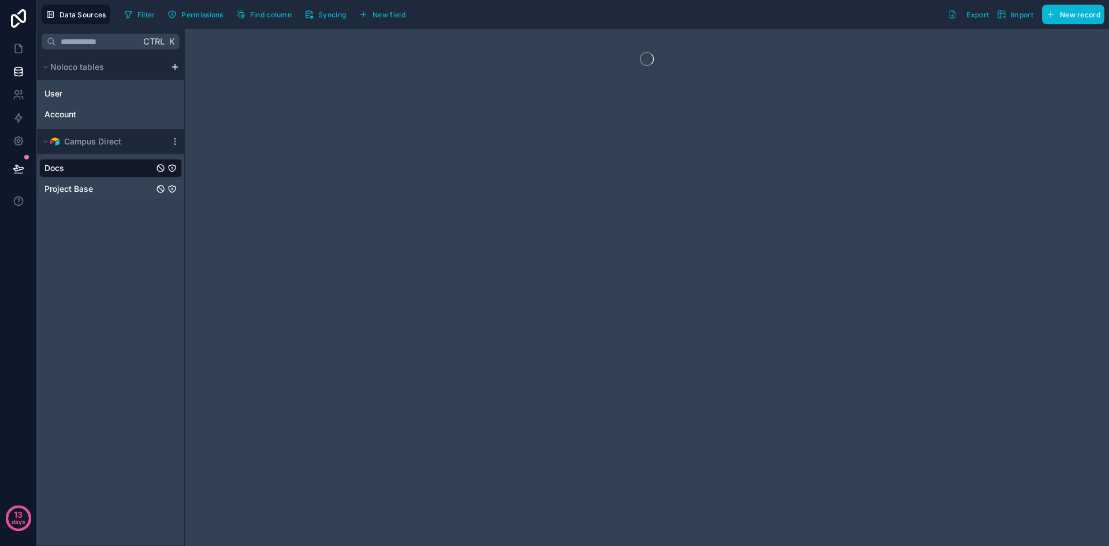
click at [86, 186] on span "Project Base" at bounding box center [68, 189] width 49 height 12
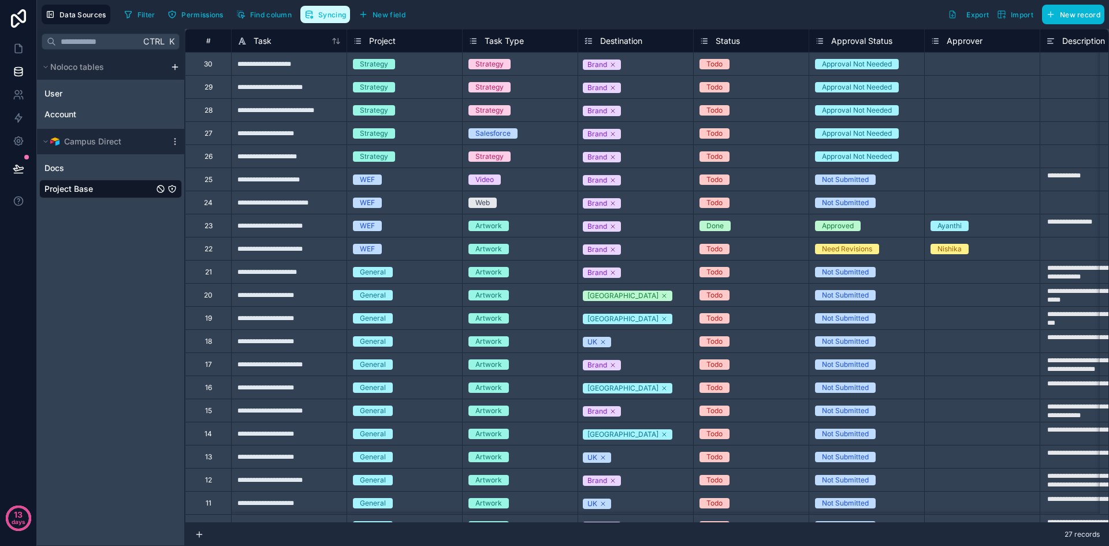
click at [329, 21] on button "Syncing" at bounding box center [325, 14] width 50 height 17
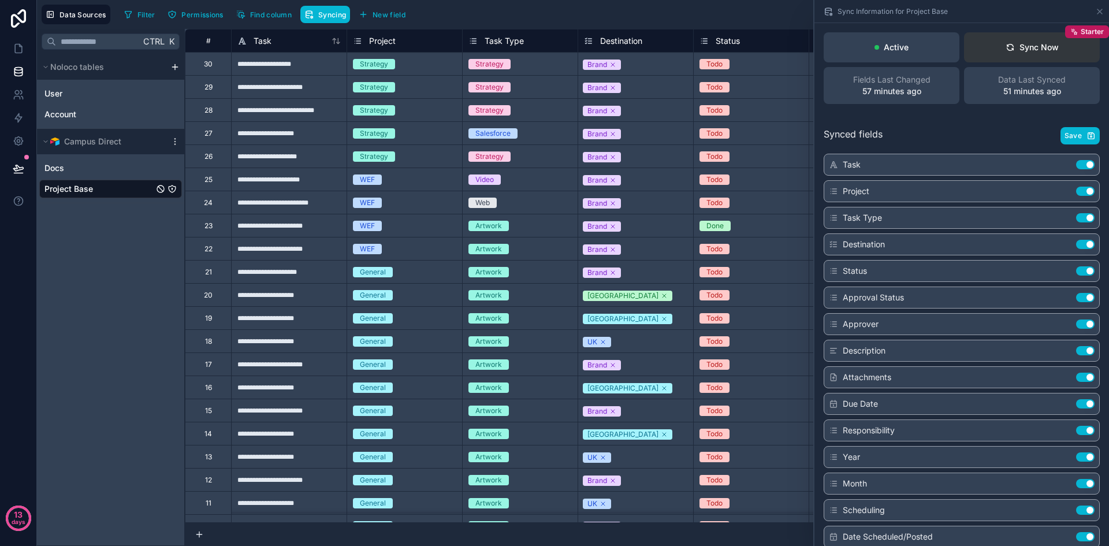
click at [1051, 53] on button "Sync Now Starter" at bounding box center [1032, 47] width 136 height 30
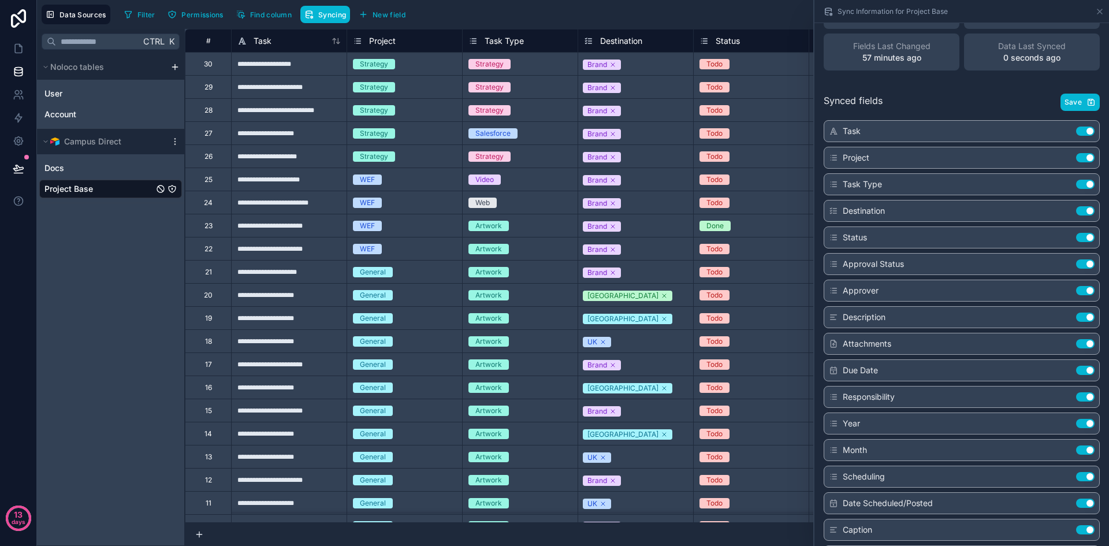
scroll to position [64, 0]
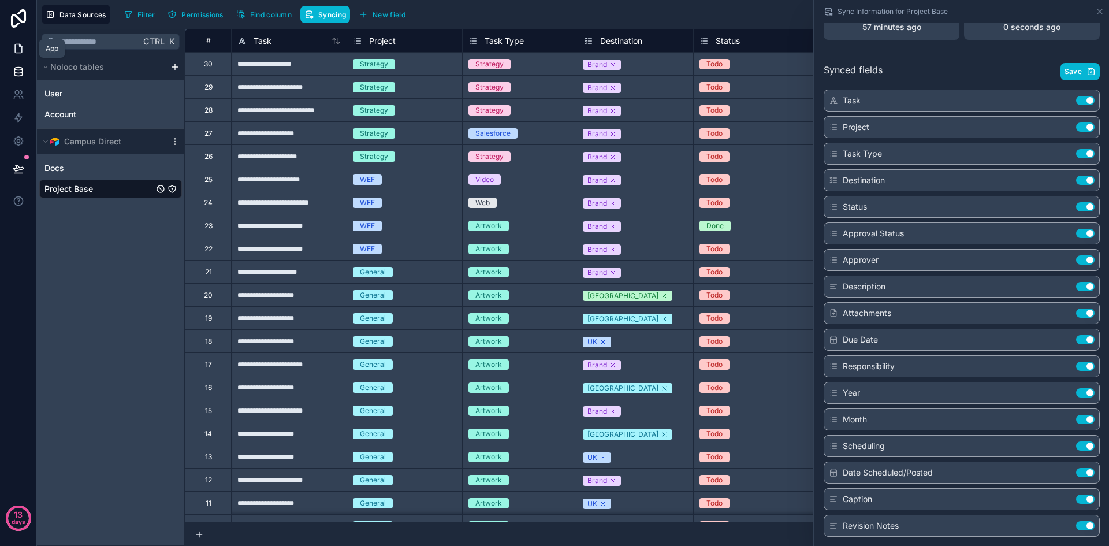
click at [17, 45] on icon at bounding box center [19, 49] width 12 height 12
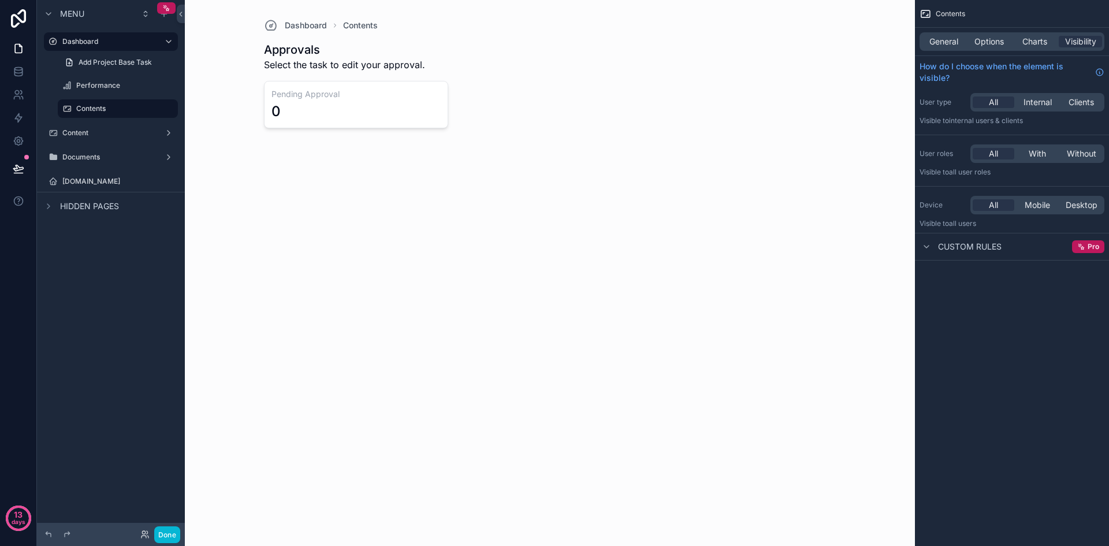
click at [420, 109] on div "scrollable content" at bounding box center [550, 82] width 591 height 165
click at [102, 86] on label "Performance" at bounding box center [115, 85] width 79 height 9
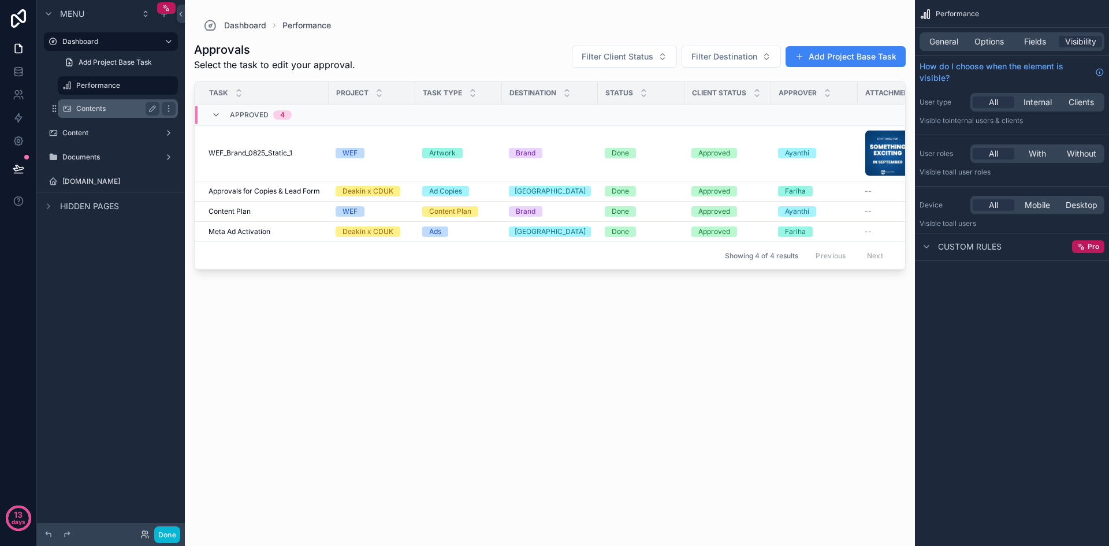
click at [100, 109] on label "Contents" at bounding box center [115, 108] width 79 height 9
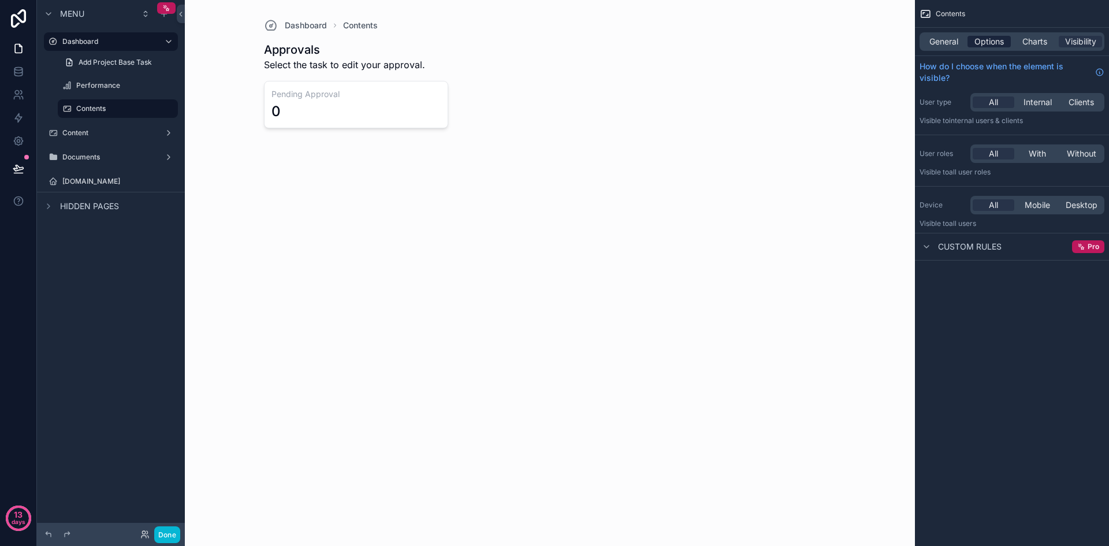
click at [997, 38] on span "Options" at bounding box center [989, 42] width 29 height 12
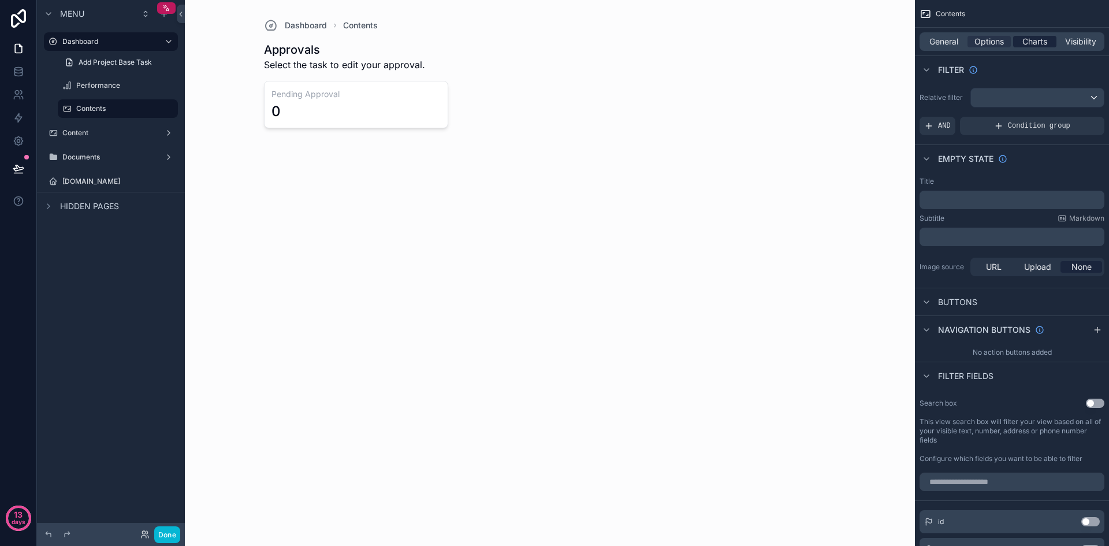
click at [1047, 44] on span "Charts" at bounding box center [1035, 42] width 25 height 12
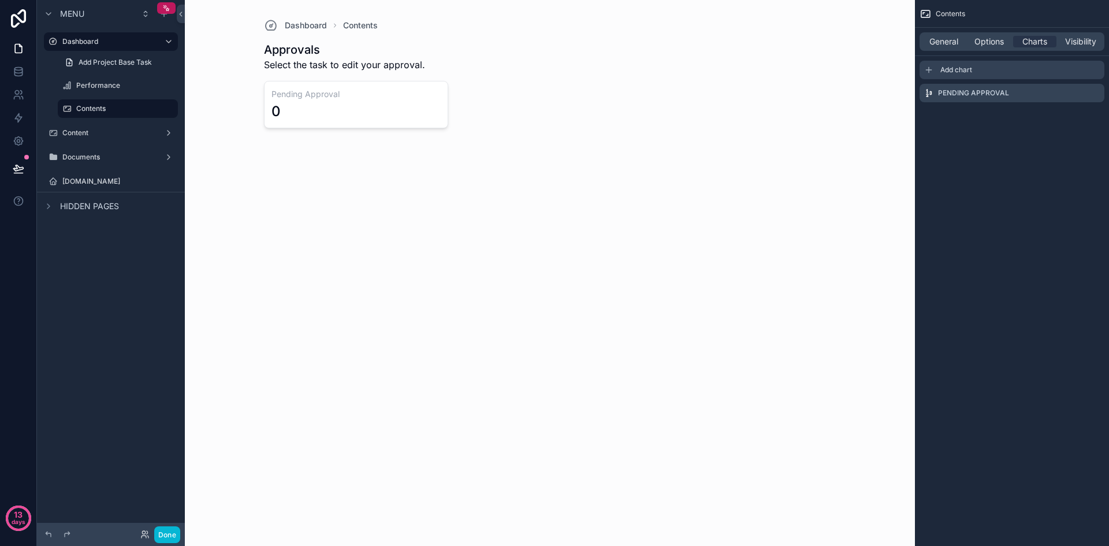
click at [961, 69] on span "Add chart" at bounding box center [957, 69] width 32 height 9
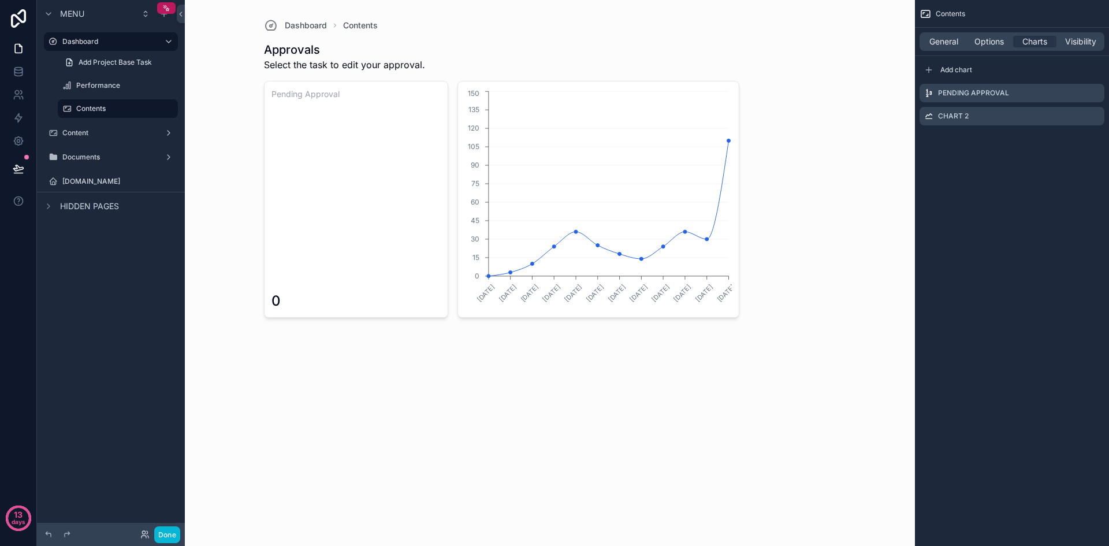
click at [298, 254] on div "0" at bounding box center [357, 206] width 170 height 208
click at [1021, 120] on div "Chart 2" at bounding box center [1012, 116] width 185 height 18
click at [1094, 120] on icon "scrollable content" at bounding box center [1094, 116] width 5 height 5
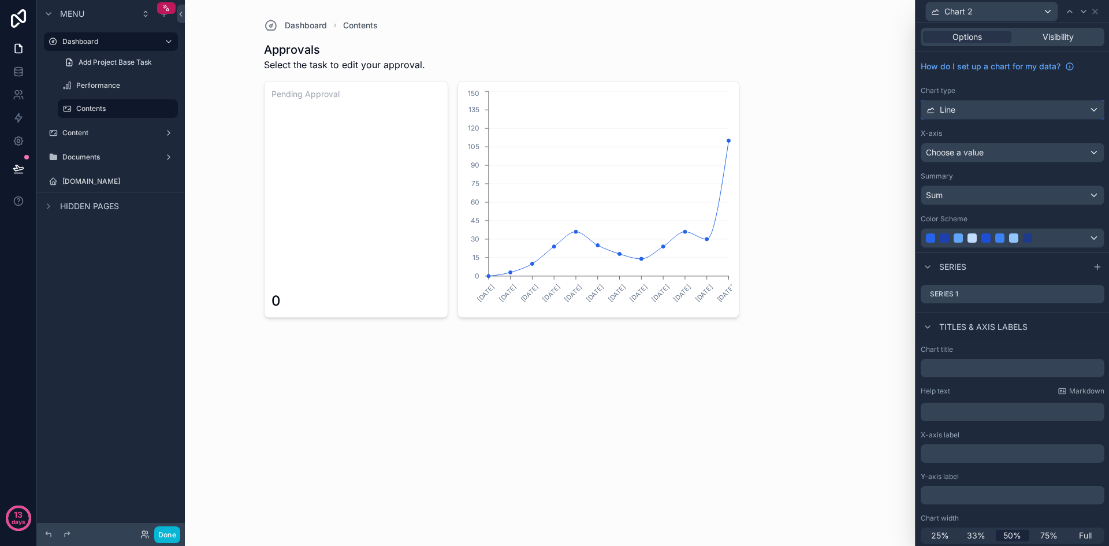
click at [1014, 110] on div "Line" at bounding box center [1012, 110] width 183 height 18
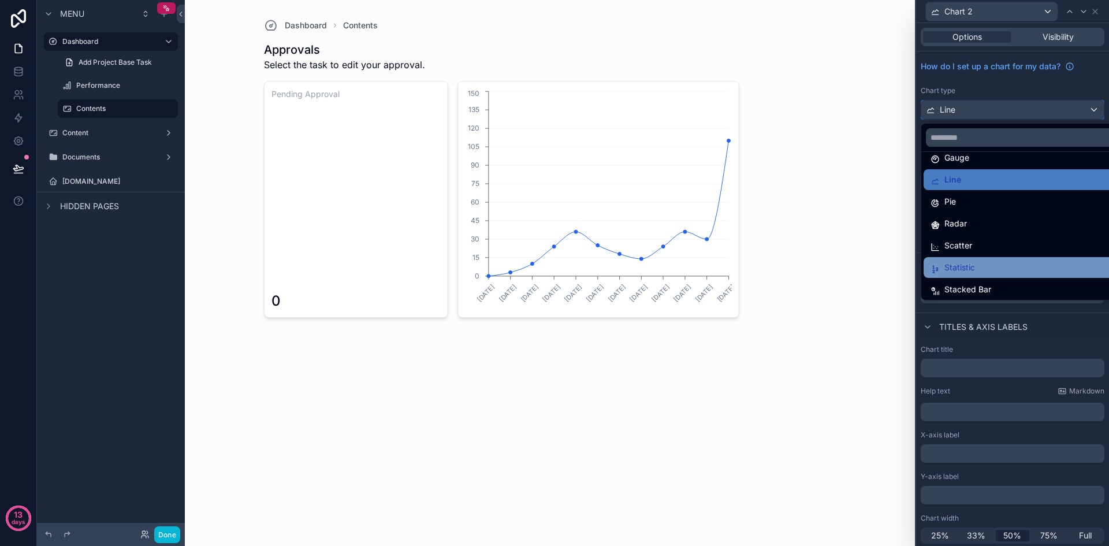
scroll to position [82, 0]
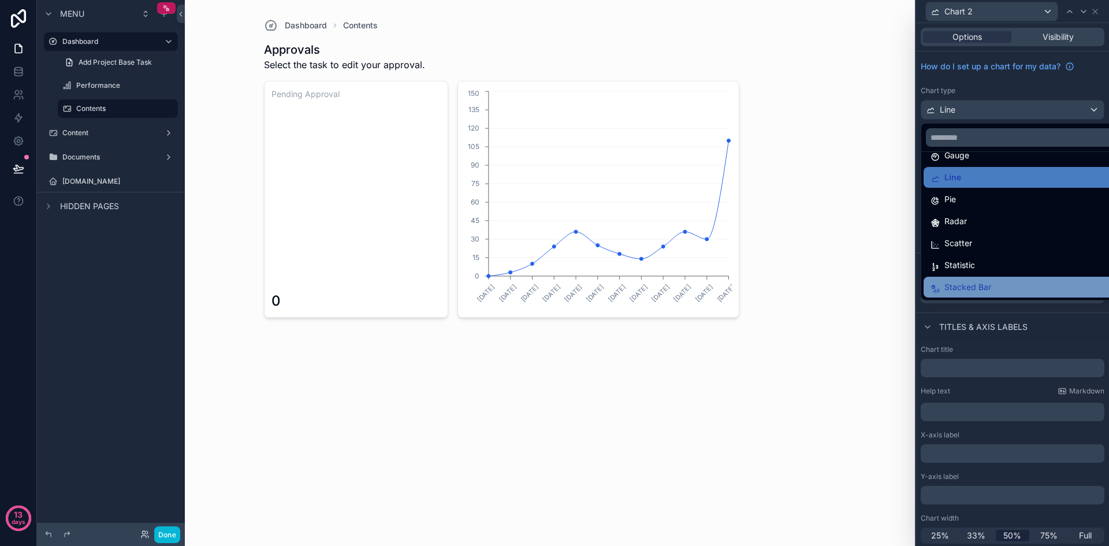
click at [980, 287] on span "Stacked Bar" at bounding box center [968, 287] width 47 height 14
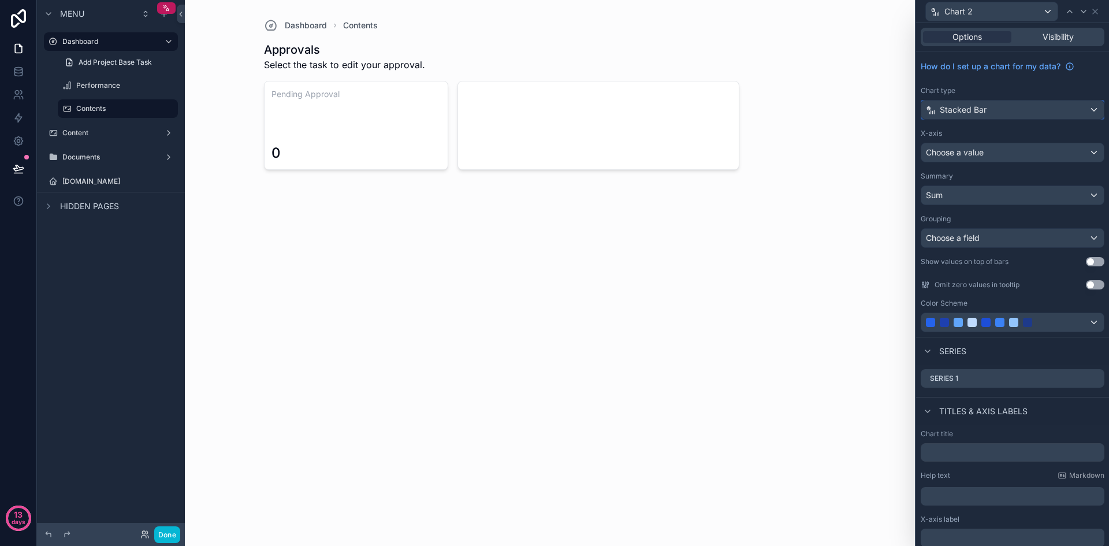
click at [1004, 114] on div "Stacked Bar" at bounding box center [1012, 110] width 183 height 18
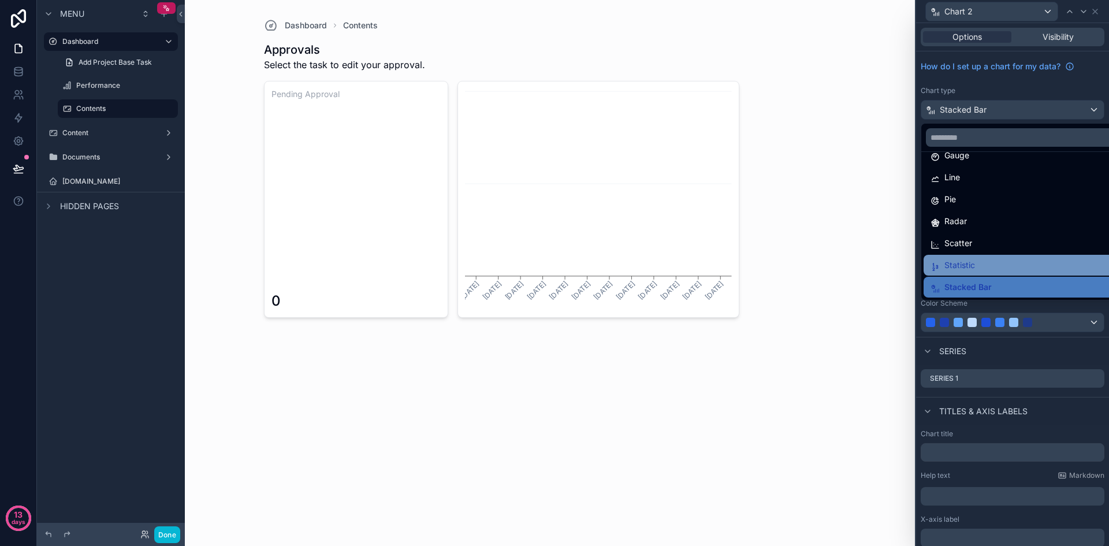
click at [982, 266] on div "Statistic" at bounding box center [1022, 265] width 182 height 14
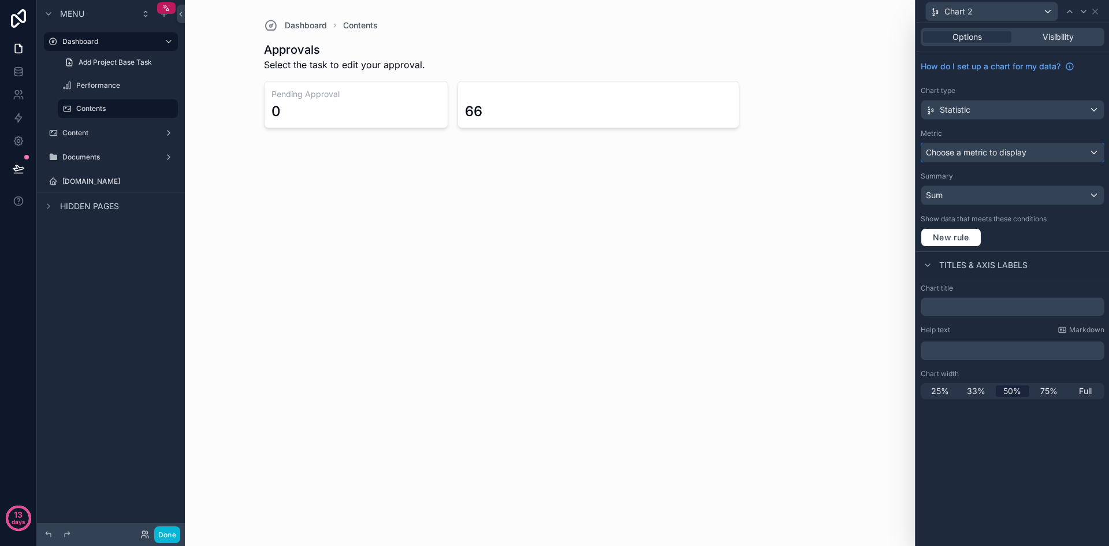
click at [1069, 154] on div "Choose a metric to display" at bounding box center [1012, 152] width 183 height 18
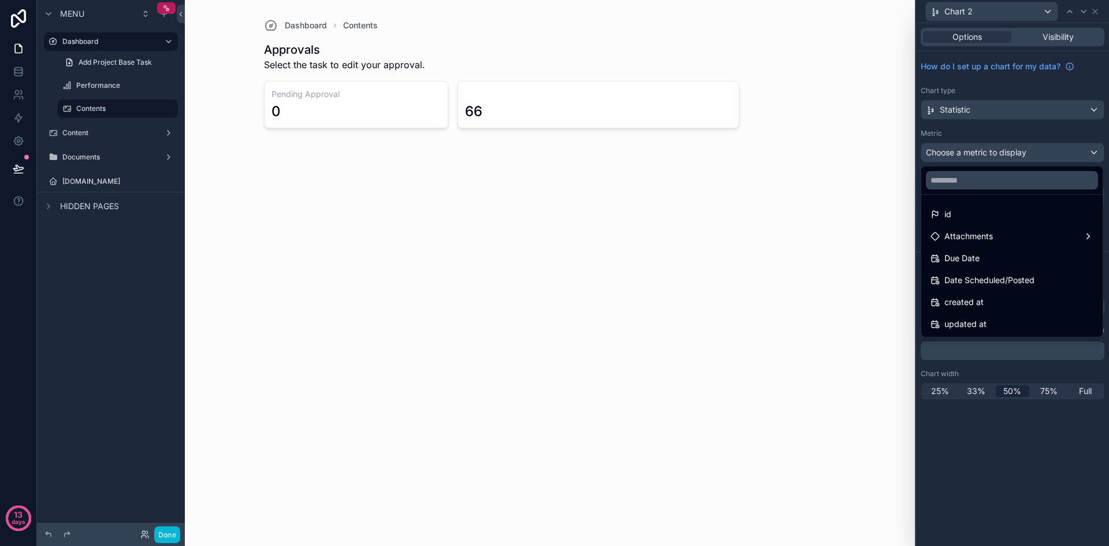
click at [1060, 131] on div at bounding box center [1012, 273] width 193 height 546
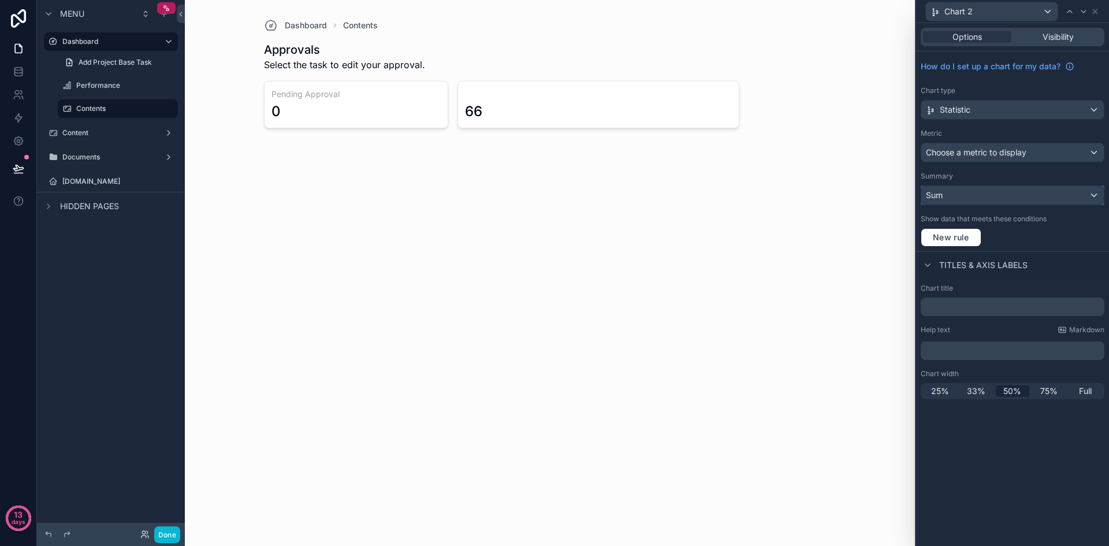
click at [1011, 199] on div "Sum" at bounding box center [1012, 195] width 183 height 18
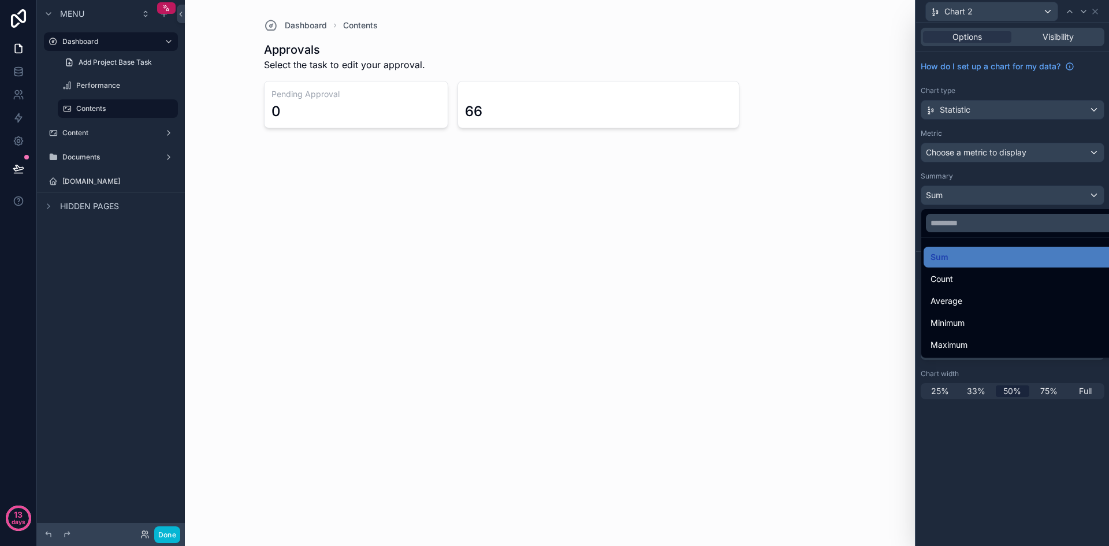
click at [1027, 182] on div at bounding box center [1012, 273] width 193 height 546
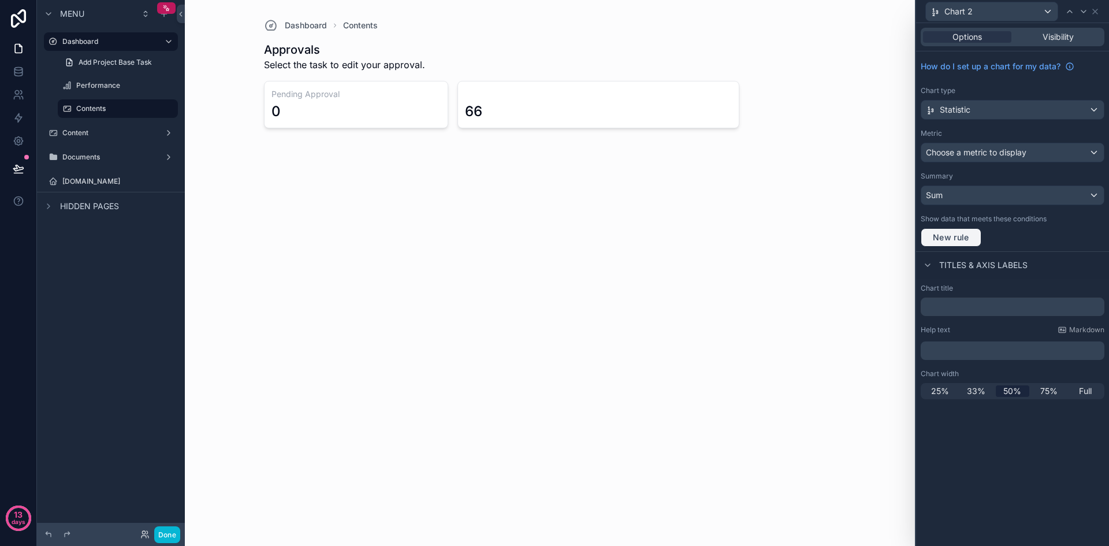
click at [979, 236] on button "New rule" at bounding box center [951, 237] width 61 height 18
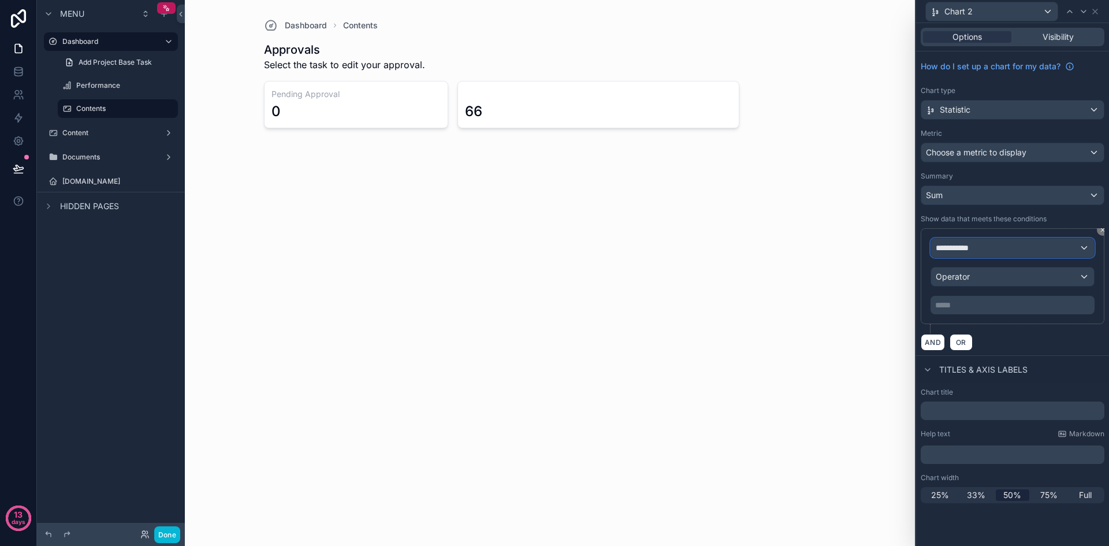
click at [990, 246] on div "**********" at bounding box center [1012, 248] width 163 height 18
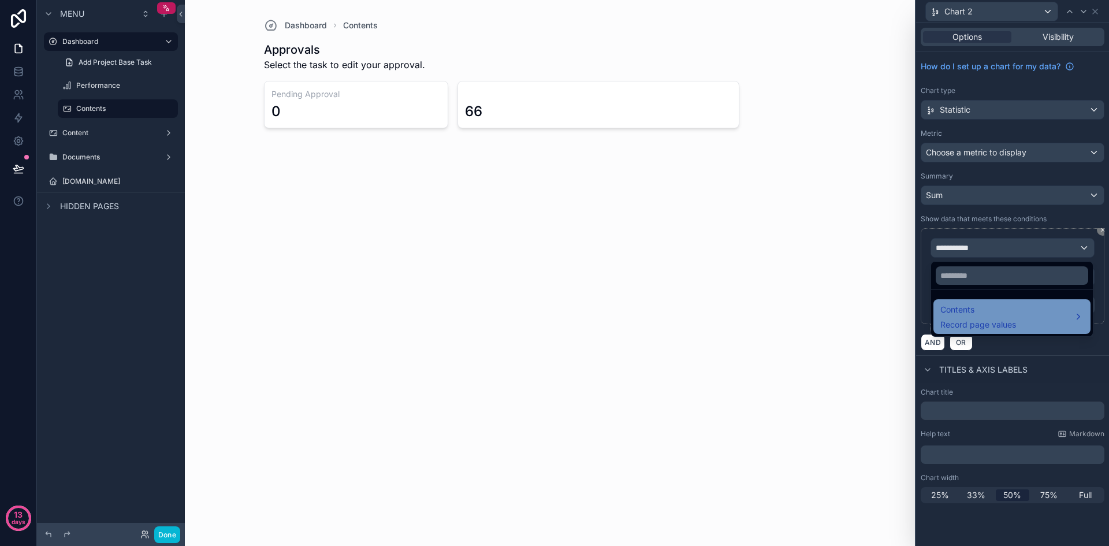
click at [993, 303] on span "Contents" at bounding box center [979, 310] width 76 height 14
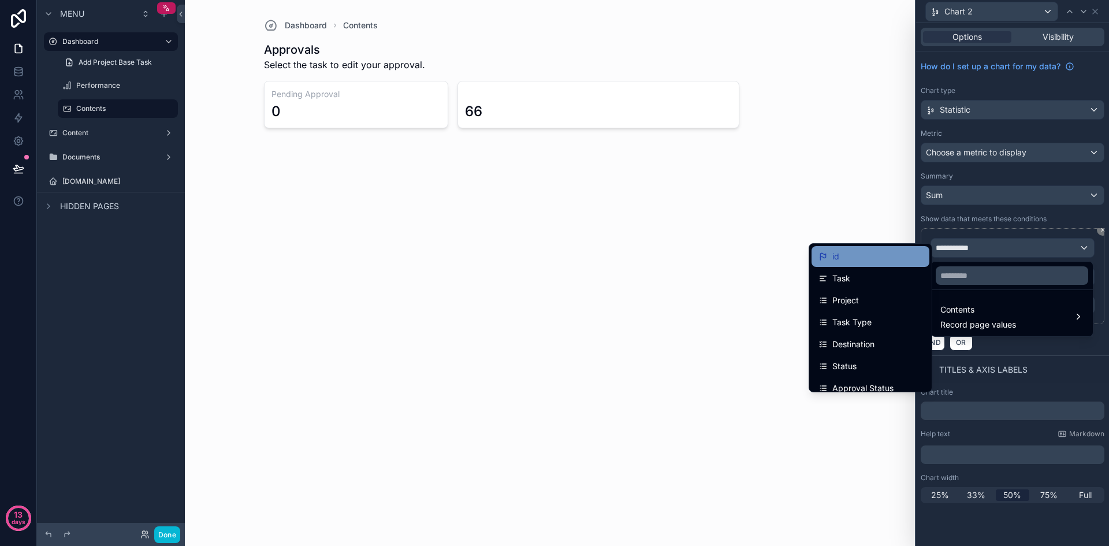
click at [857, 250] on div "id" at bounding box center [871, 257] width 104 height 14
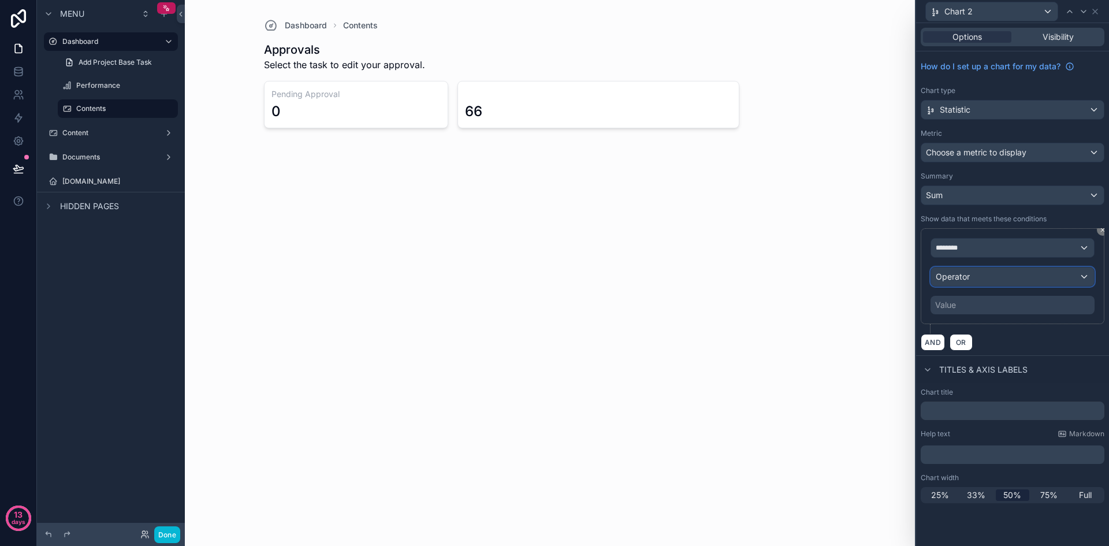
click at [1013, 284] on div "Operator" at bounding box center [1012, 276] width 163 height 18
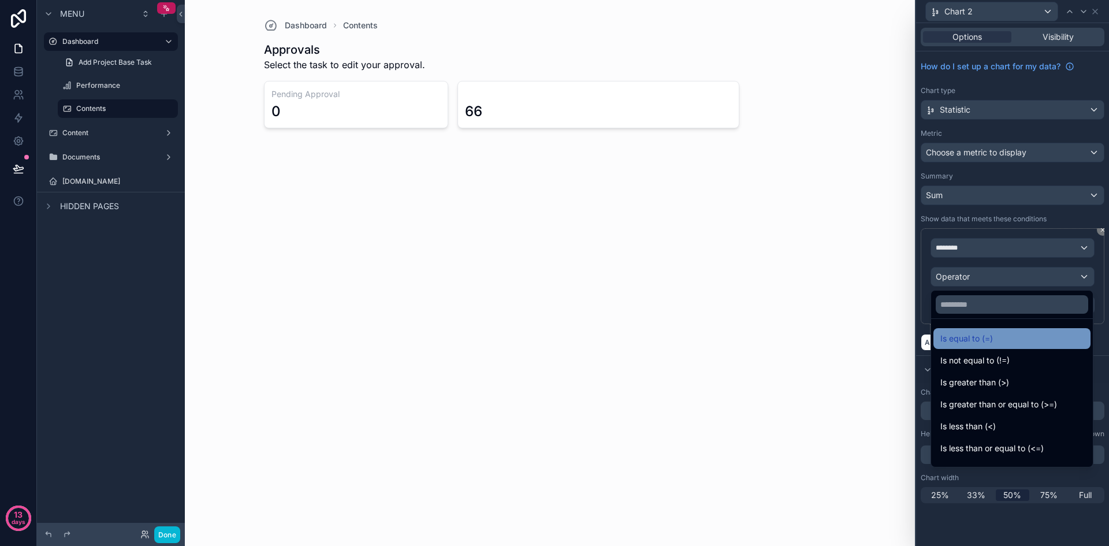
click at [1023, 335] on div "Is equal to (=)" at bounding box center [1012, 339] width 143 height 14
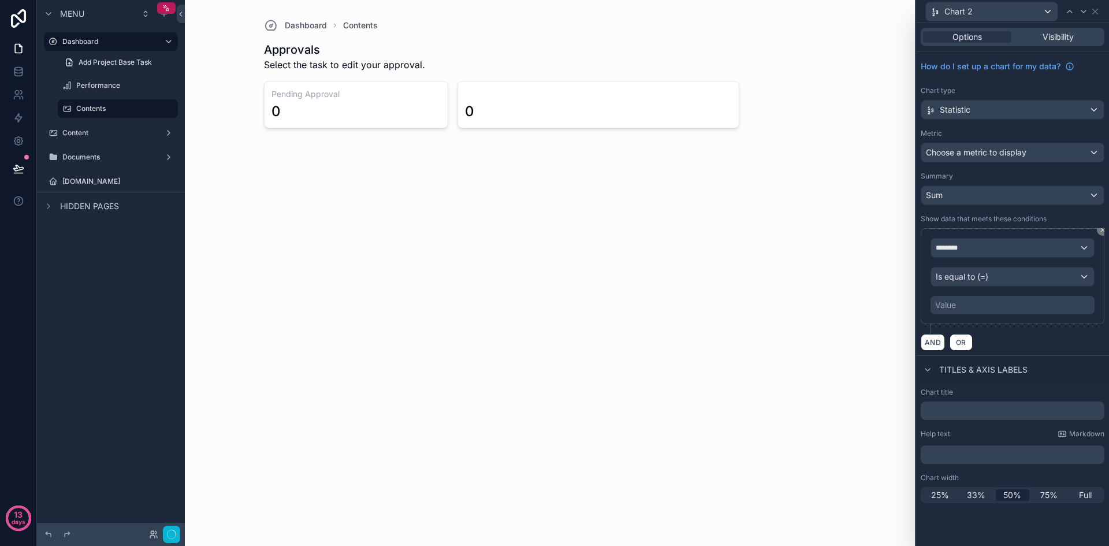
click at [1005, 309] on div "Value" at bounding box center [1013, 305] width 164 height 18
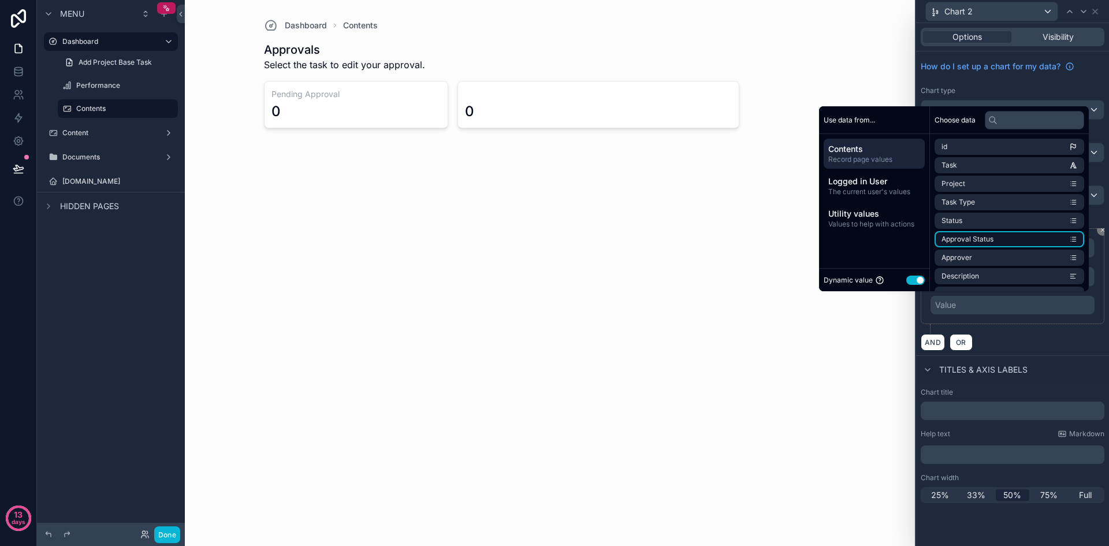
click at [1020, 240] on li "Approval Status" at bounding box center [1010, 239] width 150 height 16
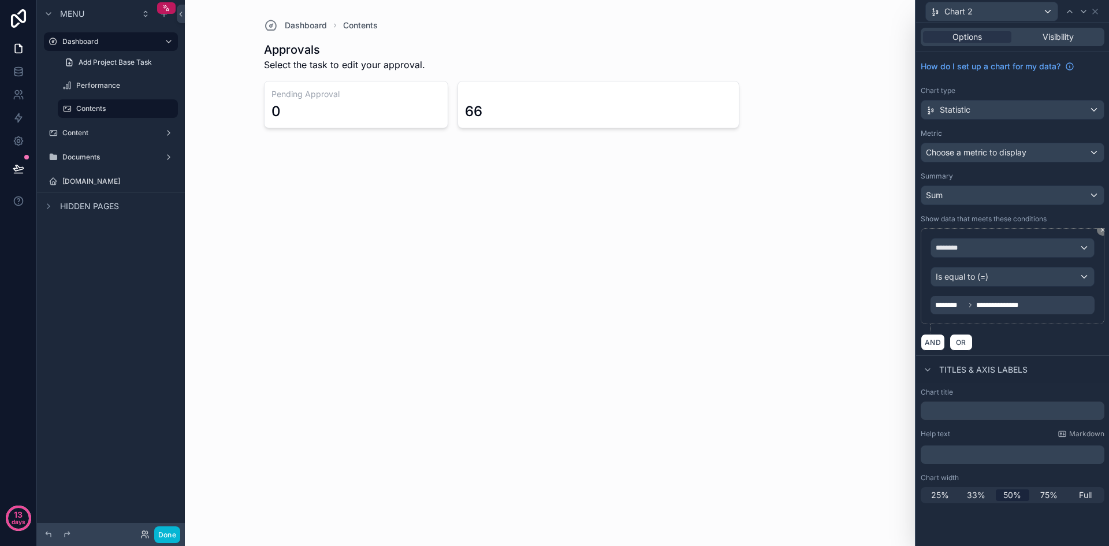
click at [1038, 304] on div "**********" at bounding box center [1013, 305] width 164 height 18
click at [1058, 333] on div "**********" at bounding box center [1013, 280] width 184 height 105
click at [1057, 248] on div "********" at bounding box center [1012, 248] width 163 height 18
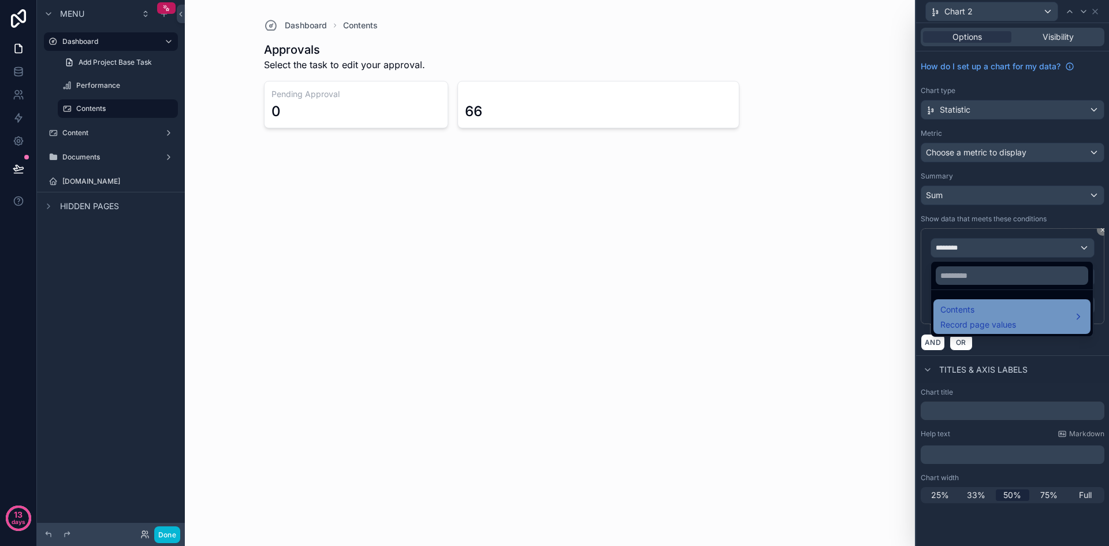
click at [1012, 317] on div "Contents Record page values" at bounding box center [979, 317] width 76 height 28
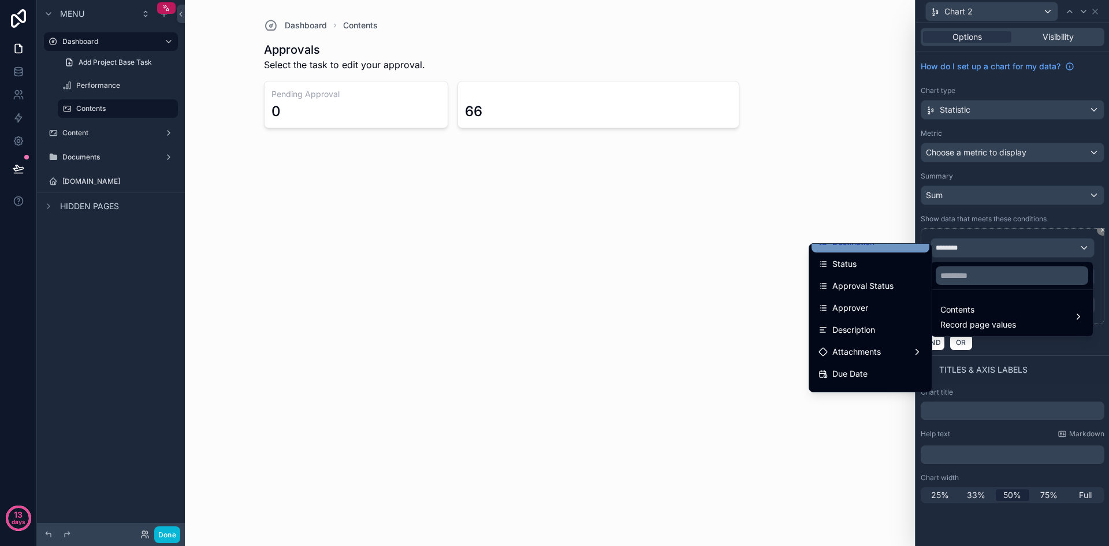
scroll to position [116, 0]
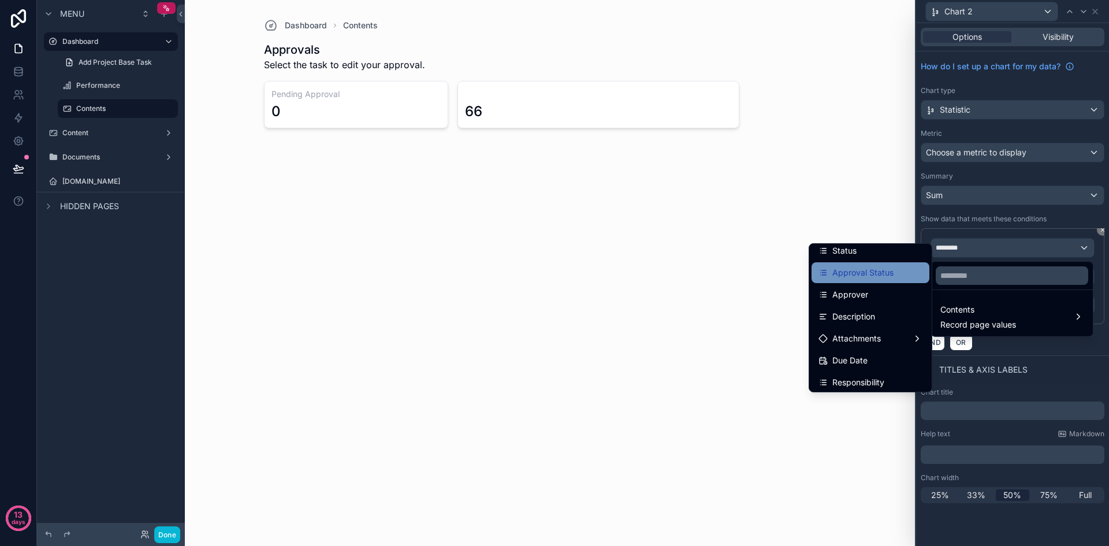
click at [887, 280] on div "Approval Status" at bounding box center [871, 272] width 118 height 21
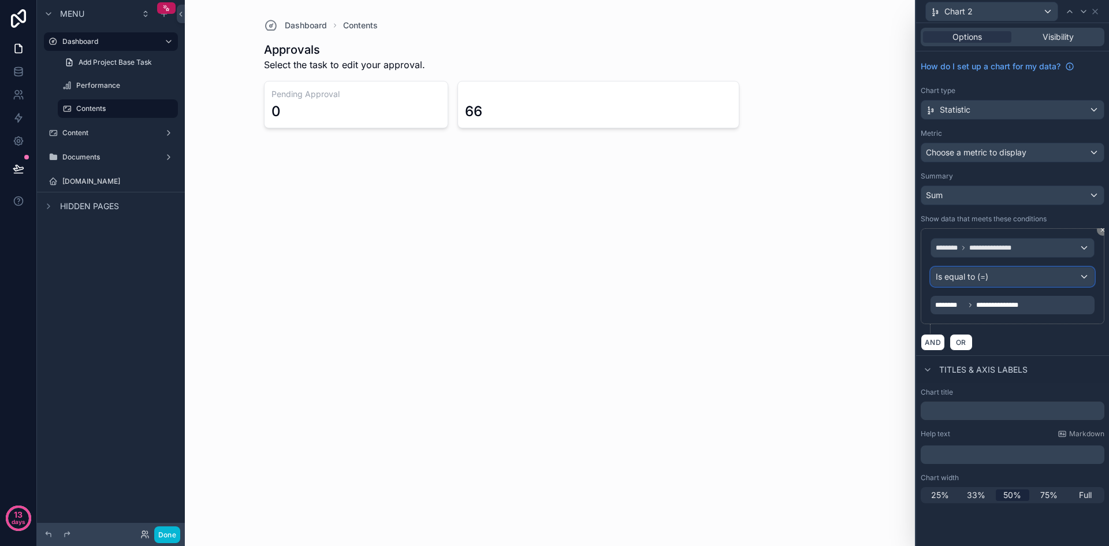
click at [1003, 282] on div "Is equal to (=)" at bounding box center [1012, 276] width 163 height 18
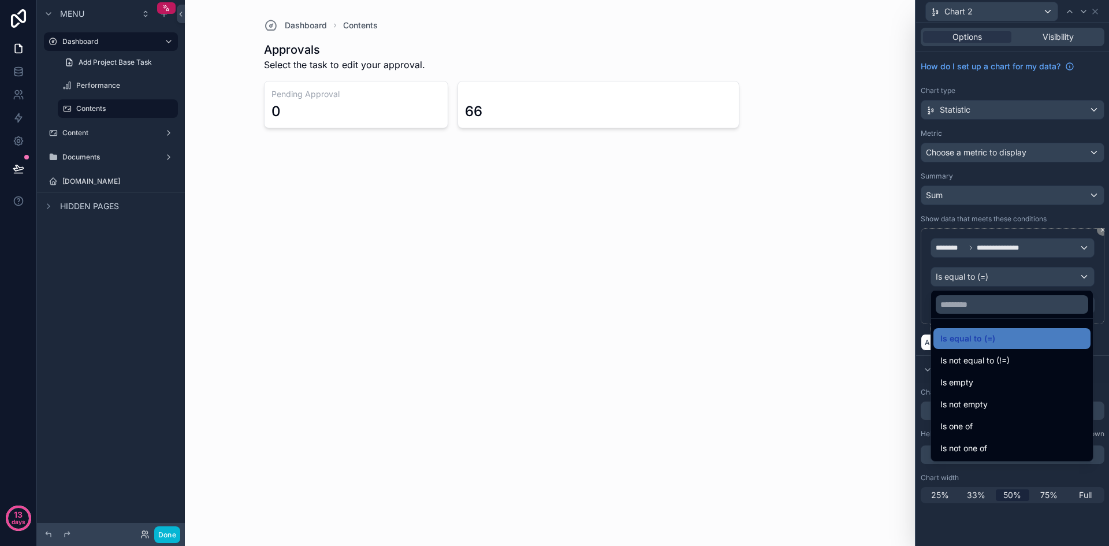
click at [1082, 228] on div at bounding box center [1012, 273] width 193 height 546
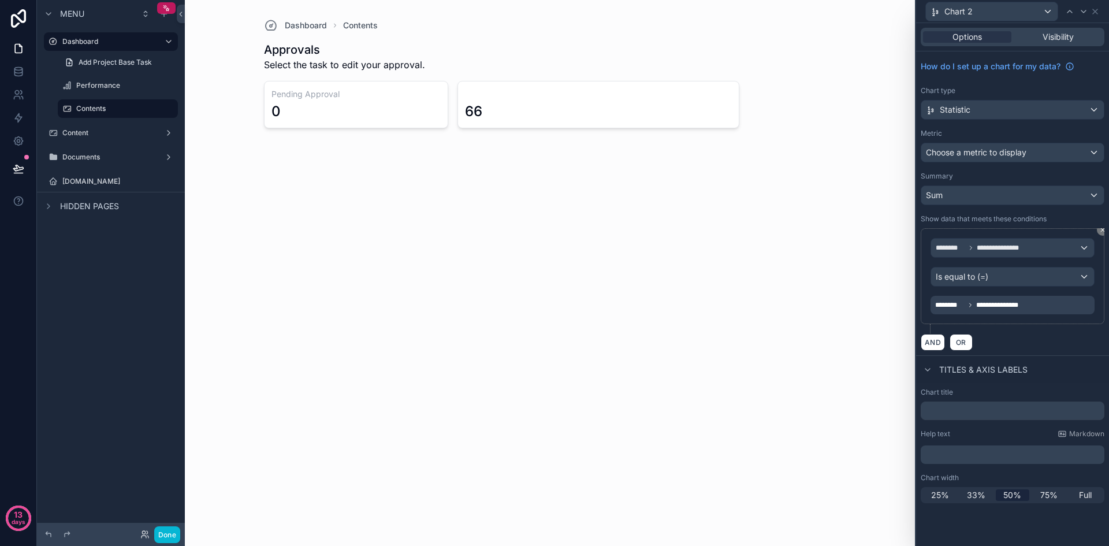
click at [1043, 303] on div "**********" at bounding box center [1013, 305] width 164 height 18
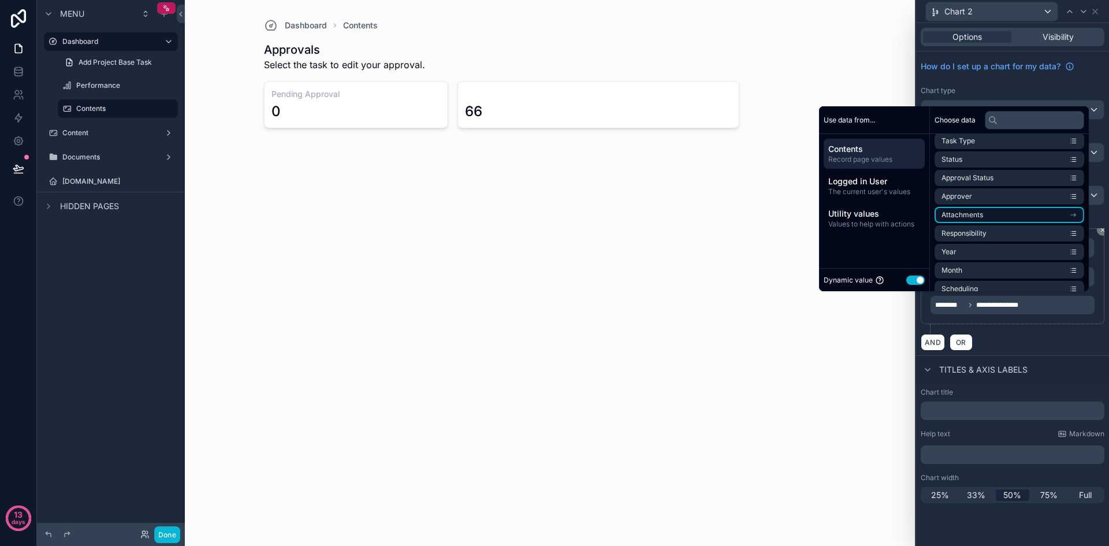
scroll to position [35, 0]
click at [913, 281] on button "Use setting" at bounding box center [915, 280] width 18 height 9
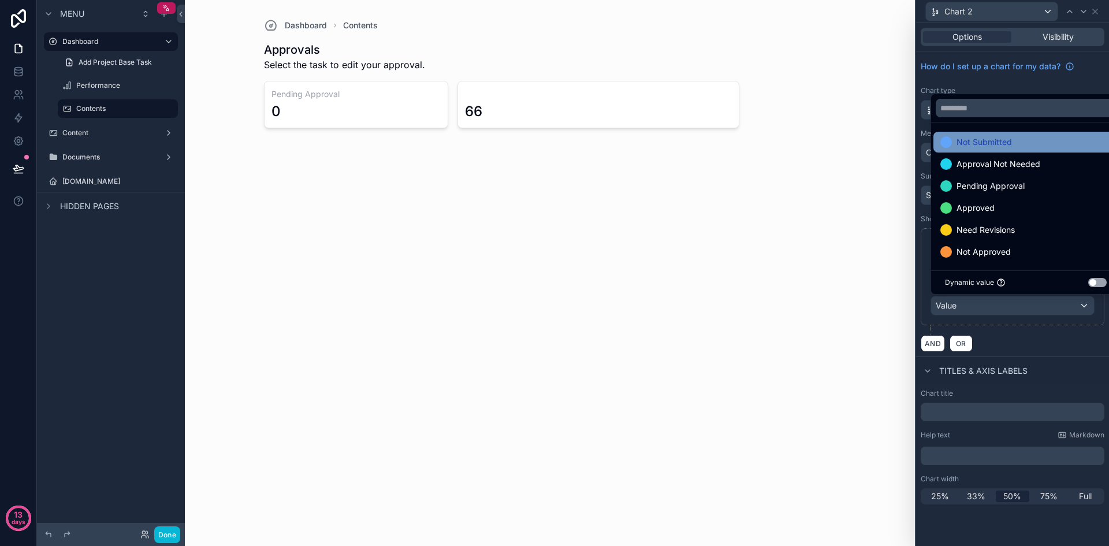
click at [1019, 148] on div "Not Submitted" at bounding box center [1026, 142] width 171 height 14
click at [1100, 280] on button "Use setting" at bounding box center [1097, 282] width 18 height 9
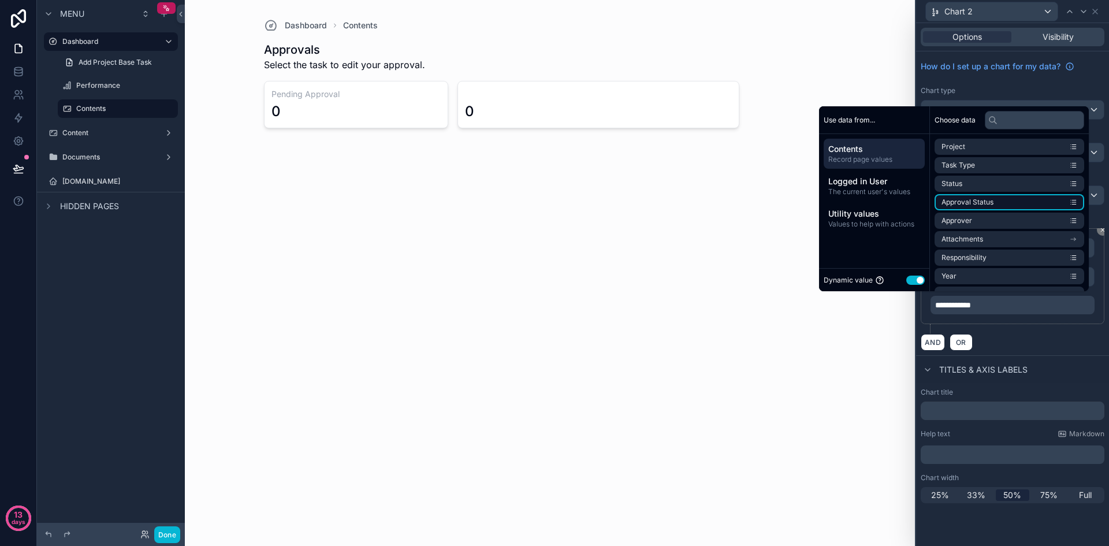
click at [1009, 204] on li "Approval Status" at bounding box center [1010, 202] width 150 height 16
click at [1034, 337] on div "AND OR" at bounding box center [1013, 341] width 184 height 17
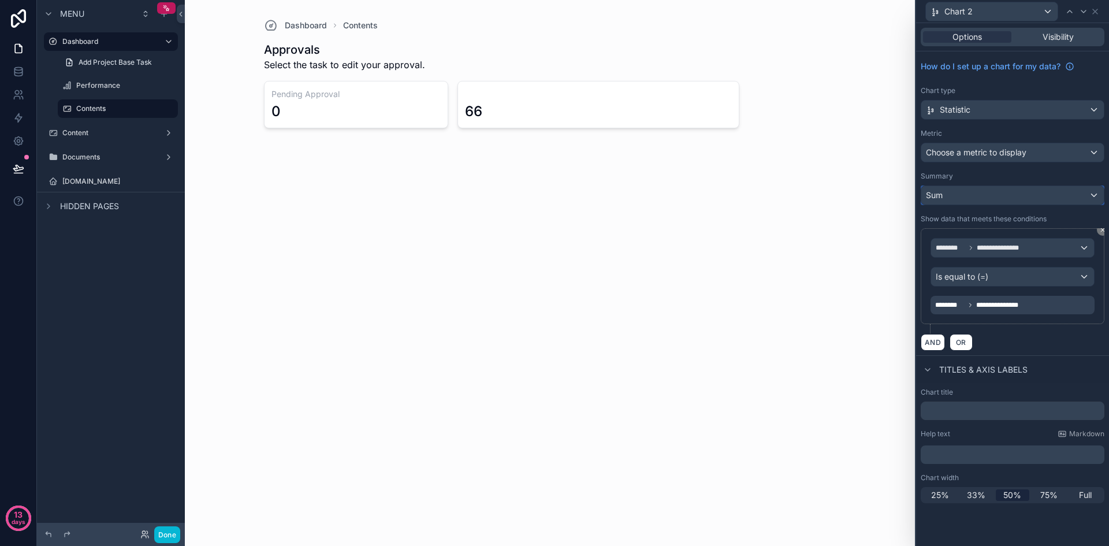
click at [1018, 195] on div "Sum" at bounding box center [1012, 195] width 183 height 18
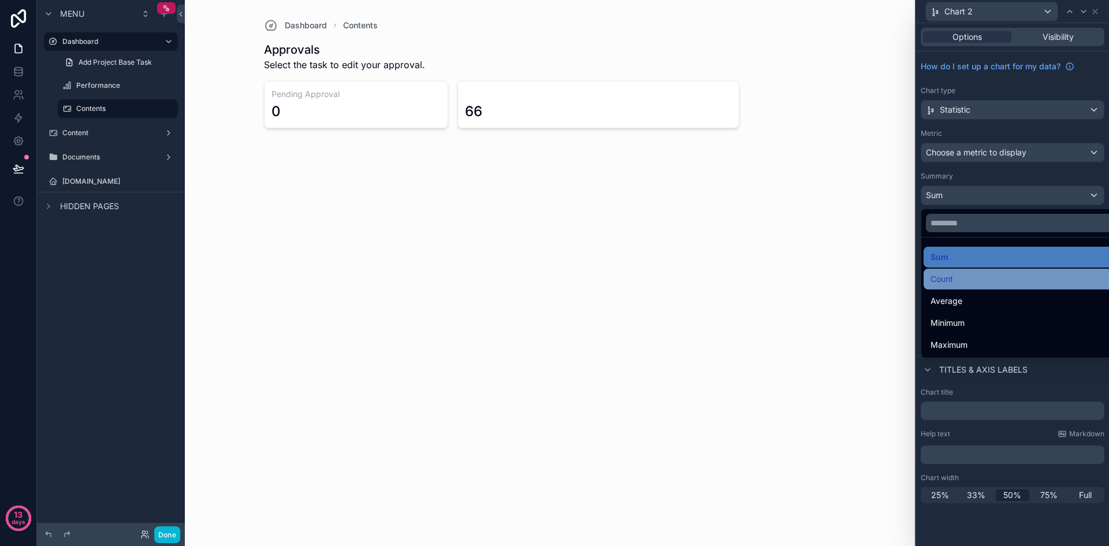
click at [986, 284] on div "Count" at bounding box center [1026, 279] width 191 height 14
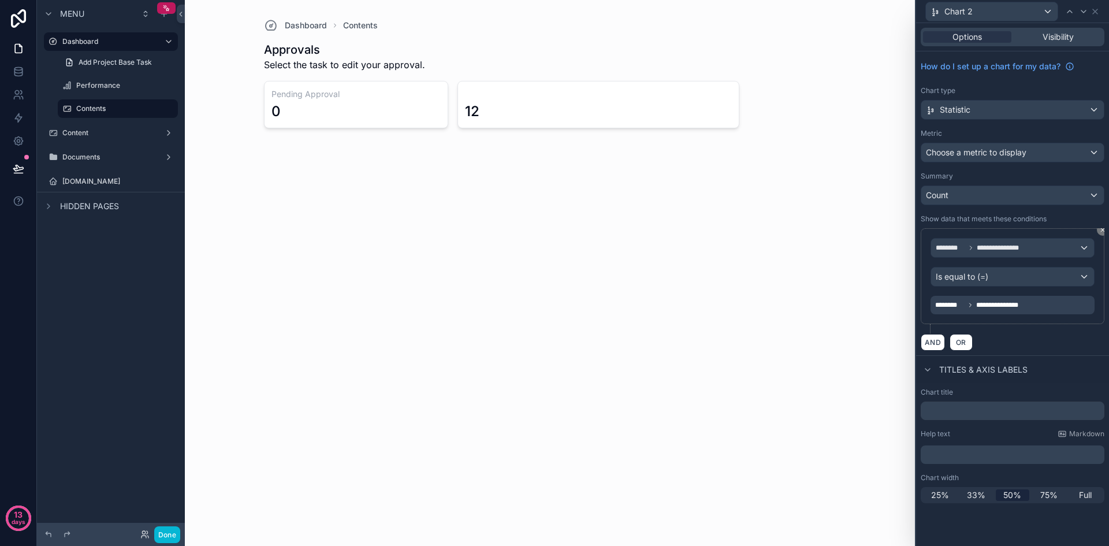
click at [1067, 347] on div "AND OR" at bounding box center [1013, 341] width 184 height 17
click at [940, 344] on button "AND" at bounding box center [933, 342] width 24 height 17
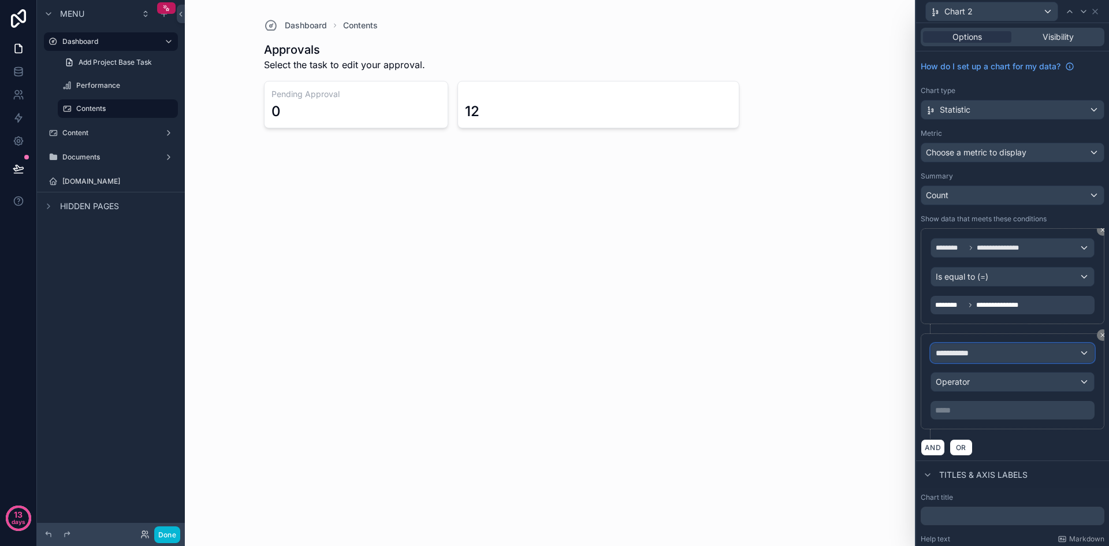
click at [1013, 355] on div "**********" at bounding box center [1012, 353] width 163 height 18
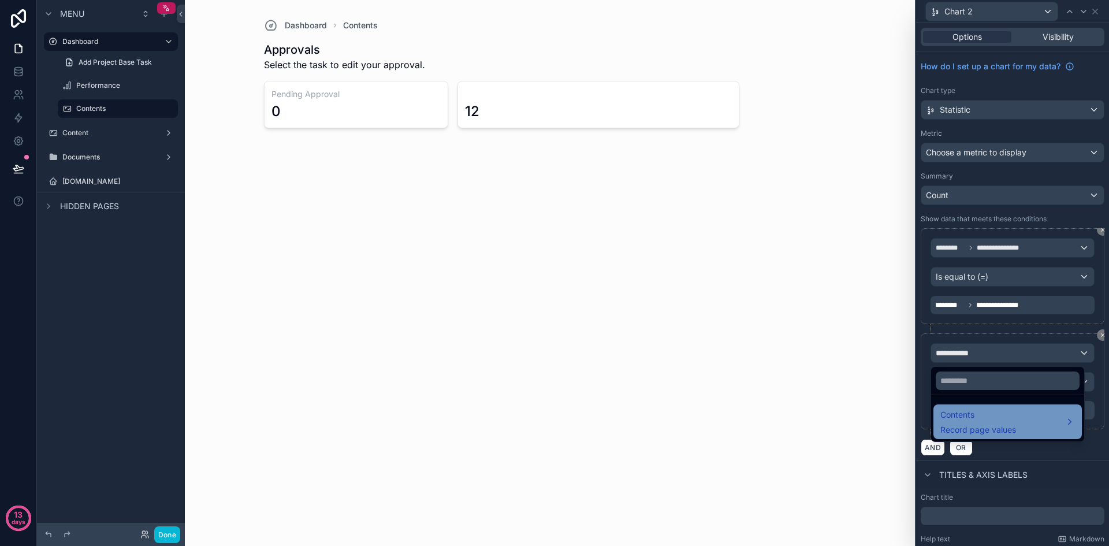
click at [1015, 419] on span "Contents" at bounding box center [979, 415] width 76 height 14
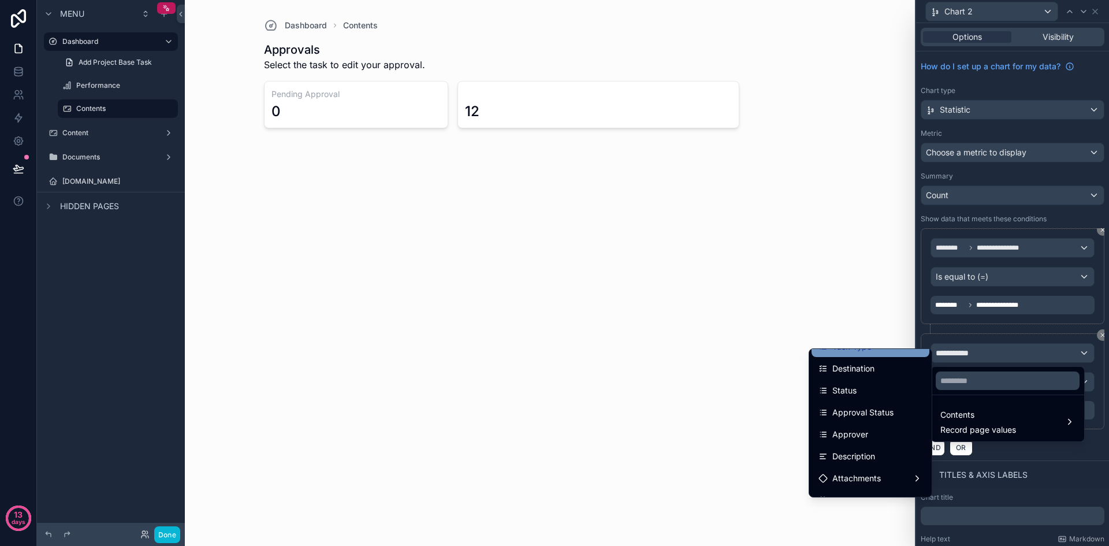
scroll to position [116, 0]
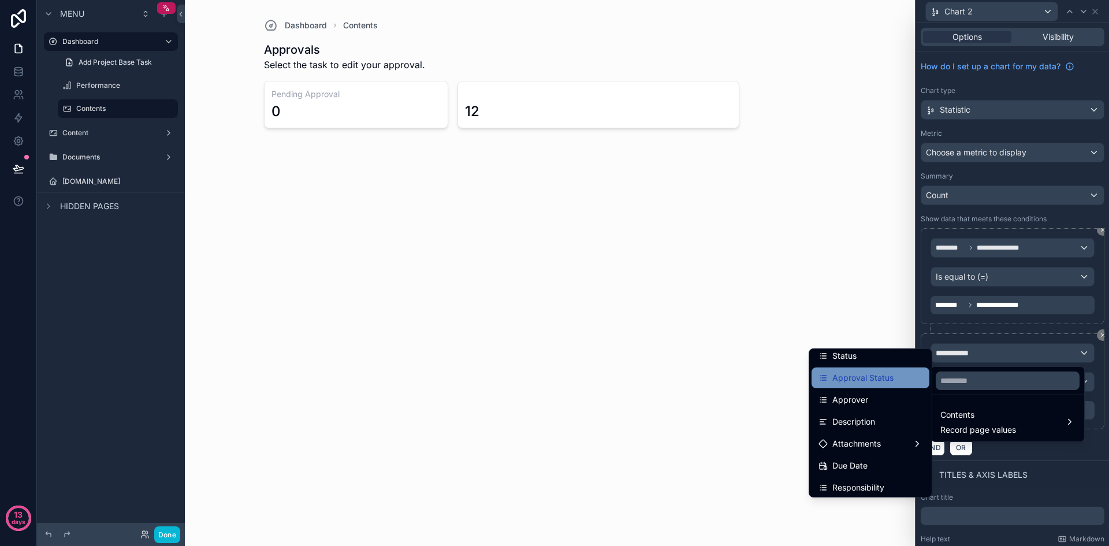
click at [879, 382] on span "Approval Status" at bounding box center [863, 378] width 61 height 14
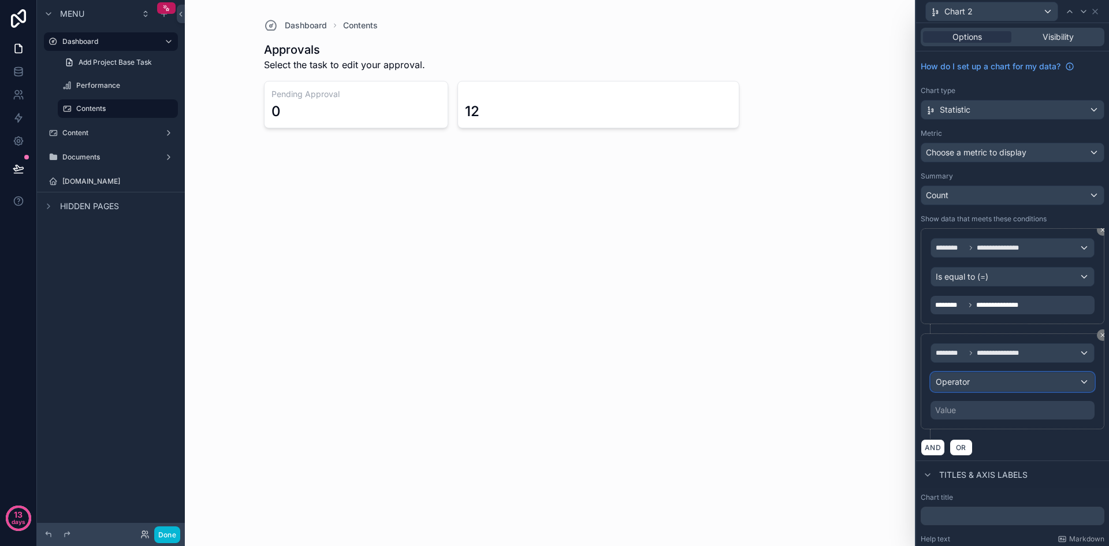
click at [994, 382] on div "Operator" at bounding box center [1012, 382] width 163 height 18
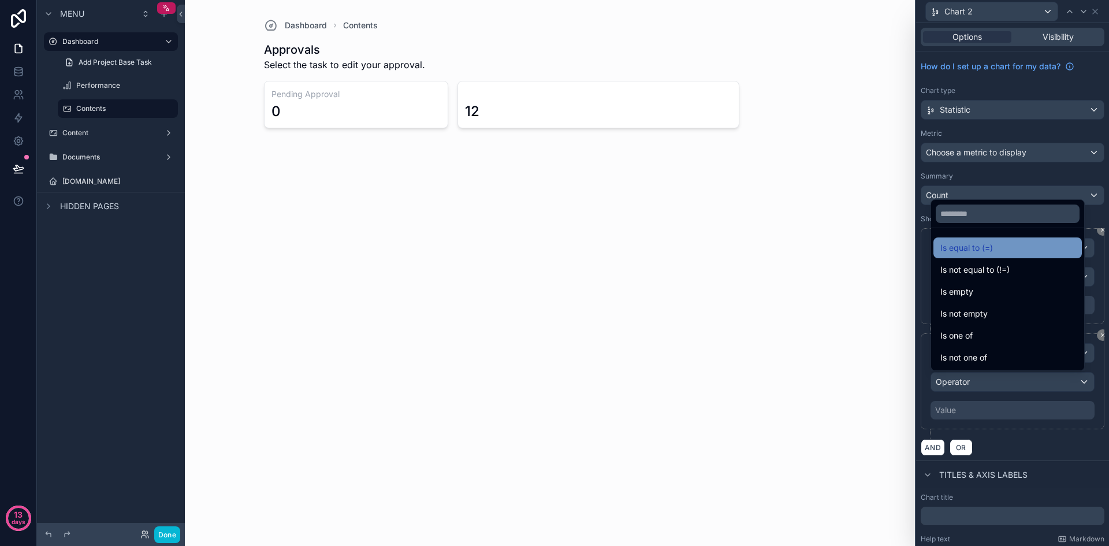
click at [1010, 255] on div "Is equal to (=)" at bounding box center [1008, 247] width 148 height 21
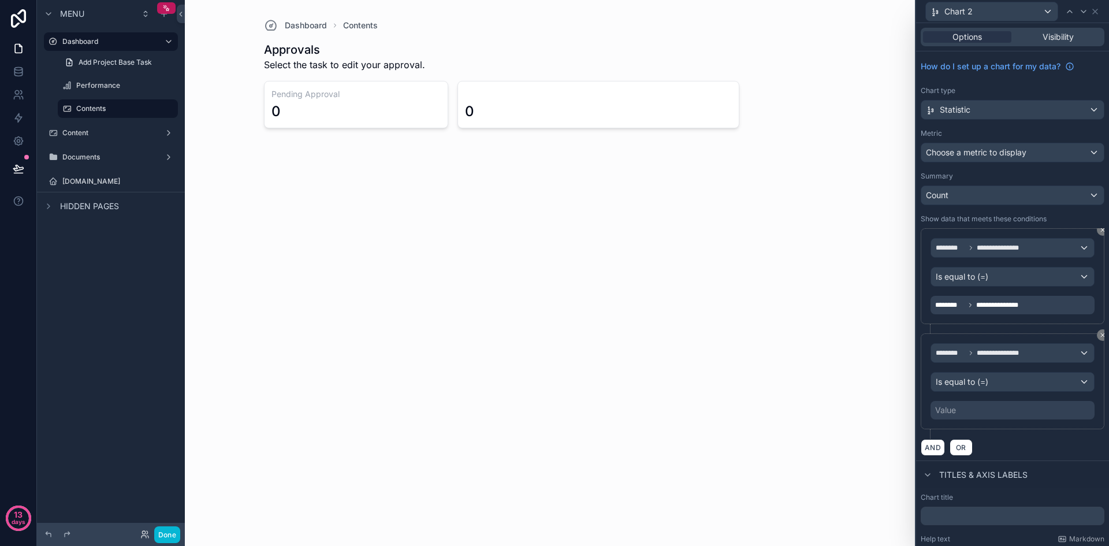
click at [1050, 413] on div "Value" at bounding box center [1013, 410] width 164 height 18
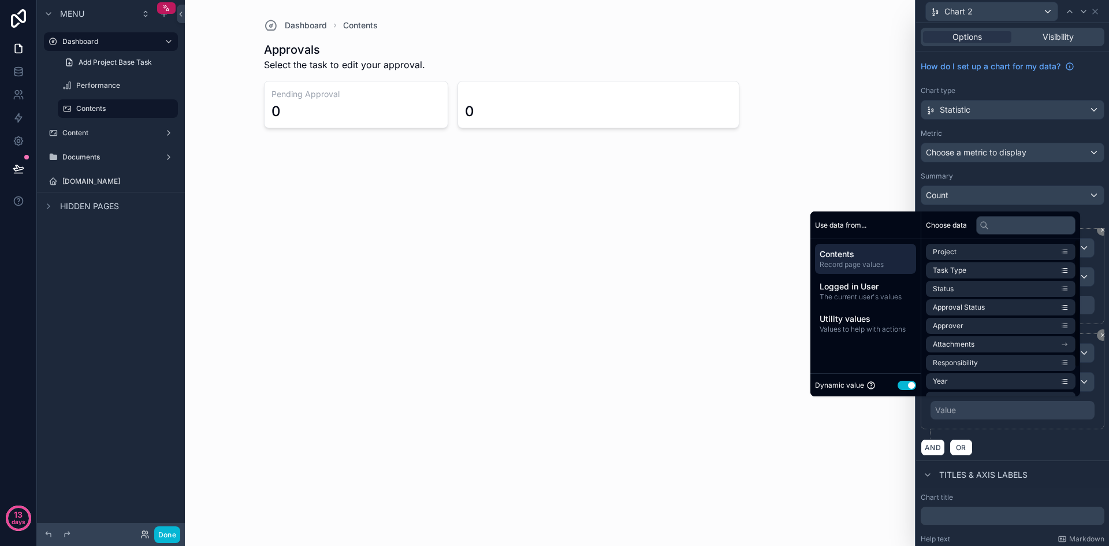
click at [895, 392] on div "Dynamic value Use setting" at bounding box center [866, 384] width 110 height 23
click at [898, 385] on button "Use setting" at bounding box center [907, 385] width 18 height 9
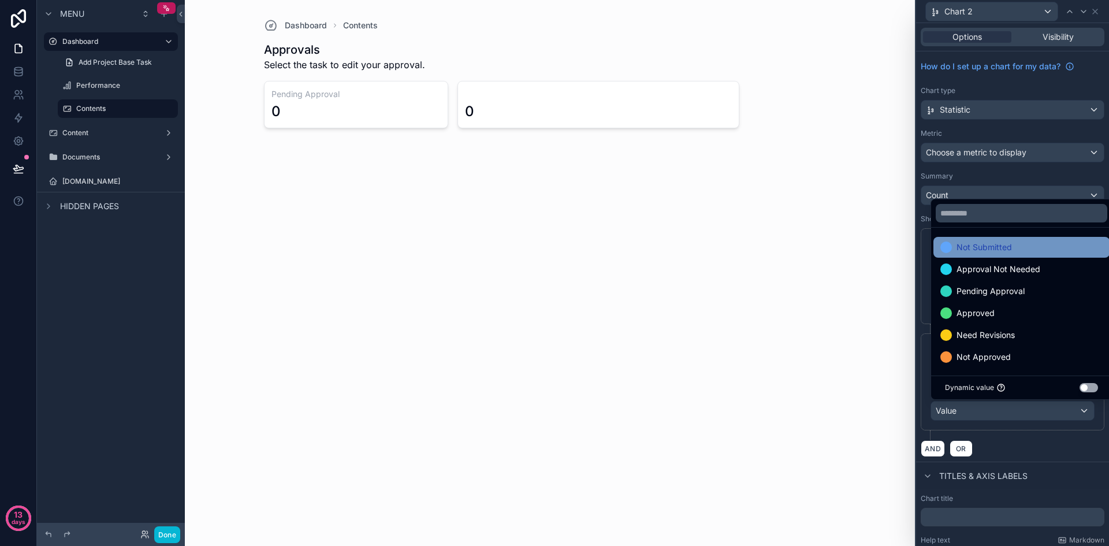
click at [1019, 248] on div "Not Submitted" at bounding box center [1022, 247] width 162 height 14
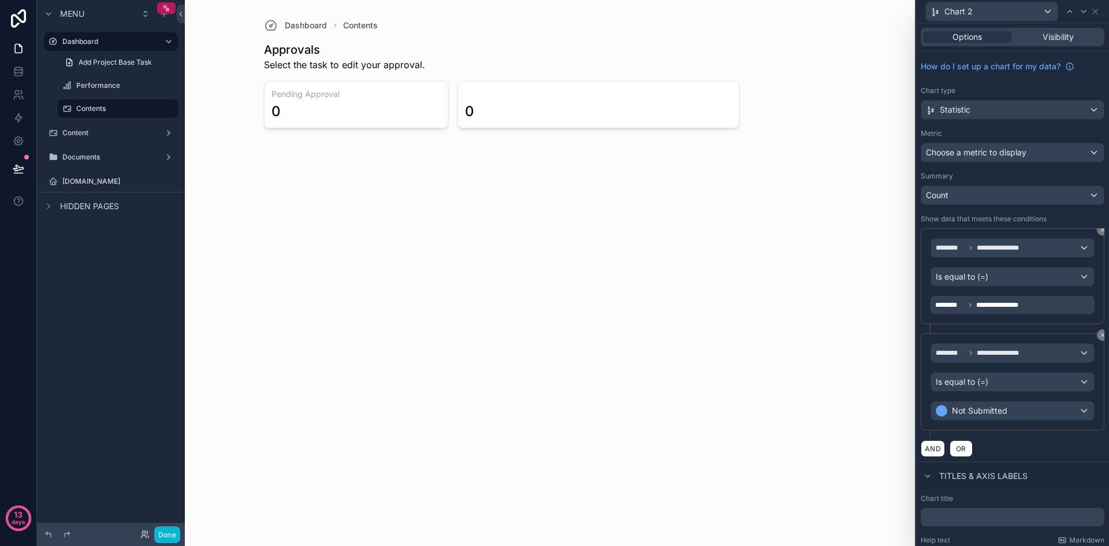
click at [1073, 437] on div "**********" at bounding box center [1013, 386] width 184 height 106
click at [1077, 278] on div "Is equal to (=)" at bounding box center [1012, 276] width 163 height 18
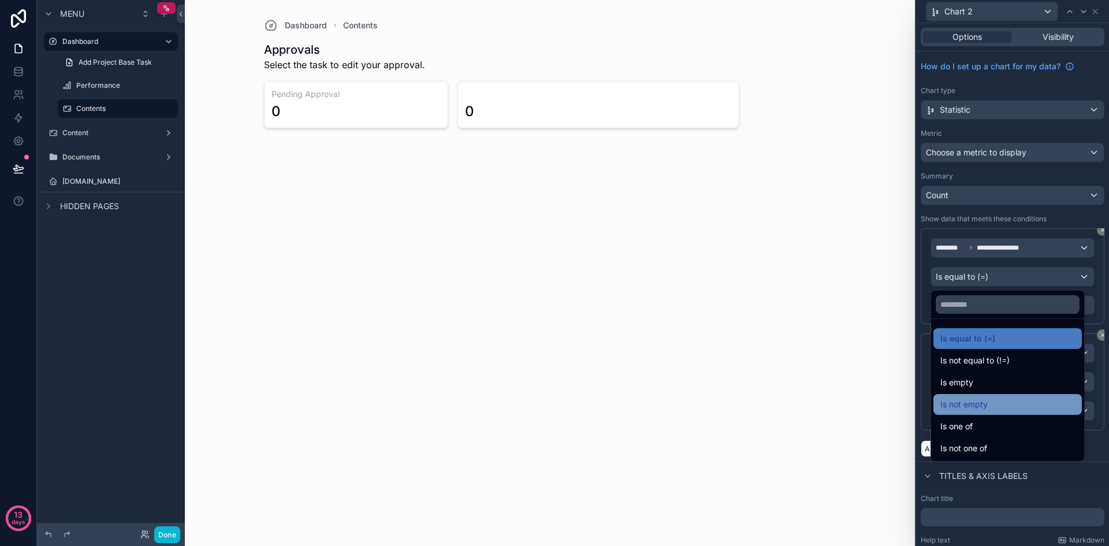
click at [1006, 397] on div "Is not empty" at bounding box center [1008, 404] width 135 height 14
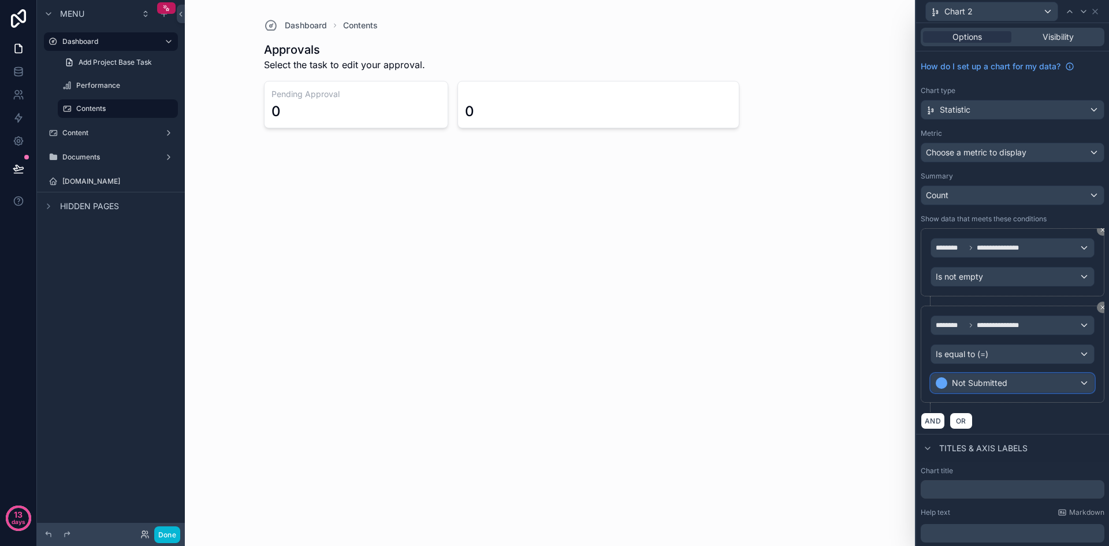
click at [1040, 381] on div "Not Submitted" at bounding box center [1012, 383] width 163 height 18
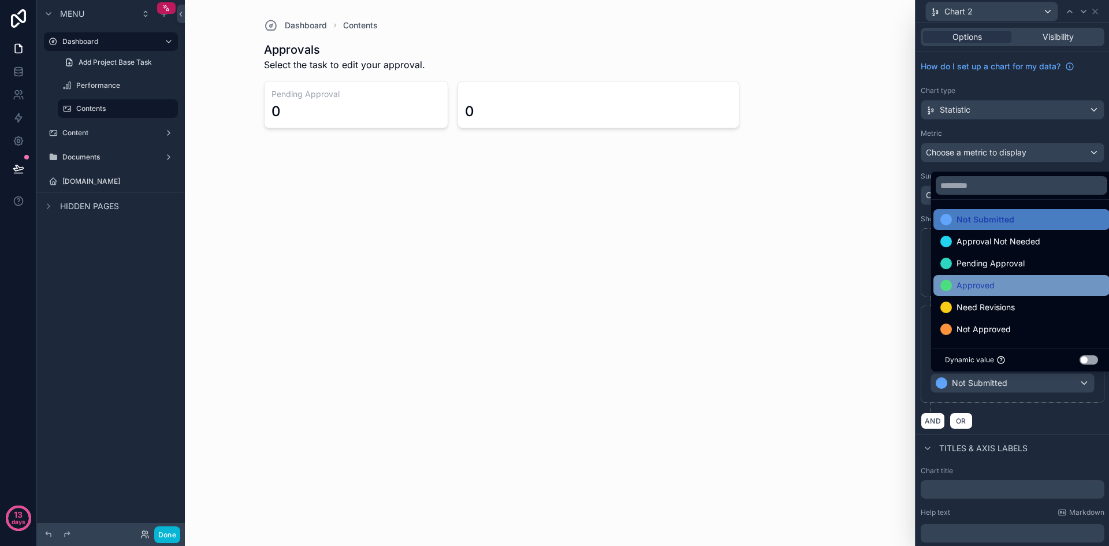
click at [1004, 289] on div "Approved" at bounding box center [1022, 285] width 162 height 14
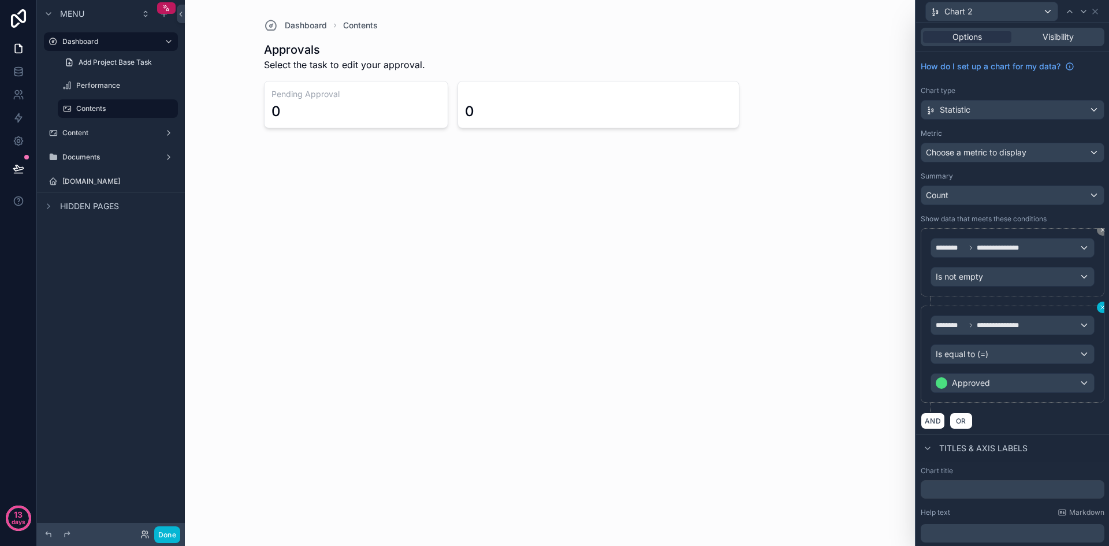
click at [1099, 305] on icon at bounding box center [1102, 307] width 7 height 7
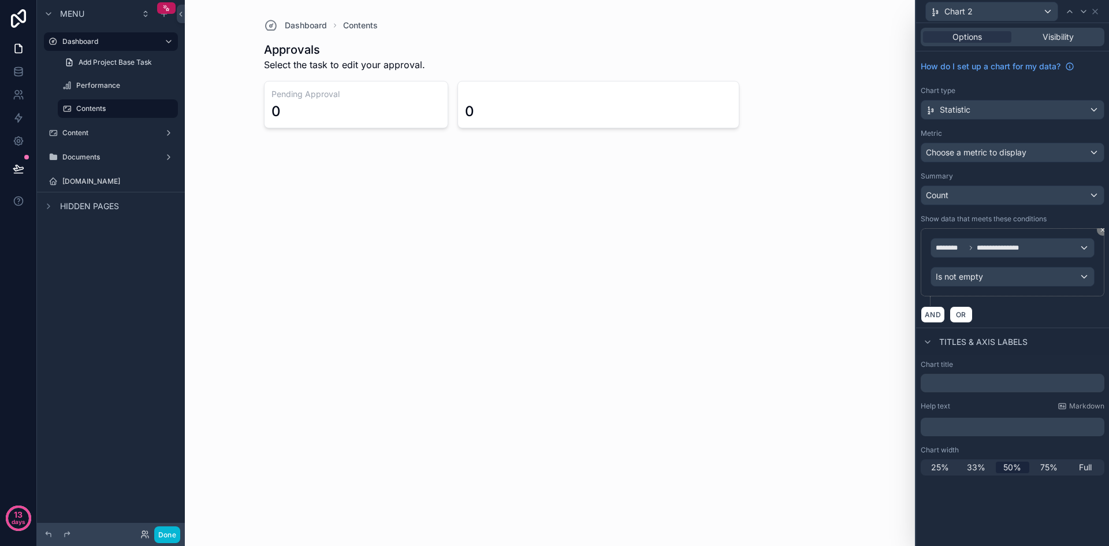
click at [1029, 313] on div "AND OR" at bounding box center [1013, 314] width 184 height 17
click at [1102, 231] on icon at bounding box center [1102, 229] width 3 height 3
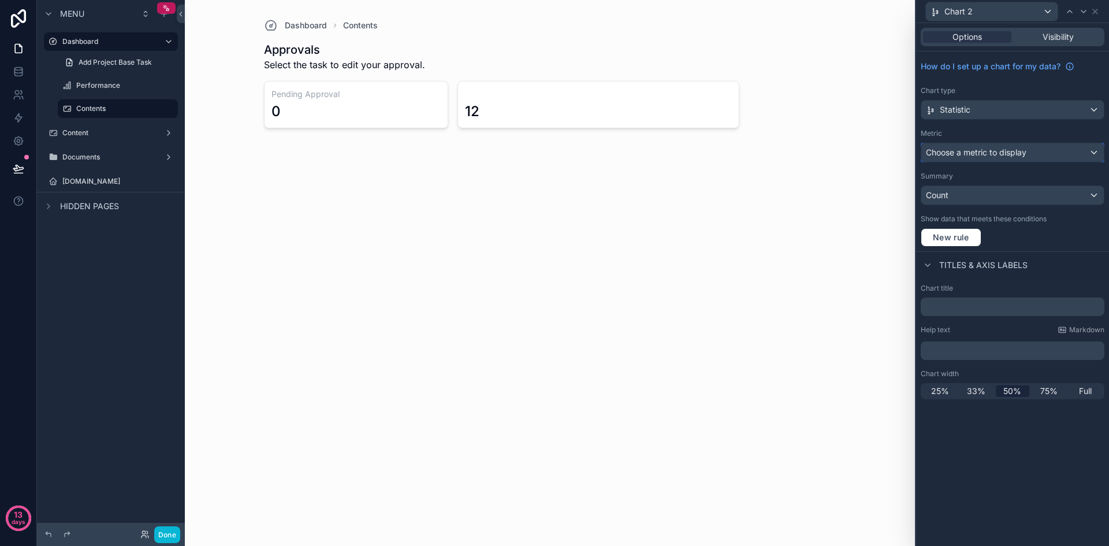
click at [1079, 154] on div "Choose a metric to display" at bounding box center [1012, 152] width 183 height 18
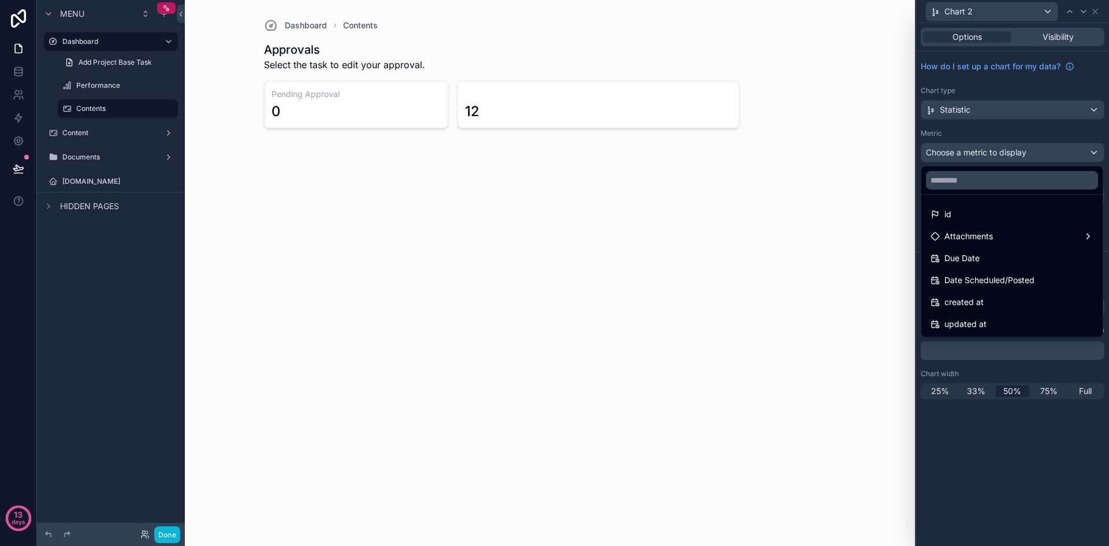
click at [1030, 456] on div at bounding box center [1012, 273] width 193 height 546
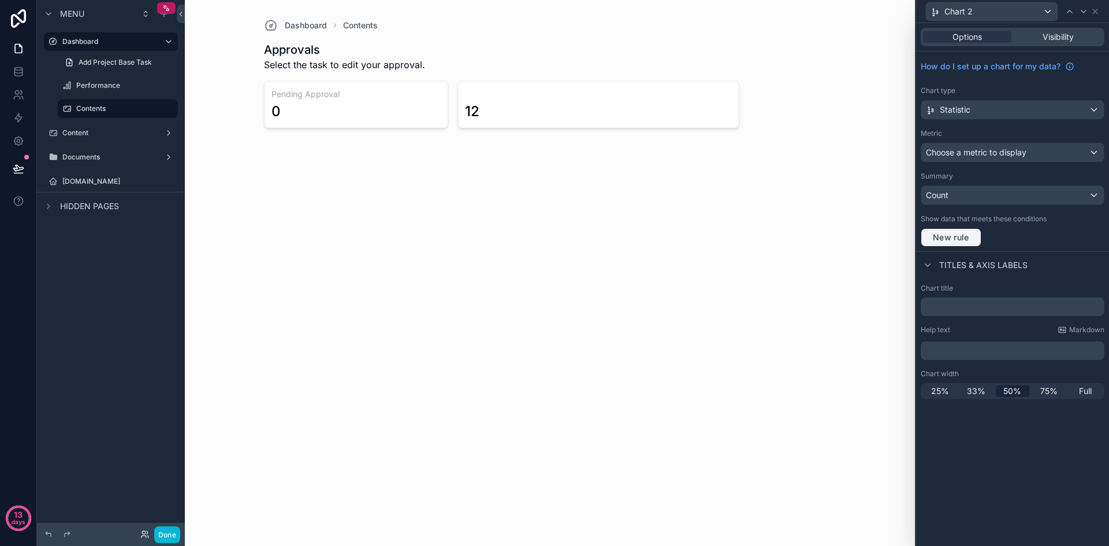
click at [973, 242] on span "New rule" at bounding box center [951, 237] width 46 height 10
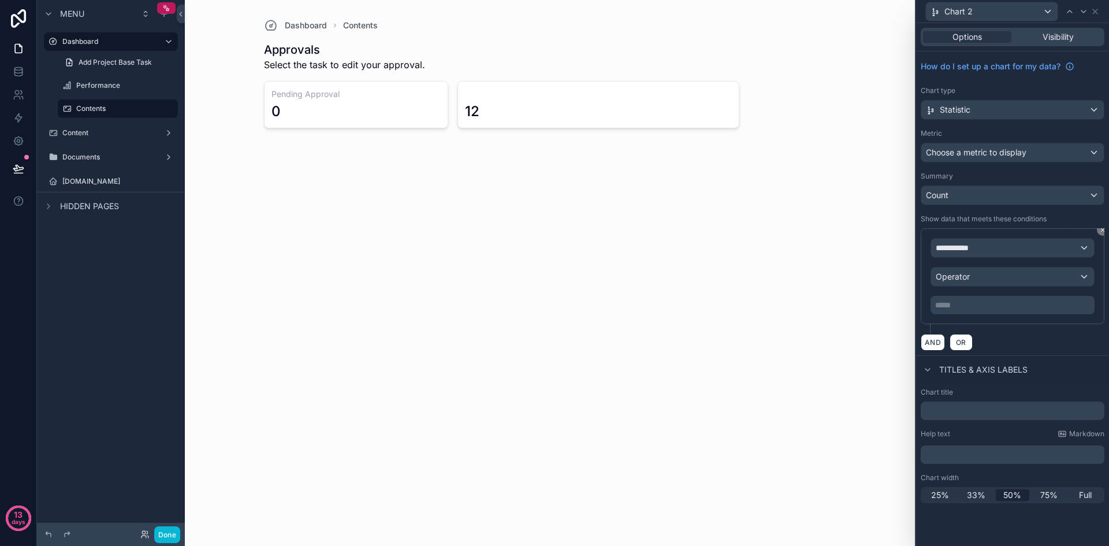
click at [1100, 227] on div "**********" at bounding box center [1013, 282] width 184 height 136
click at [1100, 229] on icon at bounding box center [1102, 229] width 7 height 7
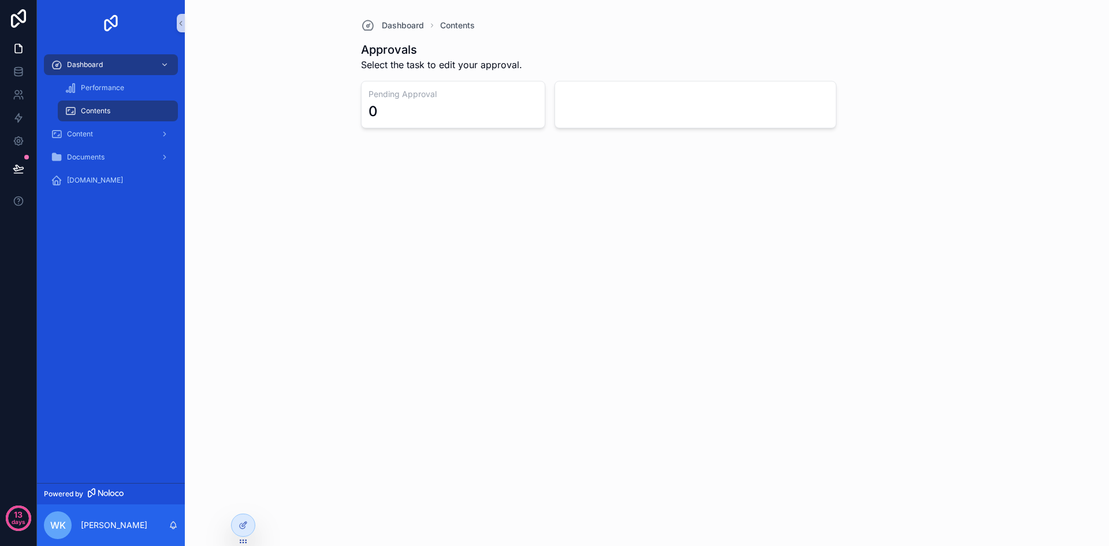
click at [483, 273] on div "Dashboard Contents Approvals Select the task to edit your approval. Pending App…" at bounding box center [647, 273] width 924 height 546
click at [20, 76] on icon at bounding box center [18, 74] width 8 height 5
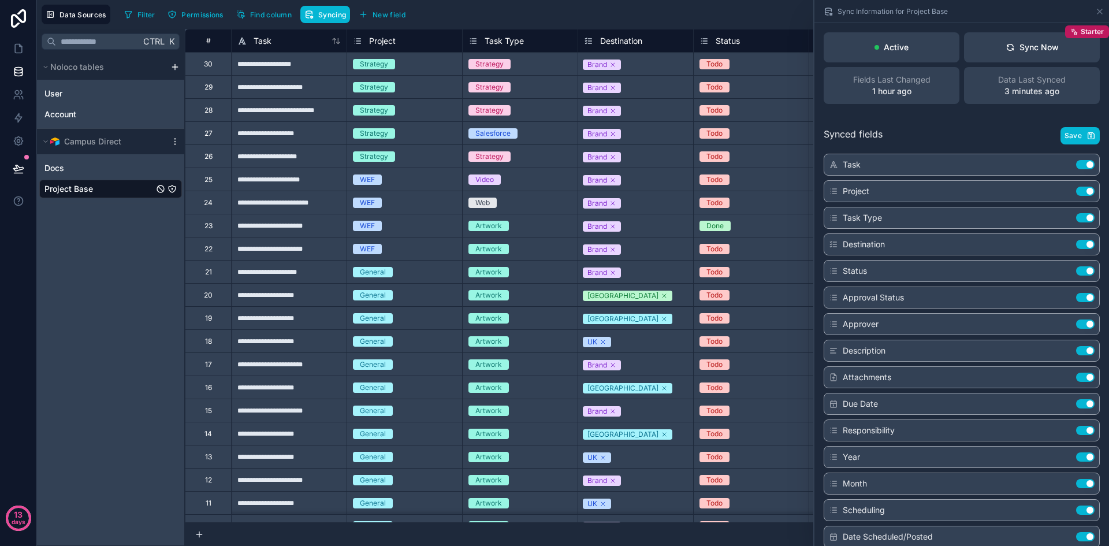
click at [175, 65] on html "**********" at bounding box center [554, 273] width 1109 height 546
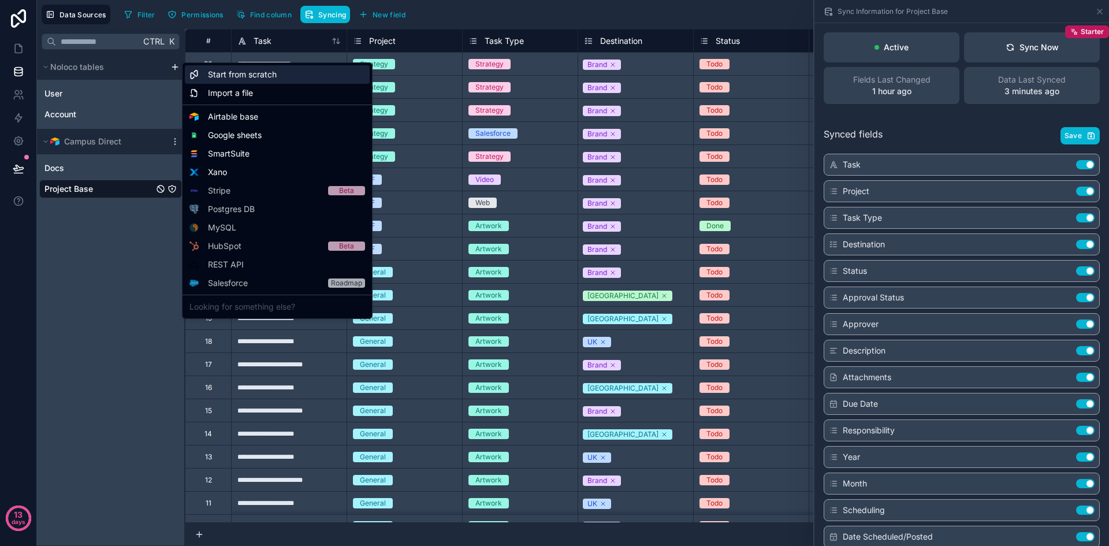
click at [244, 81] on div "Start from scratch" at bounding box center [277, 74] width 185 height 18
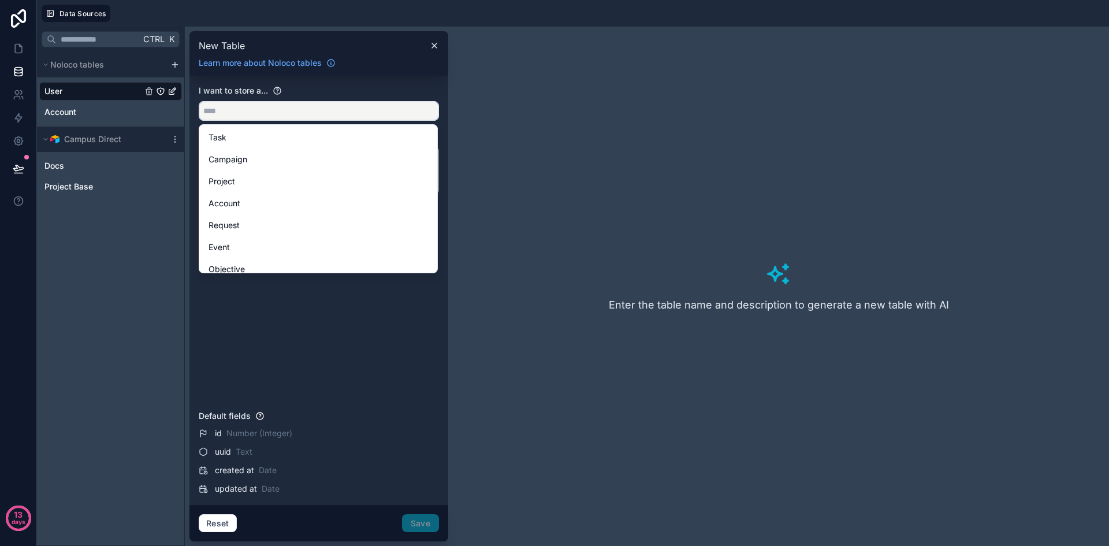
click at [254, 105] on input "text" at bounding box center [318, 111] width 239 height 18
click at [261, 437] on span "Number (Integer)" at bounding box center [259, 434] width 66 height 12
click at [267, 140] on div "Task" at bounding box center [319, 138] width 220 height 14
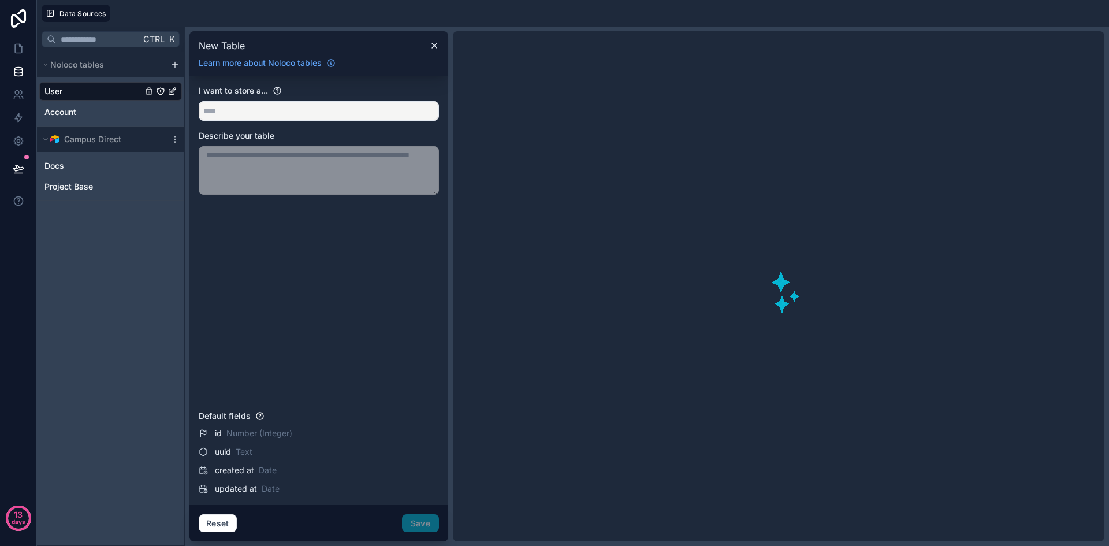
type input "****"
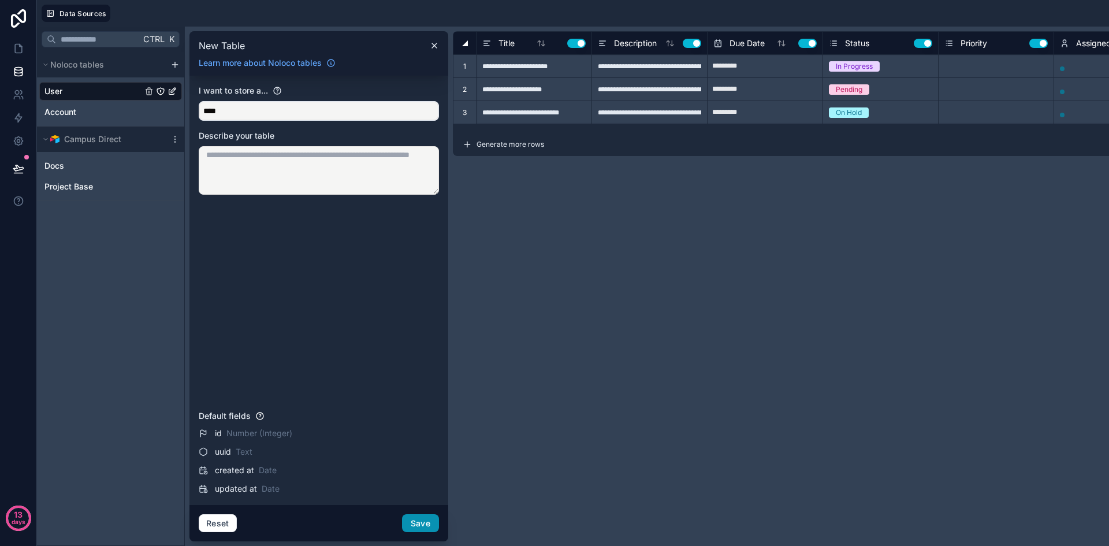
click at [418, 525] on button "Save" at bounding box center [420, 523] width 37 height 18
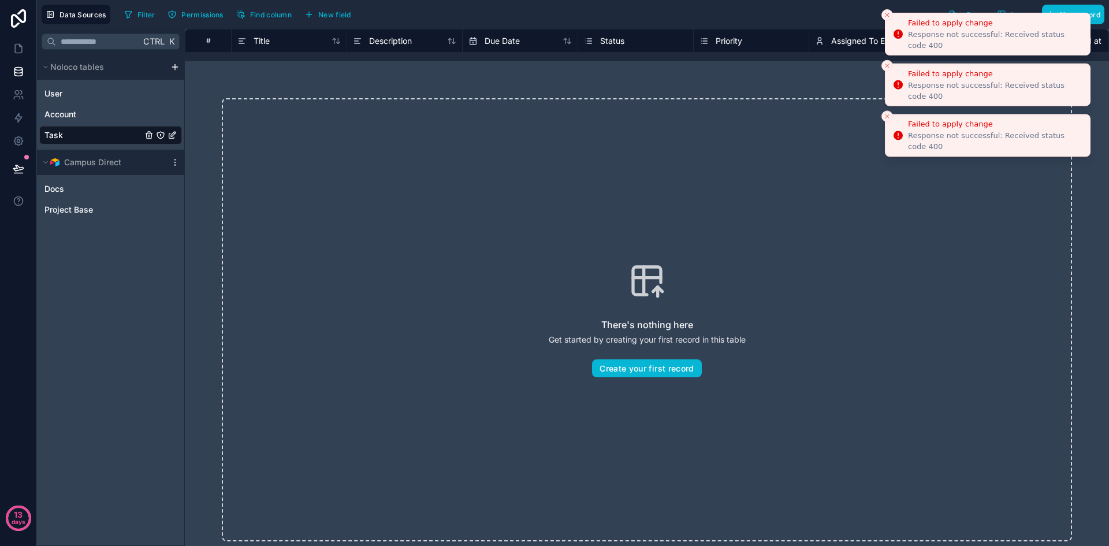
click at [886, 12] on icon "Close toast" at bounding box center [887, 15] width 7 height 7
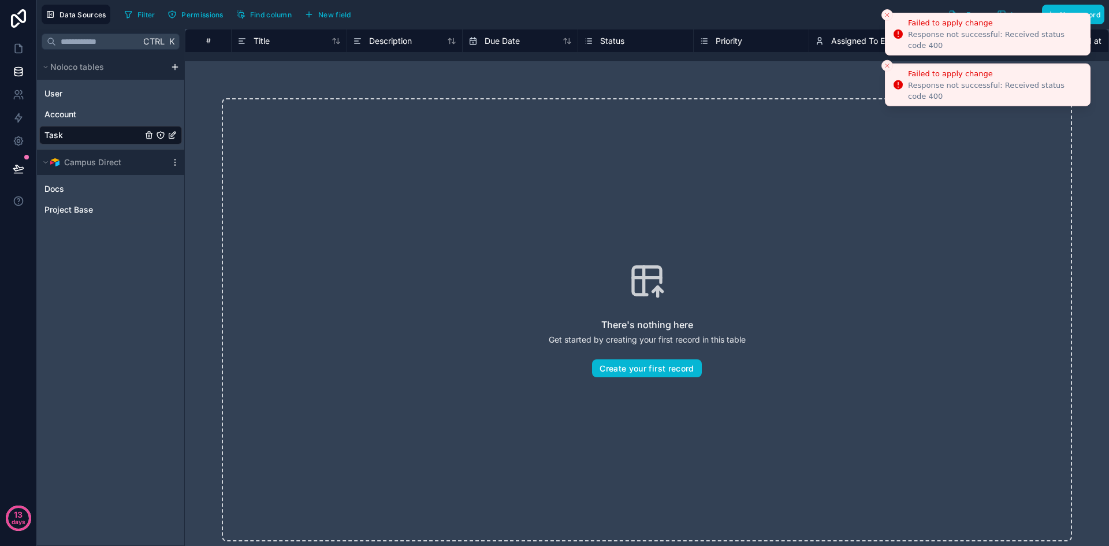
click at [888, 13] on icon "Close toast" at bounding box center [887, 15] width 7 height 7
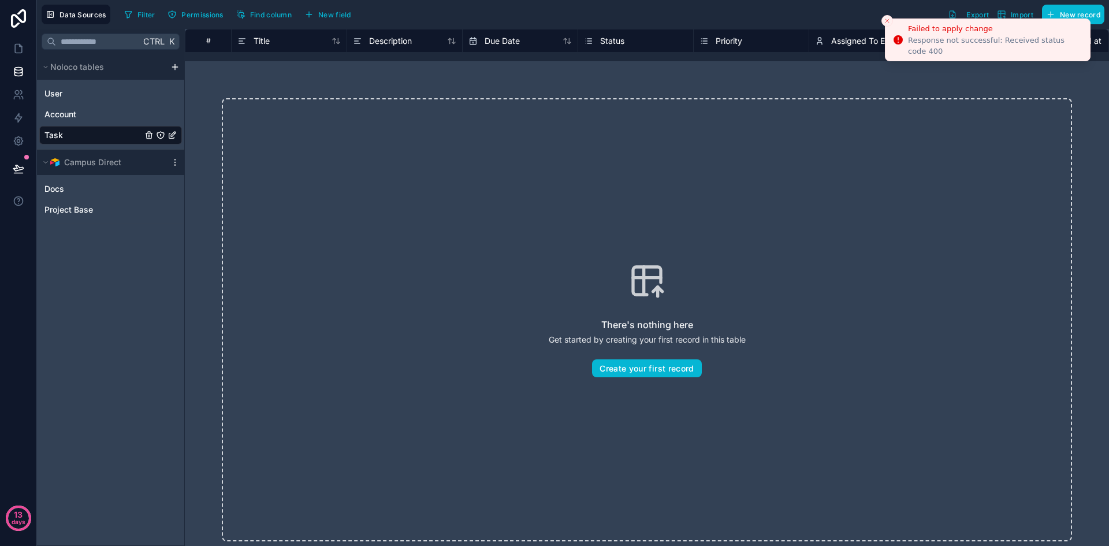
click at [887, 19] on icon "Close toast" at bounding box center [887, 20] width 7 height 7
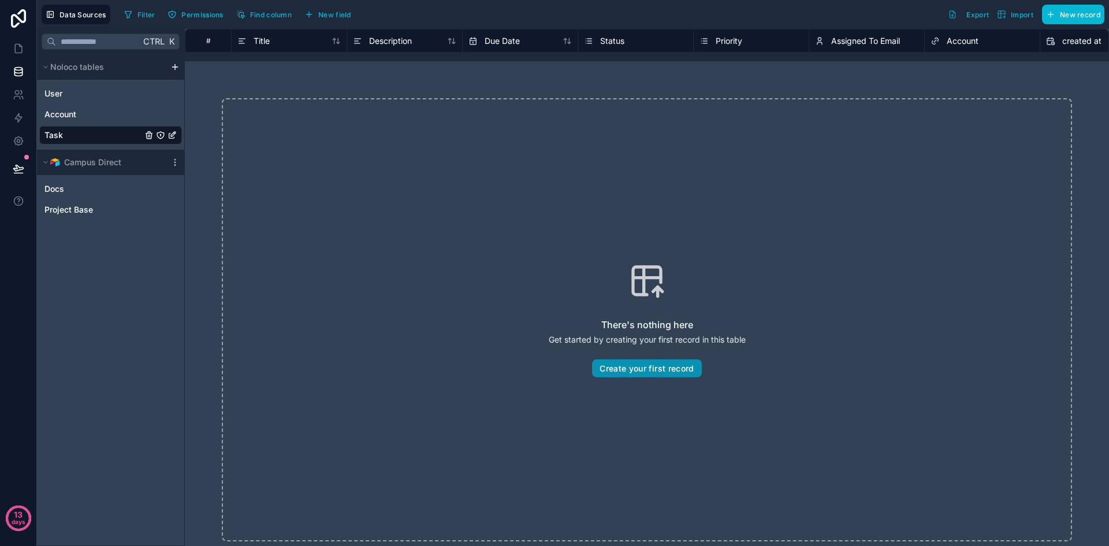
click at [674, 376] on button "Create your first record" at bounding box center [646, 368] width 109 height 18
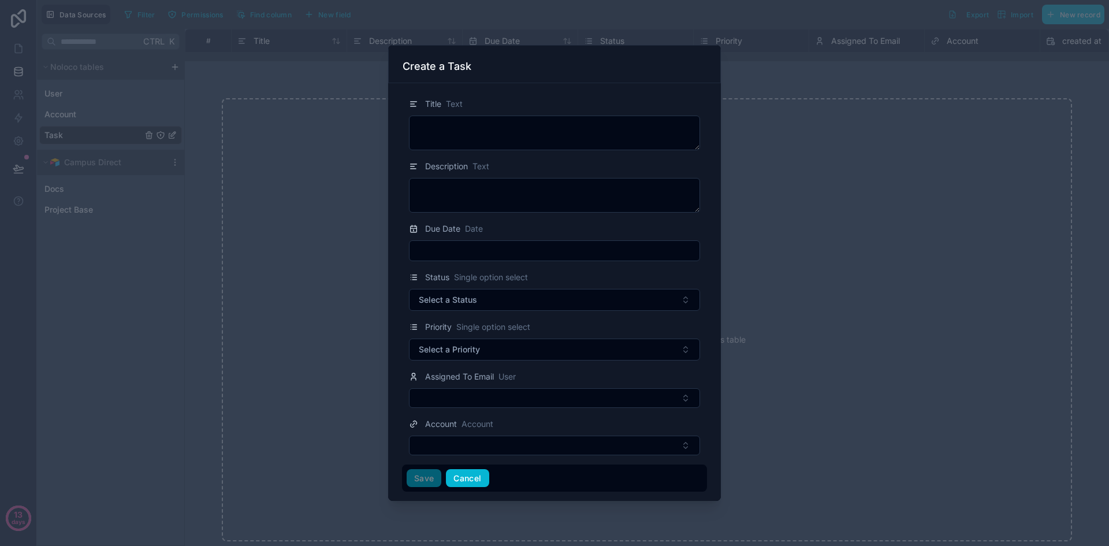
click at [470, 480] on button "Cancel" at bounding box center [467, 478] width 43 height 18
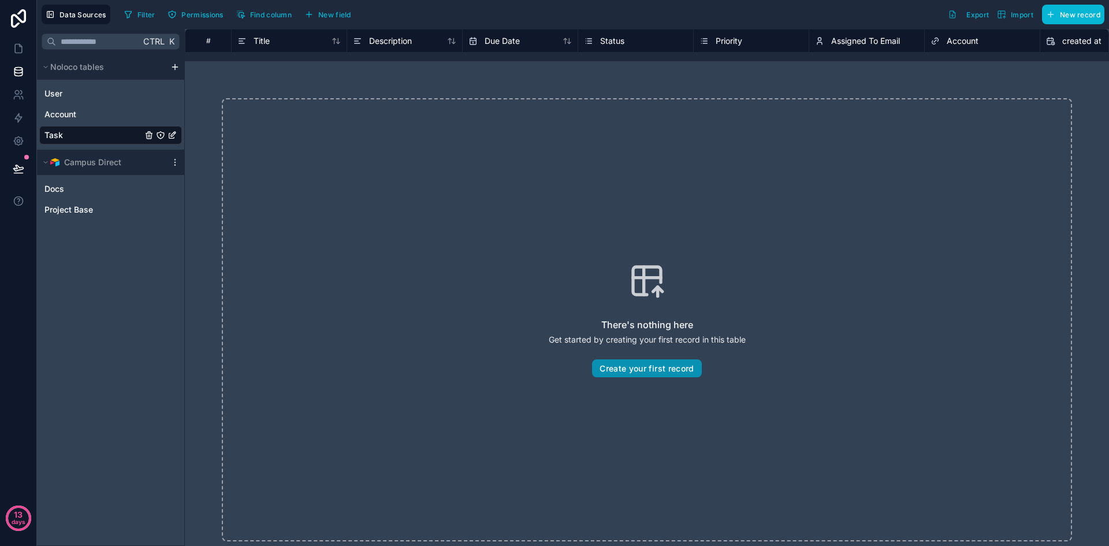
click at [633, 369] on button "Create your first record" at bounding box center [646, 368] width 109 height 18
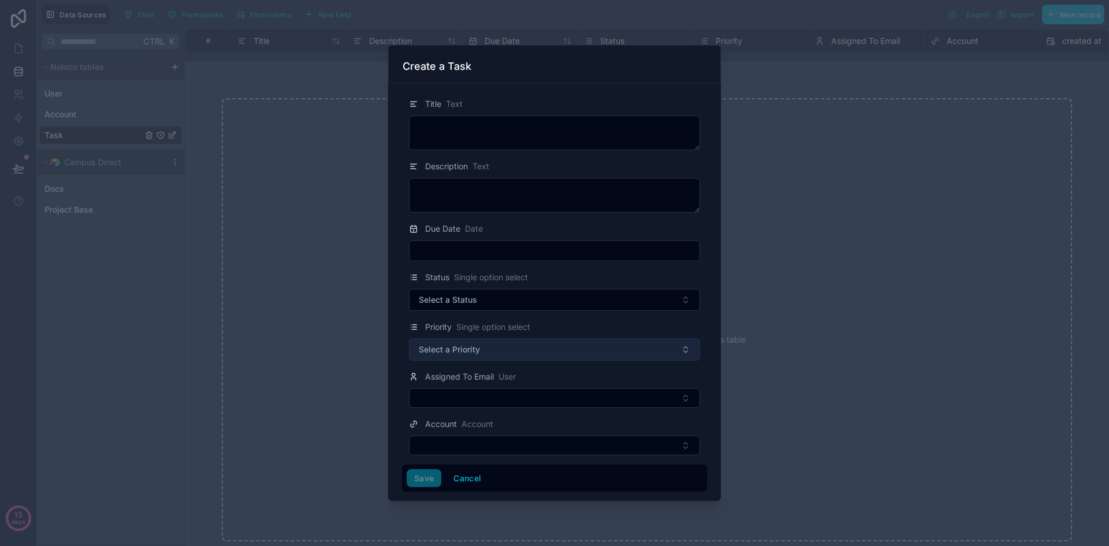
click at [493, 350] on button "Select a Priority" at bounding box center [554, 350] width 291 height 22
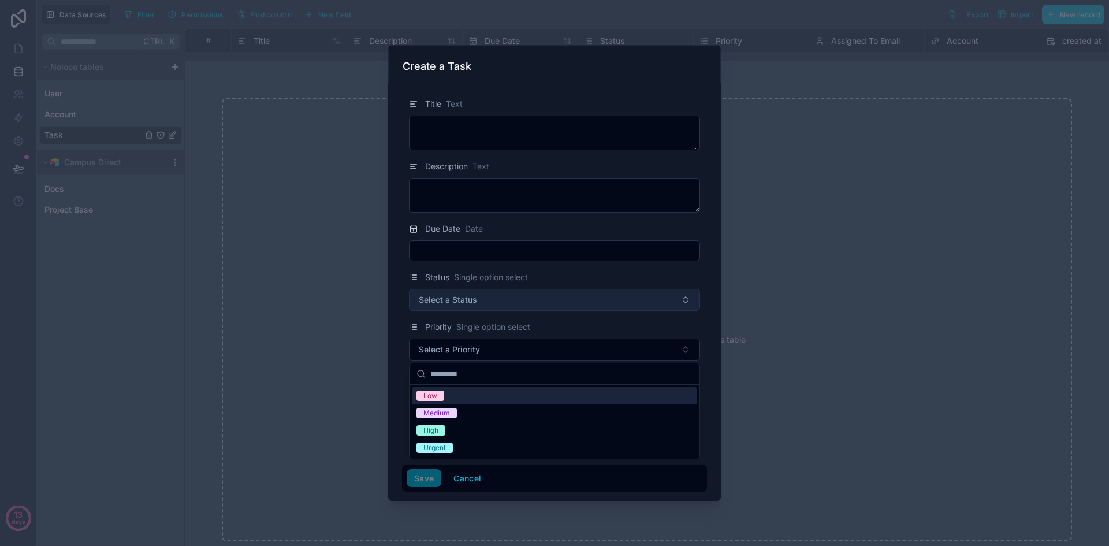
click at [508, 290] on button "Select a Status" at bounding box center [554, 300] width 291 height 22
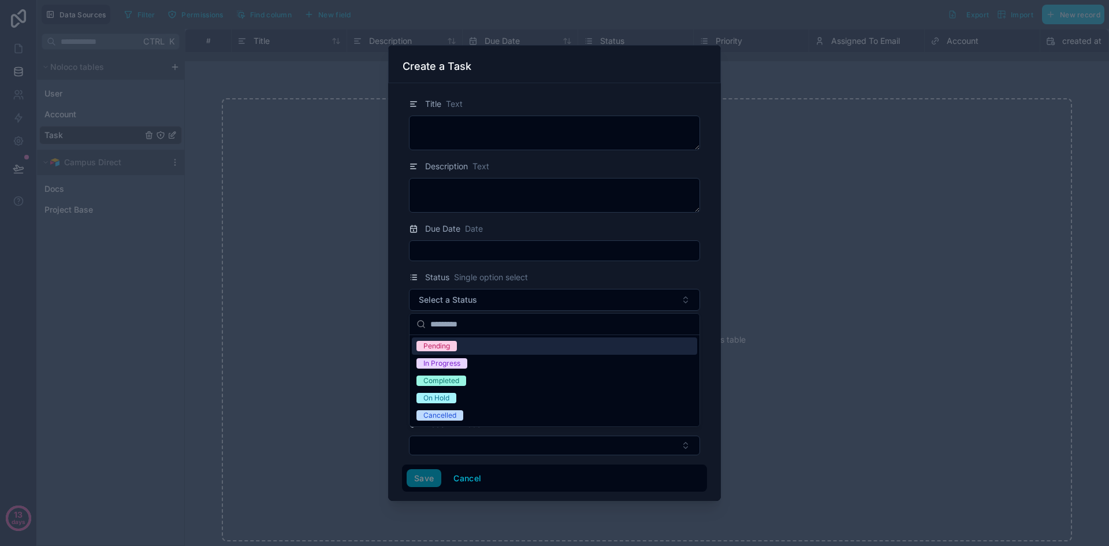
click at [500, 262] on form "Title Text Description Text Due Date Date Status Single option select Select a …" at bounding box center [554, 290] width 305 height 404
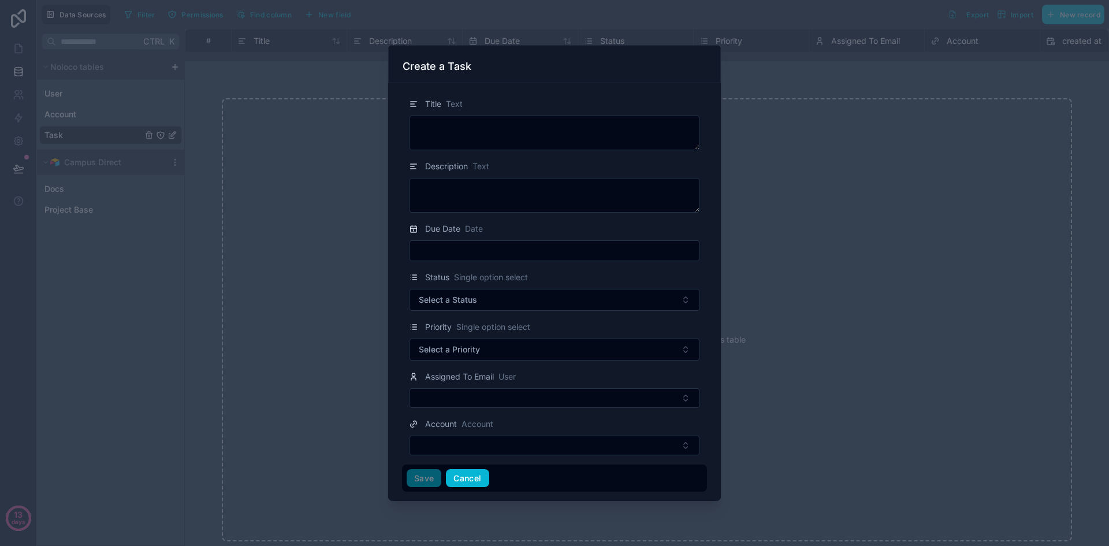
click at [470, 475] on button "Cancel" at bounding box center [467, 478] width 43 height 18
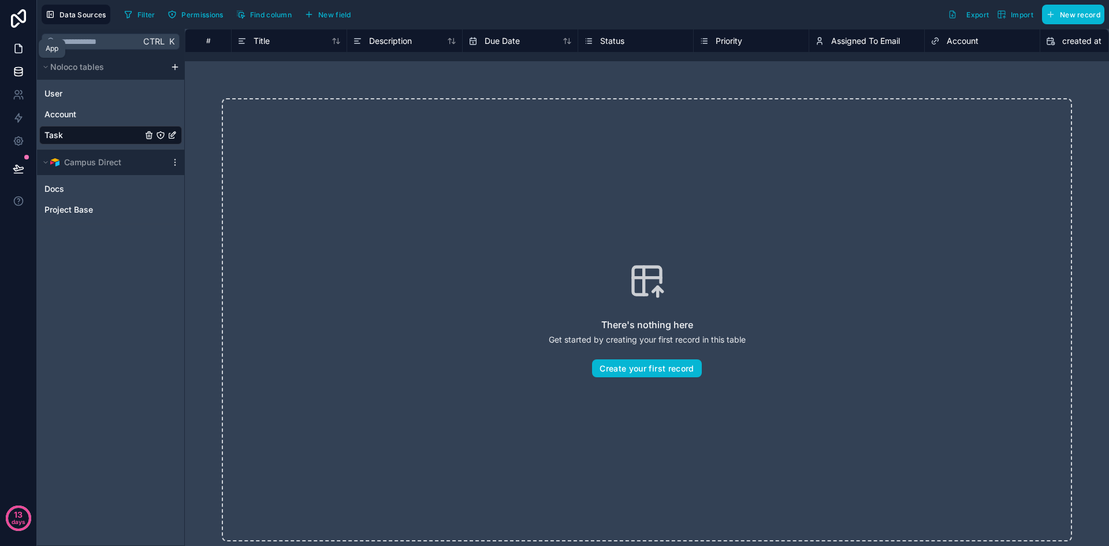
click at [19, 43] on icon at bounding box center [19, 49] width 12 height 12
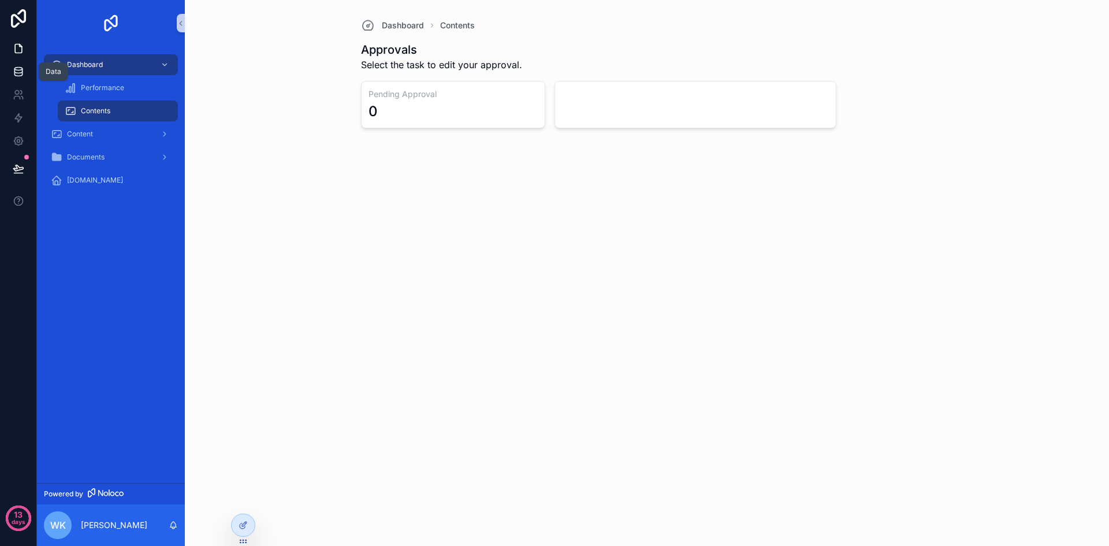
click at [17, 68] on icon at bounding box center [18, 69] width 8 height 3
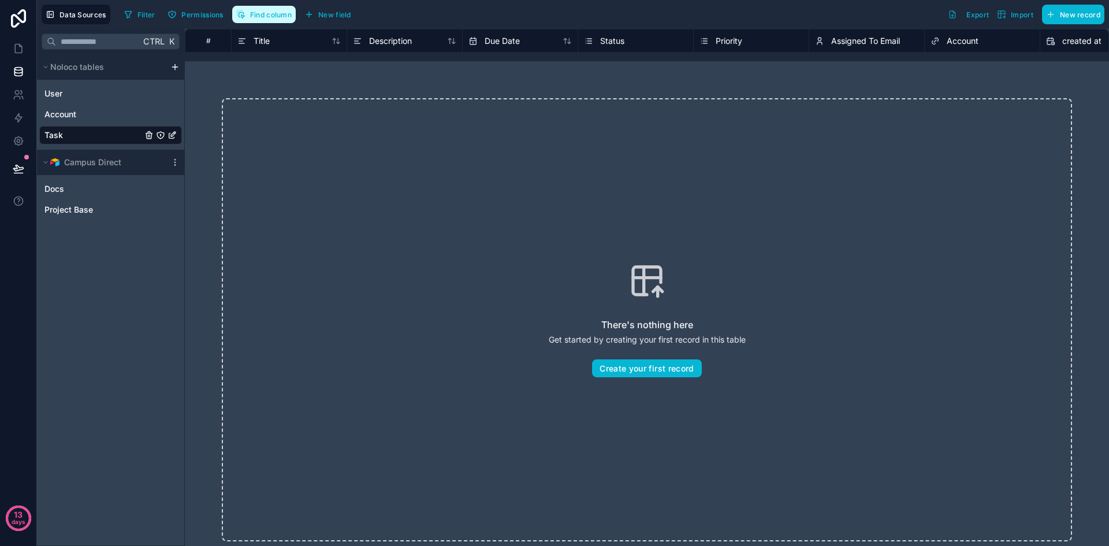
click at [279, 9] on button "Find column" at bounding box center [264, 14] width 64 height 17
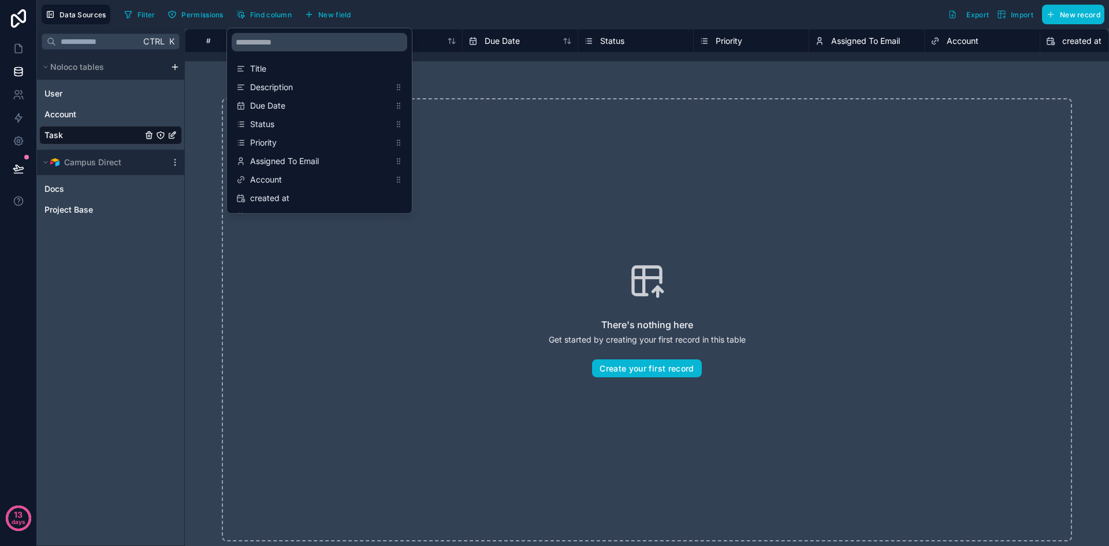
click at [522, 191] on div "There's nothing here Get started by creating your first record in this table Cr…" at bounding box center [647, 319] width 850 height 443
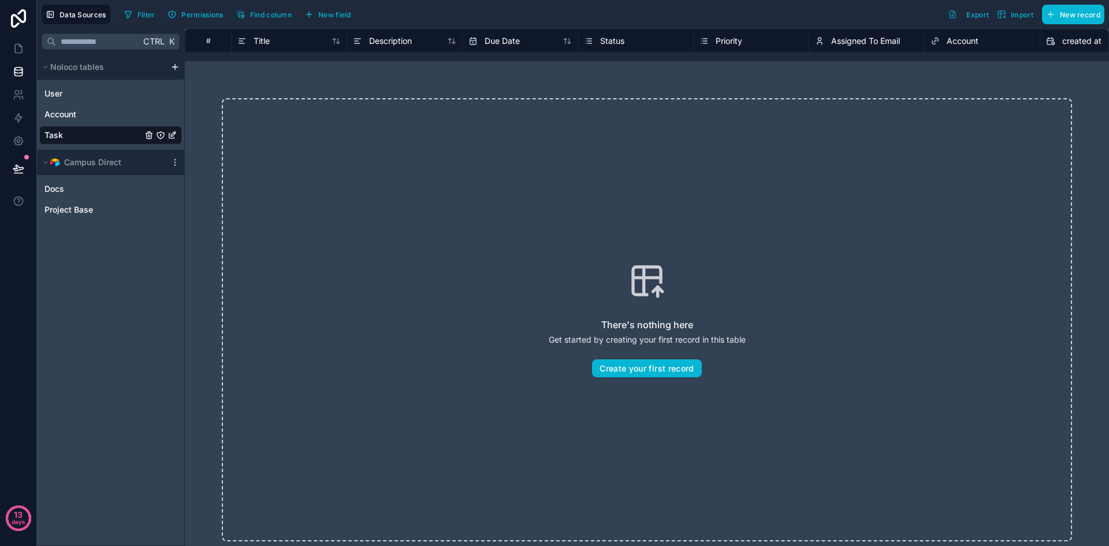
click at [168, 133] on icon "Task" at bounding box center [172, 135] width 9 height 9
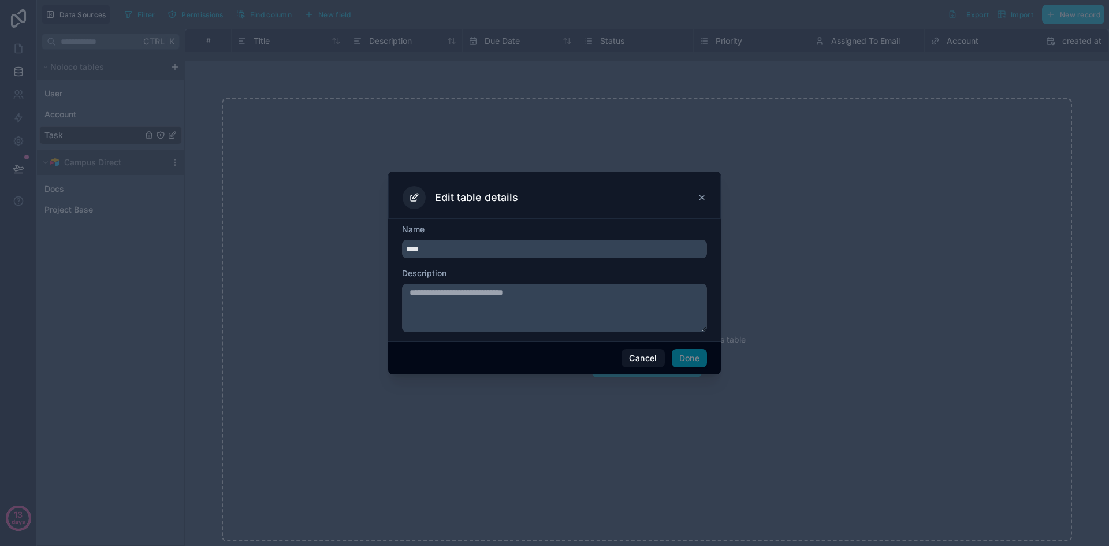
click at [704, 195] on icon at bounding box center [701, 197] width 9 height 9
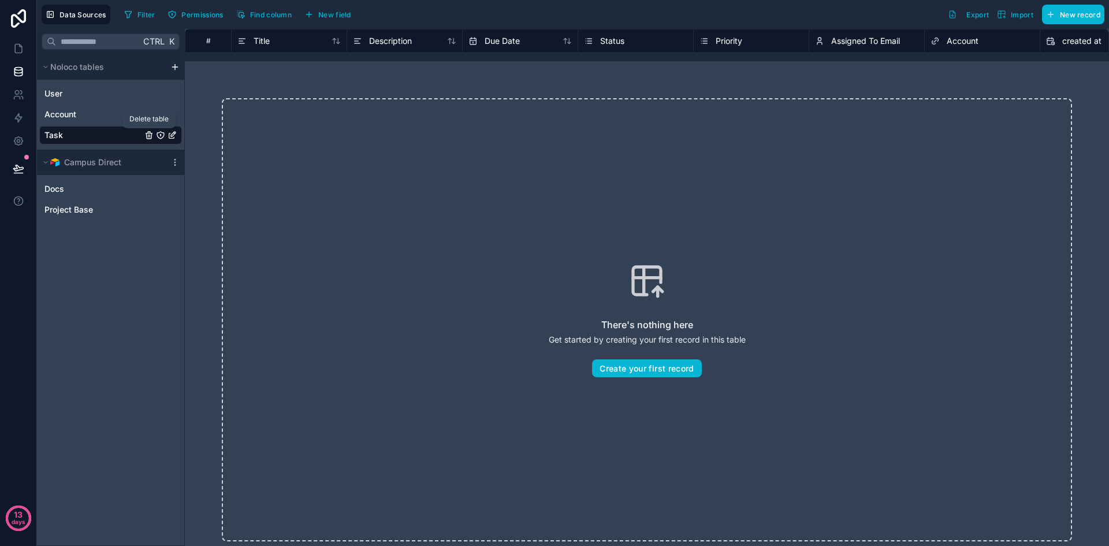
click at [150, 138] on icon "Task" at bounding box center [148, 135] width 9 height 9
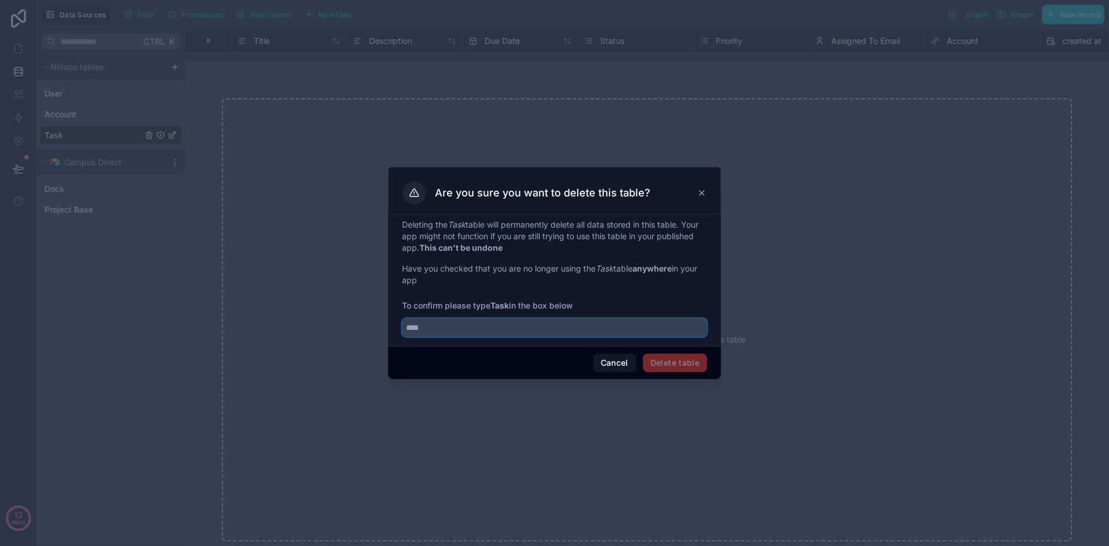
click at [574, 329] on input "text" at bounding box center [554, 327] width 305 height 18
type input "****"
click at [670, 358] on button "Delete table" at bounding box center [675, 363] width 64 height 18
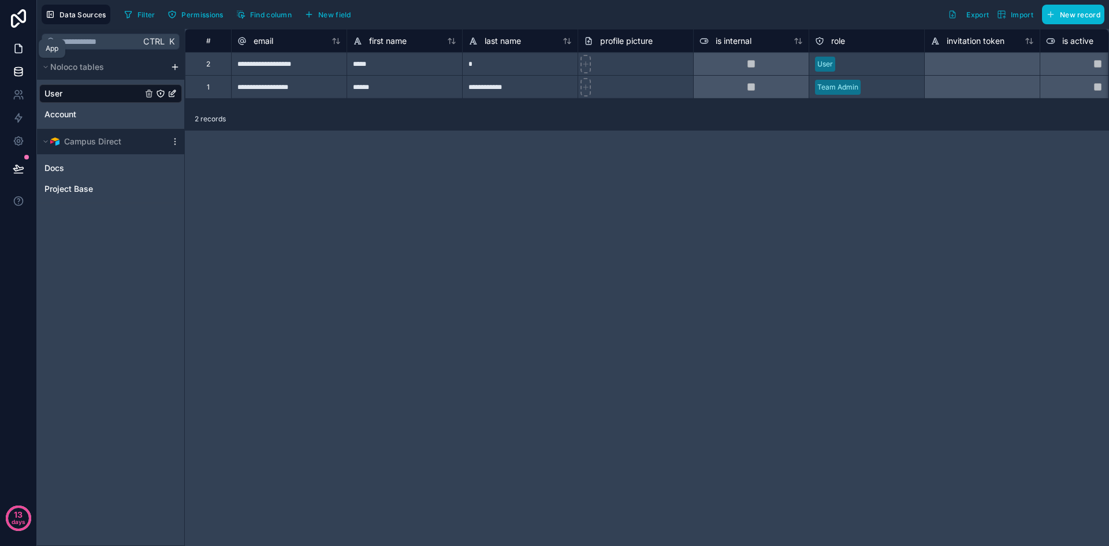
click at [24, 49] on icon at bounding box center [19, 49] width 12 height 12
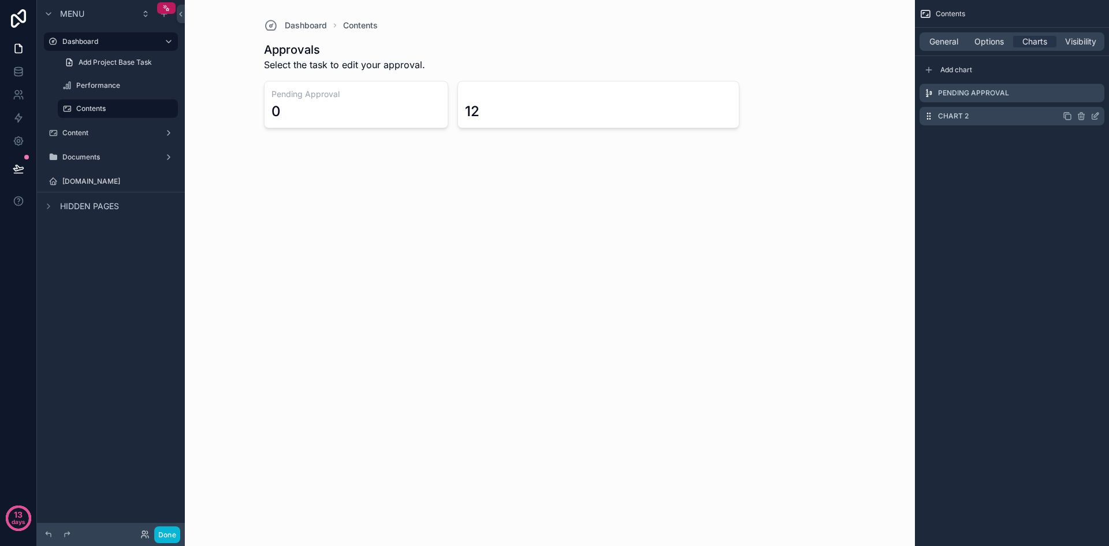
click at [1008, 118] on div "Chart 2" at bounding box center [1012, 116] width 185 height 18
click at [939, 40] on span "General" at bounding box center [944, 42] width 29 height 12
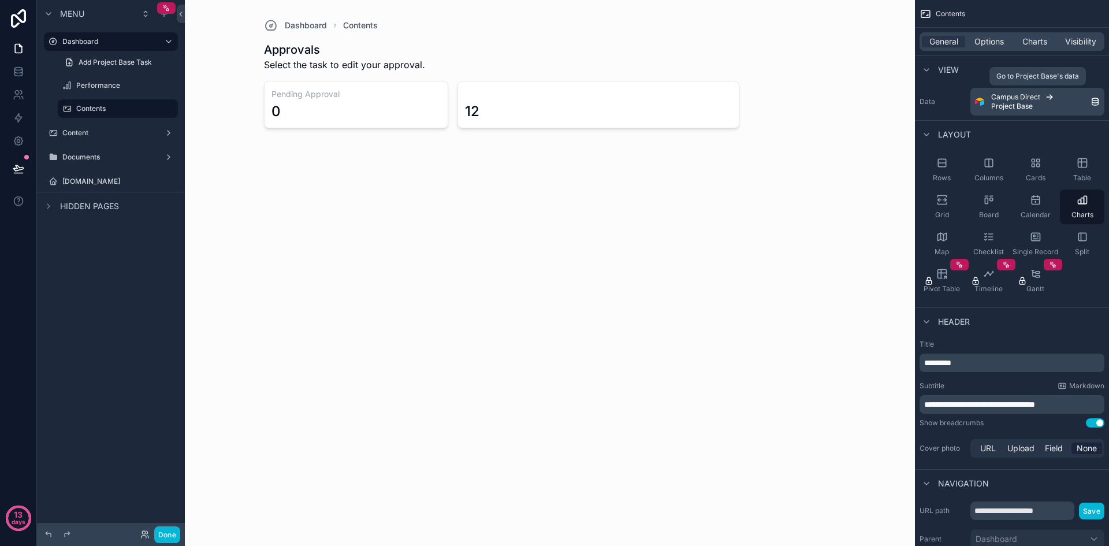
click at [1094, 99] on icon "scrollable content" at bounding box center [1095, 101] width 9 height 9
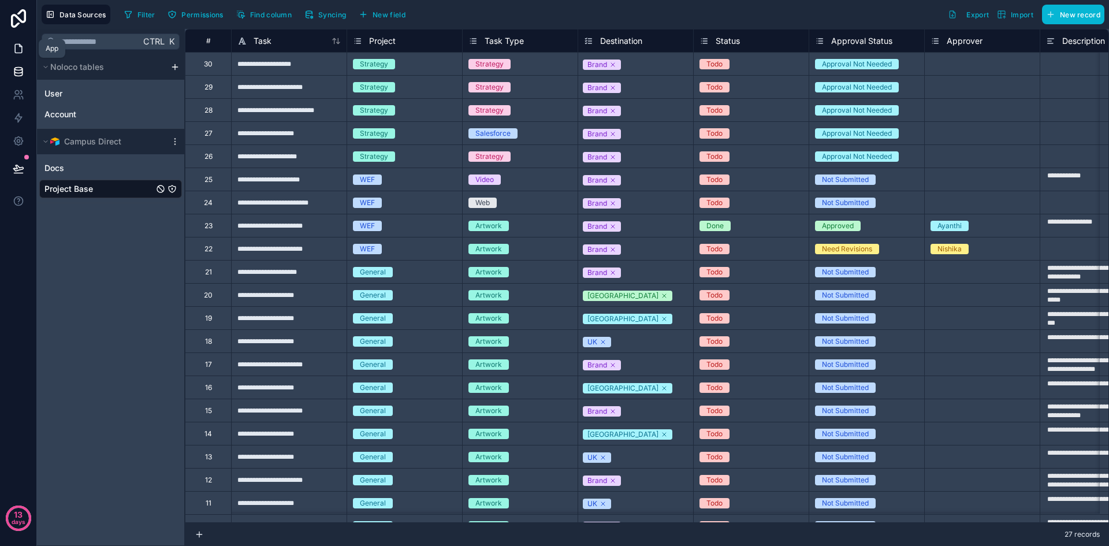
click at [20, 44] on icon at bounding box center [19, 49] width 12 height 12
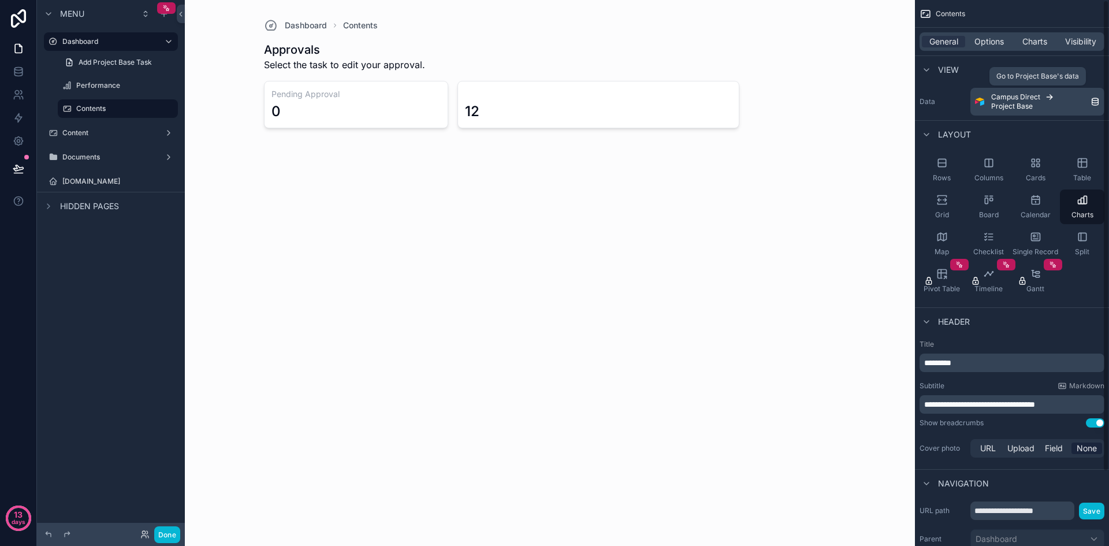
click at [1054, 107] on div "Campus Direct Project Base" at bounding box center [1040, 101] width 99 height 18
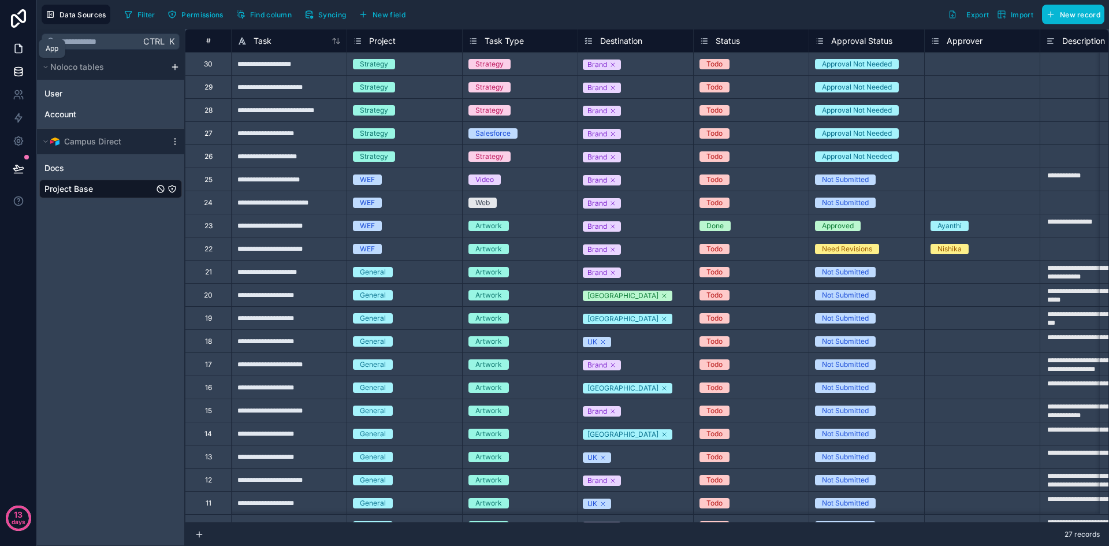
click at [19, 43] on icon at bounding box center [19, 49] width 12 height 12
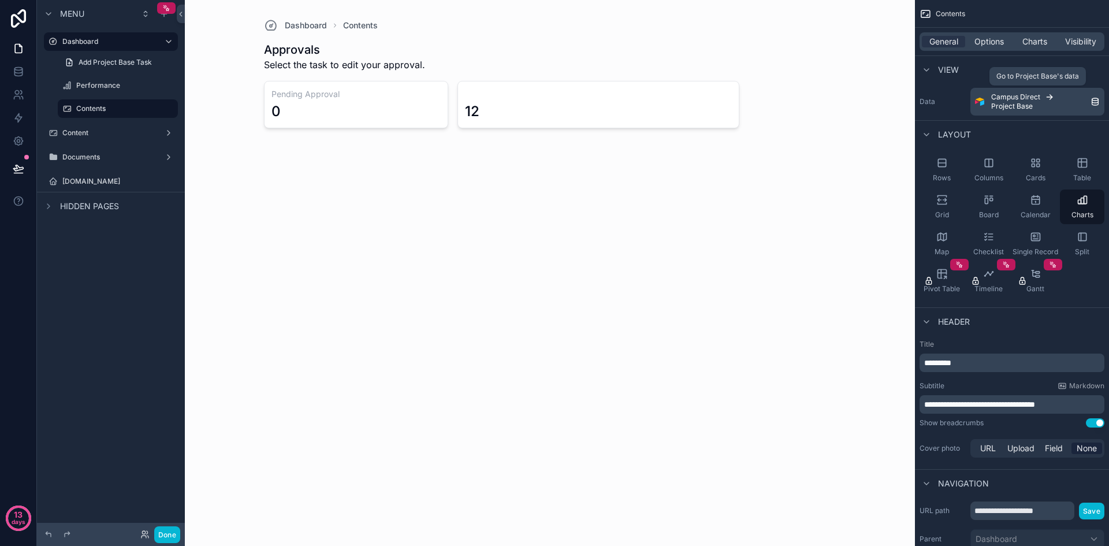
click at [1047, 95] on icon "scrollable content" at bounding box center [1049, 96] width 9 height 9
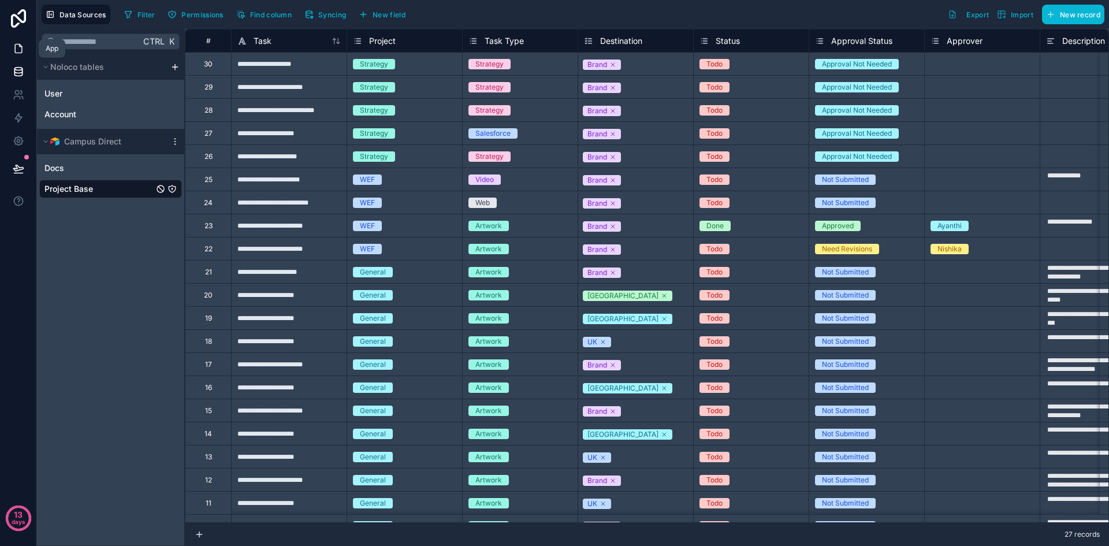
click at [16, 51] on icon at bounding box center [19, 49] width 12 height 12
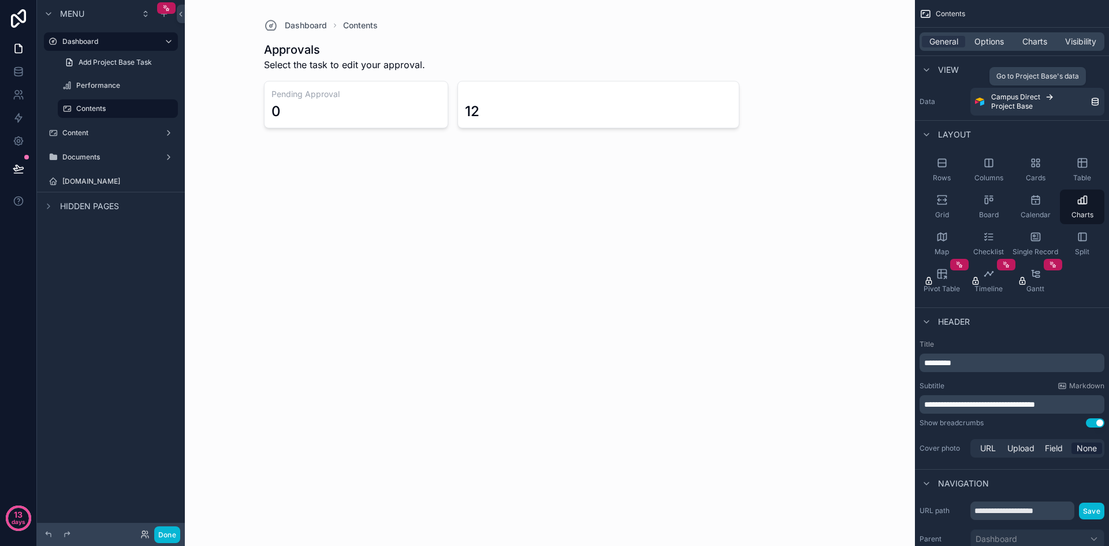
drag, startPoint x: 1001, startPoint y: 99, endPoint x: 956, endPoint y: 91, distance: 46.5
click at [956, 91] on div "Data Campus Direct Project Base" at bounding box center [1012, 102] width 185 height 28
click at [992, 46] on span "Options" at bounding box center [989, 42] width 29 height 12
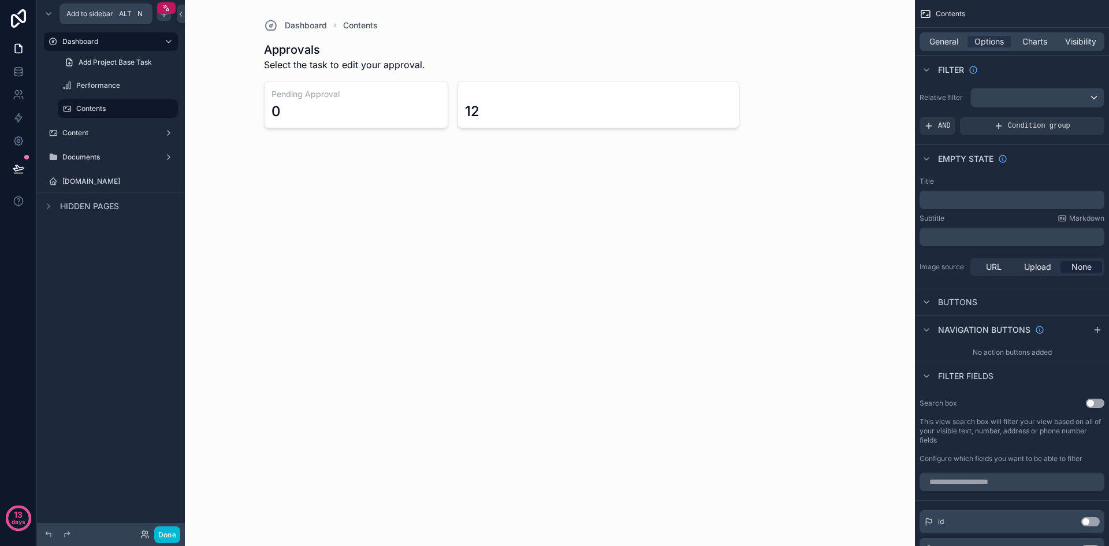
click at [165, 15] on icon "scrollable content" at bounding box center [163, 13] width 9 height 9
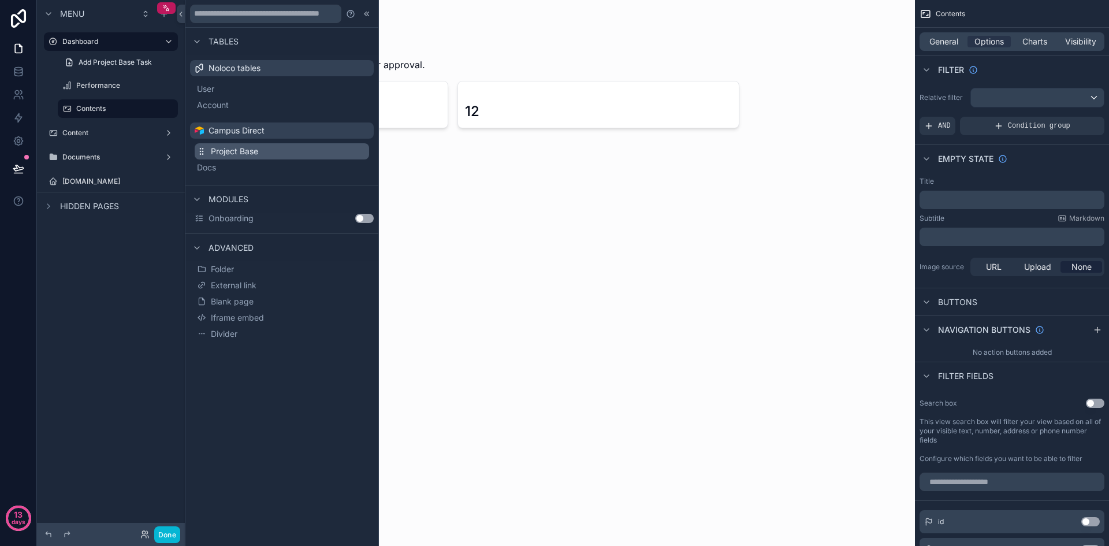
click at [241, 155] on span "Project Base" at bounding box center [234, 152] width 47 height 12
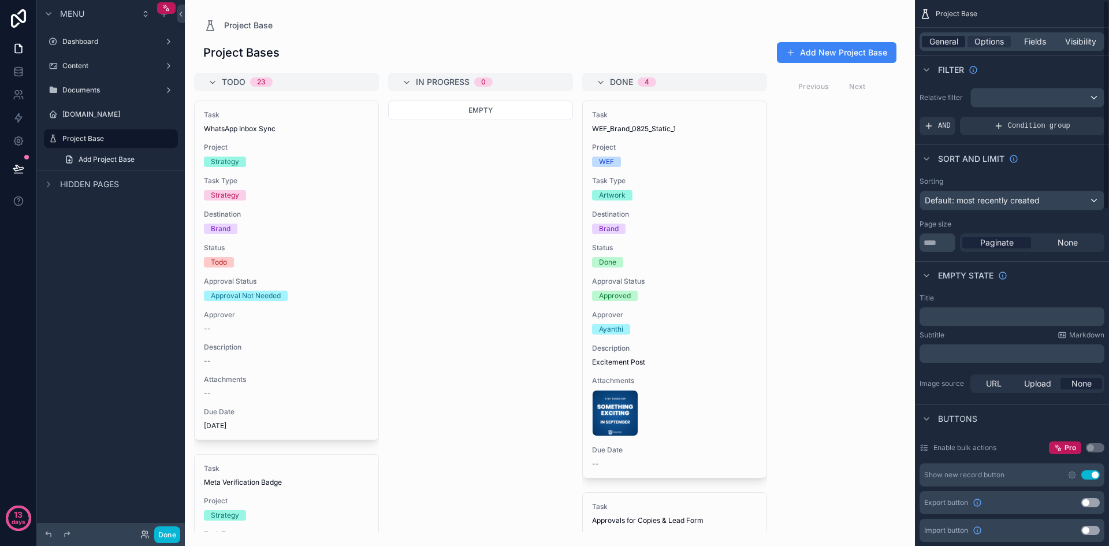
click at [950, 38] on span "General" at bounding box center [944, 42] width 29 height 12
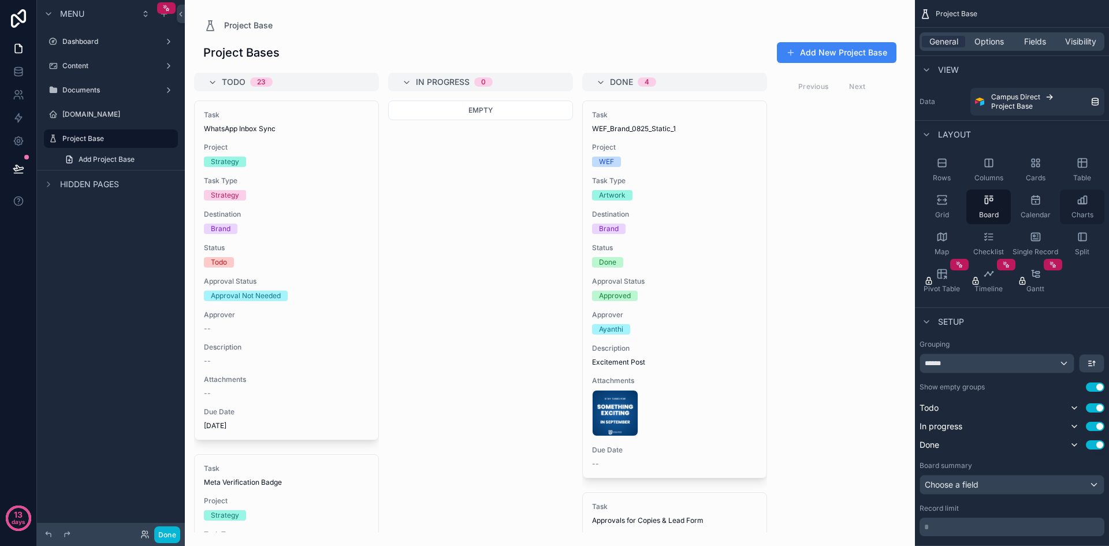
click at [1086, 204] on icon "scrollable content" at bounding box center [1082, 204] width 7 height 0
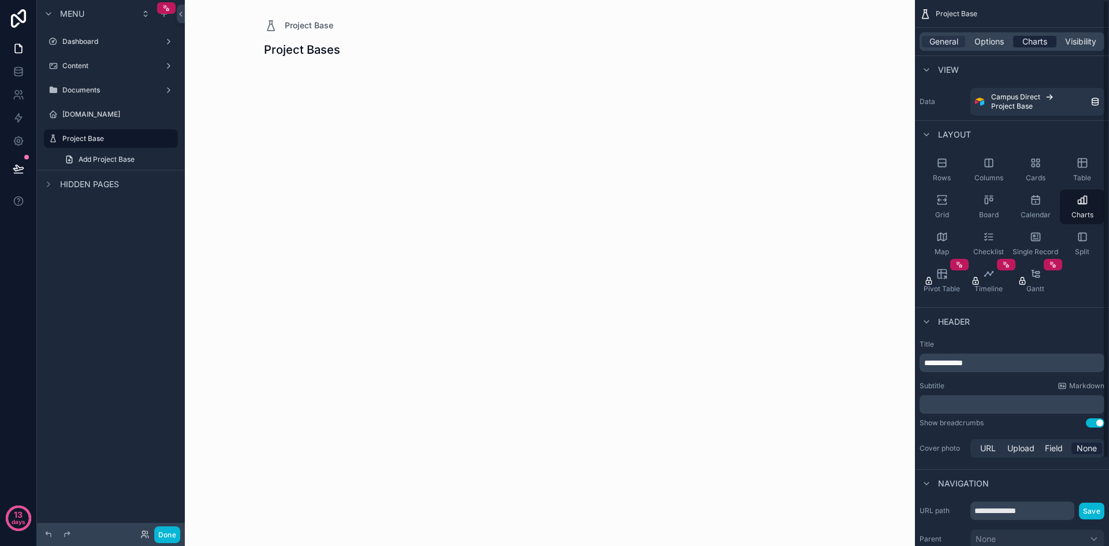
click at [1041, 38] on span "Charts" at bounding box center [1035, 42] width 25 height 12
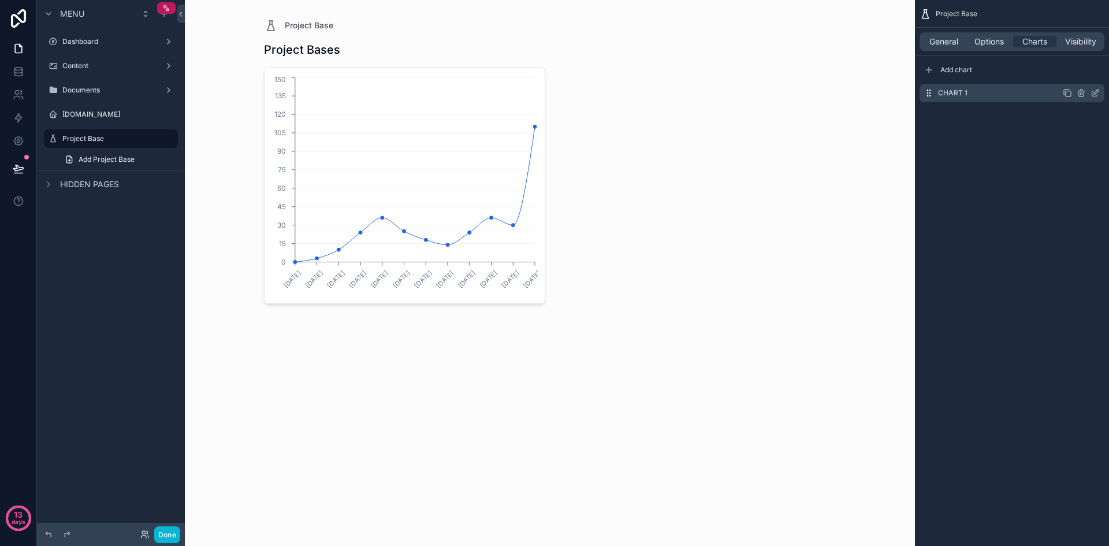
click at [1094, 91] on icon "scrollable content" at bounding box center [1095, 92] width 9 height 9
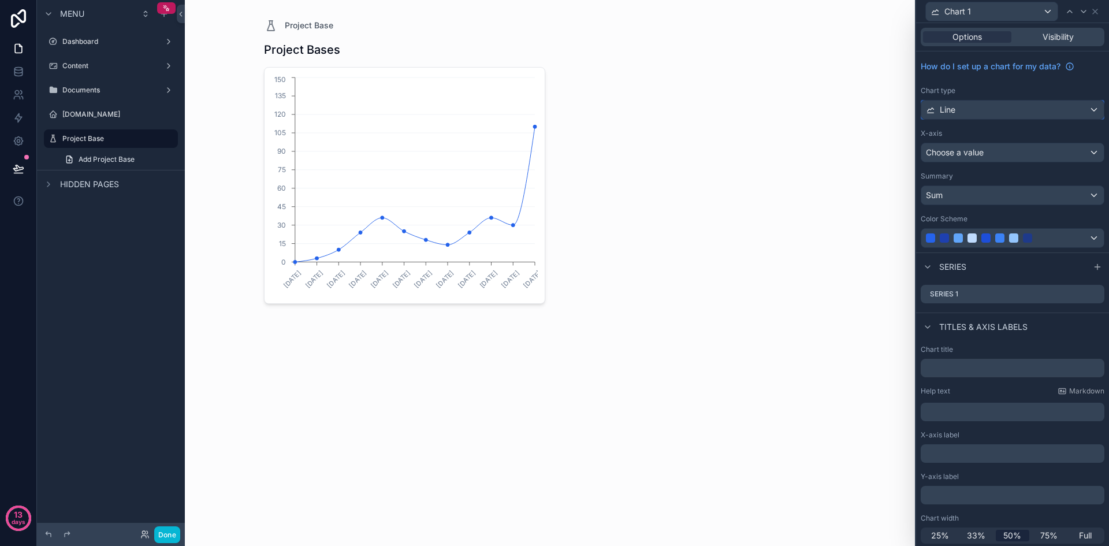
click at [1015, 112] on div "Line" at bounding box center [1012, 110] width 183 height 18
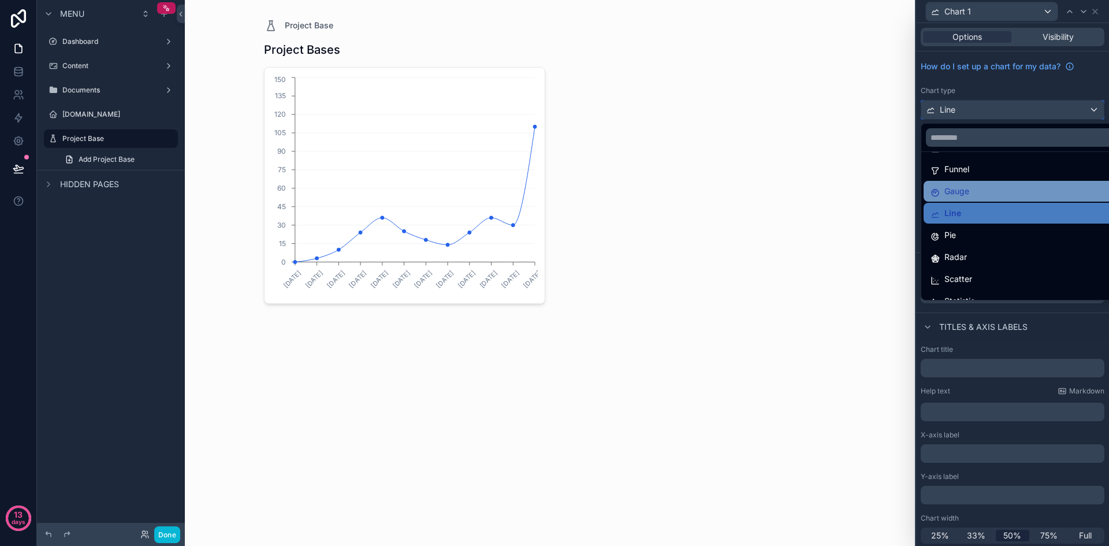
scroll to position [82, 0]
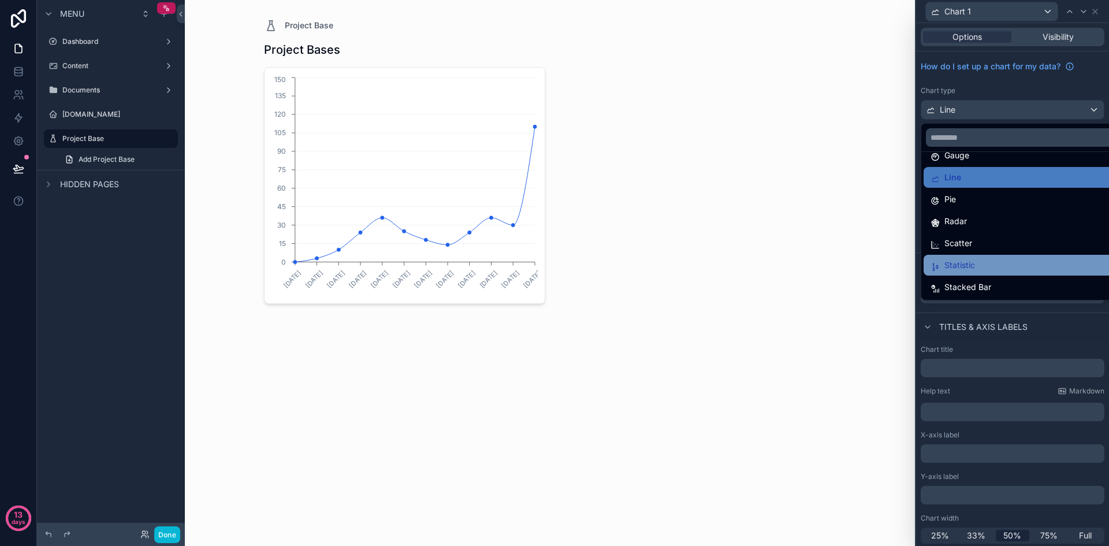
click at [978, 267] on div "Statistic" at bounding box center [1022, 265] width 182 height 14
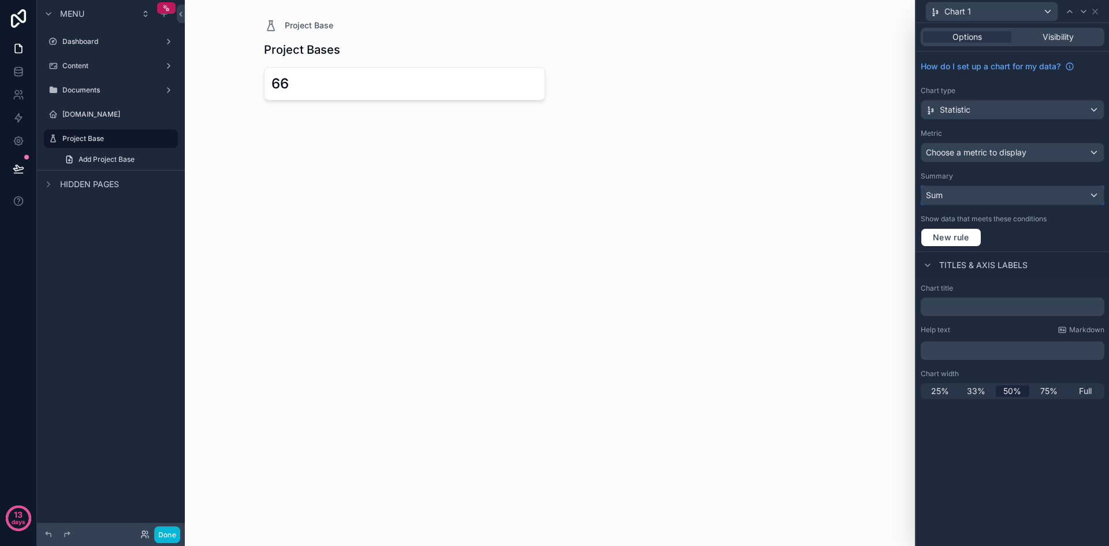
click at [979, 196] on div "Sum" at bounding box center [1012, 195] width 183 height 18
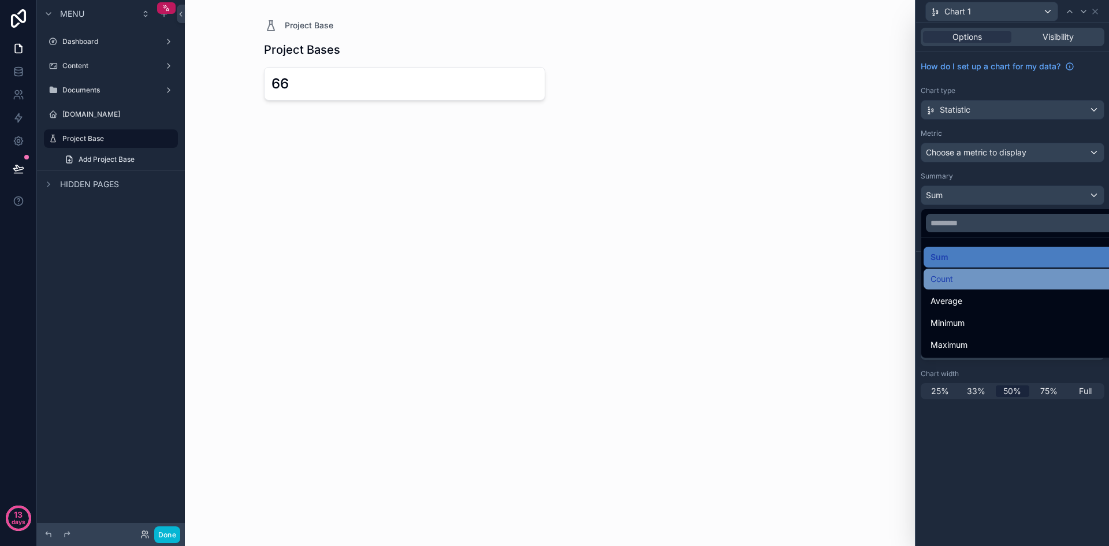
click at [966, 277] on div "Count" at bounding box center [1026, 279] width 191 height 14
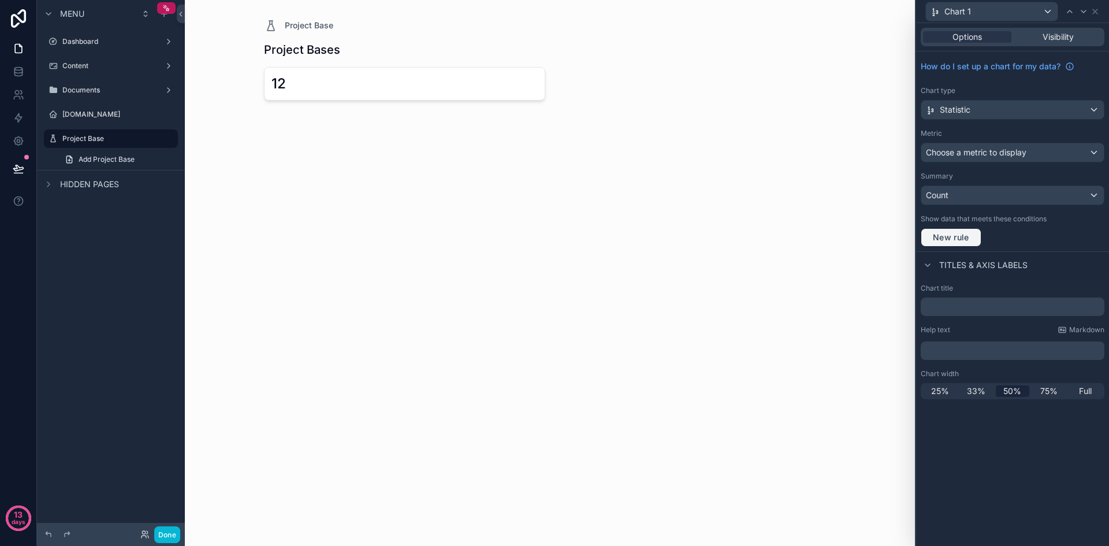
click at [965, 238] on span "New rule" at bounding box center [951, 237] width 46 height 10
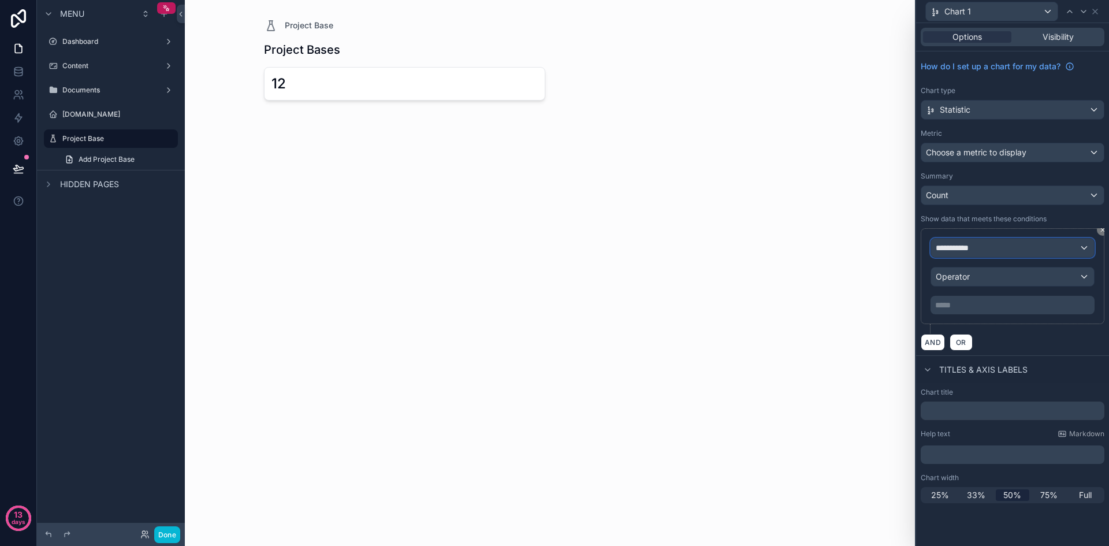
click at [993, 247] on div "**********" at bounding box center [1012, 248] width 163 height 18
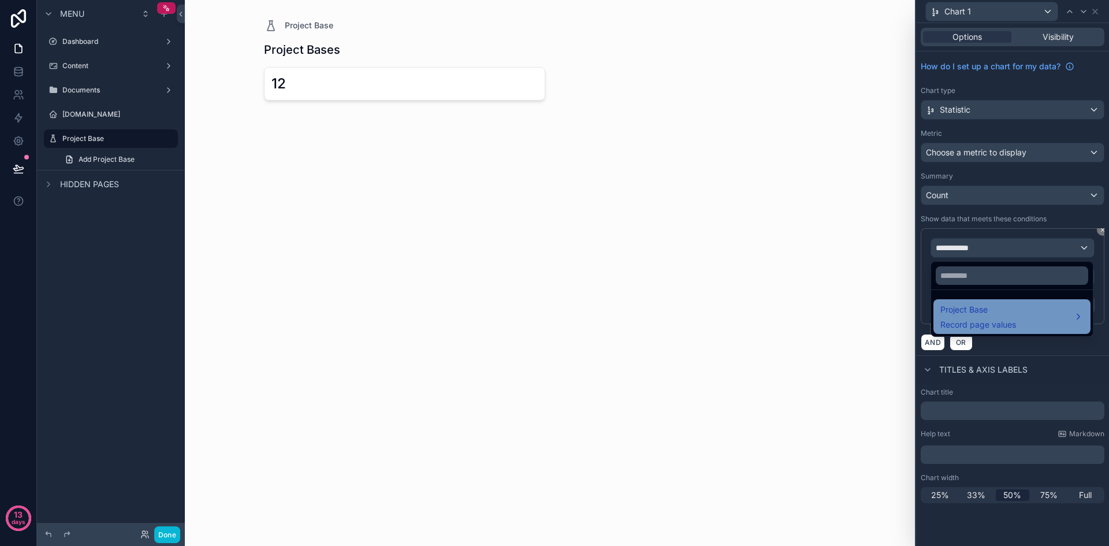
click at [995, 322] on span "Record page values" at bounding box center [979, 325] width 76 height 12
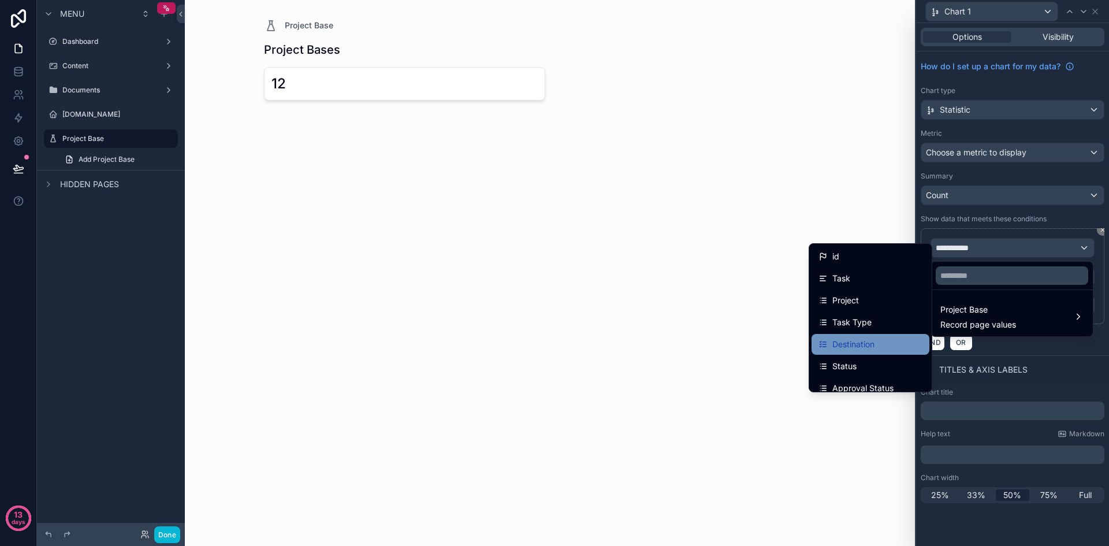
scroll to position [58, 0]
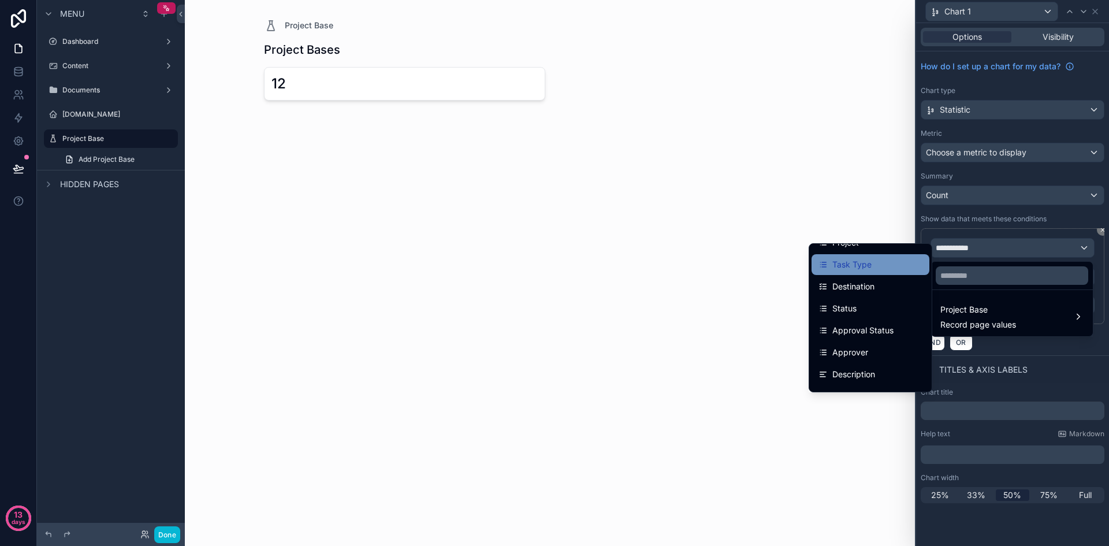
click at [867, 267] on div "Task Type" at bounding box center [871, 265] width 104 height 14
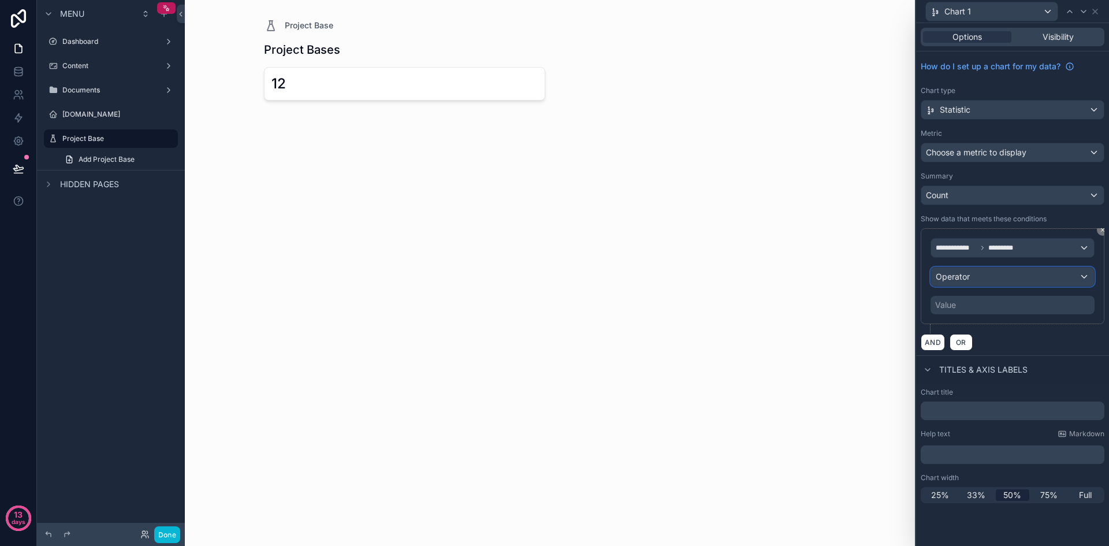
click at [1004, 280] on div "Operator" at bounding box center [1012, 276] width 163 height 18
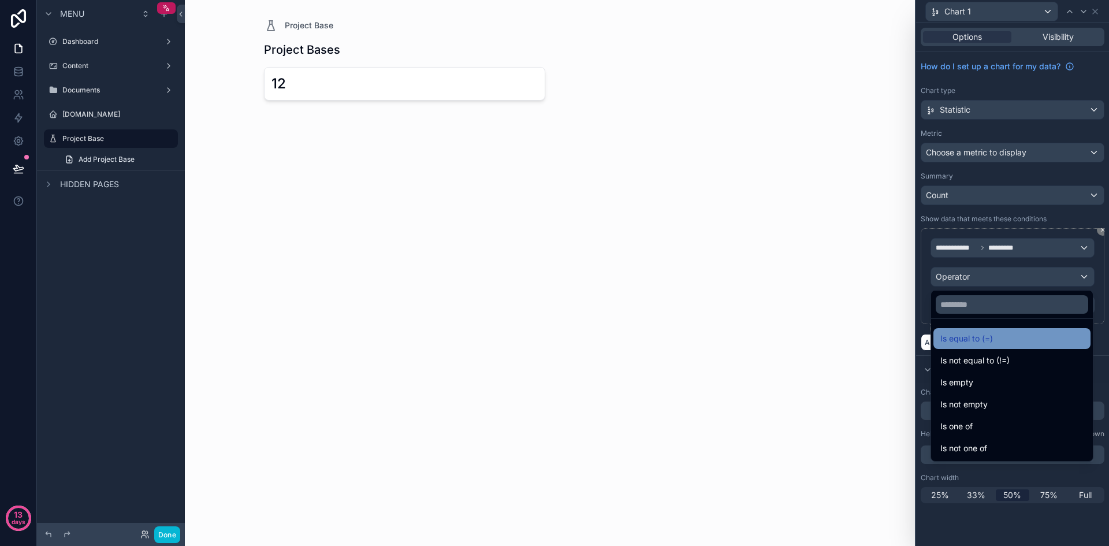
click at [999, 337] on div "Is equal to (=)" at bounding box center [1012, 339] width 143 height 14
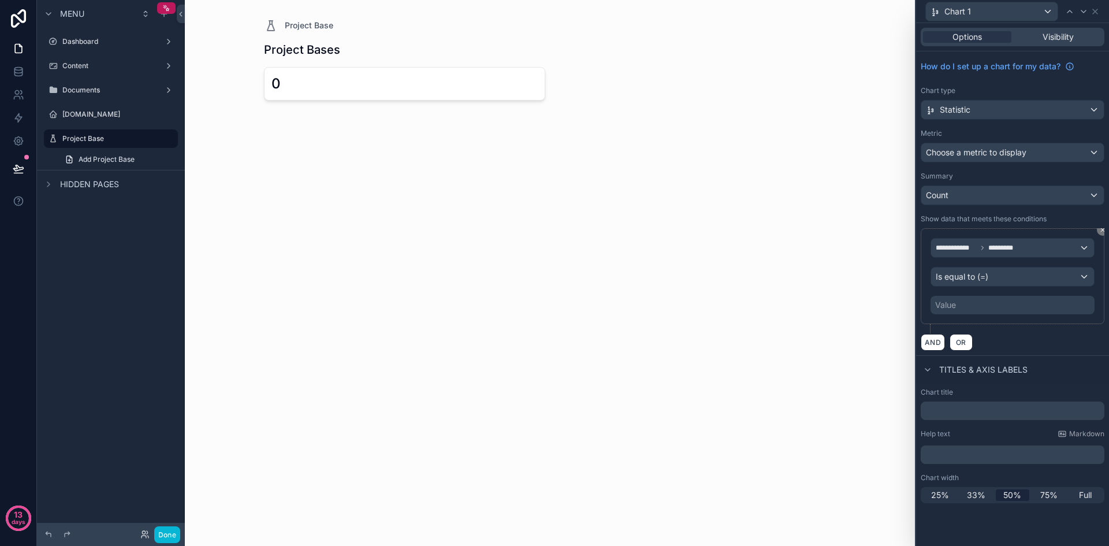
click at [987, 305] on div "Value" at bounding box center [1013, 305] width 164 height 18
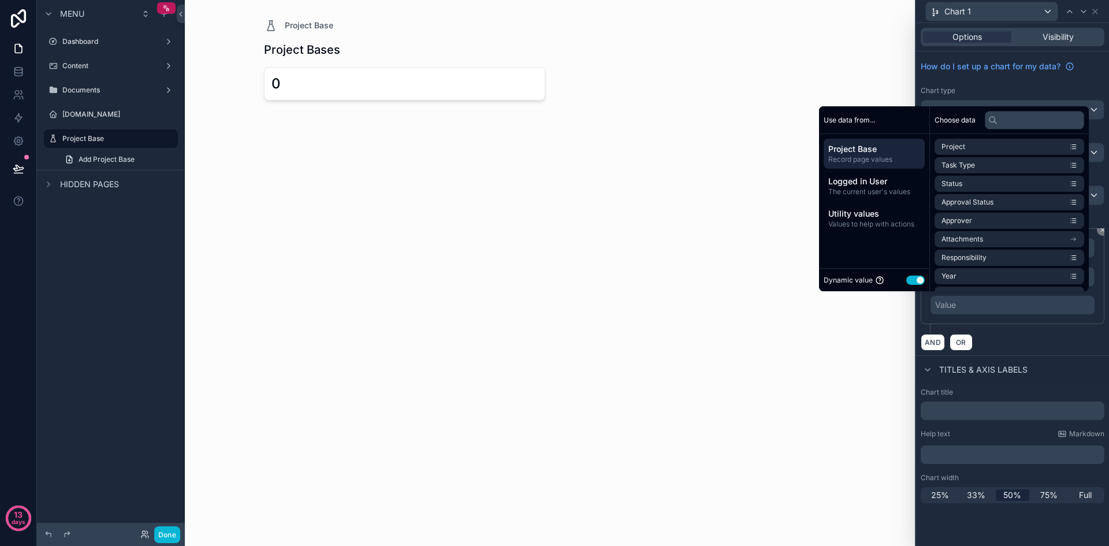
click at [911, 283] on button "Use setting" at bounding box center [915, 280] width 18 height 9
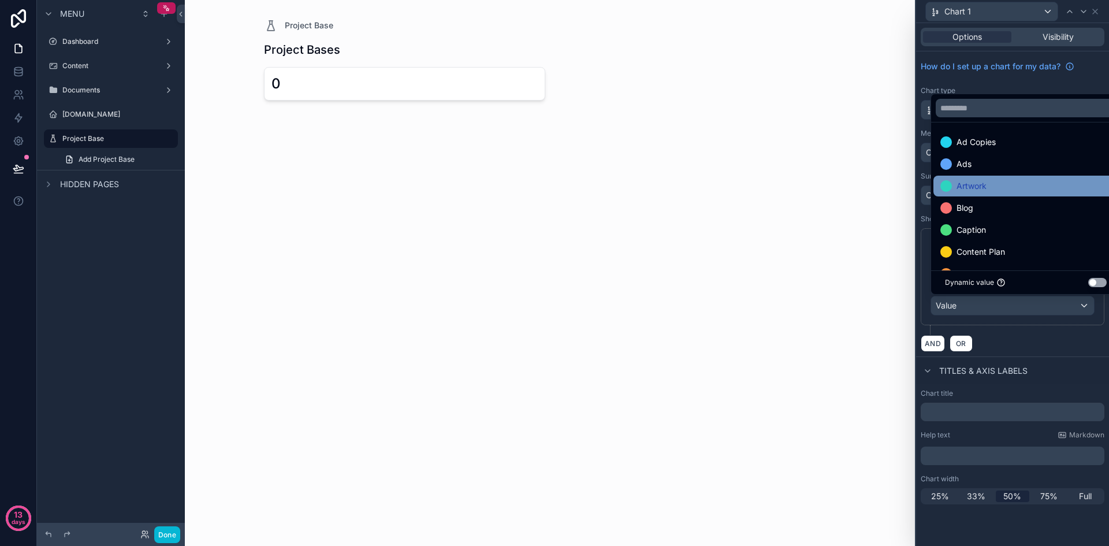
click at [994, 195] on div "Artwork" at bounding box center [1026, 186] width 185 height 21
click at [1061, 351] on div "AND OR" at bounding box center [1013, 343] width 184 height 17
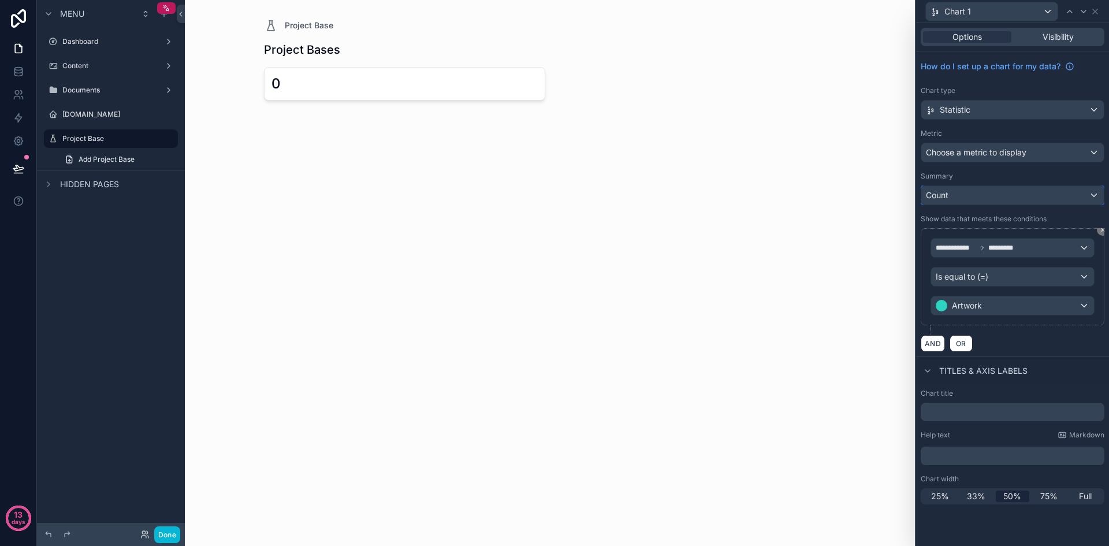
click at [1025, 198] on div "Count" at bounding box center [1012, 195] width 183 height 18
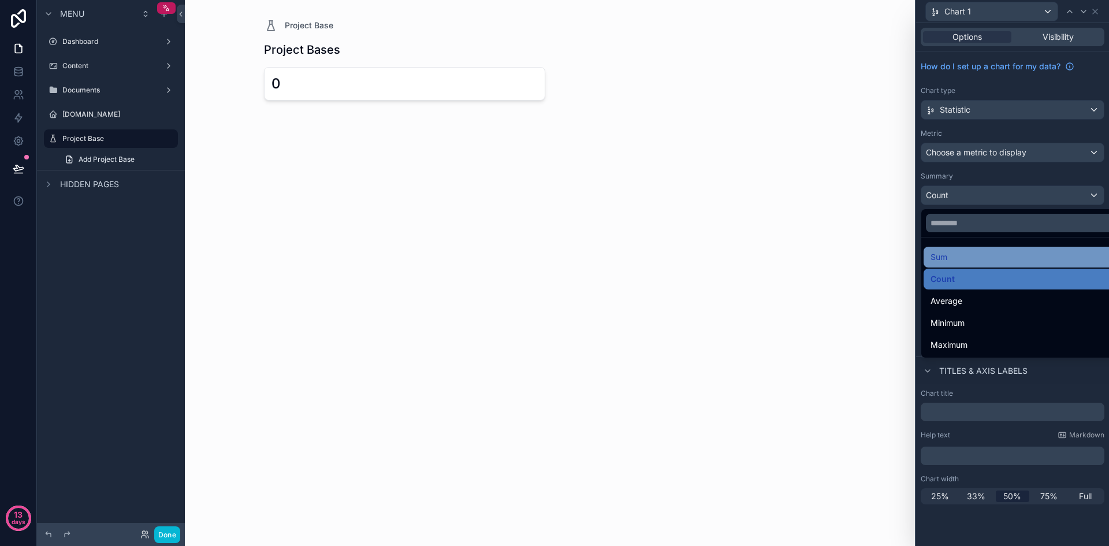
click at [969, 262] on div "Sum" at bounding box center [1026, 257] width 191 height 14
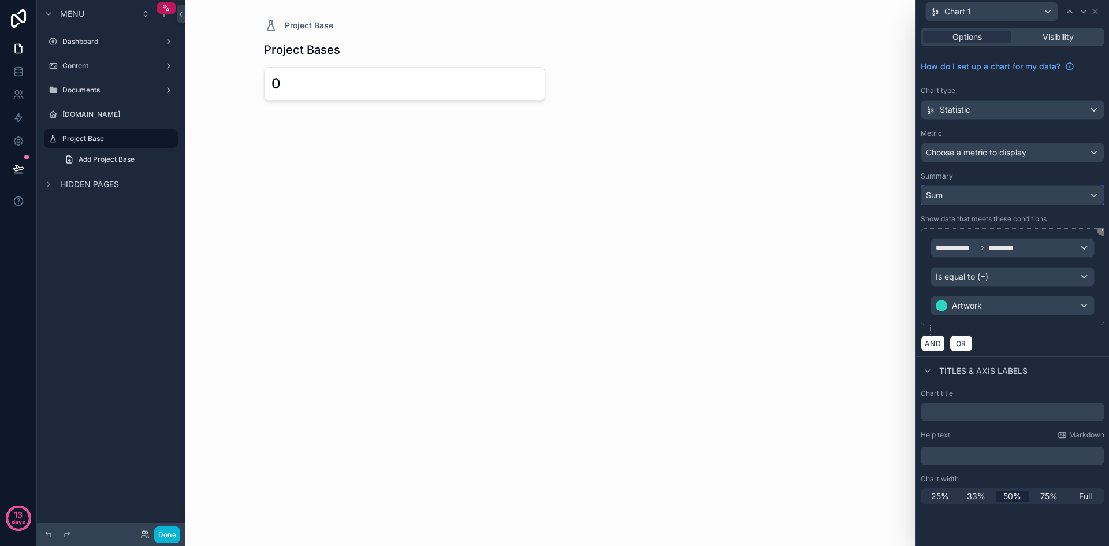
click at [1001, 198] on div "Sum" at bounding box center [1012, 195] width 183 height 18
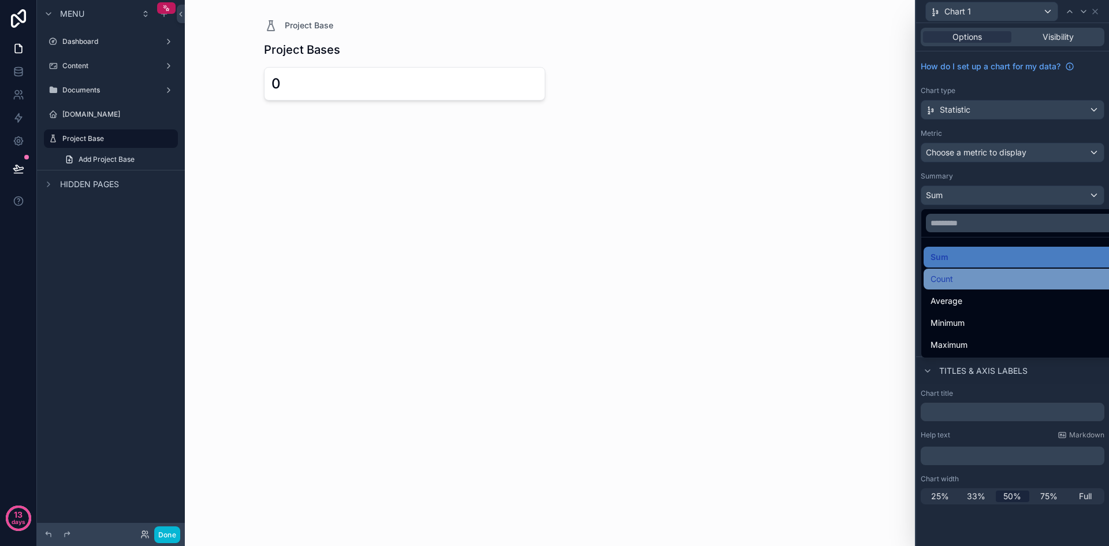
click at [963, 277] on div "Count" at bounding box center [1026, 279] width 191 height 14
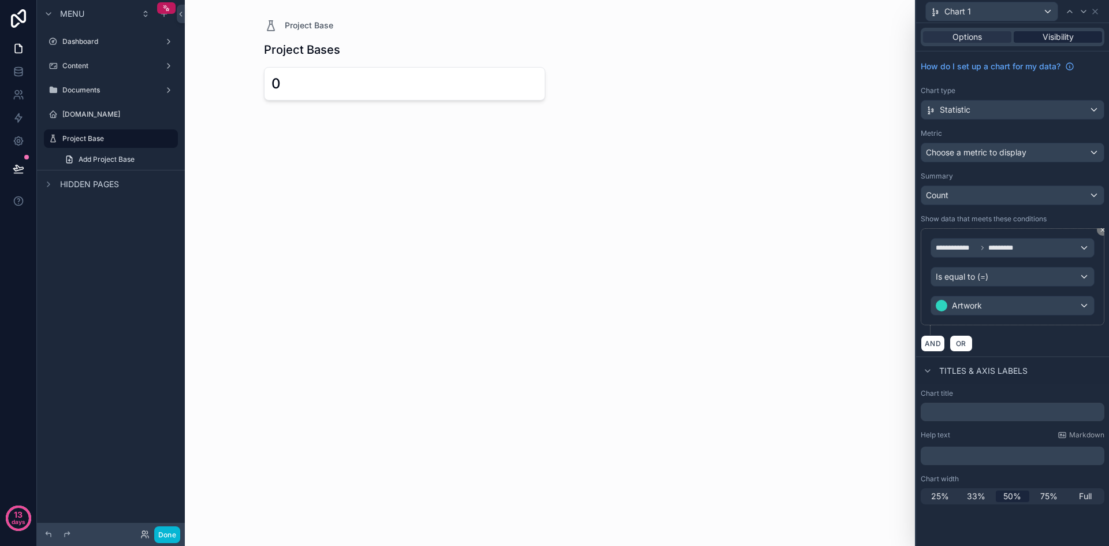
click at [1056, 39] on span "Visibility" at bounding box center [1058, 37] width 31 height 12
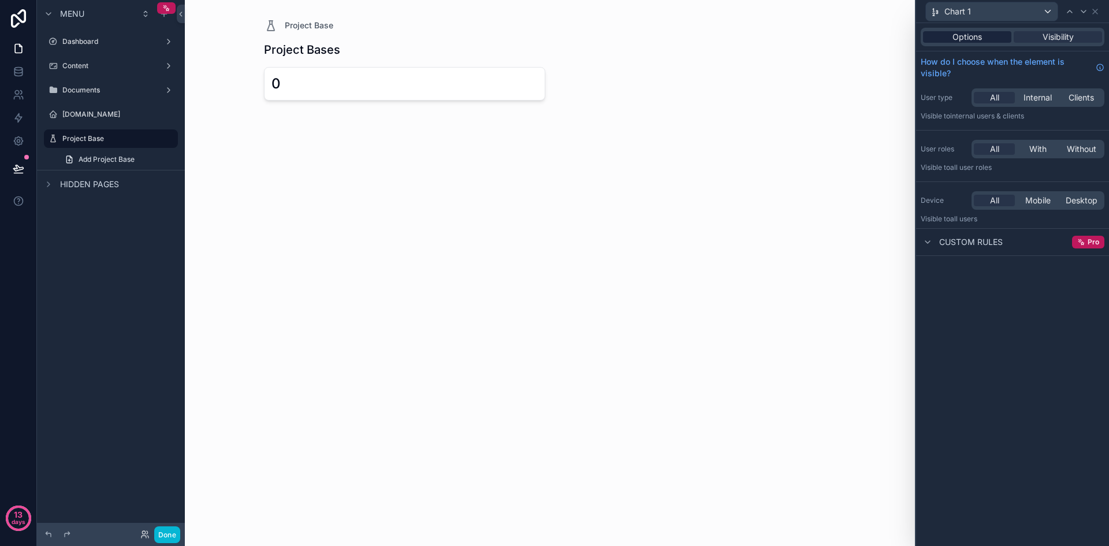
click at [984, 42] on div "Options" at bounding box center [967, 37] width 88 height 12
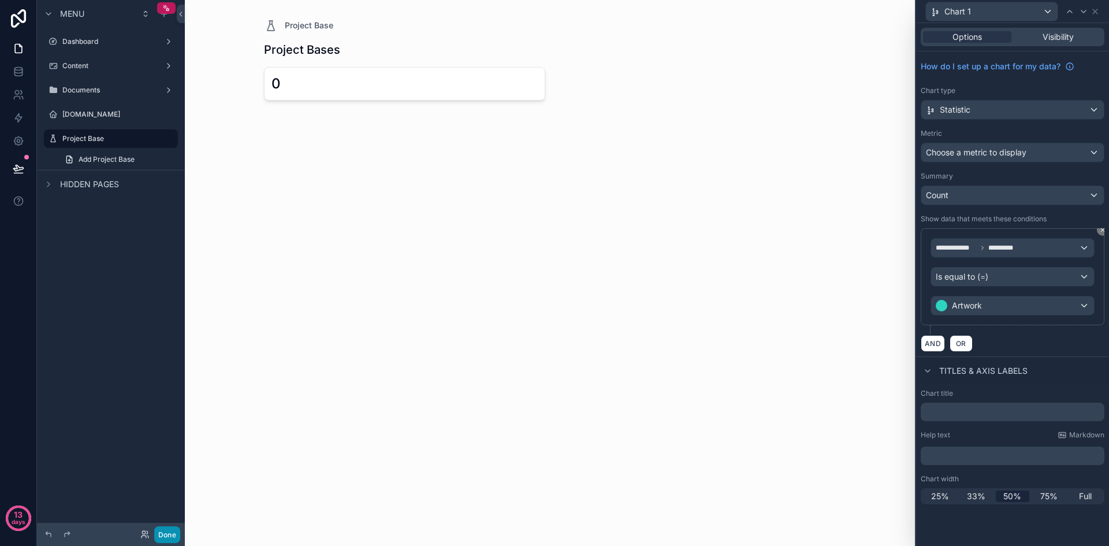
click at [166, 530] on button "Done" at bounding box center [167, 534] width 26 height 17
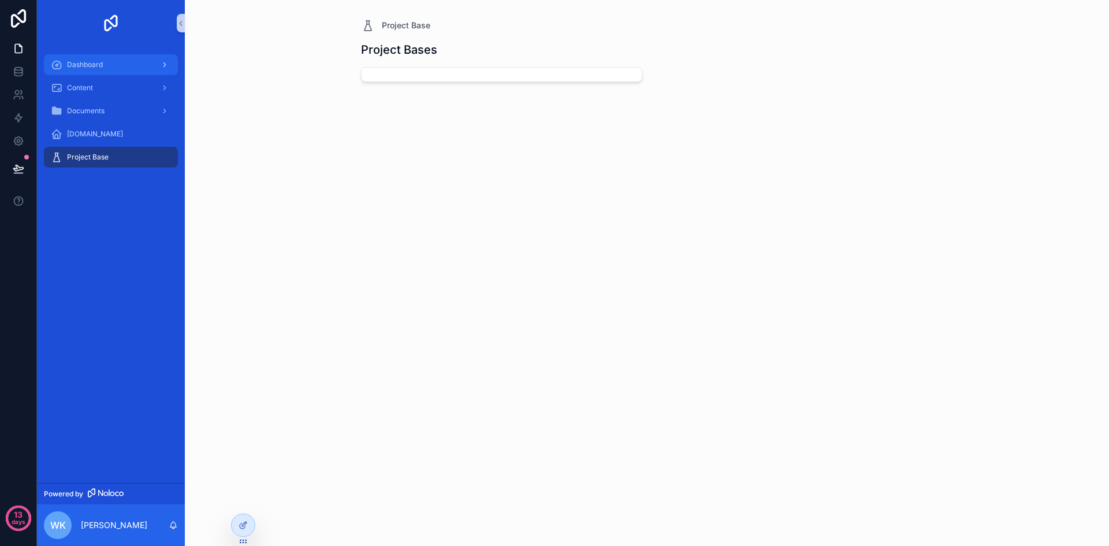
click at [99, 69] on div "Dashboard" at bounding box center [111, 64] width 120 height 18
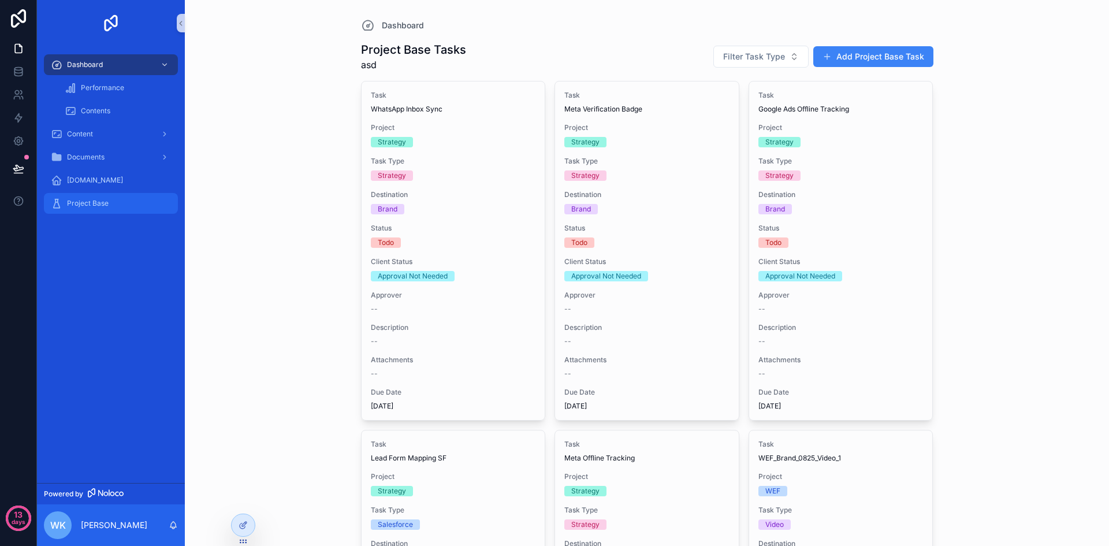
click at [73, 198] on div "Project Base" at bounding box center [111, 203] width 120 height 18
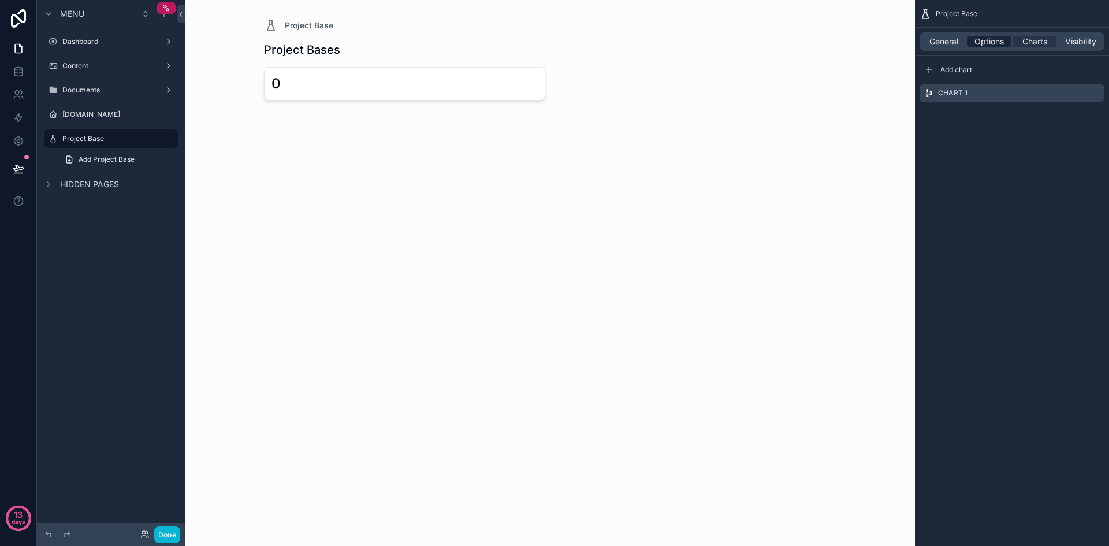
click at [1000, 40] on span "Options" at bounding box center [989, 42] width 29 height 12
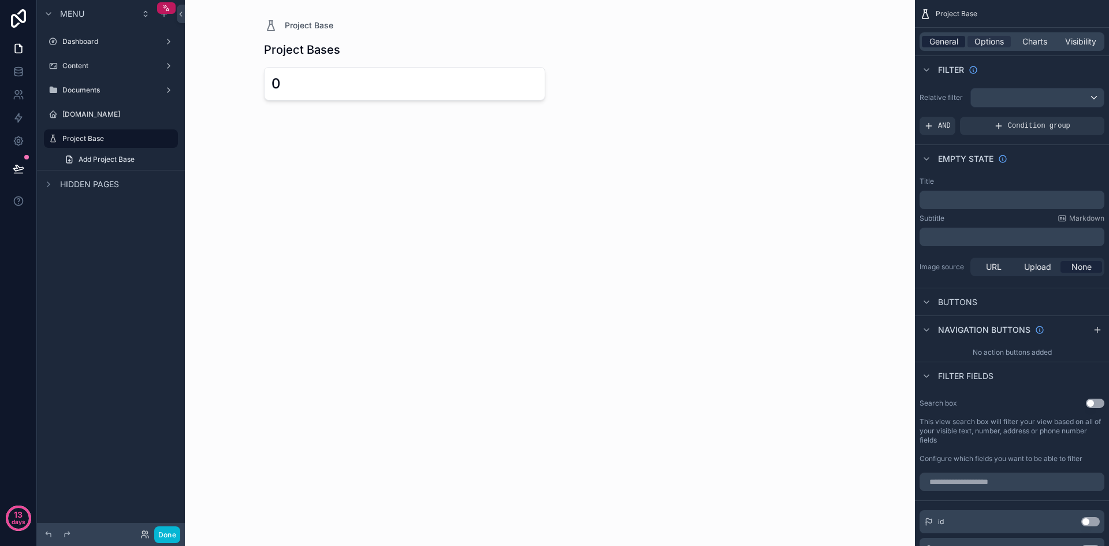
click at [934, 39] on span "General" at bounding box center [944, 42] width 29 height 12
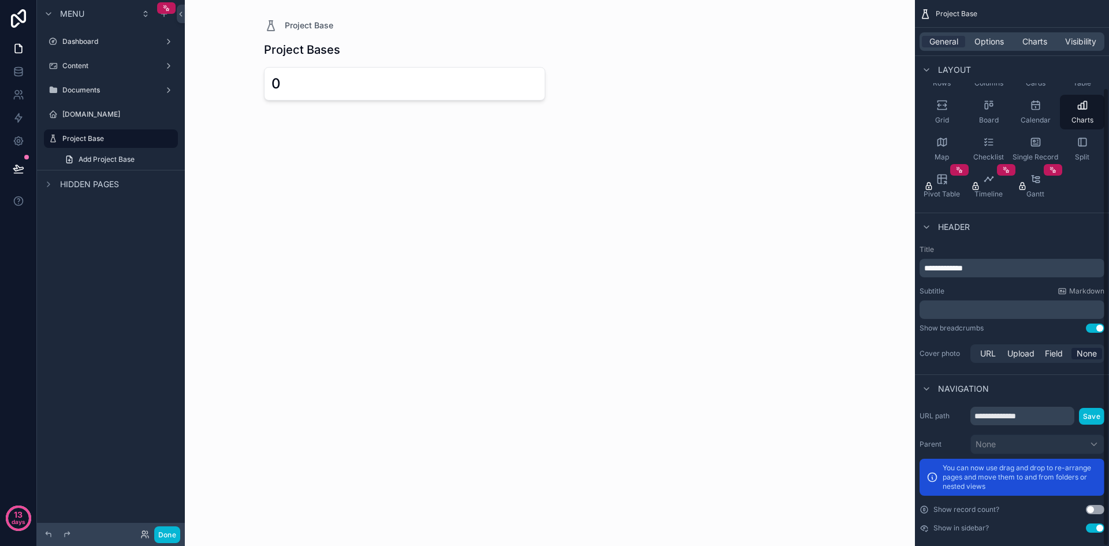
scroll to position [105, 0]
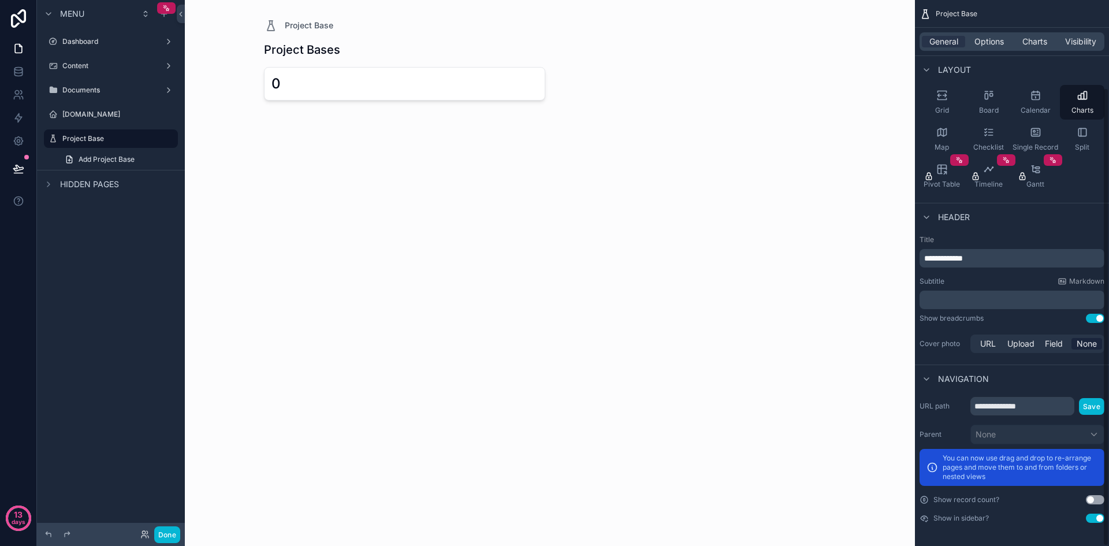
click at [1102, 503] on button "Use setting" at bounding box center [1095, 499] width 18 height 9
click at [980, 44] on span "Options" at bounding box center [989, 42] width 29 height 12
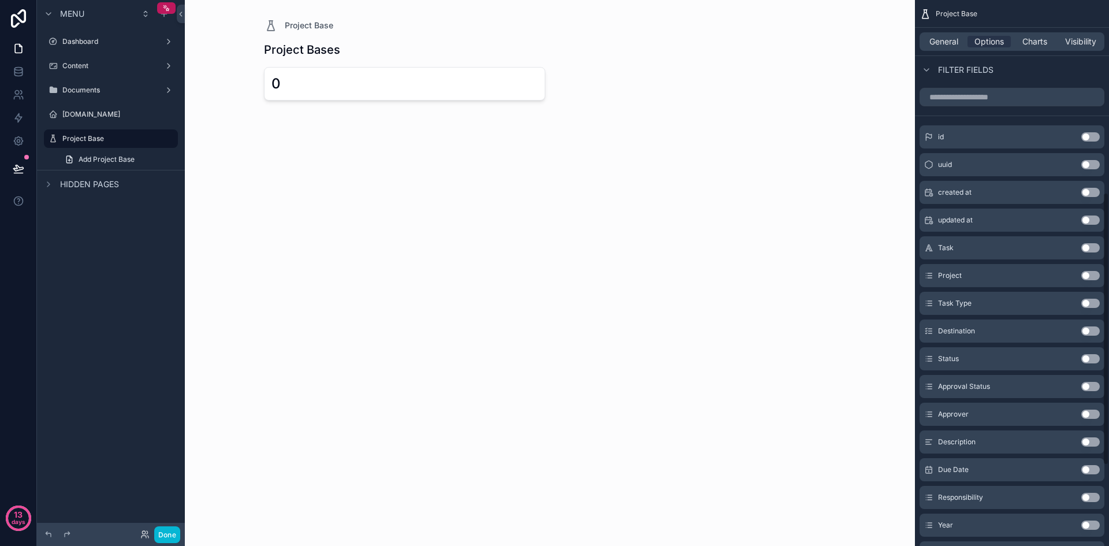
scroll to position [393, 0]
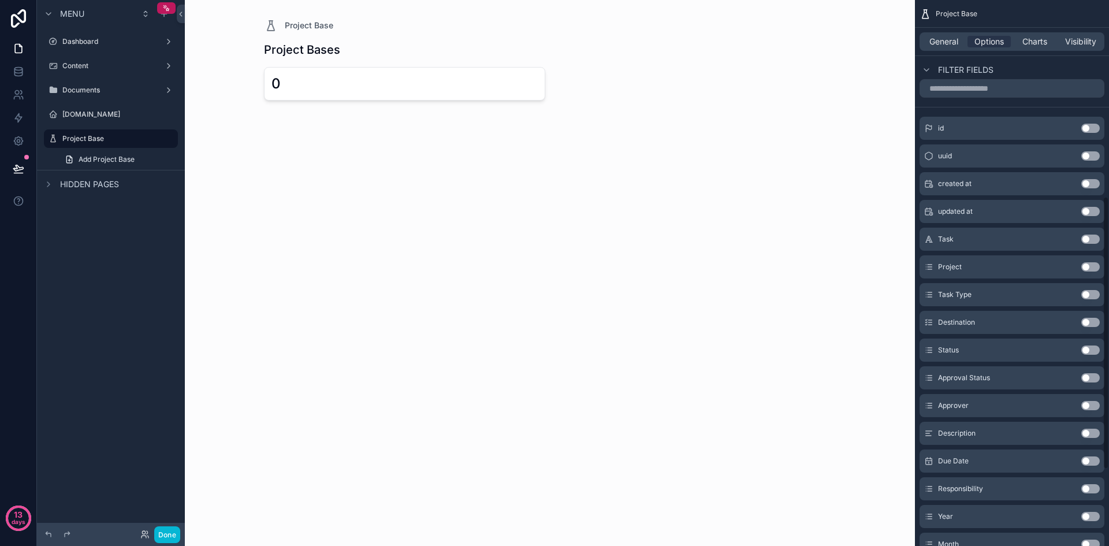
click at [1088, 296] on button "Use setting" at bounding box center [1091, 294] width 18 height 9
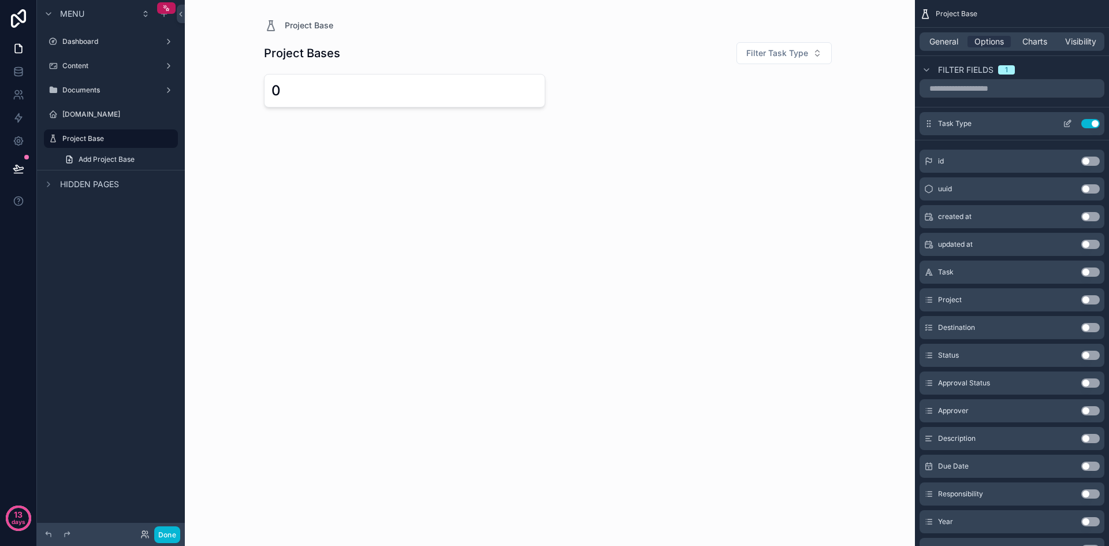
click at [1066, 119] on icon "scrollable content" at bounding box center [1067, 123] width 9 height 9
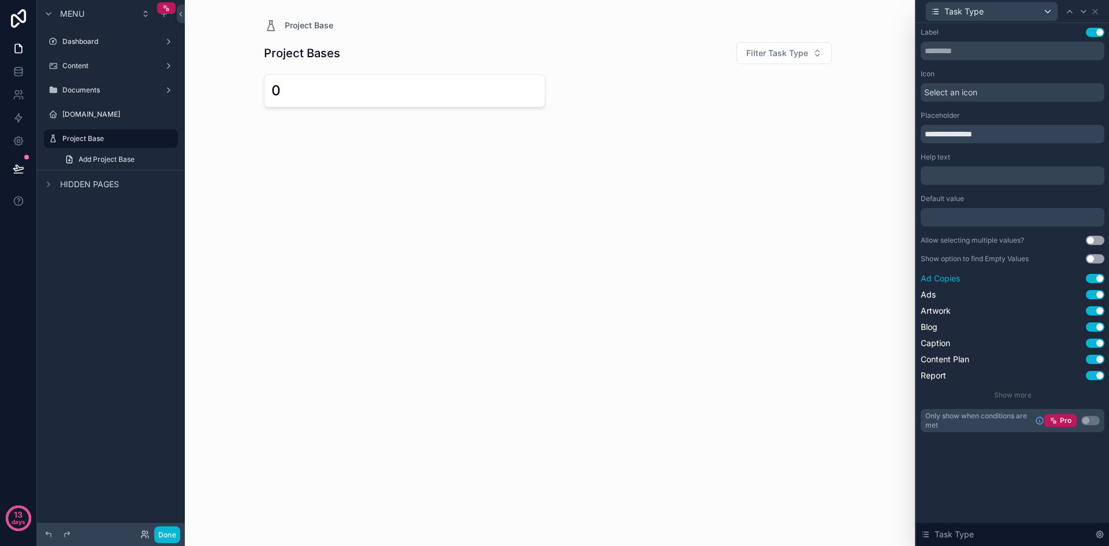
click at [1096, 278] on button "Use setting" at bounding box center [1095, 278] width 18 height 9
click at [1094, 299] on button "Use setting" at bounding box center [1095, 294] width 18 height 9
click at [1097, 326] on button "Use setting" at bounding box center [1095, 326] width 18 height 9
click at [1096, 341] on button "Use setting" at bounding box center [1095, 343] width 18 height 9
click at [1095, 363] on button "Use setting" at bounding box center [1095, 359] width 18 height 9
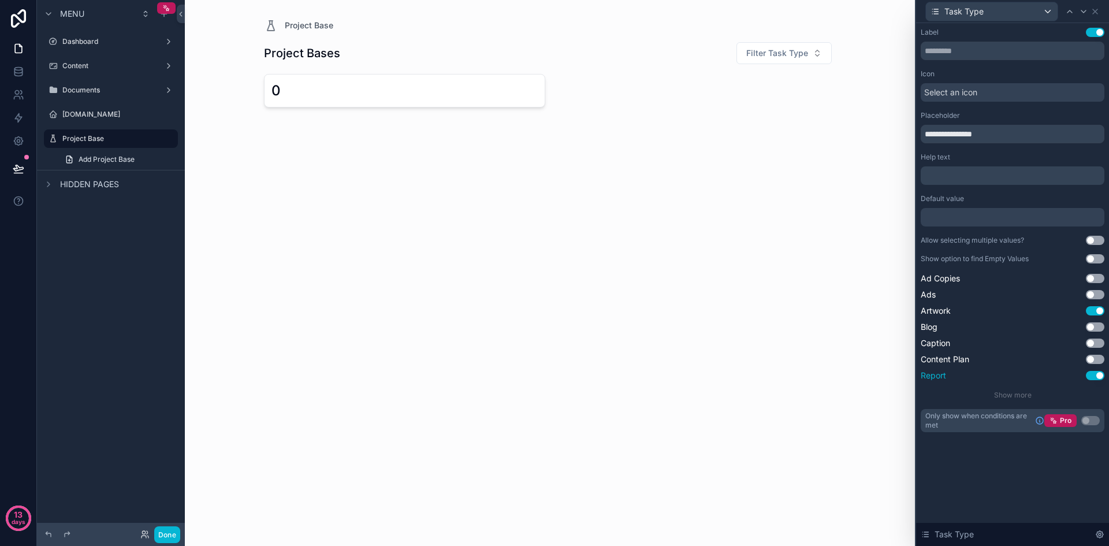
click at [1095, 378] on button "Use setting" at bounding box center [1095, 375] width 18 height 9
click at [1096, 362] on button "Use setting" at bounding box center [1095, 359] width 18 height 9
click at [1095, 377] on button "Use setting" at bounding box center [1095, 375] width 18 height 9
click at [1094, 341] on button "Use setting" at bounding box center [1095, 343] width 18 height 9
drag, startPoint x: 1098, startPoint y: 326, endPoint x: 1097, endPoint y: 304, distance: 21.4
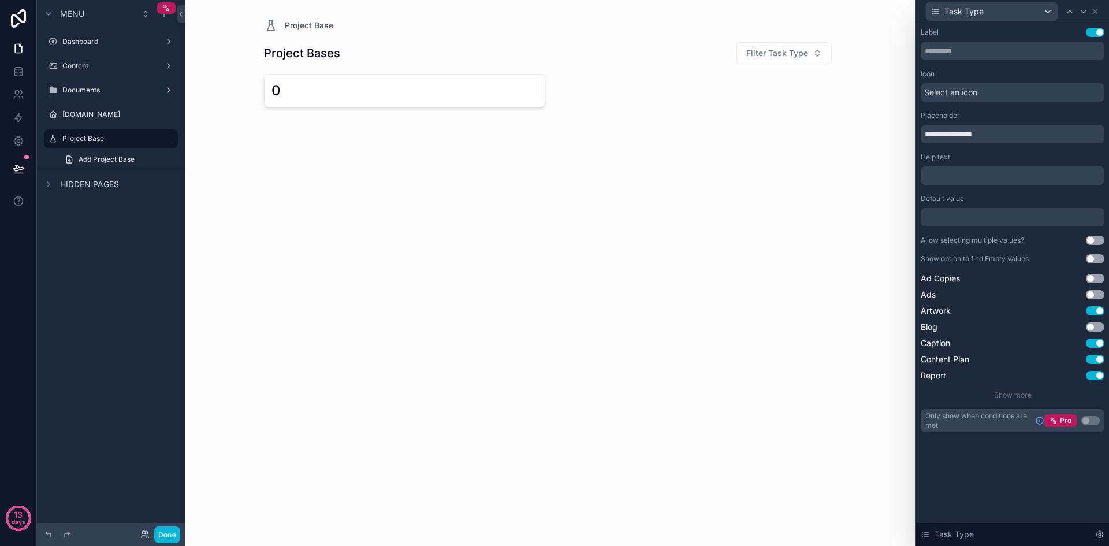
click at [1098, 325] on button "Use setting" at bounding box center [1095, 326] width 18 height 9
click at [1096, 292] on button "Use setting" at bounding box center [1095, 294] width 18 height 9
click at [1095, 269] on div "**********" at bounding box center [1013, 230] width 184 height 404
click at [1095, 280] on button "Use setting" at bounding box center [1095, 278] width 18 height 9
click at [1097, 239] on button "Use setting" at bounding box center [1095, 240] width 18 height 9
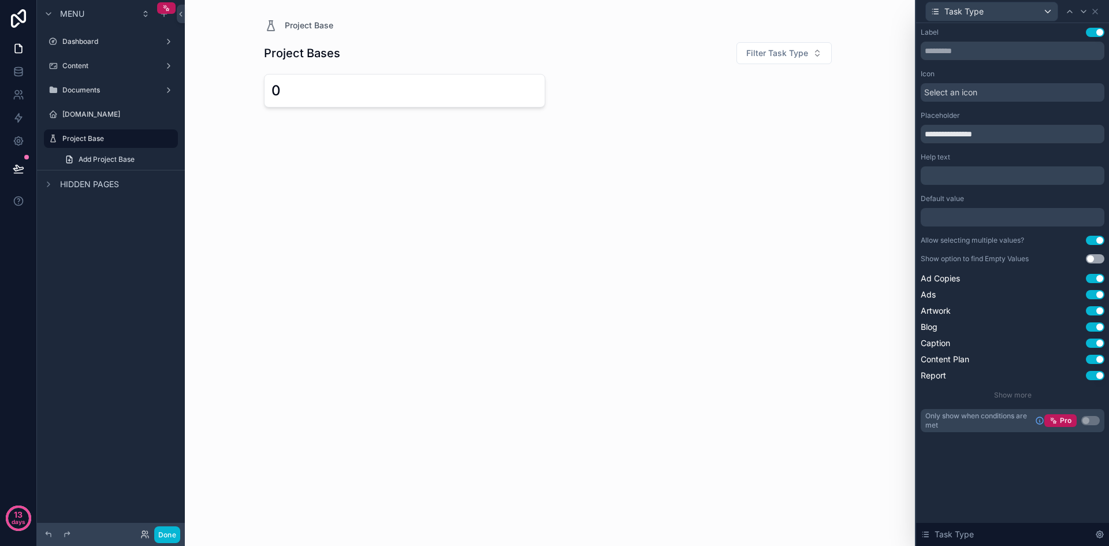
click at [1097, 239] on button "Use setting" at bounding box center [1095, 240] width 18 height 9
click at [1096, 258] on button "Use setting" at bounding box center [1095, 258] width 18 height 9
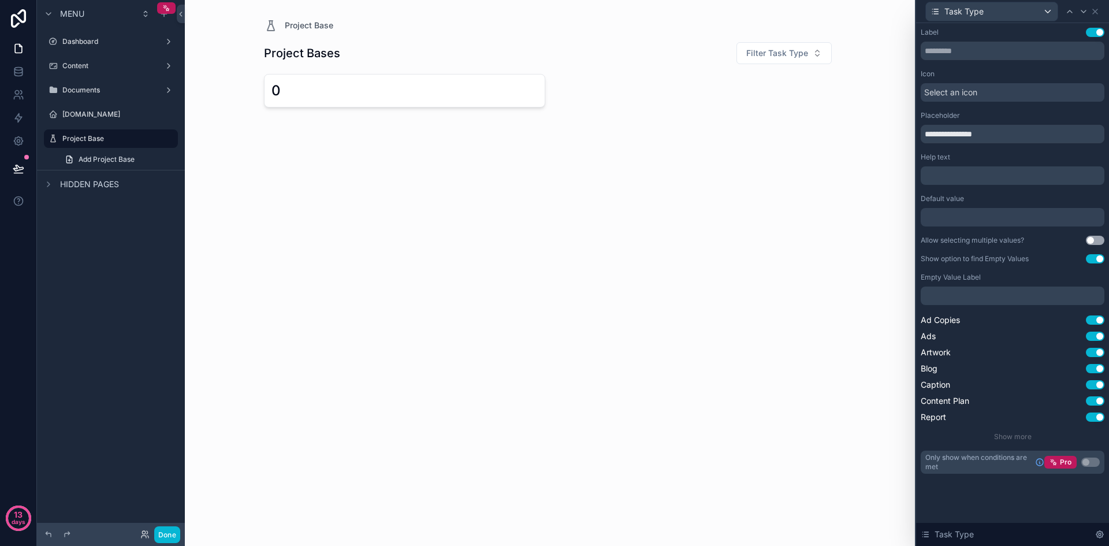
click at [1096, 258] on button "Use setting" at bounding box center [1095, 258] width 18 height 9
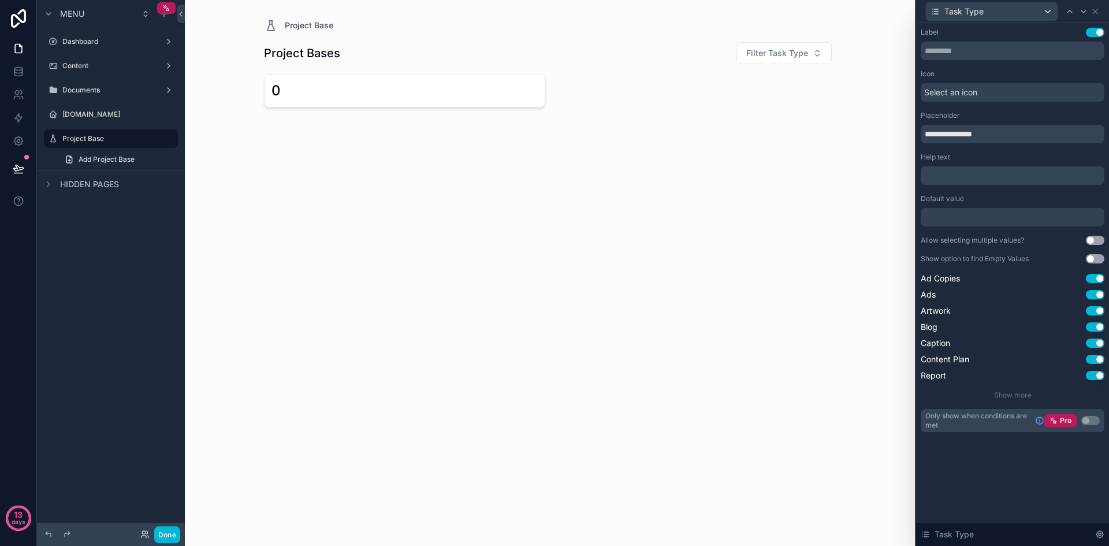
scroll to position [162, 0]
click at [1094, 10] on icon at bounding box center [1095, 11] width 5 height 5
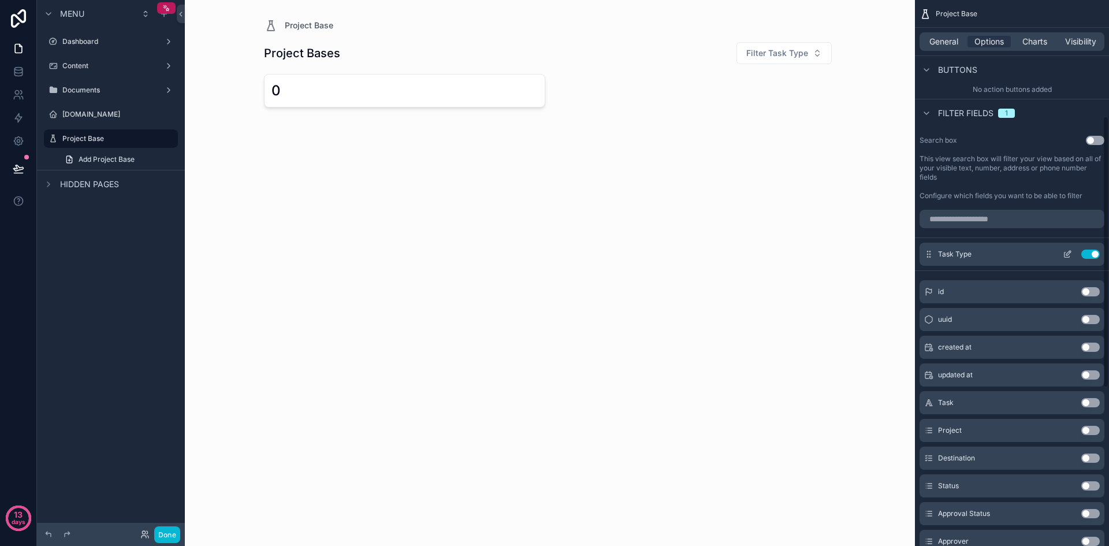
scroll to position [278, 0]
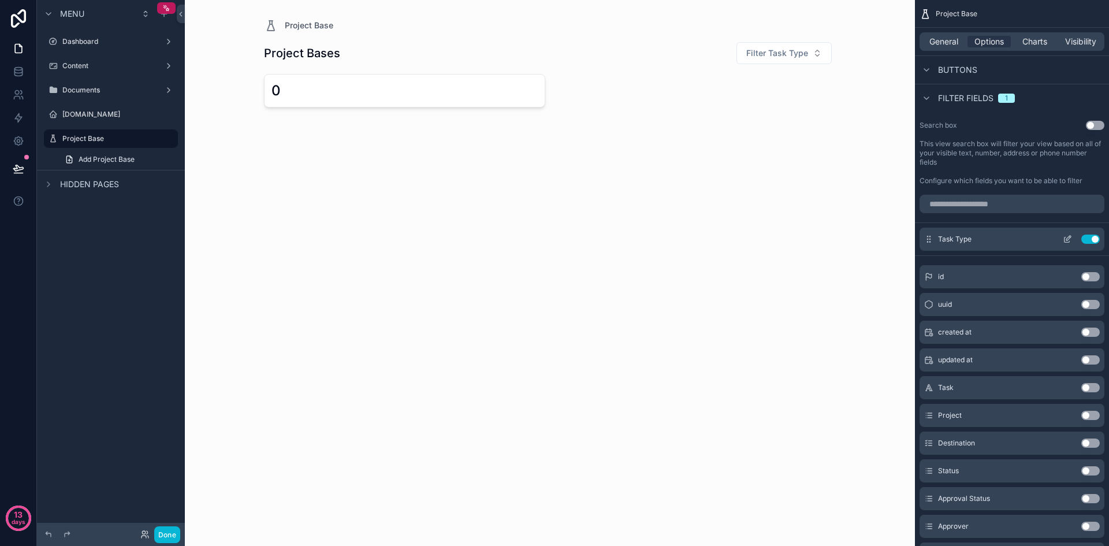
click at [1091, 237] on button "Use setting" at bounding box center [1091, 239] width 18 height 9
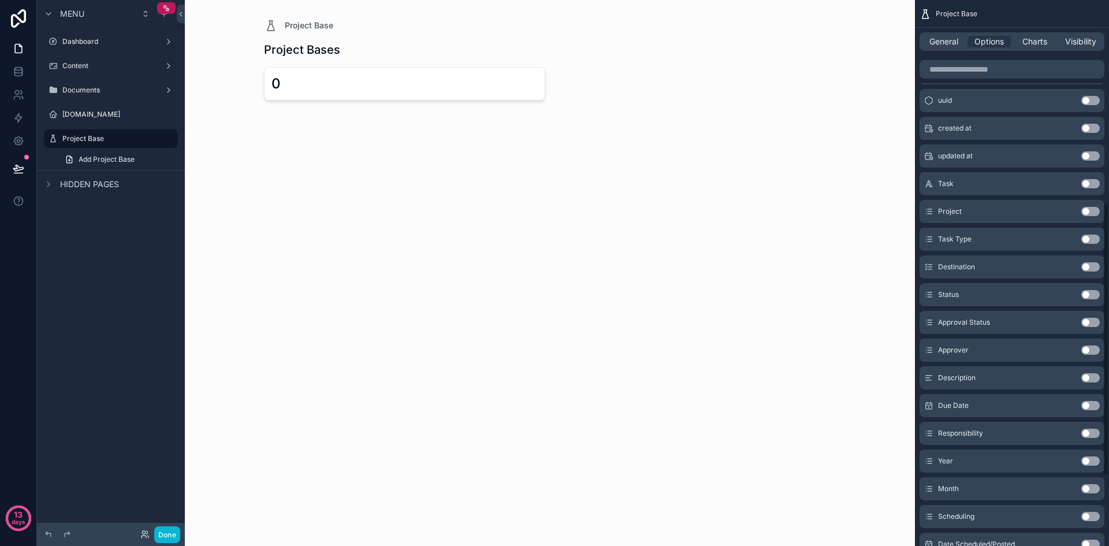
scroll to position [393, 0]
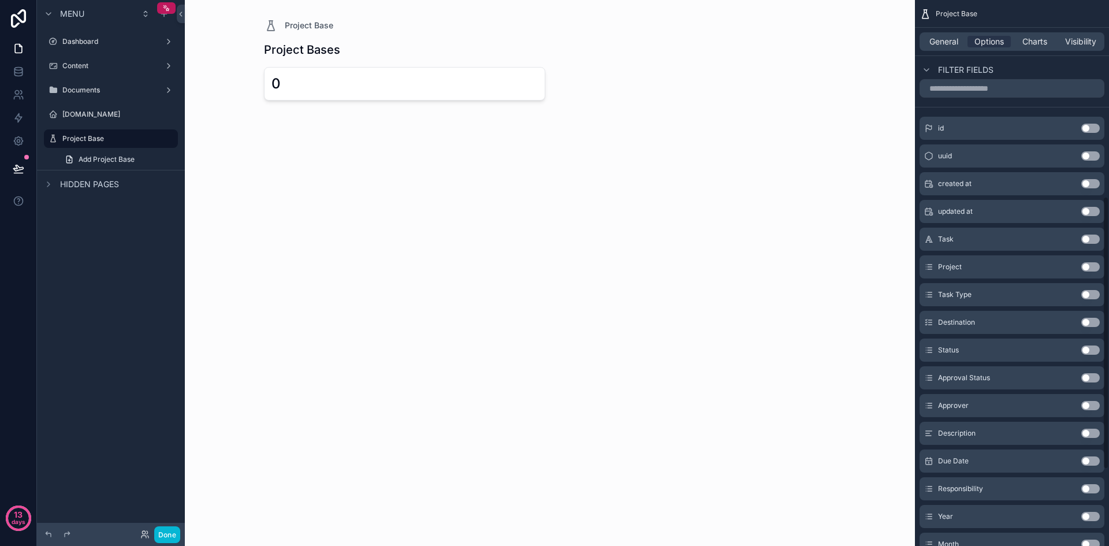
click at [1097, 156] on button "Use setting" at bounding box center [1091, 155] width 18 height 9
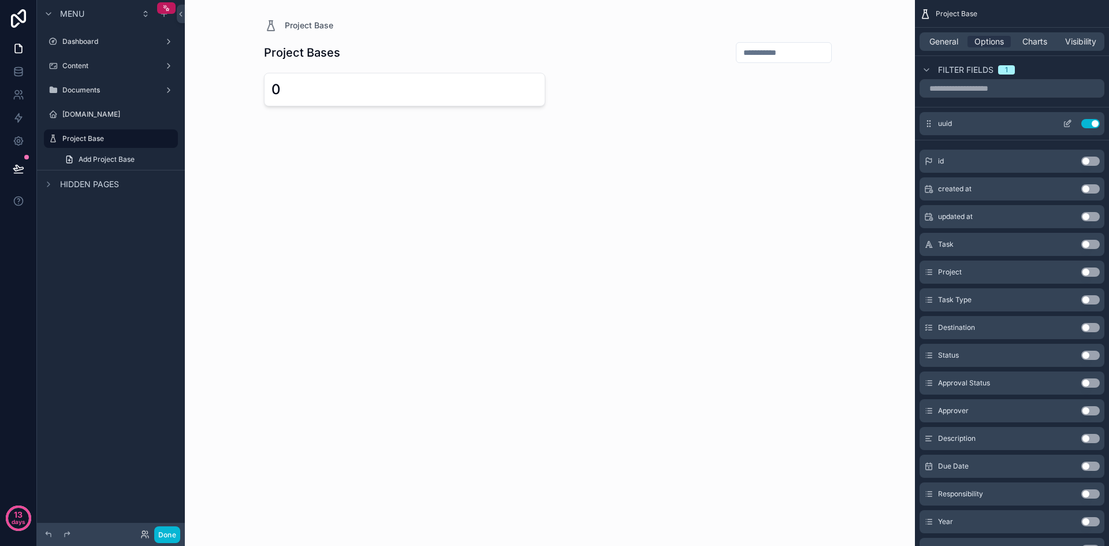
click at [1093, 130] on div "uuid Use setting" at bounding box center [1012, 123] width 185 height 23
click at [1090, 122] on button "Use setting" at bounding box center [1091, 123] width 18 height 9
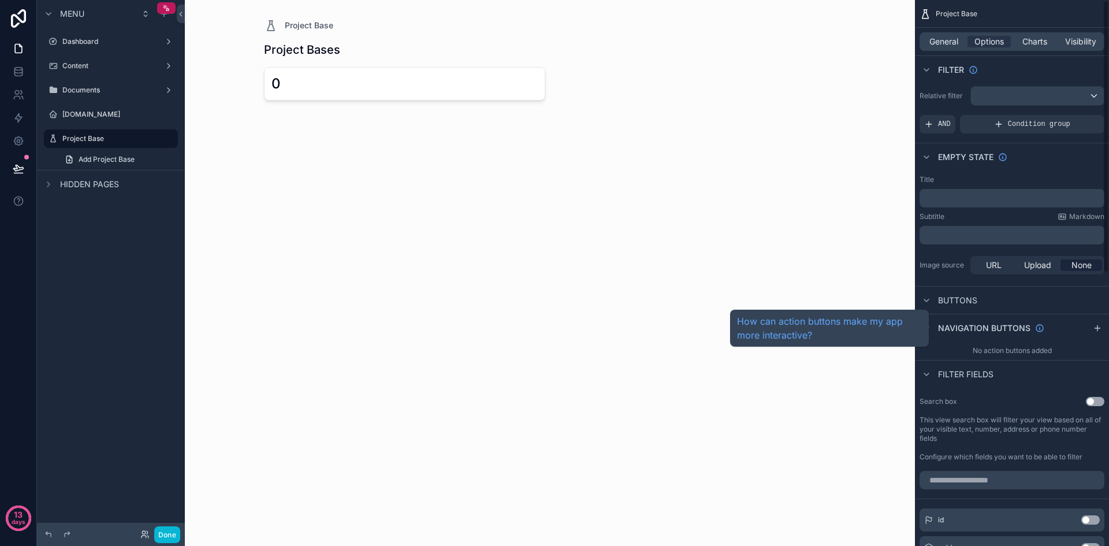
scroll to position [0, 0]
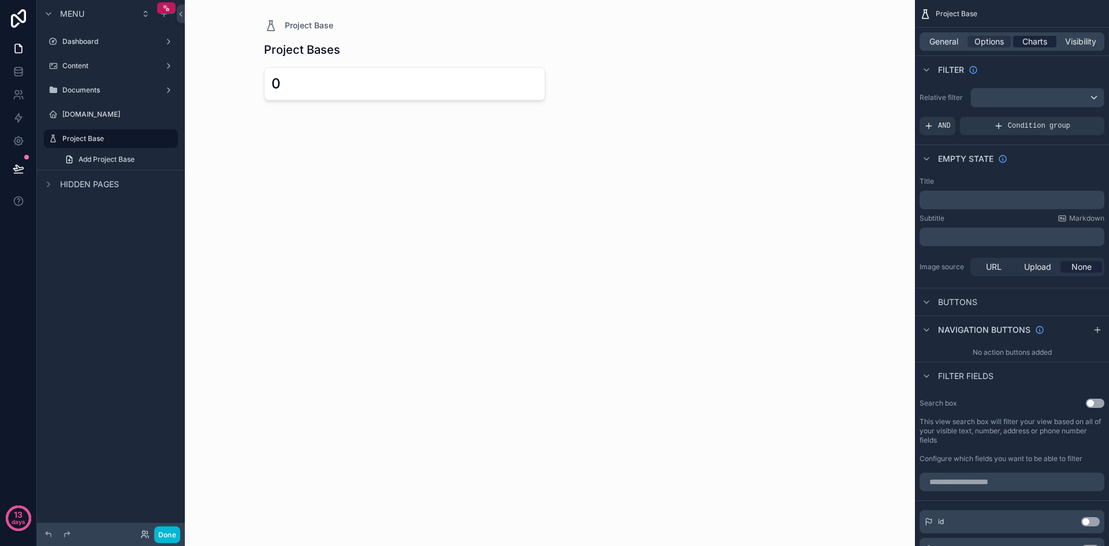
click at [1030, 36] on span "Charts" at bounding box center [1035, 42] width 25 height 12
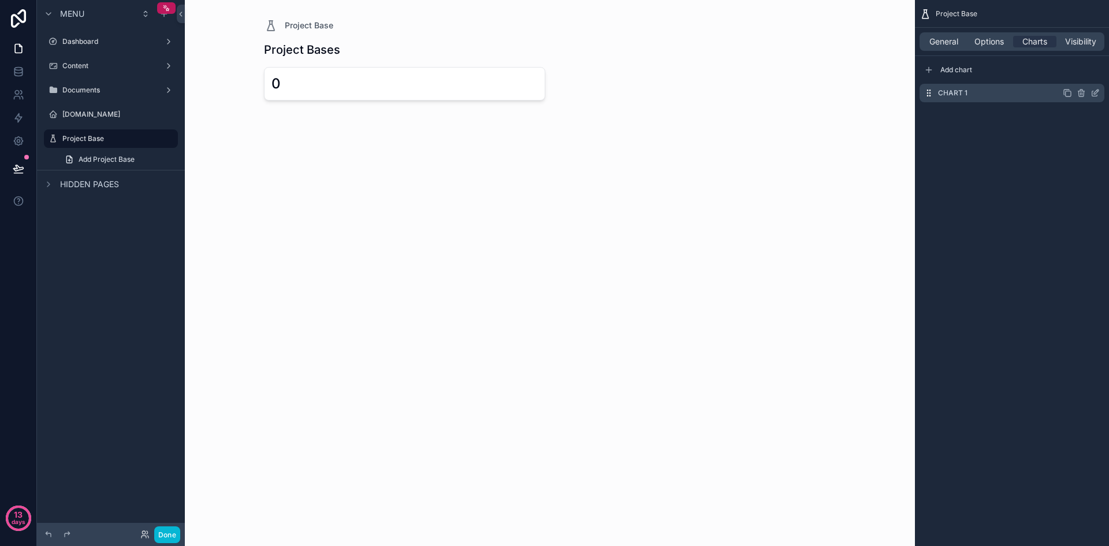
click at [1097, 94] on icon "scrollable content" at bounding box center [1095, 92] width 9 height 9
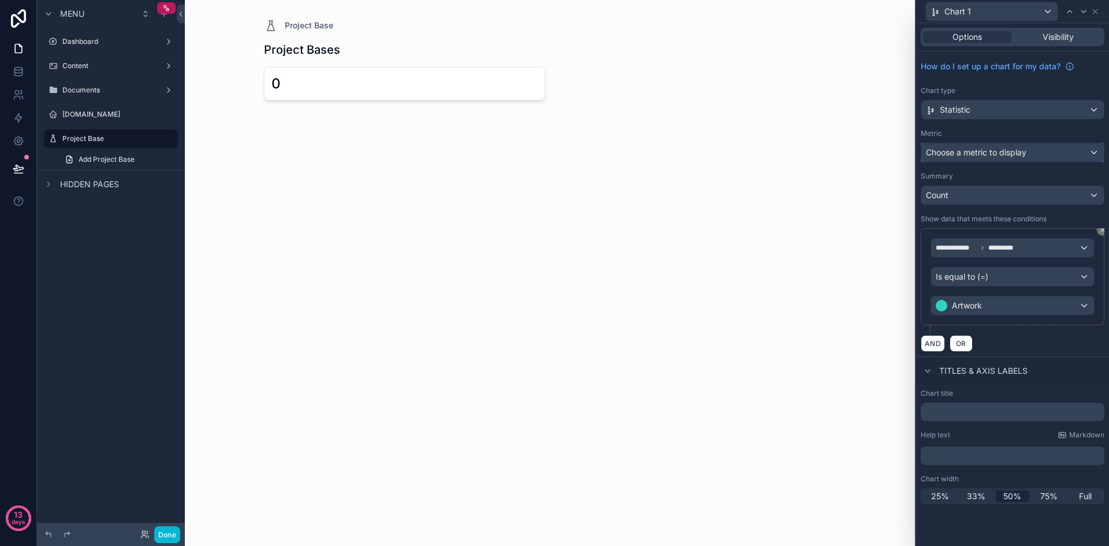
click at [1059, 160] on div "Choose a metric to display" at bounding box center [1012, 152] width 183 height 18
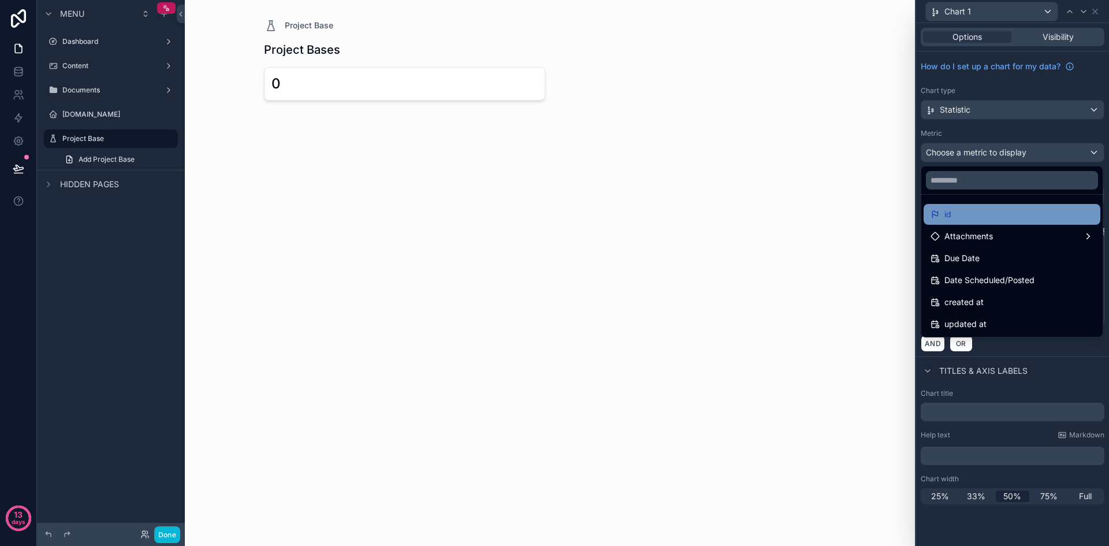
click at [1024, 216] on div "id" at bounding box center [1012, 214] width 163 height 14
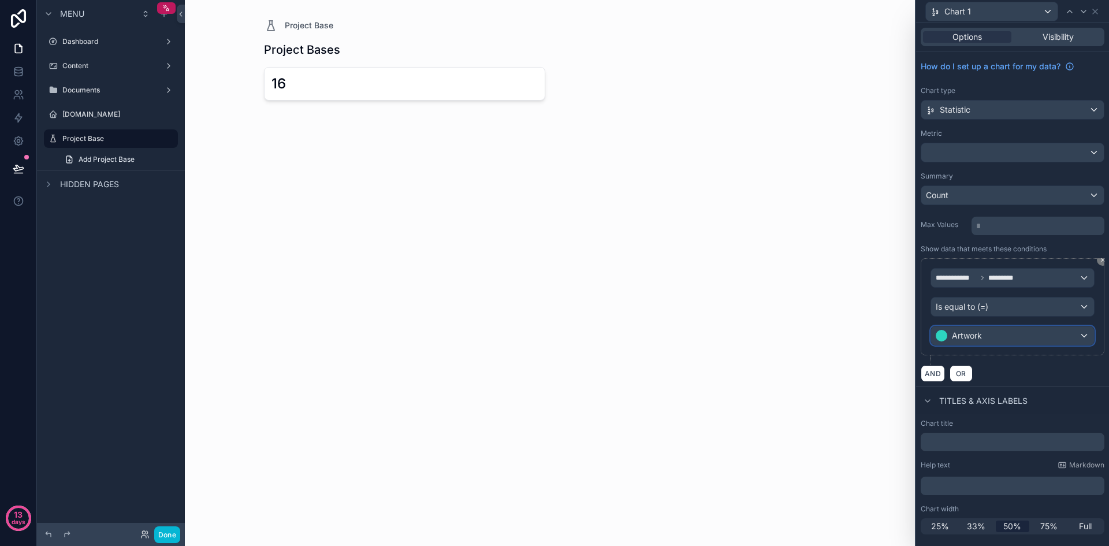
click at [1005, 343] on div "Artwork" at bounding box center [1012, 335] width 163 height 18
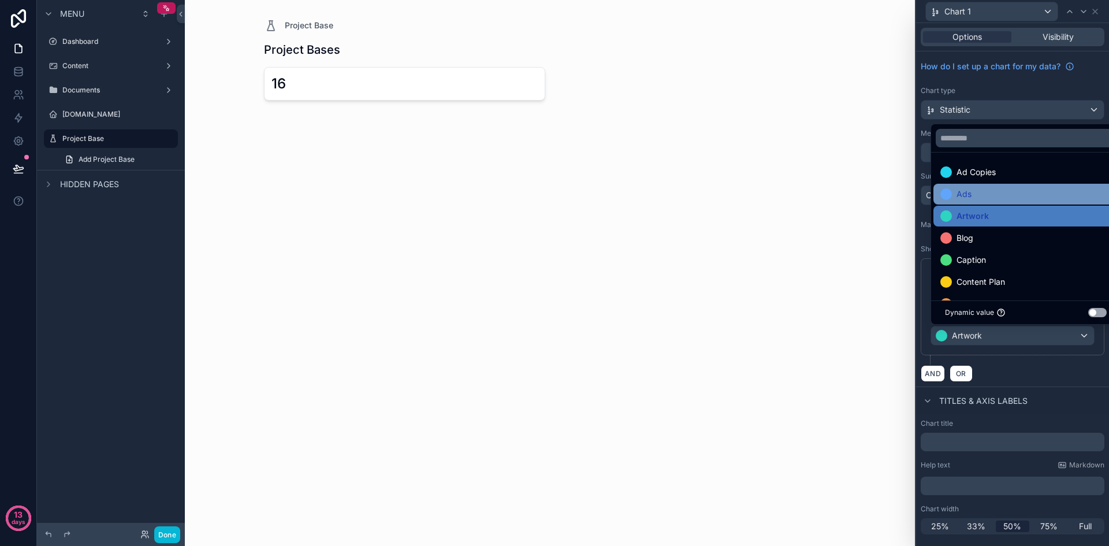
click at [987, 199] on div "Ads" at bounding box center [1026, 194] width 171 height 14
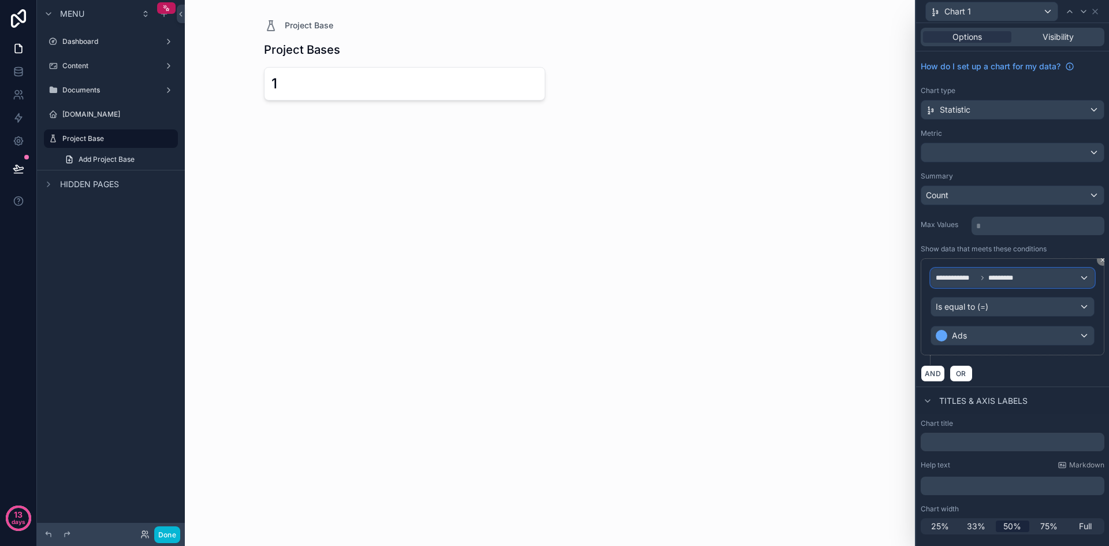
click at [1086, 283] on div "**********" at bounding box center [1012, 278] width 163 height 18
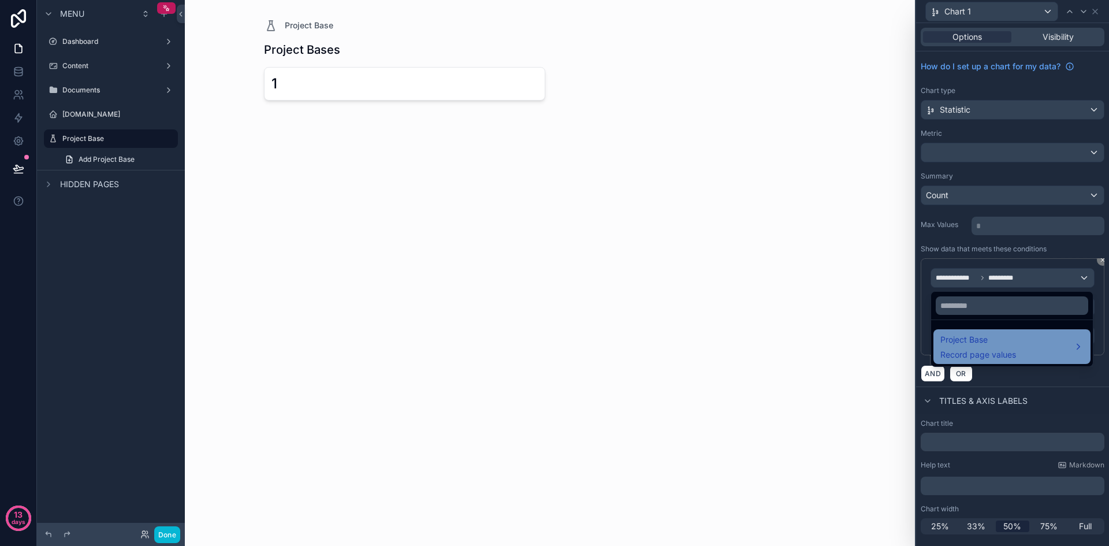
click at [1040, 339] on div "Project Base Record page values" at bounding box center [1012, 347] width 143 height 28
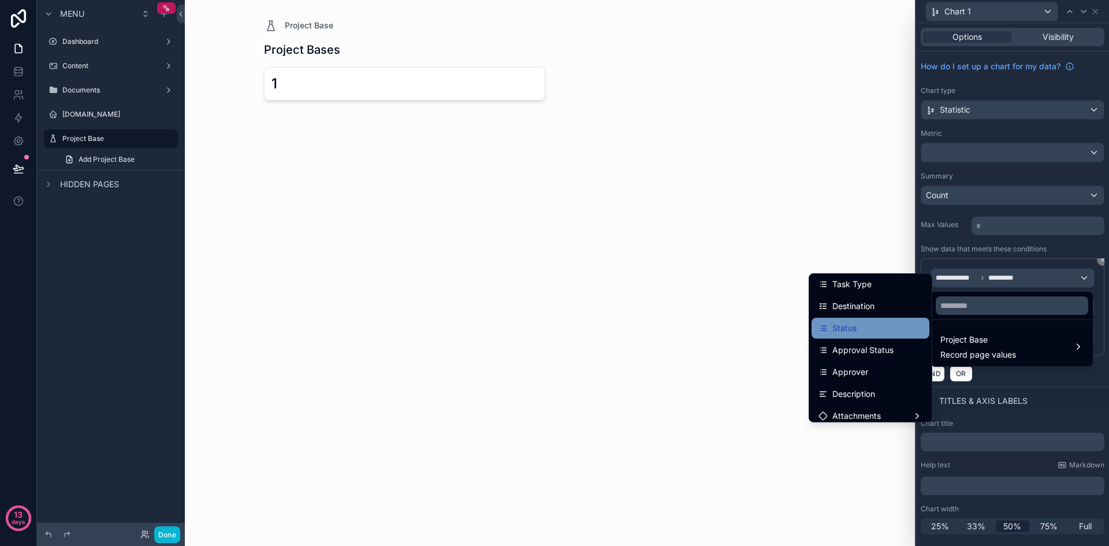
scroll to position [58, 0]
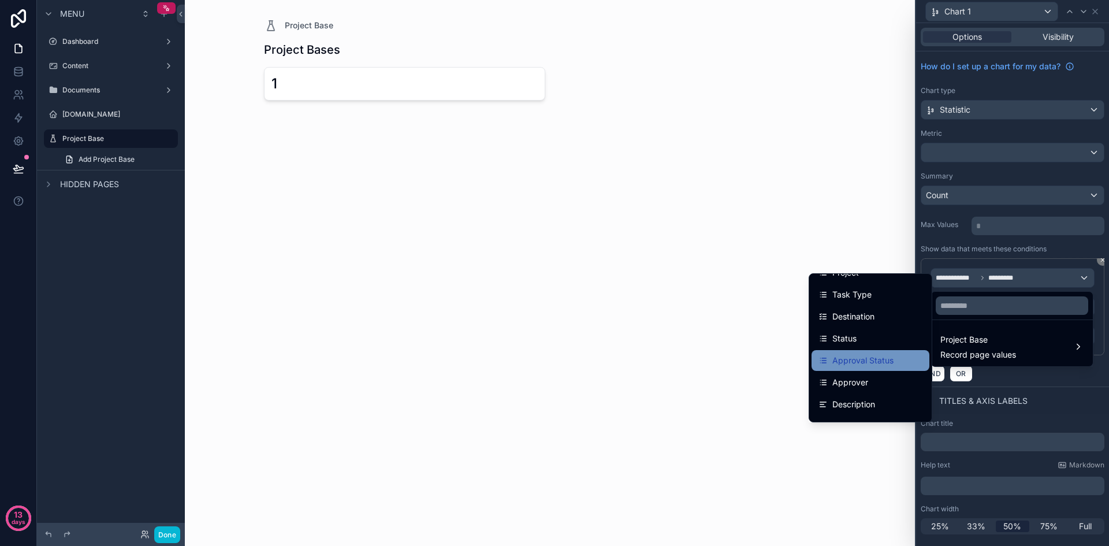
click at [871, 354] on span "Approval Status" at bounding box center [863, 361] width 61 height 14
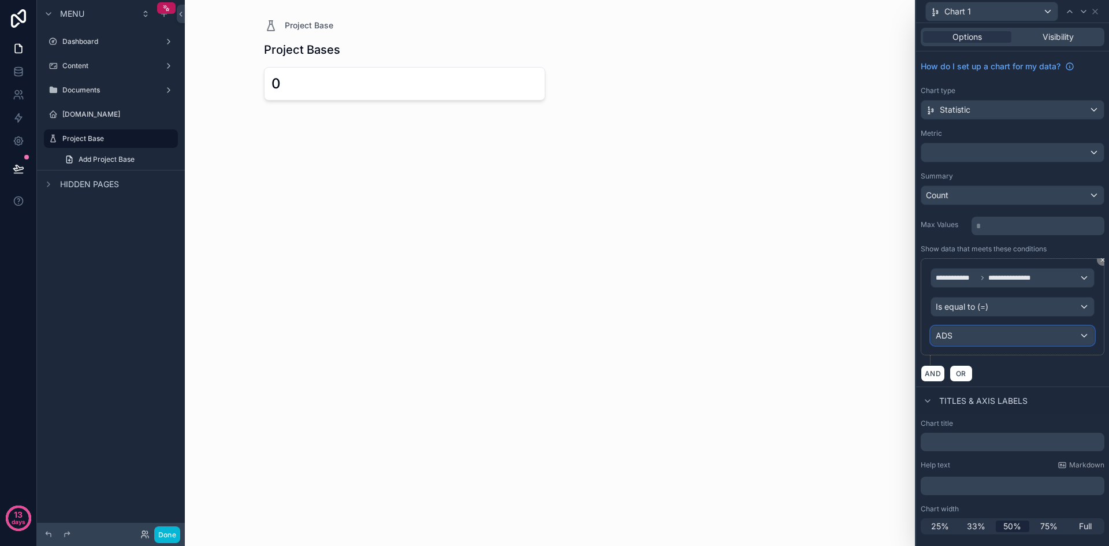
click at [1017, 339] on div "ADS" at bounding box center [1012, 335] width 163 height 18
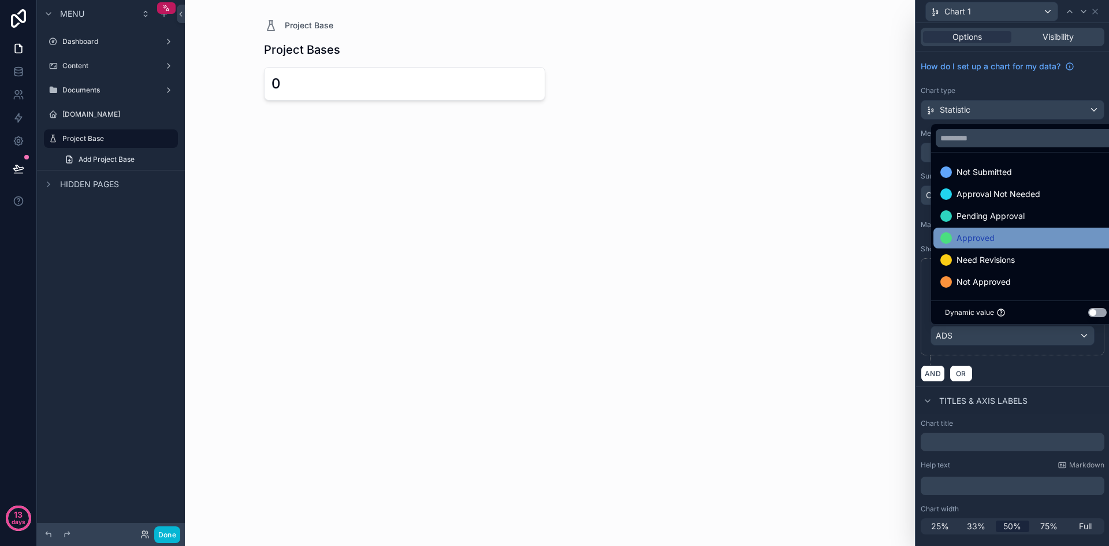
click at [1015, 233] on div "Approved" at bounding box center [1026, 238] width 171 height 14
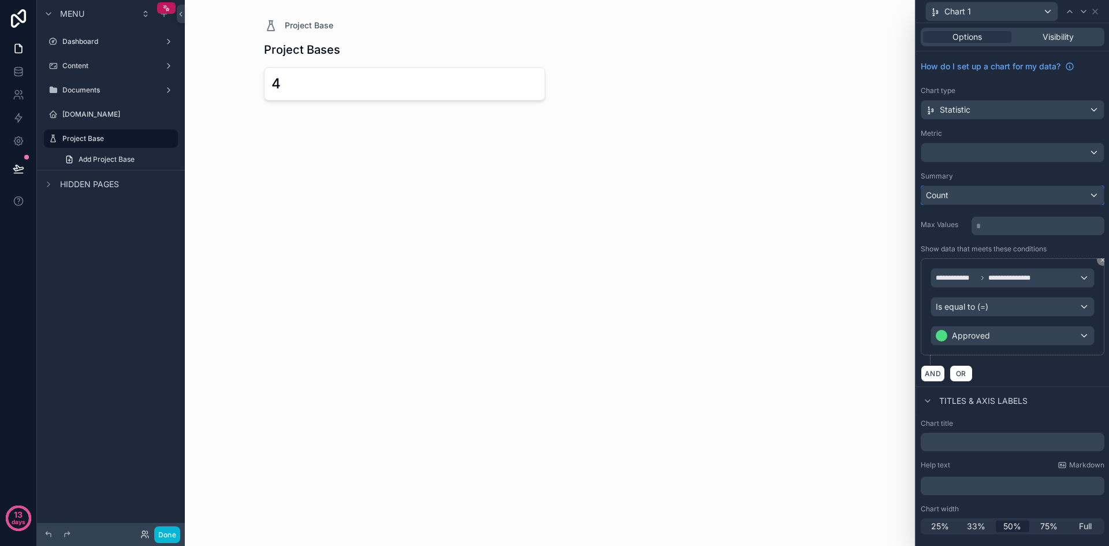
click at [978, 202] on div "Count" at bounding box center [1012, 195] width 183 height 18
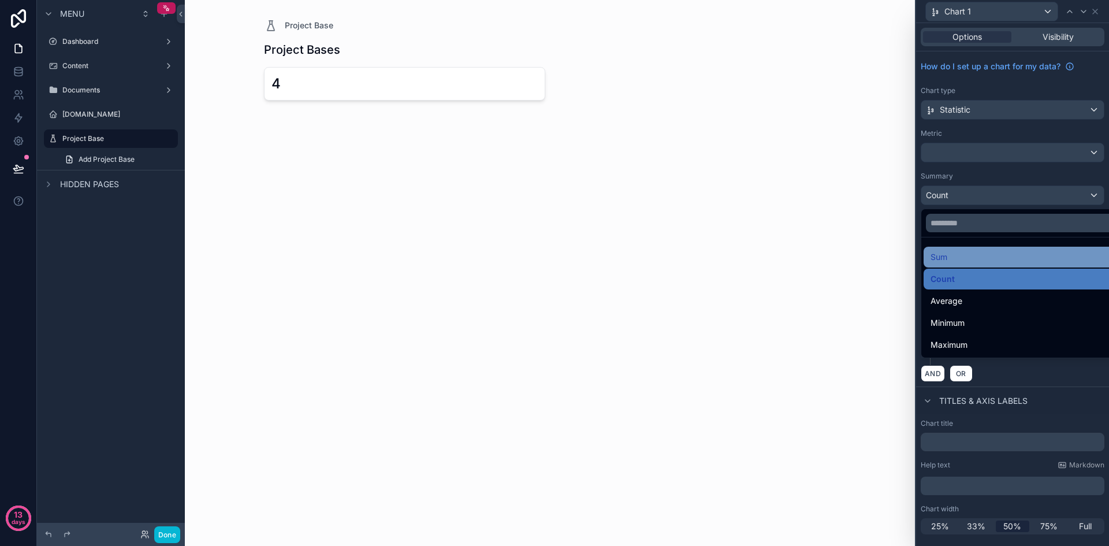
click at [967, 261] on div "Sum" at bounding box center [1026, 257] width 191 height 14
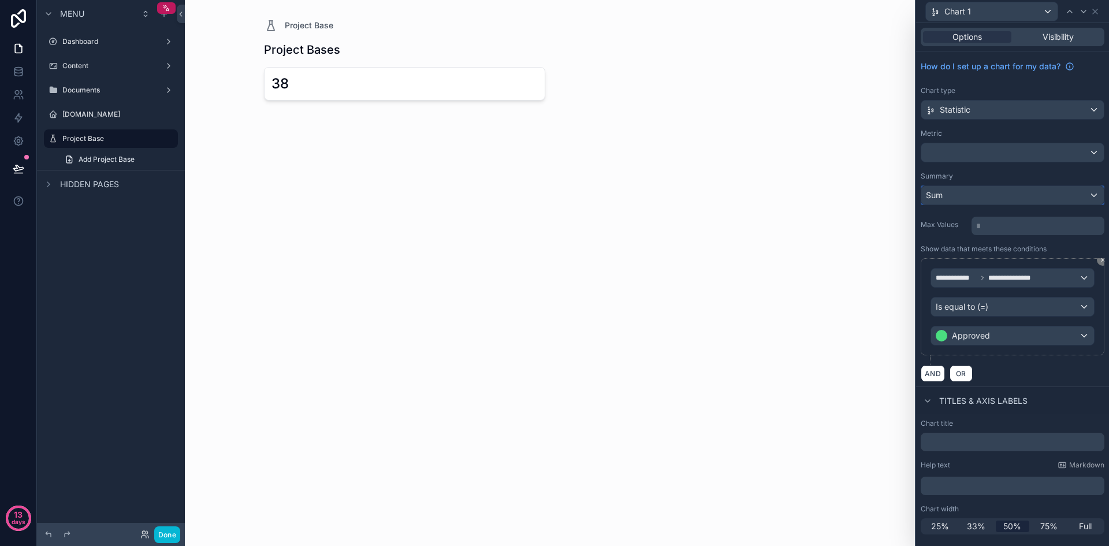
click at [981, 192] on div "Sum" at bounding box center [1012, 195] width 183 height 18
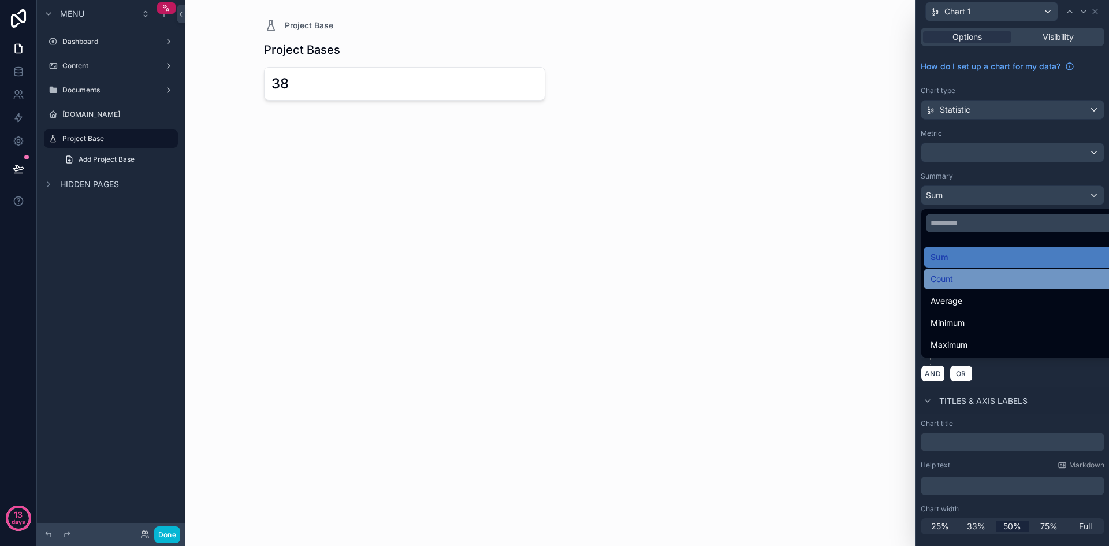
click at [964, 272] on div "Count" at bounding box center [1026, 279] width 191 height 14
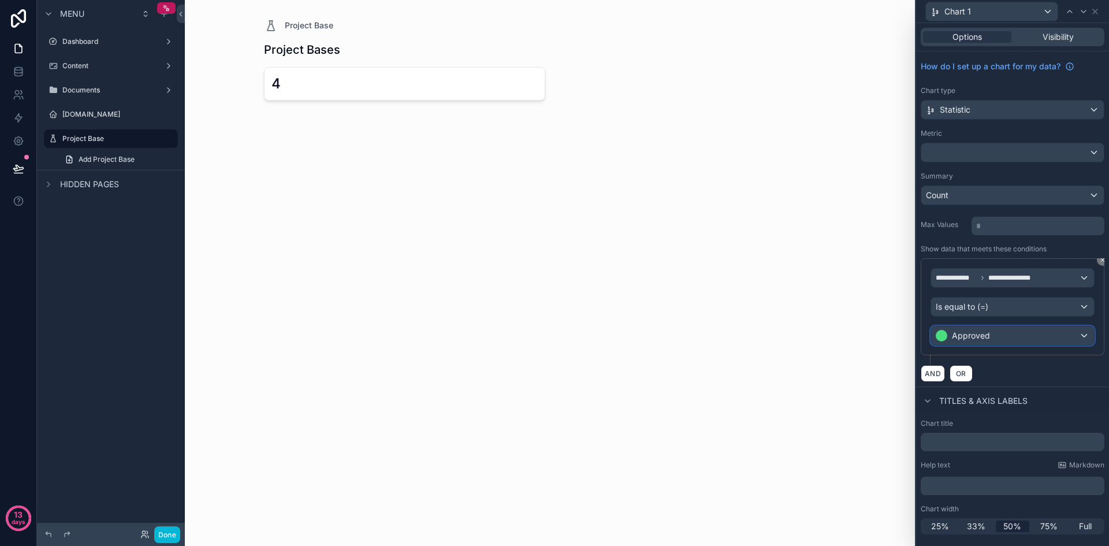
click at [1052, 339] on div "Approved" at bounding box center [1012, 335] width 163 height 18
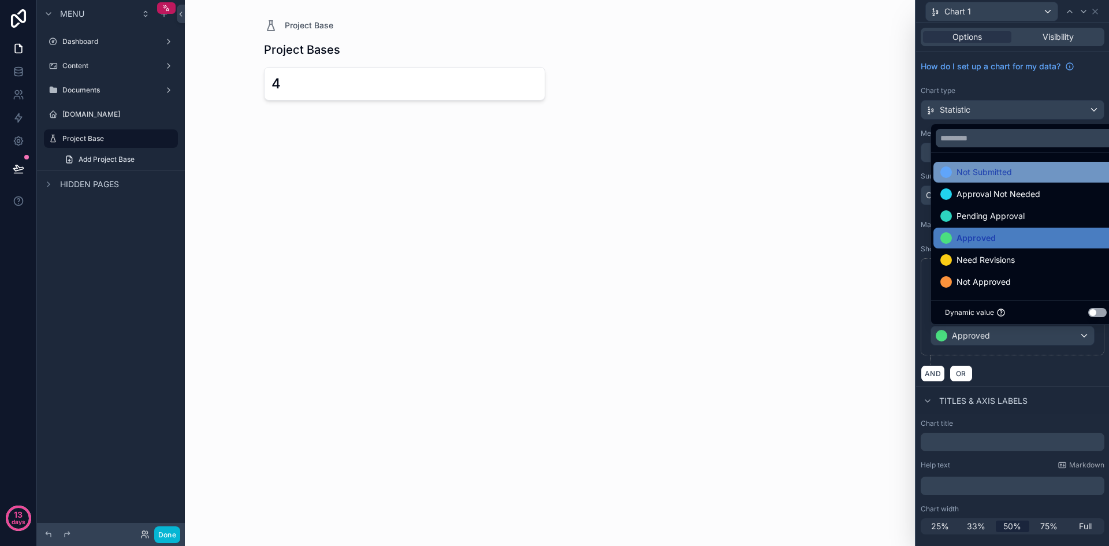
click at [990, 176] on span "Not Submitted" at bounding box center [984, 172] width 55 height 14
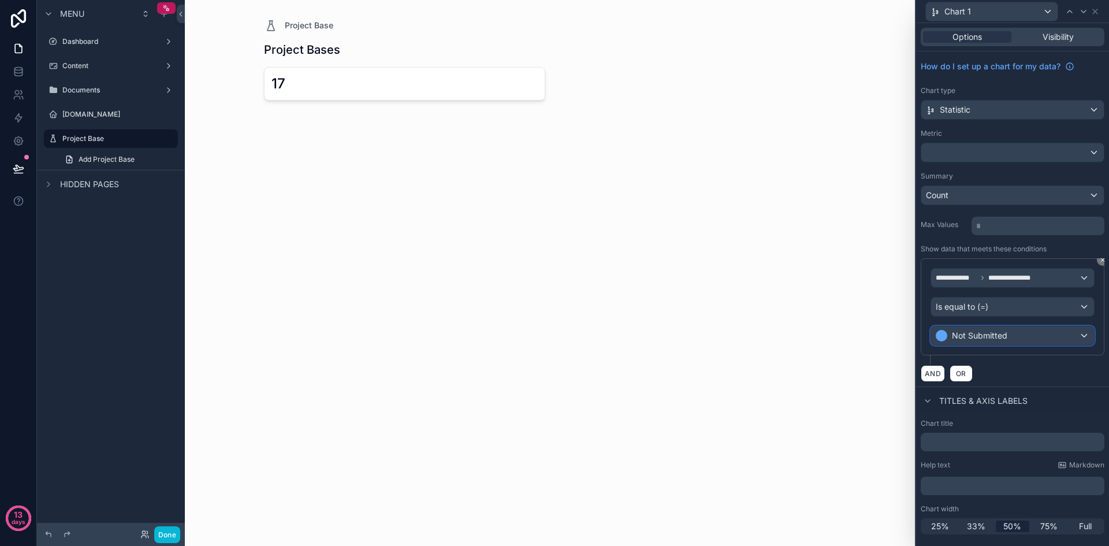
click at [1010, 335] on div "Not Submitted" at bounding box center [1012, 335] width 163 height 18
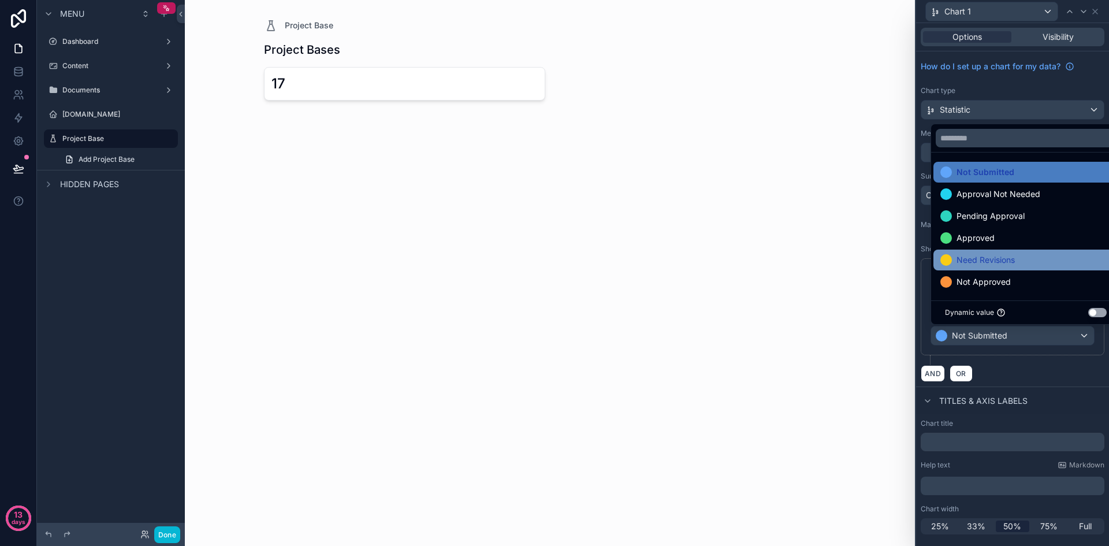
click at [987, 267] on div "Need Revisions" at bounding box center [1026, 260] width 185 height 21
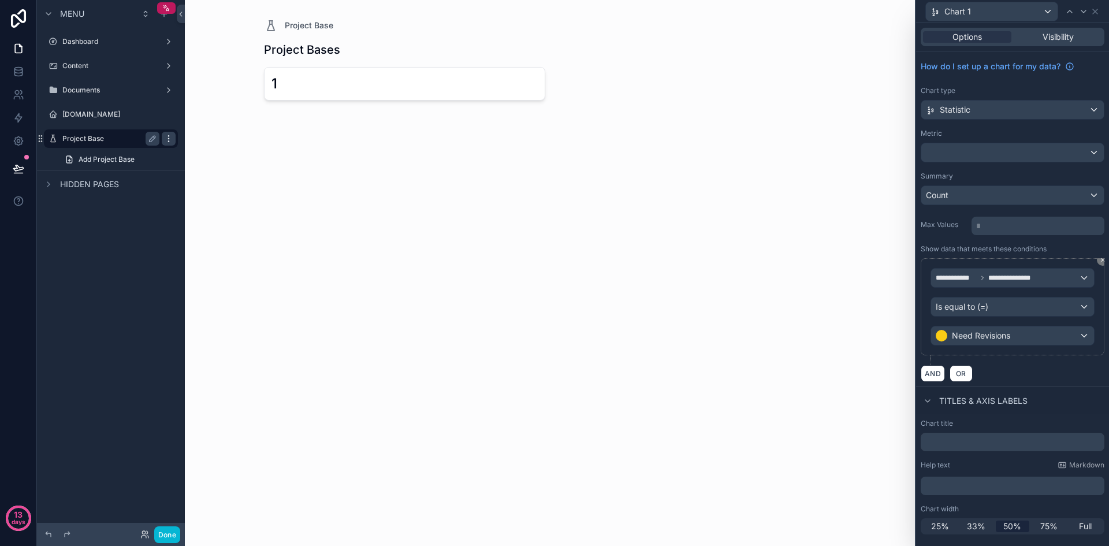
click at [169, 140] on icon "scrollable content" at bounding box center [168, 138] width 9 height 9
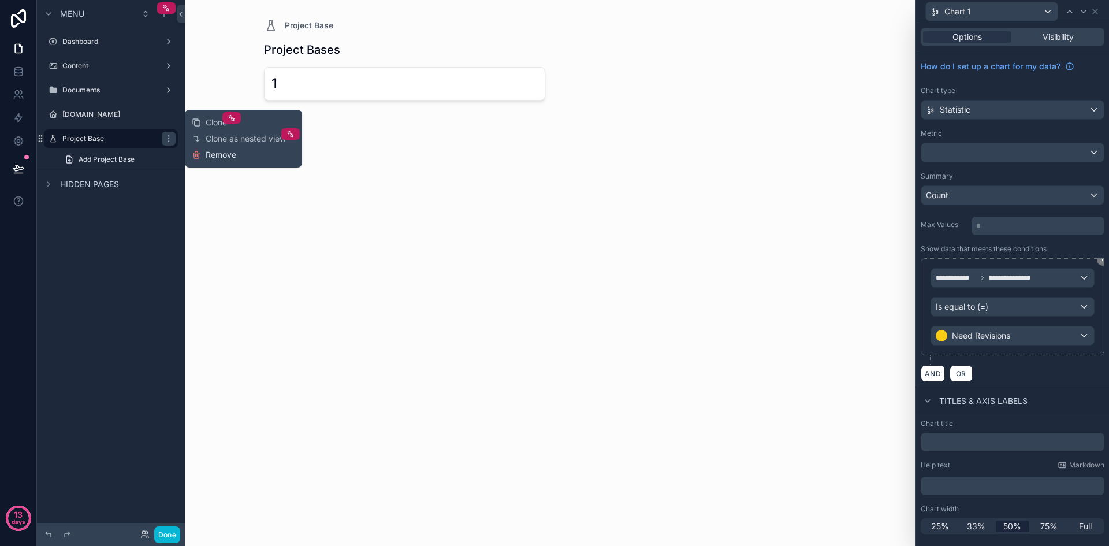
click at [213, 157] on span "Remove" at bounding box center [221, 155] width 31 height 12
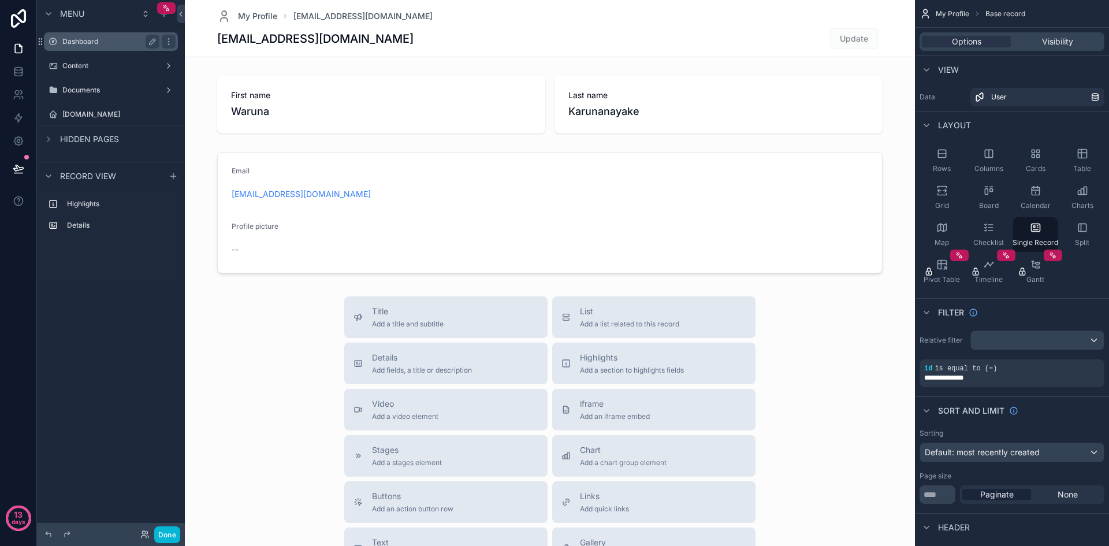
click at [138, 42] on label "Dashboard" at bounding box center [108, 41] width 92 height 9
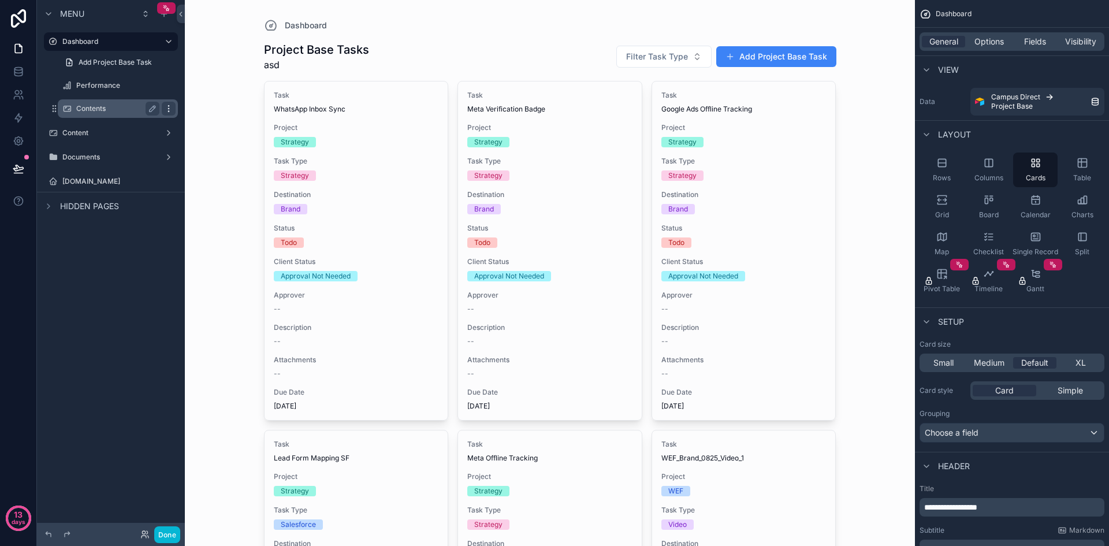
click at [166, 106] on icon "scrollable content" at bounding box center [168, 108] width 9 height 9
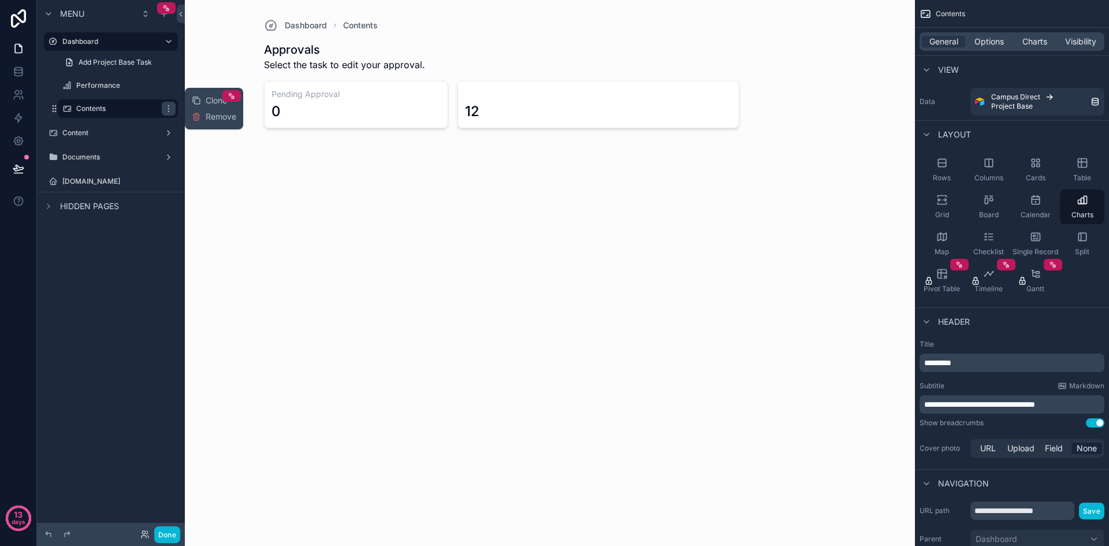
click at [94, 276] on div "Menu Dashboard Add Project Base Task Performance Contents Content Documents [DO…" at bounding box center [111, 266] width 148 height 532
click at [170, 41] on icon "scrollable content" at bounding box center [168, 41] width 9 height 9
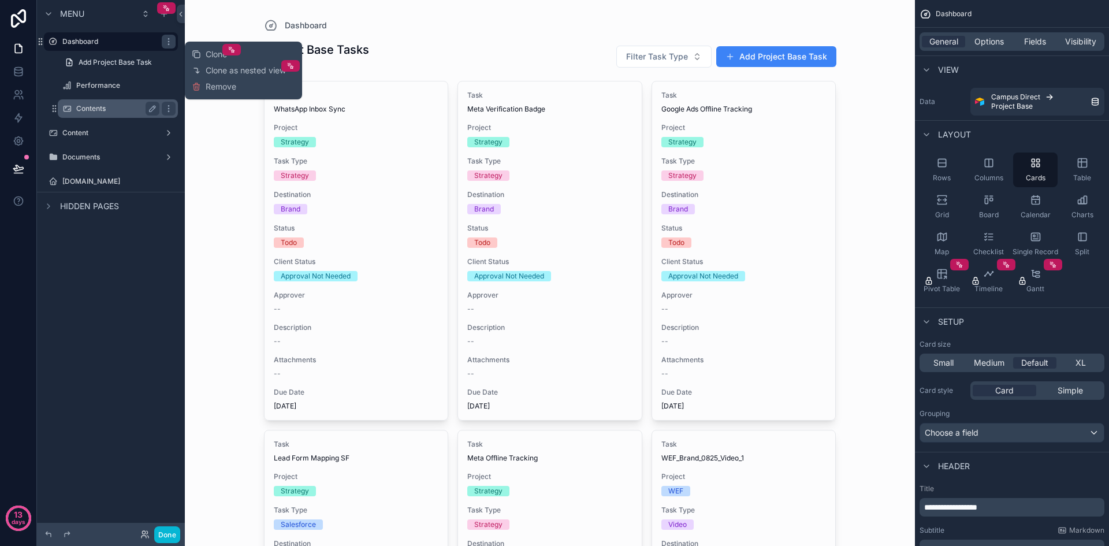
click at [101, 104] on label "Contents" at bounding box center [115, 108] width 79 height 9
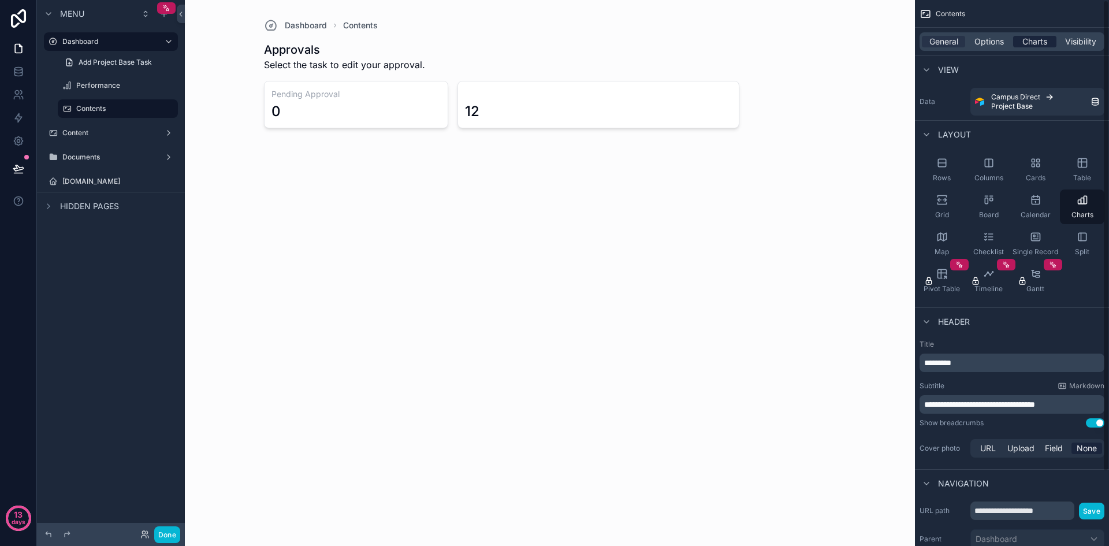
click at [1041, 40] on span "Charts" at bounding box center [1035, 42] width 25 height 12
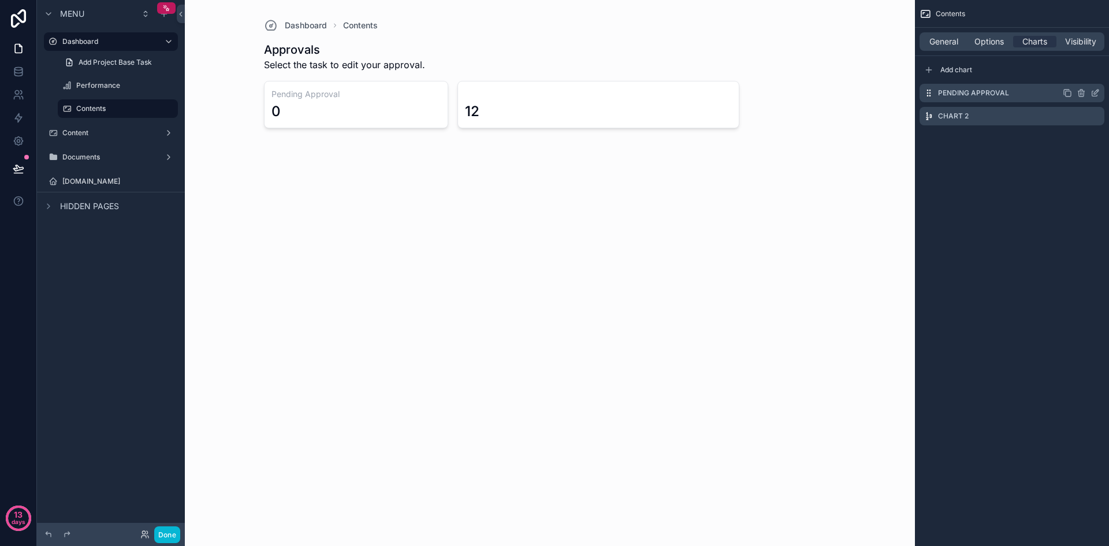
click at [1038, 95] on div "Pending Approval" at bounding box center [1012, 93] width 185 height 18
click at [1094, 91] on icon "scrollable content" at bounding box center [1094, 93] width 5 height 5
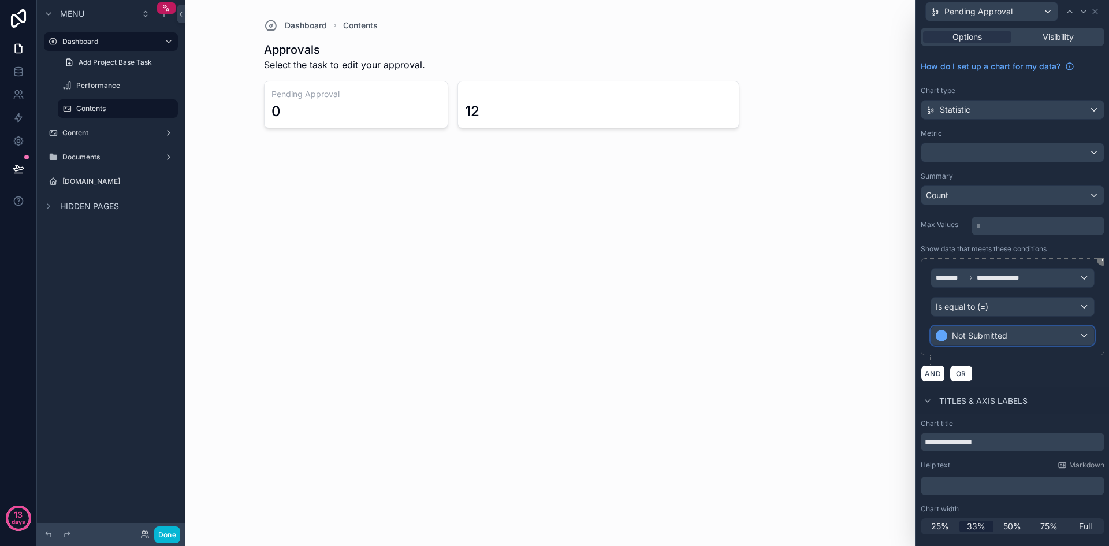
click at [1082, 337] on div "Not Submitted" at bounding box center [1012, 335] width 163 height 18
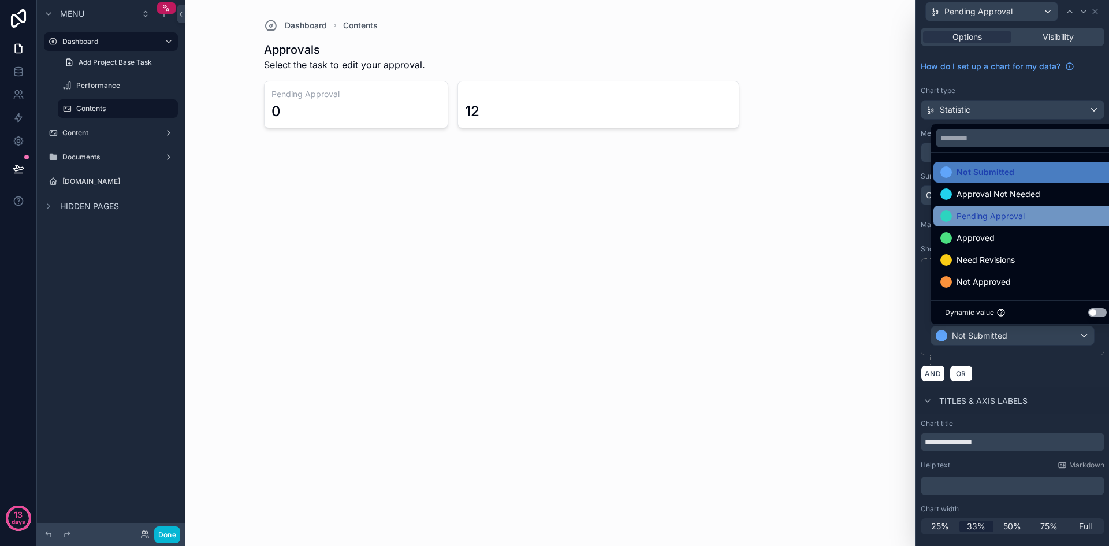
click at [1031, 216] on div "Pending Approval" at bounding box center [1026, 216] width 171 height 14
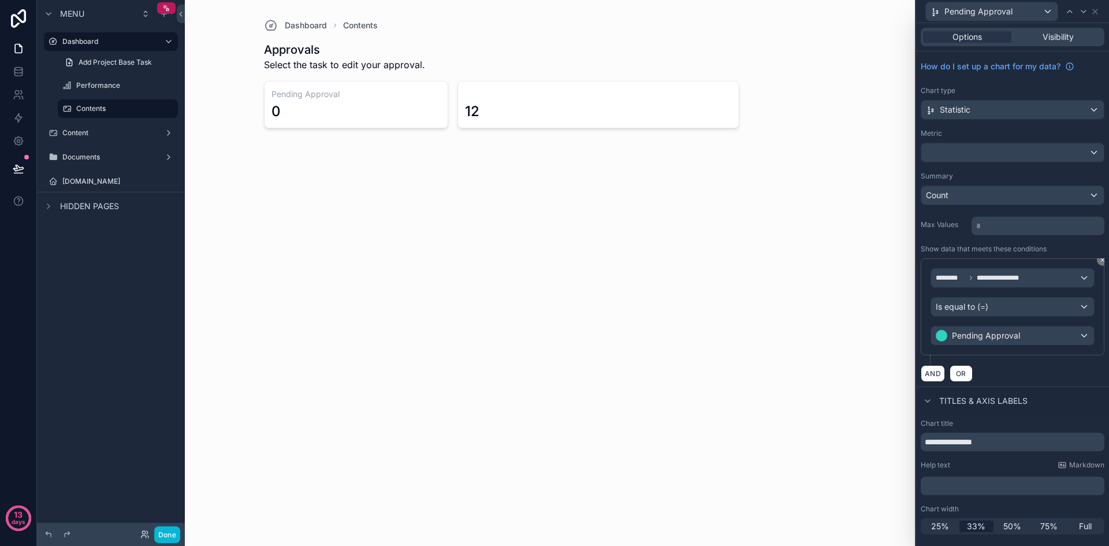
click at [958, 486] on p "﻿" at bounding box center [1014, 486] width 177 height 12
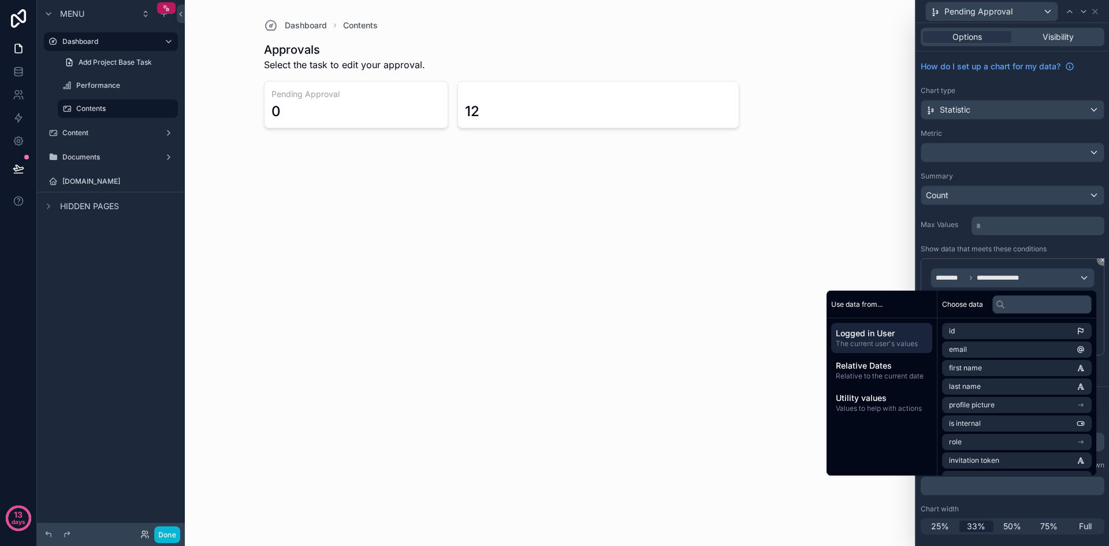
click at [1068, 511] on div "Chart width" at bounding box center [1013, 508] width 184 height 9
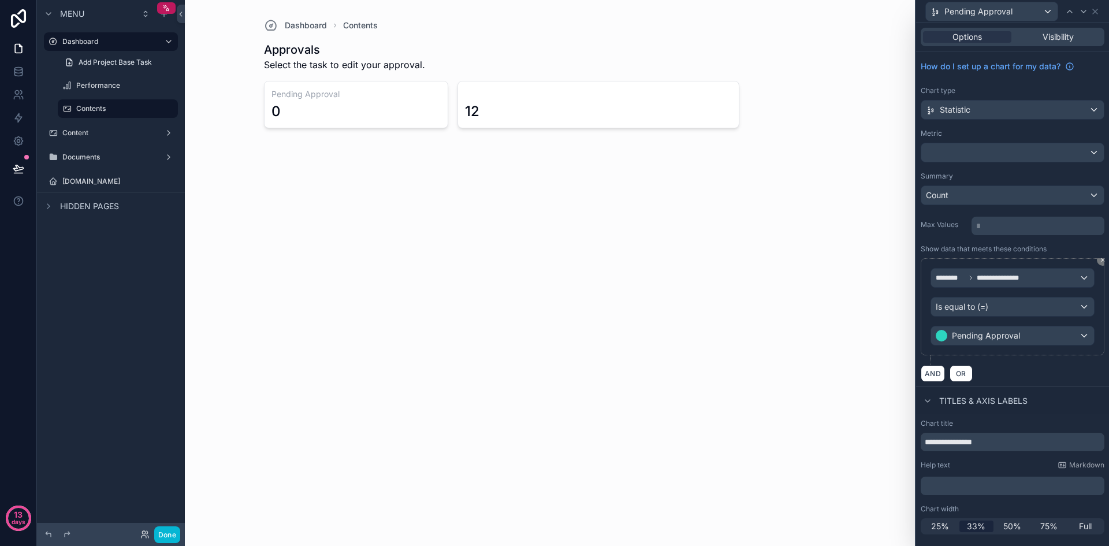
click at [668, 109] on div "scrollable content" at bounding box center [550, 82] width 591 height 165
drag, startPoint x: 1098, startPoint y: 10, endPoint x: 1097, endPoint y: 18, distance: 8.2
click at [1098, 10] on icon at bounding box center [1095, 11] width 9 height 9
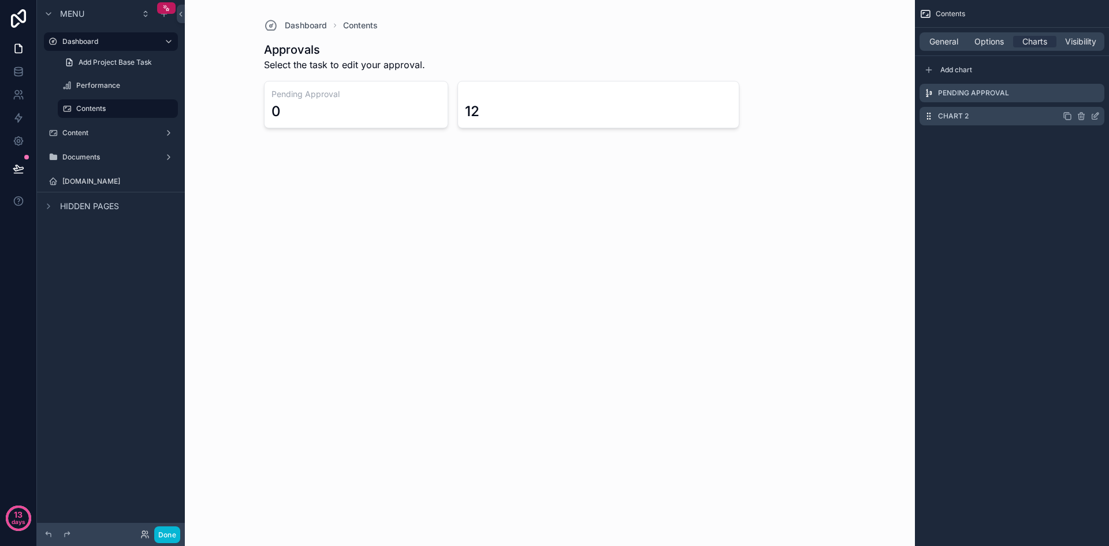
click at [1099, 118] on icon "scrollable content" at bounding box center [1095, 116] width 9 height 9
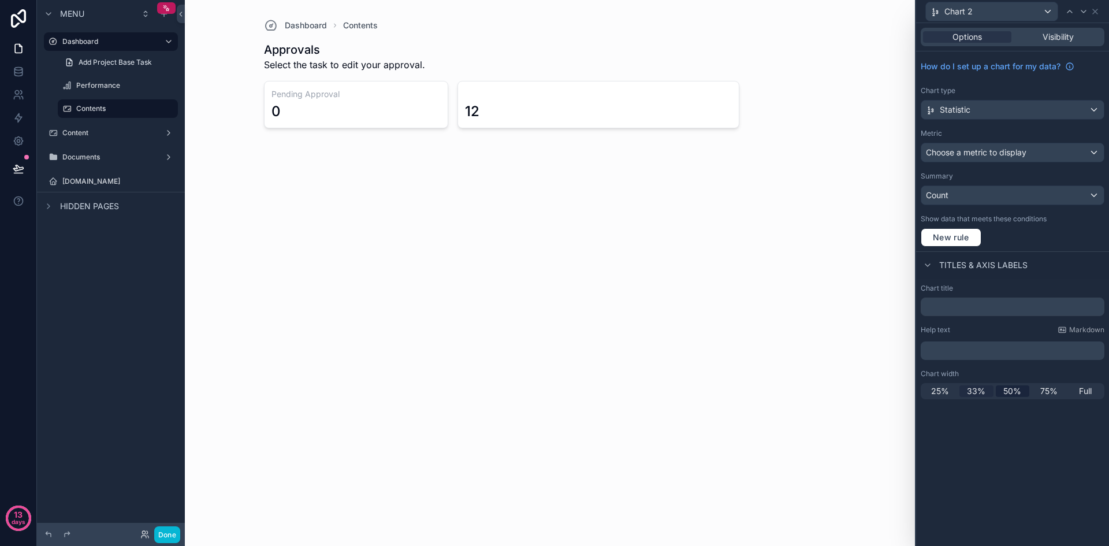
click at [976, 391] on span "33%" at bounding box center [976, 391] width 18 height 12
click at [968, 310] on input "text" at bounding box center [1013, 307] width 184 height 18
type input "********"
click at [962, 236] on span "New rule" at bounding box center [951, 237] width 46 height 10
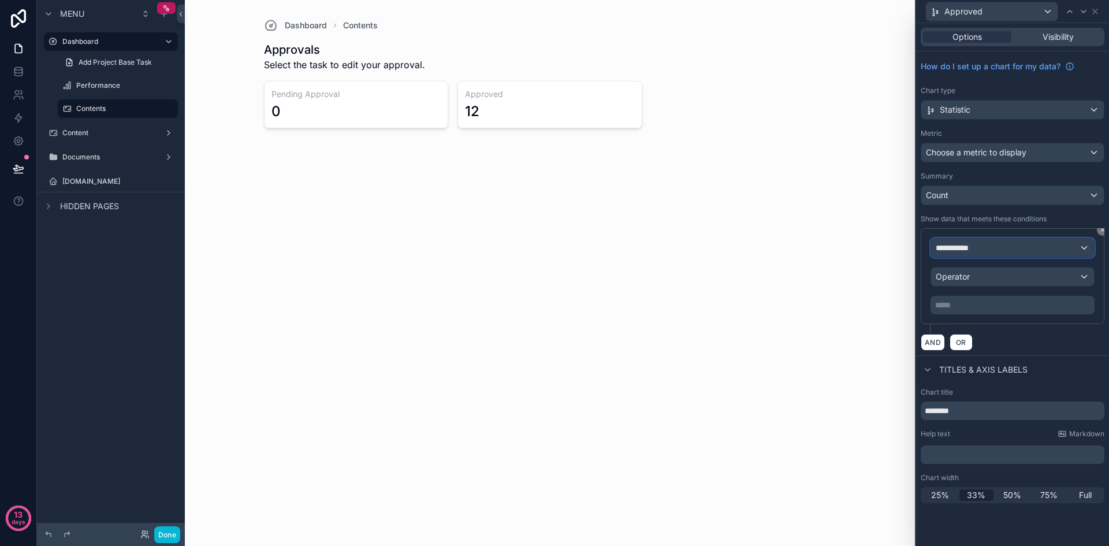
click at [985, 248] on div "**********" at bounding box center [1012, 248] width 163 height 18
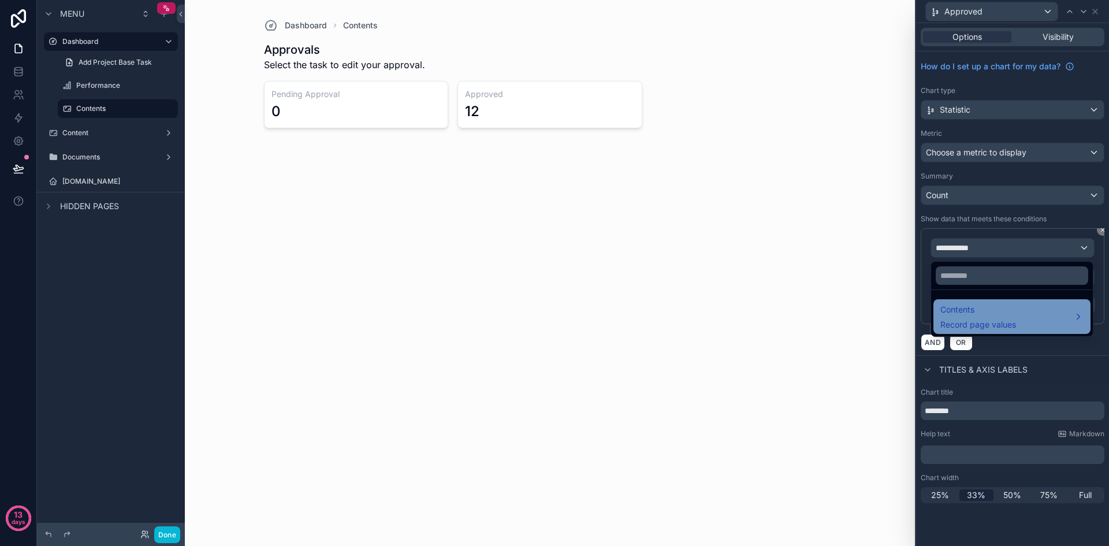
click at [980, 315] on span "Contents" at bounding box center [979, 310] width 76 height 14
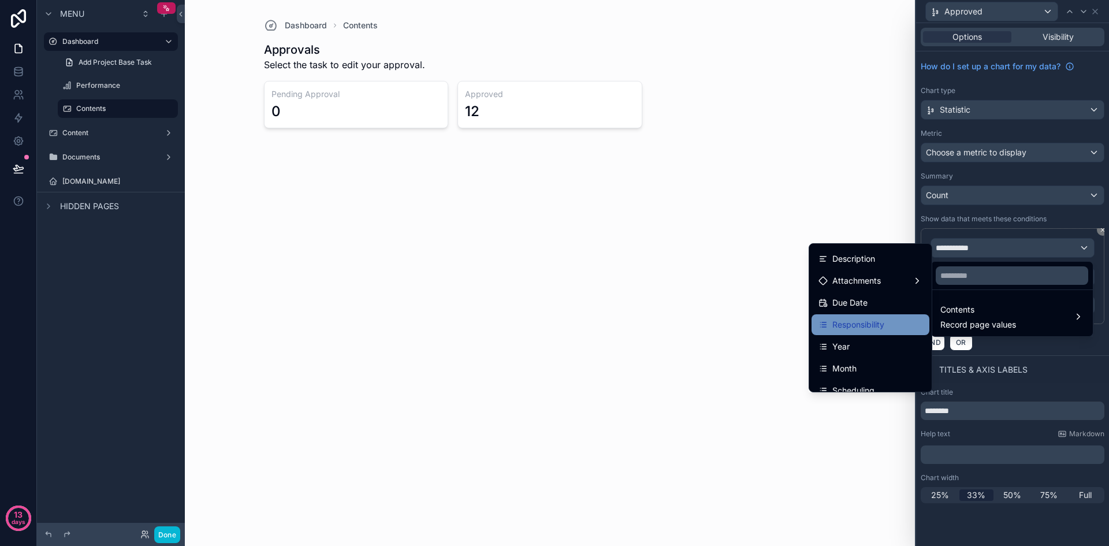
scroll to position [116, 0]
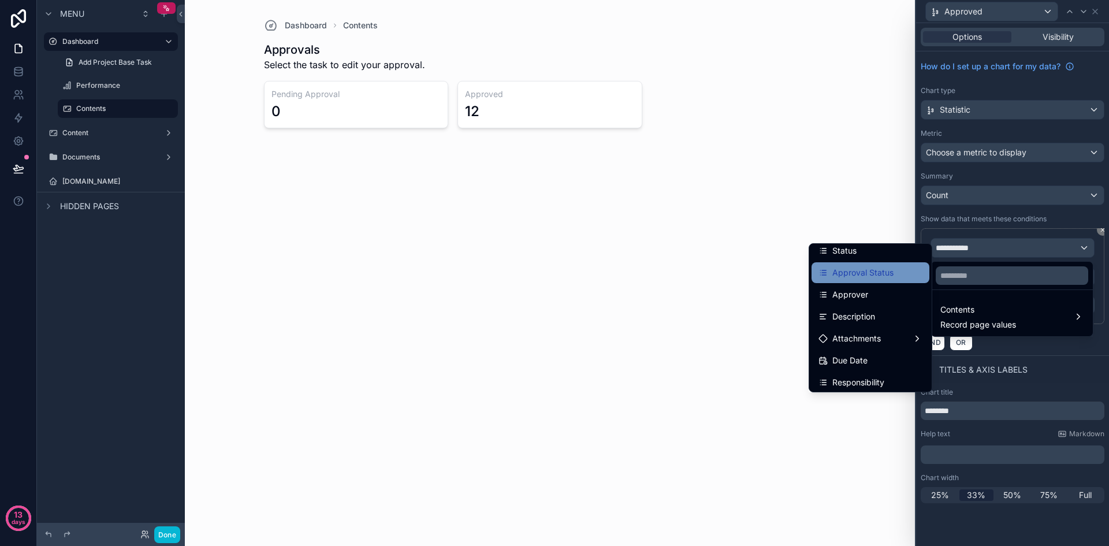
click at [873, 279] on span "Approval Status" at bounding box center [863, 273] width 61 height 14
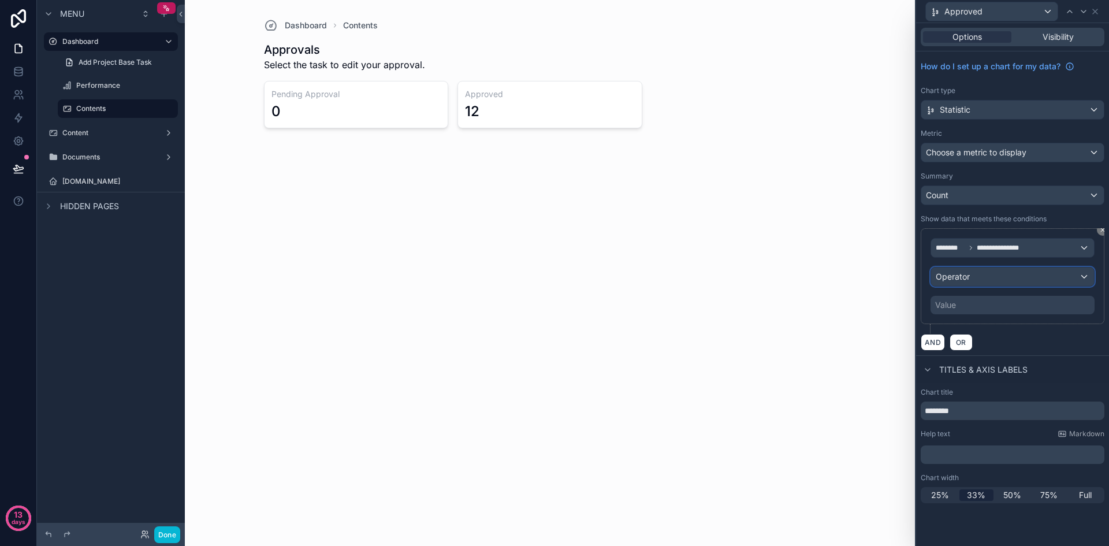
click at [980, 278] on div "Operator" at bounding box center [1012, 276] width 163 height 18
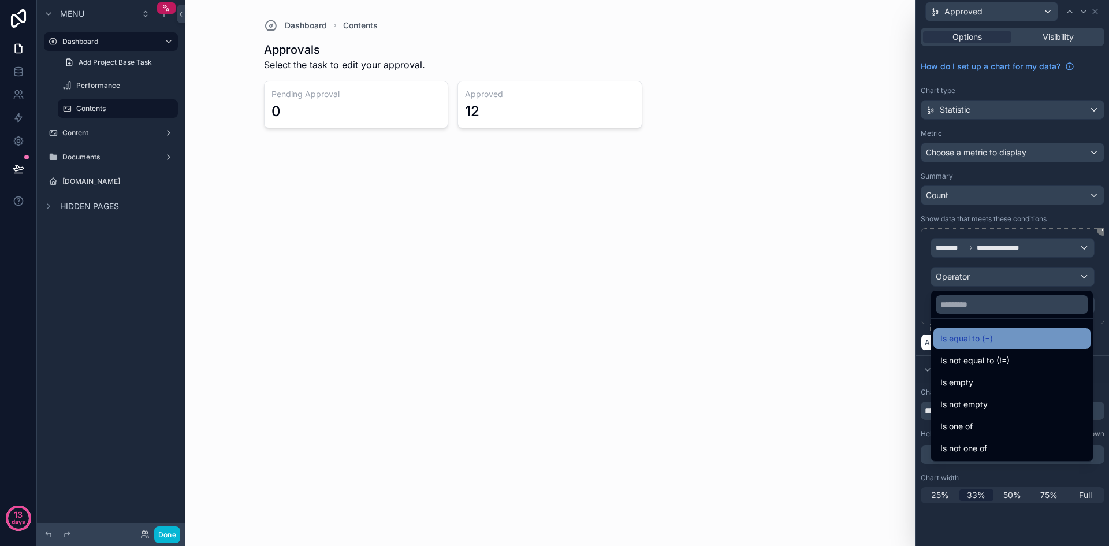
click at [972, 345] on span "Is equal to (=)" at bounding box center [967, 339] width 53 height 14
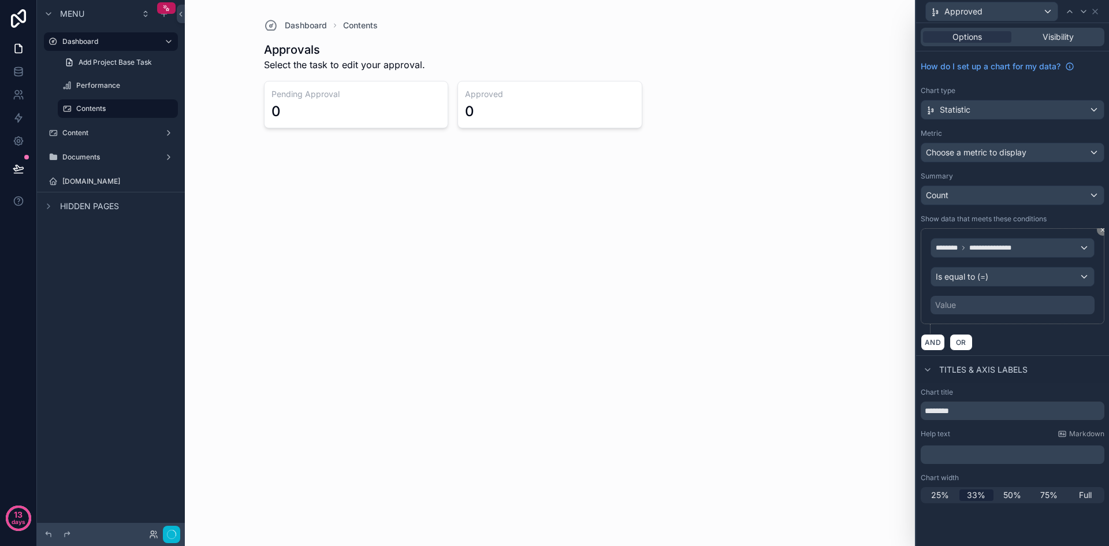
click at [985, 304] on div "Value" at bounding box center [1013, 305] width 164 height 18
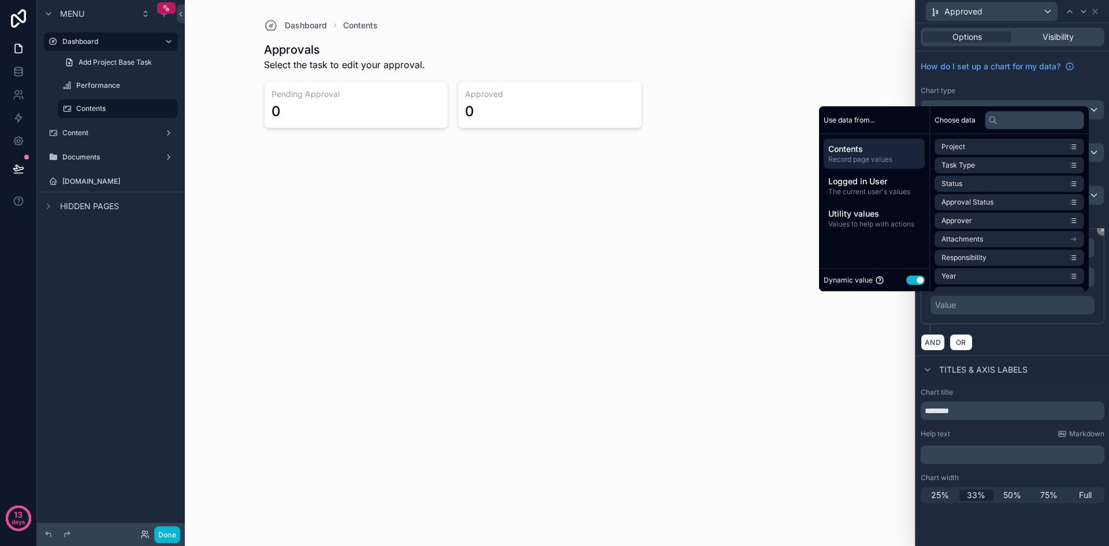
click at [911, 283] on button "Use setting" at bounding box center [915, 280] width 18 height 9
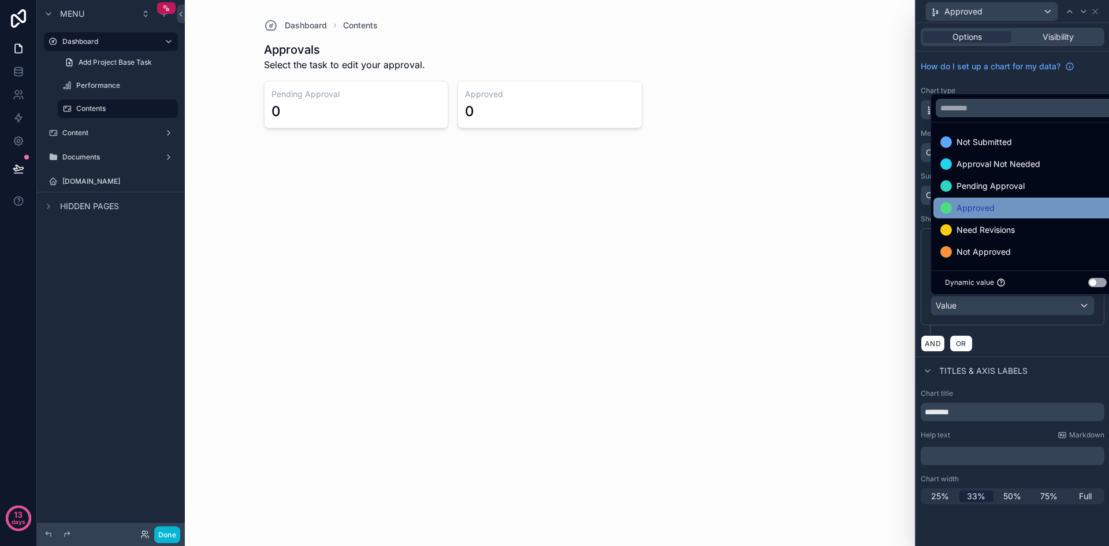
click at [986, 213] on span "Approved" at bounding box center [976, 208] width 38 height 14
click at [1055, 346] on div "AND OR" at bounding box center [1013, 343] width 184 height 17
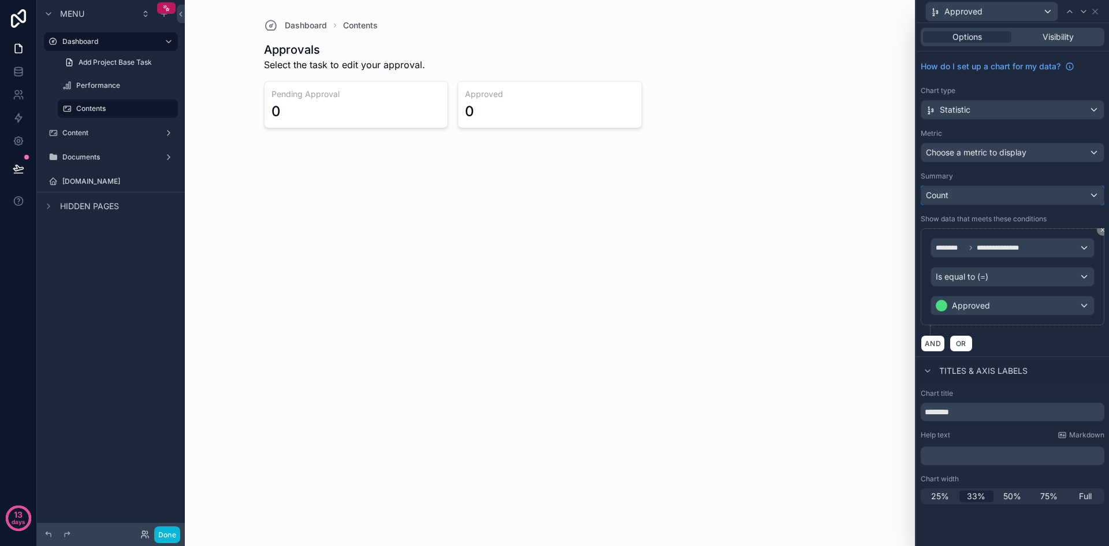
click at [1061, 198] on div "Count" at bounding box center [1012, 195] width 183 height 18
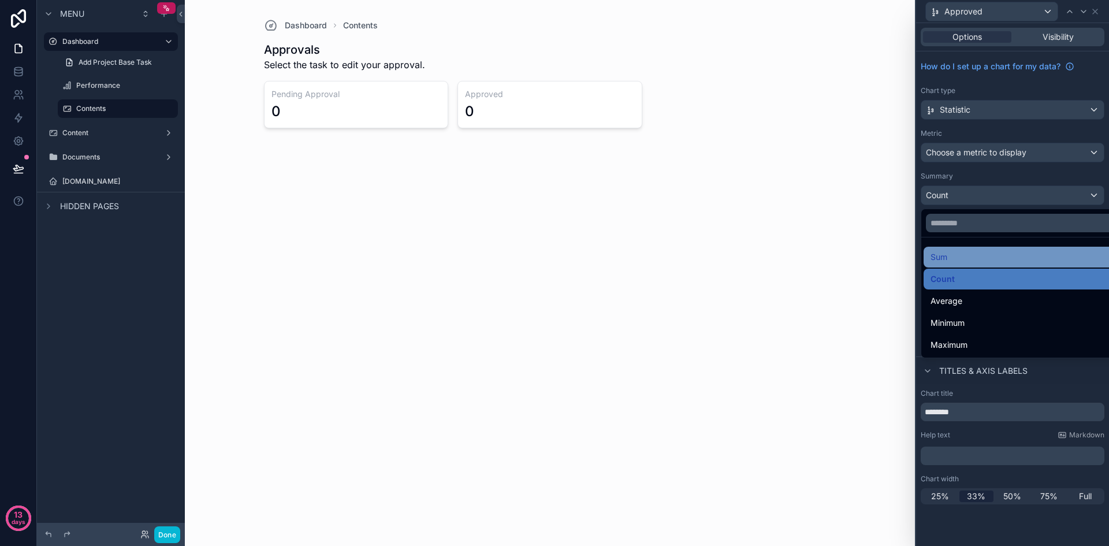
click at [1001, 254] on div "Sum" at bounding box center [1026, 257] width 191 height 14
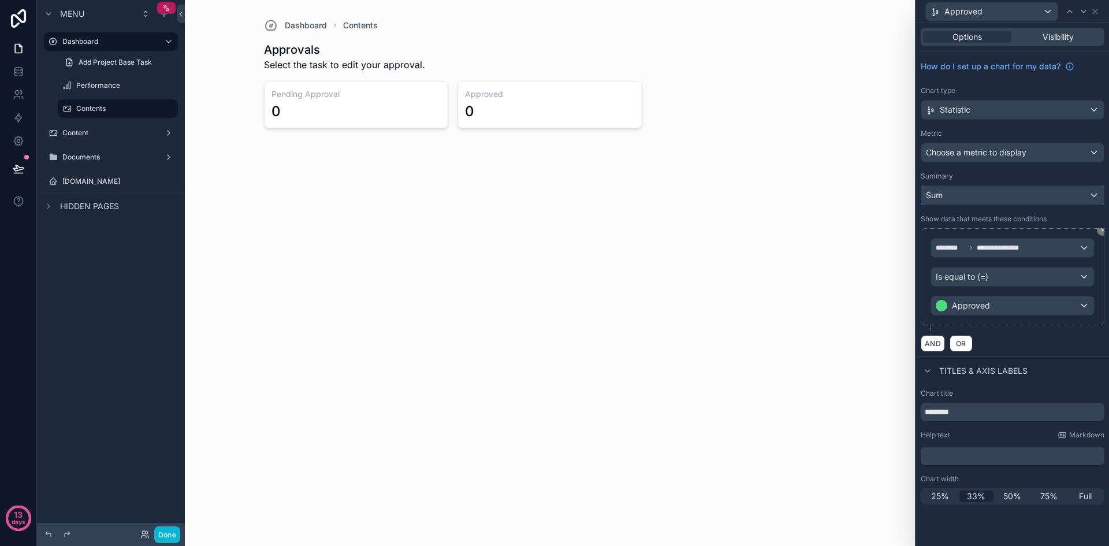
click at [1031, 203] on div "Sum" at bounding box center [1012, 195] width 183 height 18
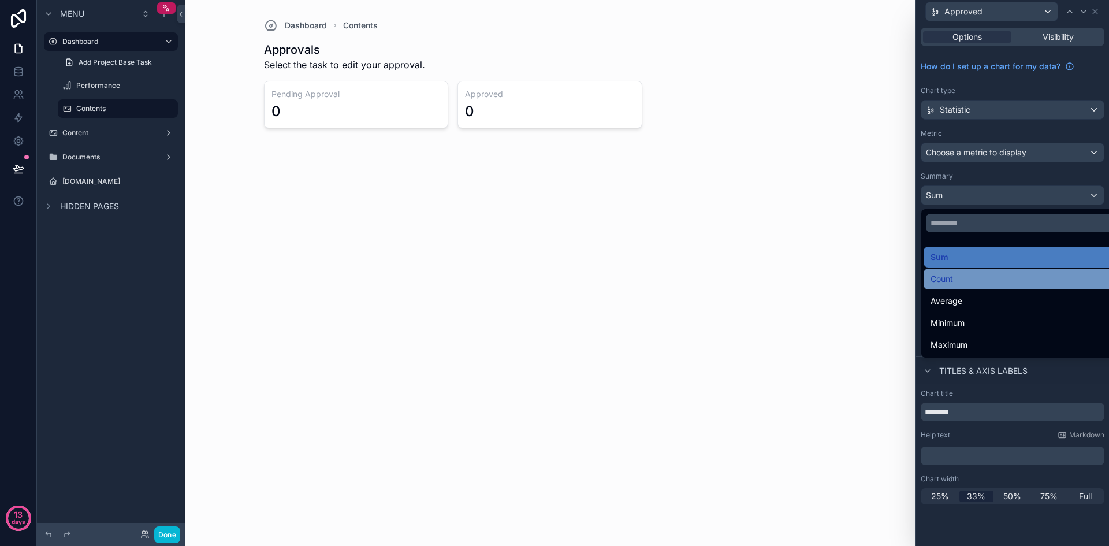
click at [997, 272] on div "Count" at bounding box center [1026, 279] width 191 height 14
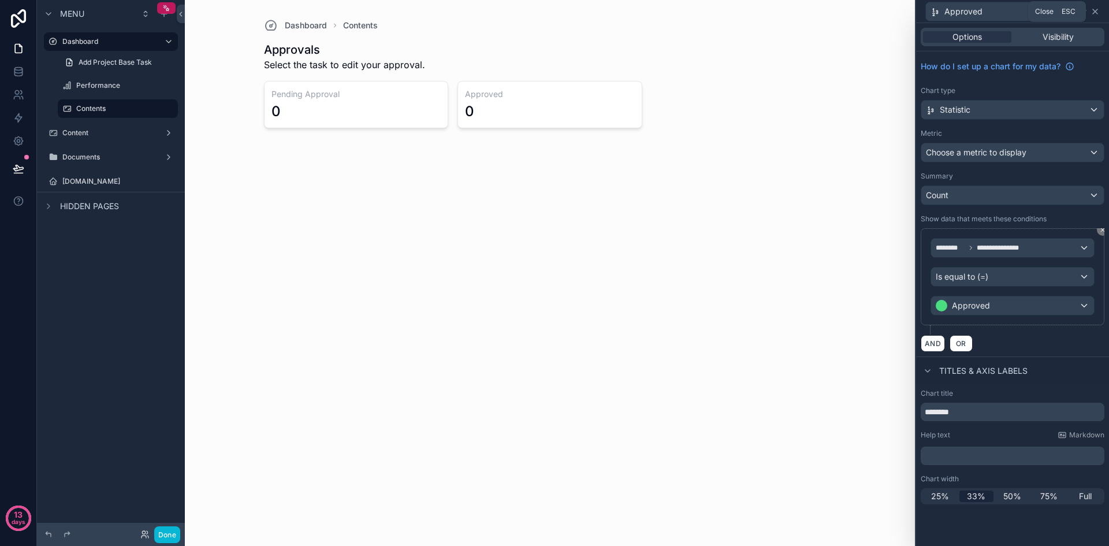
click at [1095, 11] on icon at bounding box center [1095, 11] width 5 height 5
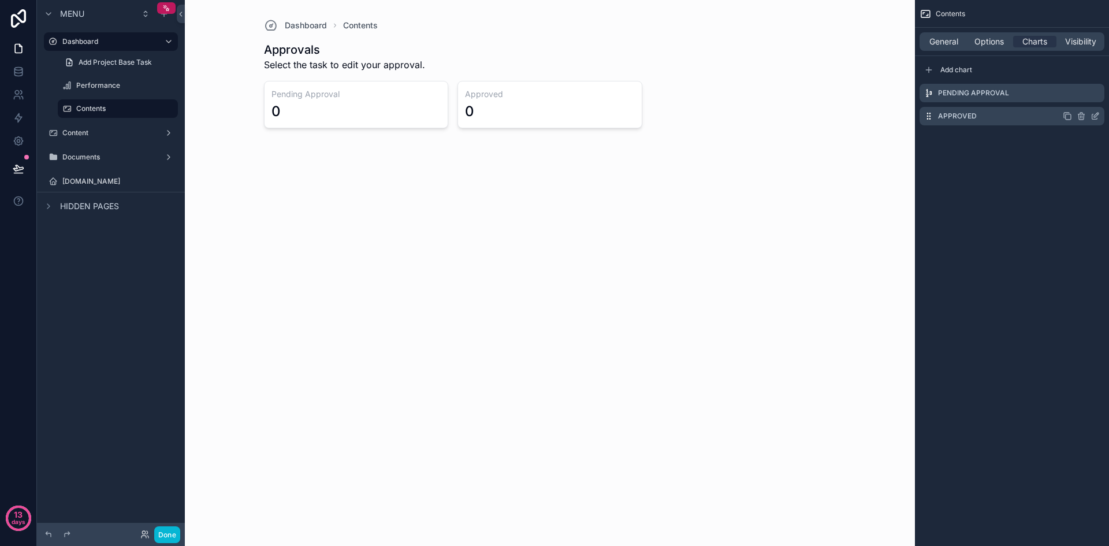
click at [999, 113] on div "Approved" at bounding box center [1012, 116] width 185 height 18
click at [1093, 92] on icon "scrollable content" at bounding box center [1095, 92] width 9 height 9
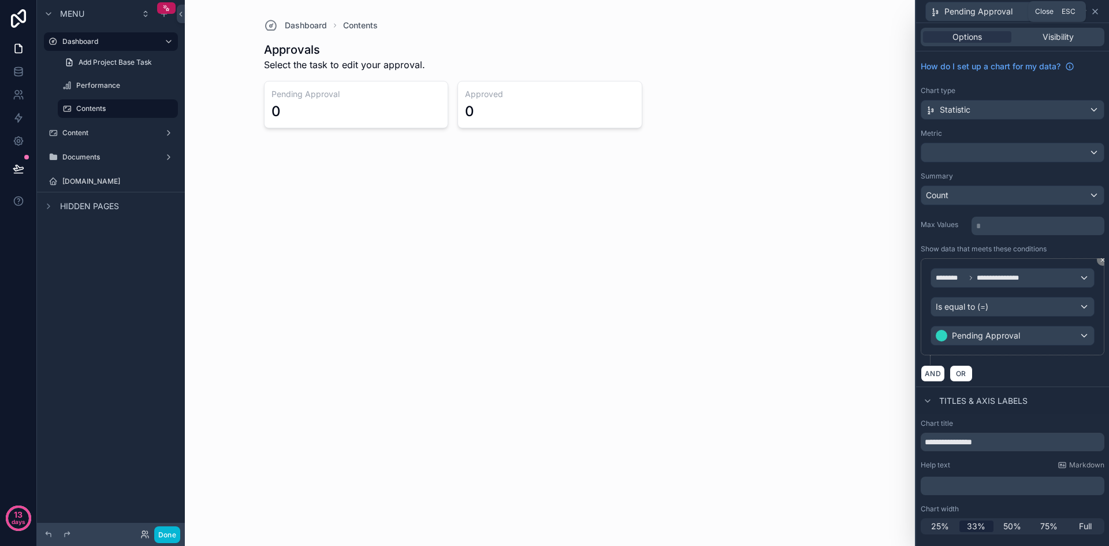
click at [1099, 11] on icon at bounding box center [1095, 11] width 9 height 9
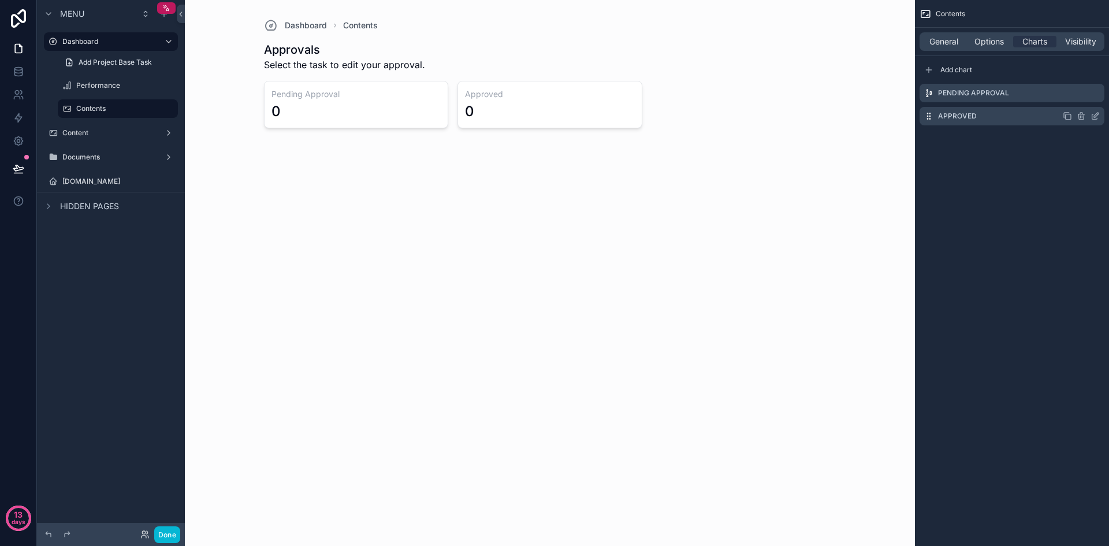
click at [1097, 116] on icon "scrollable content" at bounding box center [1095, 116] width 9 height 9
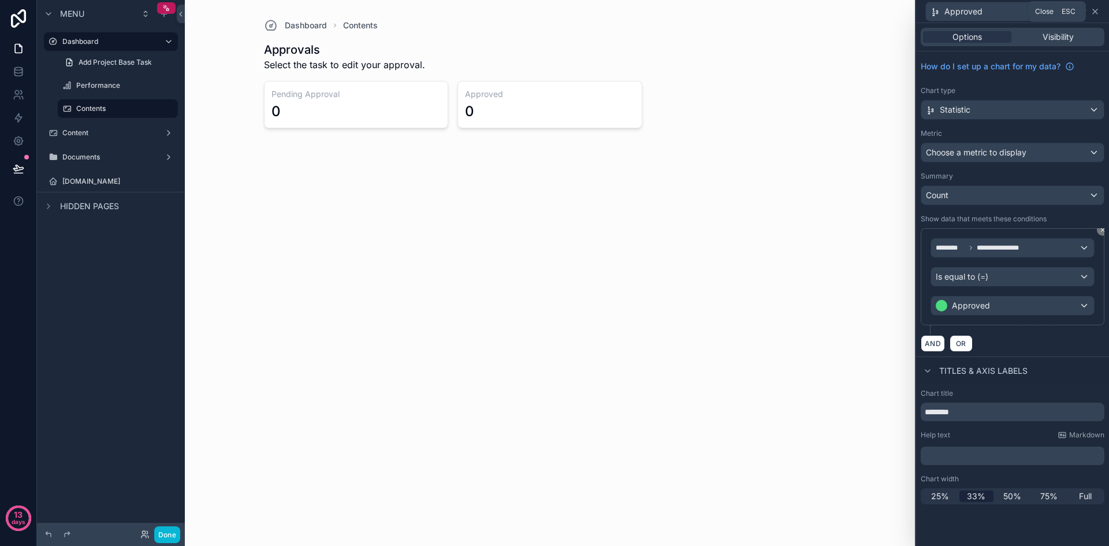
click at [1097, 11] on icon at bounding box center [1095, 11] width 9 height 9
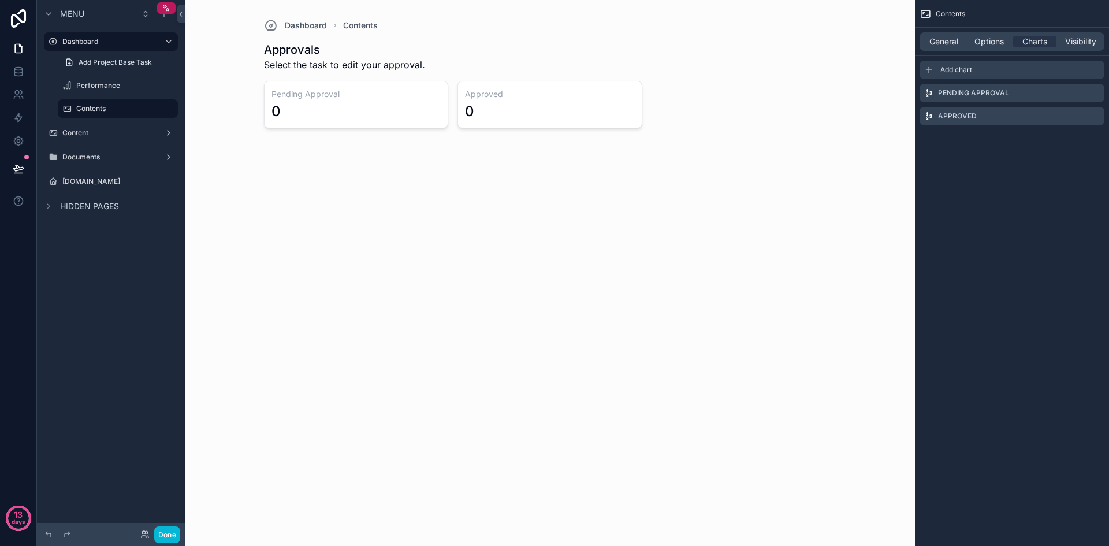
click at [964, 68] on span "Add chart" at bounding box center [957, 69] width 32 height 9
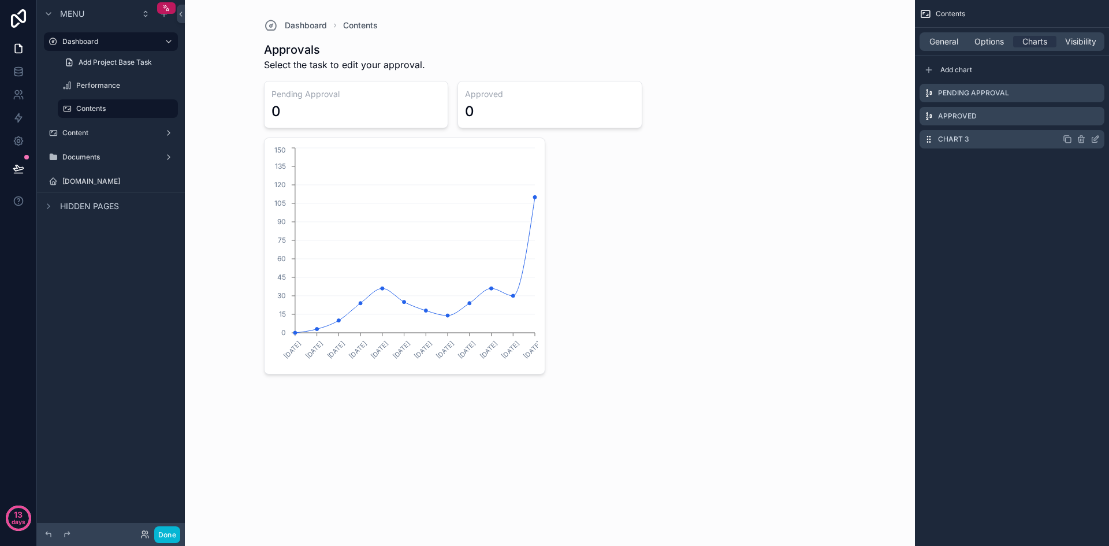
click at [1098, 136] on icon "scrollable content" at bounding box center [1095, 139] width 9 height 9
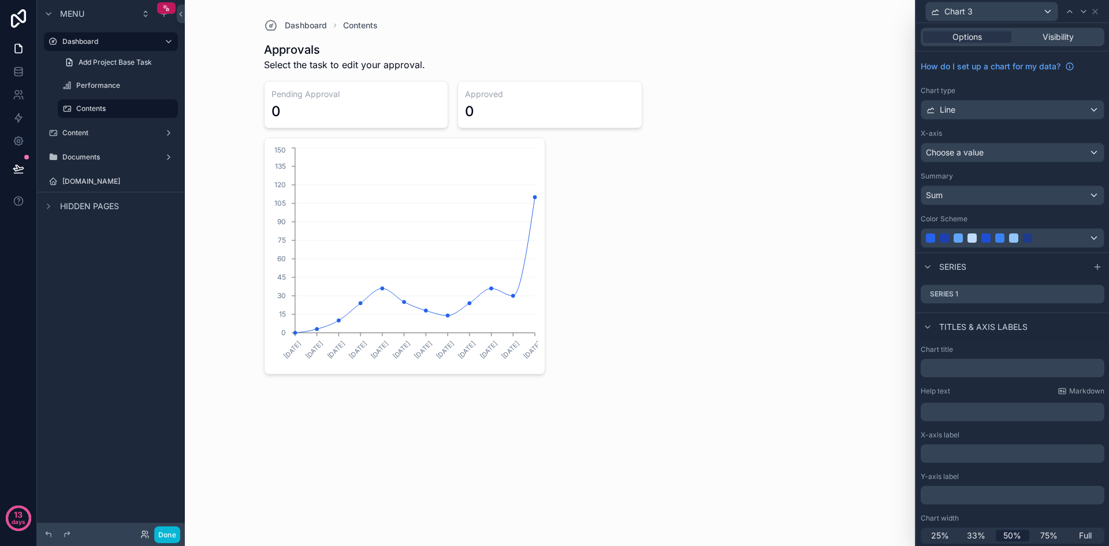
scroll to position [2, 0]
click at [1006, 97] on div "Chart type Line" at bounding box center [1013, 101] width 184 height 34
click at [1005, 102] on div "Line" at bounding box center [1012, 107] width 183 height 18
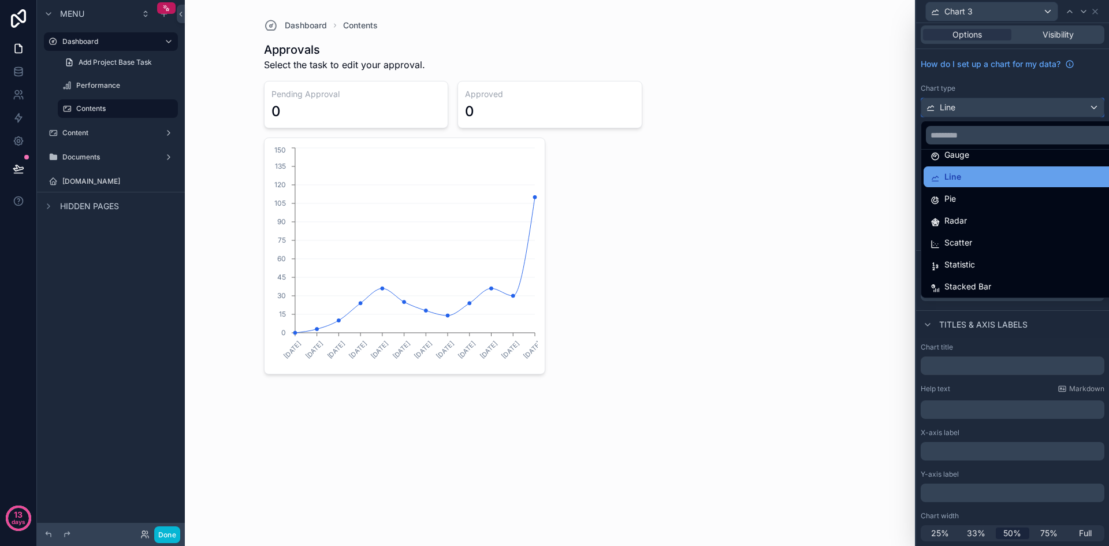
scroll to position [82, 0]
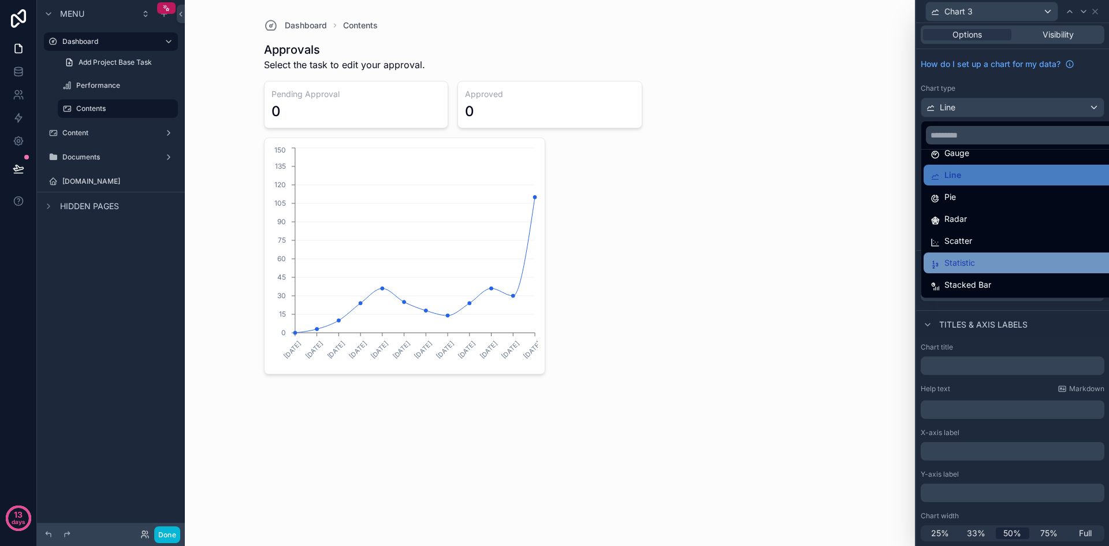
click at [972, 261] on span "Statistic" at bounding box center [960, 263] width 31 height 14
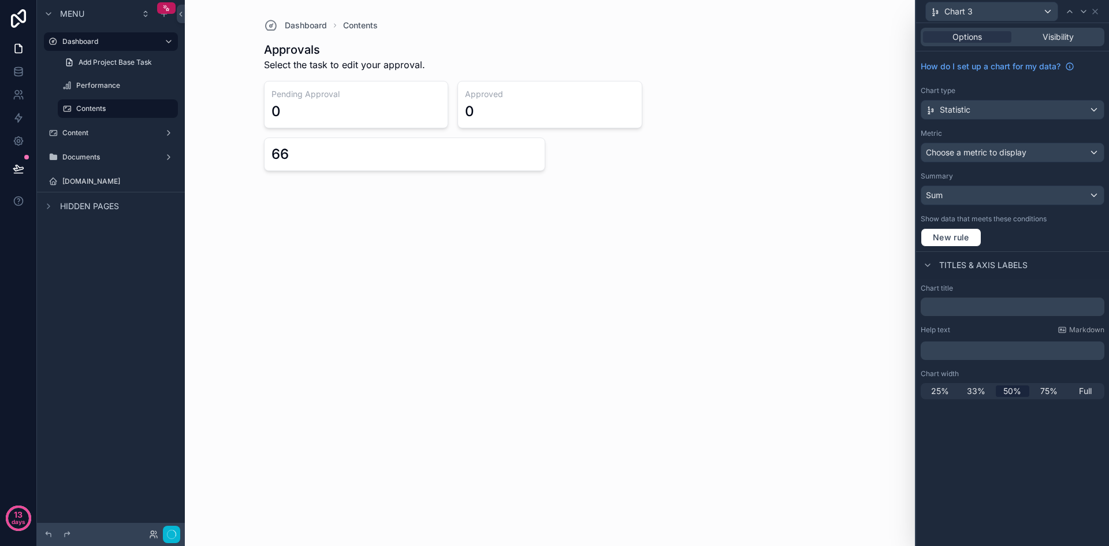
scroll to position [0, 0]
click at [972, 400] on div "Chart title Help text Markdown ﻿ Chart width 25% 33% 50% 75% Full" at bounding box center [1012, 341] width 193 height 125
click at [978, 391] on span "33%" at bounding box center [976, 391] width 18 height 12
click at [975, 299] on input "text" at bounding box center [1013, 307] width 184 height 18
click at [967, 235] on span "New rule" at bounding box center [951, 237] width 46 height 10
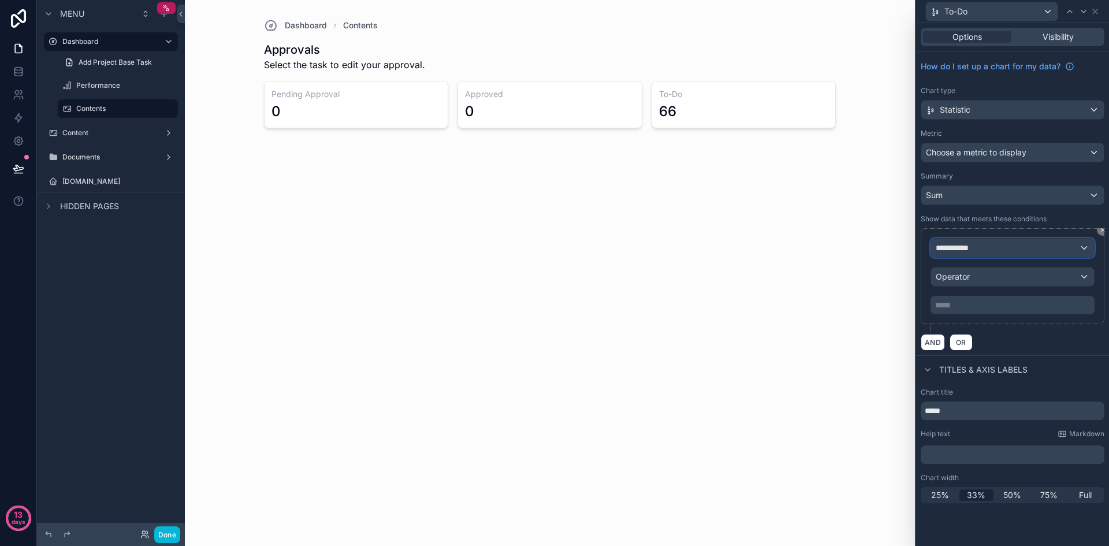
click at [972, 246] on span "**********" at bounding box center [957, 248] width 43 height 12
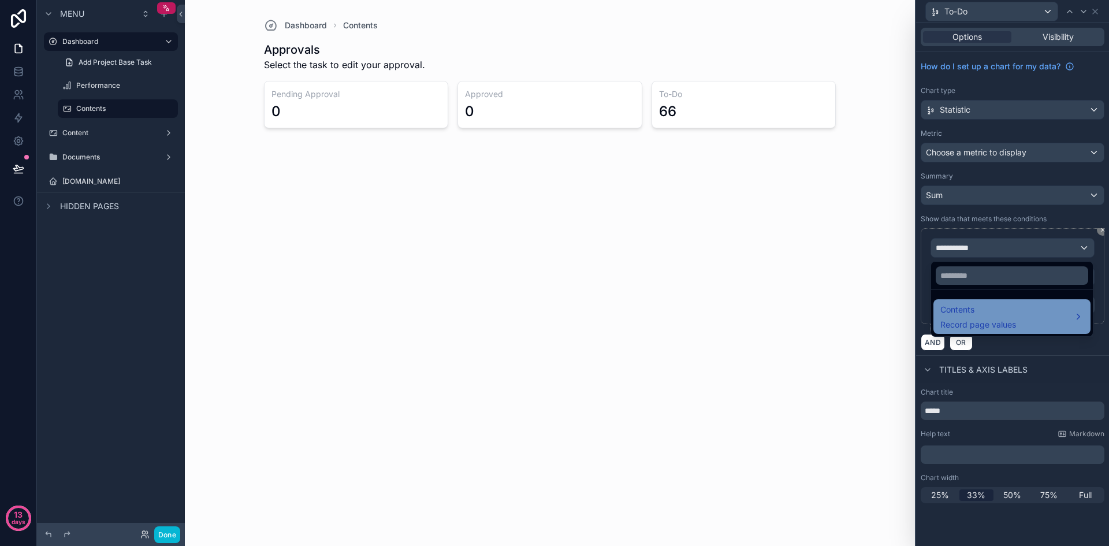
click at [983, 305] on span "Contents" at bounding box center [979, 310] width 76 height 14
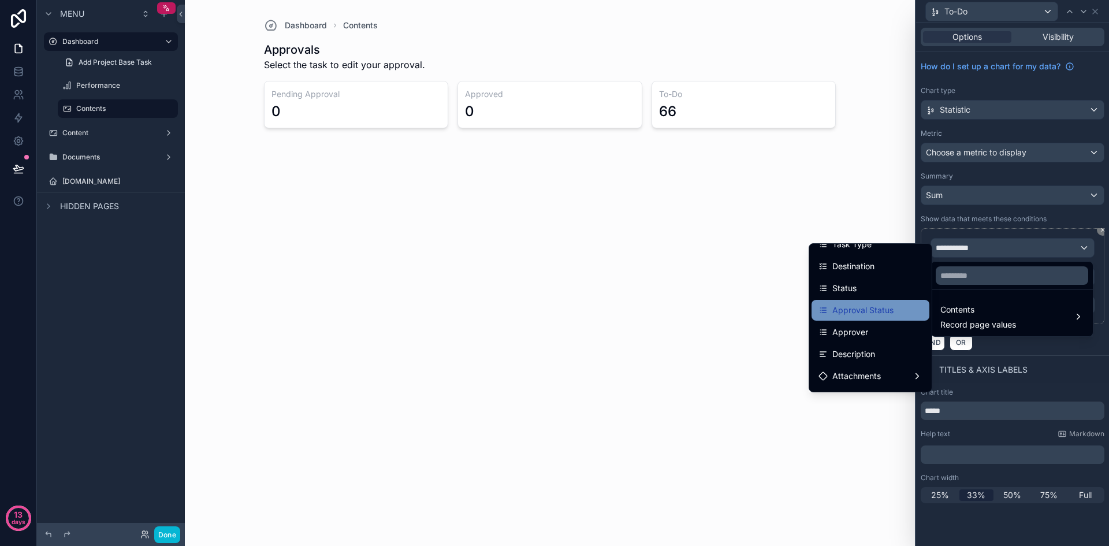
scroll to position [58, 0]
click at [862, 304] on div "Status" at bounding box center [871, 309] width 104 height 14
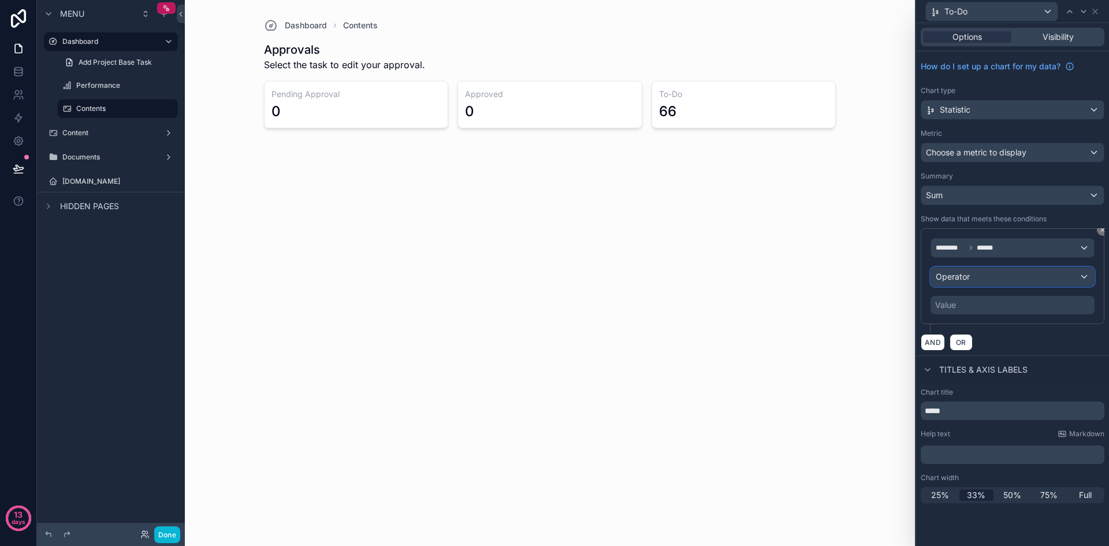
click at [1054, 270] on div "Operator" at bounding box center [1012, 276] width 163 height 18
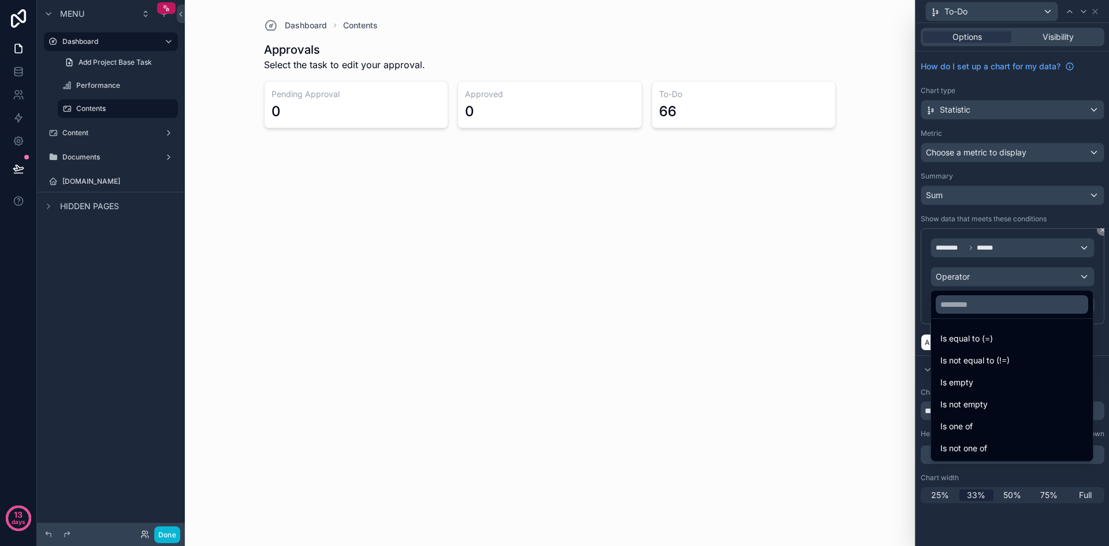
click at [1050, 244] on div at bounding box center [1012, 273] width 193 height 546
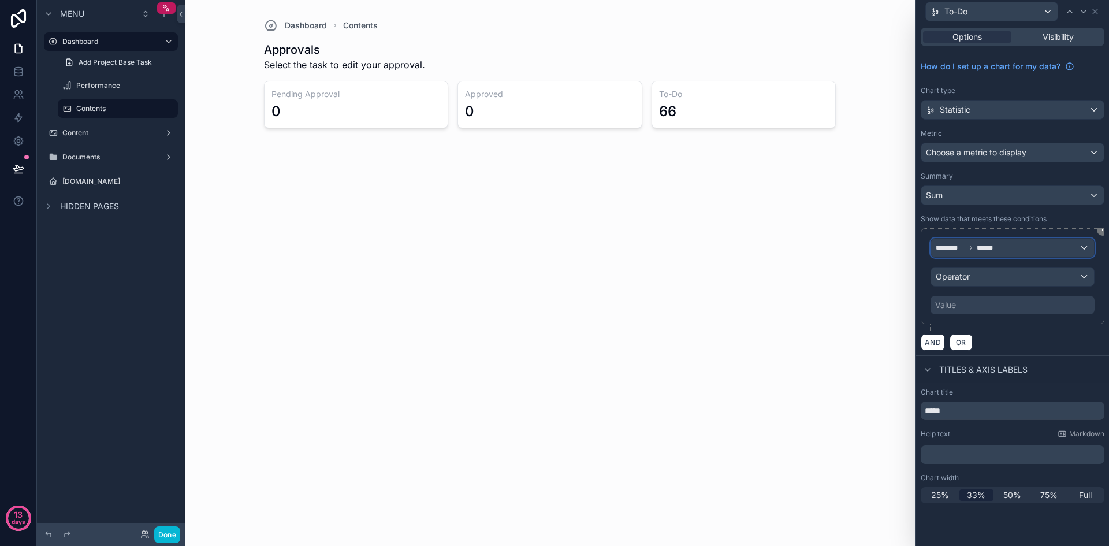
click at [1050, 244] on div "******** ******" at bounding box center [1012, 248] width 163 height 18
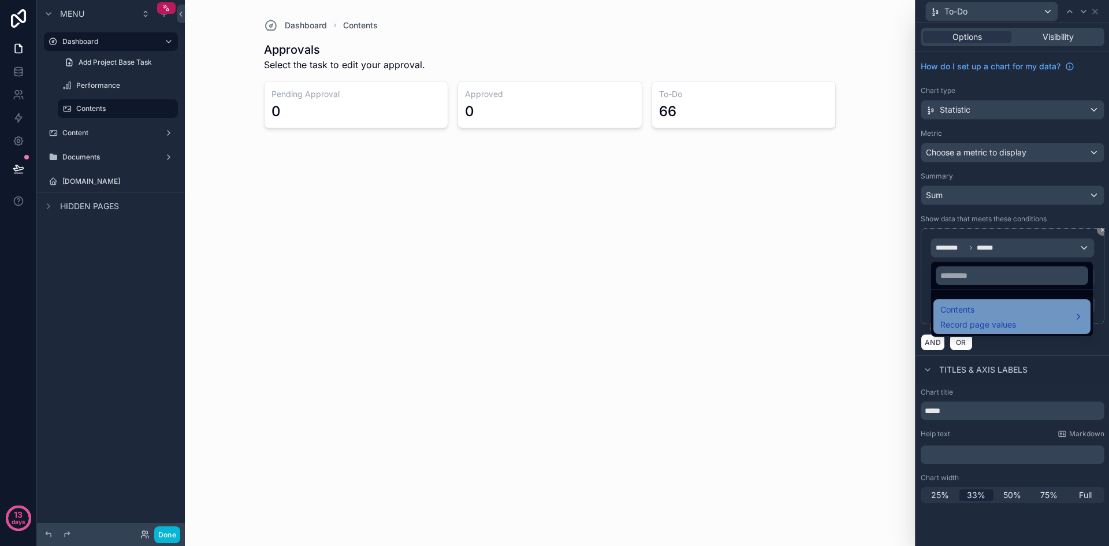
click at [1010, 313] on span "Contents" at bounding box center [979, 310] width 76 height 14
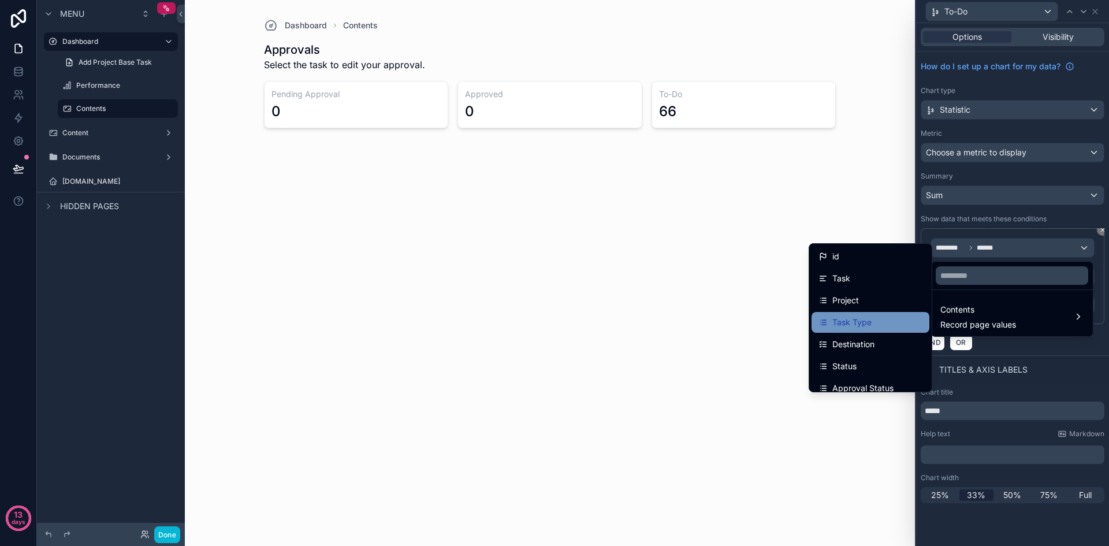
click at [869, 313] on div "Task Type" at bounding box center [871, 322] width 118 height 21
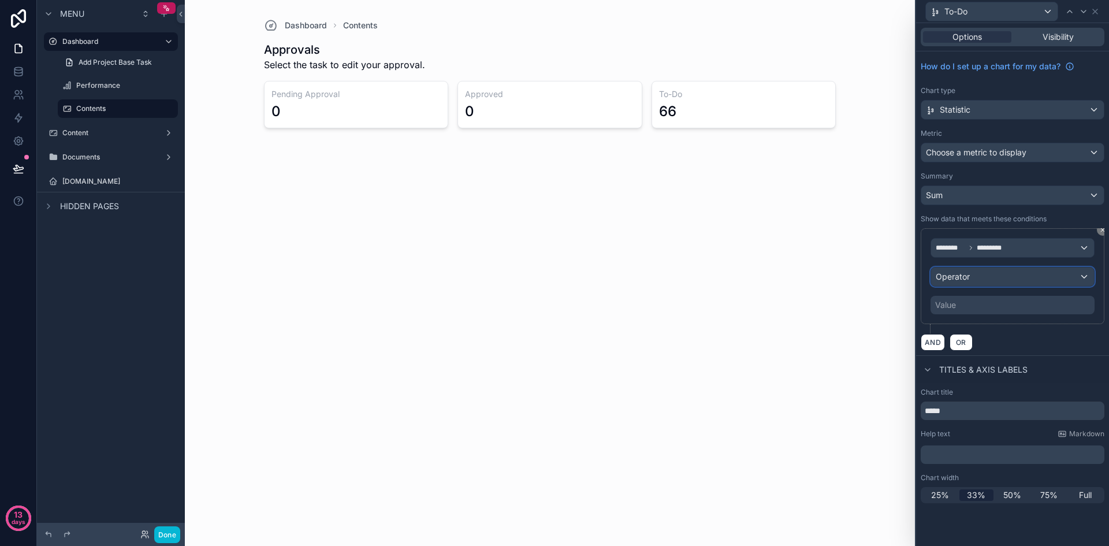
click at [972, 278] on div "Operator" at bounding box center [1012, 276] width 163 height 18
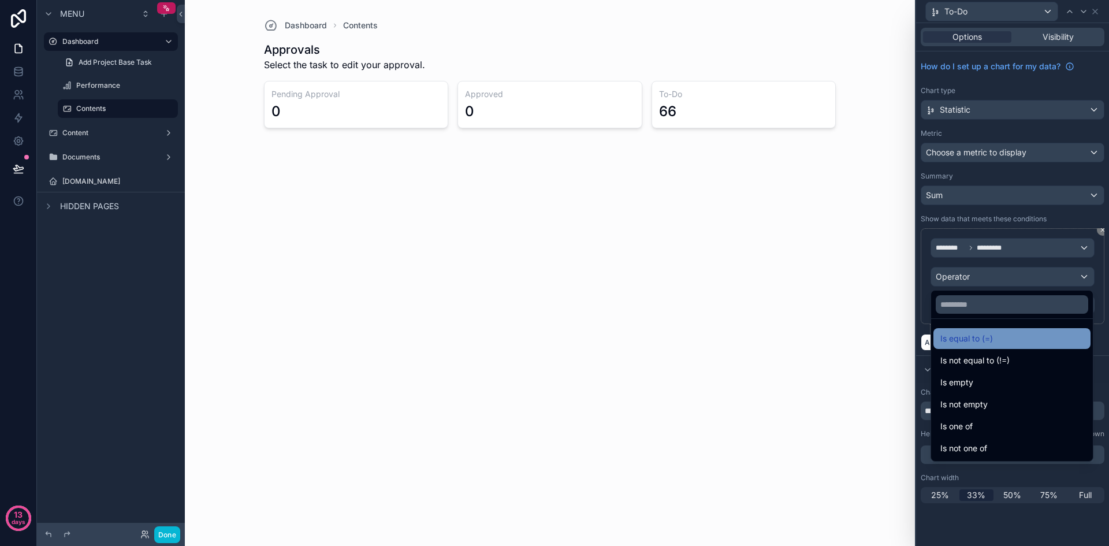
click at [983, 344] on span "Is equal to (=)" at bounding box center [967, 339] width 53 height 14
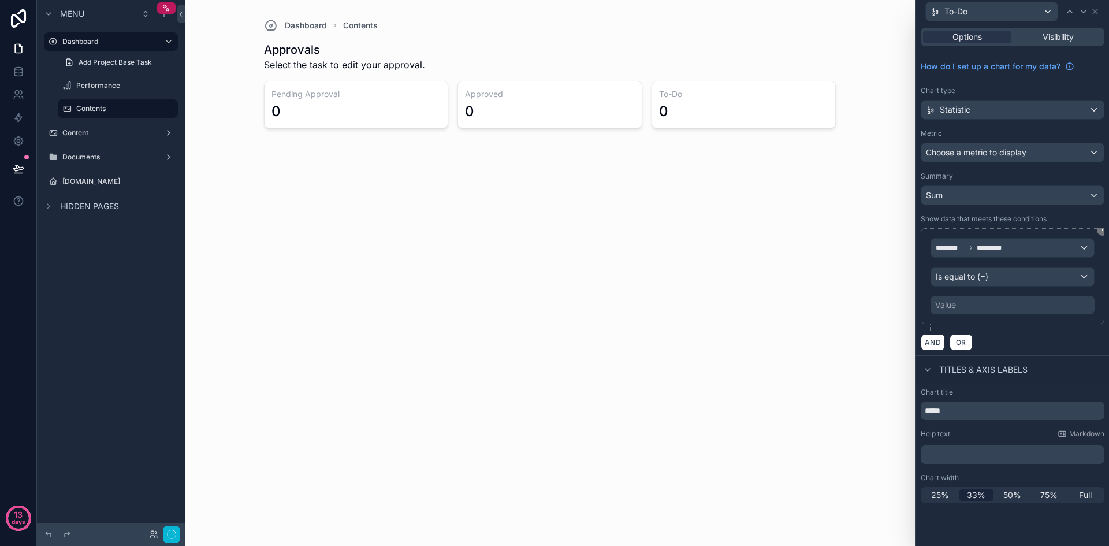
click at [990, 303] on div "Value" at bounding box center [1013, 305] width 164 height 18
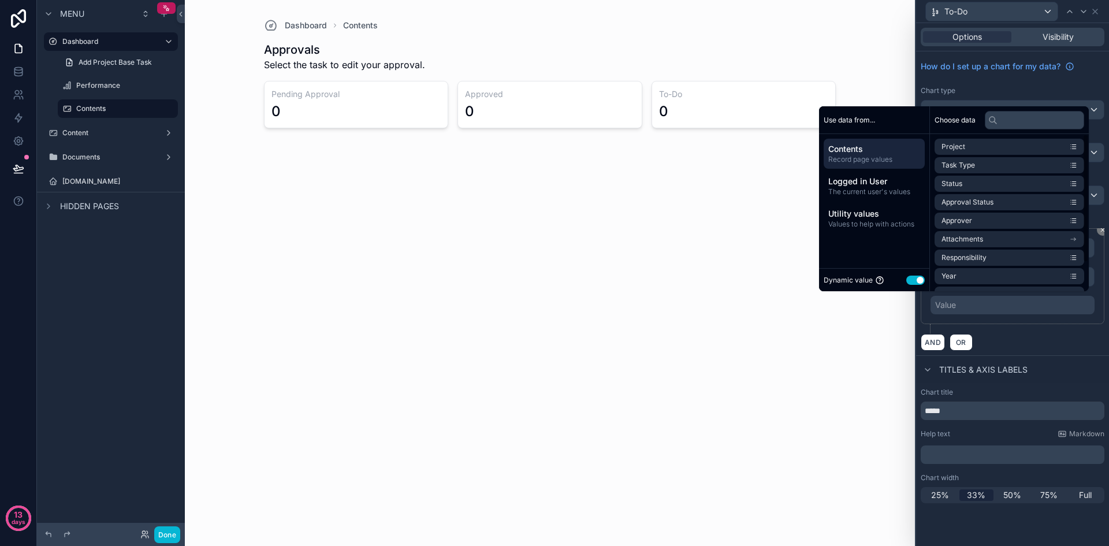
click at [906, 283] on button "Use setting" at bounding box center [915, 280] width 18 height 9
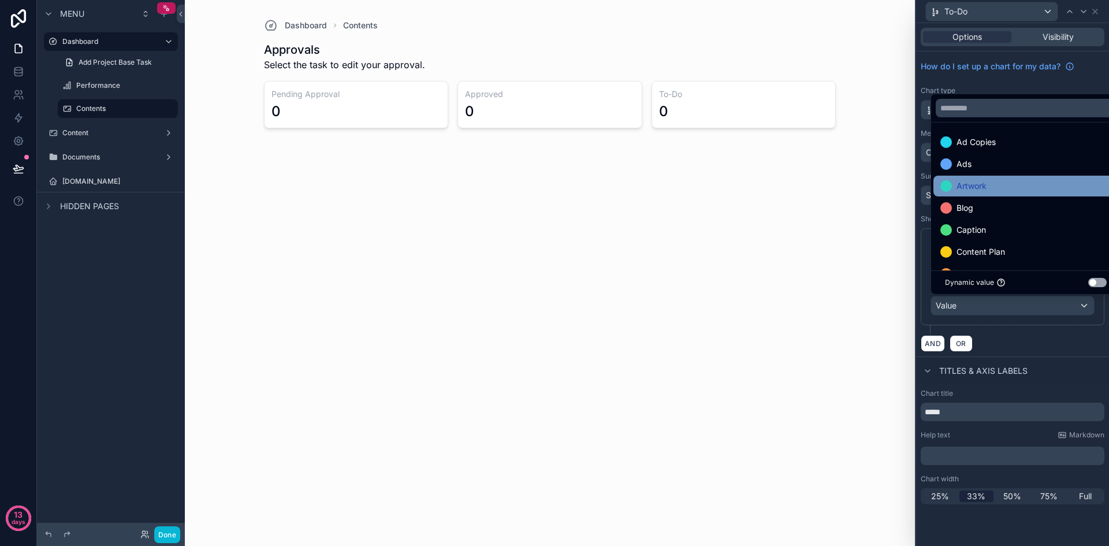
click at [990, 191] on div "Artwork" at bounding box center [1026, 186] width 171 height 14
click at [1064, 336] on div "AND OR" at bounding box center [1013, 343] width 184 height 17
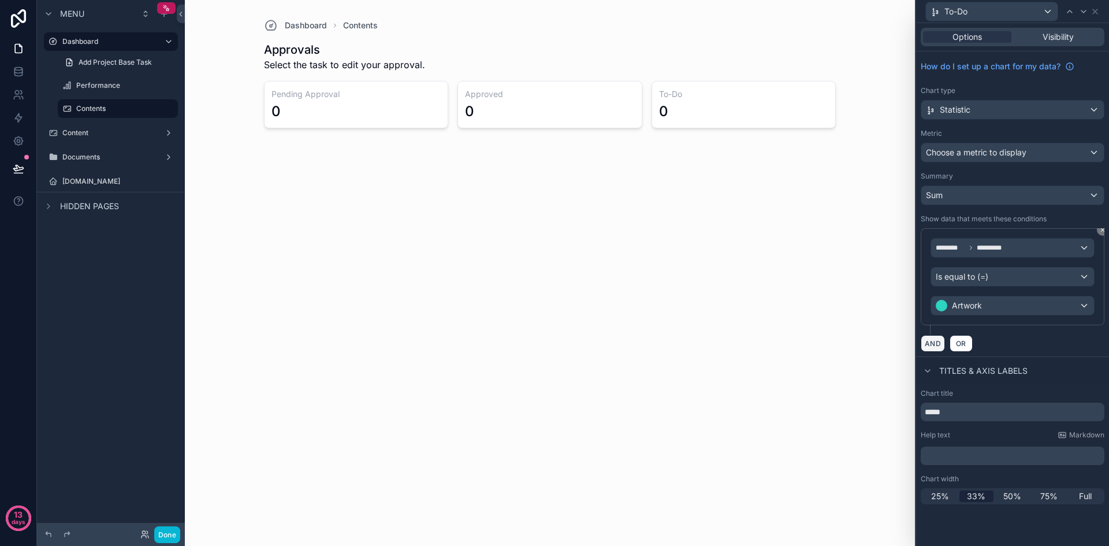
click at [939, 349] on button "AND" at bounding box center [933, 343] width 24 height 17
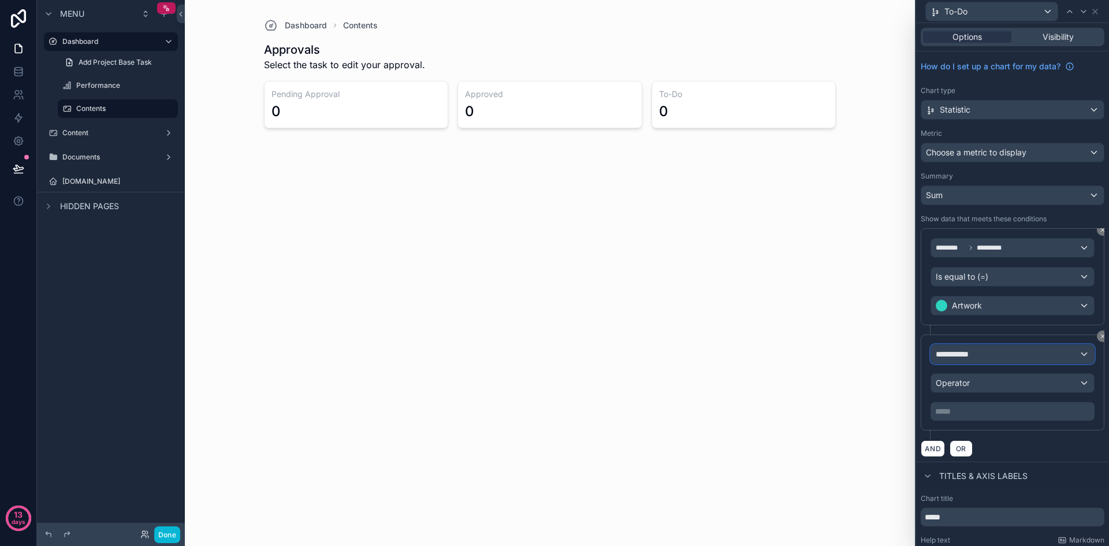
click at [1031, 359] on div "**********" at bounding box center [1012, 354] width 163 height 18
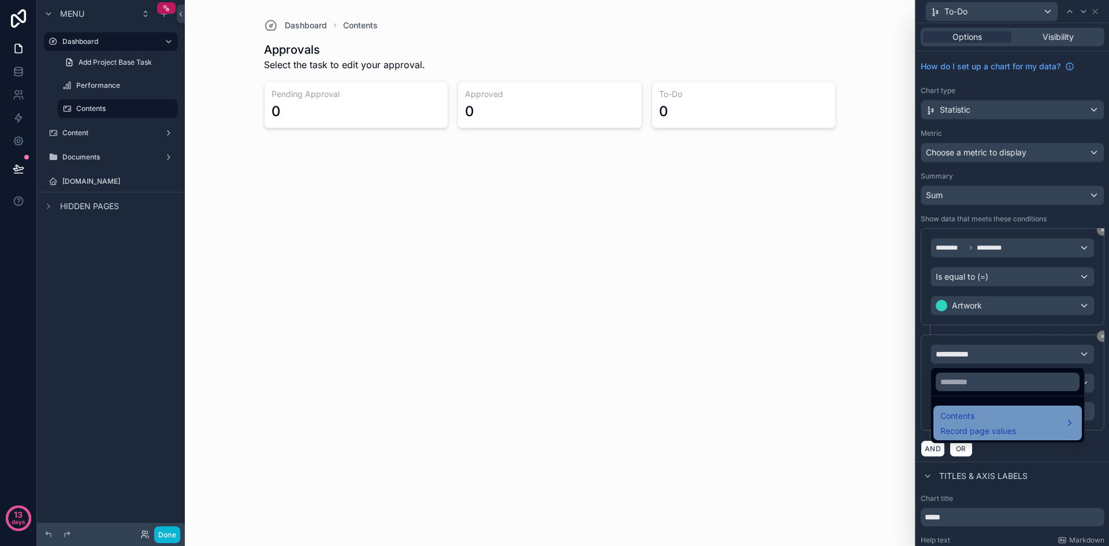
click at [1007, 421] on span "Contents" at bounding box center [979, 416] width 76 height 14
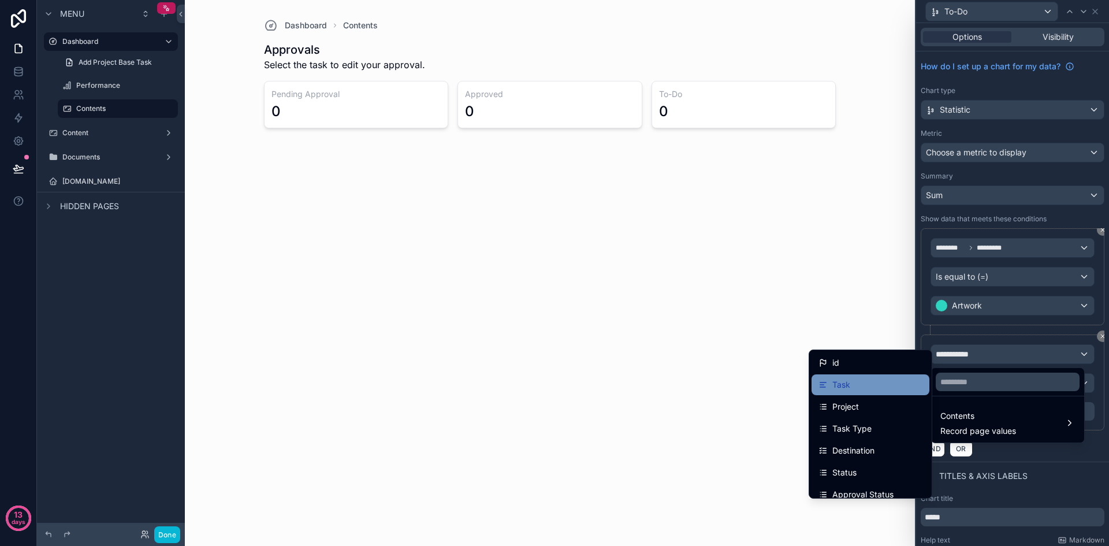
scroll to position [116, 0]
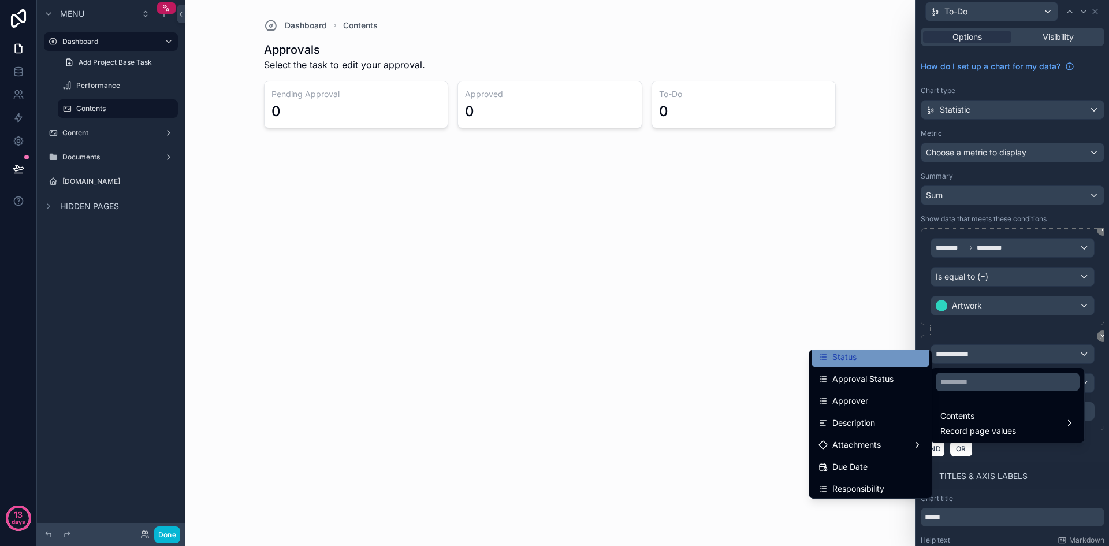
click at [867, 357] on div "Status" at bounding box center [871, 357] width 104 height 14
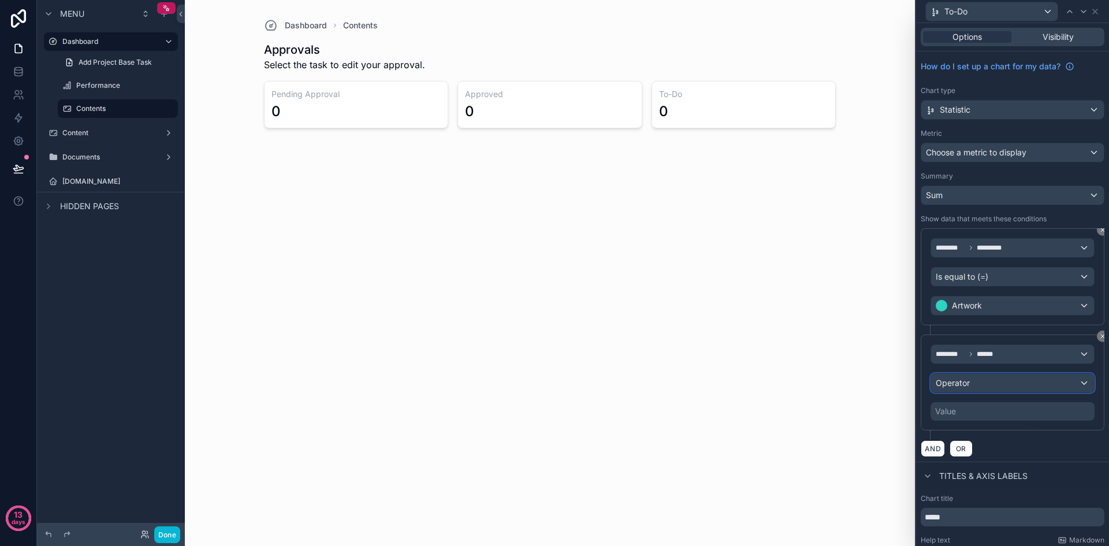
click at [1001, 388] on div "Operator" at bounding box center [1012, 383] width 163 height 18
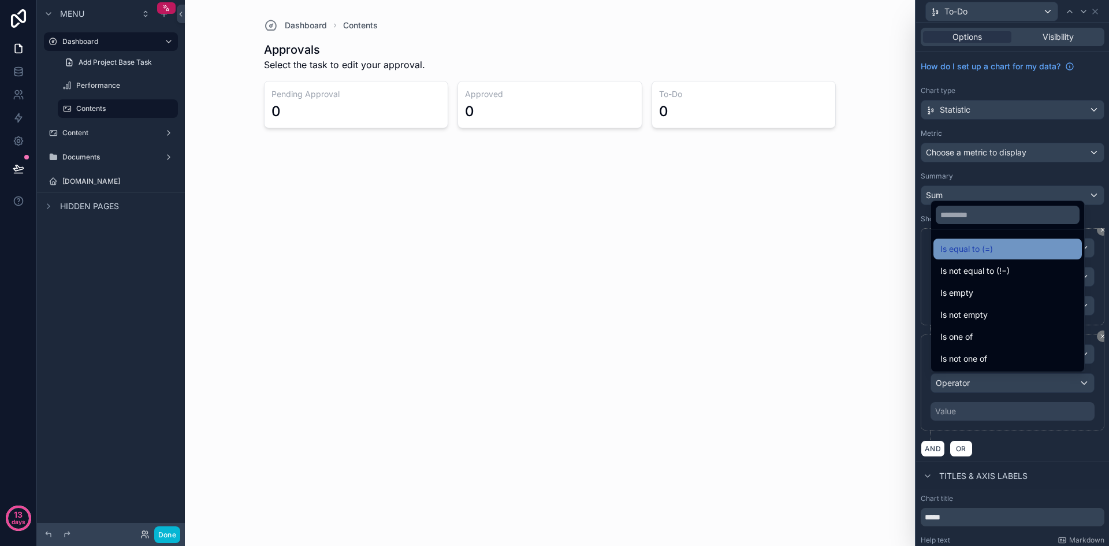
click at [984, 247] on span "Is equal to (=)" at bounding box center [967, 249] width 53 height 14
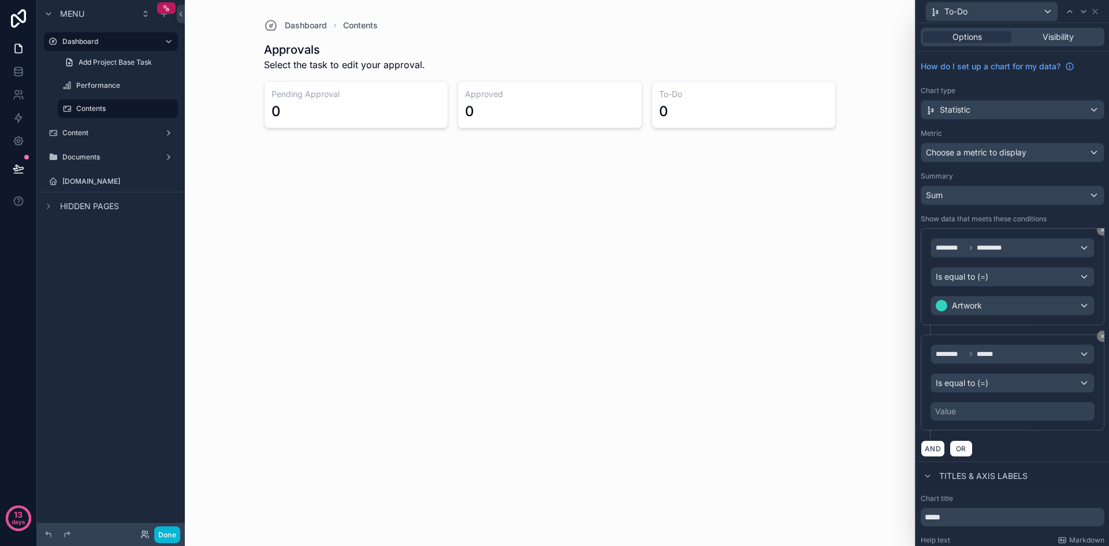
click at [997, 411] on div "Value" at bounding box center [1013, 411] width 164 height 18
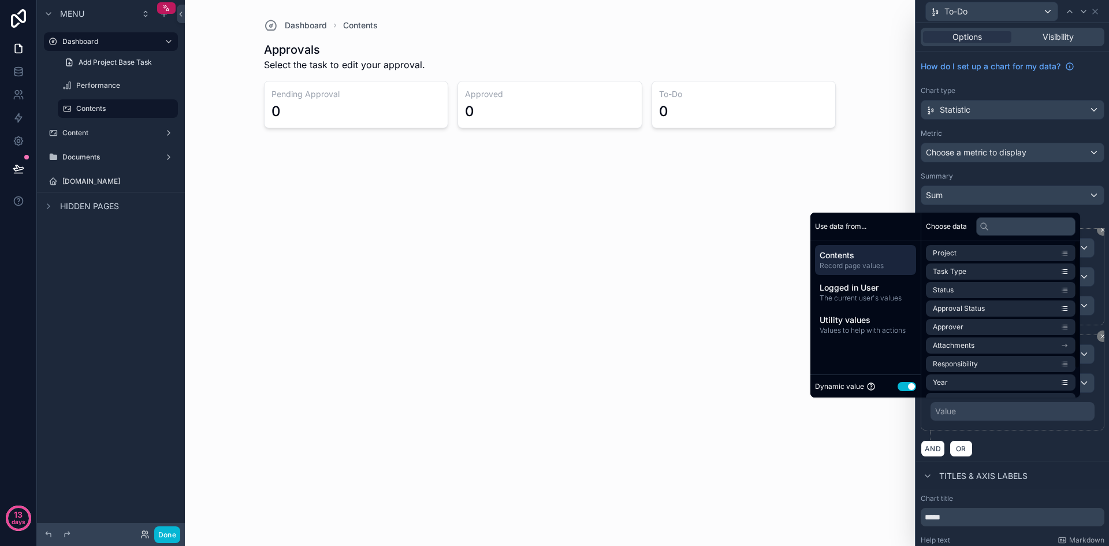
click at [898, 386] on button "Use setting" at bounding box center [907, 386] width 18 height 9
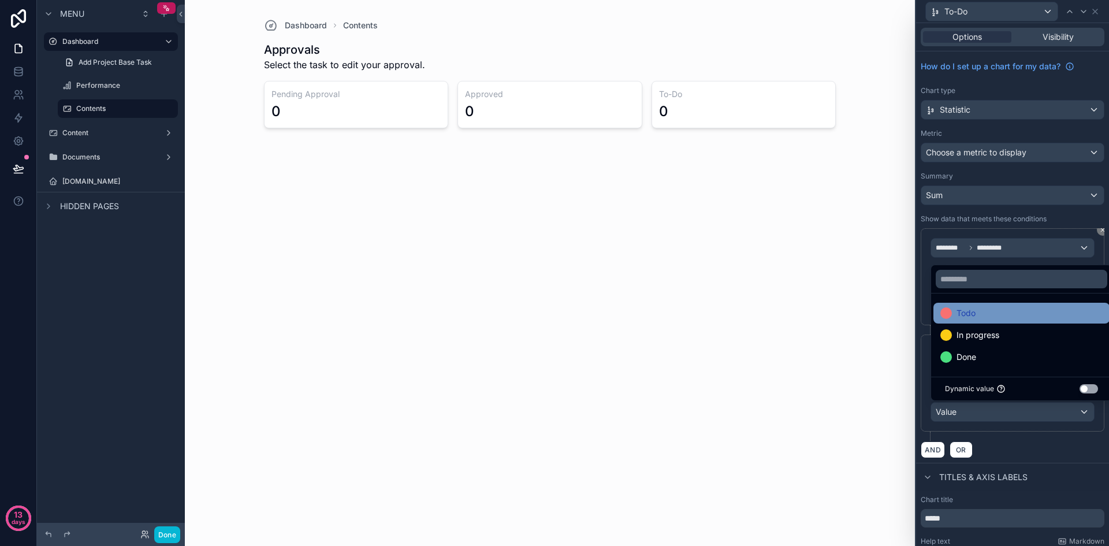
click at [975, 314] on span "Todo" at bounding box center [966, 313] width 19 height 14
click at [1042, 449] on div "AND OR" at bounding box center [1013, 449] width 184 height 17
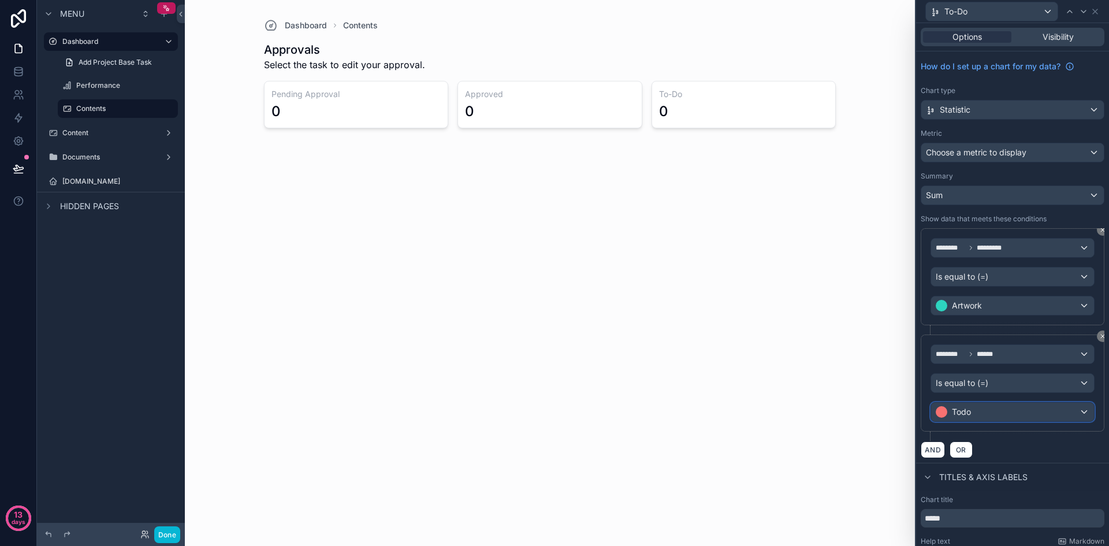
click at [1075, 409] on div "Todo" at bounding box center [1012, 412] width 163 height 18
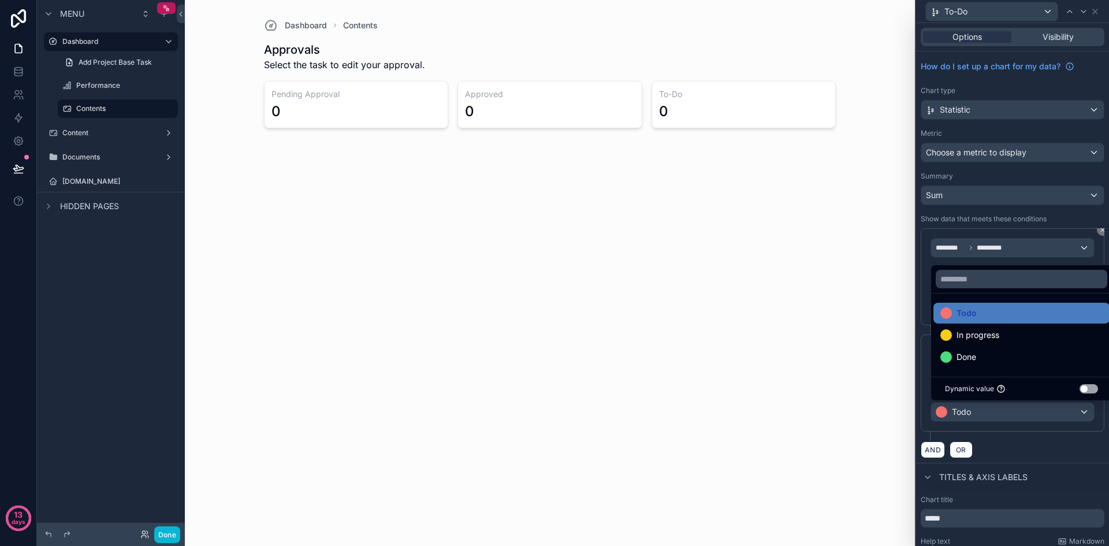
click at [1071, 460] on div at bounding box center [1012, 273] width 193 height 546
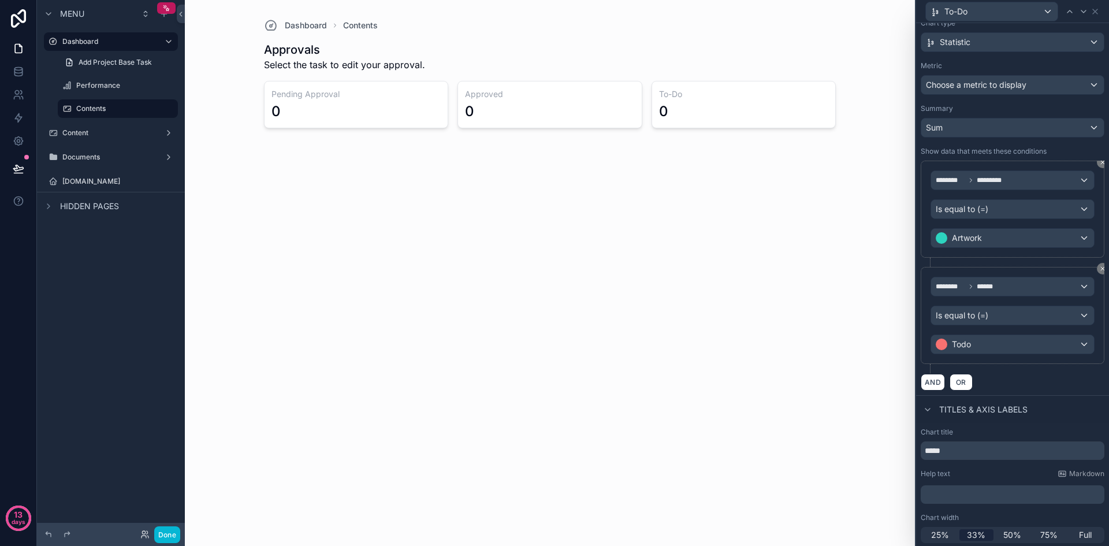
scroll to position [69, 0]
click at [927, 447] on input "*****" at bounding box center [1013, 449] width 184 height 18
type input "**********"
click at [994, 434] on div "Chart title" at bounding box center [1013, 430] width 184 height 9
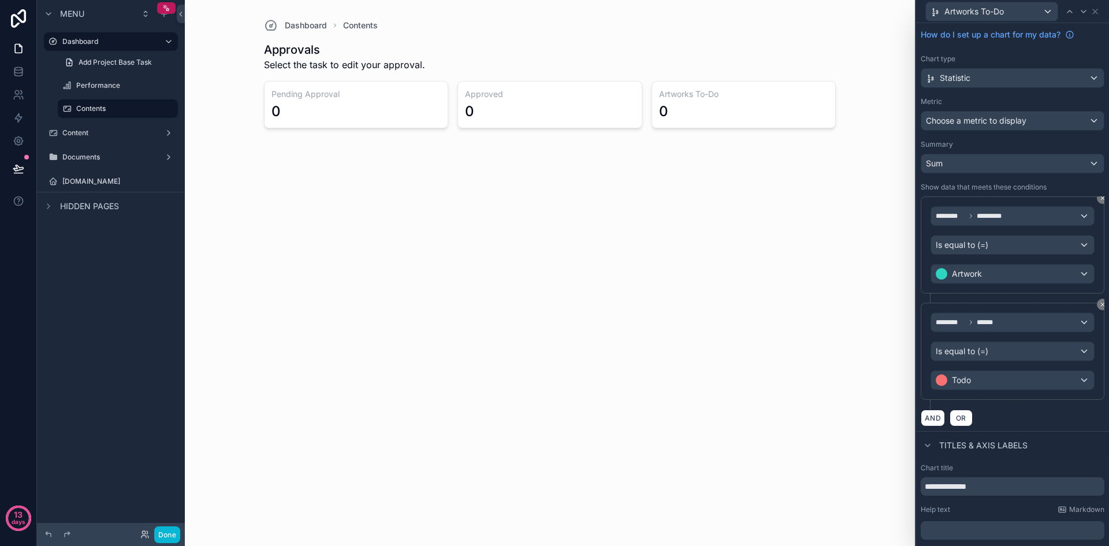
scroll to position [0, 0]
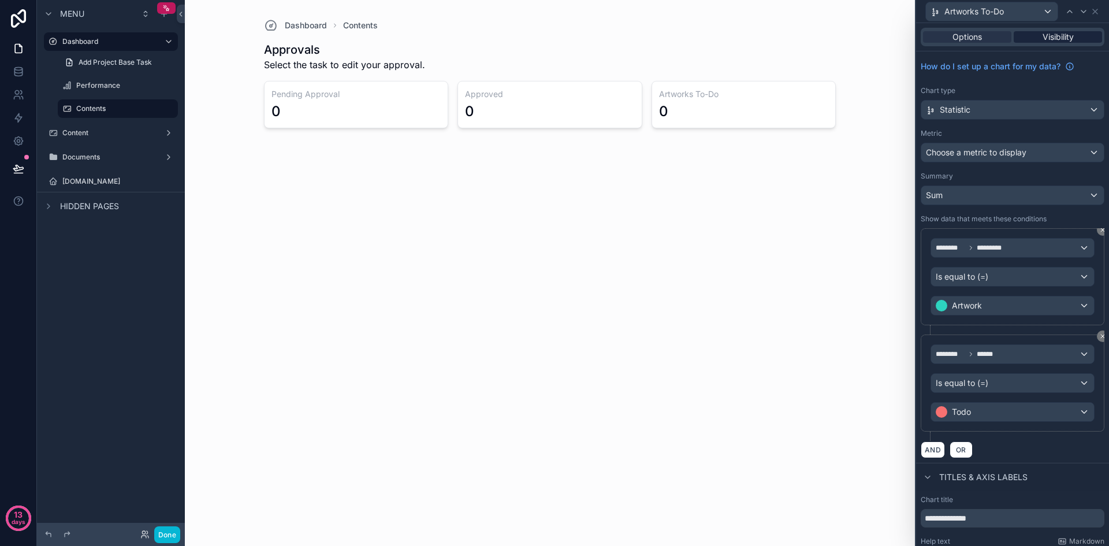
click at [1053, 37] on span "Visibility" at bounding box center [1058, 37] width 31 height 12
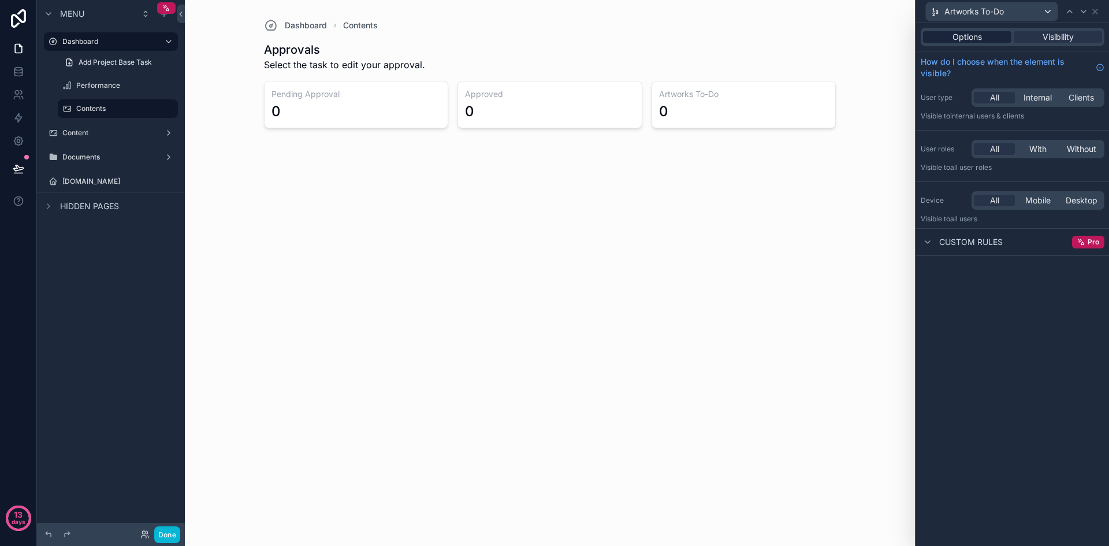
click at [984, 40] on div "Options" at bounding box center [967, 37] width 88 height 12
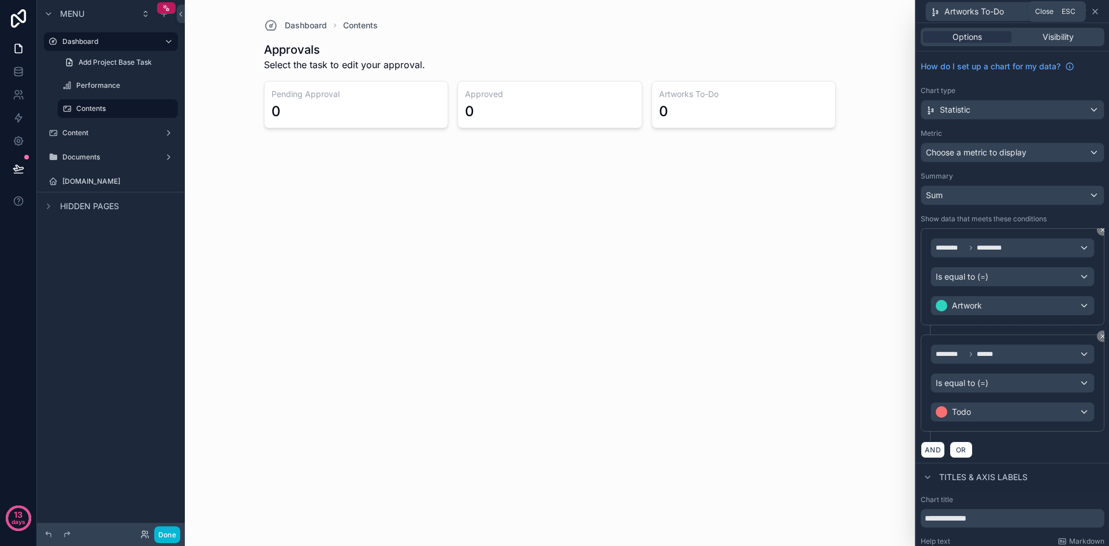
click at [1094, 12] on icon at bounding box center [1095, 11] width 5 height 5
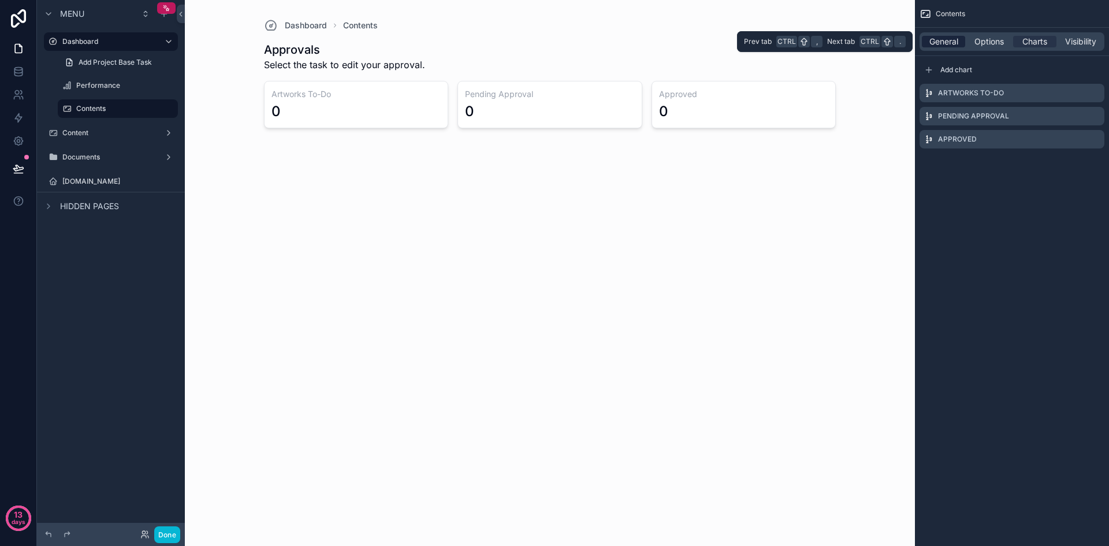
click at [950, 43] on span "General" at bounding box center [944, 42] width 29 height 12
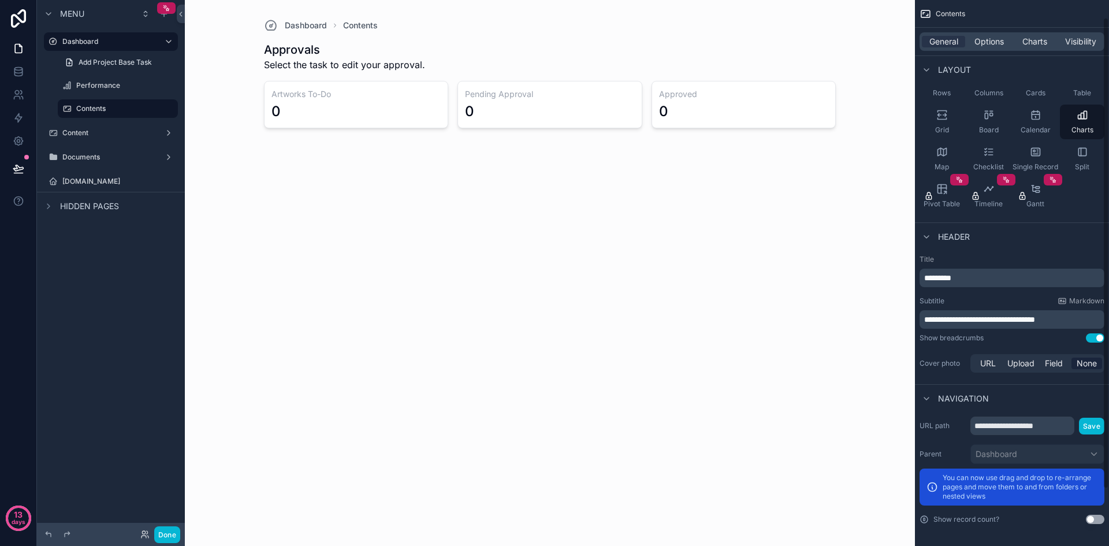
scroll to position [86, 0]
click at [988, 31] on div "General Options Charts Visibility" at bounding box center [1012, 42] width 194 height 28
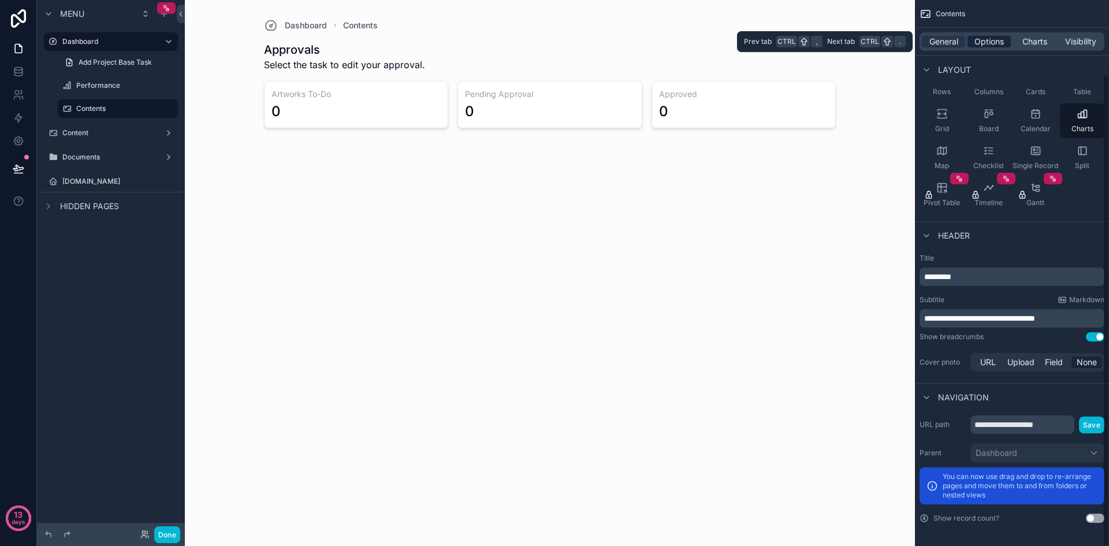
click at [990, 37] on span "Options" at bounding box center [989, 42] width 29 height 12
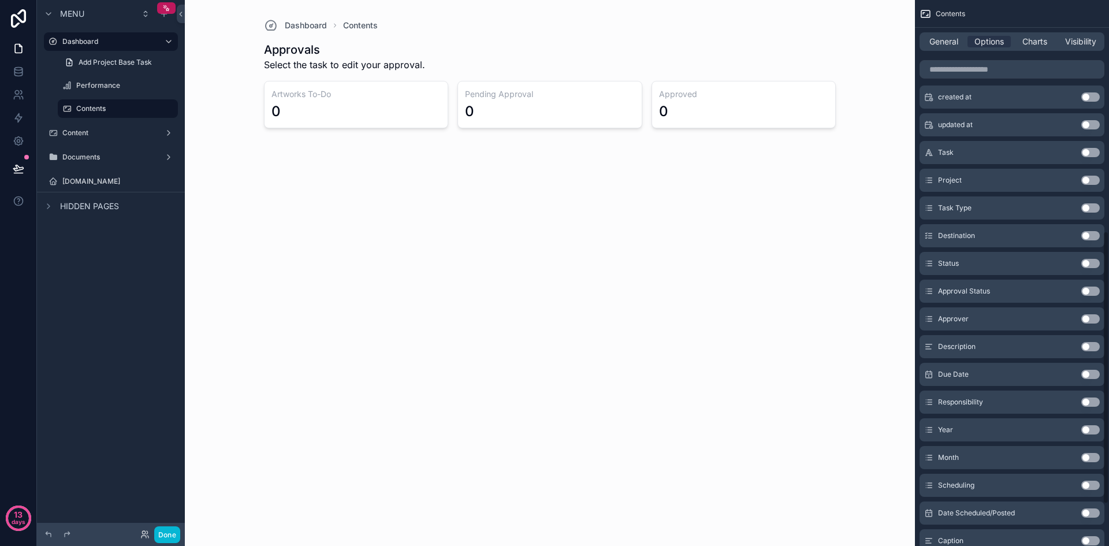
scroll to position [490, 0]
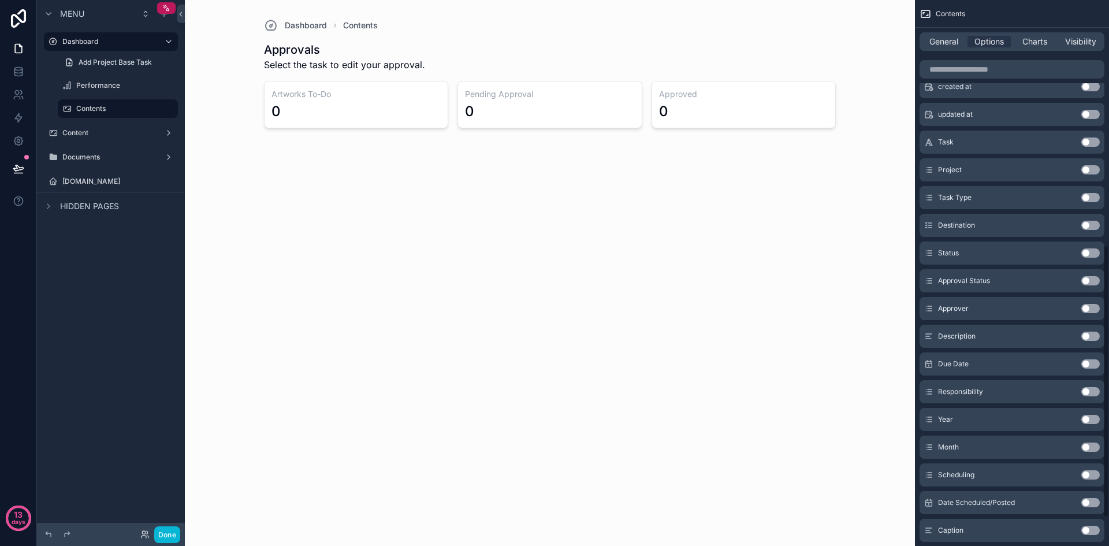
click at [1095, 421] on button "Use setting" at bounding box center [1091, 419] width 18 height 9
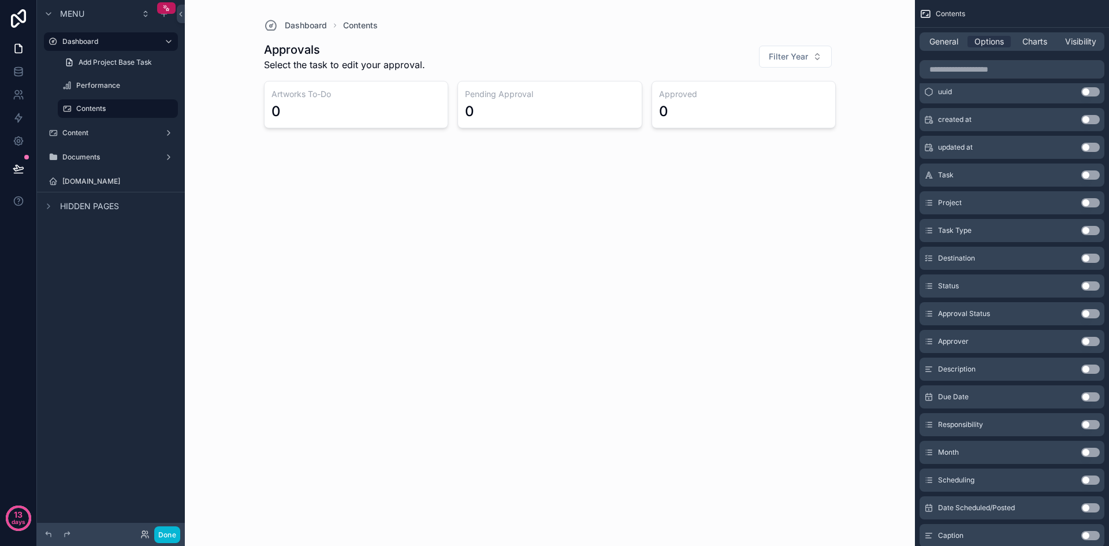
click at [1095, 454] on button "Use setting" at bounding box center [1091, 452] width 18 height 9
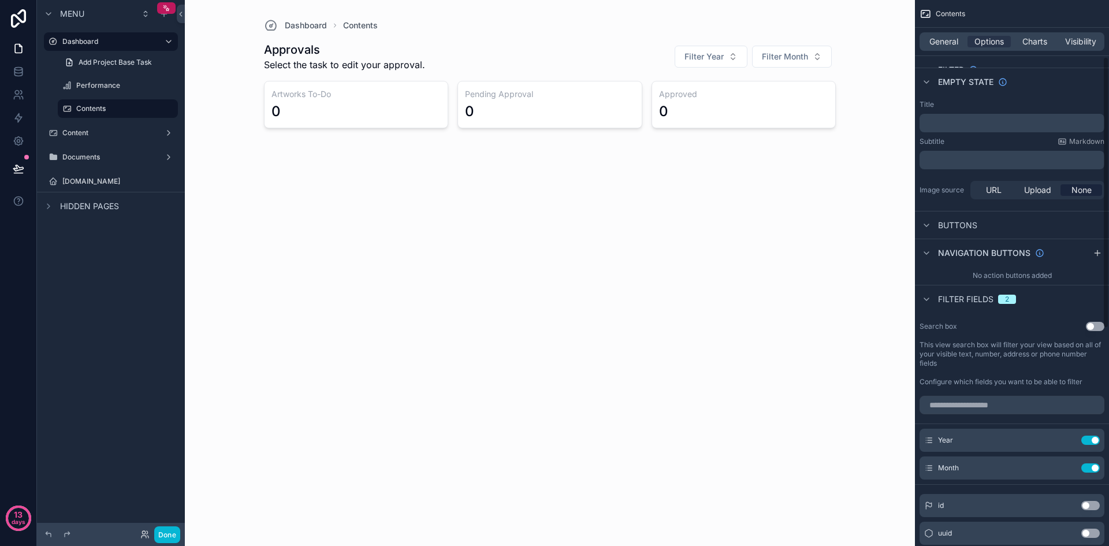
scroll to position [28, 0]
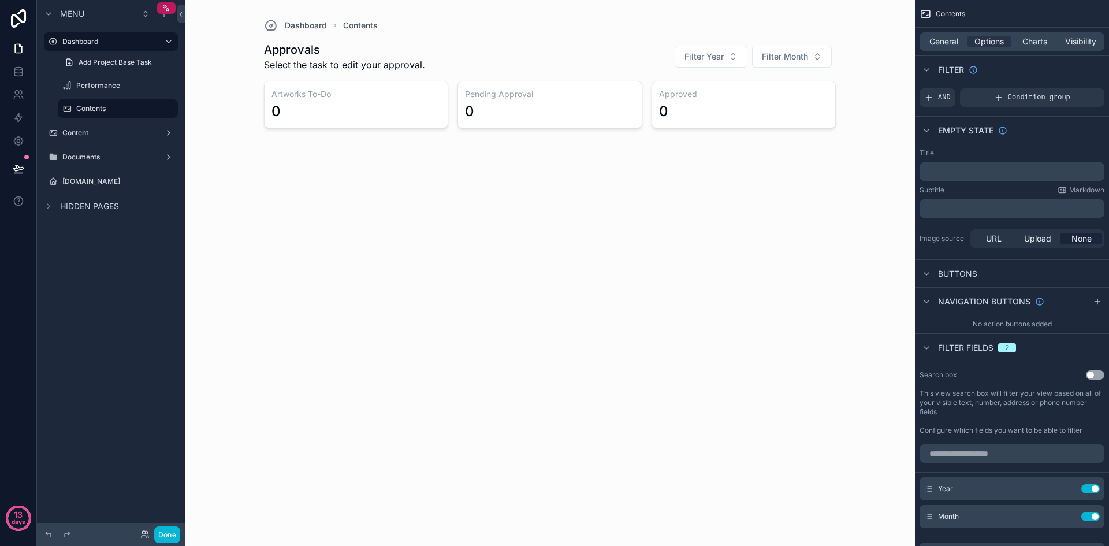
click at [1031, 34] on div "General Options Charts Visibility" at bounding box center [1012, 41] width 185 height 18
click at [1032, 36] on span "Charts" at bounding box center [1035, 42] width 25 height 12
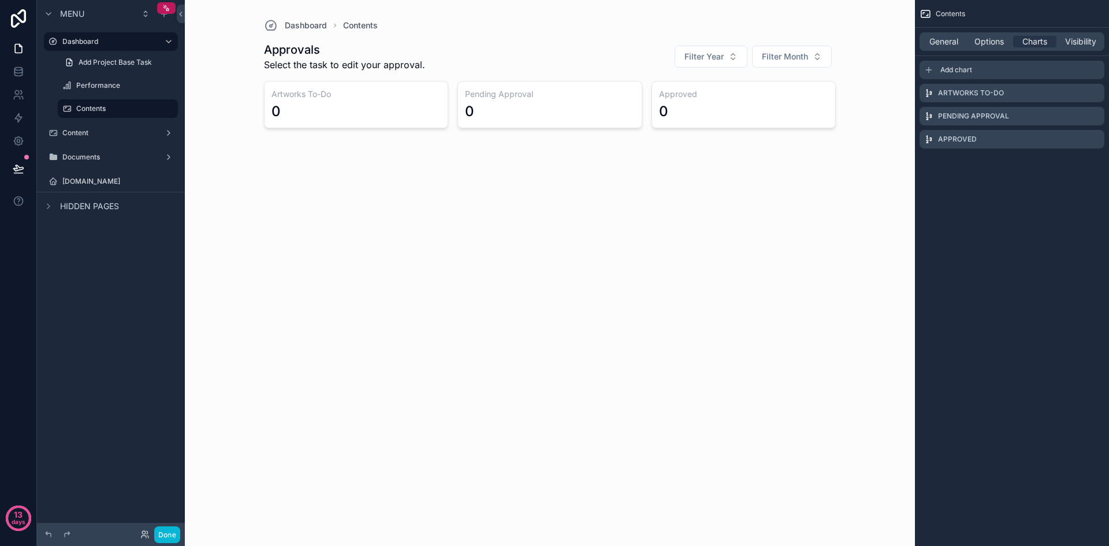
click at [967, 64] on div "Add chart" at bounding box center [1012, 70] width 185 height 18
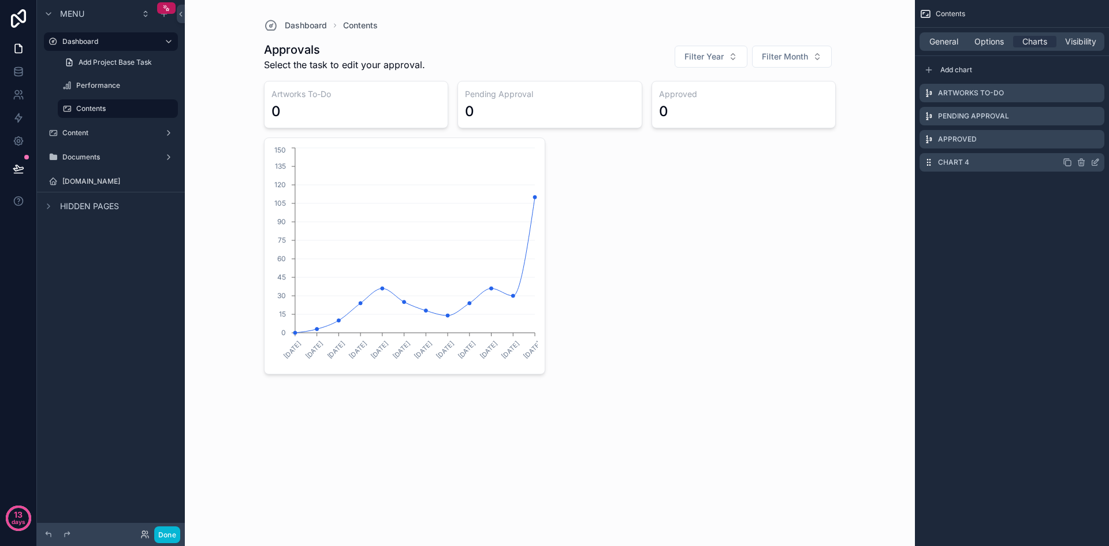
click at [1098, 162] on icon "scrollable content" at bounding box center [1095, 162] width 9 height 9
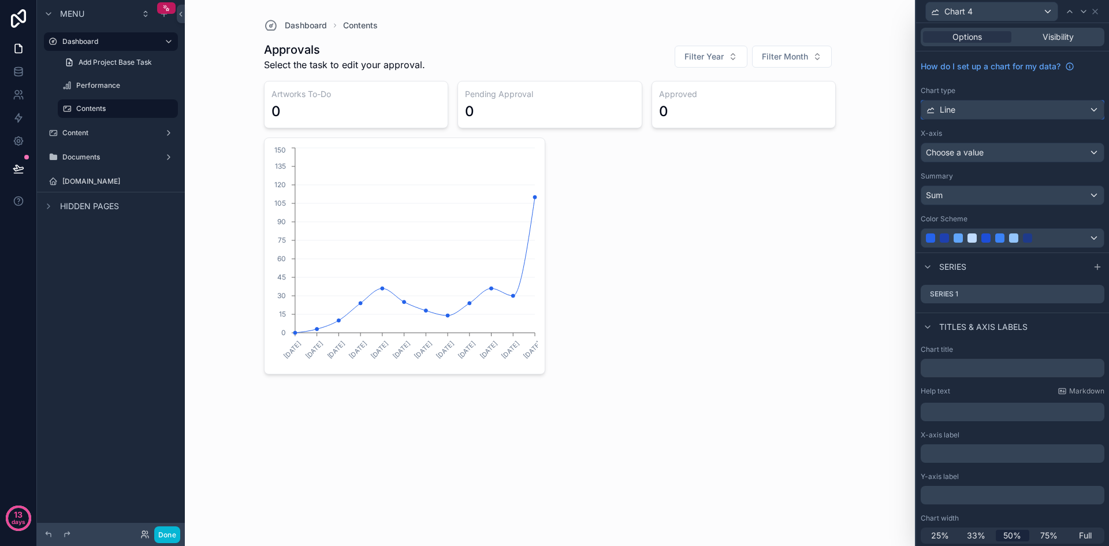
click at [1001, 112] on div "Line" at bounding box center [1012, 110] width 183 height 18
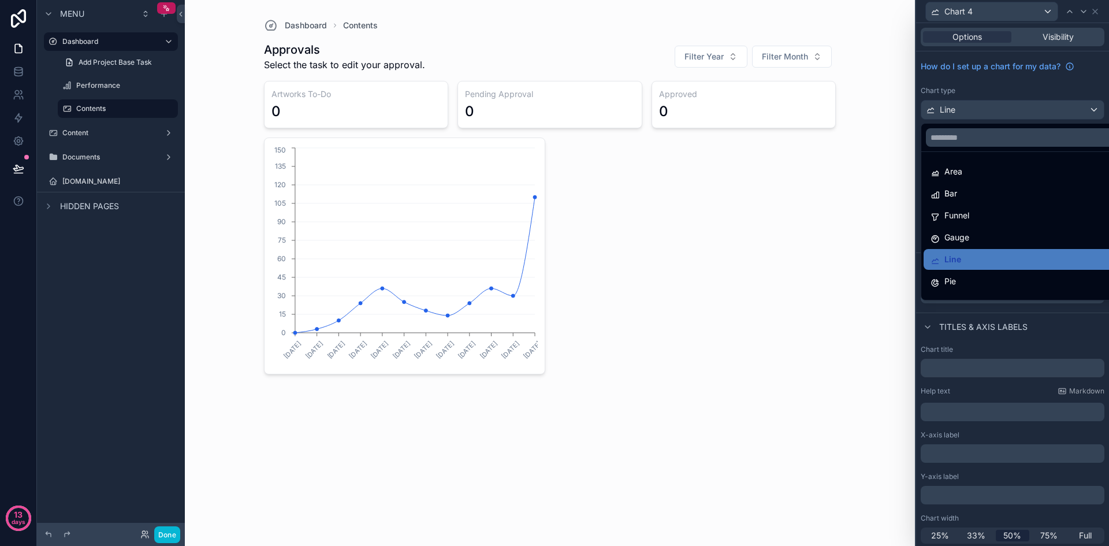
drag, startPoint x: 989, startPoint y: 191, endPoint x: 1032, endPoint y: 147, distance: 61.7
click at [1032, 147] on div at bounding box center [1021, 138] width 200 height 28
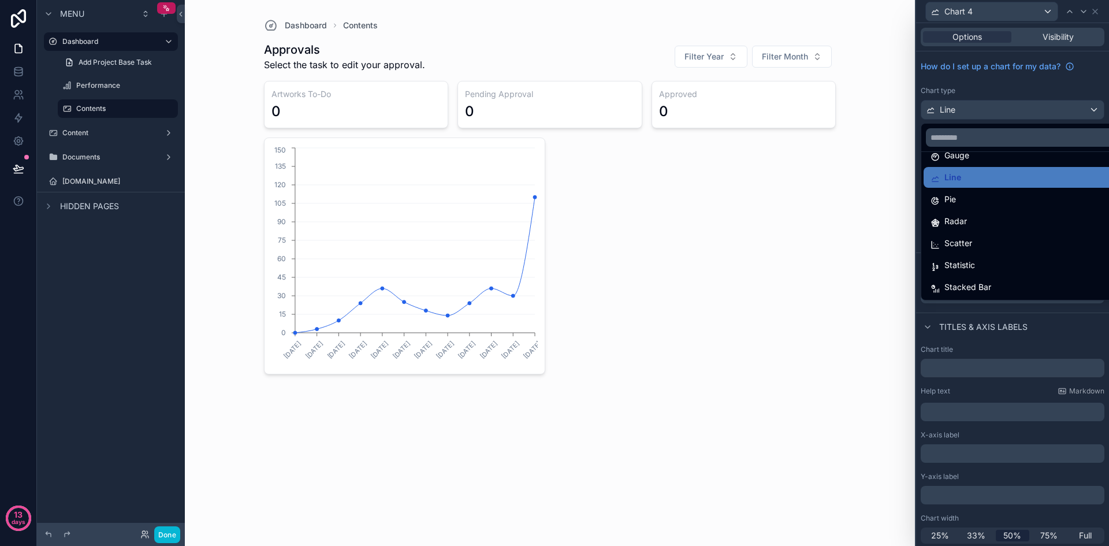
scroll to position [24, 0]
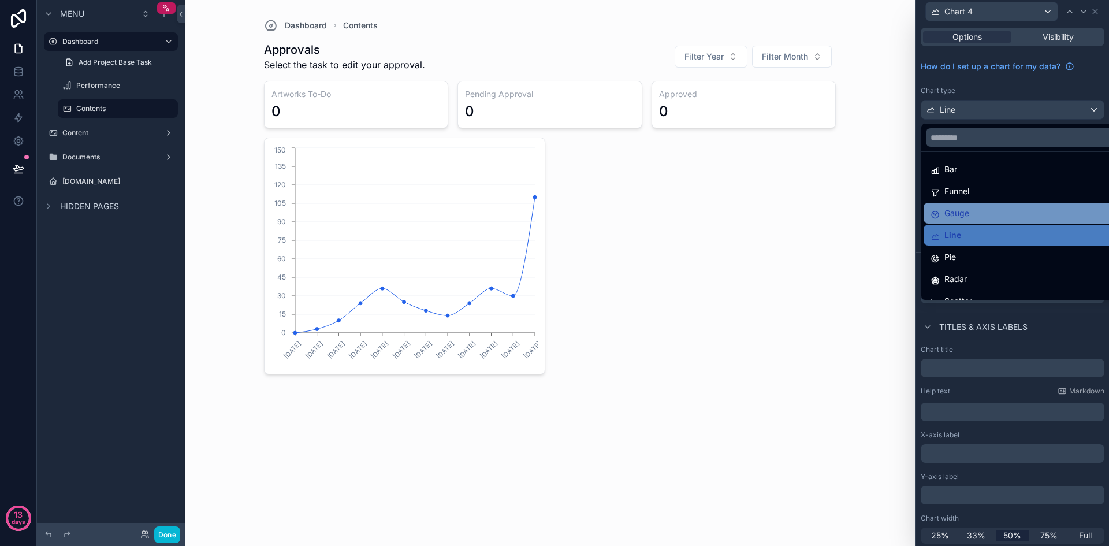
click at [983, 209] on div "Gauge" at bounding box center [1022, 213] width 182 height 14
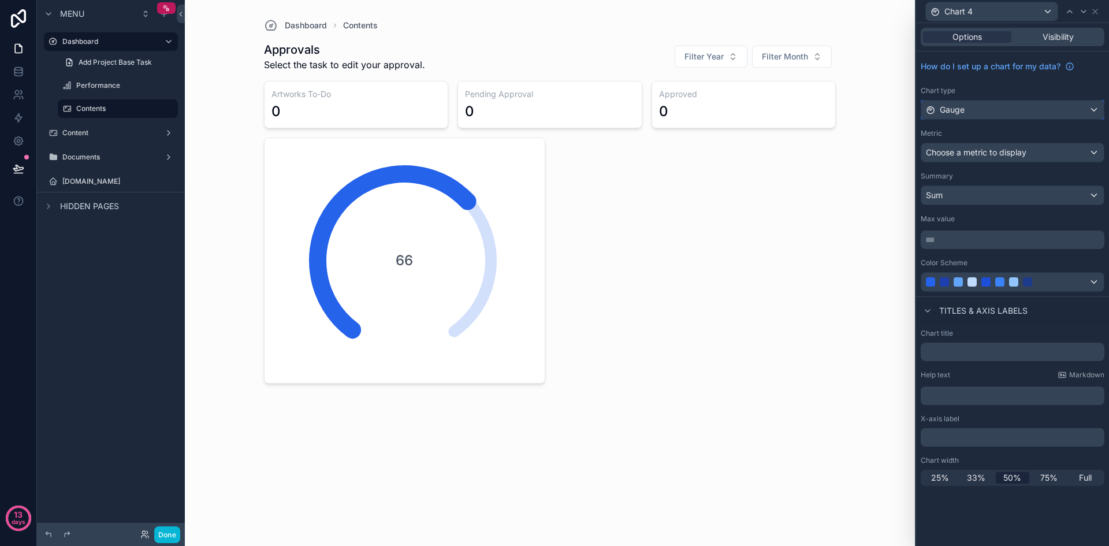
click at [1090, 107] on div "Gauge" at bounding box center [1012, 110] width 183 height 18
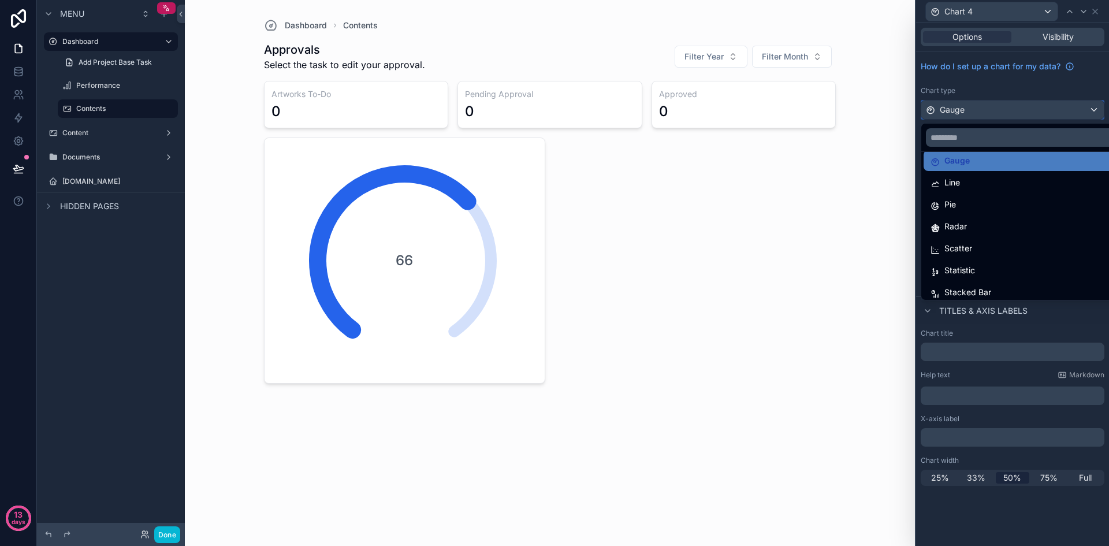
scroll to position [82, 0]
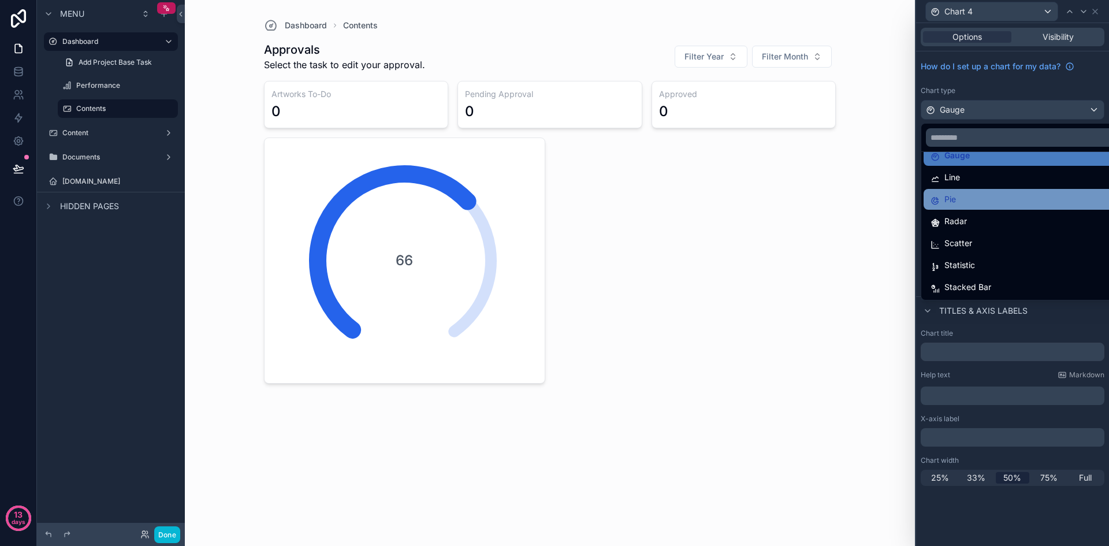
click at [1003, 208] on div "Pie" at bounding box center [1026, 199] width 205 height 21
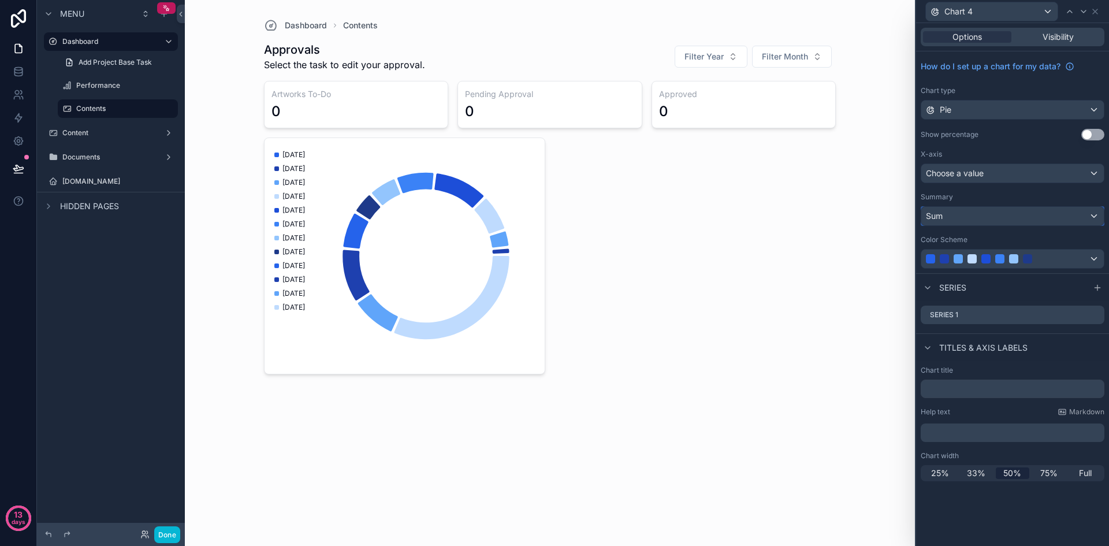
click at [998, 222] on div "Sum" at bounding box center [1012, 216] width 183 height 18
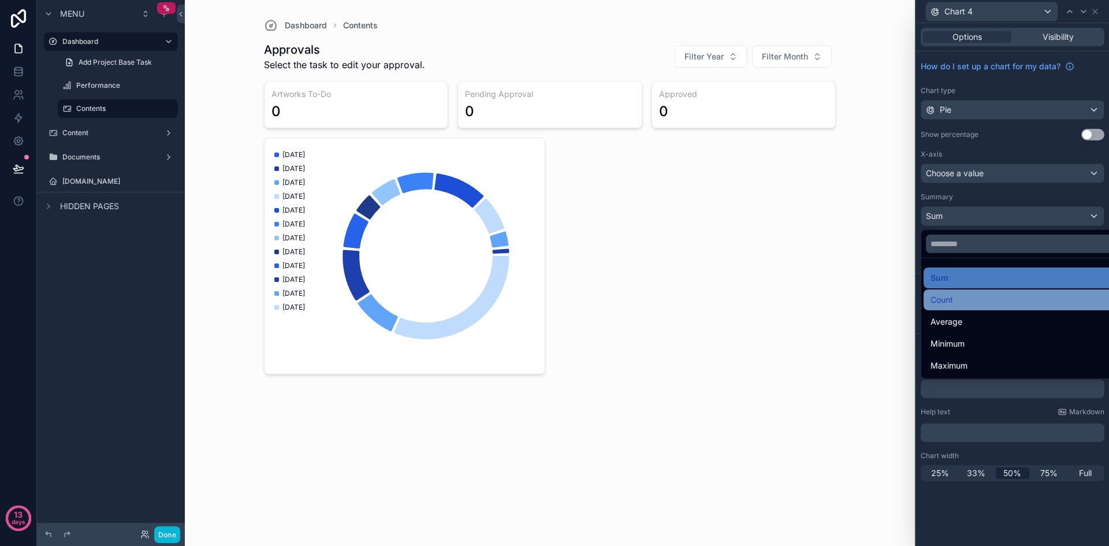
click at [969, 303] on div "Count" at bounding box center [1026, 300] width 191 height 14
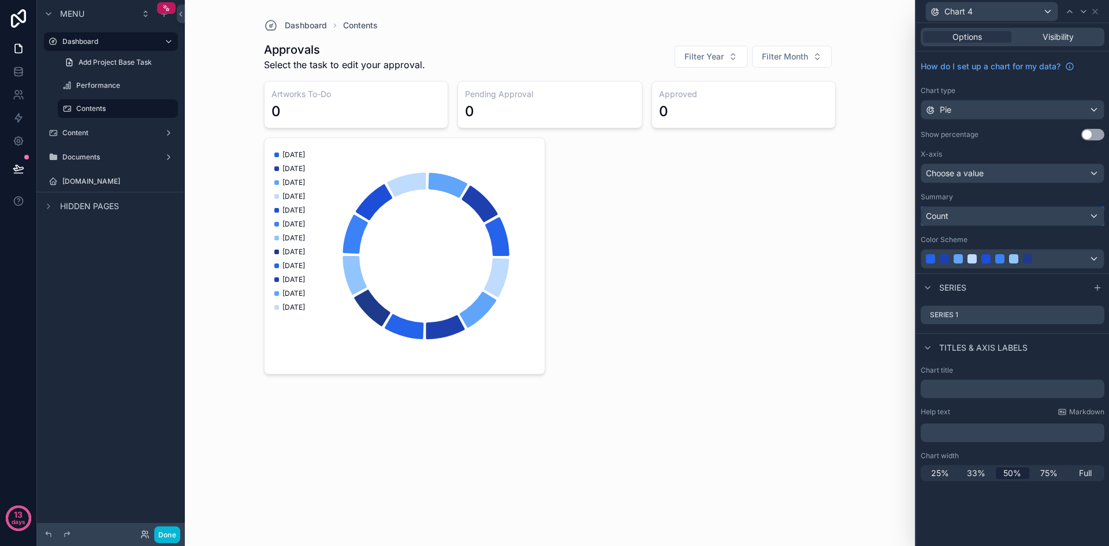
click at [1080, 222] on div "Count" at bounding box center [1012, 216] width 183 height 18
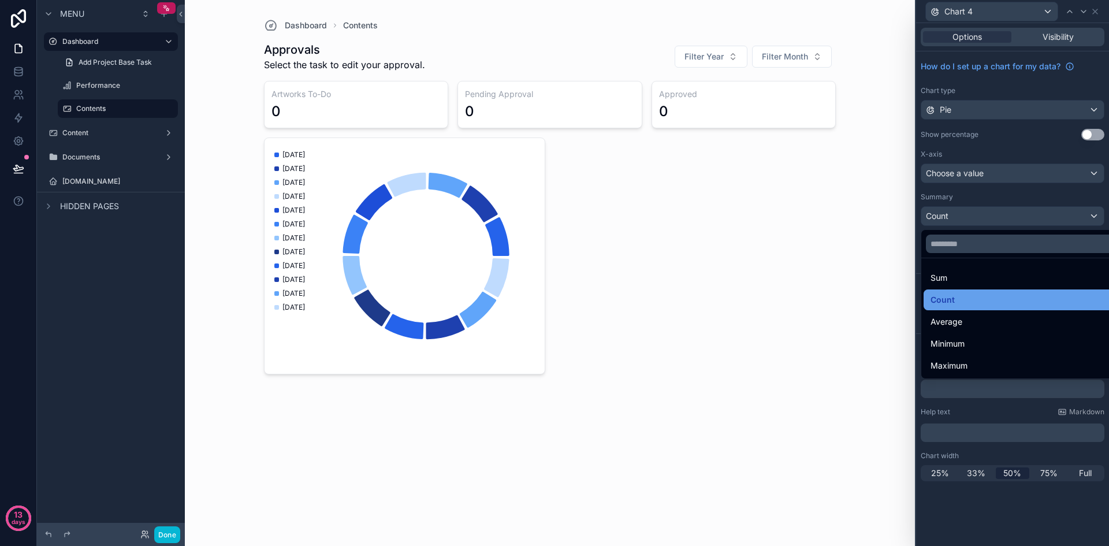
click at [1033, 299] on div "Count" at bounding box center [1026, 300] width 191 height 14
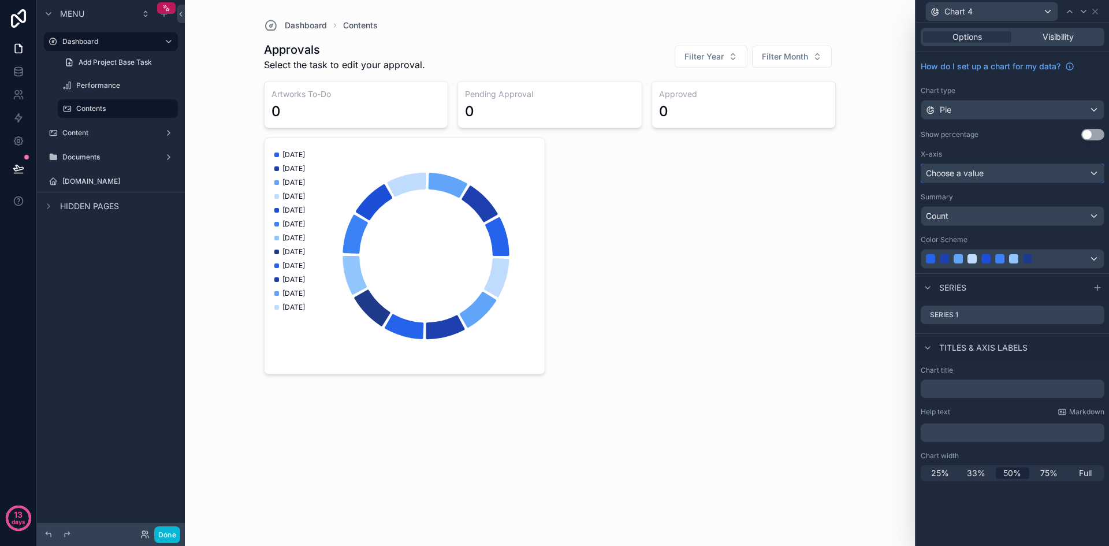
click at [1091, 168] on div "Choose a value" at bounding box center [1012, 173] width 183 height 18
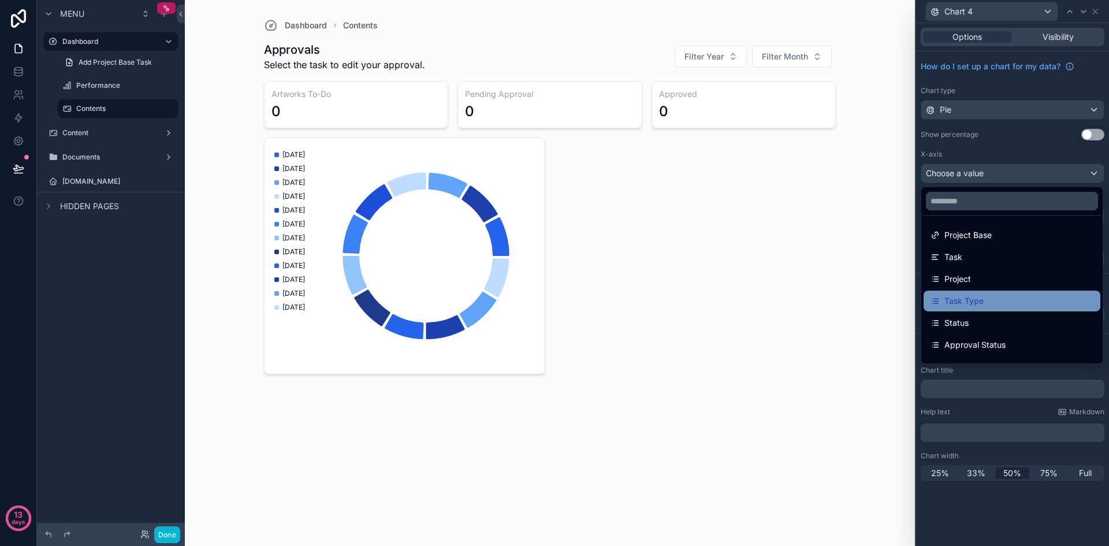
click at [1001, 294] on div "Task Type" at bounding box center [1012, 301] width 163 height 14
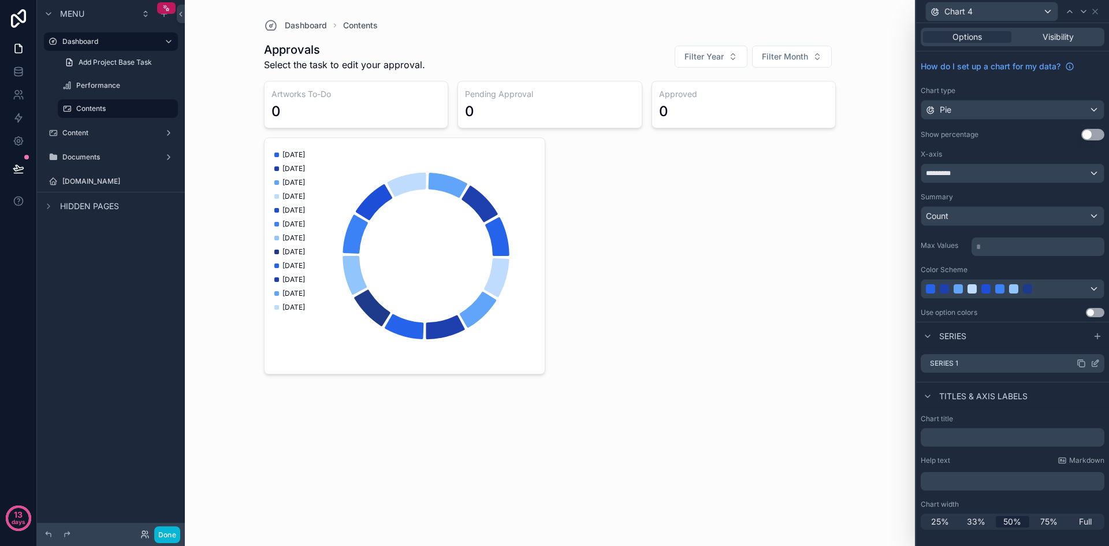
click at [973, 362] on div "Series 1" at bounding box center [1013, 363] width 184 height 18
click at [1092, 362] on icon at bounding box center [1095, 363] width 9 height 9
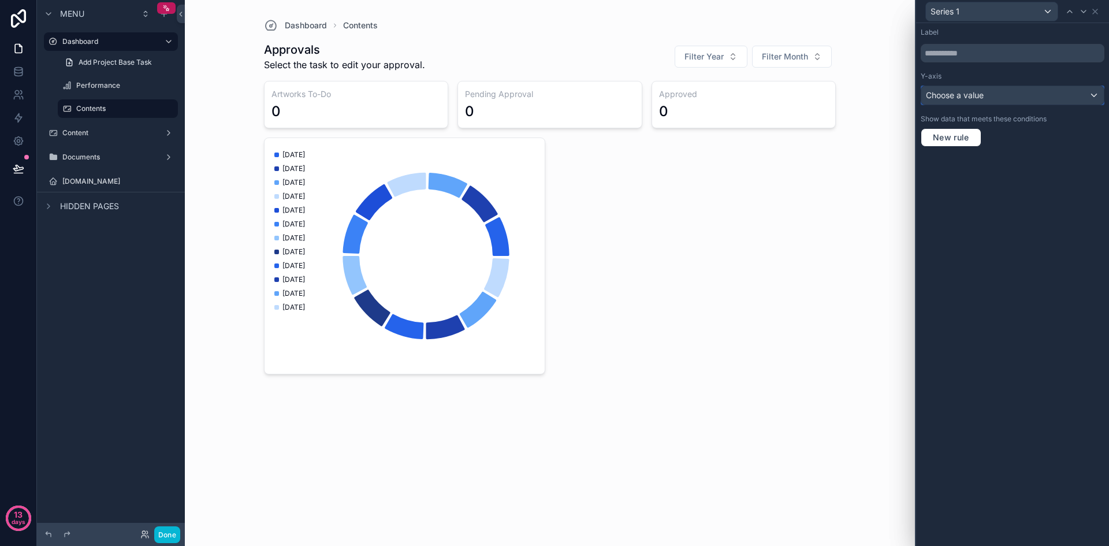
click at [1003, 105] on button "Choose a value" at bounding box center [1013, 96] width 184 height 20
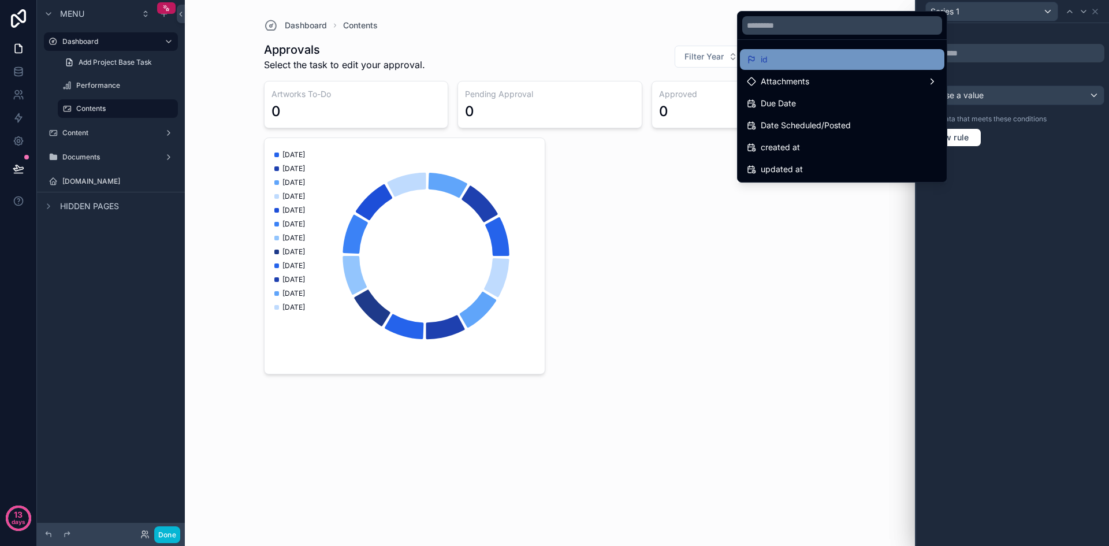
click at [848, 60] on div "id" at bounding box center [842, 60] width 191 height 14
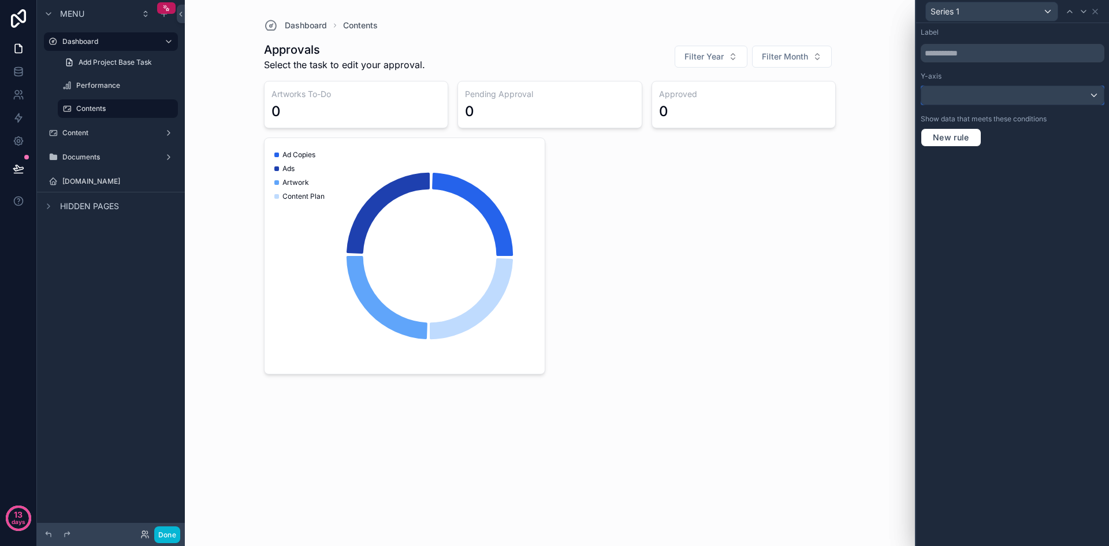
click at [1082, 96] on div at bounding box center [1012, 95] width 183 height 18
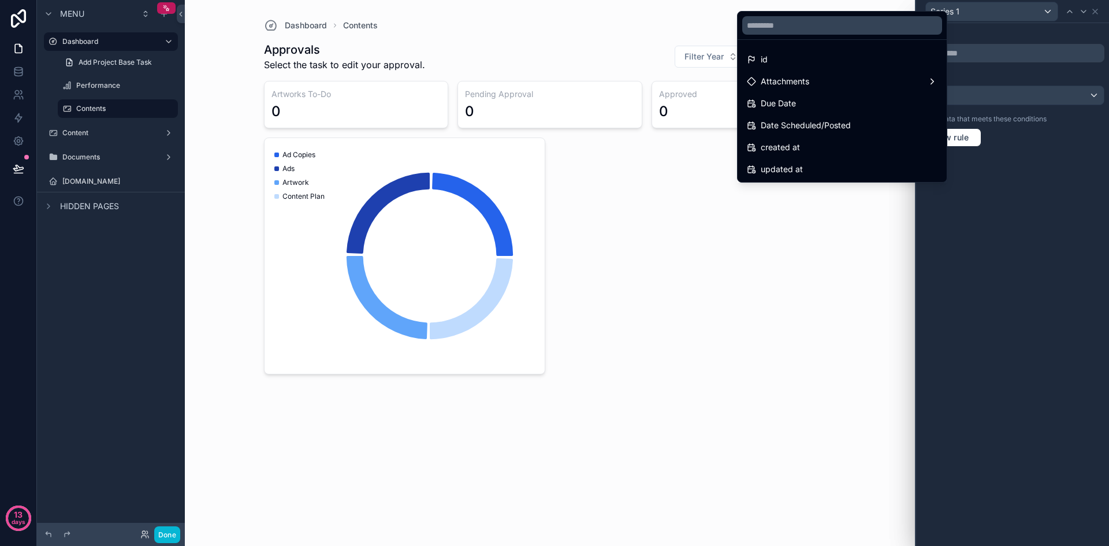
click at [1084, 188] on div at bounding box center [1012, 273] width 193 height 546
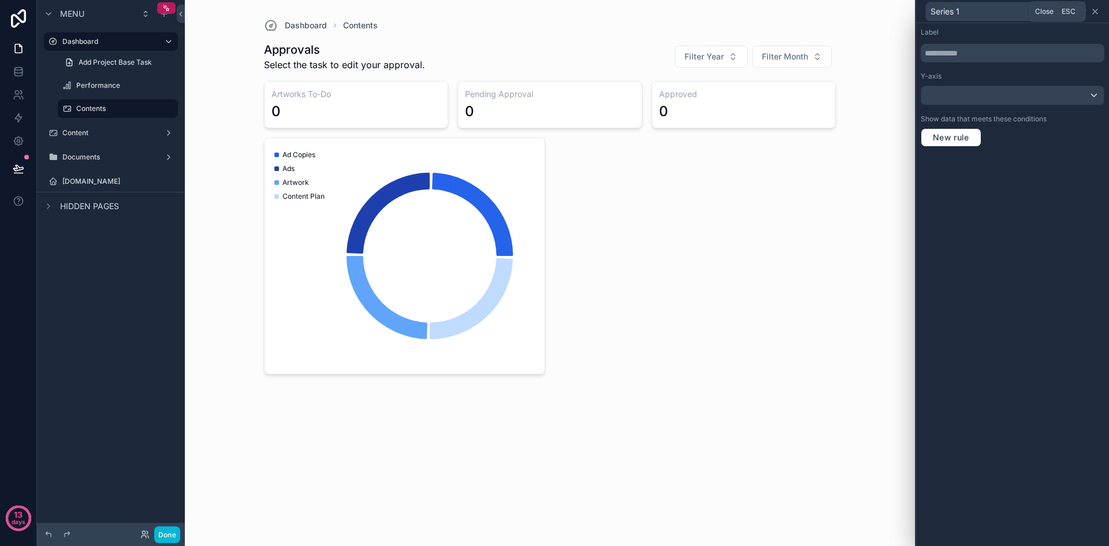
click at [1095, 11] on icon at bounding box center [1095, 11] width 5 height 5
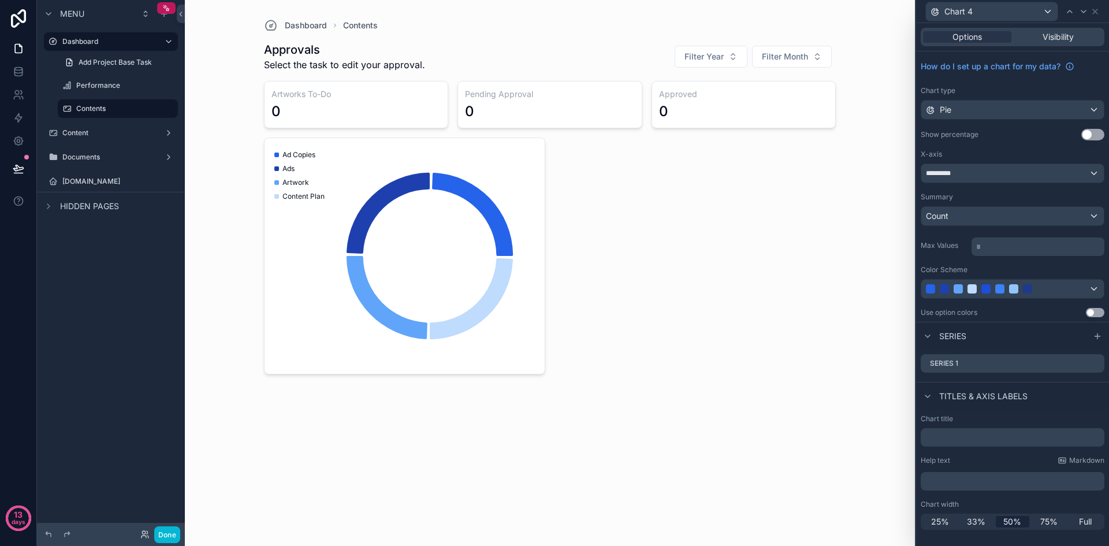
click at [1099, 311] on button "Use setting" at bounding box center [1095, 312] width 18 height 9
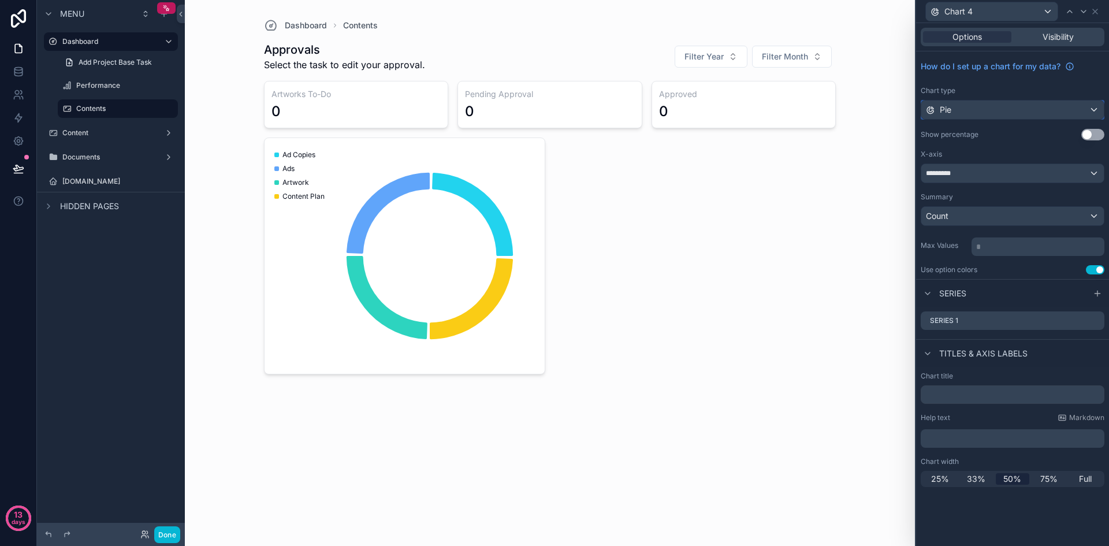
click at [1094, 111] on div "Pie" at bounding box center [1012, 110] width 183 height 18
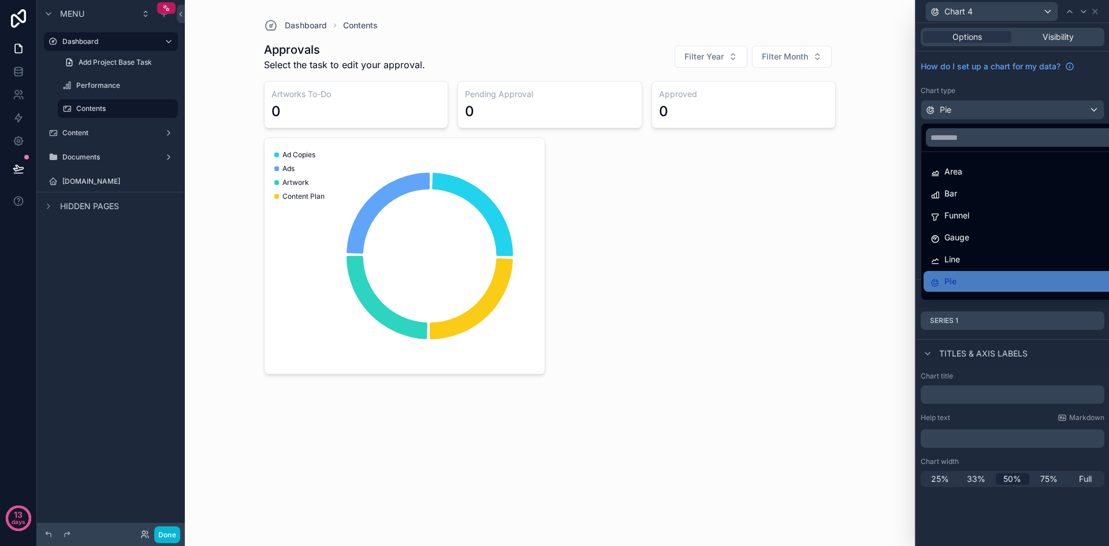
click at [1071, 91] on div at bounding box center [1012, 273] width 193 height 546
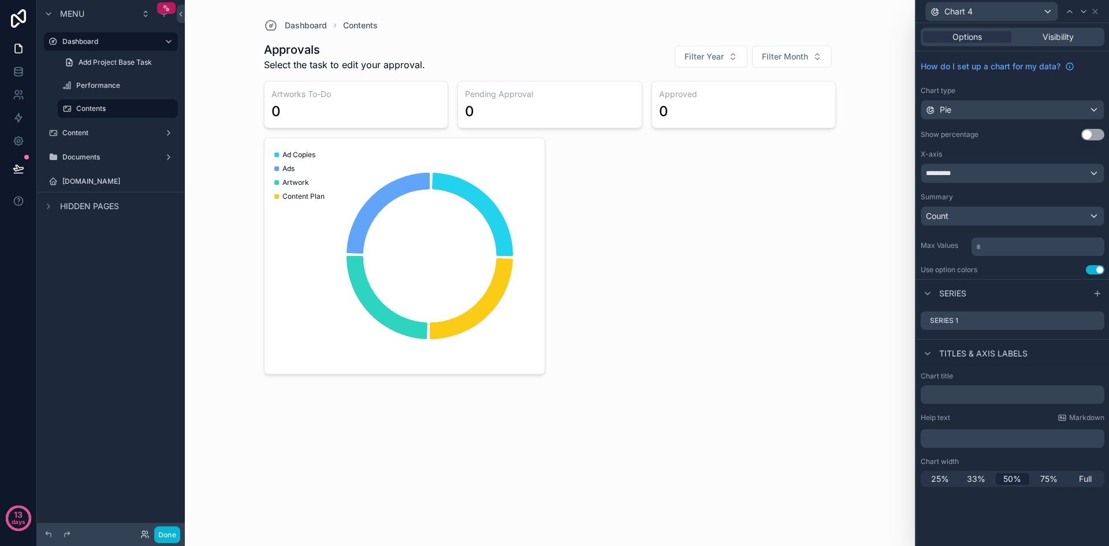
click at [1065, 43] on div "Options Visibility" at bounding box center [1013, 37] width 184 height 18
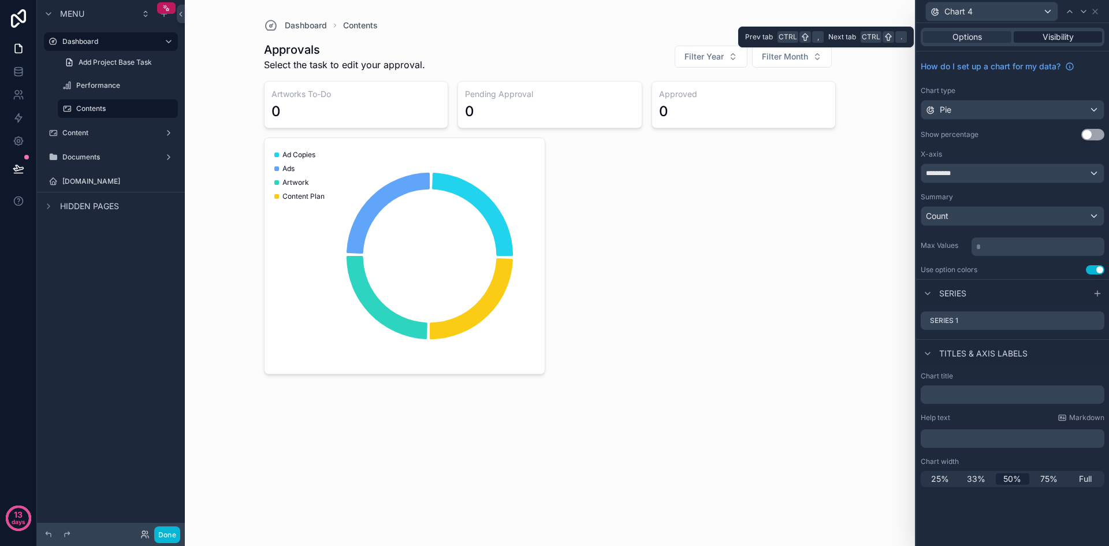
click at [1069, 35] on span "Visibility" at bounding box center [1058, 37] width 31 height 12
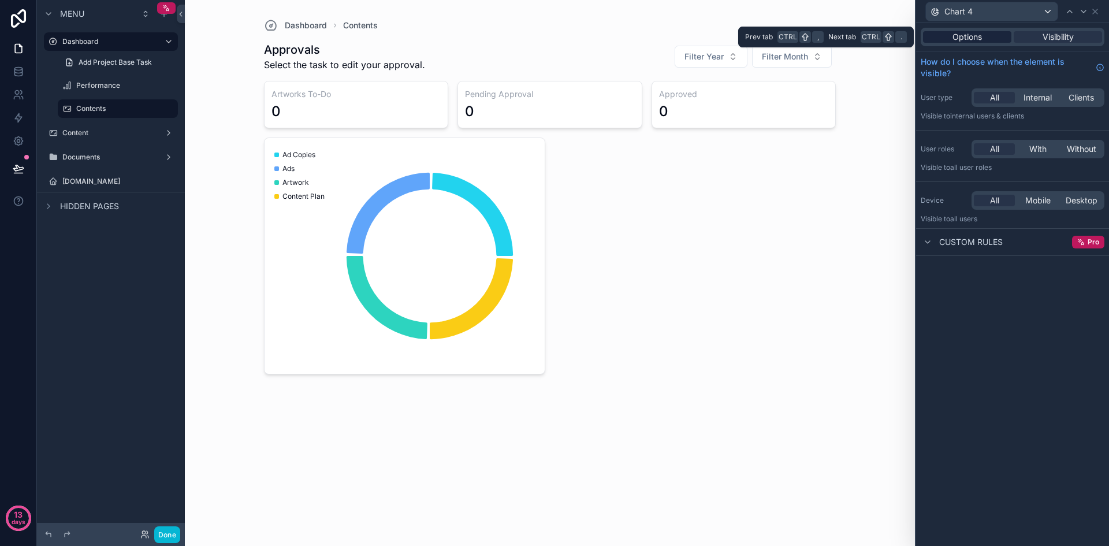
click at [973, 37] on span "Options" at bounding box center [967, 37] width 29 height 12
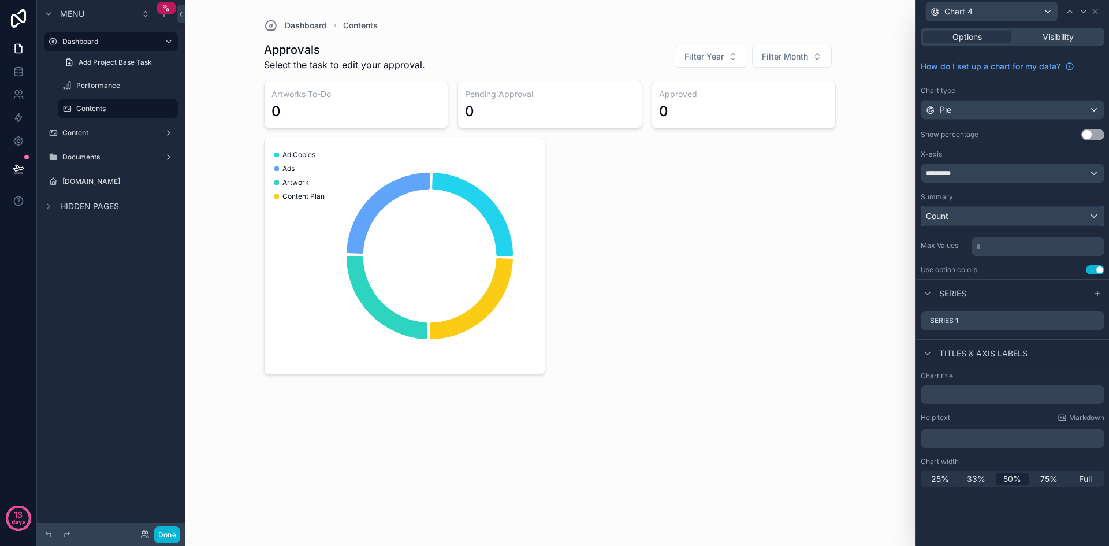
click at [1092, 211] on div "Count" at bounding box center [1012, 216] width 183 height 18
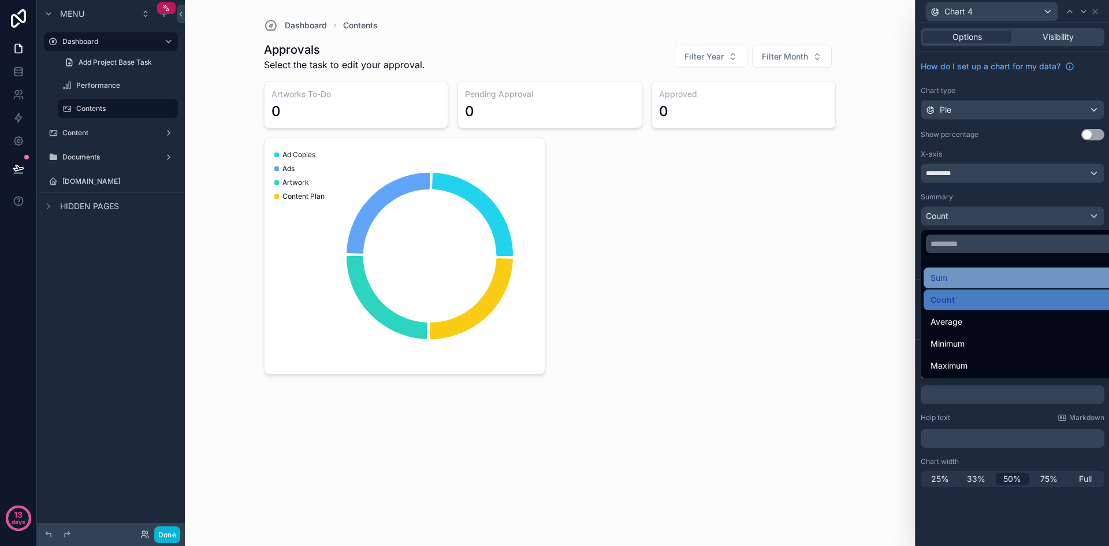
click at [948, 280] on div "Sum" at bounding box center [1026, 278] width 191 height 14
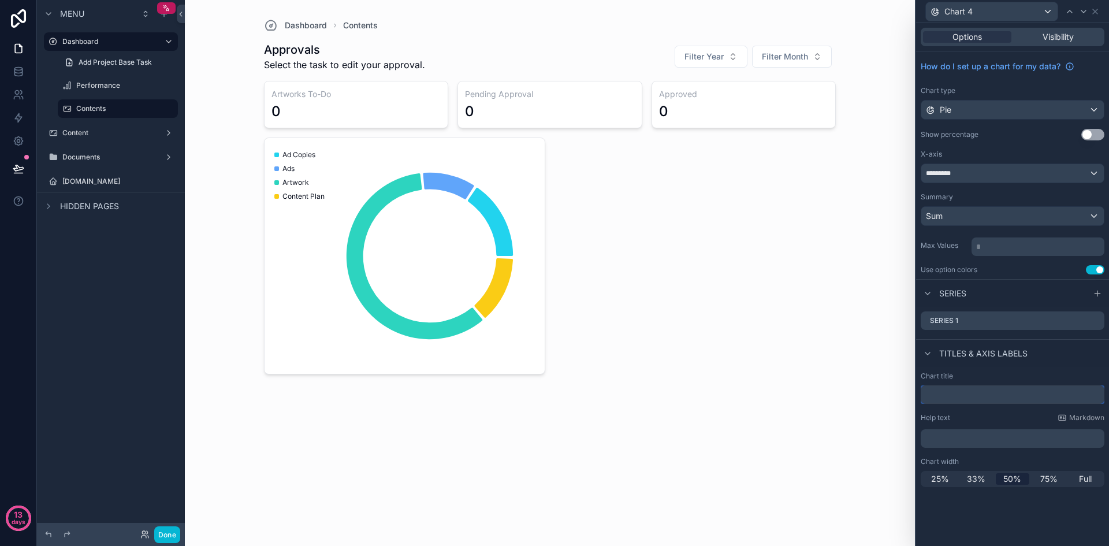
click at [947, 395] on input "text" at bounding box center [1013, 394] width 184 height 18
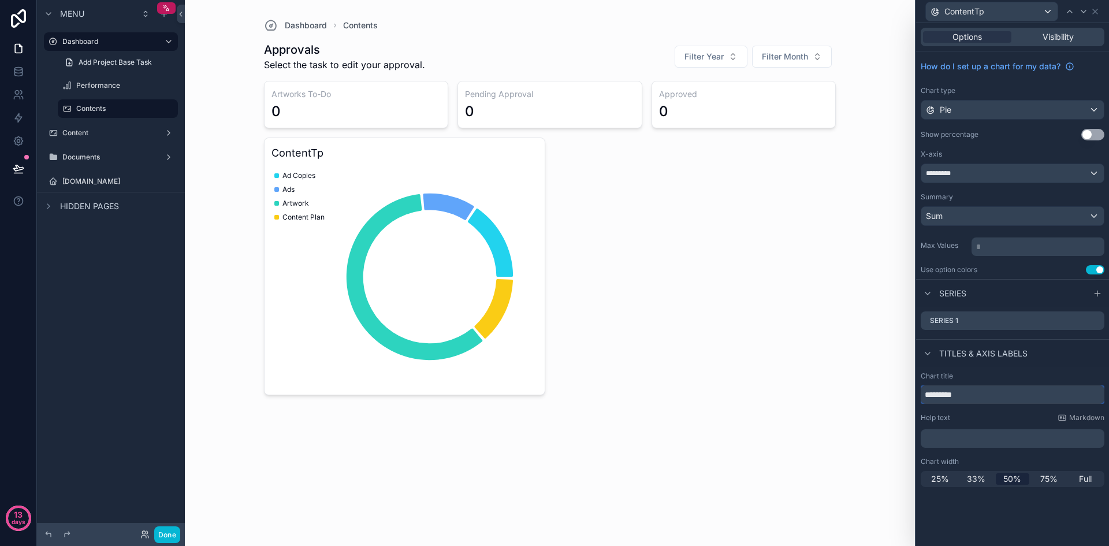
click at [994, 399] on input "*********" at bounding box center [1013, 394] width 184 height 18
paste input "****"
type input "**********"
click at [1034, 372] on div "Chart title" at bounding box center [1013, 375] width 184 height 9
click at [1034, 177] on div "*********" at bounding box center [1012, 173] width 183 height 18
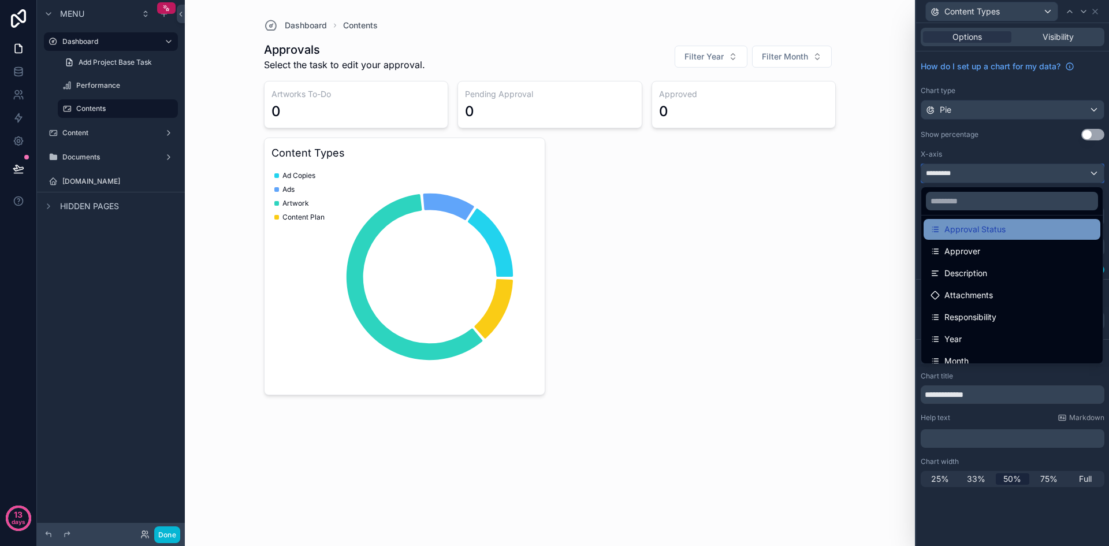
scroll to position [58, 0]
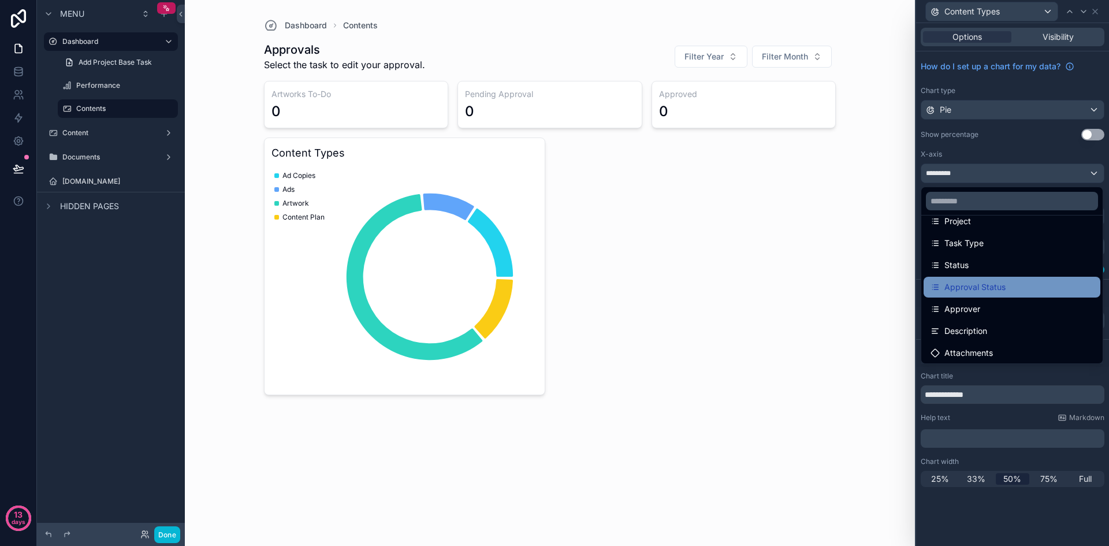
click at [1008, 294] on div "Approval Status" at bounding box center [1012, 287] width 177 height 21
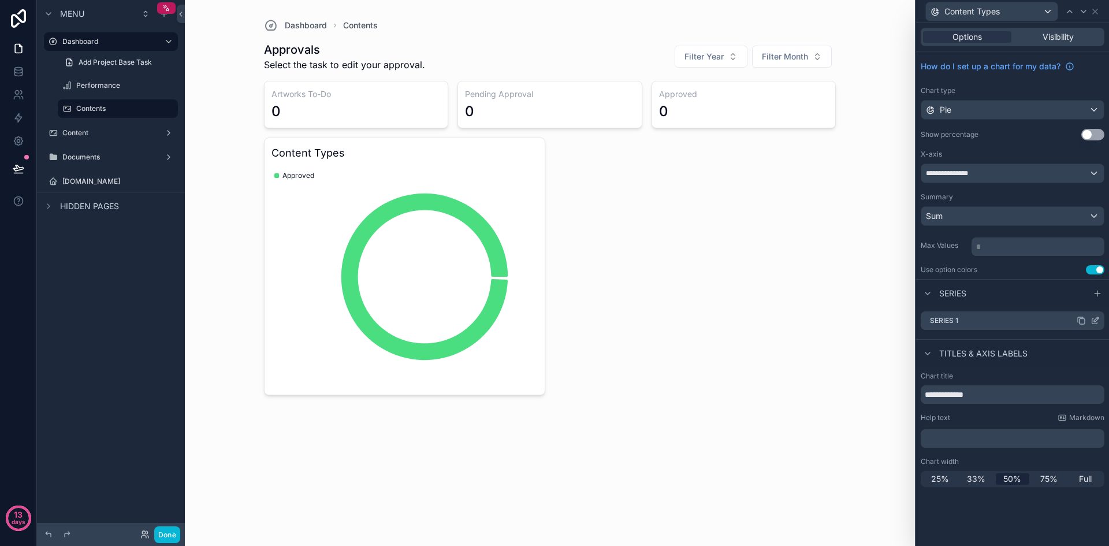
click at [1035, 320] on div "Series 1" at bounding box center [1013, 320] width 184 height 18
click at [1097, 321] on icon at bounding box center [1095, 320] width 9 height 9
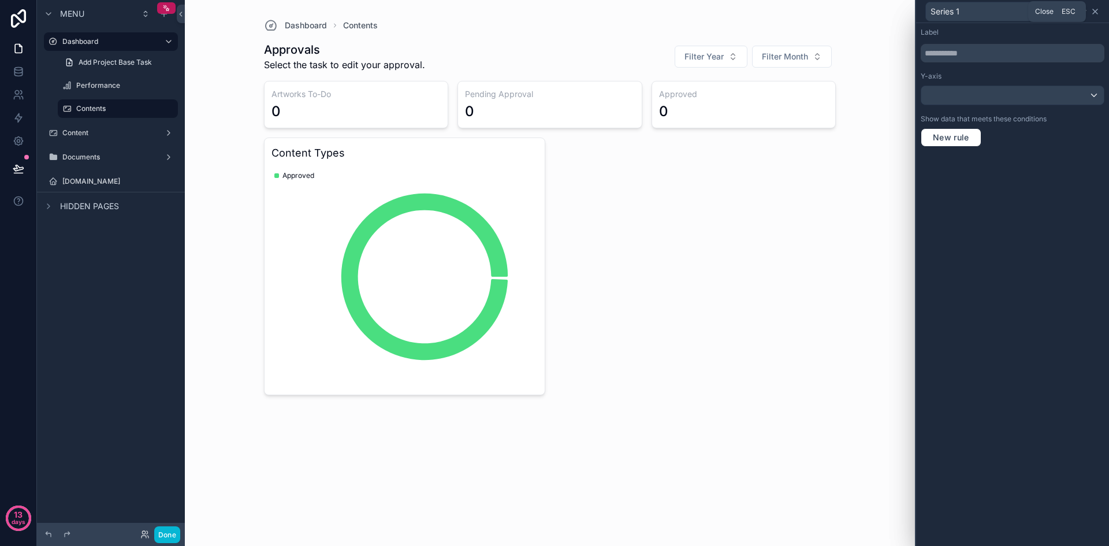
click at [1097, 8] on icon at bounding box center [1095, 11] width 9 height 9
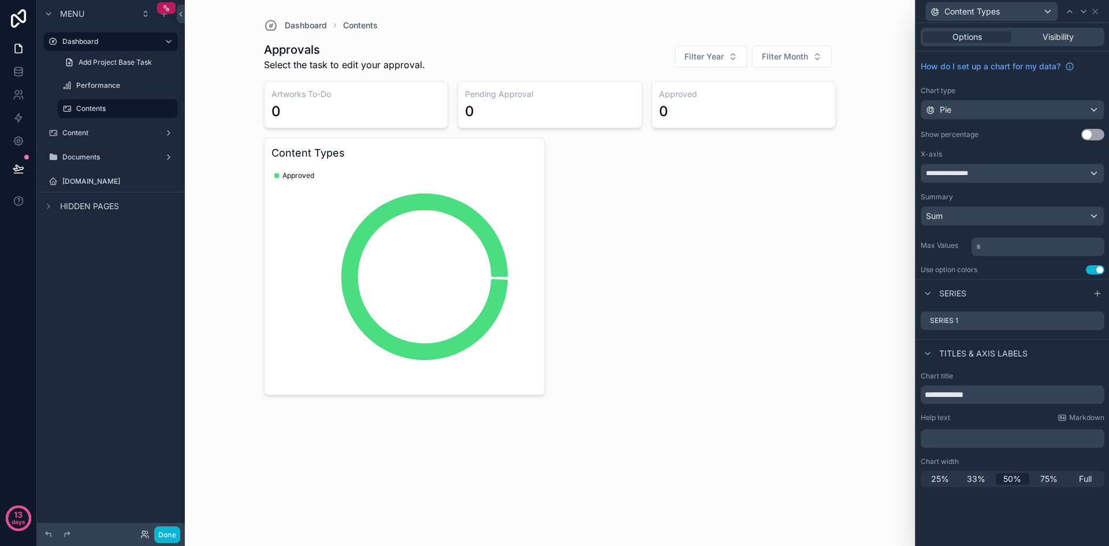
click at [1096, 132] on button "Use setting" at bounding box center [1093, 135] width 23 height 12
click at [1060, 219] on div "Sum" at bounding box center [1012, 216] width 183 height 18
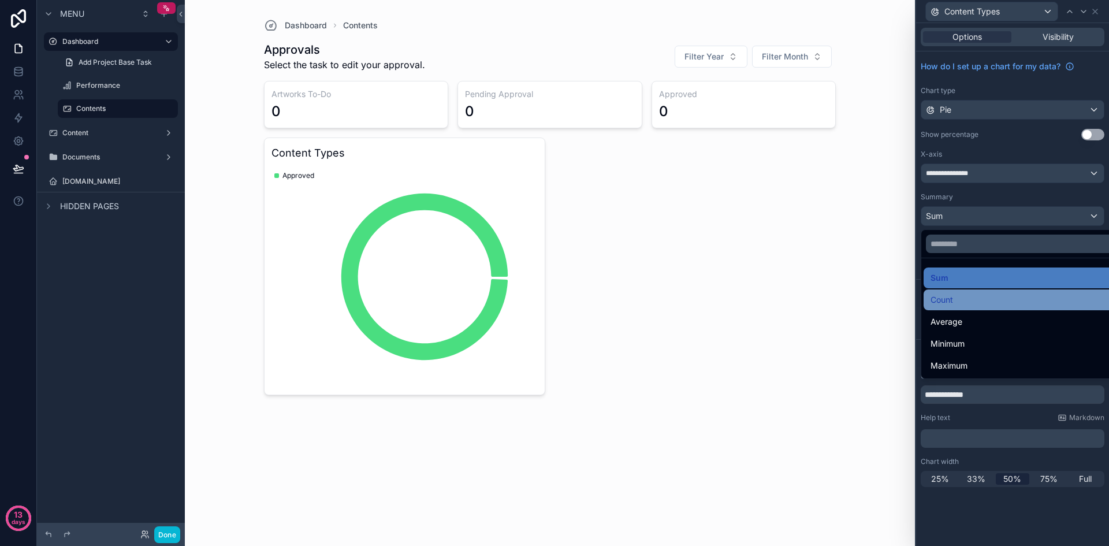
click at [995, 303] on div "Count" at bounding box center [1026, 300] width 191 height 14
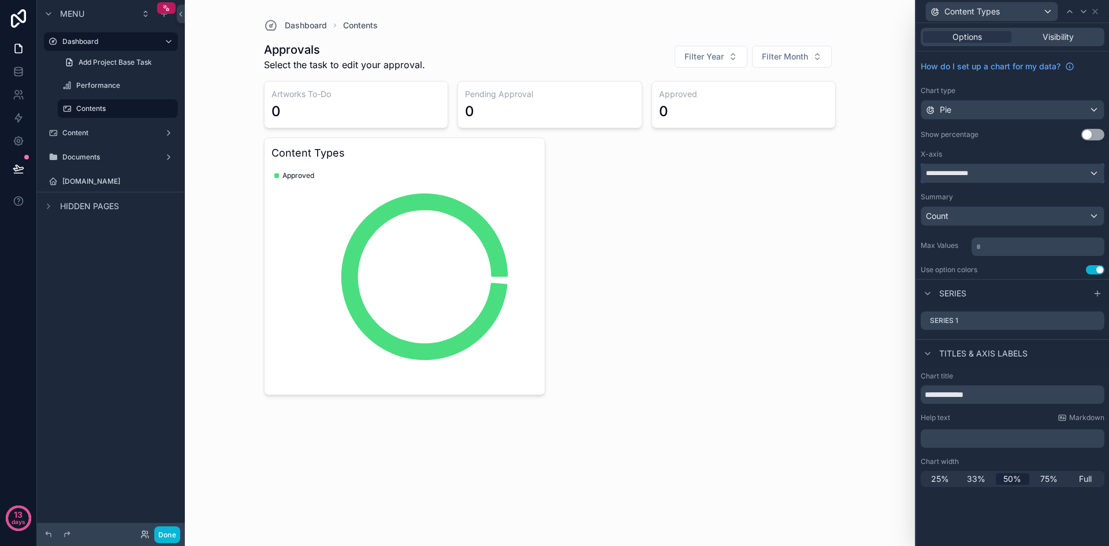
click at [1040, 169] on div "**********" at bounding box center [1012, 173] width 183 height 18
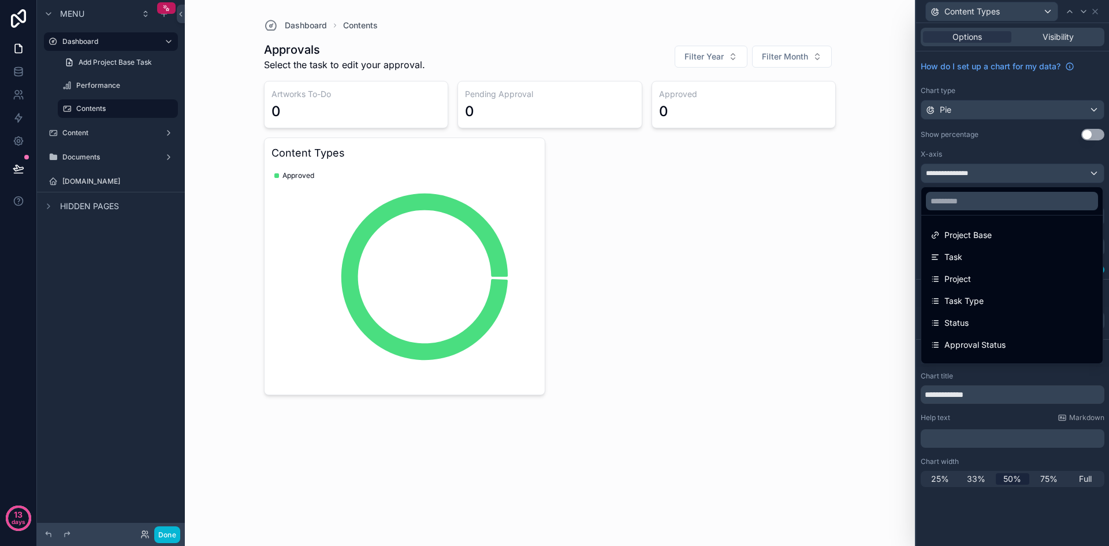
click at [1034, 154] on div at bounding box center [1012, 273] width 193 height 546
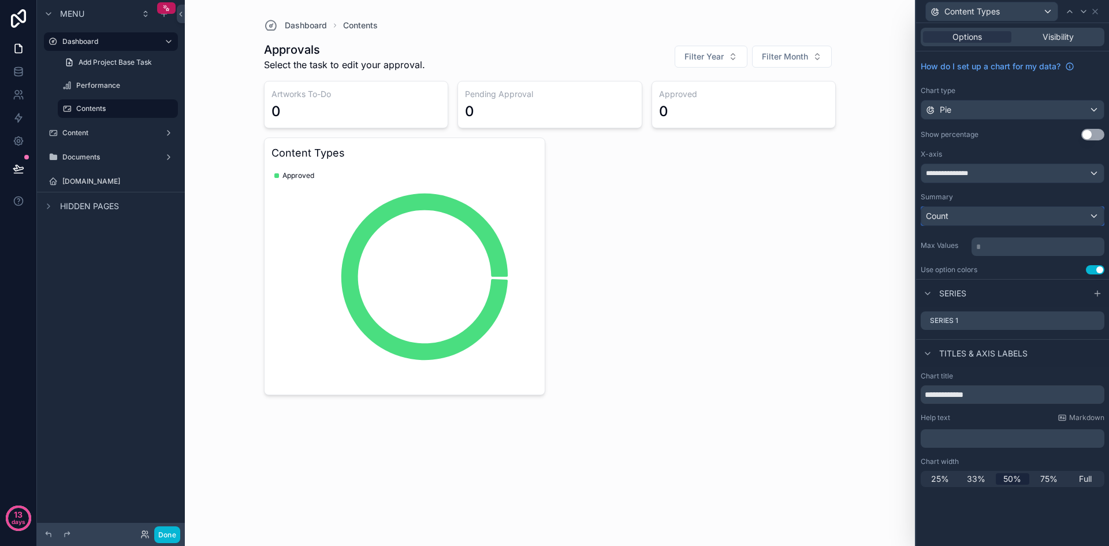
click at [1022, 216] on div "Count" at bounding box center [1012, 216] width 183 height 18
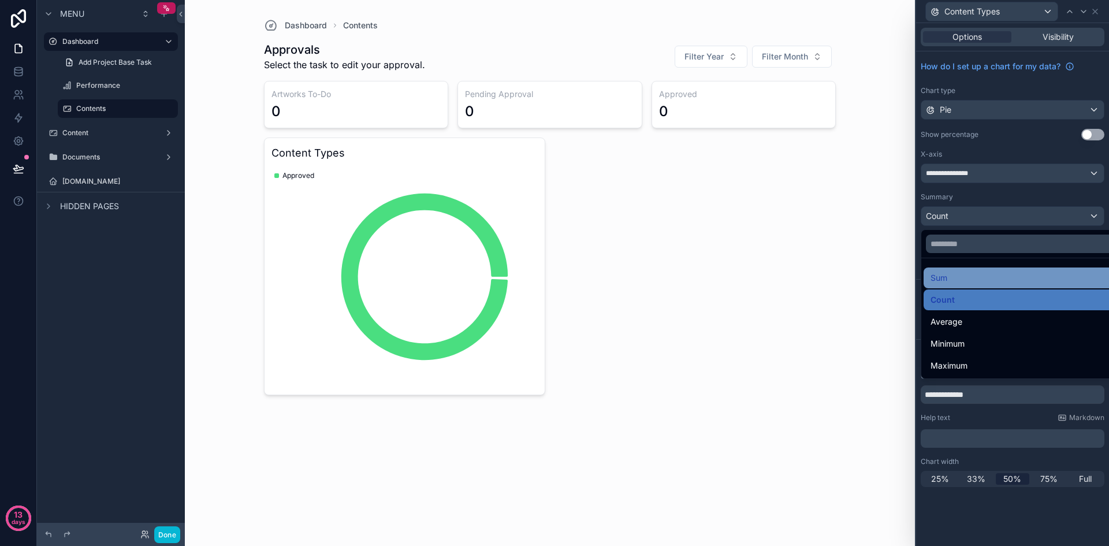
click at [989, 275] on div "Sum" at bounding box center [1026, 278] width 191 height 14
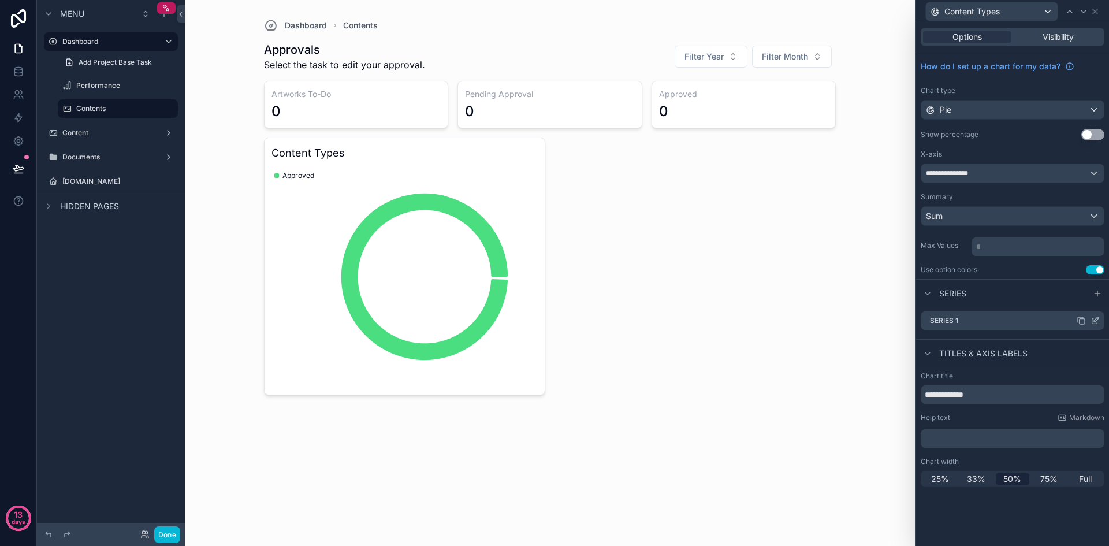
click at [1095, 322] on icon at bounding box center [1096, 319] width 5 height 5
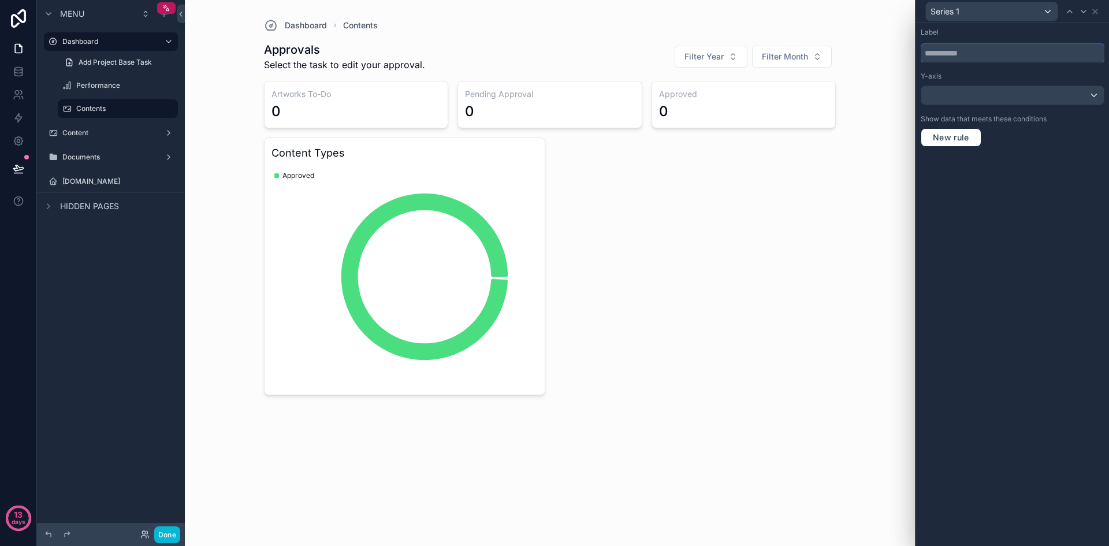
click at [1004, 60] on input "text" at bounding box center [1013, 53] width 184 height 18
click at [1008, 96] on div at bounding box center [1012, 95] width 183 height 18
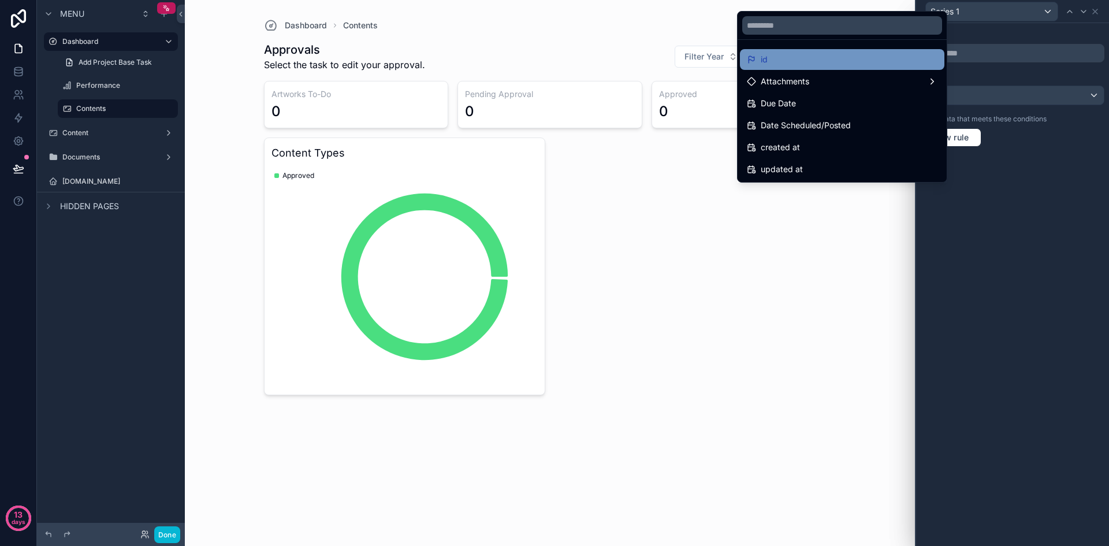
click at [806, 60] on div "id" at bounding box center [842, 60] width 191 height 14
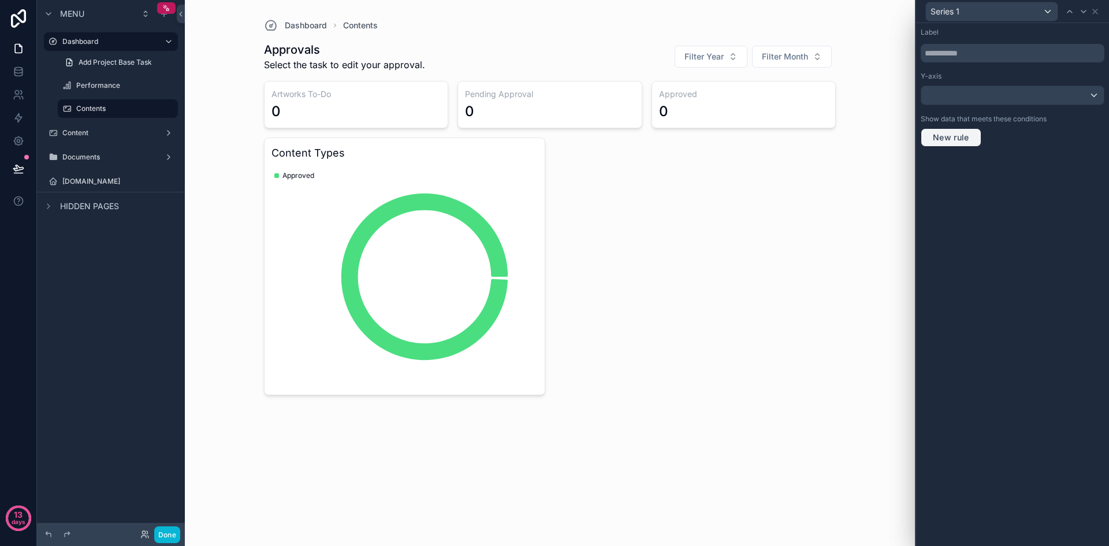
click at [967, 133] on span "New rule" at bounding box center [951, 137] width 46 height 10
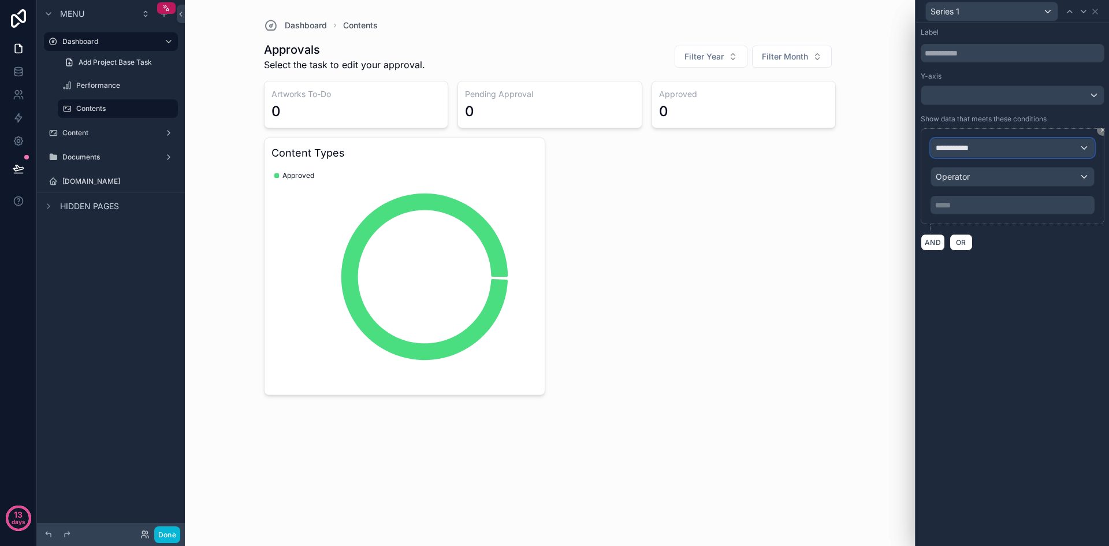
click at [1010, 147] on div "**********" at bounding box center [1012, 148] width 163 height 18
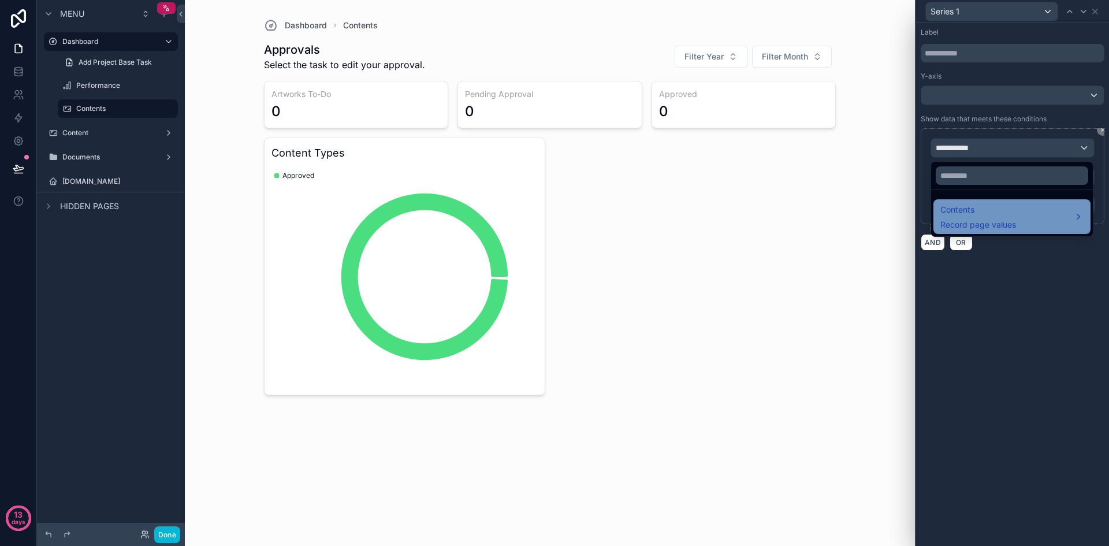
click at [1001, 207] on span "Contents" at bounding box center [979, 210] width 76 height 14
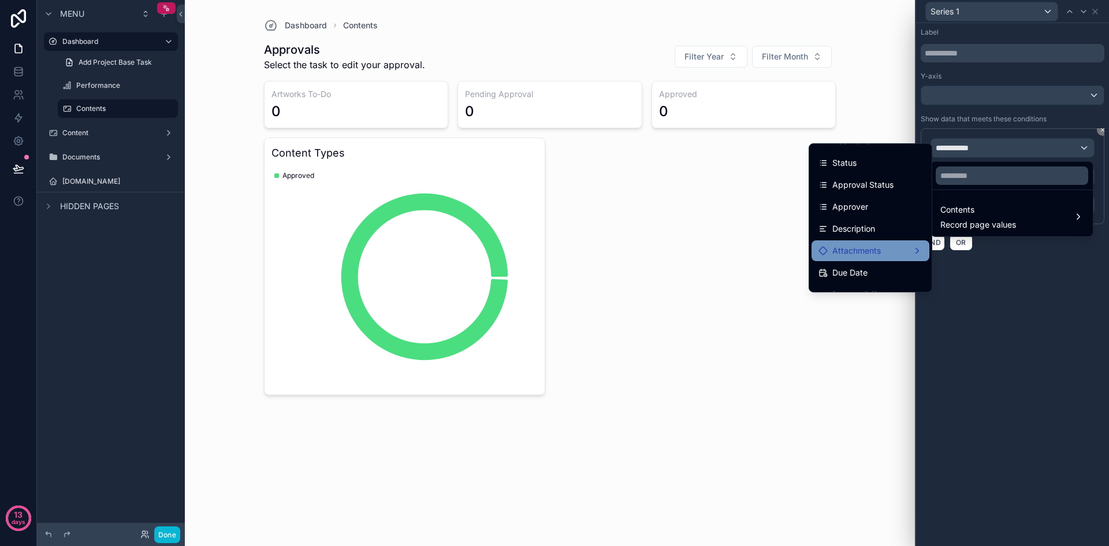
scroll to position [116, 0]
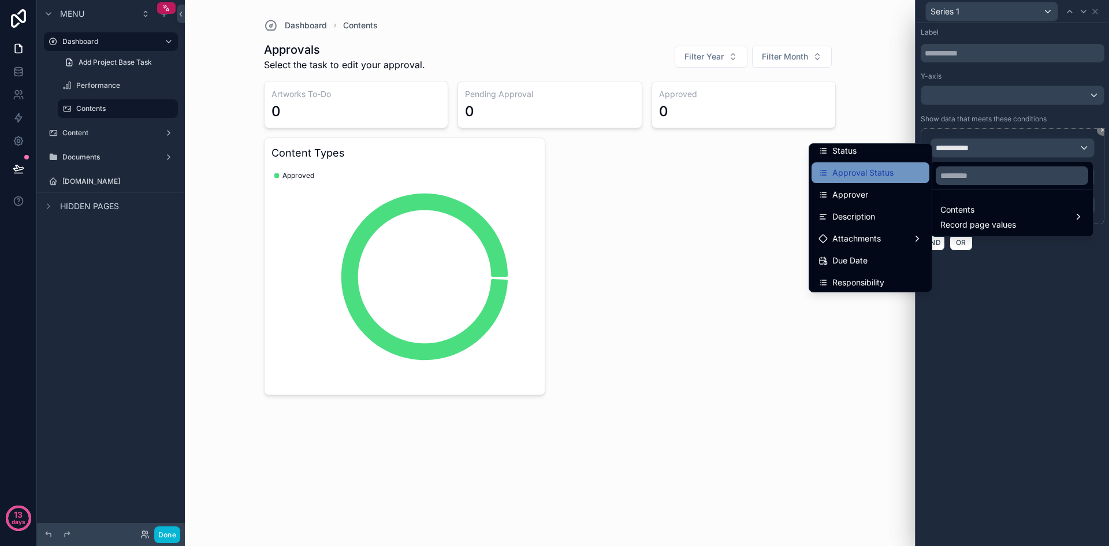
click at [882, 177] on span "Approval Status" at bounding box center [863, 173] width 61 height 14
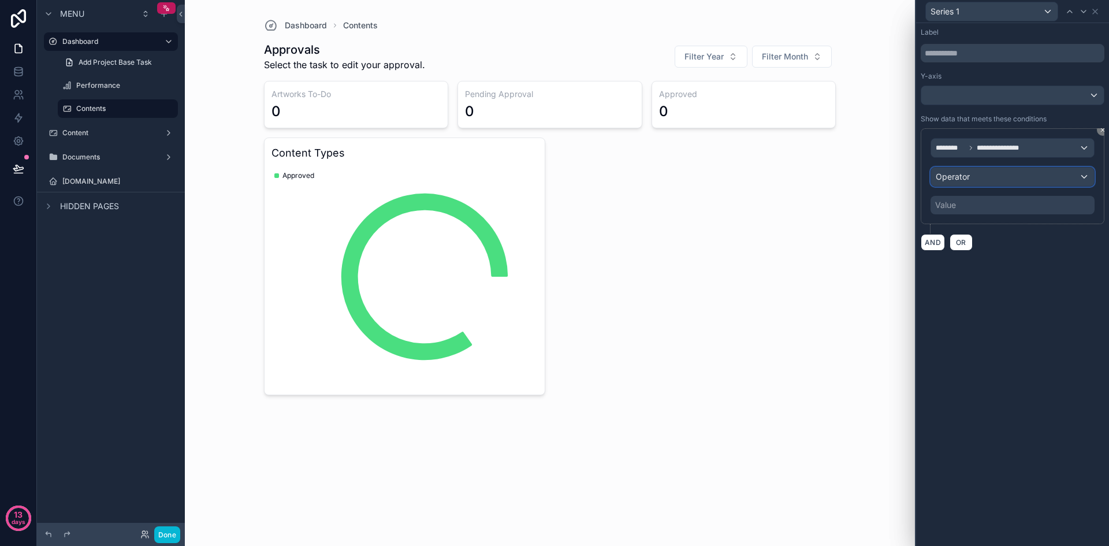
click at [1016, 179] on div "Operator" at bounding box center [1012, 177] width 163 height 18
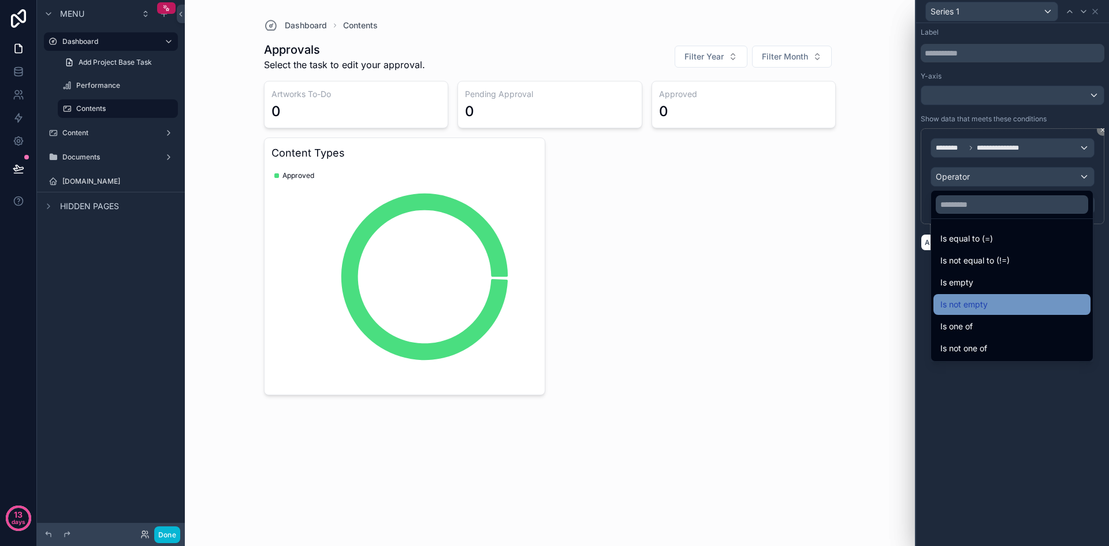
click at [1004, 302] on div "Is not empty" at bounding box center [1012, 305] width 143 height 14
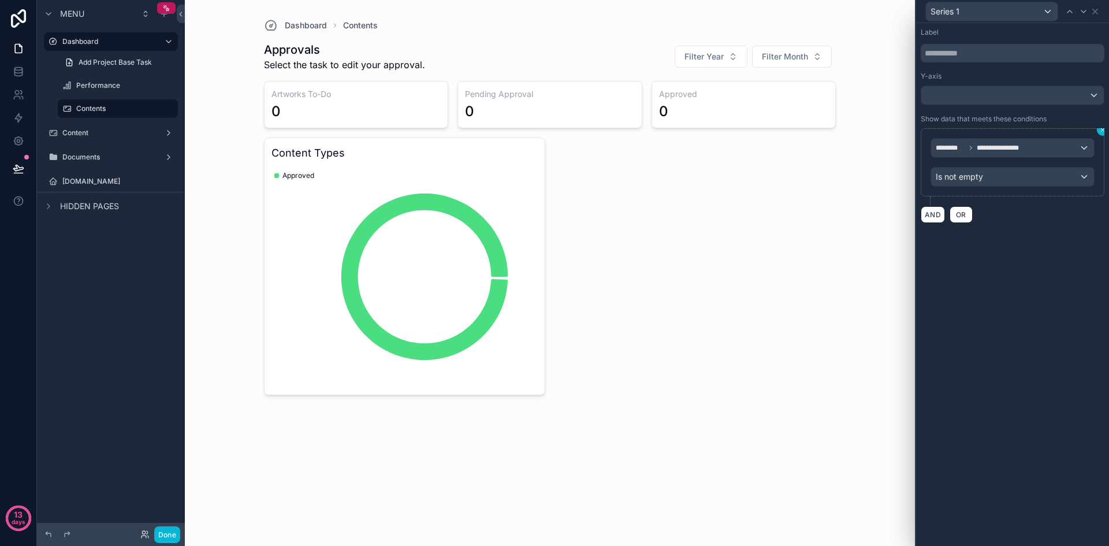
click at [1103, 131] on icon at bounding box center [1102, 130] width 7 height 7
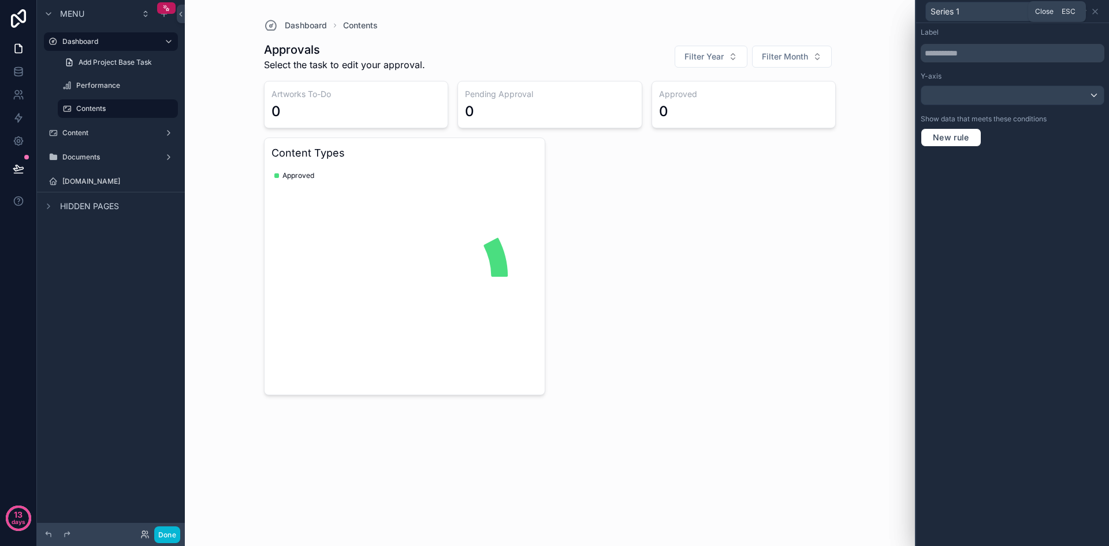
click at [1097, 14] on icon at bounding box center [1095, 11] width 9 height 9
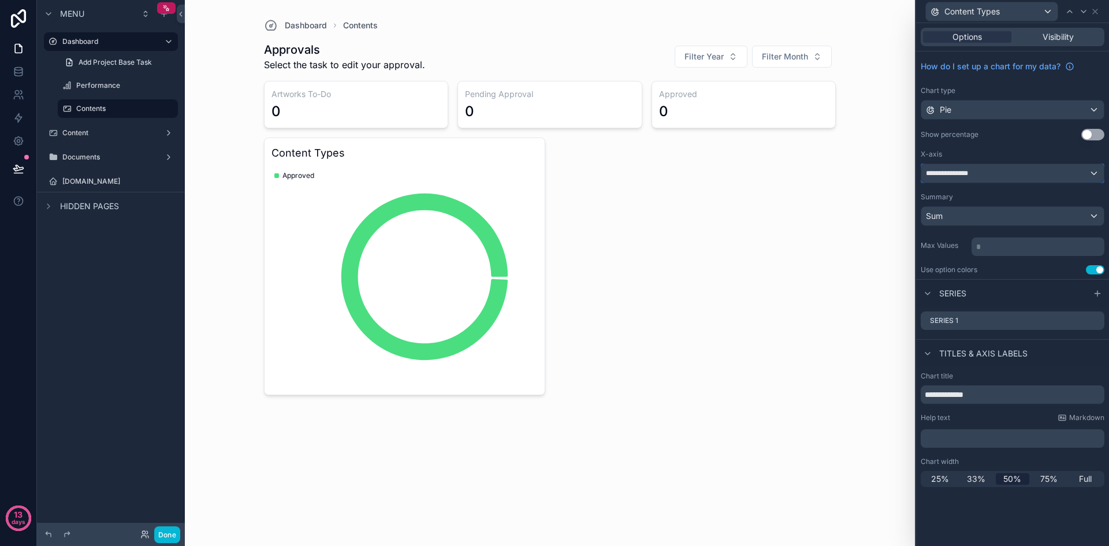
click at [1098, 173] on div "**********" at bounding box center [1012, 173] width 183 height 18
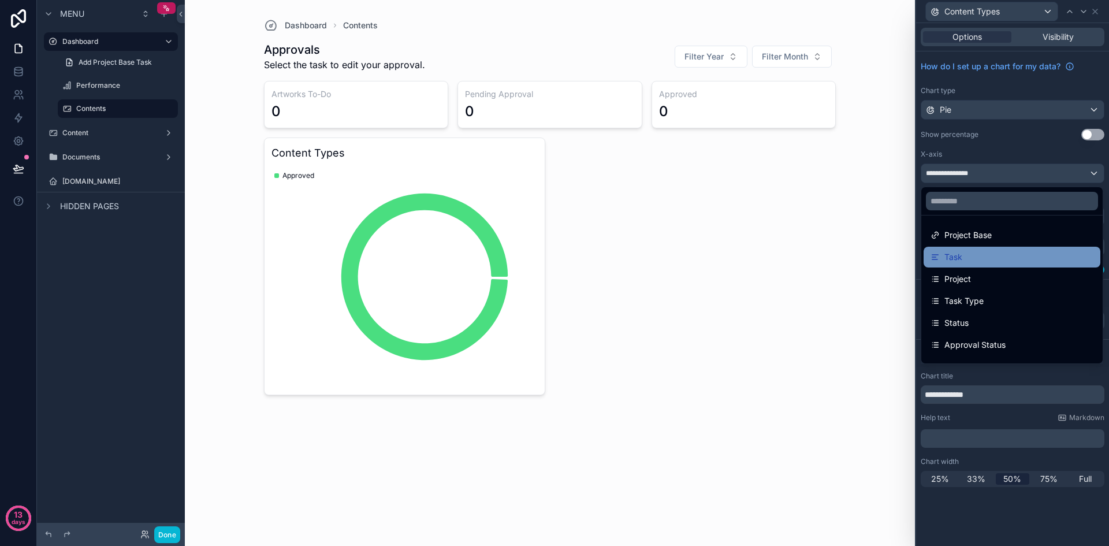
click at [1056, 258] on div "Task" at bounding box center [1012, 257] width 163 height 14
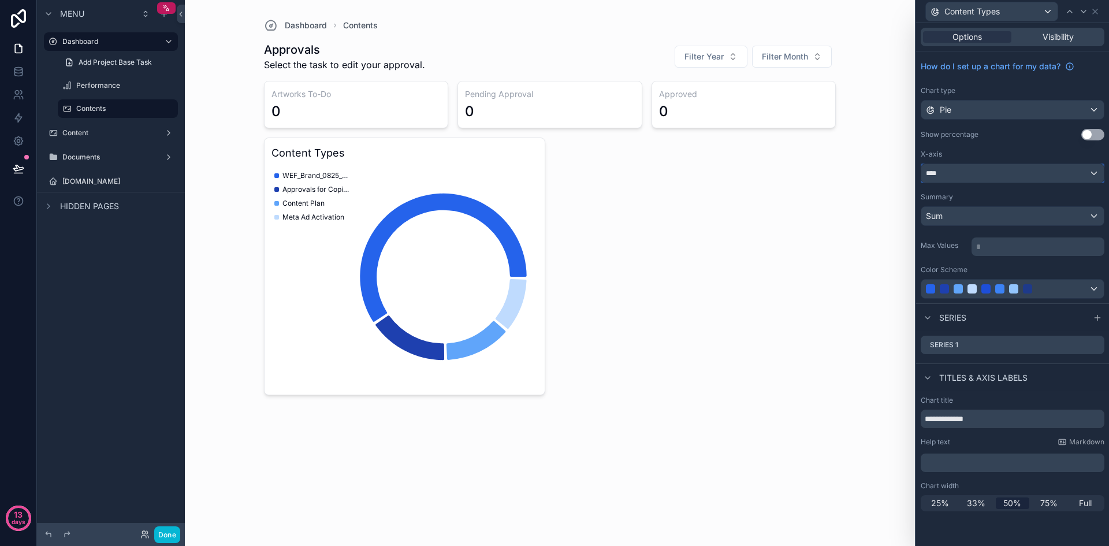
click at [1094, 172] on div "****" at bounding box center [1012, 173] width 183 height 18
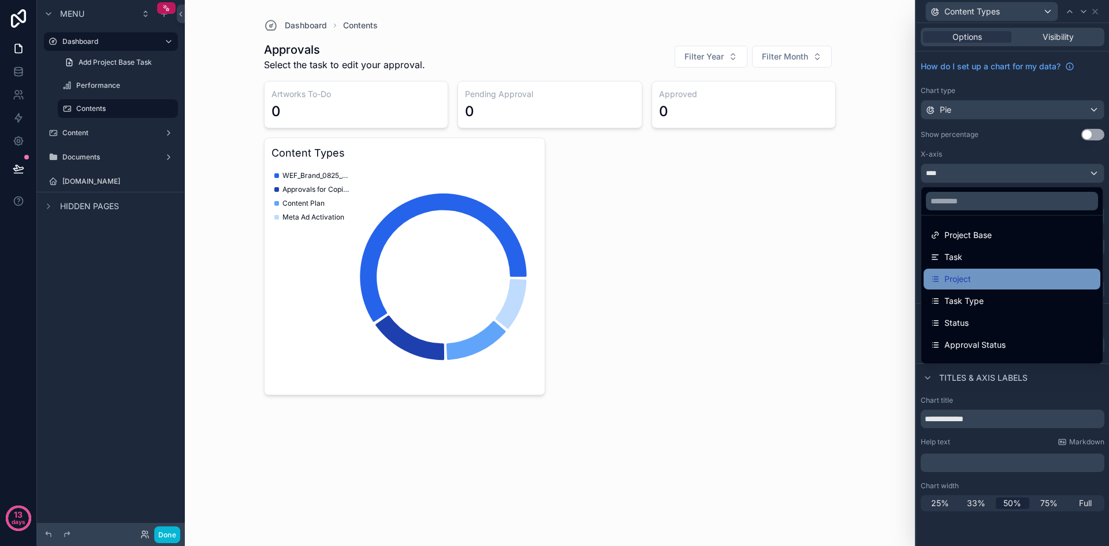
click at [1025, 275] on div "Project" at bounding box center [1012, 279] width 163 height 14
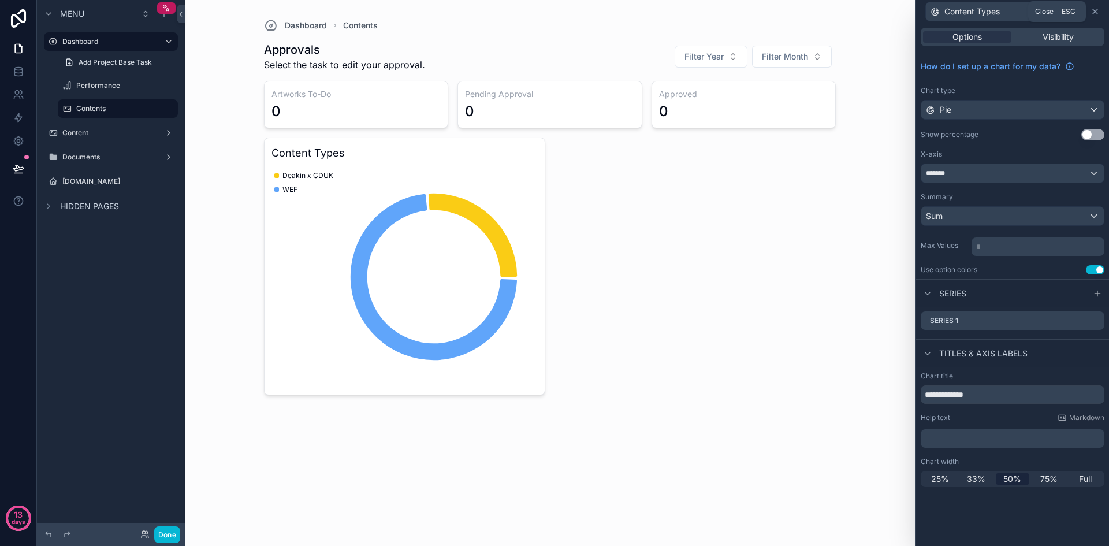
click at [1098, 11] on icon at bounding box center [1095, 11] width 9 height 9
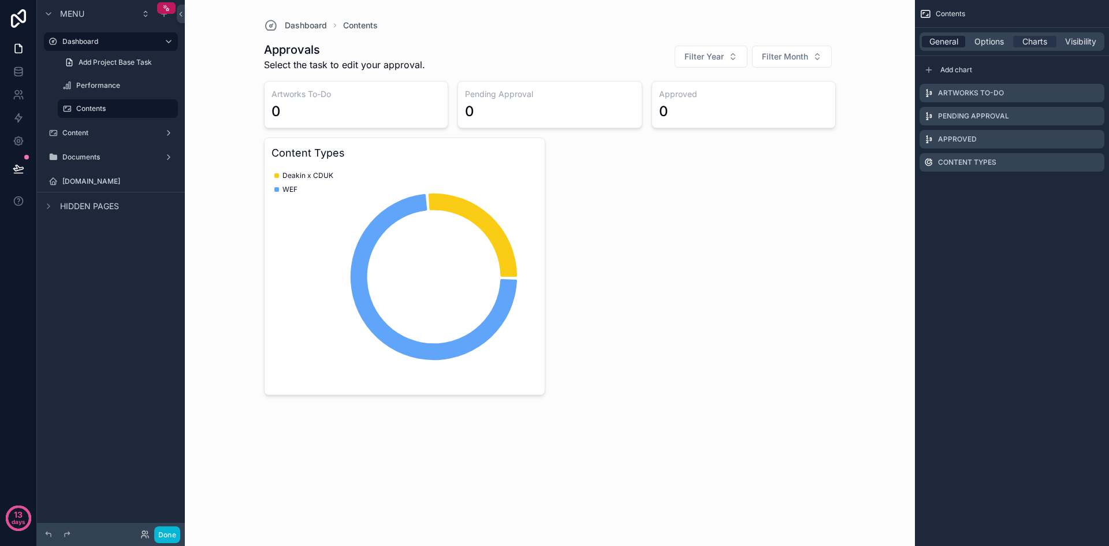
click at [945, 40] on span "General" at bounding box center [944, 42] width 29 height 12
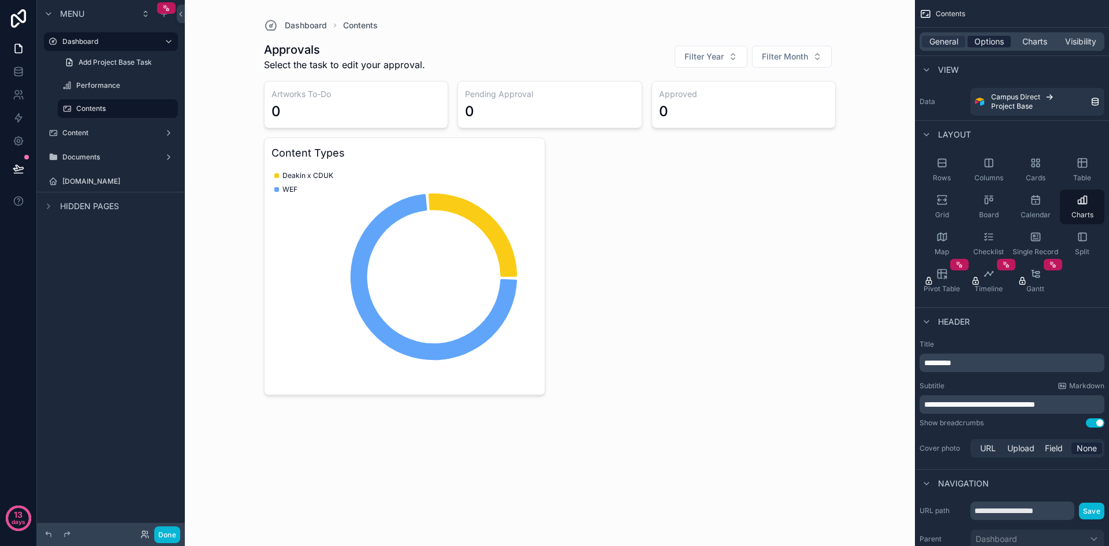
click at [994, 41] on span "Options" at bounding box center [989, 42] width 29 height 12
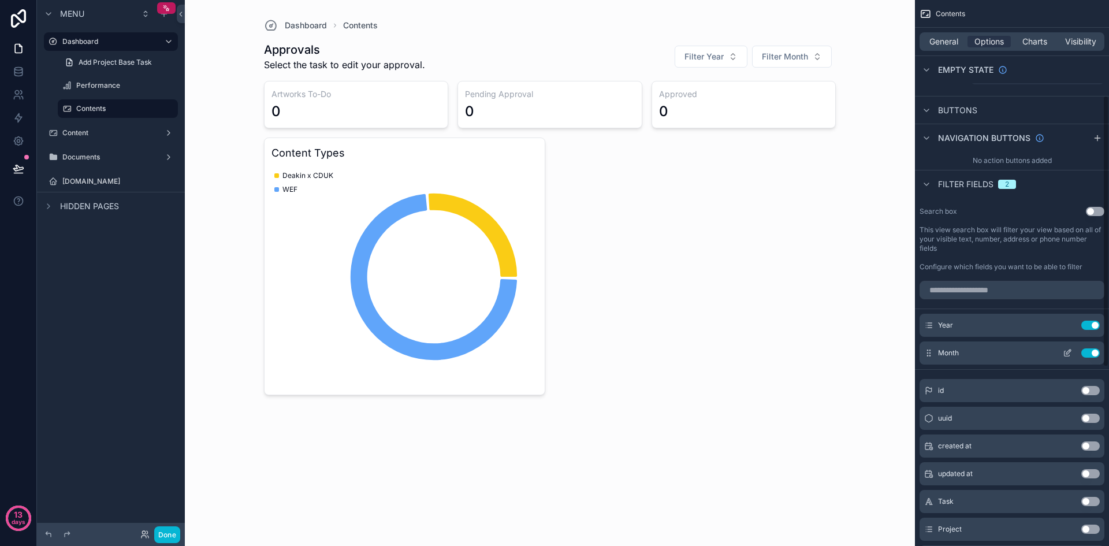
scroll to position [173, 0]
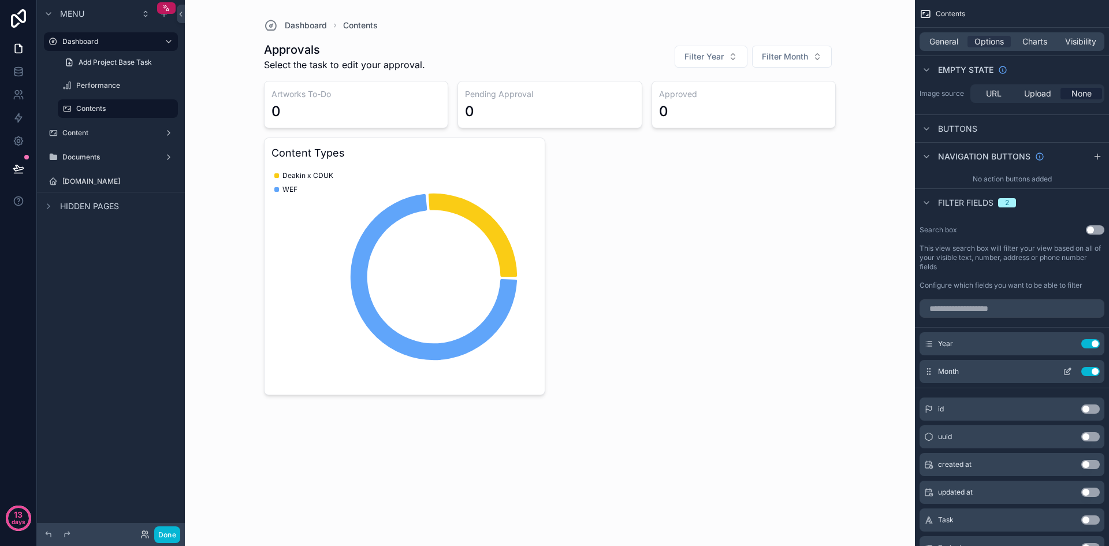
click at [1092, 369] on button "Use setting" at bounding box center [1091, 371] width 18 height 9
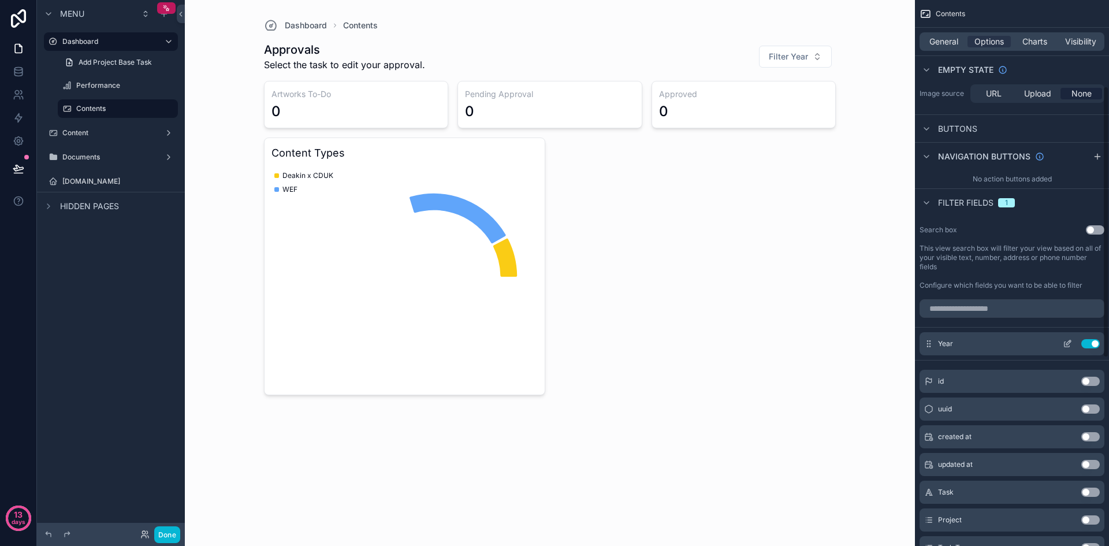
click at [1093, 339] on button "Use setting" at bounding box center [1091, 343] width 18 height 9
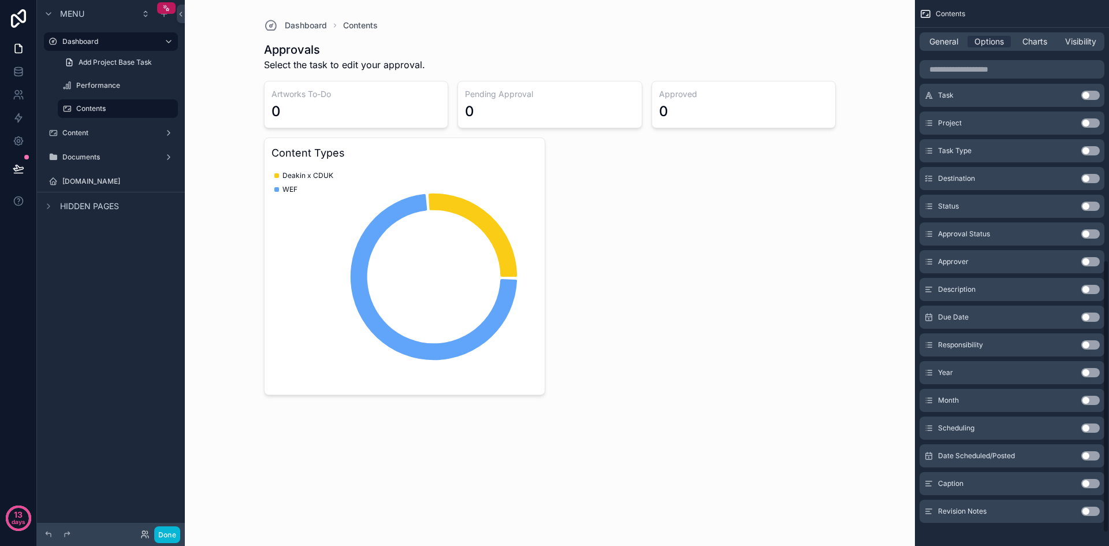
scroll to position [547, 0]
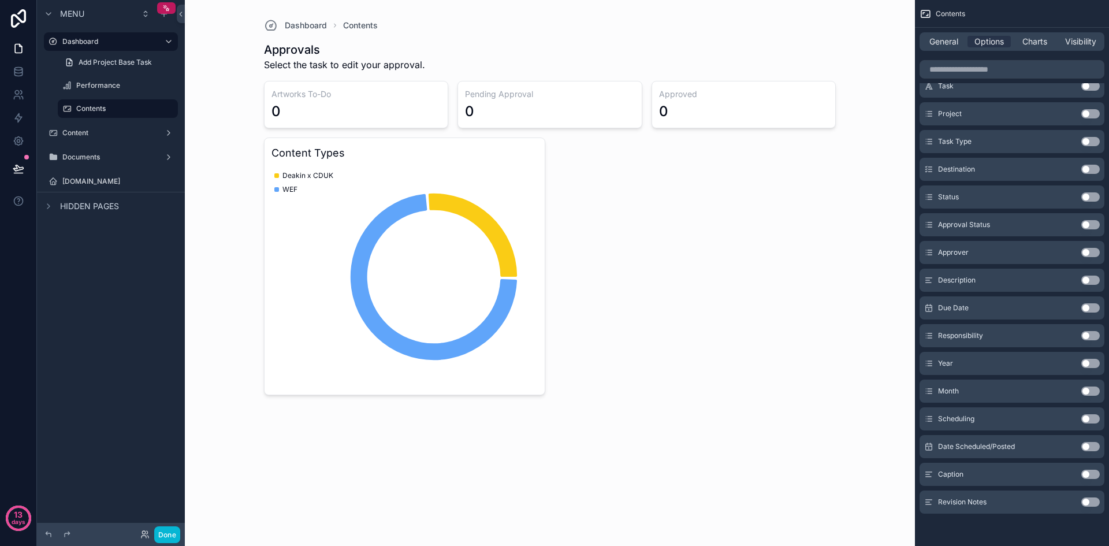
click at [1098, 361] on button "Use setting" at bounding box center [1091, 363] width 18 height 9
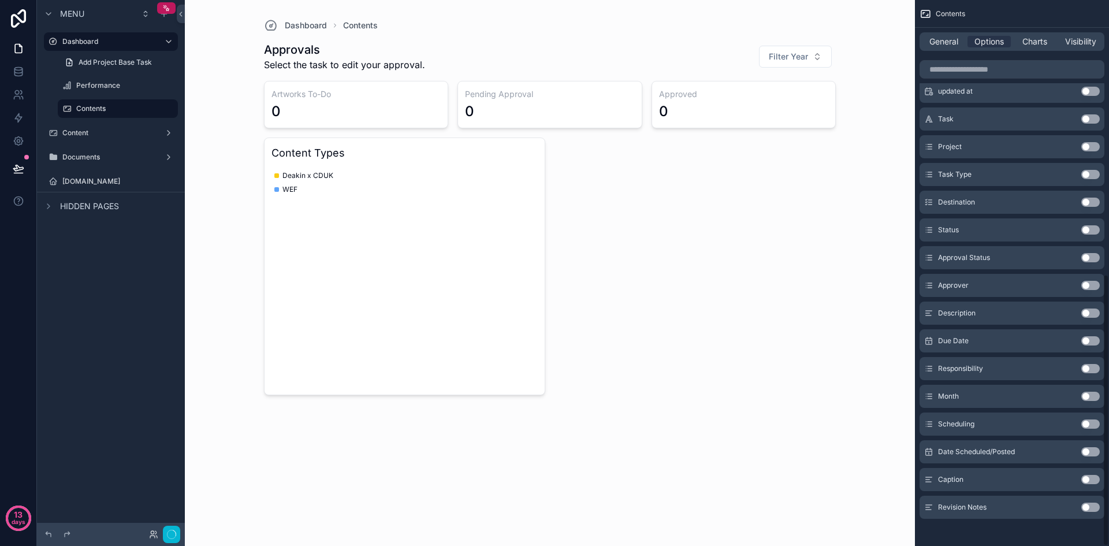
scroll to position [552, 0]
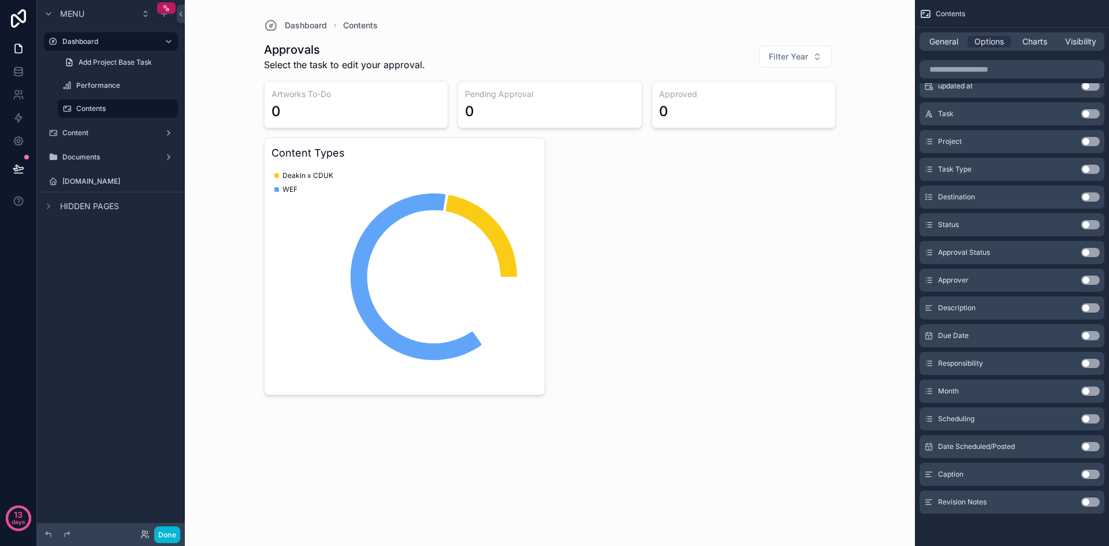
click at [1092, 388] on button "Use setting" at bounding box center [1091, 391] width 18 height 9
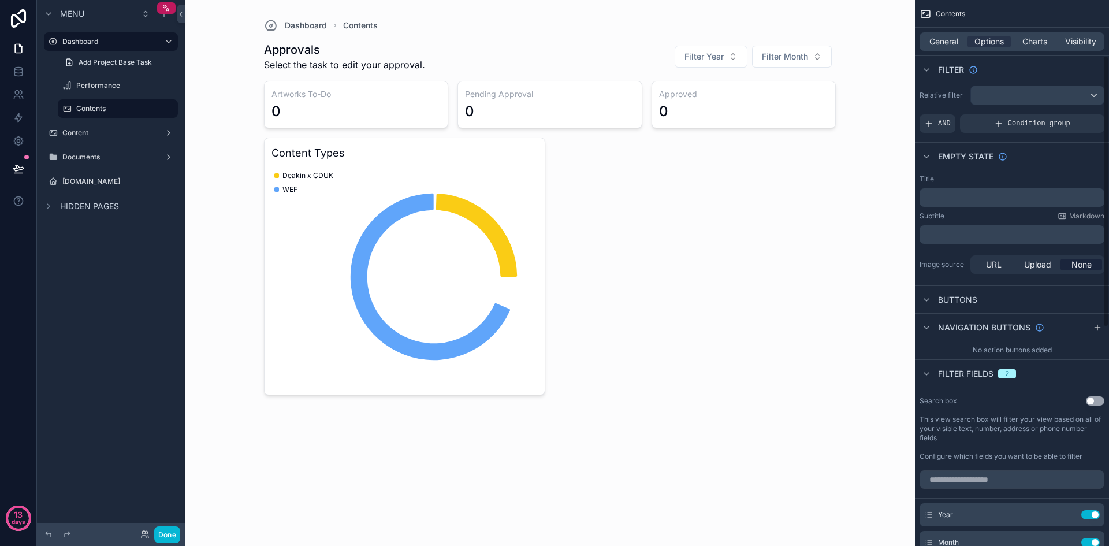
scroll to position [0, 0]
click at [948, 46] on span "General" at bounding box center [944, 42] width 29 height 12
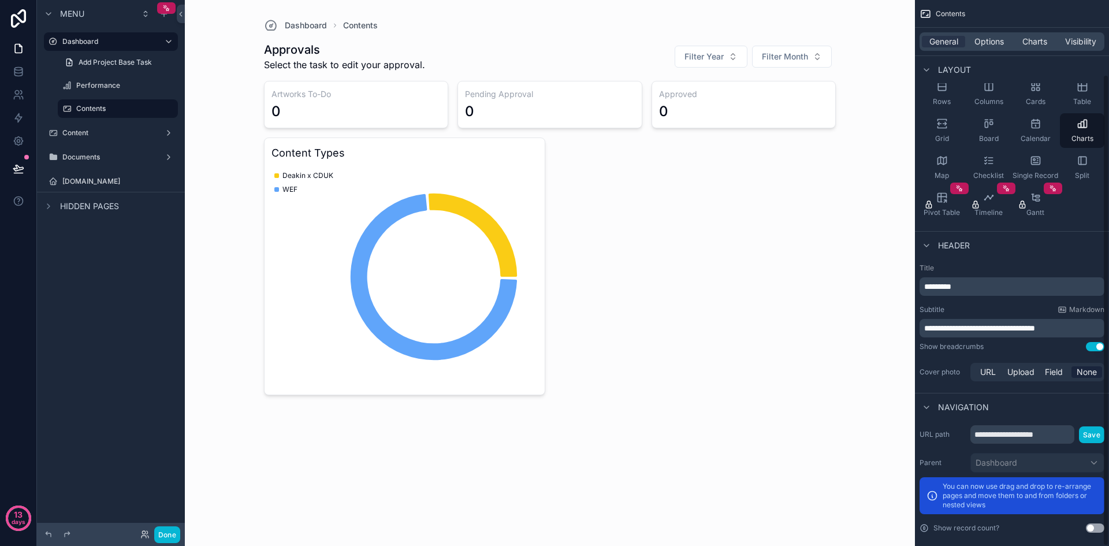
scroll to position [86, 0]
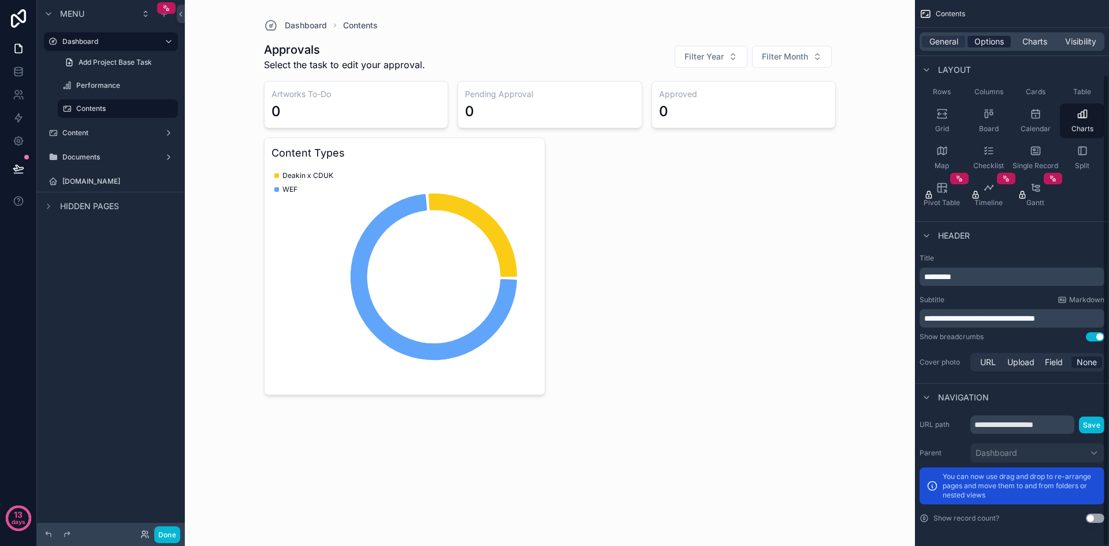
click at [997, 45] on span "Options" at bounding box center [989, 42] width 29 height 12
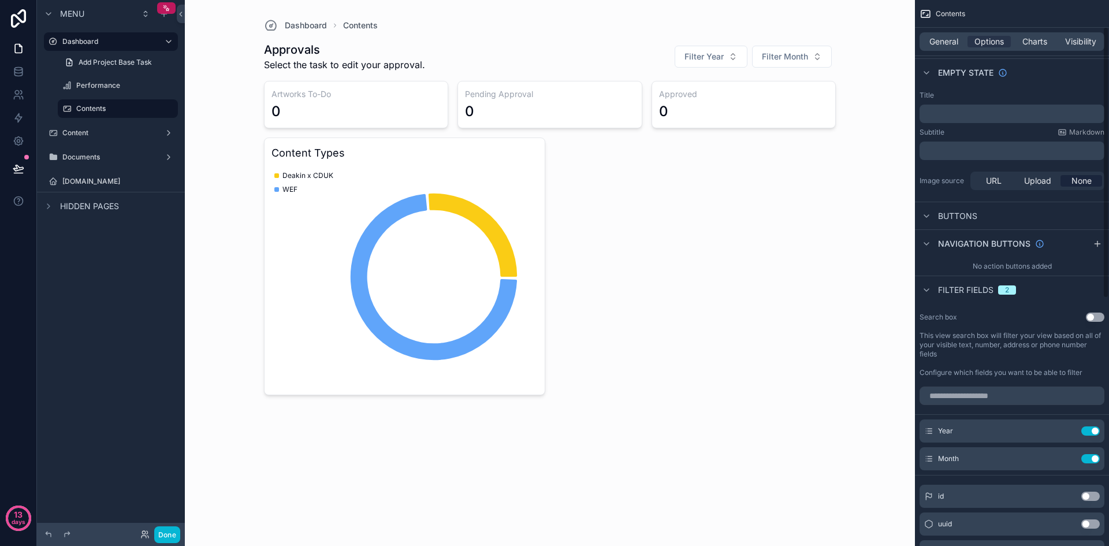
scroll to position [0, 0]
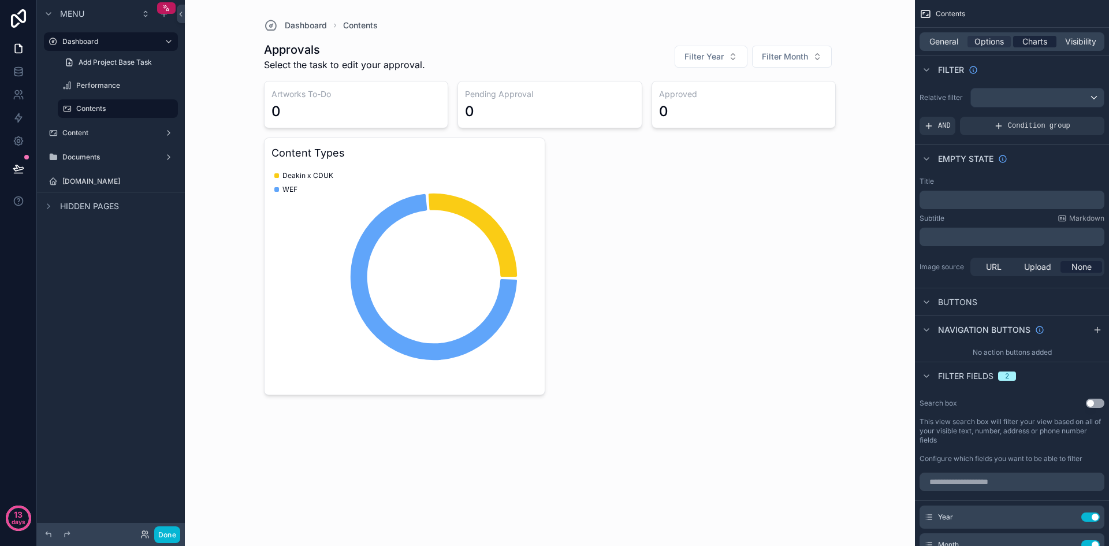
click at [1041, 42] on span "Charts" at bounding box center [1035, 42] width 25 height 12
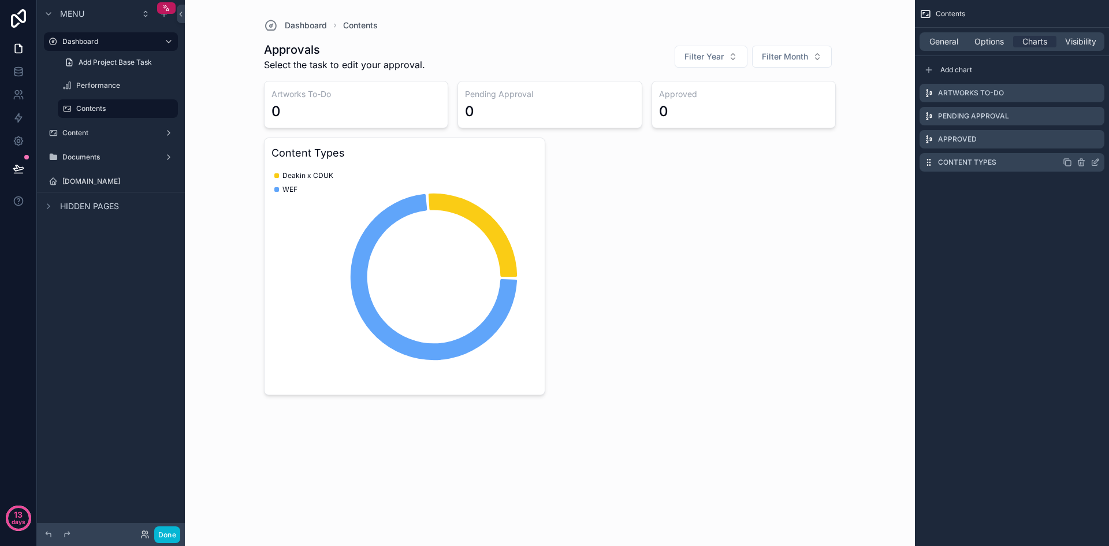
click at [1013, 165] on div "Content Types" at bounding box center [1012, 162] width 185 height 18
click at [1094, 160] on icon "scrollable content" at bounding box center [1095, 162] width 9 height 9
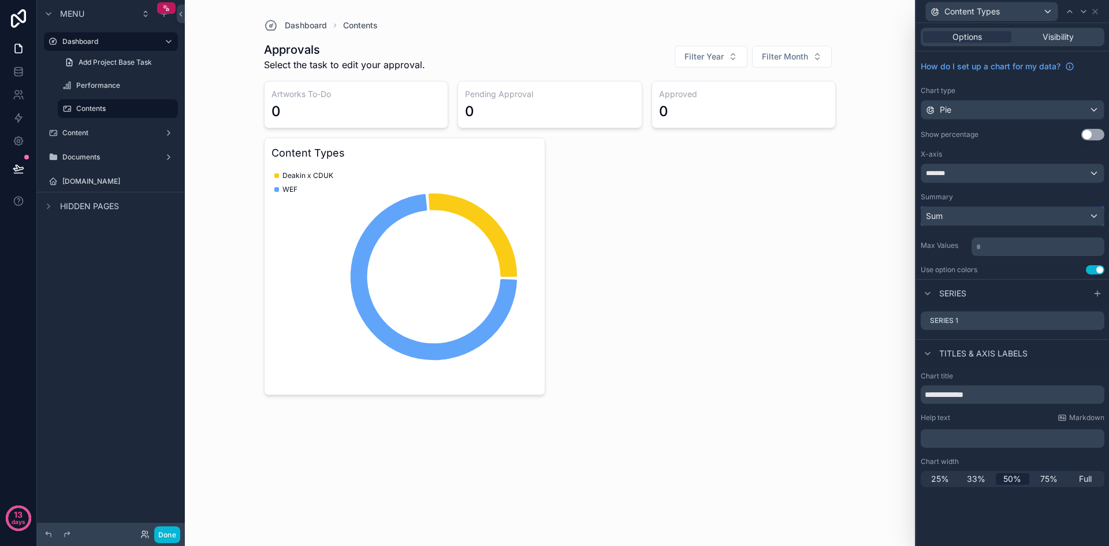
click at [1095, 218] on div "Sum" at bounding box center [1012, 216] width 183 height 18
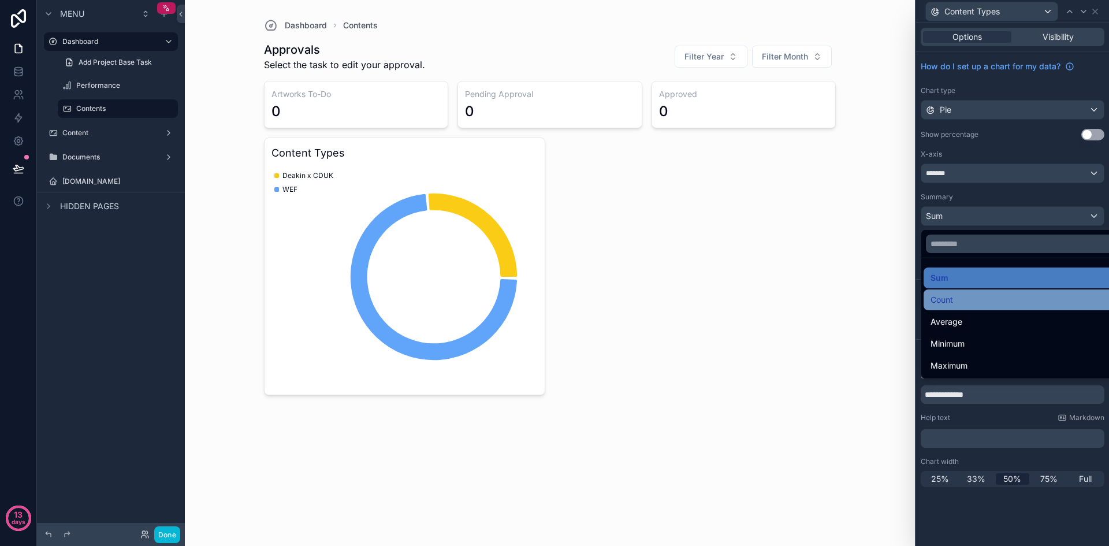
click at [942, 307] on div "Count" at bounding box center [1026, 299] width 205 height 21
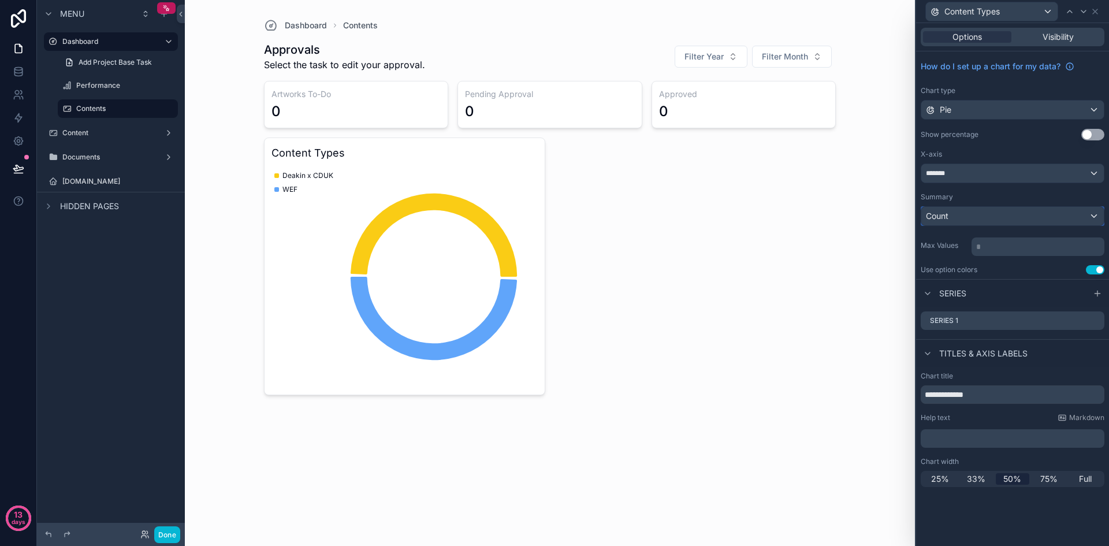
click at [1084, 215] on div "Count" at bounding box center [1012, 216] width 183 height 18
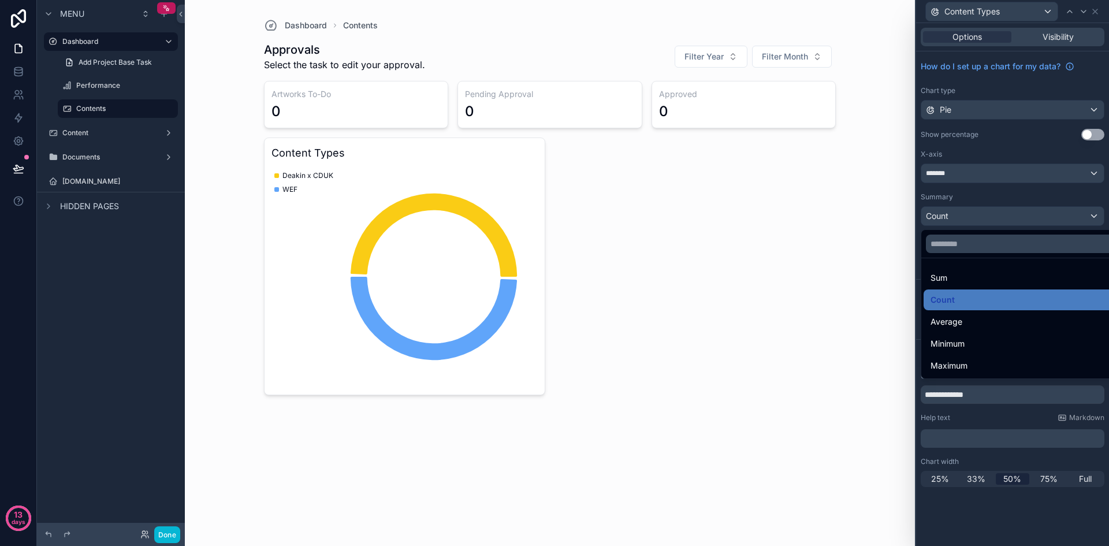
click at [1020, 196] on div at bounding box center [1012, 273] width 193 height 546
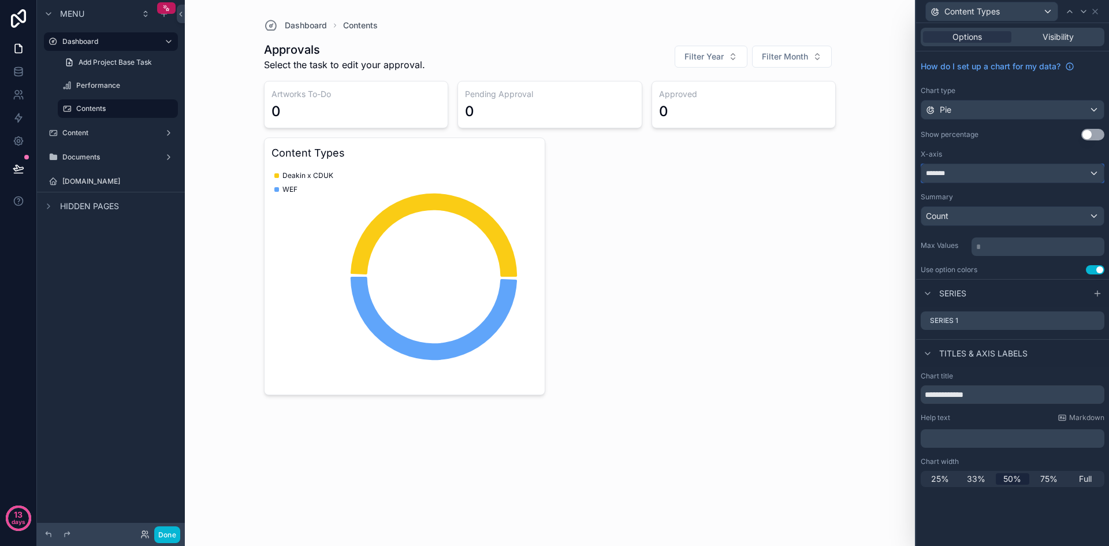
click at [1023, 170] on div "*******" at bounding box center [1012, 173] width 183 height 18
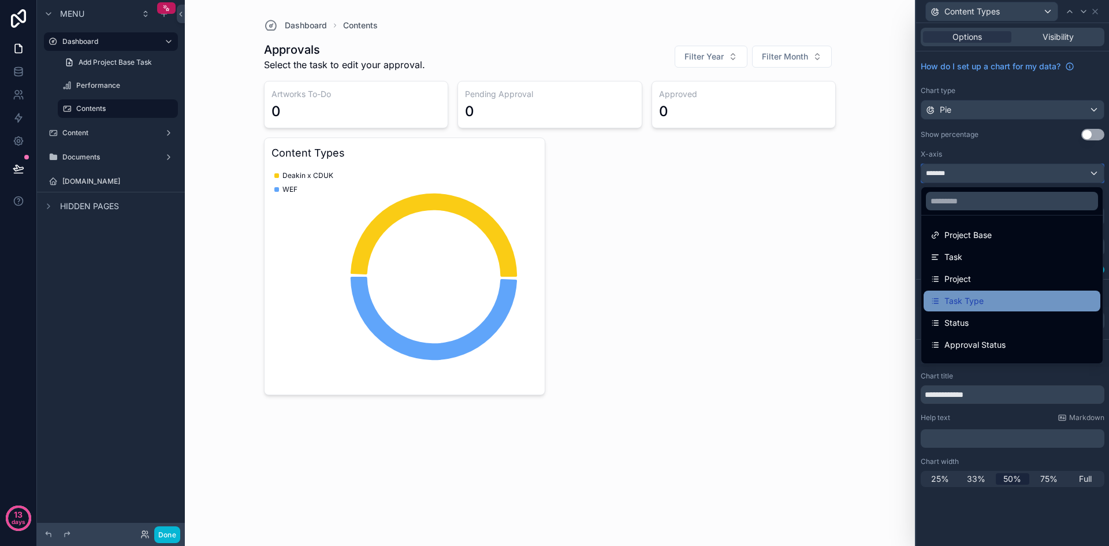
scroll to position [58, 0]
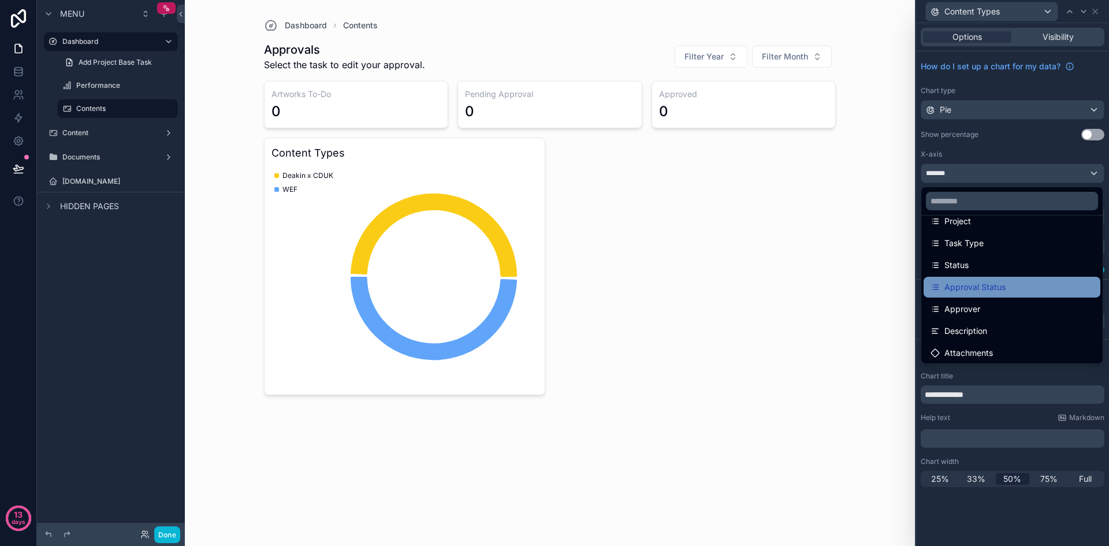
click at [1003, 284] on span "Approval Status" at bounding box center [975, 287] width 61 height 14
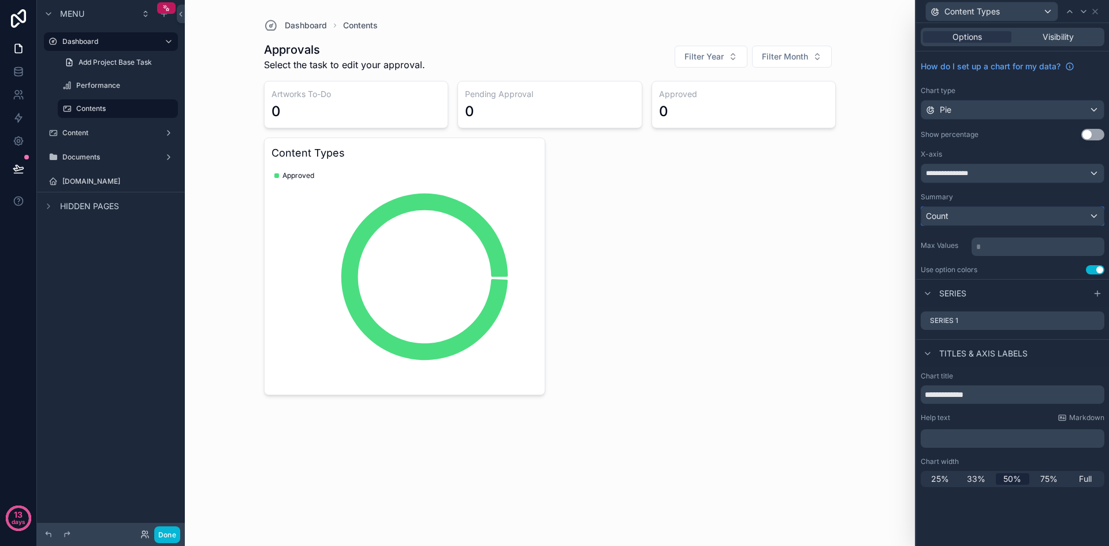
click at [1013, 217] on div "Count" at bounding box center [1012, 216] width 183 height 18
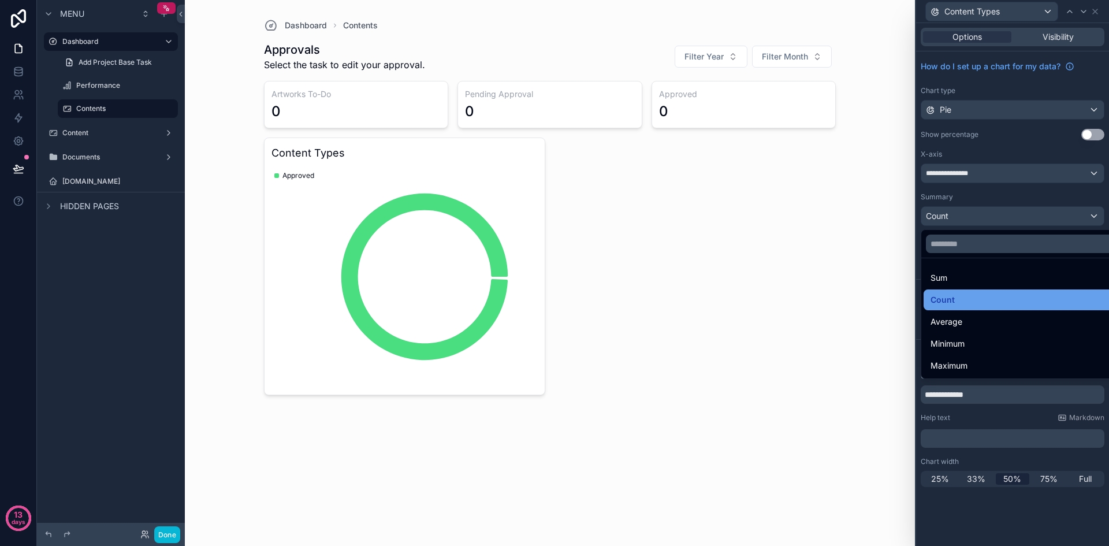
click at [992, 297] on div "Count" at bounding box center [1026, 300] width 191 height 14
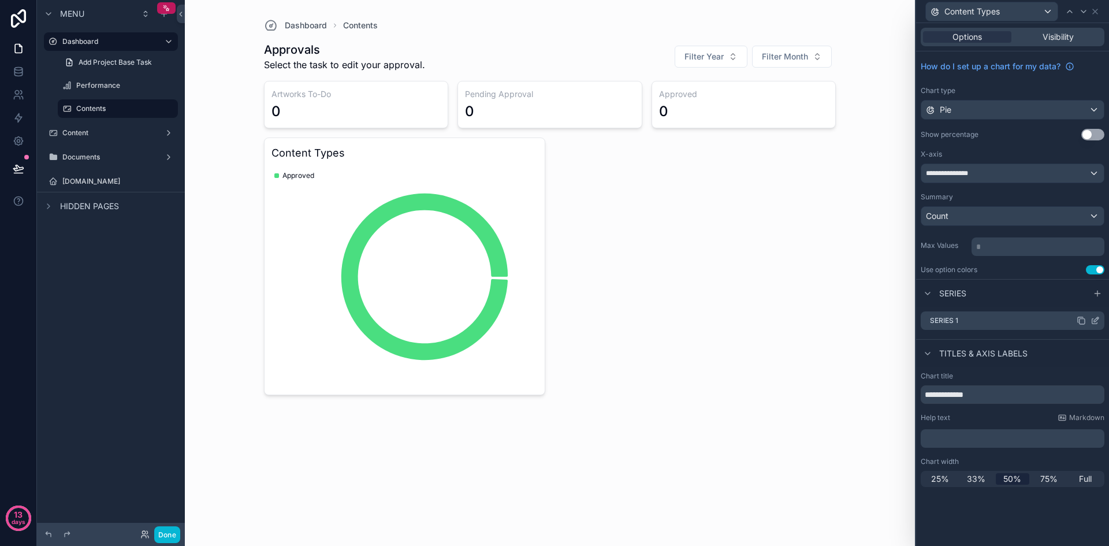
click at [1097, 319] on icon at bounding box center [1095, 320] width 9 height 9
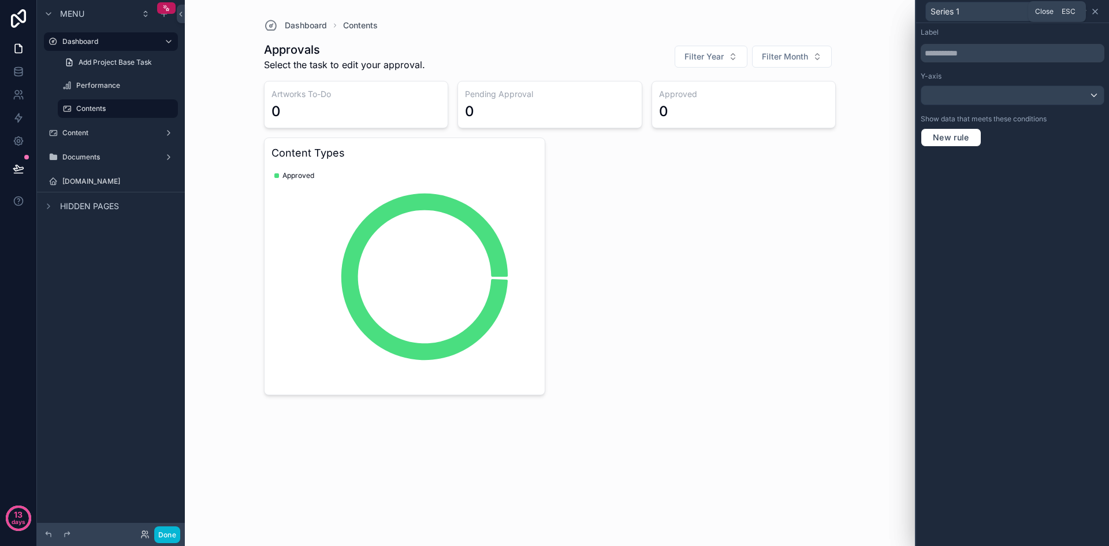
click at [1097, 9] on icon at bounding box center [1095, 11] width 9 height 9
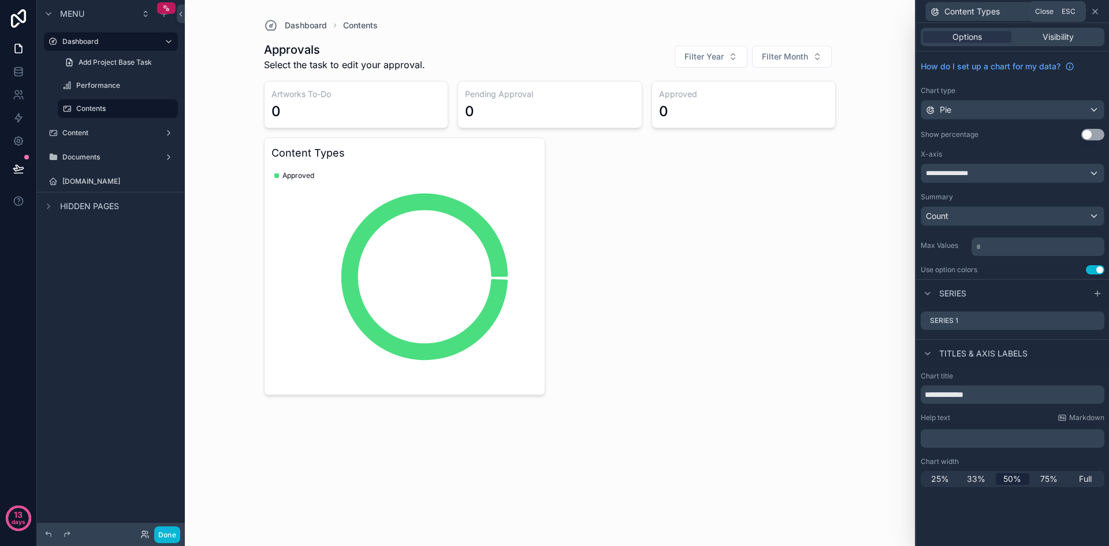
click at [1094, 10] on icon at bounding box center [1095, 11] width 5 height 5
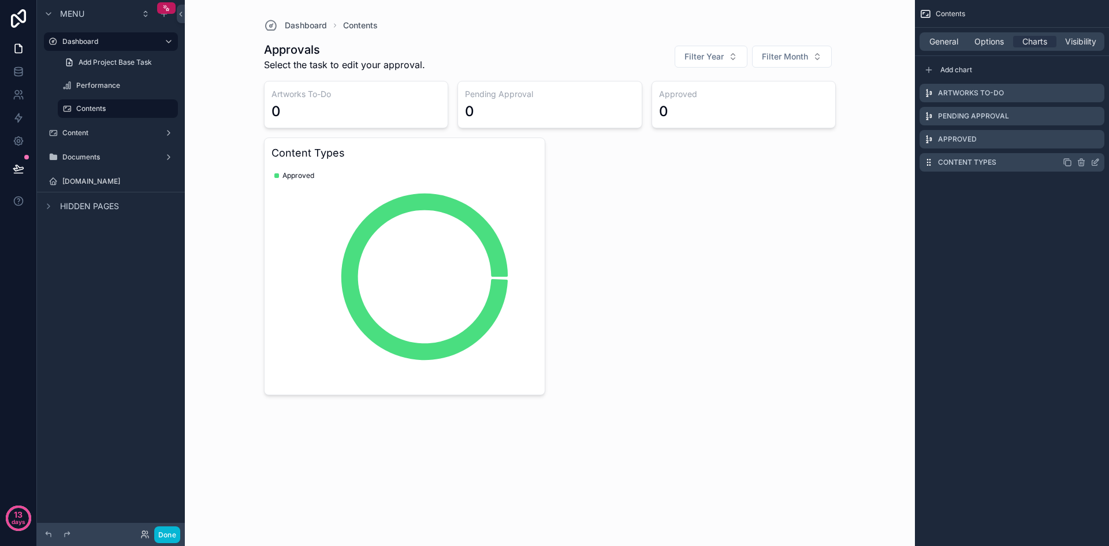
click at [1064, 162] on icon "scrollable content" at bounding box center [1067, 162] width 9 height 9
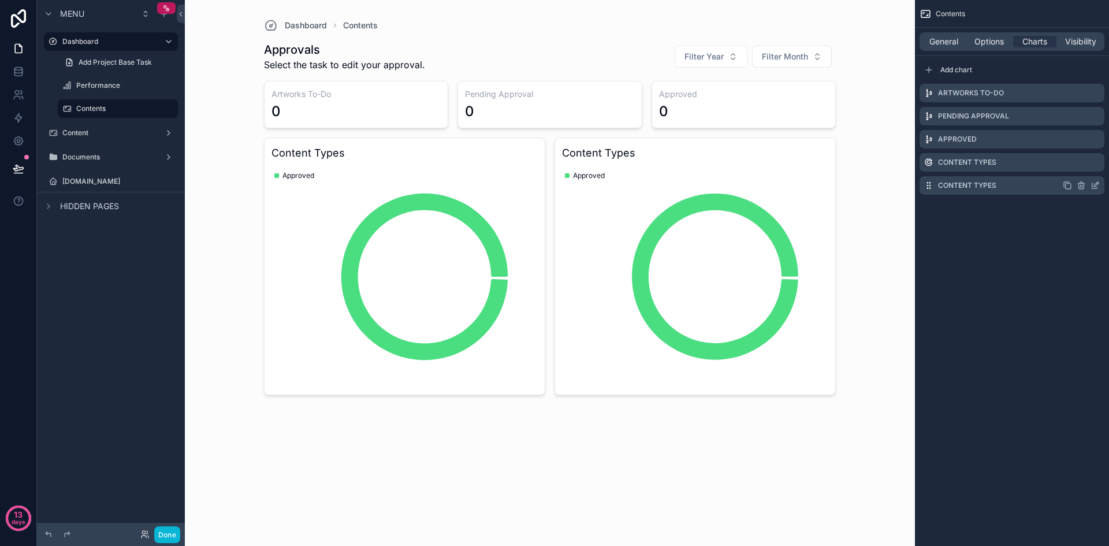
click at [1094, 188] on icon "scrollable content" at bounding box center [1095, 185] width 9 height 9
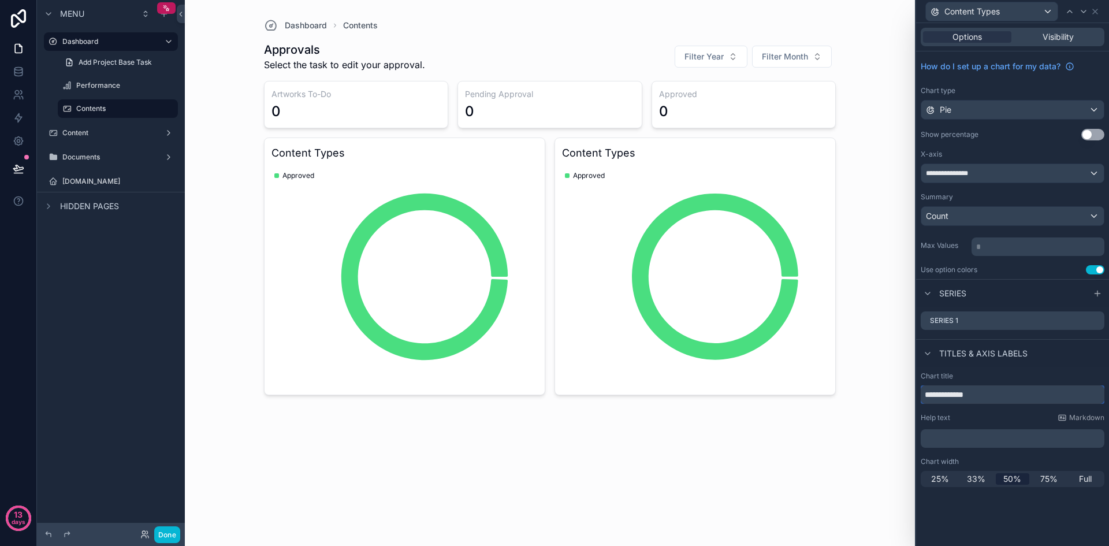
drag, startPoint x: 991, startPoint y: 391, endPoint x: 907, endPoint y: 396, distance: 84.5
click at [907, 396] on div "**********" at bounding box center [554, 273] width 1109 height 546
click at [984, 393] on input "**********" at bounding box center [1013, 394] width 184 height 18
type input "**********"
click at [1042, 220] on div "Count" at bounding box center [1012, 216] width 183 height 18
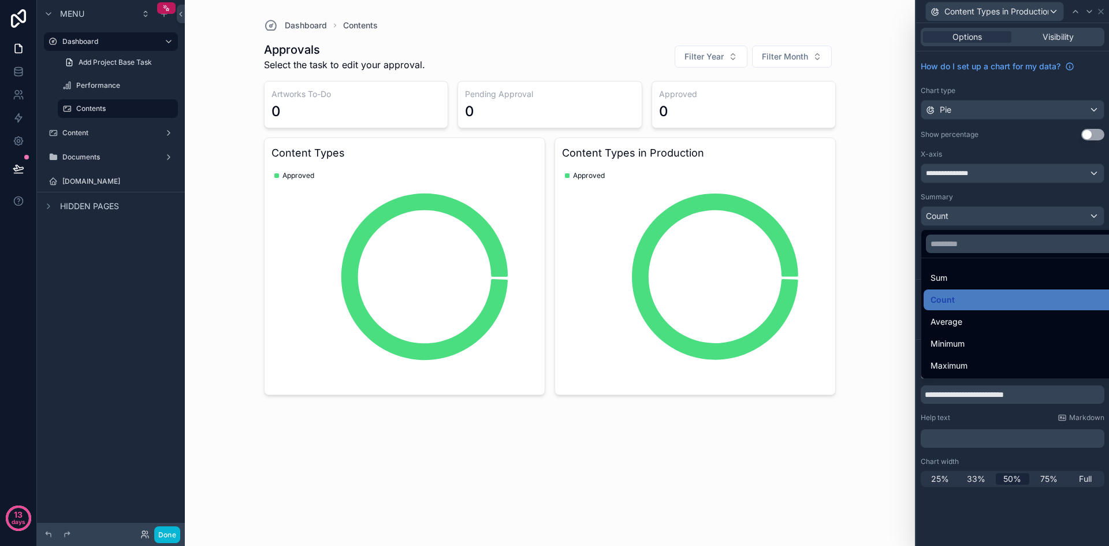
click at [1039, 177] on div at bounding box center [1012, 273] width 193 height 546
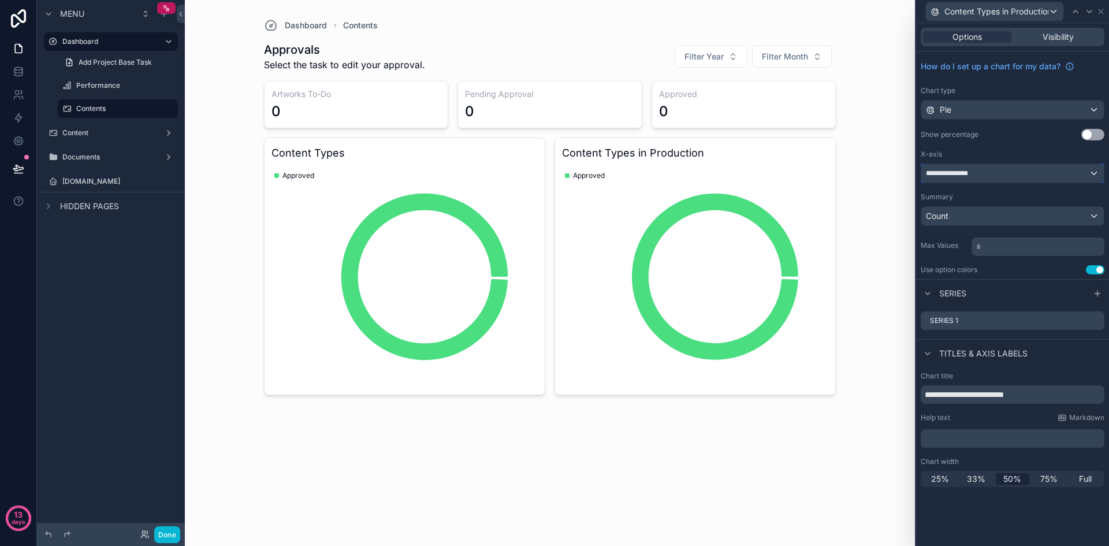
click at [1042, 171] on div "**********" at bounding box center [1012, 173] width 183 height 18
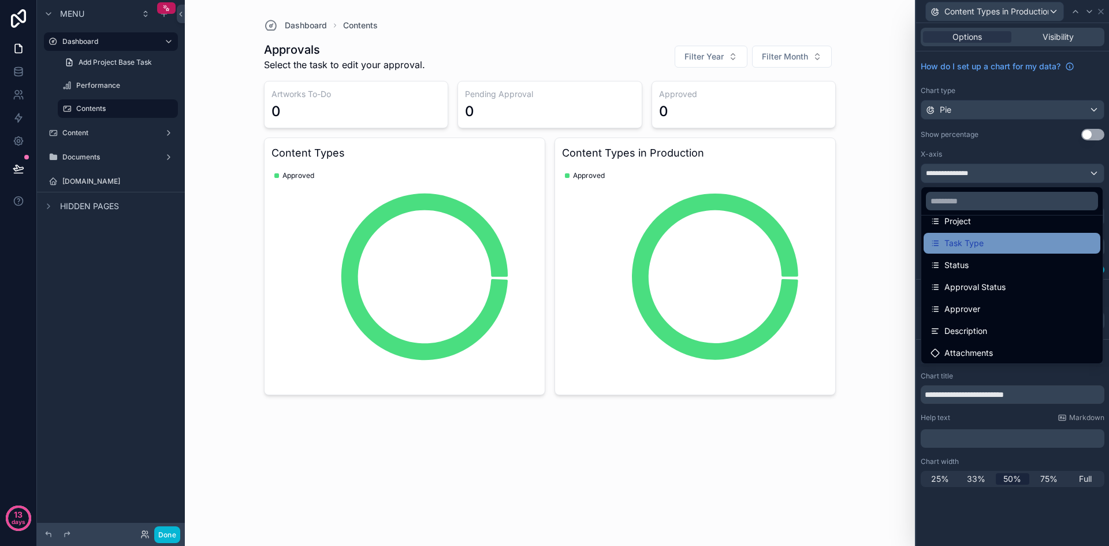
click at [998, 238] on div "Task Type" at bounding box center [1012, 243] width 163 height 14
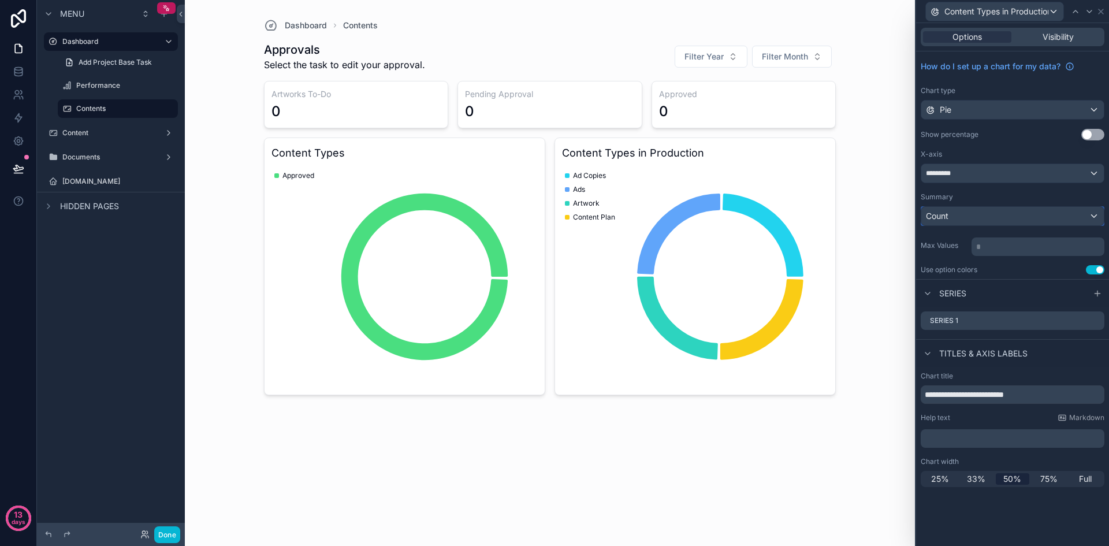
click at [995, 211] on div "Count" at bounding box center [1012, 216] width 183 height 18
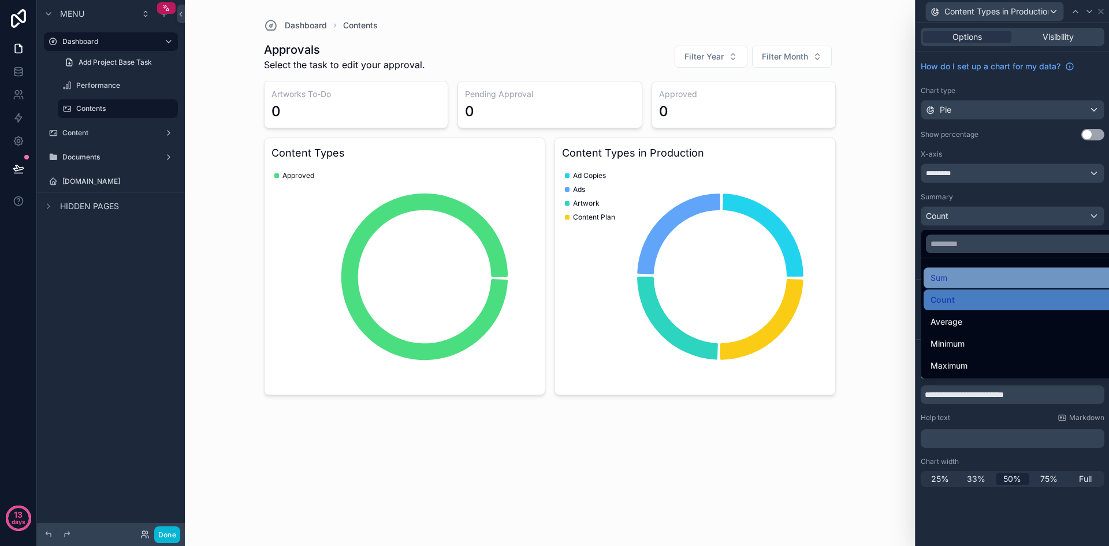
click at [967, 277] on div "Sum" at bounding box center [1026, 278] width 191 height 14
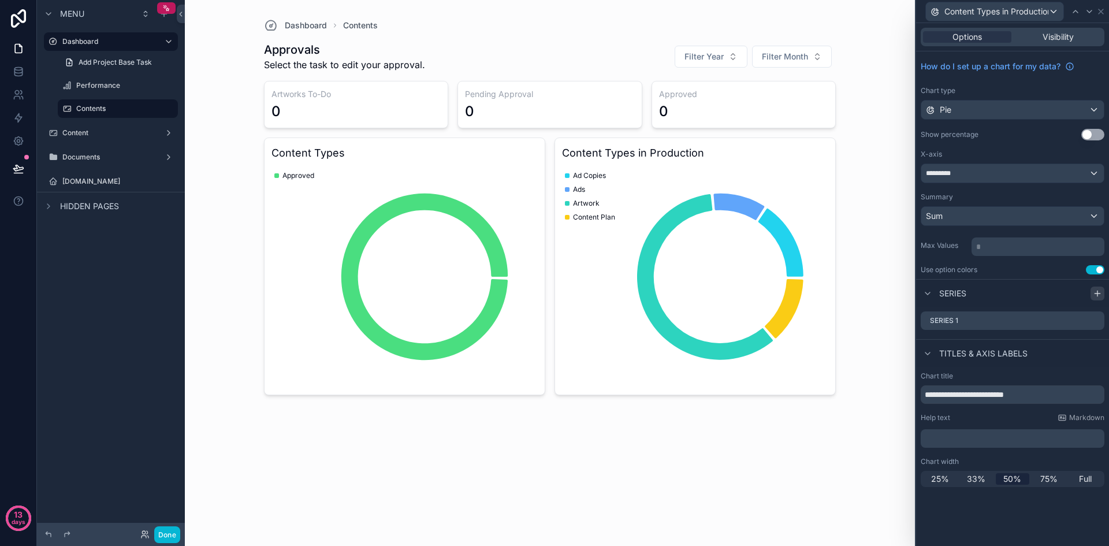
click at [1098, 295] on icon at bounding box center [1097, 293] width 9 height 9
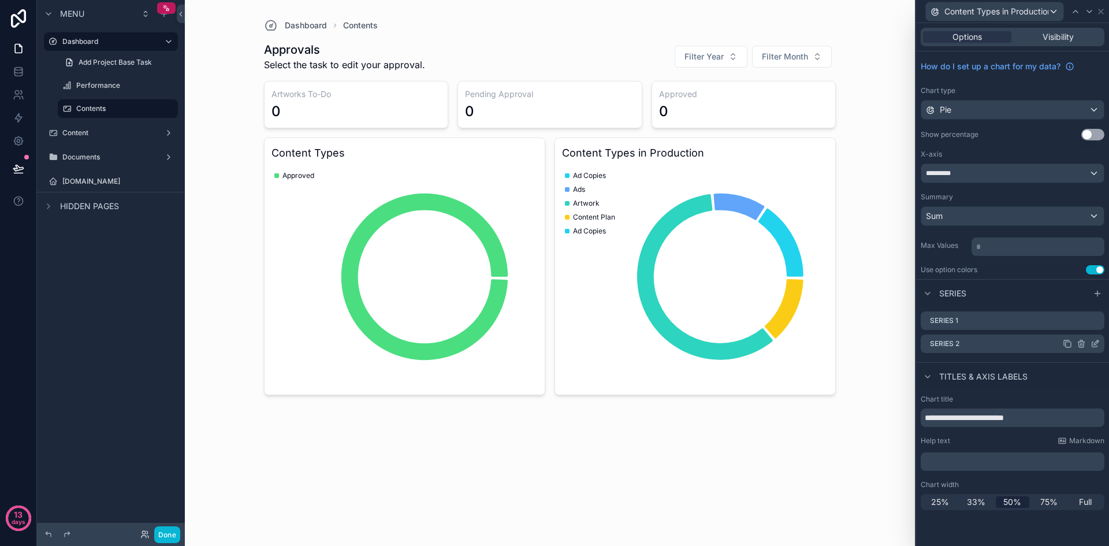
click at [1082, 342] on icon at bounding box center [1082, 342] width 6 height 0
click at [1079, 326] on icon at bounding box center [1076, 325] width 9 height 9
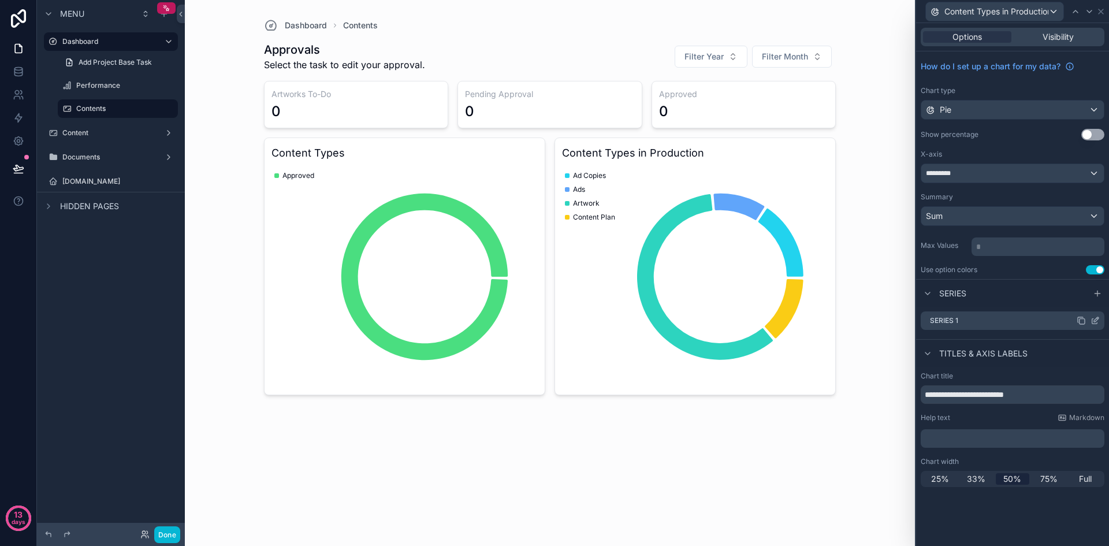
click at [1096, 318] on icon at bounding box center [1095, 320] width 9 height 9
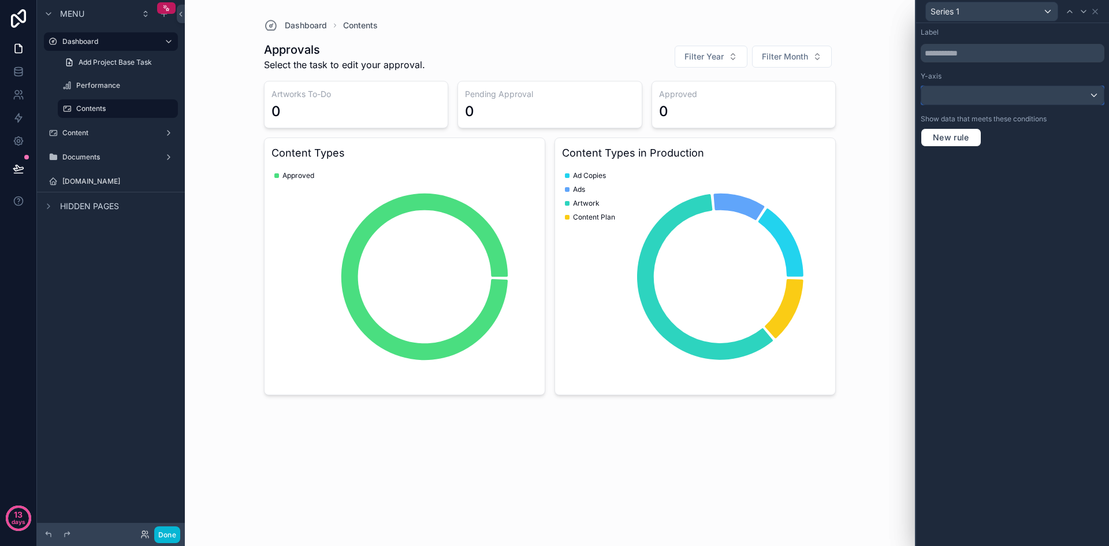
click at [1016, 103] on div at bounding box center [1012, 95] width 183 height 18
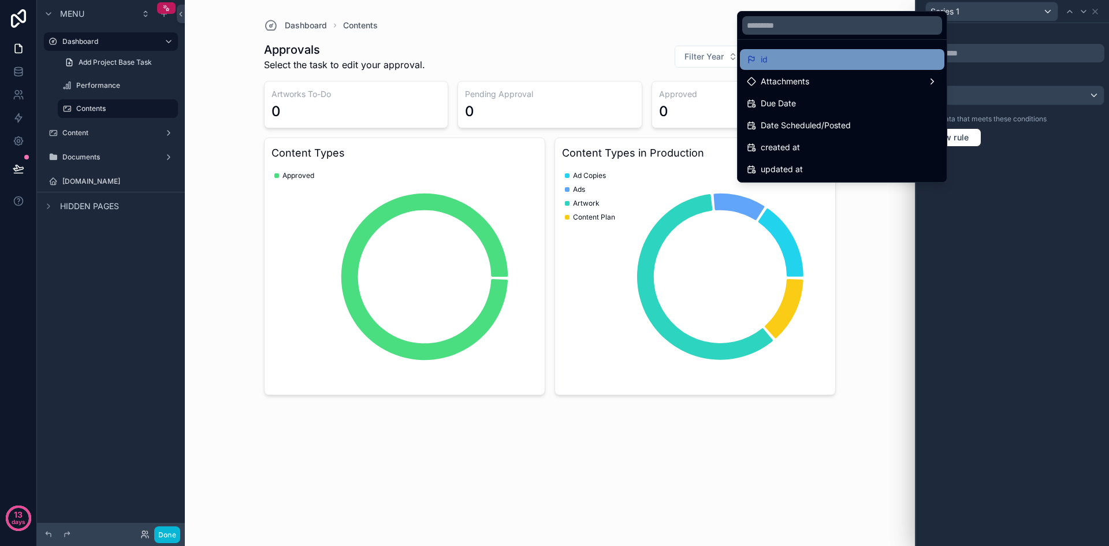
click at [810, 58] on div "id" at bounding box center [842, 60] width 191 height 14
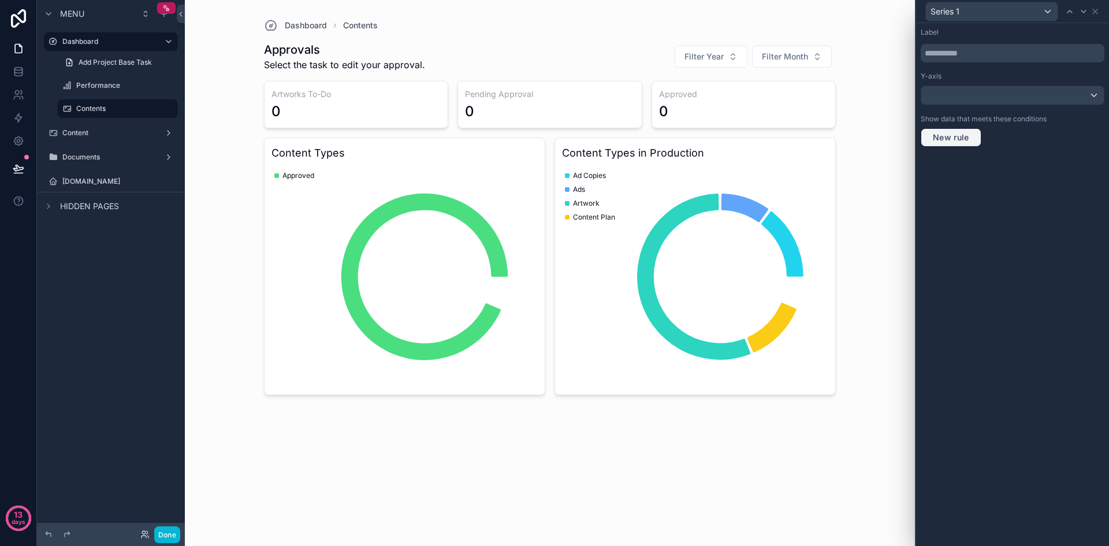
click at [963, 135] on span "New rule" at bounding box center [951, 137] width 46 height 10
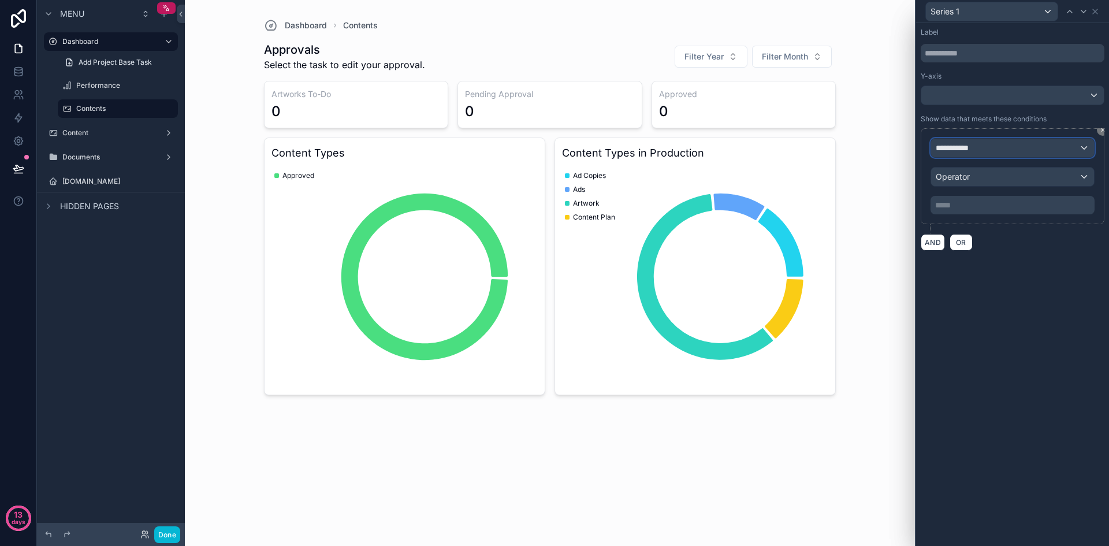
click at [997, 150] on div "**********" at bounding box center [1012, 148] width 163 height 18
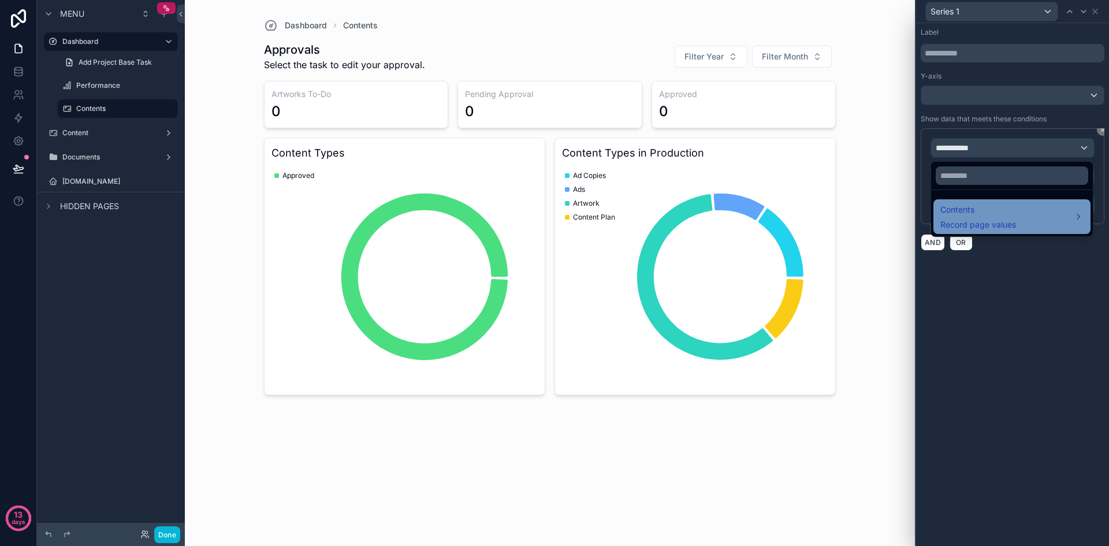
click at [998, 216] on span "Contents" at bounding box center [979, 210] width 76 height 14
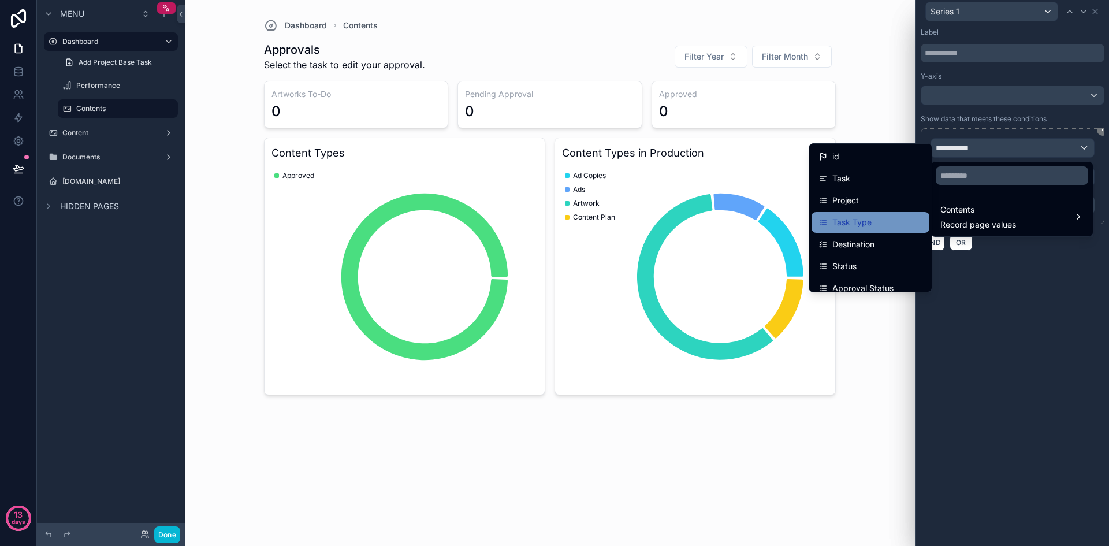
click at [870, 215] on div "Task Type" at bounding box center [871, 222] width 118 height 21
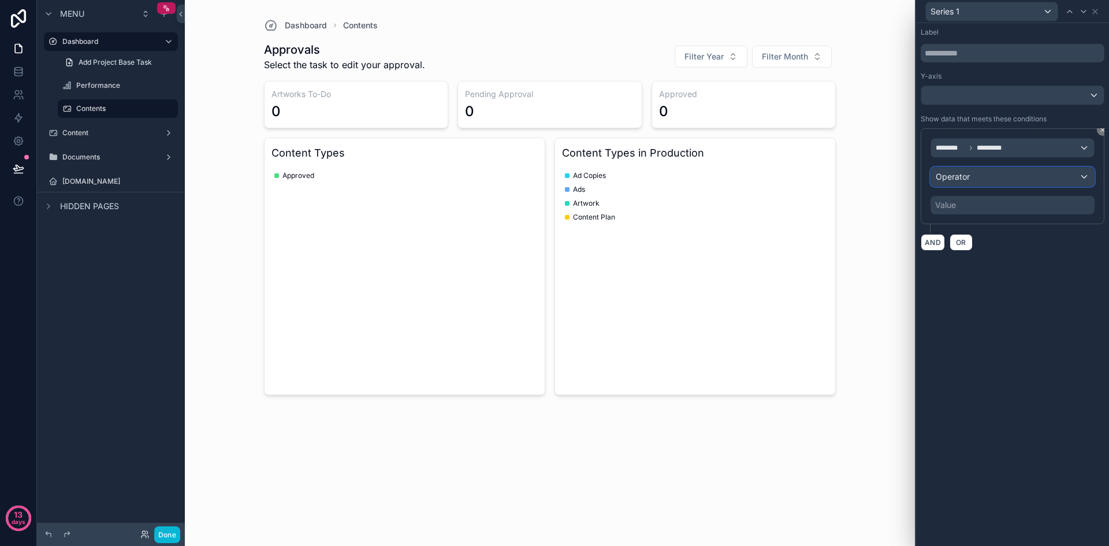
click at [967, 183] on div "Operator" at bounding box center [1012, 177] width 163 height 18
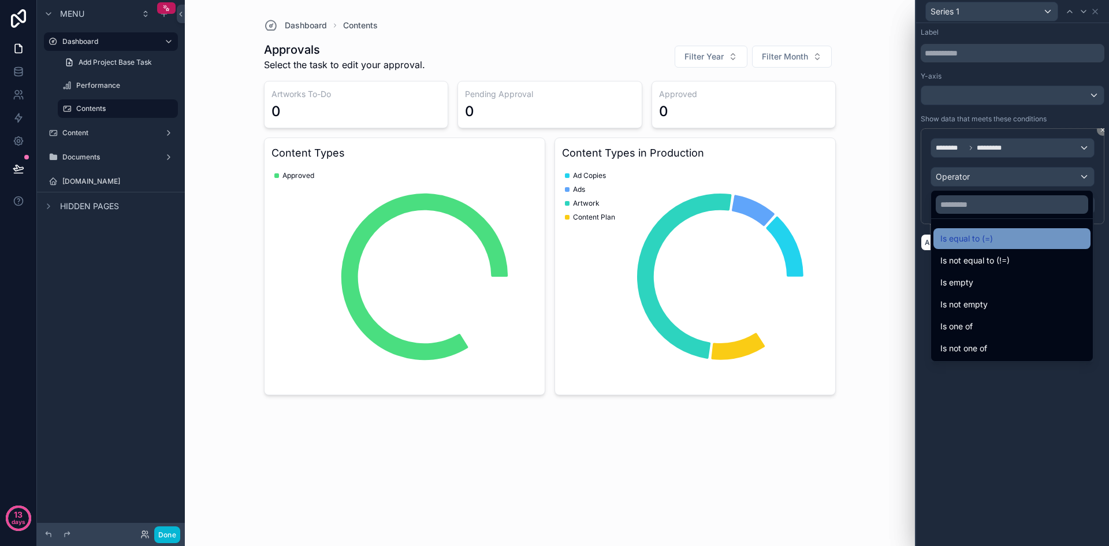
click at [966, 240] on span "Is equal to (=)" at bounding box center [967, 239] width 53 height 14
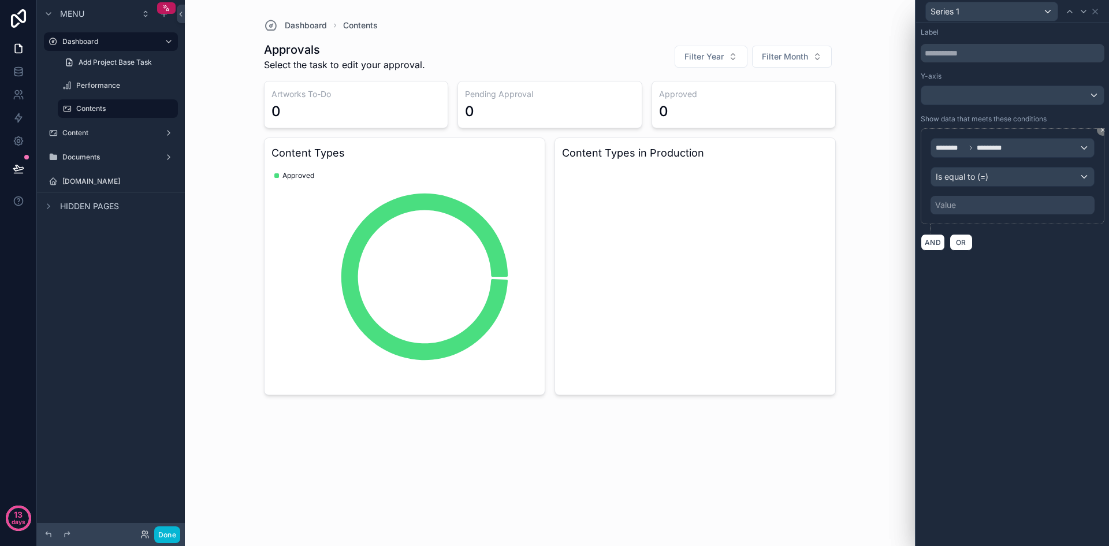
click at [972, 205] on div "Value" at bounding box center [1013, 205] width 164 height 18
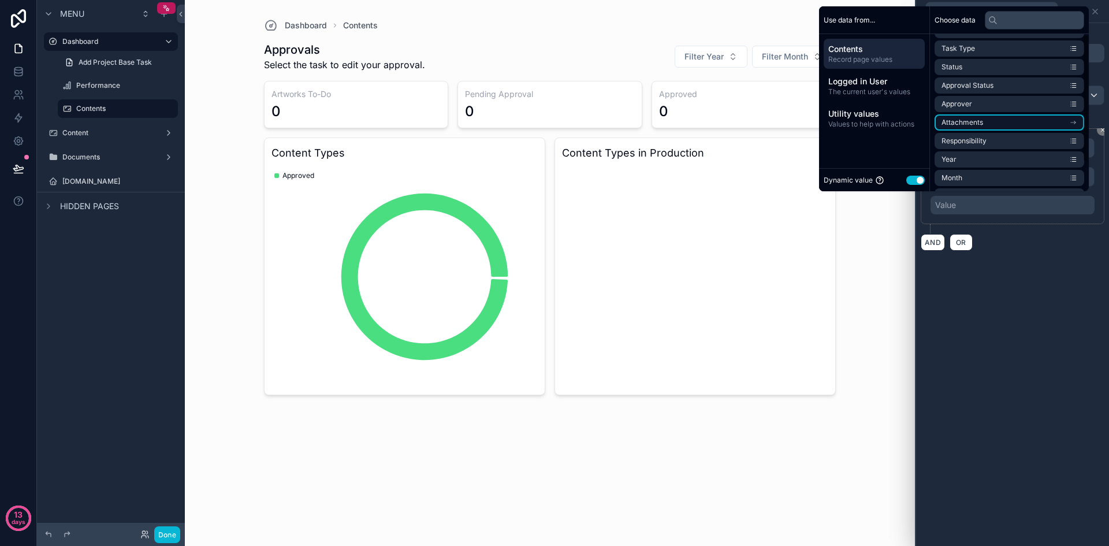
scroll to position [0, 0]
click at [908, 179] on button "Use setting" at bounding box center [915, 180] width 18 height 9
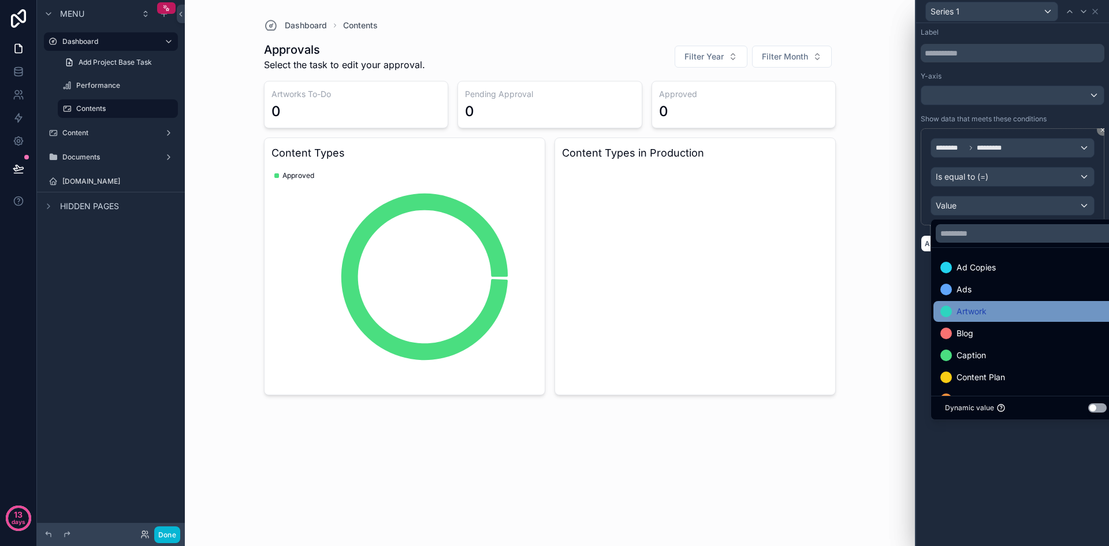
click at [987, 317] on span "Artwork" at bounding box center [972, 311] width 30 height 14
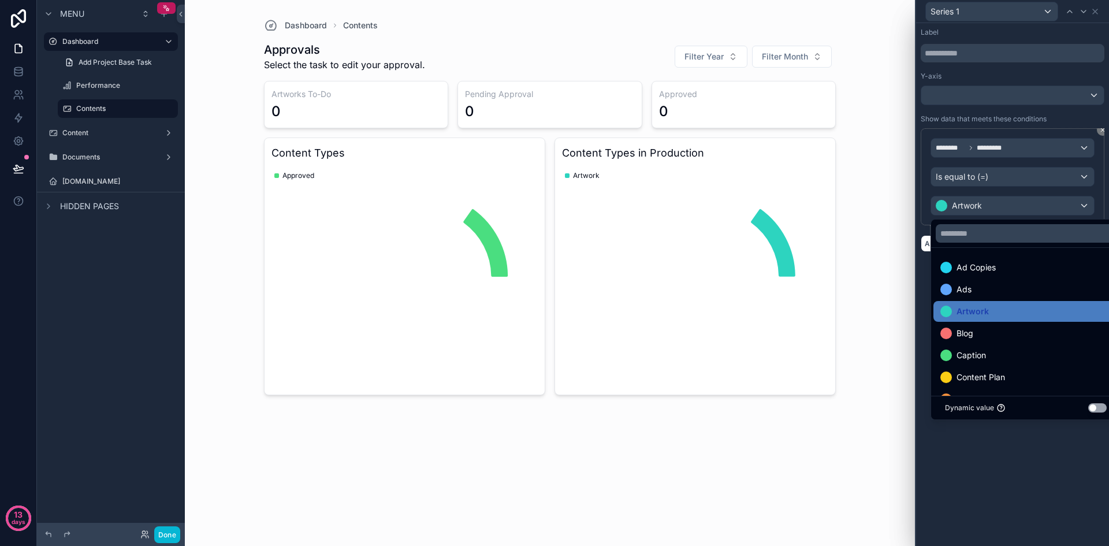
click at [1041, 443] on div "Label Y-axis Show data that meets these conditions ******** ********* Is equal …" at bounding box center [1012, 284] width 193 height 523
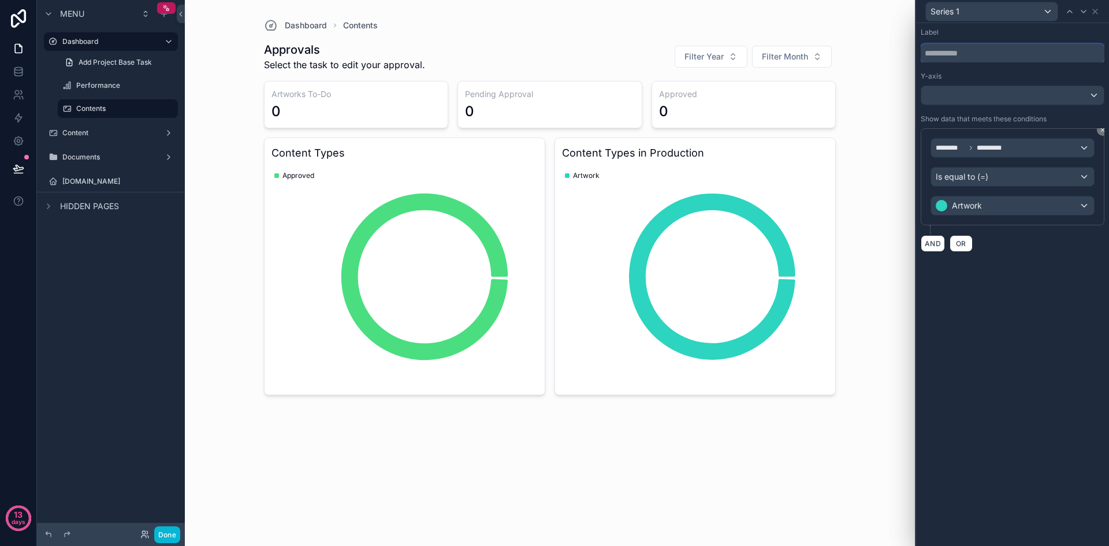
click at [978, 48] on input "text" at bounding box center [1013, 53] width 184 height 18
type input "********"
click at [1097, 94] on div at bounding box center [1012, 95] width 183 height 18
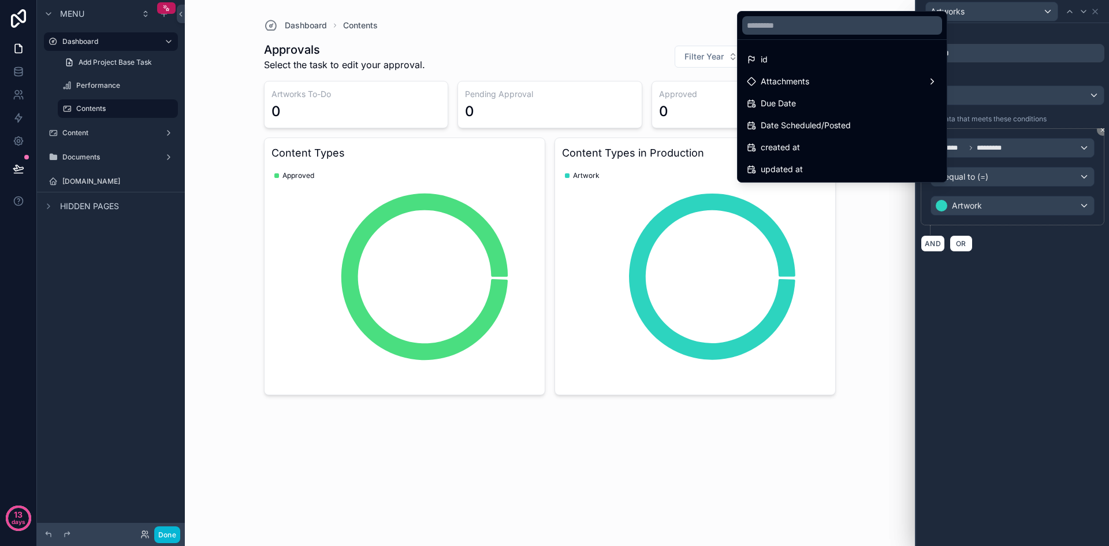
click at [1056, 300] on div at bounding box center [1012, 273] width 193 height 546
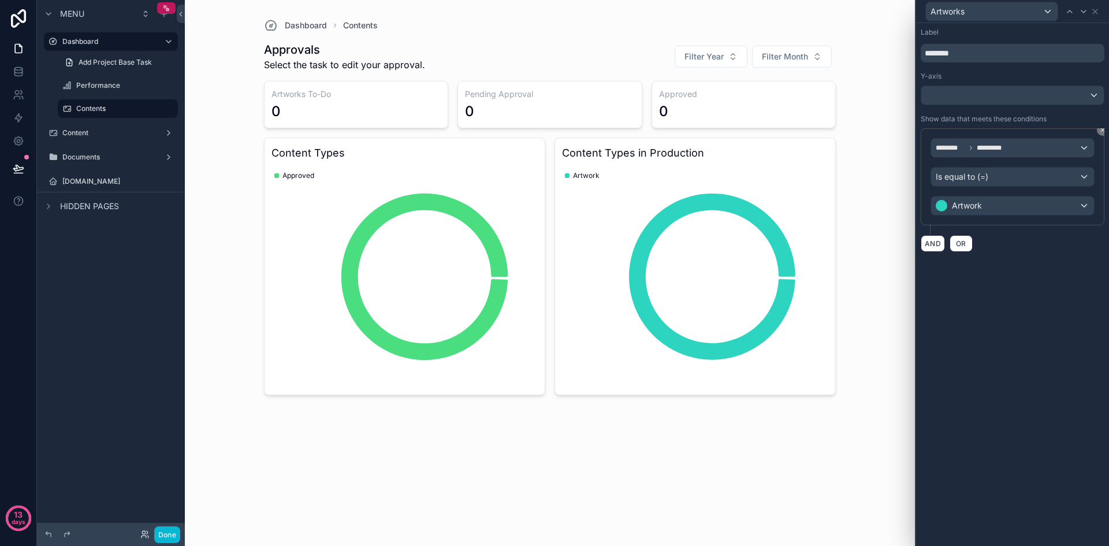
click at [1056, 301] on div "Label ******** Y-axis Show data that meets these conditions ******** ********* …" at bounding box center [1012, 284] width 193 height 523
click at [1093, 11] on icon at bounding box center [1095, 11] width 9 height 9
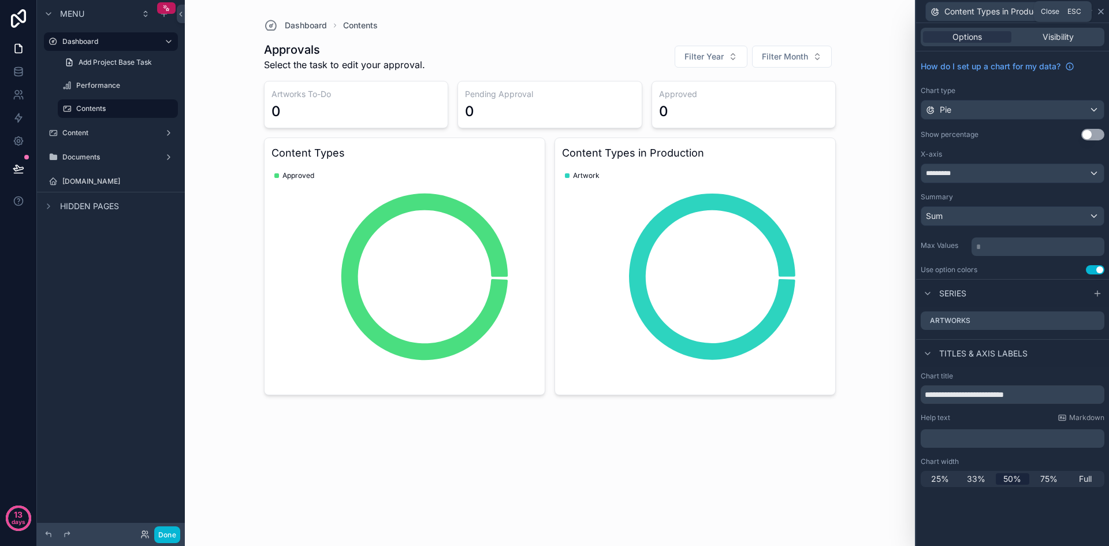
click at [1101, 12] on icon at bounding box center [1101, 11] width 9 height 9
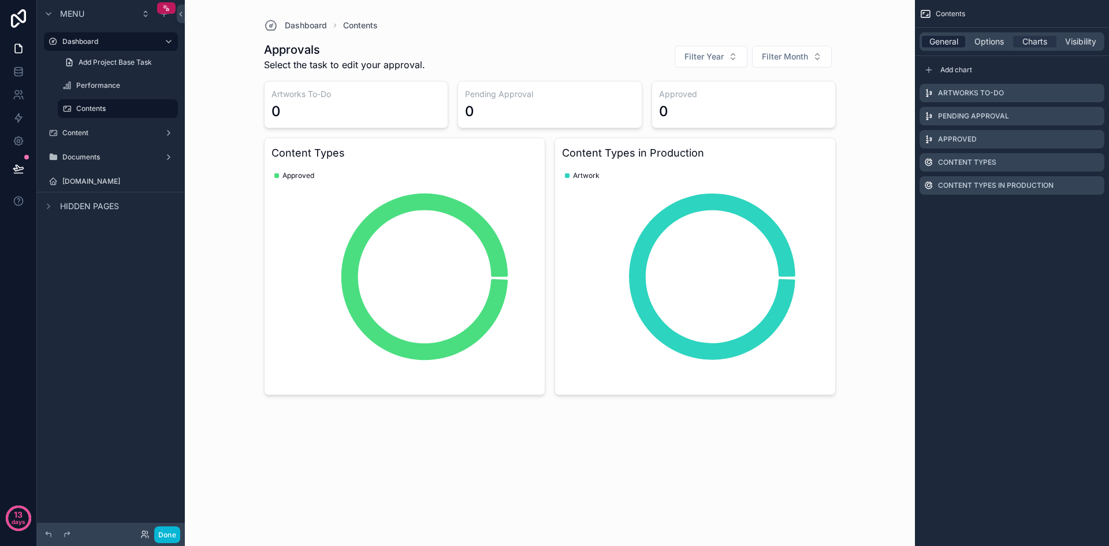
click at [939, 41] on span "General" at bounding box center [944, 42] width 29 height 12
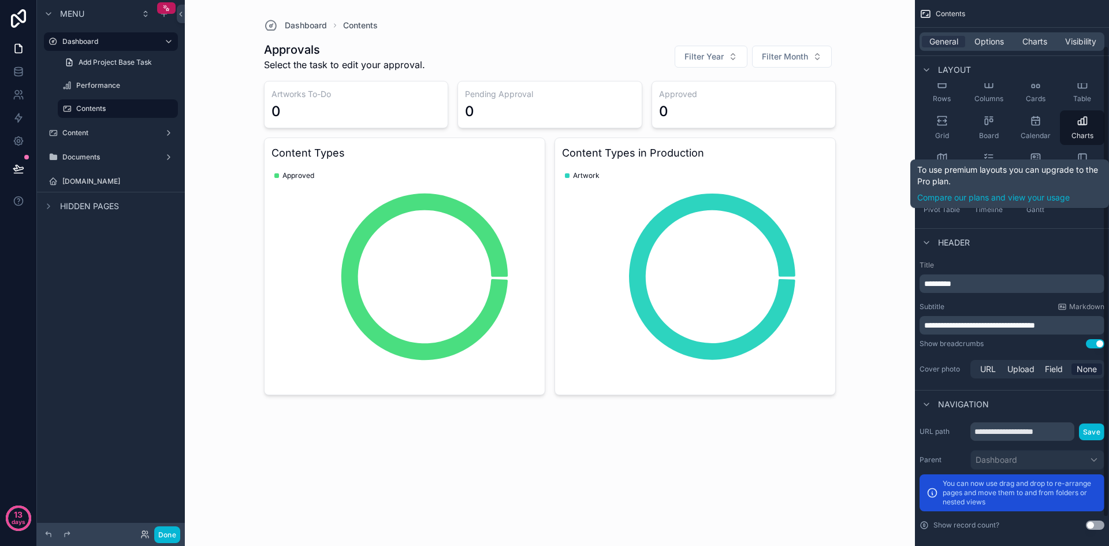
scroll to position [86, 0]
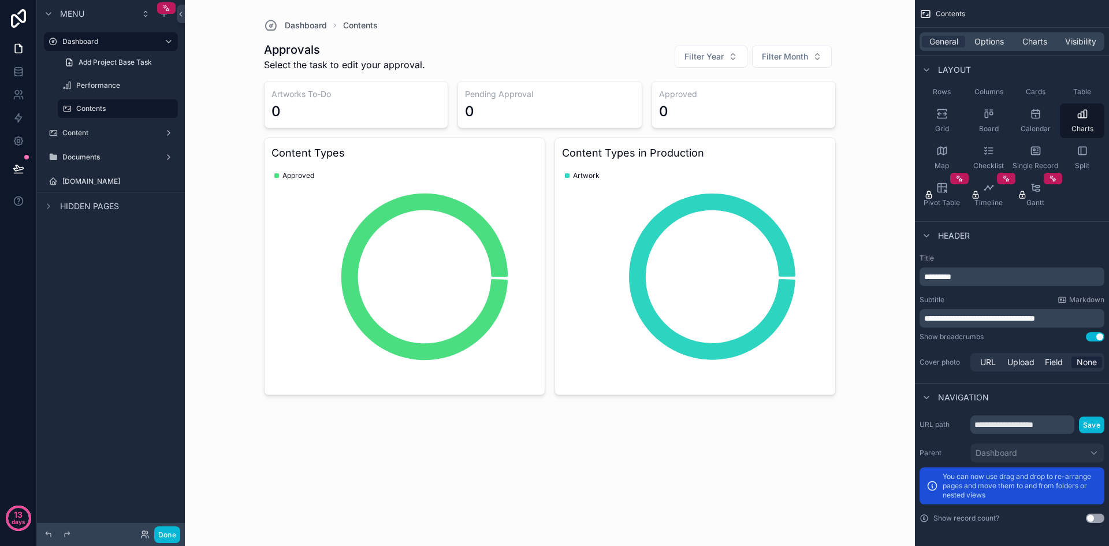
click at [987, 34] on div "General Options Charts Visibility" at bounding box center [1012, 41] width 185 height 18
click at [989, 38] on span "Options" at bounding box center [989, 42] width 29 height 12
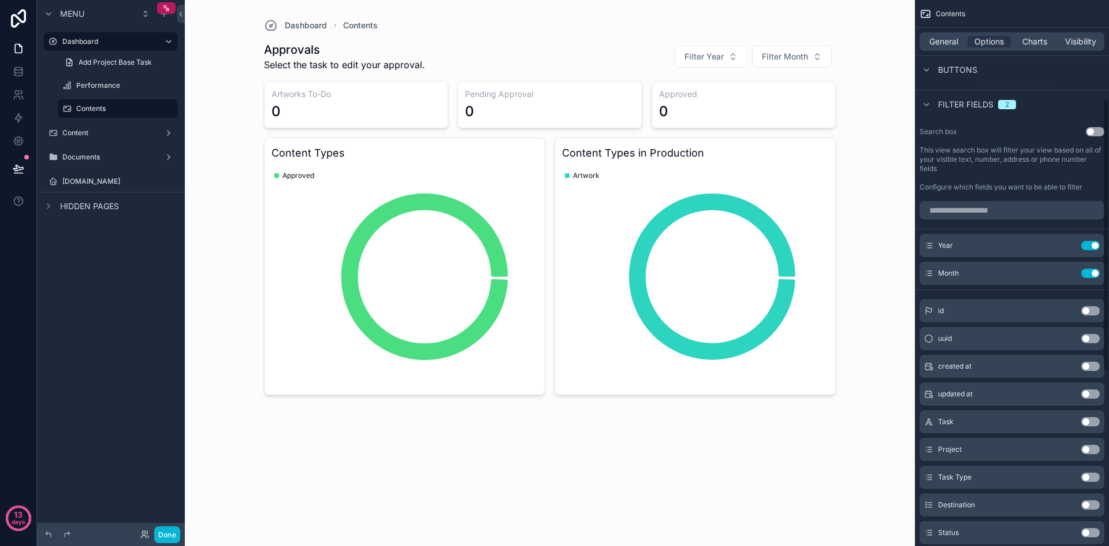
scroll to position [548, 0]
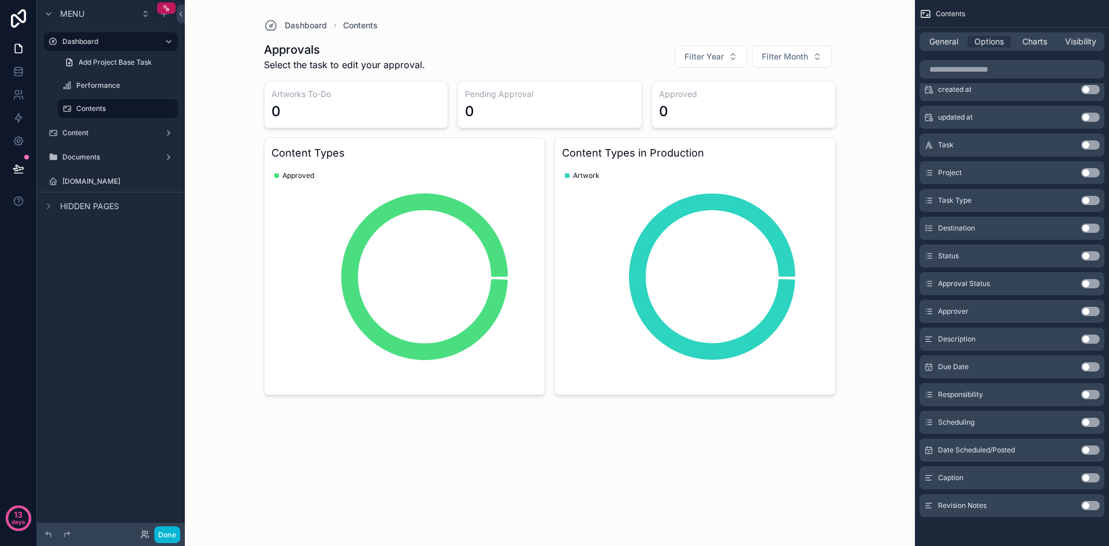
click at [1093, 224] on button "Use setting" at bounding box center [1091, 228] width 18 height 9
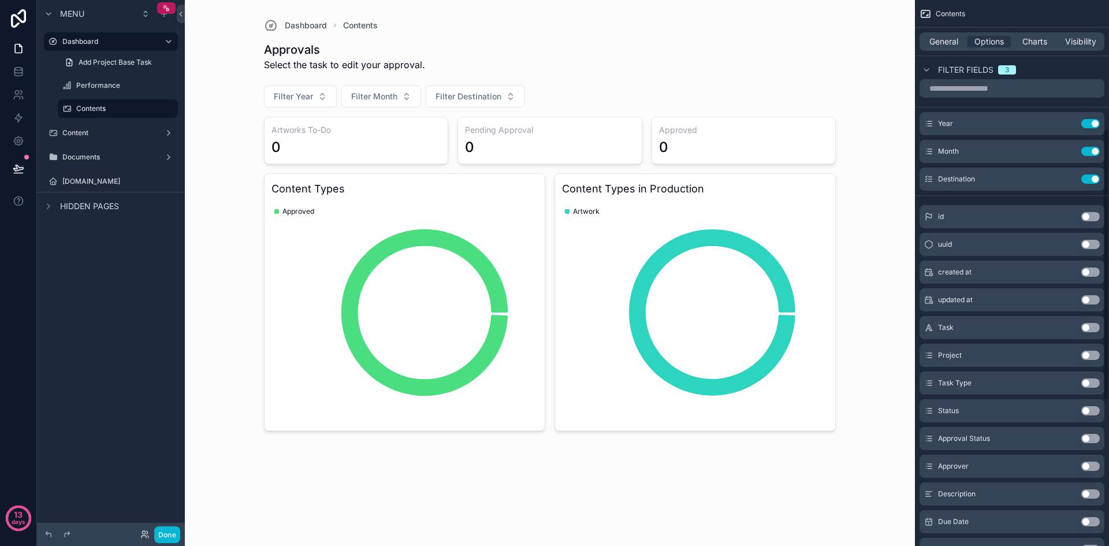
scroll to position [259, 0]
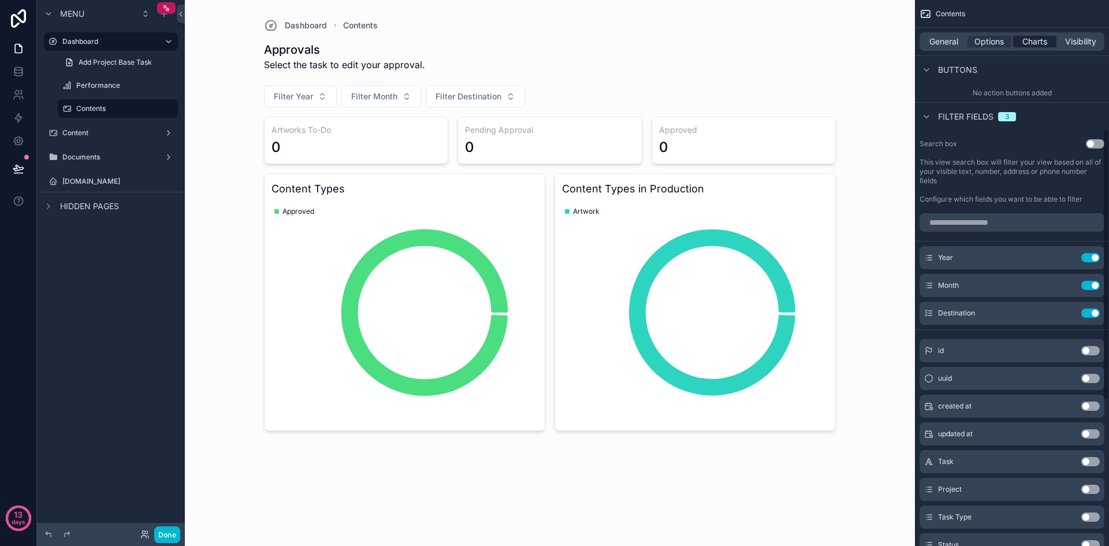
click at [1040, 41] on span "Charts" at bounding box center [1035, 42] width 25 height 12
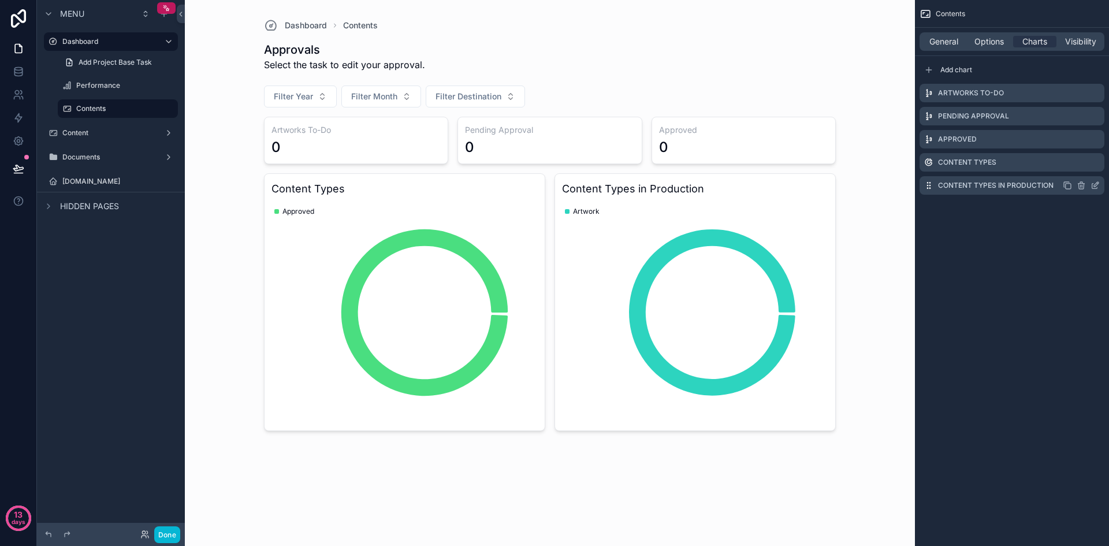
click at [1092, 185] on icon "scrollable content" at bounding box center [1094, 186] width 5 height 5
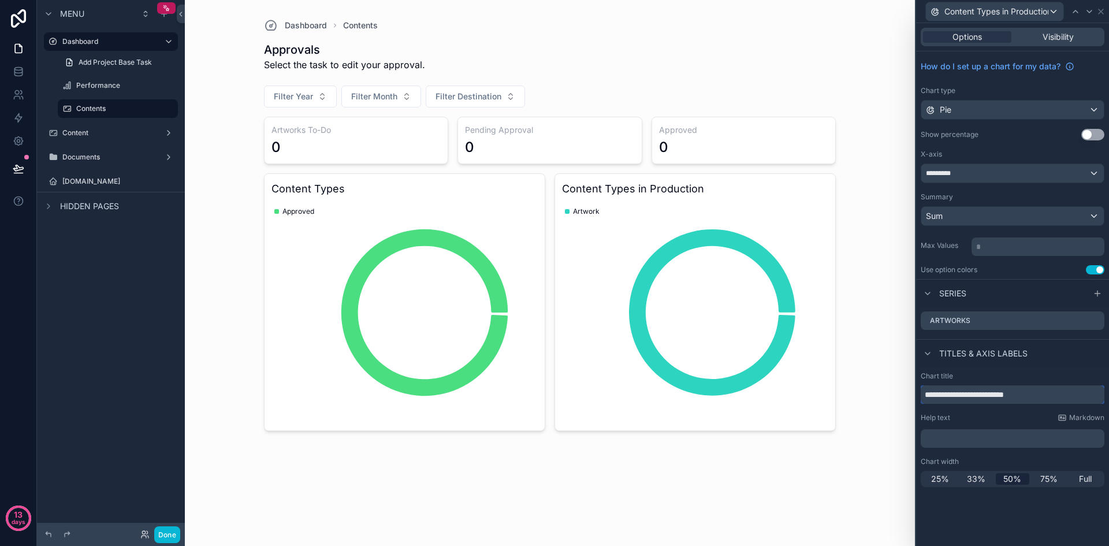
drag, startPoint x: 982, startPoint y: 396, endPoint x: 907, endPoint y: 393, distance: 74.6
click at [907, 393] on div "**********" at bounding box center [554, 273] width 1109 height 546
type input "**********"
click at [1097, 8] on icon at bounding box center [1095, 11] width 9 height 9
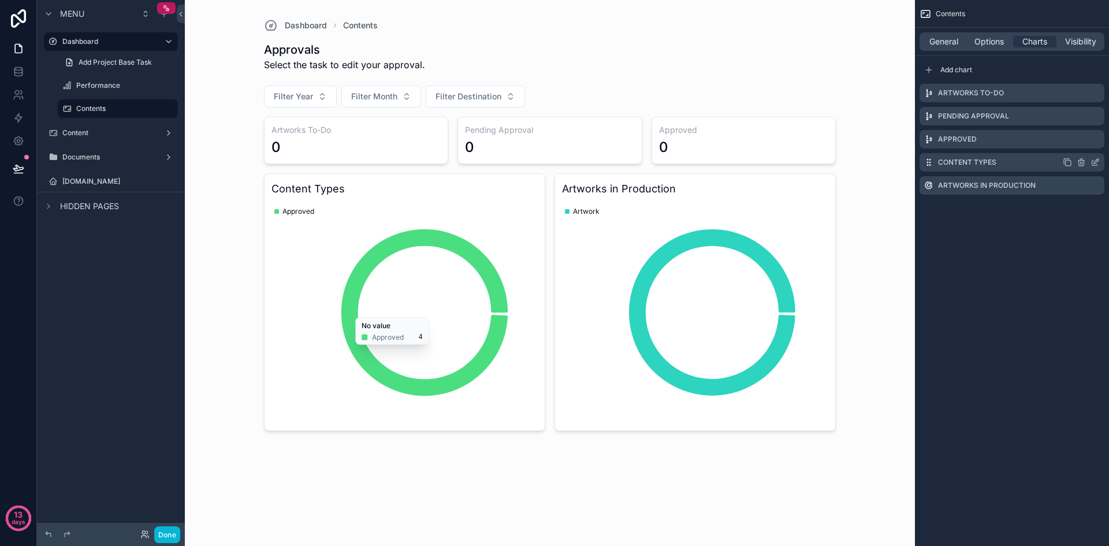
click at [1095, 161] on icon "scrollable content" at bounding box center [1095, 162] width 9 height 9
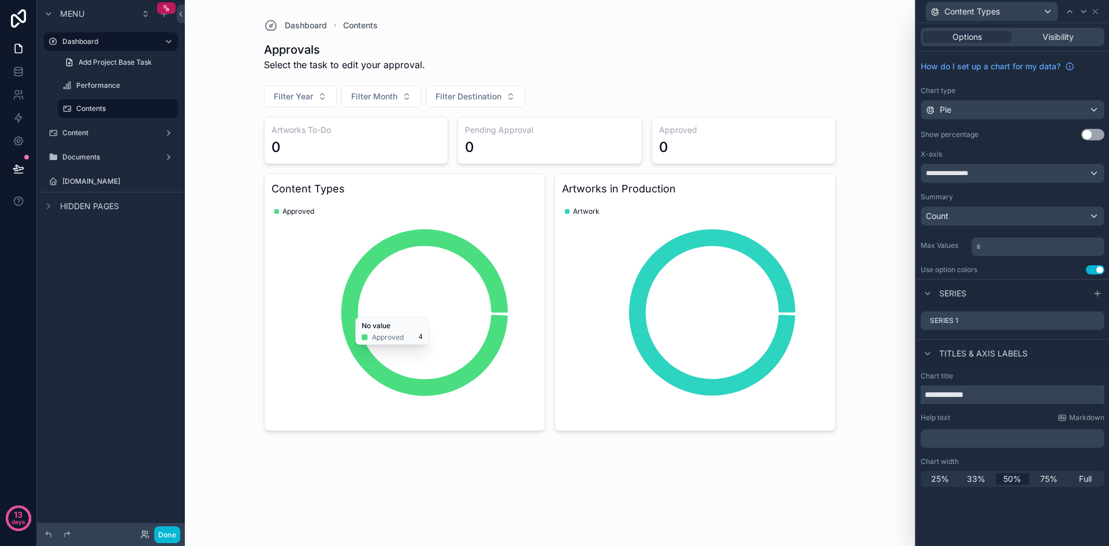
drag, startPoint x: 992, startPoint y: 395, endPoint x: 918, endPoint y: 400, distance: 74.1
click at [918, 400] on div "**********" at bounding box center [1012, 429] width 193 height 125
paste input "*****"
type input "**********"
click at [1097, 319] on icon at bounding box center [1095, 320] width 9 height 9
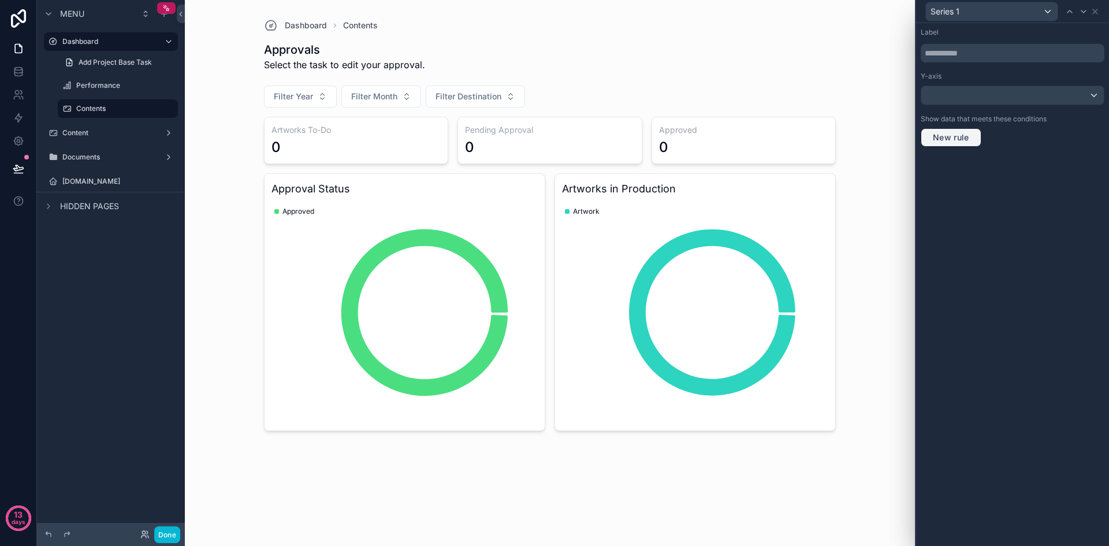
click at [964, 136] on span "New rule" at bounding box center [951, 137] width 46 height 10
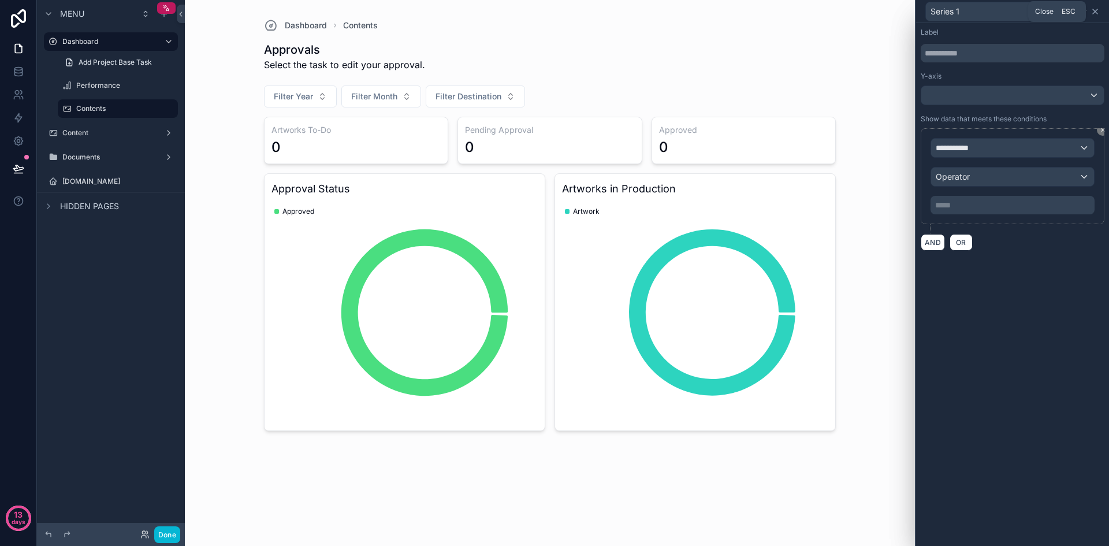
click at [1097, 15] on icon at bounding box center [1095, 11] width 9 height 9
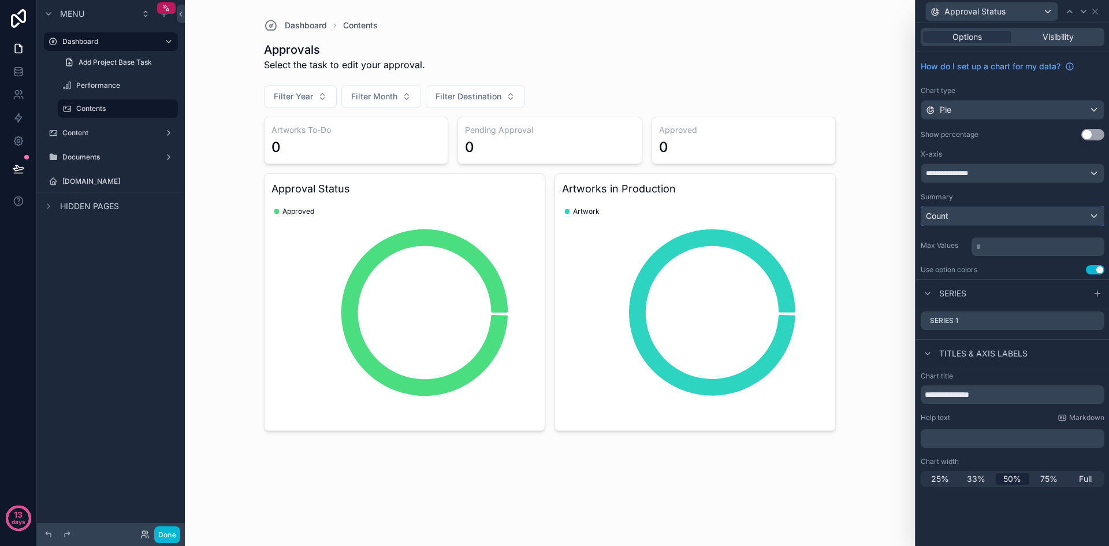
click at [1091, 217] on div "Count" at bounding box center [1012, 216] width 183 height 18
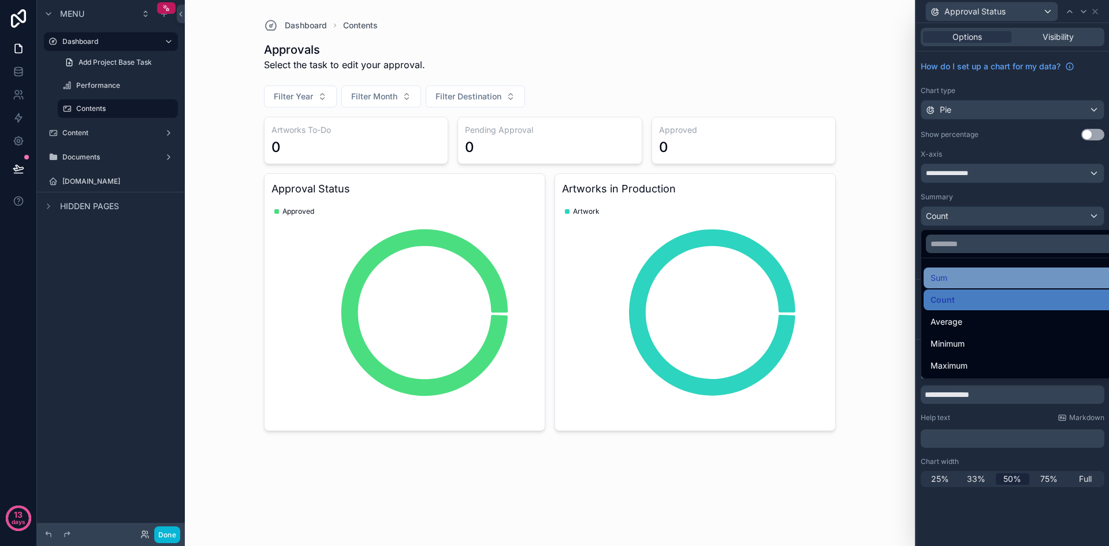
click at [984, 279] on div "Sum" at bounding box center [1026, 278] width 191 height 14
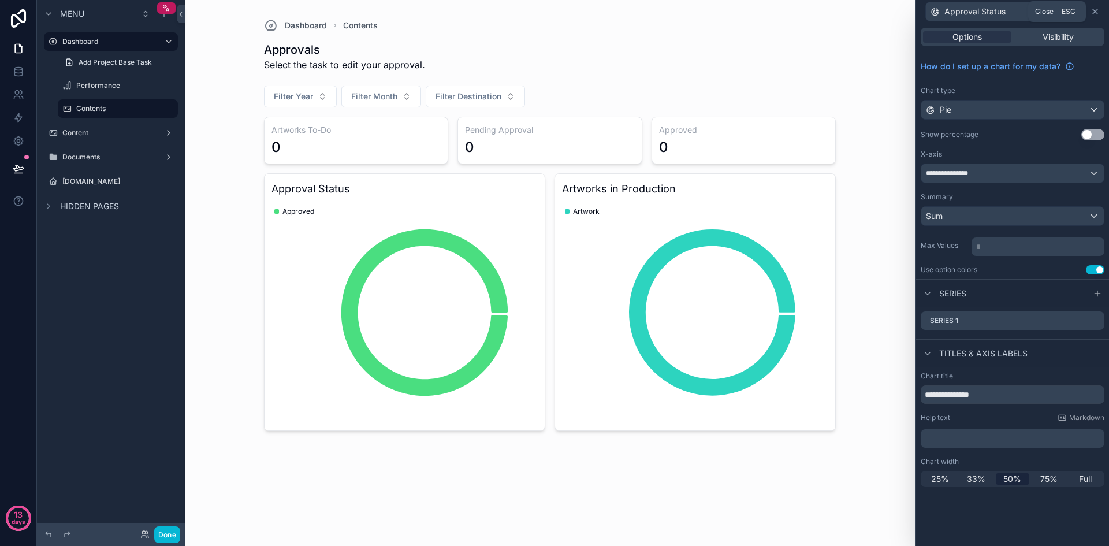
click at [1097, 13] on icon at bounding box center [1095, 11] width 5 height 5
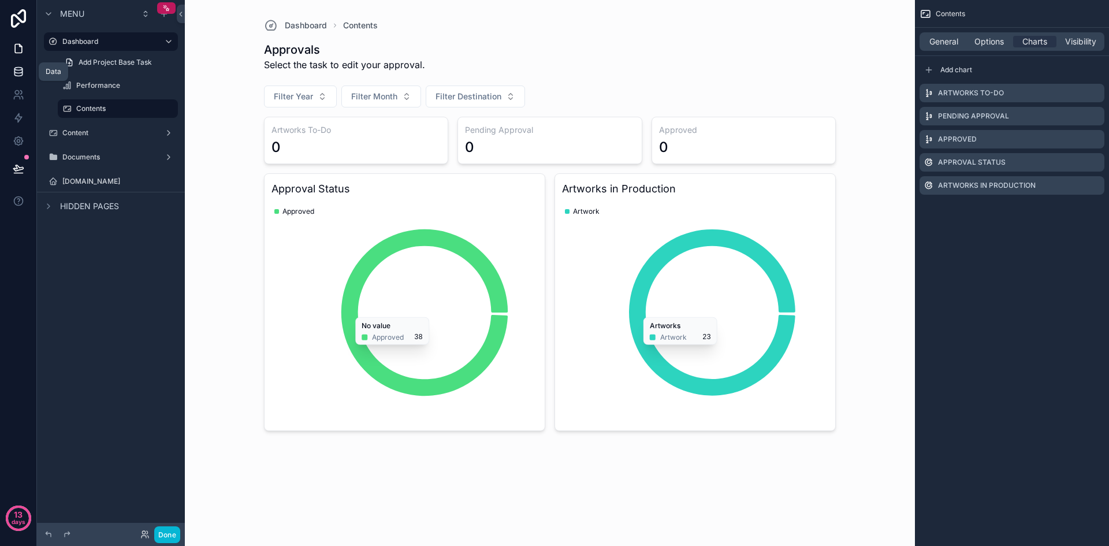
click at [17, 77] on icon at bounding box center [19, 72] width 12 height 12
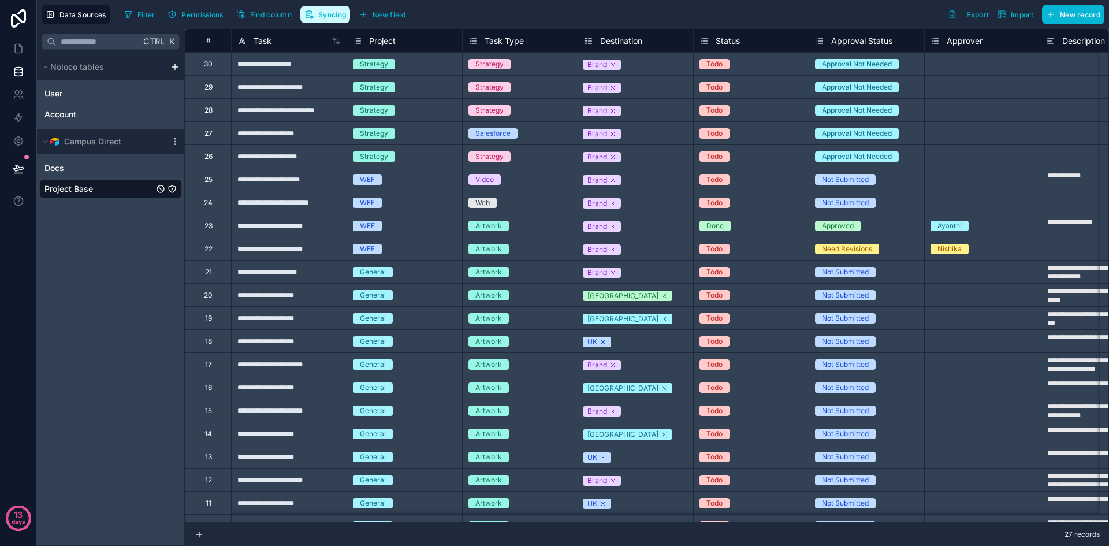
click at [340, 18] on span "Syncing" at bounding box center [332, 14] width 28 height 9
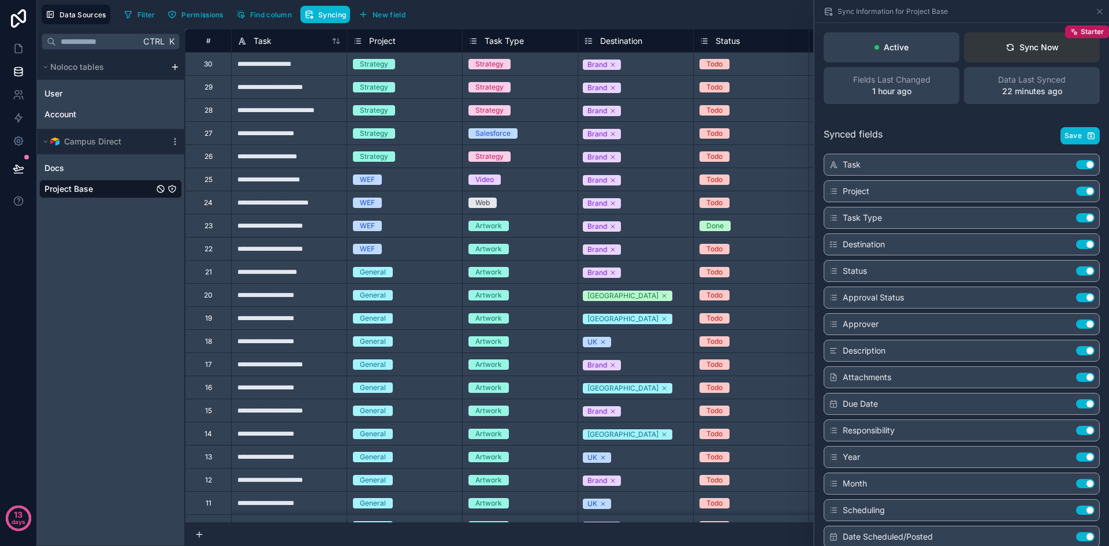
click at [1054, 52] on button "Sync Now Starter" at bounding box center [1032, 47] width 136 height 30
click at [1101, 11] on icon at bounding box center [1099, 11] width 9 height 9
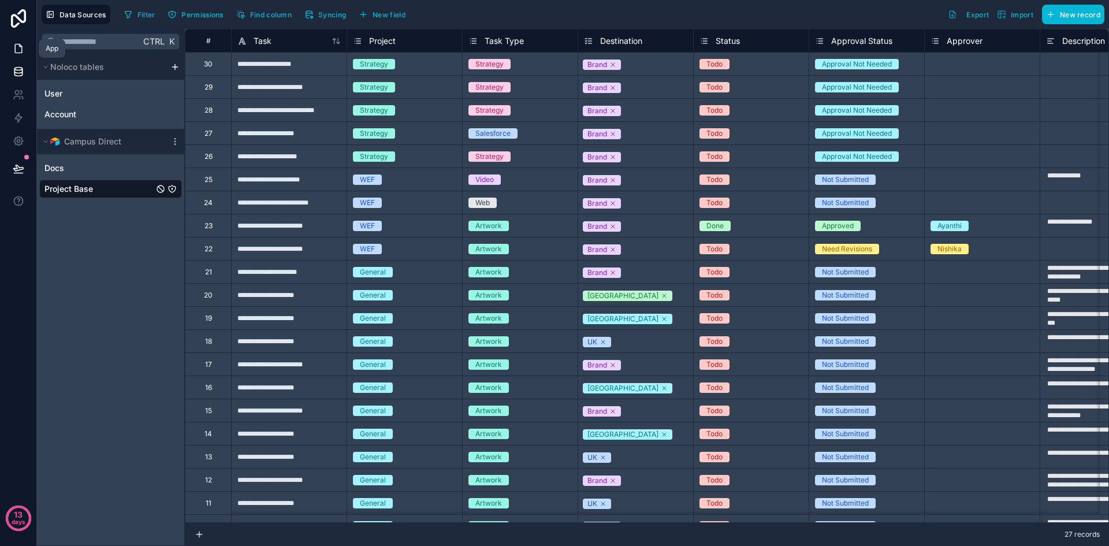
click at [23, 43] on icon at bounding box center [19, 49] width 12 height 12
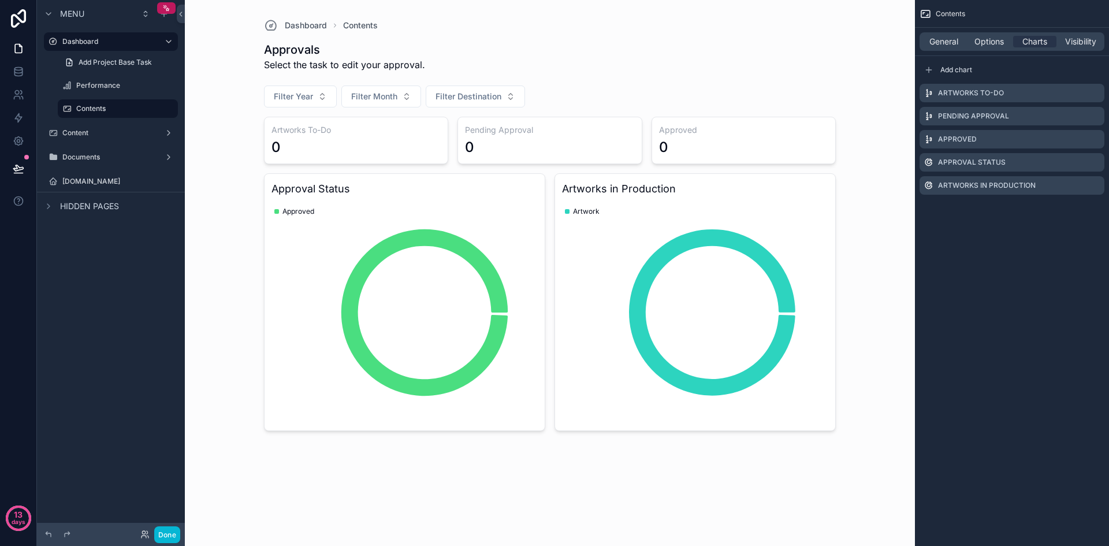
click at [786, 133] on h3 "Approved" at bounding box center [744, 130] width 170 height 12
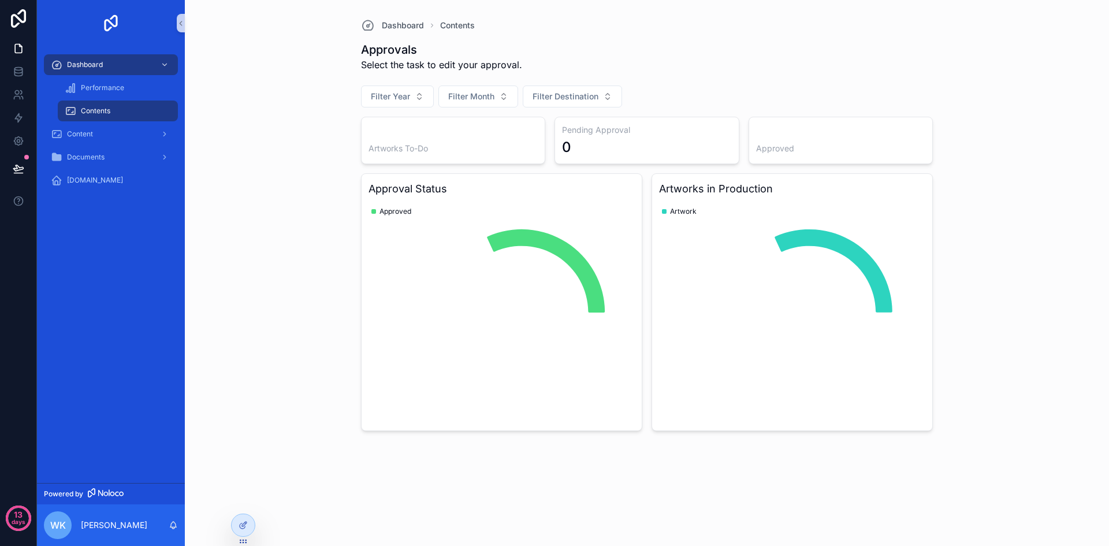
click at [1073, 350] on div "Dashboard Contents Approvals Select the task to edit your approval. Filter Year…" at bounding box center [647, 273] width 924 height 546
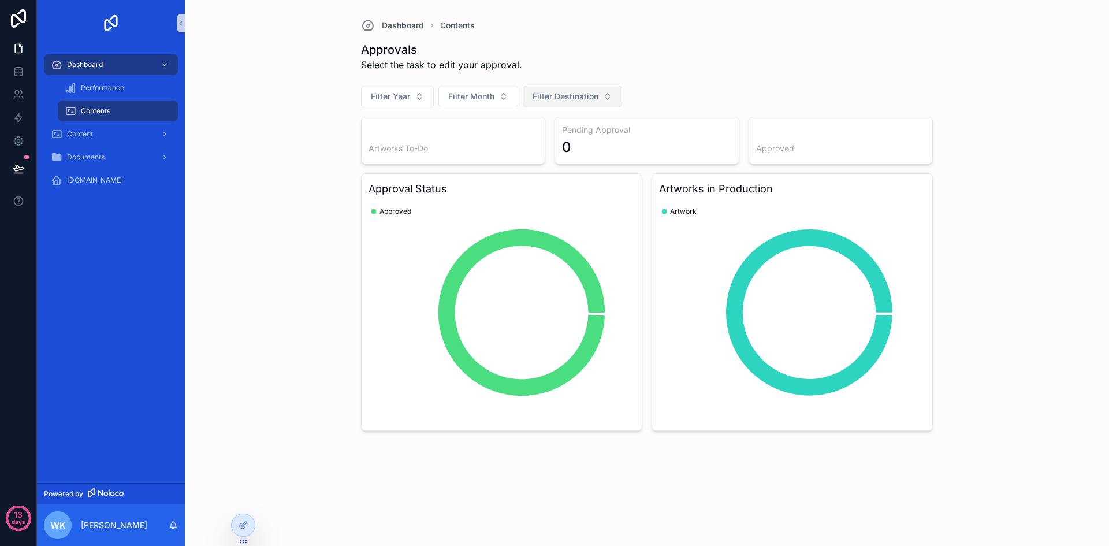
click at [561, 100] on span "Filter Destination" at bounding box center [566, 97] width 66 height 12
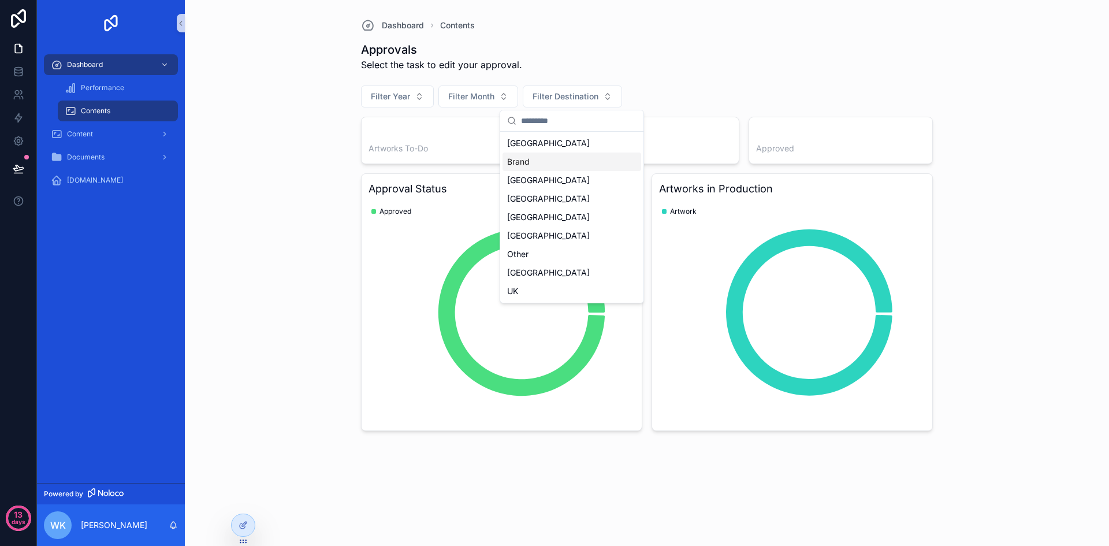
click at [558, 161] on div "Brand" at bounding box center [572, 162] width 139 height 18
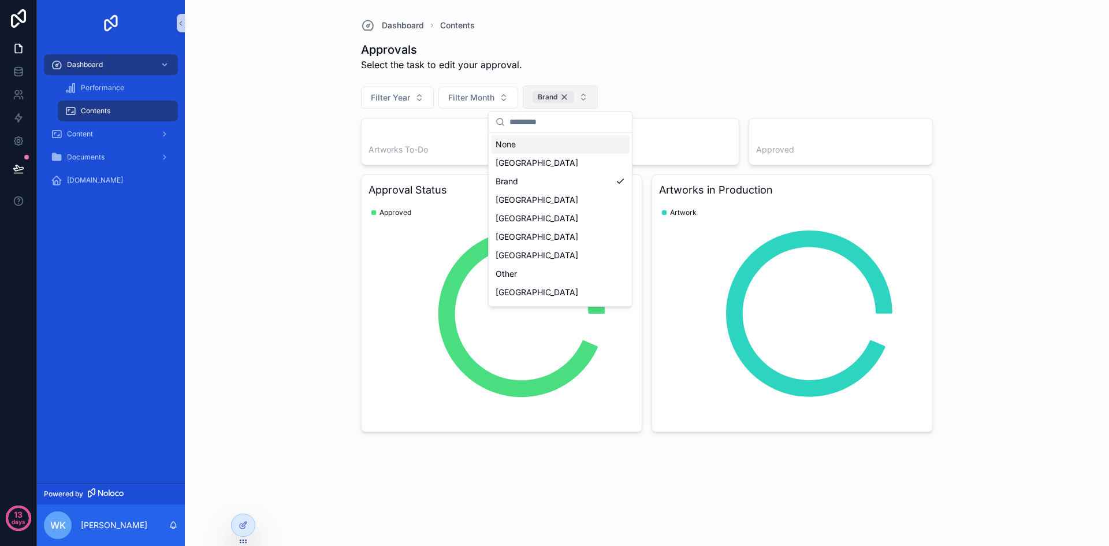
click at [564, 96] on div "Brand" at bounding box center [554, 97] width 42 height 13
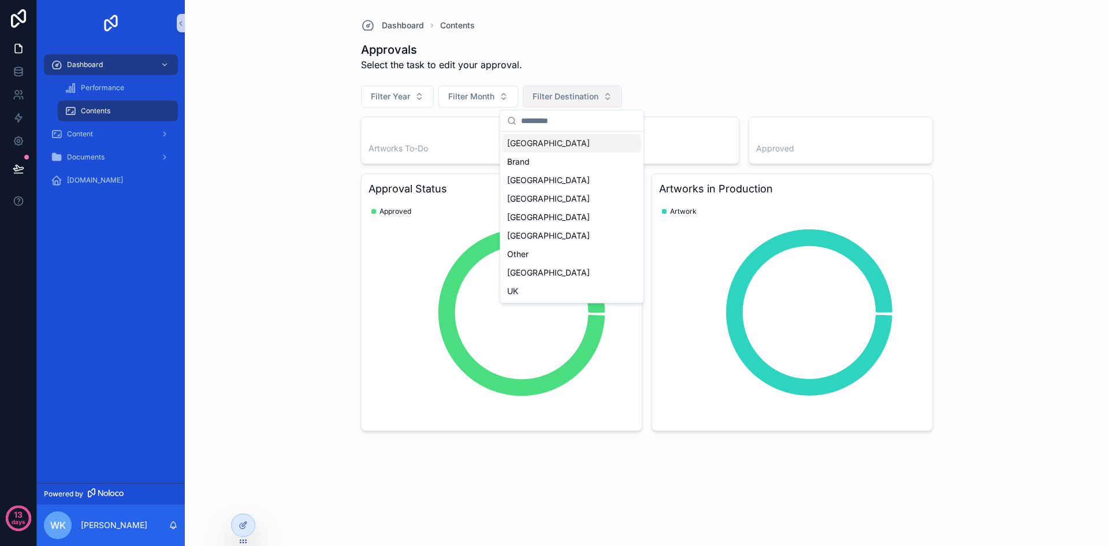
click at [1010, 165] on div "Dashboard Contents Approvals Select the task to edit your approval. Filter Year…" at bounding box center [647, 273] width 924 height 546
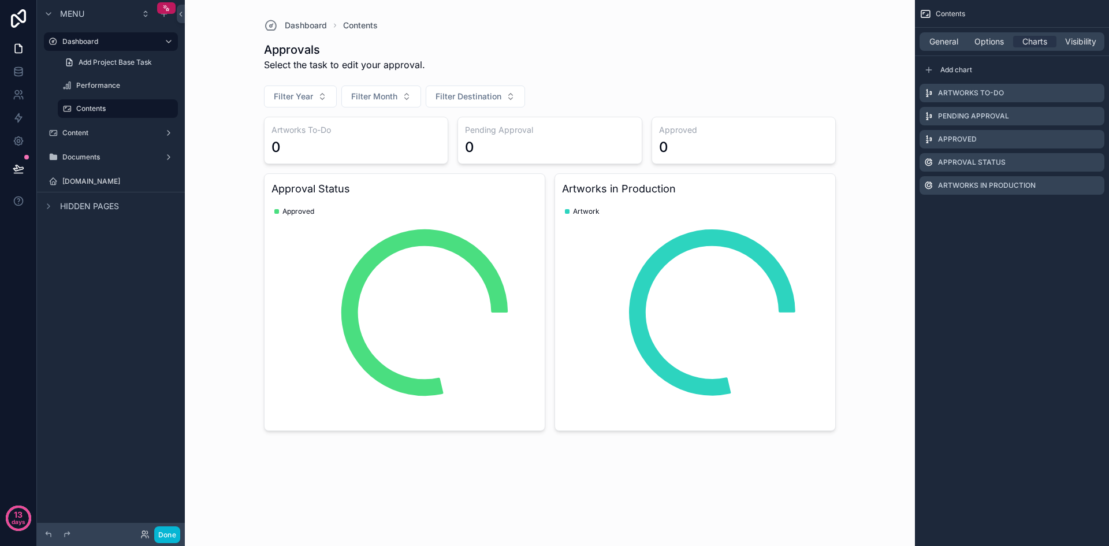
click at [935, 33] on div "General Options Charts Visibility" at bounding box center [1012, 41] width 185 height 18
click at [938, 38] on span "General" at bounding box center [944, 42] width 29 height 12
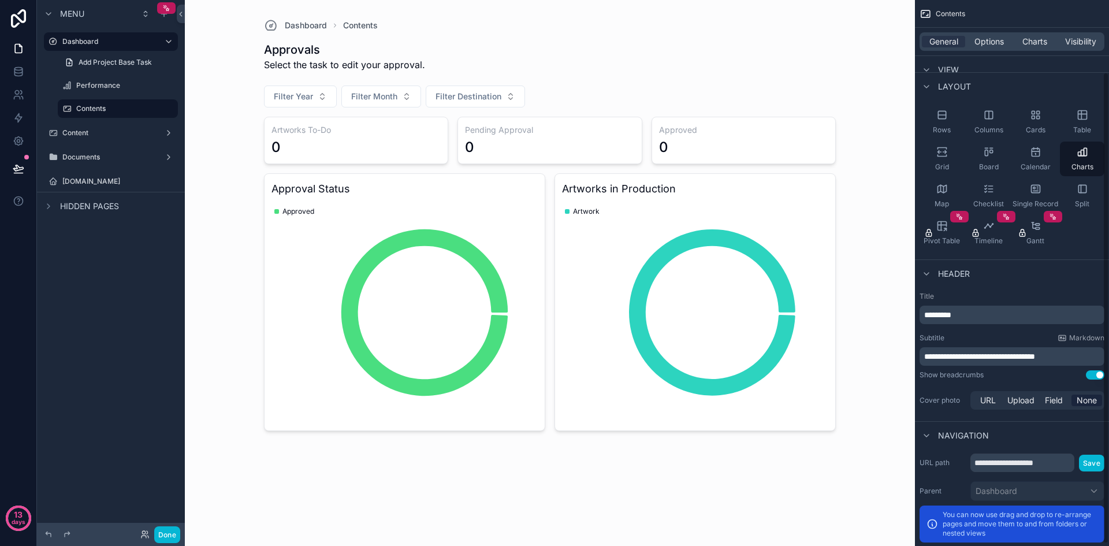
scroll to position [86, 0]
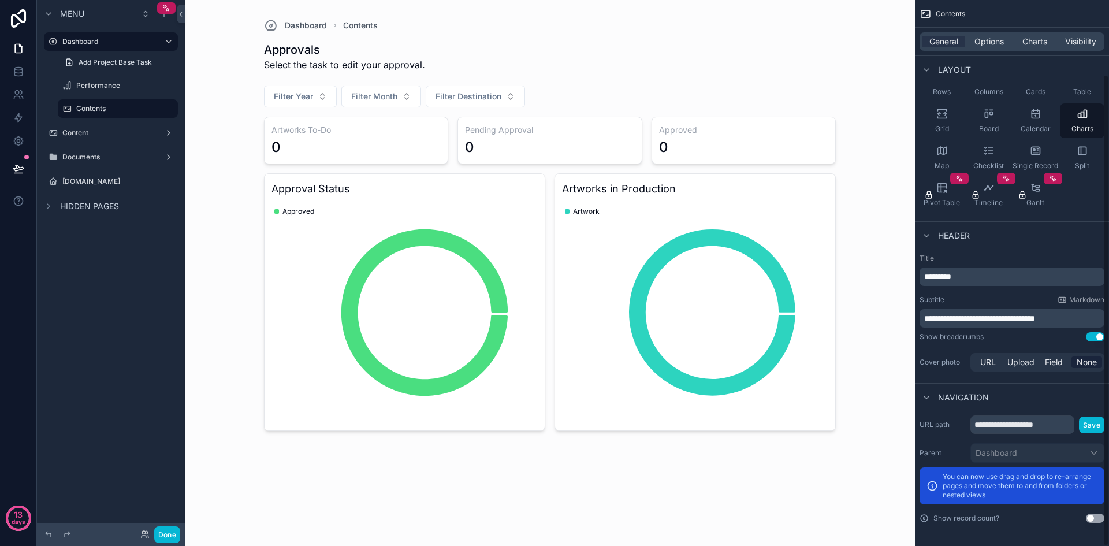
click at [986, 278] on p "*********" at bounding box center [1013, 277] width 178 height 12
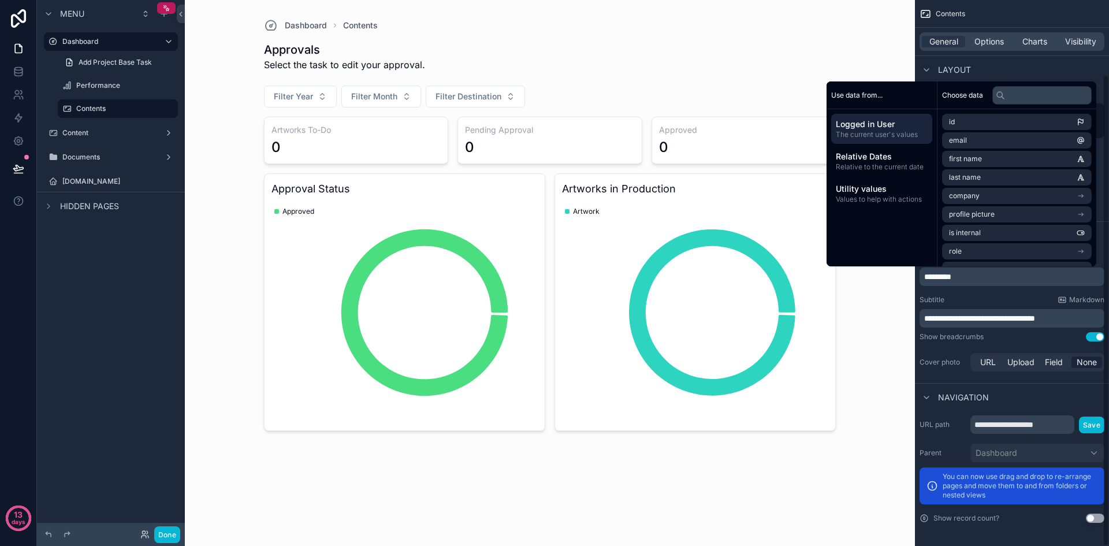
click at [997, 280] on p "*********" at bounding box center [1013, 277] width 178 height 12
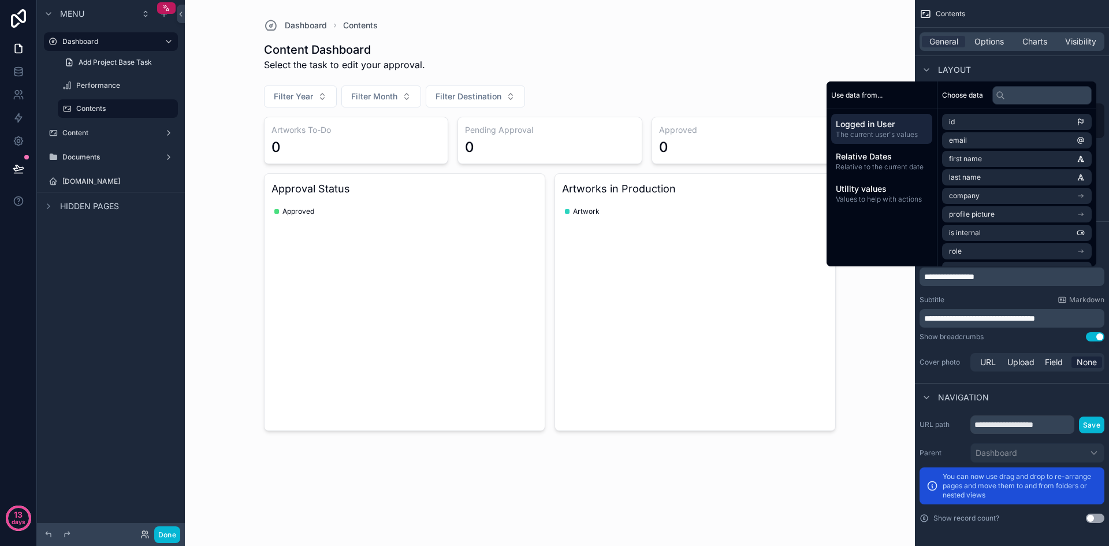
click at [1009, 299] on div "Subtitle Markdown" at bounding box center [1012, 299] width 185 height 9
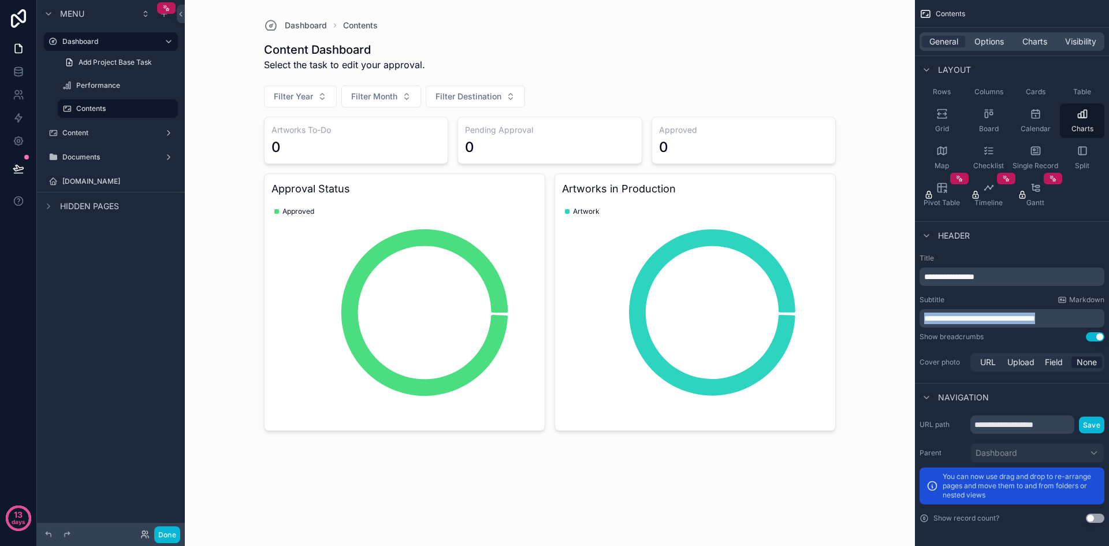
drag, startPoint x: 1074, startPoint y: 321, endPoint x: 926, endPoint y: 321, distance: 148.5
click at [926, 321] on p "**********" at bounding box center [1013, 319] width 178 height 12
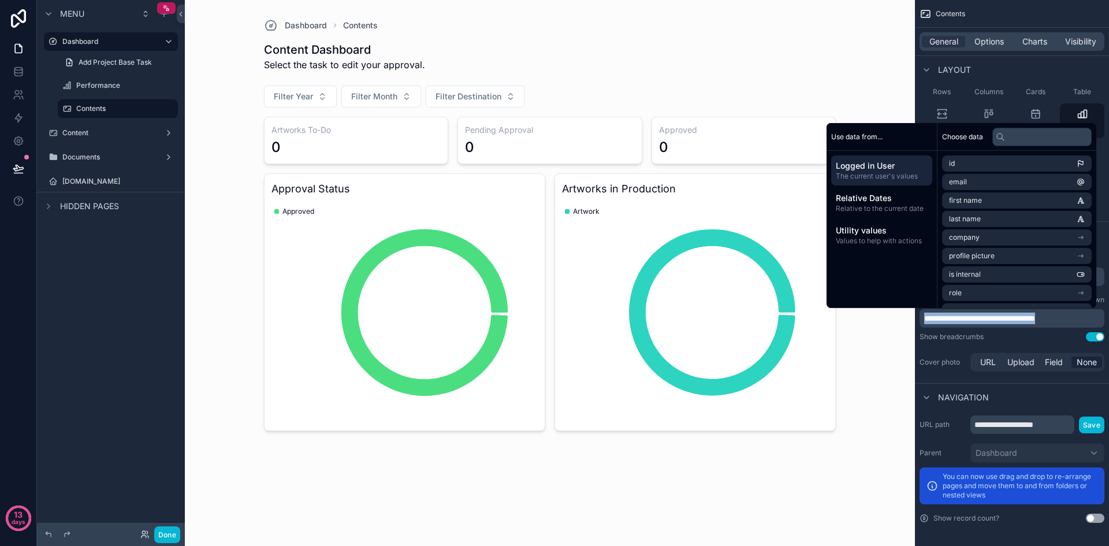
click at [1077, 313] on p "**********" at bounding box center [1013, 319] width 178 height 12
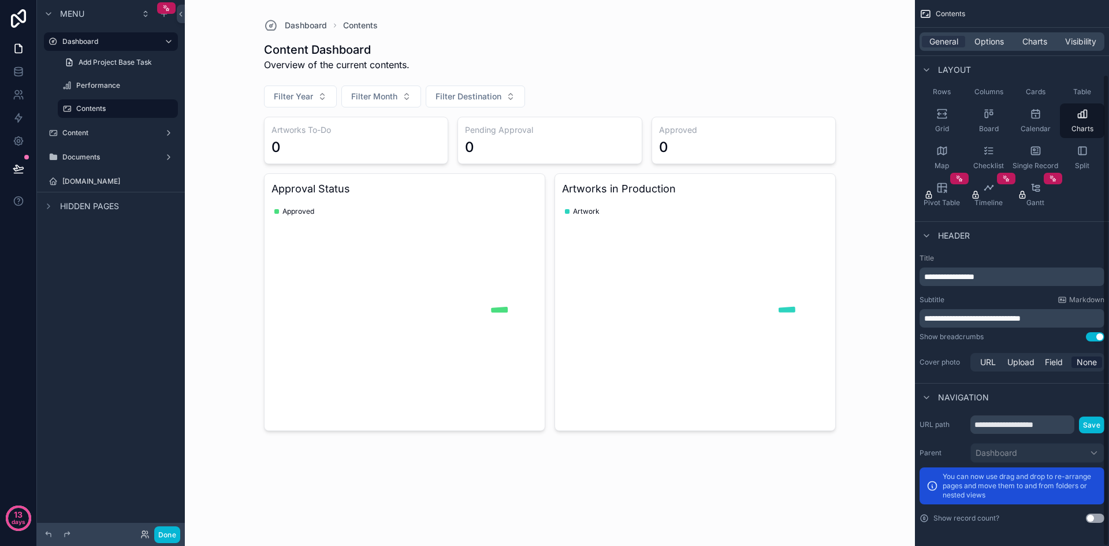
click at [1043, 335] on div "Show breadcrumbs Use setting" at bounding box center [1012, 336] width 185 height 9
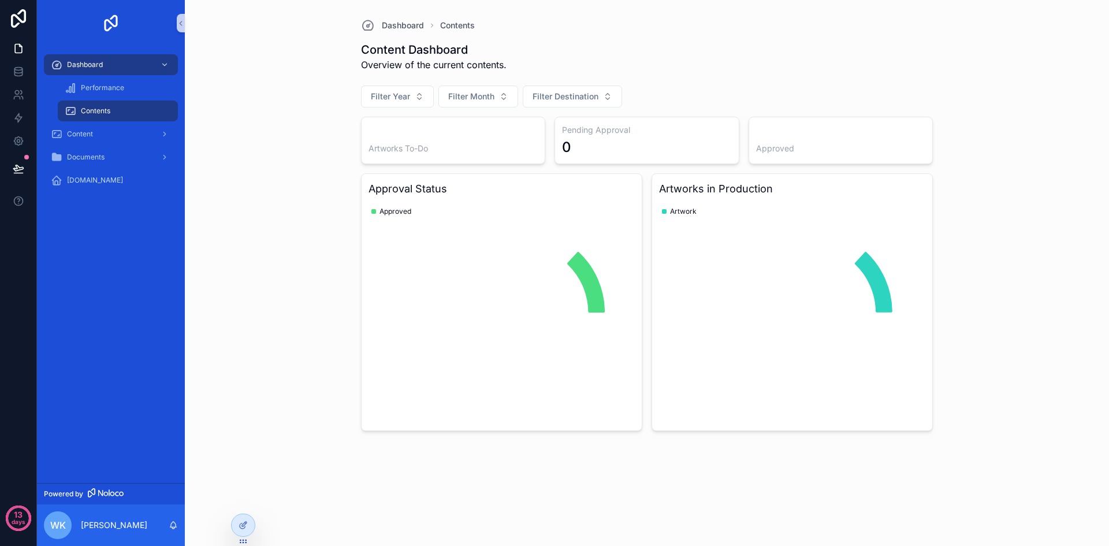
click at [1077, 311] on div "Dashboard Contents Content Dashboard Overview of the current contents. Filter Y…" at bounding box center [647, 273] width 924 height 546
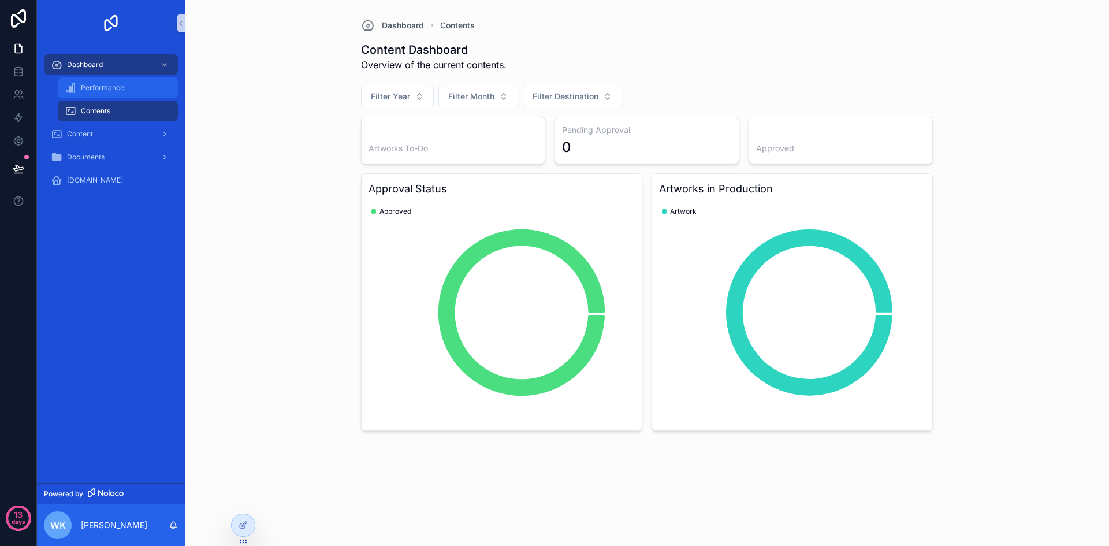
click at [110, 89] on span "Performance" at bounding box center [102, 87] width 43 height 9
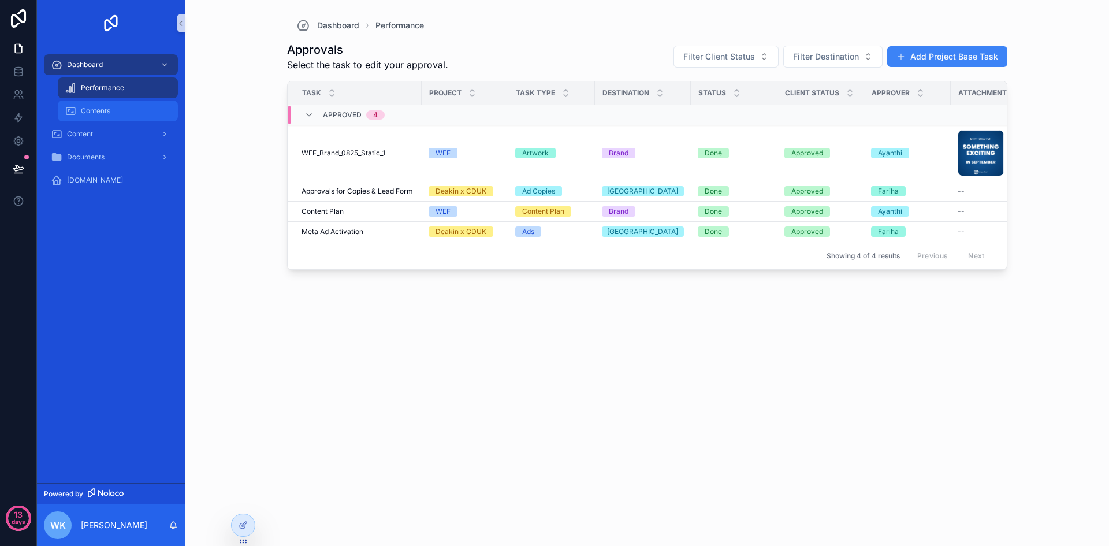
click at [120, 117] on div "Contents" at bounding box center [118, 111] width 106 height 18
